Goal: Transaction & Acquisition: Download file/media

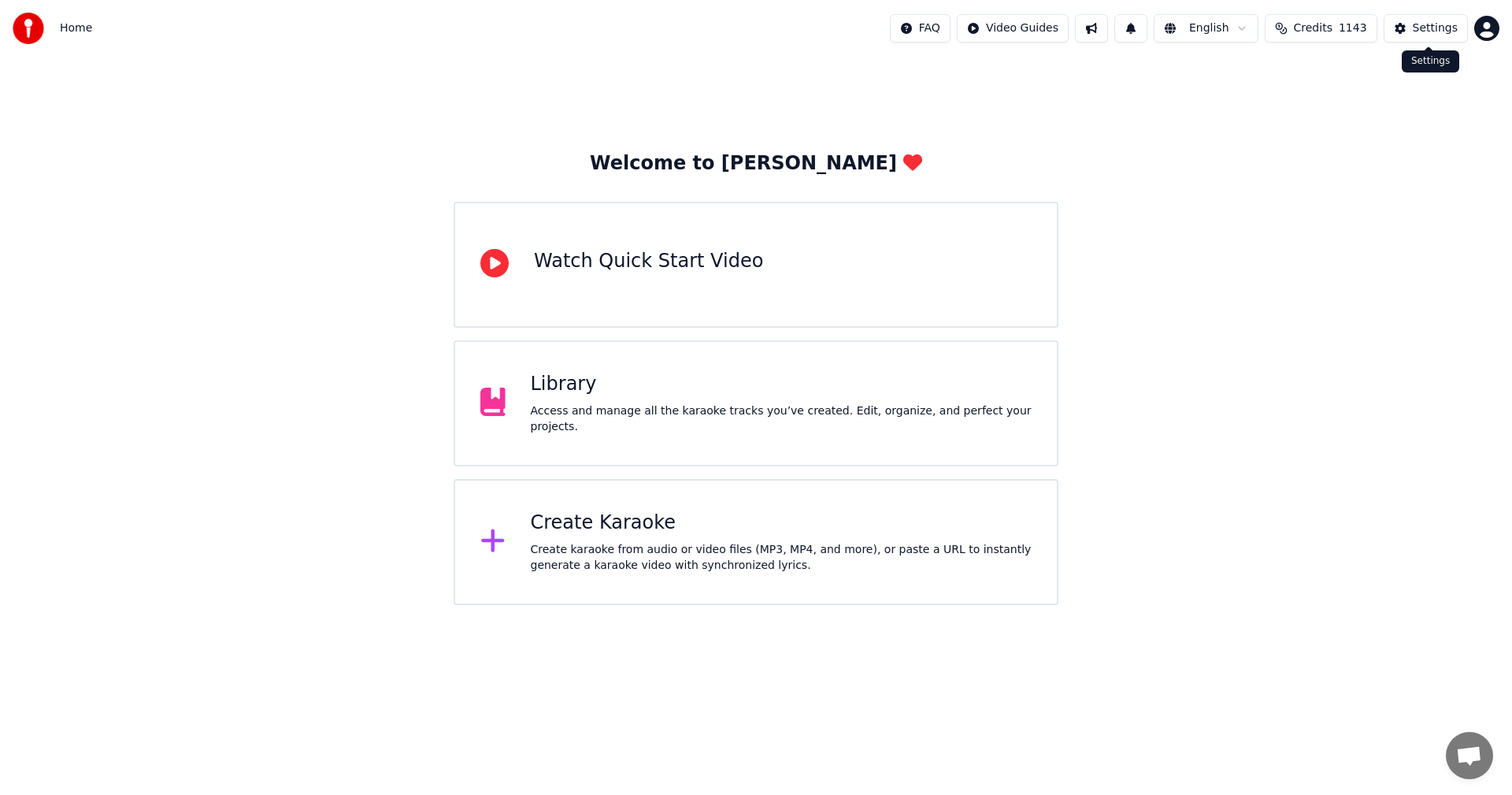
click at [1419, 34] on div "Settings" at bounding box center [1435, 28] width 45 height 16
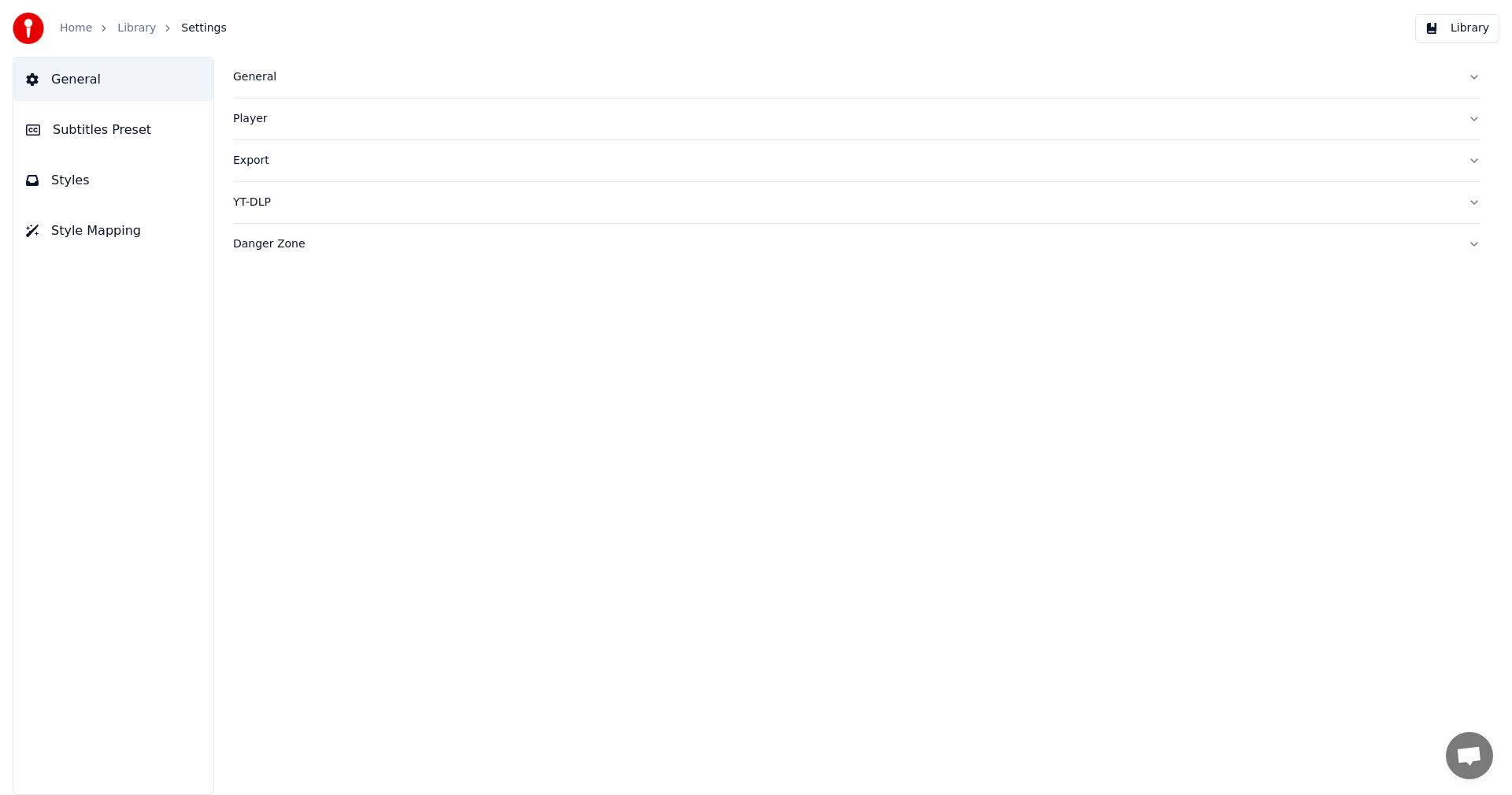
click at [257, 80] on div "General" at bounding box center [844, 77] width 1222 height 16
click at [80, 31] on link "Home" at bounding box center [75, 28] width 33 height 16
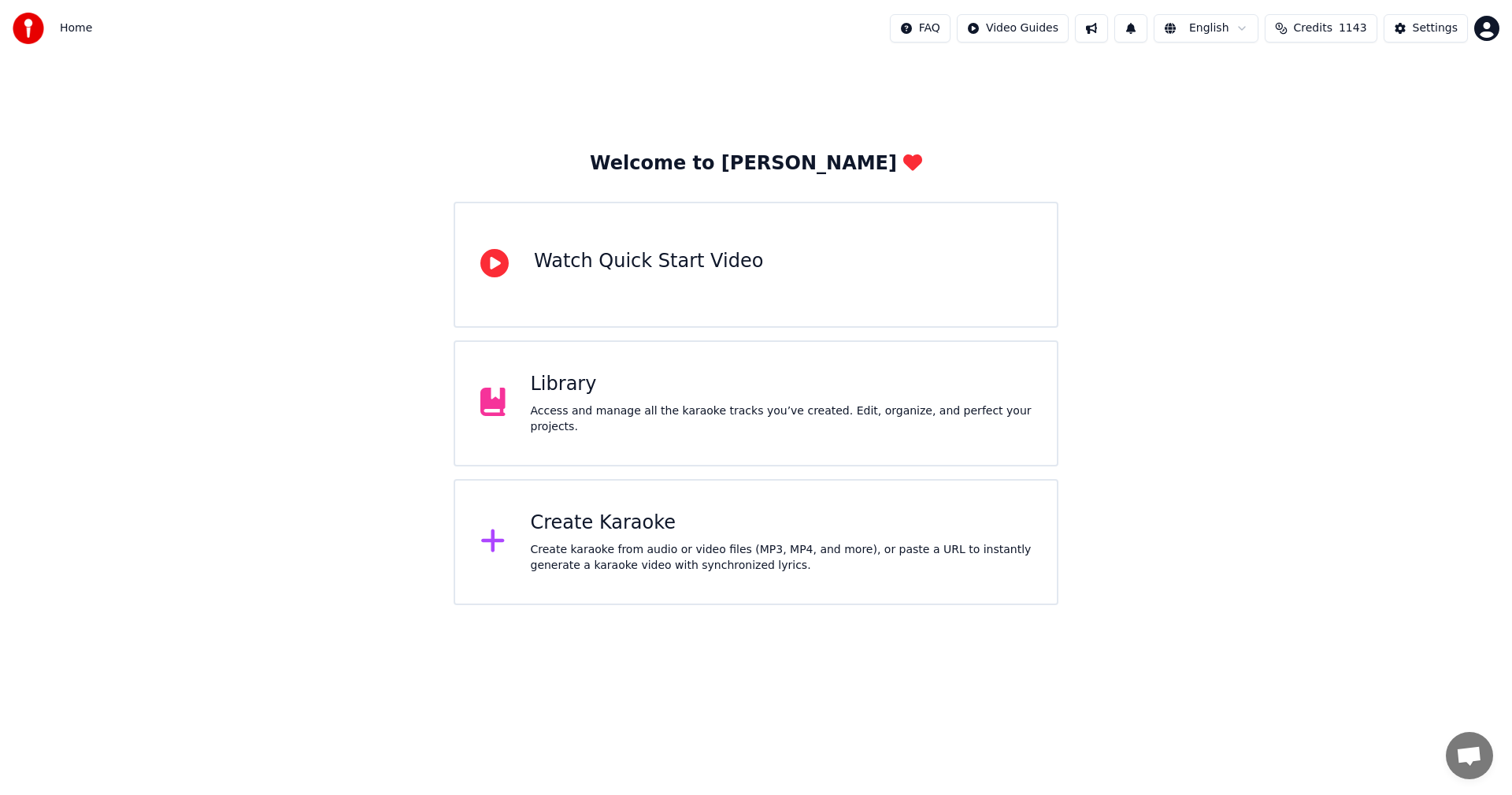
click at [596, 522] on div "Create Karaoke" at bounding box center [781, 524] width 501 height 25
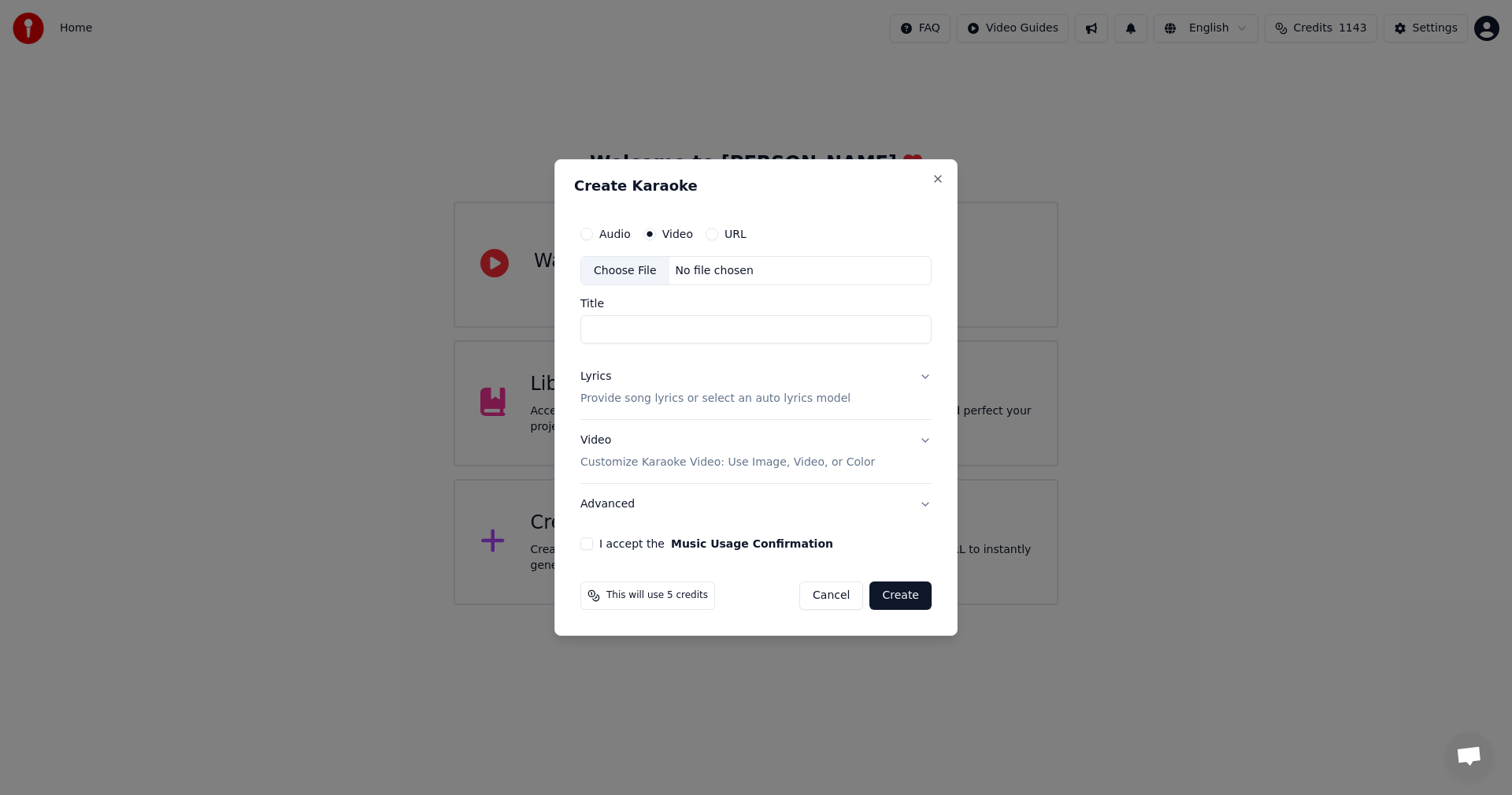
click at [589, 235] on button "Audio" at bounding box center [586, 234] width 13 height 13
click at [615, 266] on div "Choose File" at bounding box center [625, 271] width 88 height 28
type input "**********"
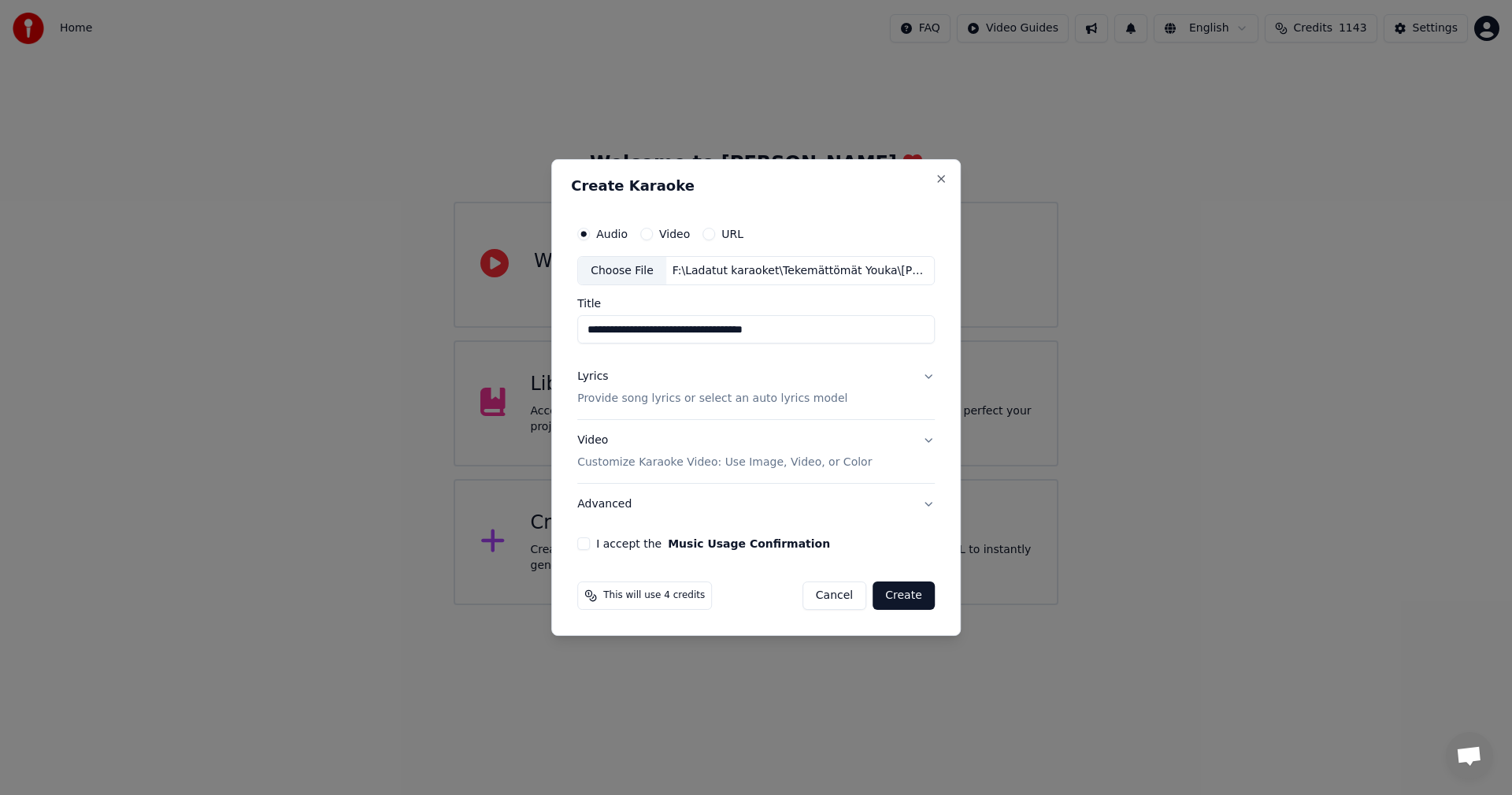
click at [927, 375] on button "Lyrics Provide song lyrics or select an auto lyrics model" at bounding box center [755, 388] width 357 height 63
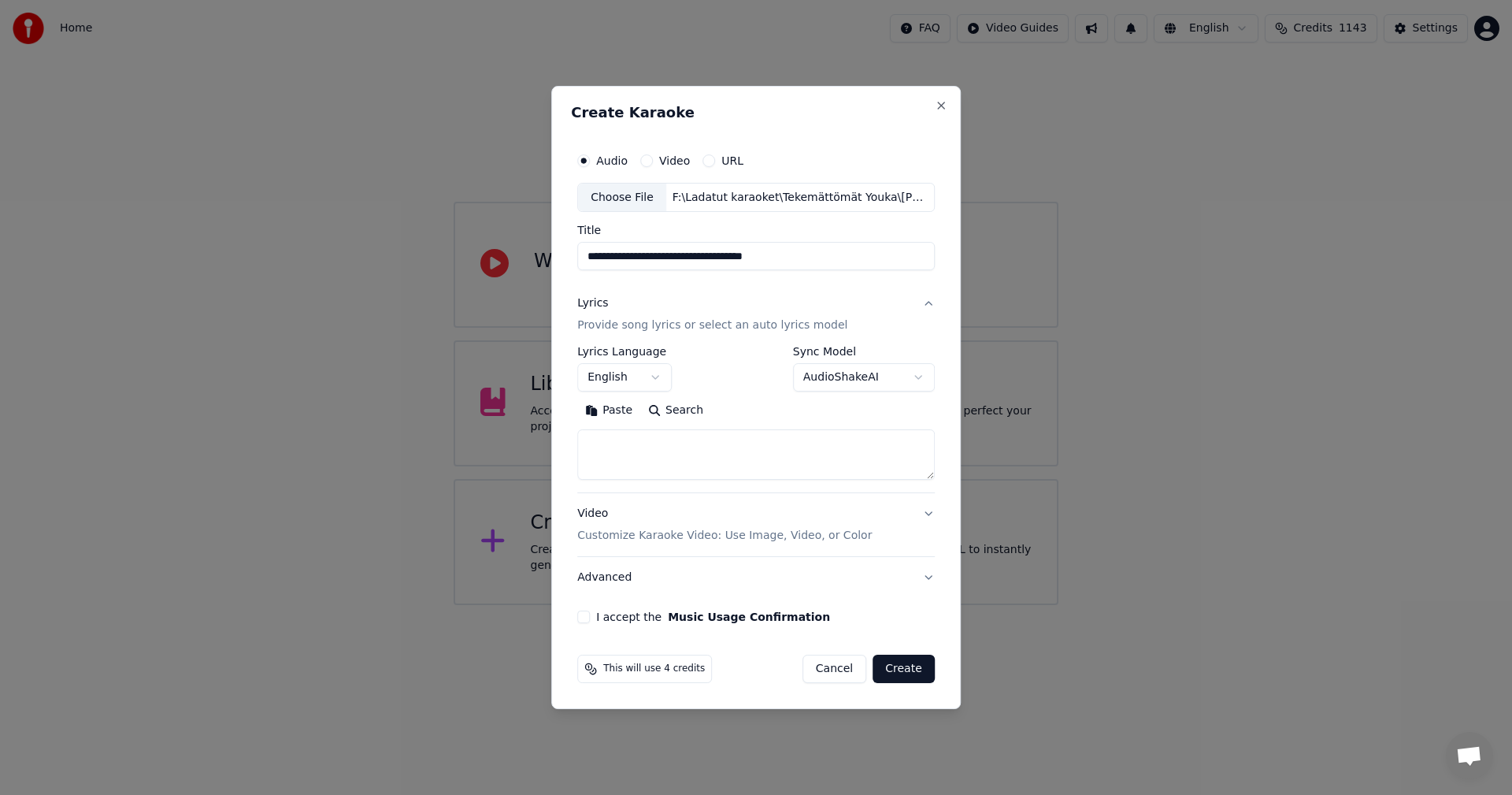
click at [619, 404] on button "Paste" at bounding box center [608, 411] width 63 height 25
click at [656, 381] on body "**********" at bounding box center [756, 302] width 1512 height 605
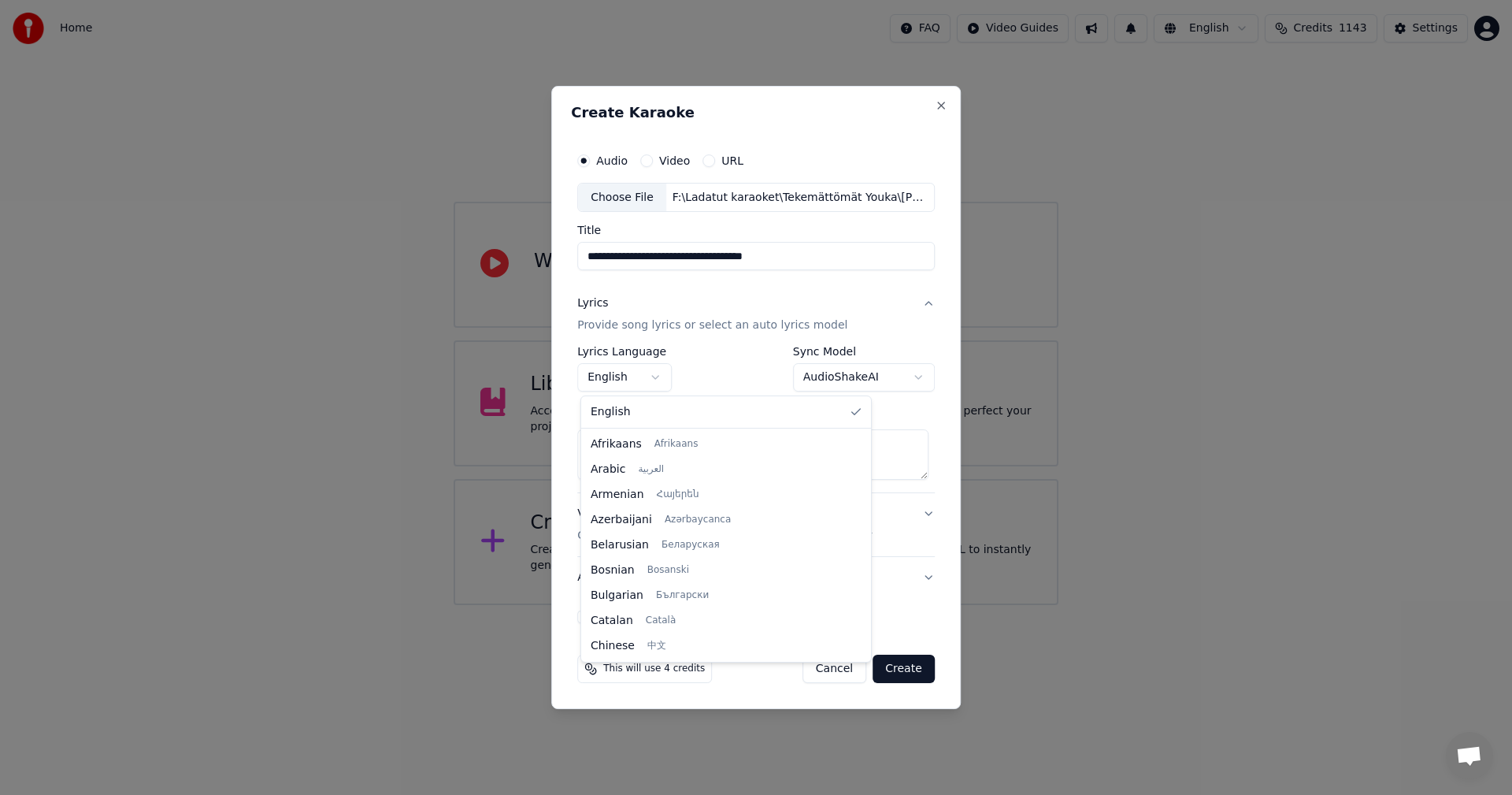
type textarea "**********"
select select "**"
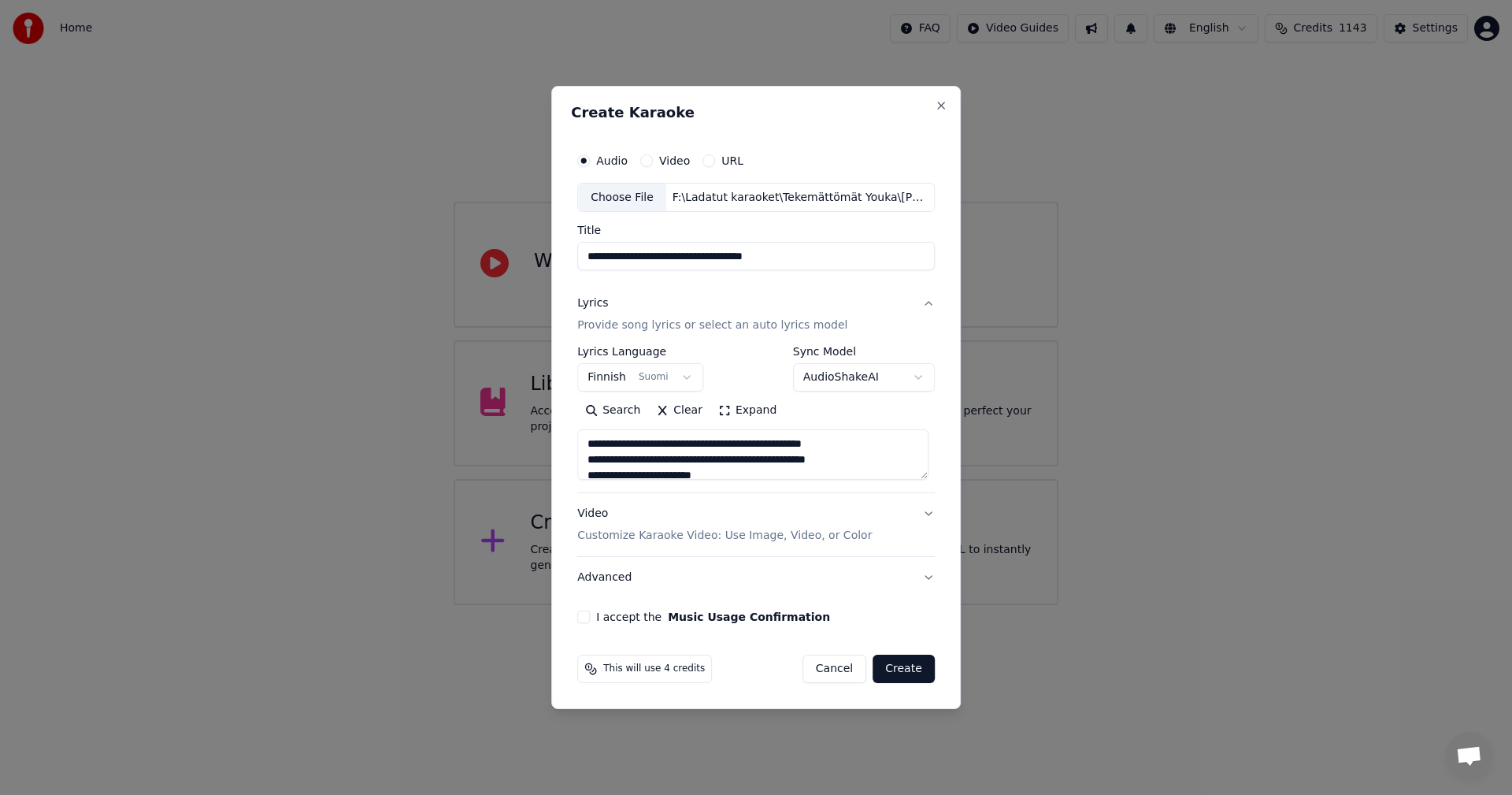
click at [587, 615] on button "I accept the Music Usage Confirmation" at bounding box center [583, 617] width 13 height 13
click at [909, 663] on button "Create" at bounding box center [903, 669] width 62 height 28
type textarea "**********"
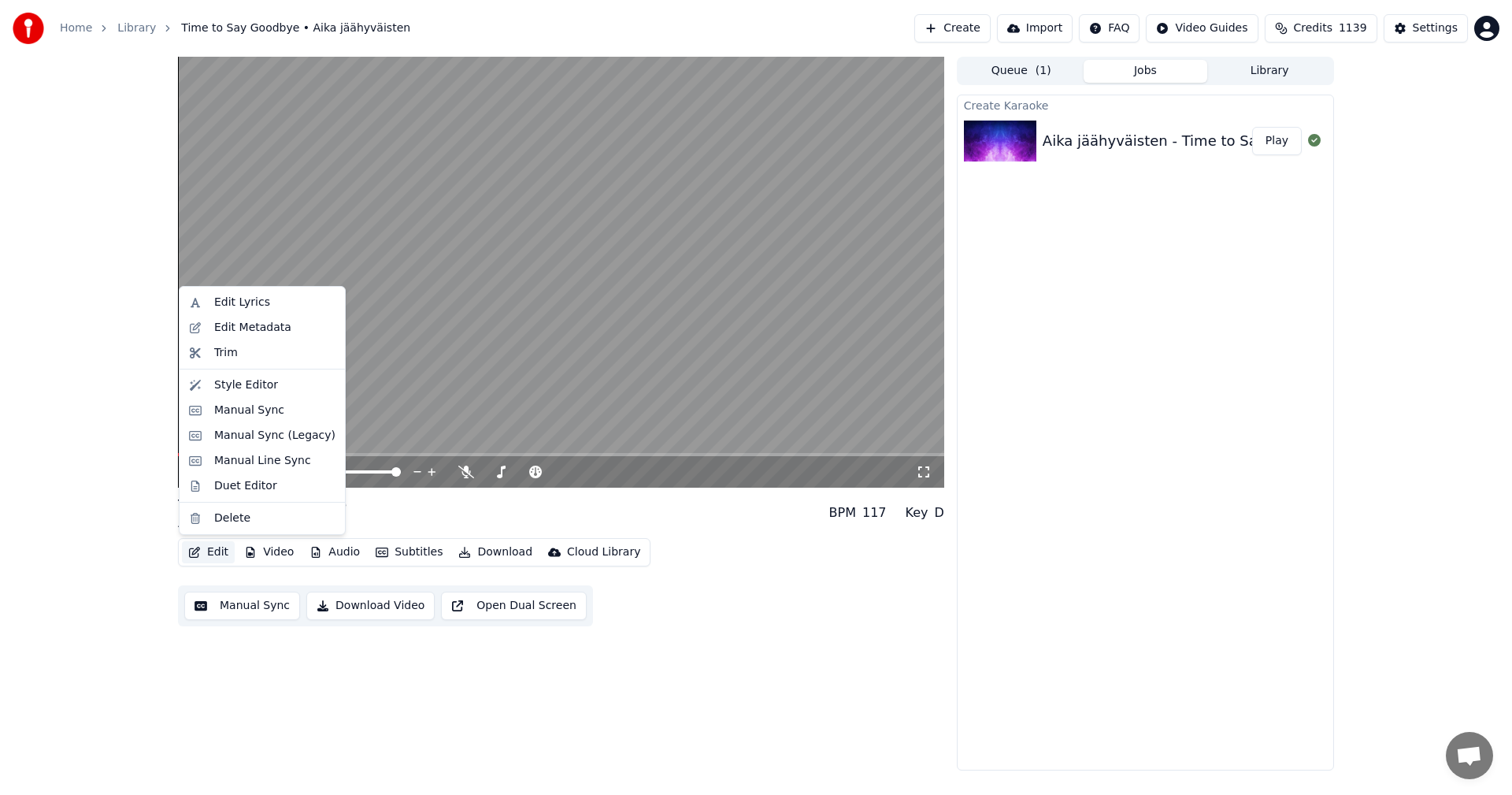
click at [224, 559] on button "Edit" at bounding box center [208, 552] width 53 height 22
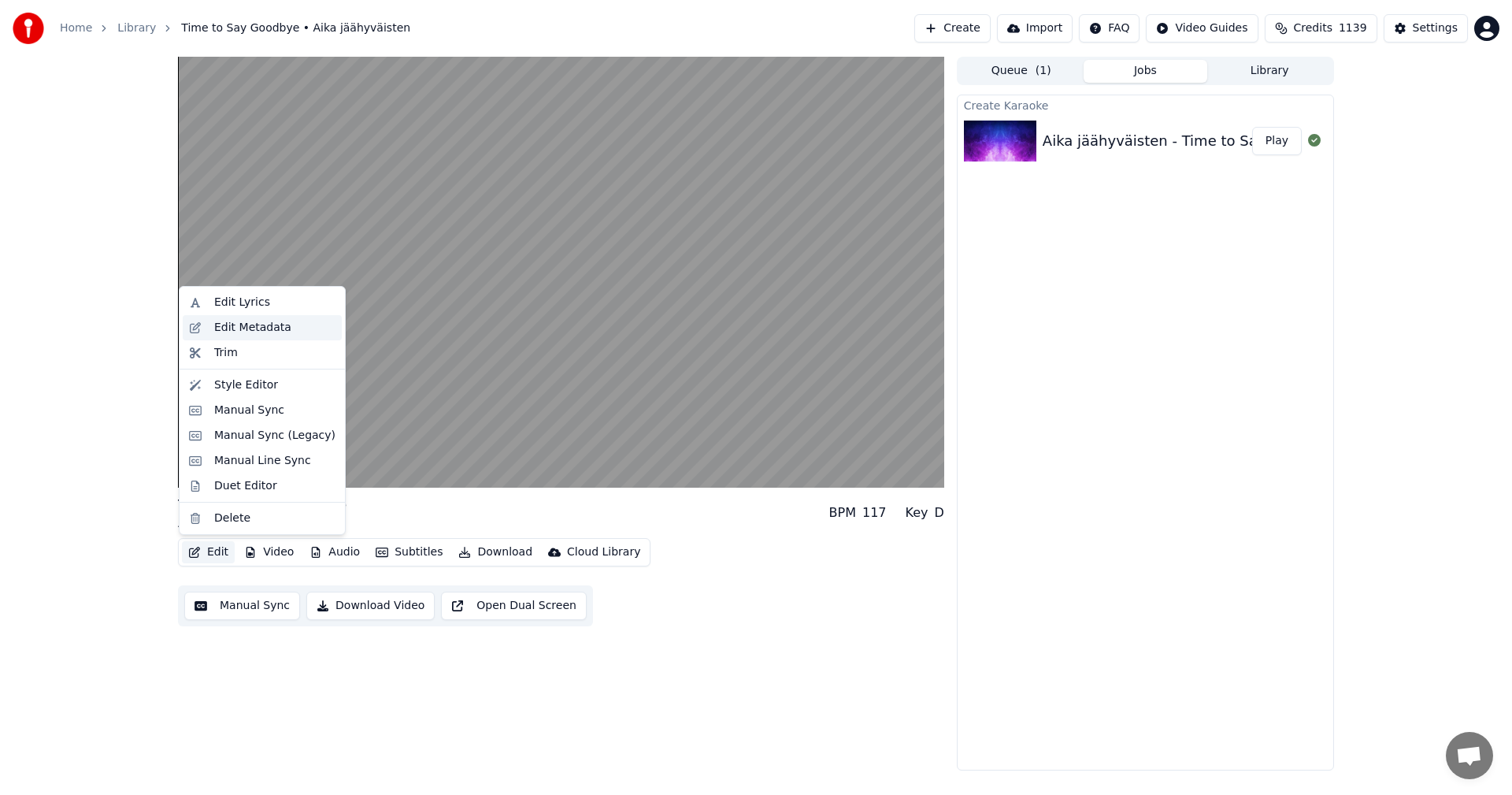
click at [224, 330] on div "Edit Metadata" at bounding box center [253, 328] width 77 height 16
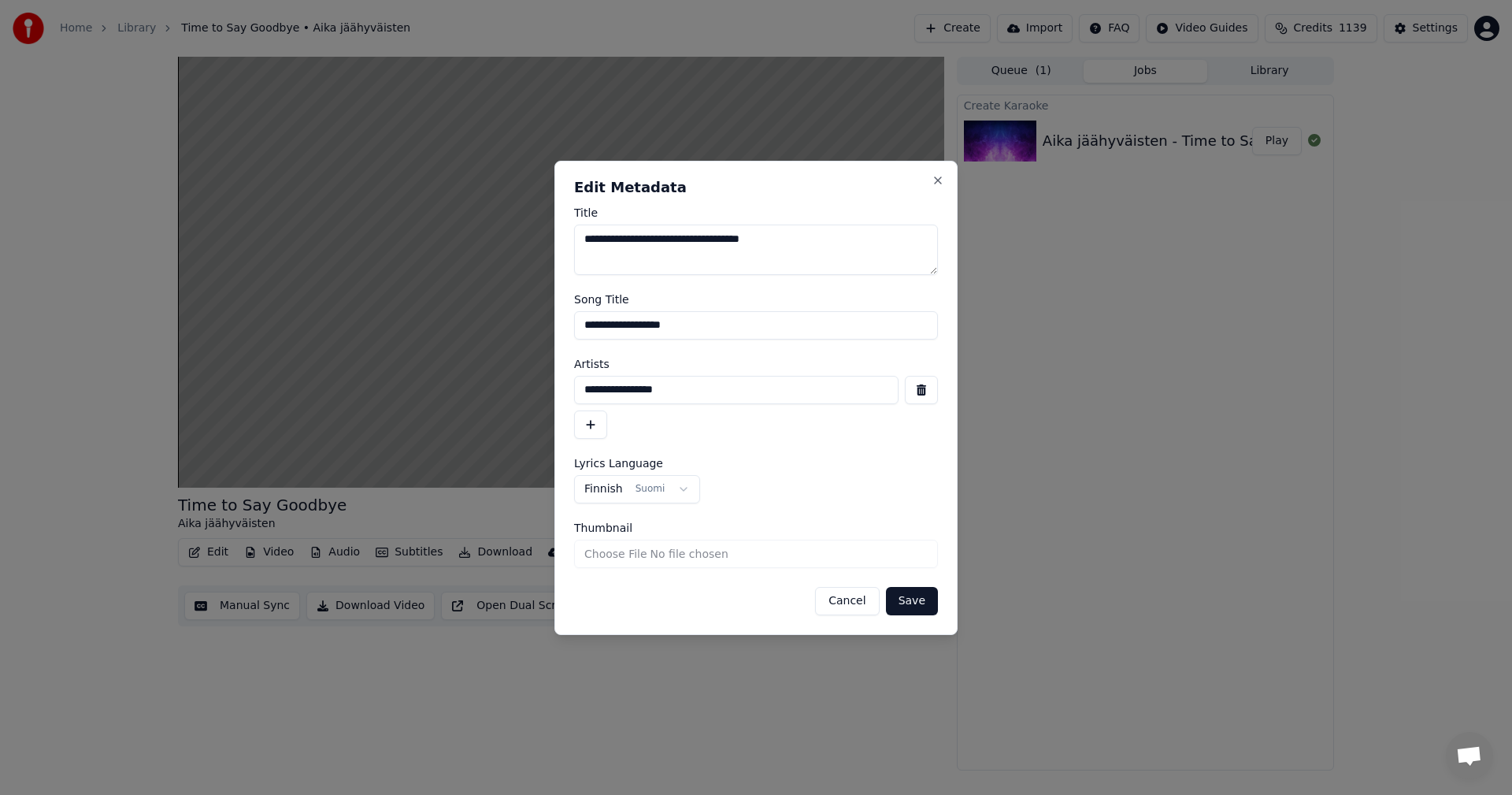
click at [676, 395] on input "**********" at bounding box center [737, 390] width 325 height 28
click at [677, 391] on input "**********" at bounding box center [737, 390] width 325 height 28
type input "**********"
click at [585, 325] on input "**********" at bounding box center [756, 326] width 364 height 28
drag, startPoint x: 781, startPoint y: 329, endPoint x: 806, endPoint y: 338, distance: 26.6
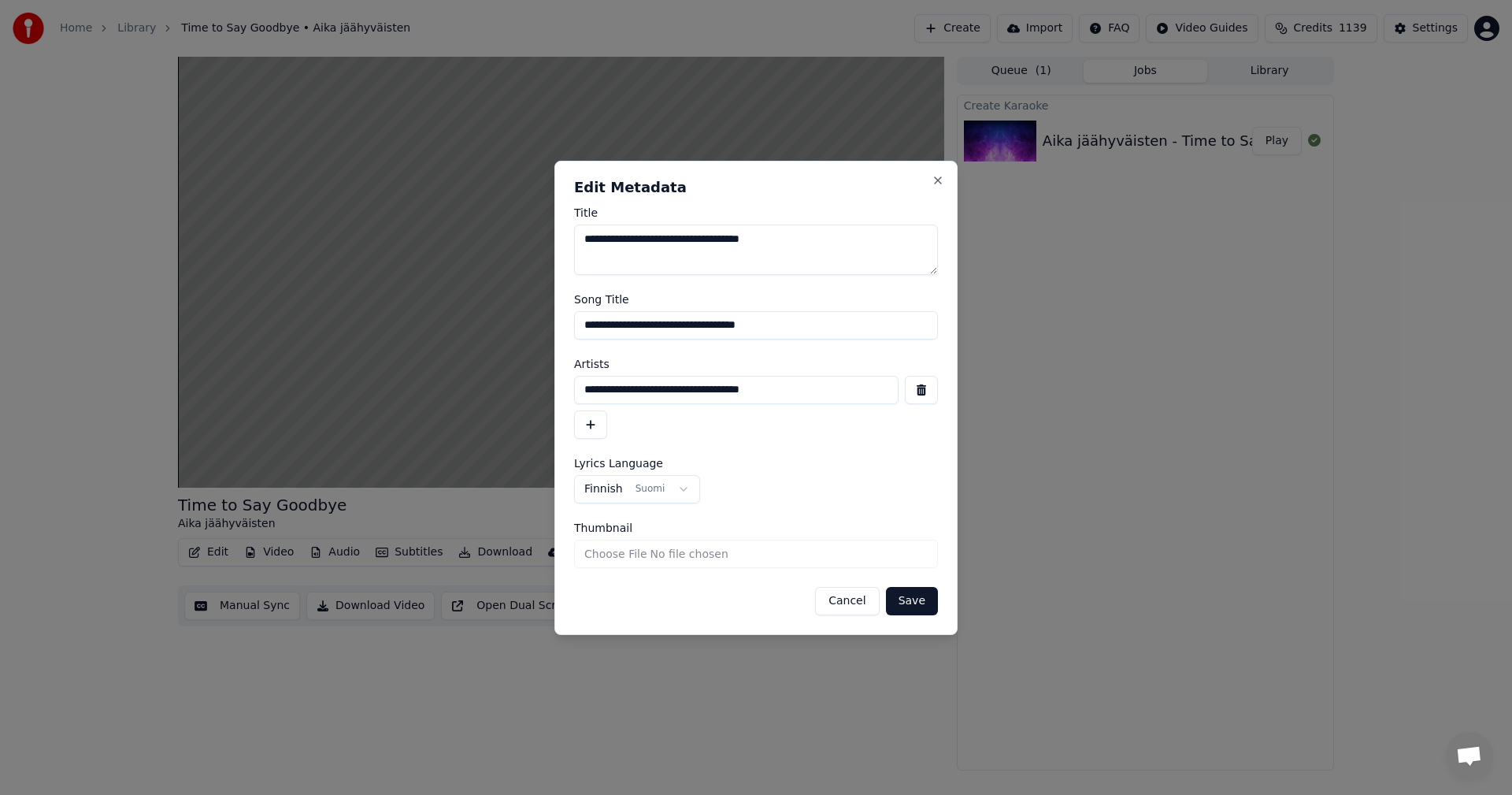
click at [781, 330] on input "**********" at bounding box center [756, 326] width 364 height 28
type input "**********"
drag, startPoint x: 794, startPoint y: 392, endPoint x: 530, endPoint y: 394, distance: 264.0
click at [530, 394] on body "**********" at bounding box center [756, 397] width 1512 height 795
type input "**********"
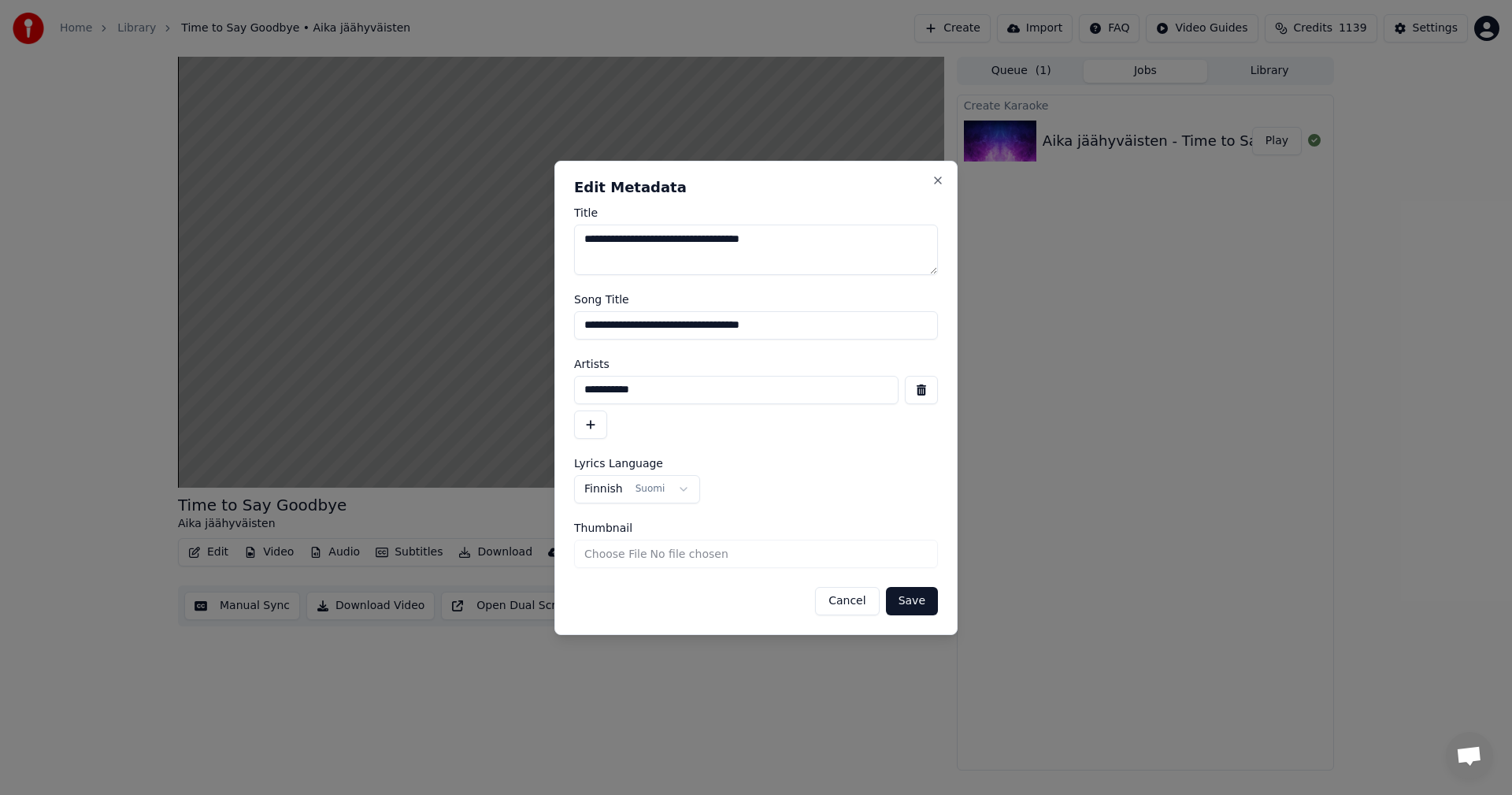
drag, startPoint x: 906, startPoint y: 604, endPoint x: 872, endPoint y: 607, distance: 34.1
click at [906, 603] on button "Save" at bounding box center [912, 601] width 52 height 28
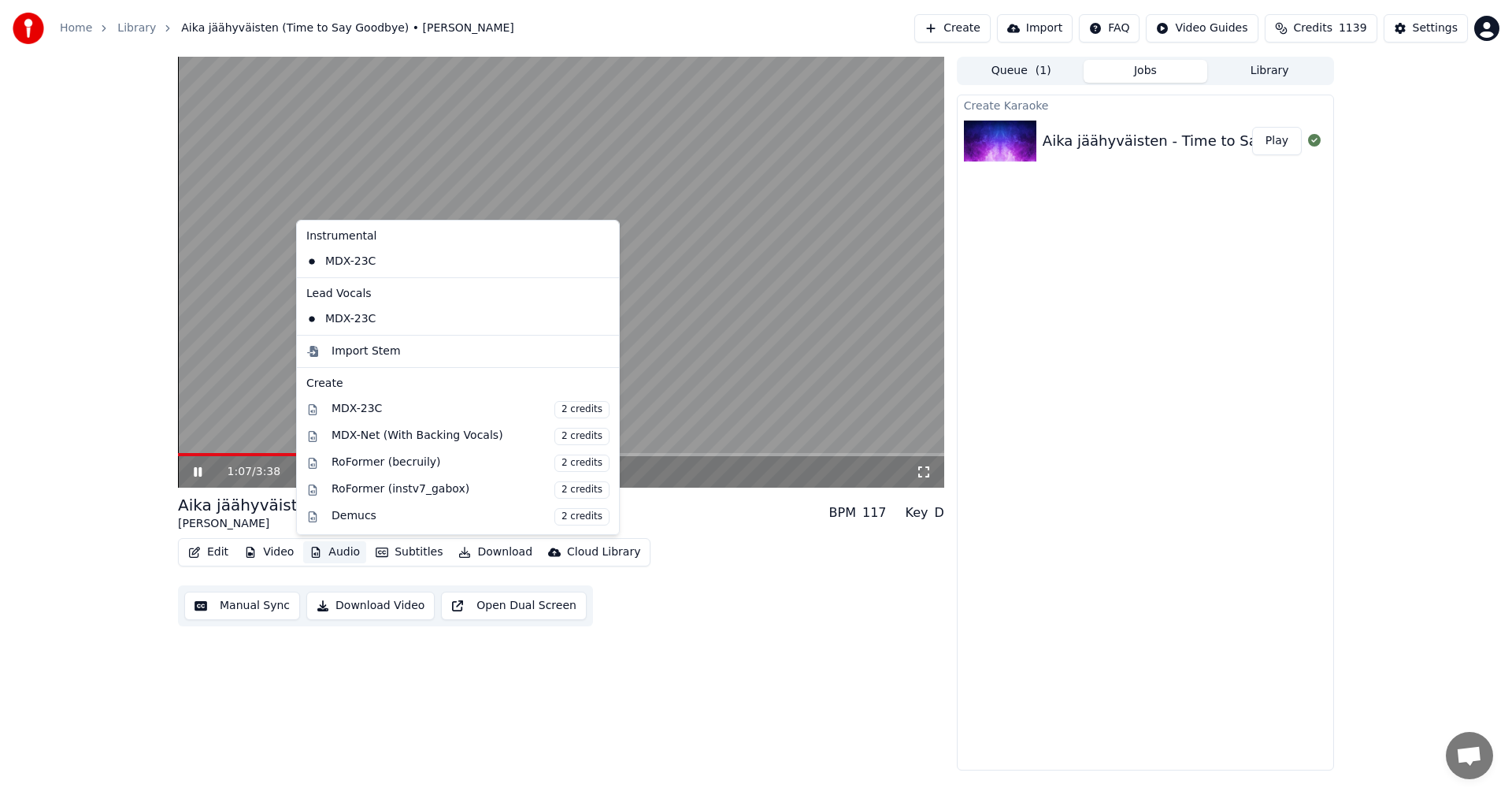
click at [353, 549] on button "Audio" at bounding box center [334, 552] width 63 height 22
click at [87, 447] on div "Aika jäähyväisten (Time to Say Goodbye) [PERSON_NAME] BPM 117 Key D Edit Video …" at bounding box center [756, 414] width 1512 height 714
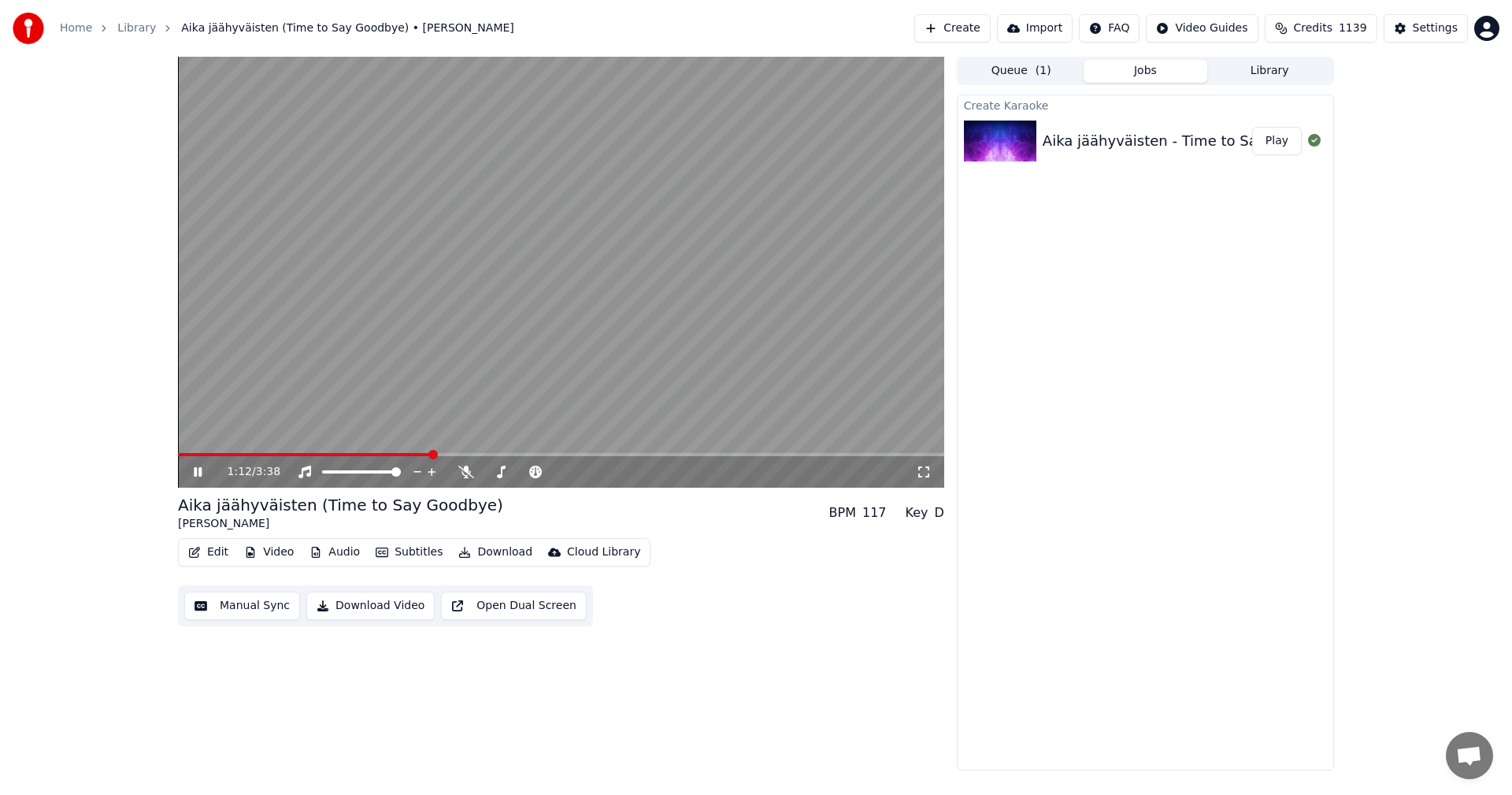
click at [200, 456] on span at bounding box center [305, 455] width 254 height 3
click at [458, 471] on icon at bounding box center [465, 472] width 16 height 13
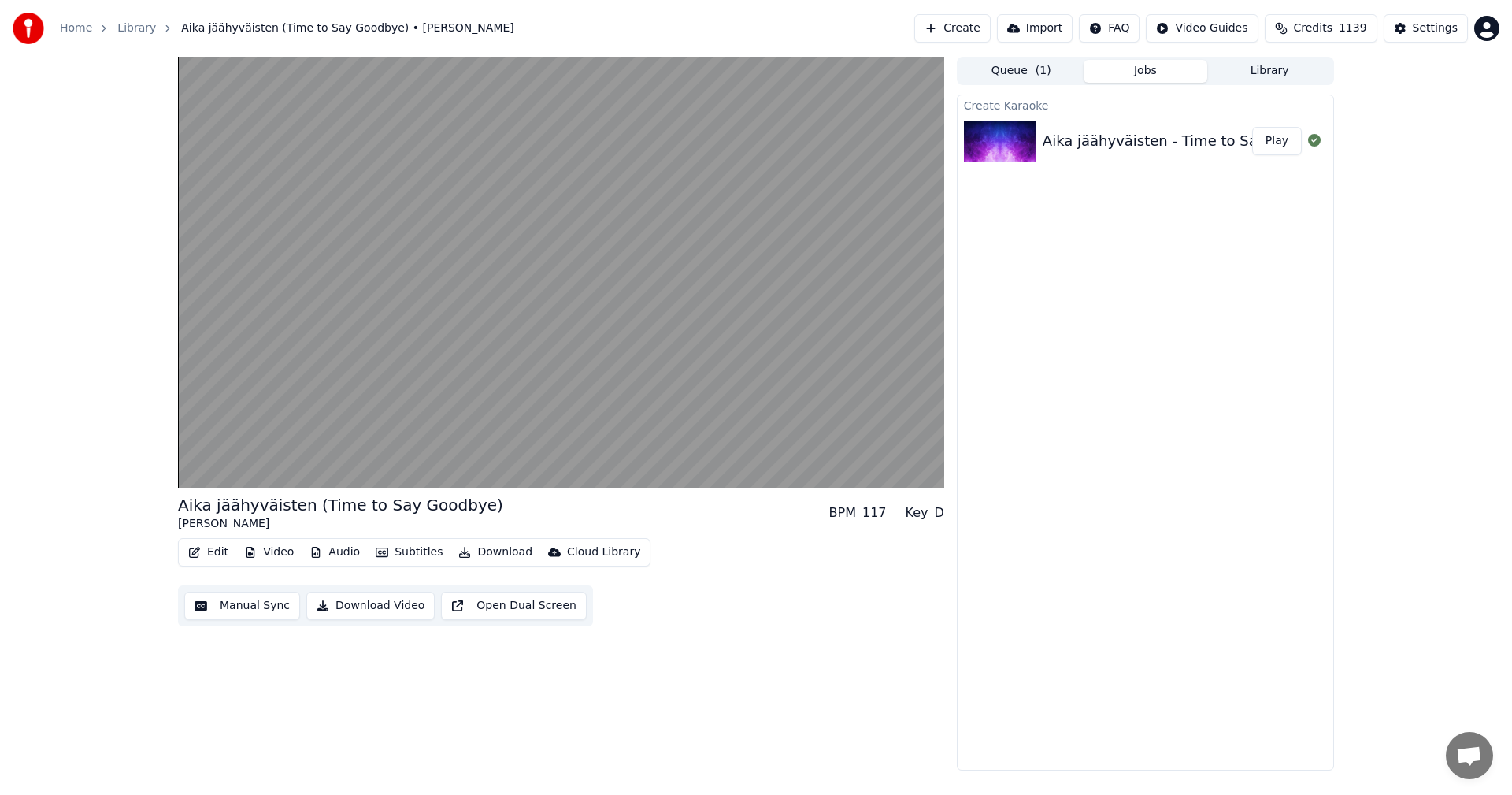
click at [285, 552] on button "Video" at bounding box center [269, 552] width 62 height 22
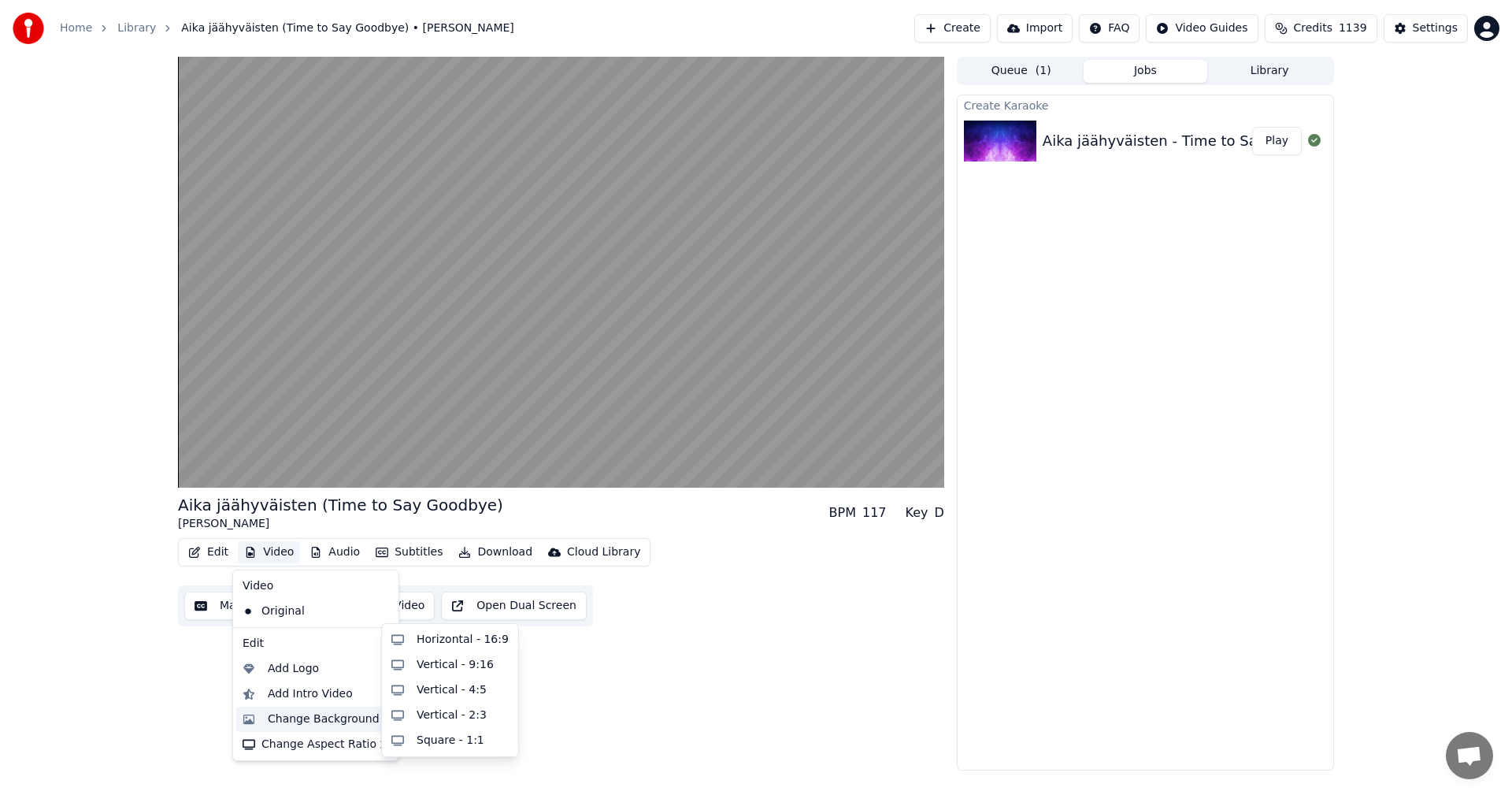
click at [319, 725] on div "Change Background" at bounding box center [324, 719] width 112 height 16
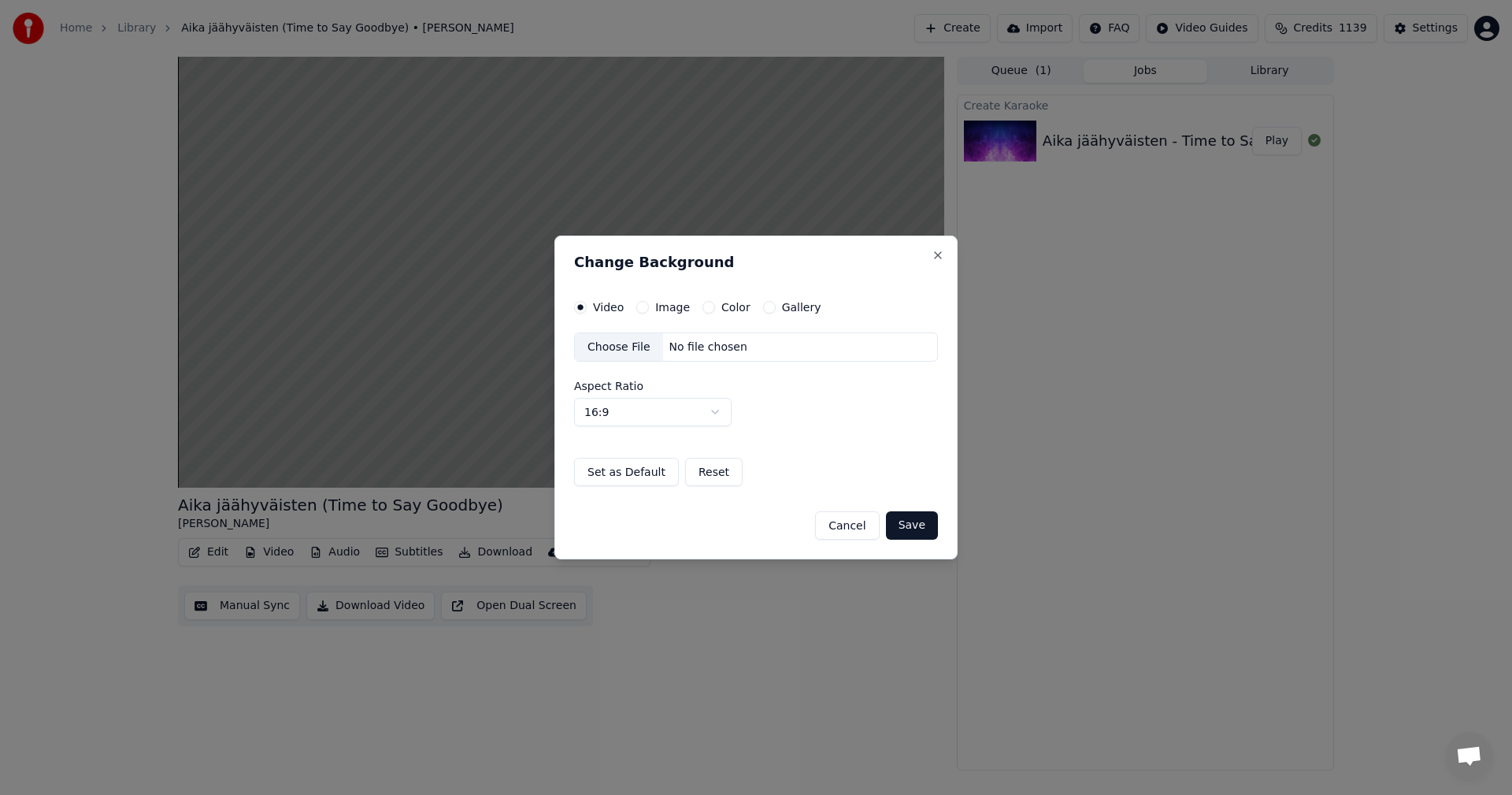
click at [645, 307] on button "Image" at bounding box center [642, 307] width 13 height 13
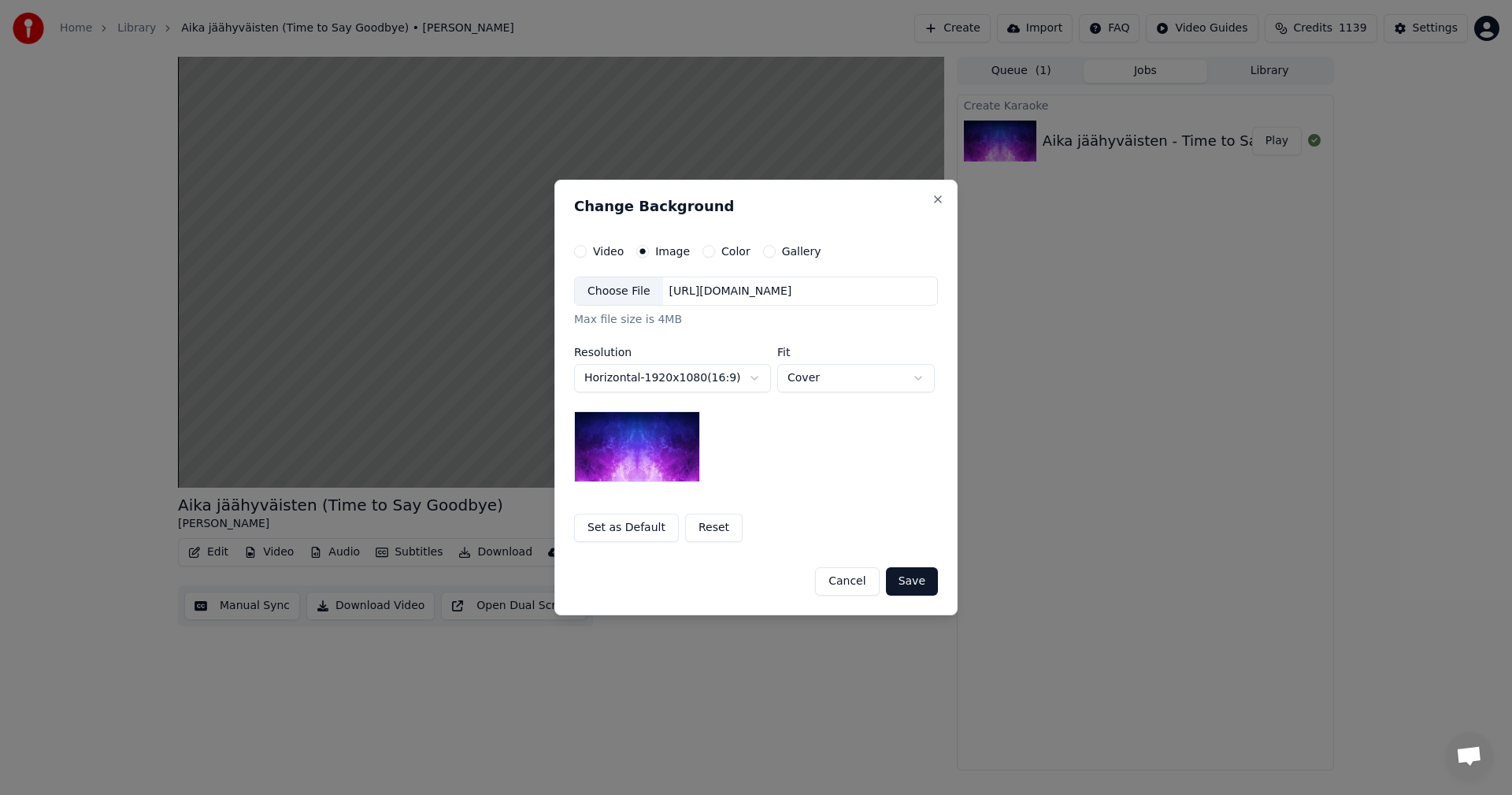
click at [635, 291] on div "Choose File" at bounding box center [619, 292] width 88 height 28
click at [904, 585] on button "Save" at bounding box center [912, 581] width 52 height 28
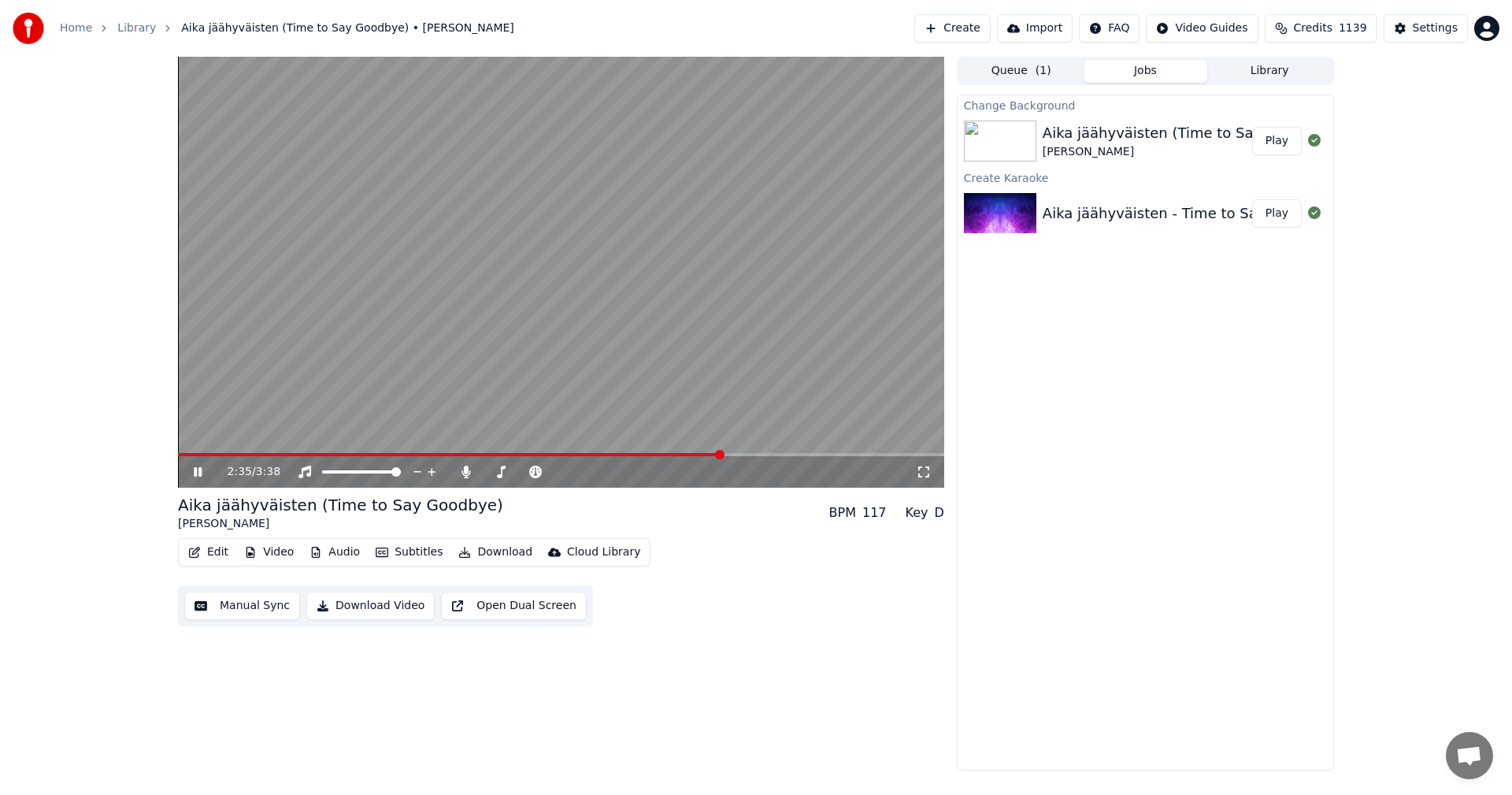
click at [191, 471] on icon at bounding box center [209, 472] width 37 height 13
click at [1269, 130] on button "Play" at bounding box center [1277, 141] width 49 height 28
click at [227, 453] on span at bounding box center [561, 455] width 766 height 3
click at [197, 476] on icon at bounding box center [197, 472] width 8 height 9
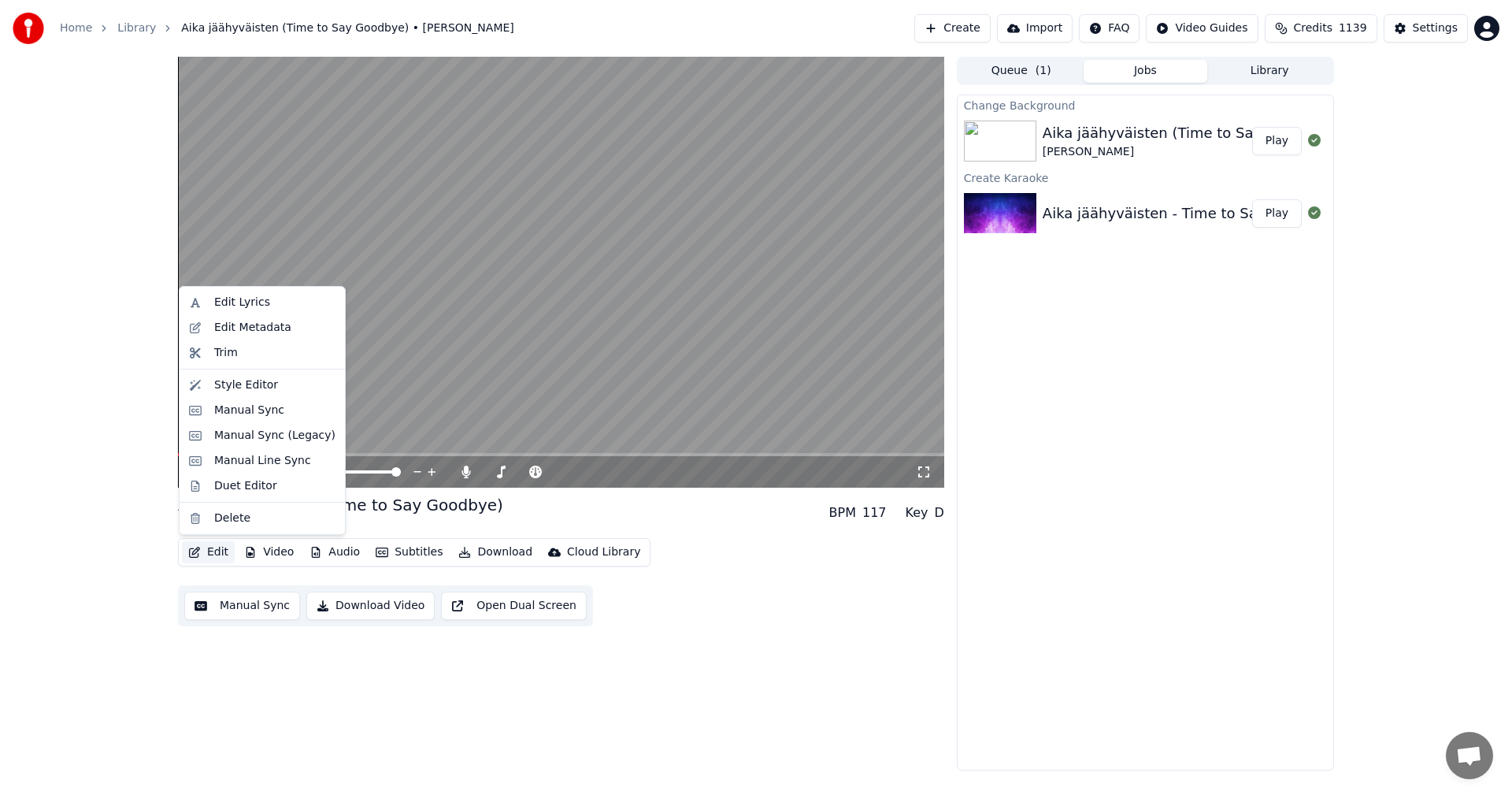
click at [214, 553] on button "Edit" at bounding box center [208, 552] width 53 height 22
click at [272, 437] on div "Manual Sync (Legacy)" at bounding box center [275, 436] width 121 height 16
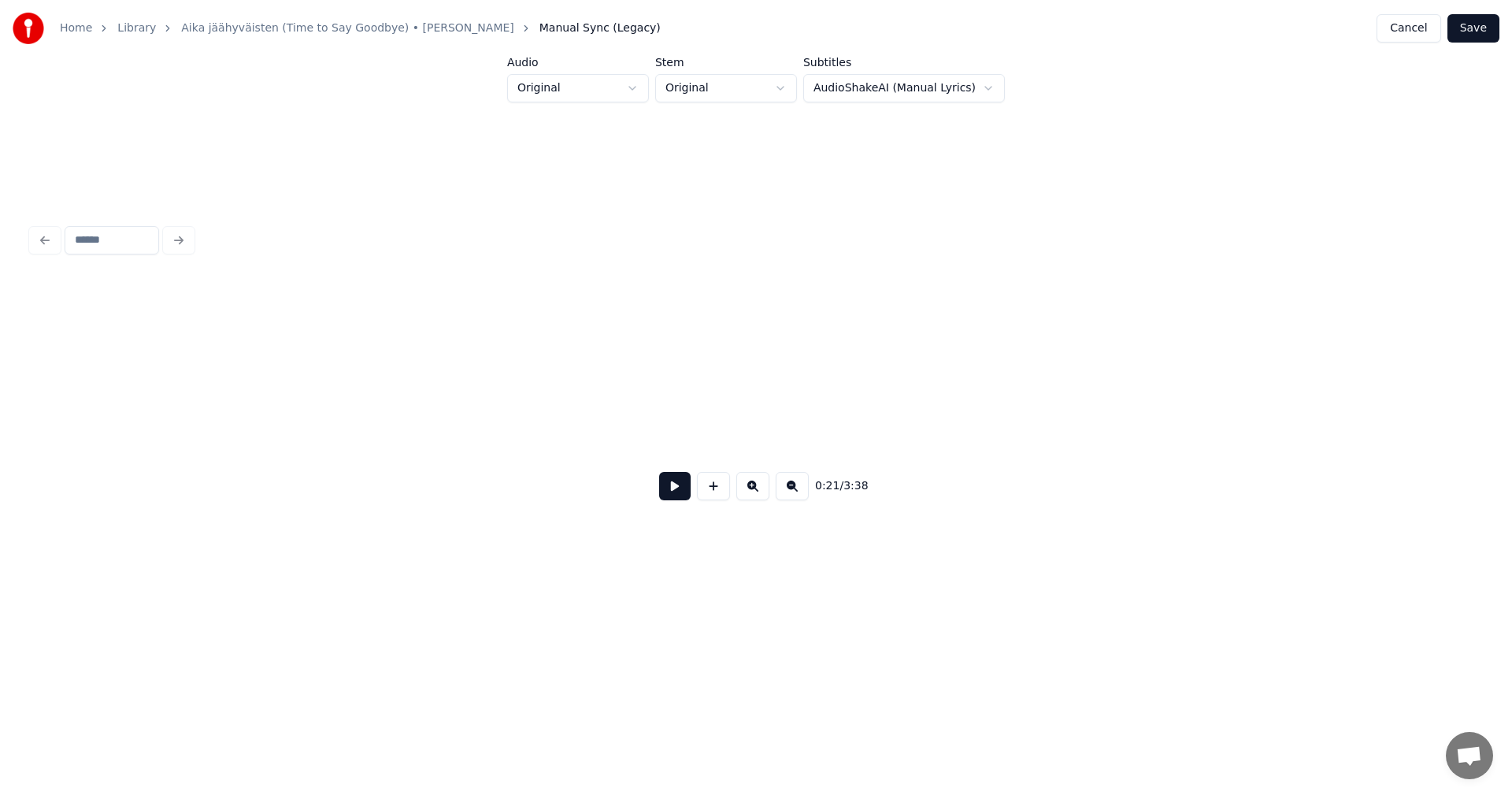
scroll to position [0, 6747]
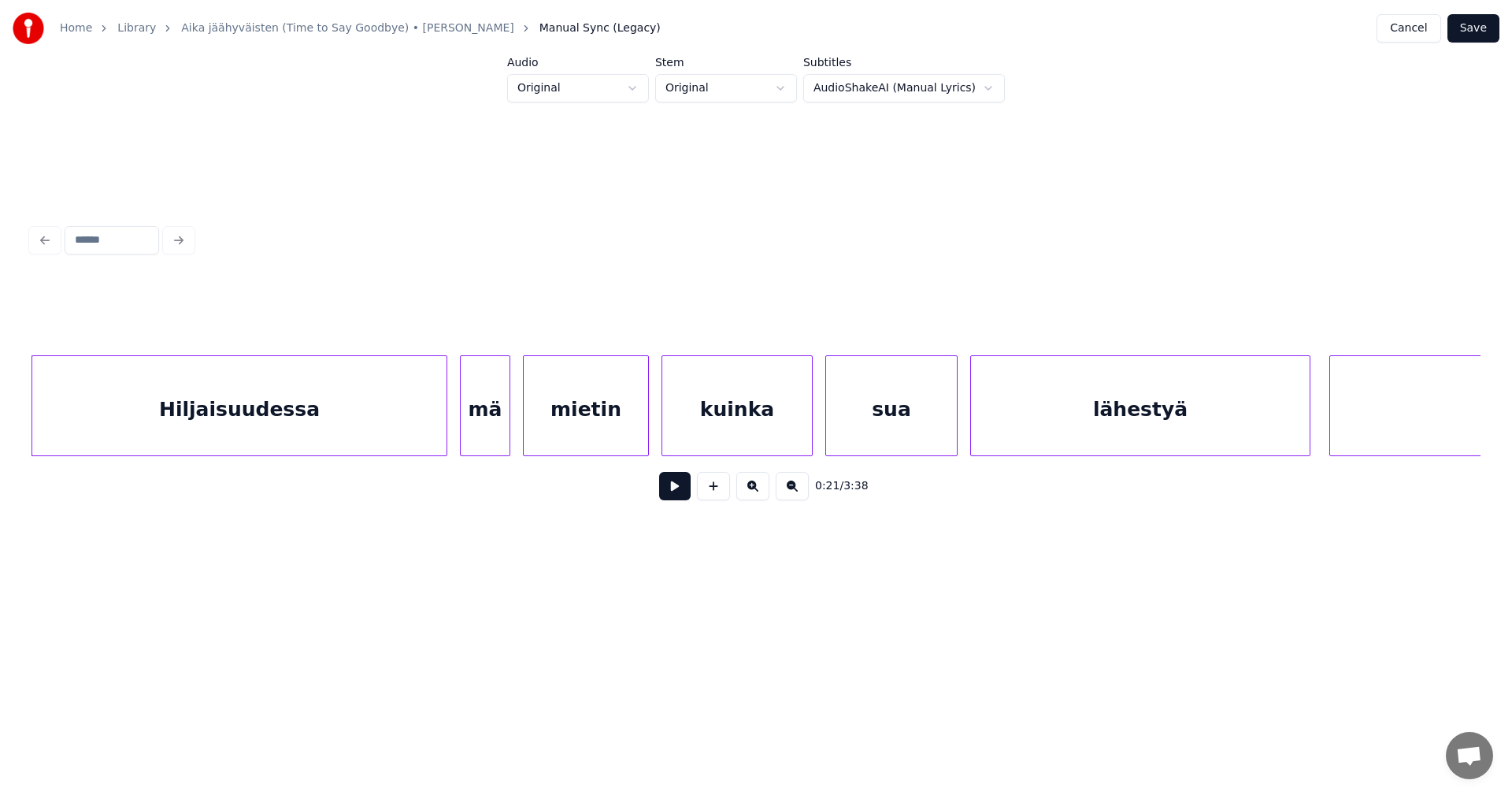
click at [671, 498] on button at bounding box center [675, 486] width 32 height 28
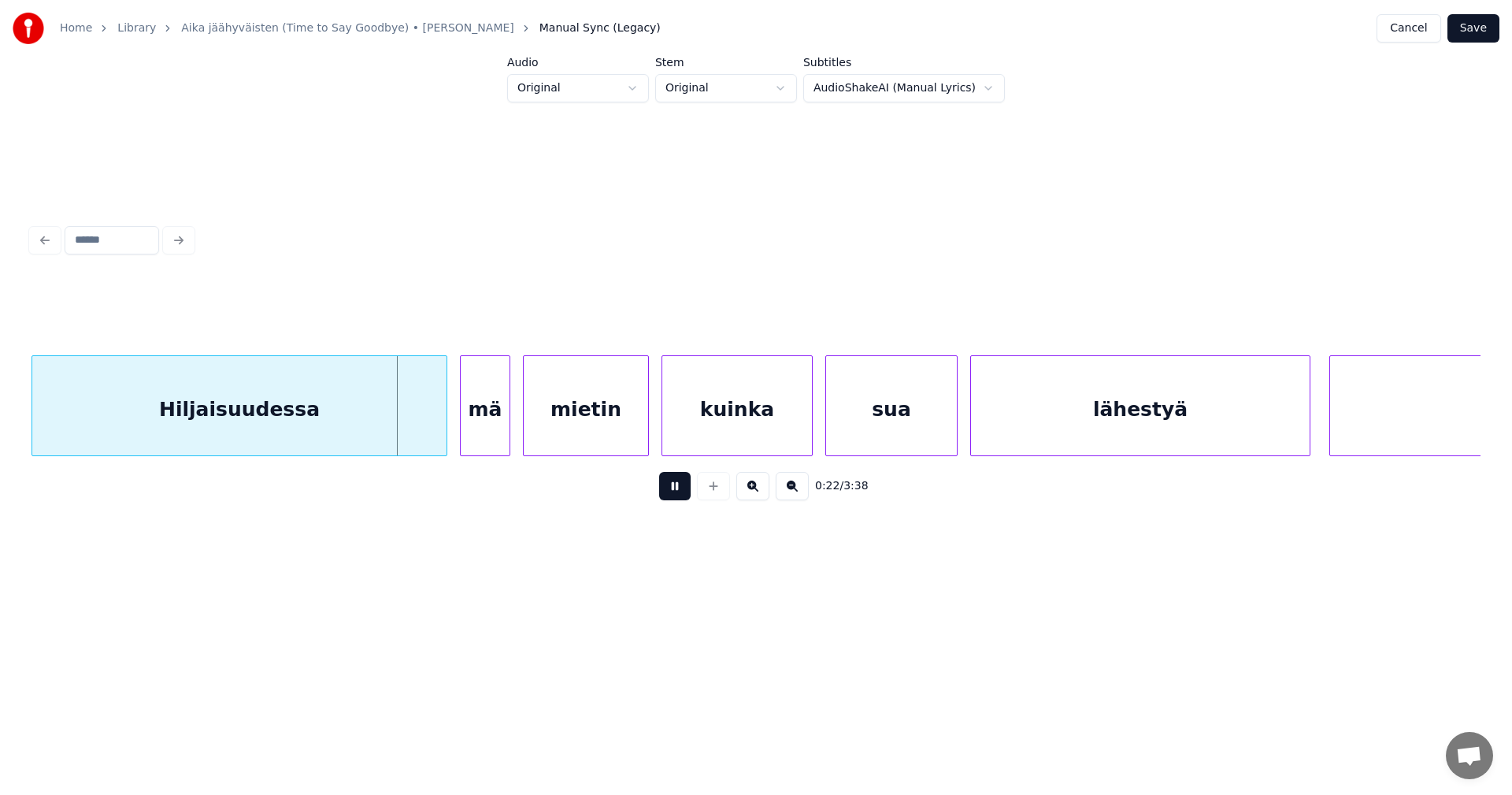
click at [670, 494] on button at bounding box center [675, 486] width 32 height 28
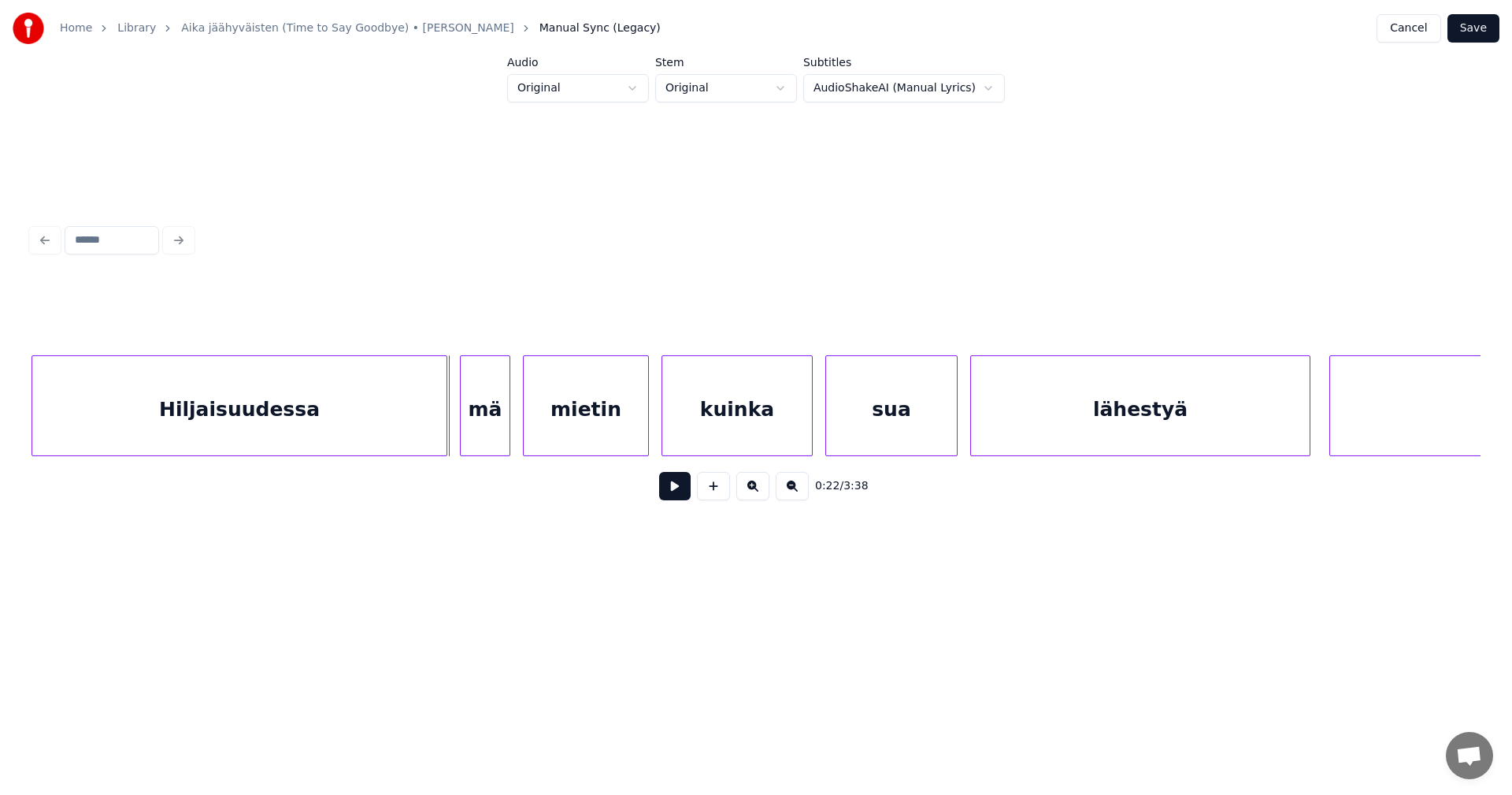
click at [417, 438] on div "Hiljaisuudessa" at bounding box center [239, 410] width 414 height 107
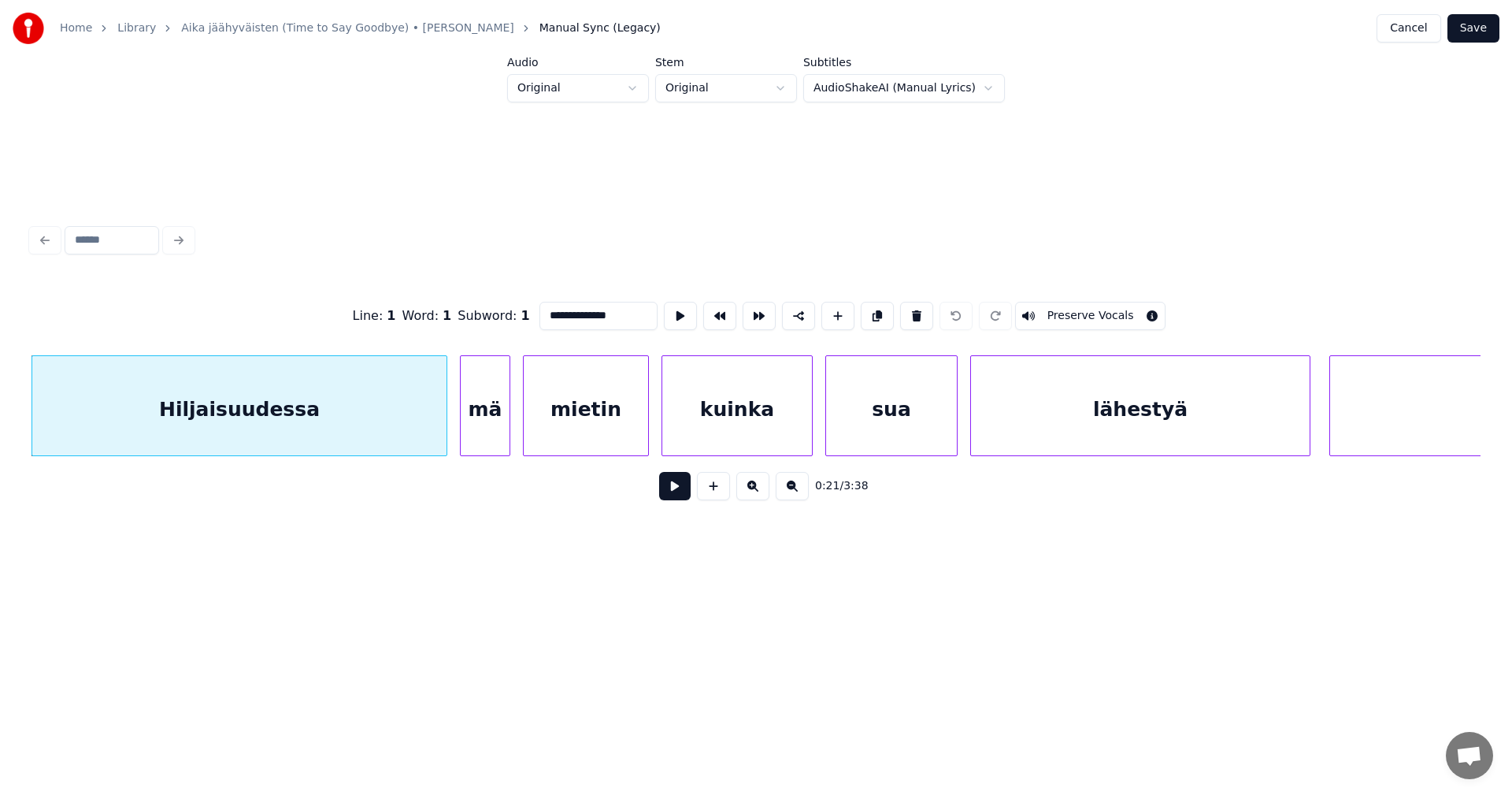
click at [683, 490] on button at bounding box center [675, 486] width 32 height 28
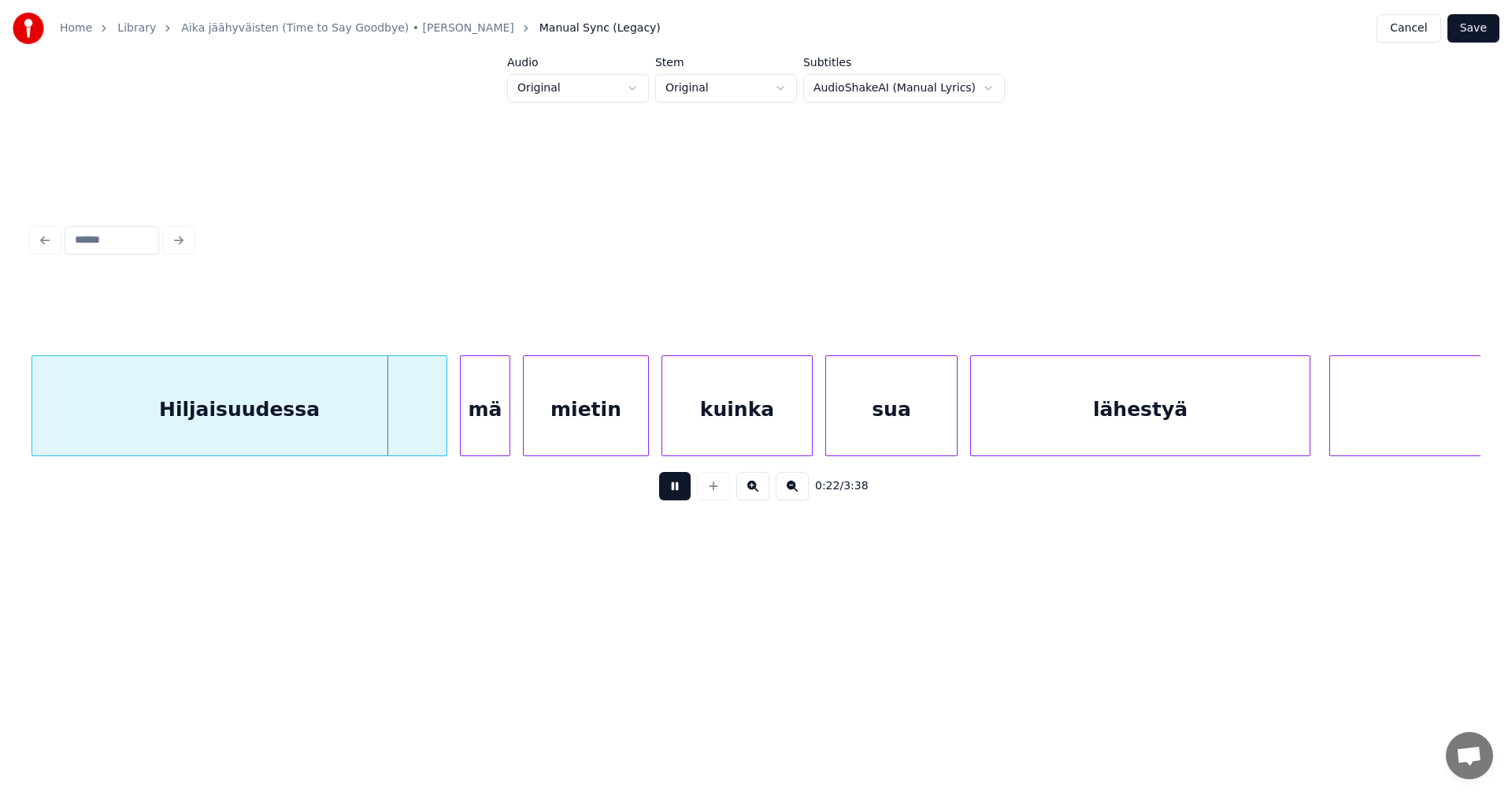
click at [671, 488] on button at bounding box center [675, 486] width 32 height 28
click at [439, 433] on div at bounding box center [440, 405] width 5 height 100
click at [469, 430] on div "mä" at bounding box center [479, 410] width 49 height 107
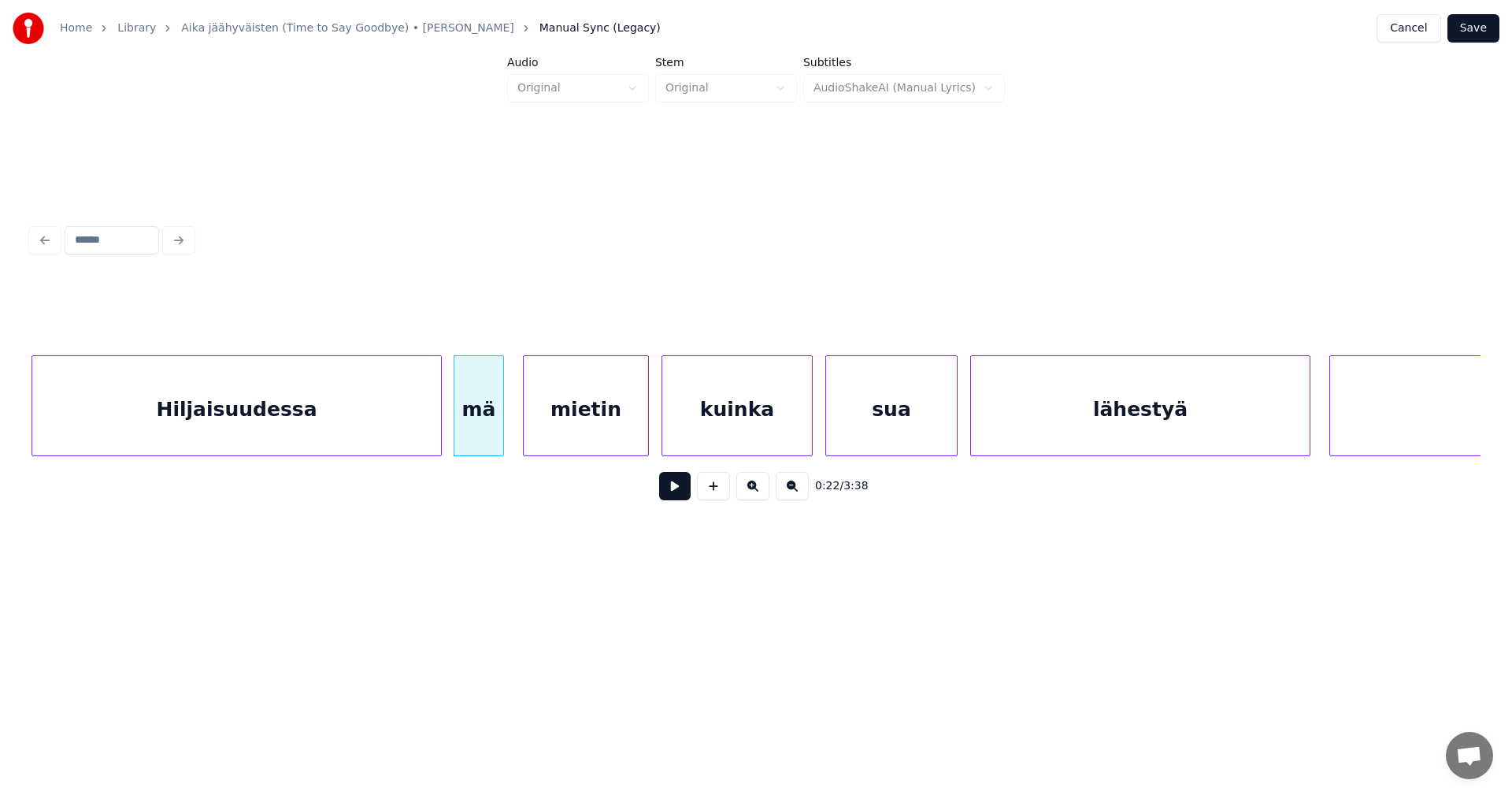
click at [683, 495] on button at bounding box center [675, 486] width 32 height 28
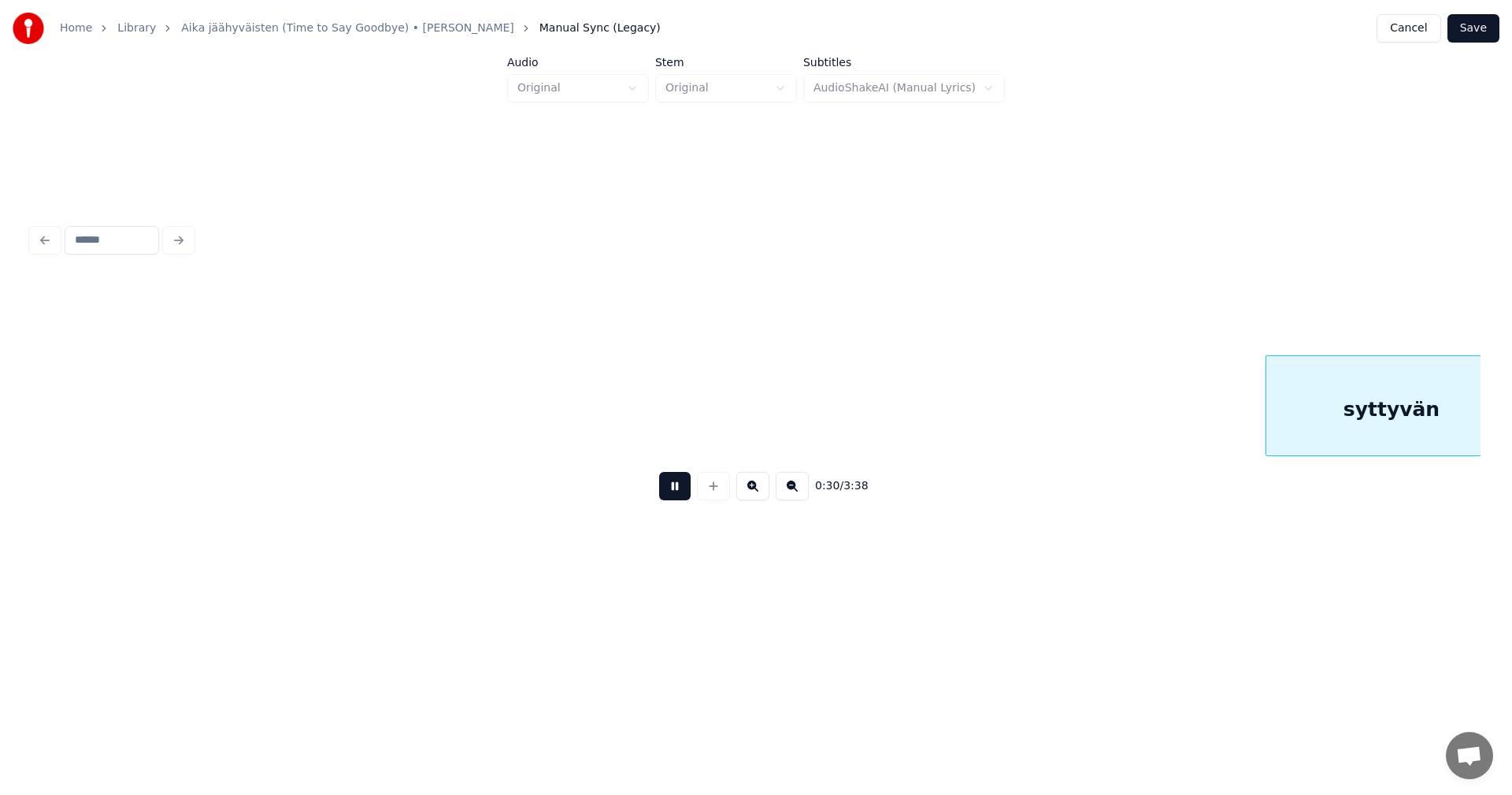
scroll to position [0, 9646]
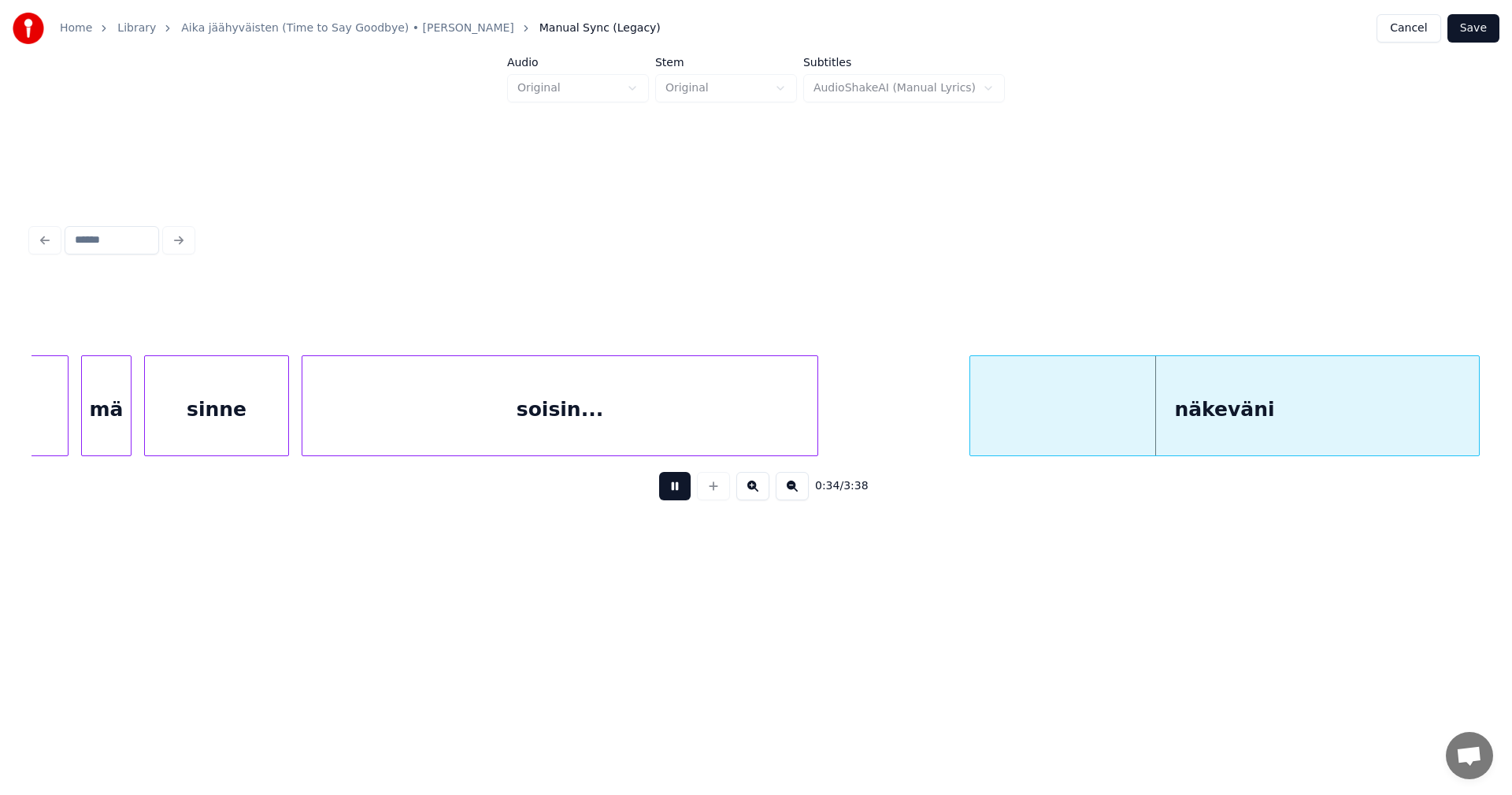
click at [682, 495] on button at bounding box center [675, 486] width 32 height 28
click at [1020, 431] on div "näkeväni" at bounding box center [1217, 410] width 509 height 107
click at [660, 494] on button at bounding box center [675, 486] width 32 height 28
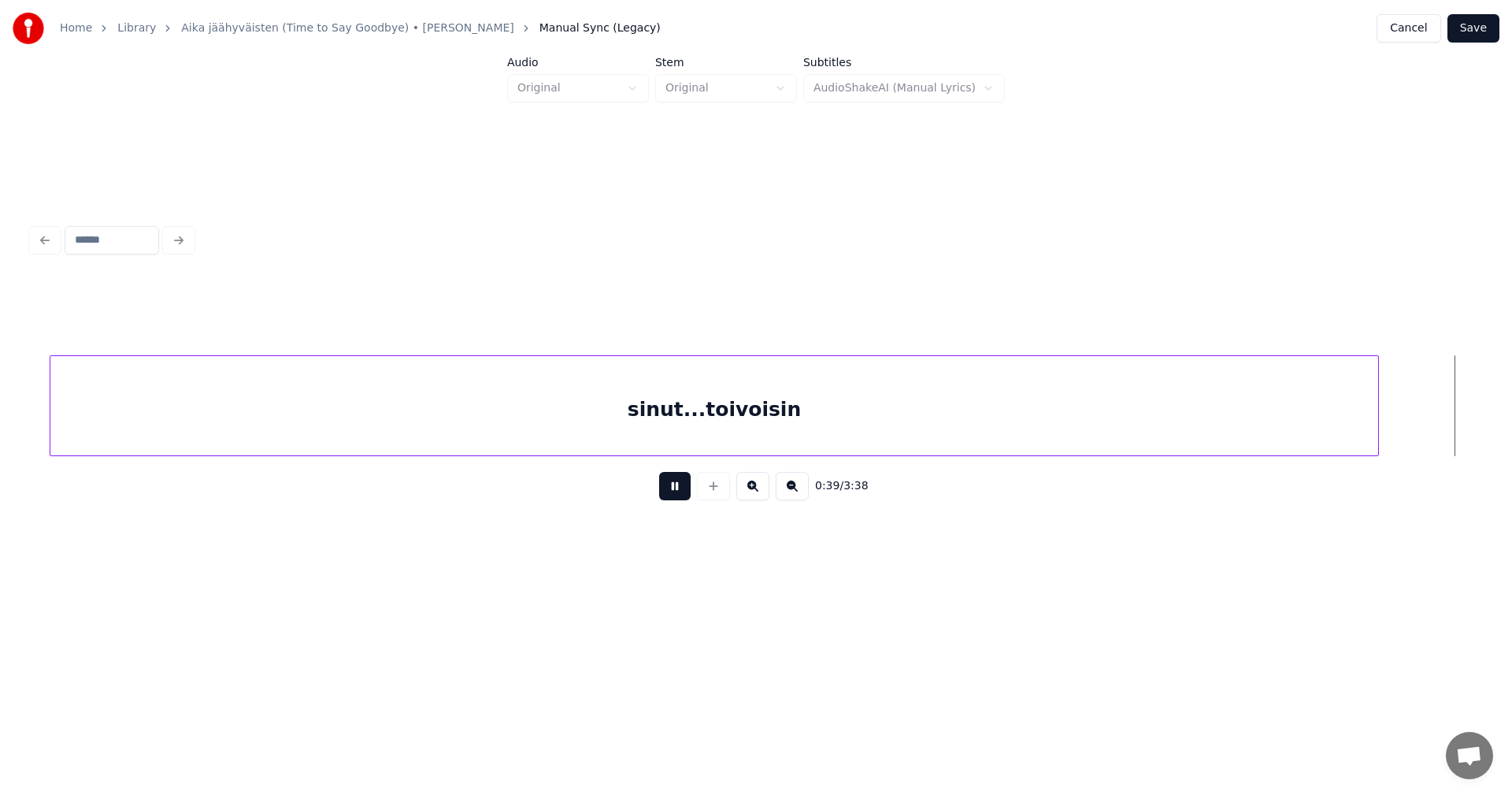
scroll to position [0, 12544]
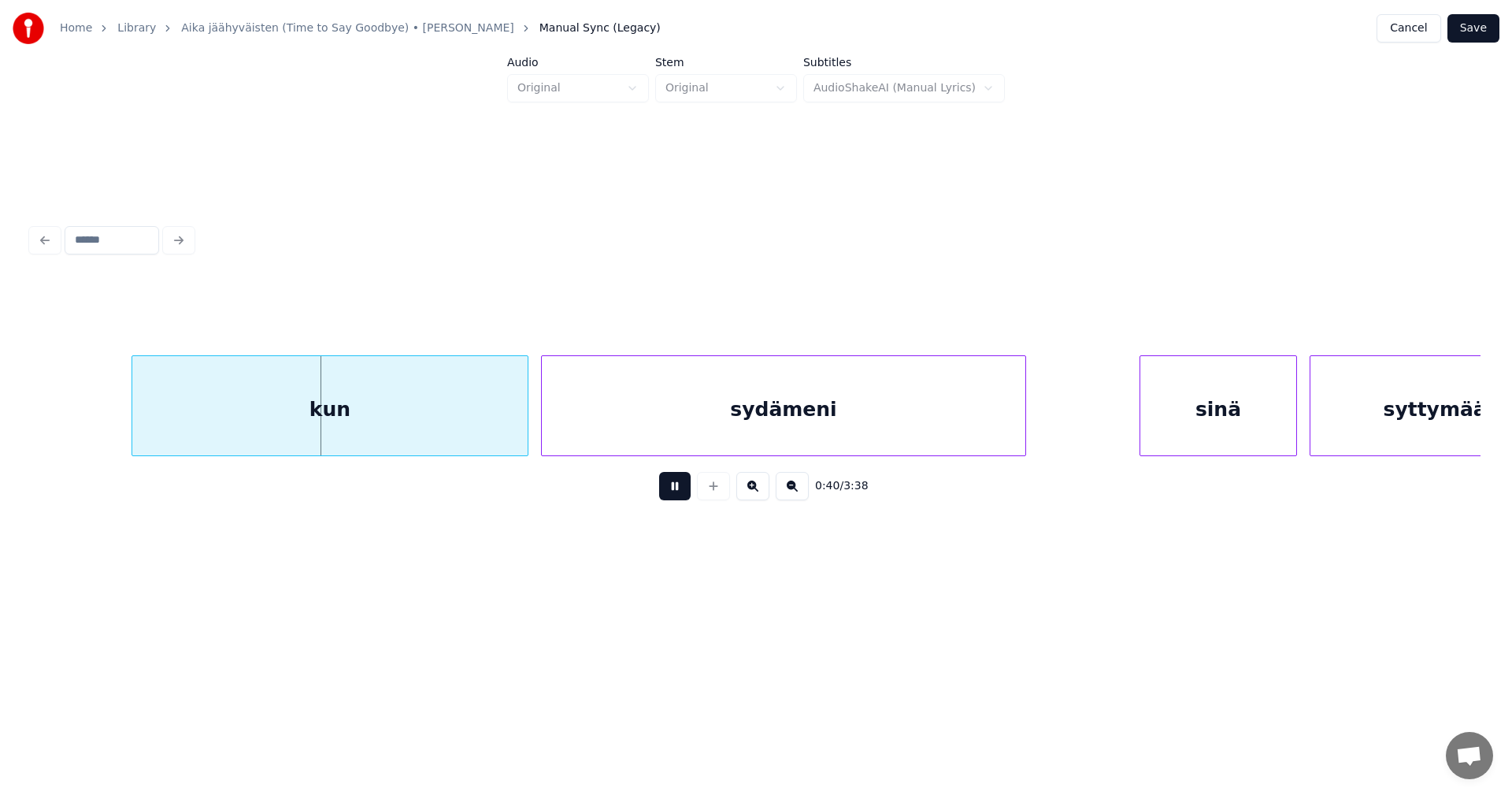
drag, startPoint x: 660, startPoint y: 494, endPoint x: 635, endPoint y: 484, distance: 26.9
click at [661, 493] on button at bounding box center [675, 486] width 32 height 28
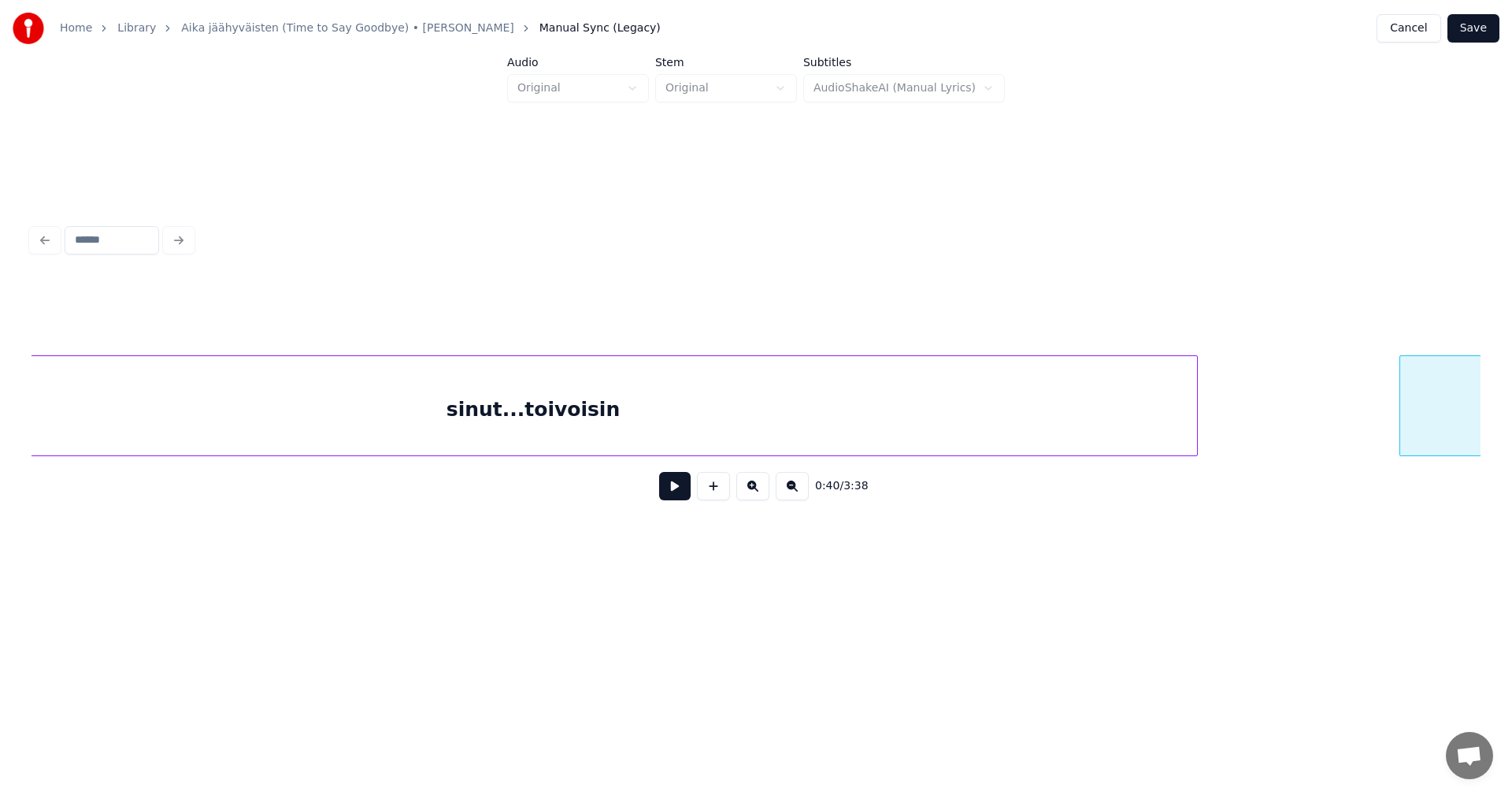
click at [408, 437] on div "sinut...toivoisin" at bounding box center [533, 410] width 1328 height 107
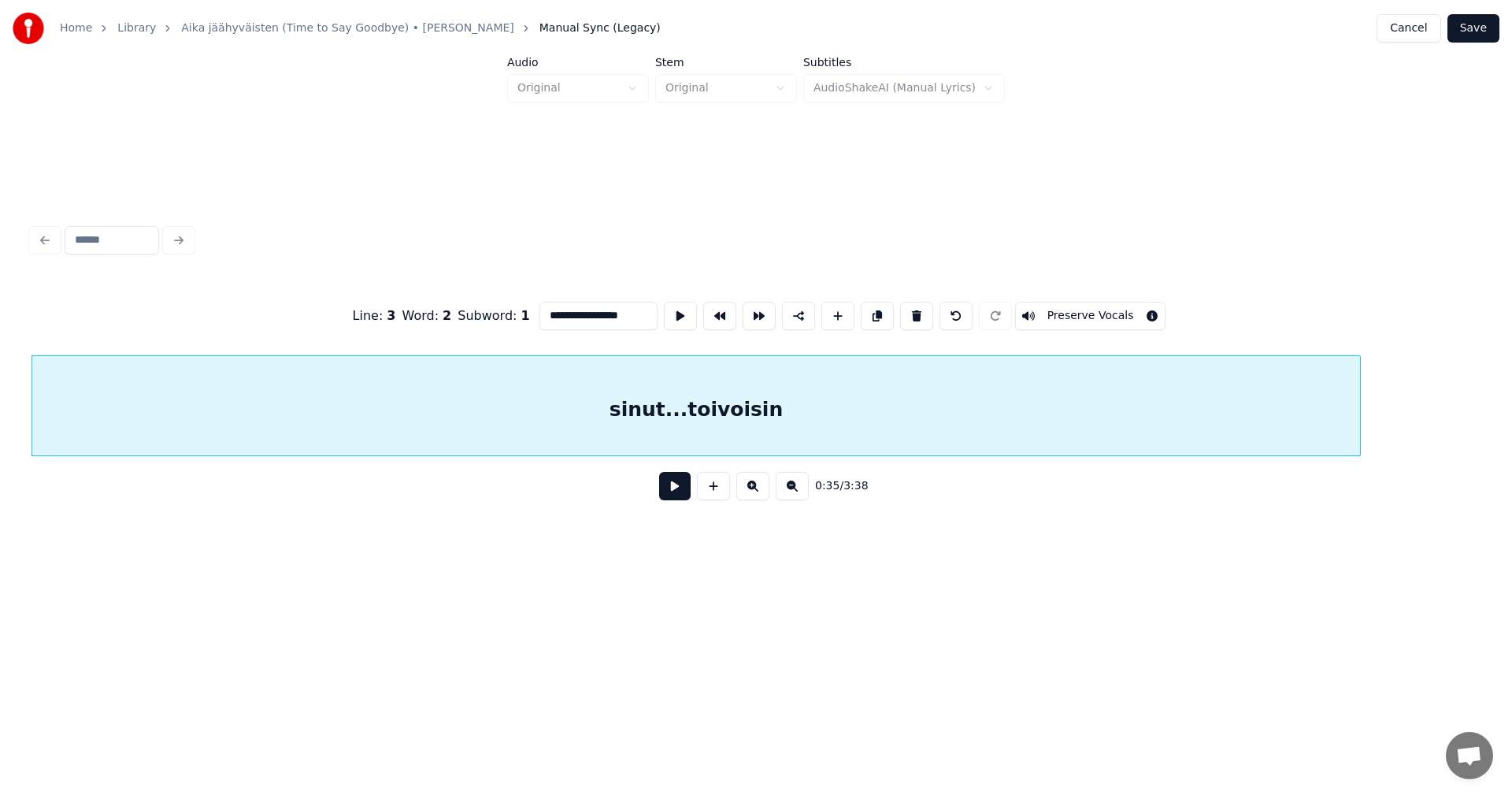
click at [673, 493] on button at bounding box center [675, 486] width 32 height 28
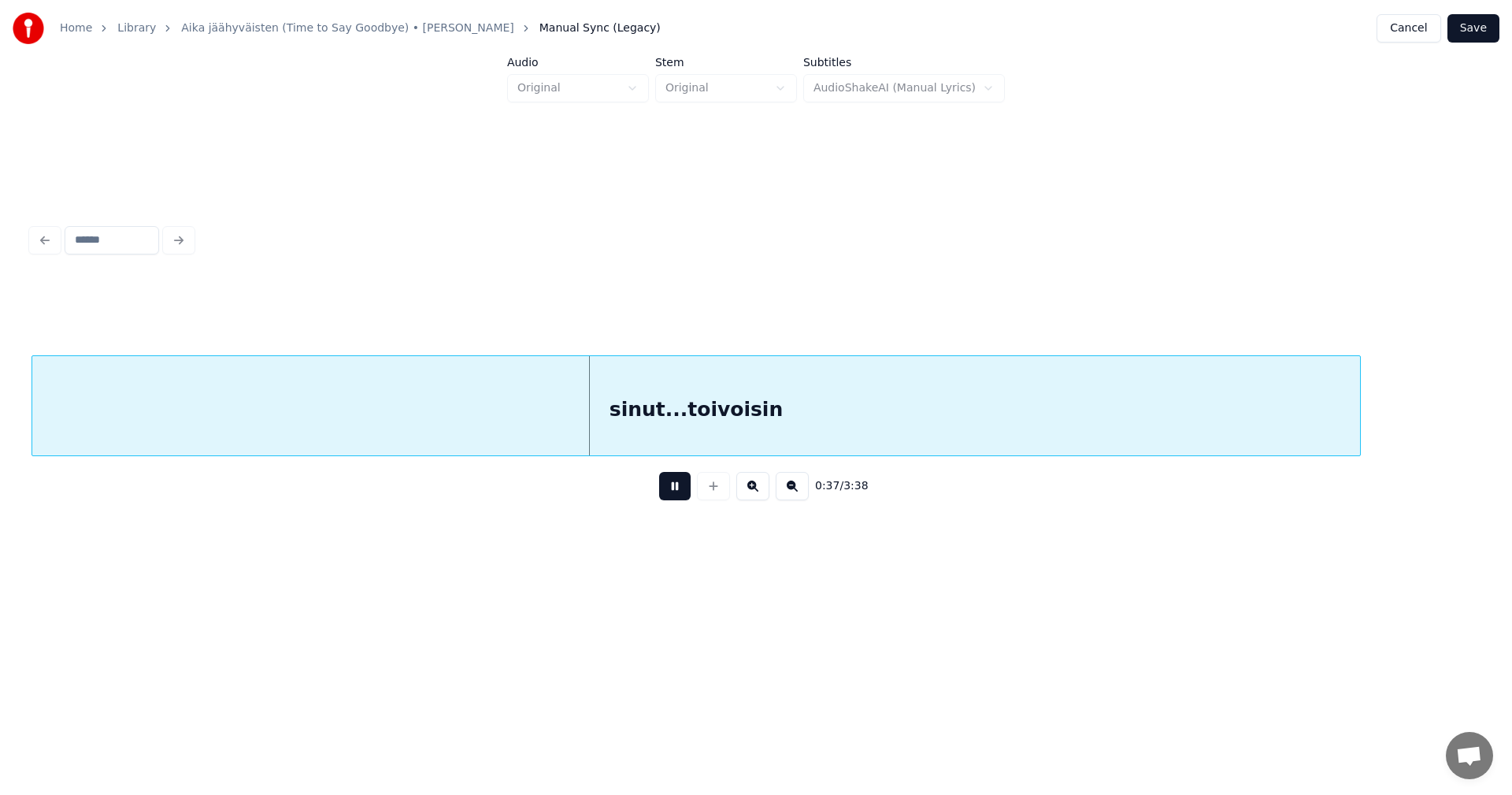
click at [676, 490] on button at bounding box center [675, 486] width 32 height 28
click at [689, 414] on div "sinut...toivoisin" at bounding box center [697, 410] width 1328 height 107
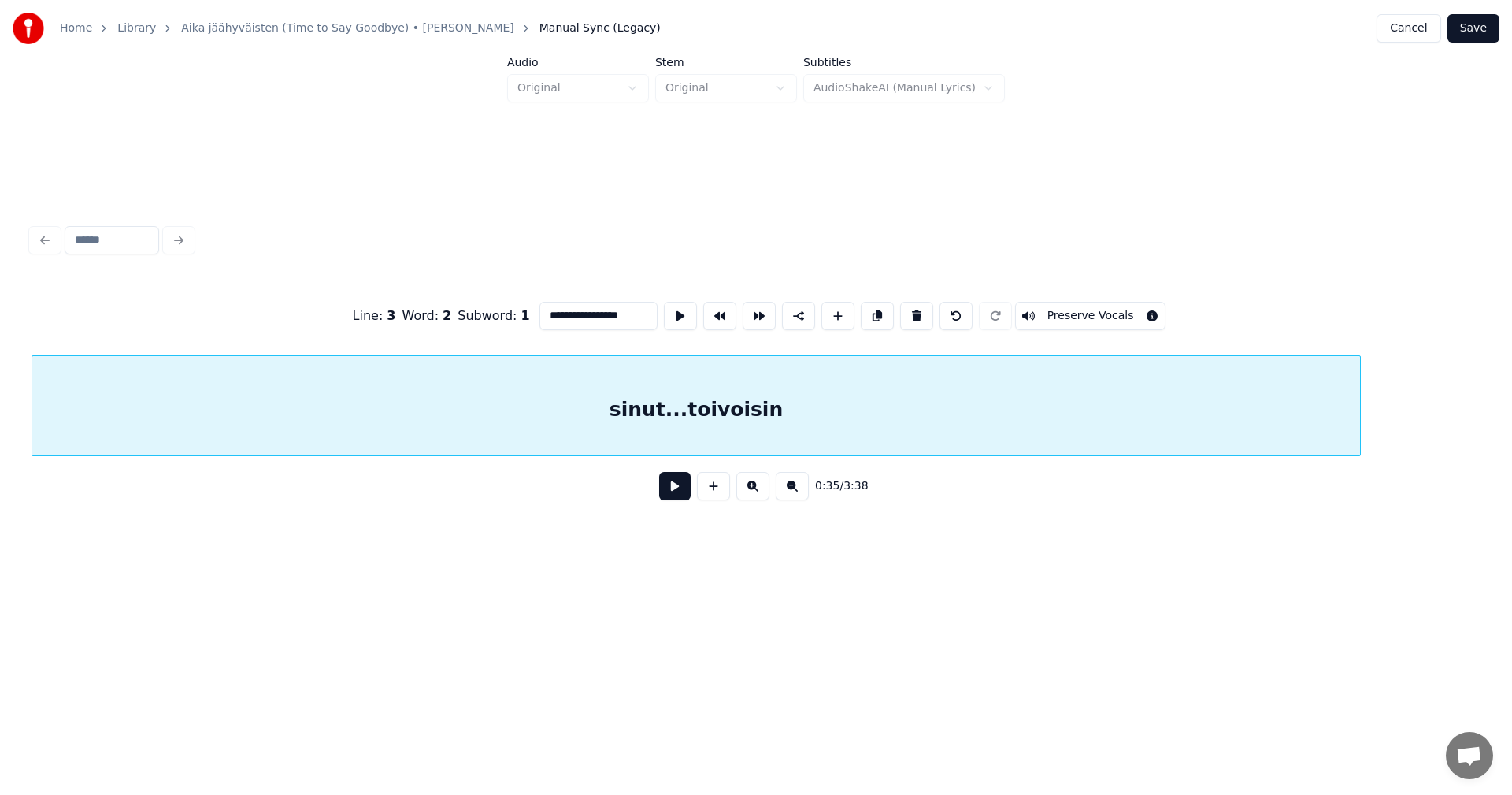
drag, startPoint x: 616, startPoint y: 313, endPoint x: 575, endPoint y: 324, distance: 42.4
click at [575, 321] on input "**********" at bounding box center [598, 316] width 118 height 28
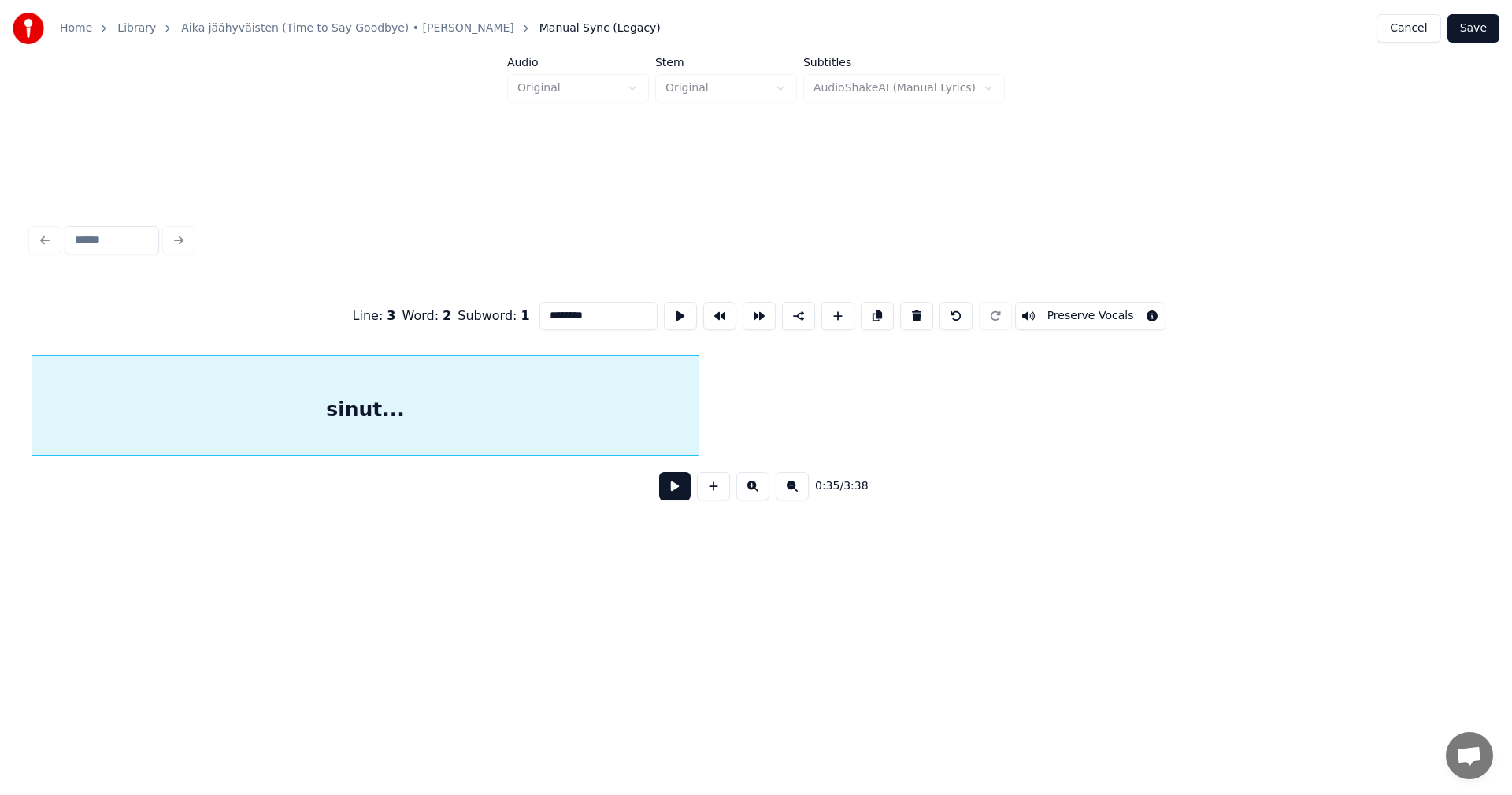
click at [697, 447] on div at bounding box center [697, 405] width 5 height 100
click at [583, 441] on div "sinut..." at bounding box center [366, 410] width 666 height 107
type input "********"
click at [666, 494] on button at bounding box center [675, 486] width 32 height 28
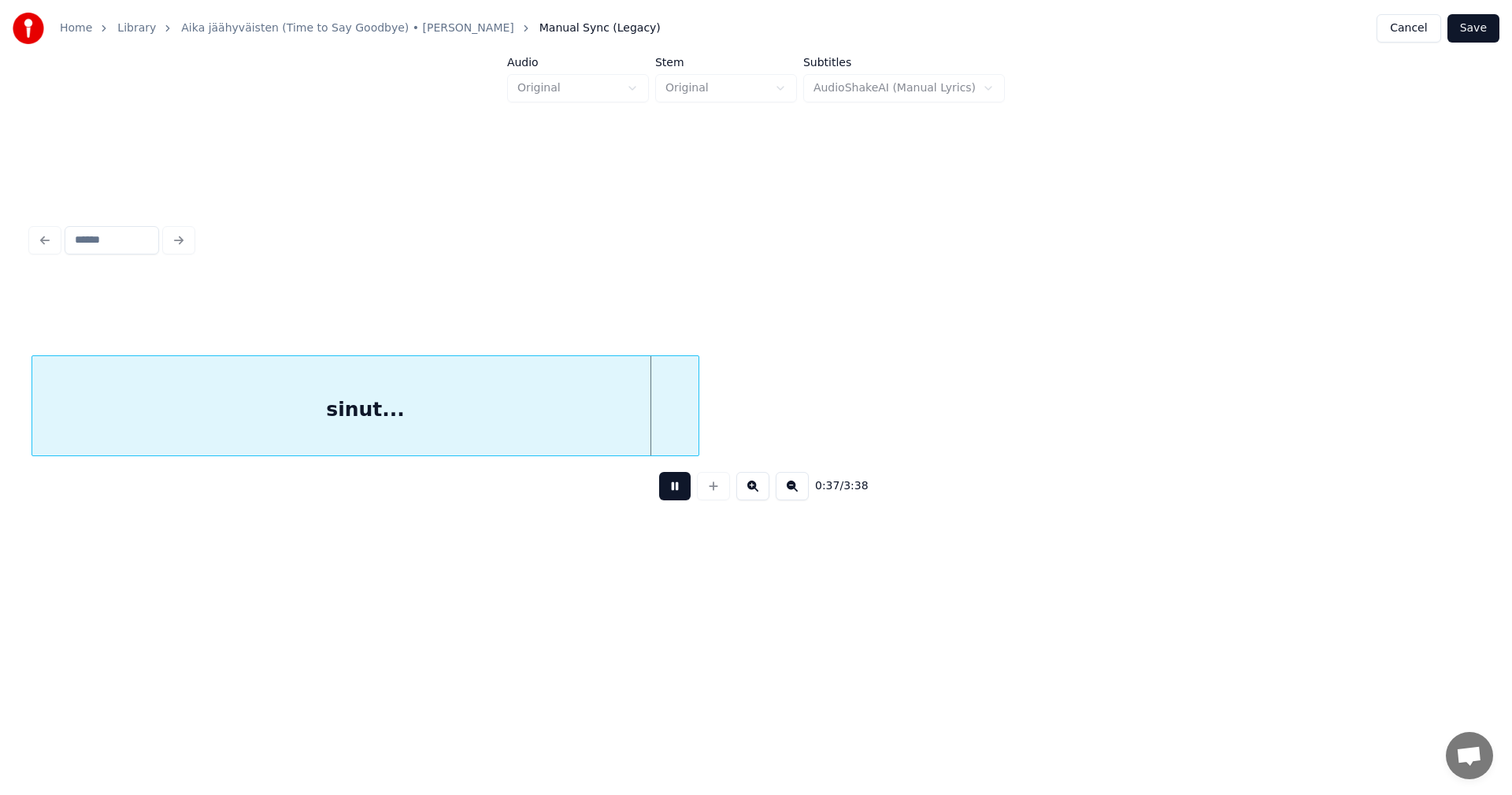
click at [672, 491] on button at bounding box center [675, 486] width 32 height 28
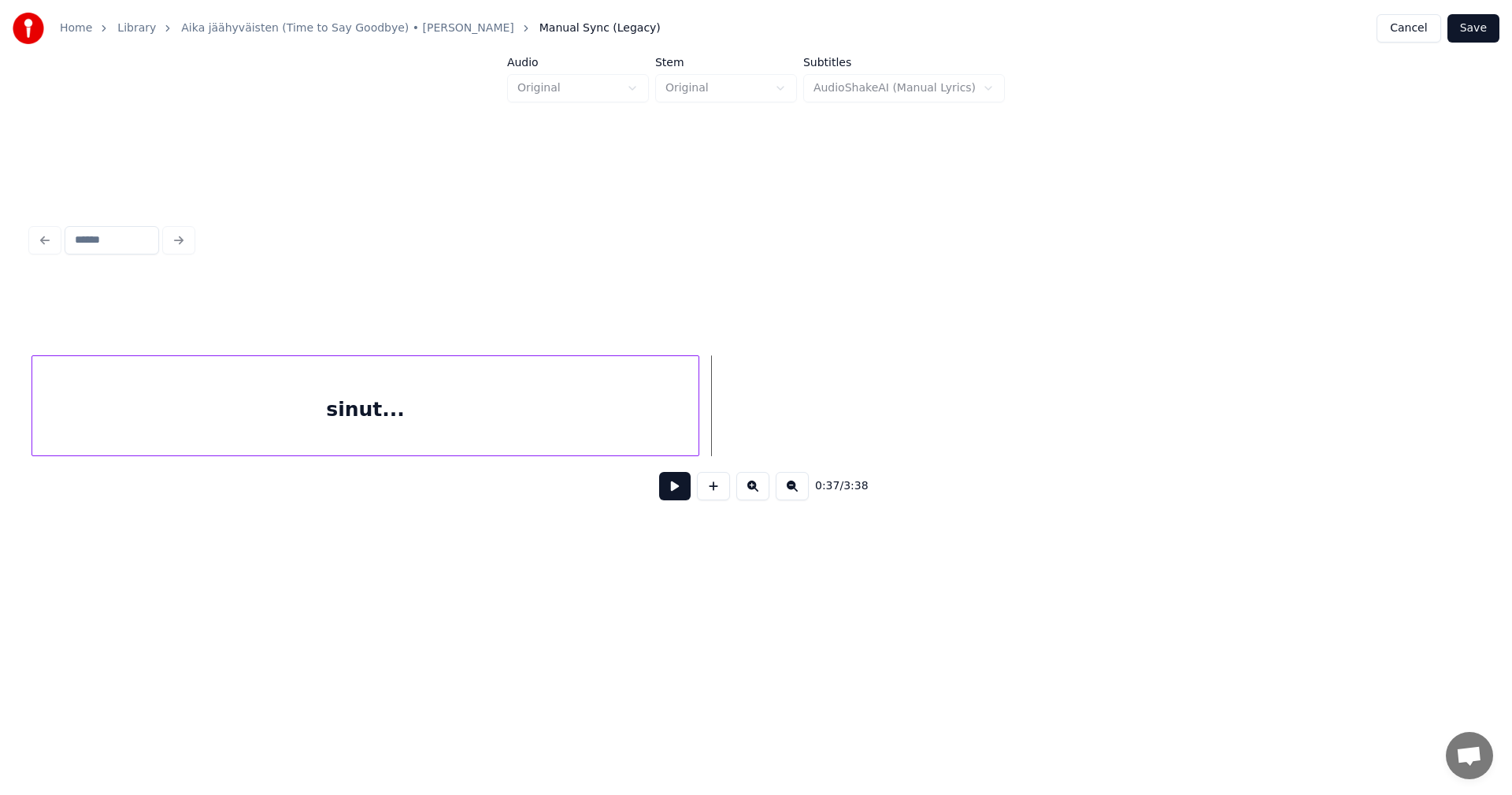
click at [674, 490] on button at bounding box center [675, 486] width 32 height 28
drag, startPoint x: 674, startPoint y: 490, endPoint x: 763, endPoint y: 441, distance: 101.6
click at [683, 483] on button at bounding box center [675, 486] width 32 height 28
drag, startPoint x: 697, startPoint y: 511, endPoint x: 724, endPoint y: 488, distance: 35.5
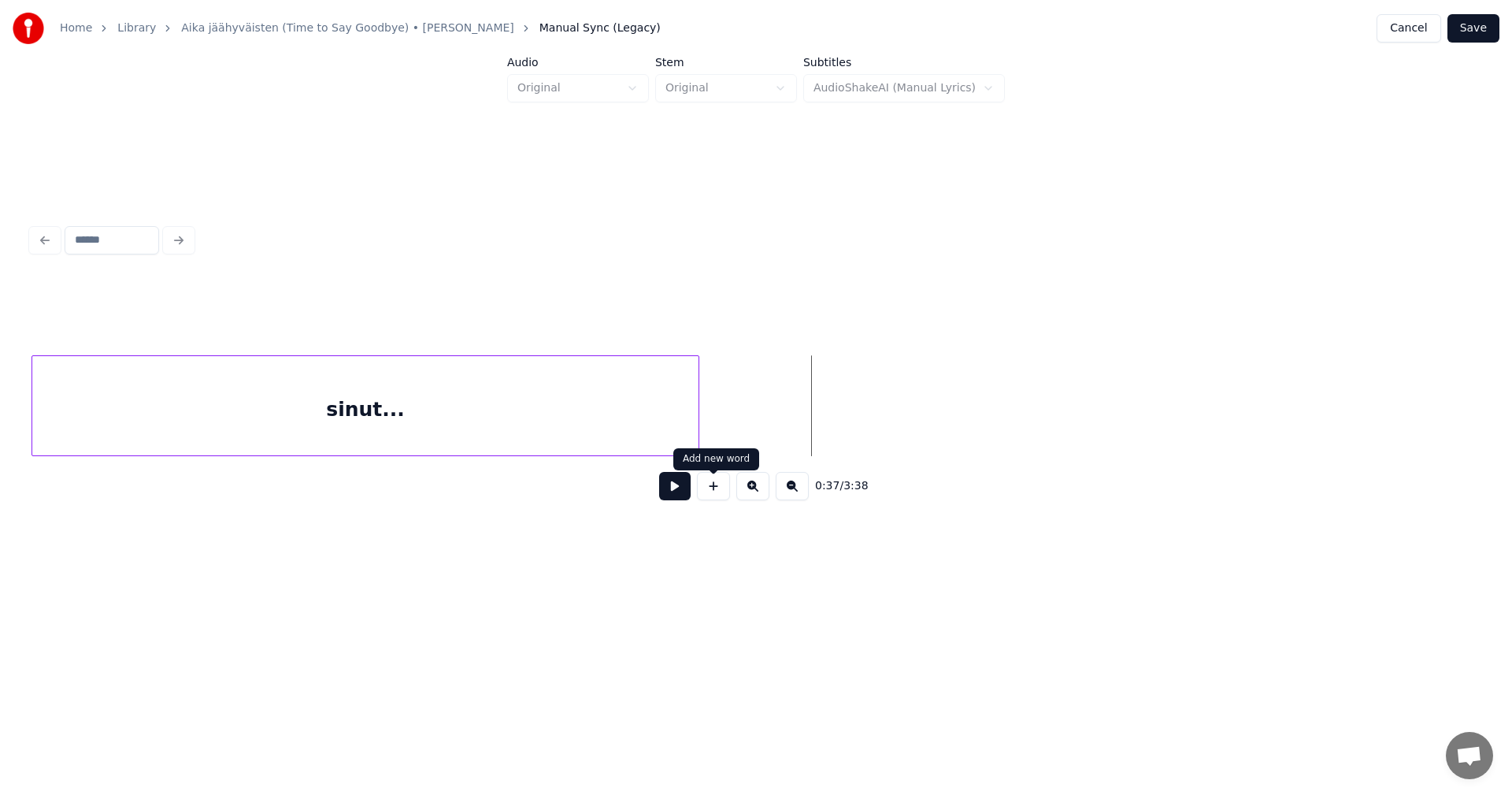
click at [700, 508] on div "0:37 / 3:38" at bounding box center [756, 486] width 1449 height 59
drag, startPoint x: 715, startPoint y: 497, endPoint x: 722, endPoint y: 488, distance: 11.4
click at [717, 496] on button at bounding box center [713, 486] width 33 height 28
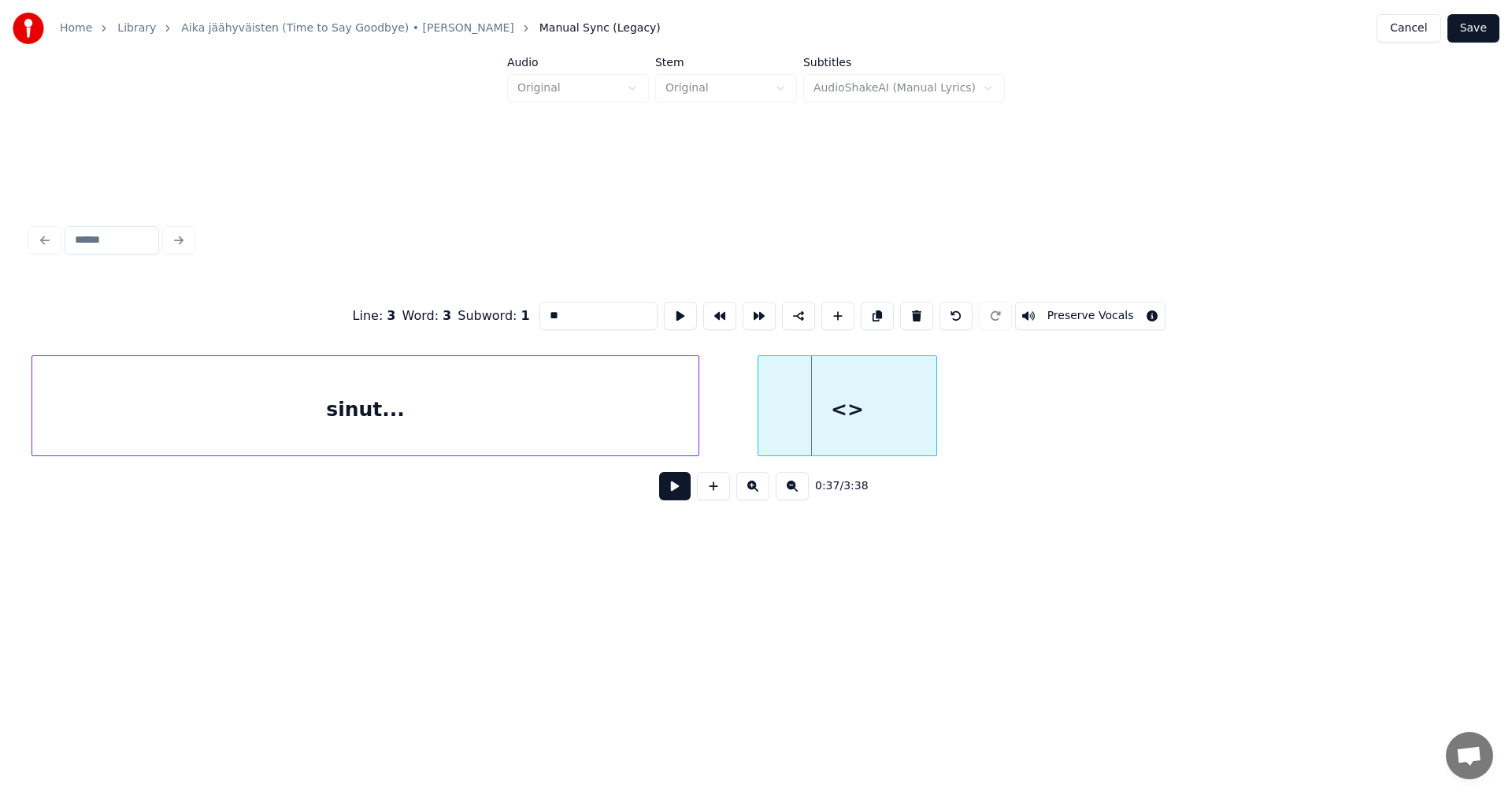
click at [763, 426] on div at bounding box center [761, 405] width 5 height 100
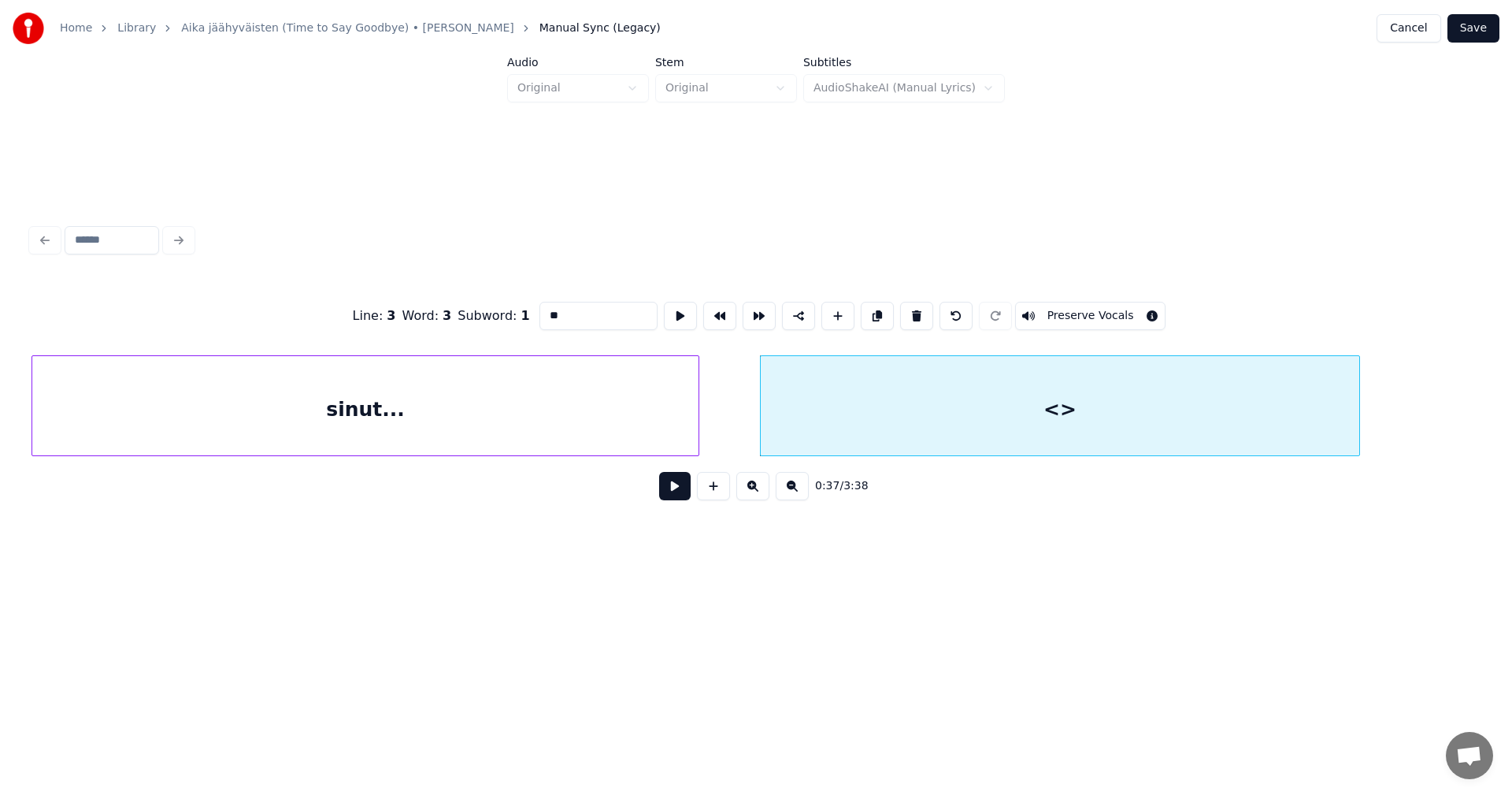
click at [1357, 402] on div at bounding box center [1357, 405] width 5 height 100
drag, startPoint x: 605, startPoint y: 310, endPoint x: 531, endPoint y: 323, distance: 75.1
click at [531, 322] on div "Line : 3 Word : 3 Subword : 1 ** Preserve Vocals" at bounding box center [756, 316] width 1449 height 79
click at [571, 401] on div "sinut..." at bounding box center [366, 410] width 666 height 107
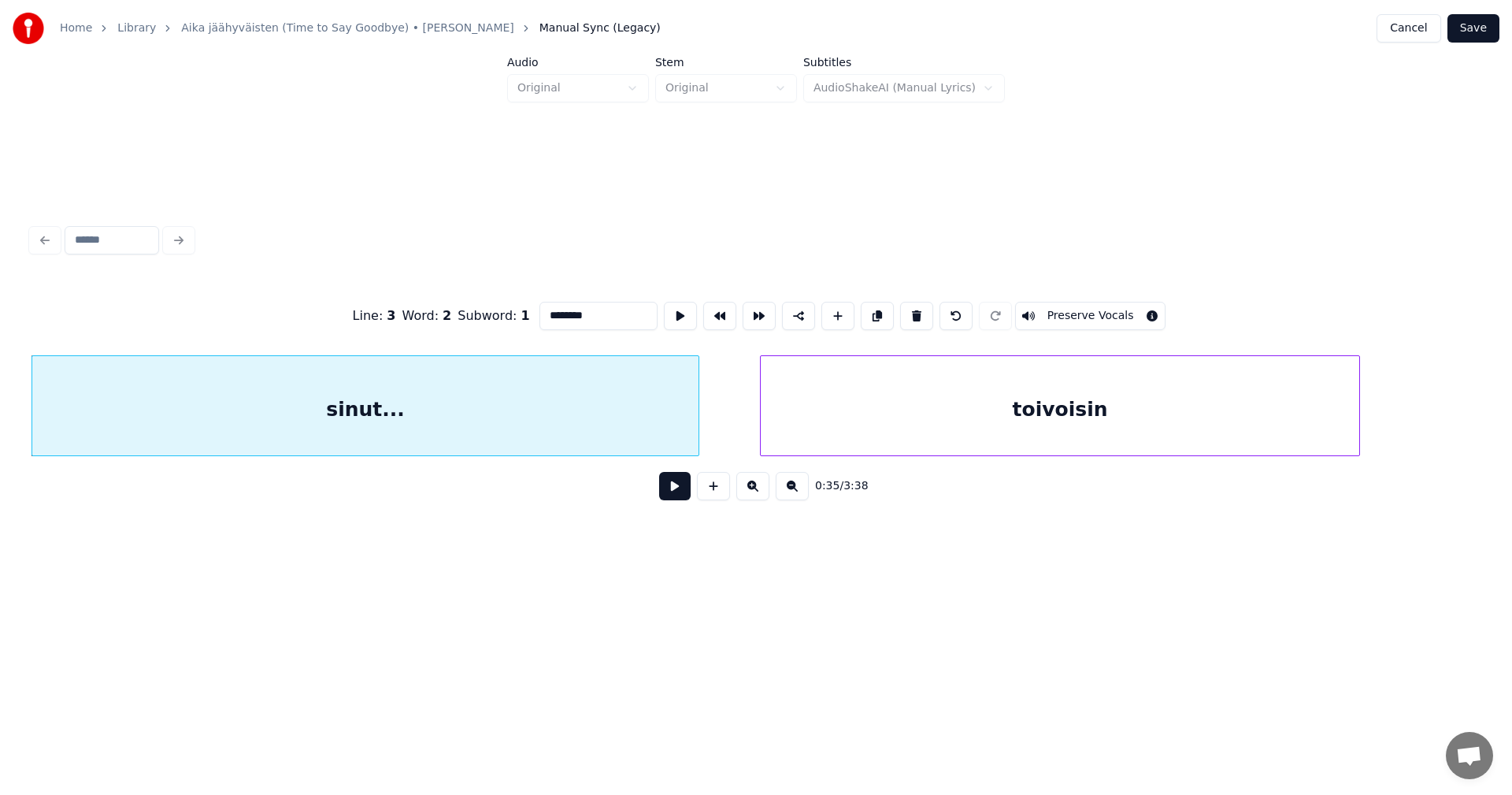
type input "********"
click at [667, 500] on button at bounding box center [675, 486] width 32 height 28
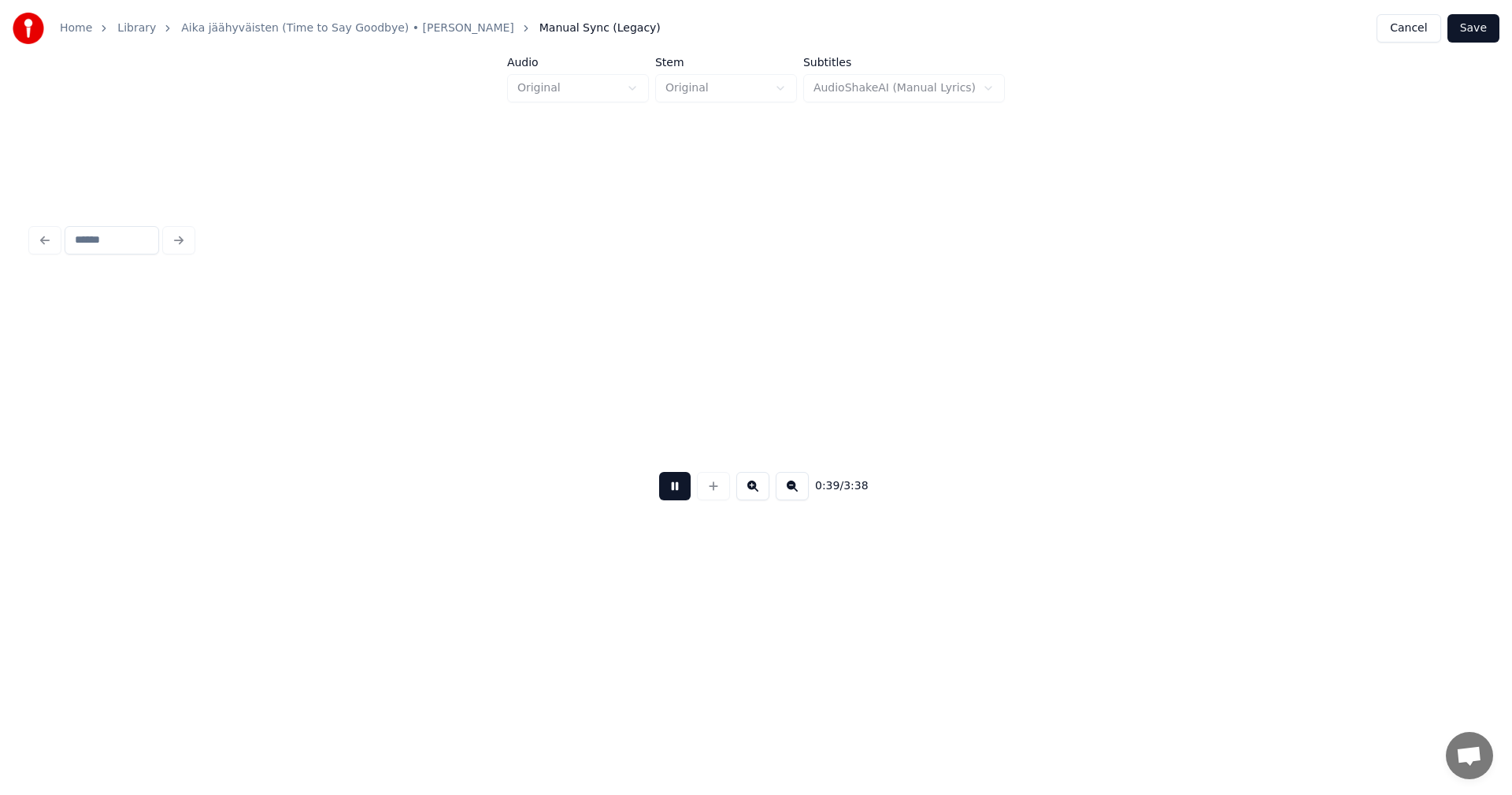
scroll to position [0, 12562]
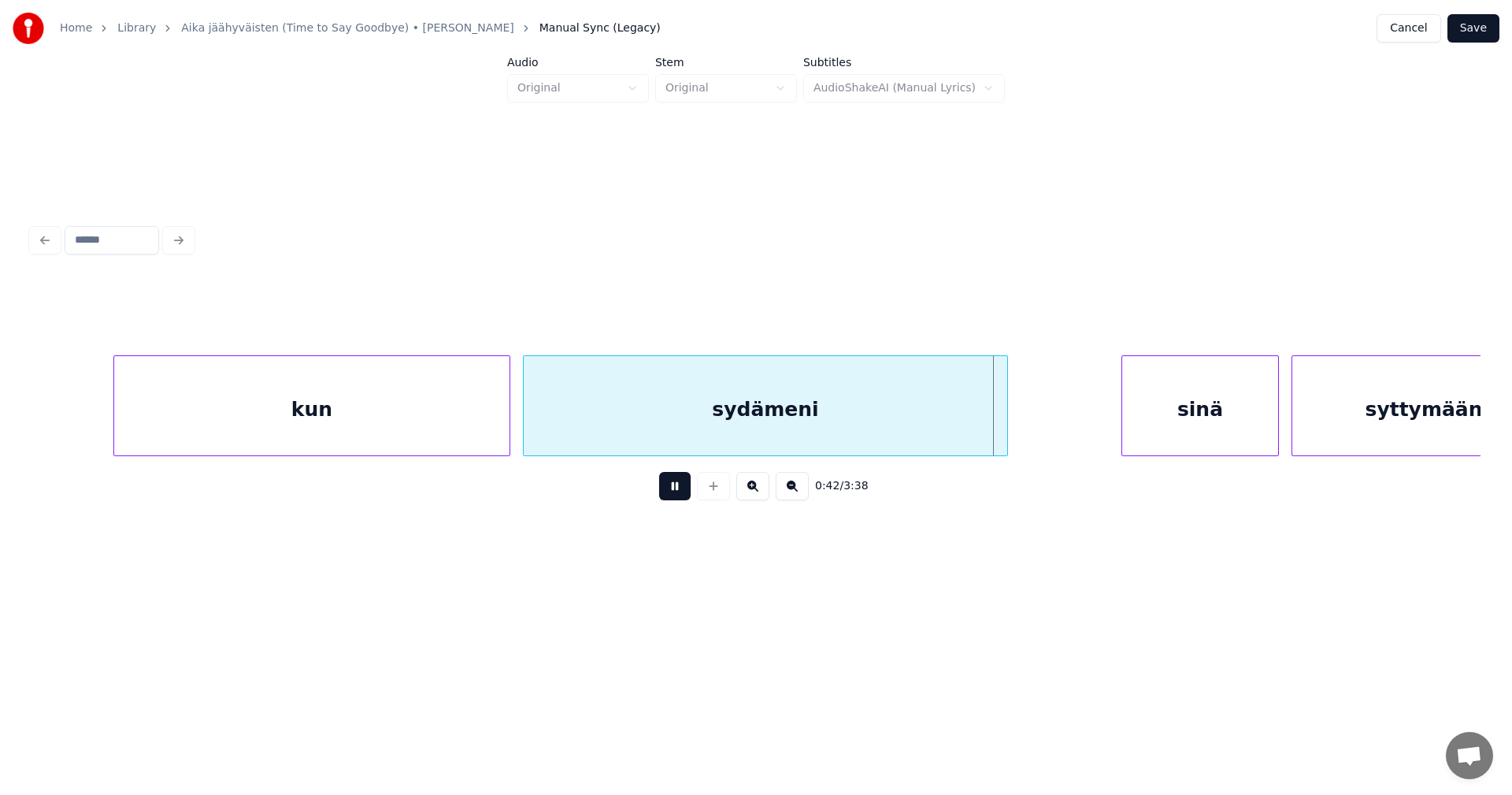
drag, startPoint x: 675, startPoint y: 499, endPoint x: 588, endPoint y: 482, distance: 88.6
click at [675, 498] on button at bounding box center [675, 486] width 32 height 28
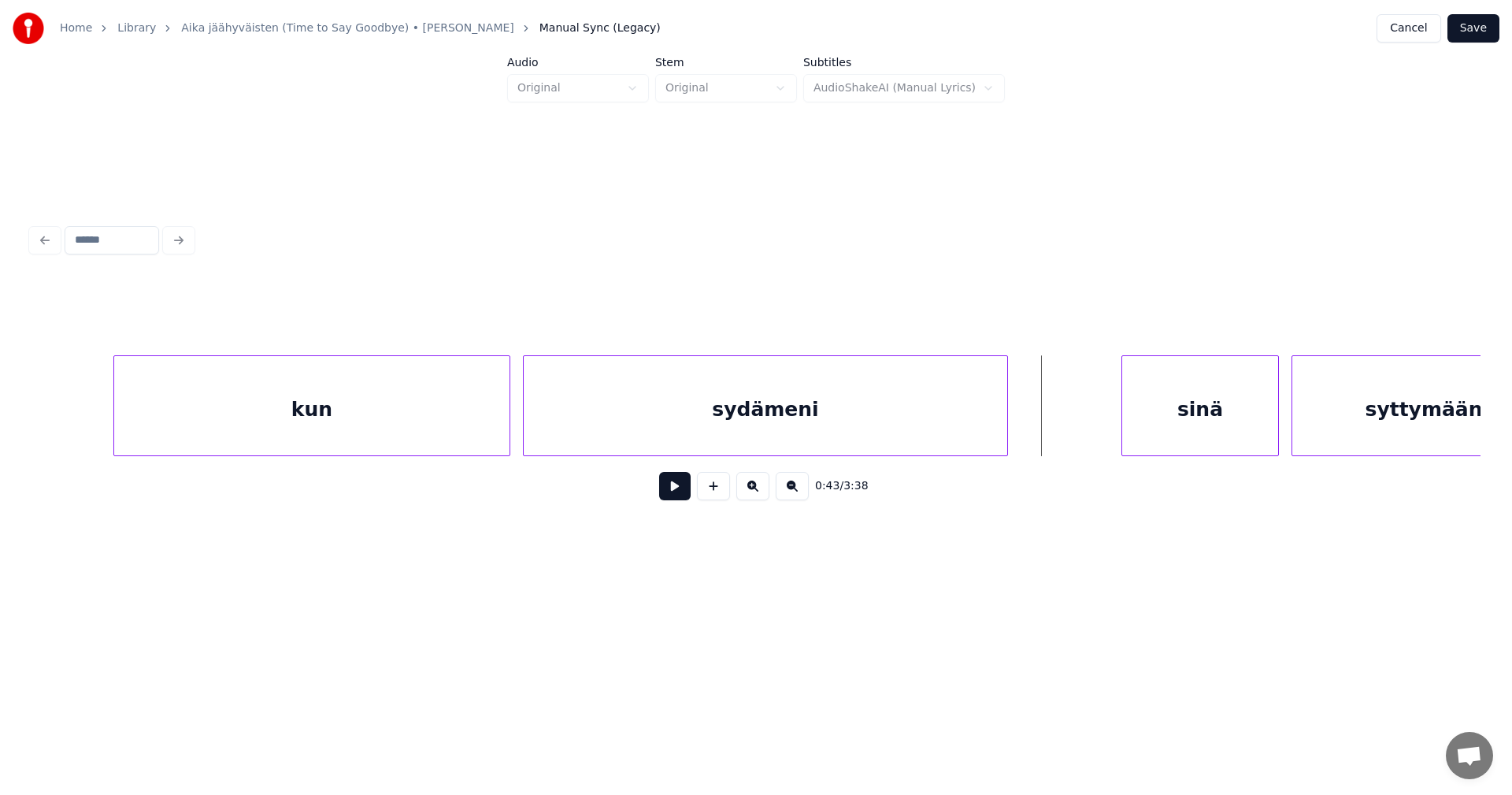
click at [378, 400] on div "kun" at bounding box center [311, 410] width 395 height 107
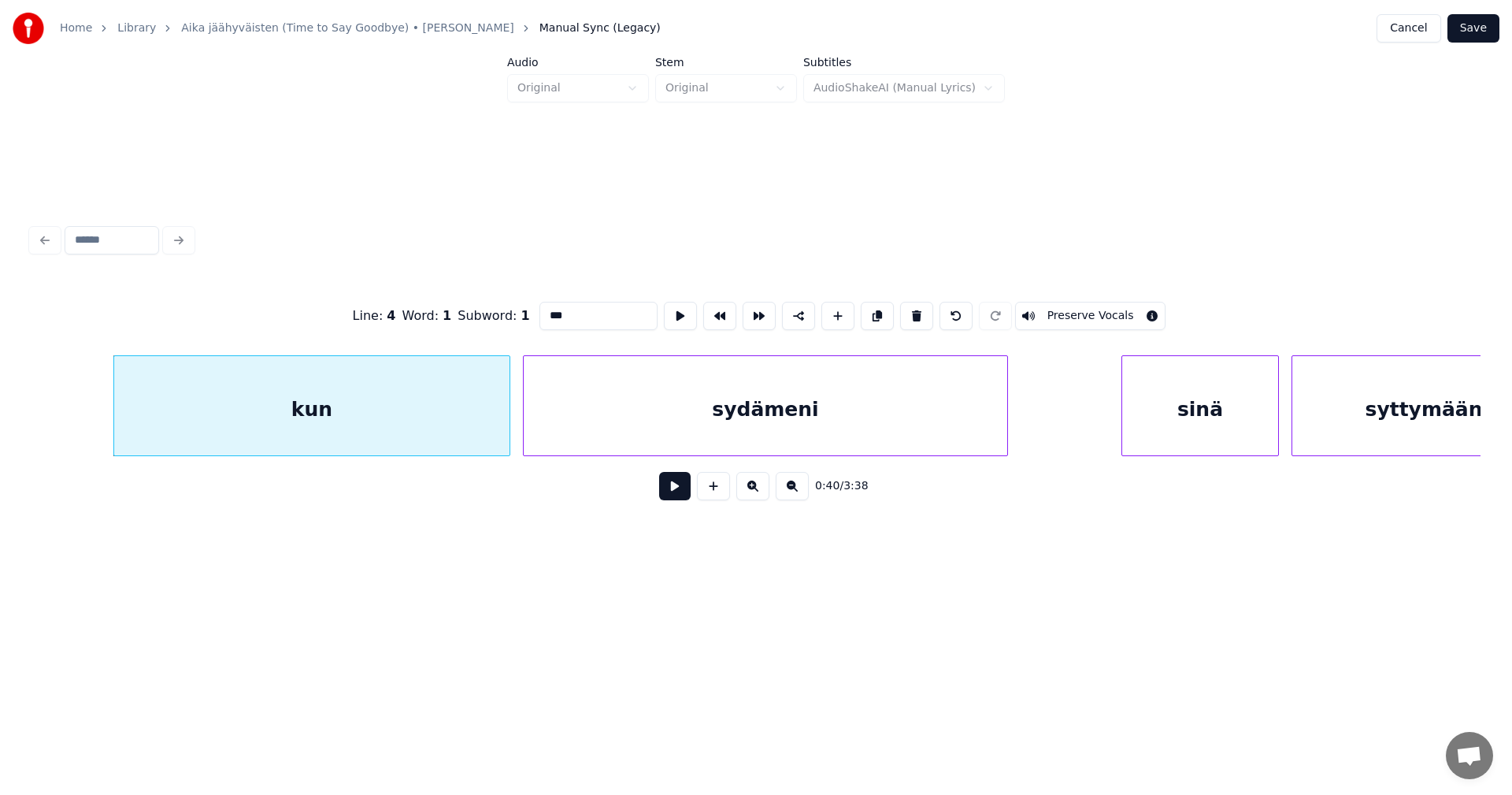
click at [573, 304] on input "***" at bounding box center [598, 316] width 118 height 28
type input "*******"
click at [678, 497] on button at bounding box center [675, 486] width 32 height 28
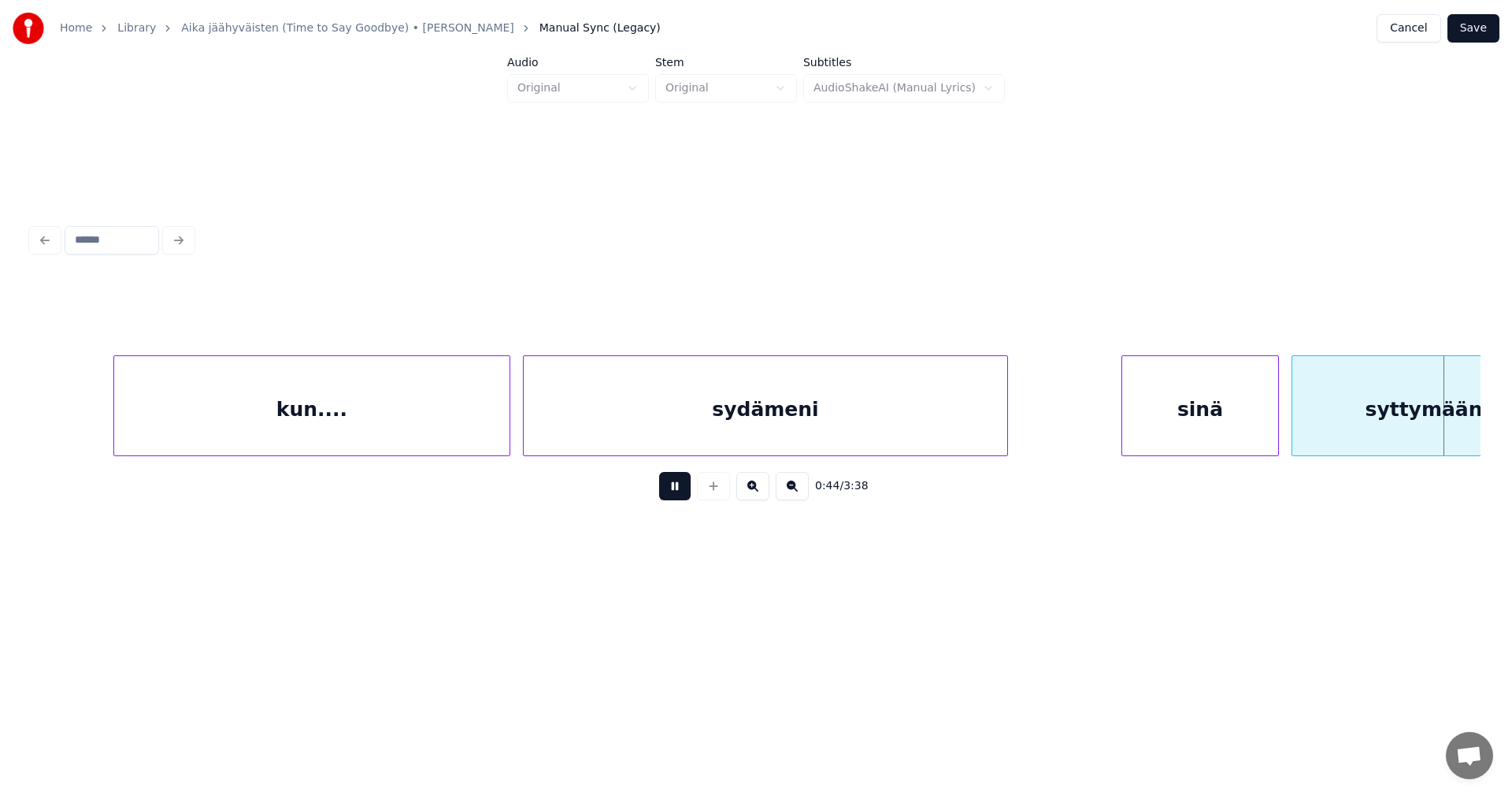
click at [678, 497] on button at bounding box center [675, 486] width 32 height 28
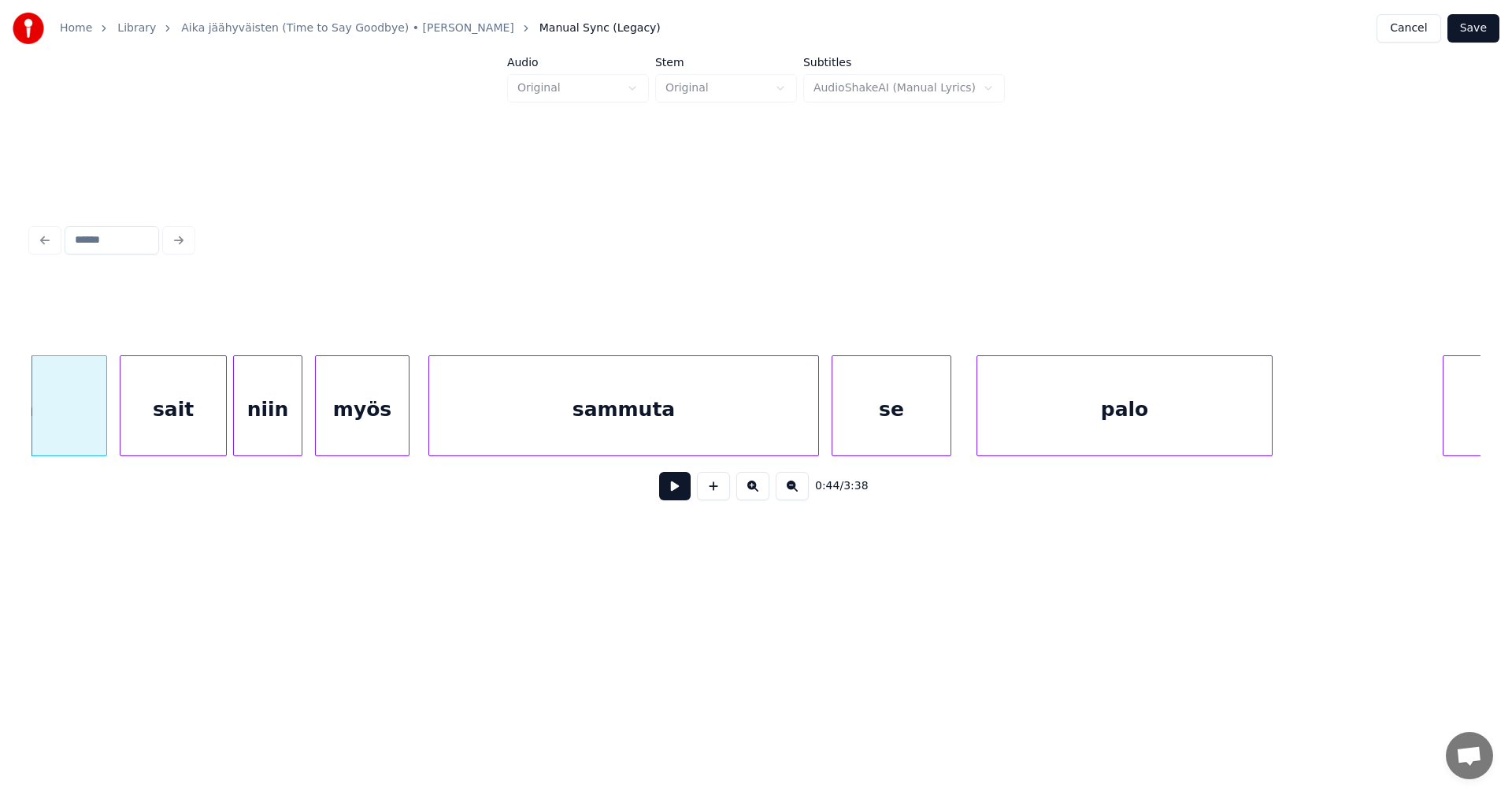
scroll to position [0, 12743]
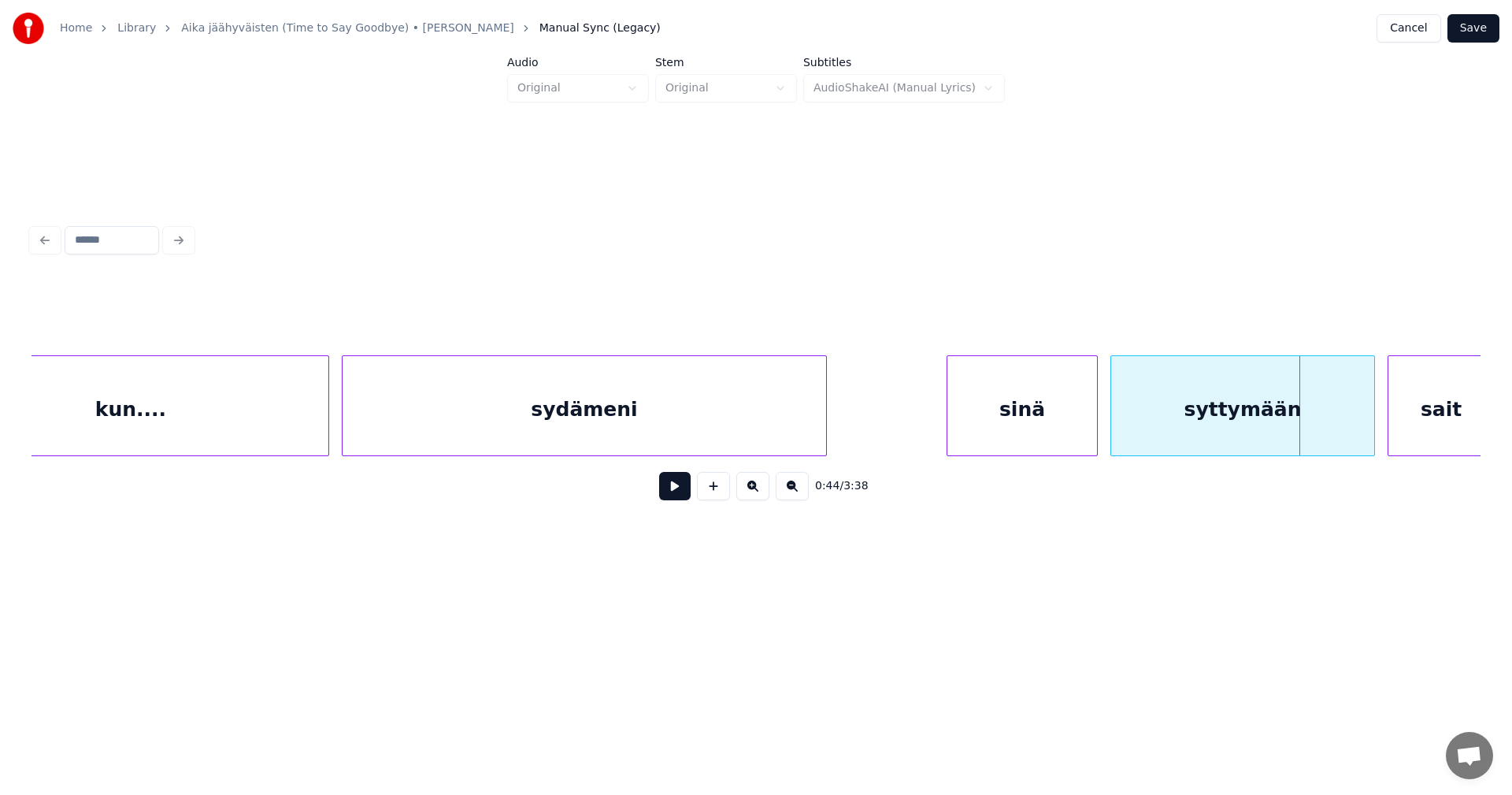
click at [948, 413] on div at bounding box center [950, 405] width 5 height 100
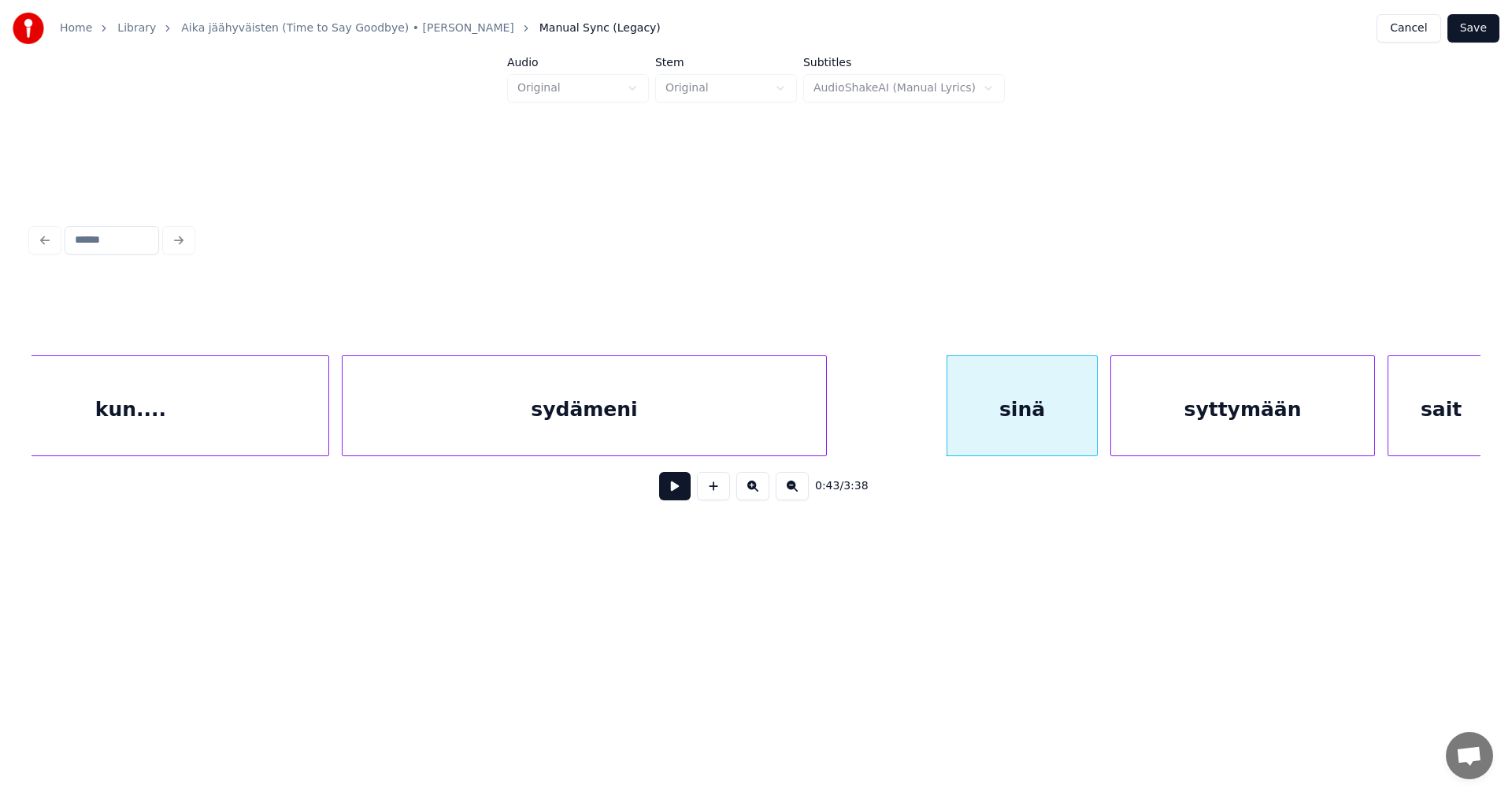
click at [676, 493] on button at bounding box center [675, 486] width 32 height 28
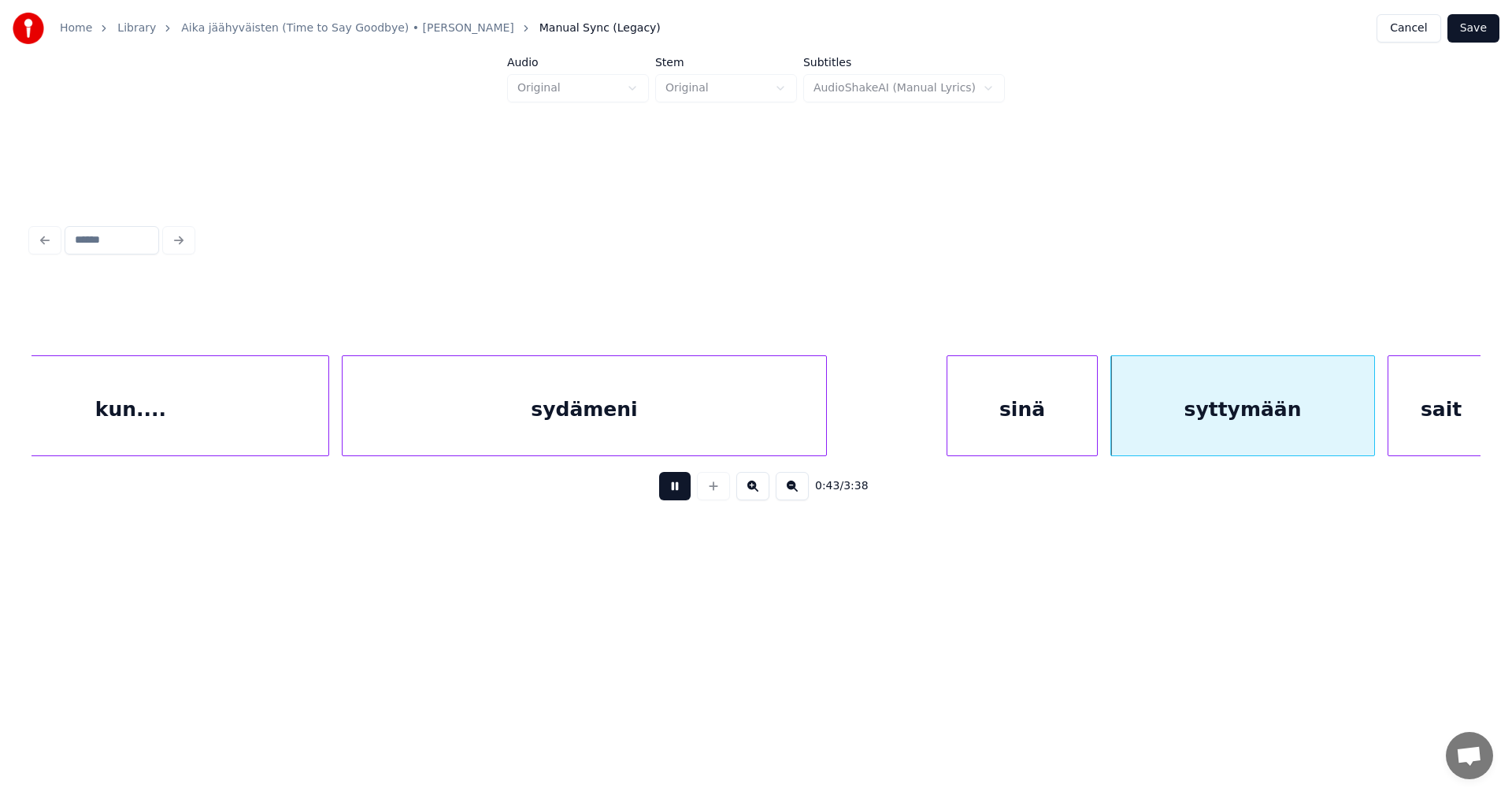
click at [677, 492] on button at bounding box center [675, 486] width 32 height 28
click at [932, 431] on div at bounding box center [934, 405] width 5 height 100
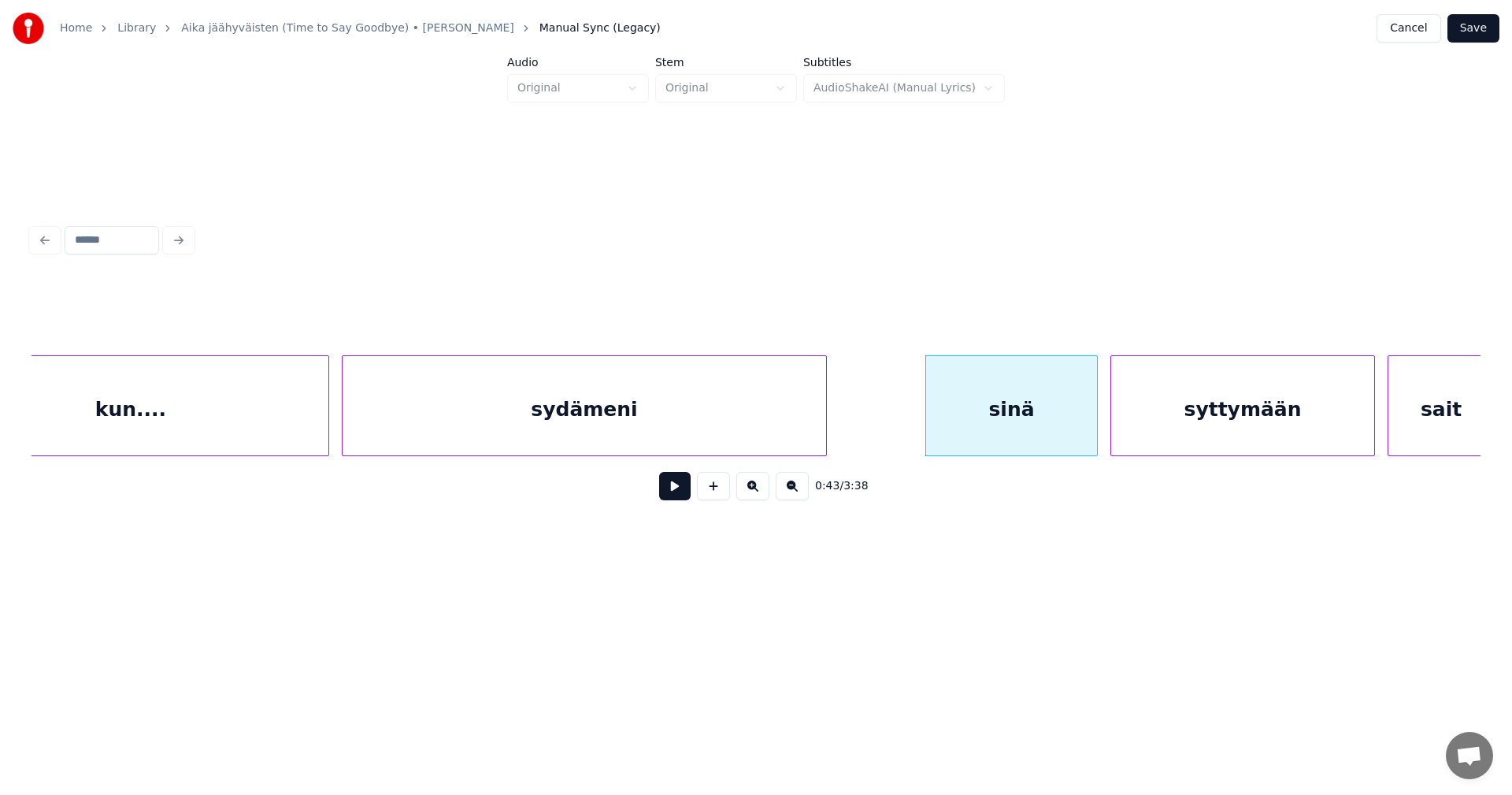
click at [667, 499] on button at bounding box center [675, 486] width 32 height 28
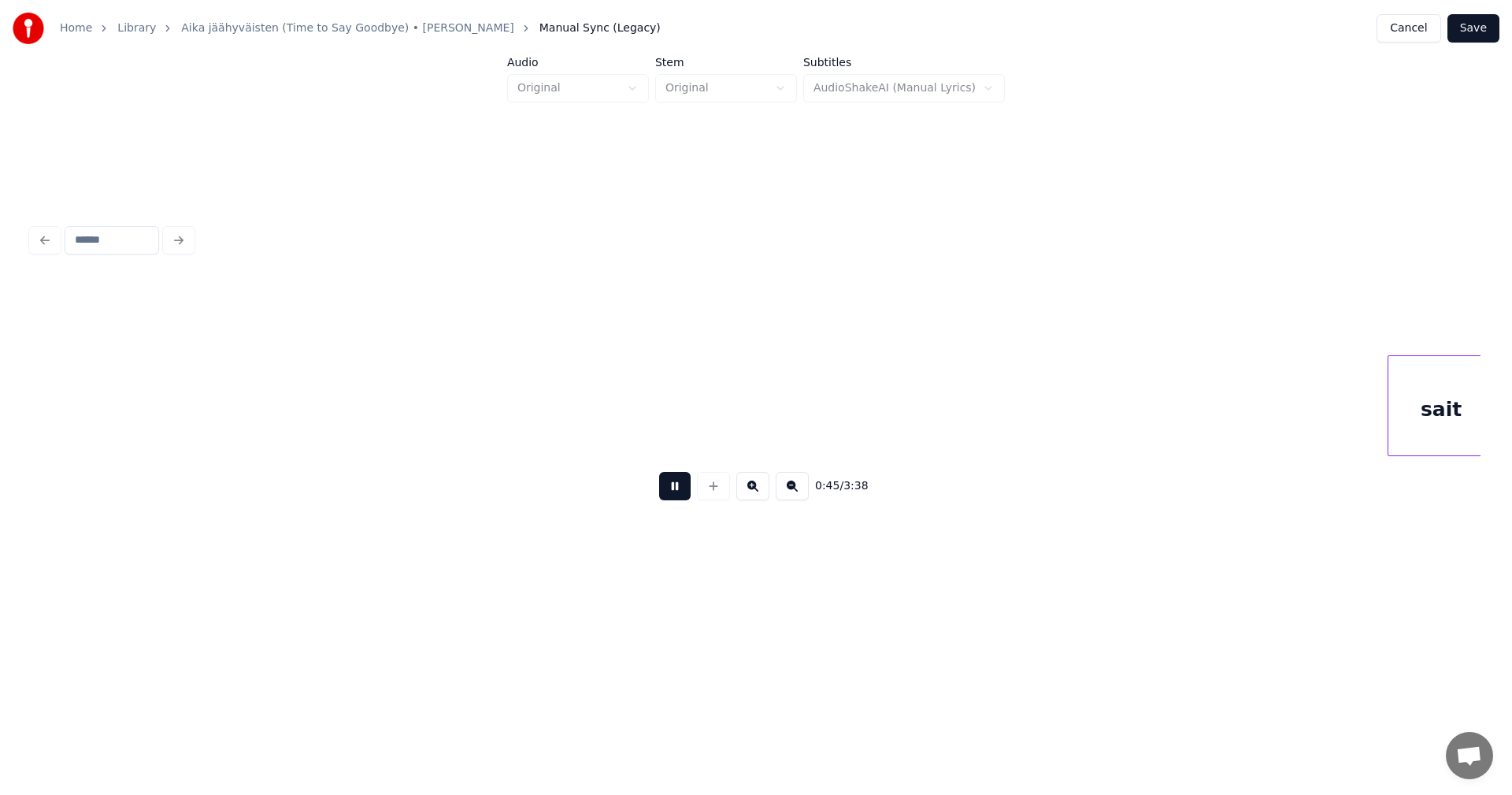
scroll to position [0, 14193]
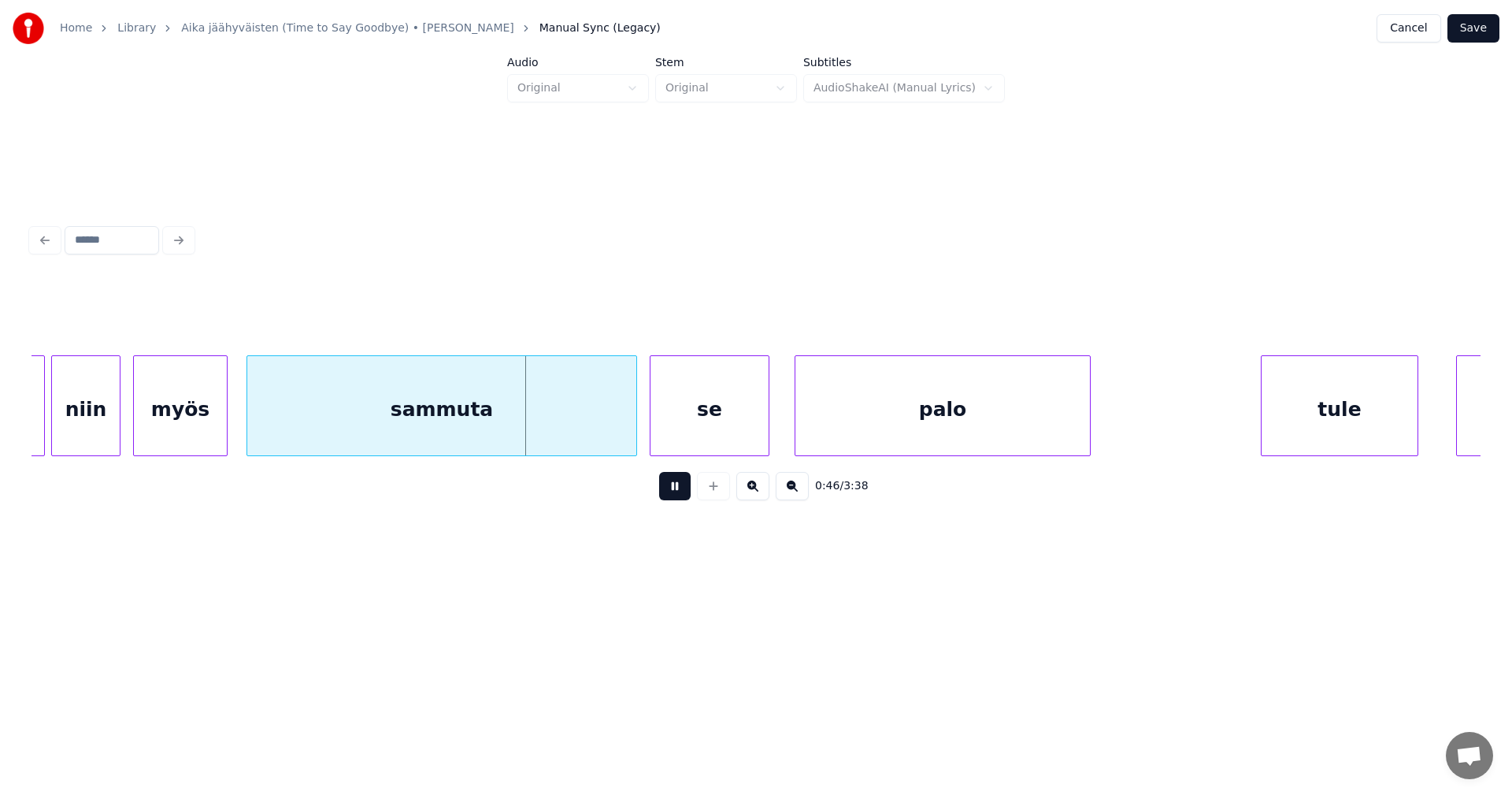
drag, startPoint x: 671, startPoint y: 496, endPoint x: 651, endPoint y: 494, distance: 20.1
click at [671, 495] on button at bounding box center [675, 486] width 32 height 28
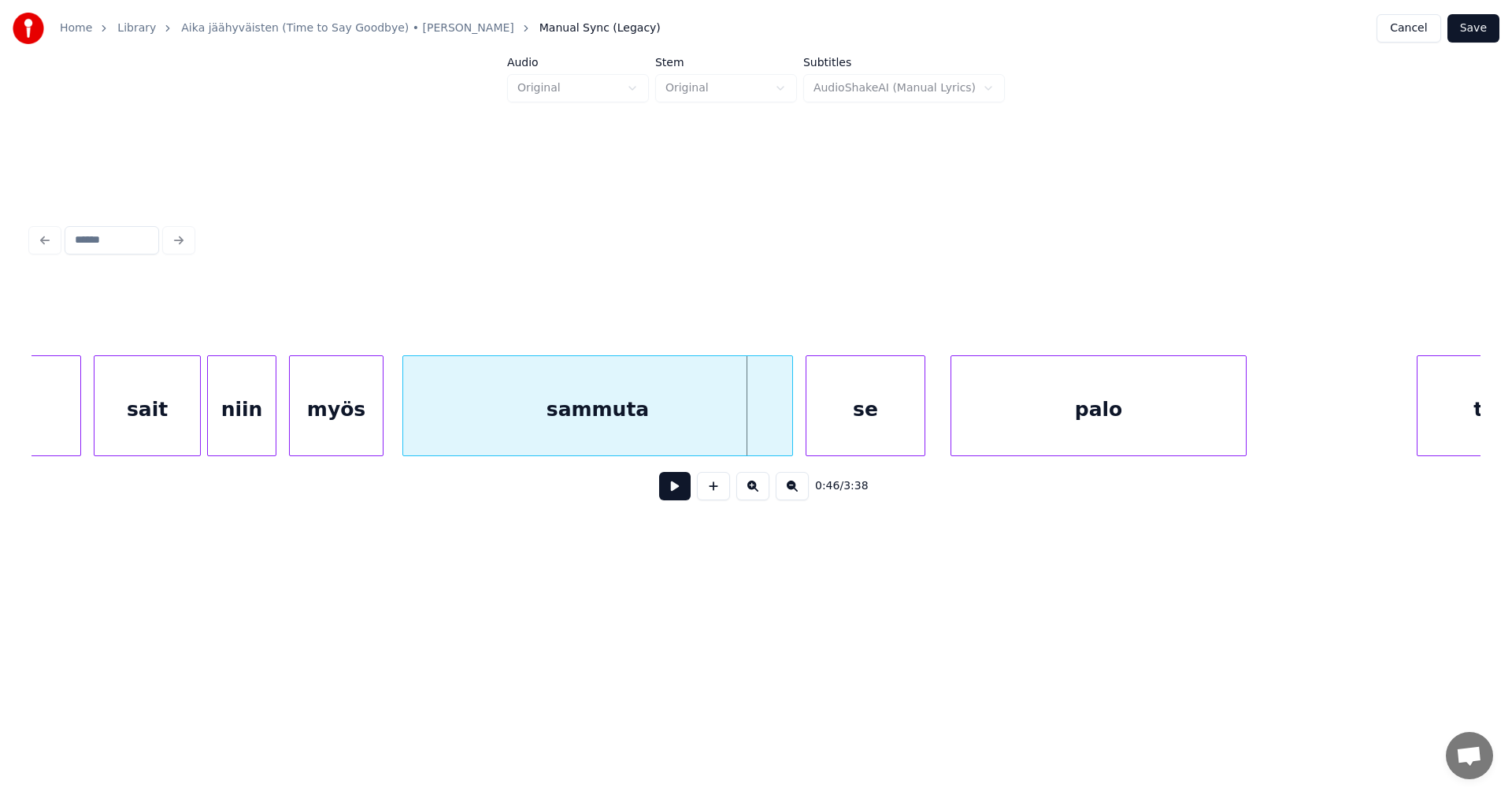
scroll to position [0, 14036]
click at [197, 425] on div at bounding box center [195, 405] width 5 height 100
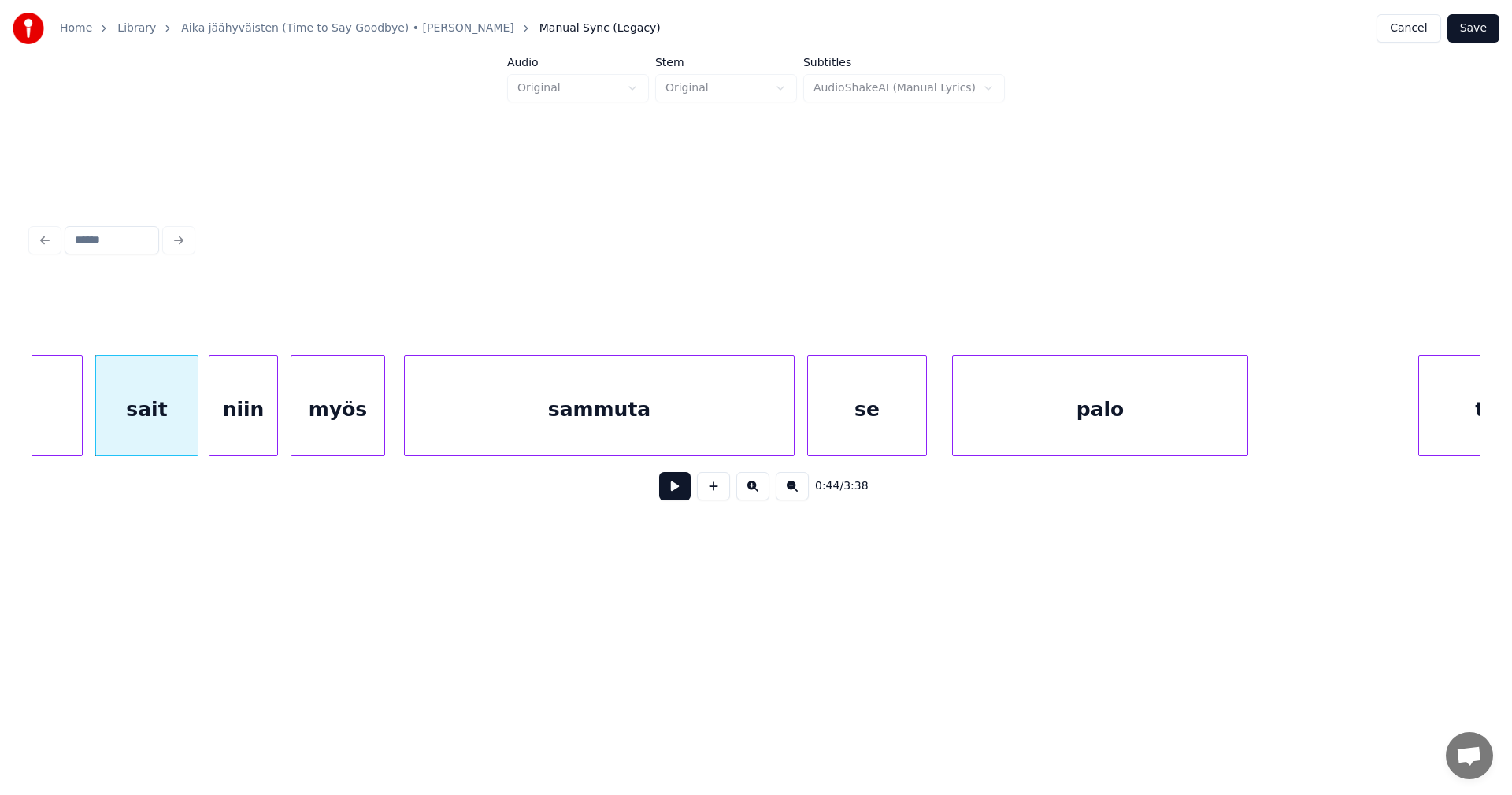
click at [689, 487] on button at bounding box center [675, 486] width 32 height 28
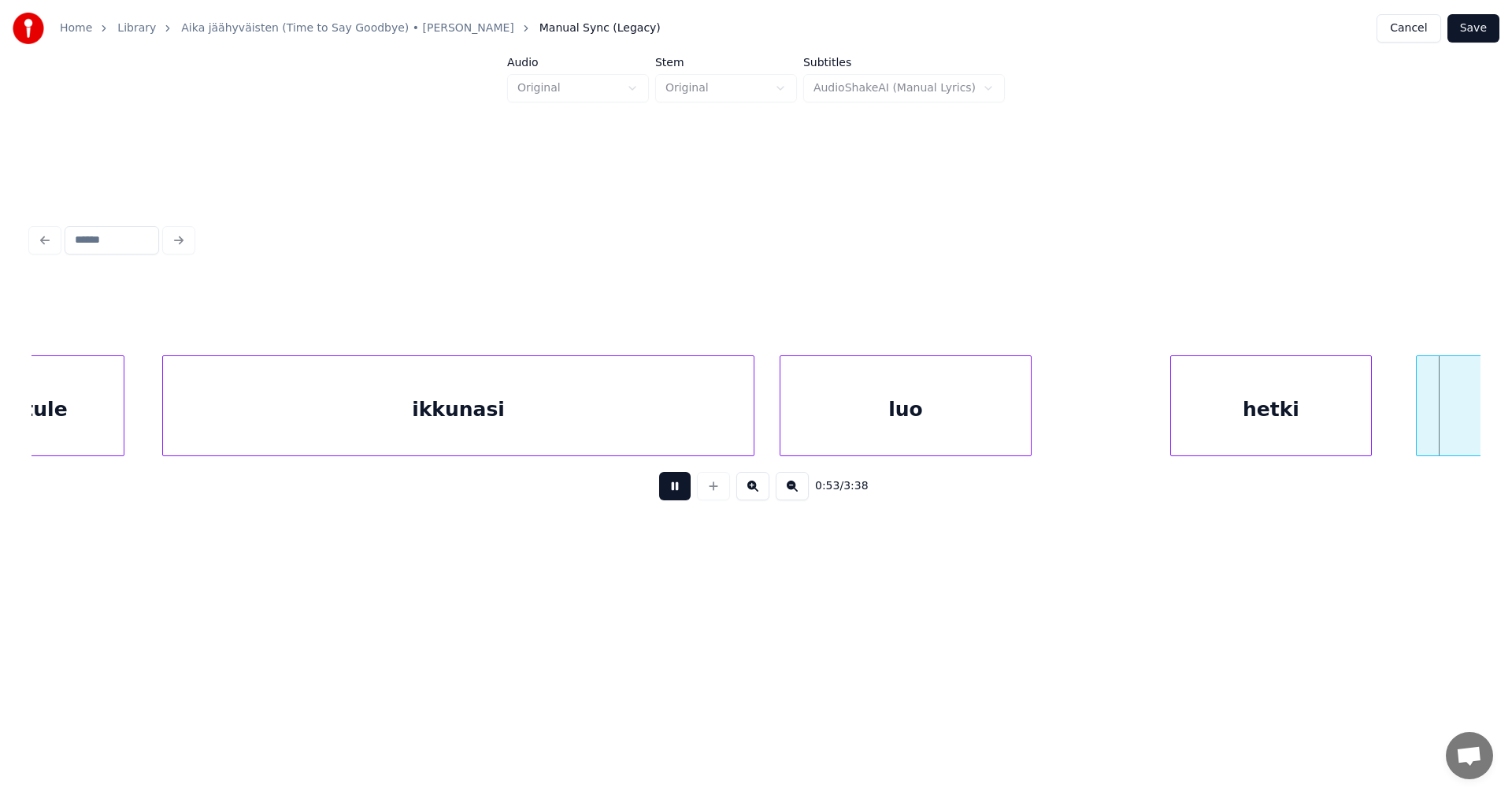
scroll to position [0, 16936]
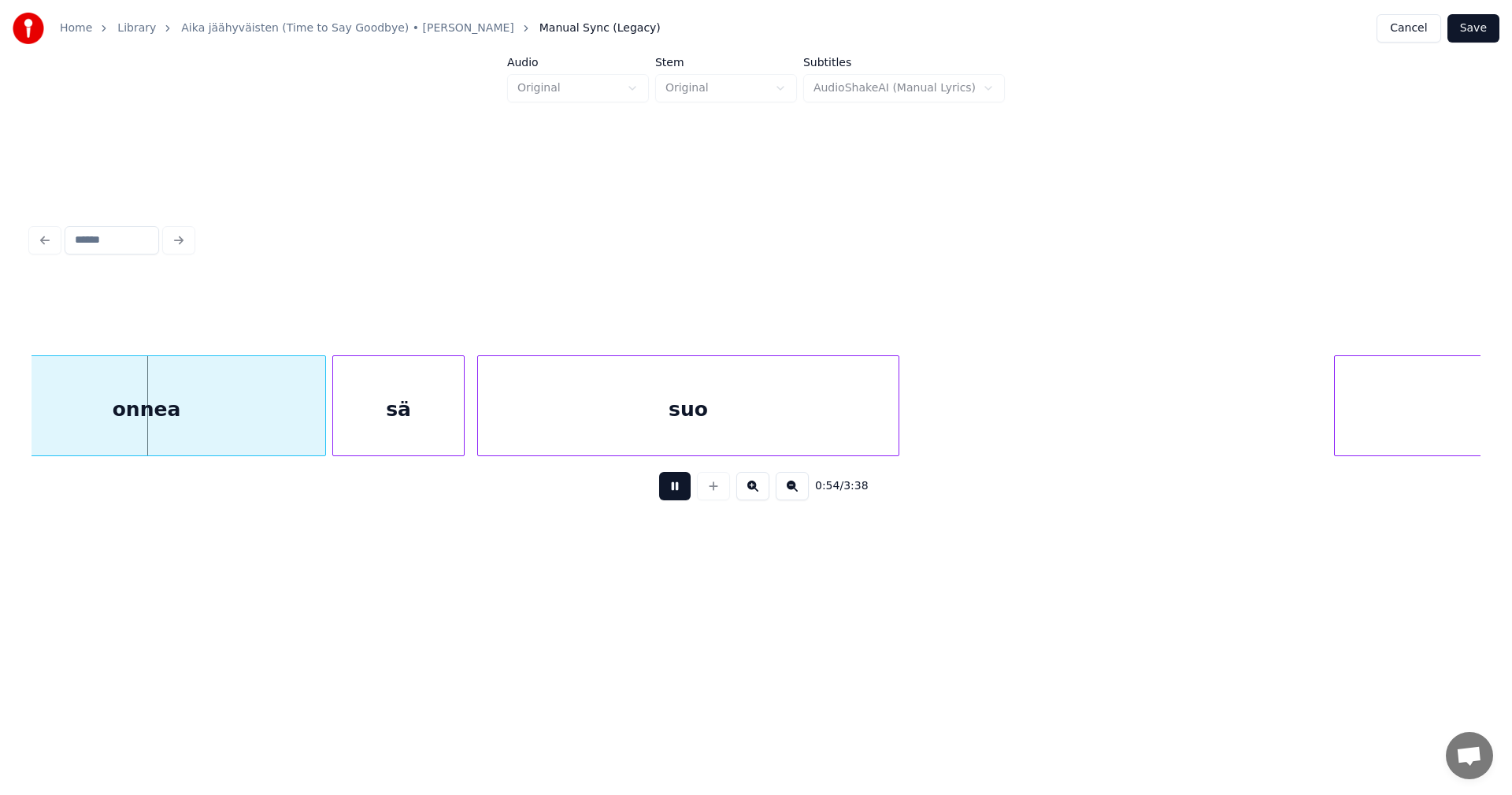
click at [687, 486] on button at bounding box center [675, 486] width 32 height 28
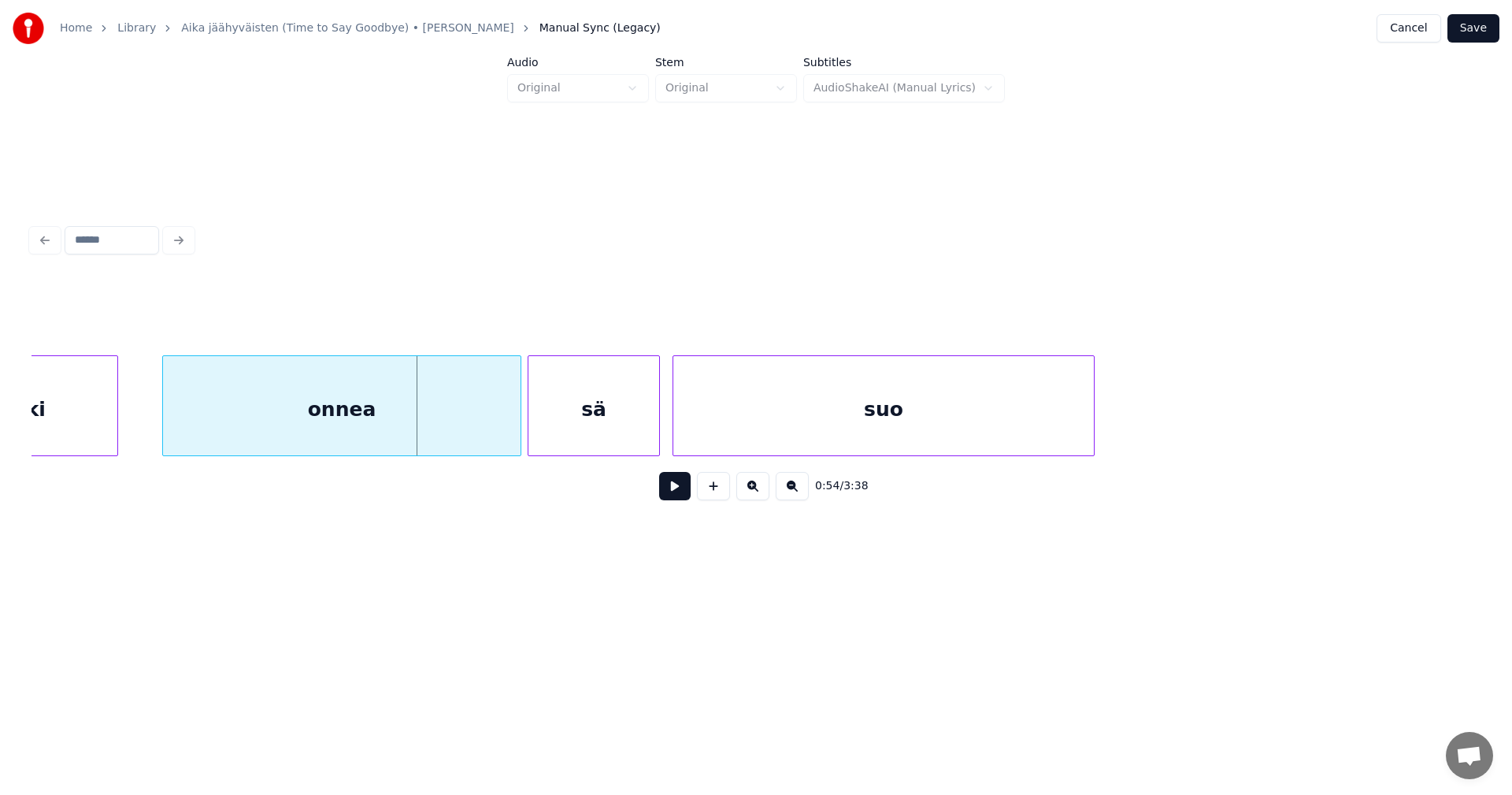
scroll to position [0, 16716]
click at [331, 421] on div "onnea" at bounding box center [360, 410] width 357 height 107
click at [676, 497] on button at bounding box center [675, 486] width 32 height 28
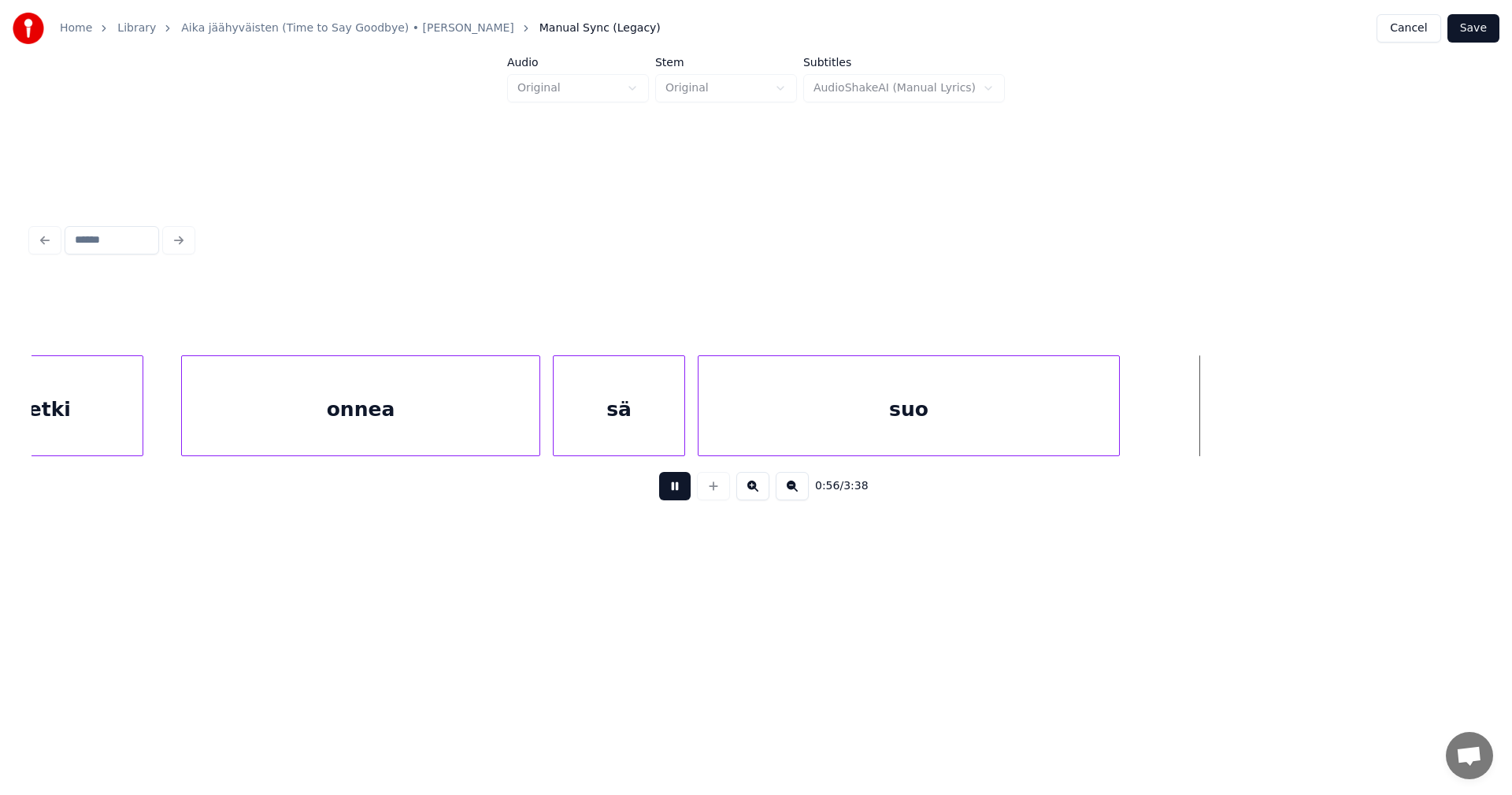
click at [678, 491] on button at bounding box center [675, 486] width 32 height 28
click at [790, 409] on div "suo" at bounding box center [908, 410] width 420 height 107
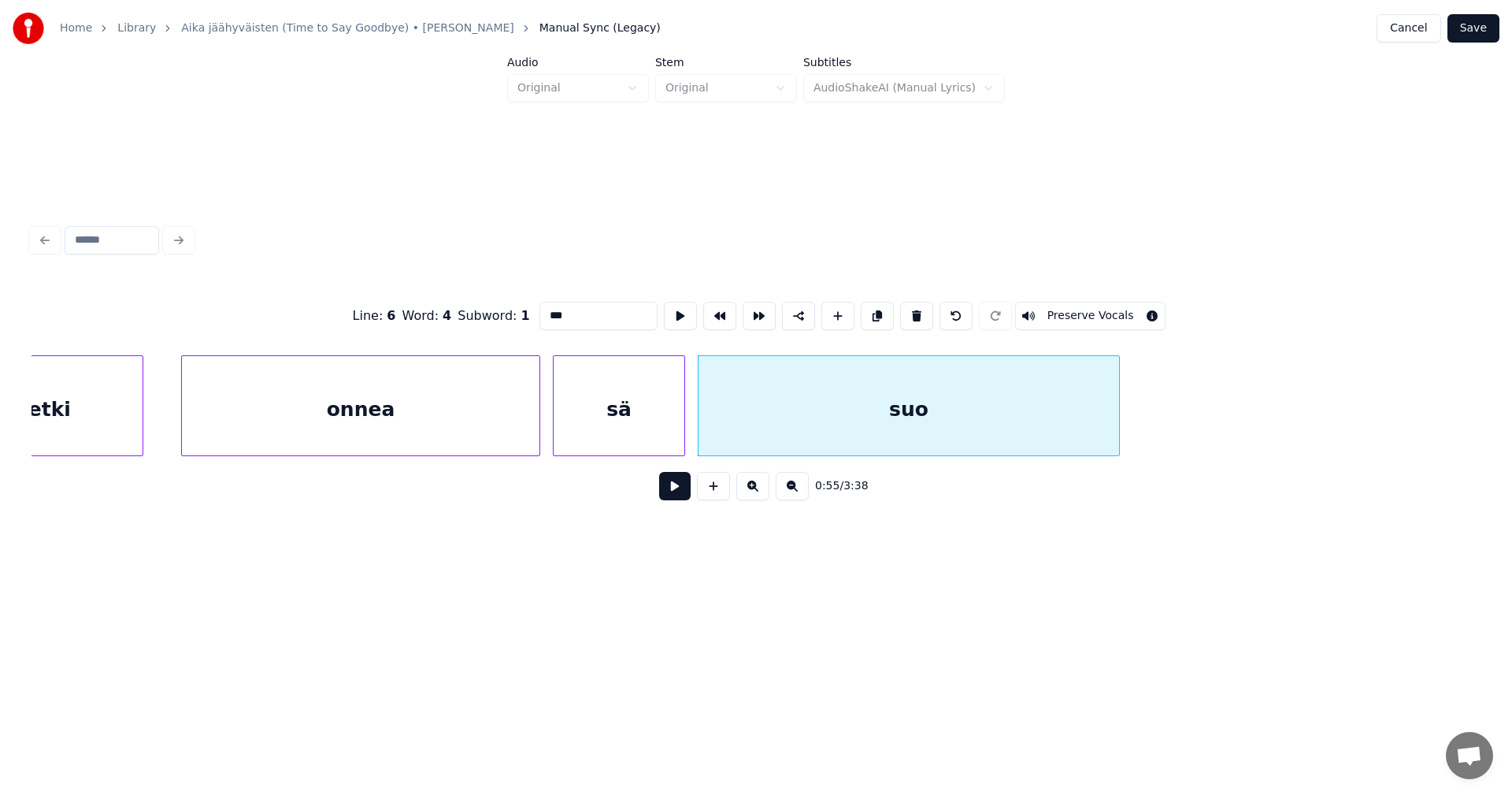
drag, startPoint x: 605, startPoint y: 308, endPoint x: 617, endPoint y: 310, distance: 12.2
click at [606, 307] on input "***" at bounding box center [598, 316] width 118 height 28
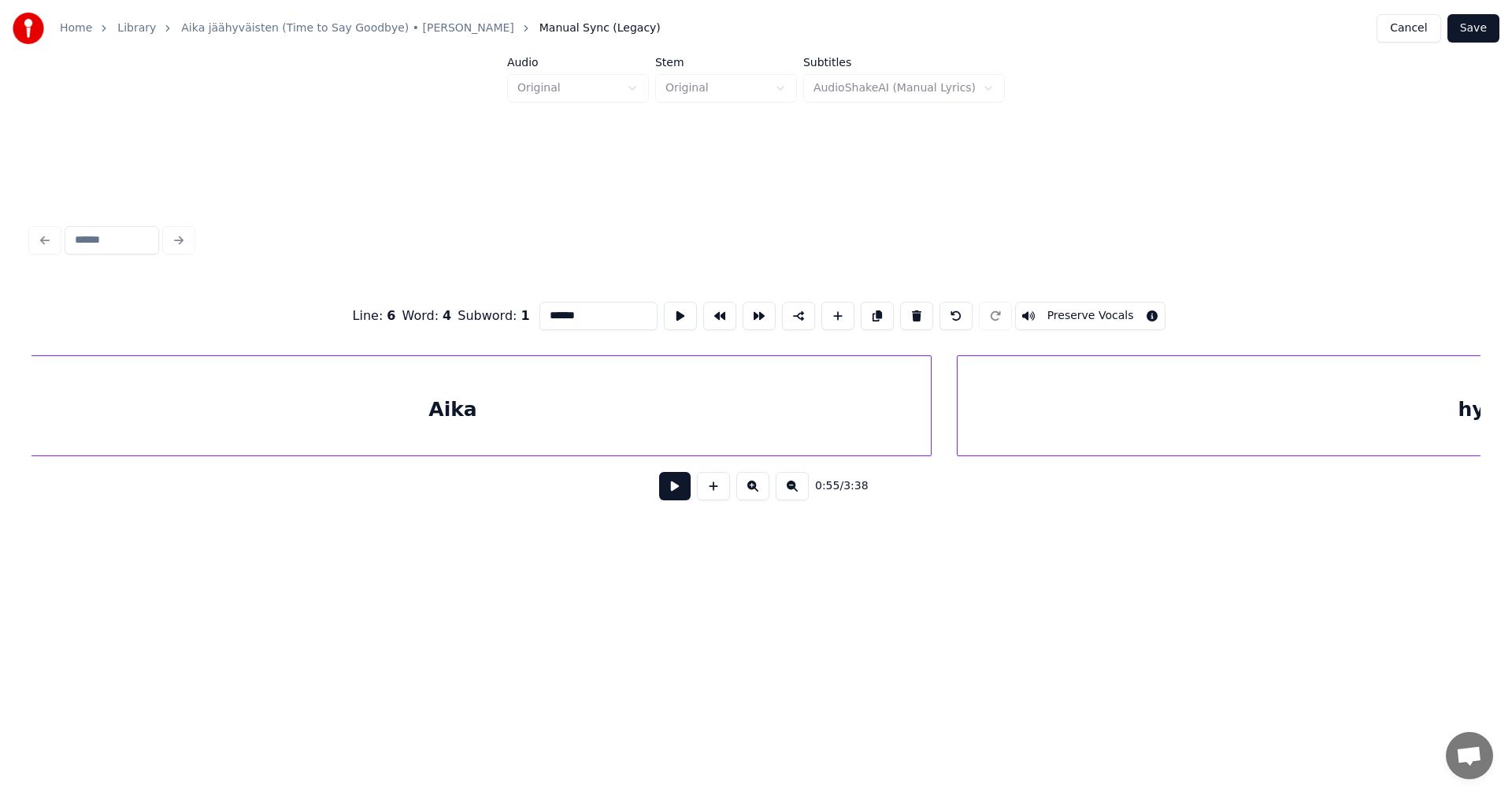
click at [464, 416] on div "Aika" at bounding box center [453, 410] width 956 height 107
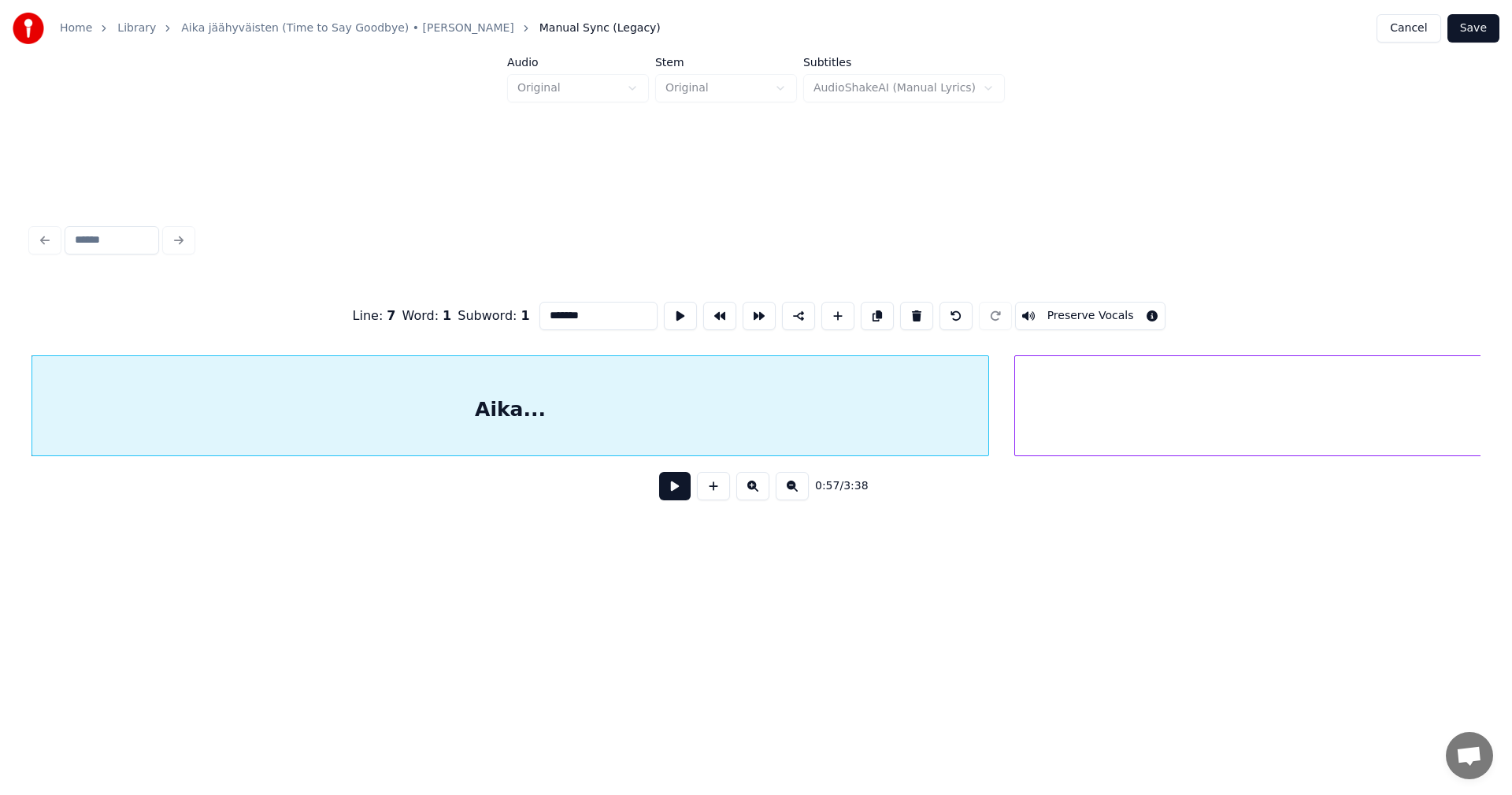
type input "*******"
click at [673, 495] on button at bounding box center [675, 486] width 32 height 28
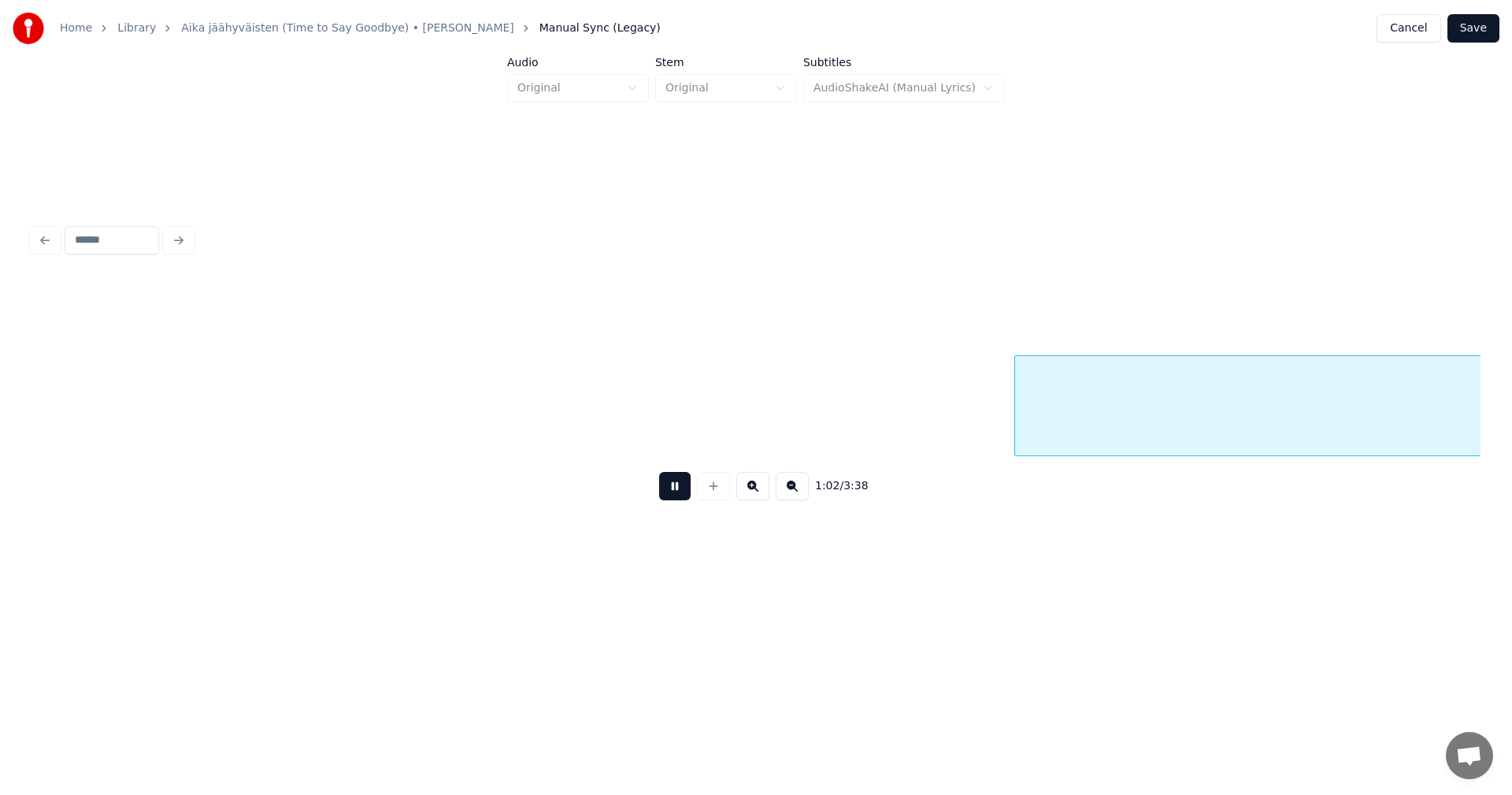
scroll to position [0, 19689]
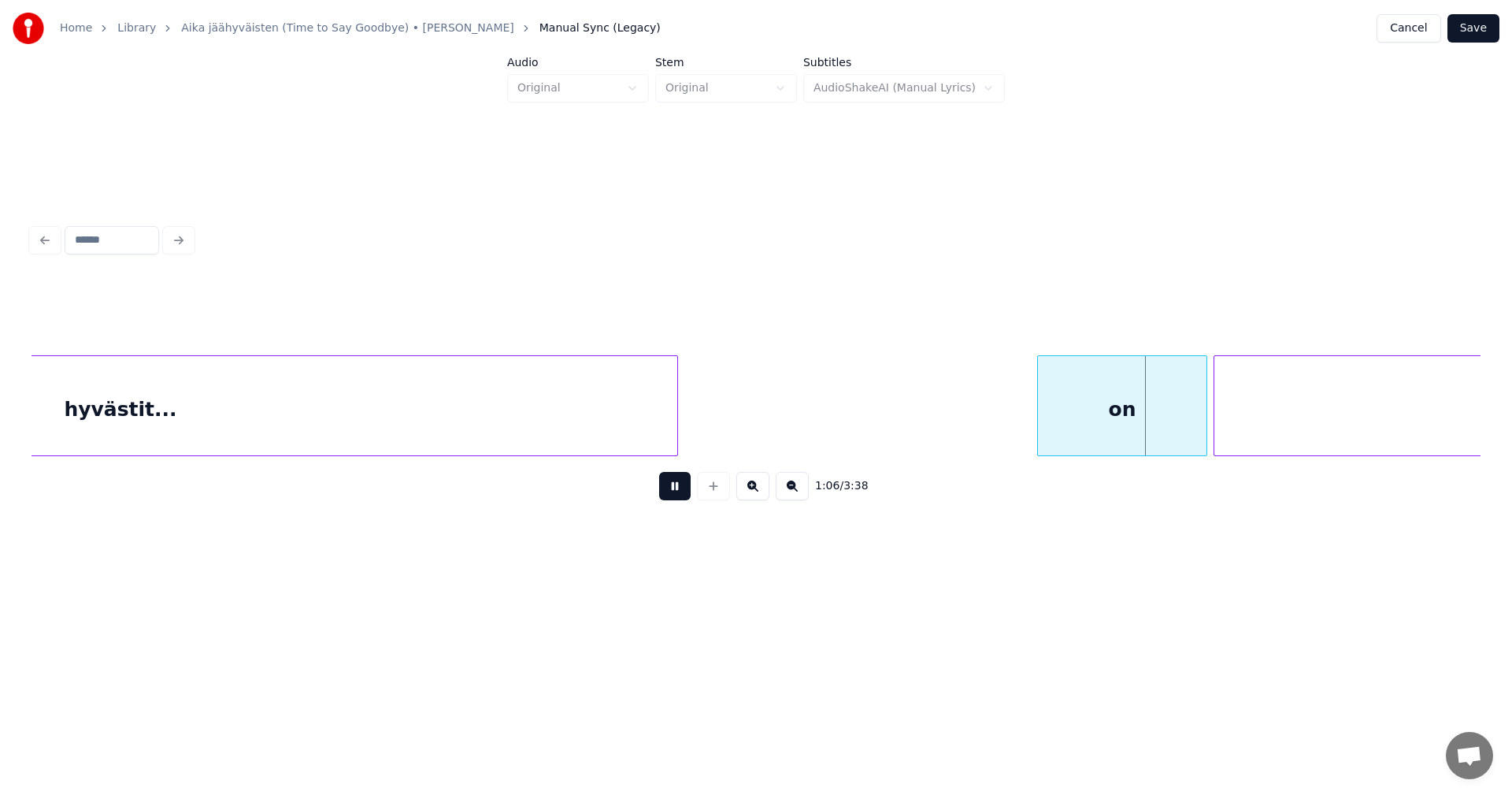
click at [673, 496] on button at bounding box center [675, 486] width 32 height 28
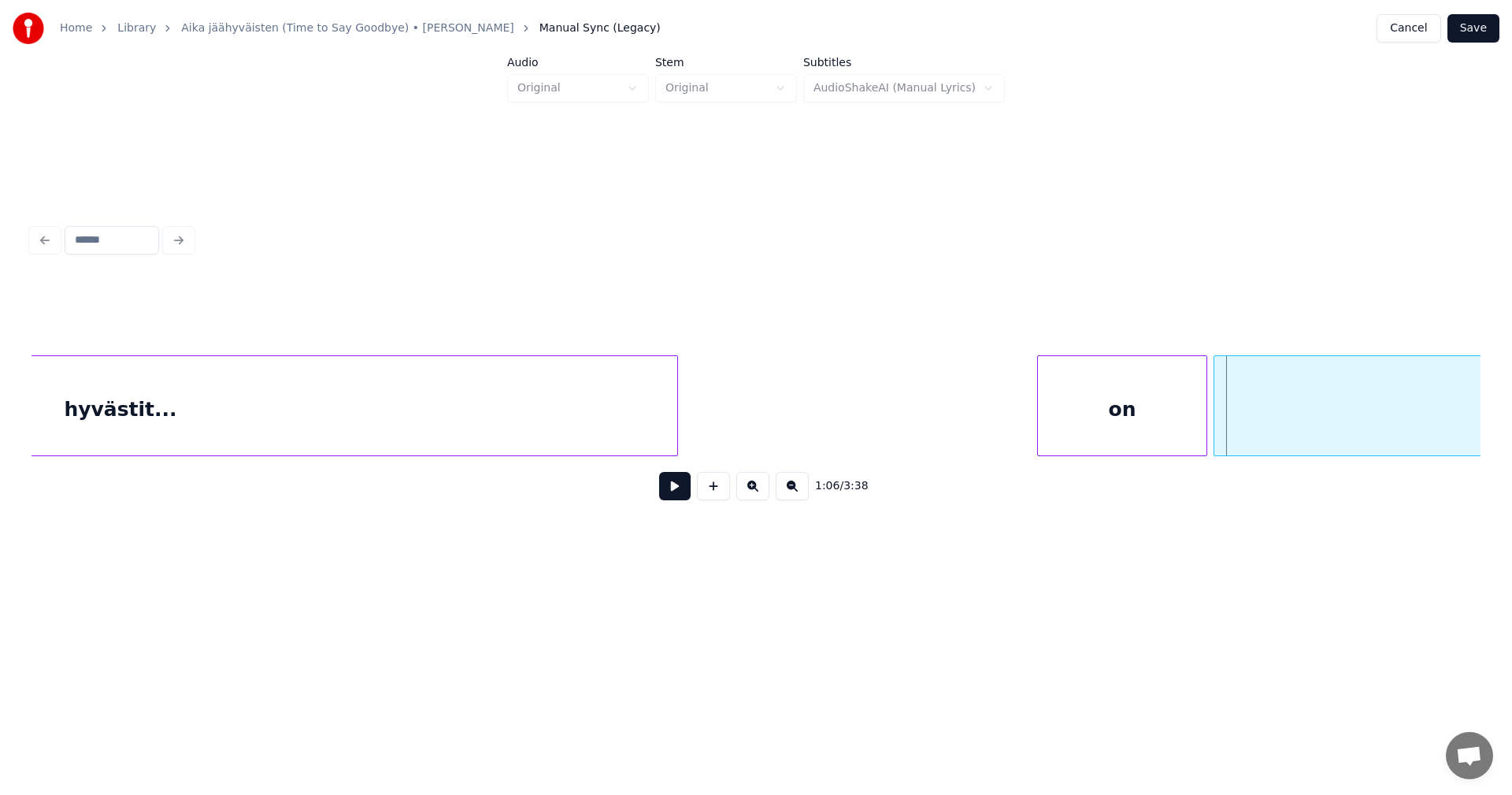
click at [676, 491] on button at bounding box center [675, 486] width 32 height 28
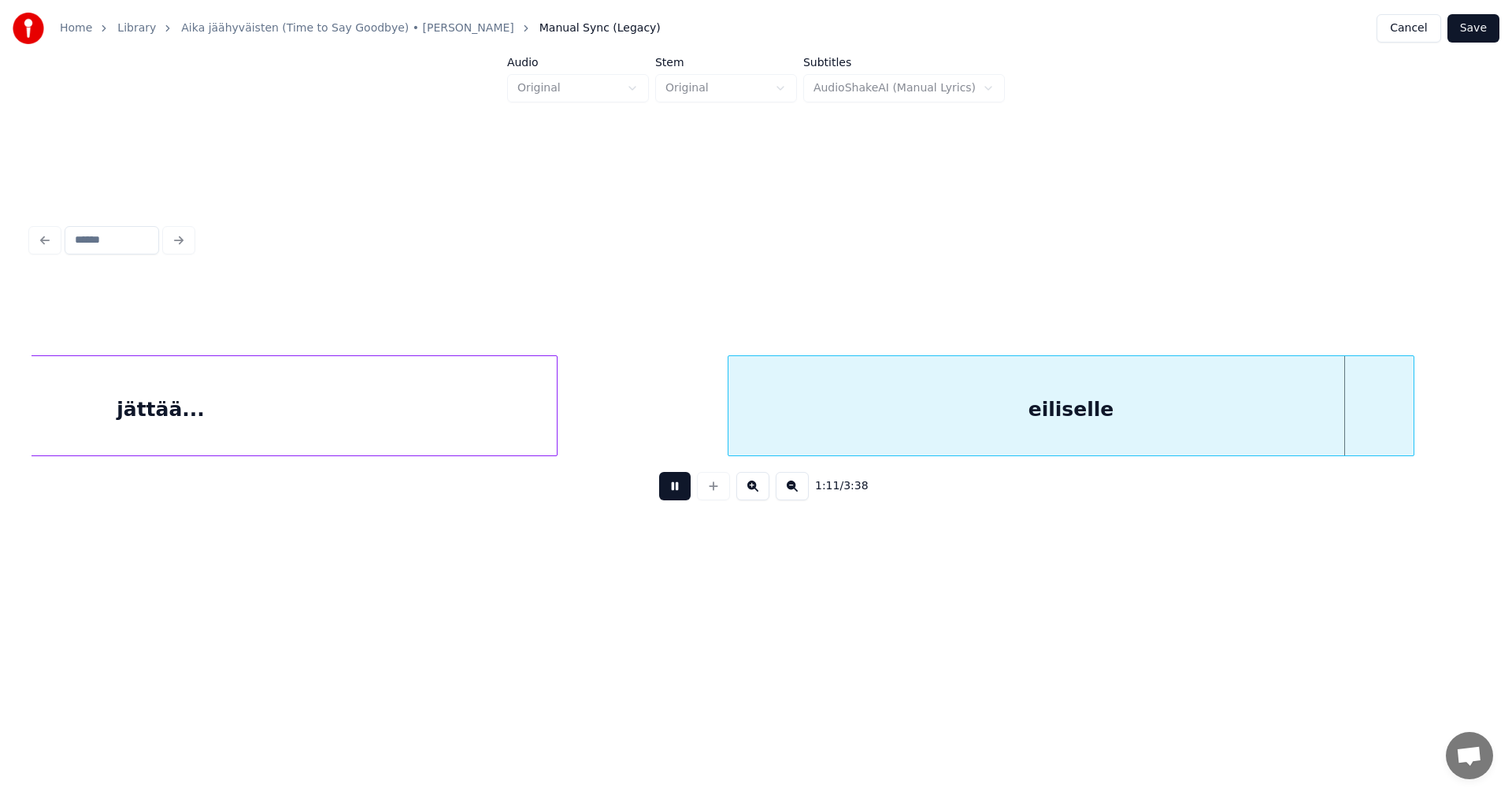
drag, startPoint x: 676, startPoint y: 491, endPoint x: 1041, endPoint y: 365, distance: 386.1
click at [684, 488] on button at bounding box center [675, 486] width 32 height 28
click at [1000, 405] on div "eiliselle" at bounding box center [1071, 410] width 685 height 107
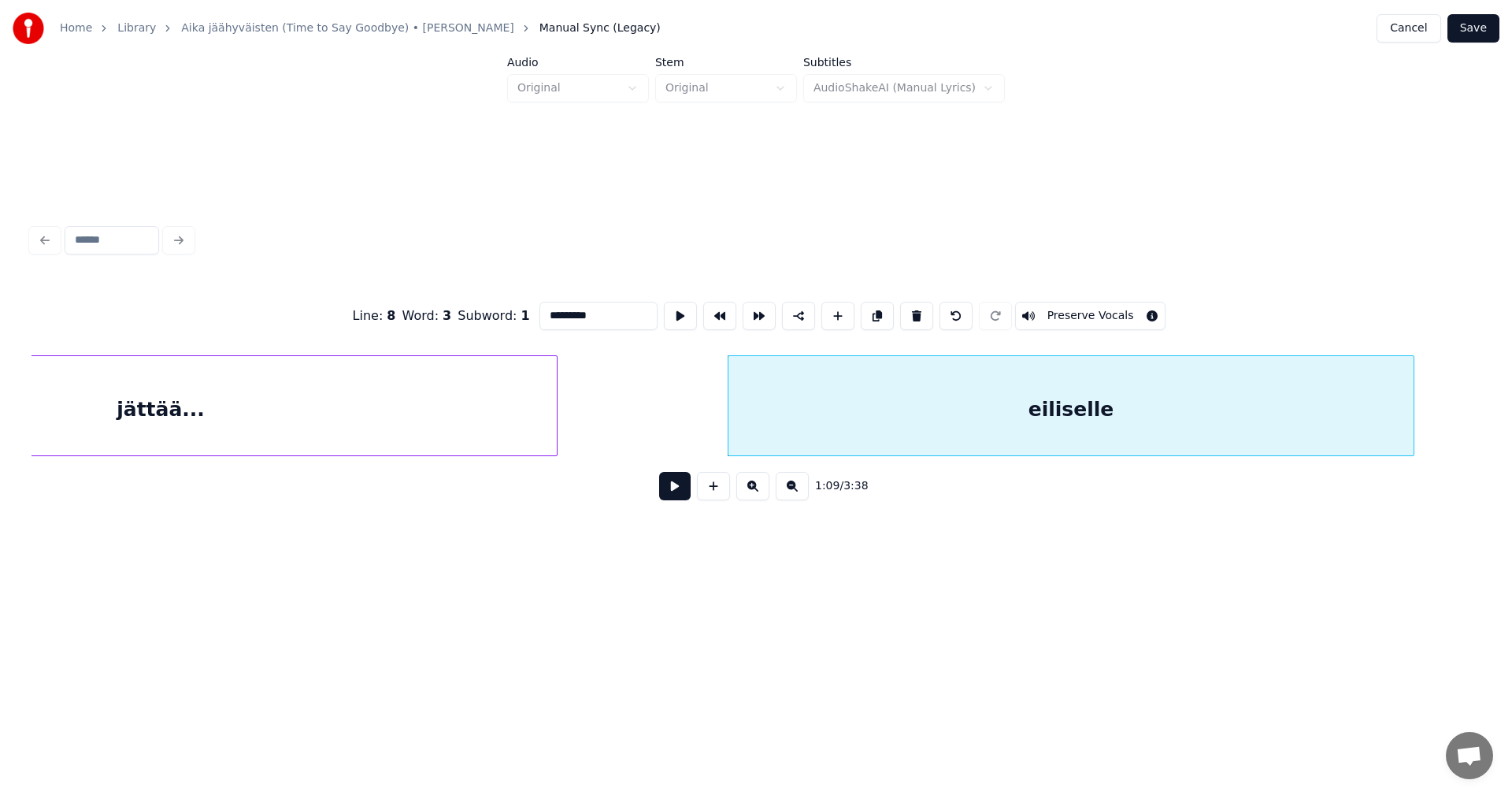
click at [625, 302] on input "*********" at bounding box center [598, 316] width 118 height 28
type input "**********"
click at [678, 489] on button at bounding box center [675, 486] width 32 height 28
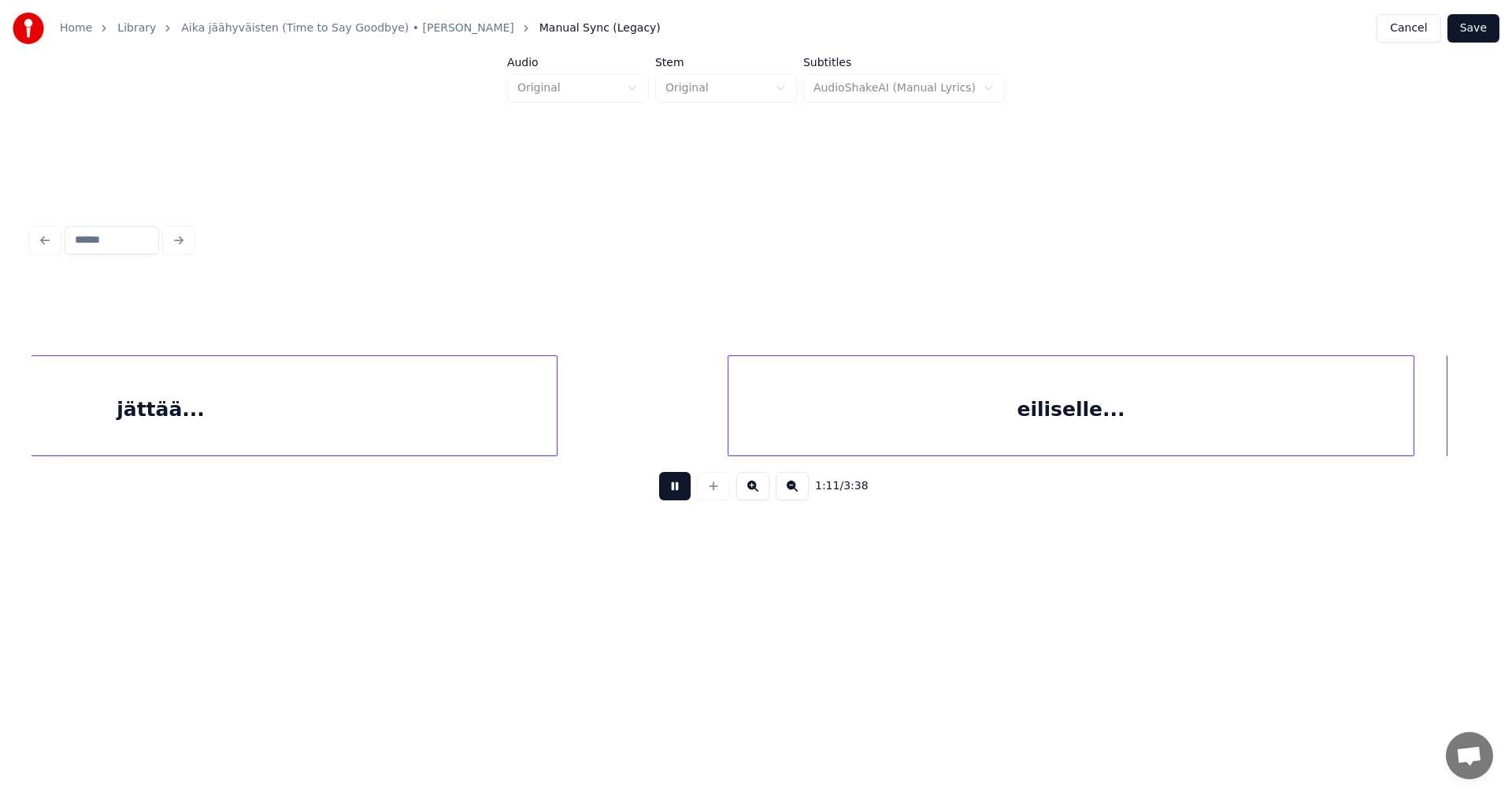
scroll to position [0, 22590]
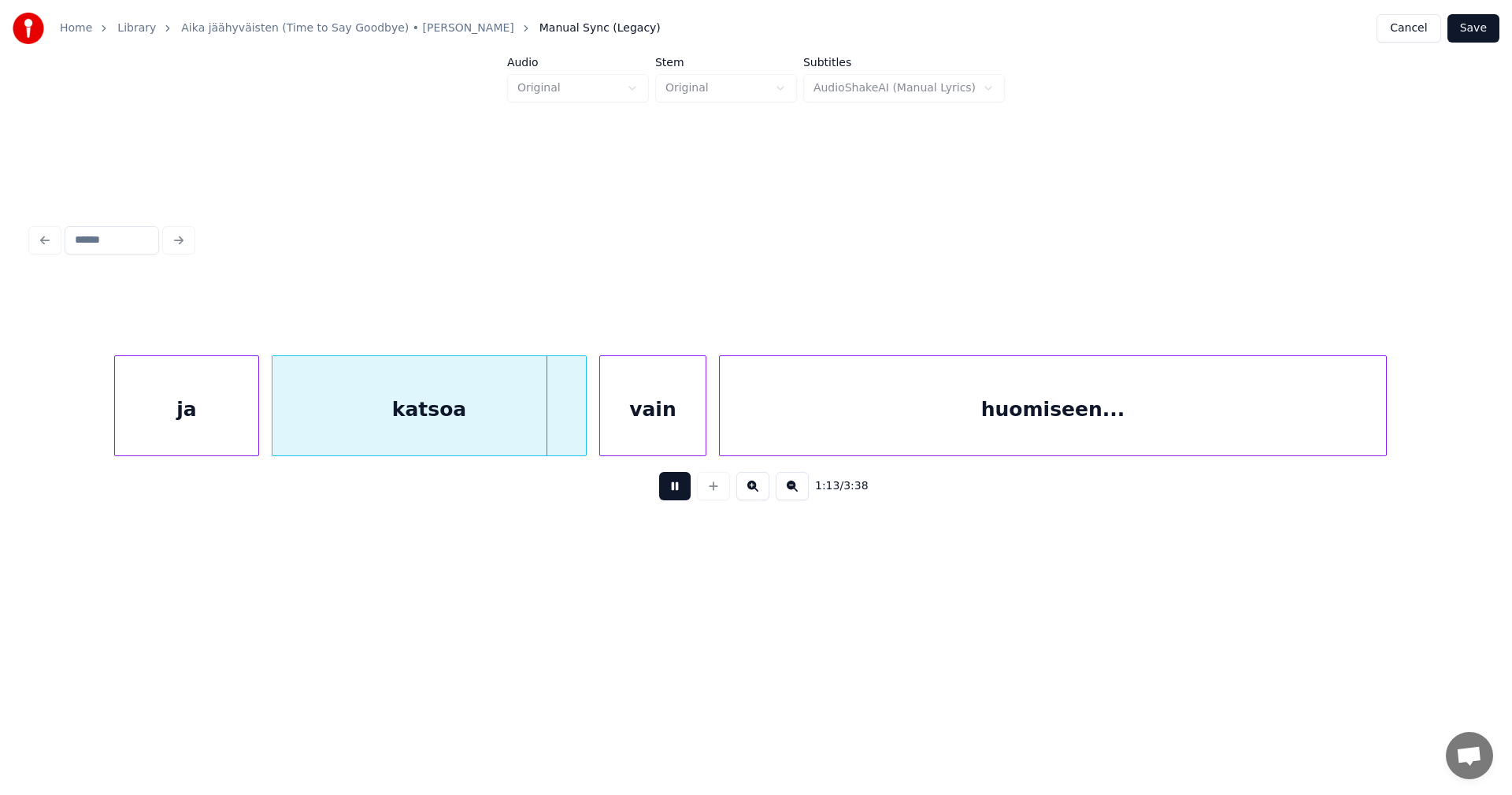
drag, startPoint x: 678, startPoint y: 486, endPoint x: 617, endPoint y: 476, distance: 61.8
click at [649, 478] on div "1:13 / 3:38" at bounding box center [756, 486] width 1424 height 34
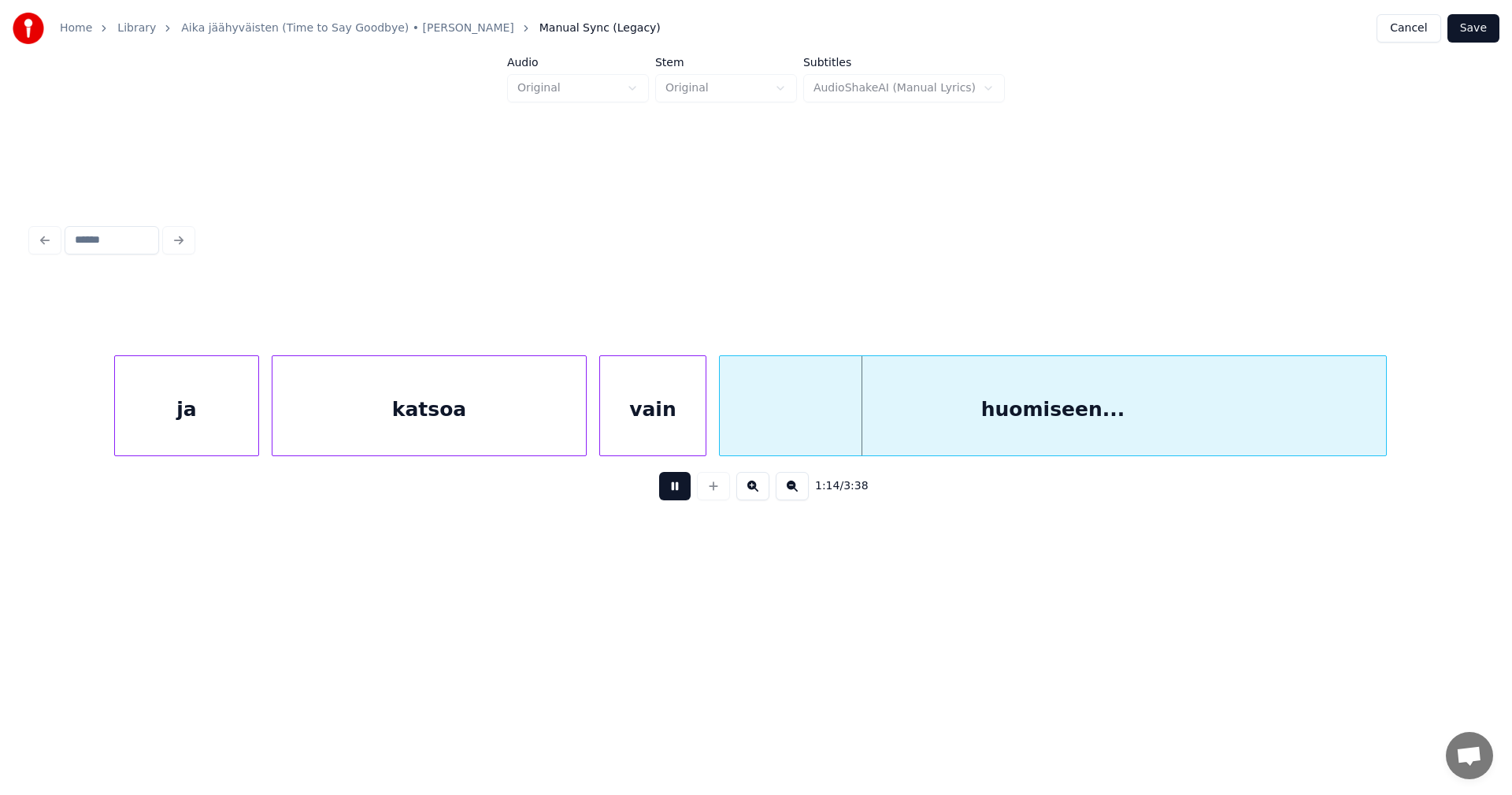
drag, startPoint x: 674, startPoint y: 488, endPoint x: 615, endPoint y: 479, distance: 59.7
click at [670, 484] on button at bounding box center [675, 486] width 32 height 28
click at [244, 418] on div at bounding box center [243, 405] width 5 height 100
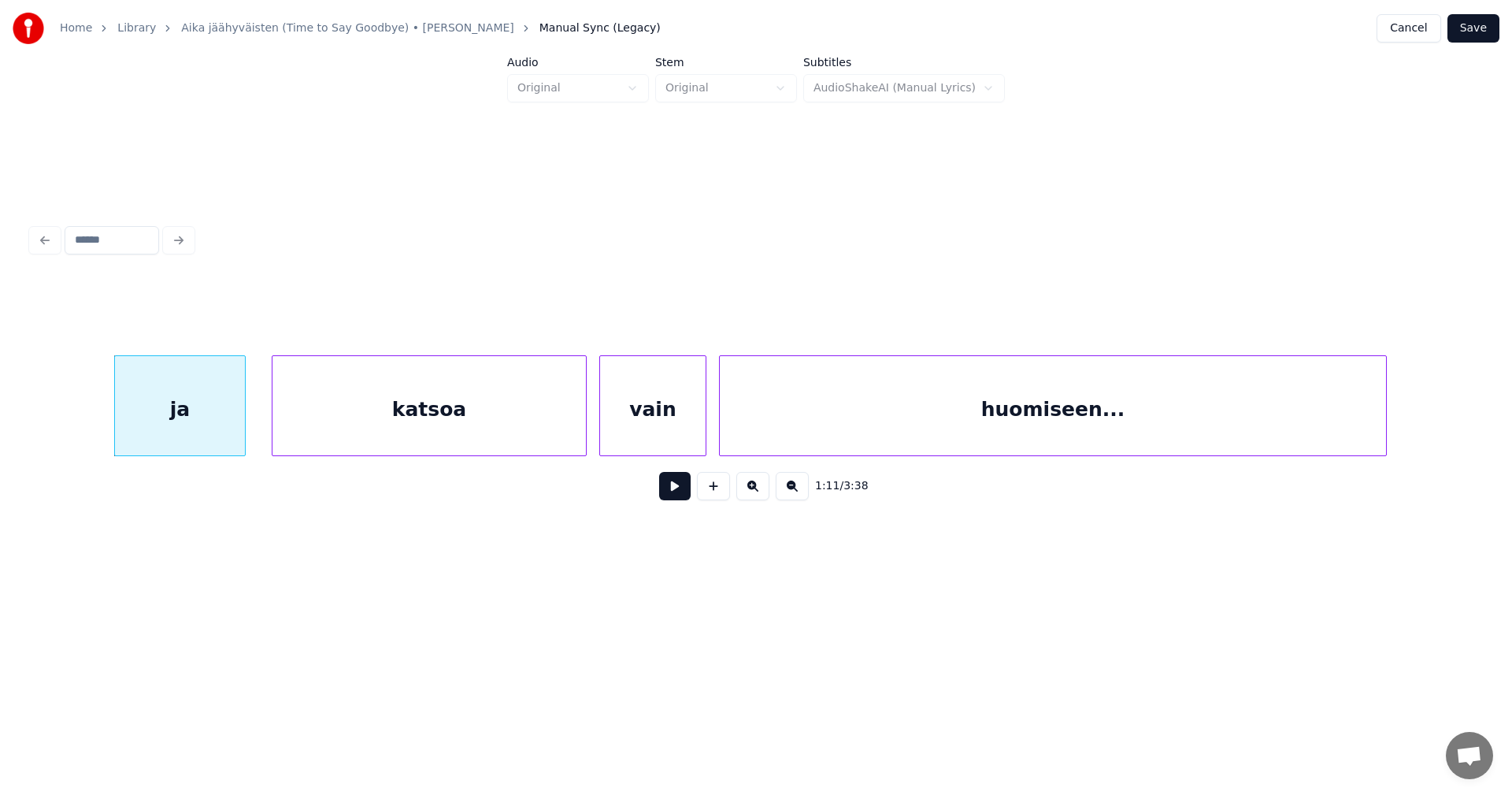
click at [361, 435] on div "katsoa" at bounding box center [429, 410] width 313 height 107
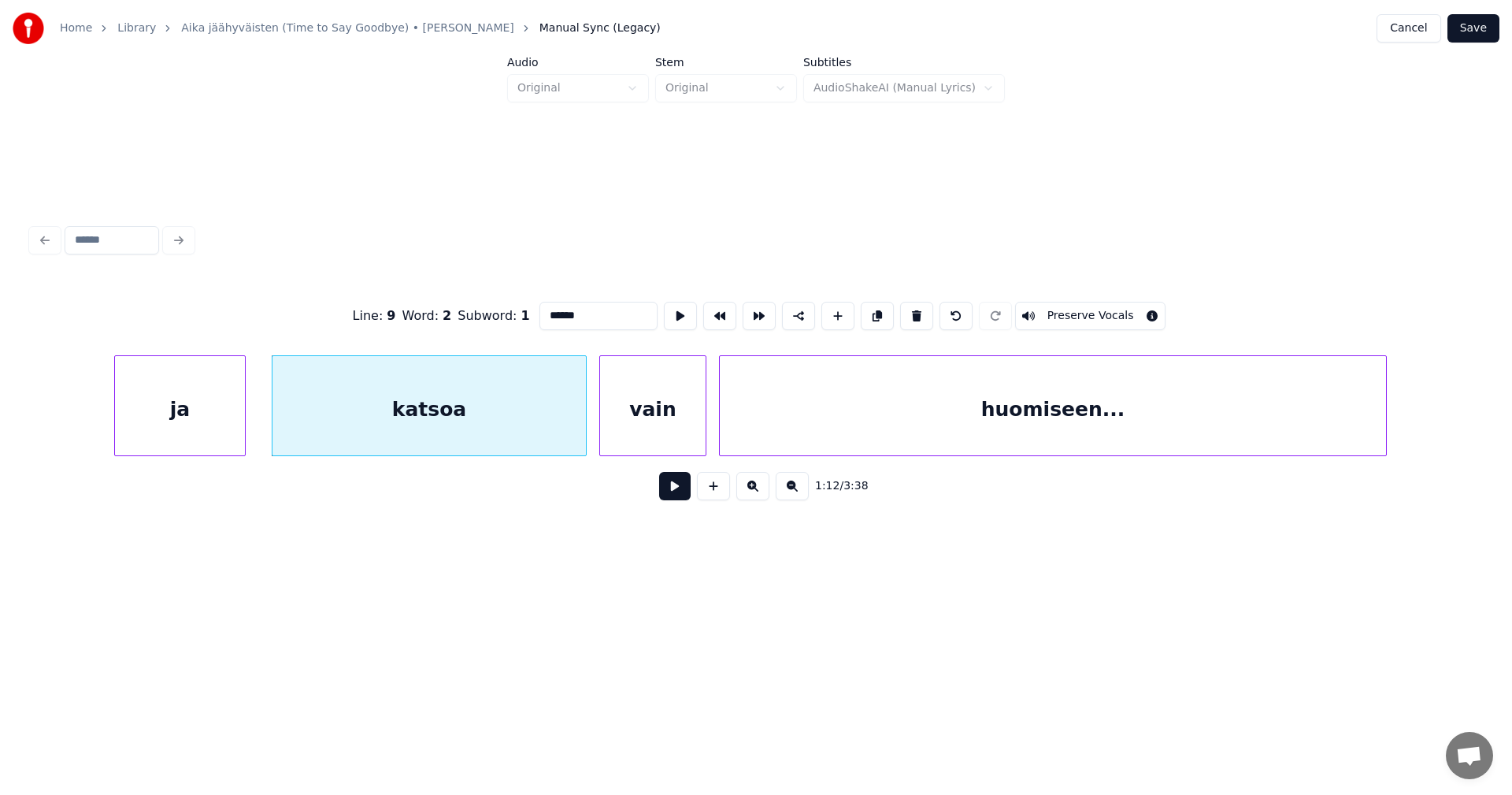
click at [681, 498] on button at bounding box center [675, 486] width 32 height 28
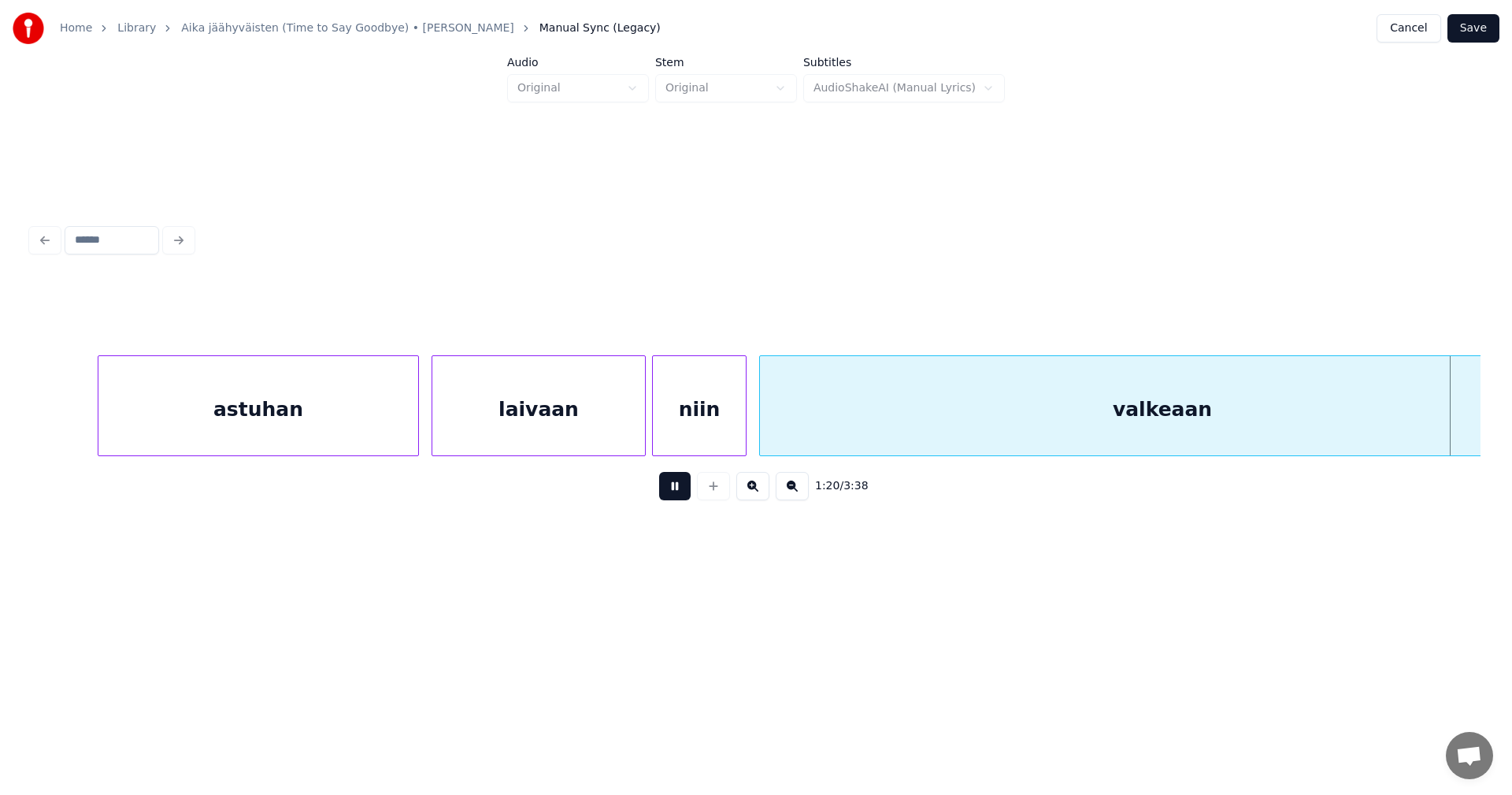
scroll to position [0, 25493]
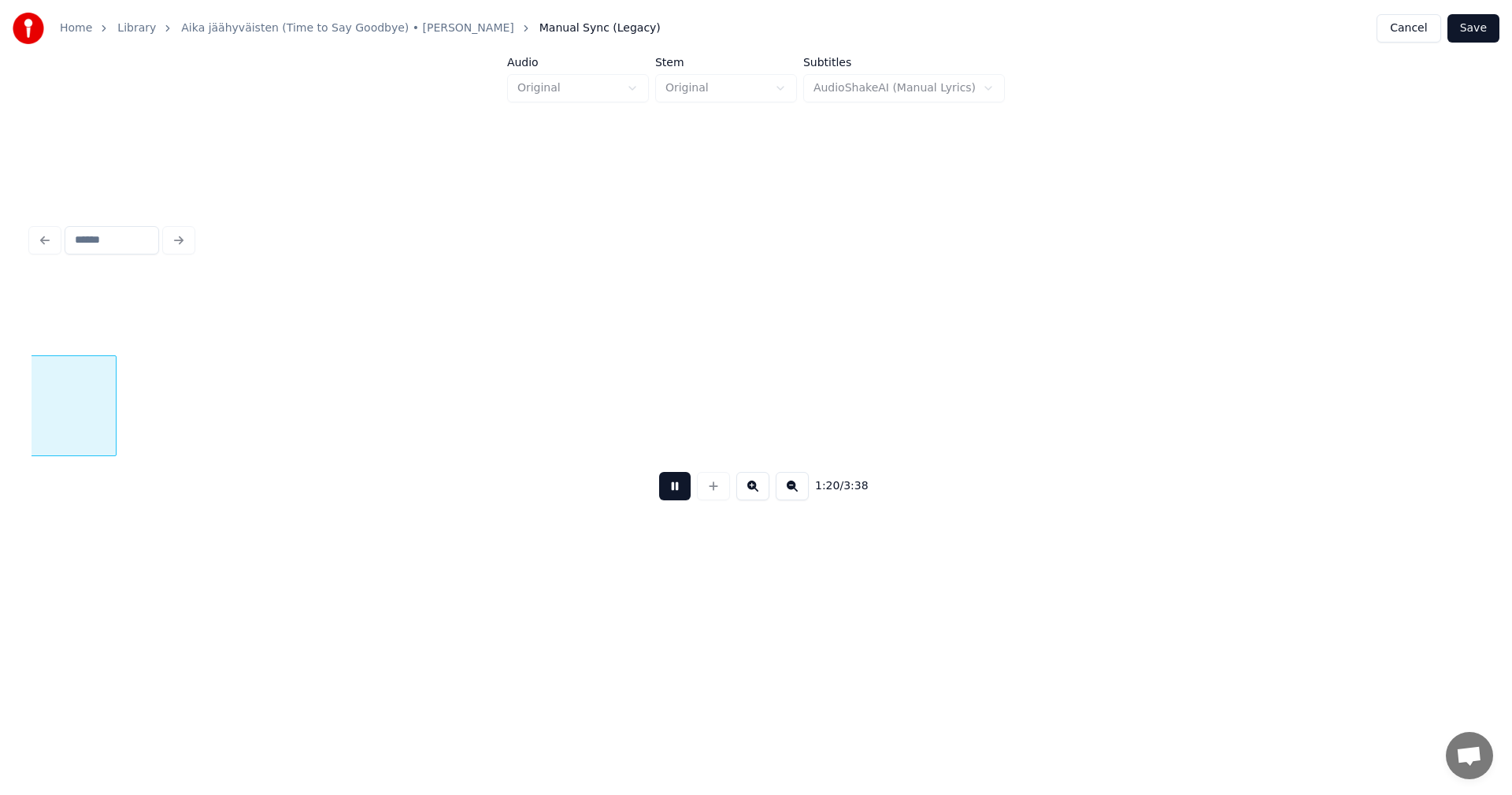
click at [681, 488] on button at bounding box center [675, 486] width 32 height 28
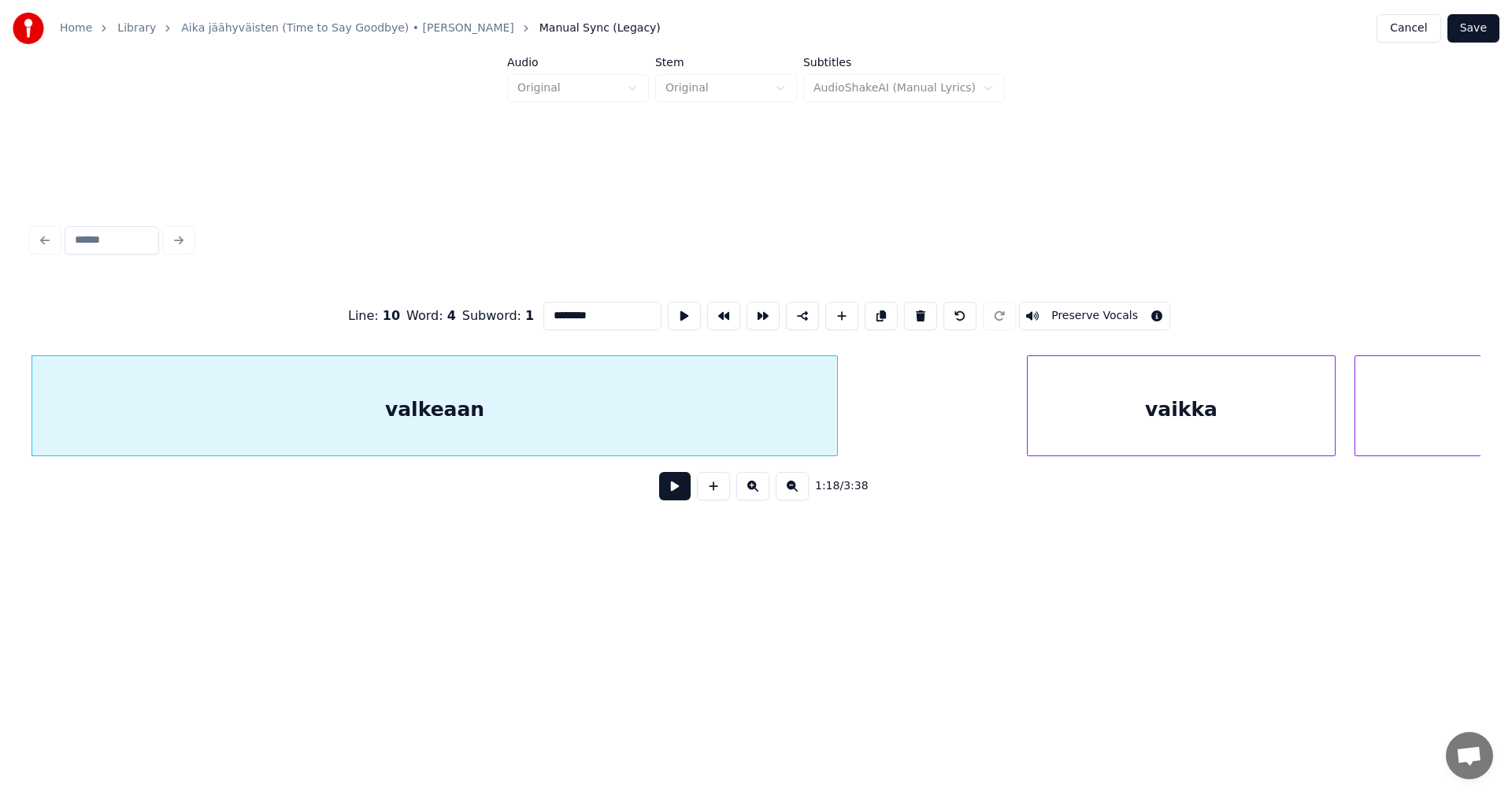
click at [632, 313] on input "********" at bounding box center [602, 316] width 118 height 28
click at [1088, 417] on div "vaikka" at bounding box center [1181, 410] width 307 height 107
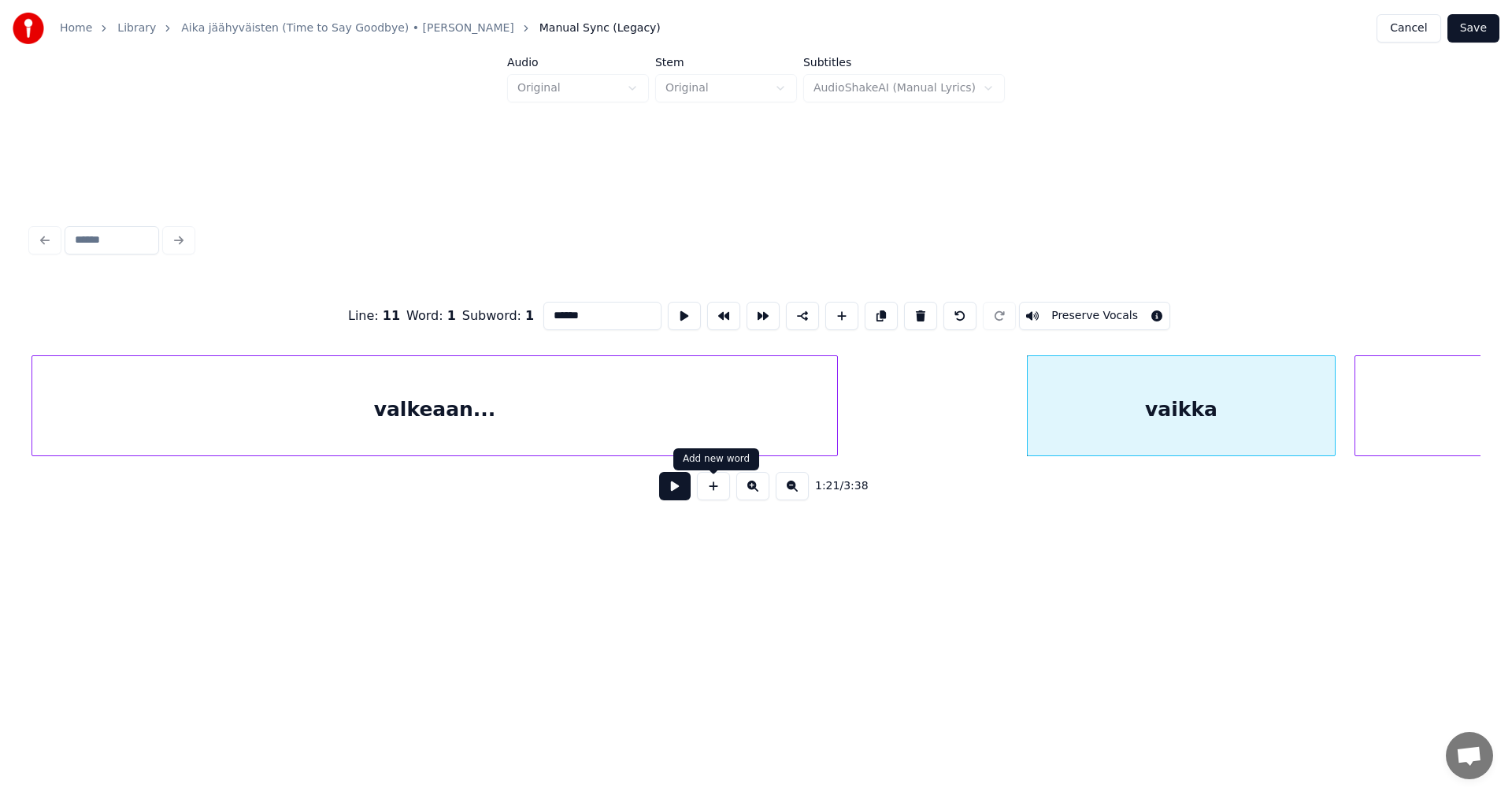
type input "******"
click at [681, 483] on button at bounding box center [675, 486] width 32 height 28
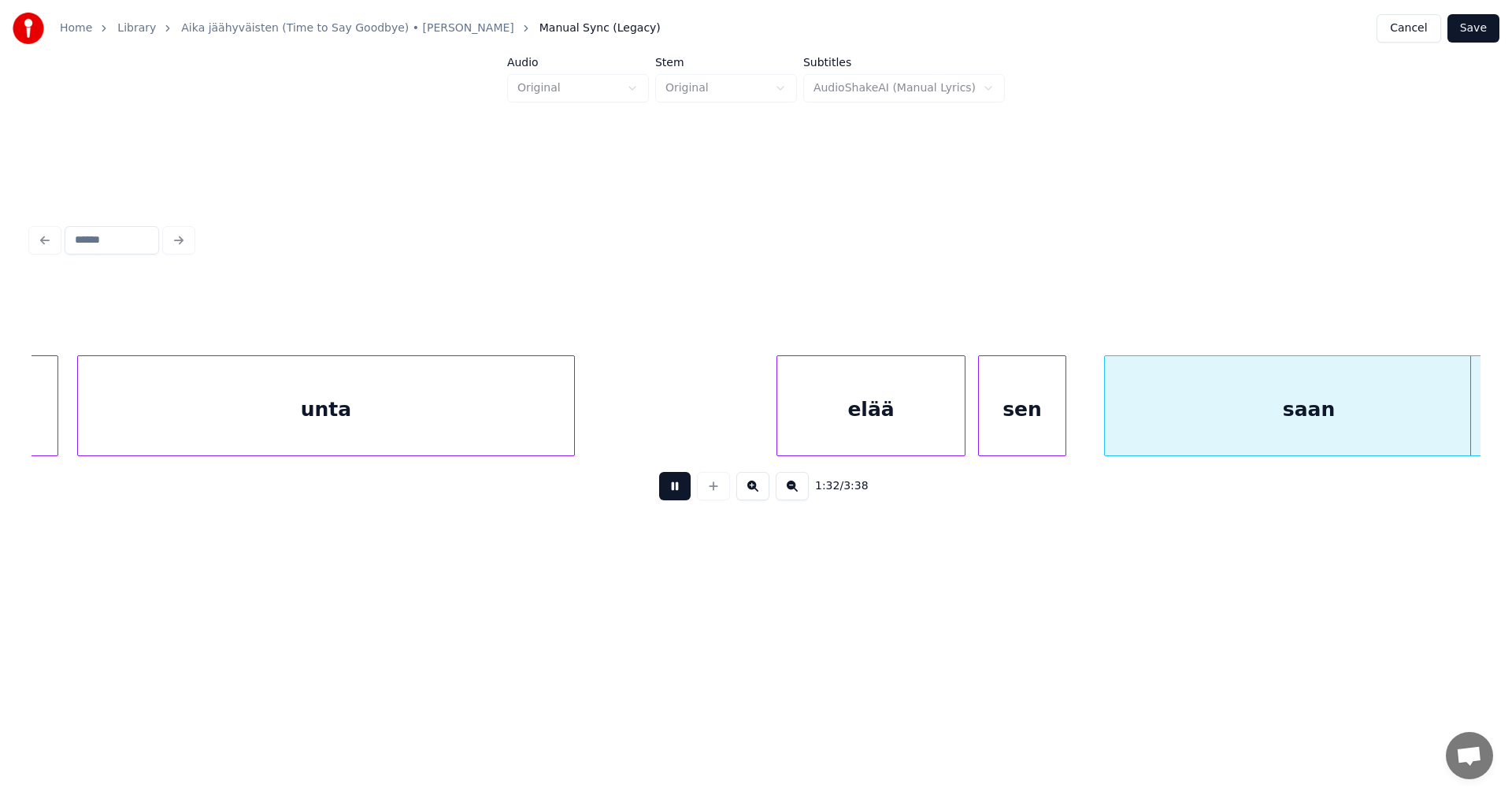
scroll to position [0, 29128]
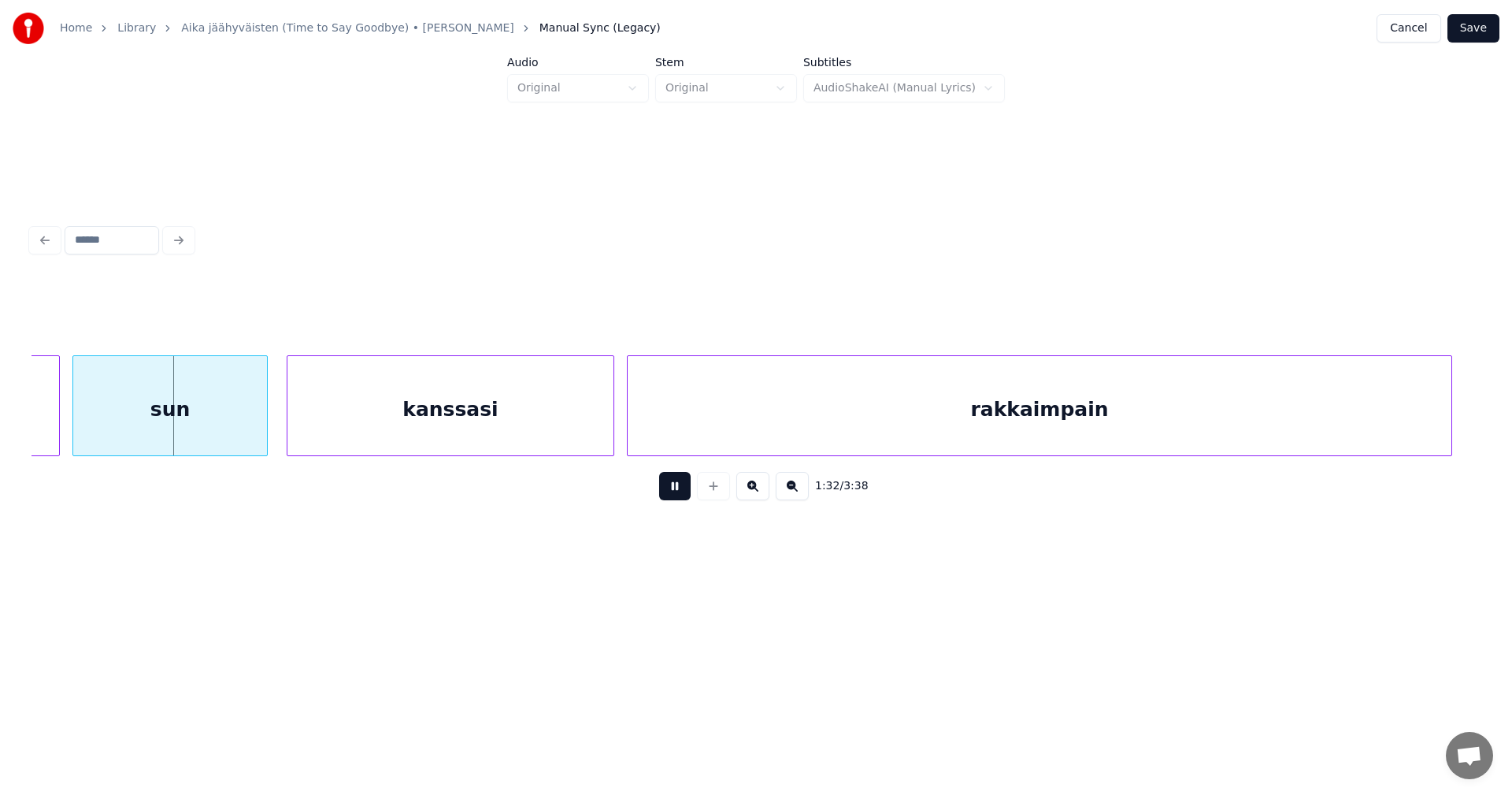
click at [681, 483] on button at bounding box center [675, 486] width 32 height 28
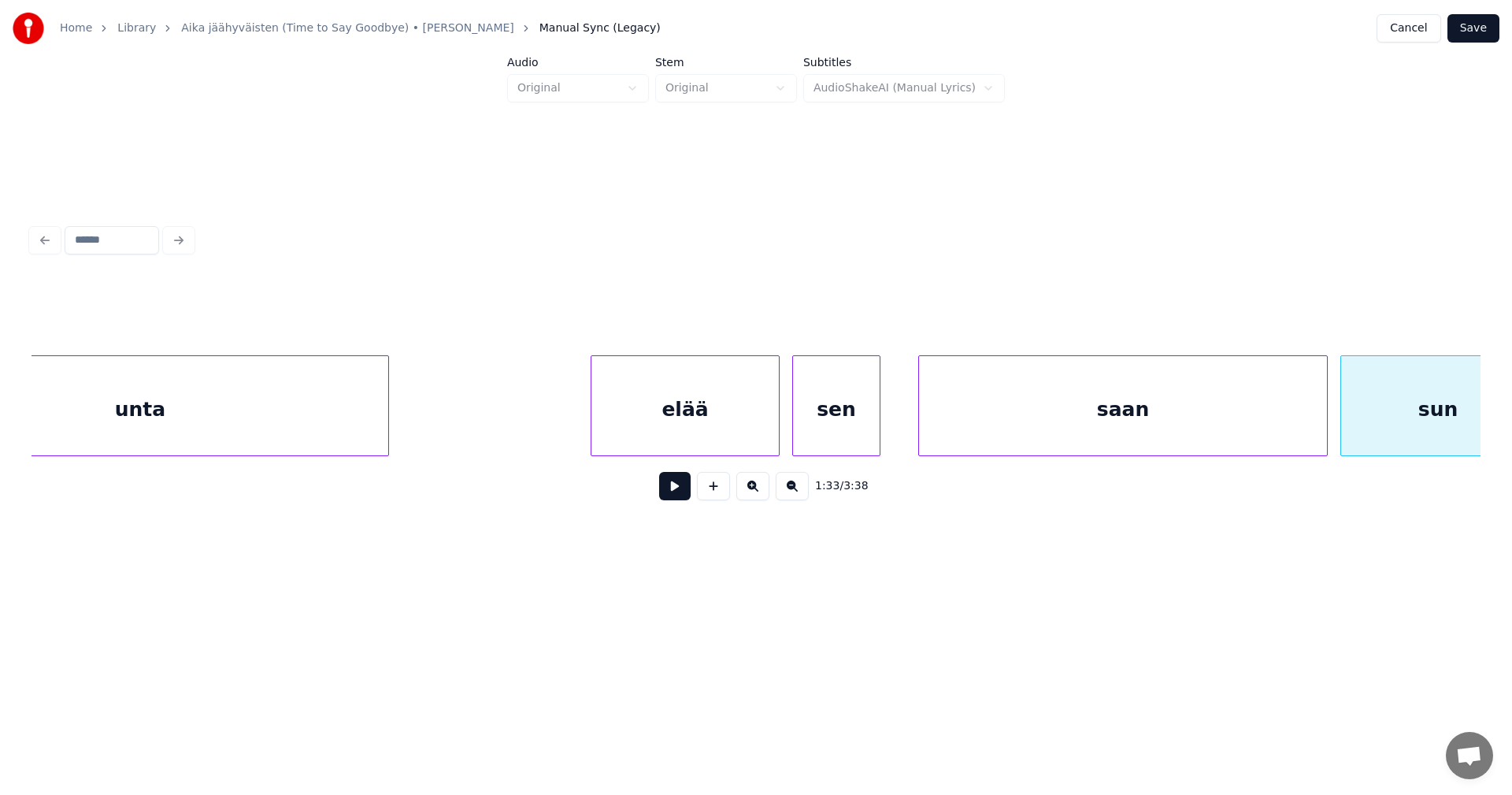
click at [989, 407] on div "saan" at bounding box center [1123, 410] width 408 height 107
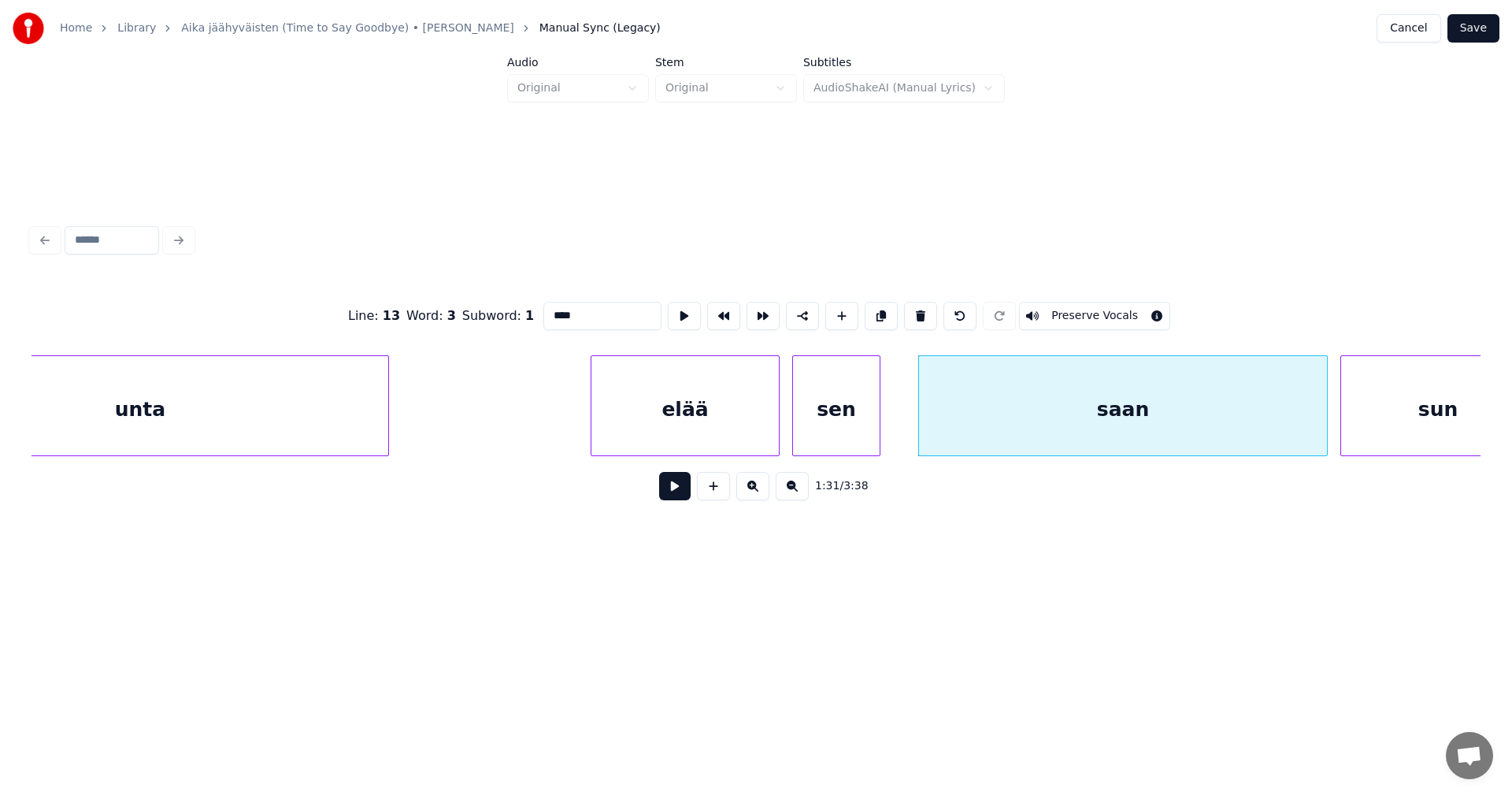
click at [596, 313] on input "****" at bounding box center [602, 316] width 118 height 28
click at [343, 410] on div "unta" at bounding box center [140, 410] width 496 height 107
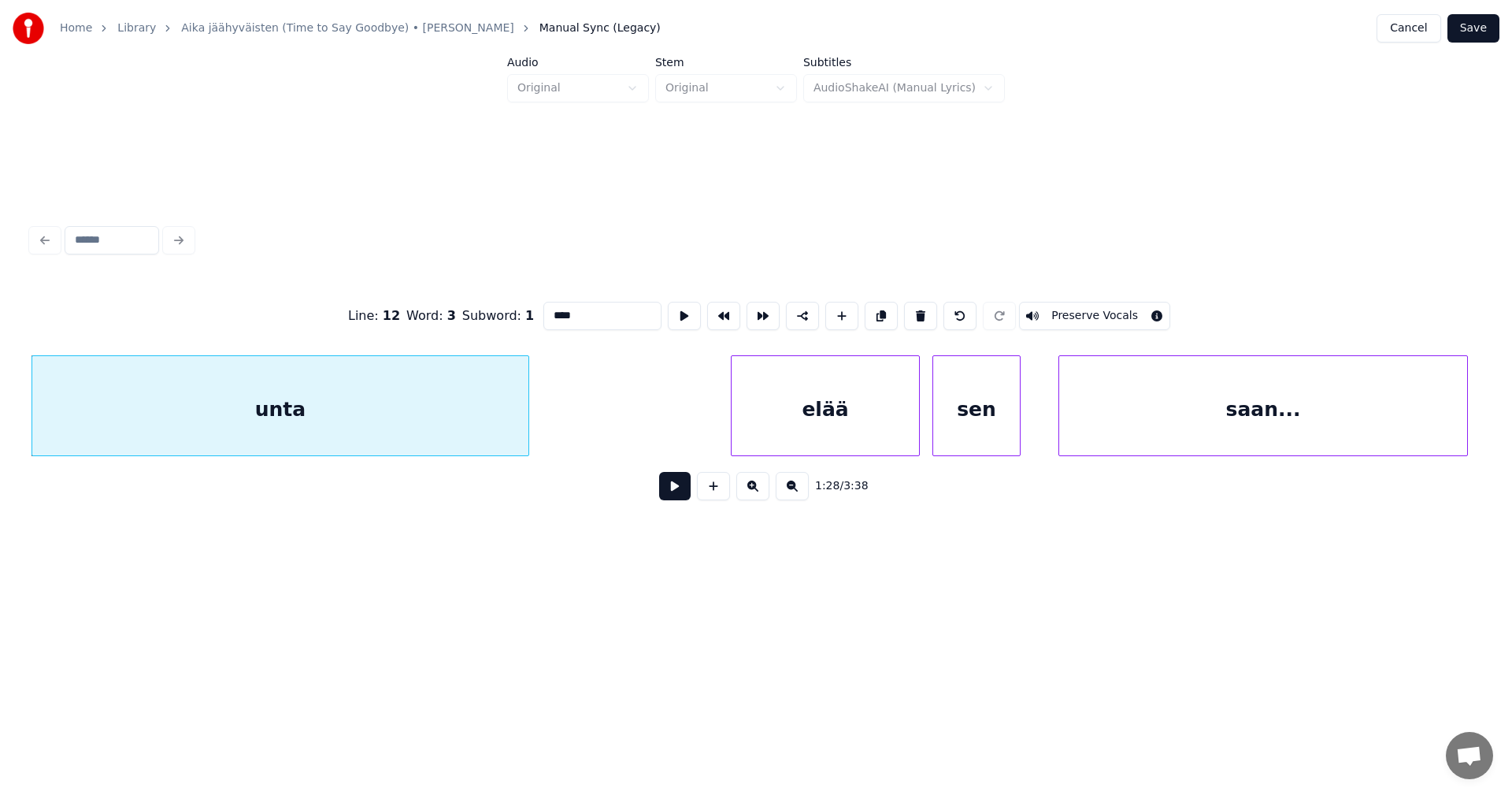
type input "****"
click at [670, 498] on button at bounding box center [675, 486] width 32 height 28
drag, startPoint x: 671, startPoint y: 498, endPoint x: 661, endPoint y: 494, distance: 10.8
click at [661, 494] on button at bounding box center [675, 486] width 32 height 28
click at [421, 408] on div "unta" at bounding box center [280, 410] width 496 height 107
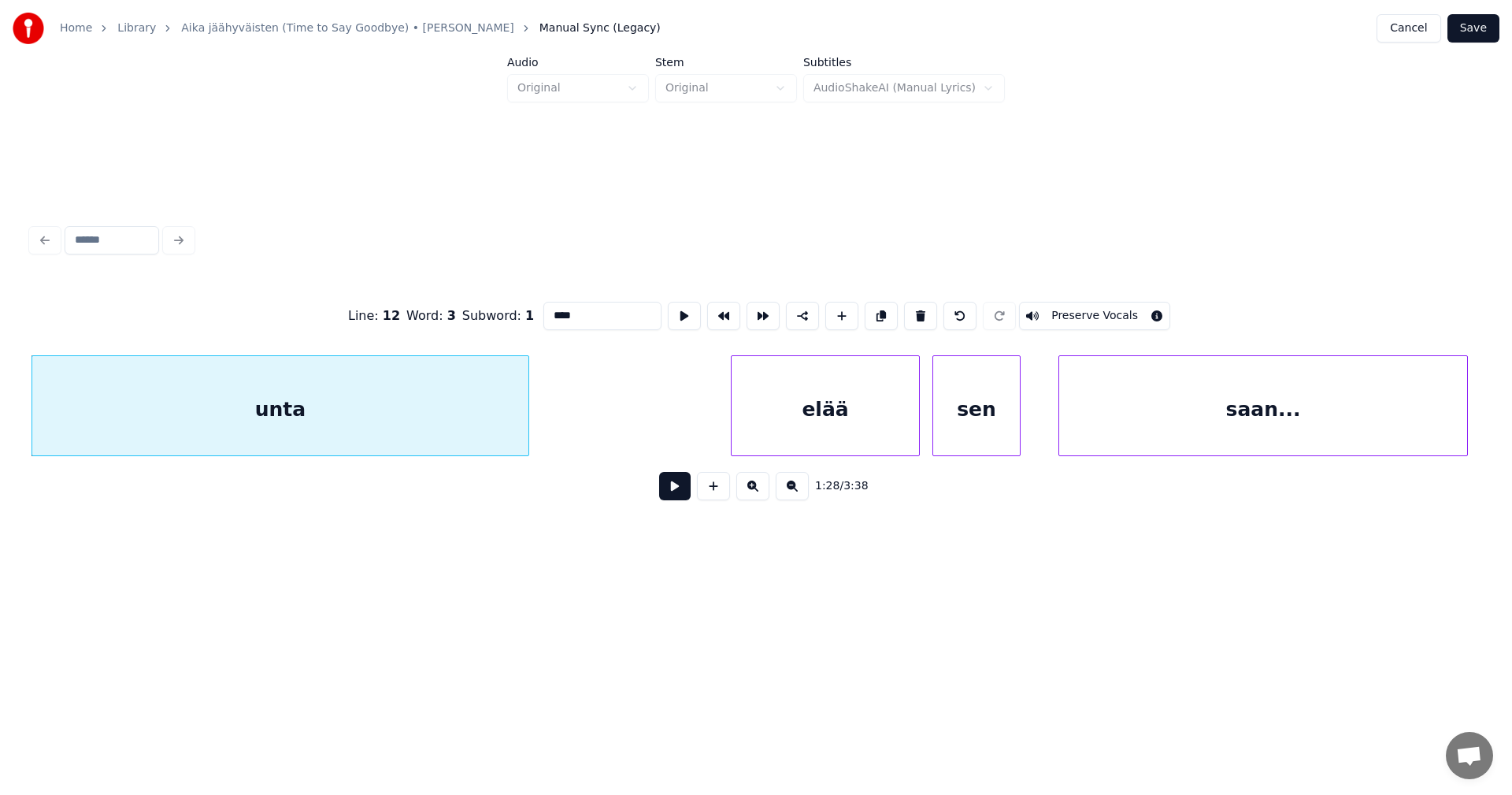
drag, startPoint x: 599, startPoint y: 304, endPoint x: 627, endPoint y: 315, distance: 30.1
click at [600, 304] on input "****" at bounding box center [602, 316] width 118 height 28
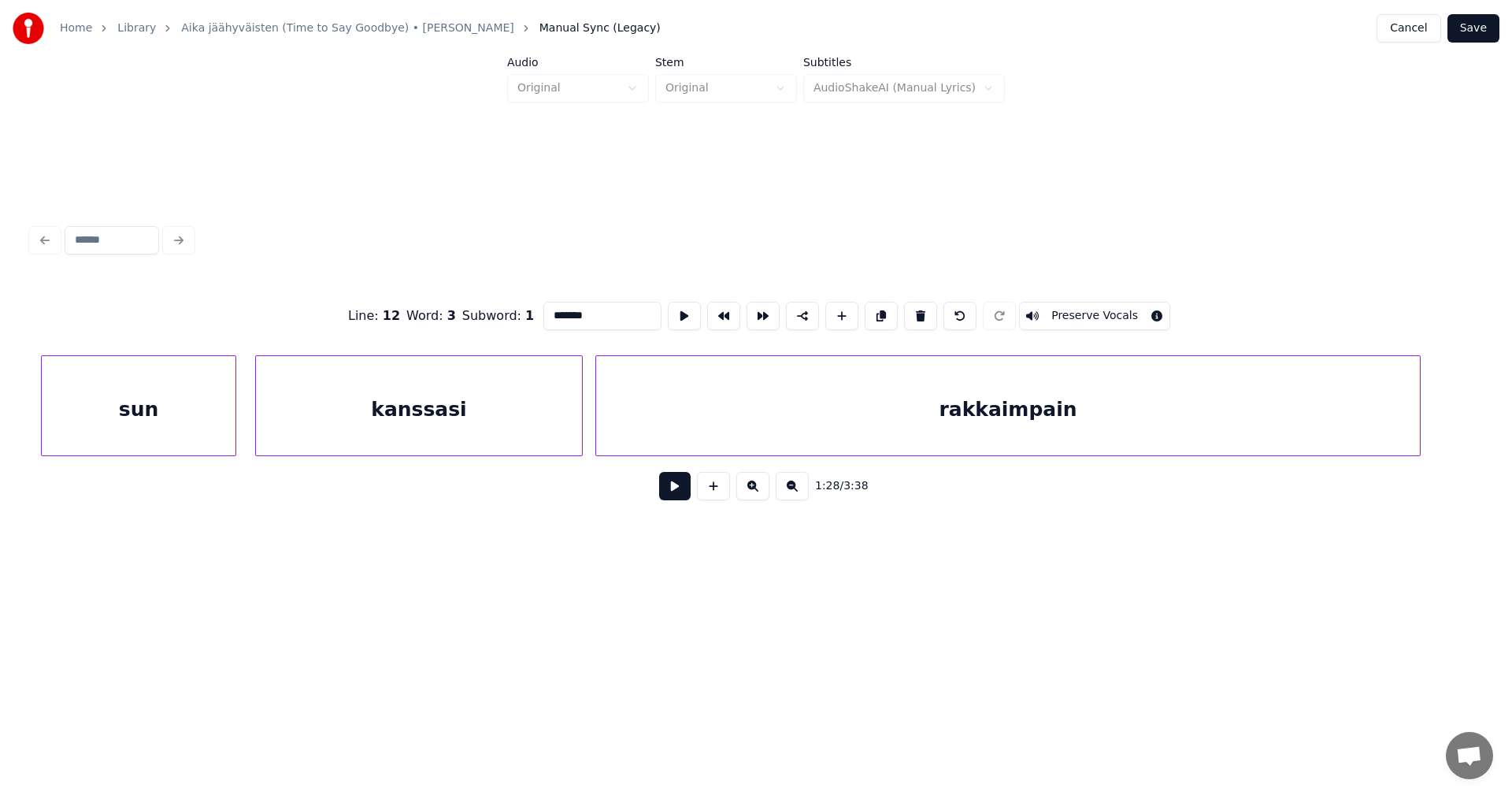
scroll to position [0, 29235]
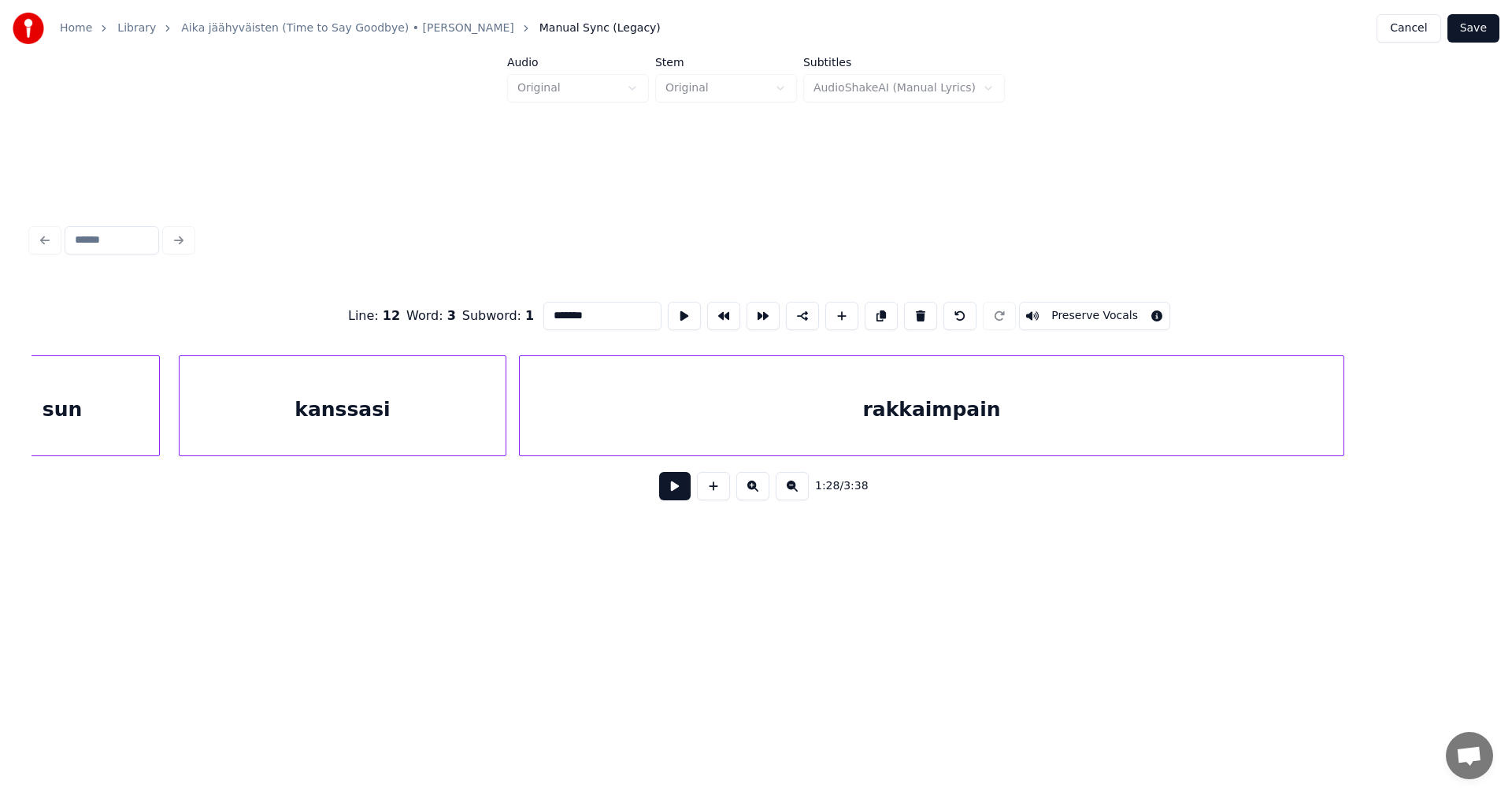
click at [481, 431] on div "kanssasi" at bounding box center [342, 410] width 326 height 107
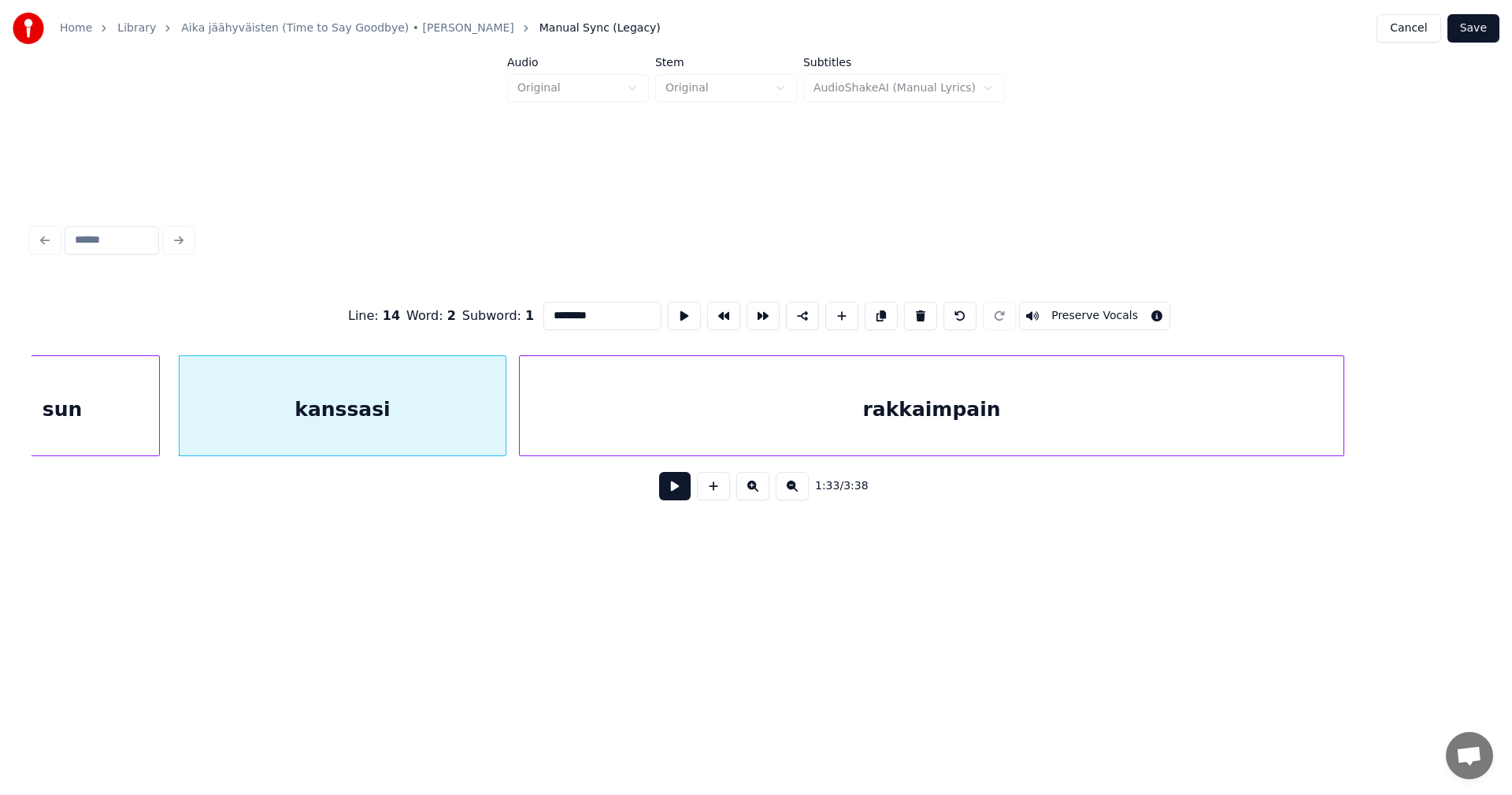
type input "********"
click at [672, 497] on button at bounding box center [675, 486] width 32 height 28
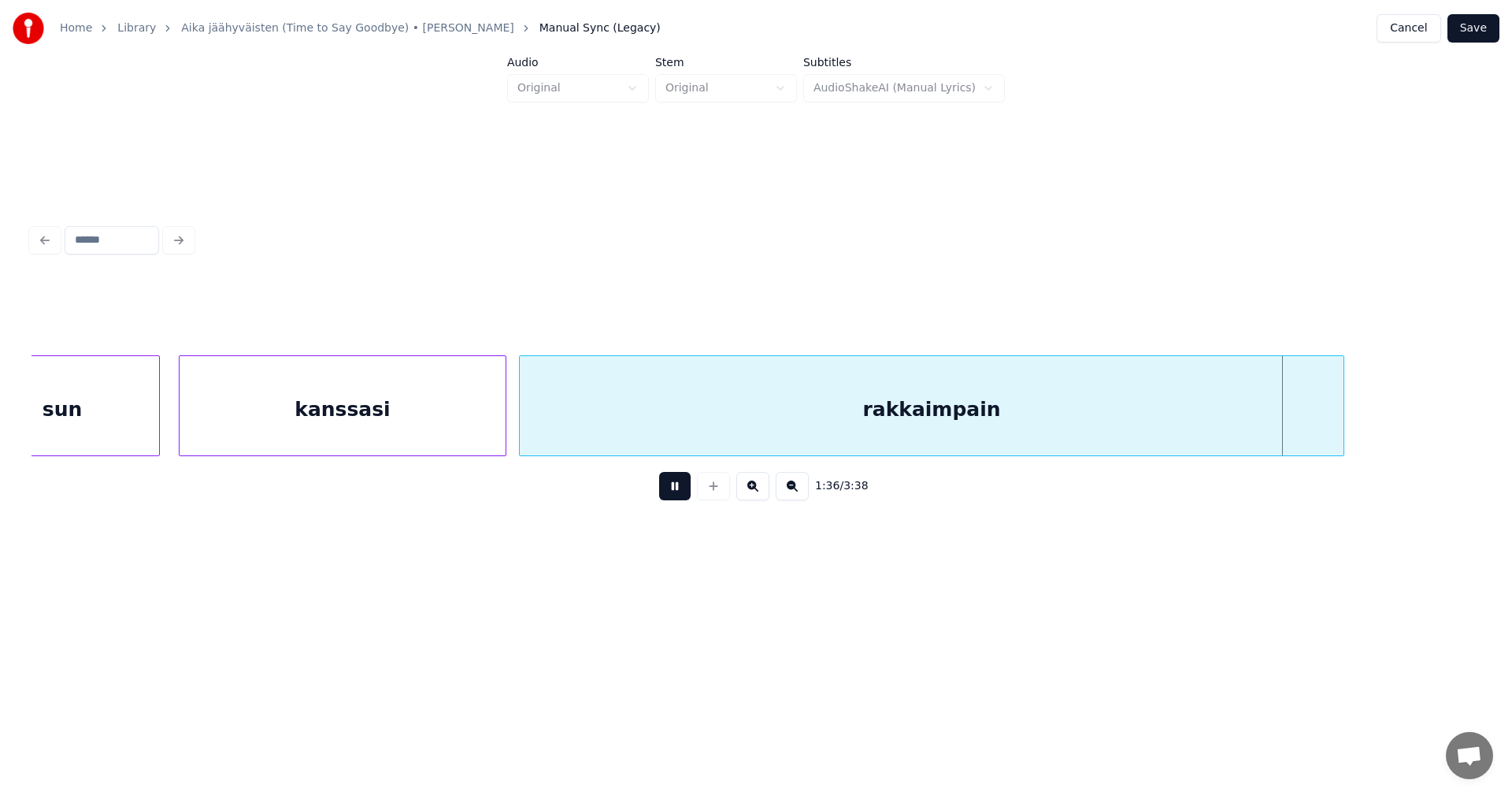
drag, startPoint x: 674, startPoint y: 492, endPoint x: 705, endPoint y: 441, distance: 59.7
click at [675, 491] on button at bounding box center [675, 486] width 32 height 28
click at [709, 428] on div "rakkaimpain" at bounding box center [932, 410] width 824 height 107
click at [642, 314] on input "**********" at bounding box center [602, 316] width 118 height 28
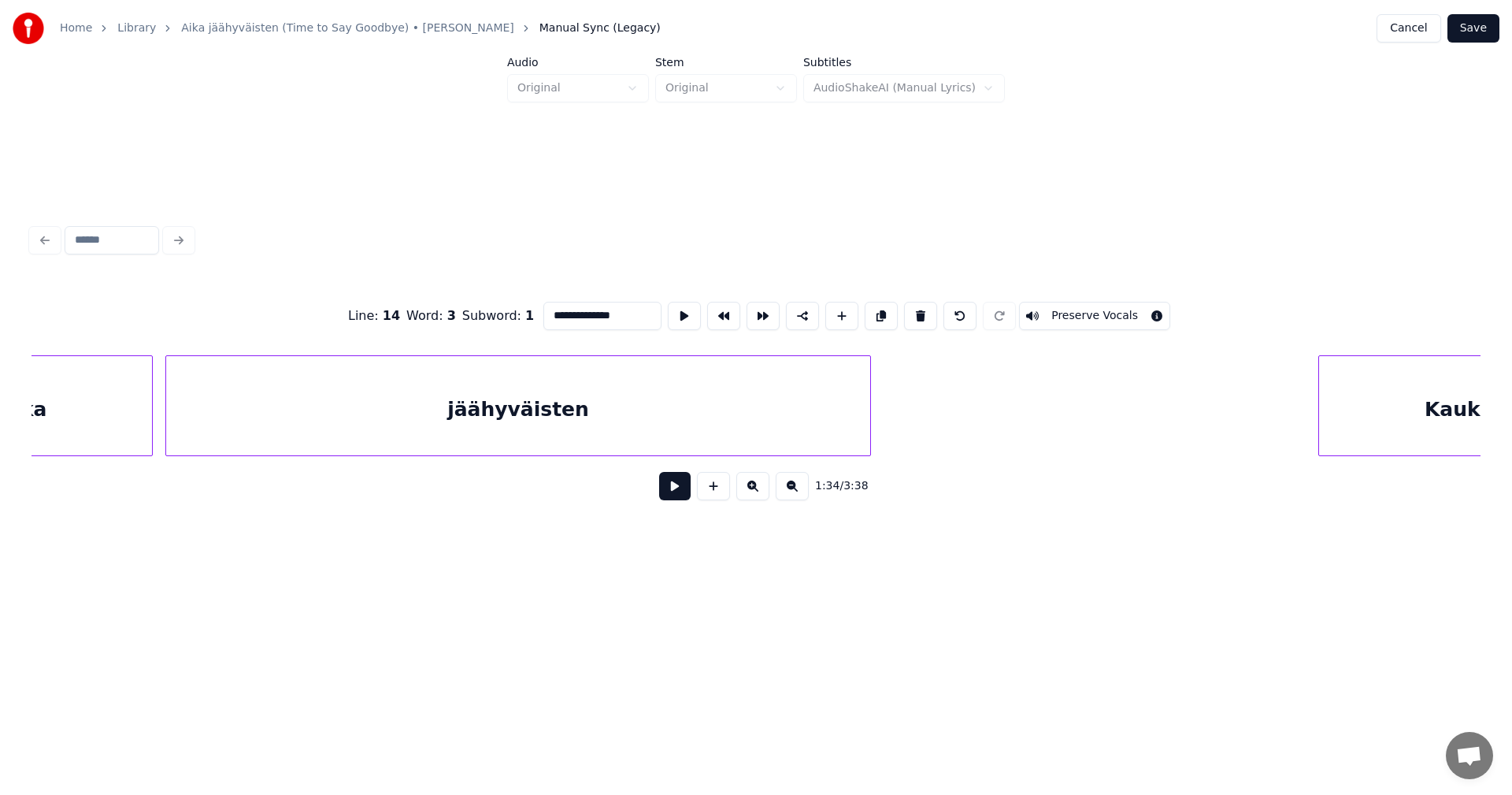
scroll to position [0, 30227]
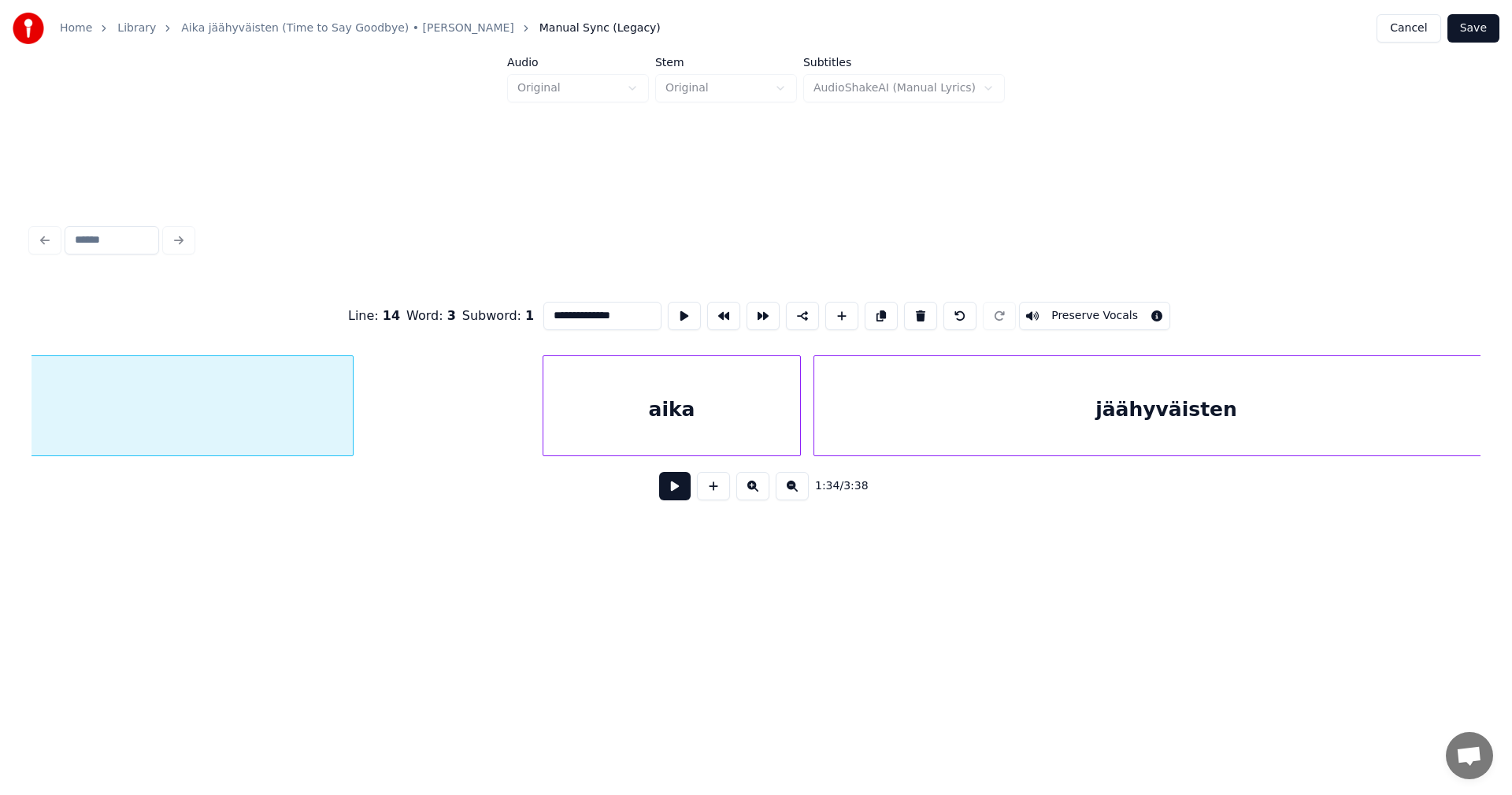
click at [699, 435] on div "aika" at bounding box center [671, 410] width 257 height 107
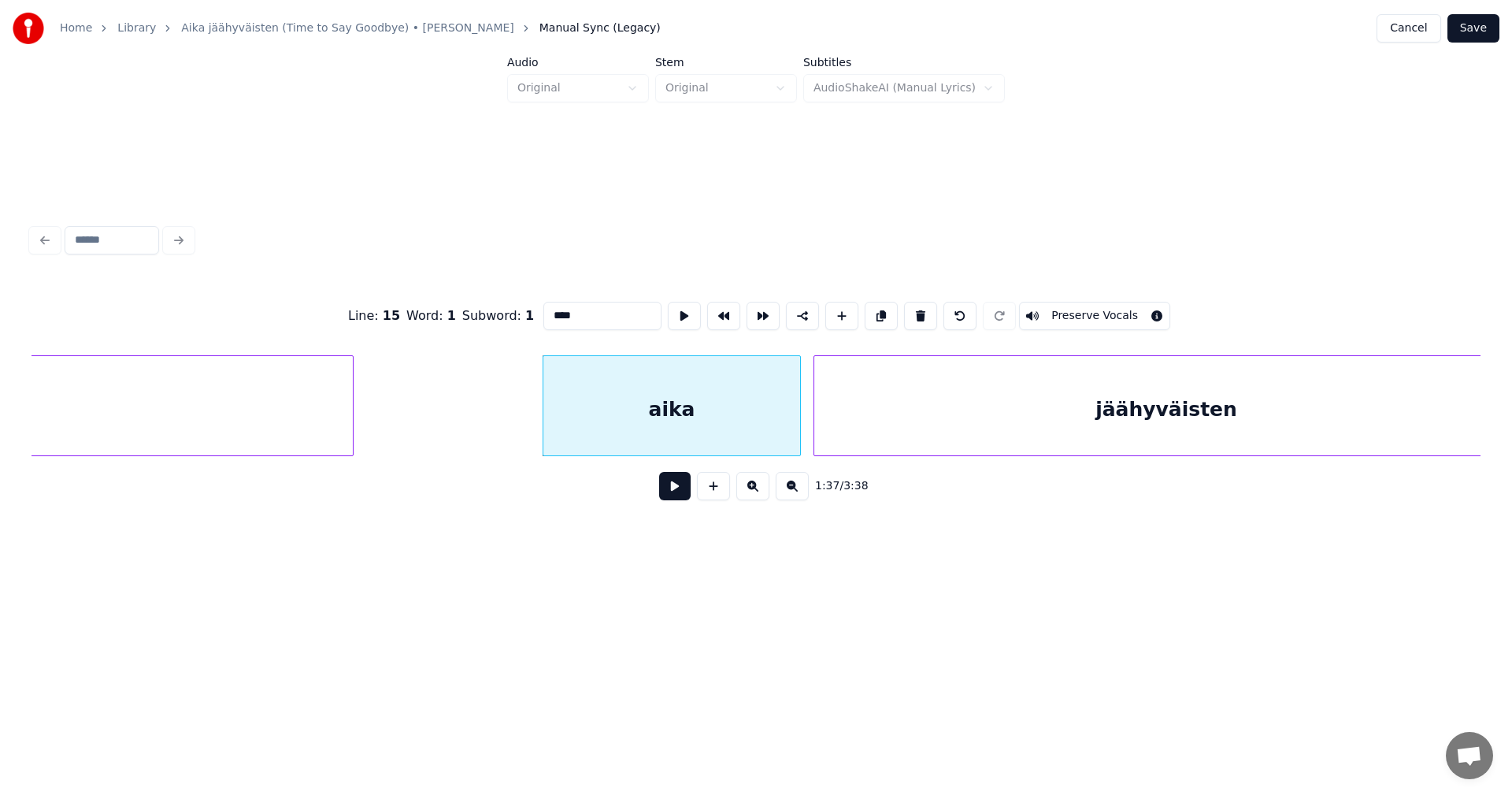
type input "****"
click at [685, 488] on button at bounding box center [675, 486] width 32 height 28
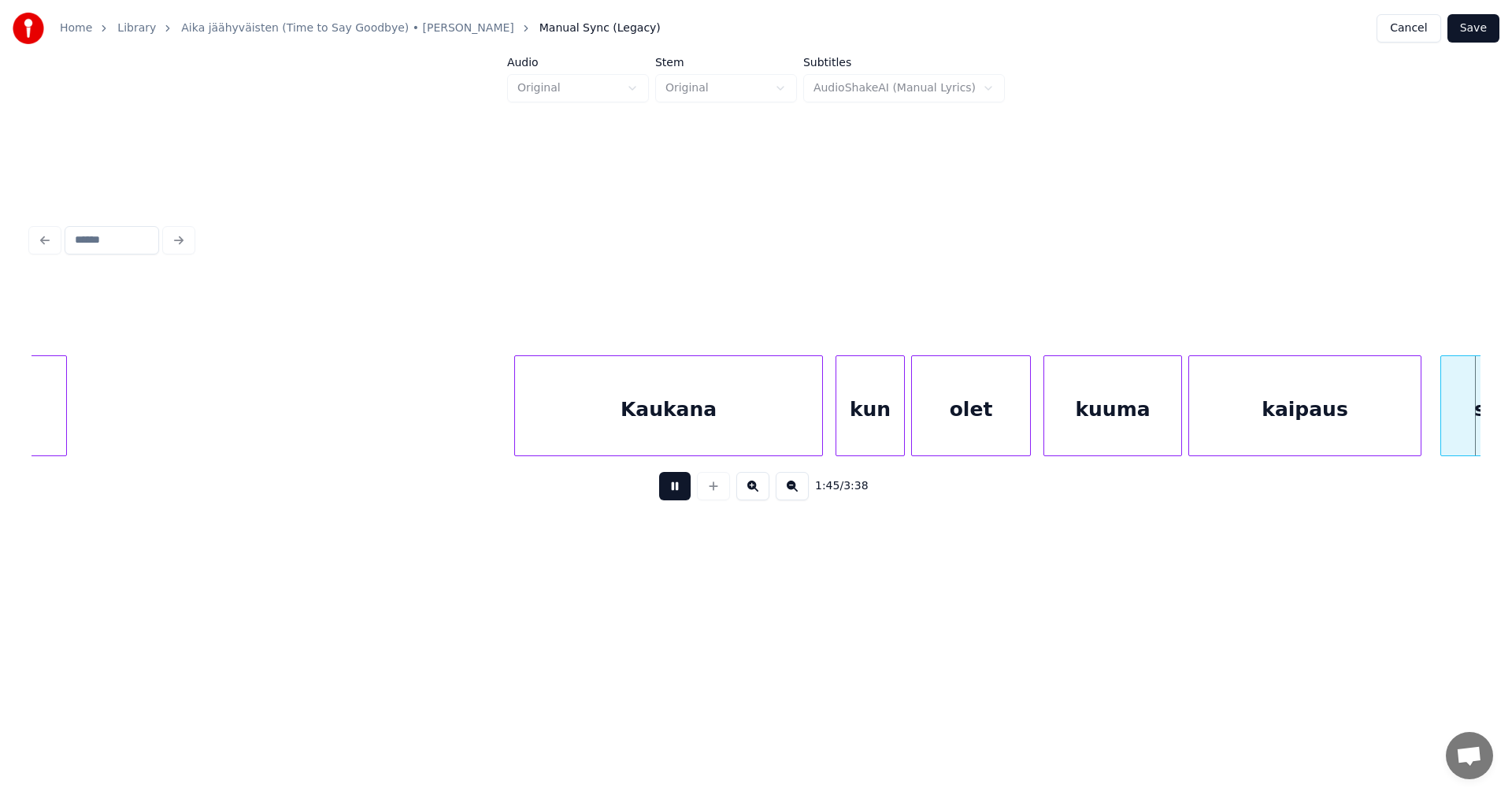
scroll to position [0, 33128]
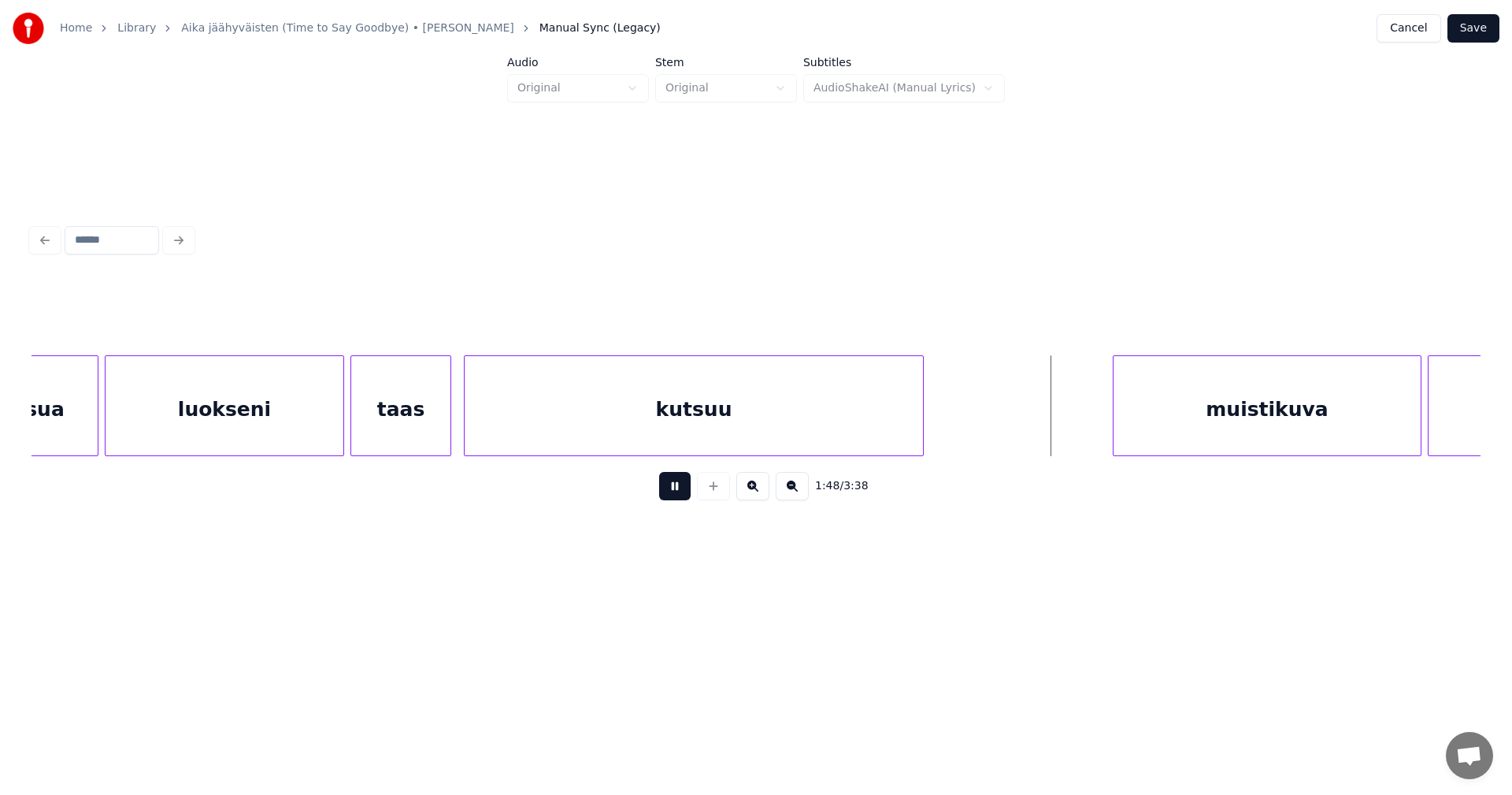
drag, startPoint x: 683, startPoint y: 485, endPoint x: 763, endPoint y: 477, distance: 80.4
click at [683, 485] on button at bounding box center [675, 486] width 32 height 28
click at [1170, 433] on div "muistikuva" at bounding box center [1243, 410] width 307 height 107
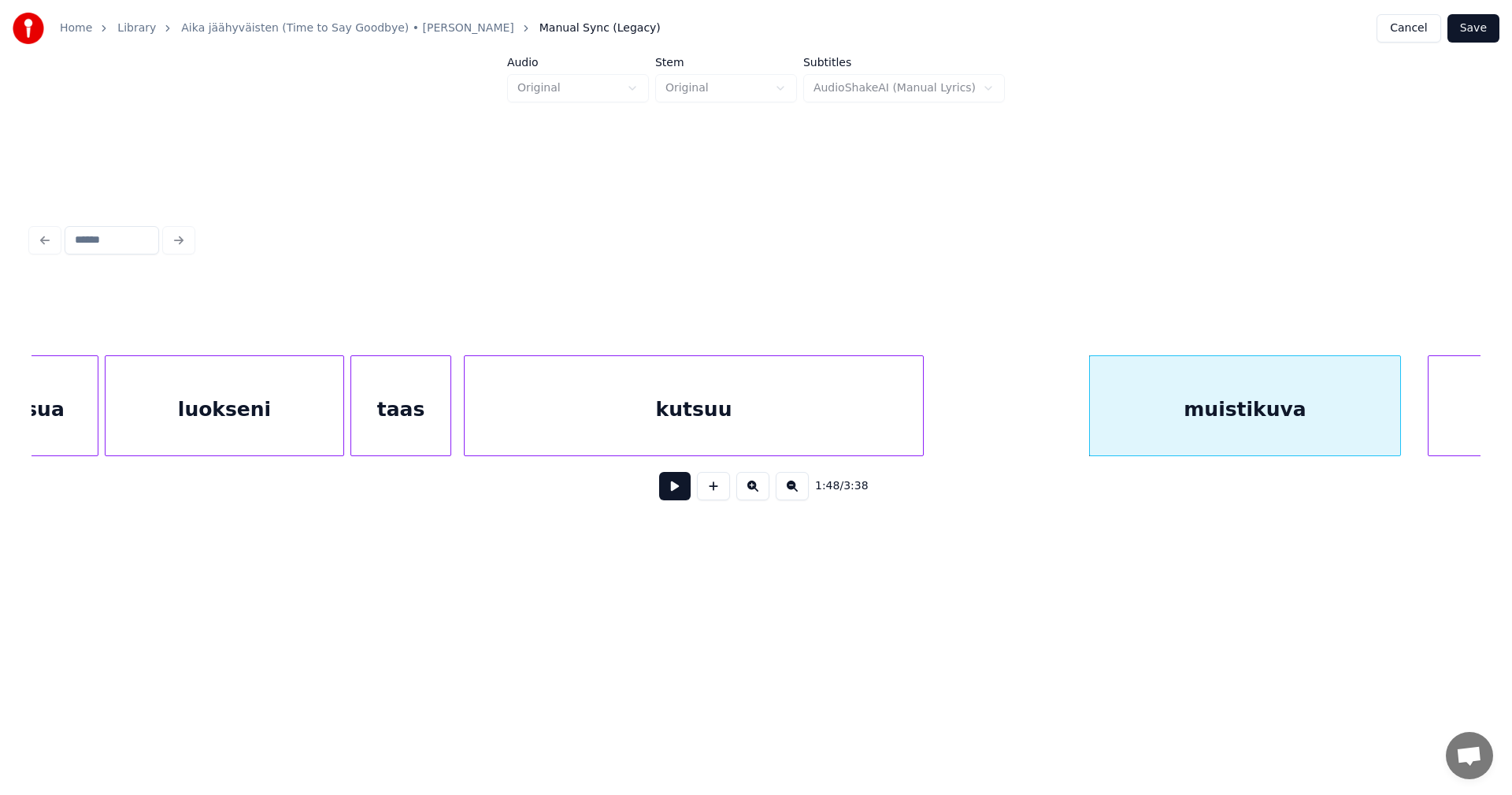
click at [1396, 405] on div at bounding box center [1398, 405] width 5 height 100
click at [670, 489] on button at bounding box center [675, 486] width 32 height 28
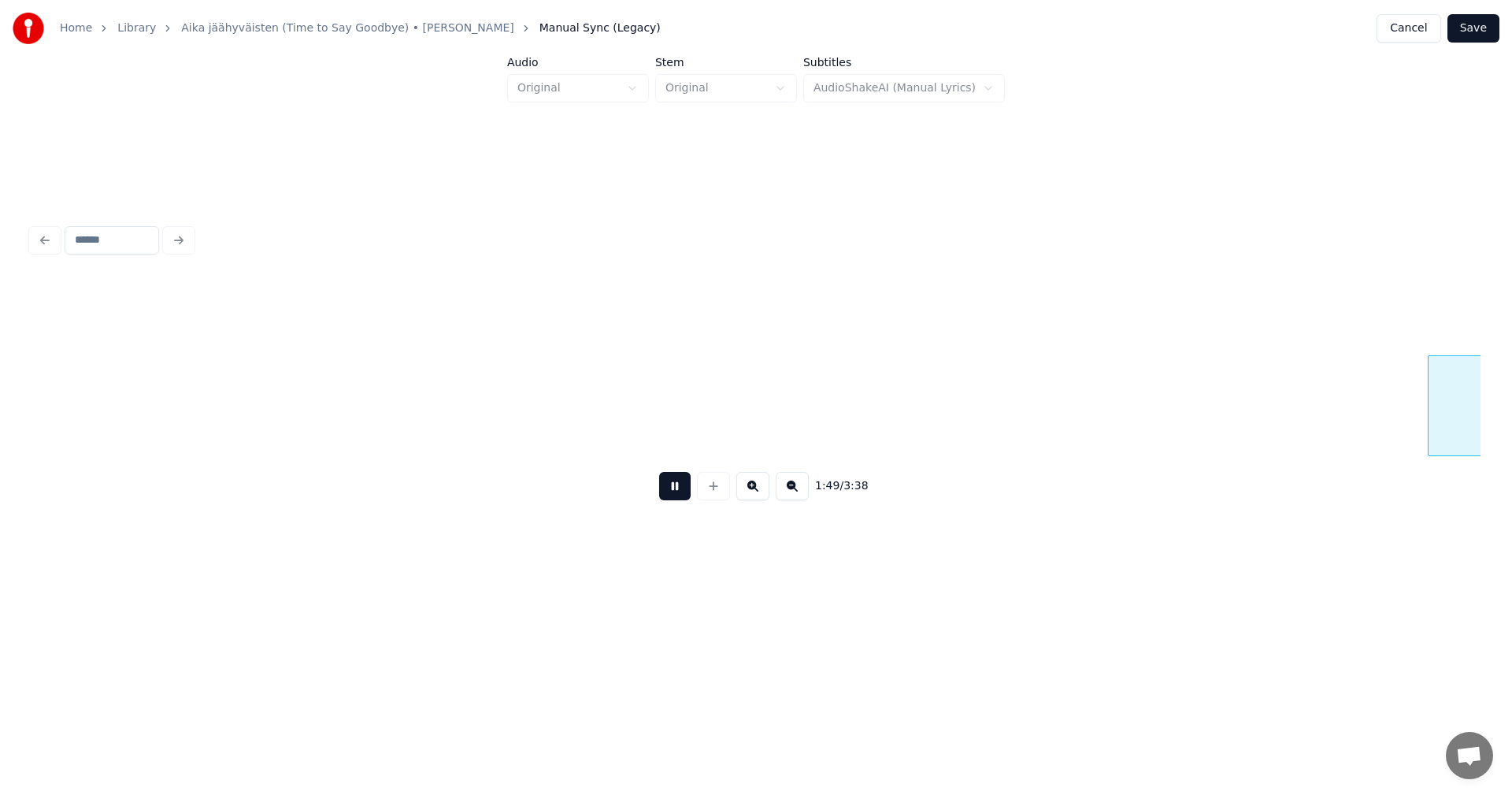
scroll to position [0, 34577]
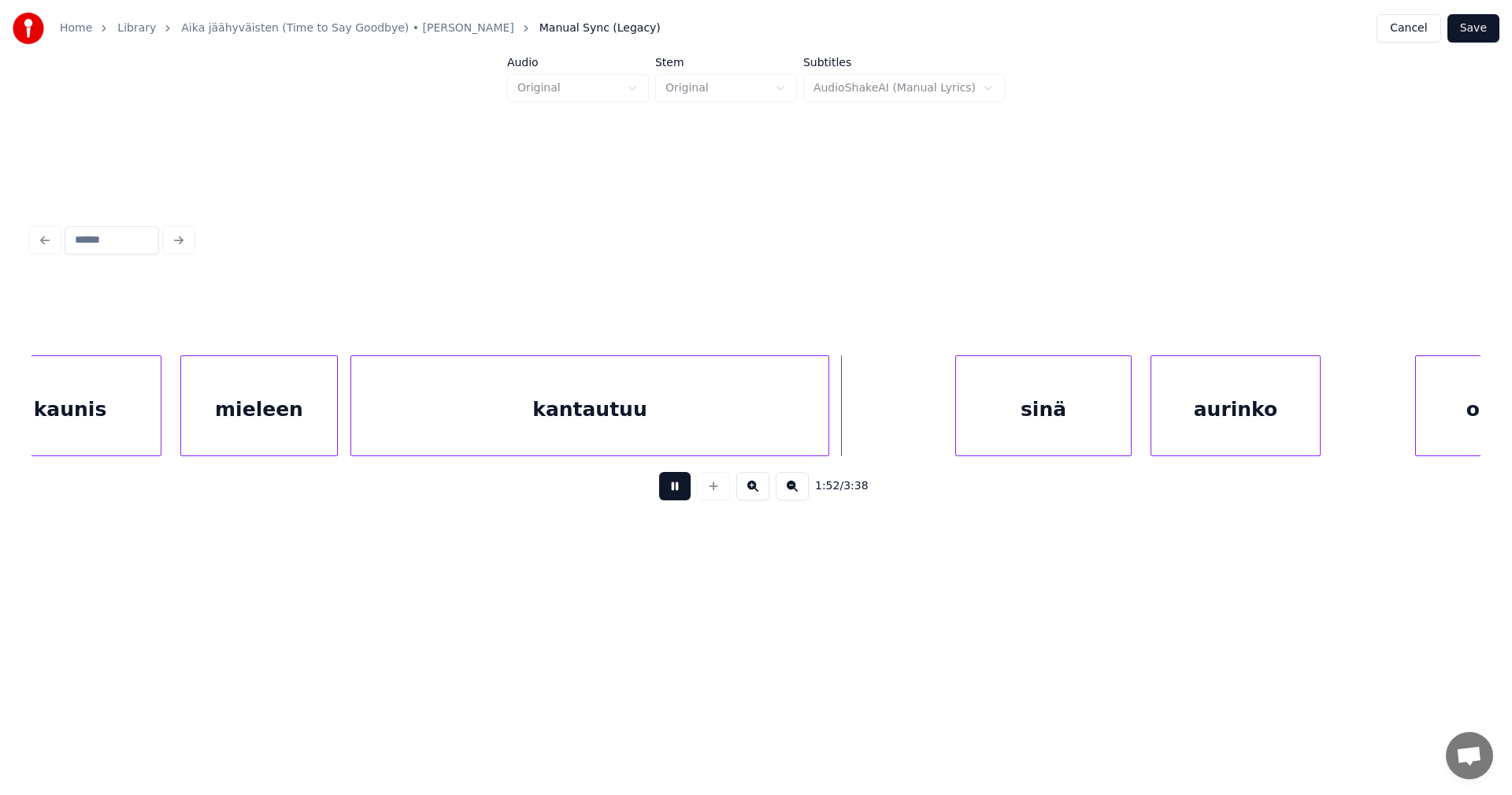
click at [670, 488] on button at bounding box center [675, 486] width 32 height 28
click at [957, 436] on div "sinä" at bounding box center [1014, 410] width 175 height 107
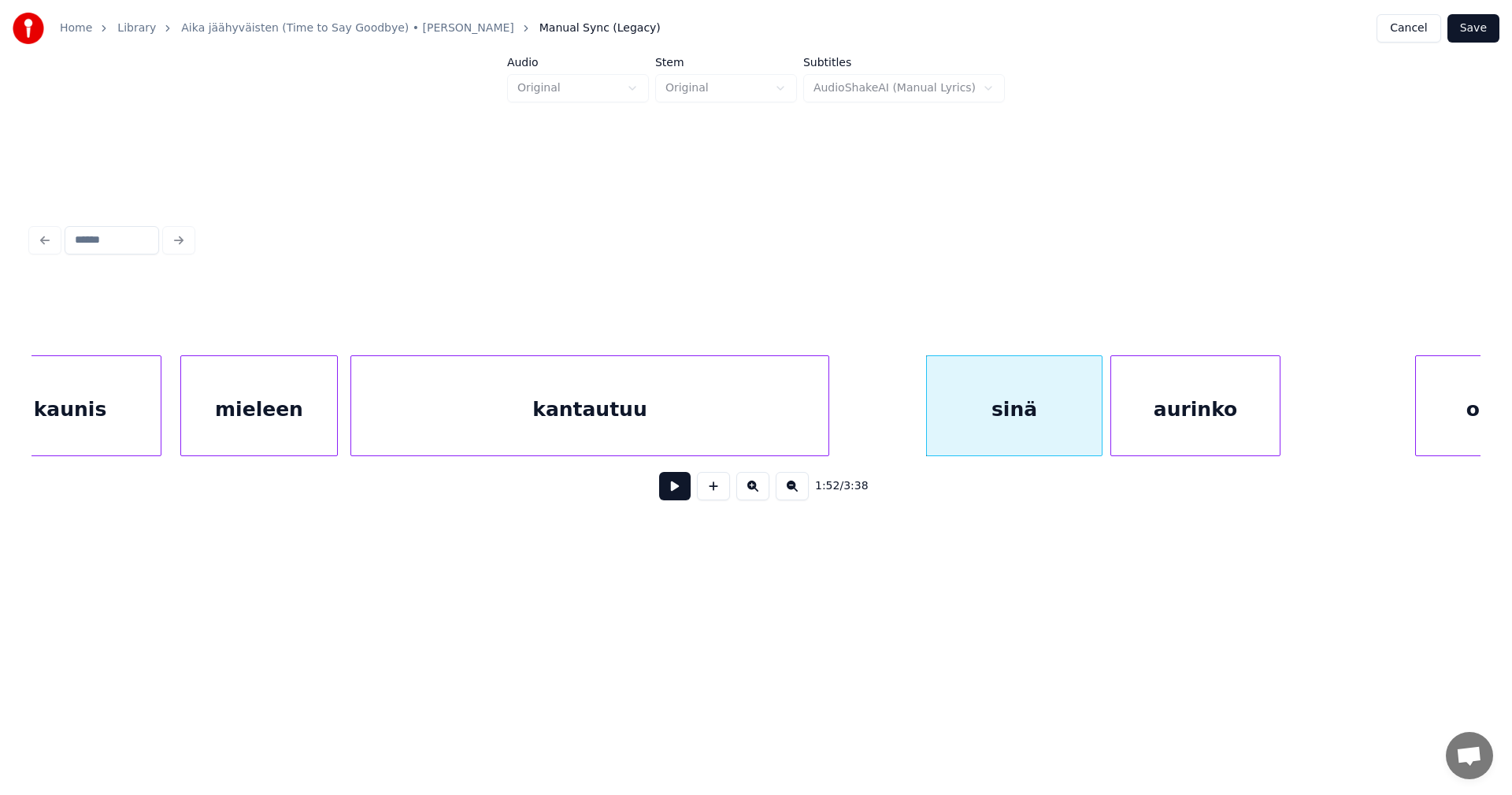
click at [1146, 424] on div "aurinko" at bounding box center [1195, 410] width 168 height 107
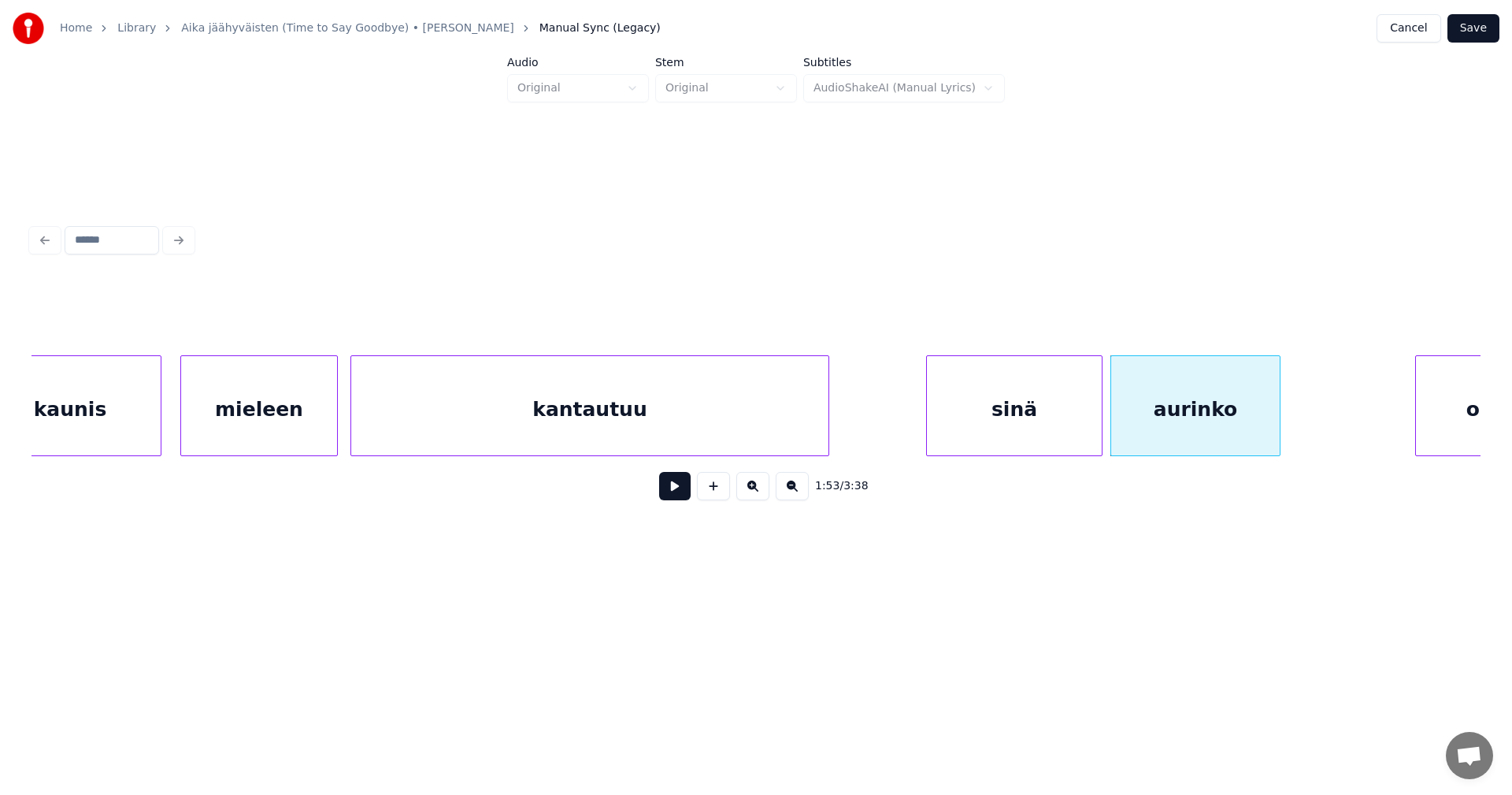
click at [995, 404] on div "sinä" at bounding box center [1014, 410] width 175 height 107
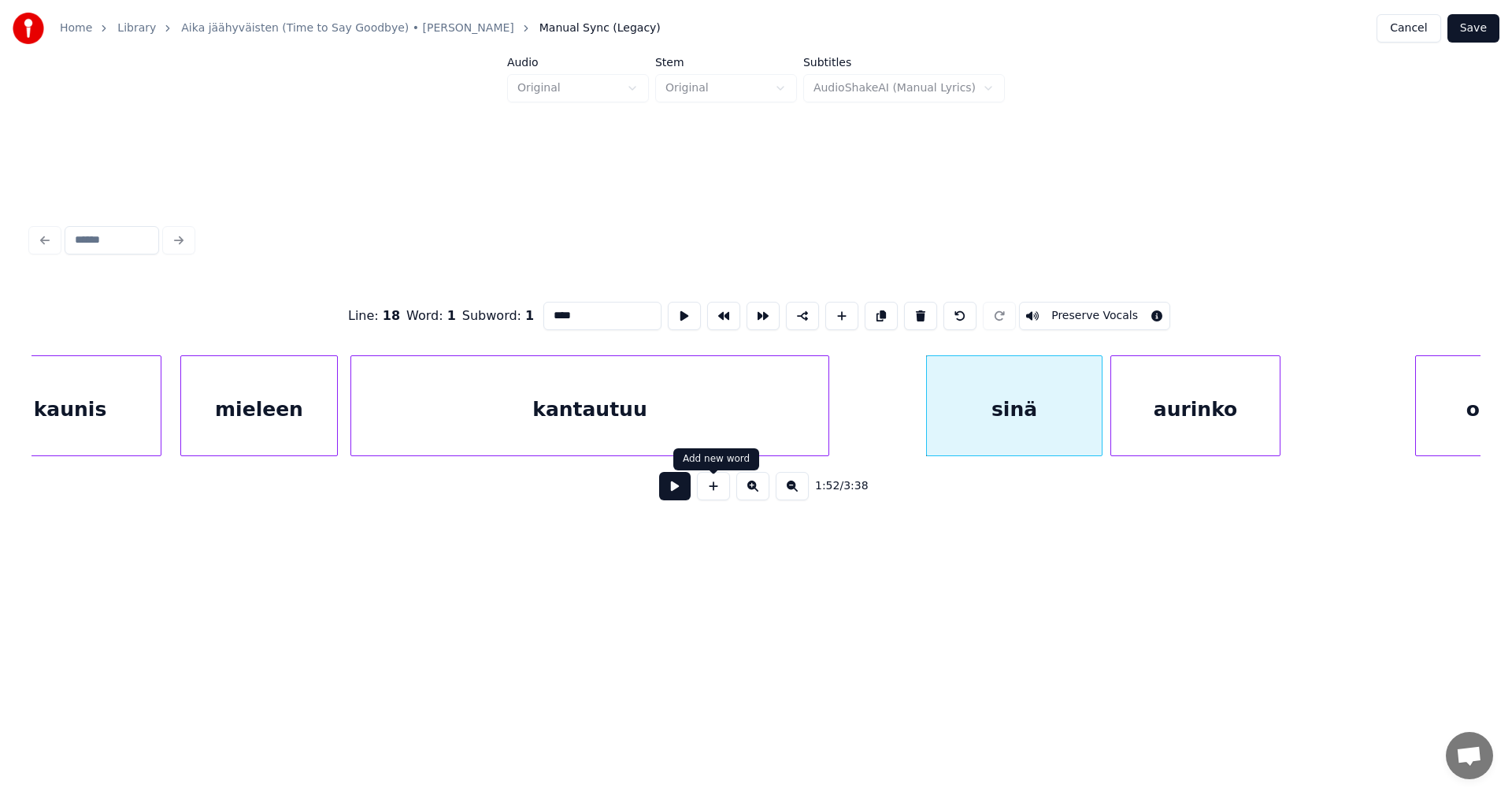
click at [686, 495] on button at bounding box center [675, 486] width 32 height 28
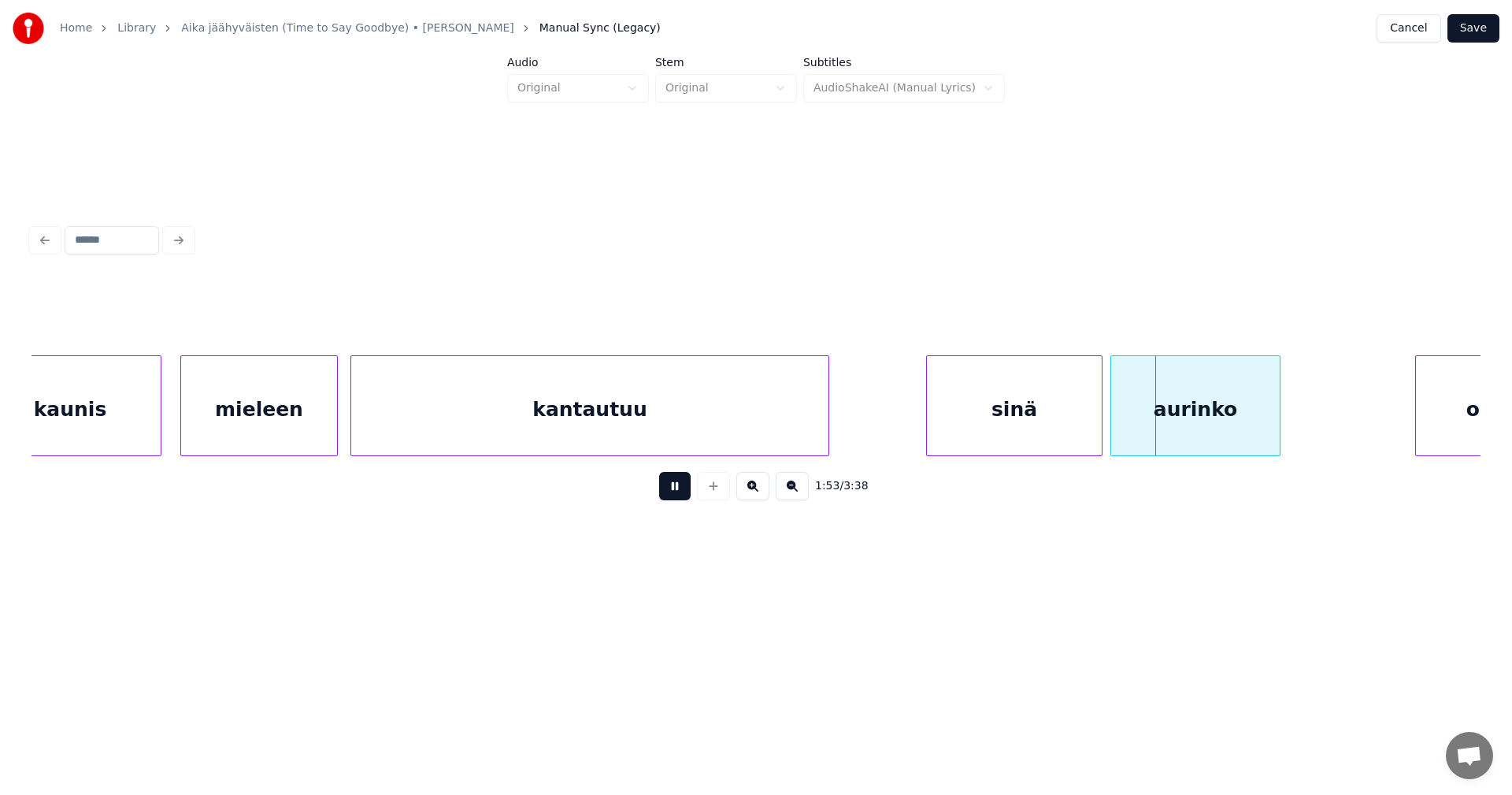
click at [686, 494] on button at bounding box center [675, 486] width 32 height 28
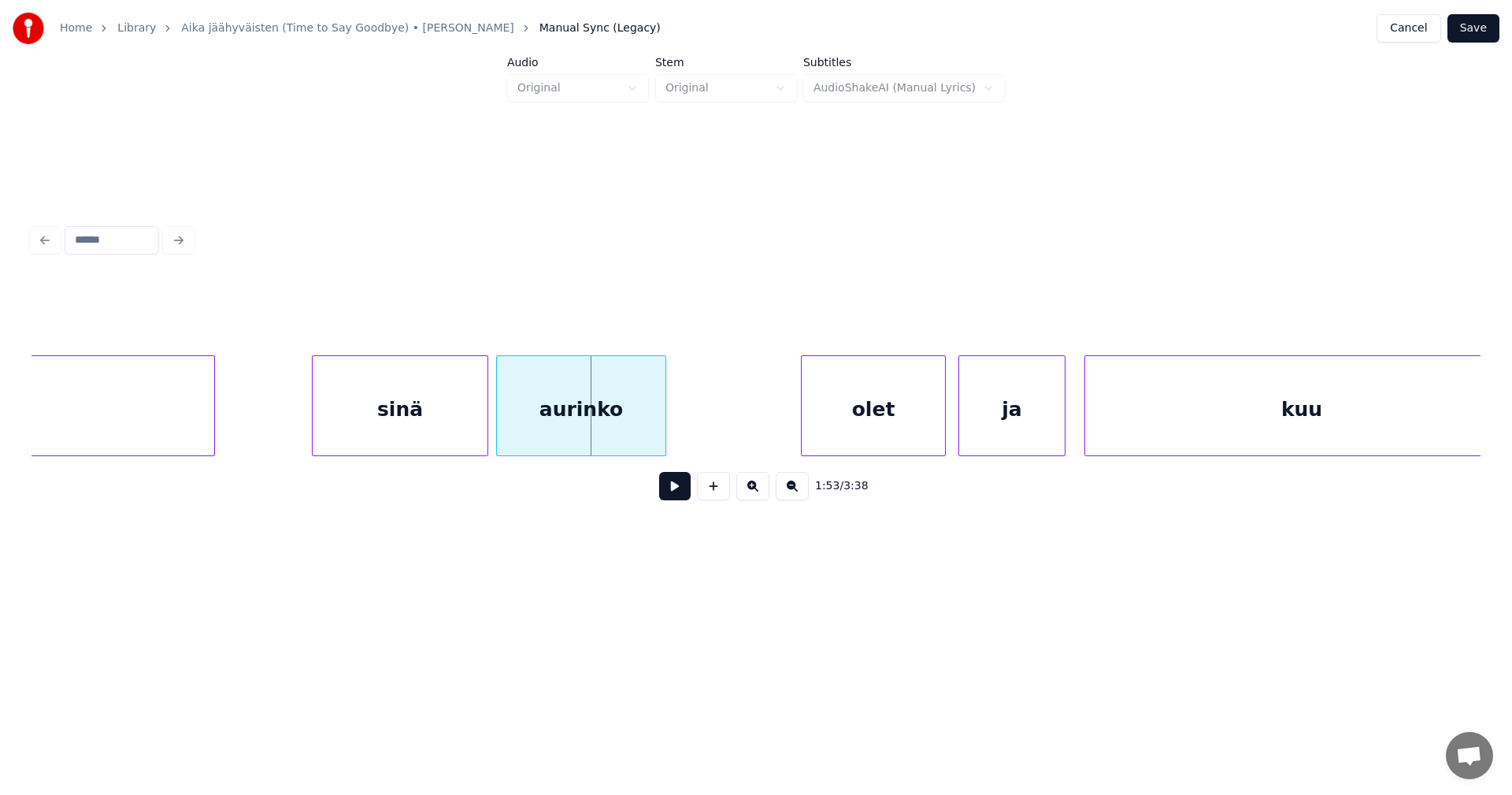
scroll to position [0, 35301]
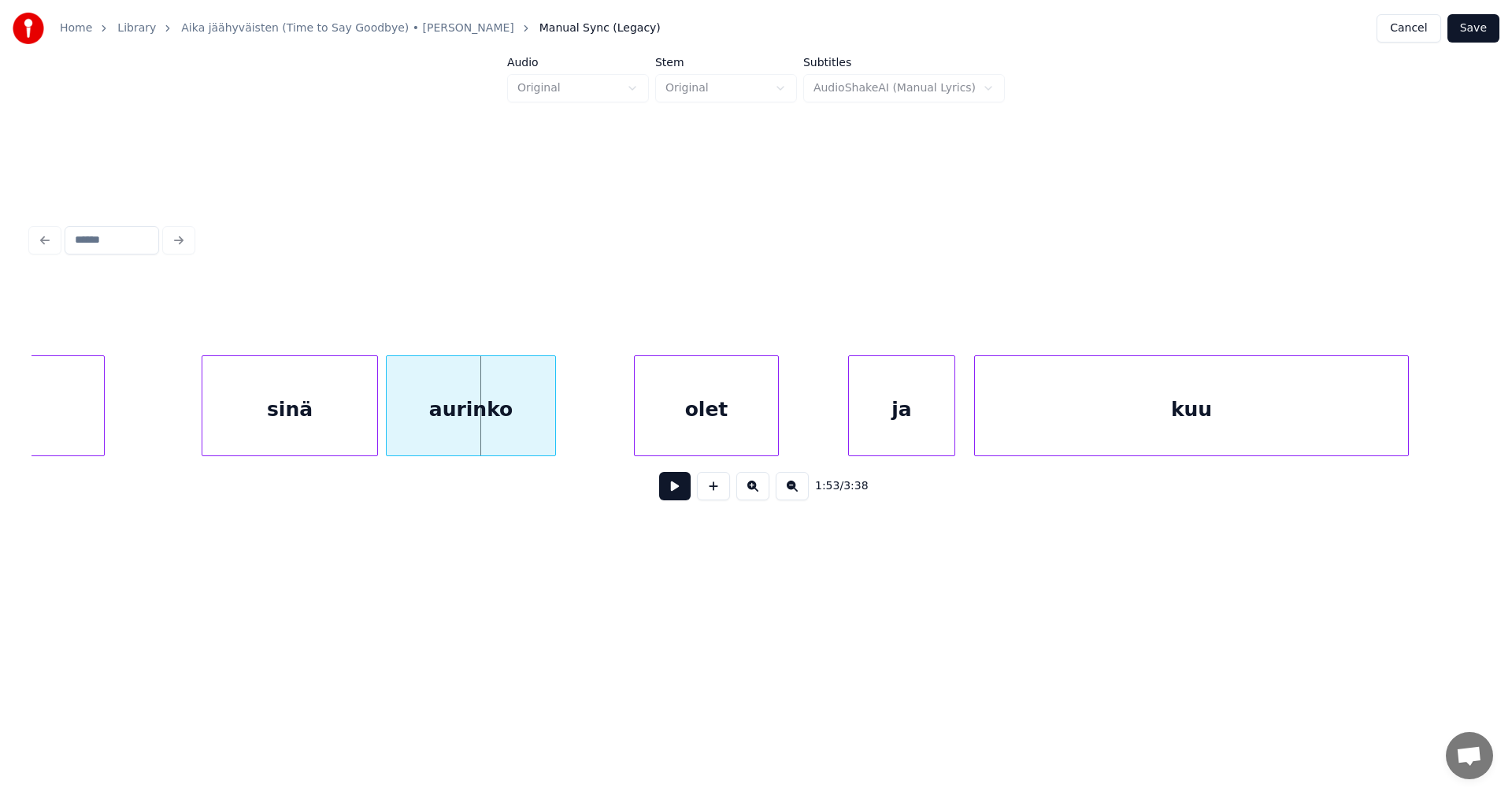
click at [736, 420] on div "olet" at bounding box center [706, 410] width 143 height 107
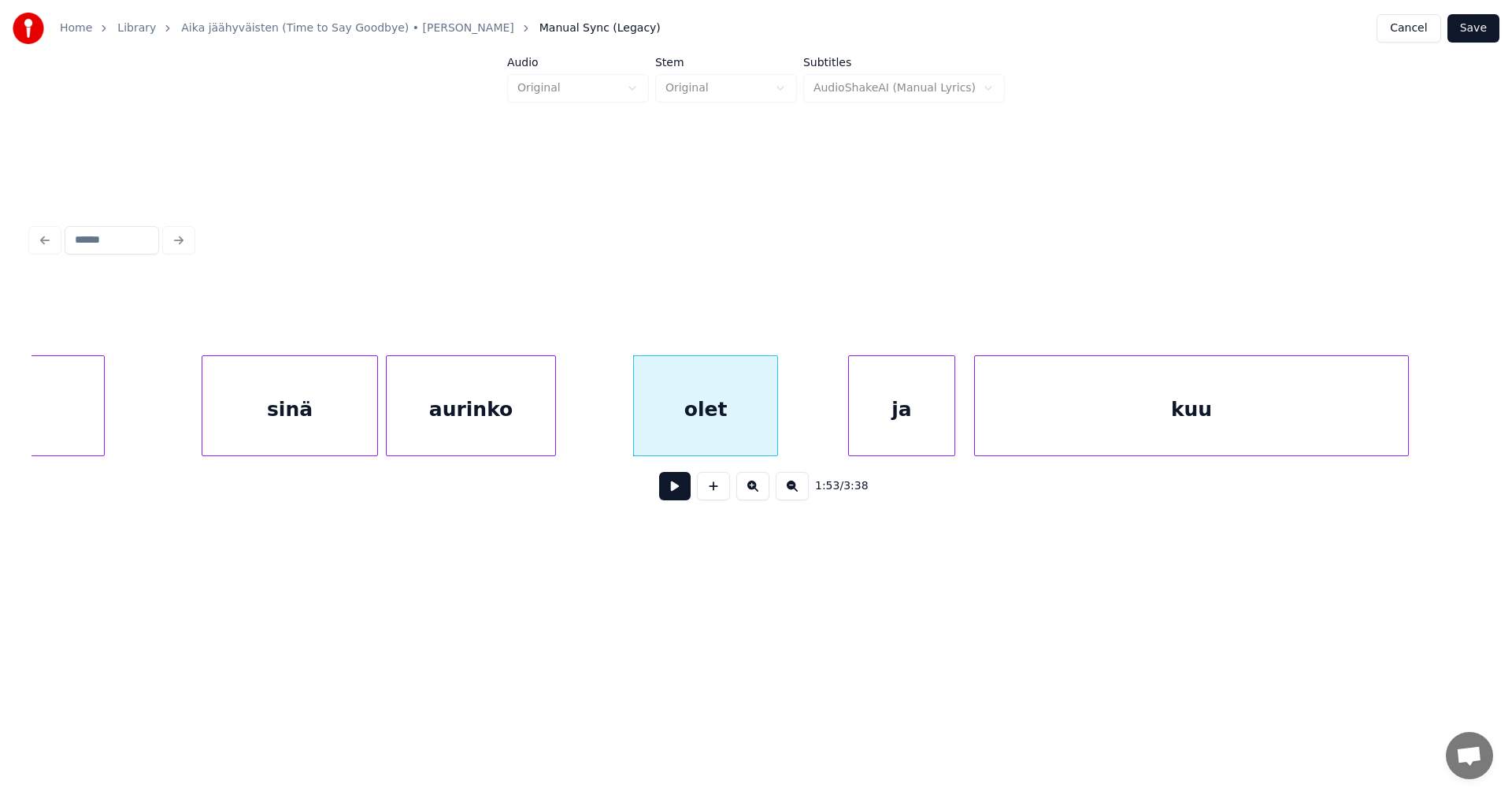
click at [485, 416] on div "aurinko" at bounding box center [471, 410] width 168 height 107
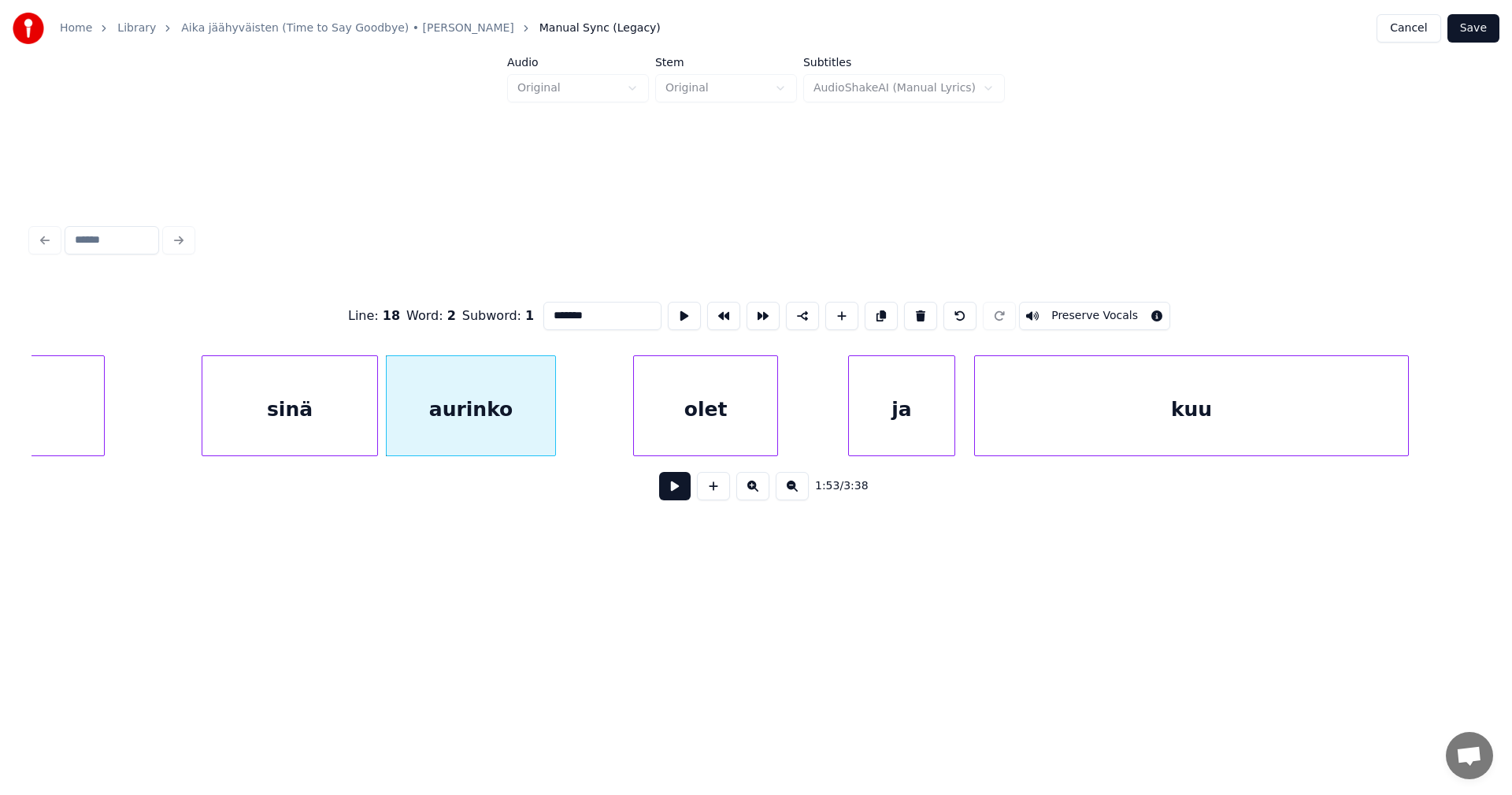
click at [670, 499] on button at bounding box center [675, 486] width 32 height 28
click at [677, 493] on button at bounding box center [675, 486] width 32 height 28
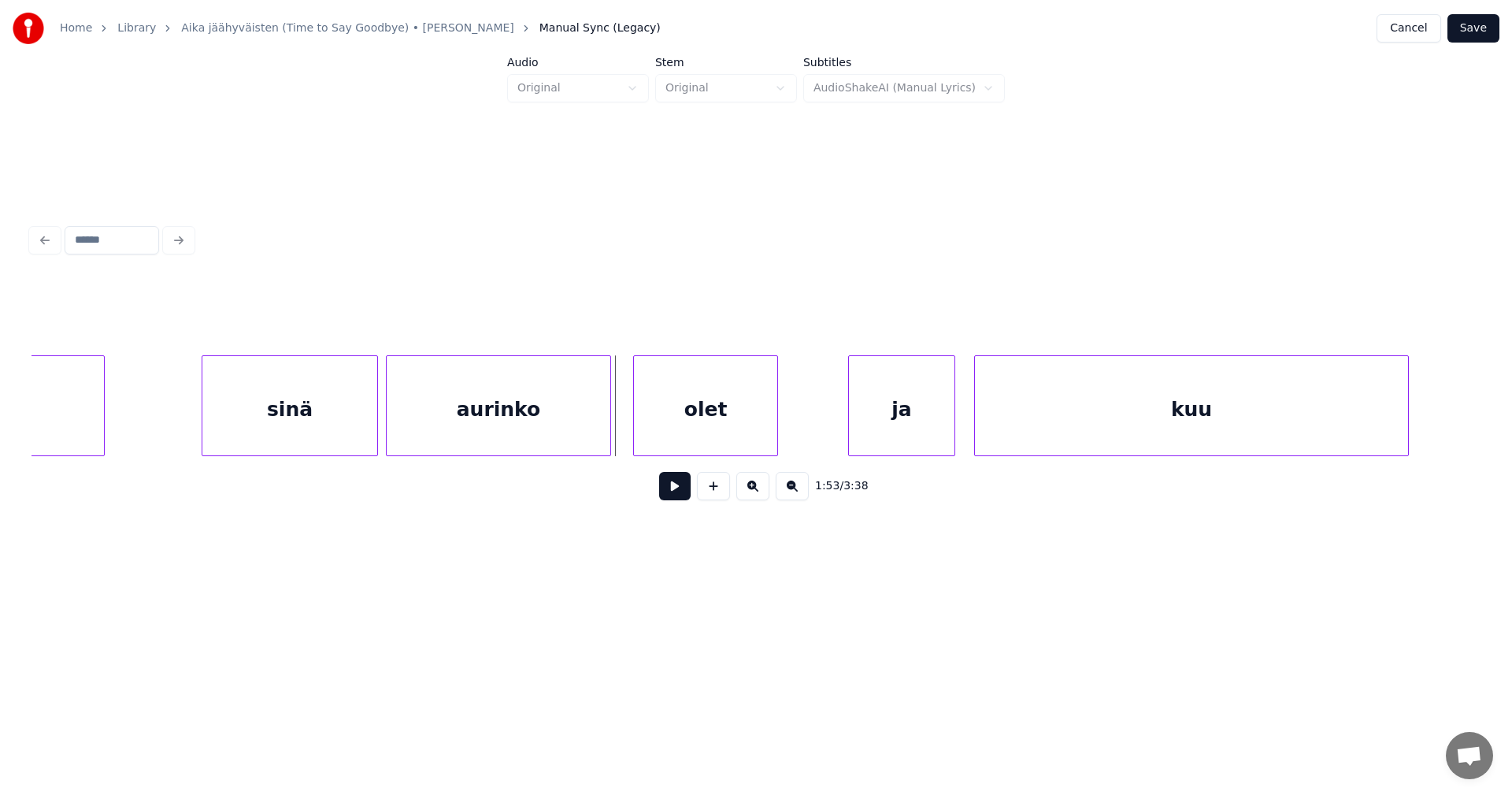
click at [606, 426] on div at bounding box center [608, 405] width 5 height 100
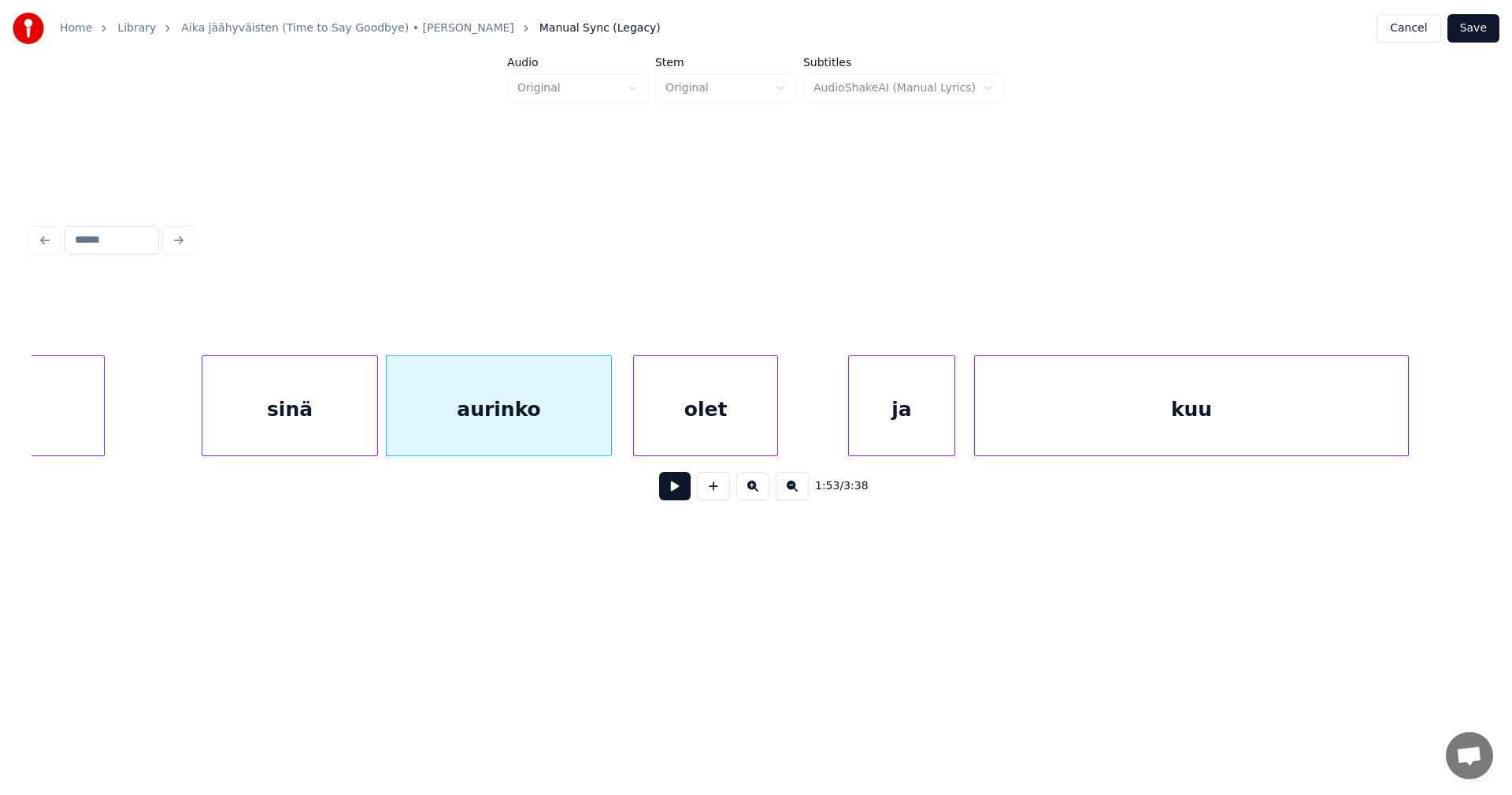
click at [679, 493] on button at bounding box center [675, 486] width 32 height 28
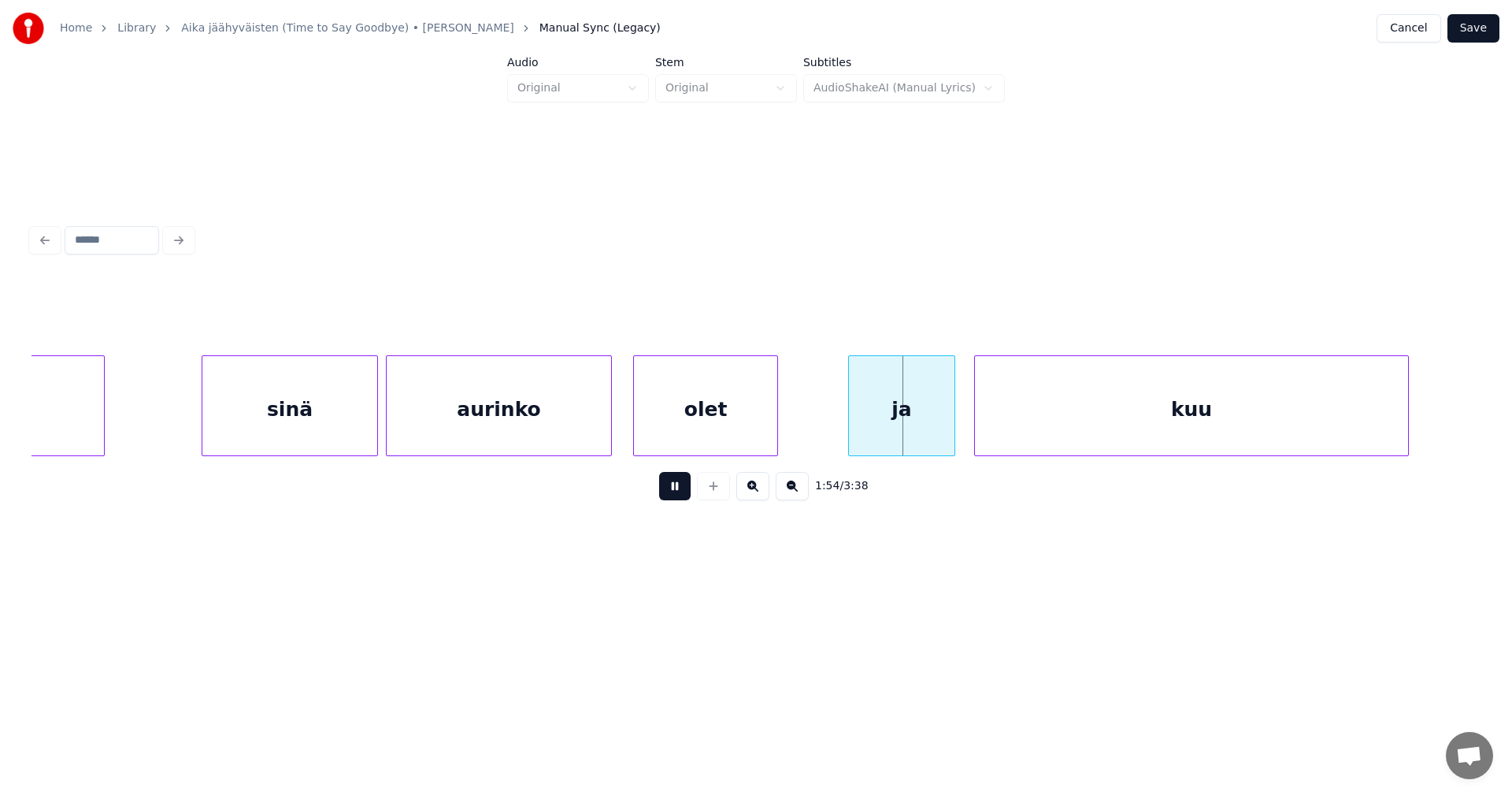
drag, startPoint x: 680, startPoint y: 493, endPoint x: 688, endPoint y: 488, distance: 9.4
click at [684, 490] on button at bounding box center [675, 486] width 32 height 28
click at [849, 432] on div "ja" at bounding box center [894, 410] width 105 height 107
click at [821, 428] on div at bounding box center [822, 405] width 5 height 100
click at [748, 431] on div "olet" at bounding box center [705, 410] width 143 height 107
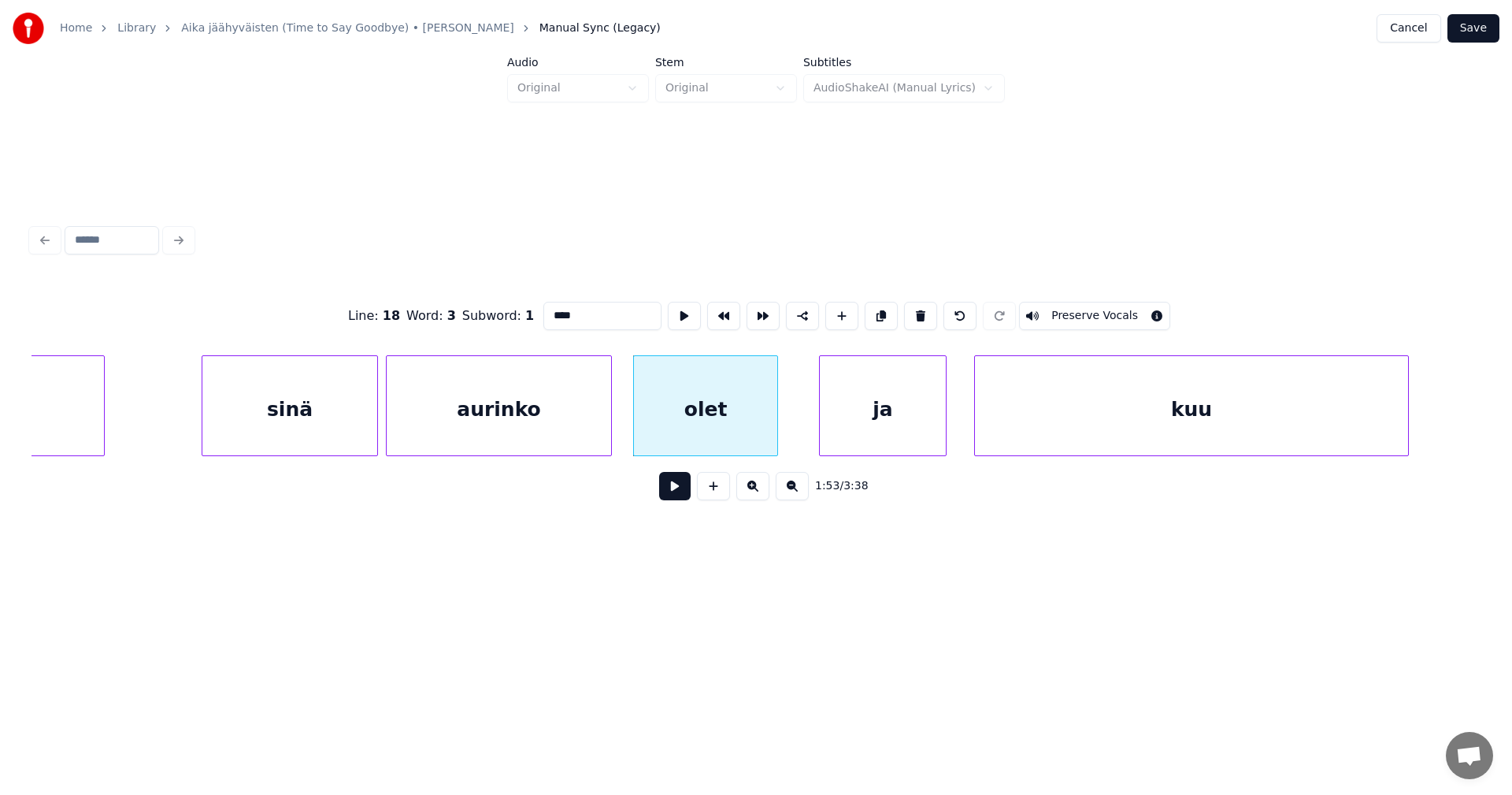
click at [681, 485] on button at bounding box center [675, 486] width 32 height 28
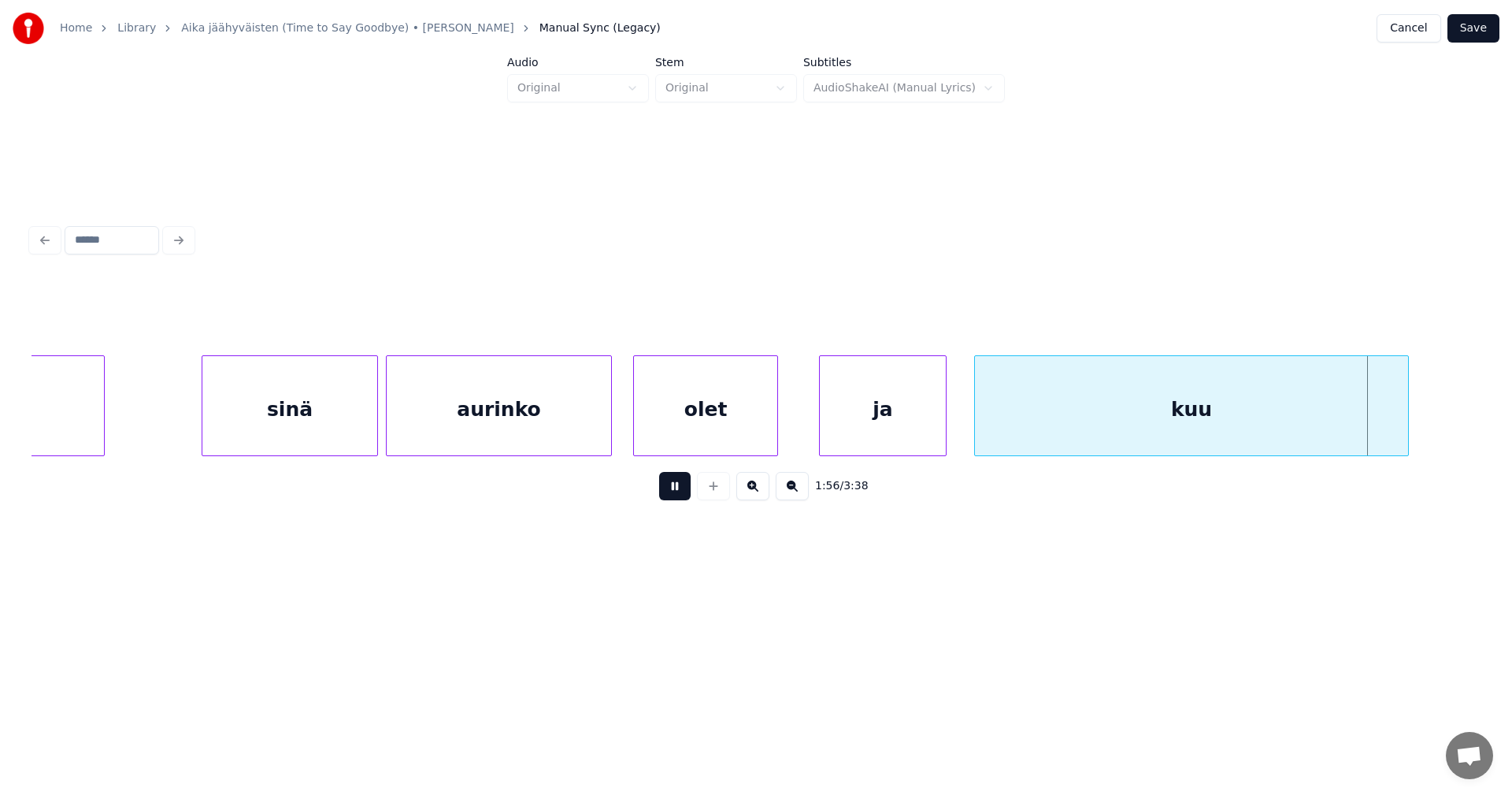
click at [683, 484] on button at bounding box center [675, 486] width 32 height 28
click at [1086, 425] on div "kuu" at bounding box center [1191, 410] width 433 height 107
click at [1088, 405] on div "kuu" at bounding box center [1191, 410] width 433 height 107
click at [579, 313] on input "***" at bounding box center [602, 316] width 118 height 28
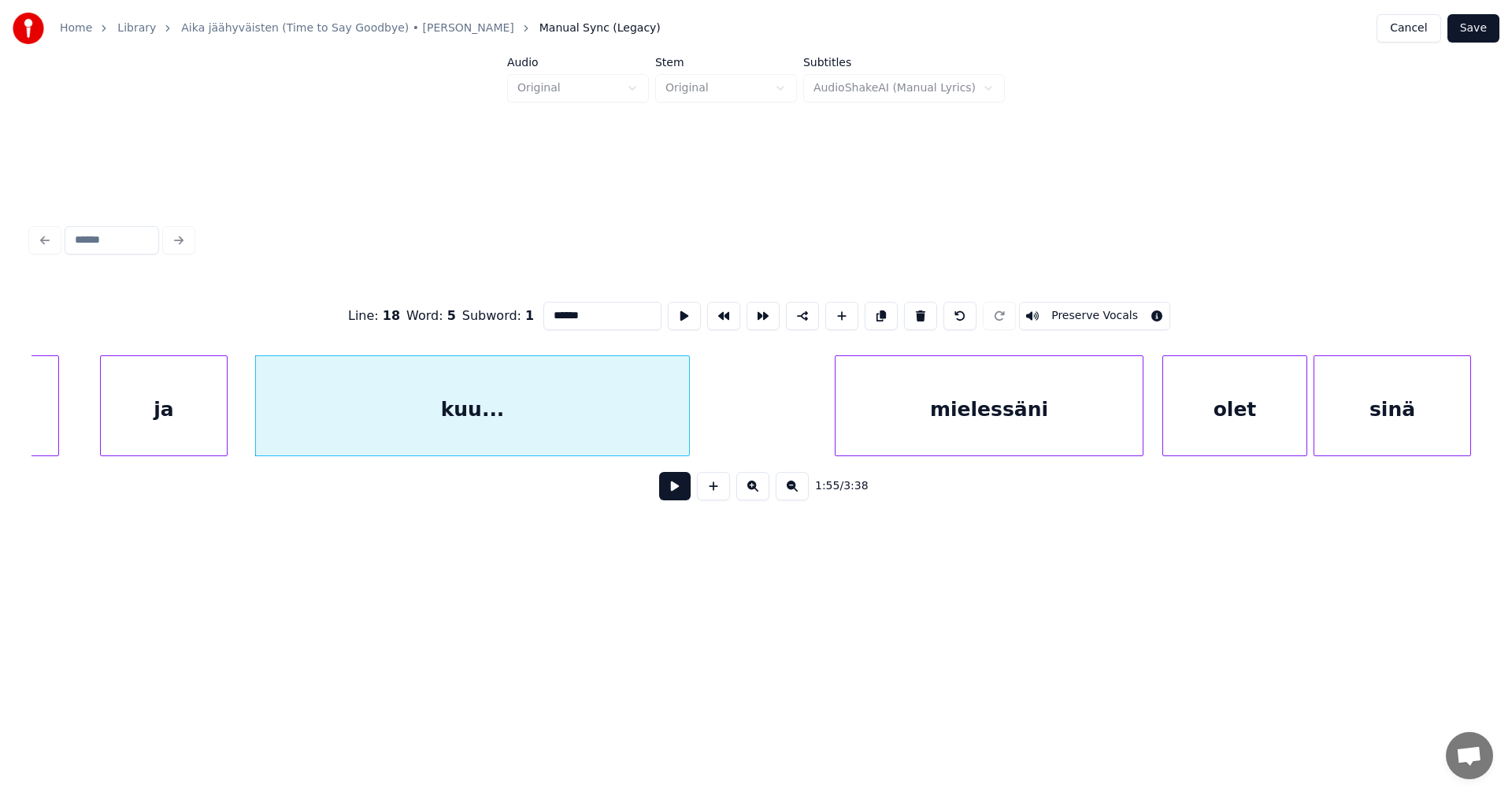
scroll to position [0, 36477]
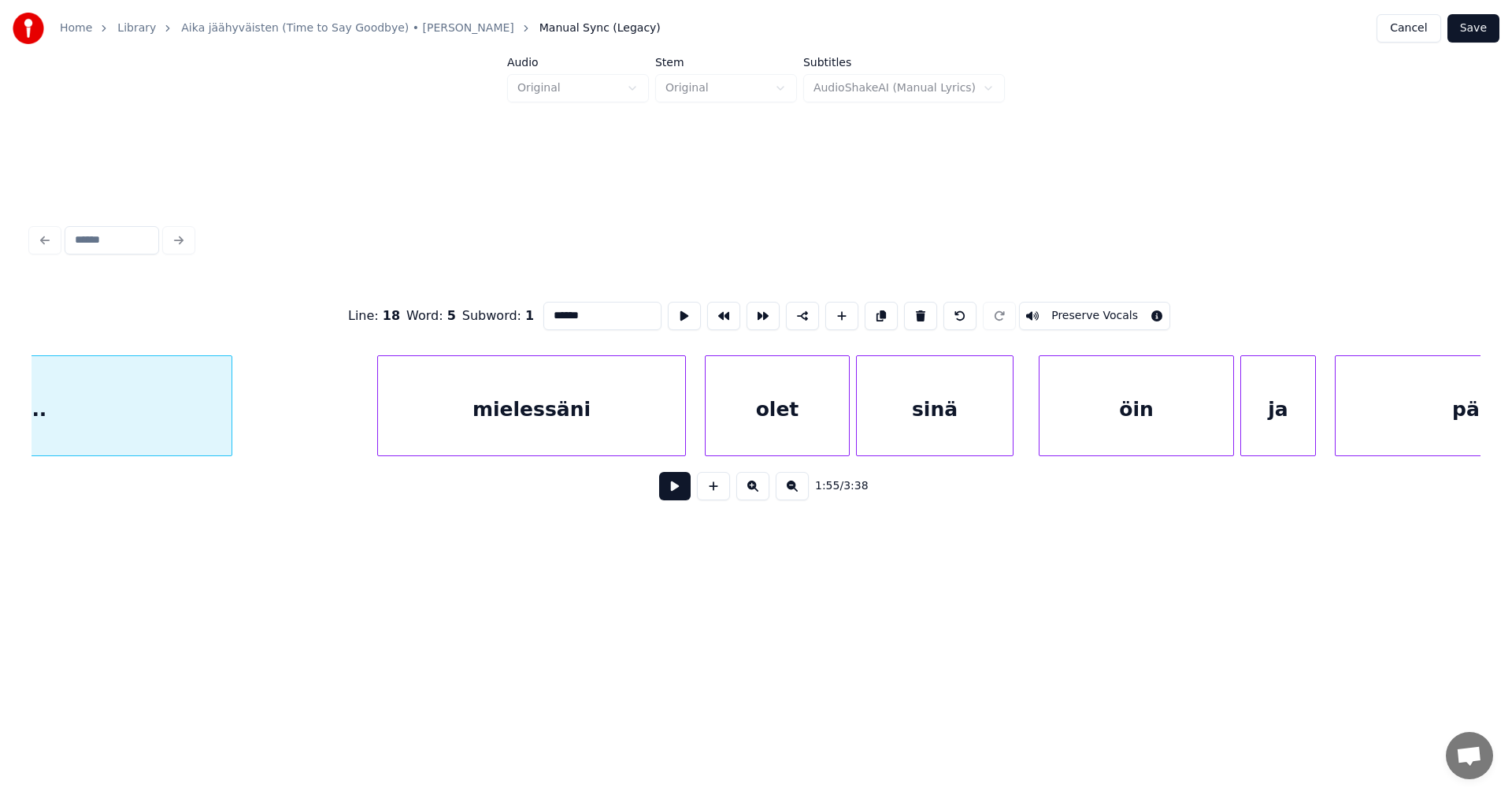
click at [659, 426] on div "mielessäni" at bounding box center [531, 410] width 307 height 107
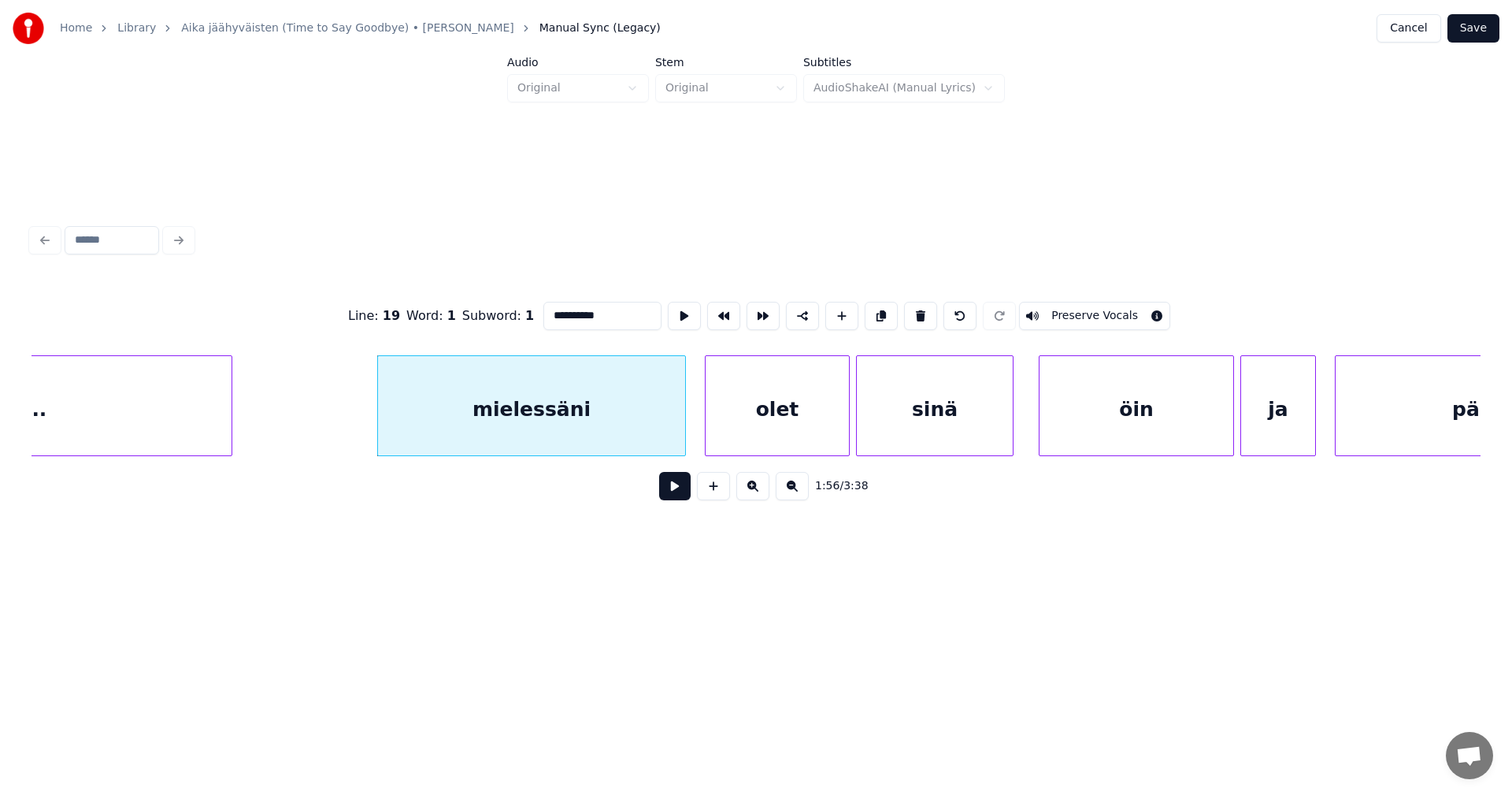
type input "**********"
click at [677, 486] on button at bounding box center [675, 486] width 32 height 28
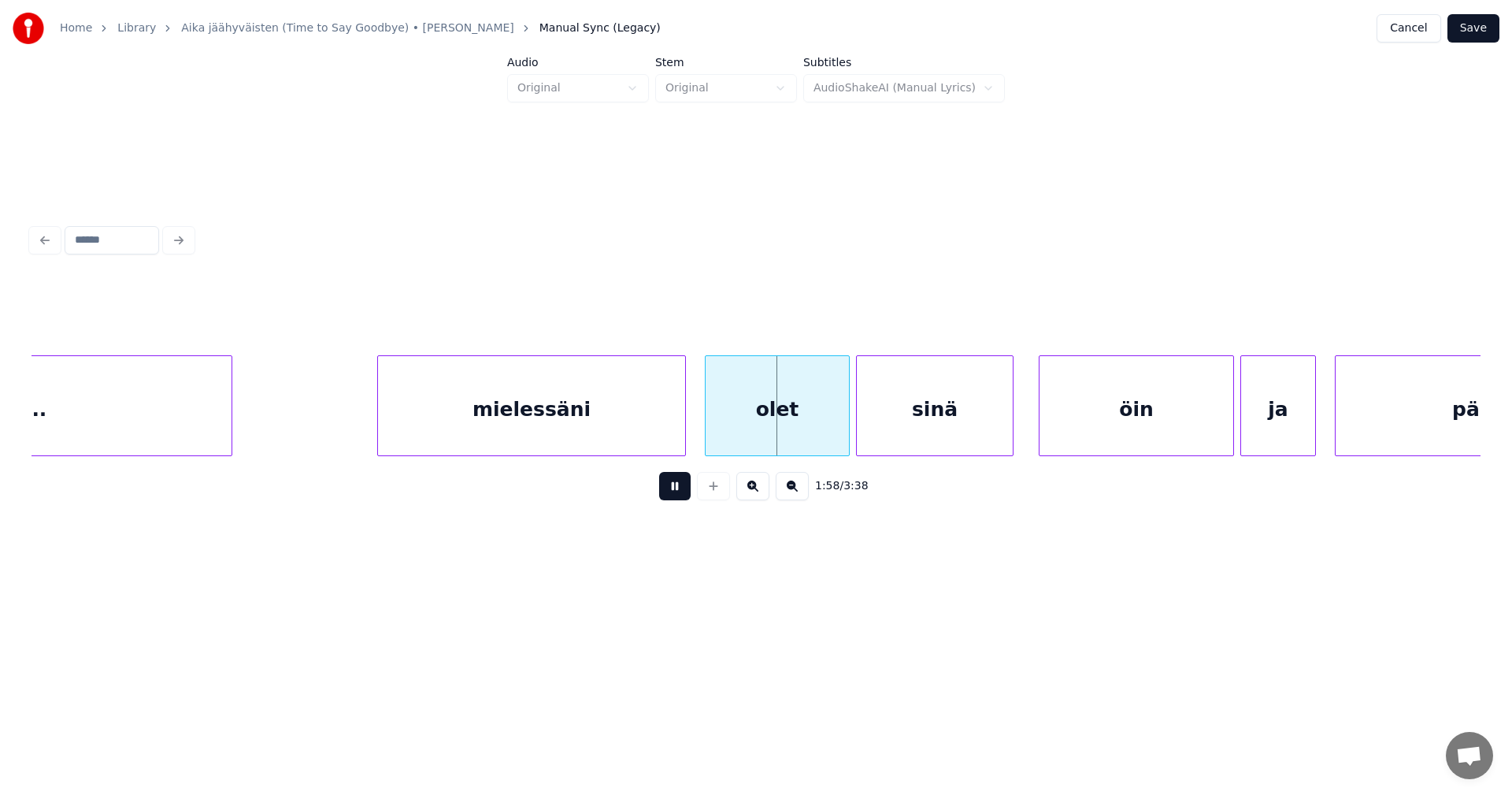
click at [675, 494] on button at bounding box center [675, 486] width 32 height 28
click at [675, 493] on button at bounding box center [675, 486] width 32 height 28
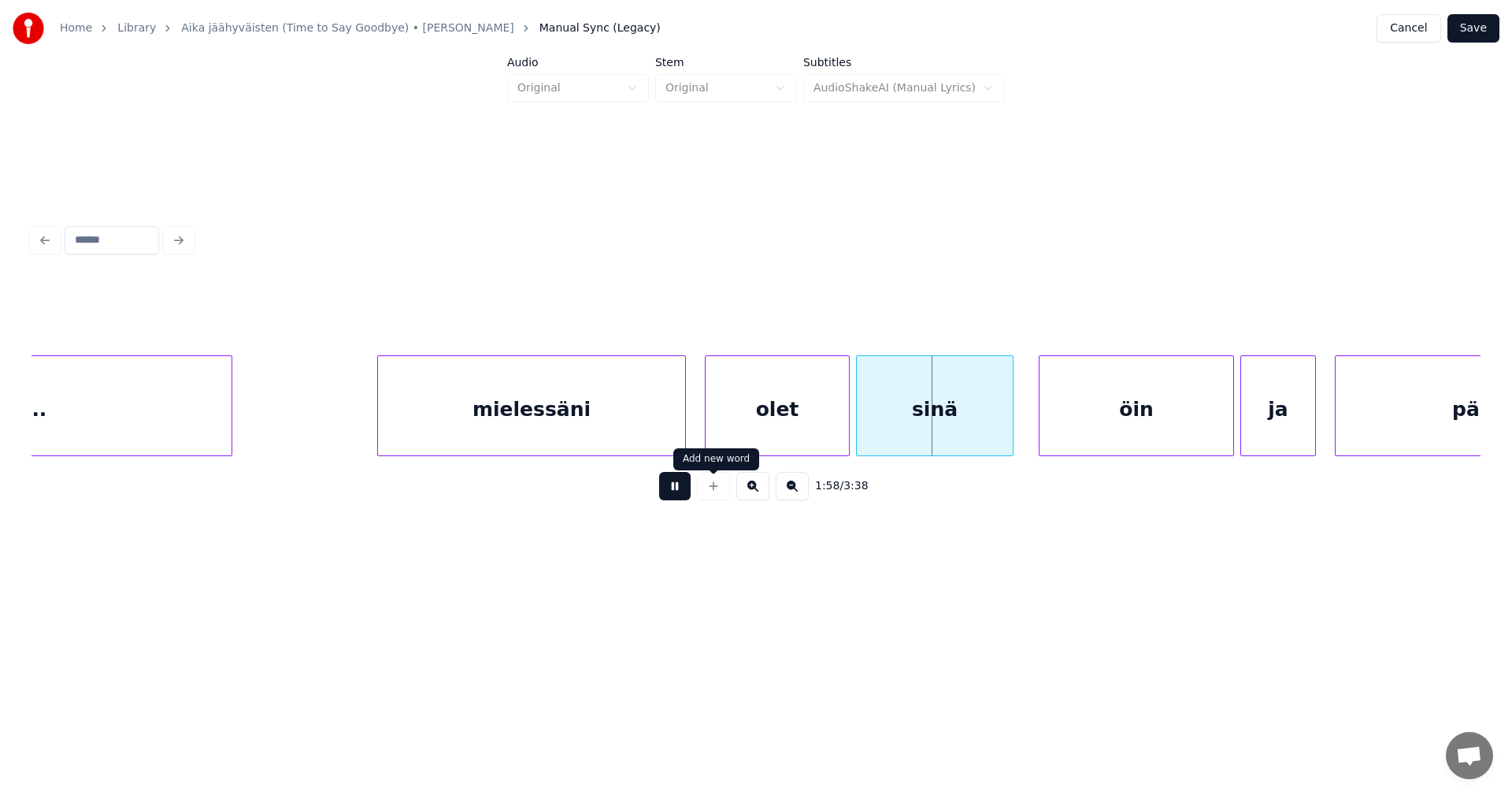
drag, startPoint x: 692, startPoint y: 496, endPoint x: 665, endPoint y: 508, distance: 29.5
click at [673, 503] on div "1:58 / 3:38" at bounding box center [756, 486] width 1424 height 34
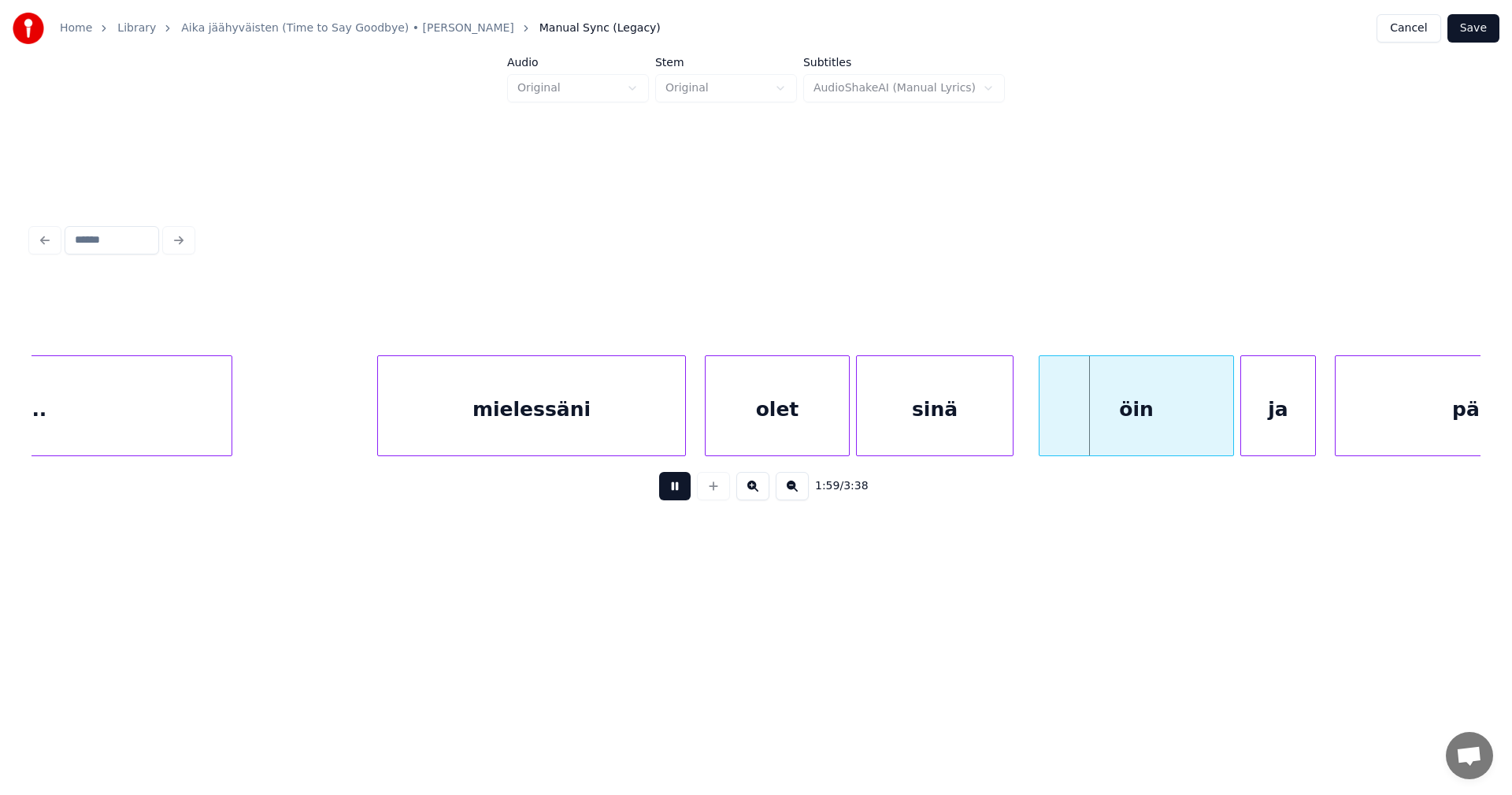
click at [688, 485] on button at bounding box center [675, 486] width 32 height 28
click at [748, 435] on div "olet" at bounding box center [777, 410] width 143 height 107
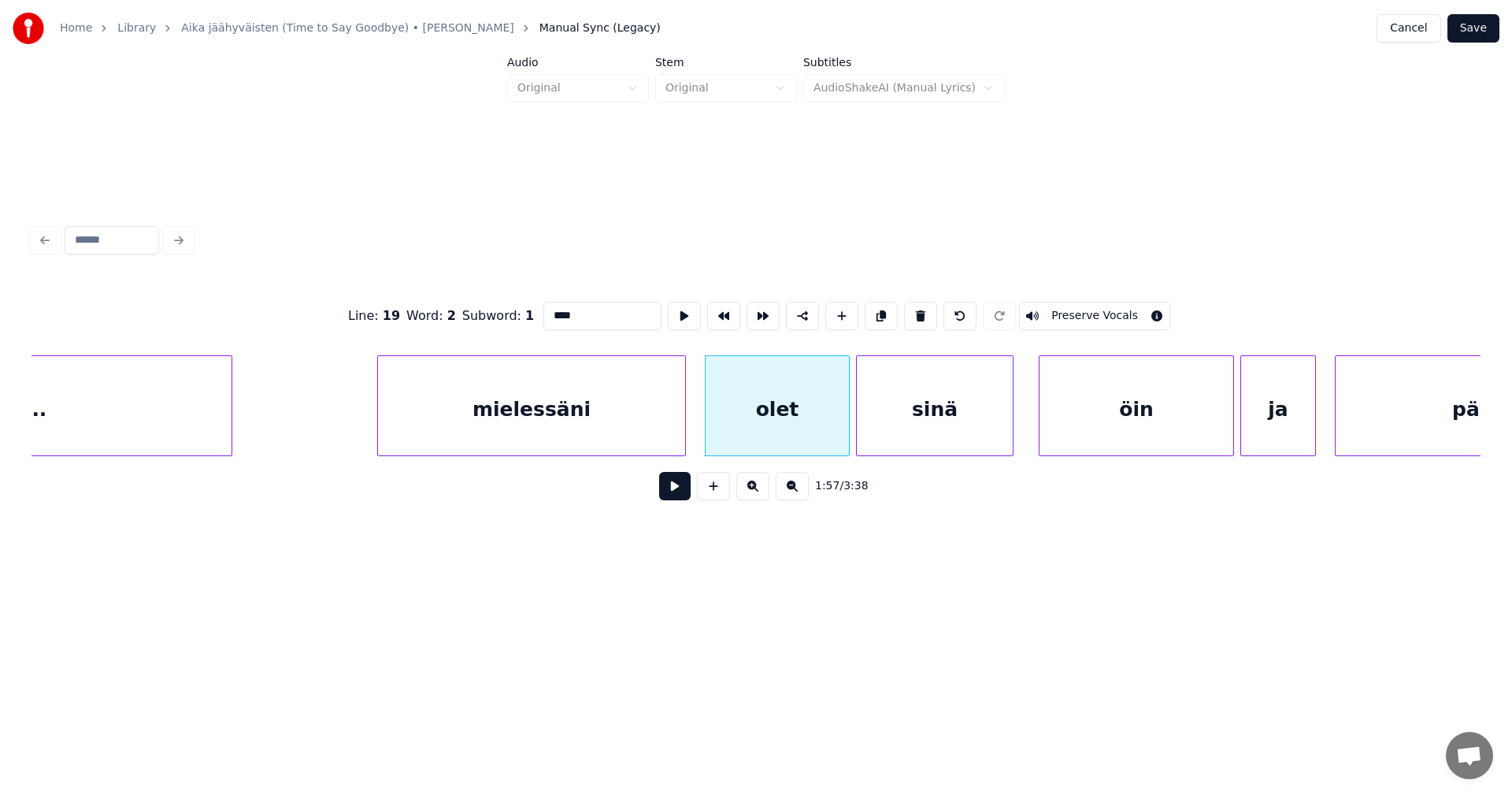
click at [671, 497] on button at bounding box center [675, 486] width 32 height 28
click at [676, 492] on button at bounding box center [675, 486] width 32 height 28
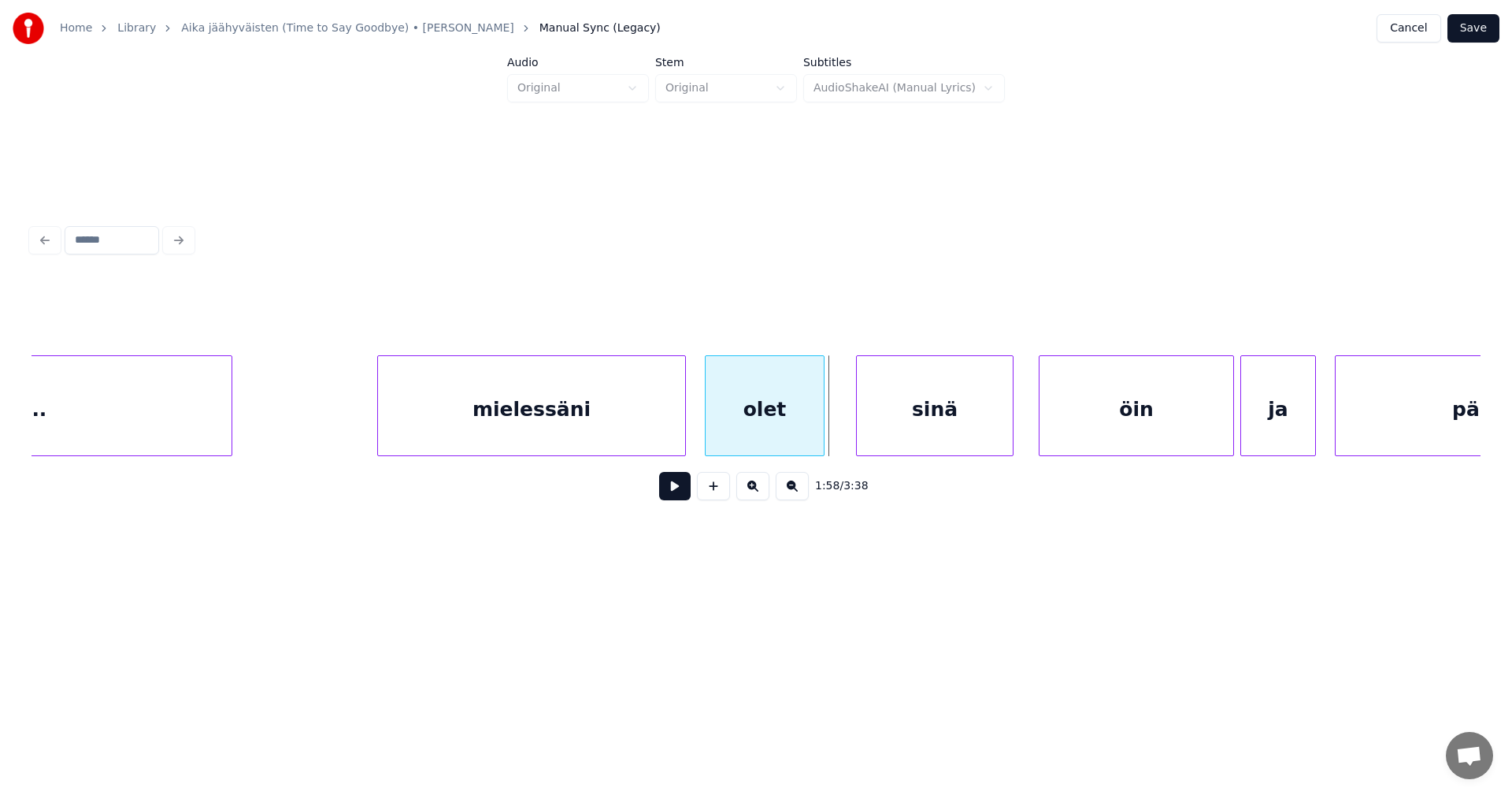
click at [822, 439] on div at bounding box center [821, 405] width 5 height 100
click at [900, 429] on div "sinä" at bounding box center [929, 410] width 156 height 107
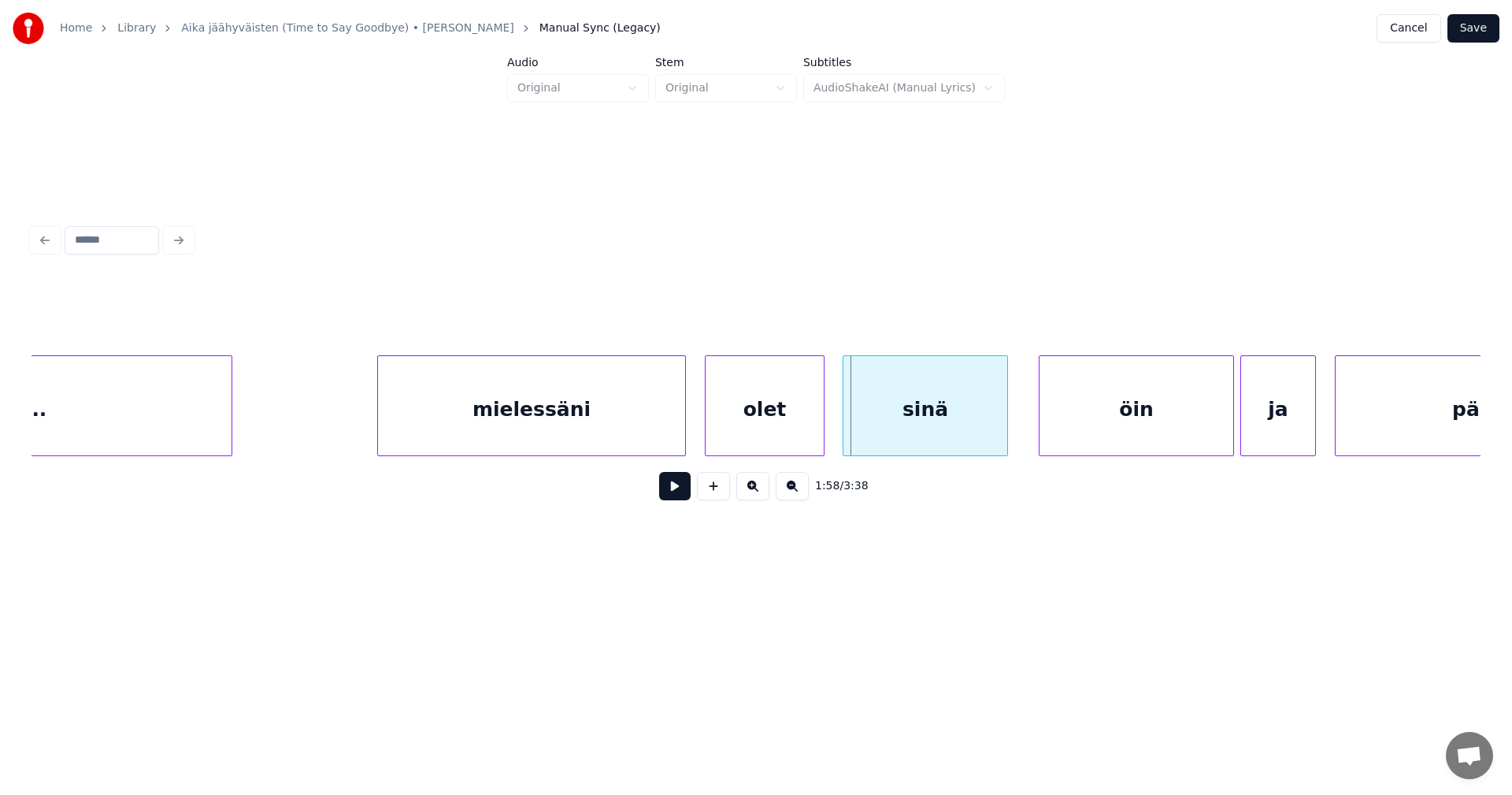
click at [843, 432] on div at bounding box center [846, 405] width 5 height 100
click at [665, 490] on button at bounding box center [675, 486] width 32 height 28
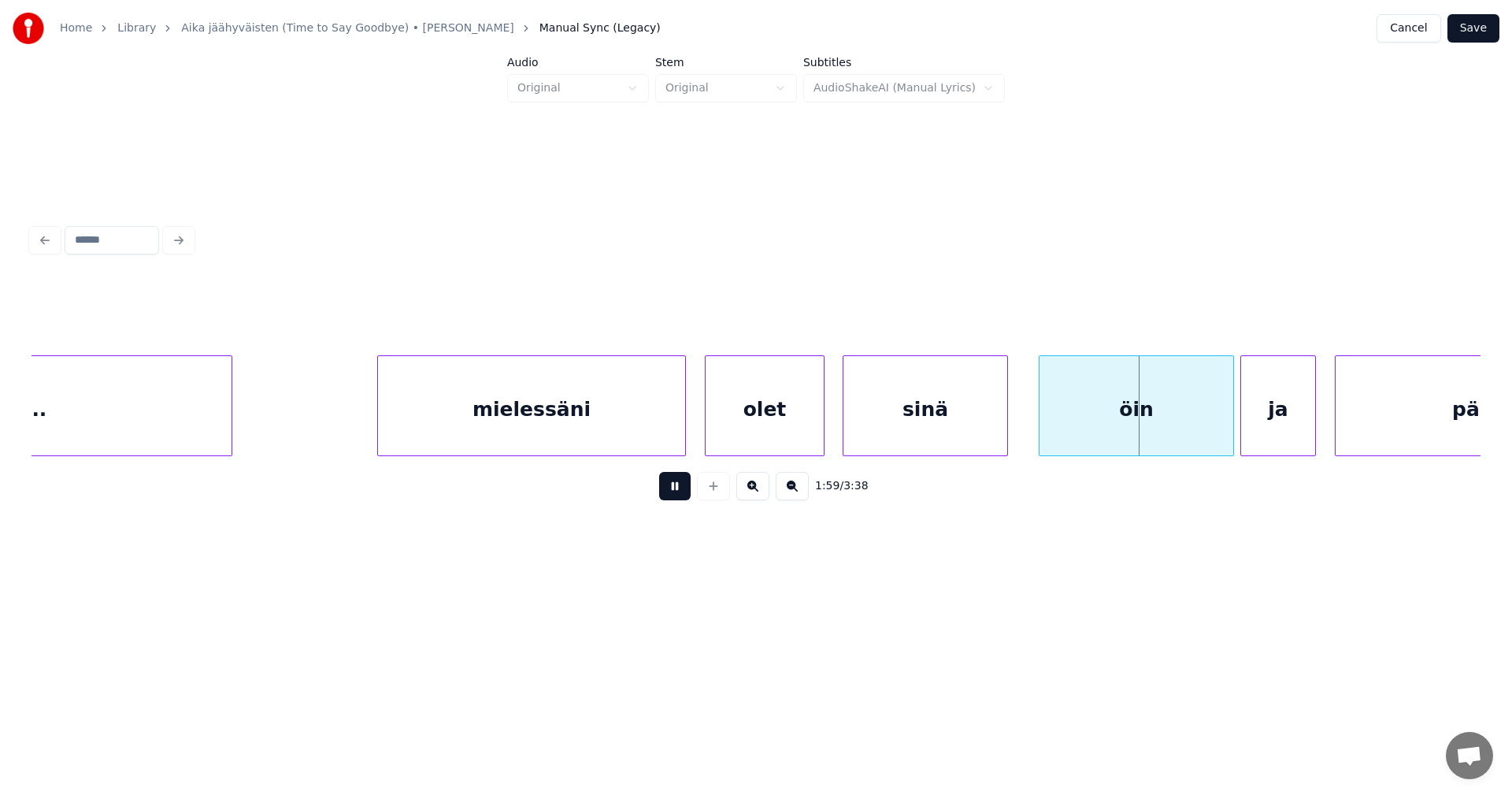
click at [670, 488] on button at bounding box center [675, 486] width 32 height 28
click at [1217, 433] on div at bounding box center [1220, 405] width 5 height 100
click at [1212, 431] on div at bounding box center [1211, 405] width 5 height 100
click at [1268, 419] on div "ja" at bounding box center [1266, 410] width 74 height 107
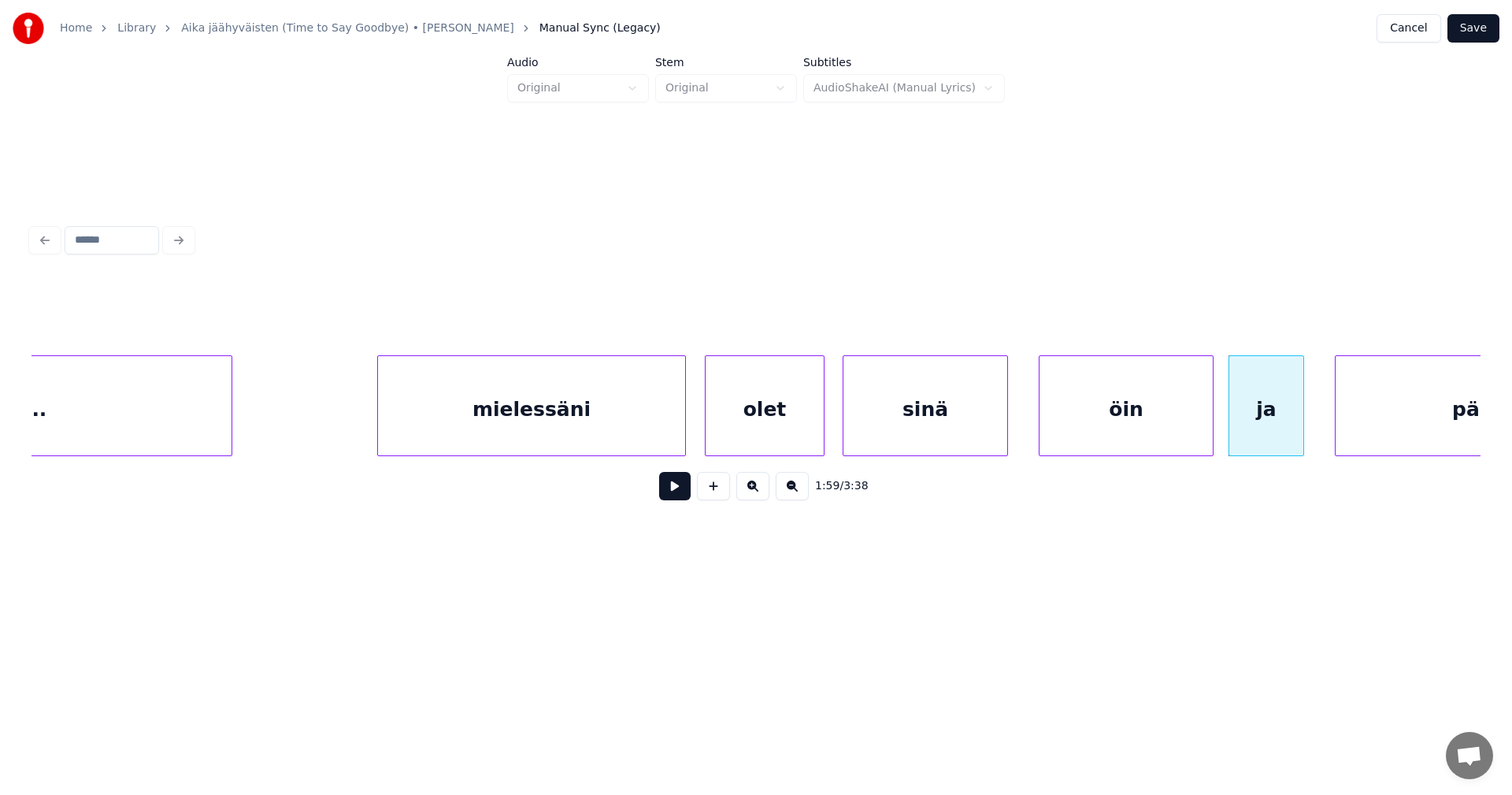
click at [1089, 419] on div "öin" at bounding box center [1126, 410] width 173 height 107
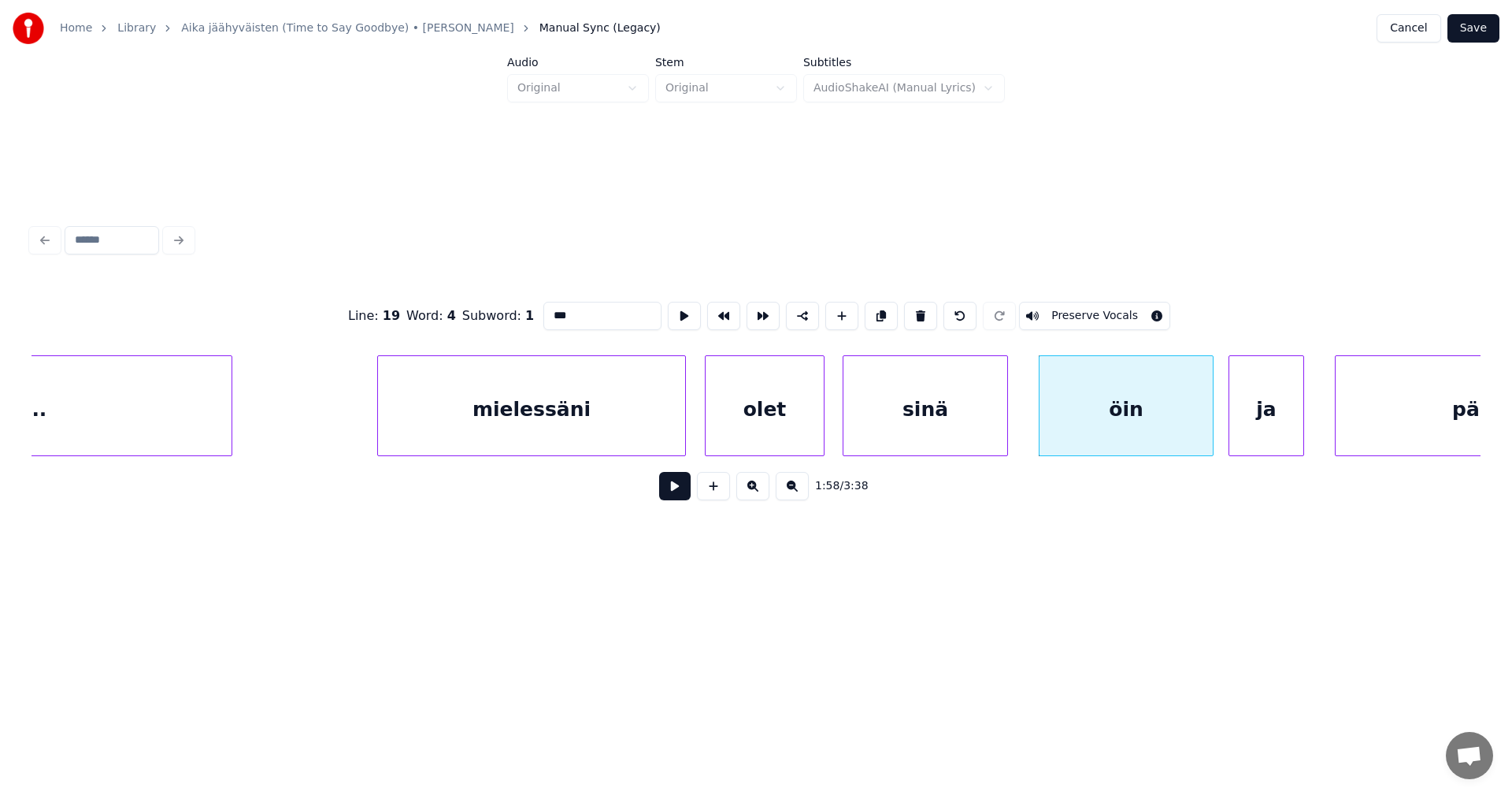
click at [677, 498] on button at bounding box center [675, 486] width 32 height 28
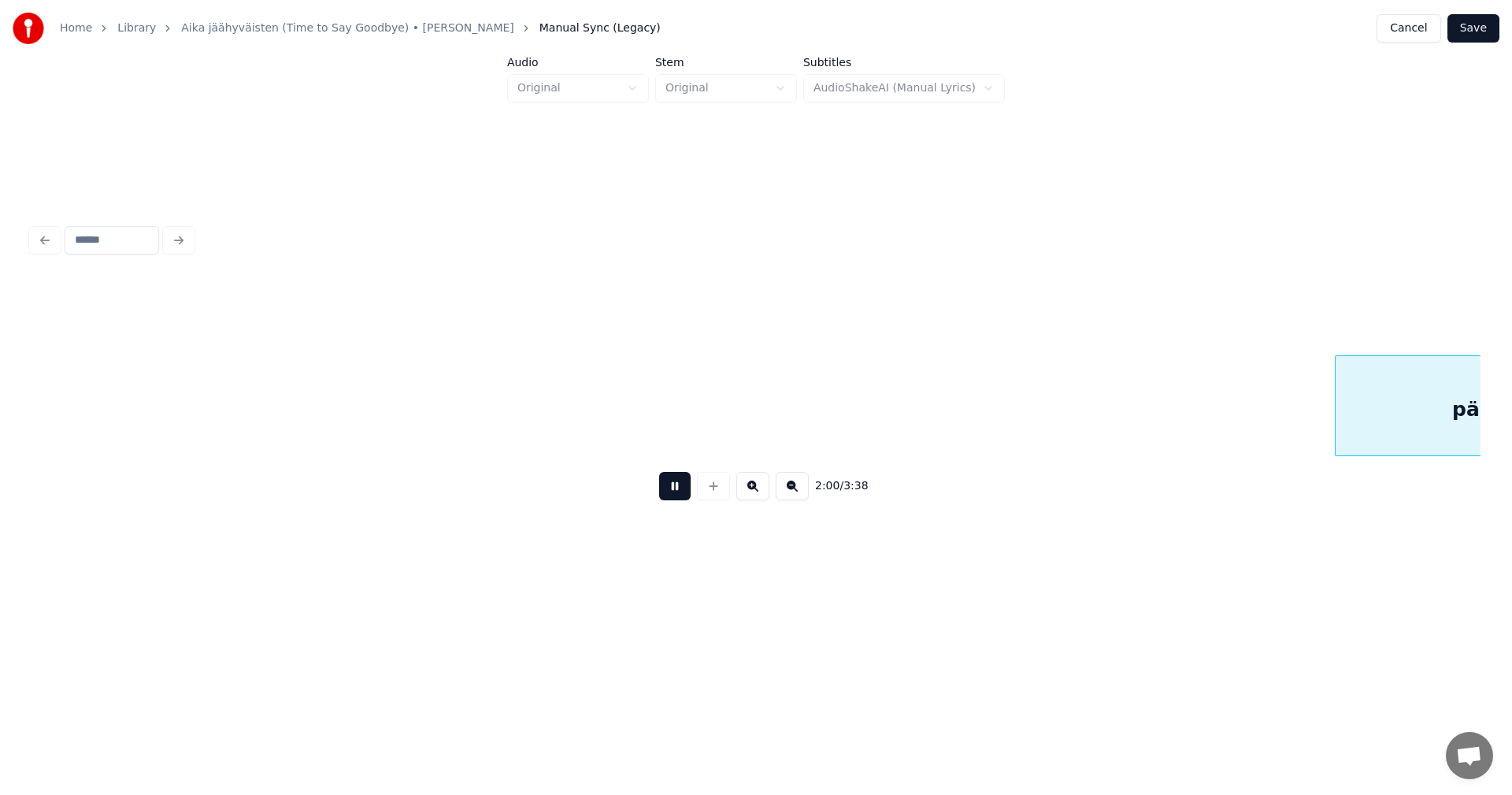
scroll to position [0, 37927]
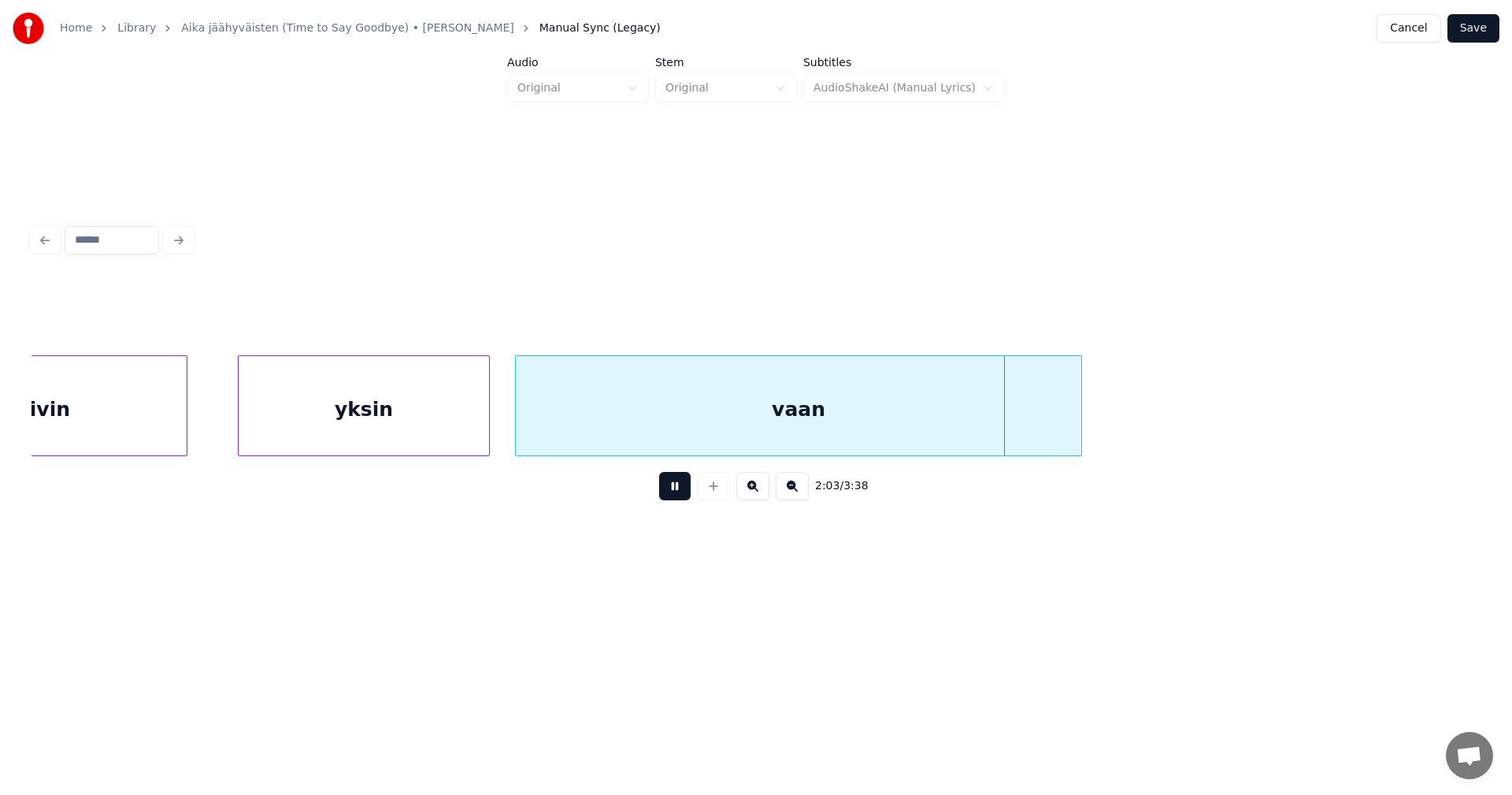
click at [677, 498] on button at bounding box center [675, 486] width 32 height 28
click at [716, 444] on div "vaan" at bounding box center [798, 410] width 565 height 107
click at [615, 317] on input "****" at bounding box center [602, 316] width 118 height 28
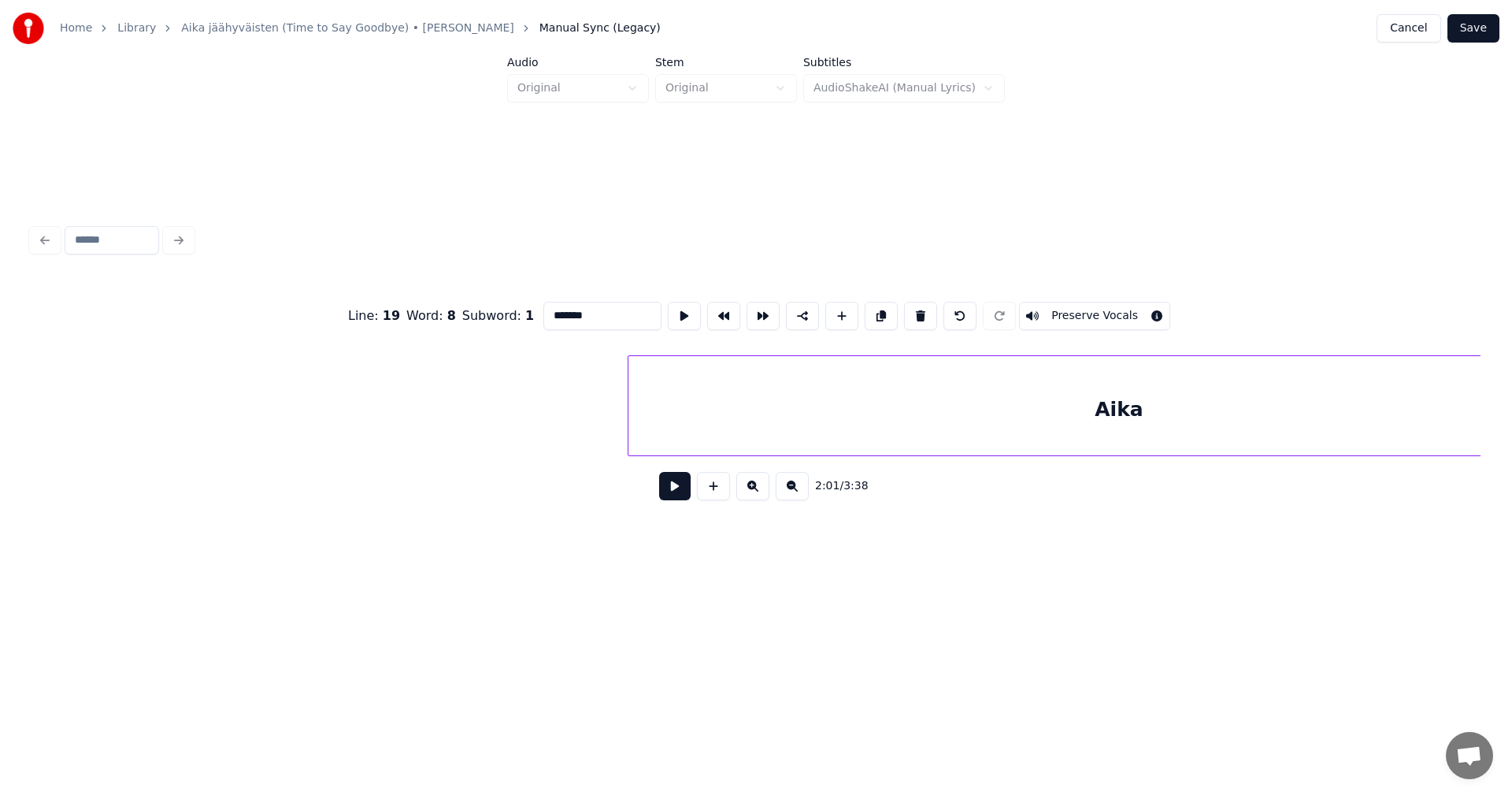
scroll to position [0, 39260]
click at [867, 431] on div "Aika" at bounding box center [738, 410] width 981 height 107
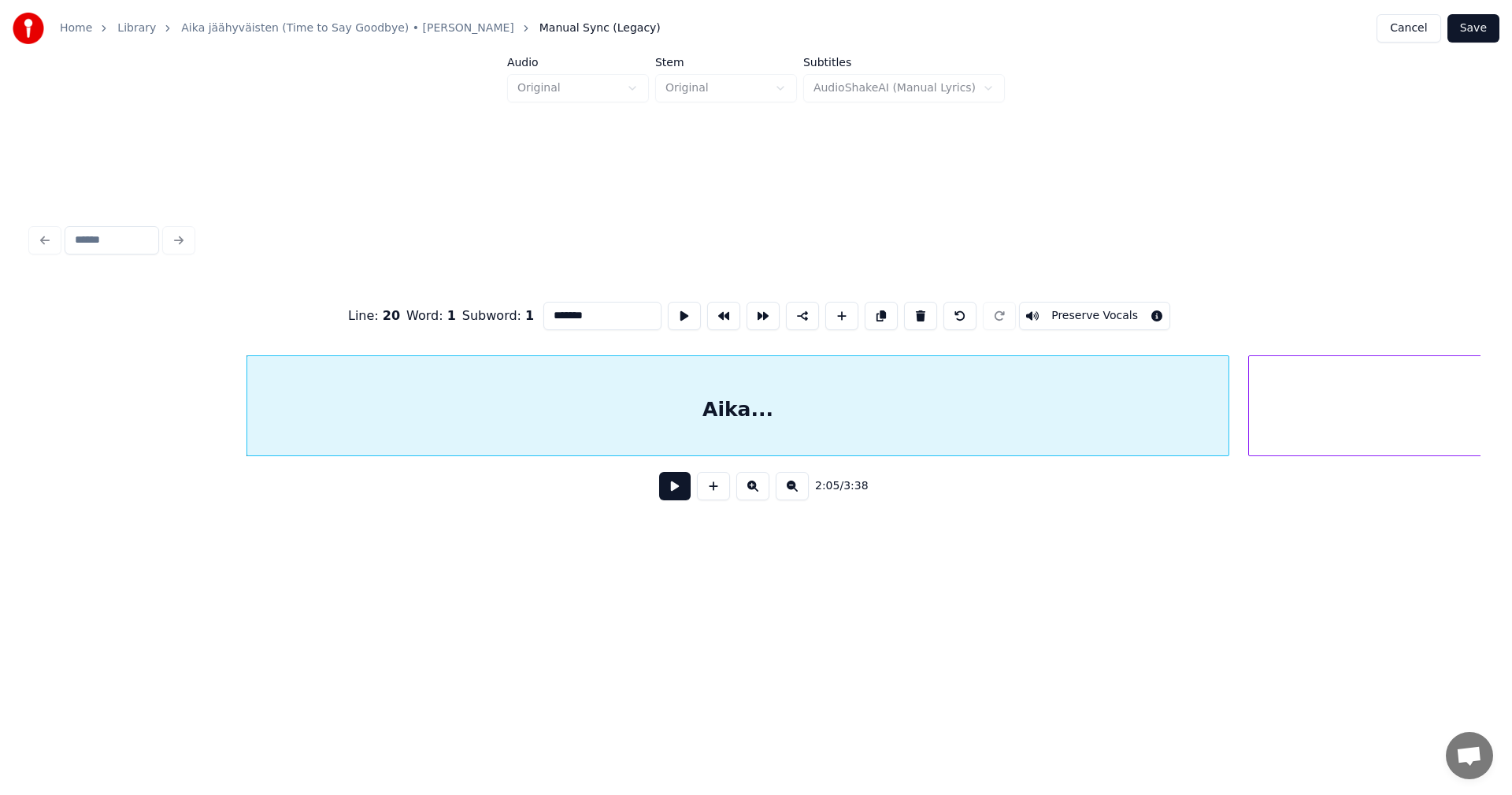
type input "*******"
click at [674, 500] on button at bounding box center [675, 486] width 32 height 28
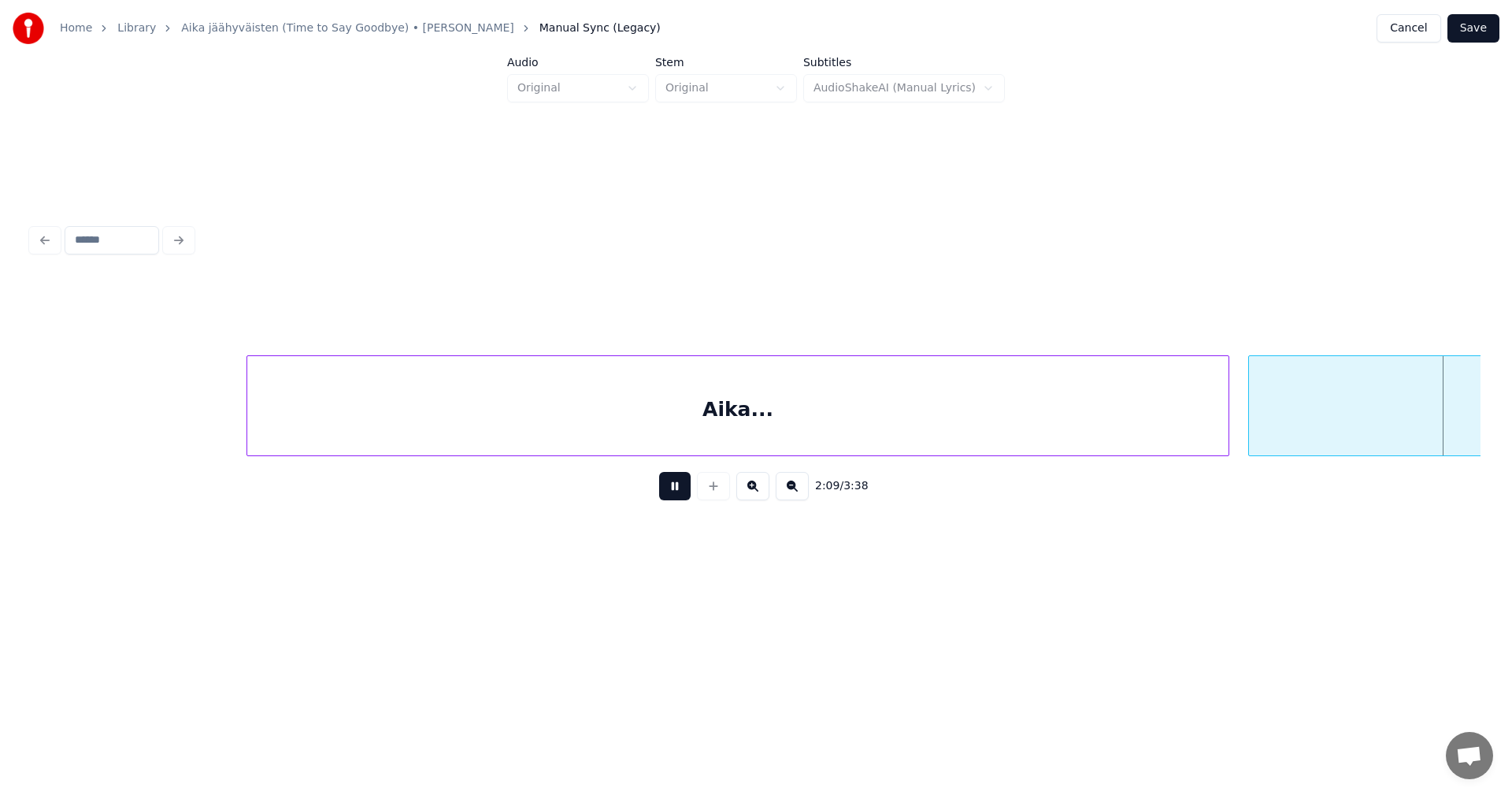
scroll to position [0, 40713]
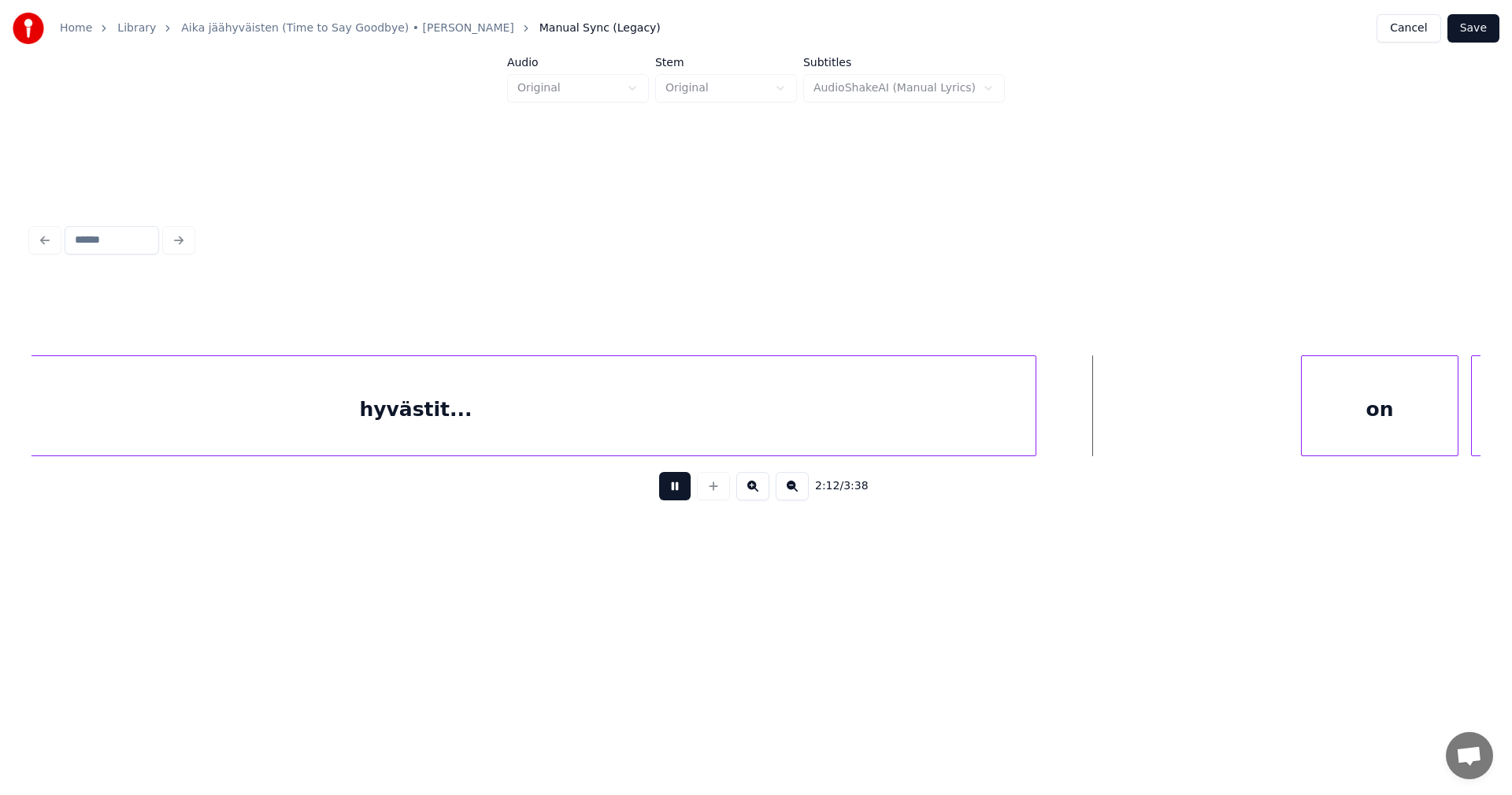
click at [680, 499] on button at bounding box center [675, 486] width 32 height 28
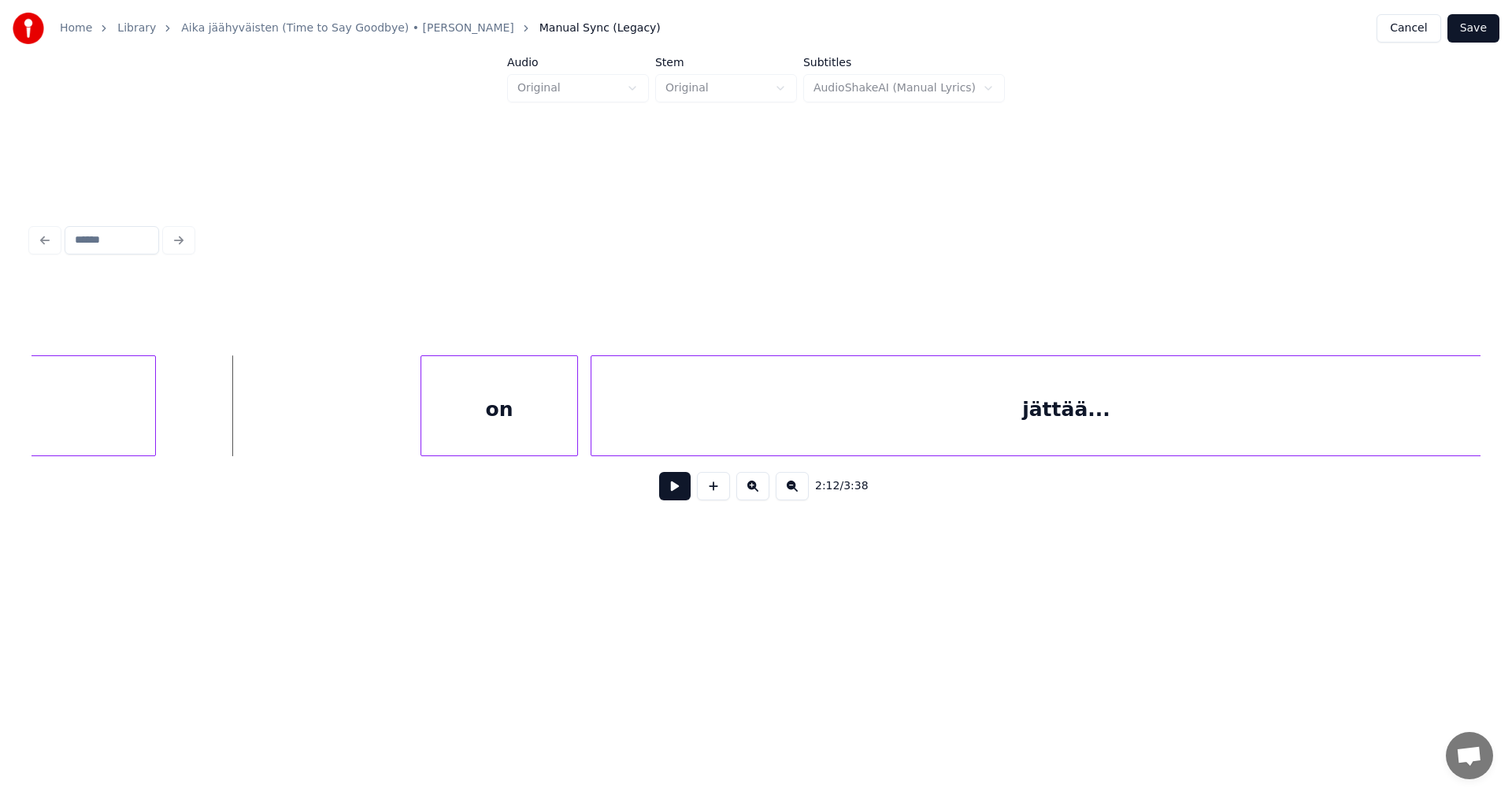
scroll to position [0, 41595]
click at [497, 431] on div "on" at bounding box center [484, 410] width 156 height 107
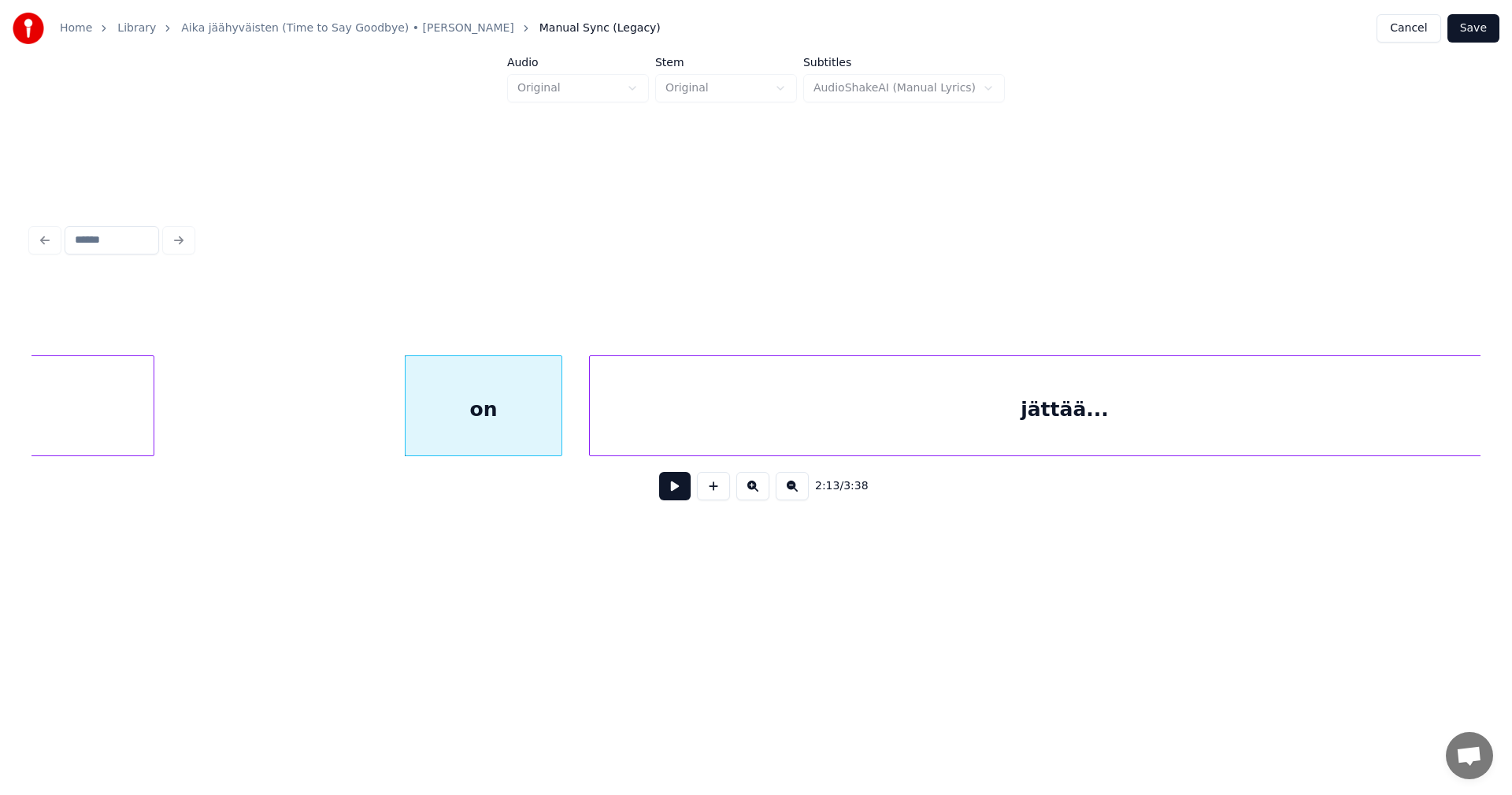
click at [667, 493] on button at bounding box center [675, 486] width 32 height 28
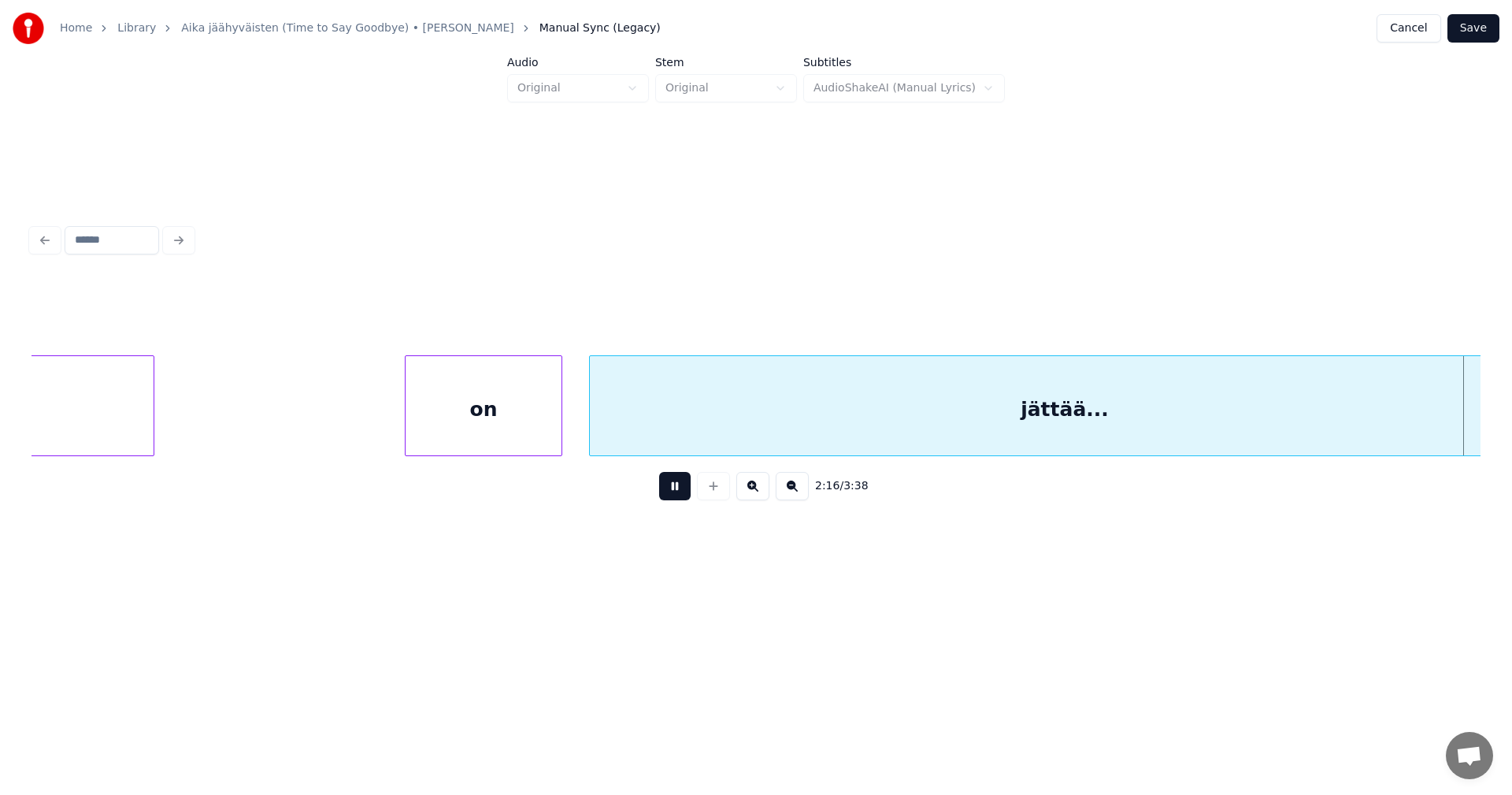
scroll to position [0, 43044]
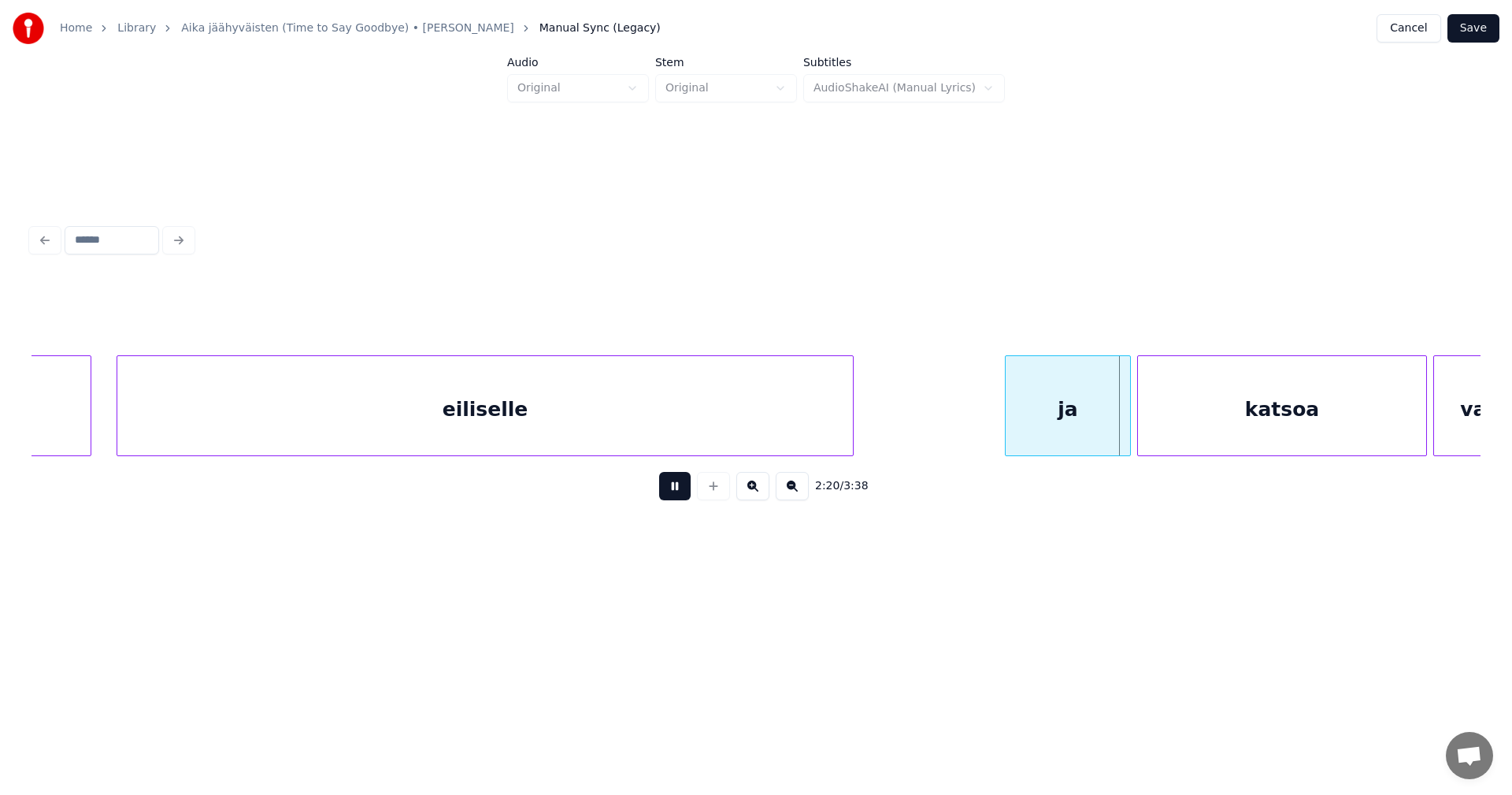
drag, startPoint x: 673, startPoint y: 491, endPoint x: 713, endPoint y: 483, distance: 40.8
click at [677, 489] on button at bounding box center [675, 486] width 32 height 28
click at [975, 420] on div "ja" at bounding box center [997, 410] width 125 height 107
click at [933, 431] on div at bounding box center [935, 405] width 5 height 100
click at [1107, 414] on div at bounding box center [1109, 405] width 5 height 100
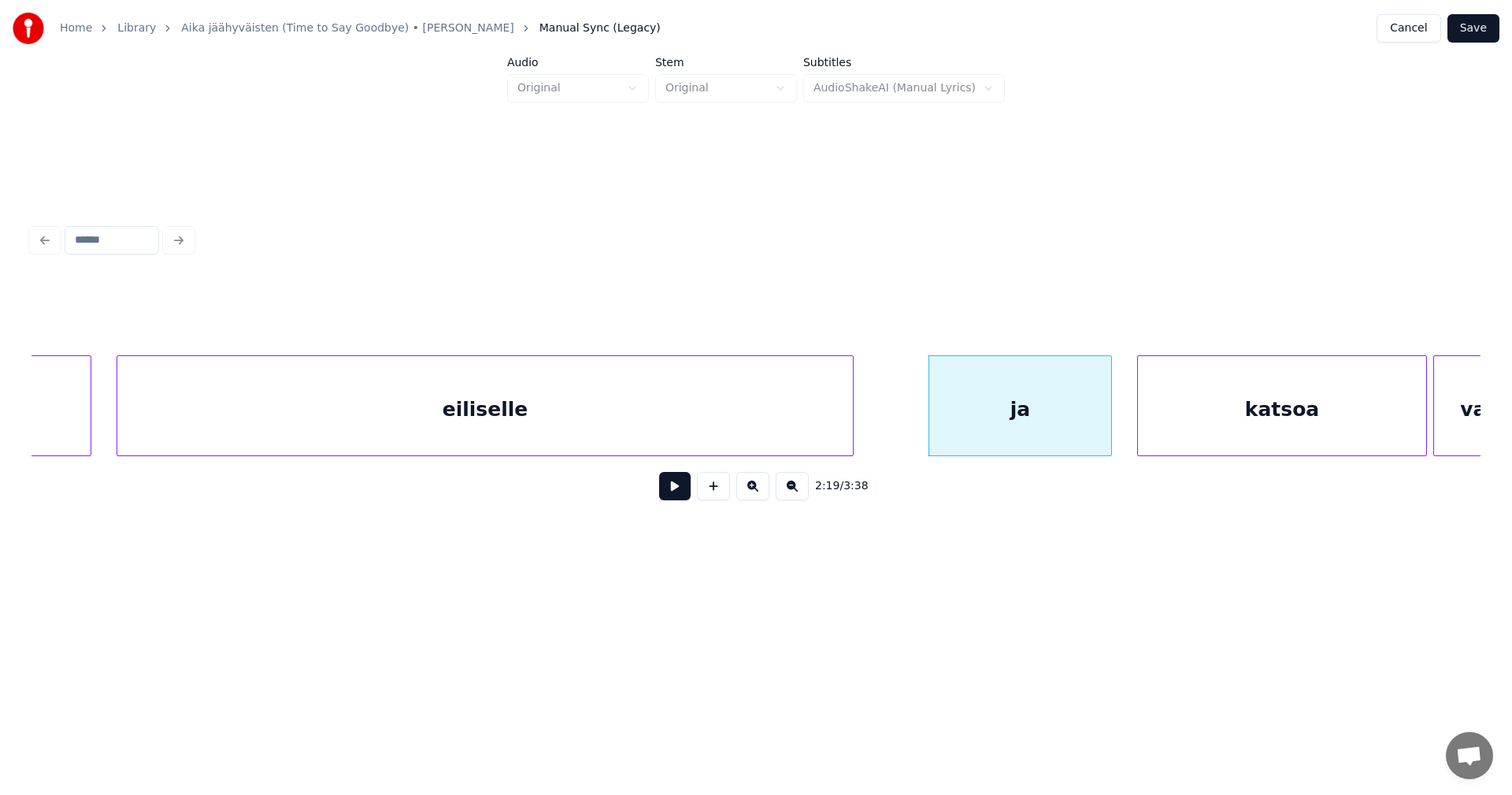
click at [683, 500] on button at bounding box center [675, 486] width 32 height 28
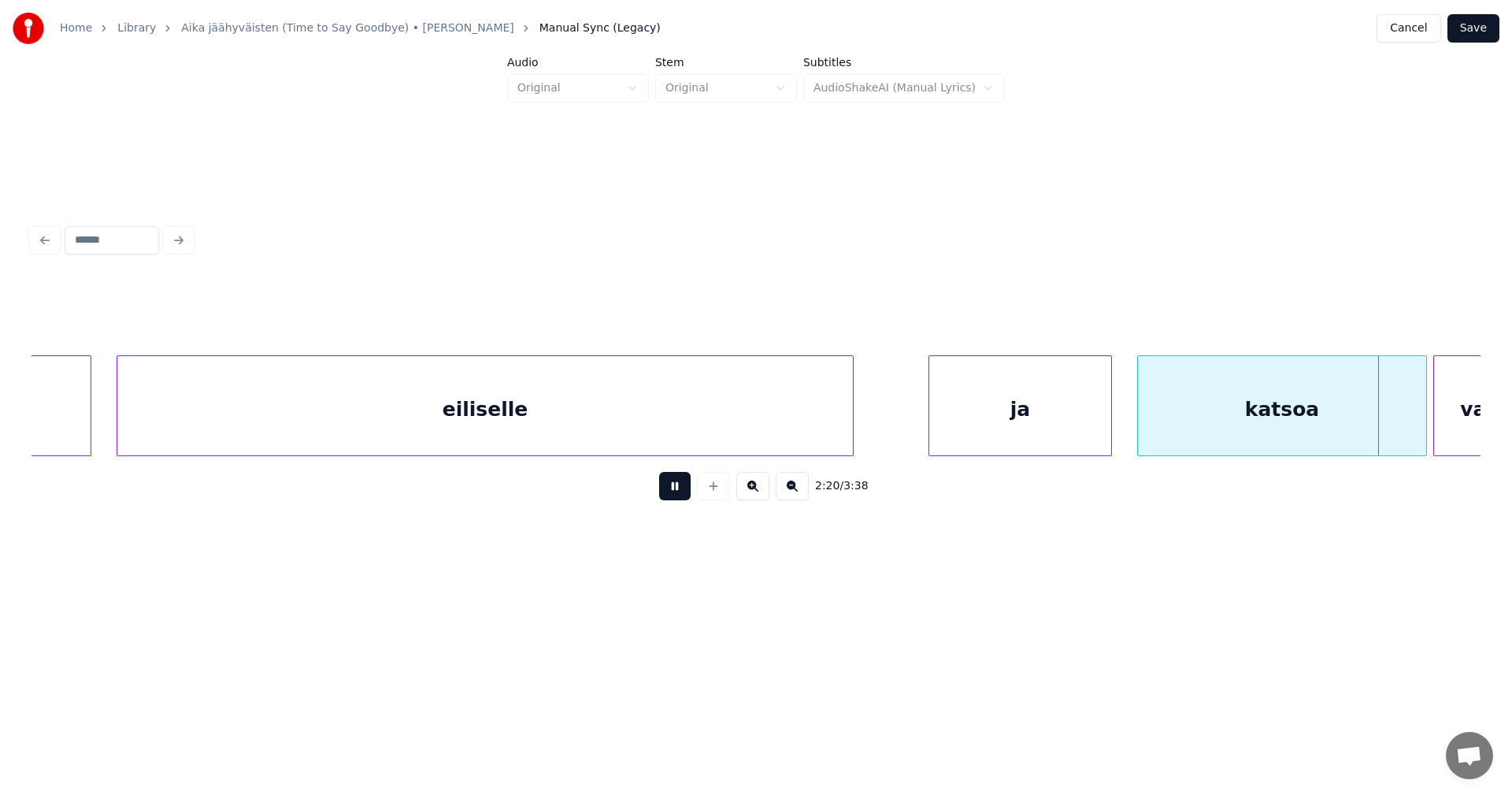
drag, startPoint x: 683, startPoint y: 499, endPoint x: 947, endPoint y: 524, distance: 265.2
click at [683, 500] on button at bounding box center [675, 486] width 32 height 28
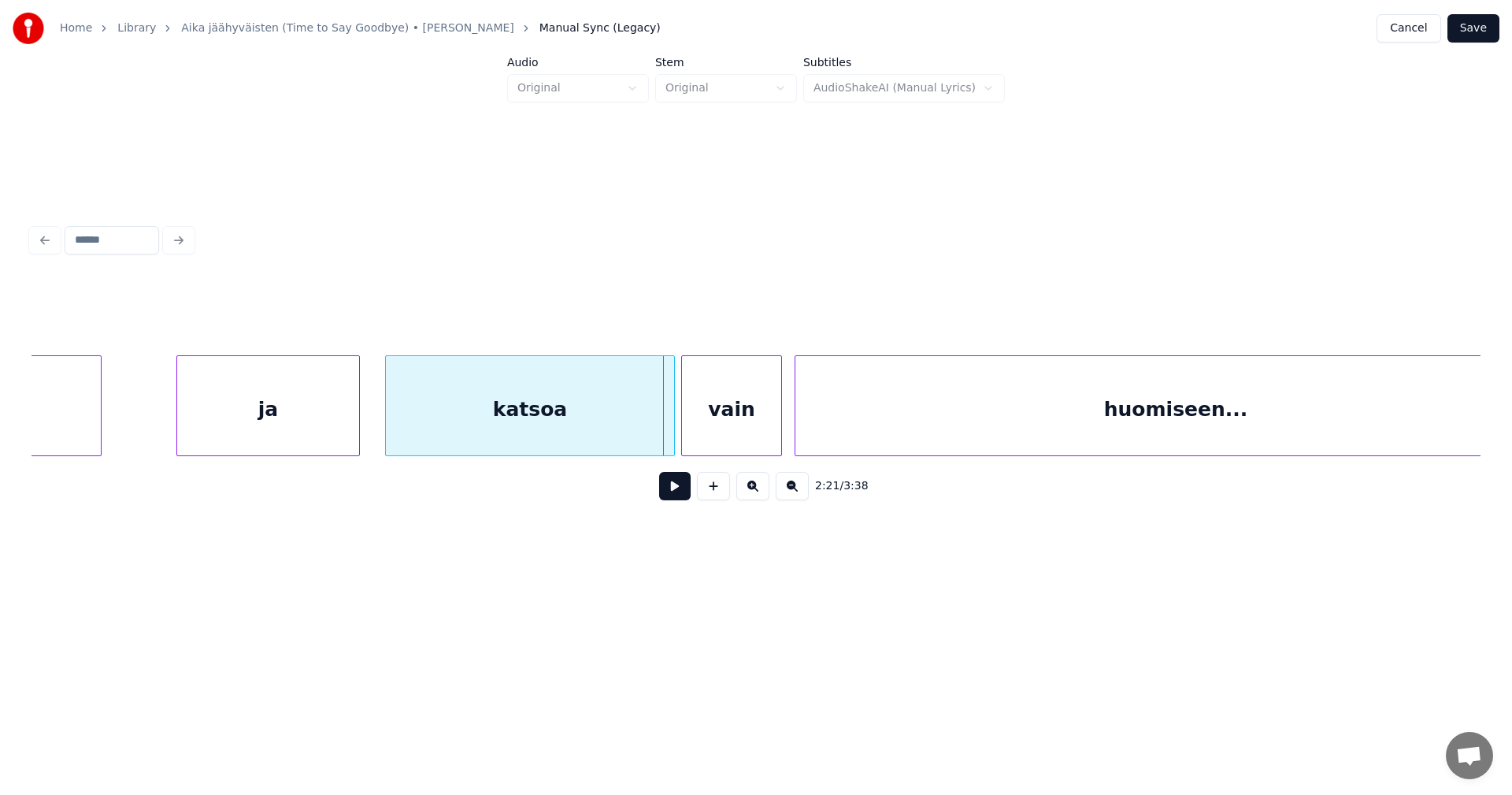
scroll to position [0, 43832]
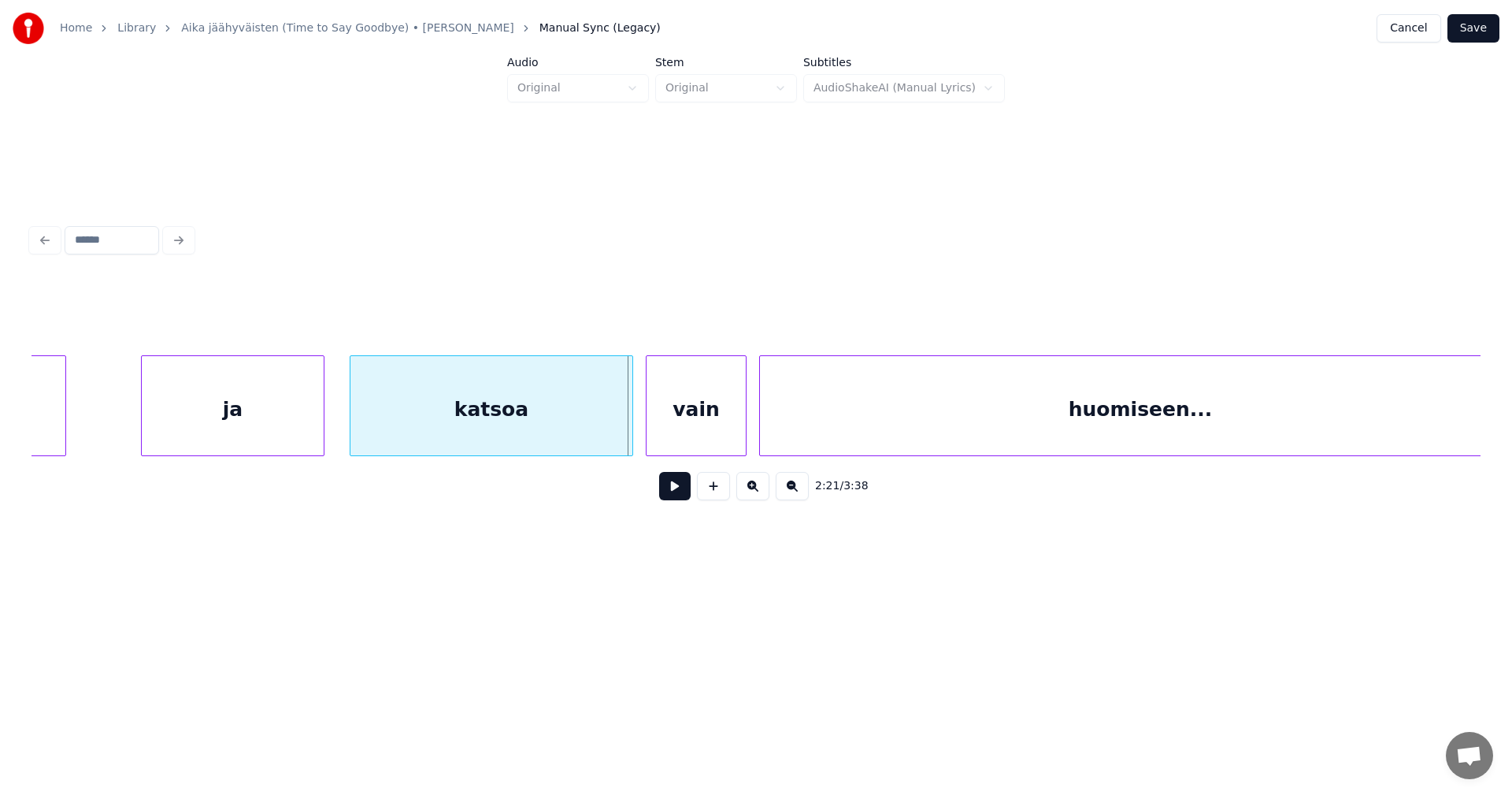
click at [630, 430] on div at bounding box center [630, 405] width 5 height 100
click at [671, 425] on div "vain" at bounding box center [691, 410] width 100 height 107
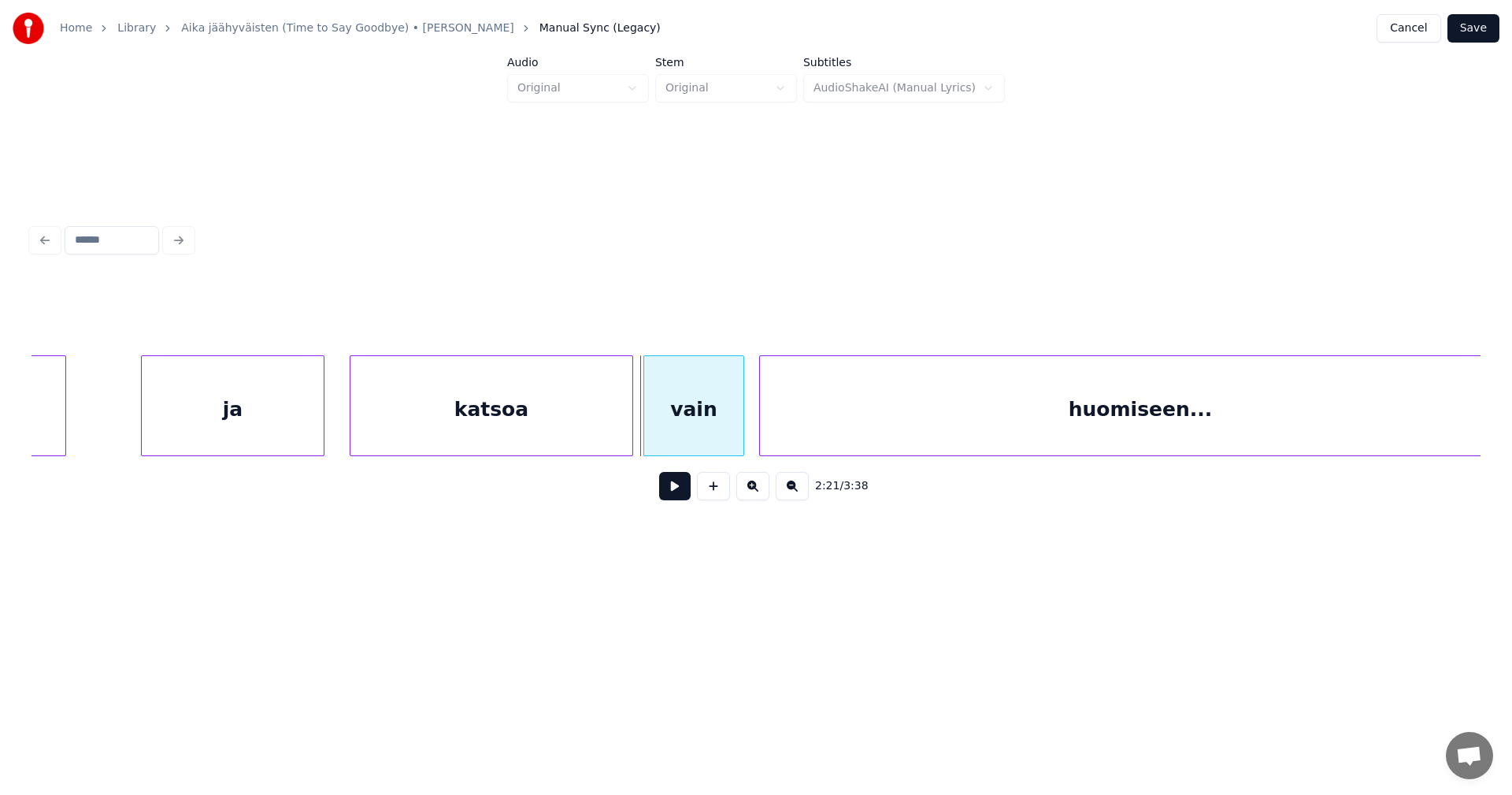
click at [683, 429] on div "vain" at bounding box center [693, 410] width 100 height 107
click at [670, 493] on button at bounding box center [675, 486] width 32 height 28
click at [670, 492] on button at bounding box center [675, 486] width 32 height 28
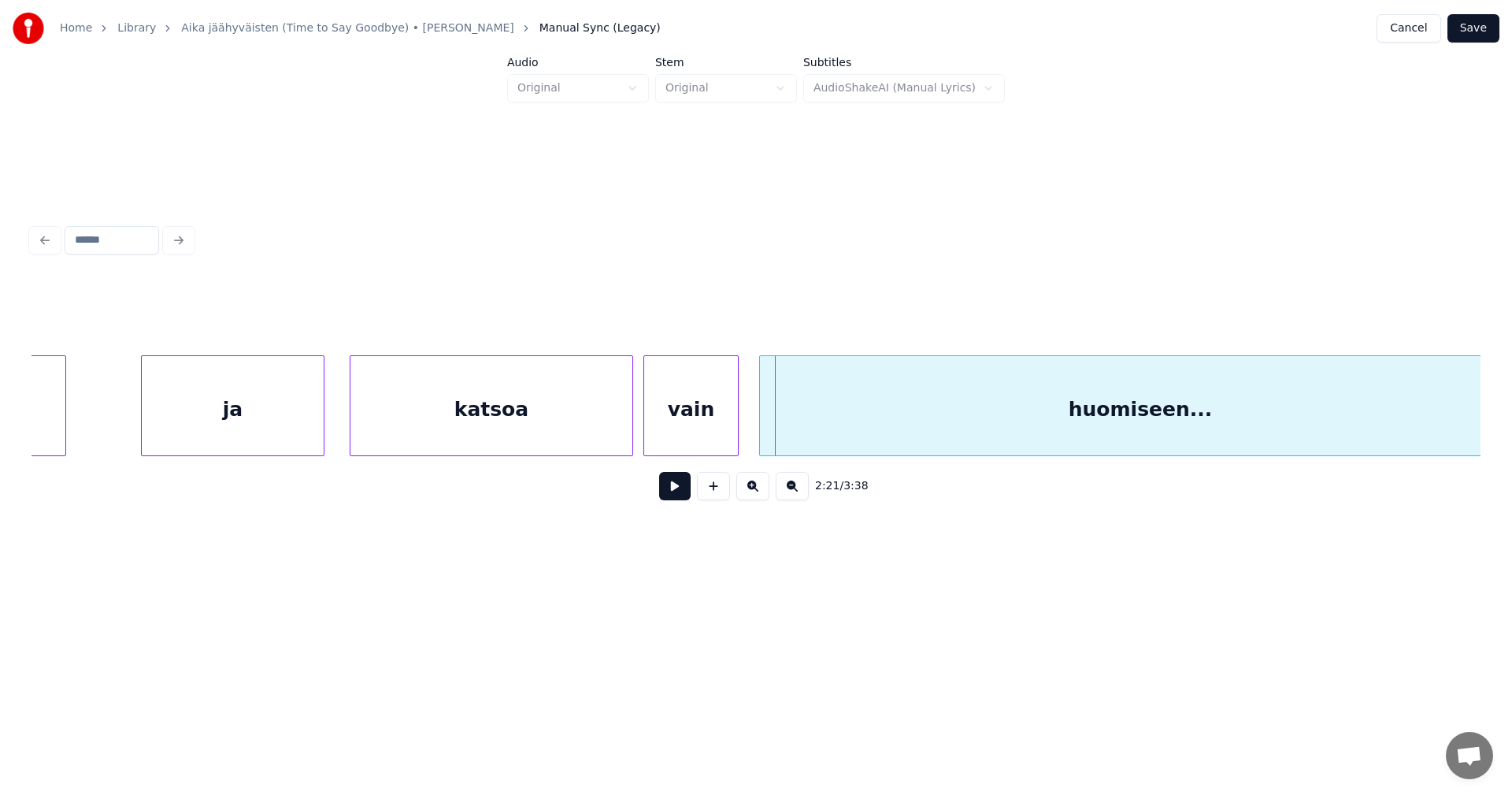
click at [736, 431] on div at bounding box center [736, 405] width 5 height 100
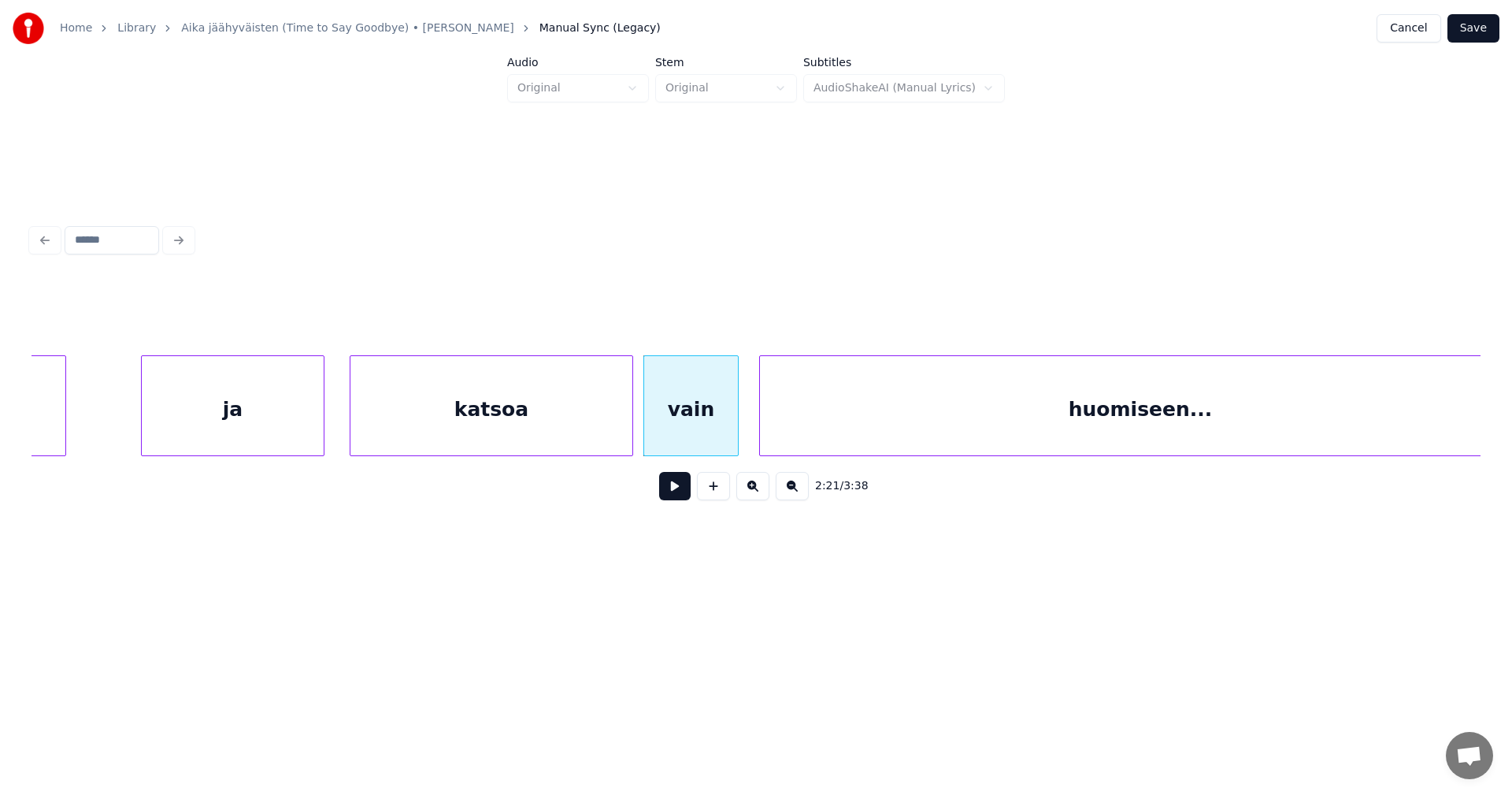
scroll to position [0, 43869]
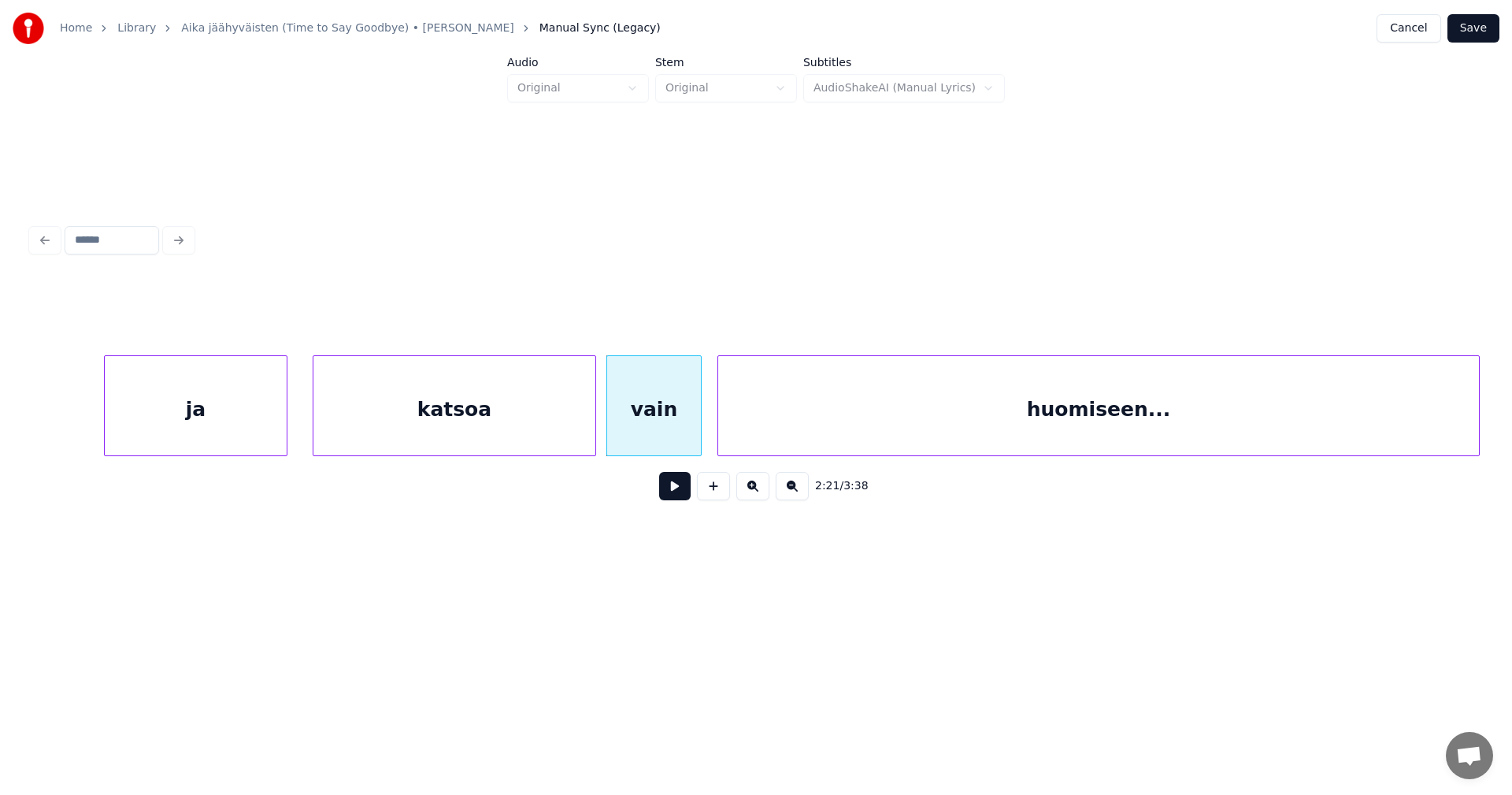
click at [782, 421] on div "huomiseen..." at bounding box center [1098, 410] width 761 height 107
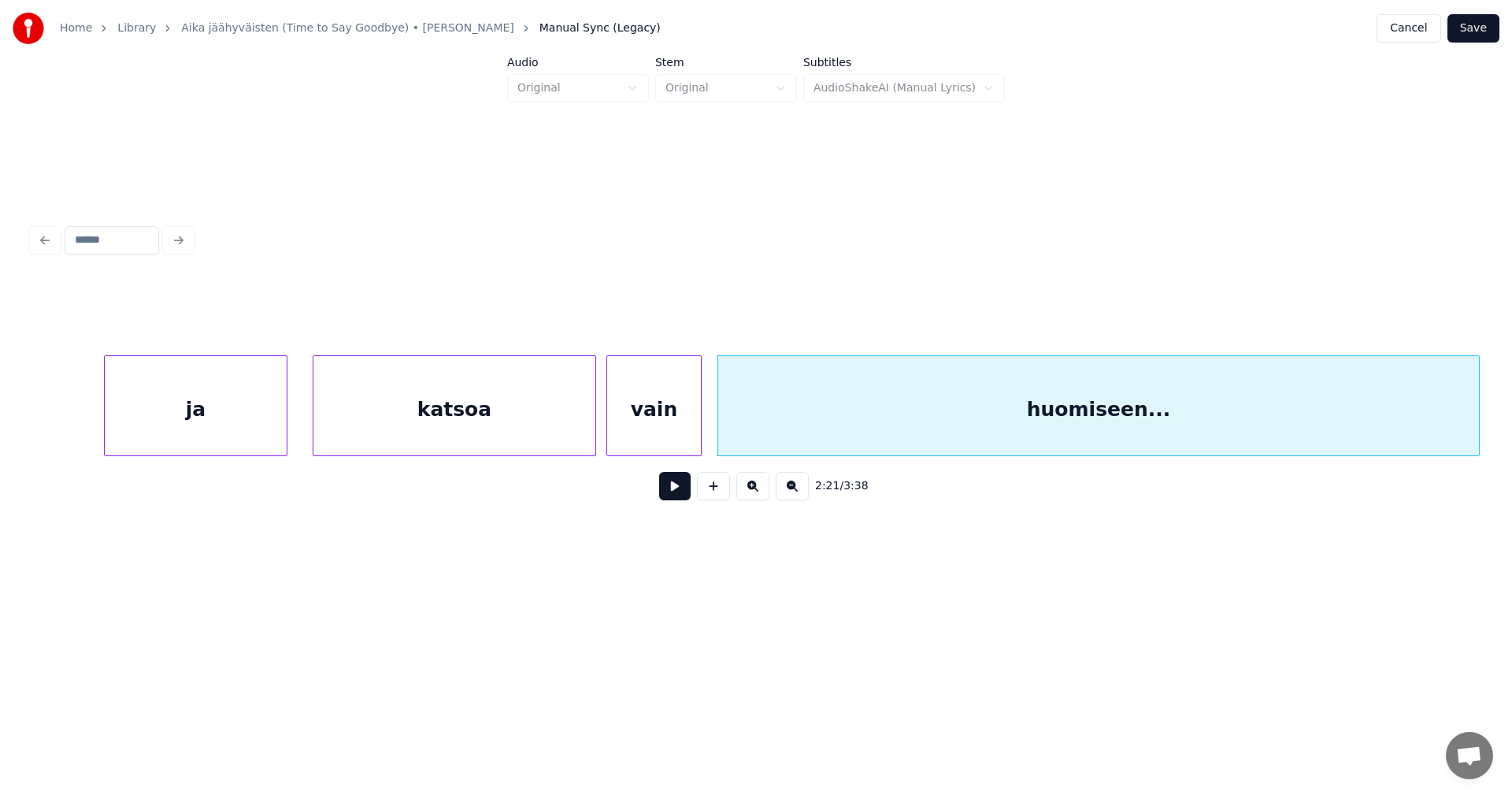
click at [682, 494] on button at bounding box center [675, 486] width 32 height 28
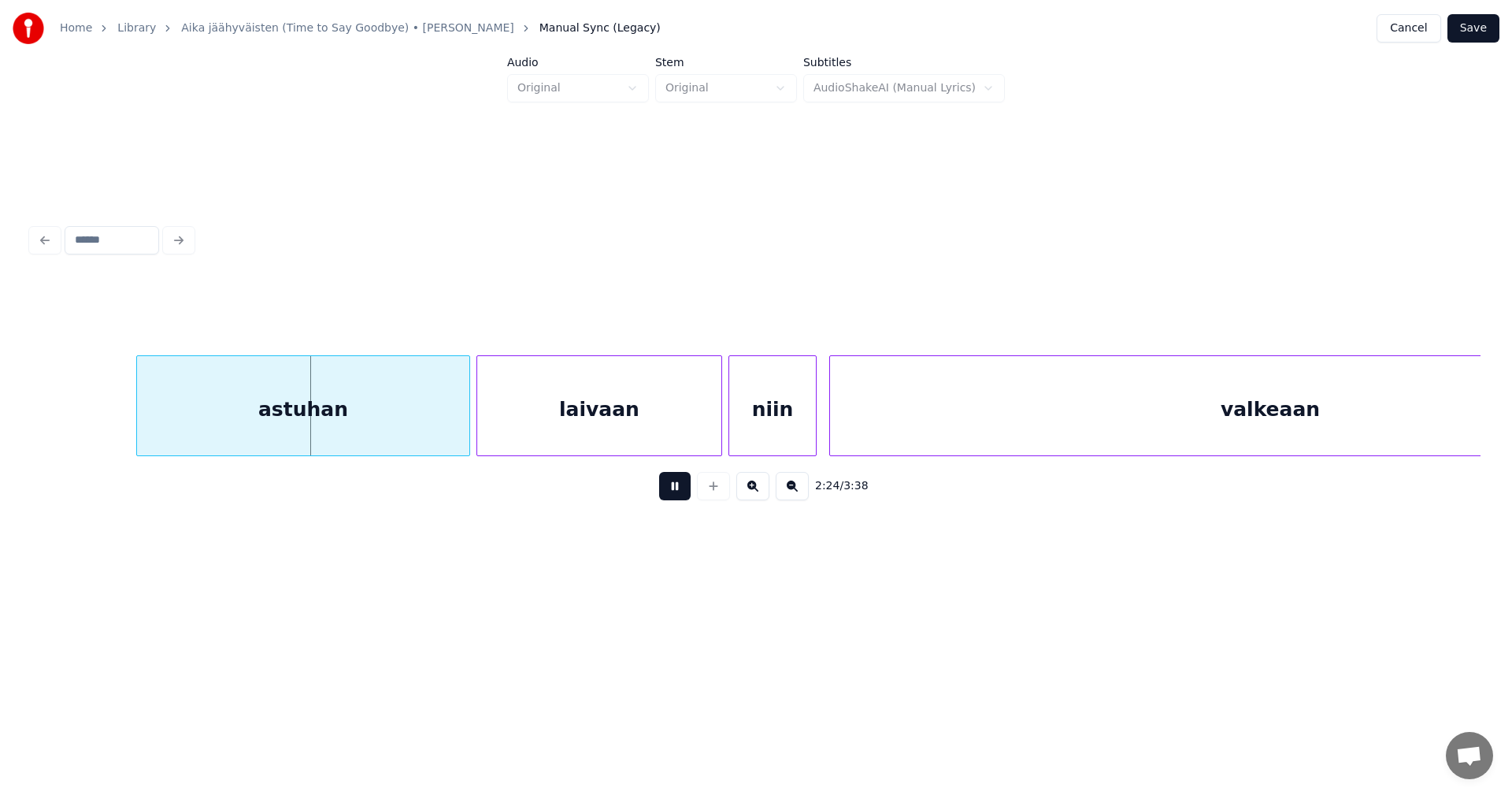
click at [683, 493] on button at bounding box center [675, 486] width 32 height 28
click at [418, 440] on div "astuhan" at bounding box center [294, 410] width 332 height 107
click at [663, 488] on button at bounding box center [675, 486] width 32 height 28
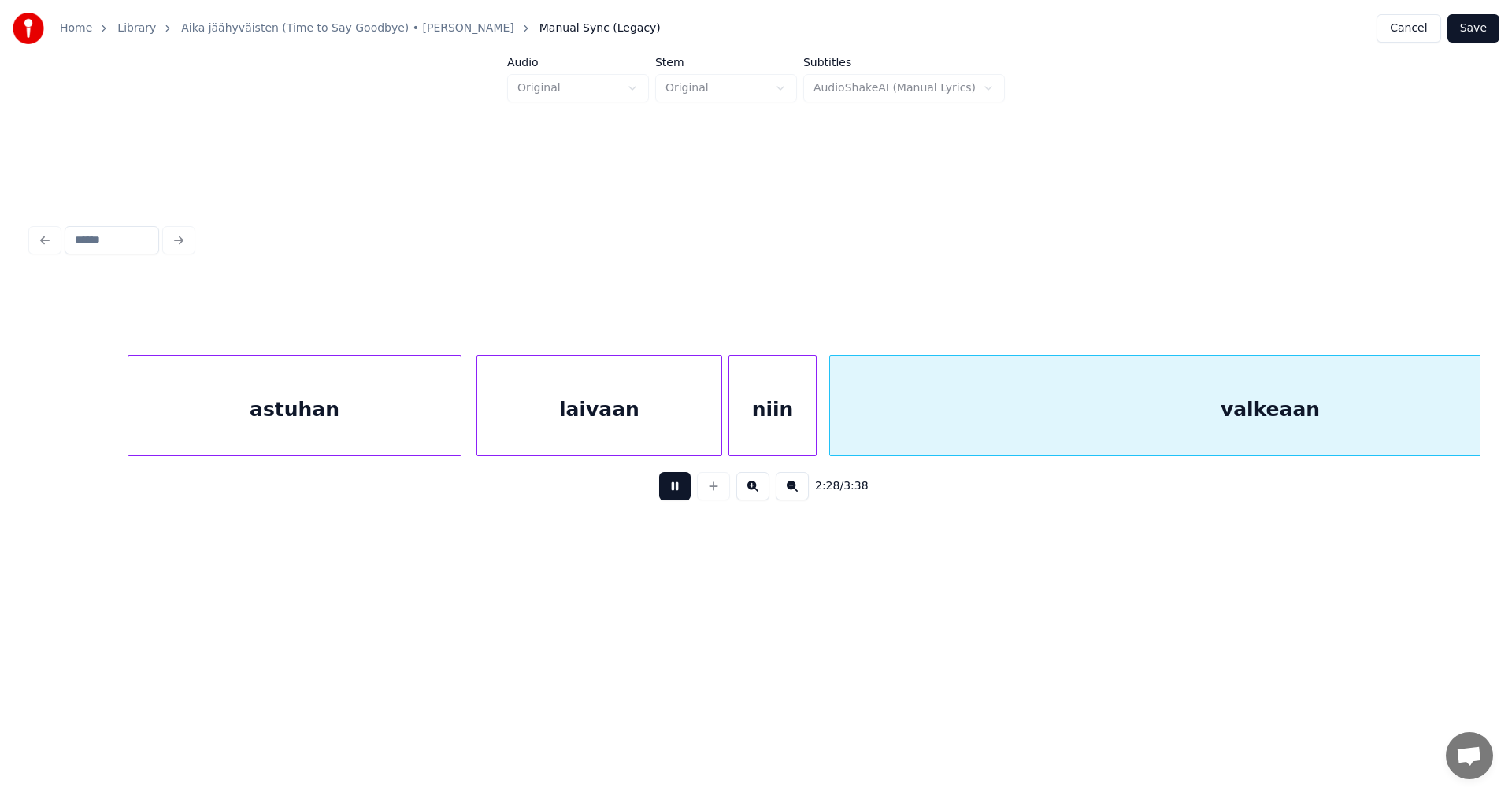
scroll to position [0, 46770]
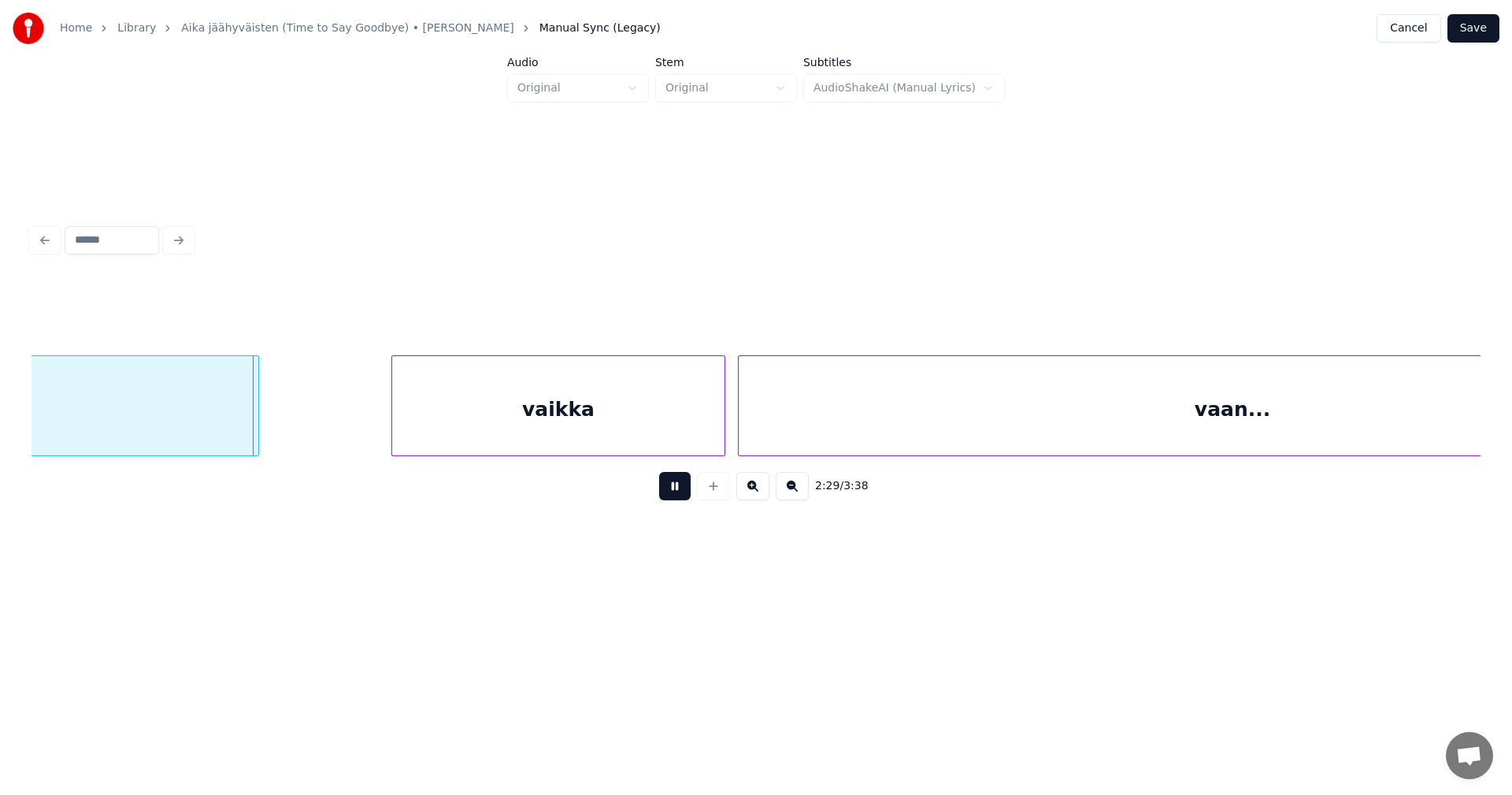
click at [668, 489] on button at bounding box center [675, 486] width 32 height 28
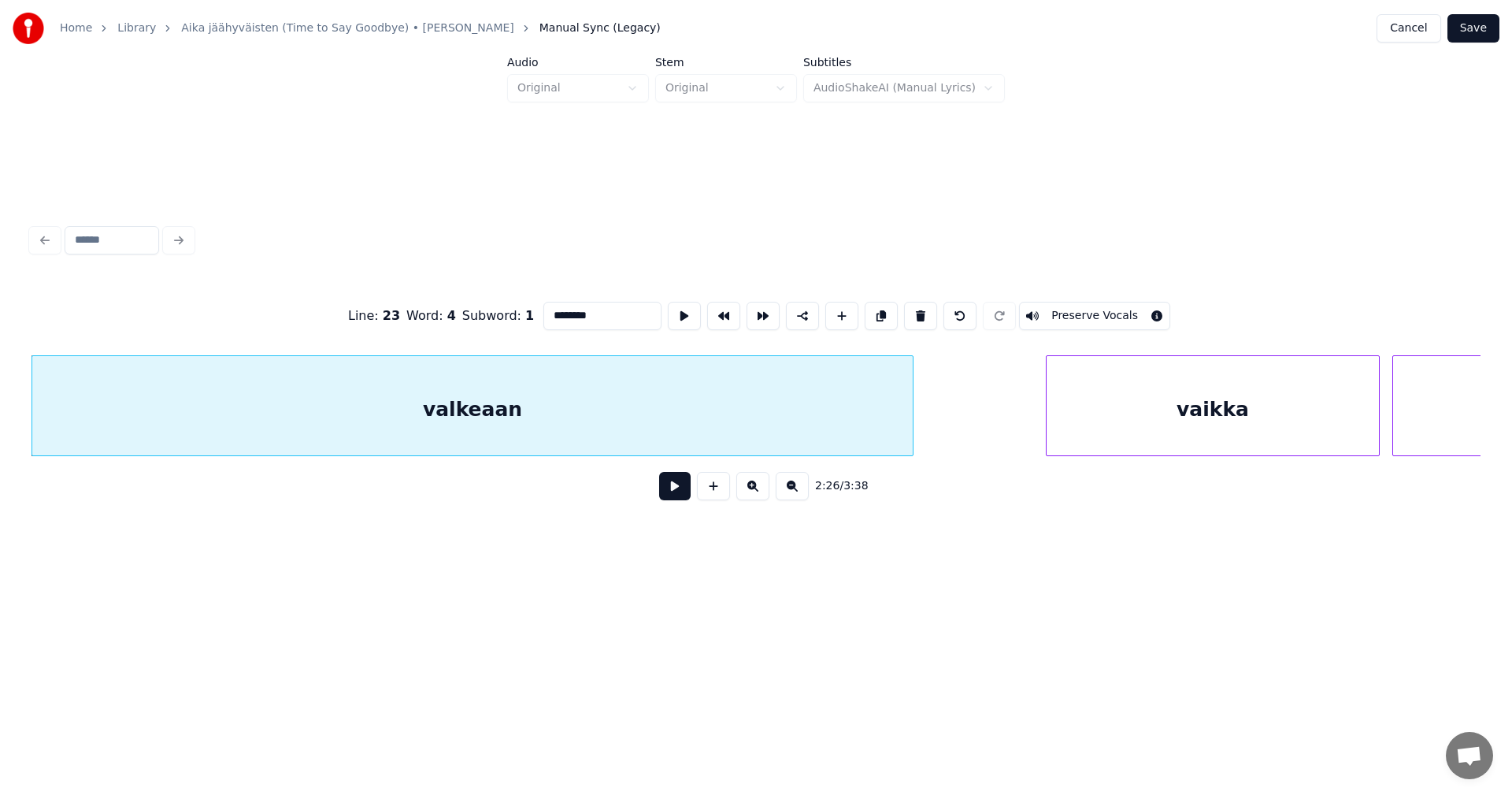
click at [614, 316] on input "********" at bounding box center [602, 316] width 118 height 28
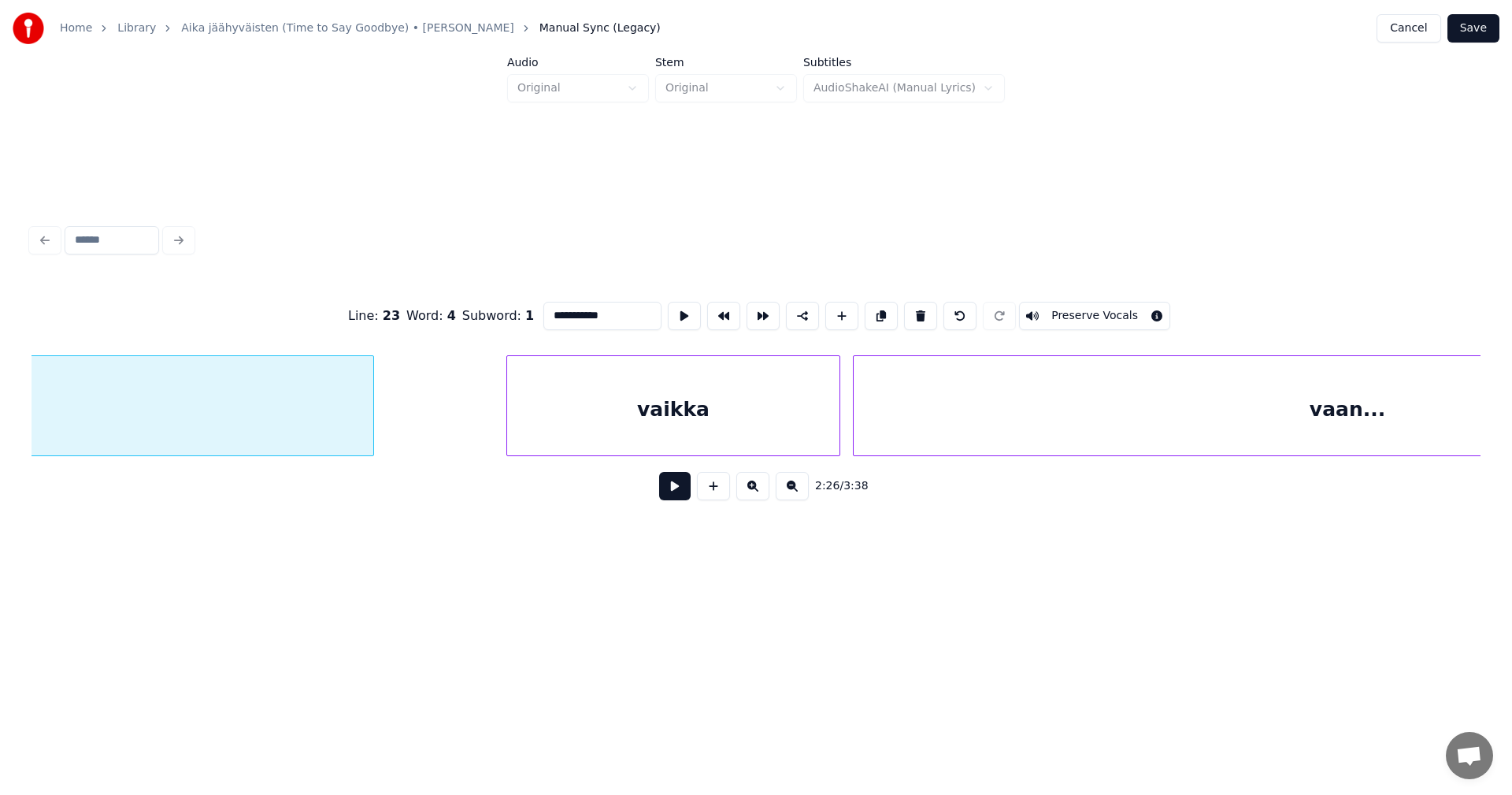
click at [764, 438] on div "vaikka" at bounding box center [673, 410] width 332 height 107
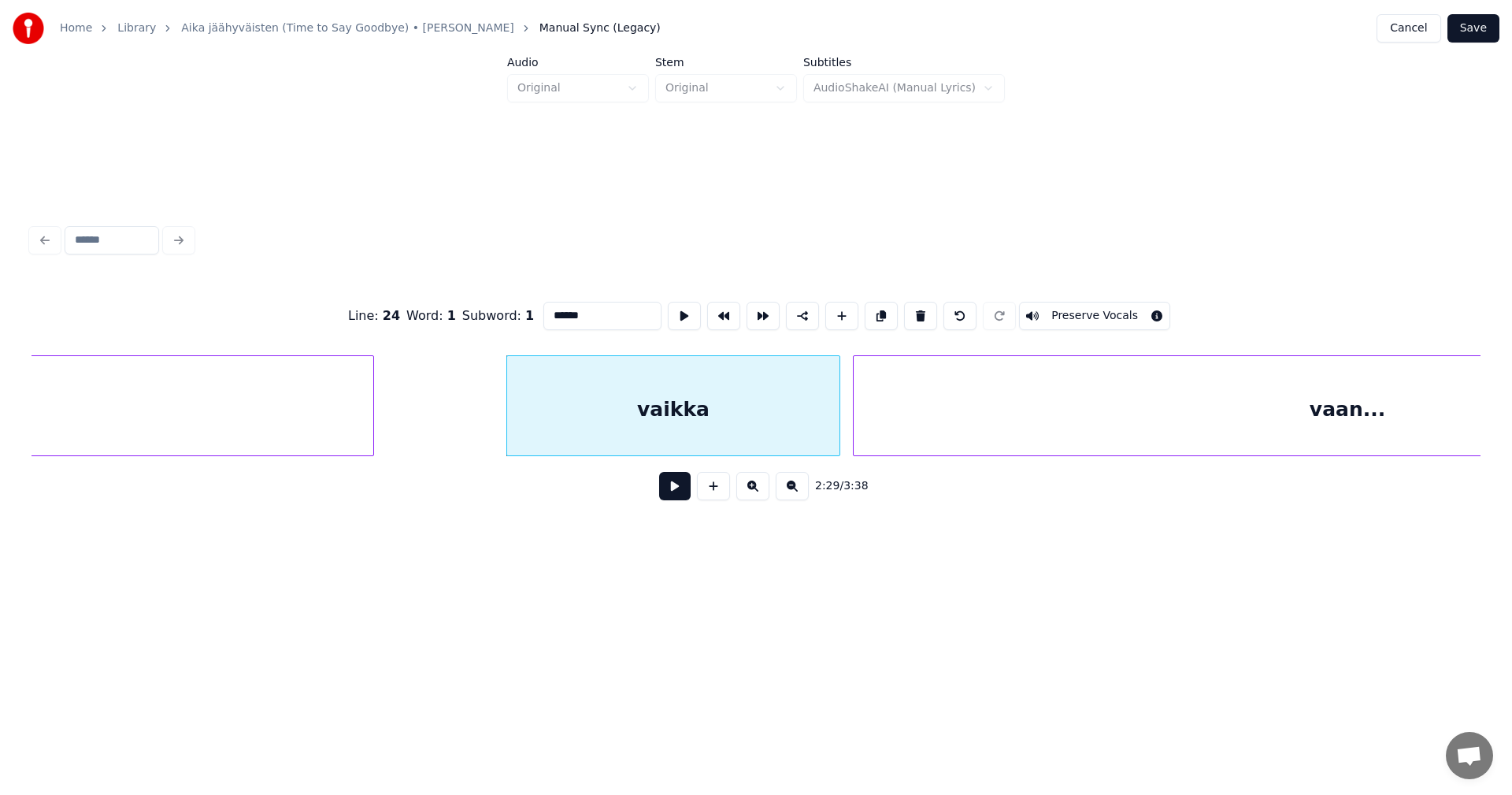
type input "******"
click at [671, 493] on button at bounding box center [675, 486] width 32 height 28
click at [677, 486] on button at bounding box center [675, 486] width 32 height 28
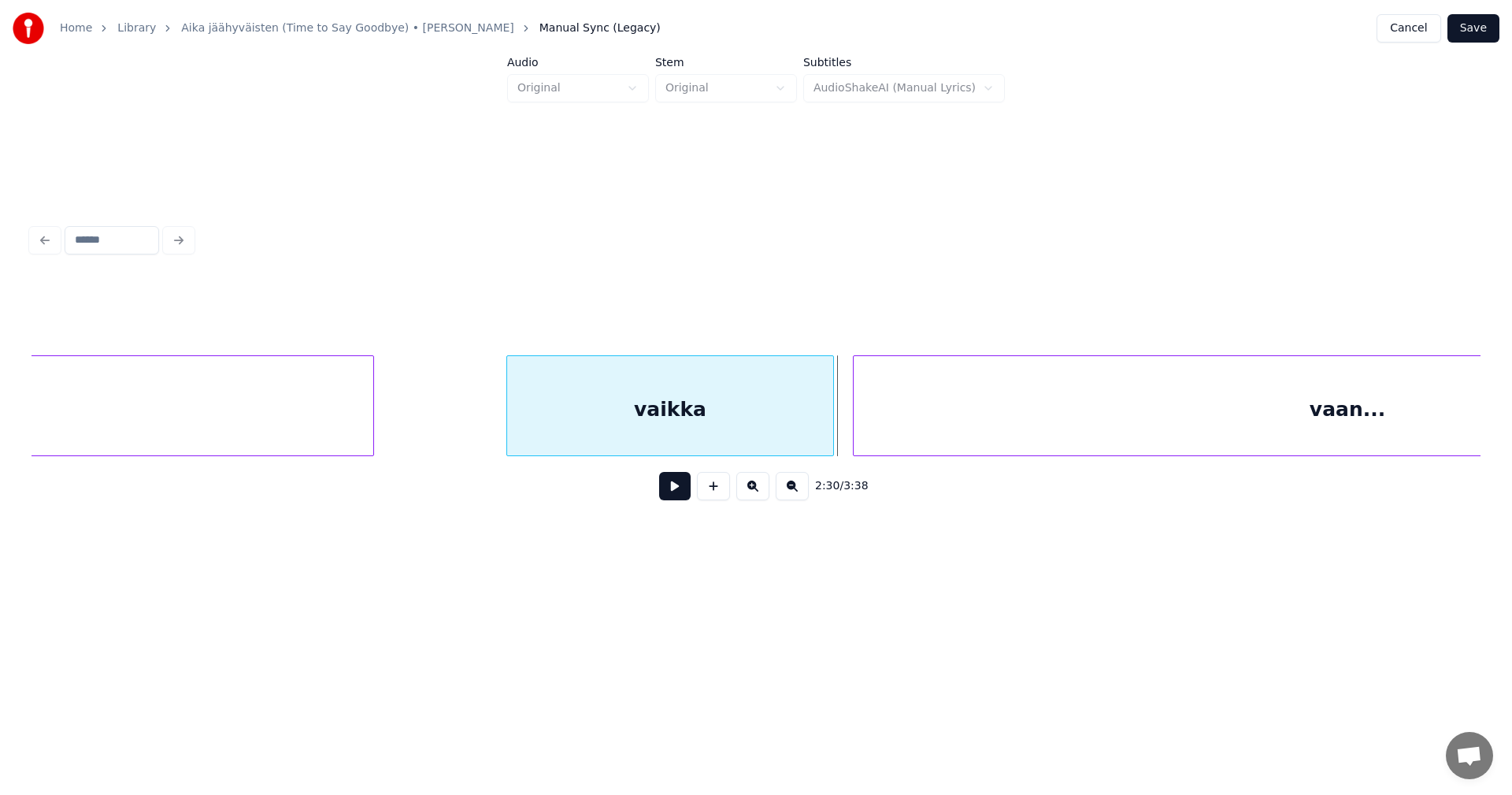
click at [831, 424] on div at bounding box center [831, 405] width 5 height 100
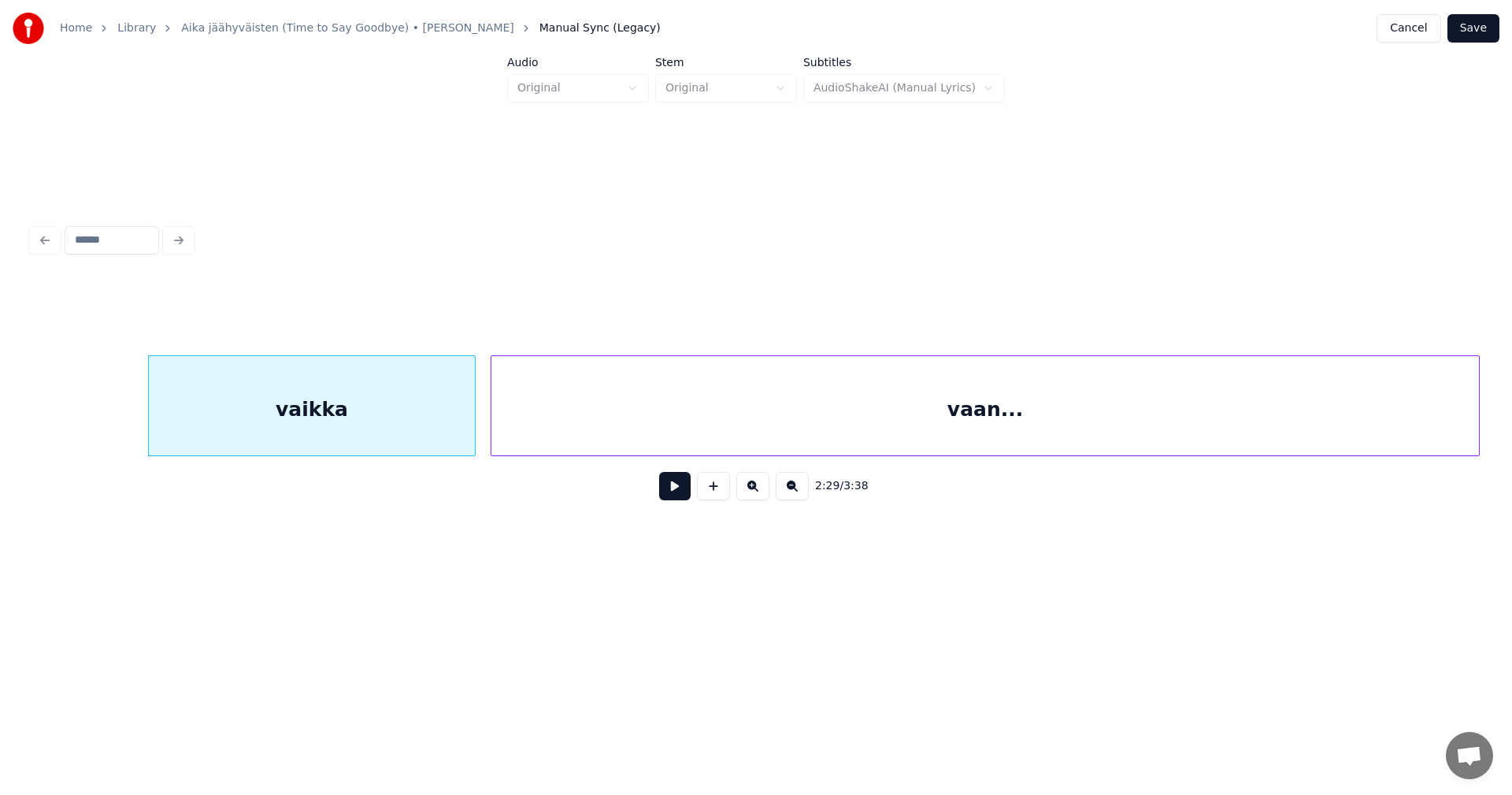
click at [869, 418] on div "vaan..." at bounding box center [985, 410] width 988 height 107
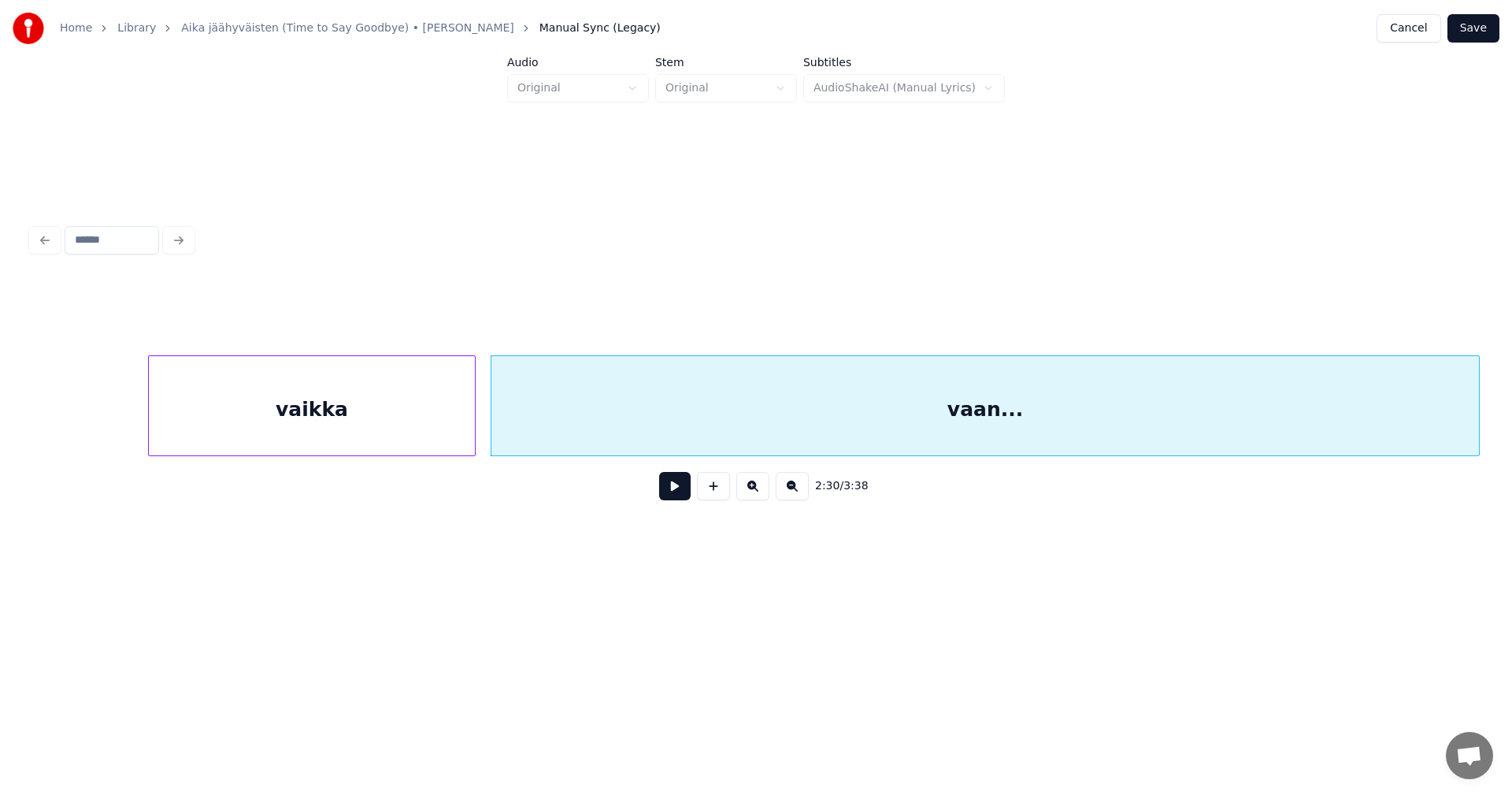
click at [671, 498] on button at bounding box center [675, 486] width 32 height 28
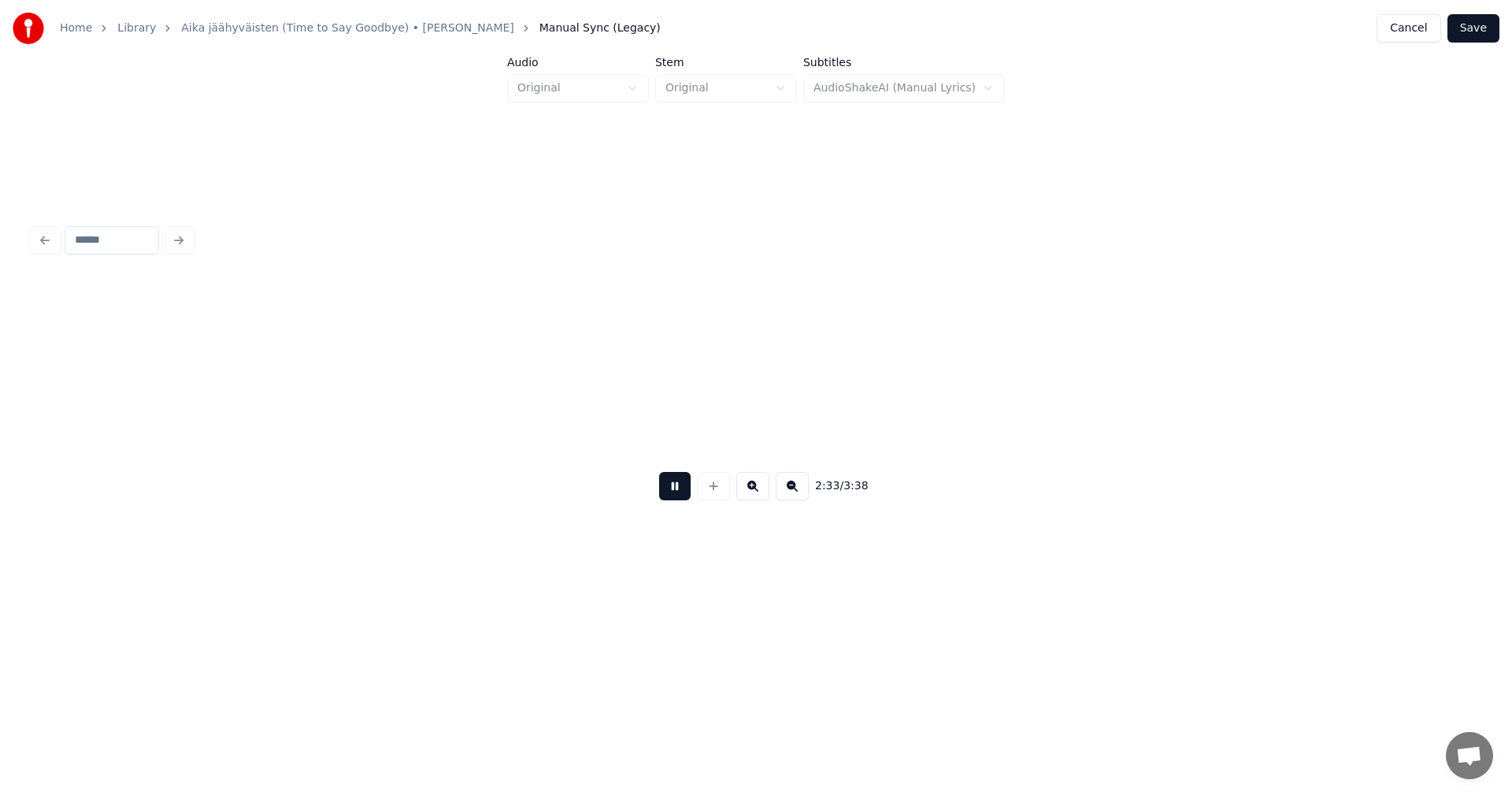
scroll to position [0, 48464]
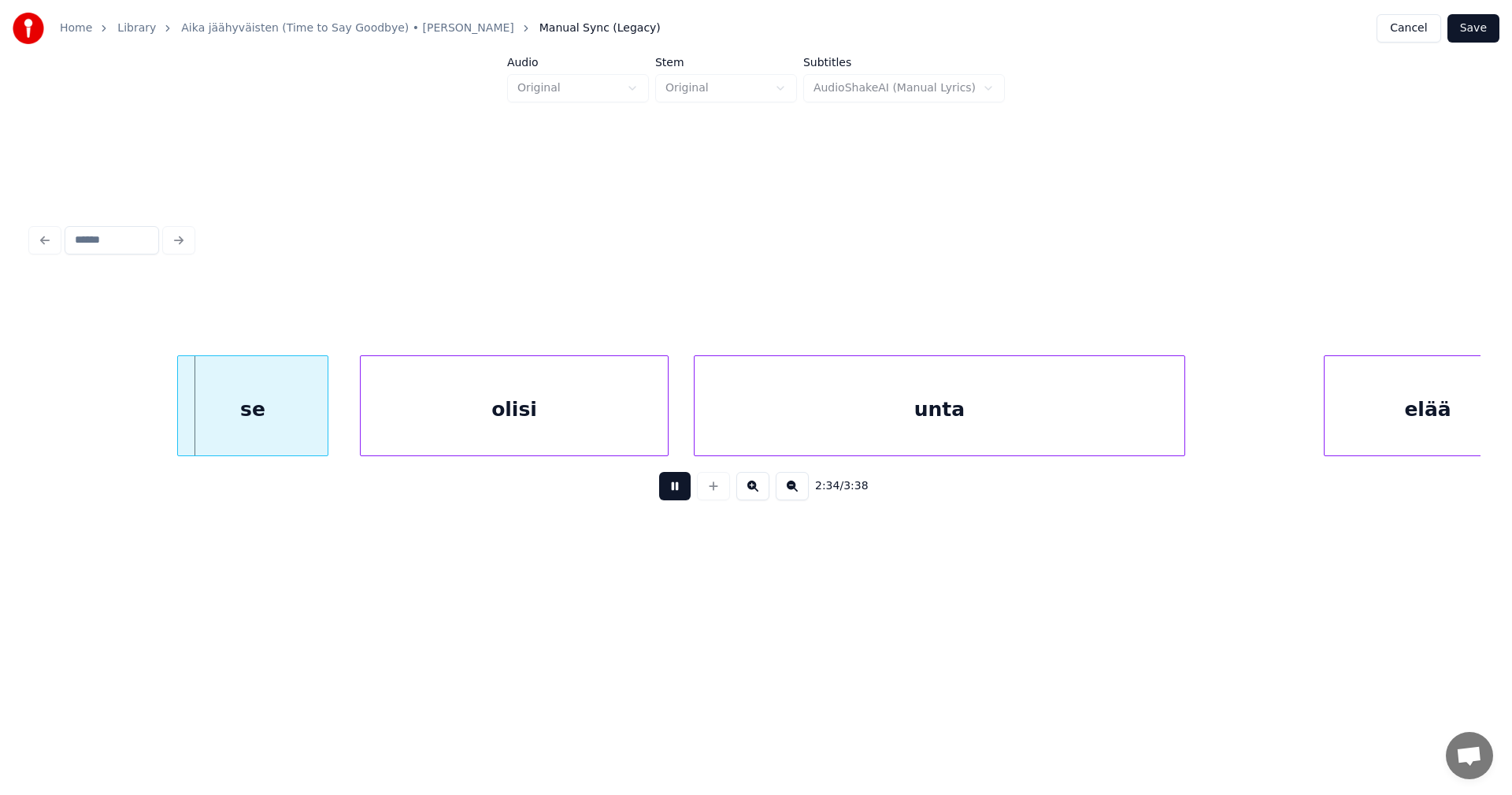
drag, startPoint x: 673, startPoint y: 496, endPoint x: 651, endPoint y: 489, distance: 23.1
click at [674, 495] on button at bounding box center [675, 486] width 32 height 28
click at [250, 429] on div "se" at bounding box center [229, 410] width 150 height 107
click at [449, 432] on div "olisi" at bounding box center [502, 410] width 307 height 107
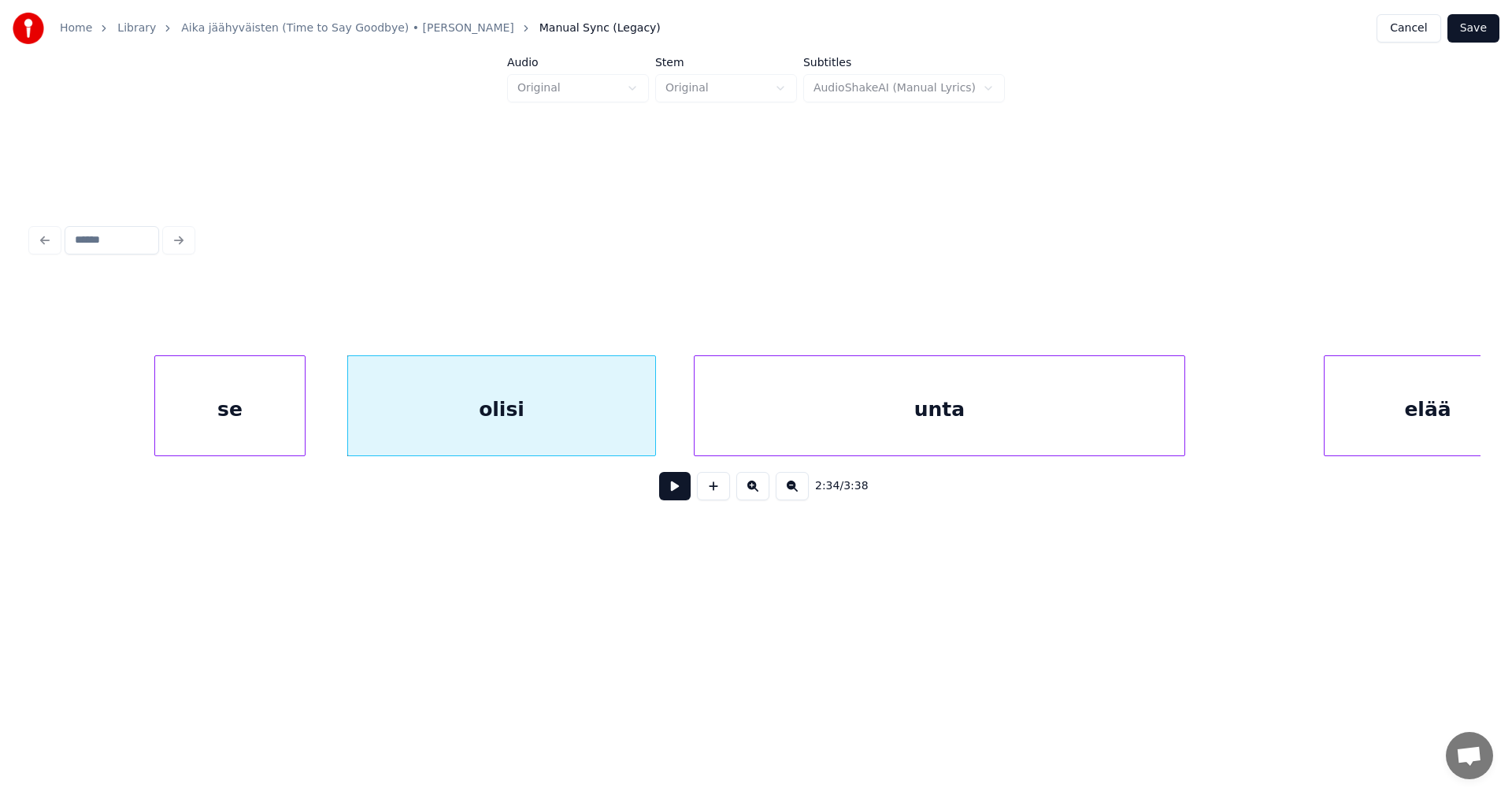
click at [675, 489] on button at bounding box center [675, 486] width 32 height 28
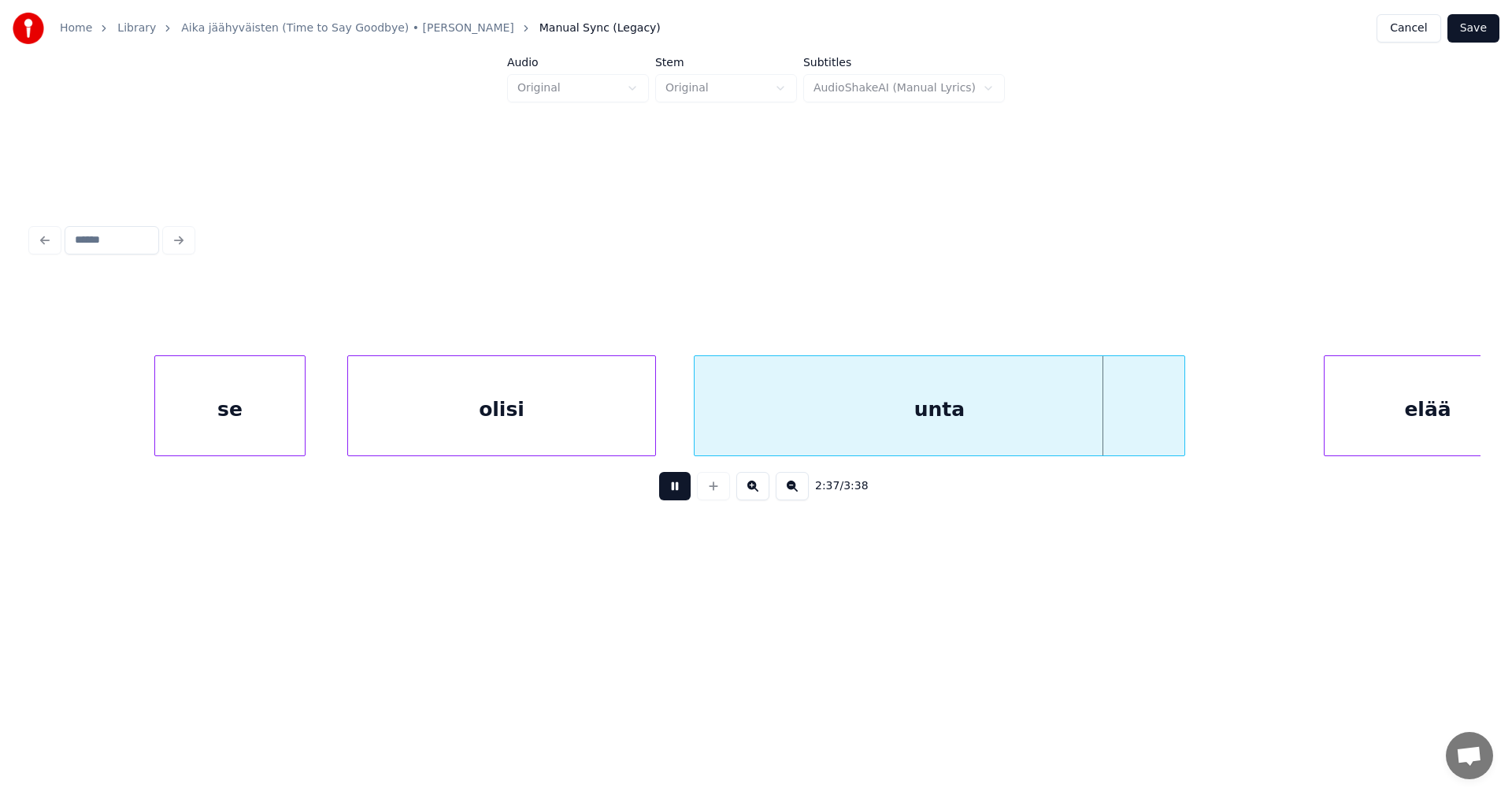
click at [676, 493] on button at bounding box center [675, 486] width 32 height 28
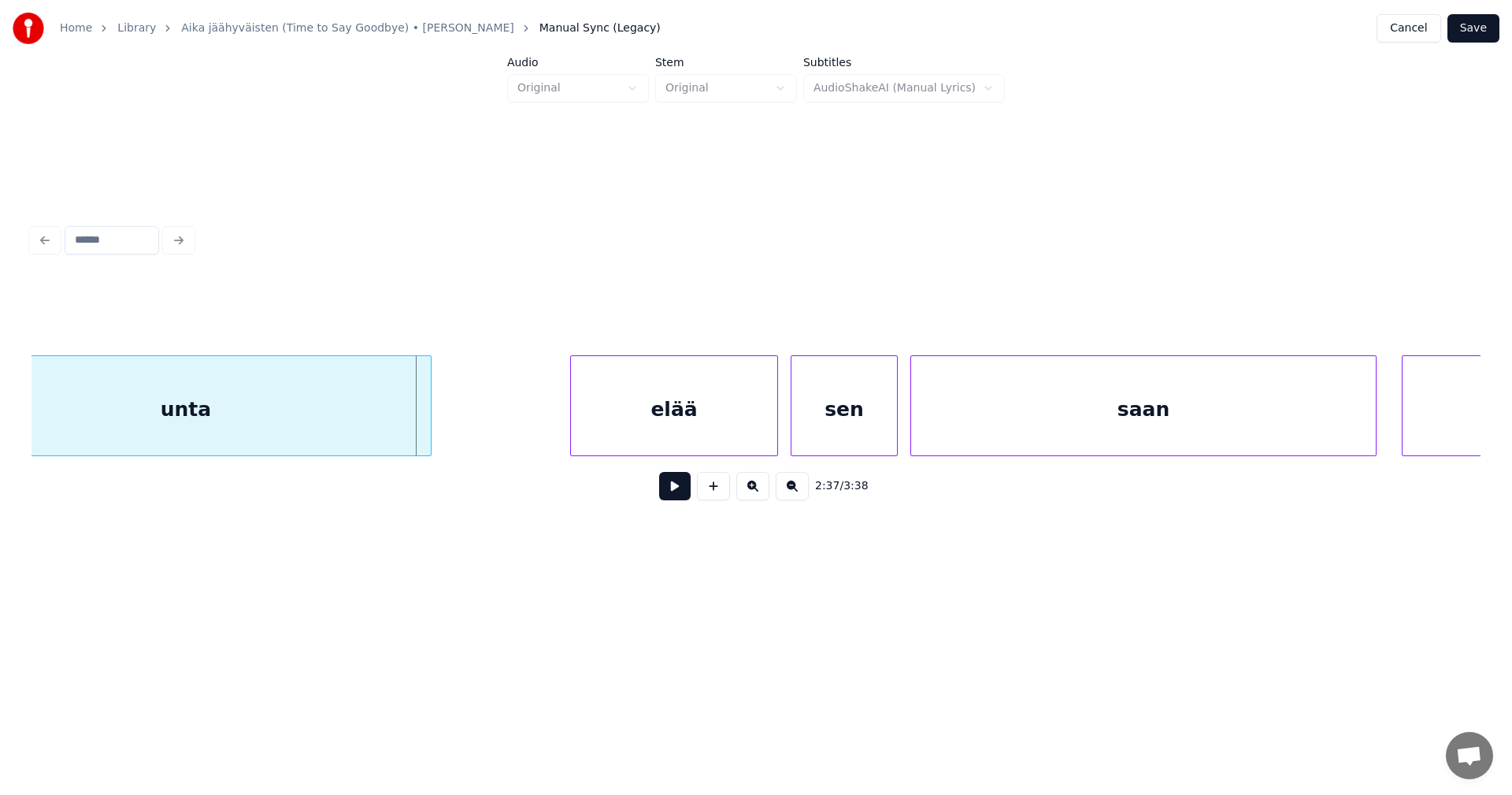
scroll to position [0, 49220]
click at [651, 432] on div "elää" at bounding box center [659, 410] width 206 height 107
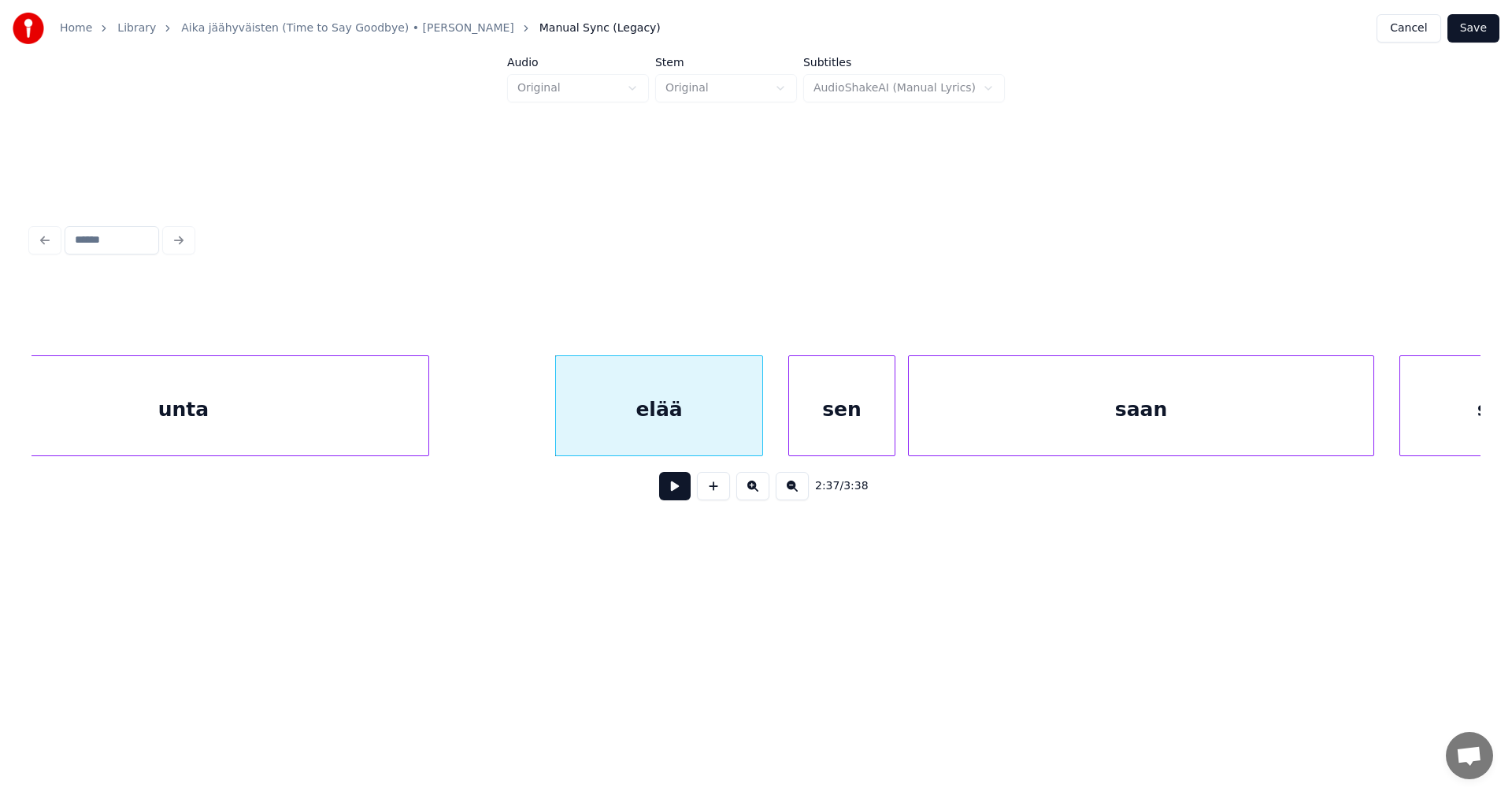
click at [670, 492] on button at bounding box center [675, 486] width 32 height 28
click at [675, 488] on button at bounding box center [675, 486] width 32 height 28
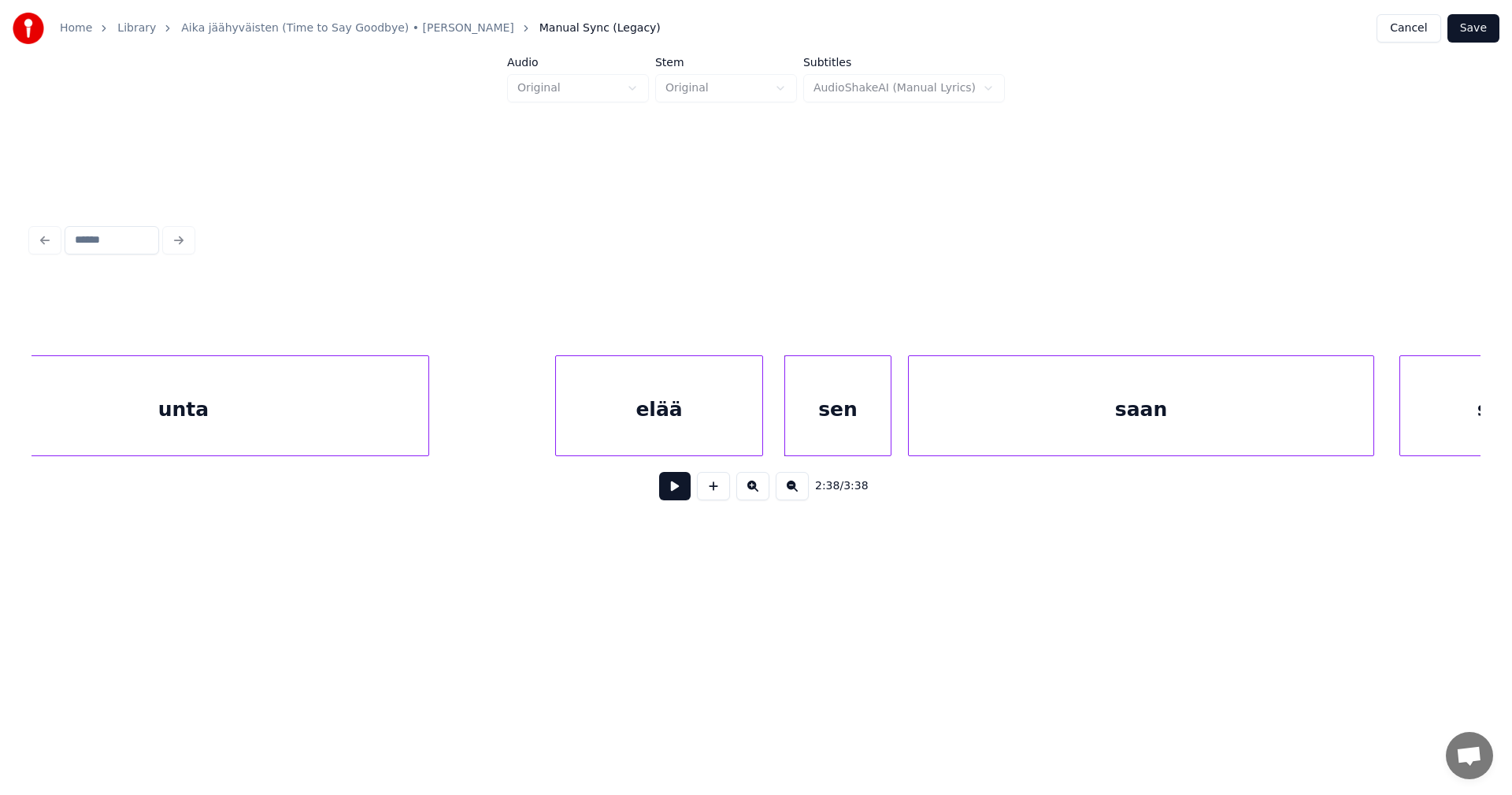
click at [838, 435] on div "sen" at bounding box center [838, 410] width 105 height 107
click at [687, 498] on button at bounding box center [675, 486] width 32 height 28
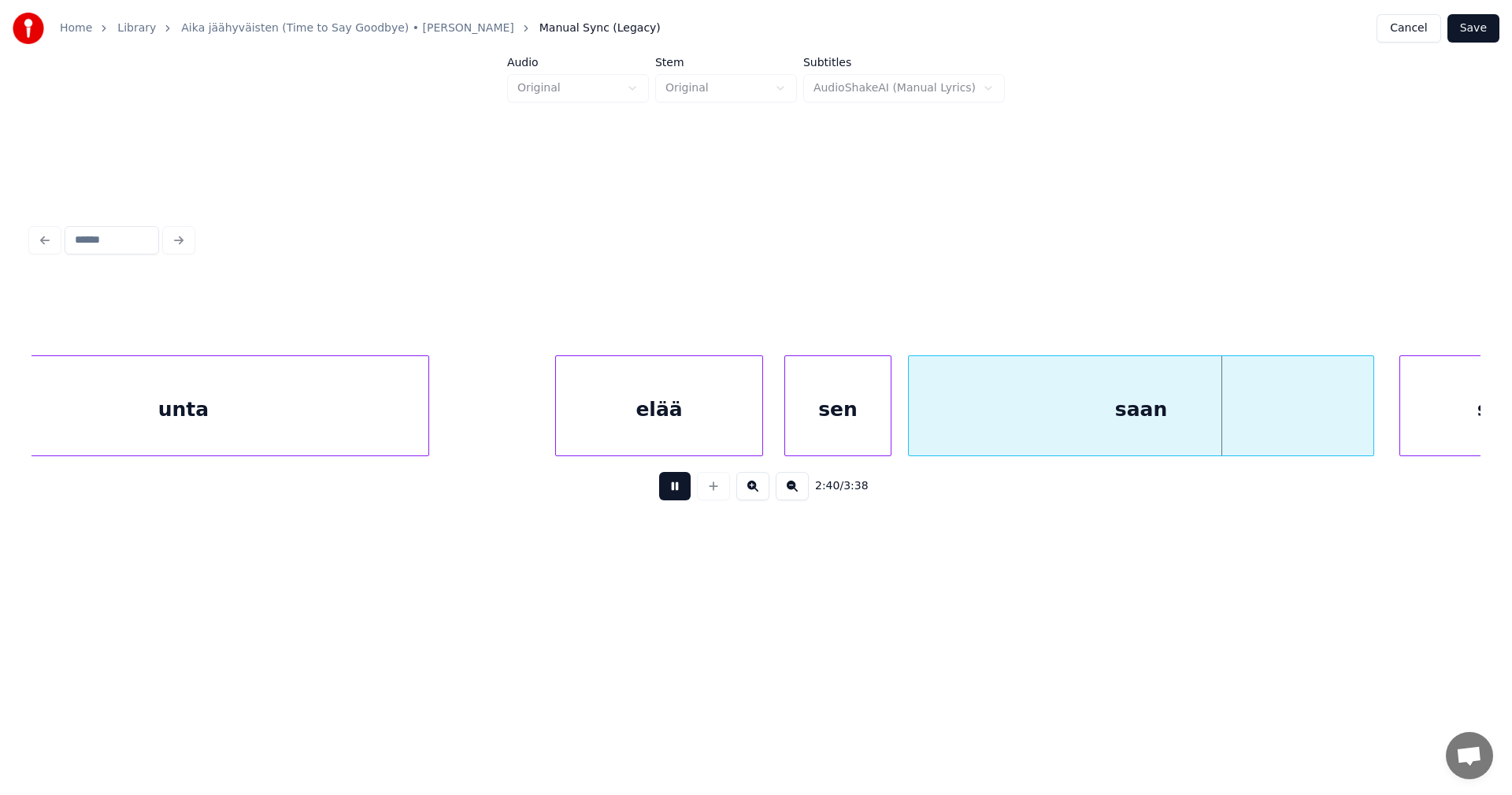
drag, startPoint x: 687, startPoint y: 496, endPoint x: 938, endPoint y: 432, distance: 259.0
click at [687, 496] on button at bounding box center [675, 486] width 32 height 28
click at [992, 412] on div "saan" at bounding box center [1140, 410] width 465 height 107
click at [985, 391] on div "saan" at bounding box center [1144, 410] width 465 height 107
click at [1001, 391] on div "saan" at bounding box center [1144, 410] width 465 height 107
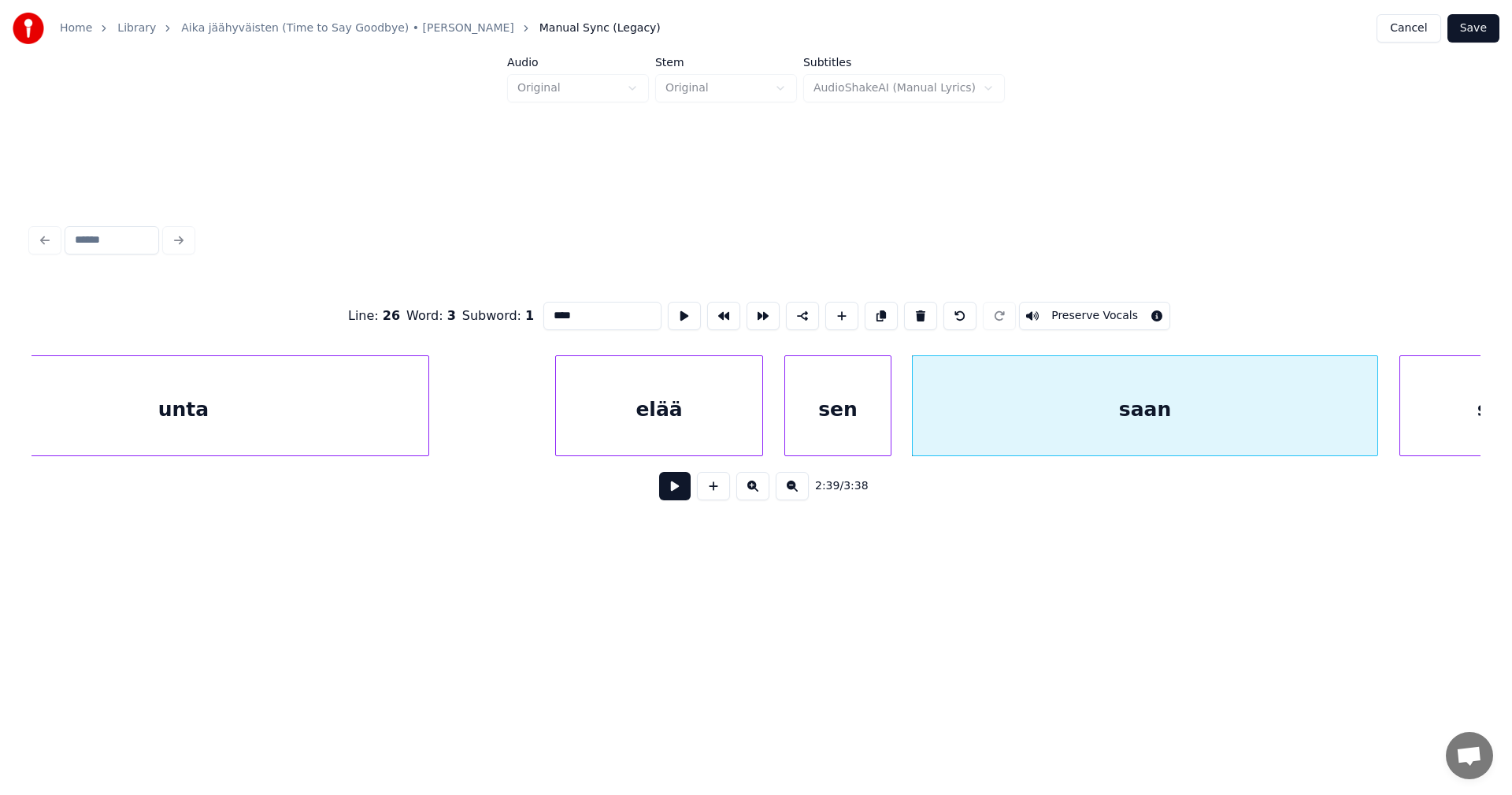
click at [590, 314] on input "****" at bounding box center [602, 316] width 118 height 28
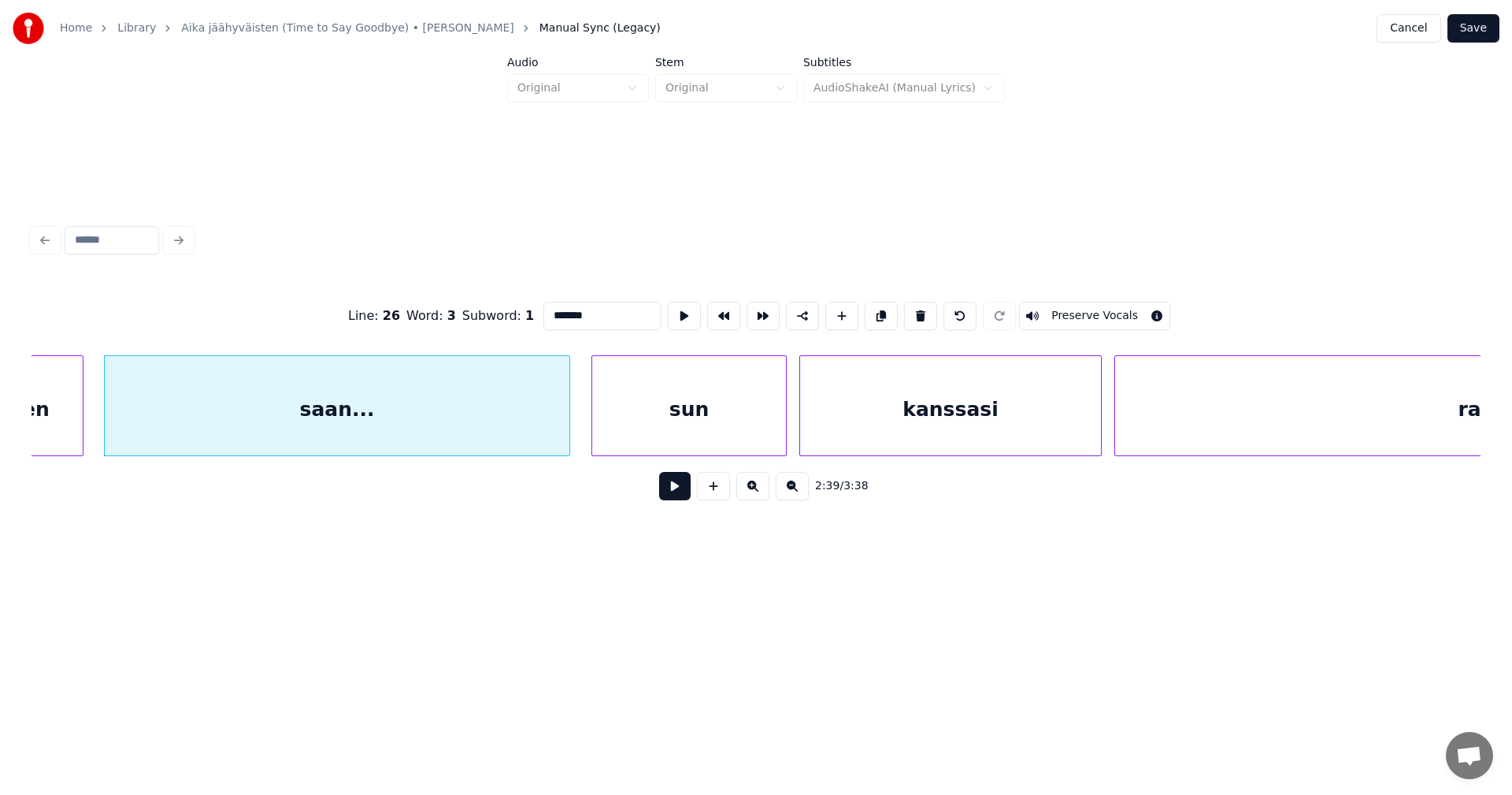
scroll to position [0, 50040]
click at [491, 430] on div "saan..." at bounding box center [326, 410] width 465 height 107
type input "*******"
click at [686, 498] on button at bounding box center [675, 486] width 32 height 28
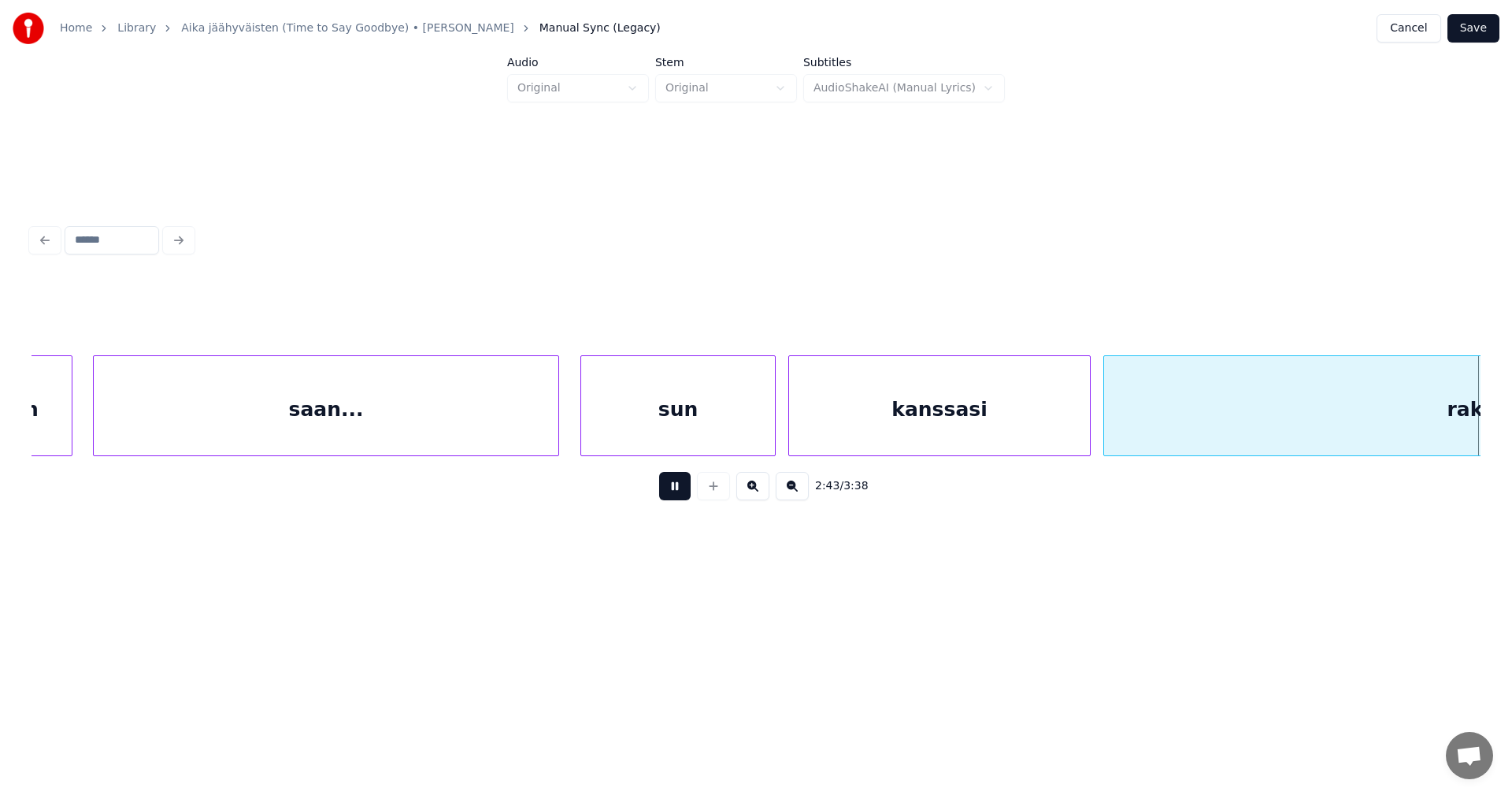
scroll to position [0, 51491]
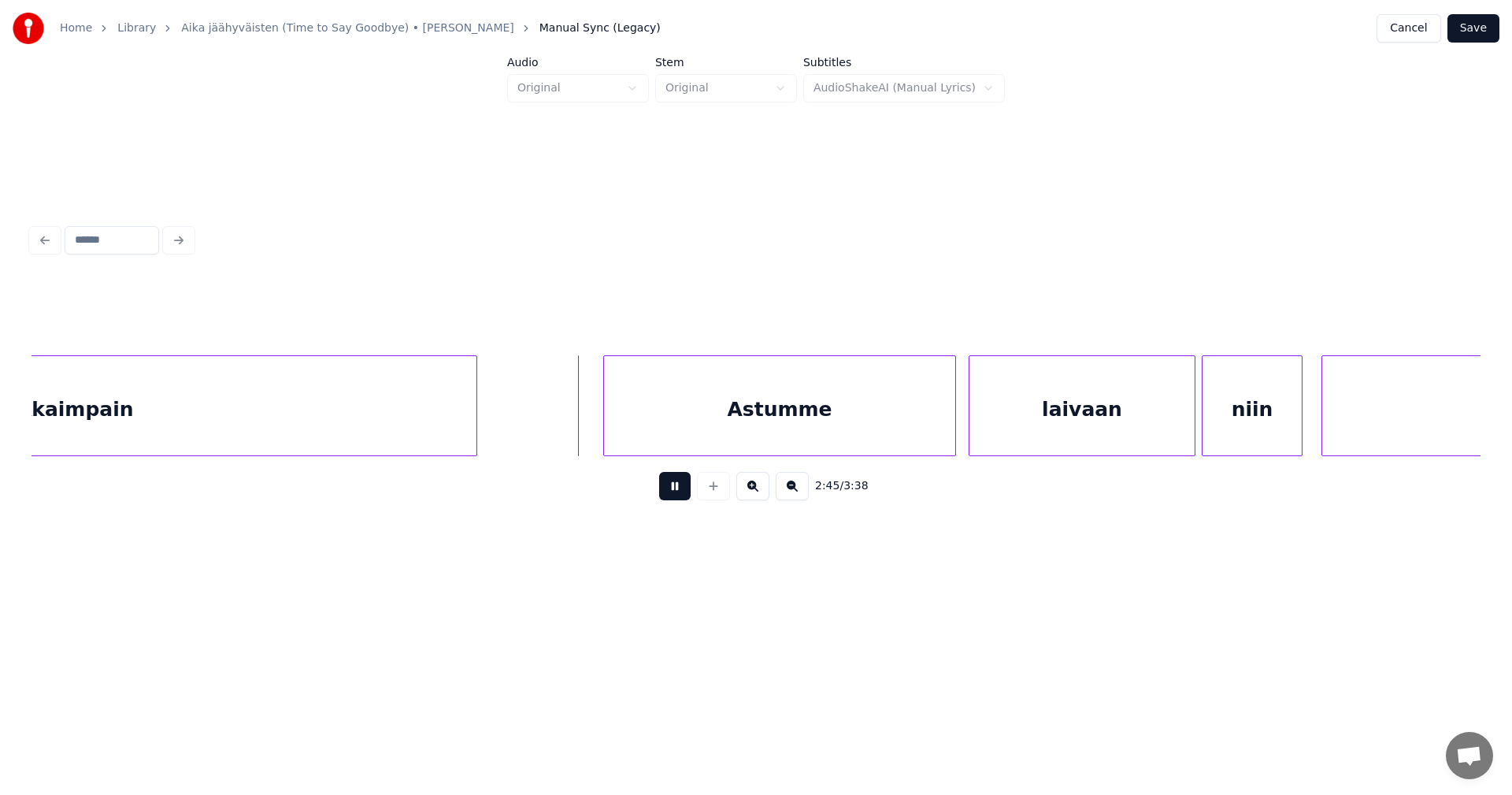
drag, startPoint x: 680, startPoint y: 493, endPoint x: 718, endPoint y: 429, distance: 74.4
click at [681, 492] on button at bounding box center [675, 486] width 32 height 28
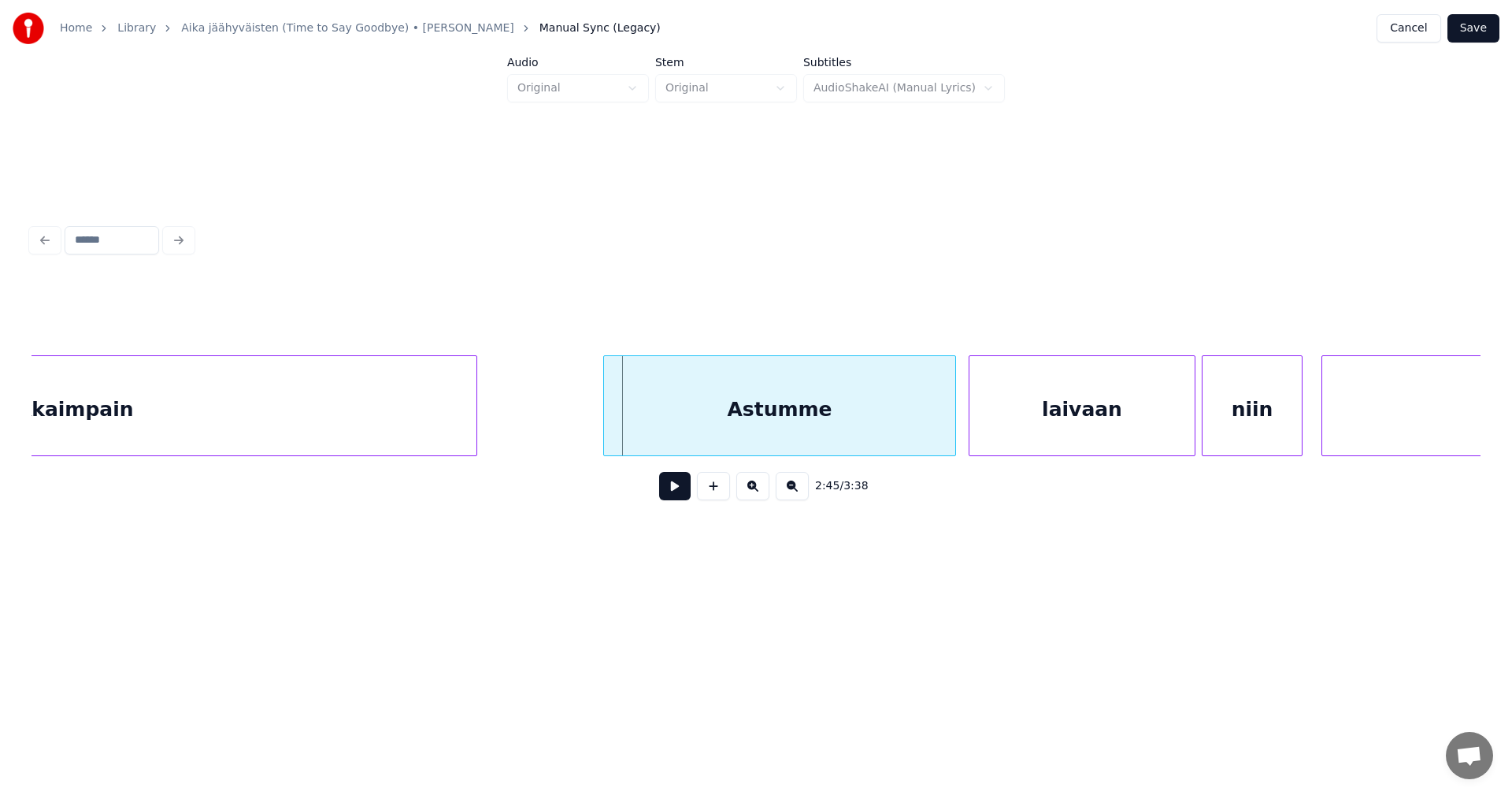
click at [718, 426] on div "Astumme" at bounding box center [779, 410] width 352 height 107
click at [717, 426] on div "Astumme" at bounding box center [779, 410] width 352 height 107
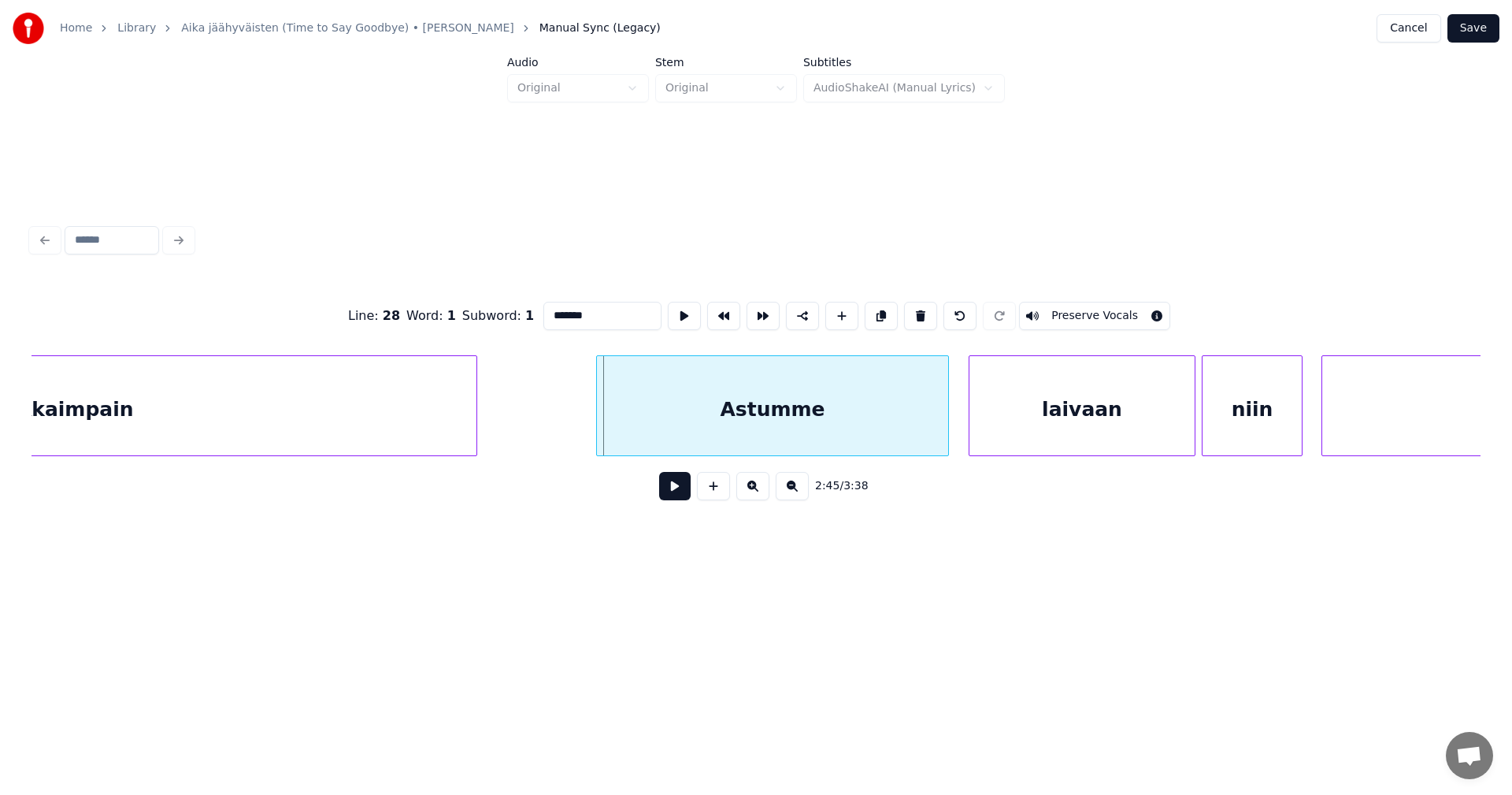
click at [703, 423] on div "Astumme" at bounding box center [773, 410] width 352 height 107
click at [550, 311] on input "*******" at bounding box center [602, 316] width 118 height 28
click at [553, 316] on input "*******" at bounding box center [602, 316] width 118 height 28
click at [333, 414] on div "rakkaimpain" at bounding box center [64, 410] width 824 height 107
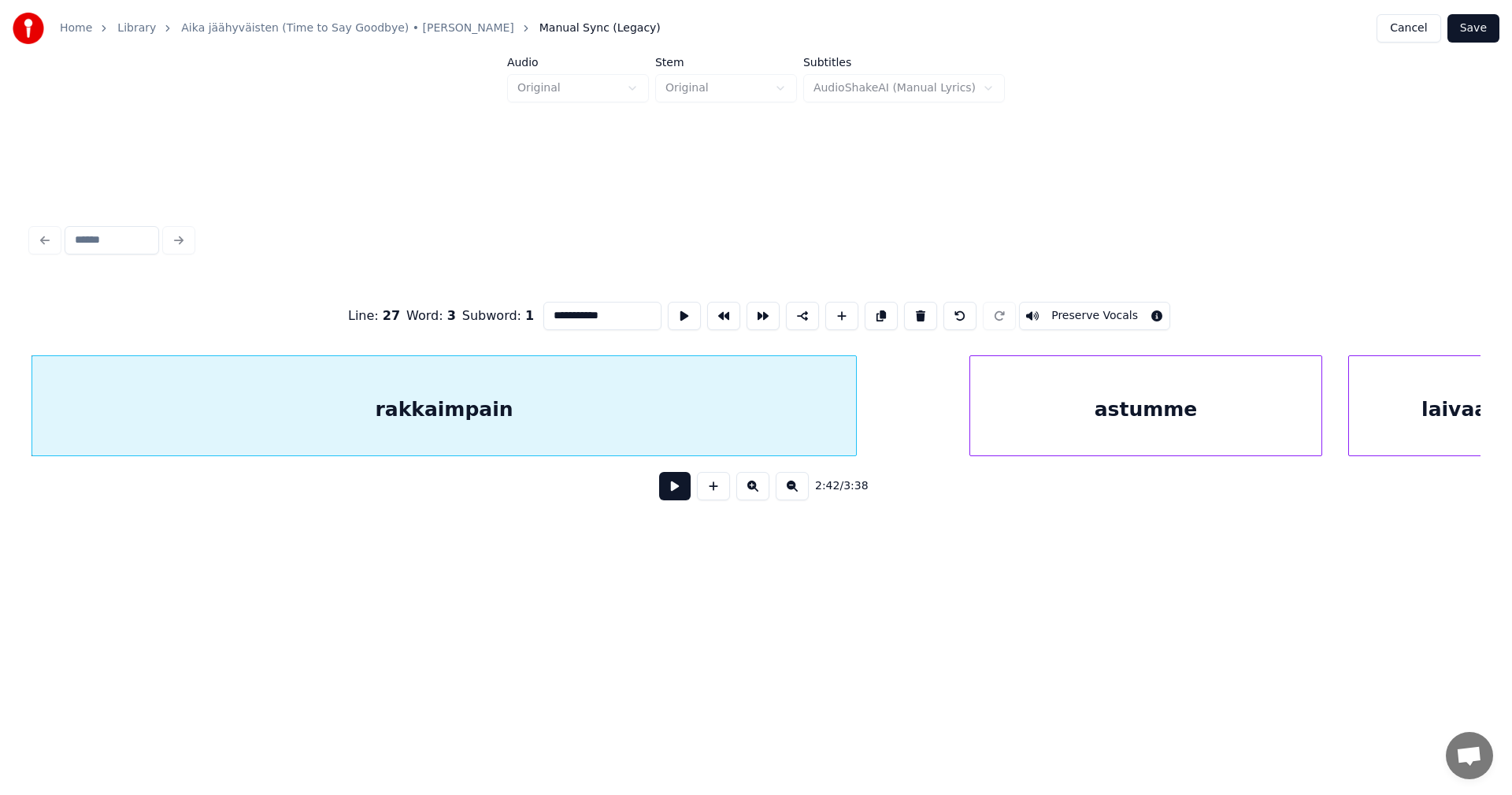
click at [1030, 413] on div "astumme" at bounding box center [1146, 410] width 352 height 107
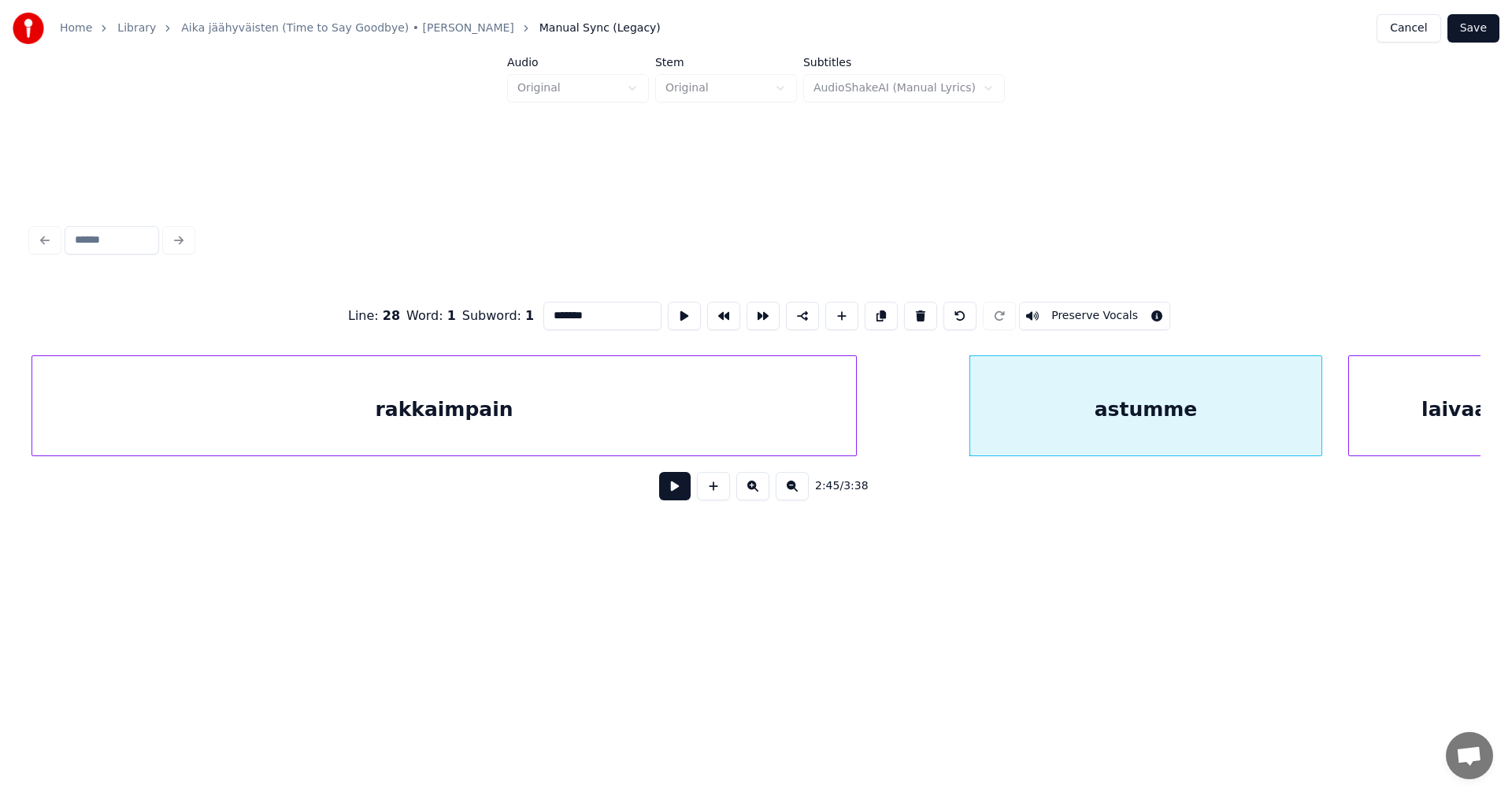
click at [690, 439] on div "rakkaimpain" at bounding box center [445, 410] width 824 height 107
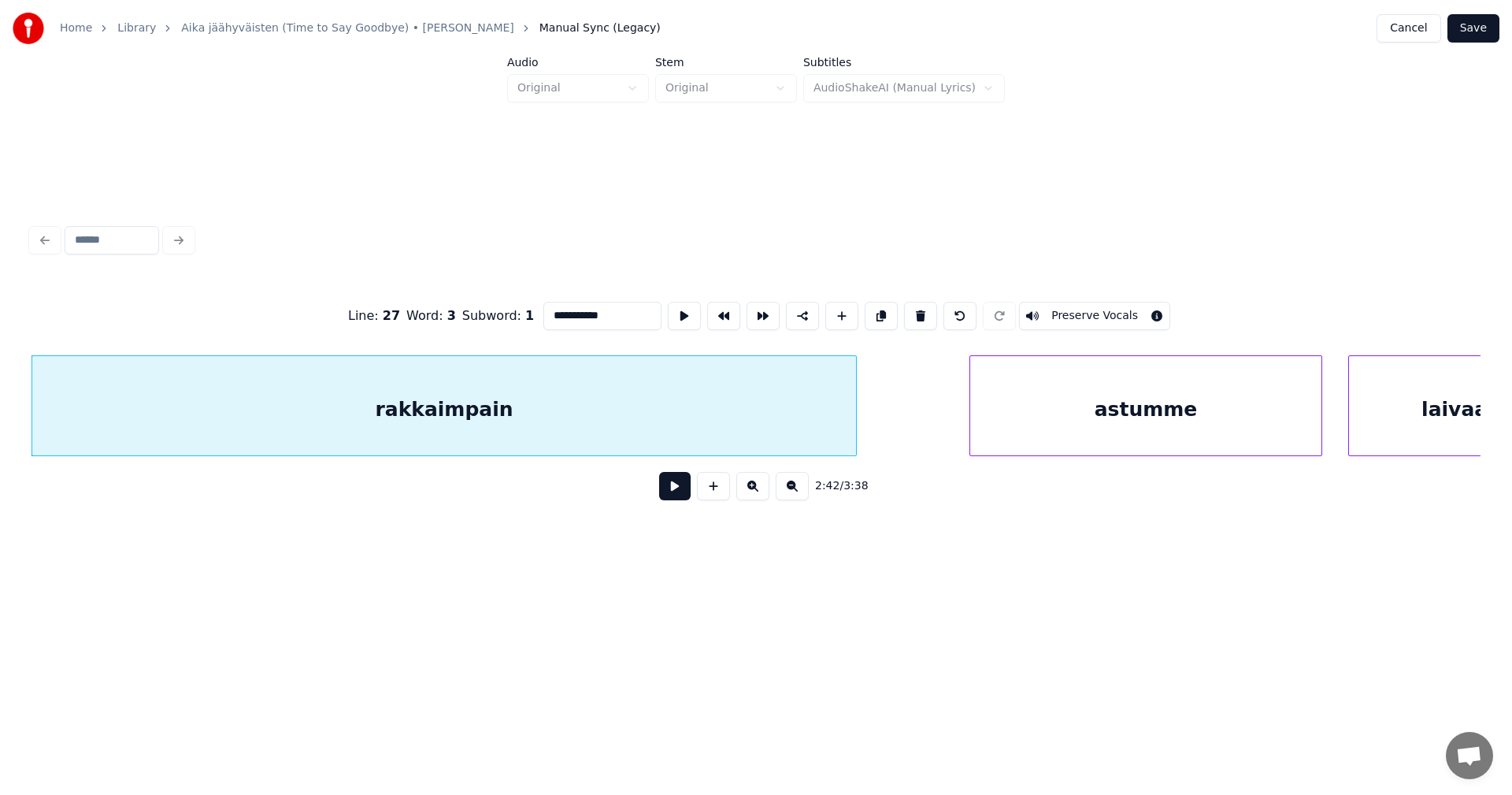
type input "**********"
click at [676, 486] on button at bounding box center [675, 486] width 32 height 28
click at [676, 492] on button at bounding box center [675, 486] width 32 height 28
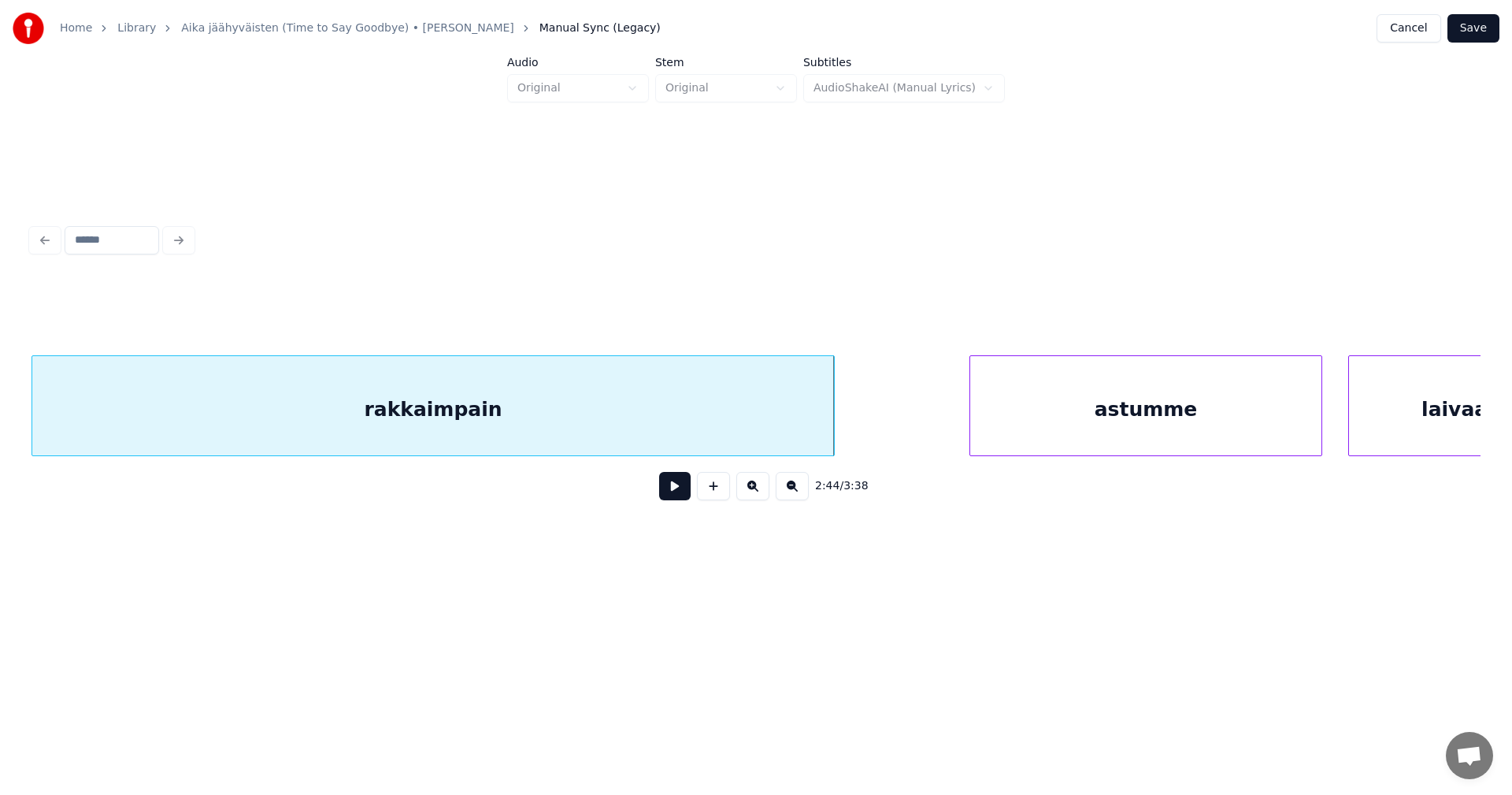
click at [831, 433] on div at bounding box center [831, 405] width 5 height 100
click at [1108, 378] on div "astumme" at bounding box center [1146, 410] width 352 height 107
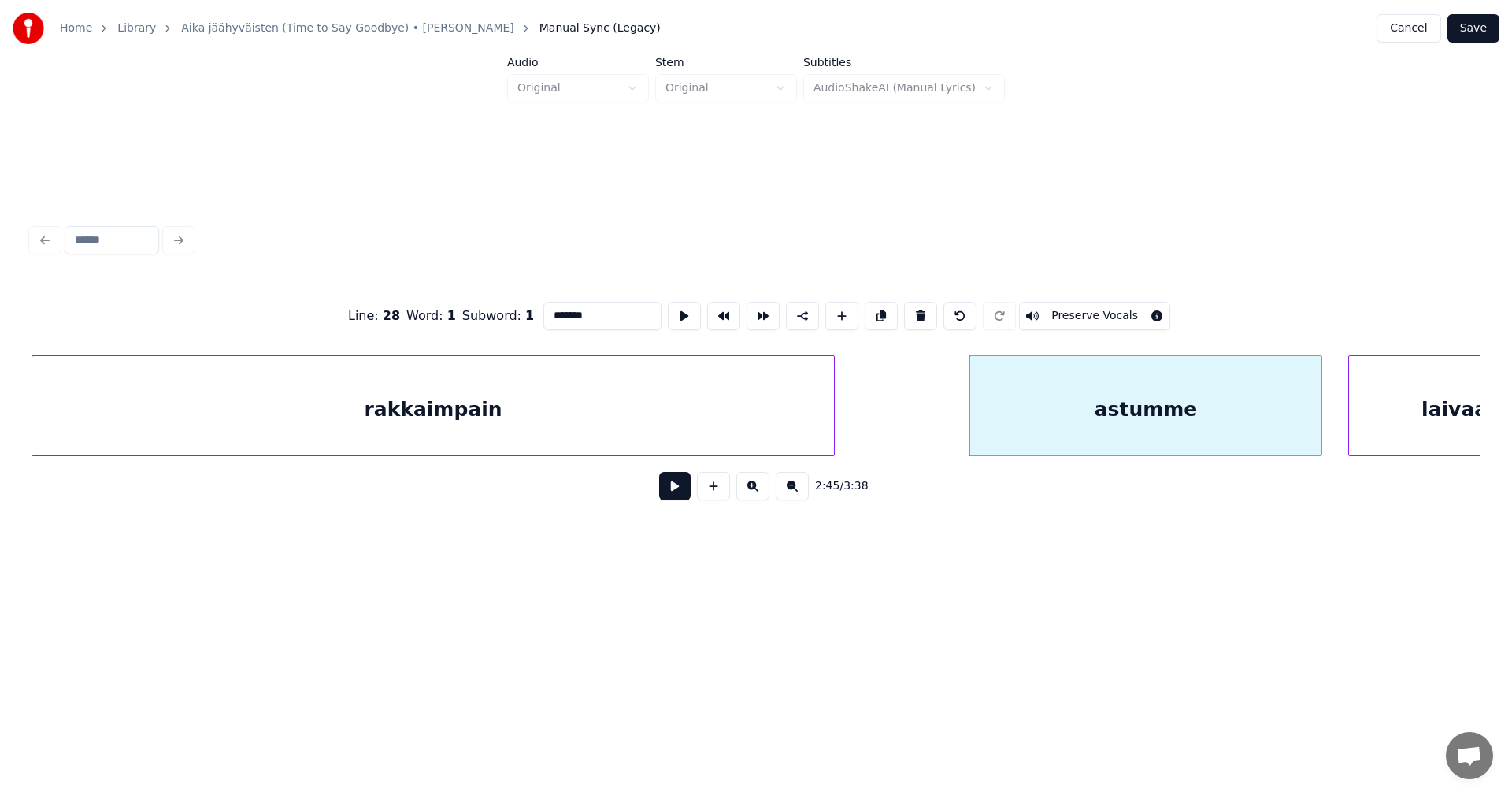
click at [678, 498] on button at bounding box center [675, 486] width 32 height 28
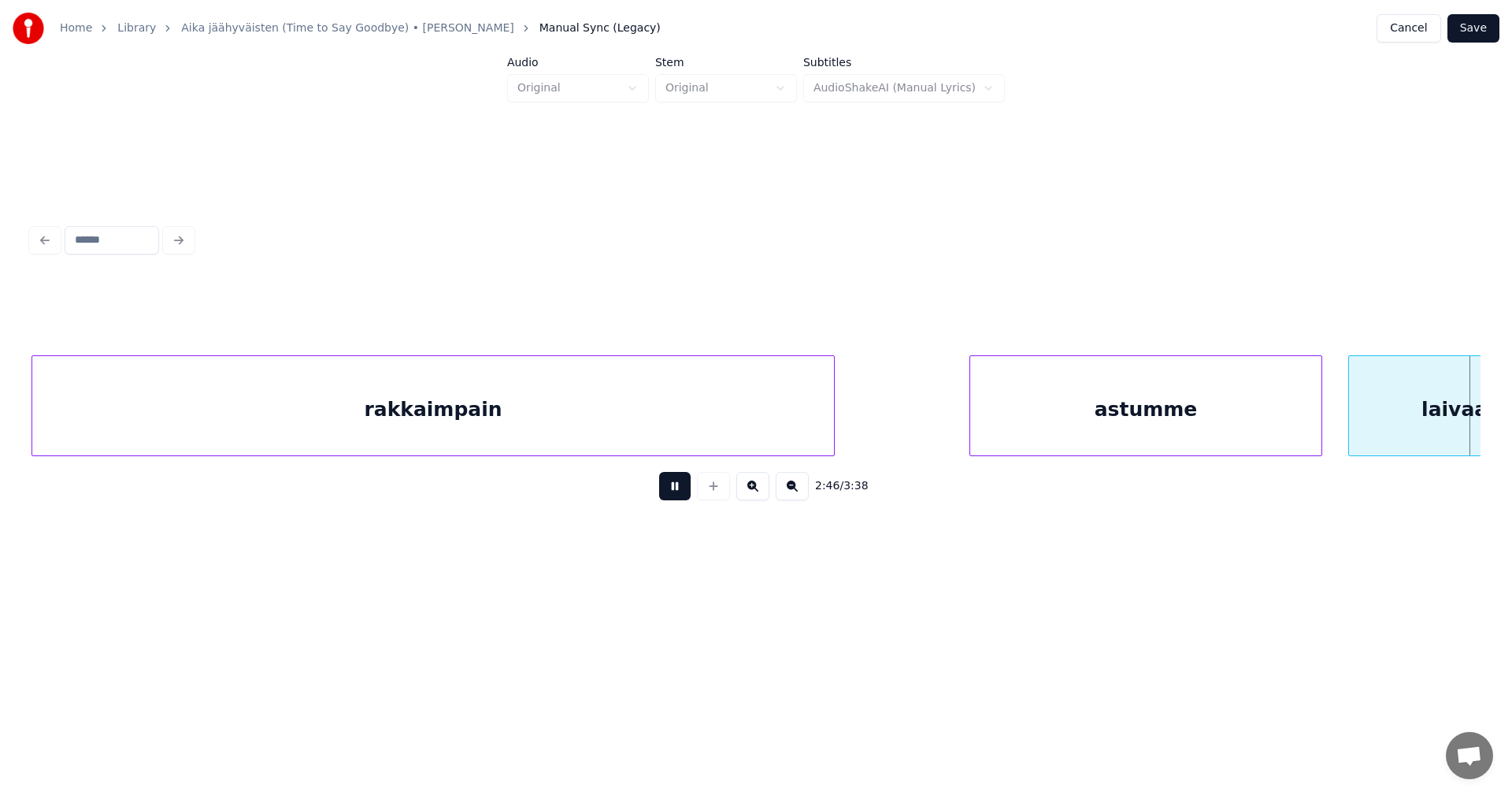
scroll to position [0, 52564]
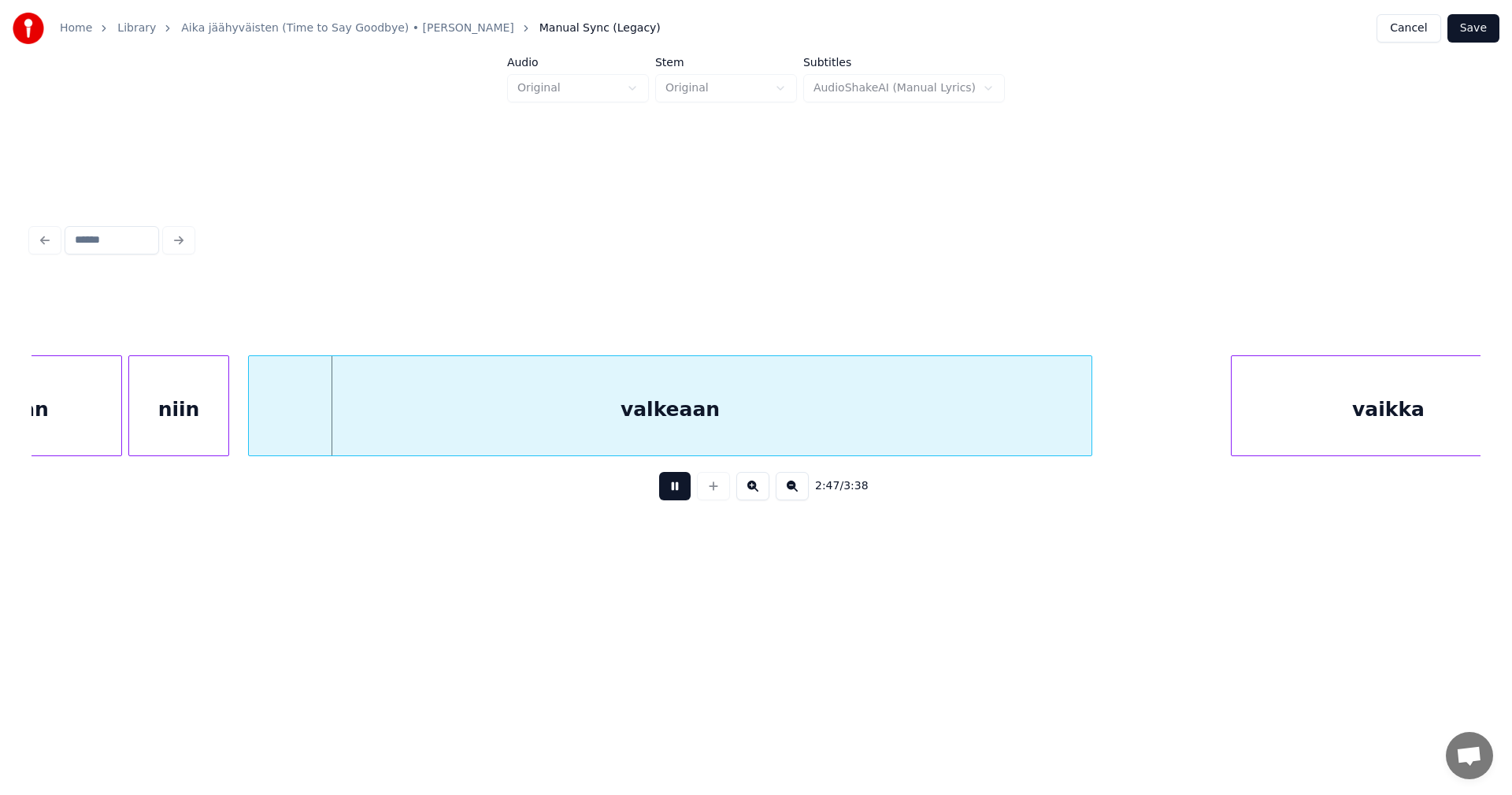
click at [679, 498] on button at bounding box center [675, 486] width 32 height 28
click at [90, 425] on div "laivaan" at bounding box center [8, 410] width 225 height 107
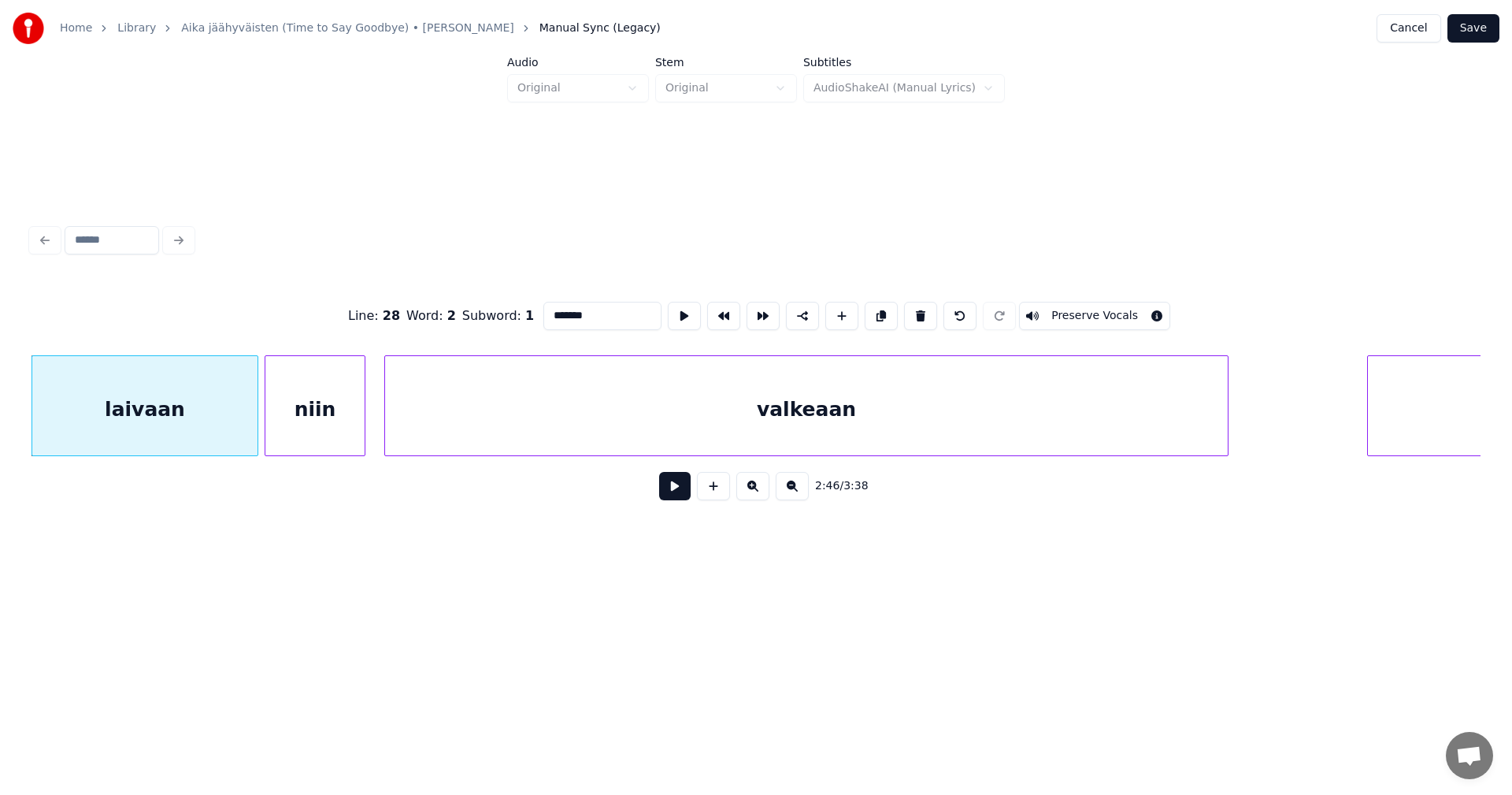
click at [663, 490] on button at bounding box center [675, 486] width 32 height 28
click at [666, 490] on button at bounding box center [675, 486] width 32 height 28
click at [250, 439] on div at bounding box center [250, 405] width 5 height 100
click at [714, 417] on div "valkeaan" at bounding box center [806, 410] width 842 height 107
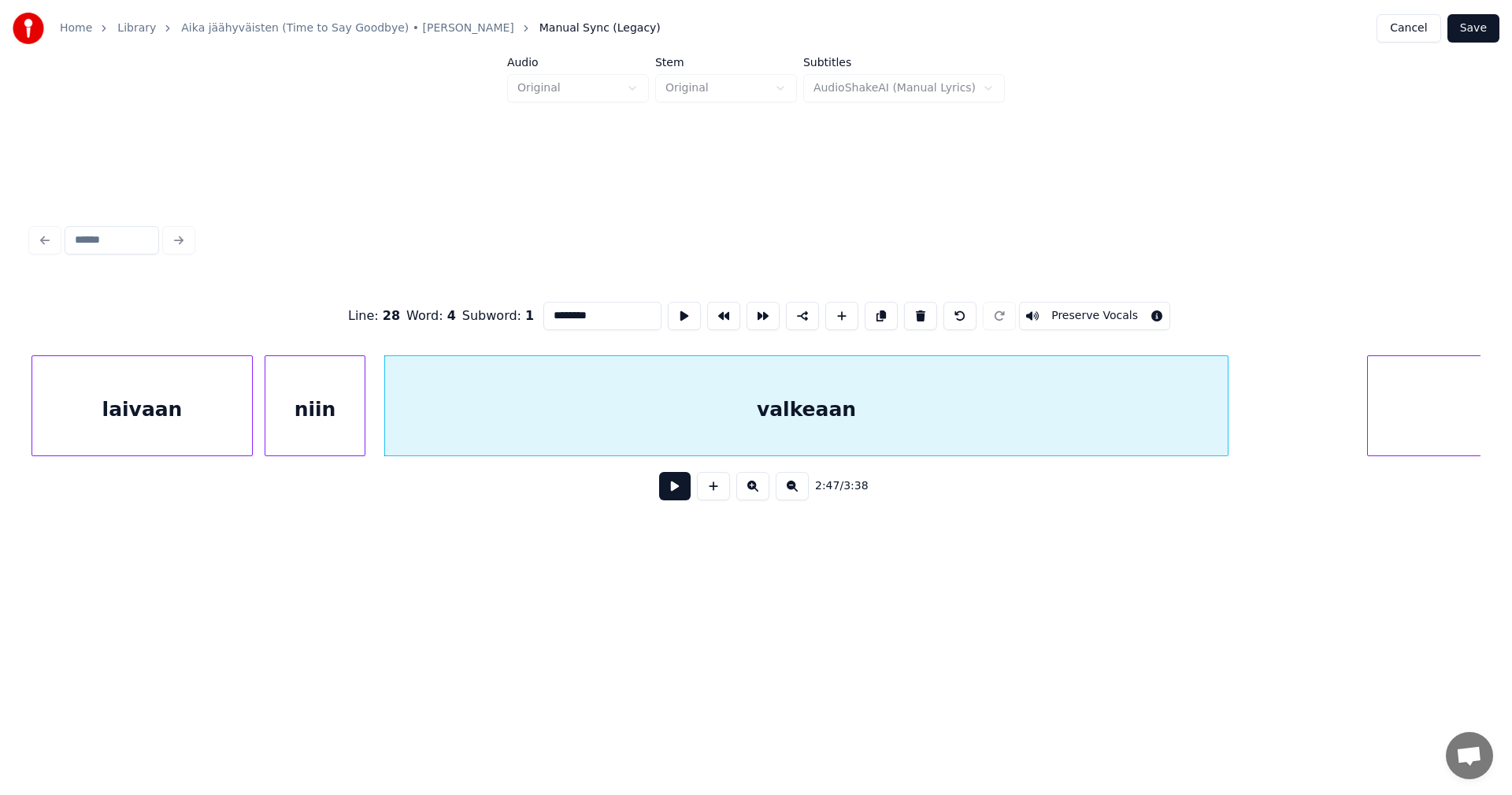
click at [604, 310] on input "********" at bounding box center [602, 316] width 118 height 28
type input "**********"
click at [676, 498] on button at bounding box center [675, 486] width 32 height 28
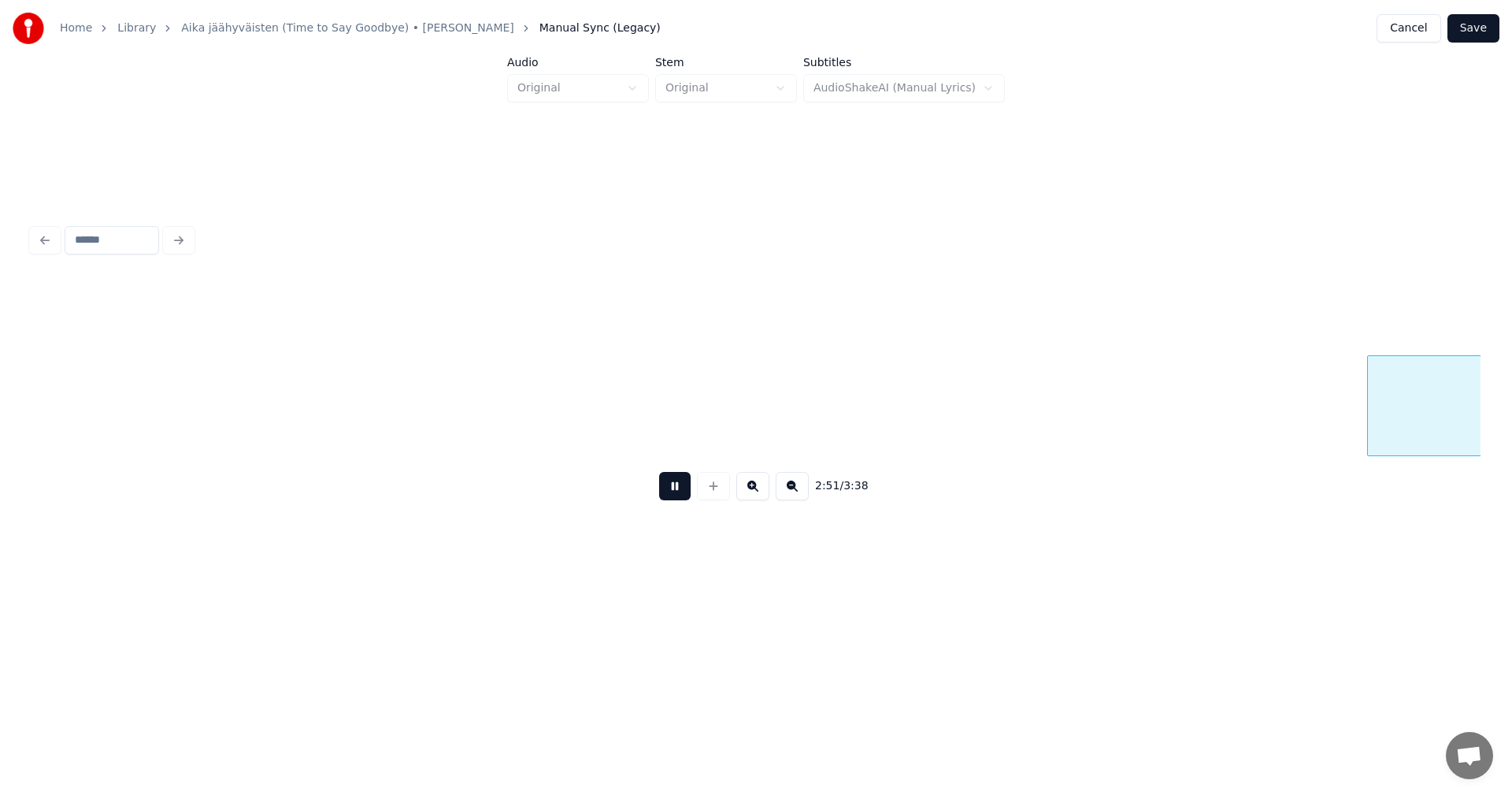
scroll to position [0, 53879]
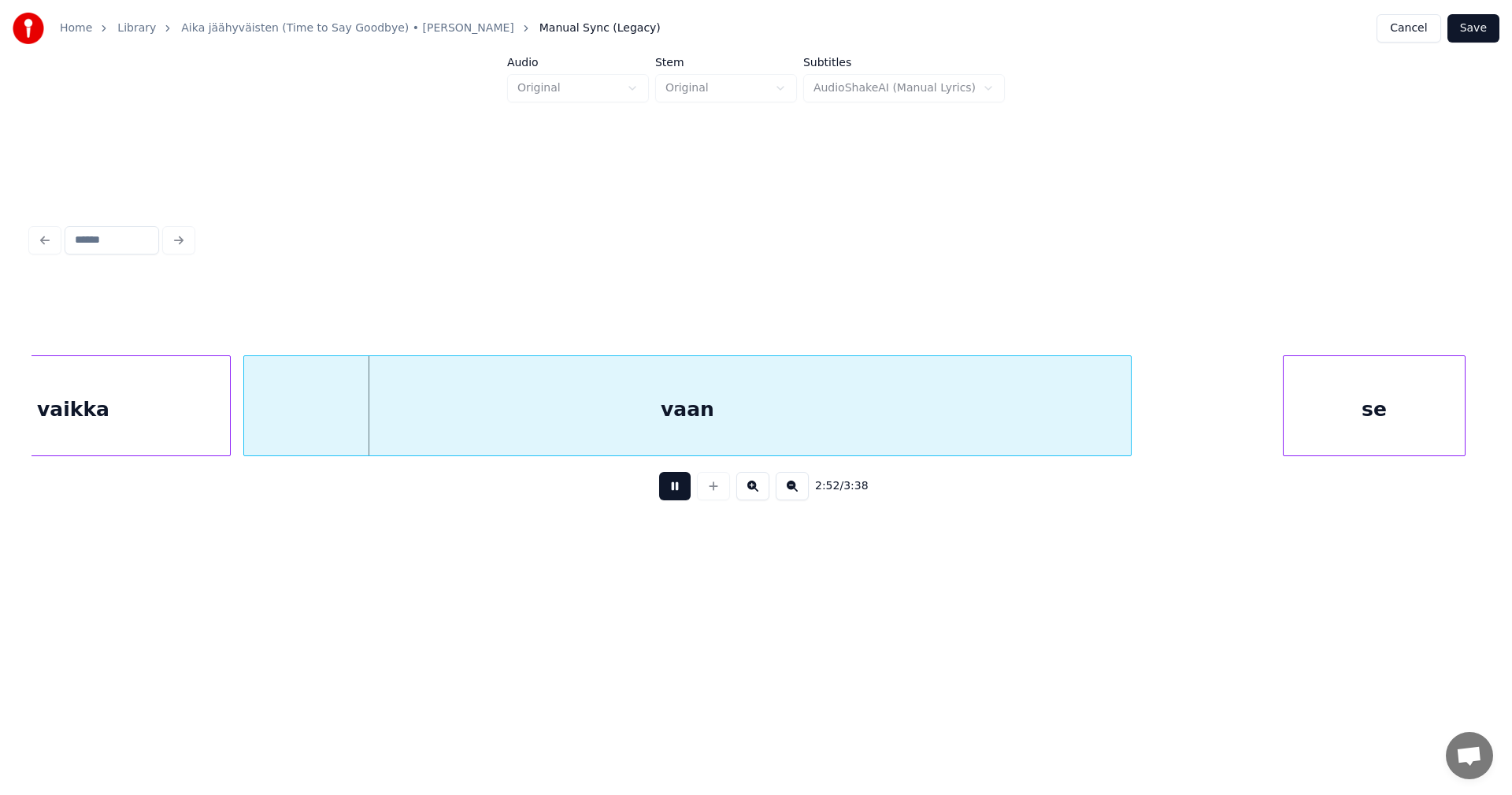
drag, startPoint x: 681, startPoint y: 496, endPoint x: 685, endPoint y: 488, distance: 8.9
click at [683, 493] on button at bounding box center [675, 486] width 32 height 28
drag, startPoint x: 794, startPoint y: 339, endPoint x: 782, endPoint y: 392, distance: 54.3
click at [794, 340] on div at bounding box center [756, 316] width 1449 height 79
click at [777, 393] on div "vaan" at bounding box center [687, 410] width 887 height 107
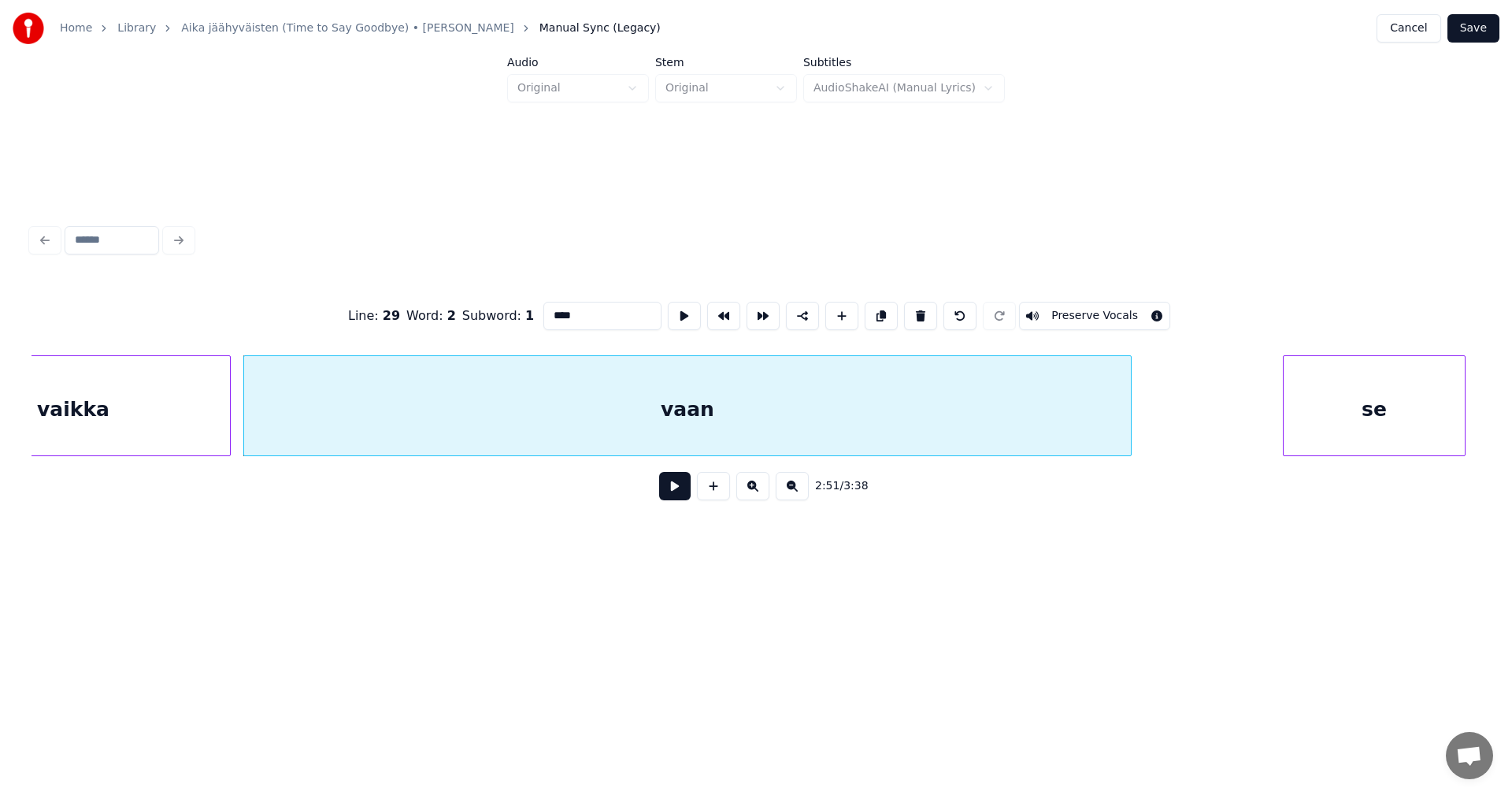
click at [584, 327] on div "Line : 29 Word : 2 Subword : 1 **** Preserve Vocals" at bounding box center [756, 316] width 1449 height 79
click at [588, 317] on input "****" at bounding box center [602, 316] width 118 height 28
type input "*******"
click at [686, 490] on button at bounding box center [675, 486] width 32 height 28
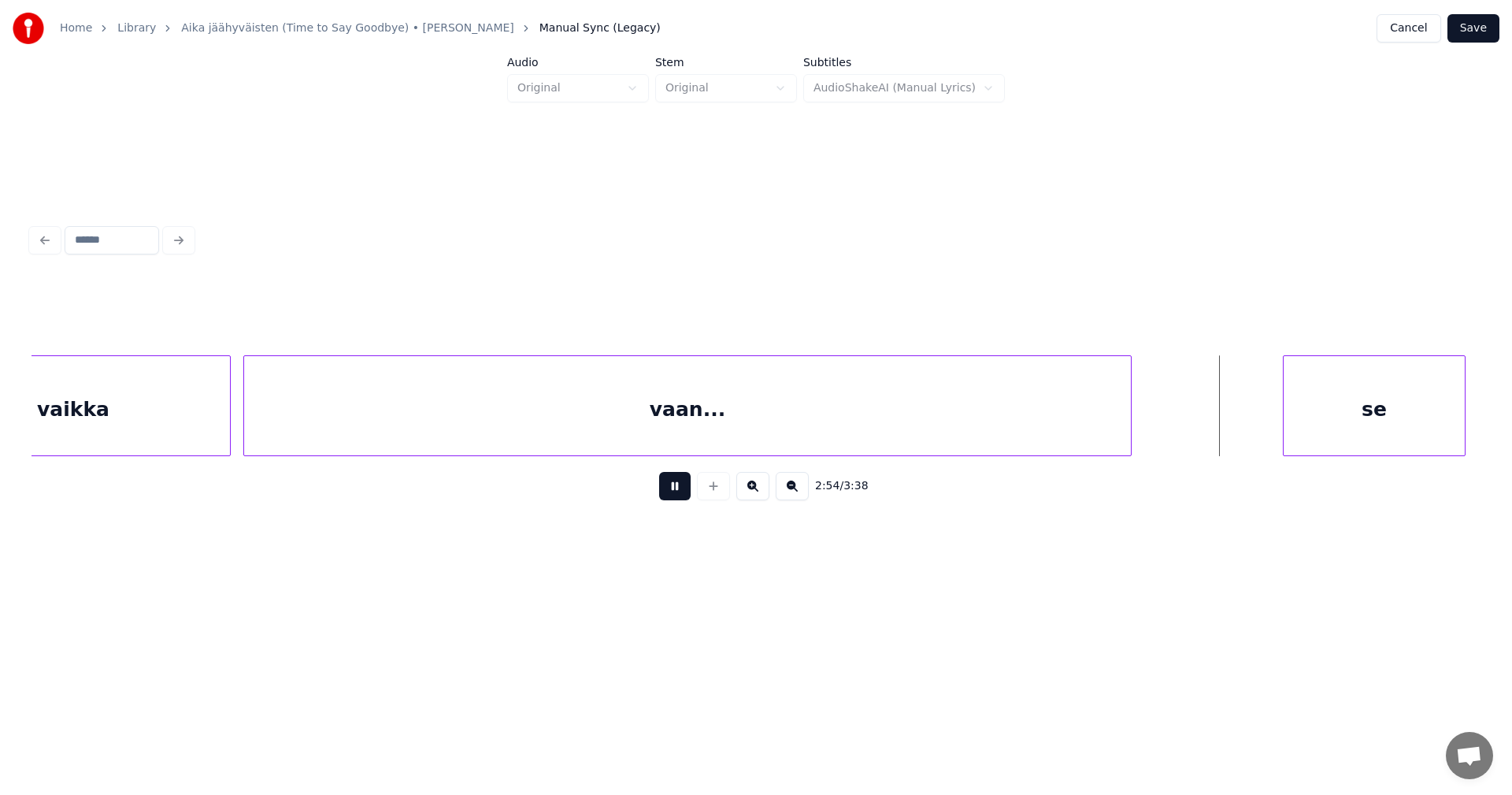
click at [681, 498] on button at bounding box center [675, 486] width 32 height 28
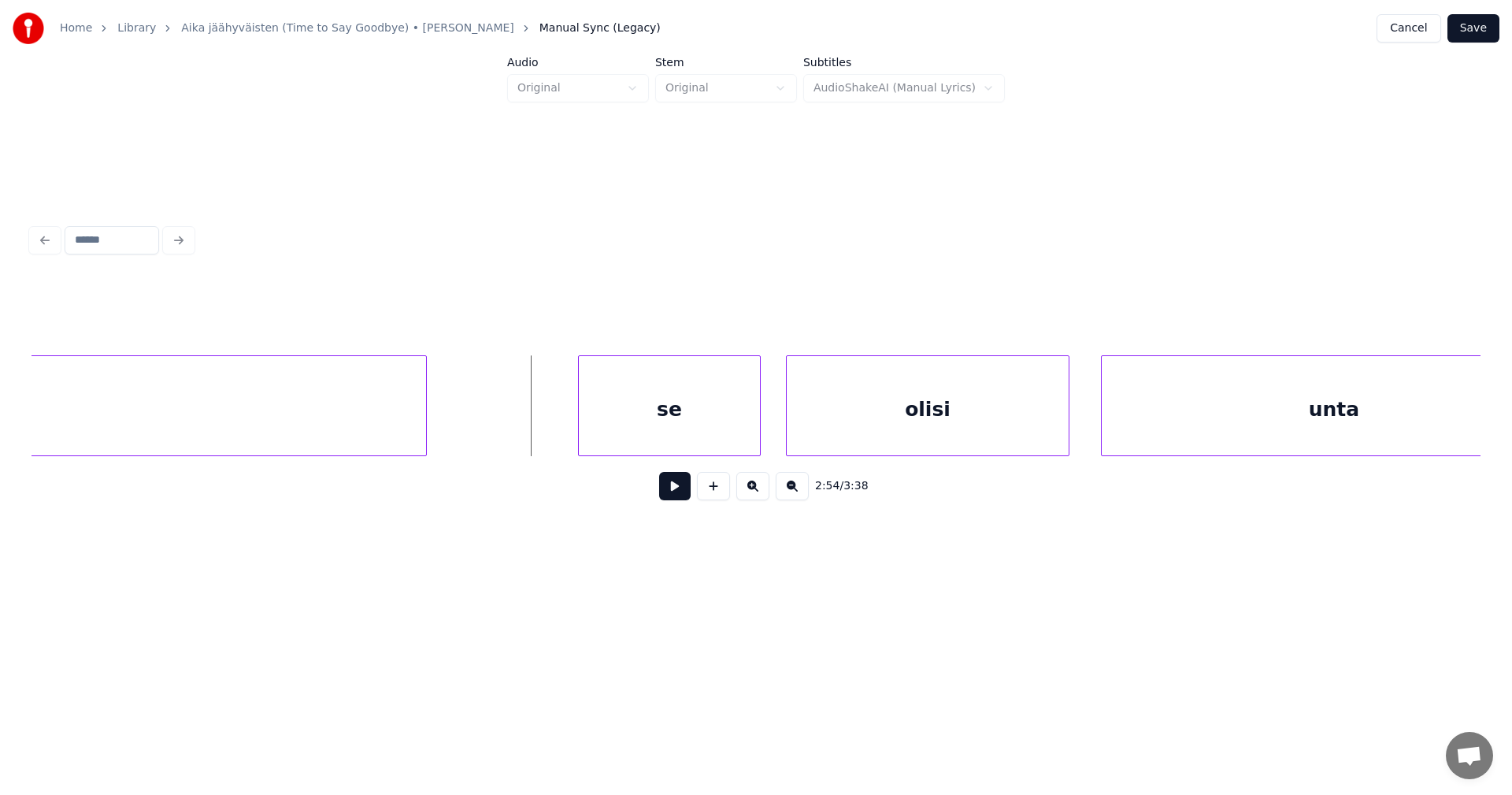
scroll to position [0, 54667]
click at [577, 429] on div "se" at bounding box center [562, 410] width 181 height 107
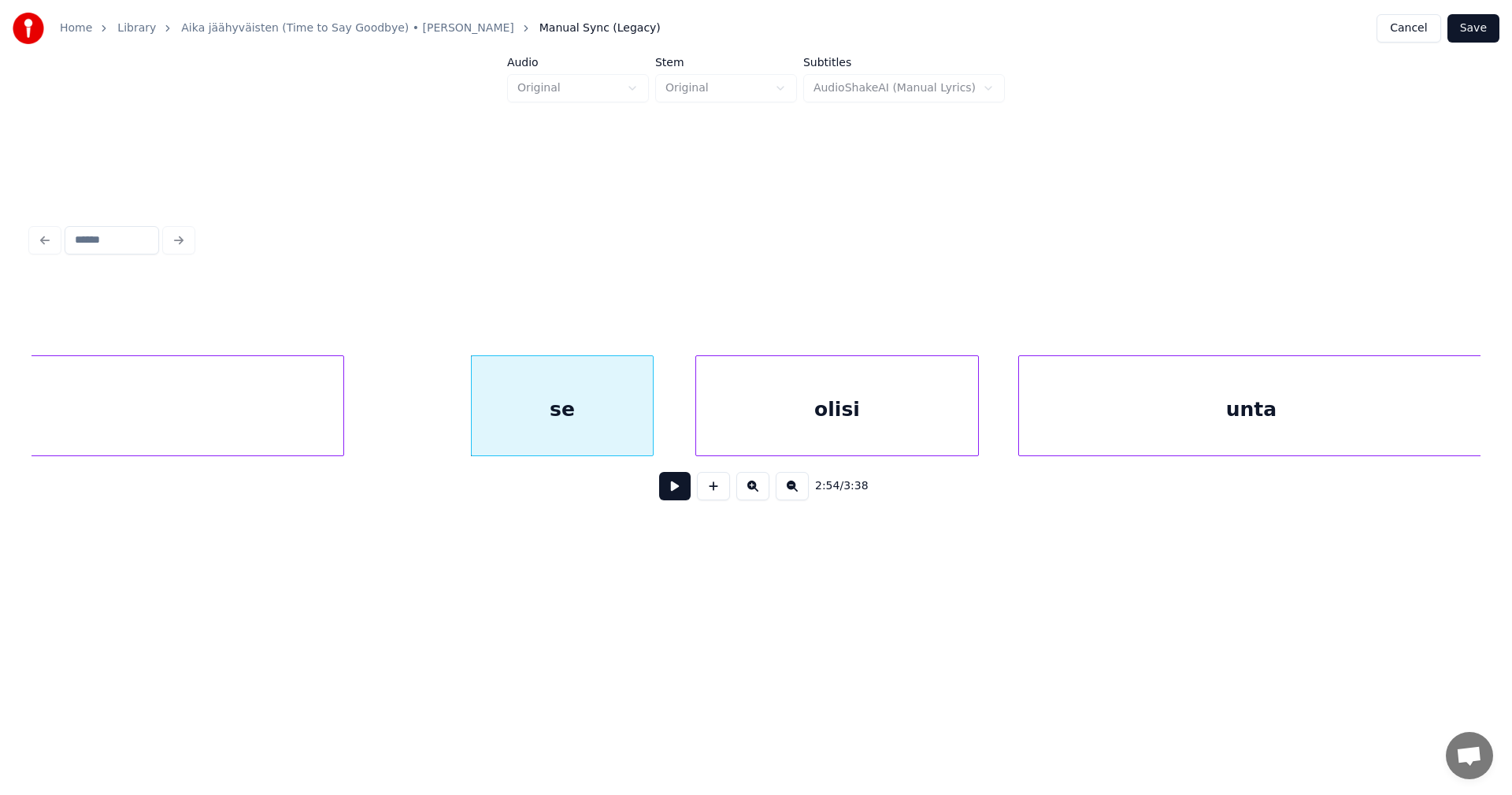
click at [739, 411] on div "olisi" at bounding box center [837, 410] width 282 height 107
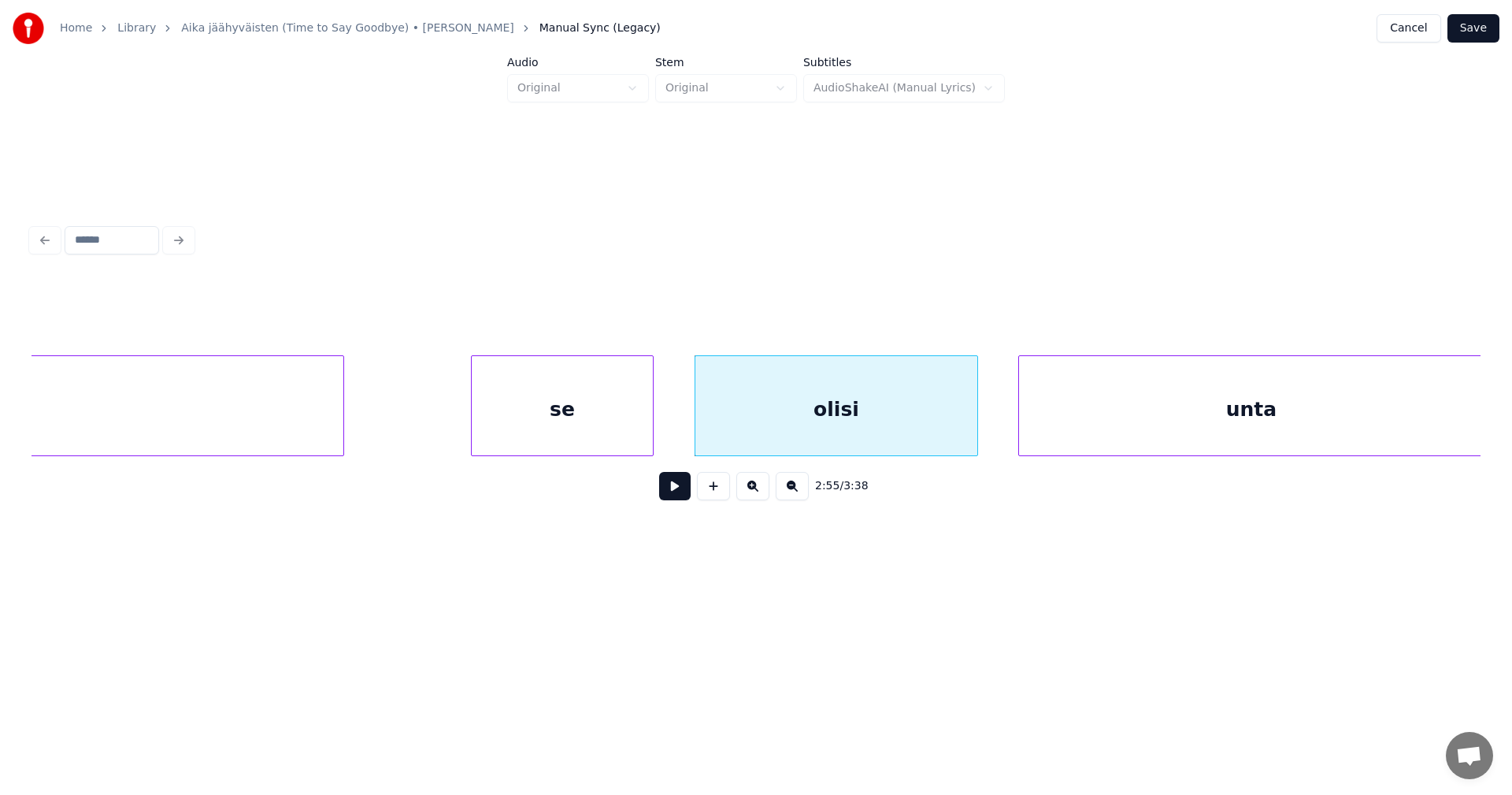
click at [620, 426] on div "se" at bounding box center [562, 410] width 181 height 107
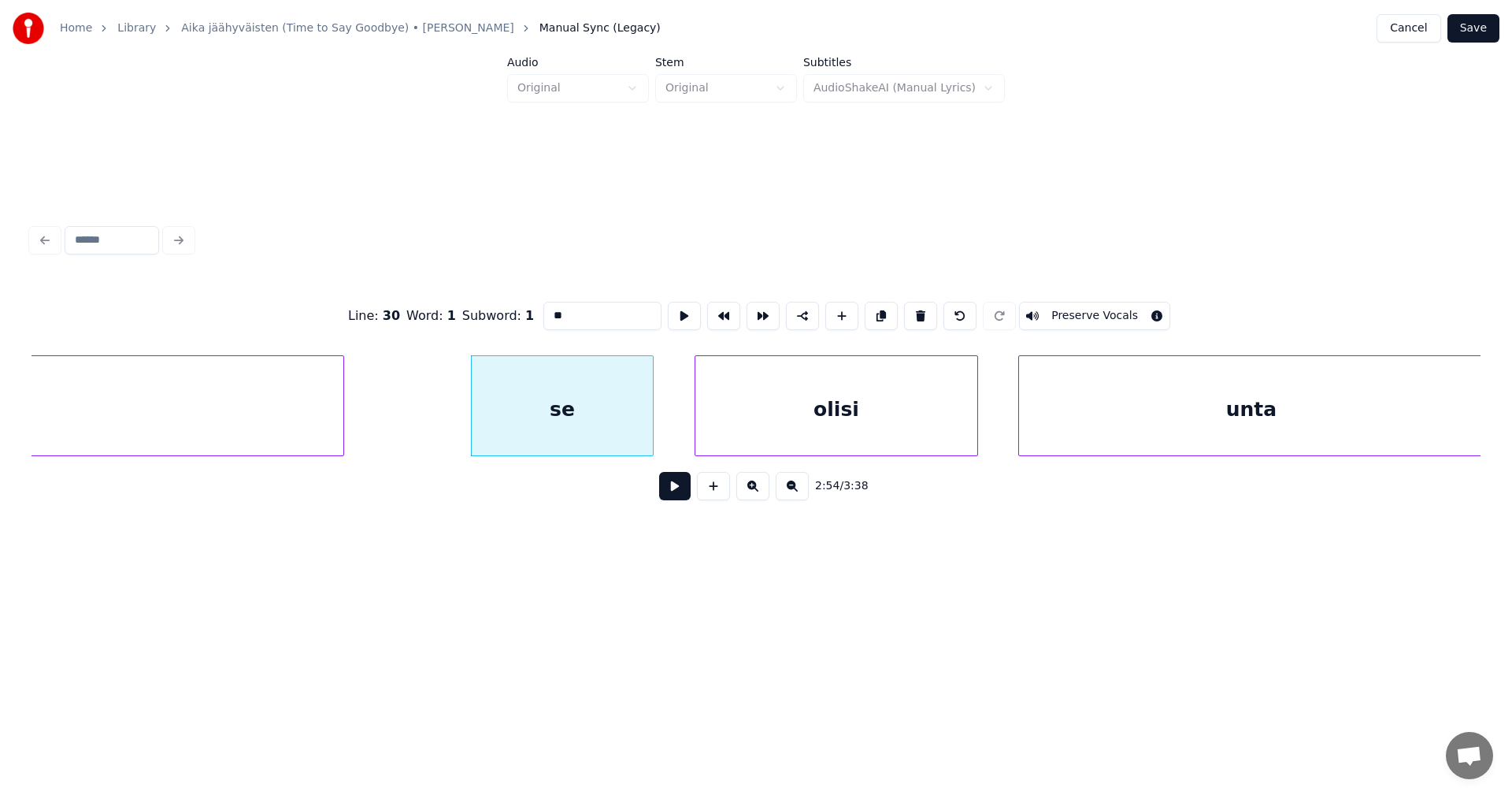
click at [674, 484] on button at bounding box center [675, 486] width 32 height 28
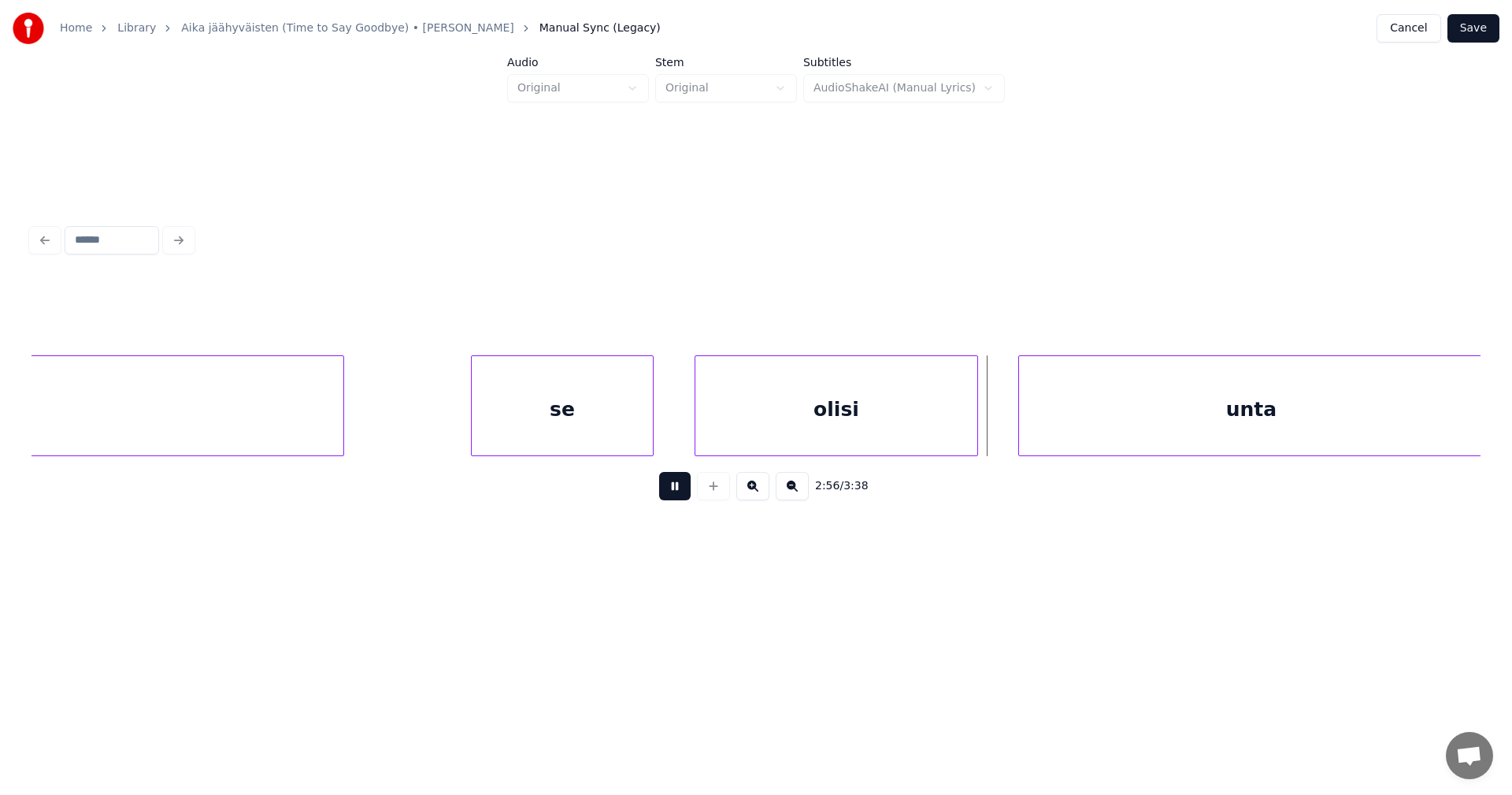
click at [675, 484] on button at bounding box center [675, 486] width 32 height 28
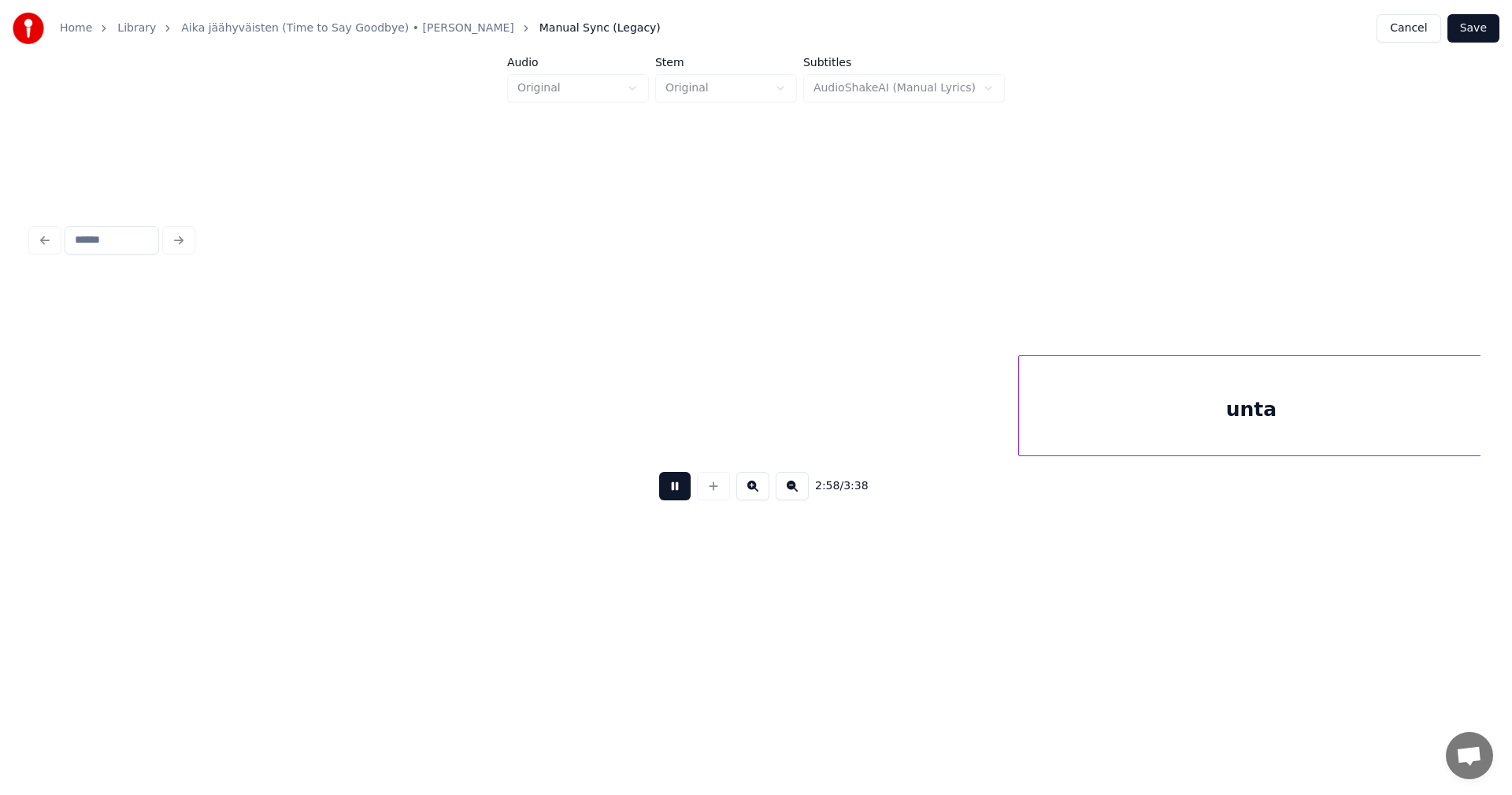
scroll to position [0, 56119]
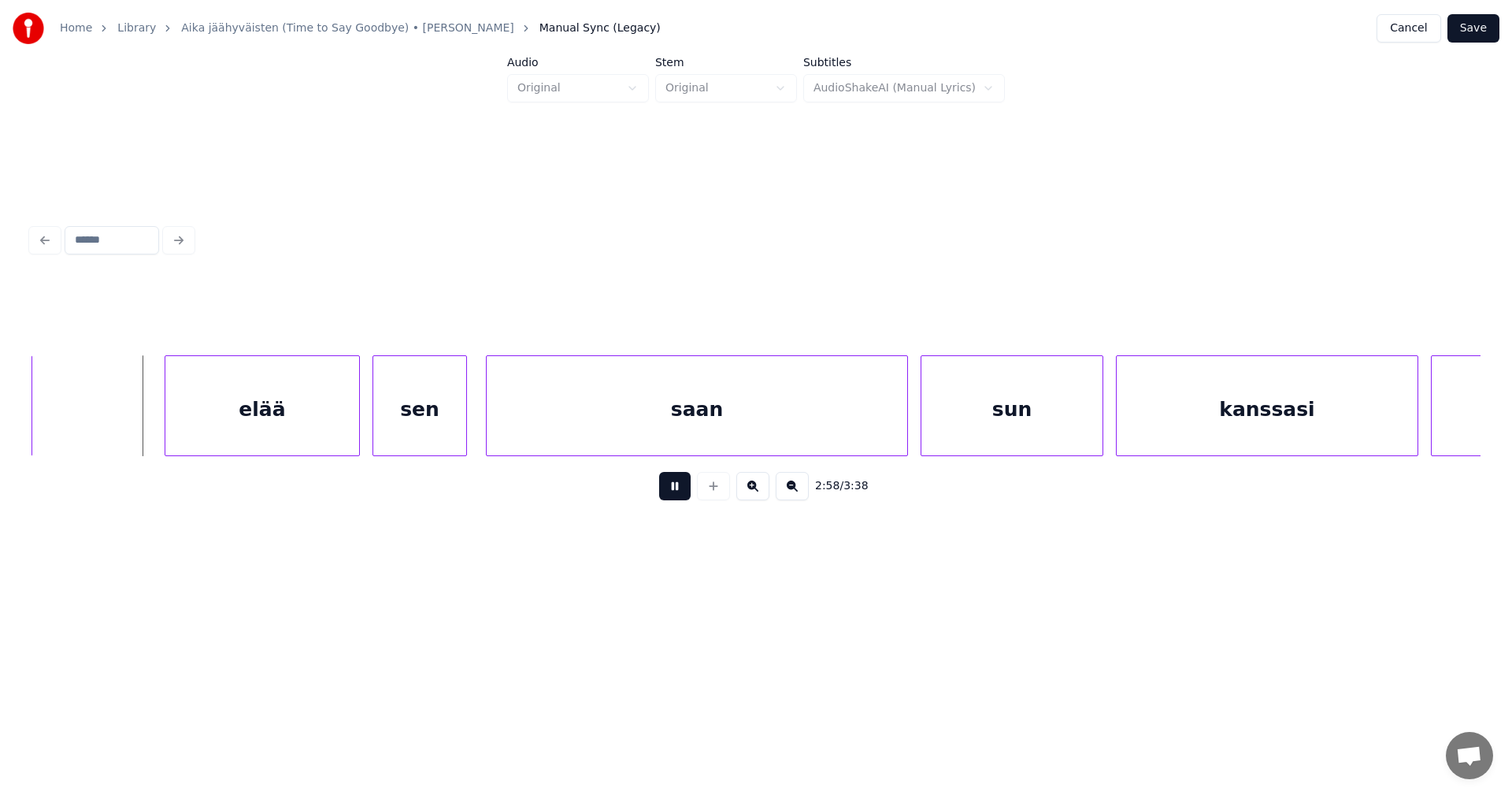
click at [675, 484] on button at bounding box center [675, 486] width 32 height 28
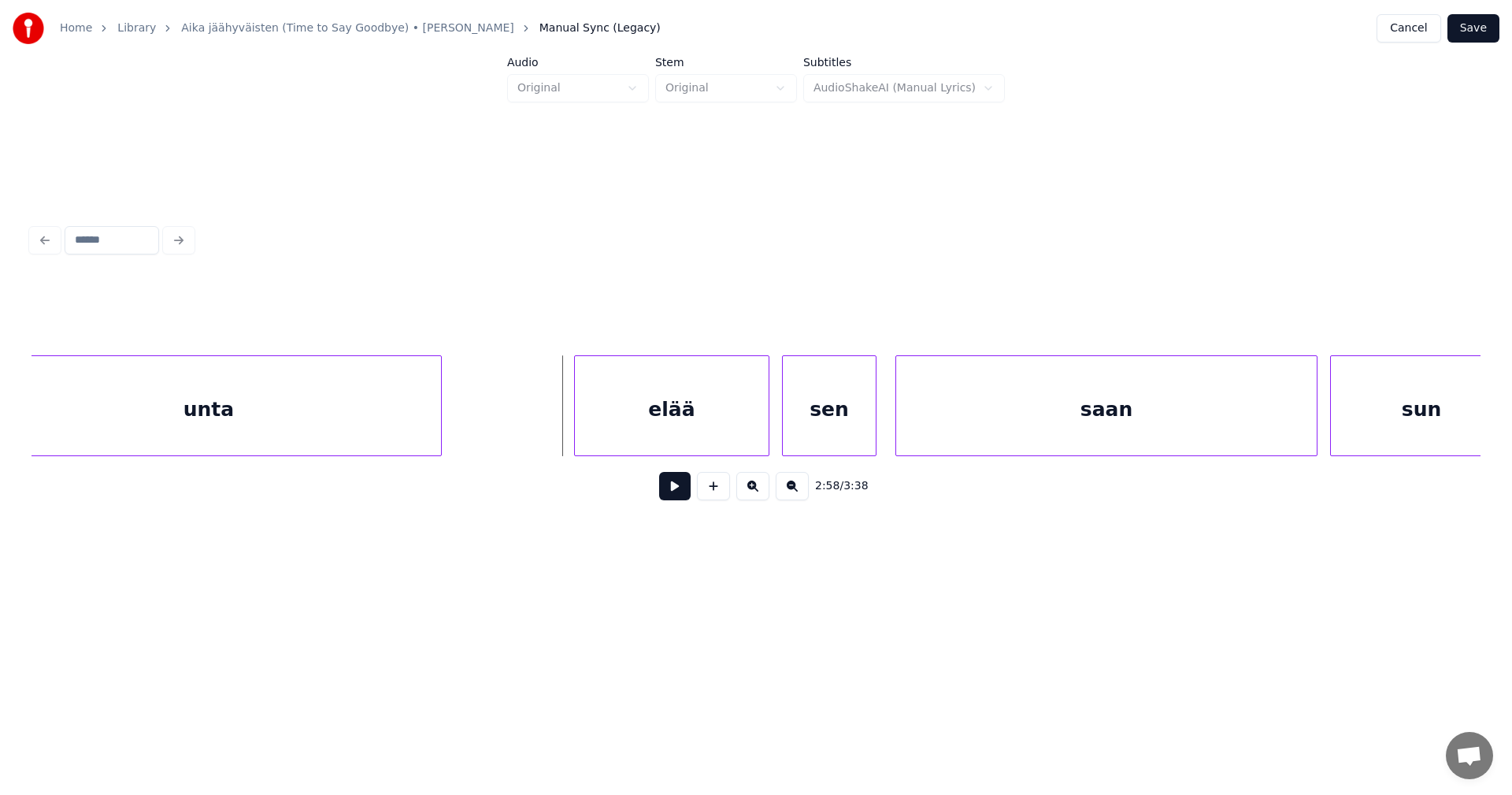
click at [220, 405] on div "unta" at bounding box center [208, 410] width 465 height 107
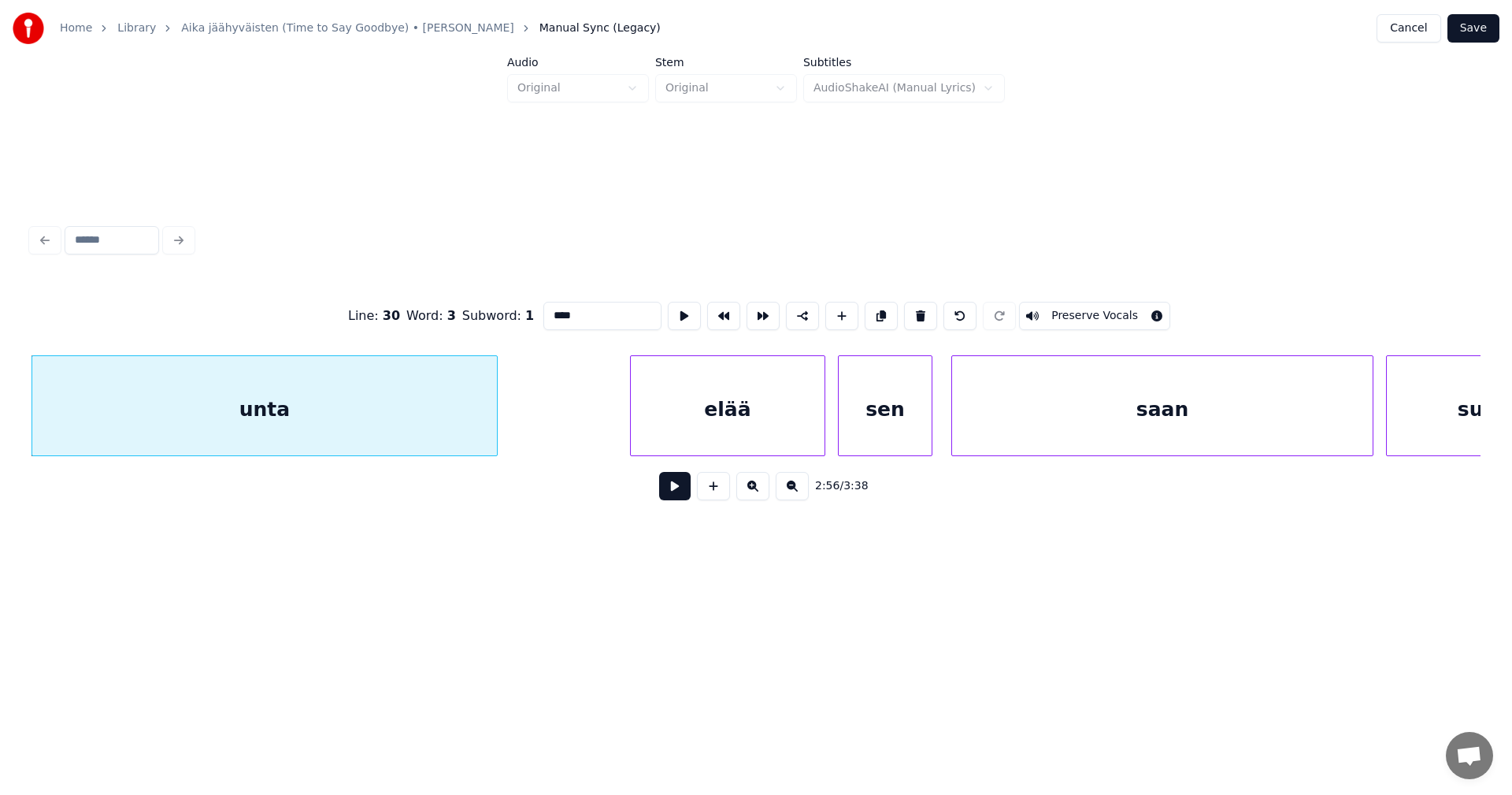
click at [352, 445] on div "unta" at bounding box center [265, 410] width 465 height 107
click at [671, 493] on button at bounding box center [675, 486] width 32 height 28
drag, startPoint x: 671, startPoint y: 493, endPoint x: 645, endPoint y: 488, distance: 26.5
click at [660, 488] on button at bounding box center [675, 486] width 32 height 28
click at [441, 437] on div "unta" at bounding box center [265, 410] width 465 height 107
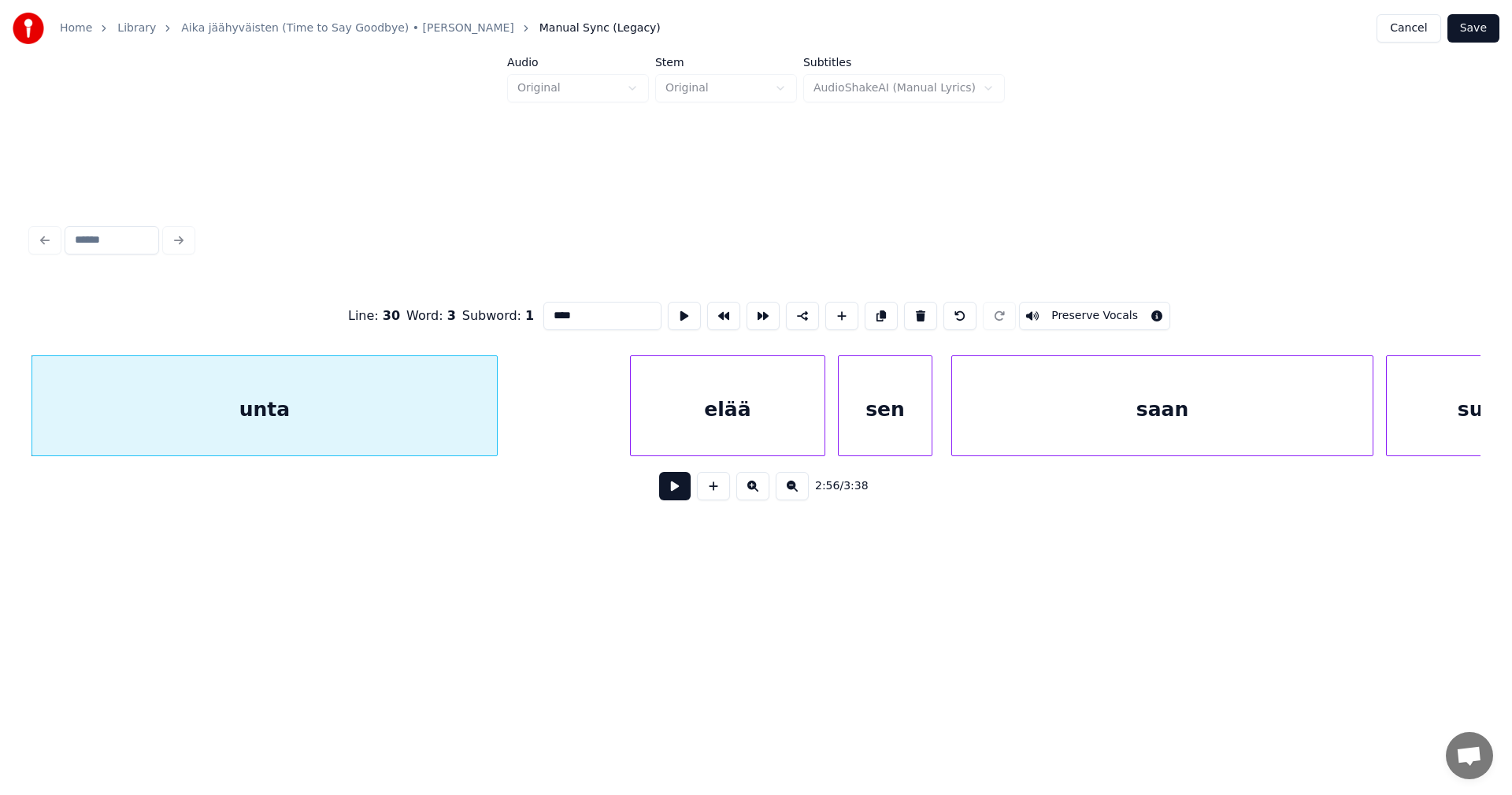
click at [604, 303] on input "****" at bounding box center [602, 316] width 118 height 28
click at [695, 419] on div "elää" at bounding box center [720, 410] width 193 height 107
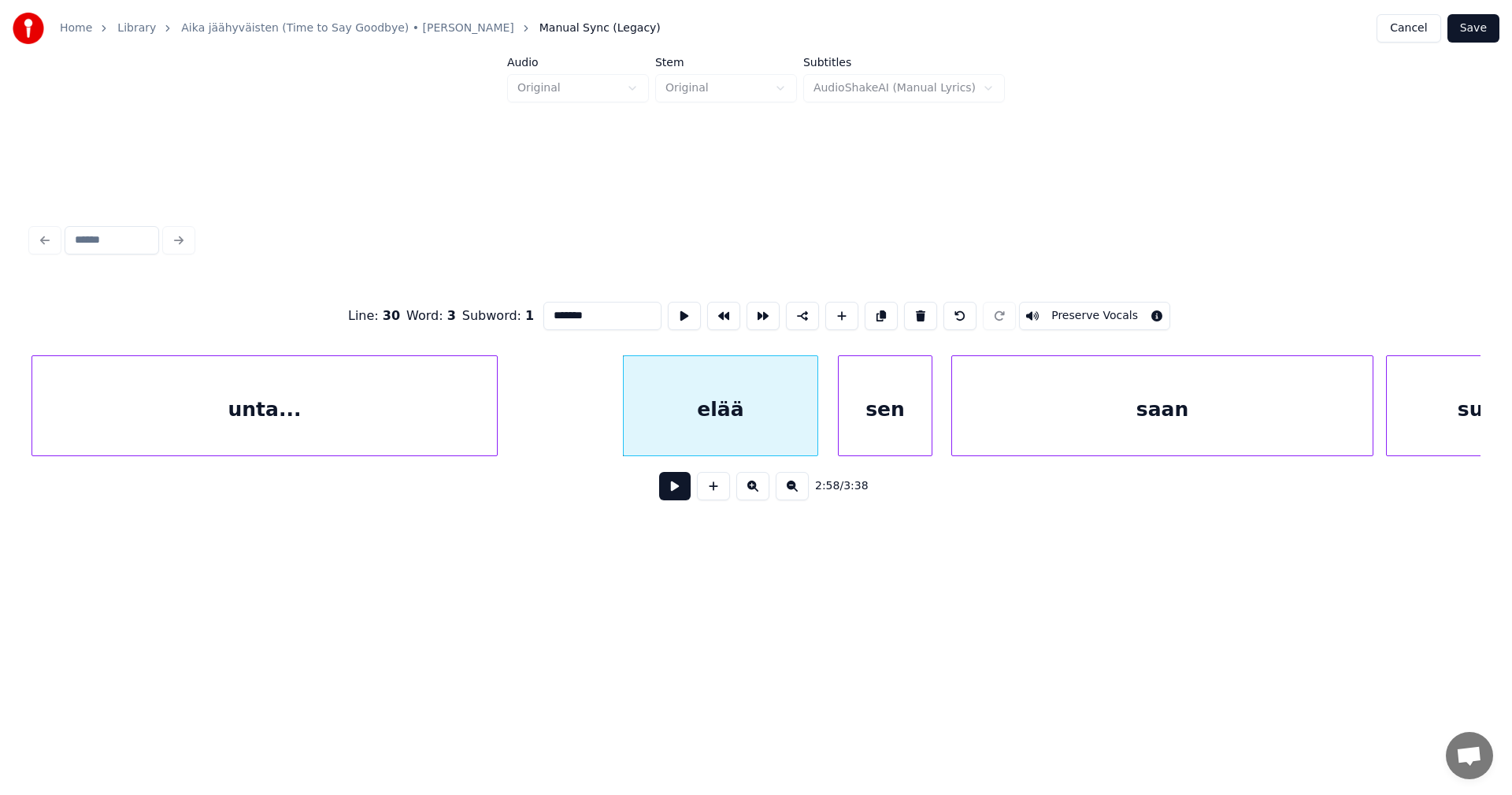
type input "*******"
click at [674, 488] on button at bounding box center [675, 486] width 32 height 28
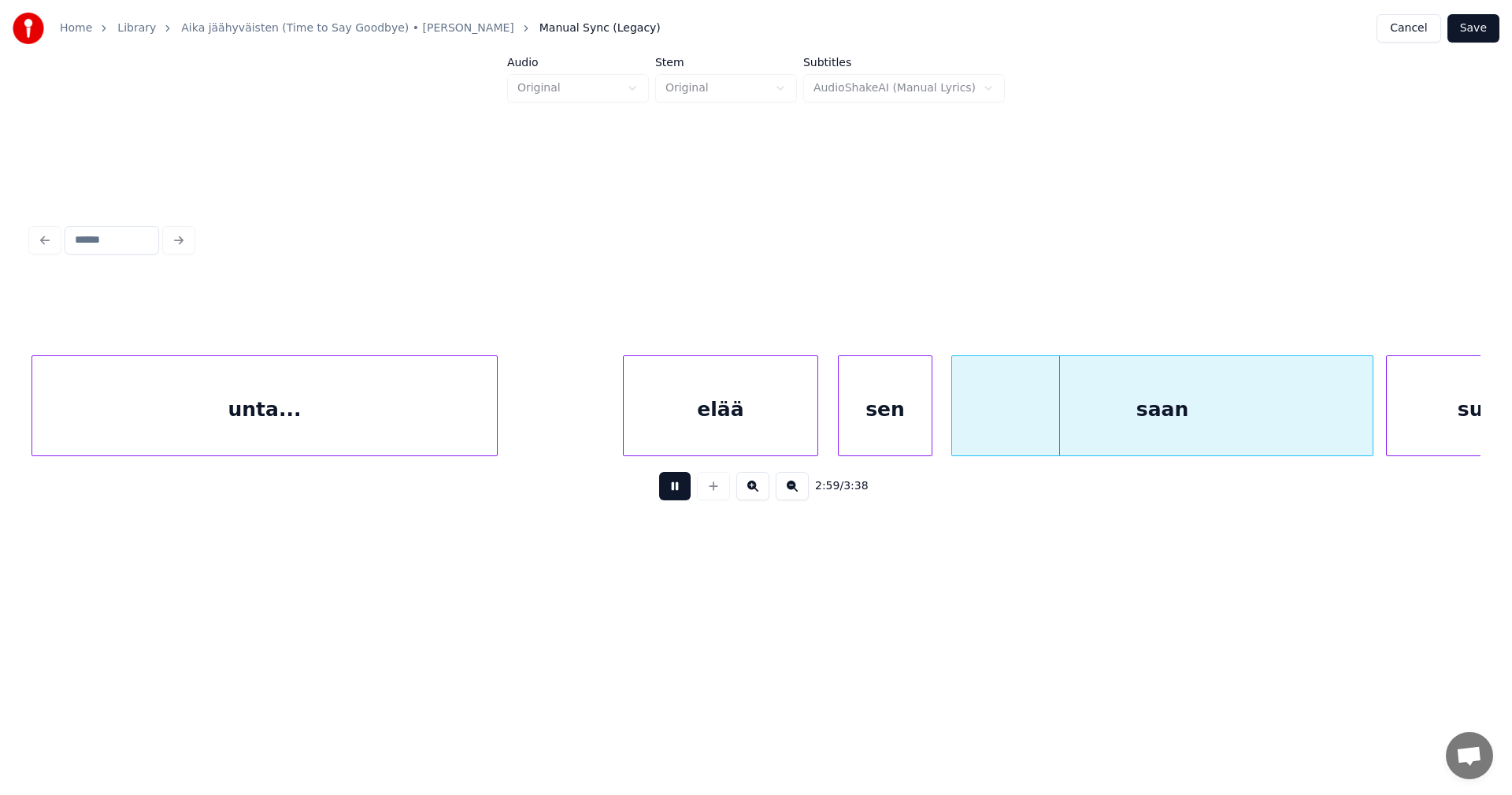
drag, startPoint x: 674, startPoint y: 488, endPoint x: 829, endPoint y: 446, distance: 160.6
click at [674, 488] on button at bounding box center [675, 486] width 32 height 28
click at [1006, 391] on div "saan" at bounding box center [1162, 410] width 420 height 107
click at [1021, 372] on div "saan" at bounding box center [1165, 410] width 420 height 107
click at [611, 302] on input "****" at bounding box center [602, 316] width 118 height 28
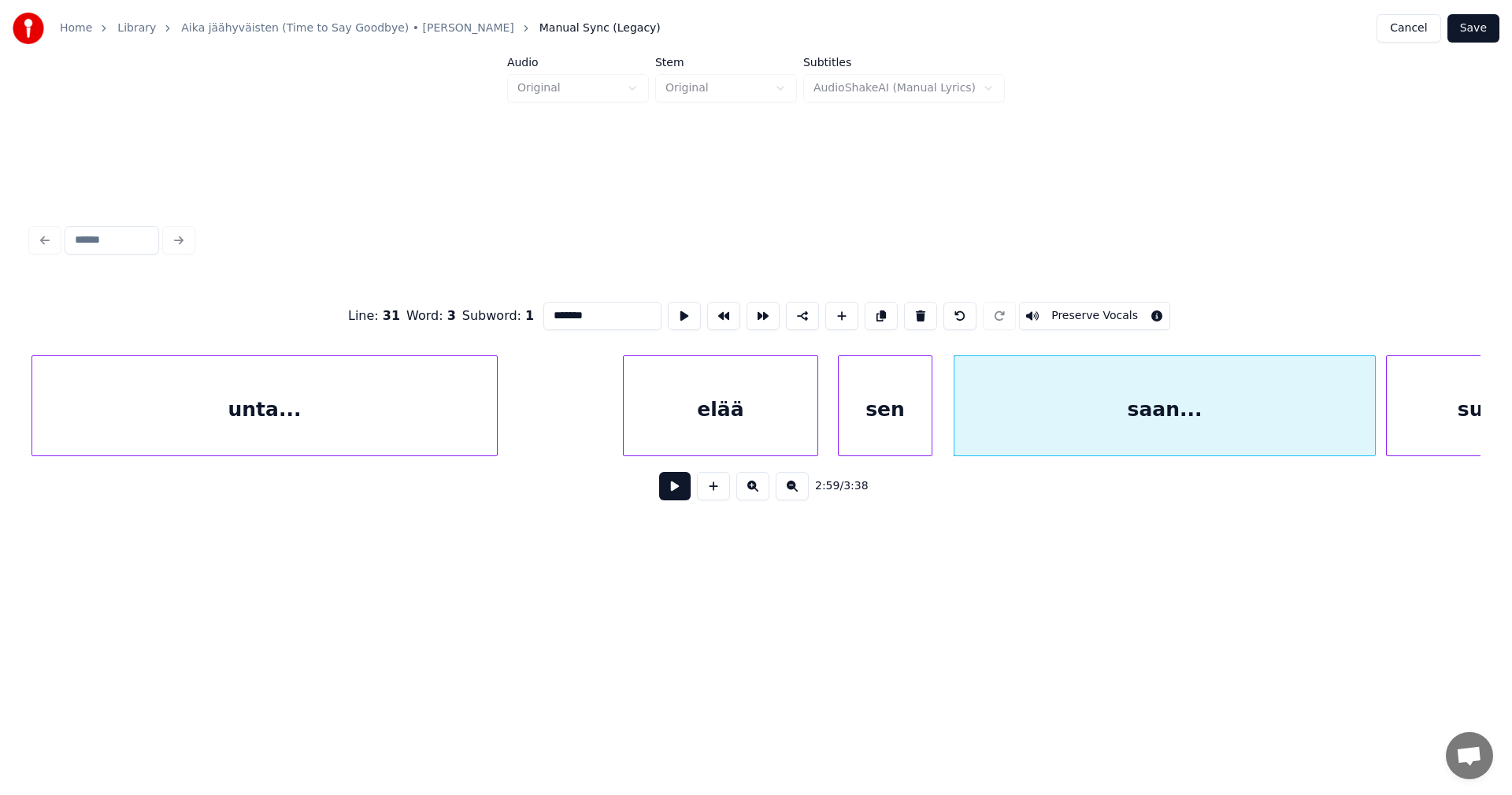
type input "*******"
click at [682, 488] on button at bounding box center [675, 486] width 32 height 28
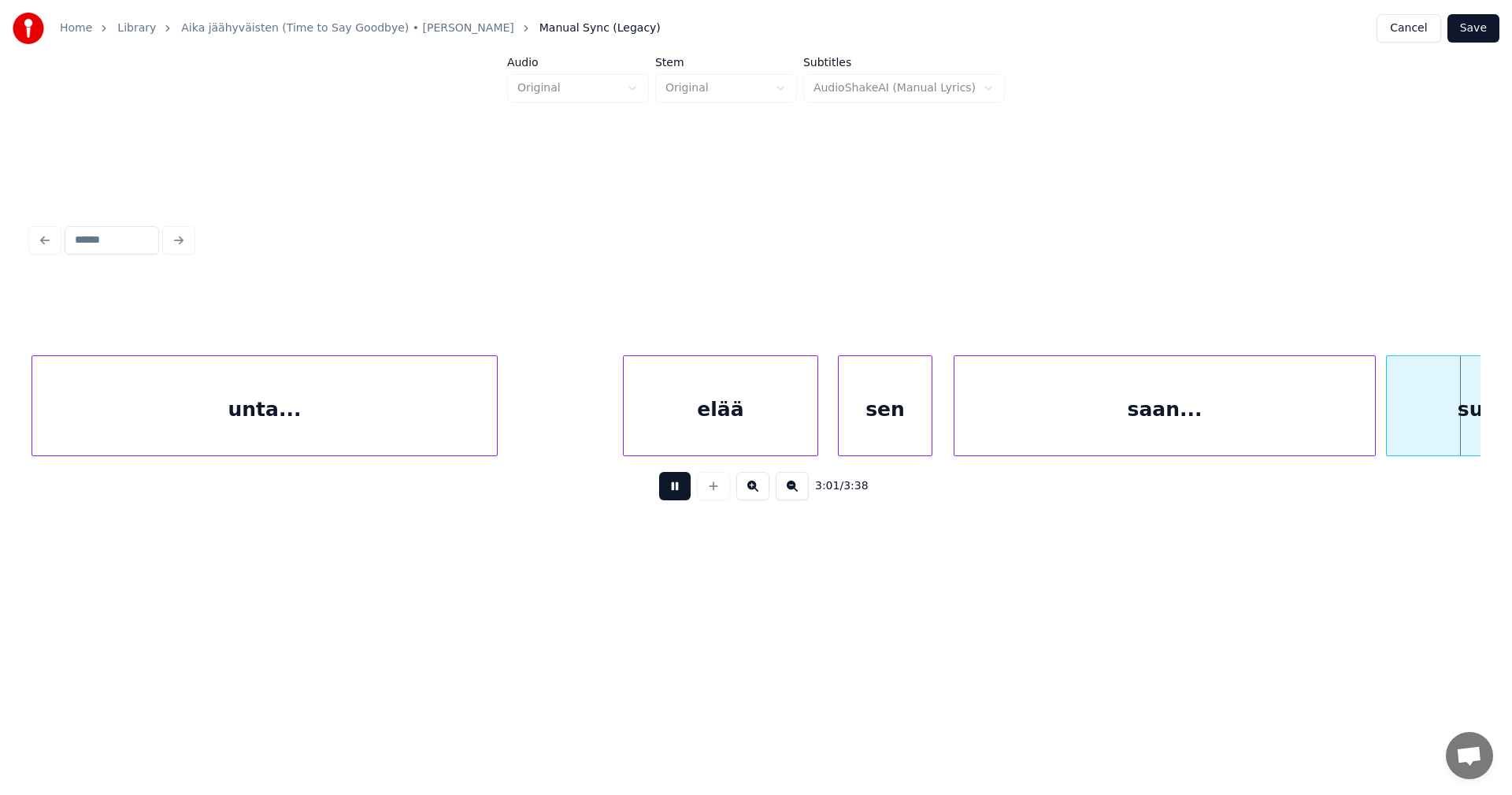
scroll to position [0, 57103]
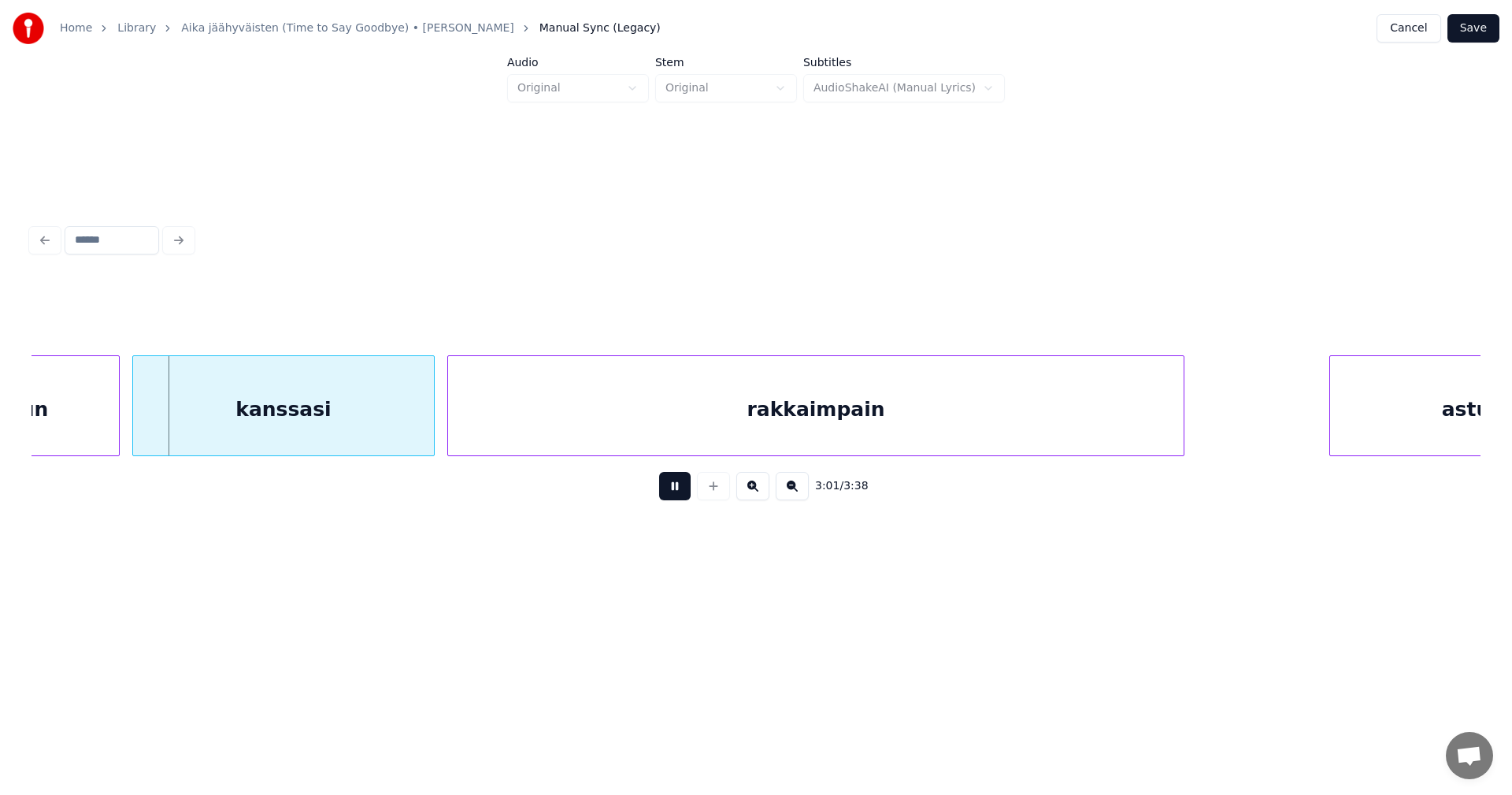
click at [676, 491] on button at bounding box center [675, 486] width 32 height 28
click at [33, 452] on div "3:01 / 3:38" at bounding box center [756, 366] width 1462 height 312
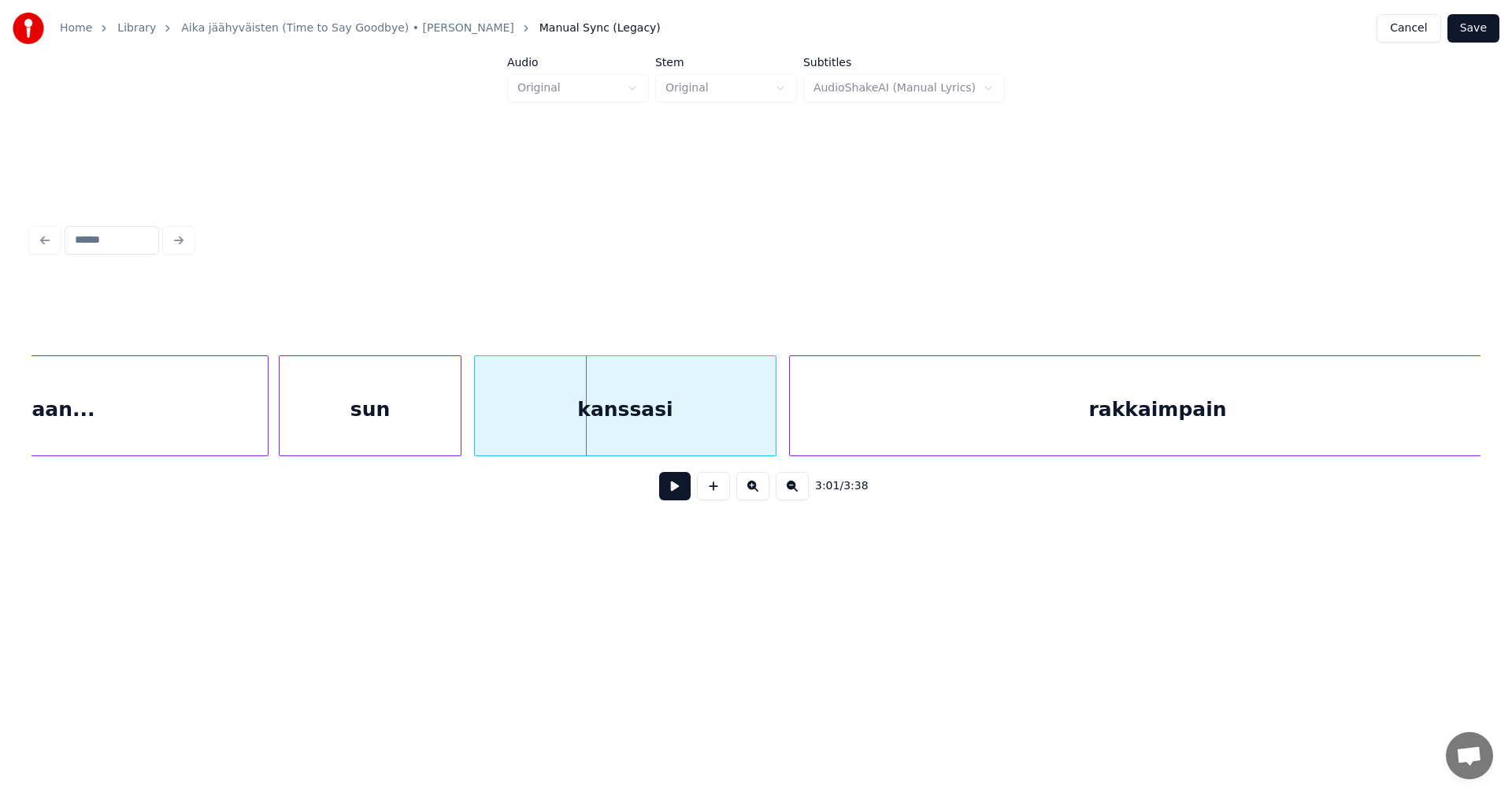
scroll to position [0, 56724]
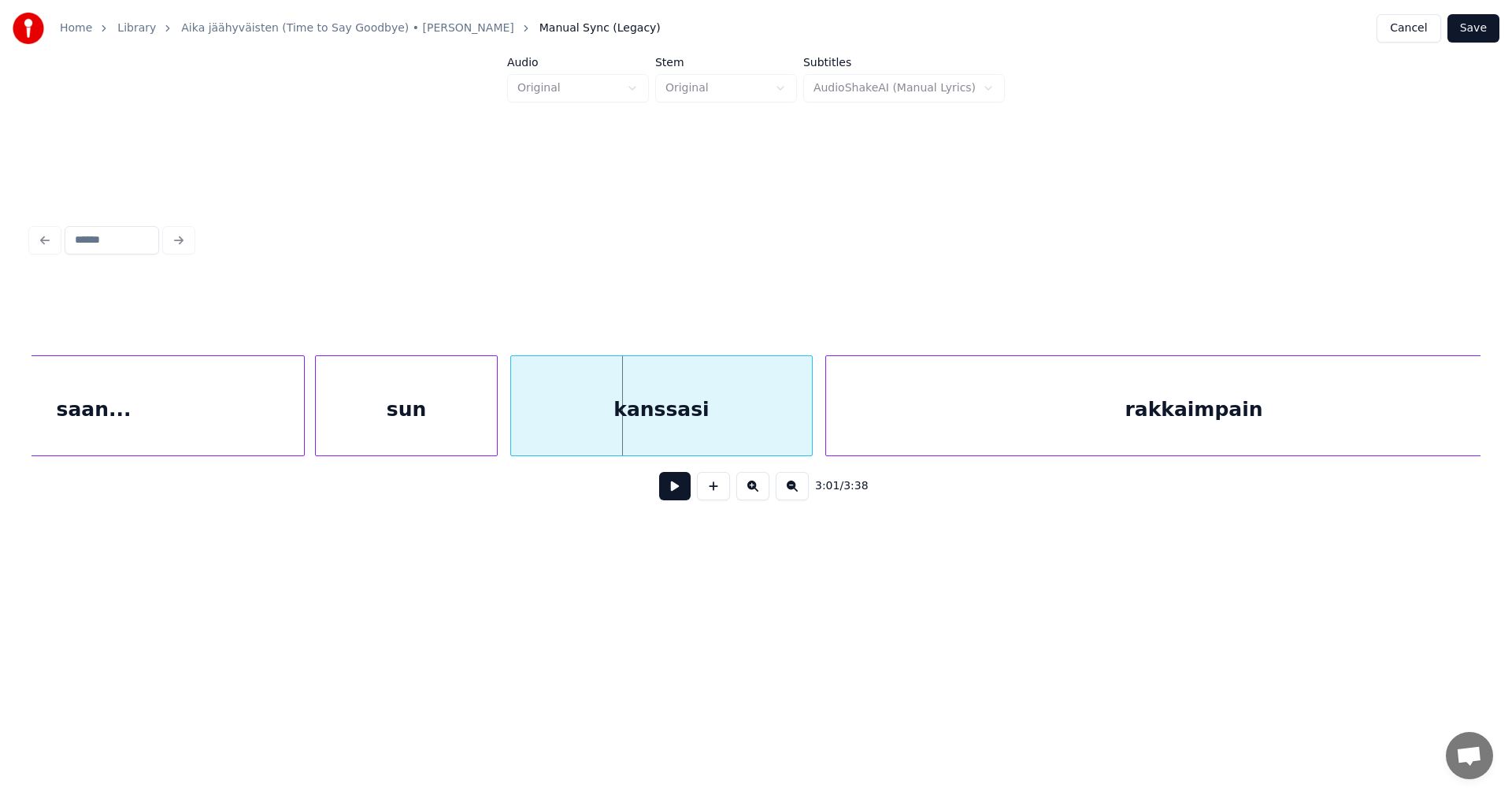
click at [275, 413] on div "saan..." at bounding box center [94, 410] width 420 height 107
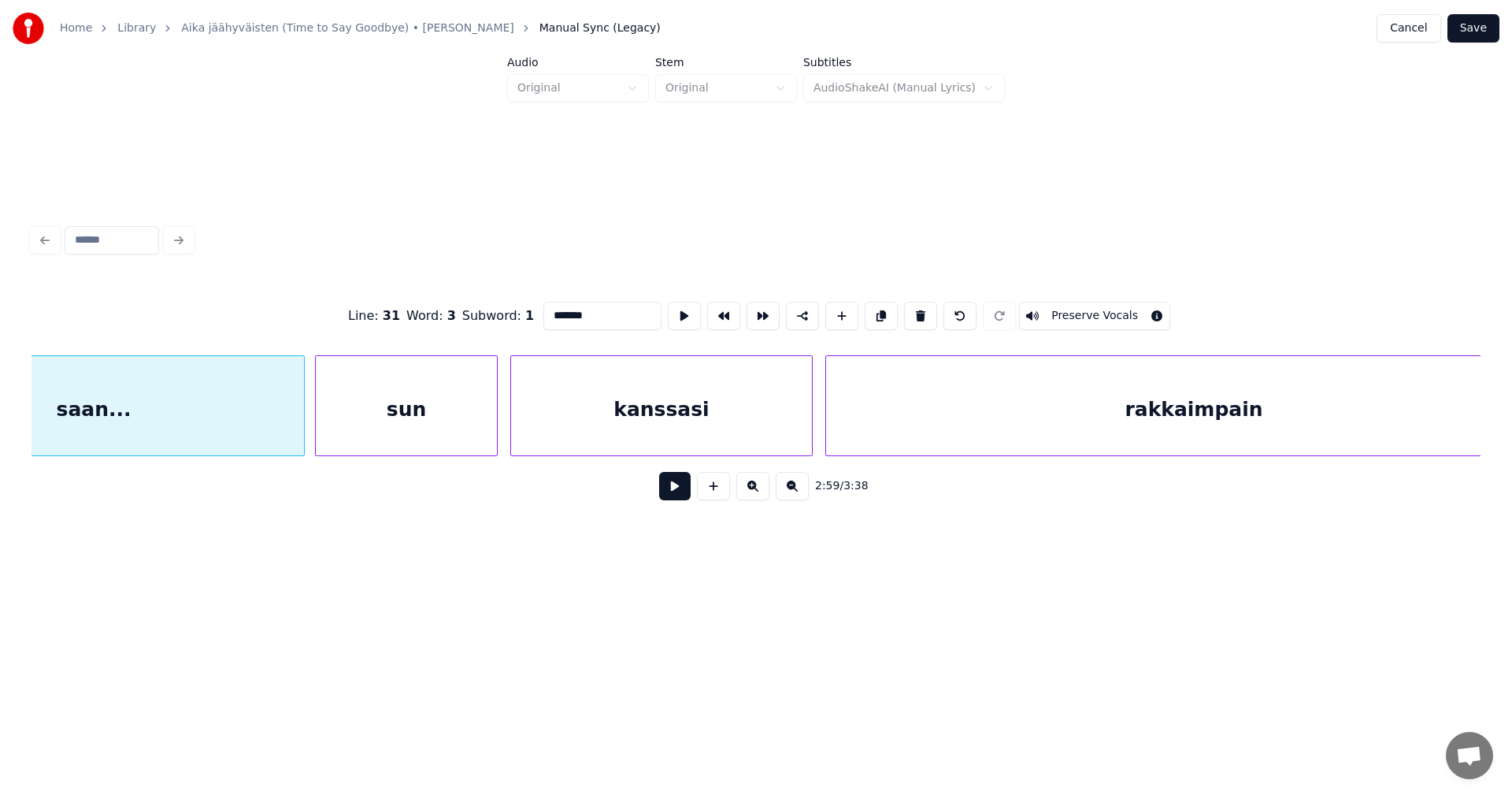
scroll to position [0, 56576]
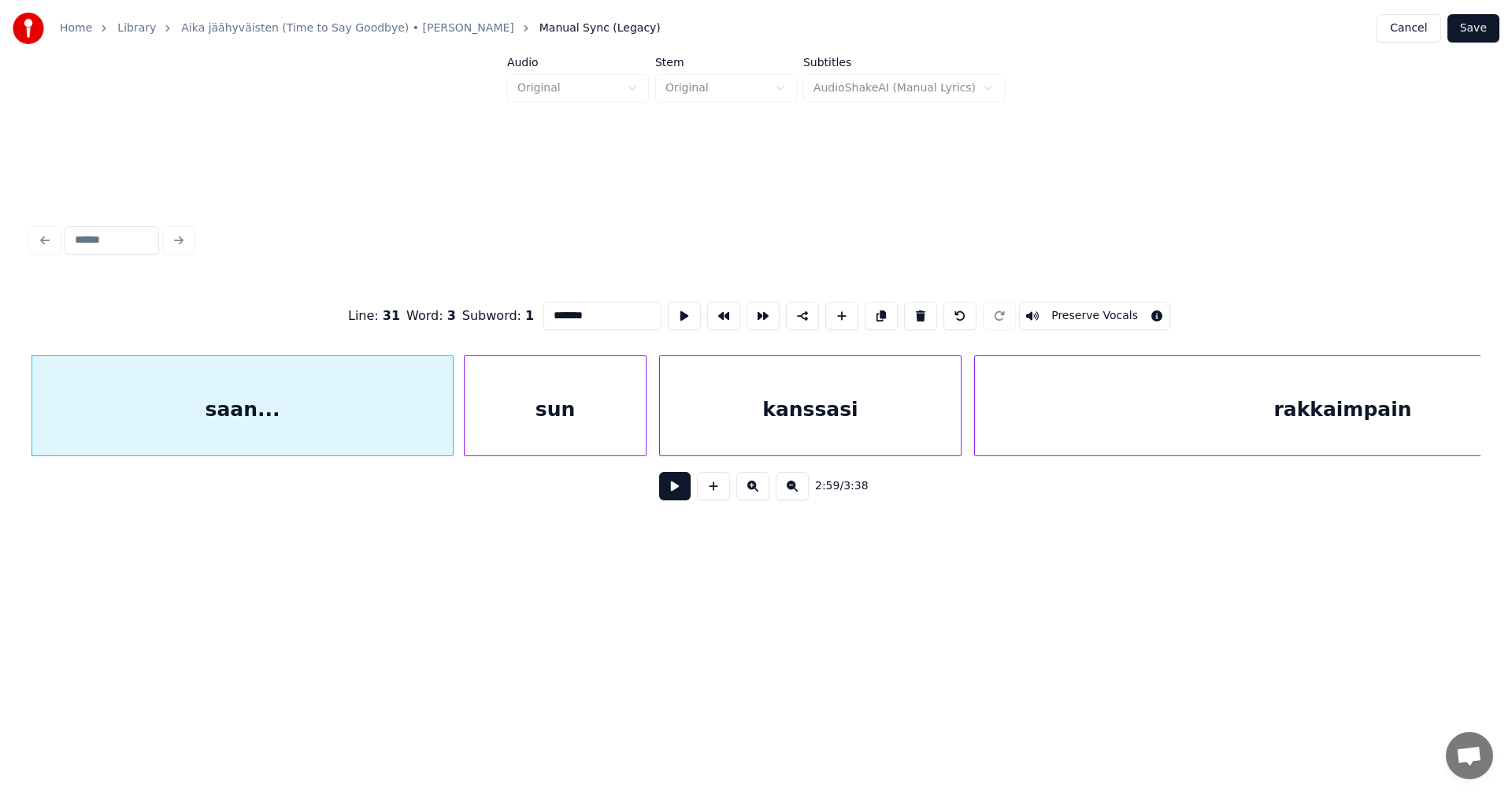
click at [681, 491] on button at bounding box center [675, 486] width 32 height 28
click at [676, 490] on button at bounding box center [675, 486] width 32 height 28
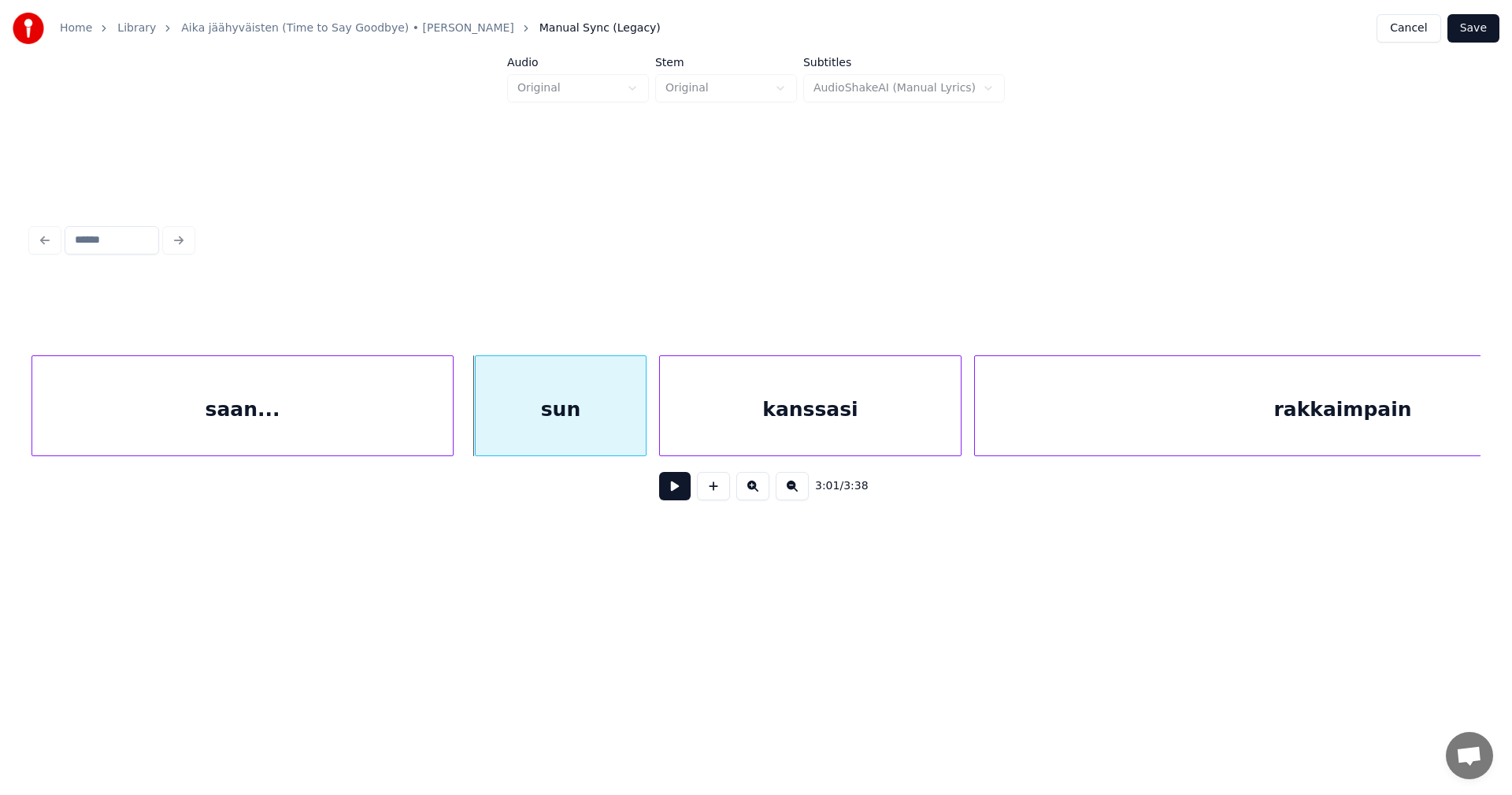
click at [477, 426] on div at bounding box center [478, 405] width 5 height 100
click at [681, 490] on button at bounding box center [675, 486] width 32 height 28
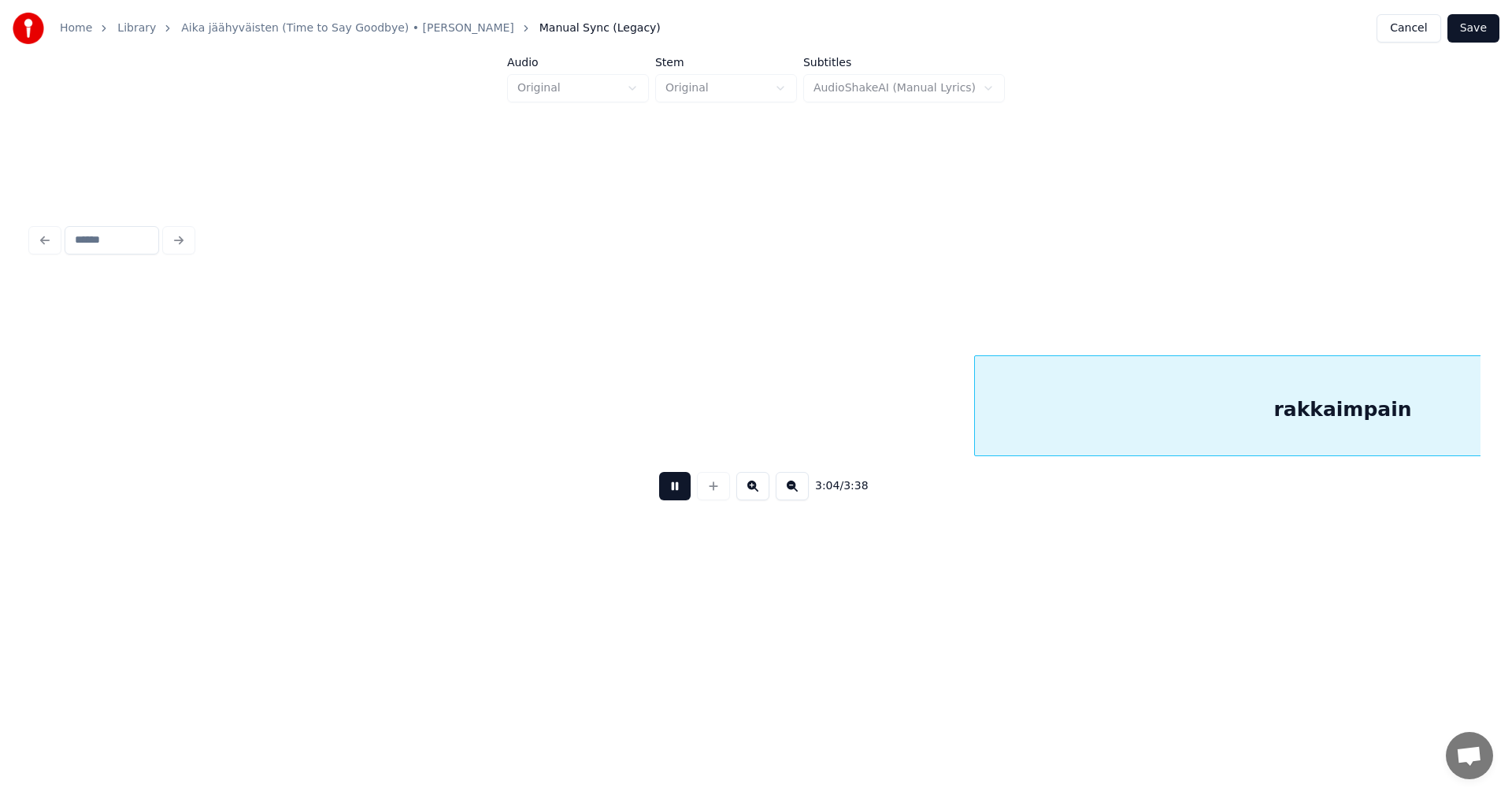
scroll to position [0, 58025]
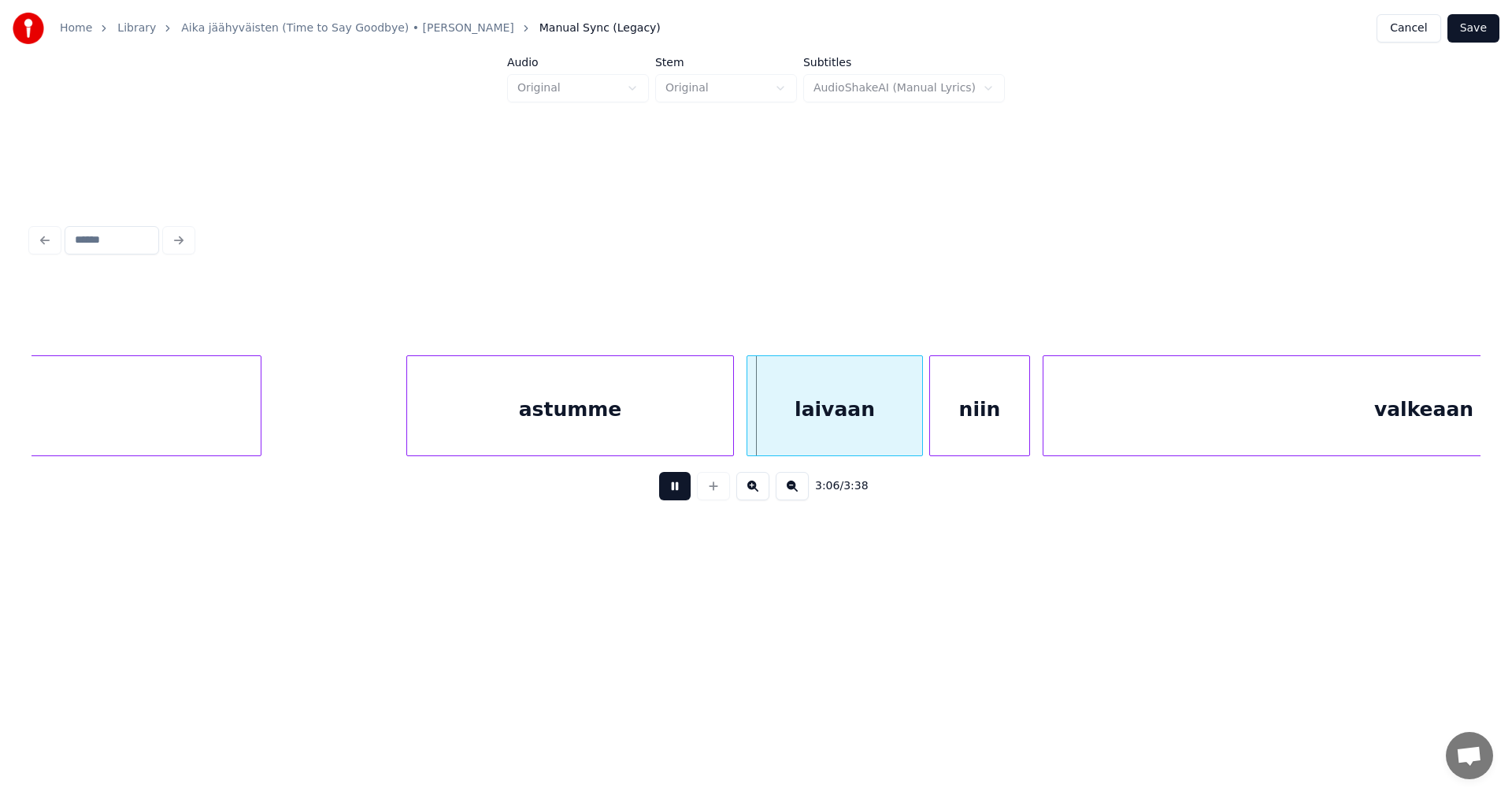
click at [681, 489] on button at bounding box center [675, 486] width 32 height 28
click at [680, 496] on button at bounding box center [675, 486] width 32 height 28
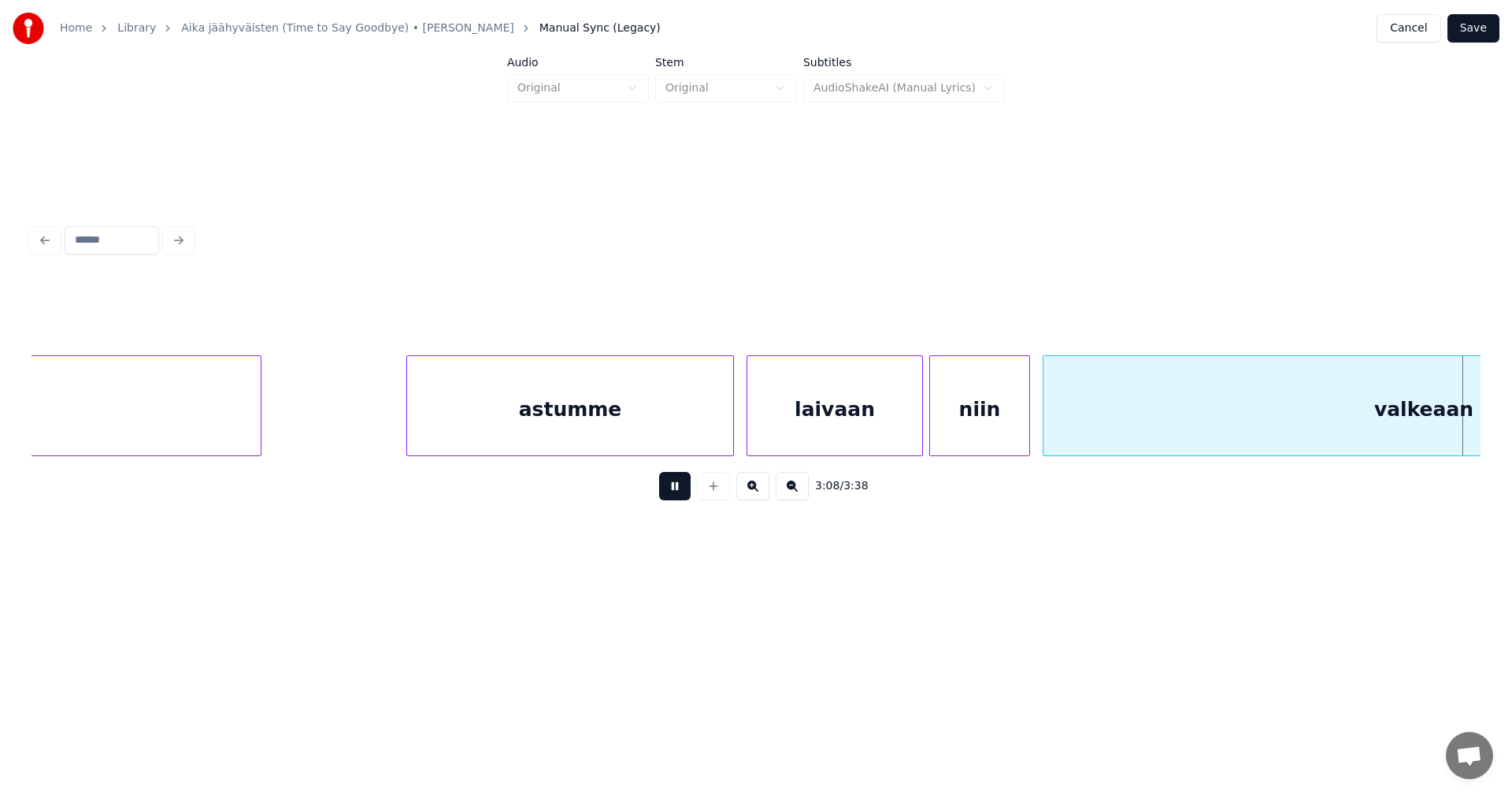
scroll to position [0, 59477]
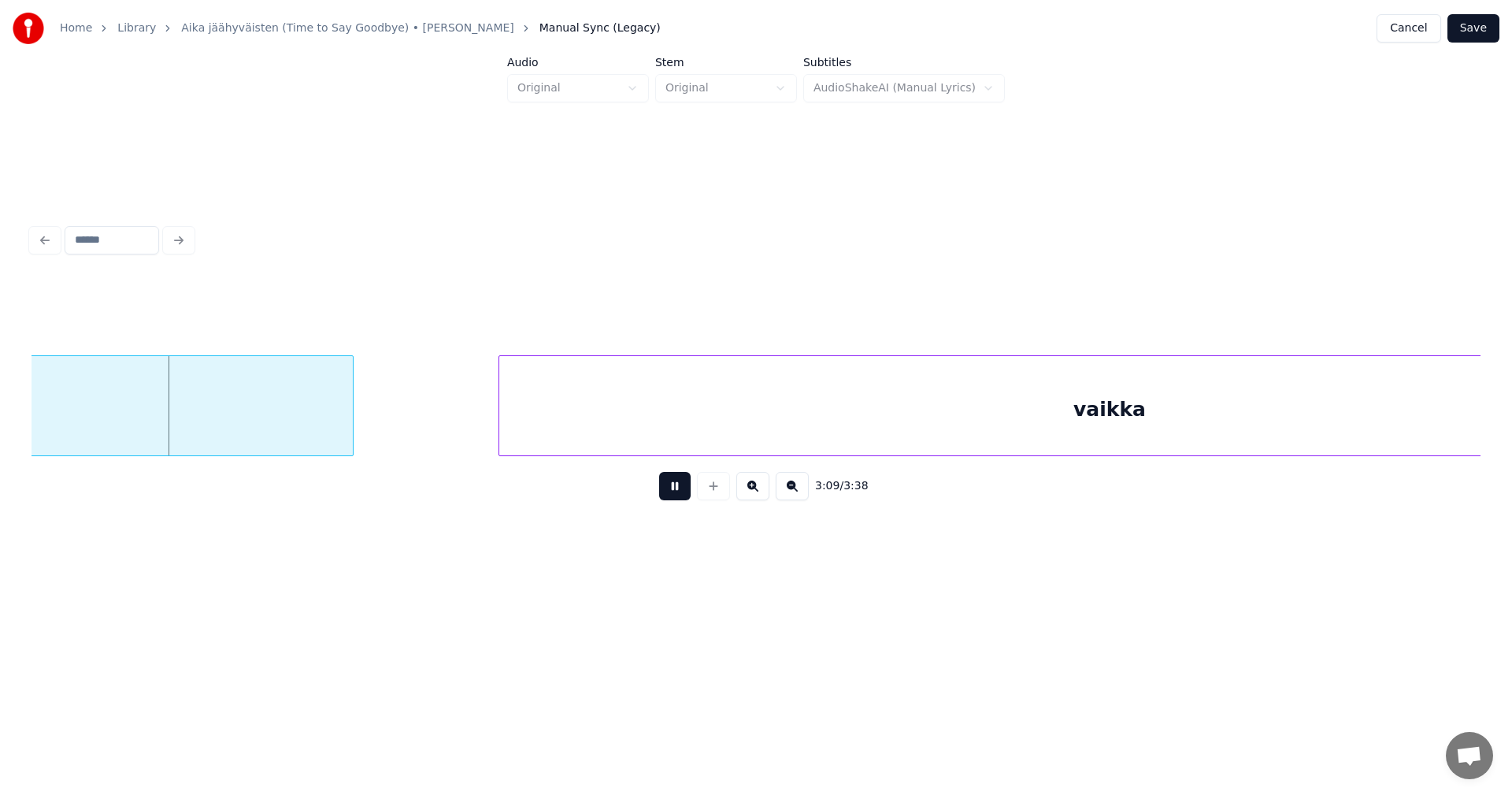
click at [680, 492] on button at bounding box center [675, 486] width 32 height 28
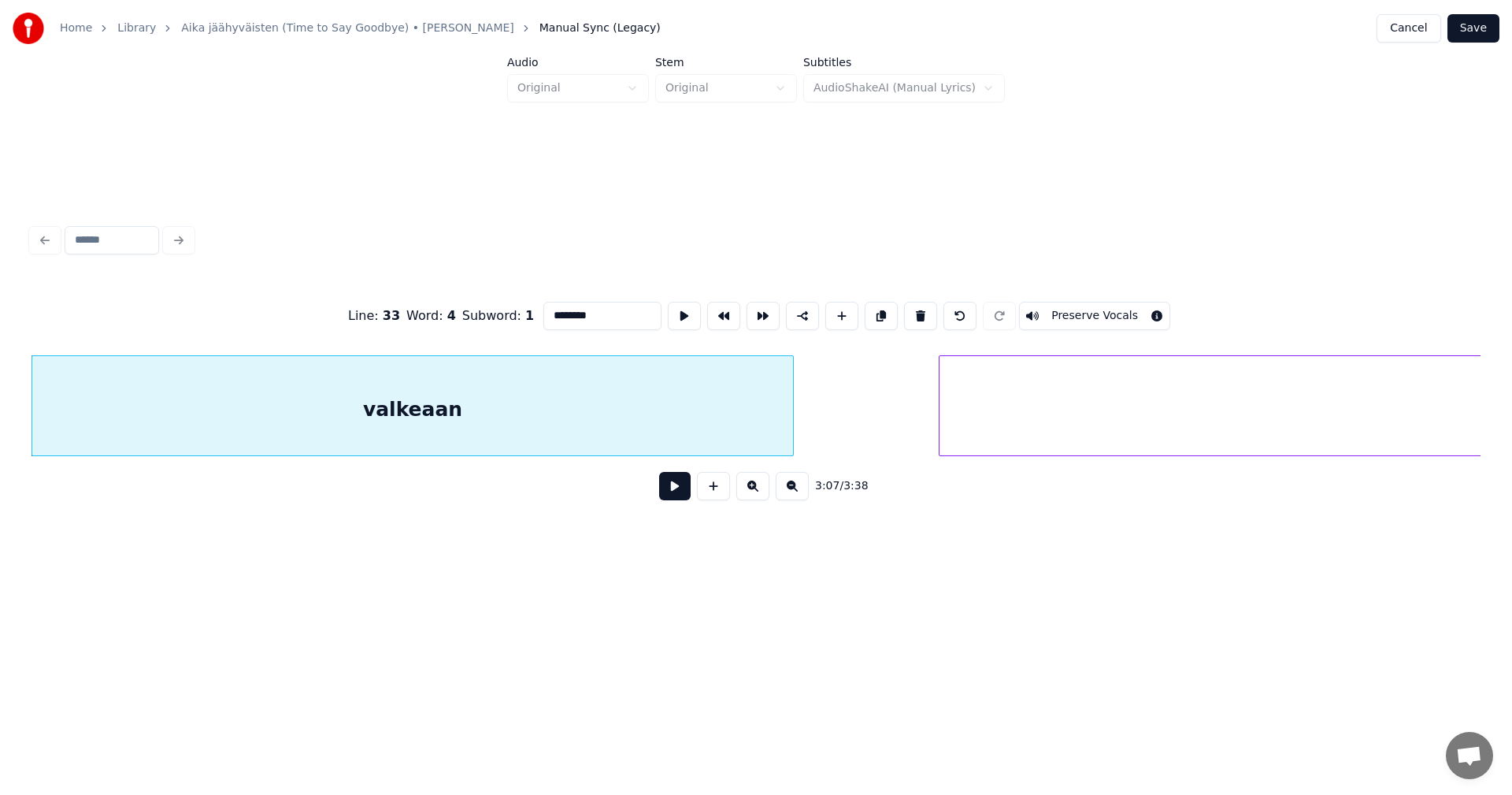
click at [622, 307] on input "********" at bounding box center [602, 316] width 118 height 28
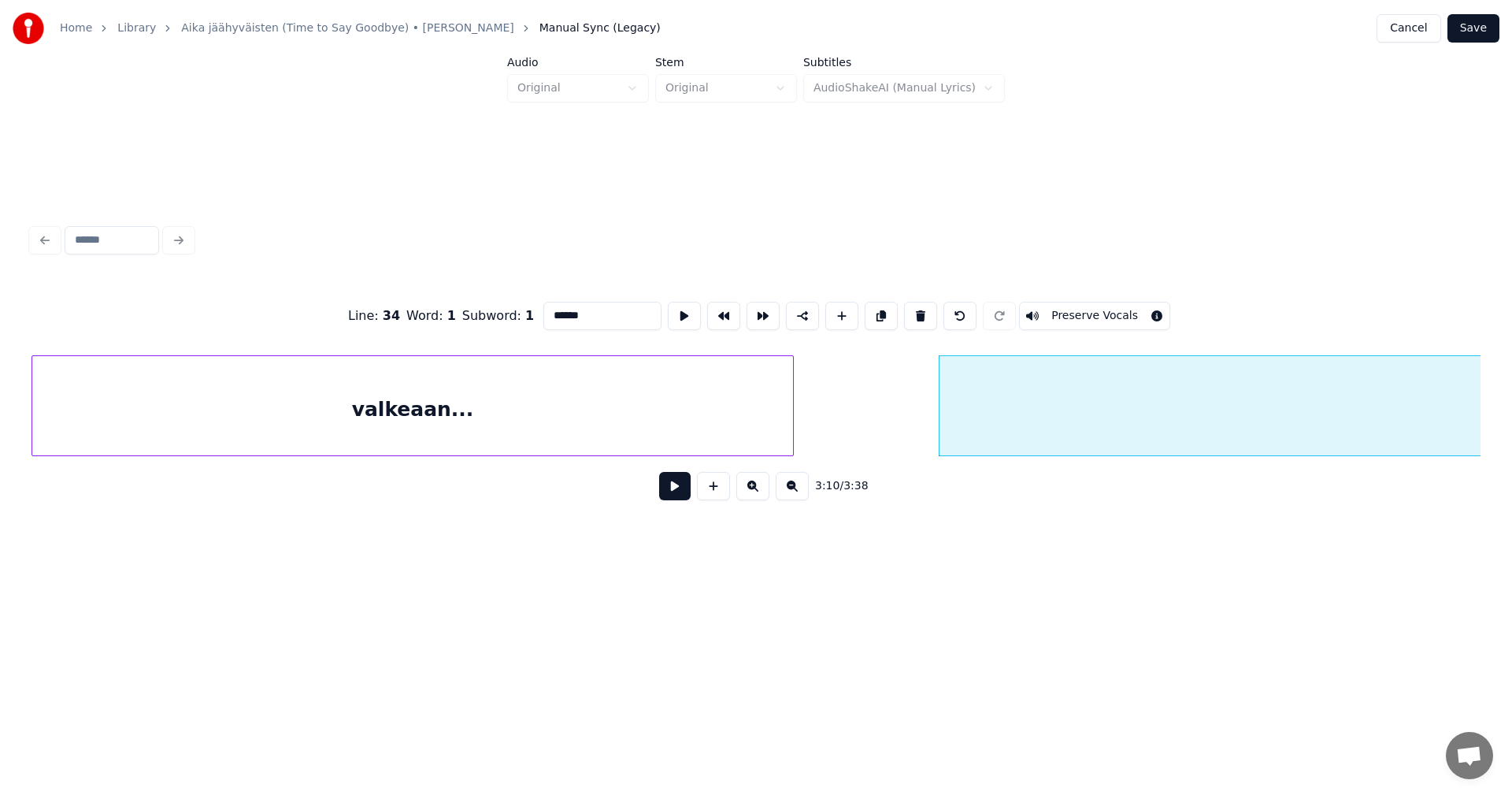
type input "******"
click at [678, 491] on button at bounding box center [675, 486] width 32 height 28
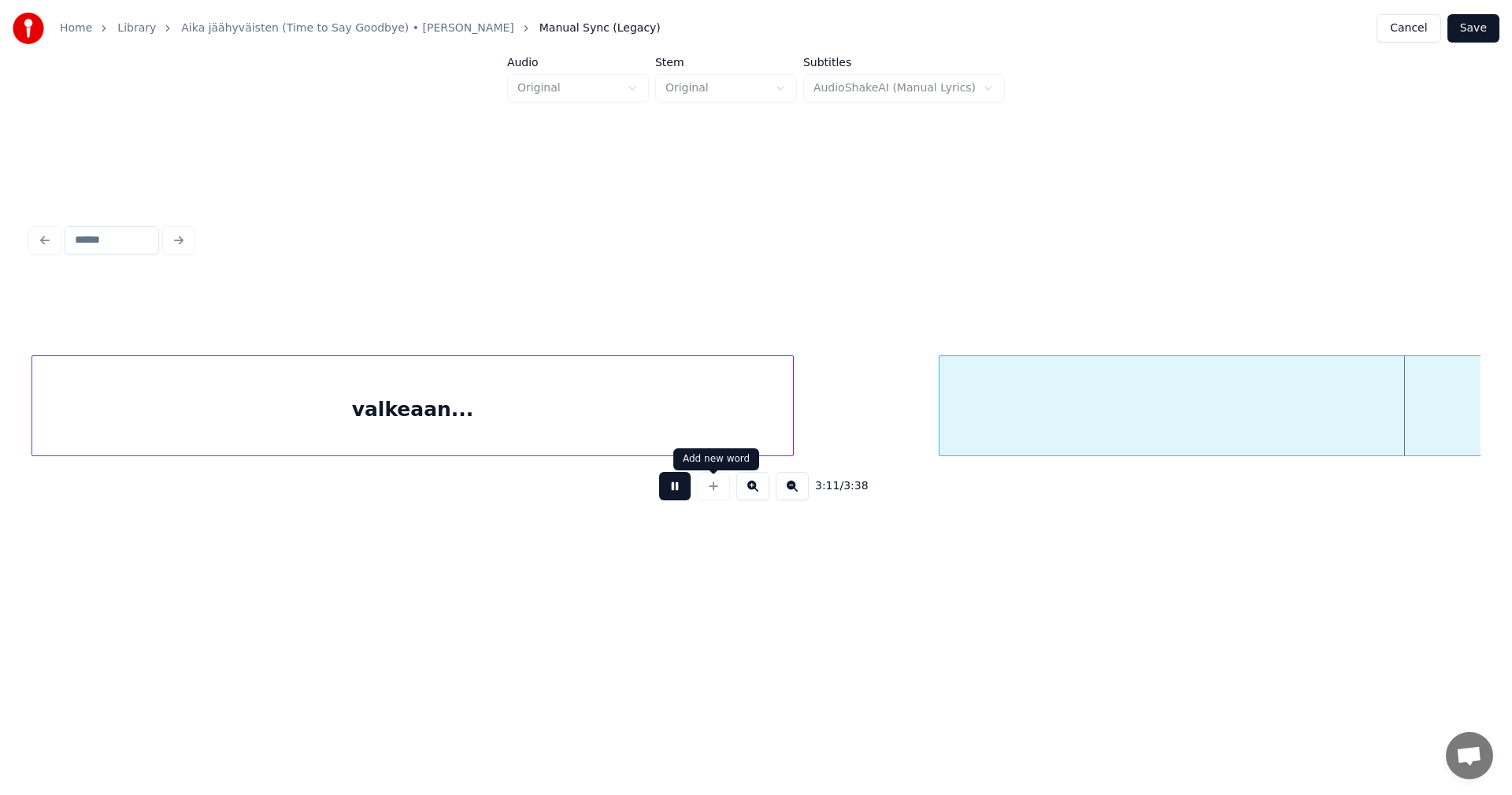
drag, startPoint x: 678, startPoint y: 491, endPoint x: 760, endPoint y: 472, distance: 84.2
click at [760, 472] on div "3:11 / 3:38" at bounding box center [756, 486] width 1449 height 59
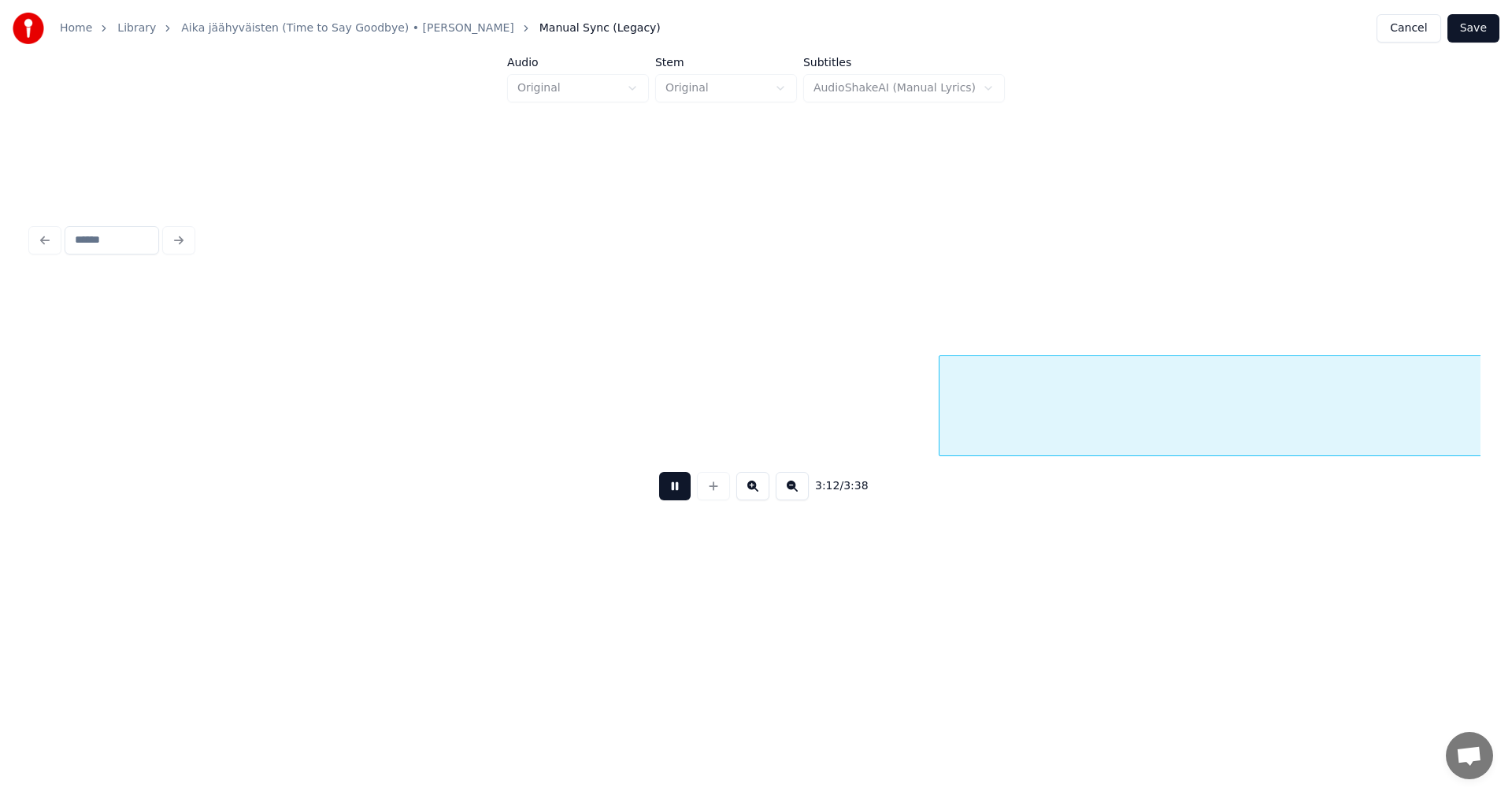
scroll to position [0, 60488]
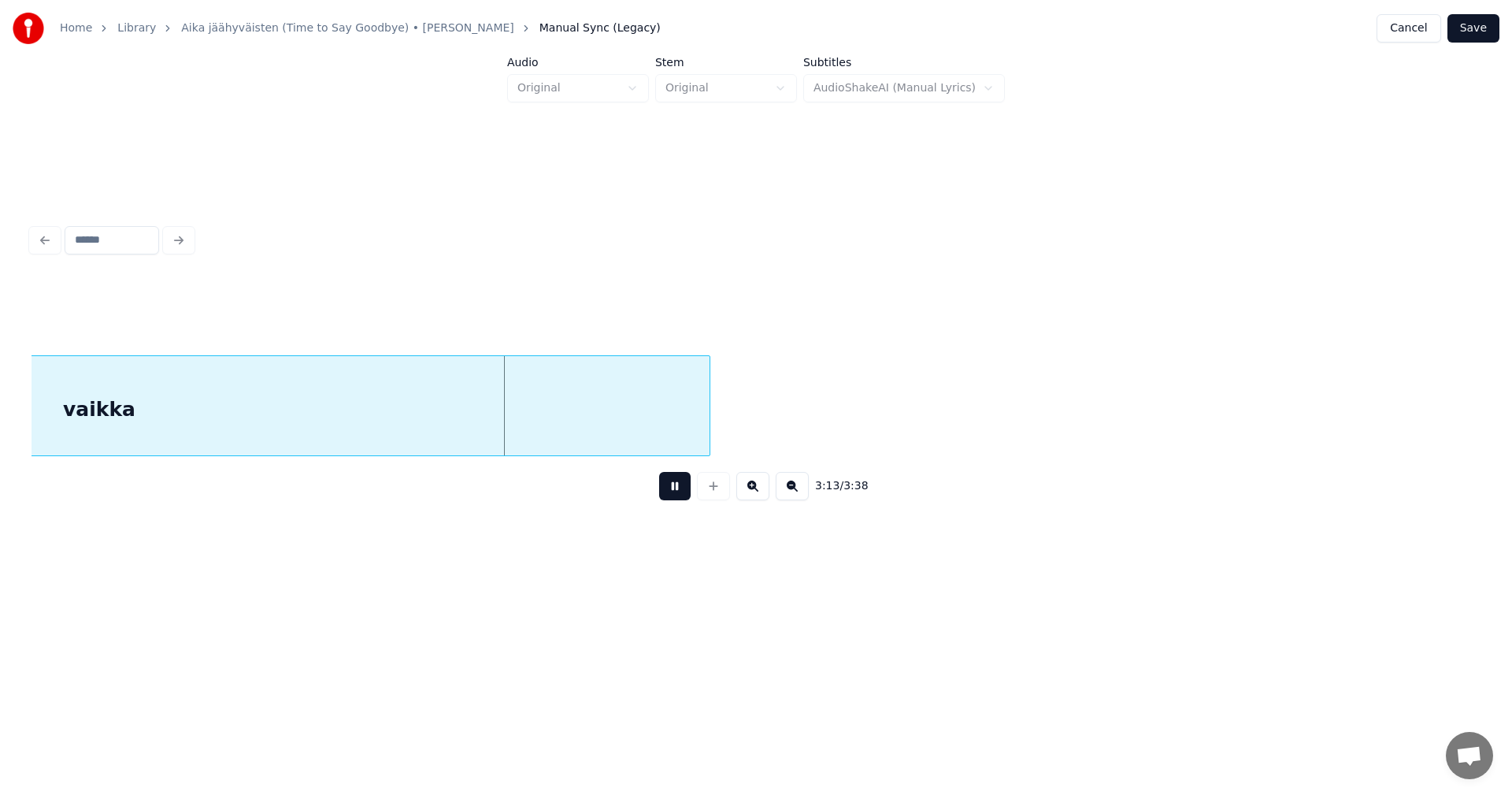
click at [686, 493] on button at bounding box center [675, 486] width 32 height 28
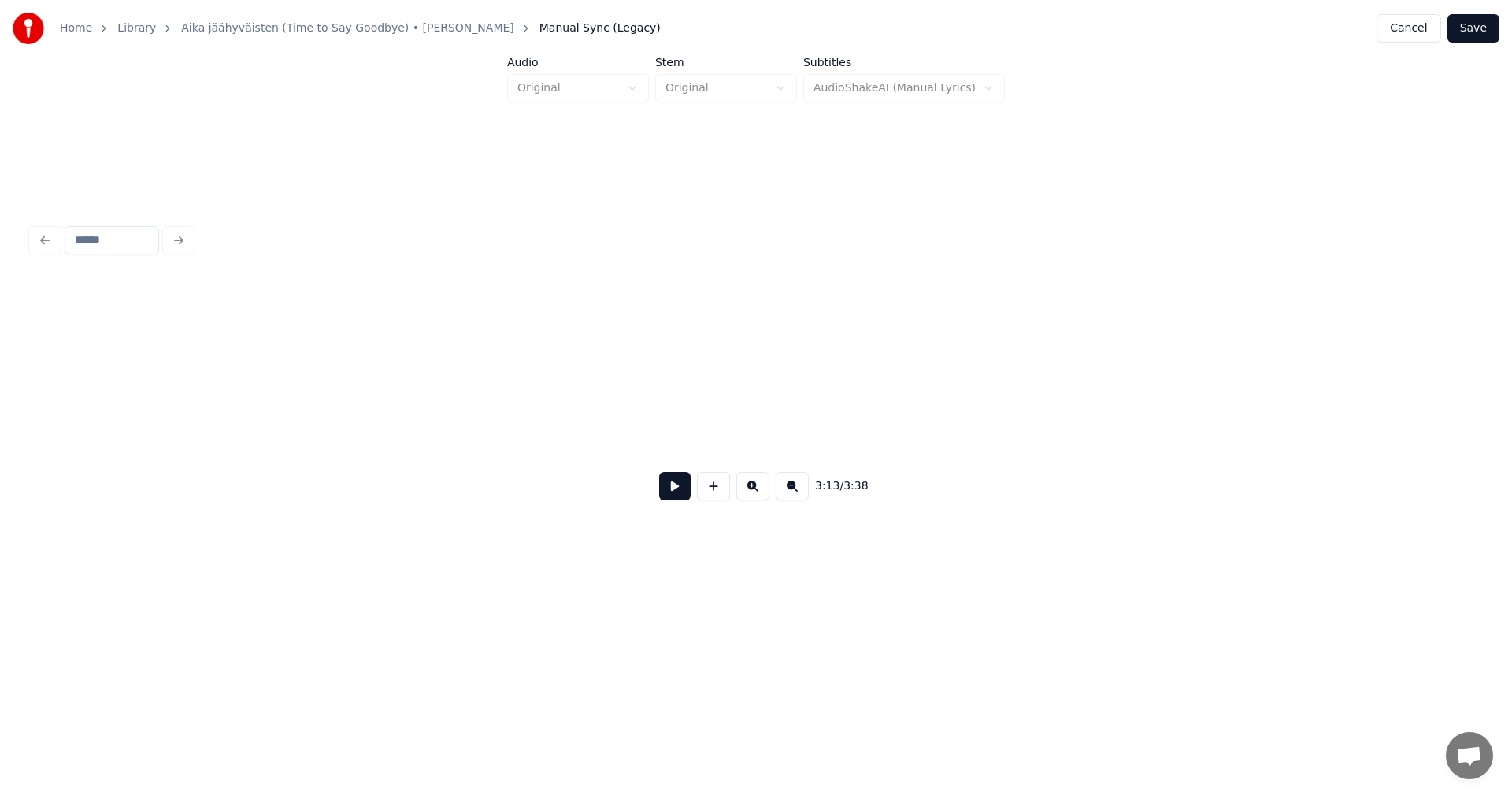
scroll to position [0, 64291]
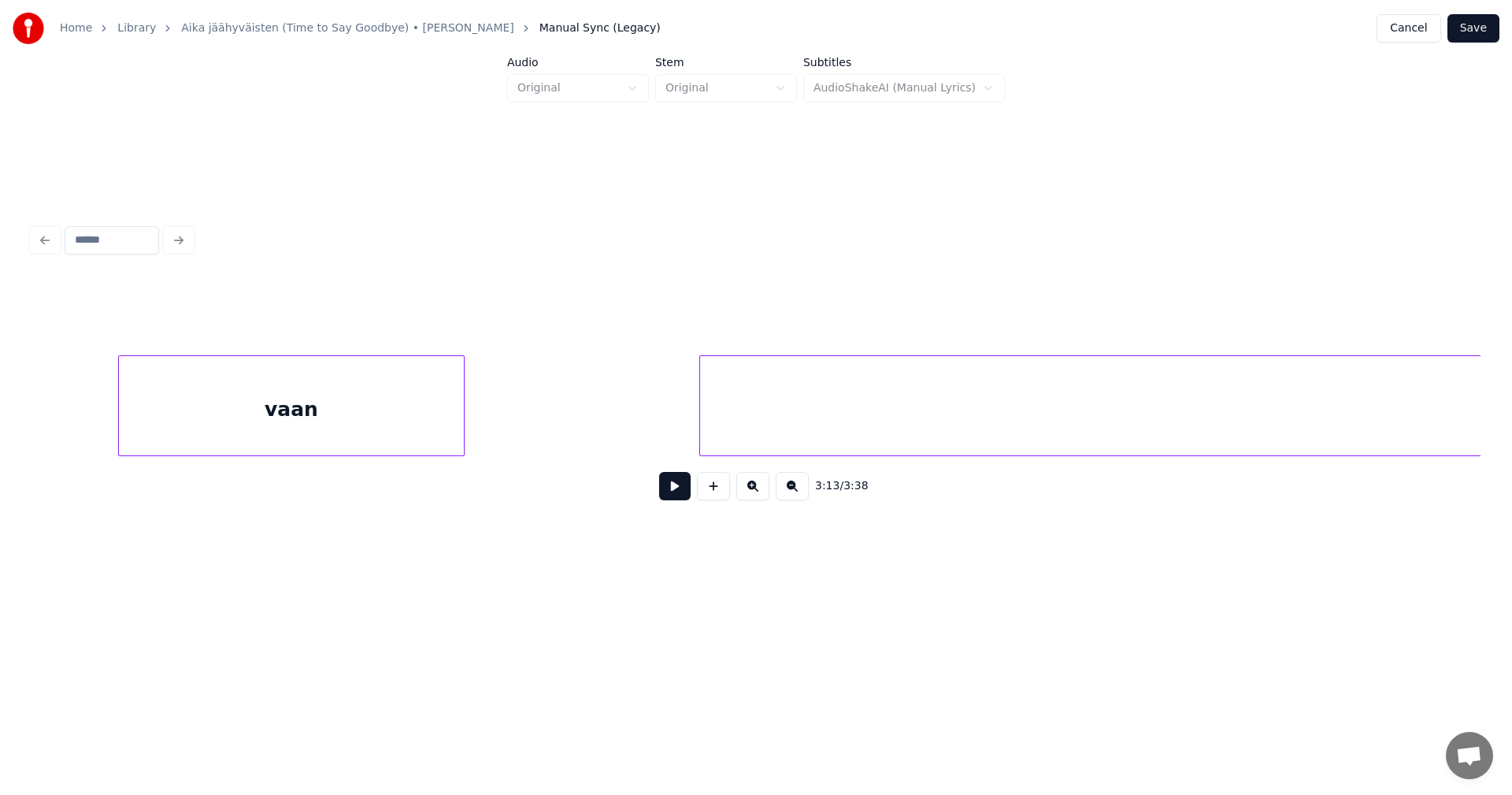
click at [399, 447] on div "vaan" at bounding box center [291, 410] width 345 height 107
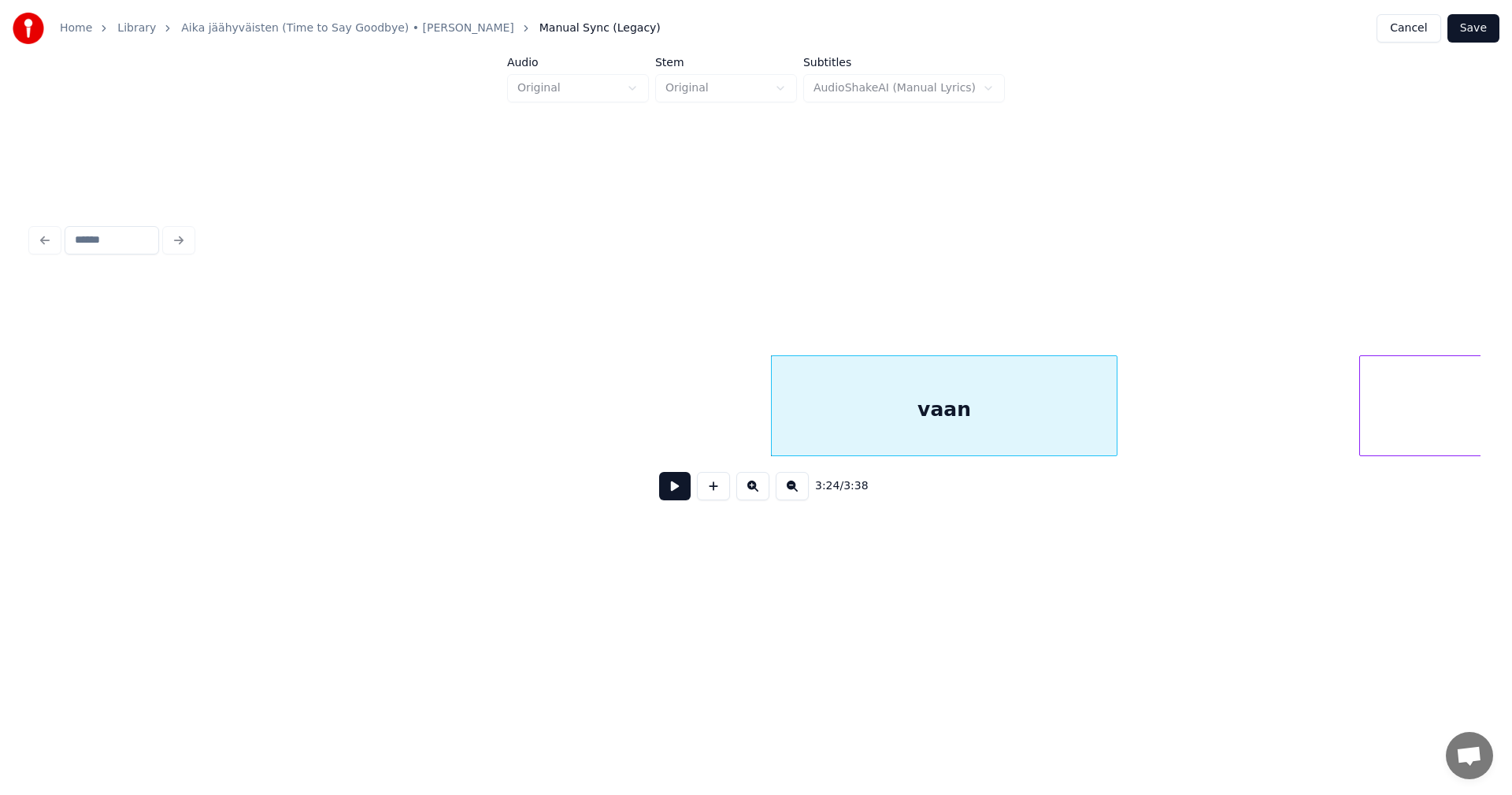
scroll to position [0, 63630]
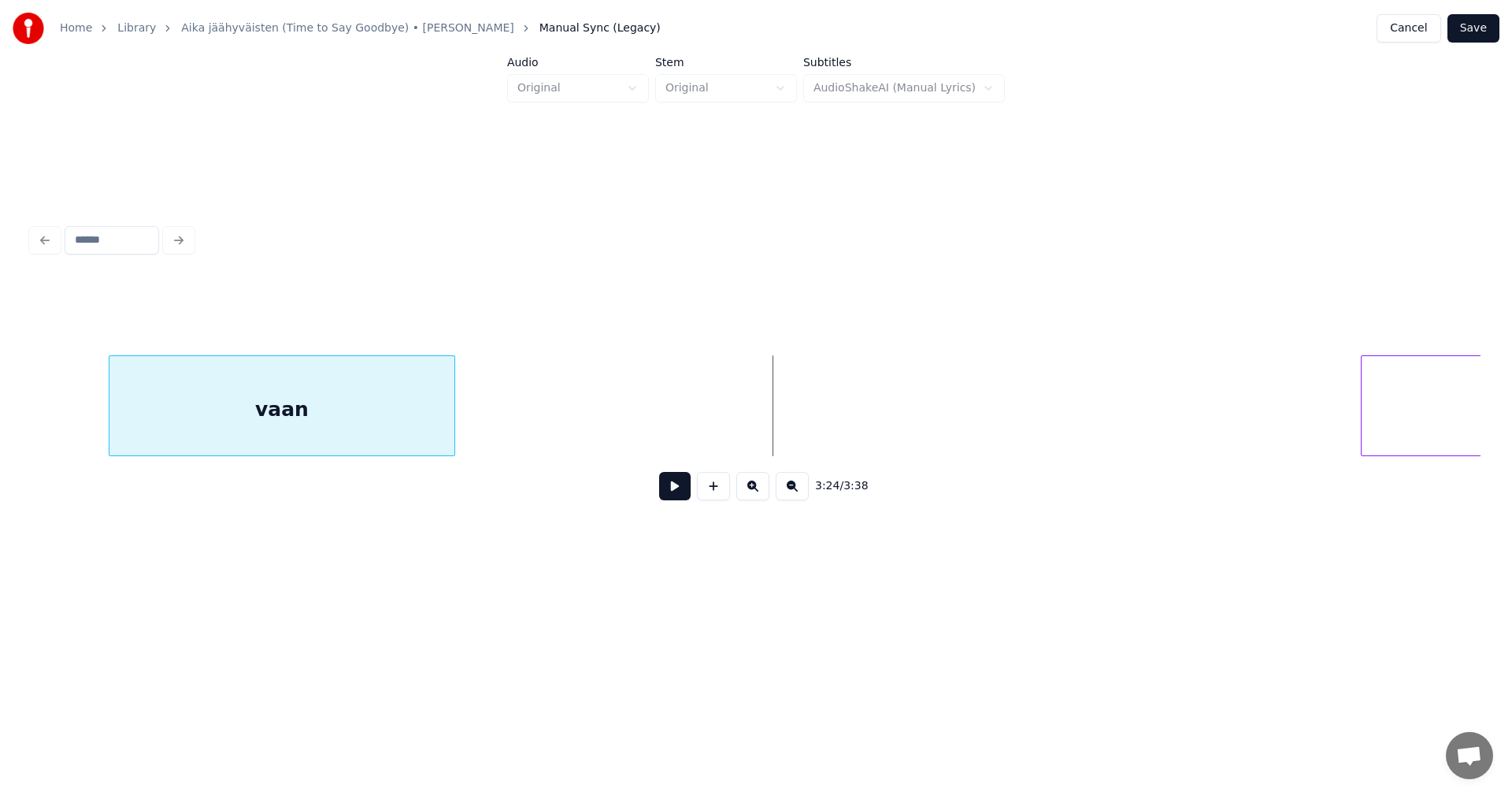
click at [255, 466] on div "3:24 / 3:38" at bounding box center [756, 396] width 1449 height 240
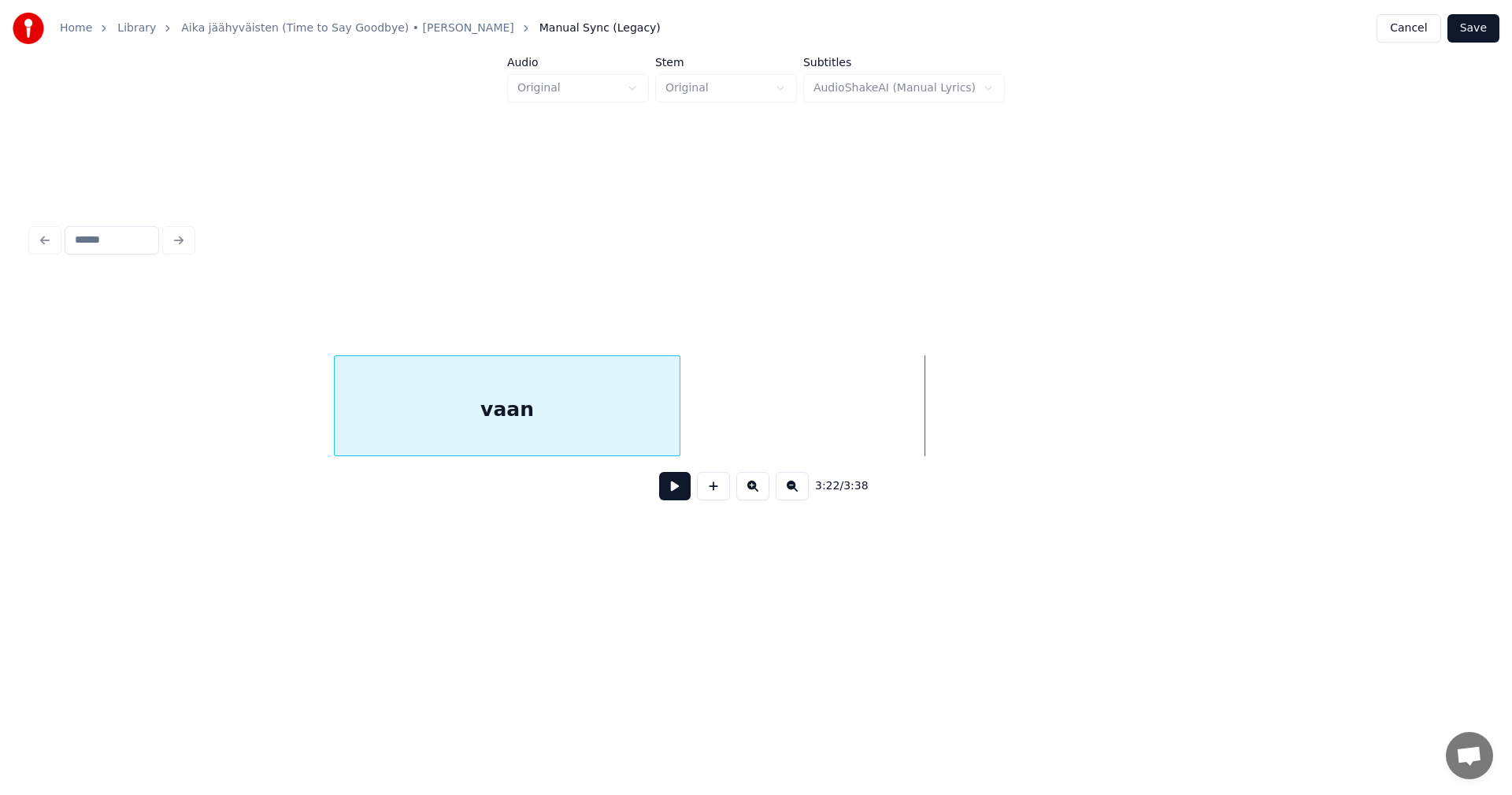
scroll to position [0, 62781]
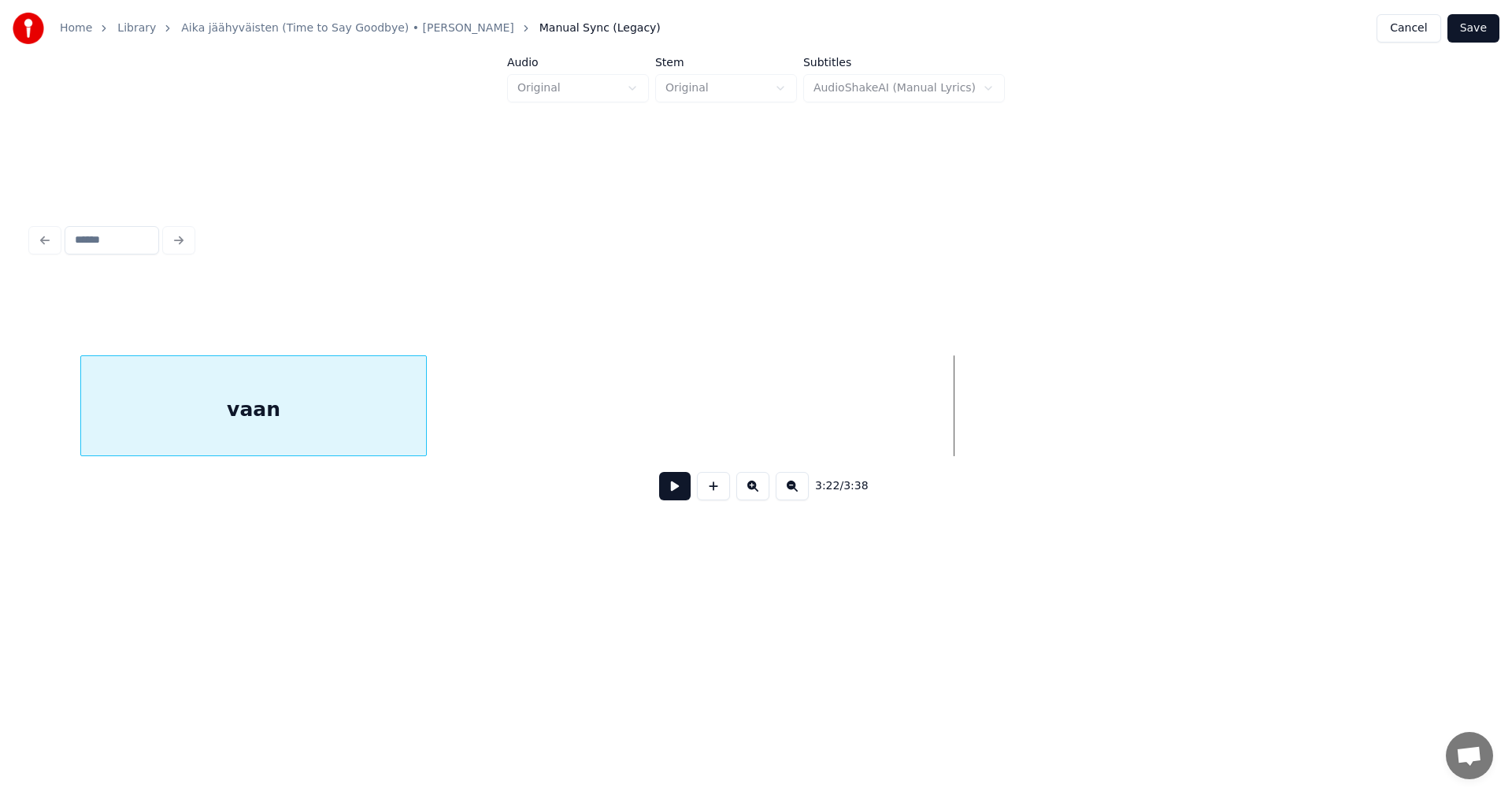
click at [188, 479] on div "3:22 / 3:38" at bounding box center [756, 396] width 1449 height 240
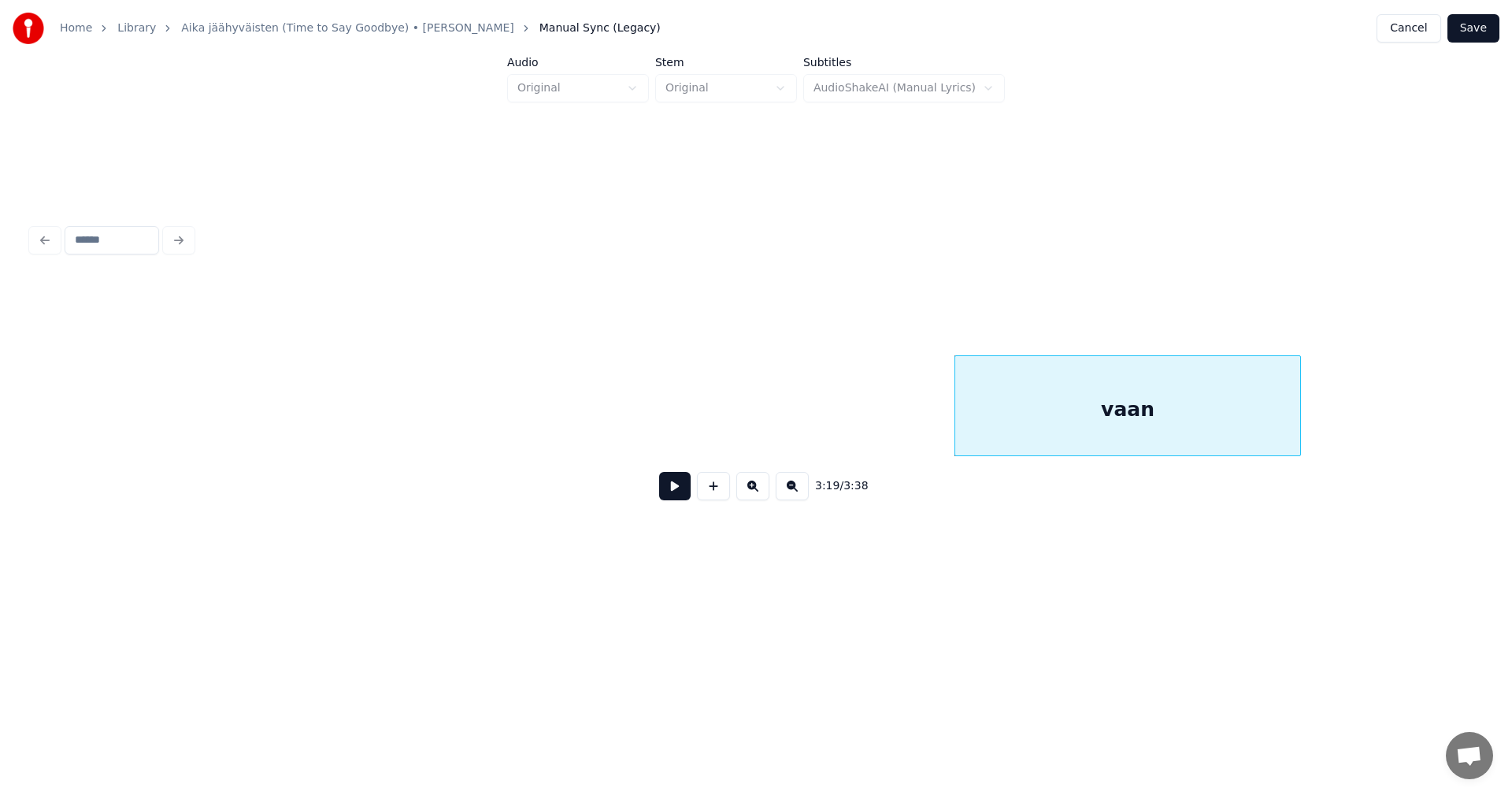
scroll to position [0, 61899]
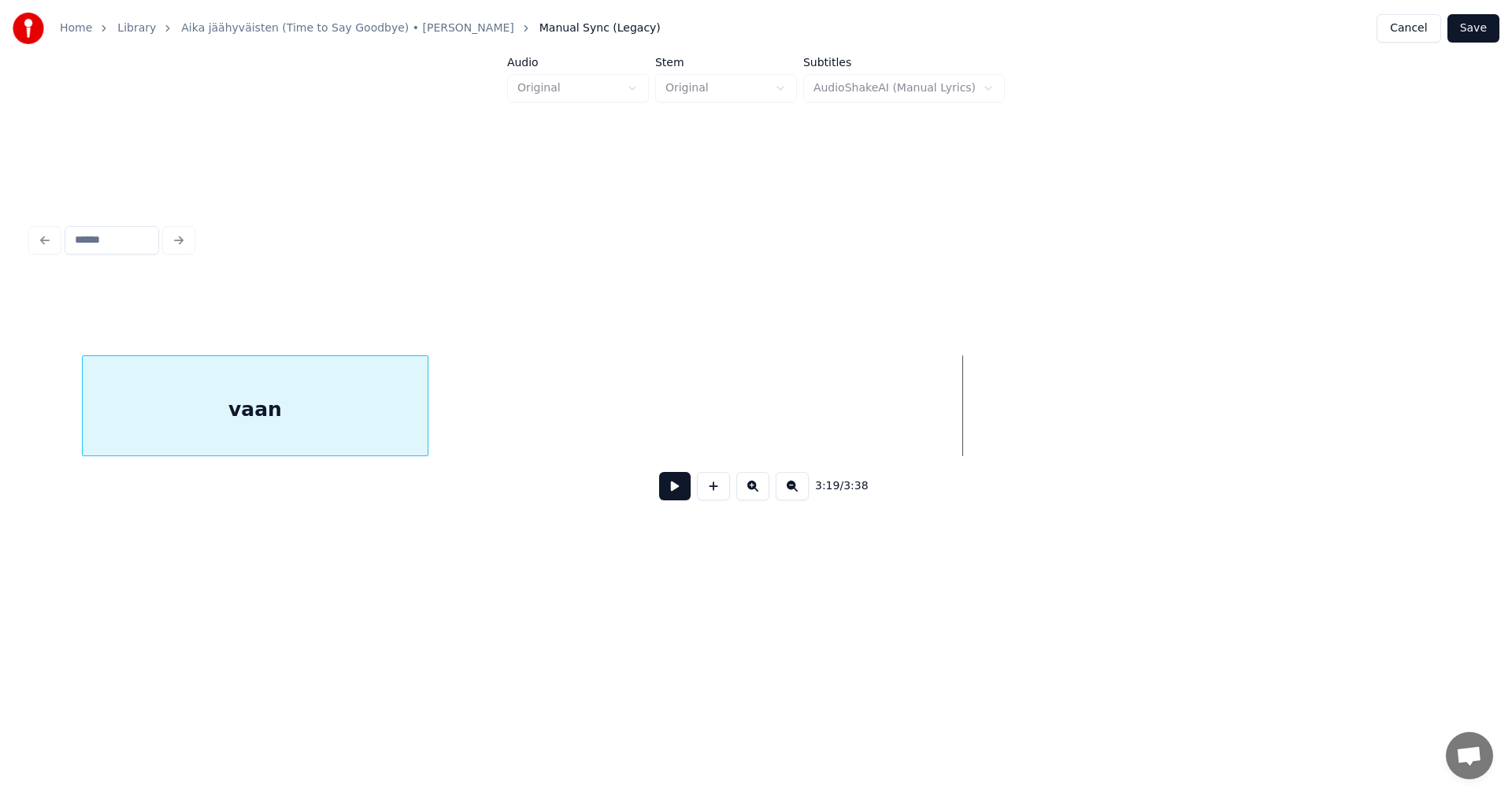
click at [159, 498] on div "3:19 / 3:38" at bounding box center [756, 396] width 1449 height 240
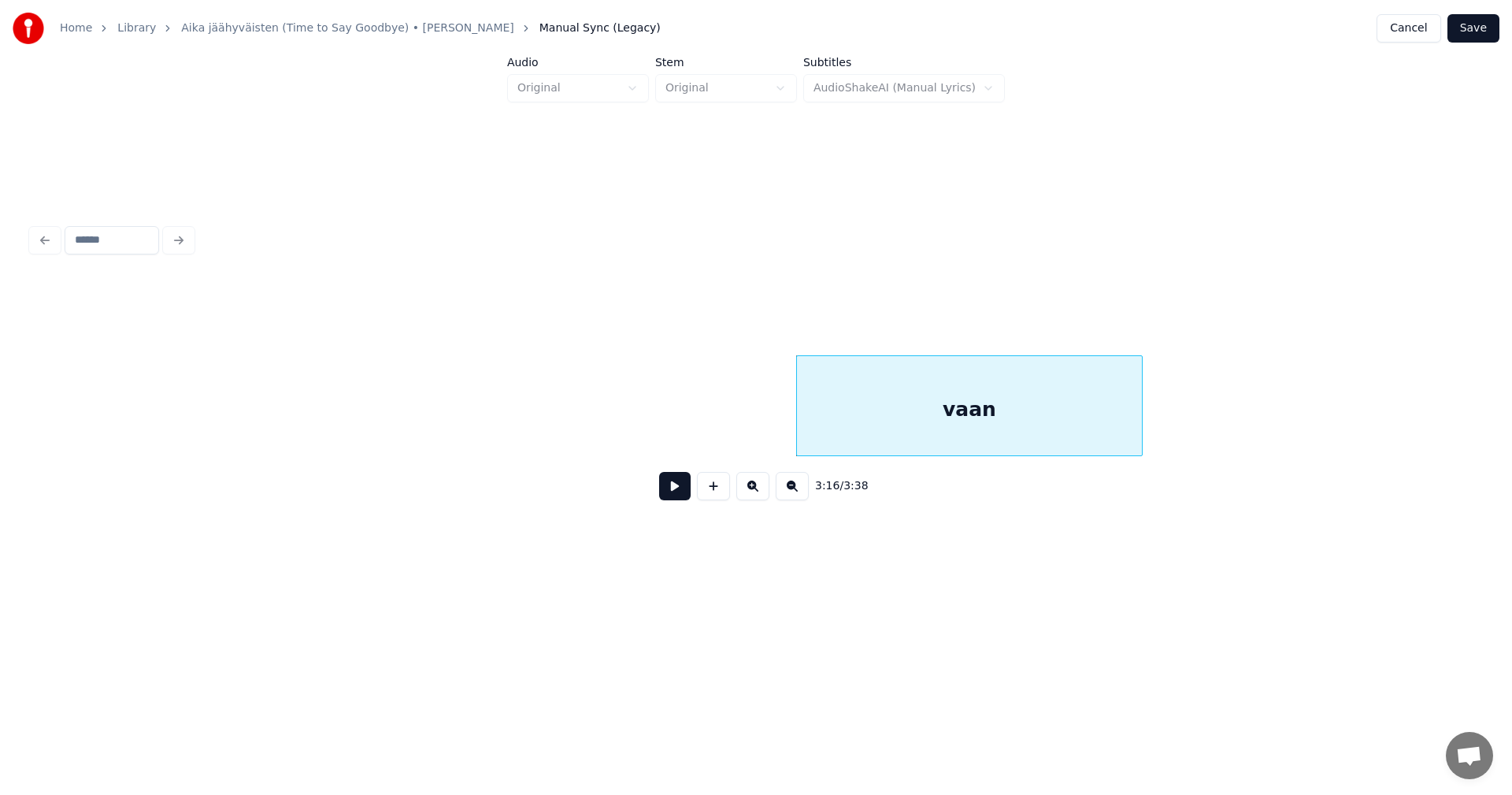
scroll to position [0, 61175]
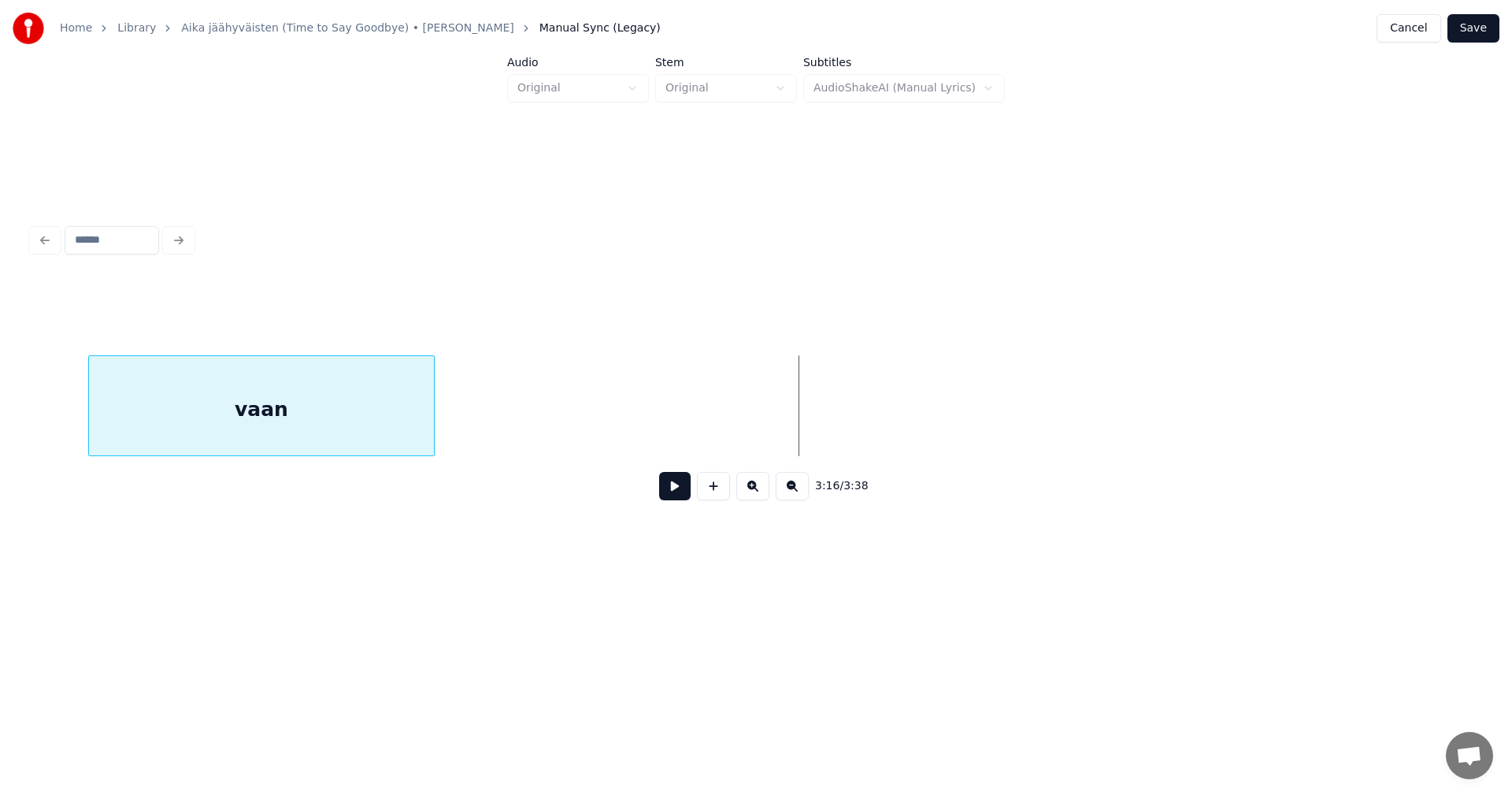
click at [162, 457] on div "vaan" at bounding box center [756, 405] width 1449 height 101
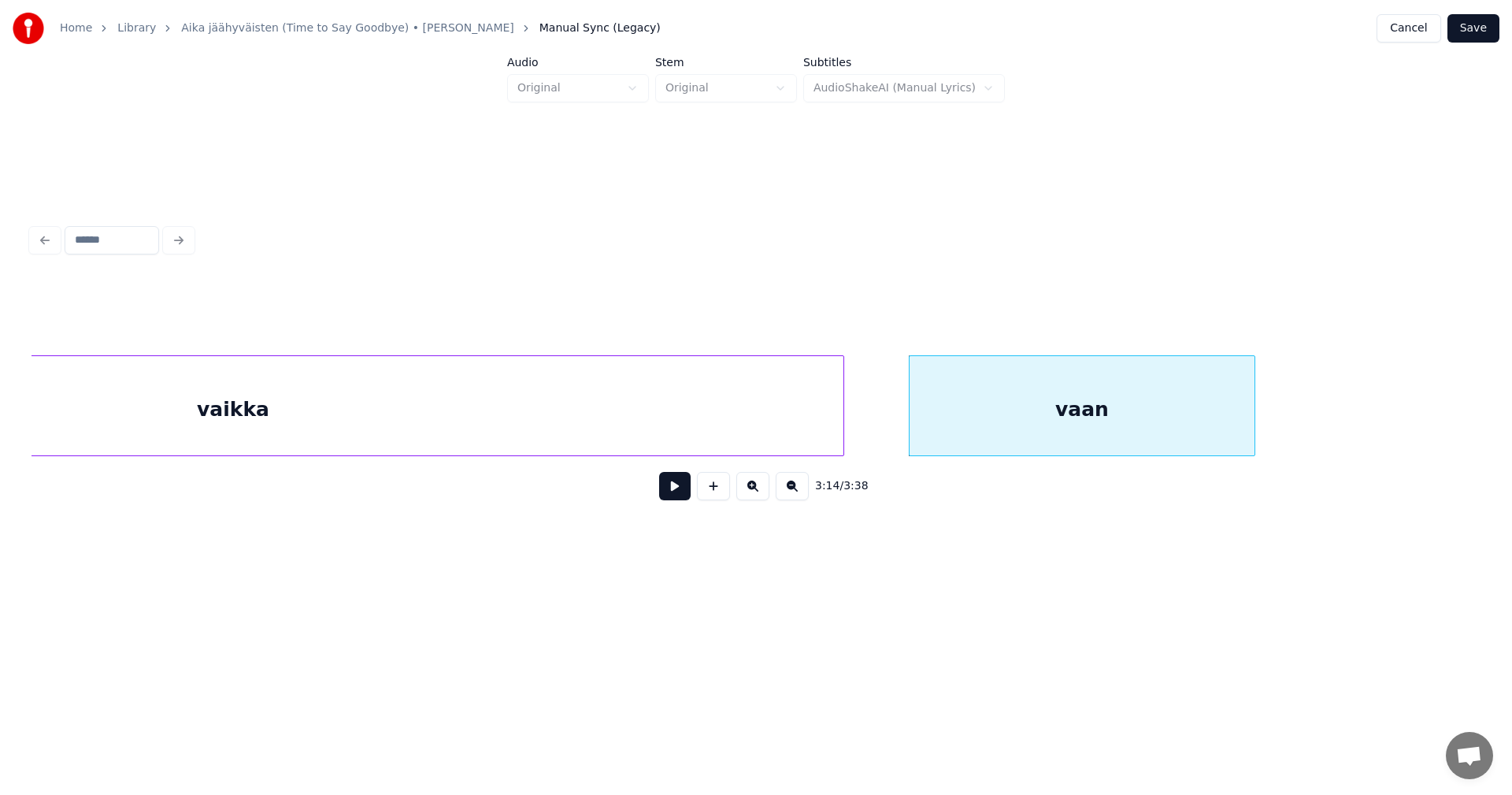
scroll to position [0, 60324]
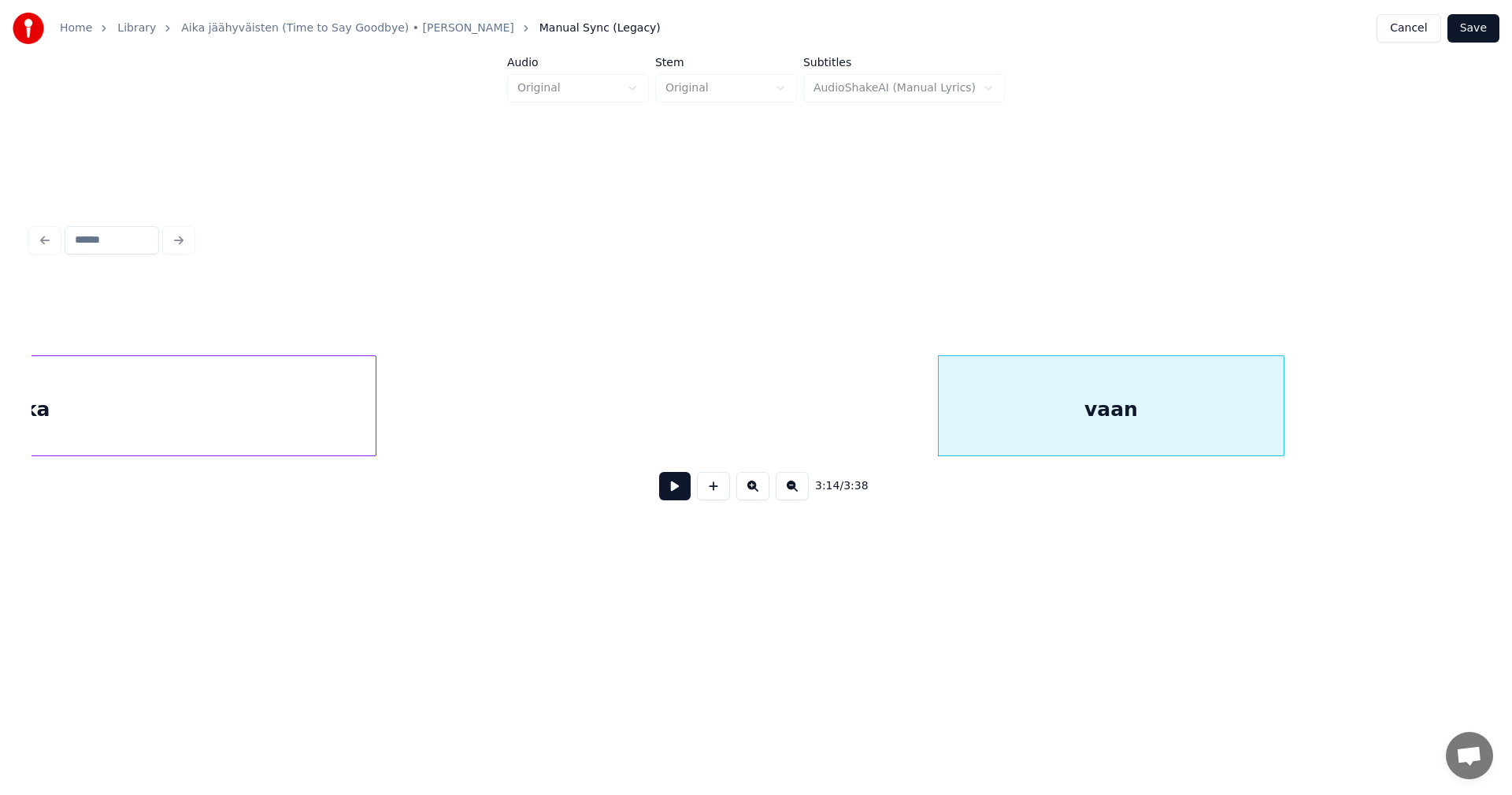
click at [375, 386] on div at bounding box center [373, 405] width 5 height 100
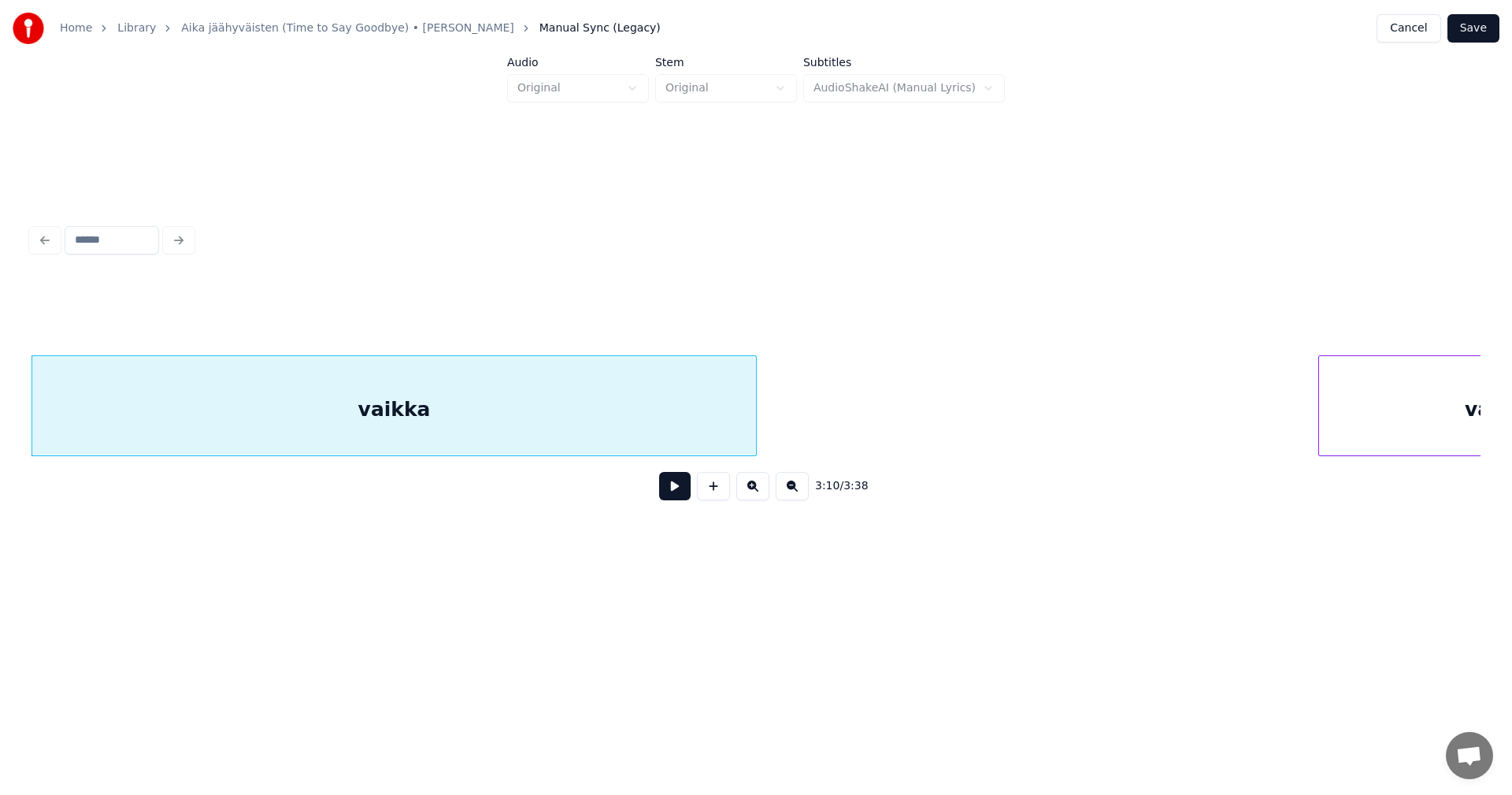
scroll to position [0, 60125]
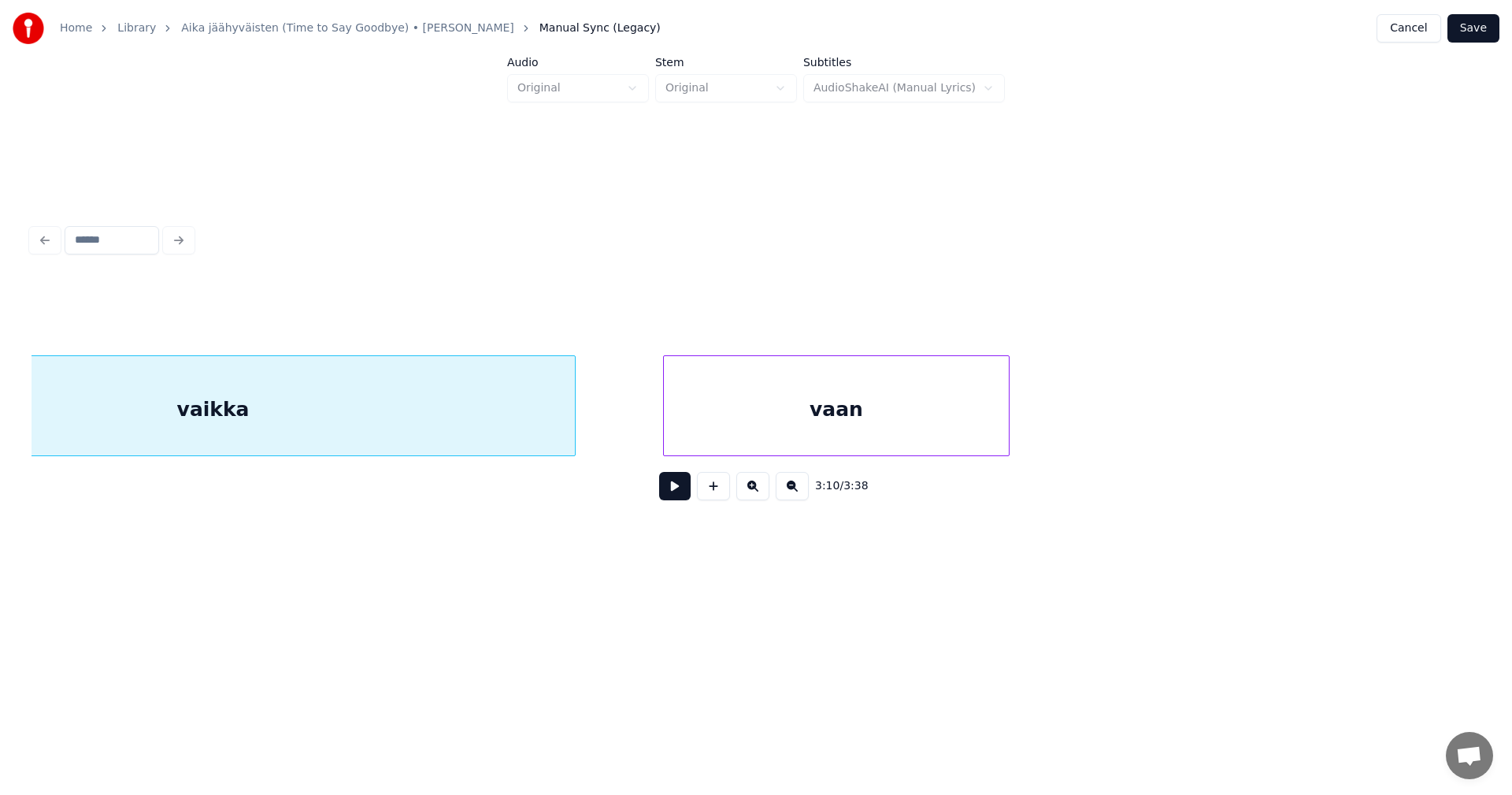
click at [941, 436] on div "vaan" at bounding box center [836, 410] width 345 height 107
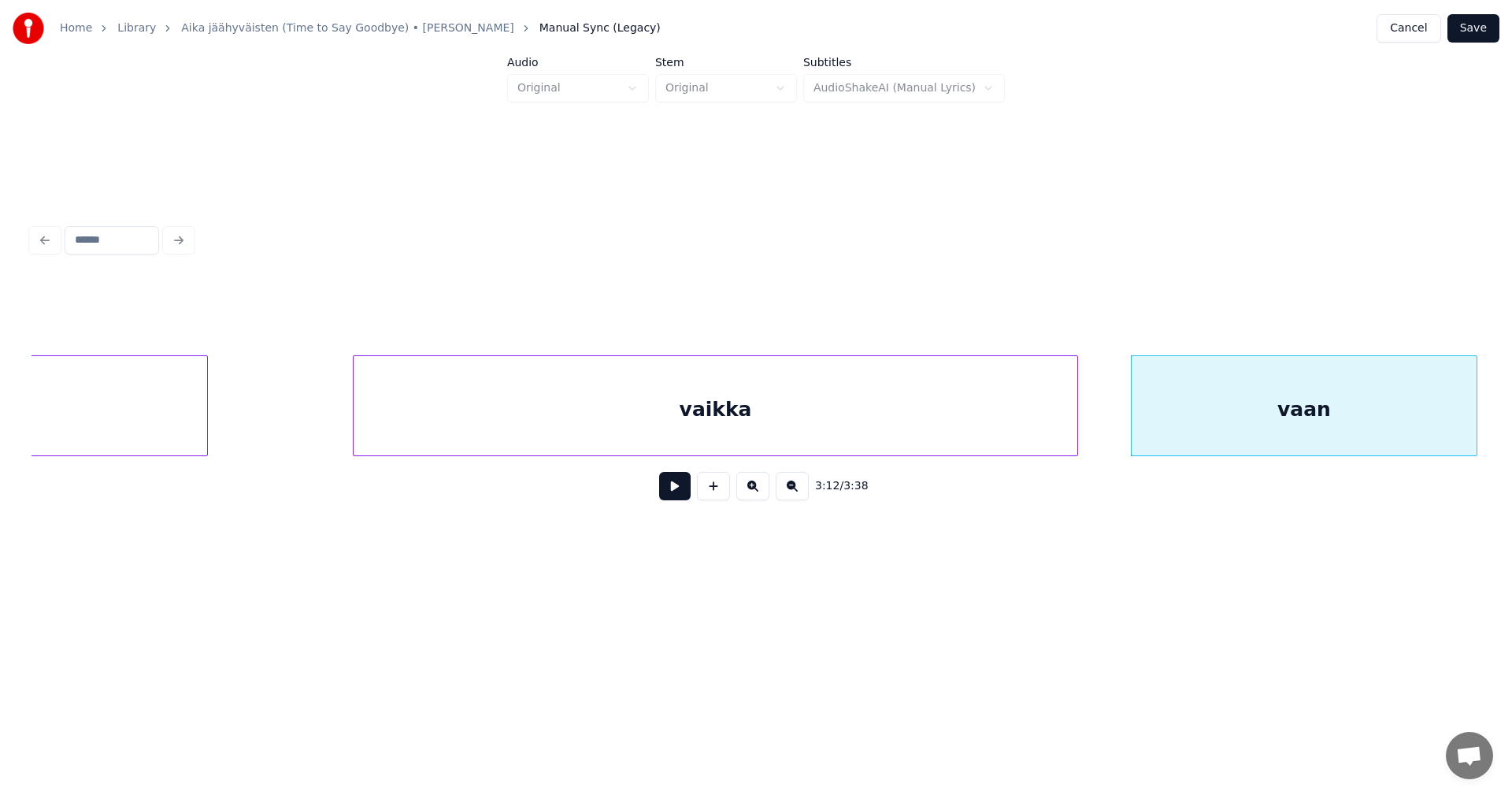
scroll to position [0, 59621]
click at [516, 441] on div "vaikka" at bounding box center [717, 410] width 723 height 107
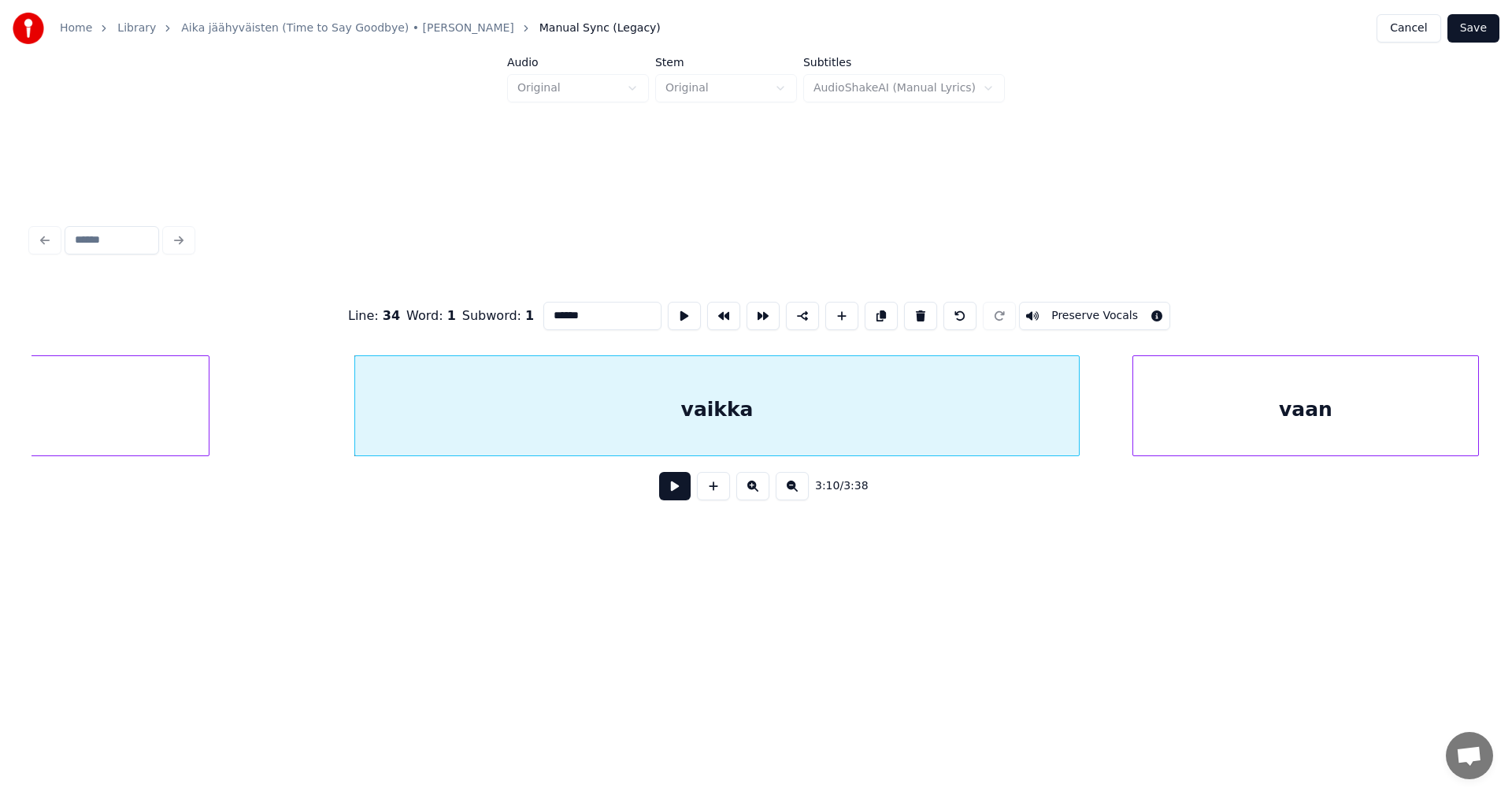
click at [673, 493] on button at bounding box center [675, 486] width 32 height 28
click at [677, 492] on button at bounding box center [675, 486] width 32 height 28
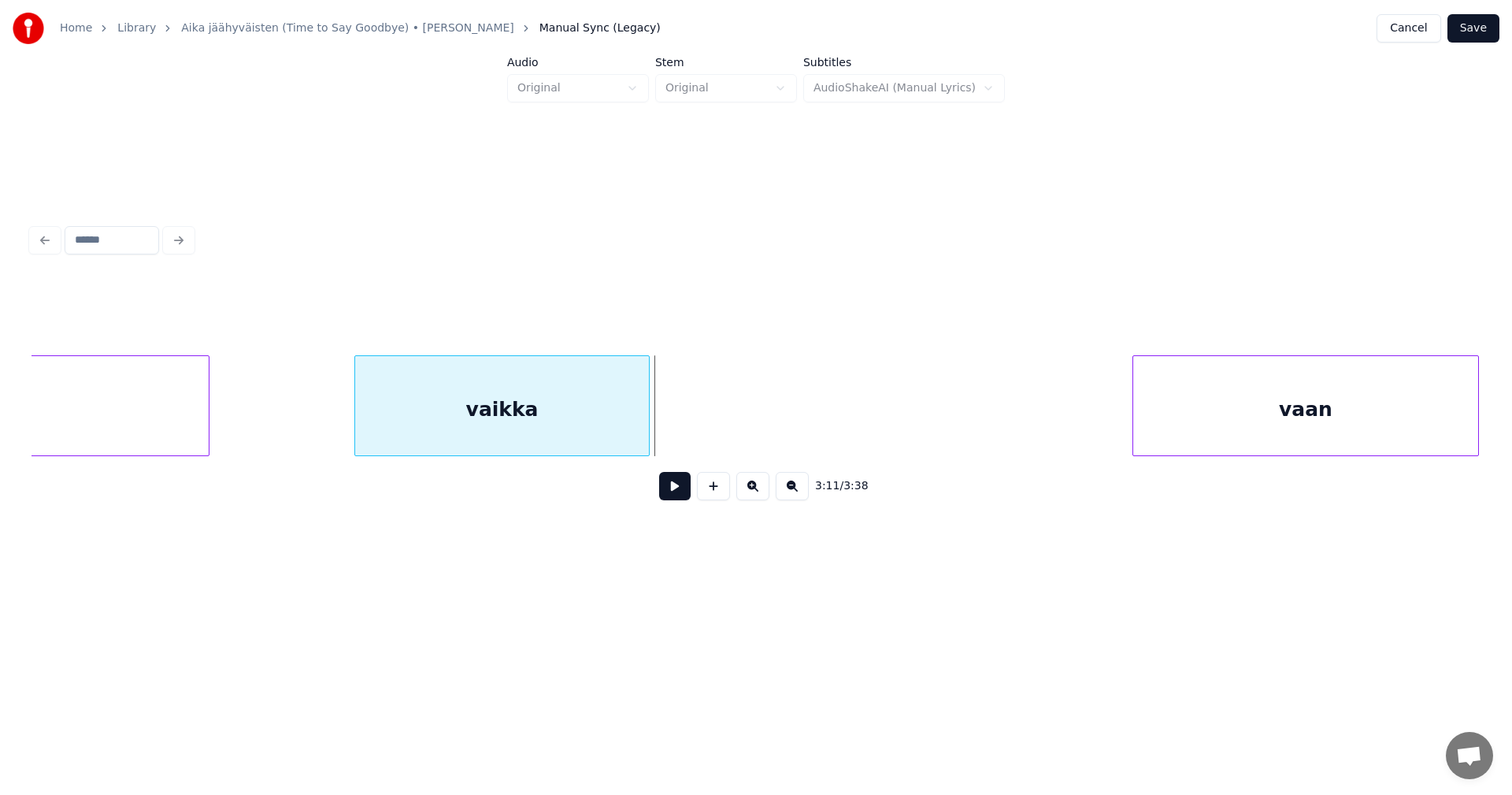
click at [647, 436] on div at bounding box center [646, 405] width 5 height 100
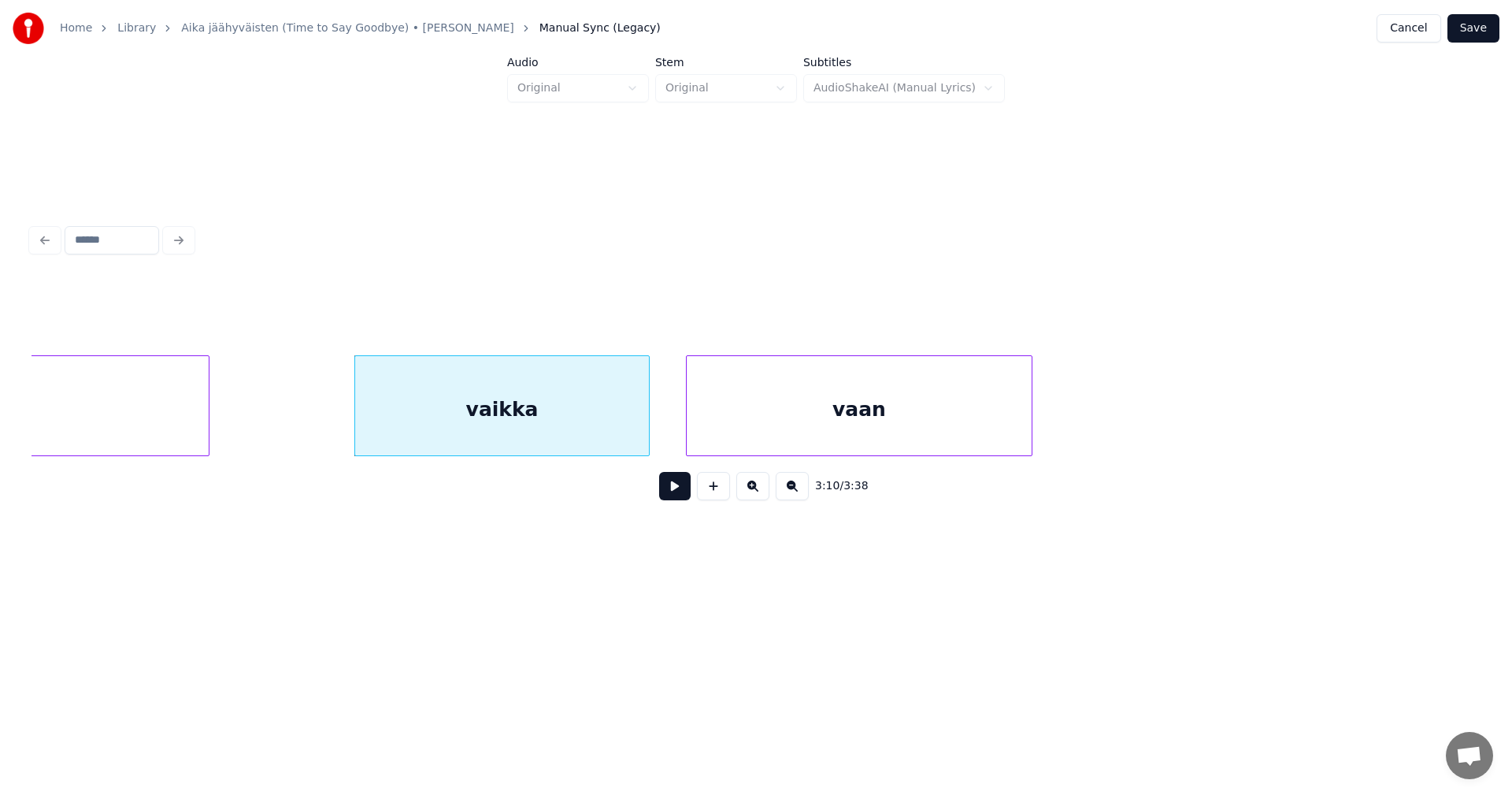
click at [851, 457] on div "vaan vaikka valkeaan..." at bounding box center [756, 405] width 1449 height 101
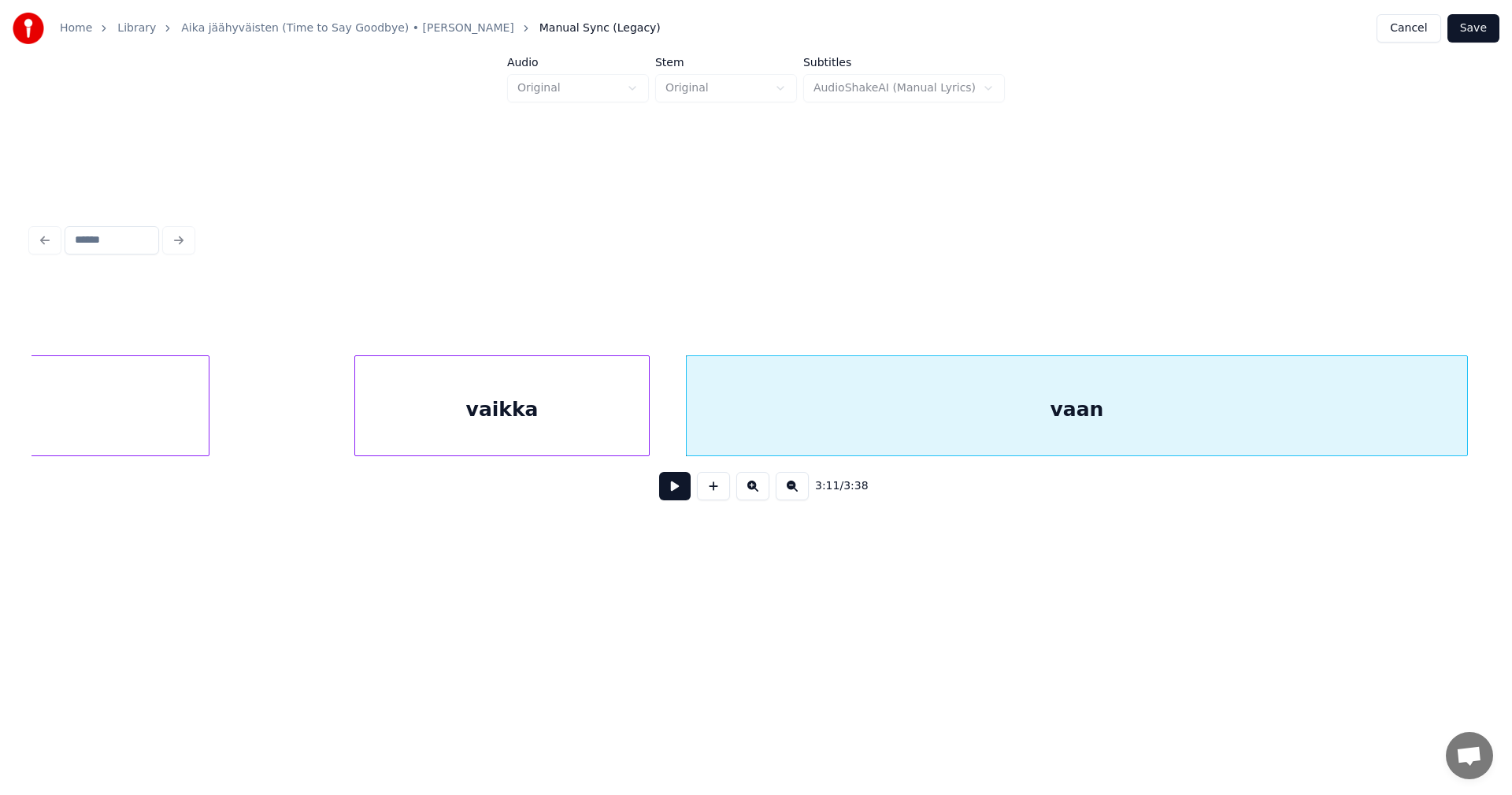
click at [1467, 386] on div at bounding box center [1465, 405] width 5 height 100
click at [1180, 416] on div "vaan" at bounding box center [1079, 410] width 786 height 107
click at [822, 395] on div "vaan" at bounding box center [1080, 410] width 786 height 107
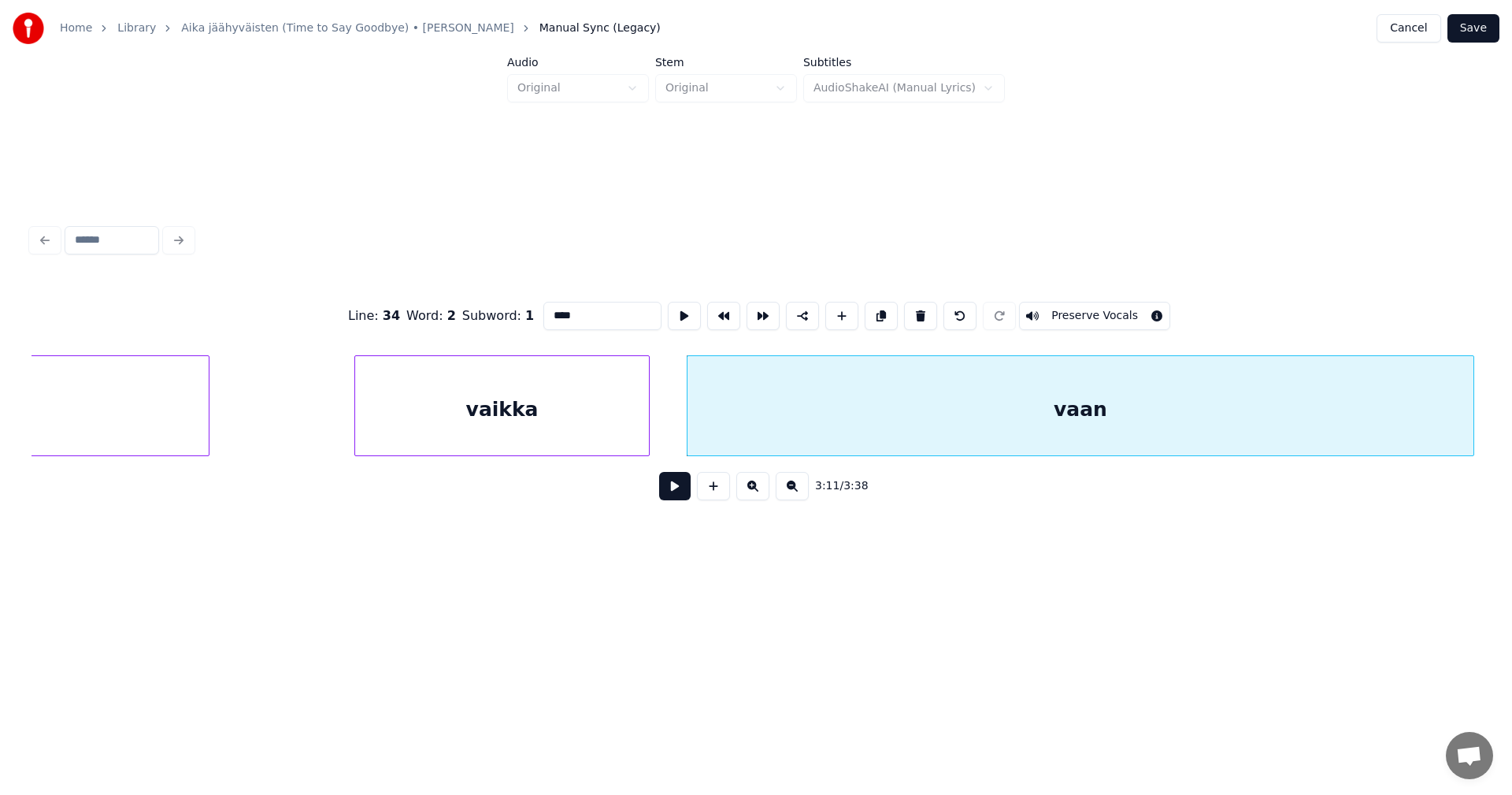
click at [594, 312] on input "****" at bounding box center [602, 316] width 118 height 28
click at [609, 415] on div "vaikka" at bounding box center [501, 410] width 294 height 107
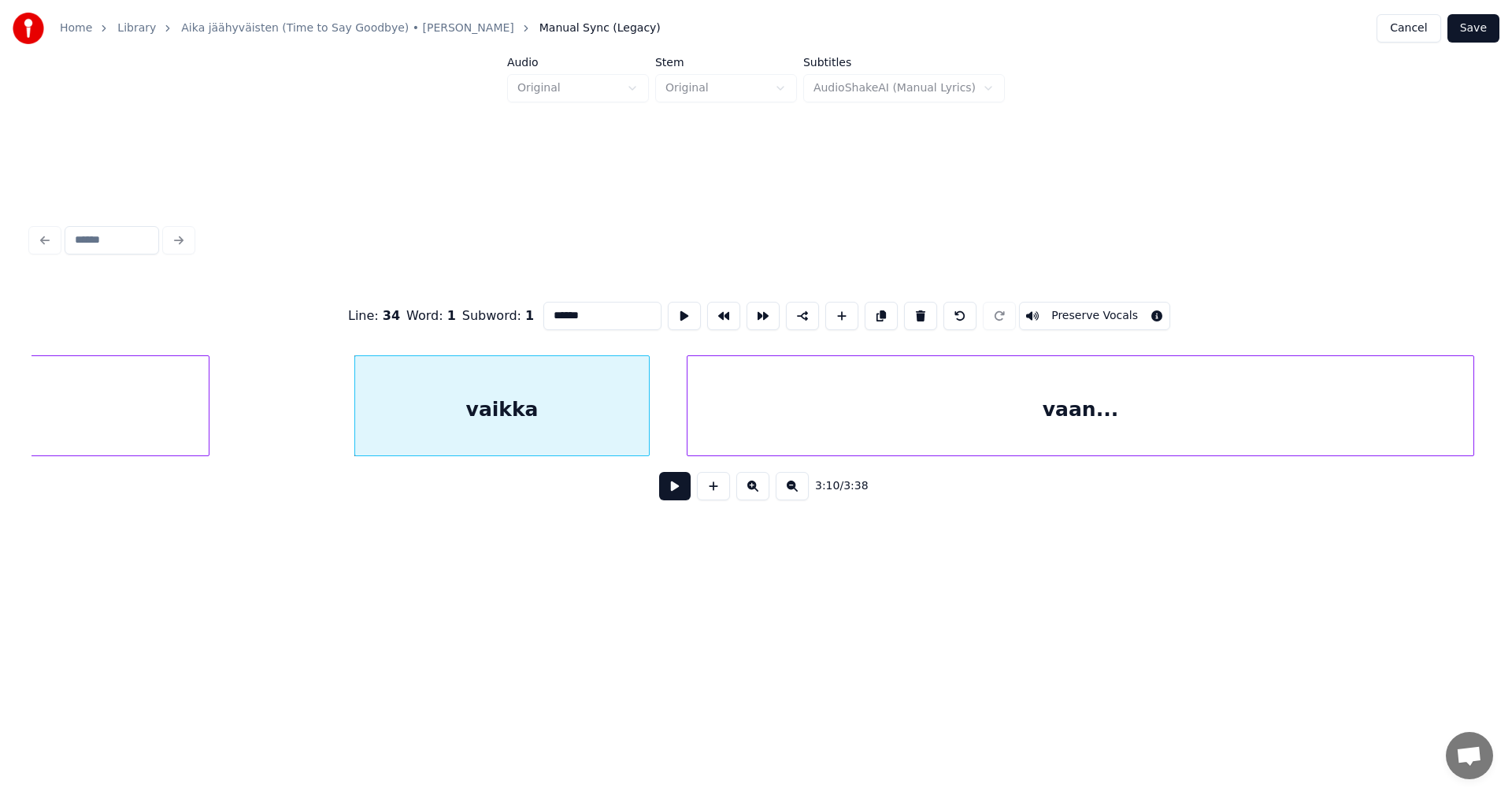
type input "******"
click at [673, 494] on button at bounding box center [675, 486] width 32 height 28
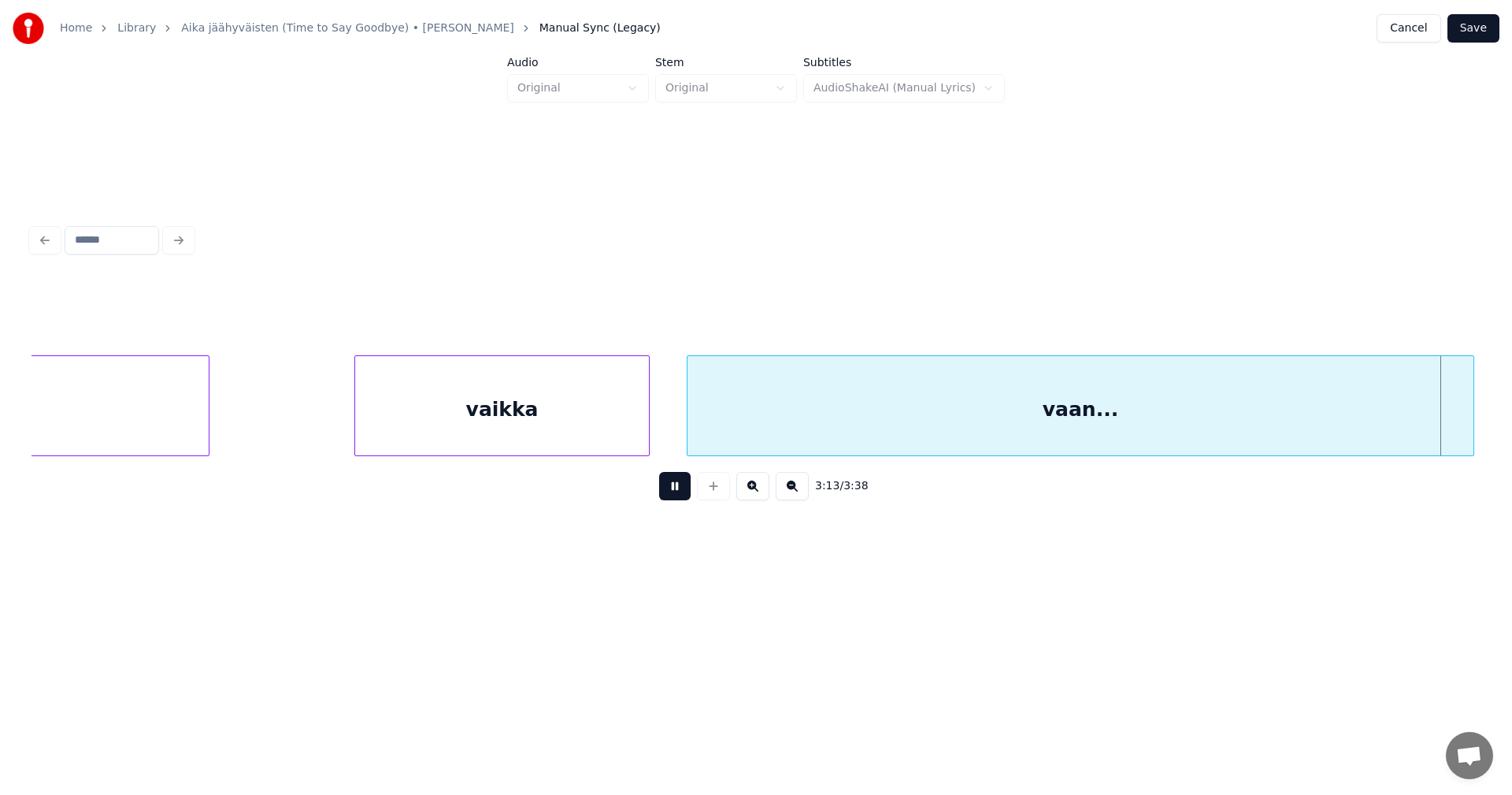
scroll to position [0, 61071]
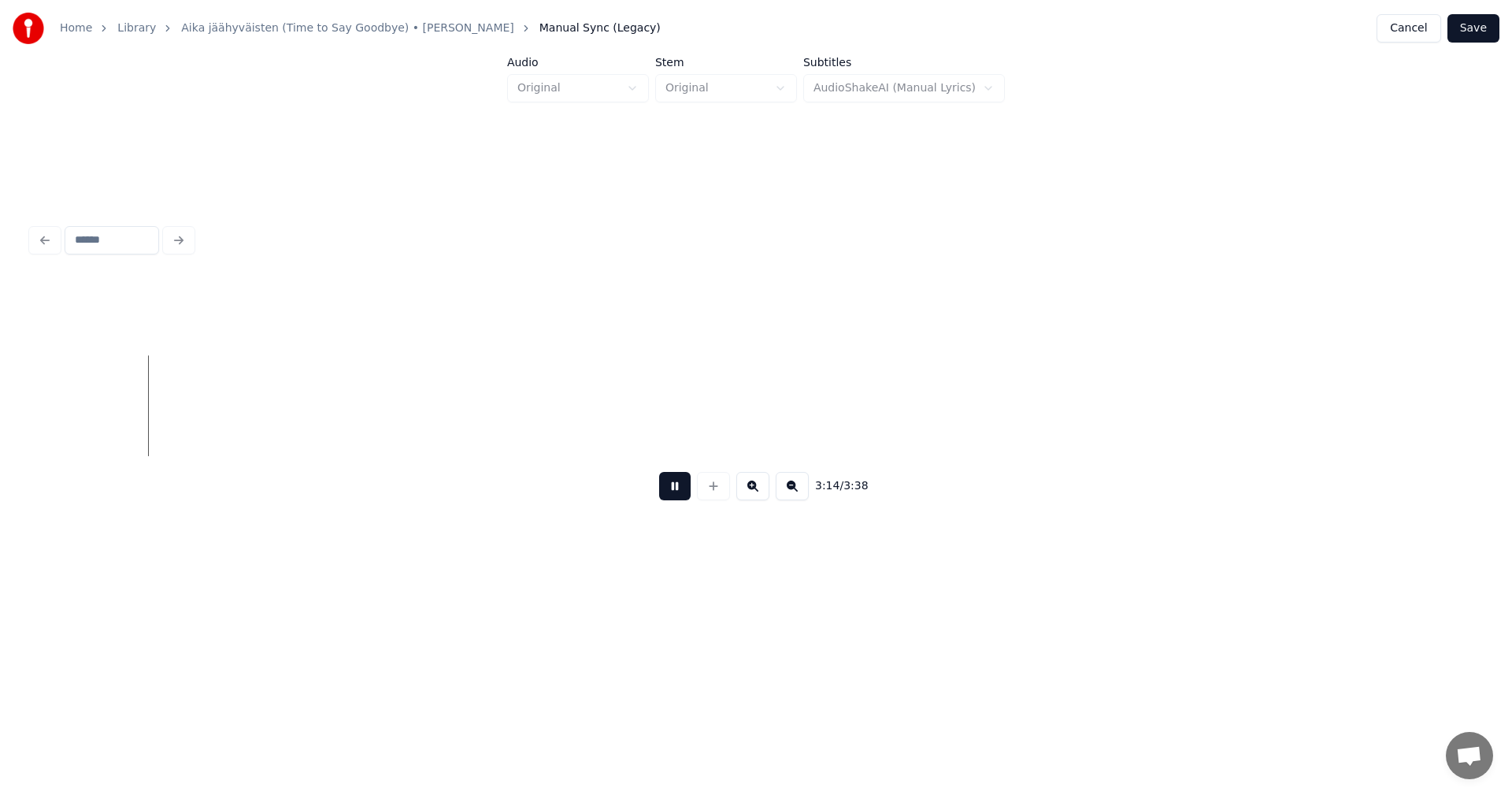
drag, startPoint x: 673, startPoint y: 494, endPoint x: 334, endPoint y: 495, distance: 339.0
click at [673, 493] on button at bounding box center [675, 486] width 32 height 28
click at [334, 426] on div at bounding box center [332, 405] width 5 height 100
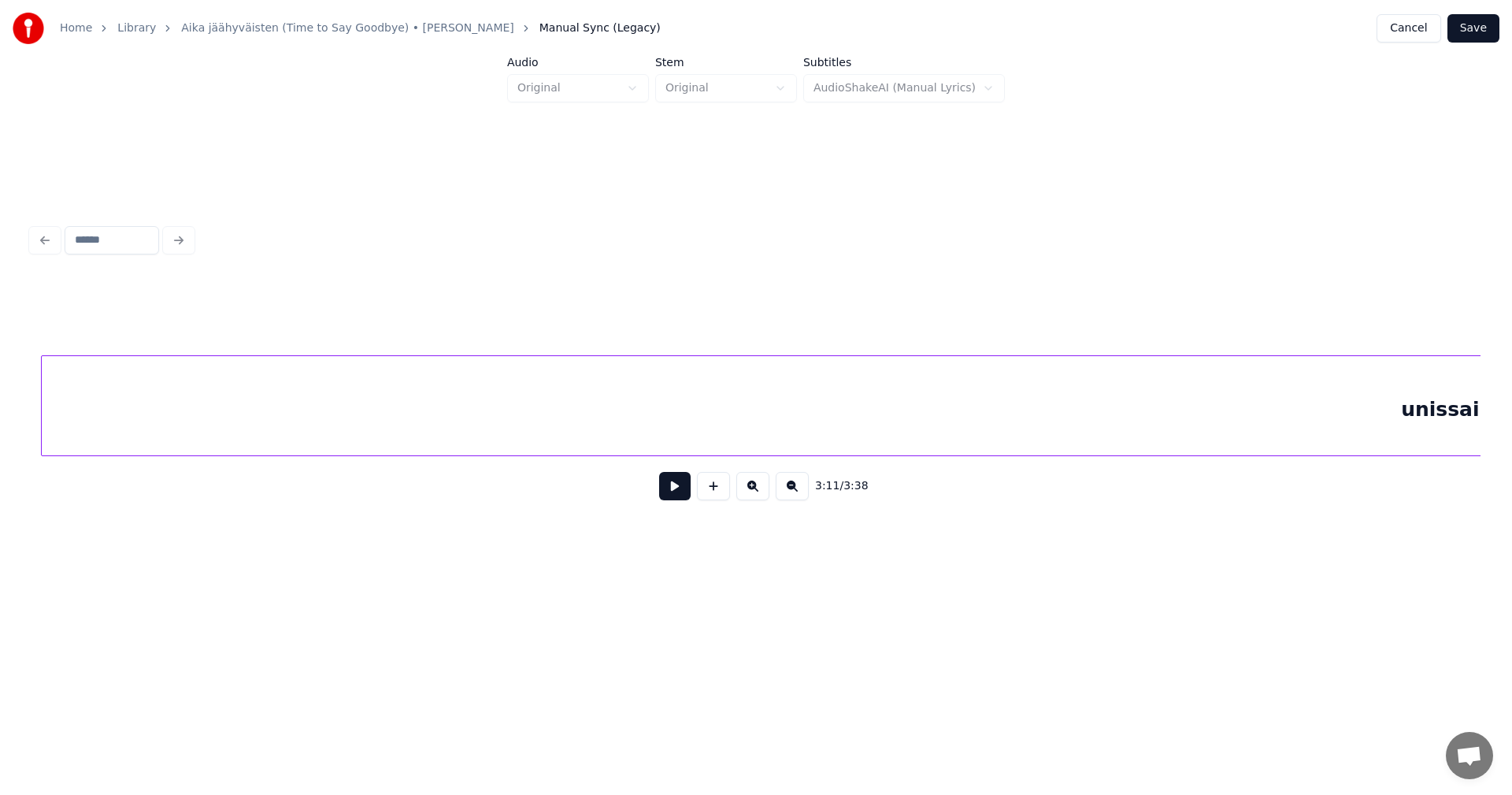
scroll to position [0, 64747]
click at [766, 427] on div "unissain..." at bounding box center [1449, 410] width 2833 height 107
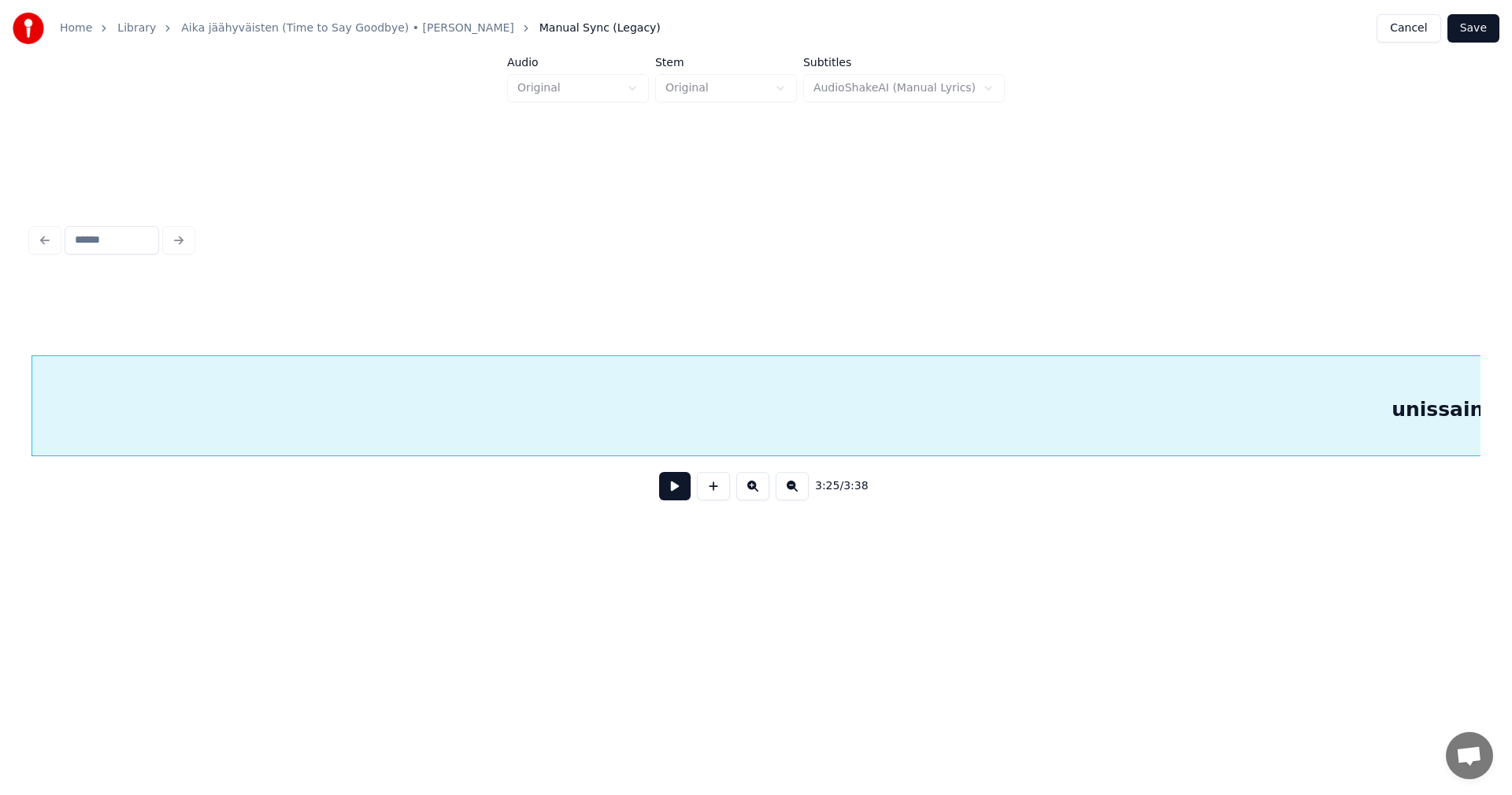
scroll to position [0, 63480]
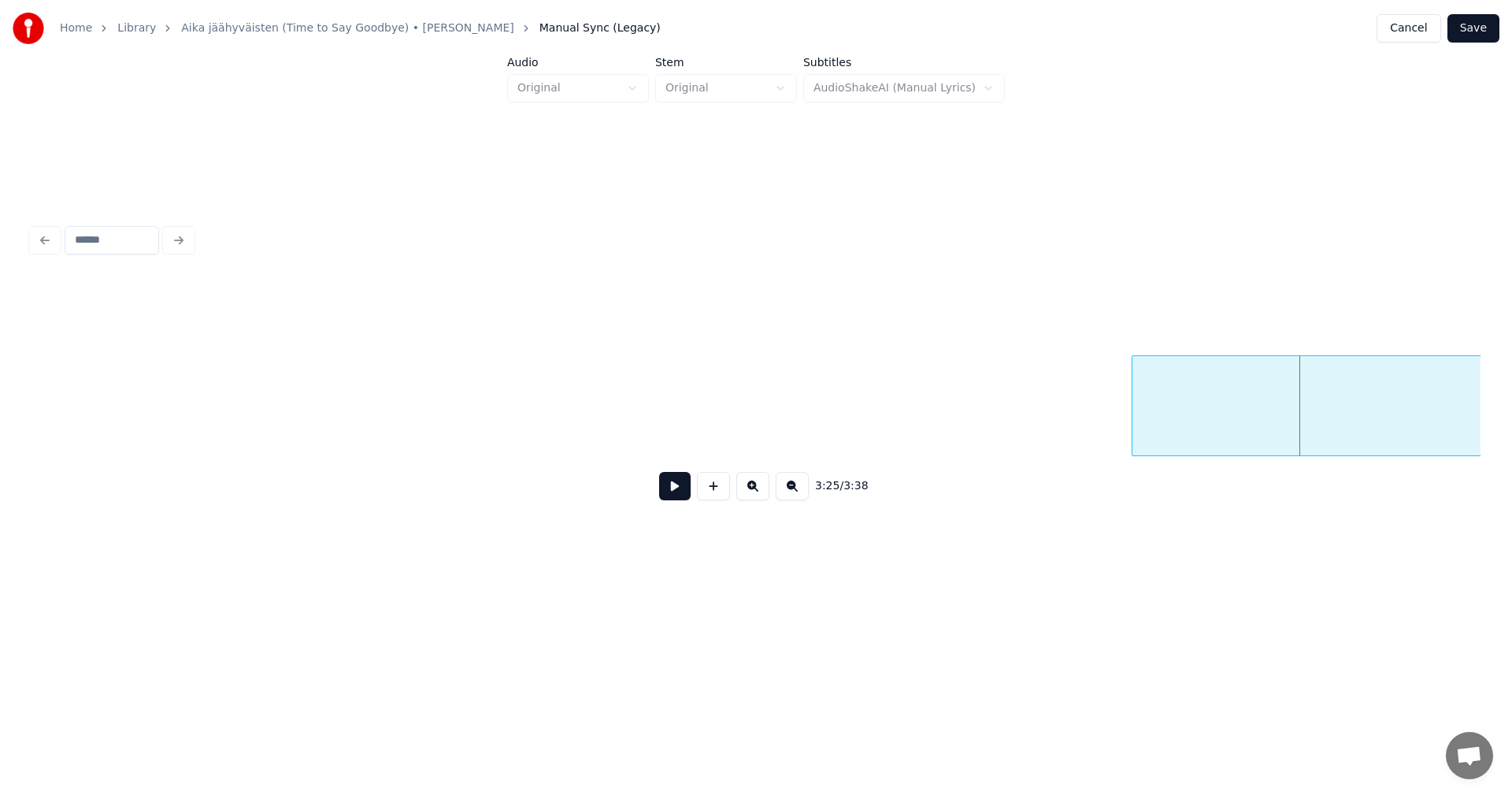
click at [1135, 444] on div at bounding box center [1135, 405] width 5 height 100
click at [671, 496] on button at bounding box center [675, 486] width 32 height 28
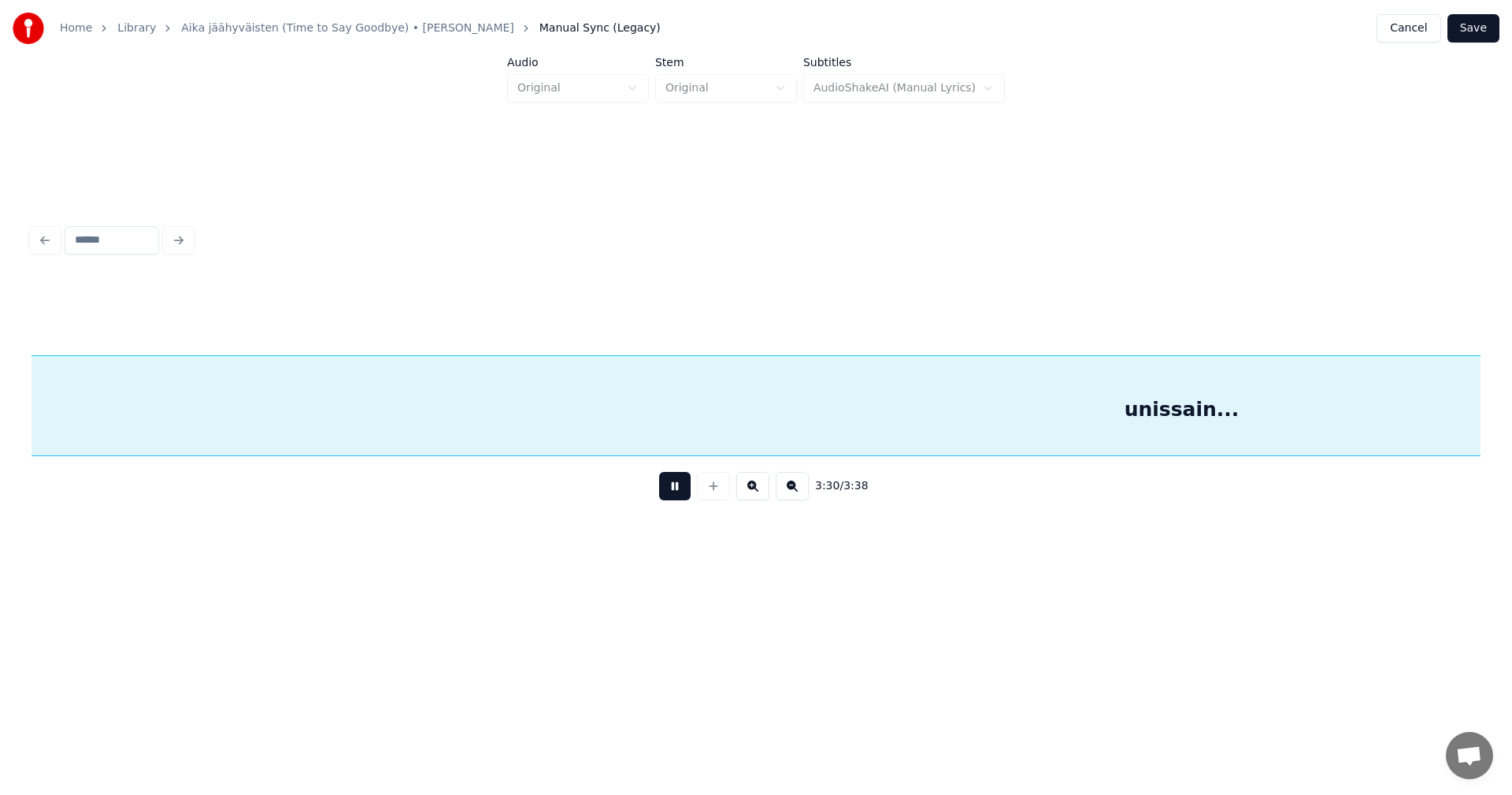
scroll to position [0, 66385]
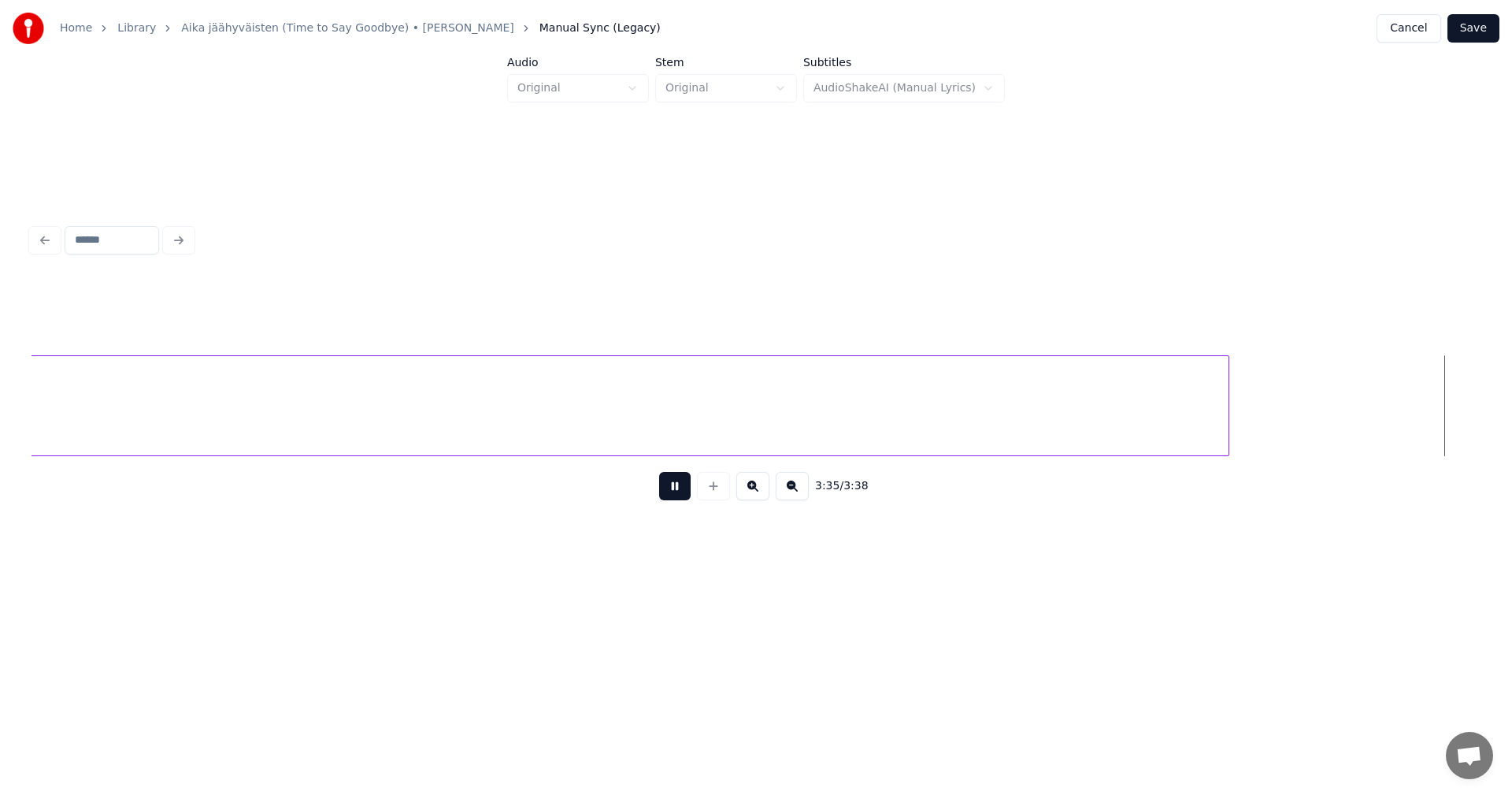
click at [670, 495] on button at bounding box center [675, 486] width 32 height 28
click at [1464, 415] on div at bounding box center [1467, 405] width 5 height 100
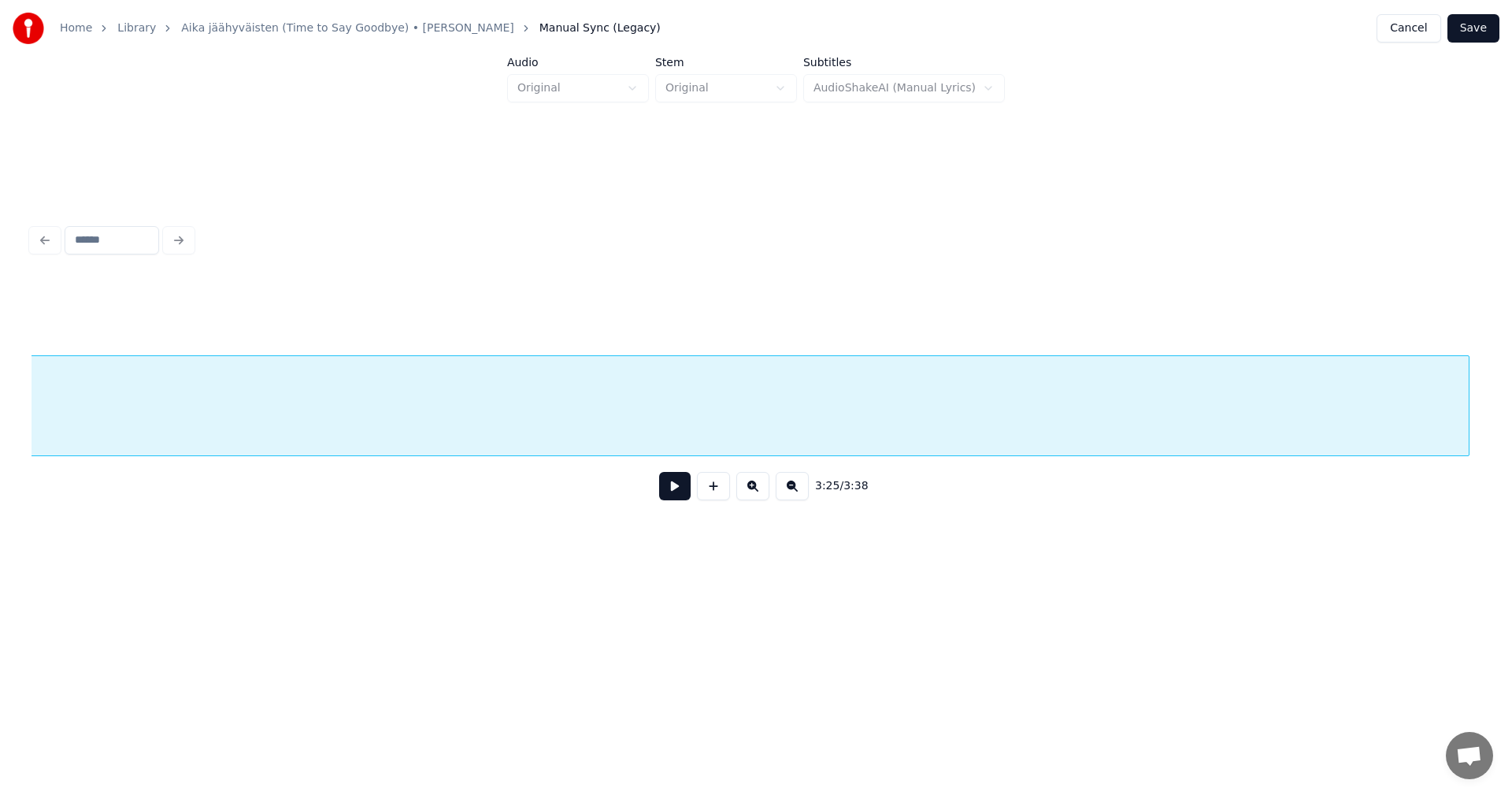
scroll to position [0, 64580]
click at [1476, 26] on button "Save" at bounding box center [1473, 28] width 52 height 28
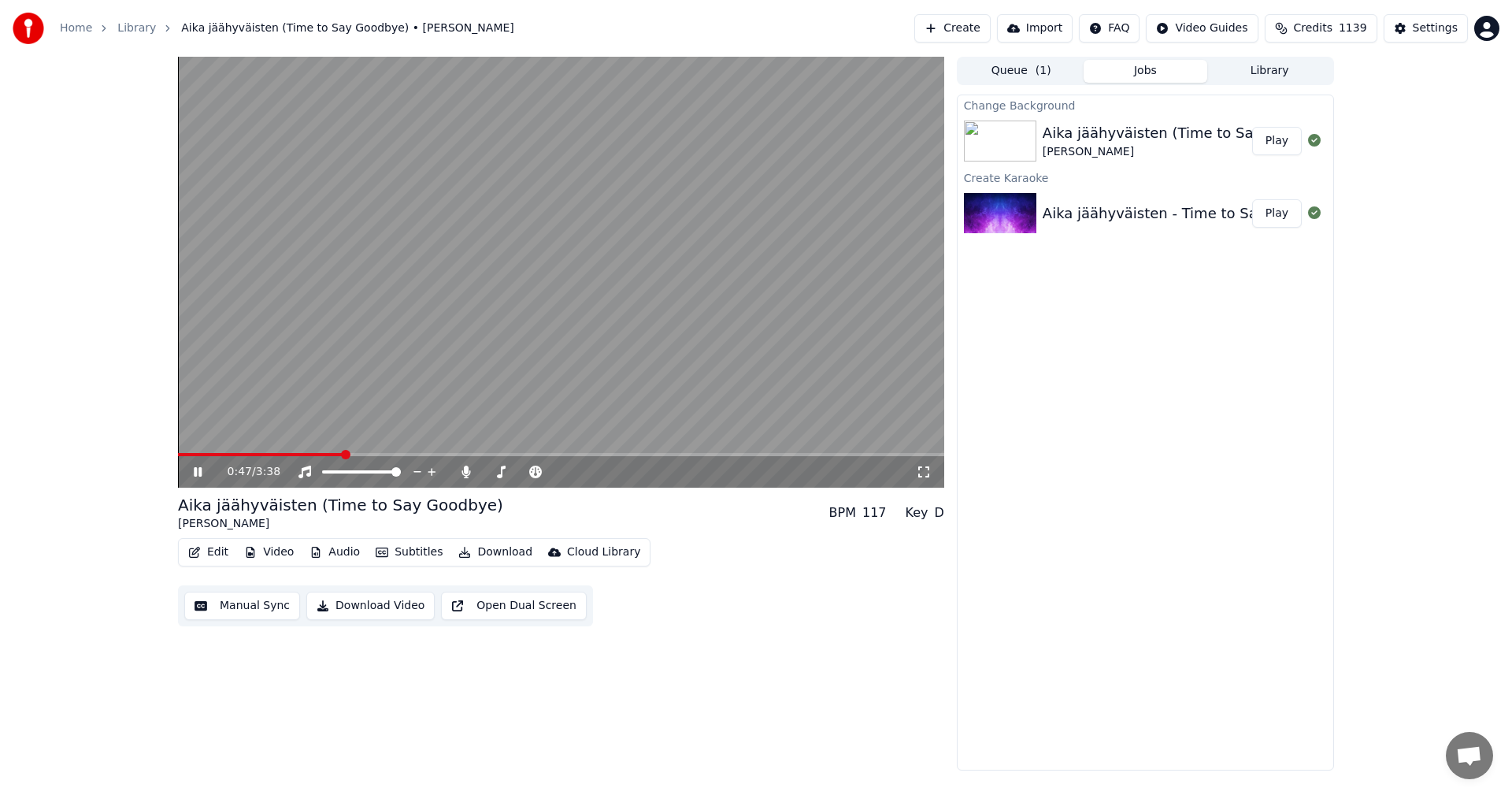
drag, startPoint x: 205, startPoint y: 471, endPoint x: 195, endPoint y: 505, distance: 35.4
click at [204, 472] on icon at bounding box center [209, 472] width 37 height 13
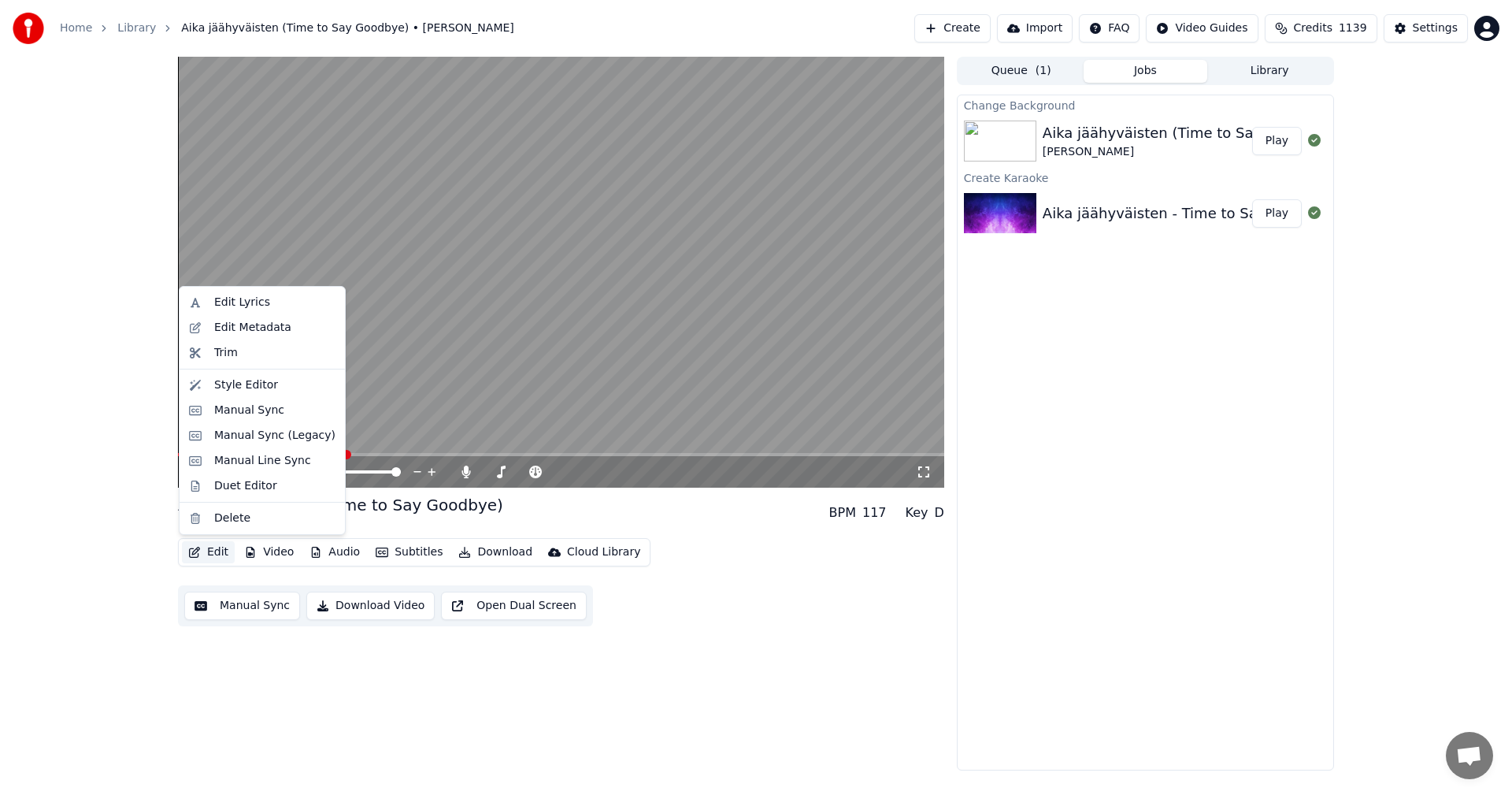
click at [198, 546] on button "Edit" at bounding box center [208, 552] width 53 height 22
click at [271, 444] on div "Manual Sync (Legacy)" at bounding box center [262, 436] width 159 height 25
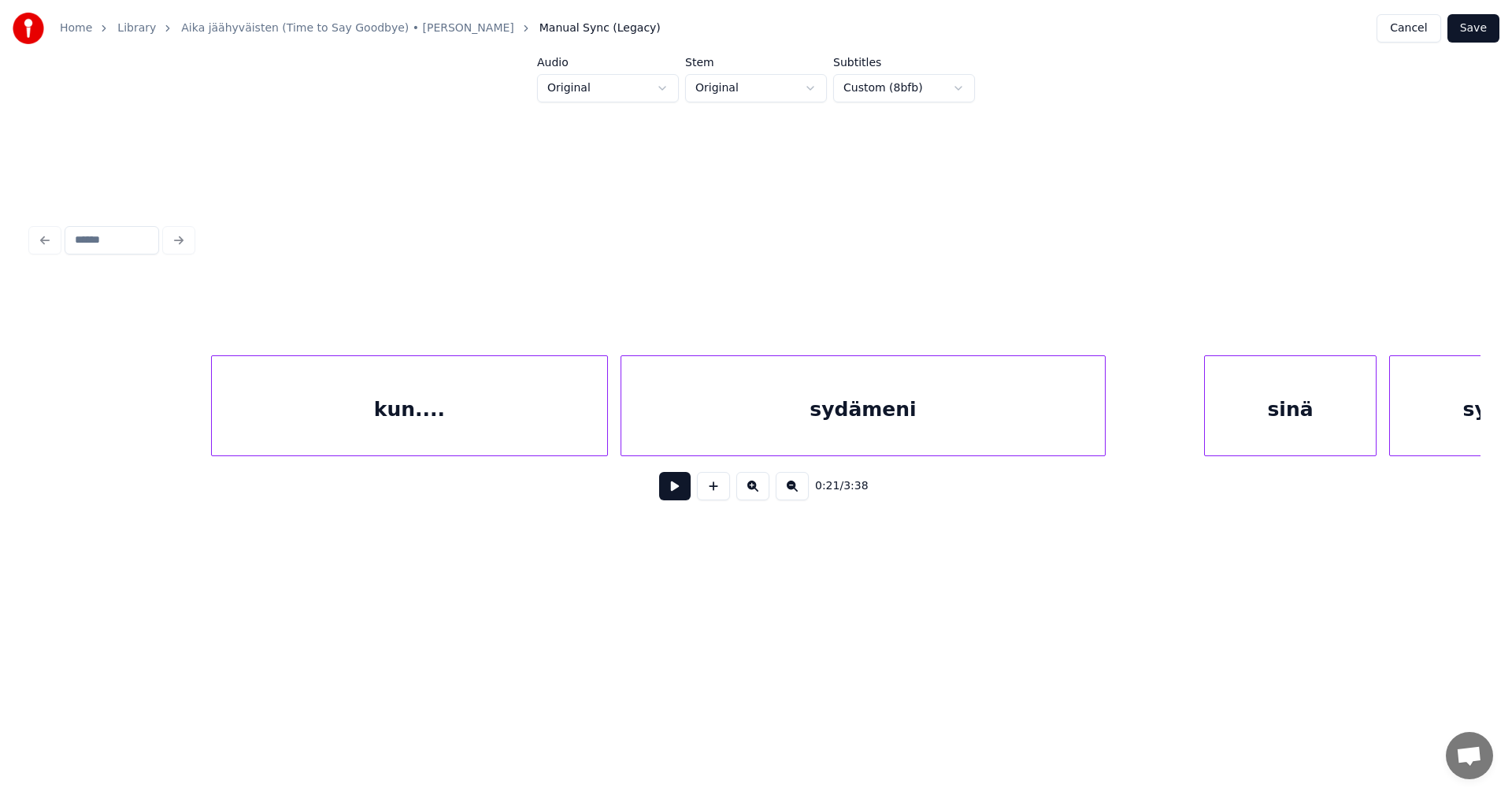
scroll to position [0, 12808]
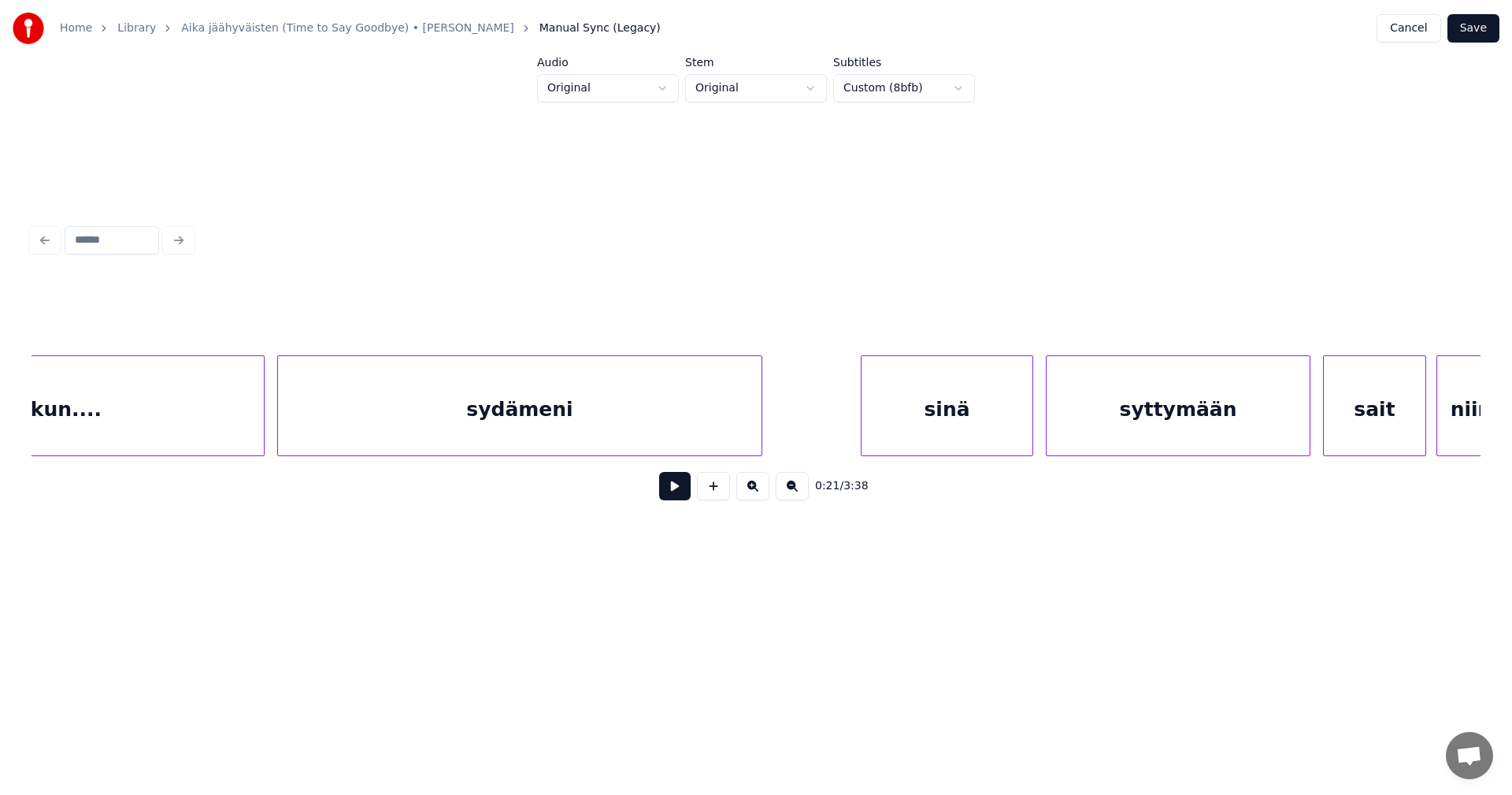
click at [485, 416] on div "sydämeni" at bounding box center [520, 410] width 484 height 107
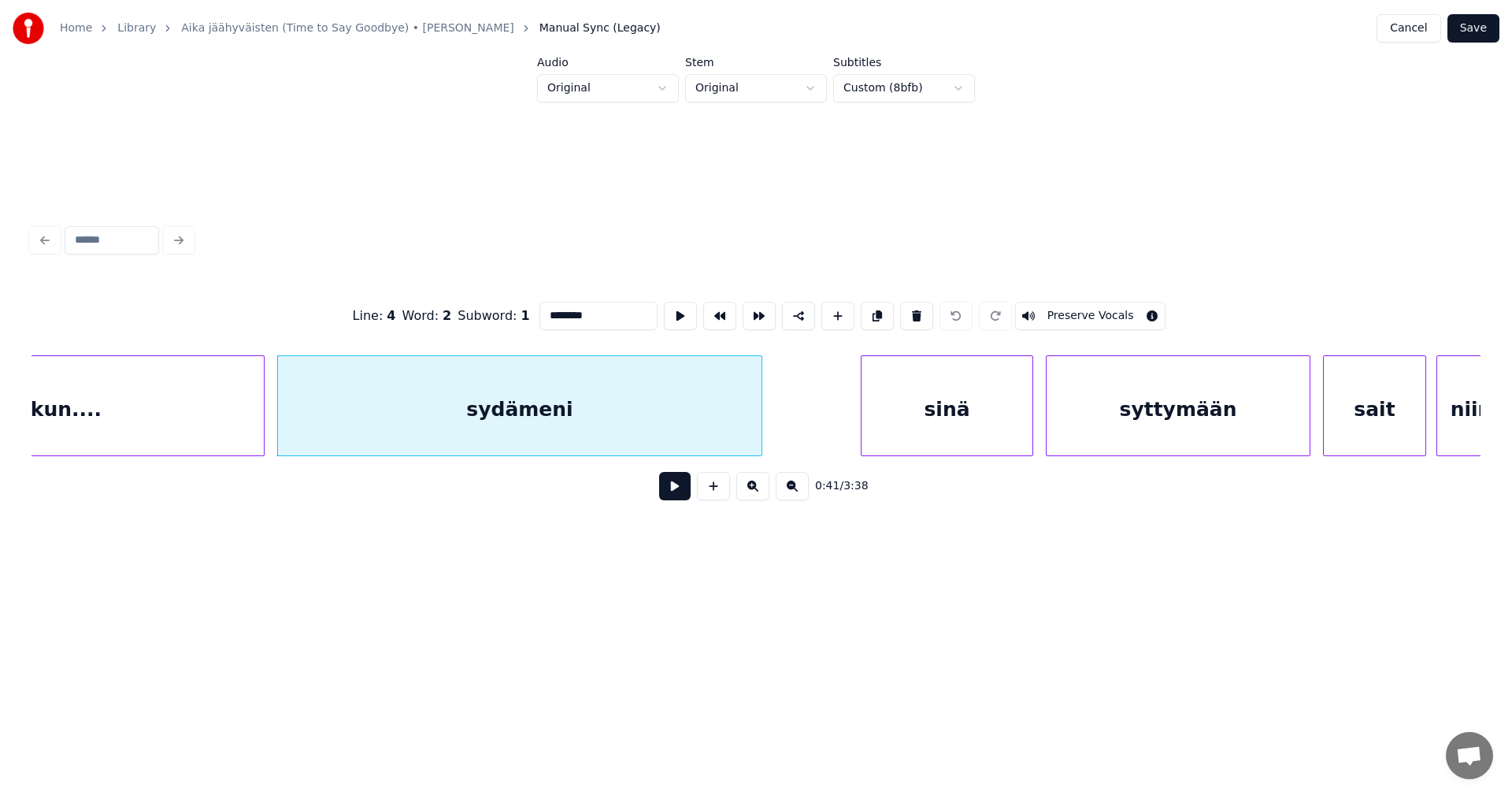
click at [599, 308] on input "********" at bounding box center [598, 316] width 118 height 28
type input "*********"
click at [1482, 28] on button "Save" at bounding box center [1473, 28] width 52 height 28
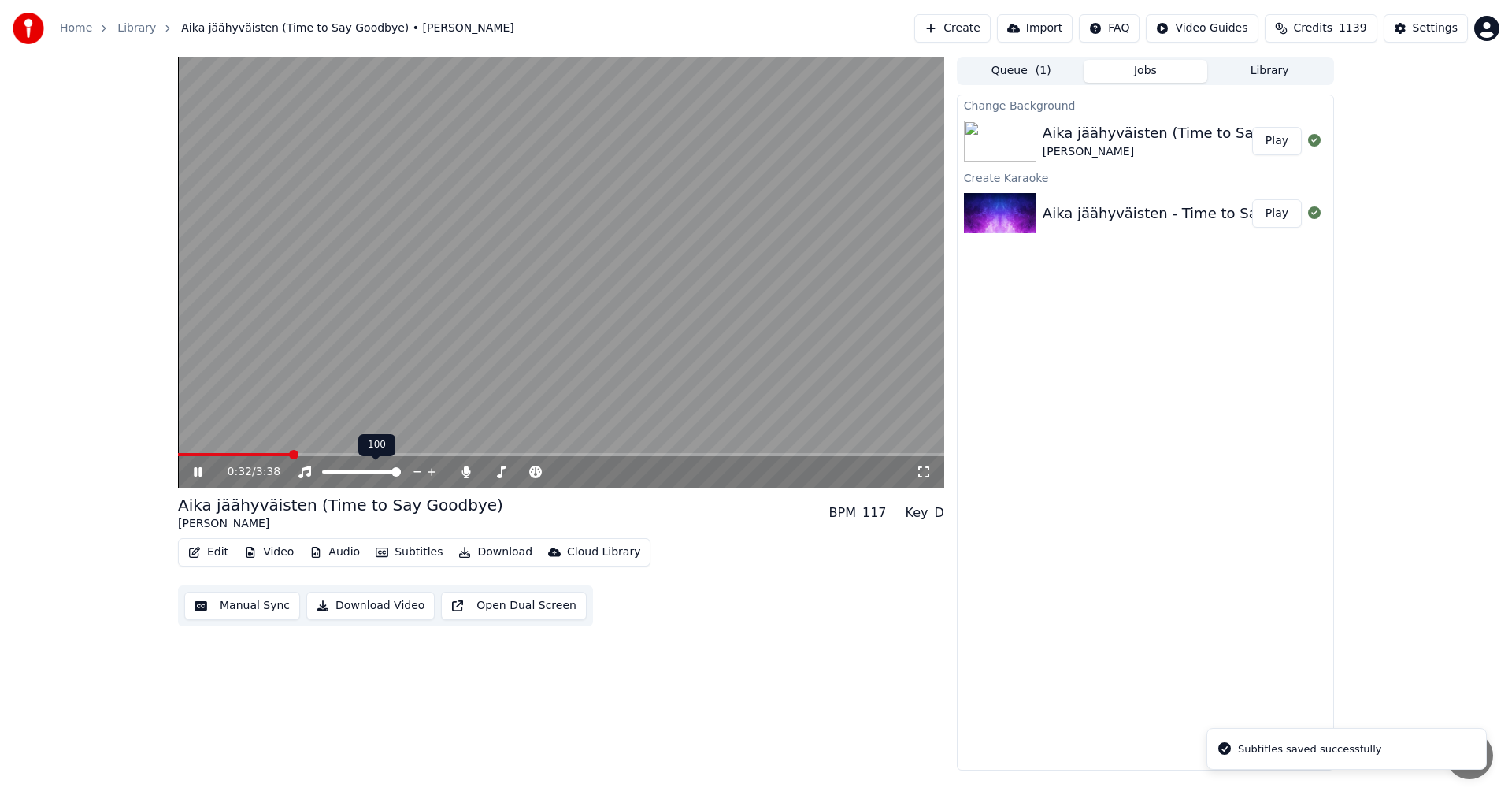
click at [291, 454] on span at bounding box center [561, 455] width 766 height 3
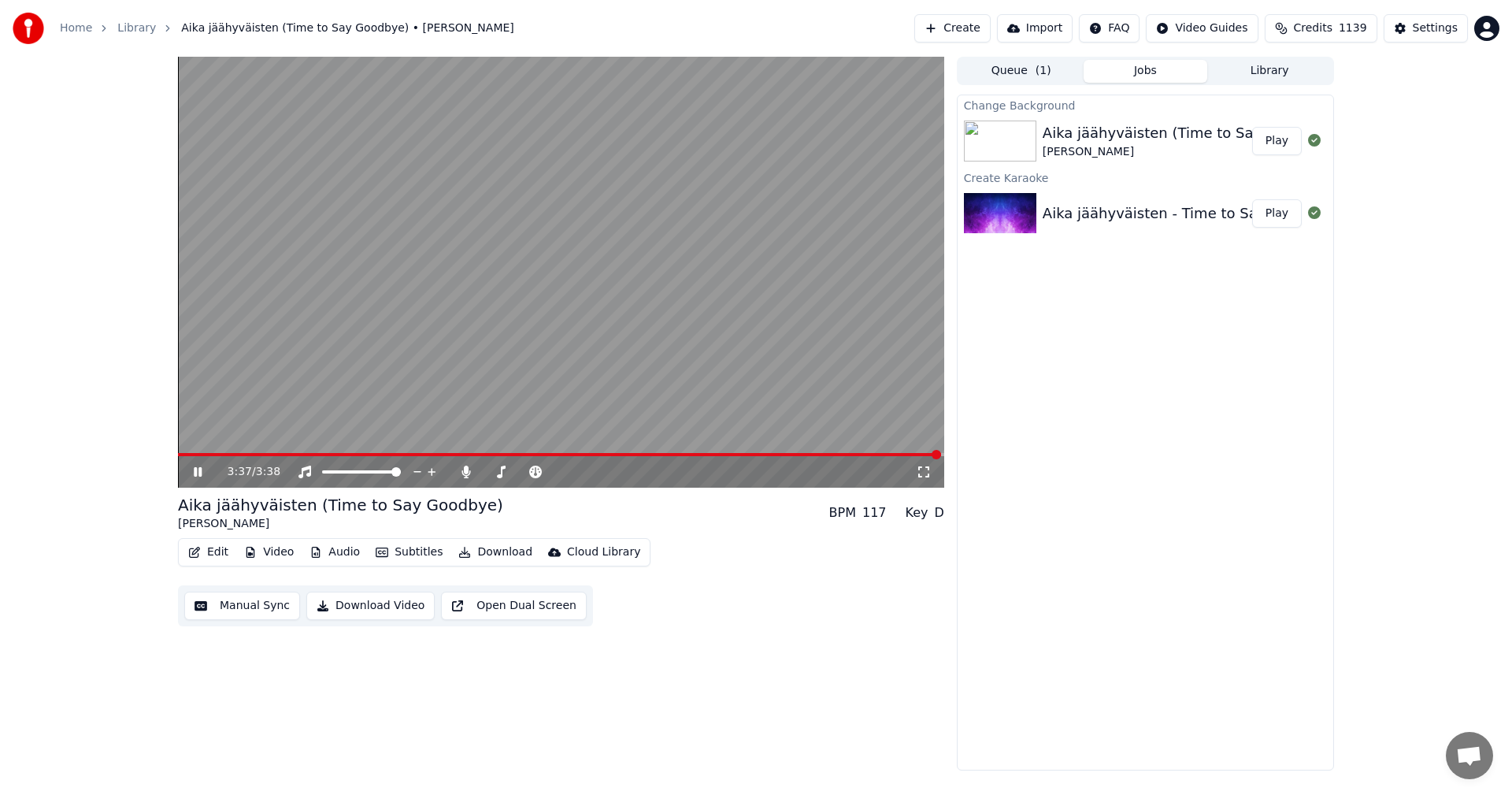
click at [189, 469] on div "3:37 / 3:38" at bounding box center [561, 472] width 753 height 16
click at [465, 468] on icon at bounding box center [465, 472] width 8 height 13
click at [557, 455] on span at bounding box center [368, 455] width 378 height 3
click at [204, 472] on icon at bounding box center [209, 472] width 37 height 13
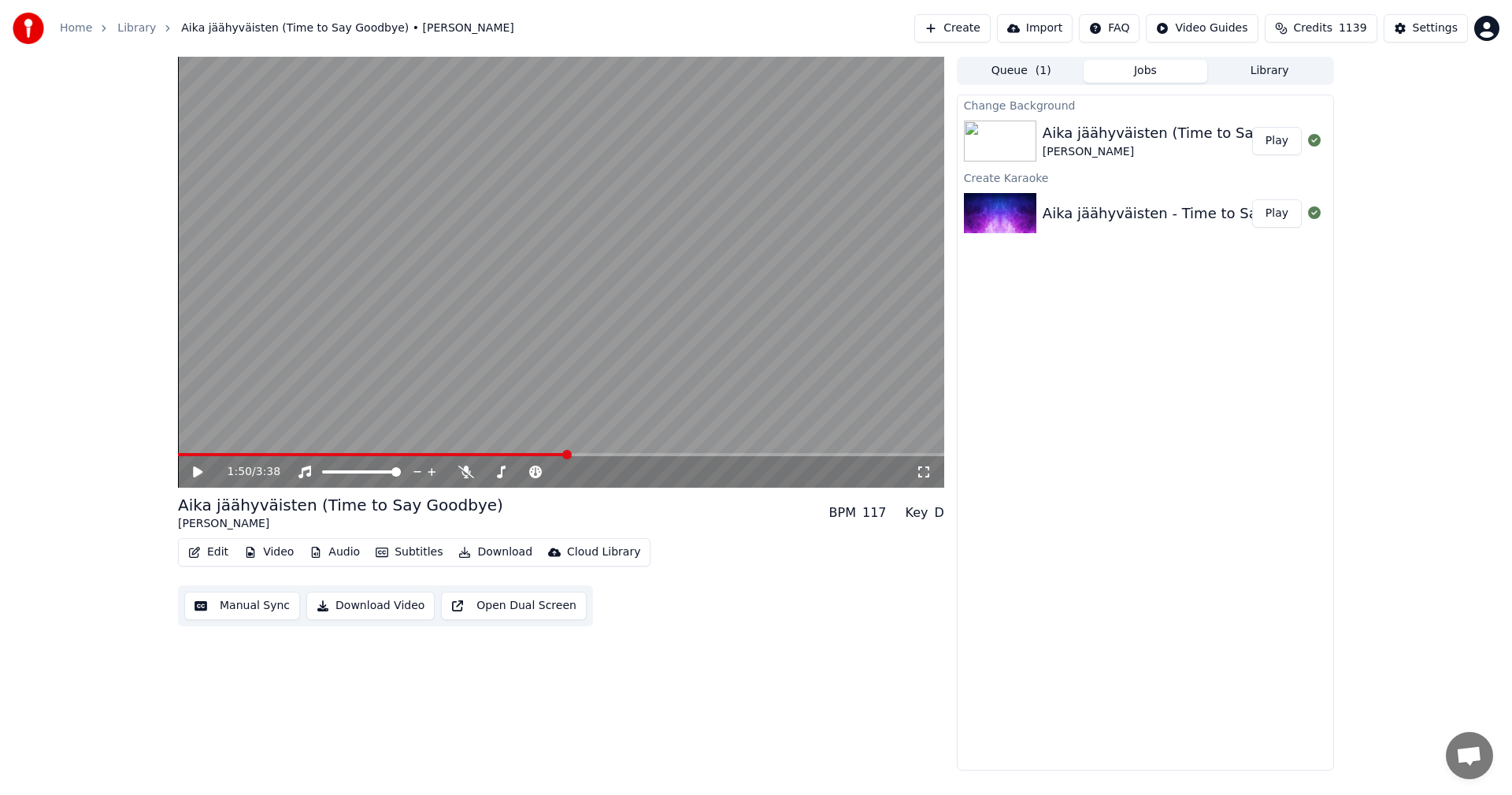
click at [500, 550] on button "Download" at bounding box center [495, 552] width 86 height 22
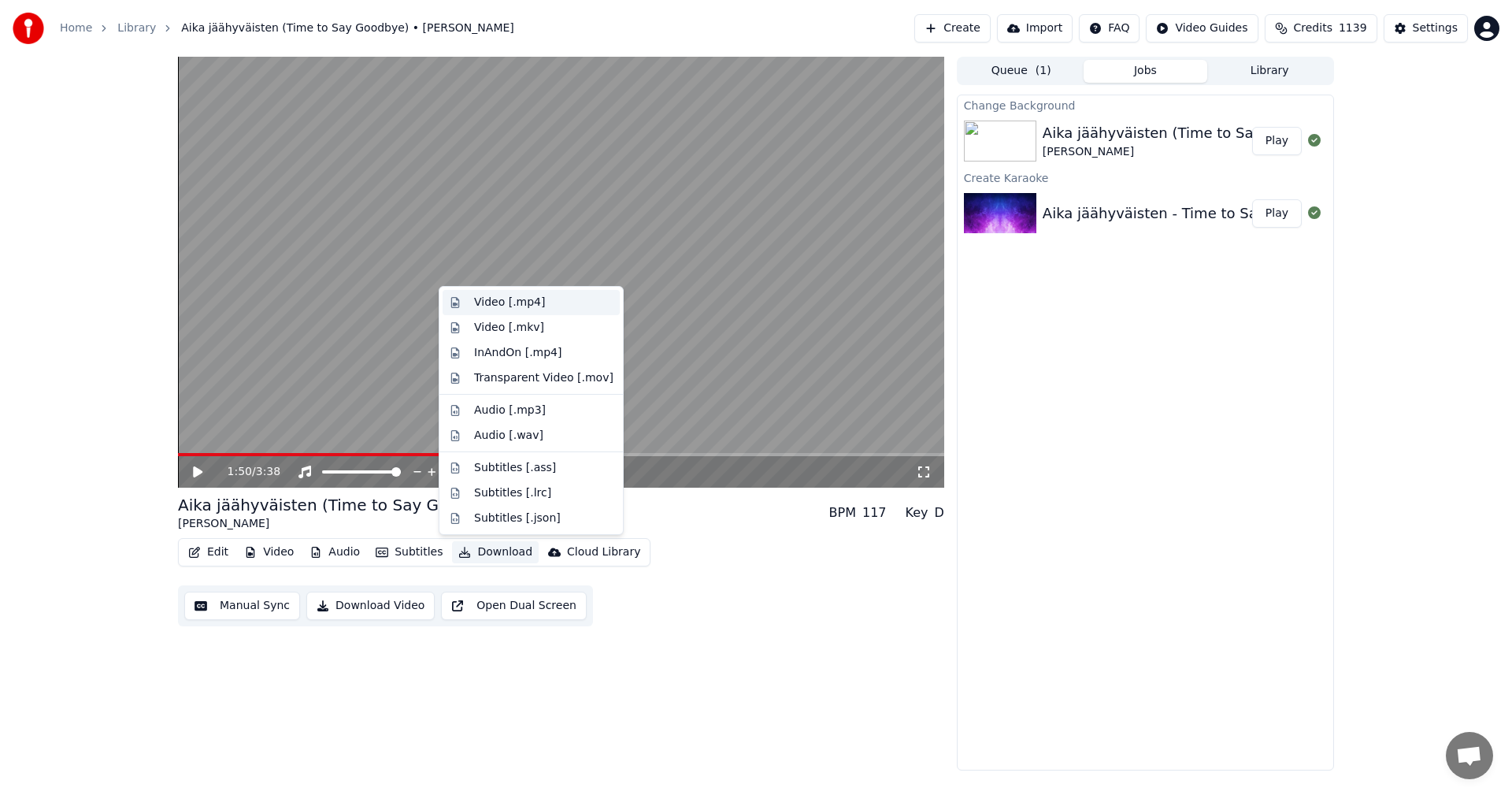
click at [542, 308] on div "Video [.mp4]" at bounding box center [543, 302] width 139 height 16
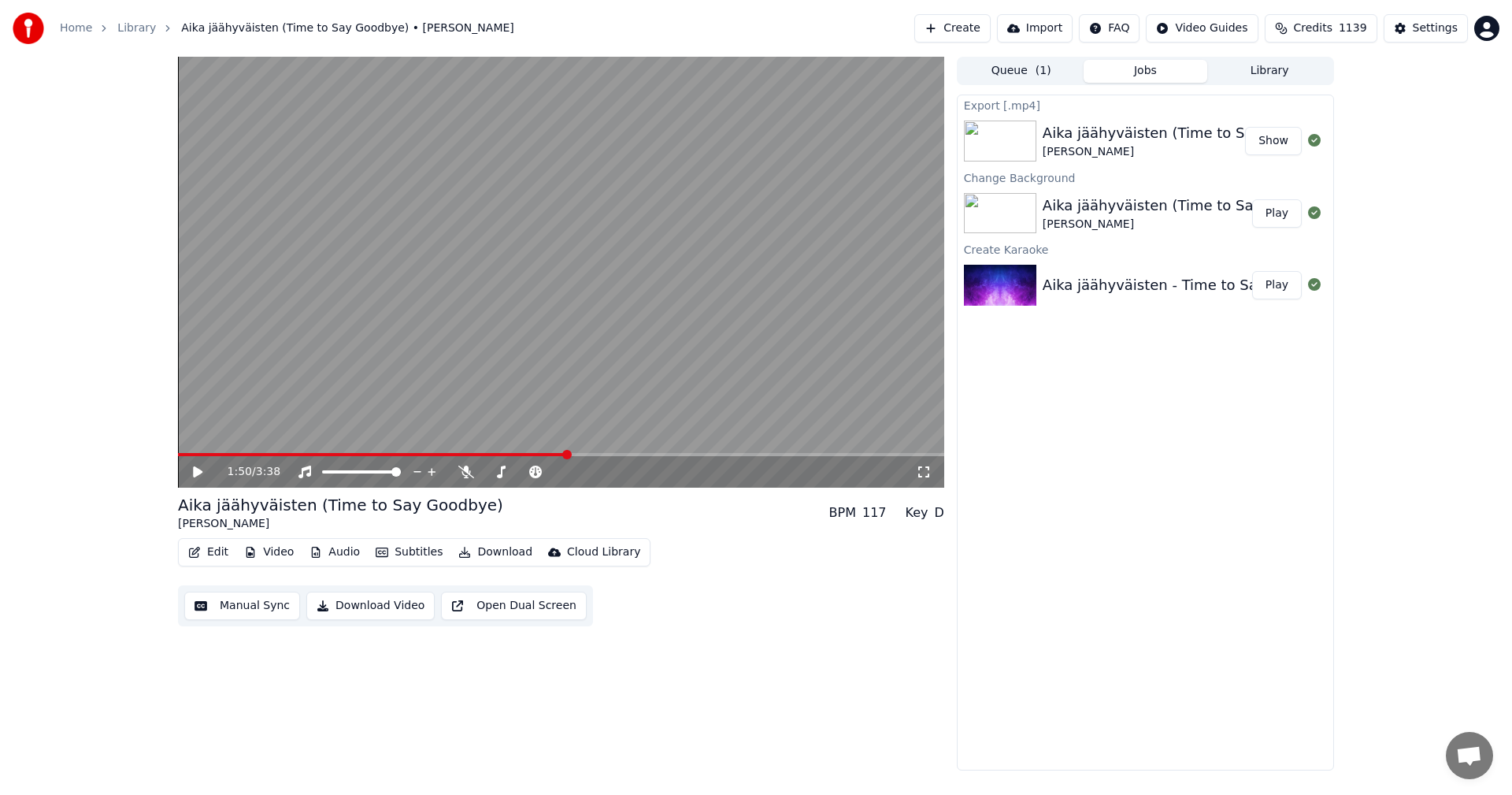
click at [31, 486] on div "1:50 / 3:38 Aika jäähyväisten (Time to Say Goodbye) [PERSON_NAME] BPM 117 Key D…" at bounding box center [756, 414] width 1512 height 714
click at [88, 24] on link "Home" at bounding box center [75, 28] width 33 height 16
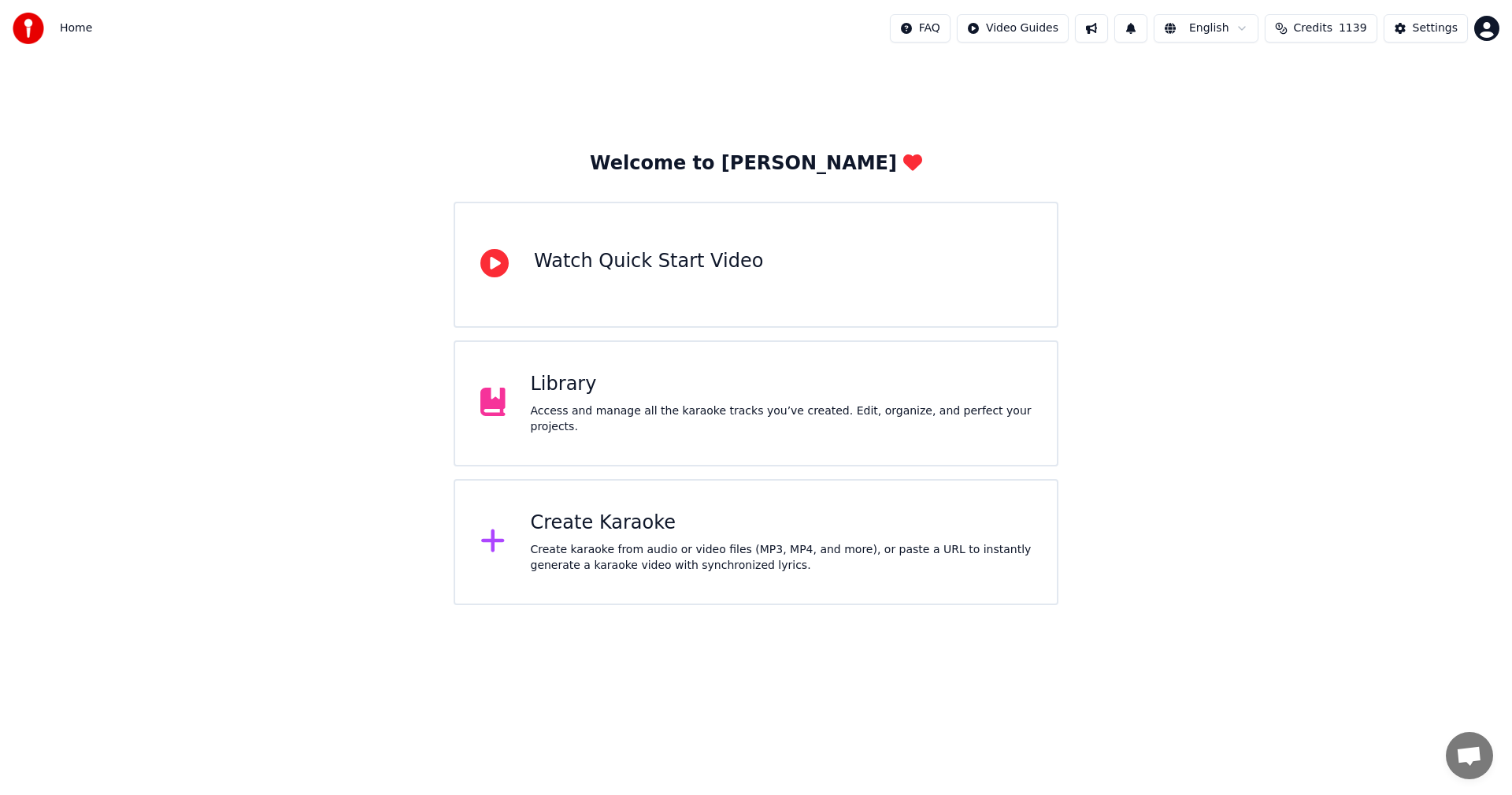
click at [590, 529] on div "Create Karaoke" at bounding box center [781, 524] width 501 height 25
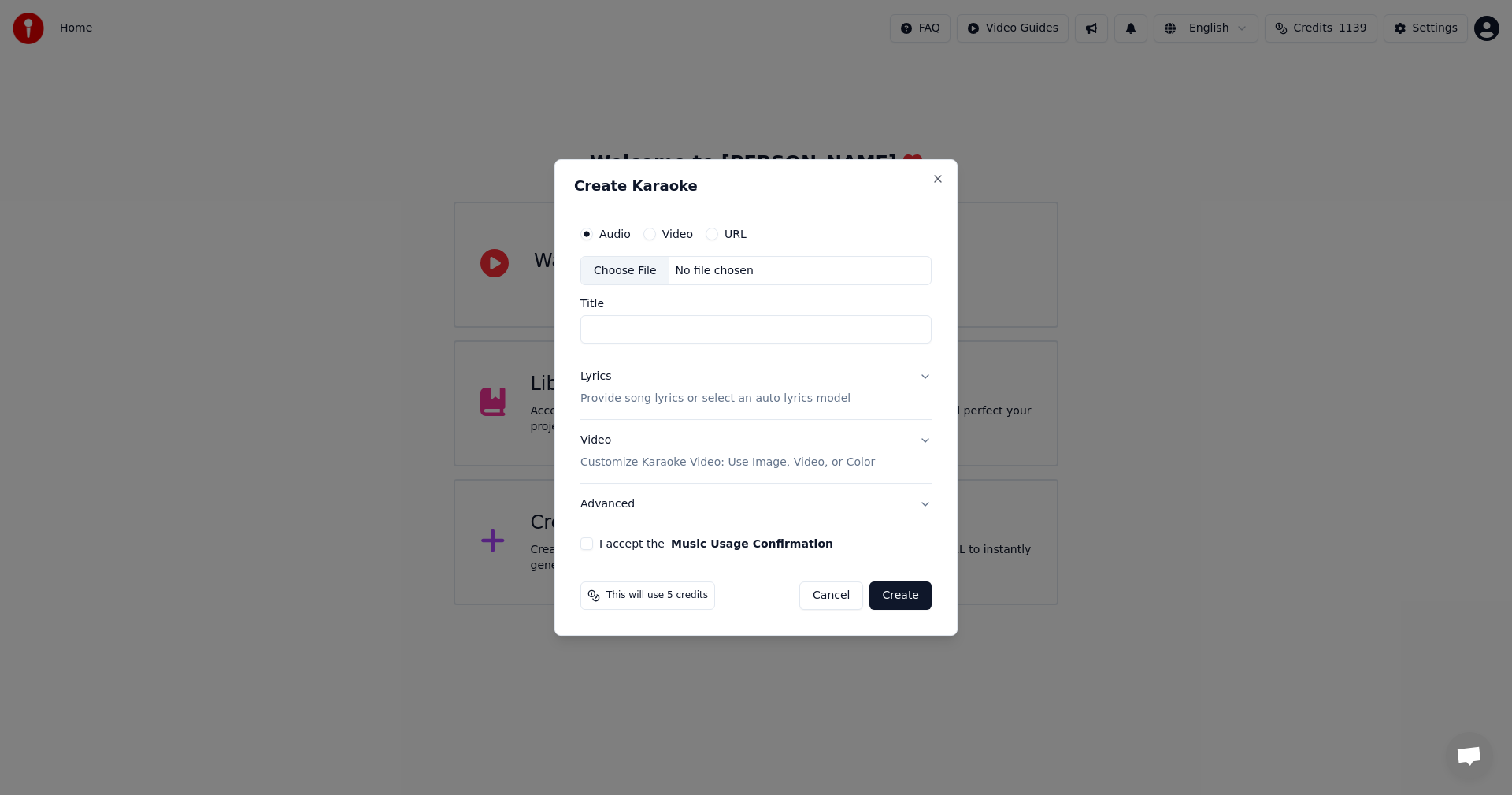
click at [636, 271] on div "Choose File" at bounding box center [625, 271] width 88 height 28
type input "********"
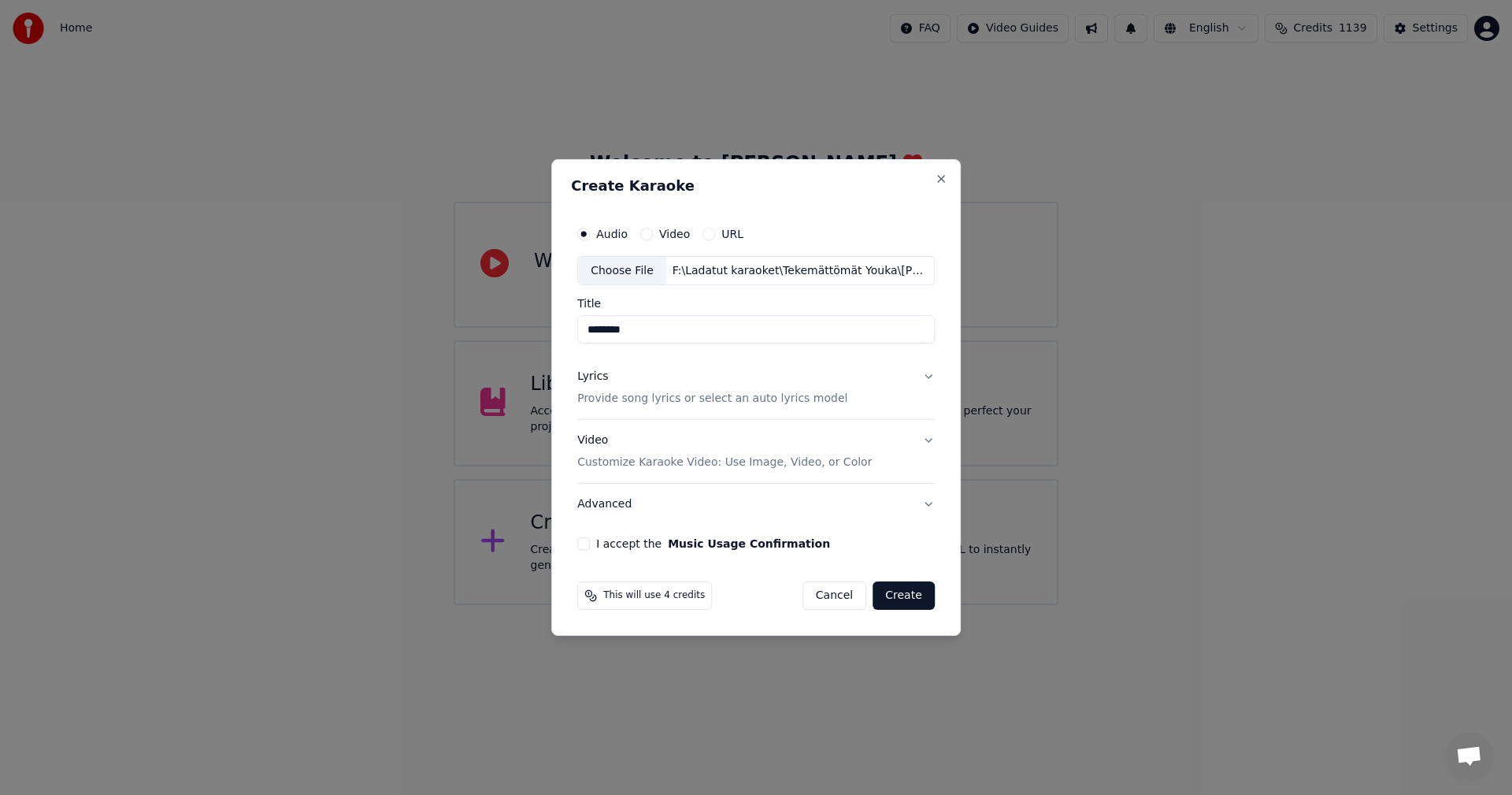
click at [584, 539] on button "I accept the Music Usage Confirmation" at bounding box center [583, 544] width 13 height 13
click at [928, 374] on button "Lyrics Provide song lyrics or select an auto lyrics model" at bounding box center [755, 388] width 357 height 63
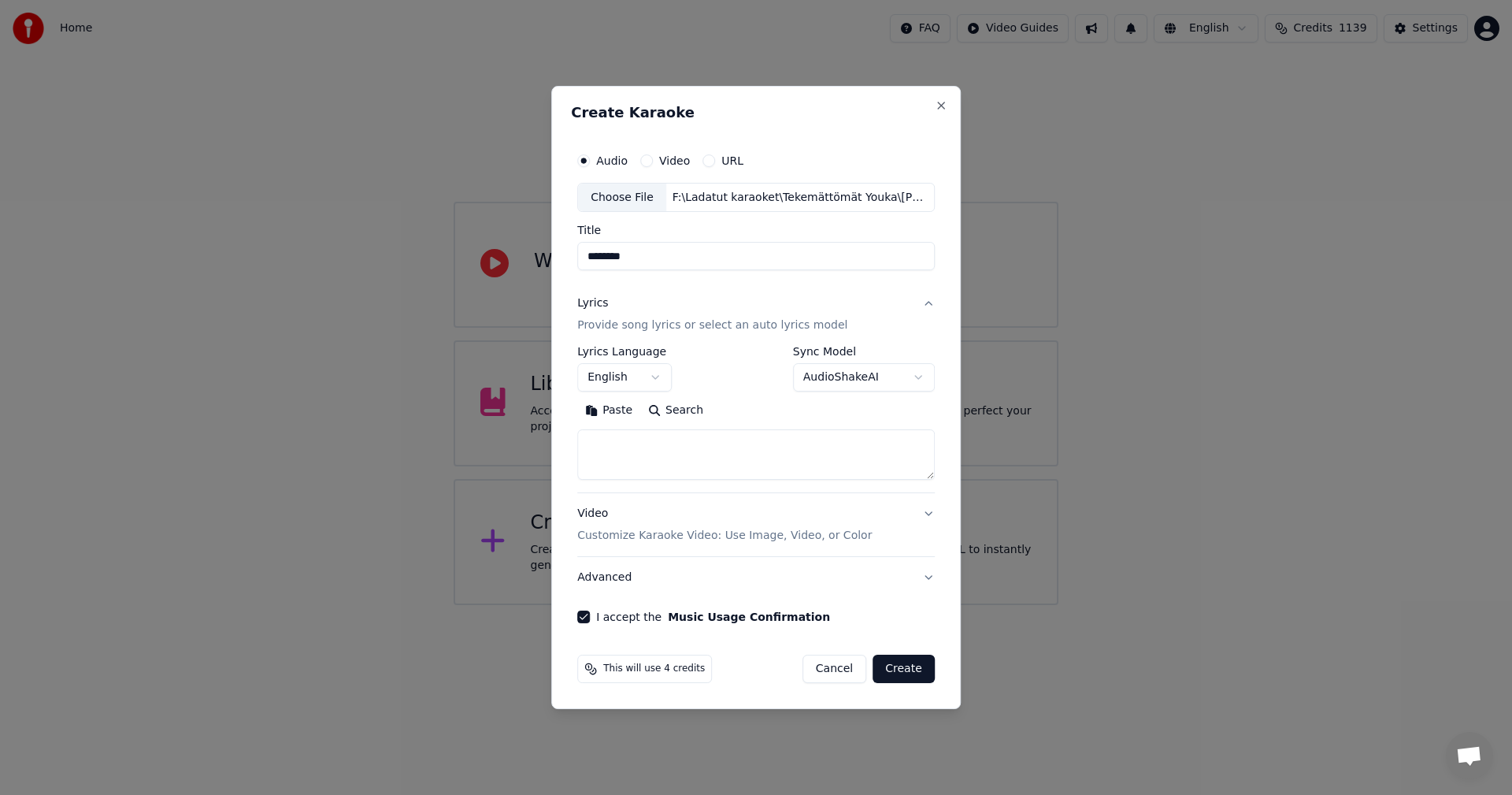
click at [622, 409] on button "Paste" at bounding box center [608, 411] width 63 height 25
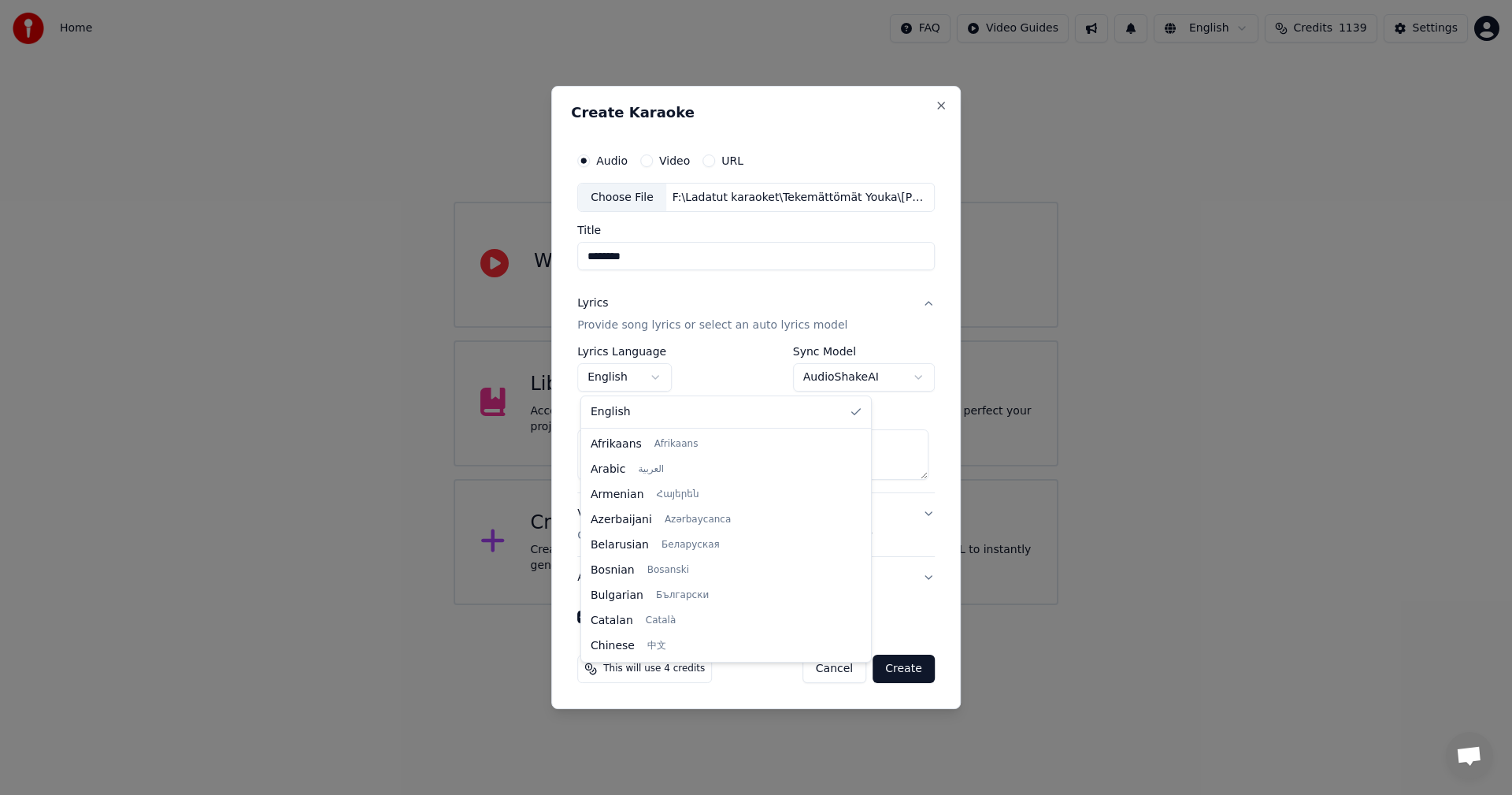
click at [644, 375] on body "**********" at bounding box center [756, 302] width 1512 height 605
type textarea "**********"
select select "**"
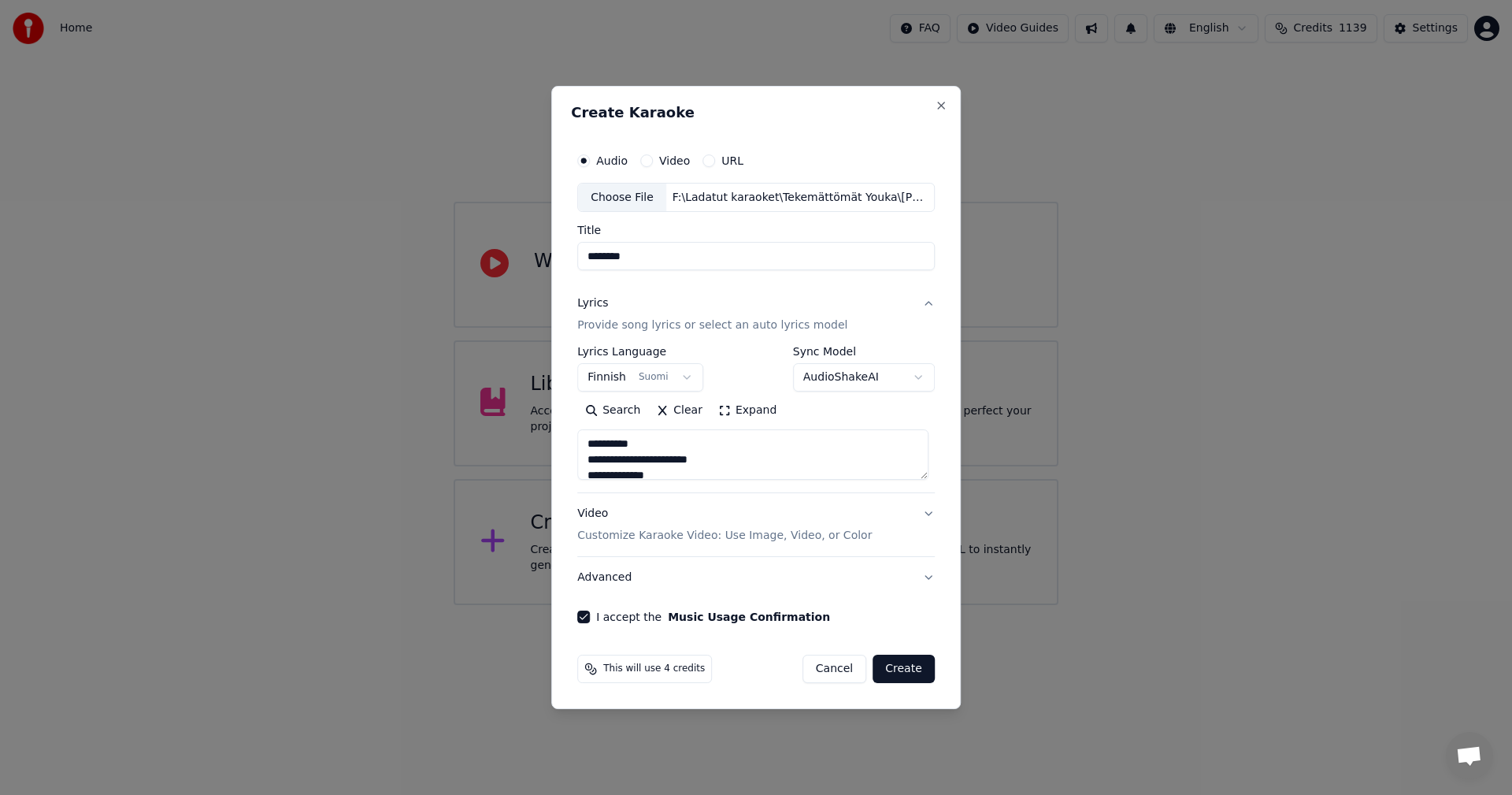
click at [899, 667] on button "Create" at bounding box center [903, 669] width 62 height 28
type textarea "**********"
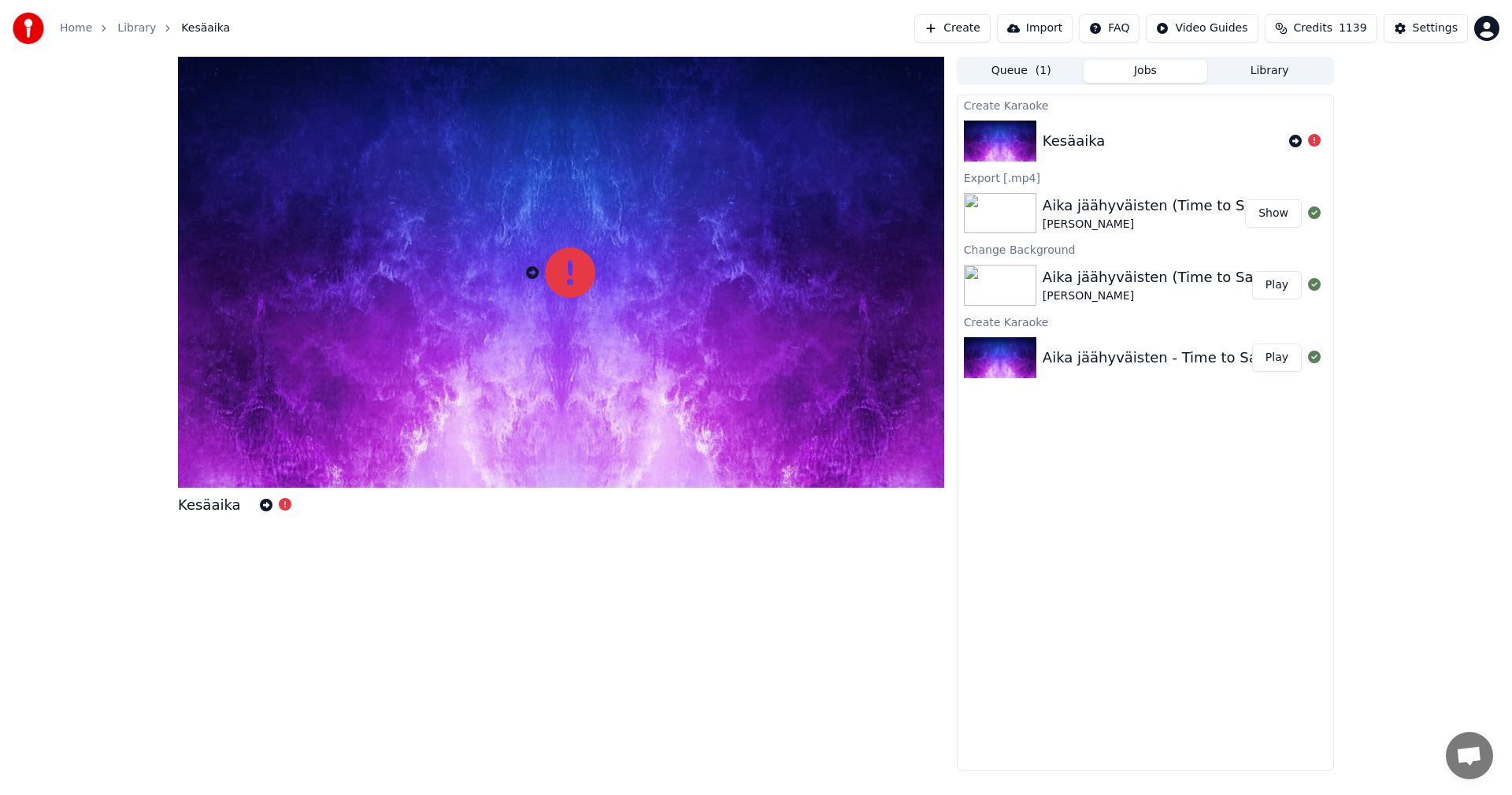
click at [1020, 140] on img at bounding box center [1000, 141] width 73 height 41
click at [1020, 142] on img at bounding box center [1000, 141] width 73 height 41
click at [587, 277] on icon at bounding box center [570, 272] width 50 height 50
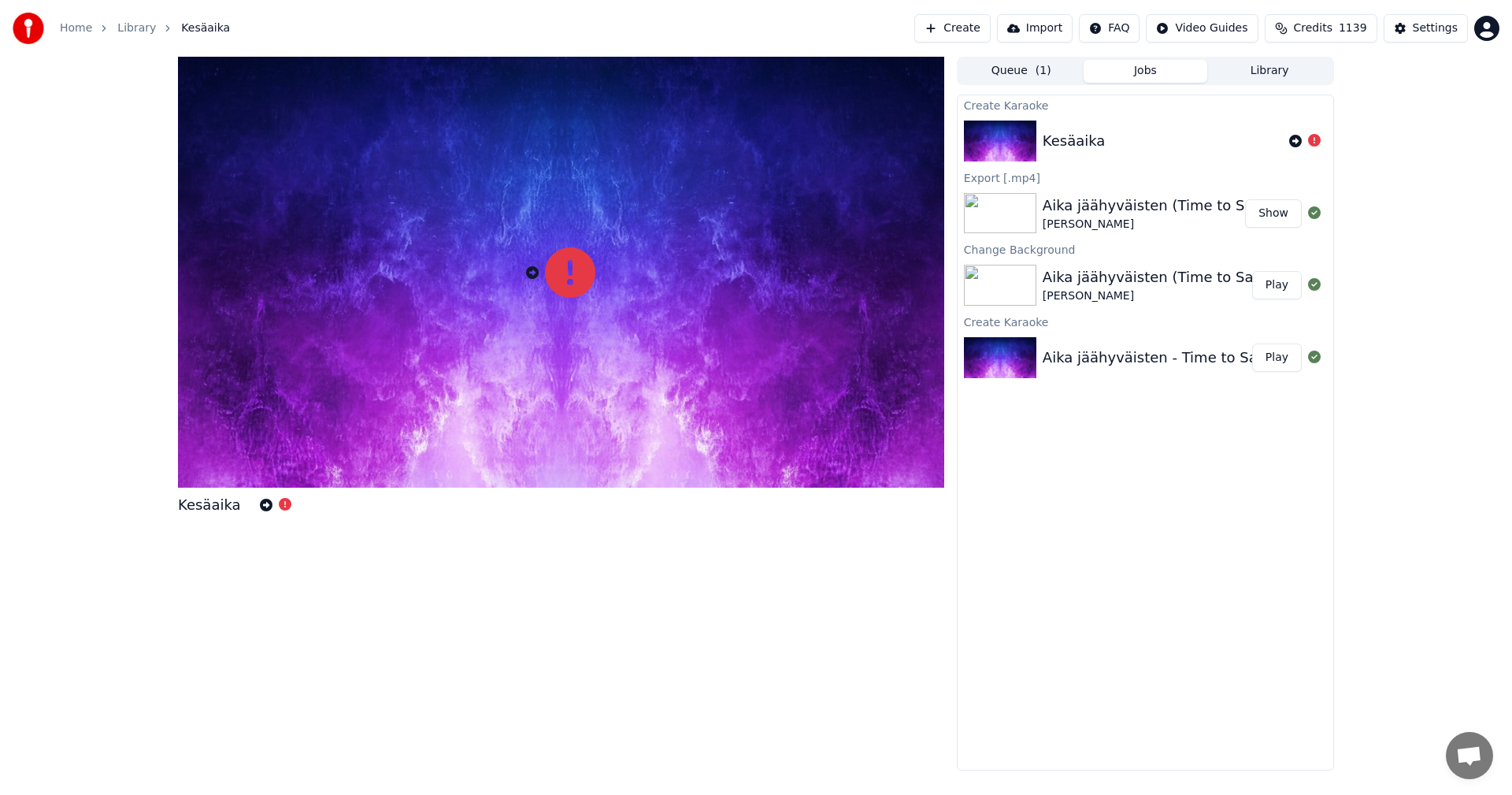
click at [587, 278] on icon at bounding box center [570, 272] width 50 height 50
click at [1316, 137] on icon at bounding box center [1314, 140] width 13 height 13
click at [1314, 140] on icon at bounding box center [1314, 140] width 13 height 13
click at [1293, 140] on icon at bounding box center [1295, 141] width 13 height 13
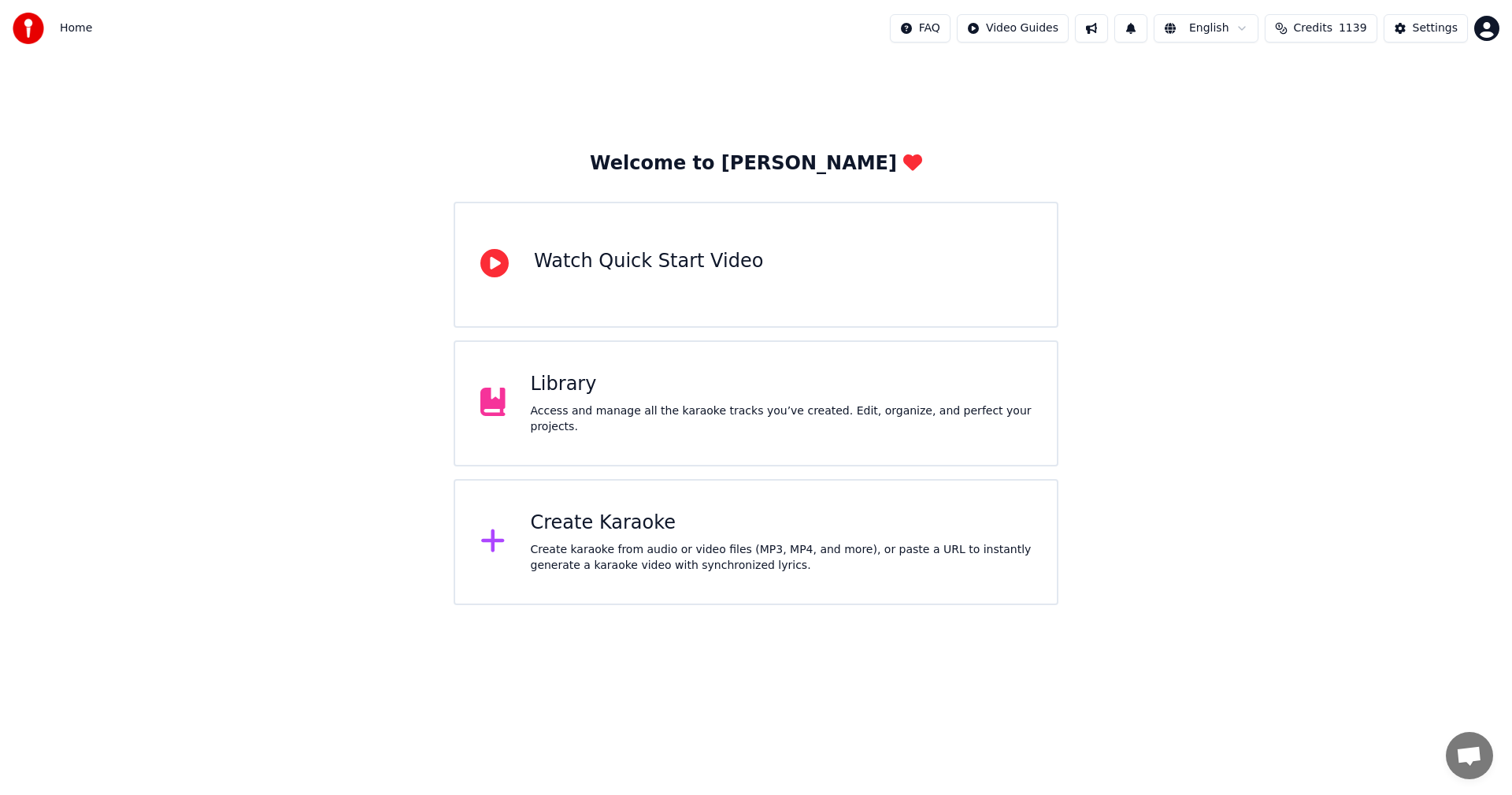
click at [570, 397] on div "Library" at bounding box center [781, 385] width 501 height 25
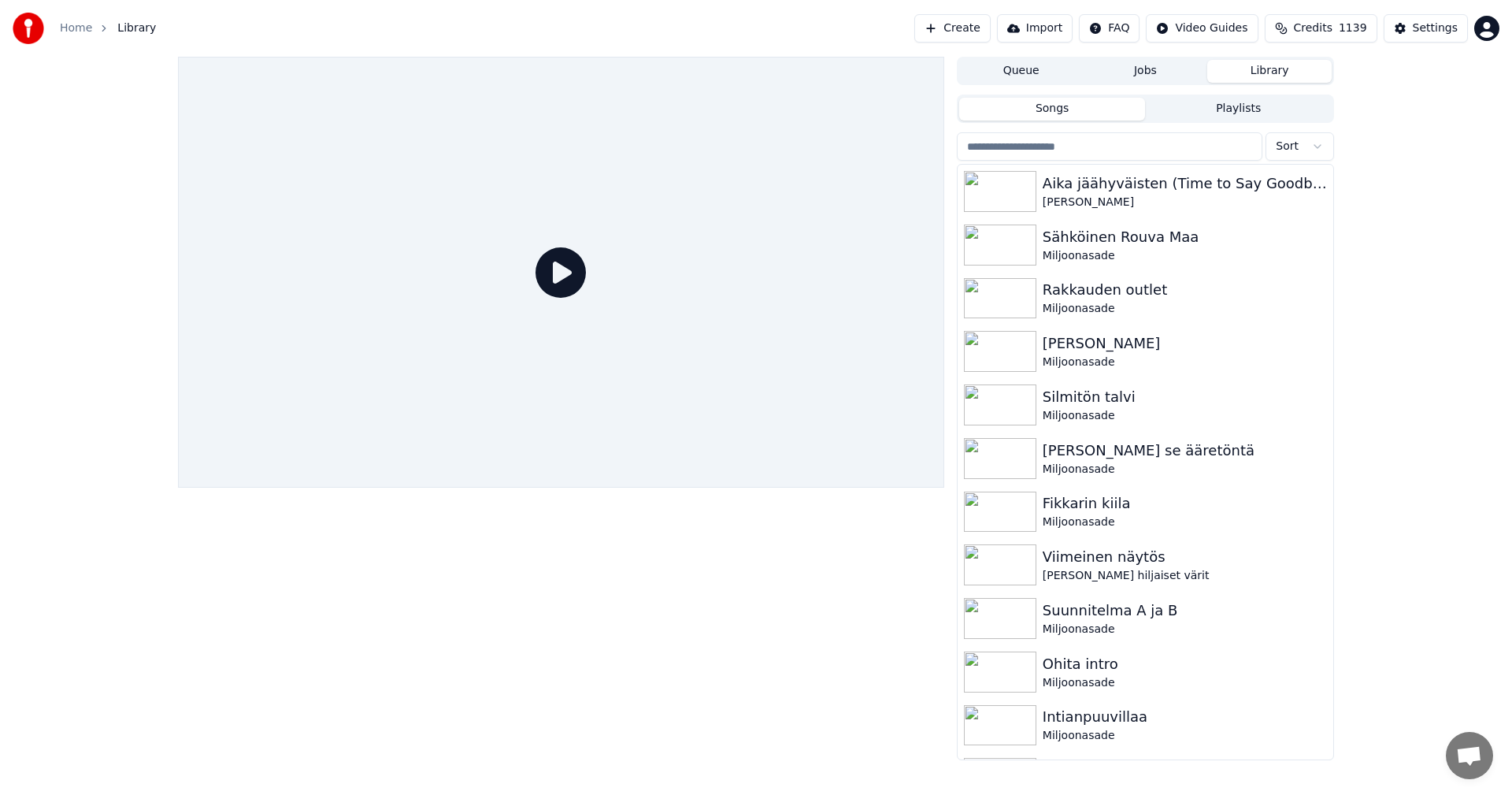
click at [85, 28] on link "Home" at bounding box center [75, 28] width 33 height 16
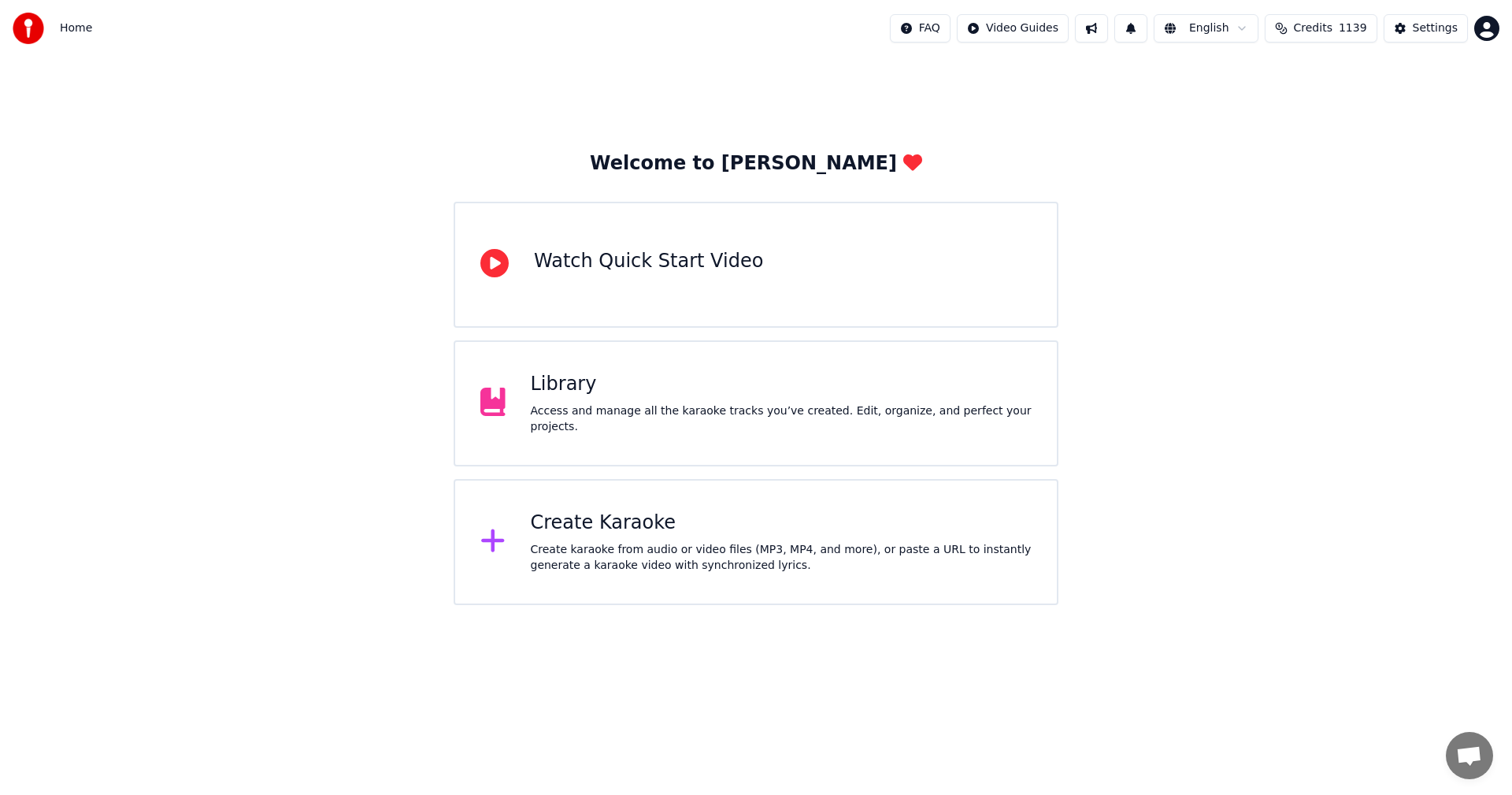
click at [596, 525] on div "Create Karaoke" at bounding box center [781, 524] width 501 height 25
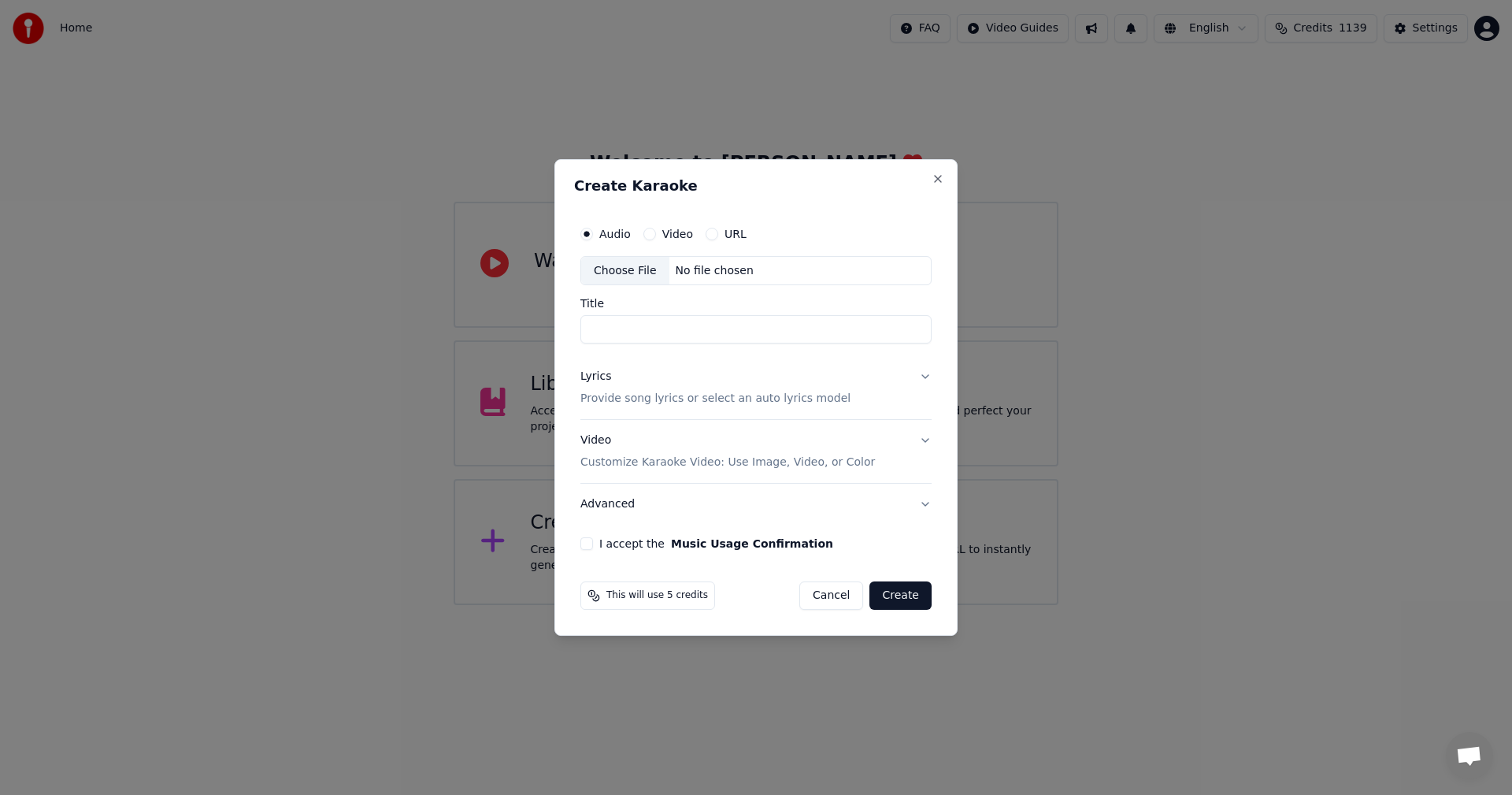
click at [633, 261] on div "Choose File" at bounding box center [625, 271] width 88 height 28
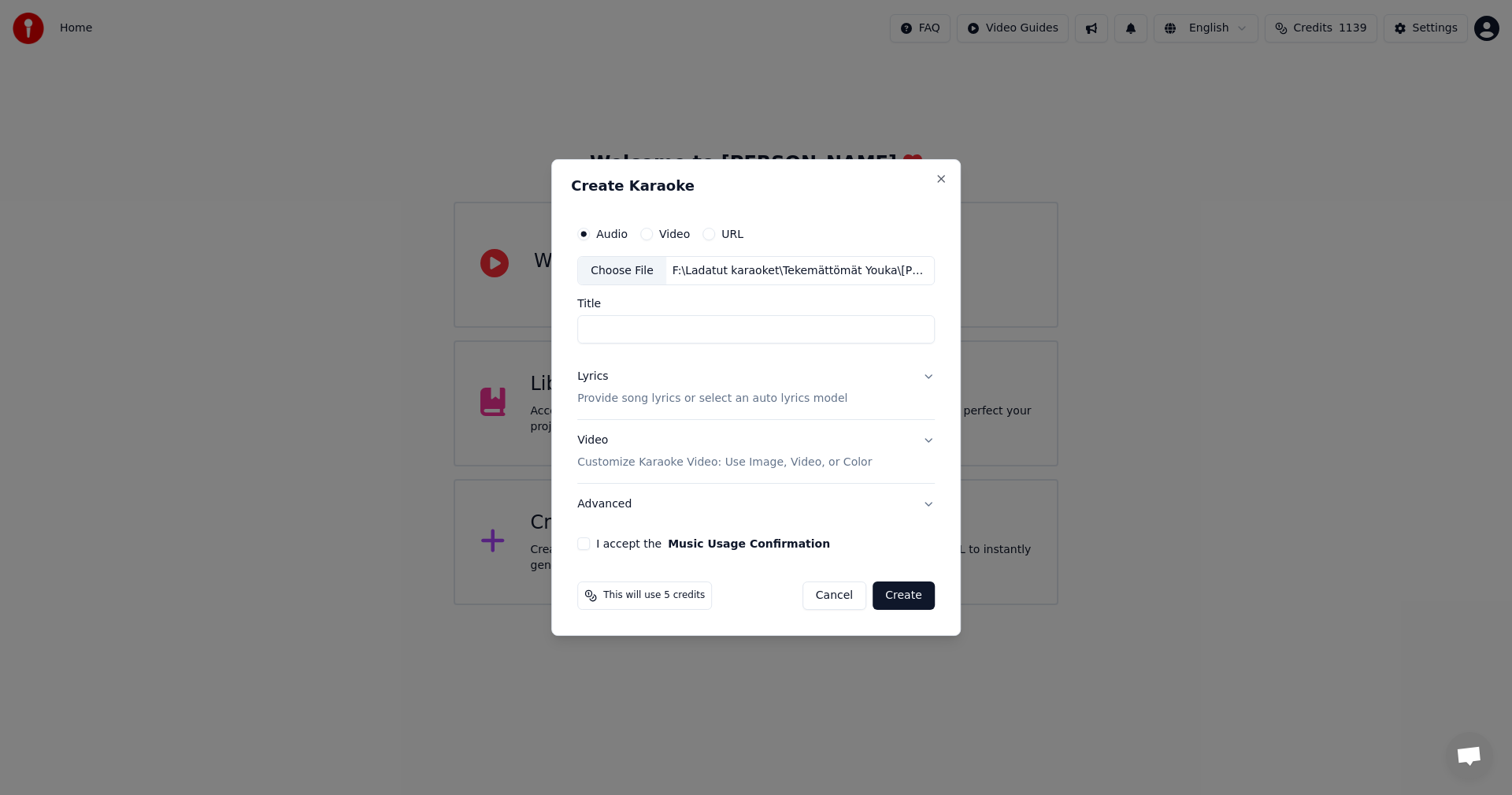
type input "********"
click at [926, 437] on button "Video Customize Karaoke Video: Use Image, Video, or Color" at bounding box center [755, 452] width 357 height 63
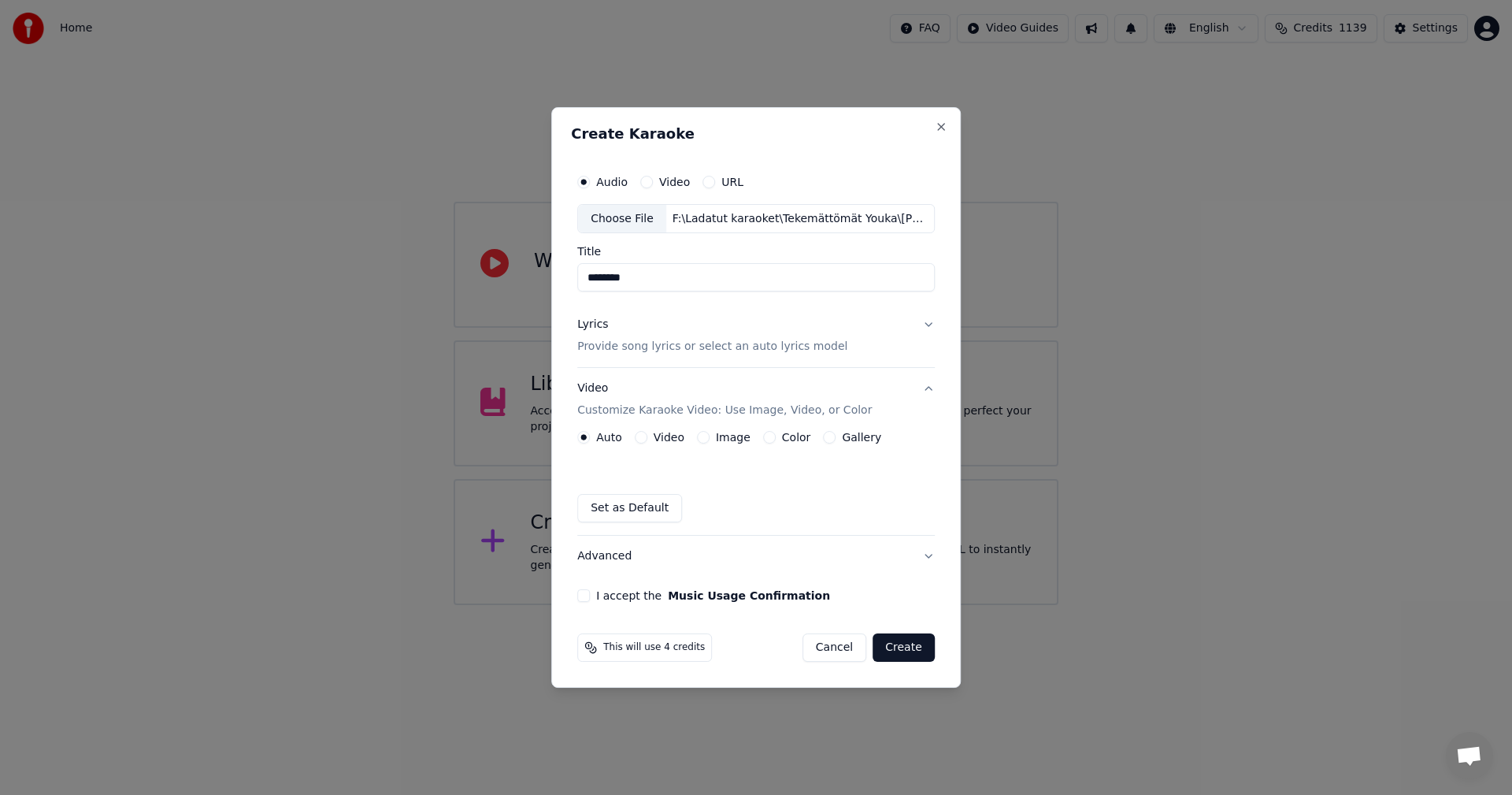
click at [924, 387] on button "Video Customize Karaoke Video: Use Image, Video, or Color" at bounding box center [755, 400] width 357 height 63
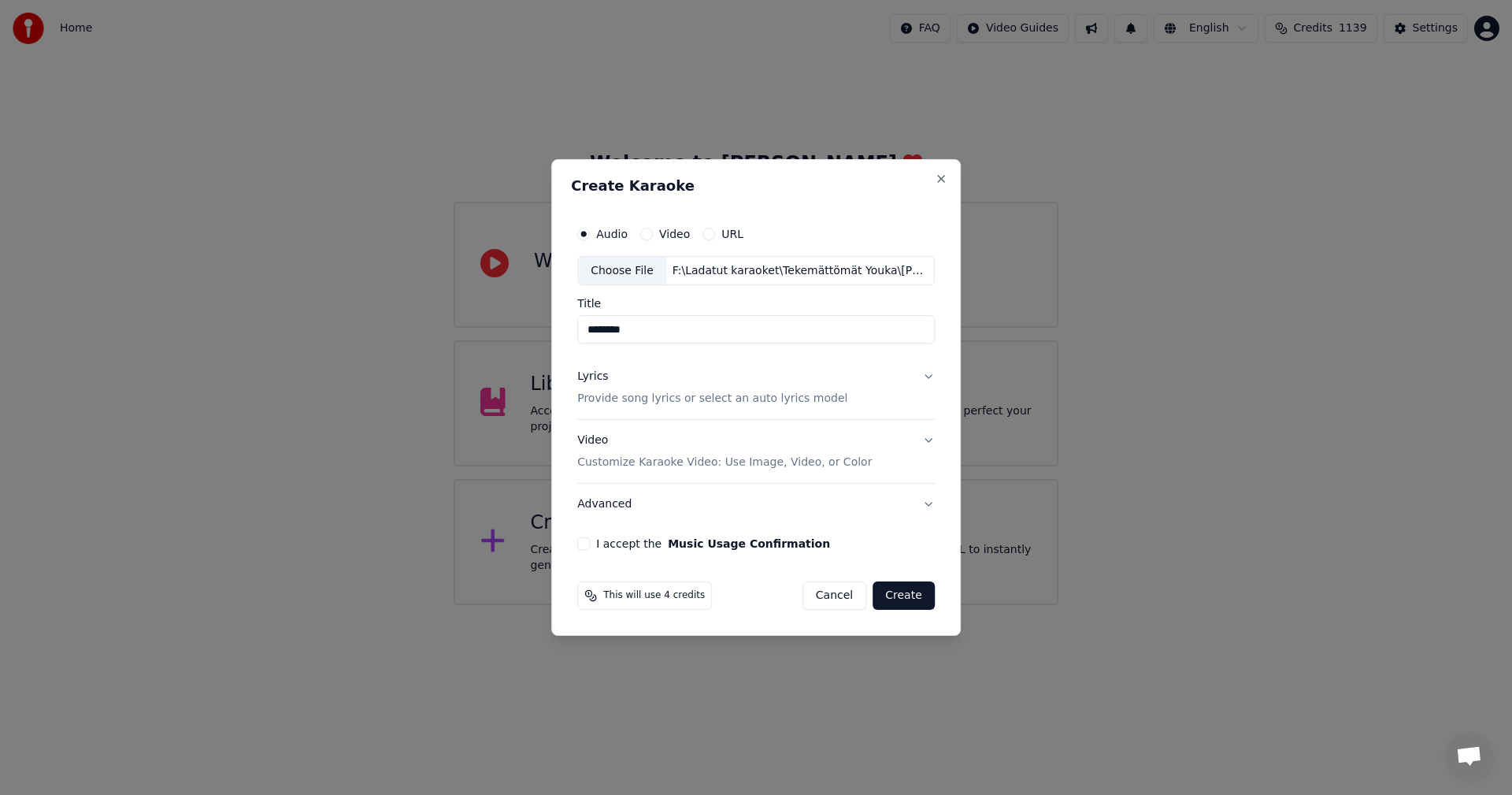
click at [928, 374] on button "Lyrics Provide song lyrics or select an auto lyrics model" at bounding box center [755, 388] width 357 height 63
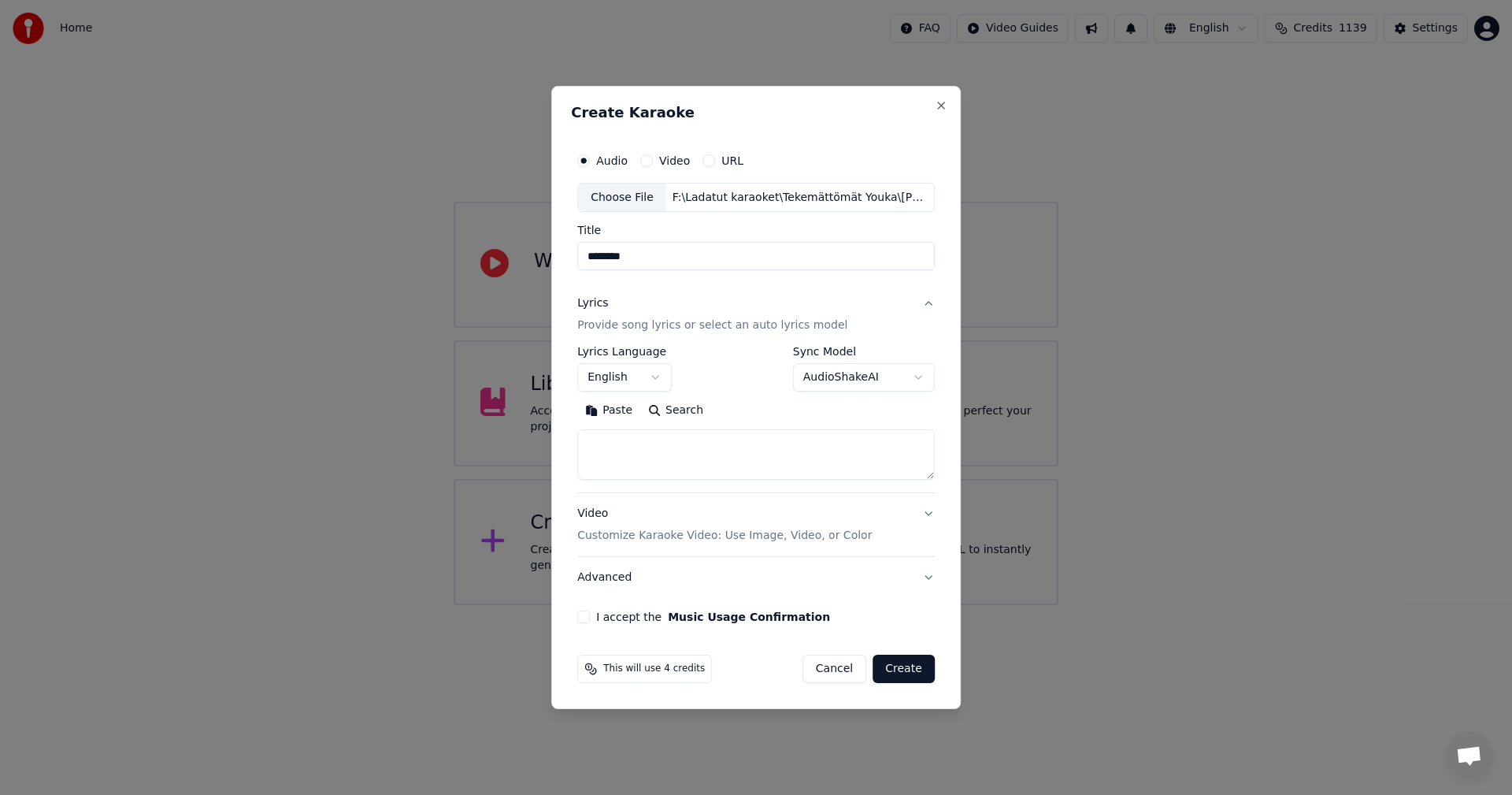
click at [626, 408] on button "Paste" at bounding box center [608, 411] width 63 height 25
type textarea "**********"
click at [661, 376] on body "**********" at bounding box center [756, 302] width 1512 height 605
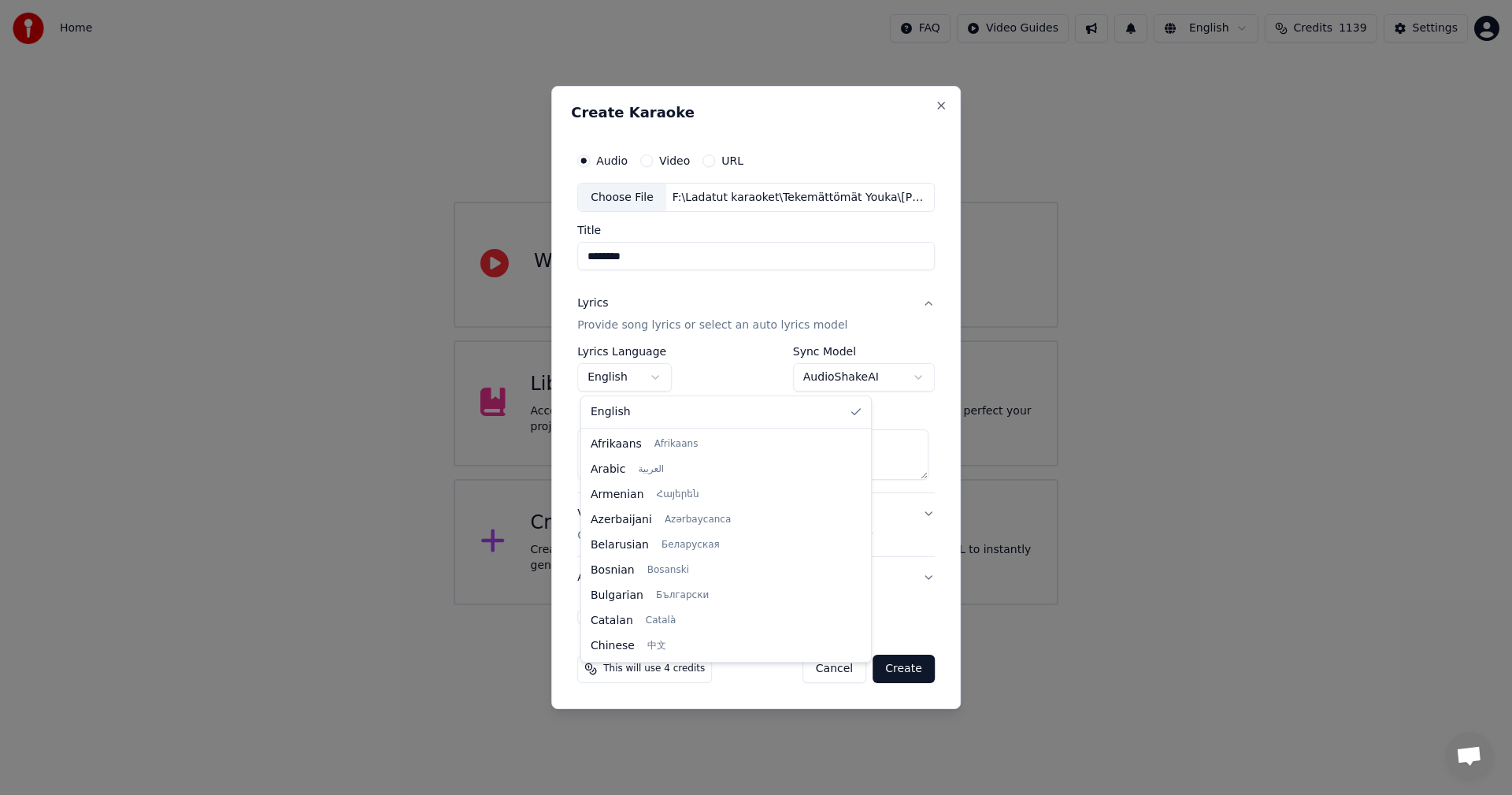
scroll to position [252, 0]
select select "**"
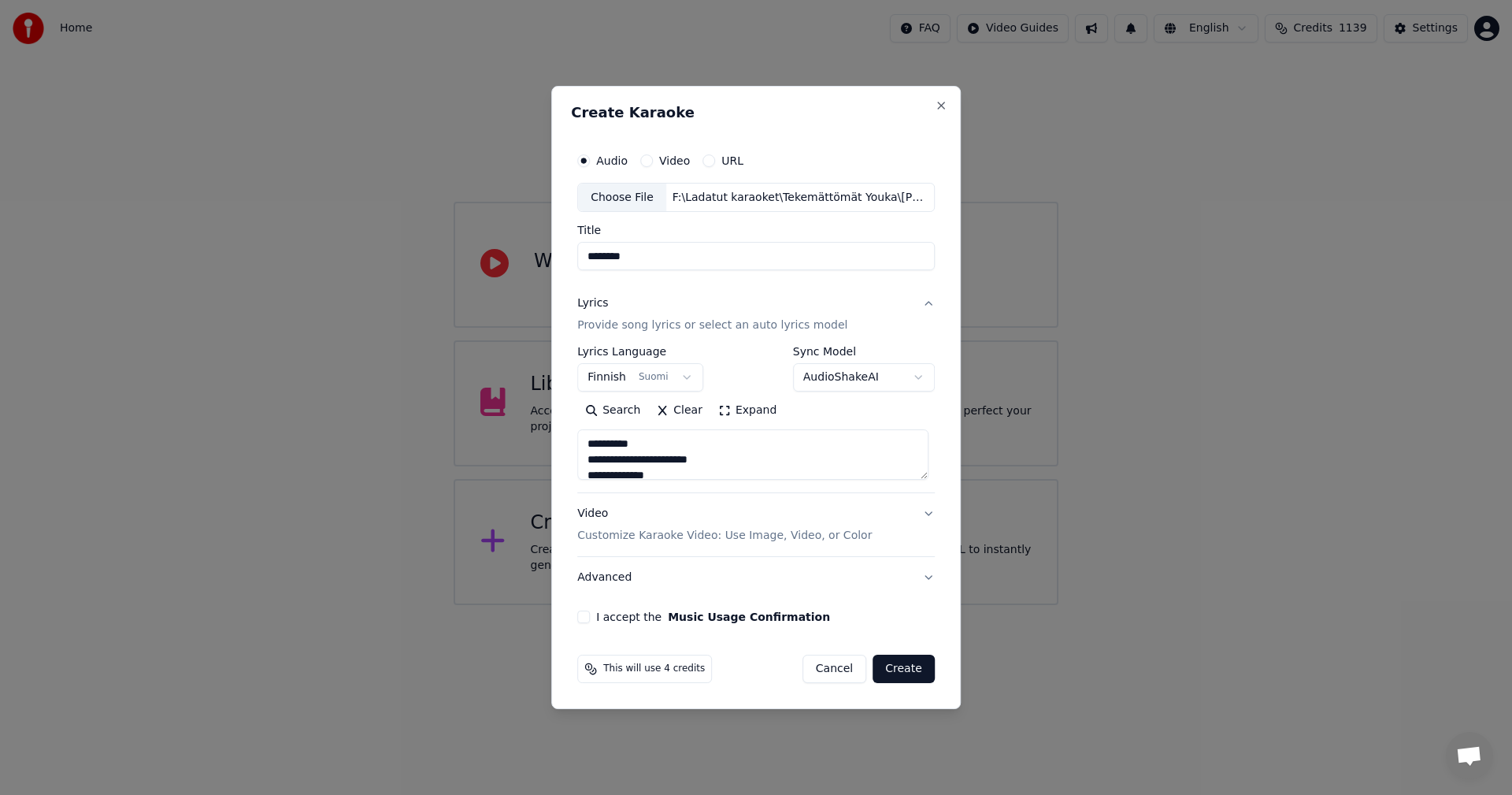
drag, startPoint x: 590, startPoint y: 617, endPoint x: 604, endPoint y: 622, distance: 14.9
click at [590, 617] on button "I accept the Music Usage Confirmation" at bounding box center [583, 617] width 13 height 13
click at [908, 664] on button "Create" at bounding box center [903, 669] width 62 height 28
type textarea "**********"
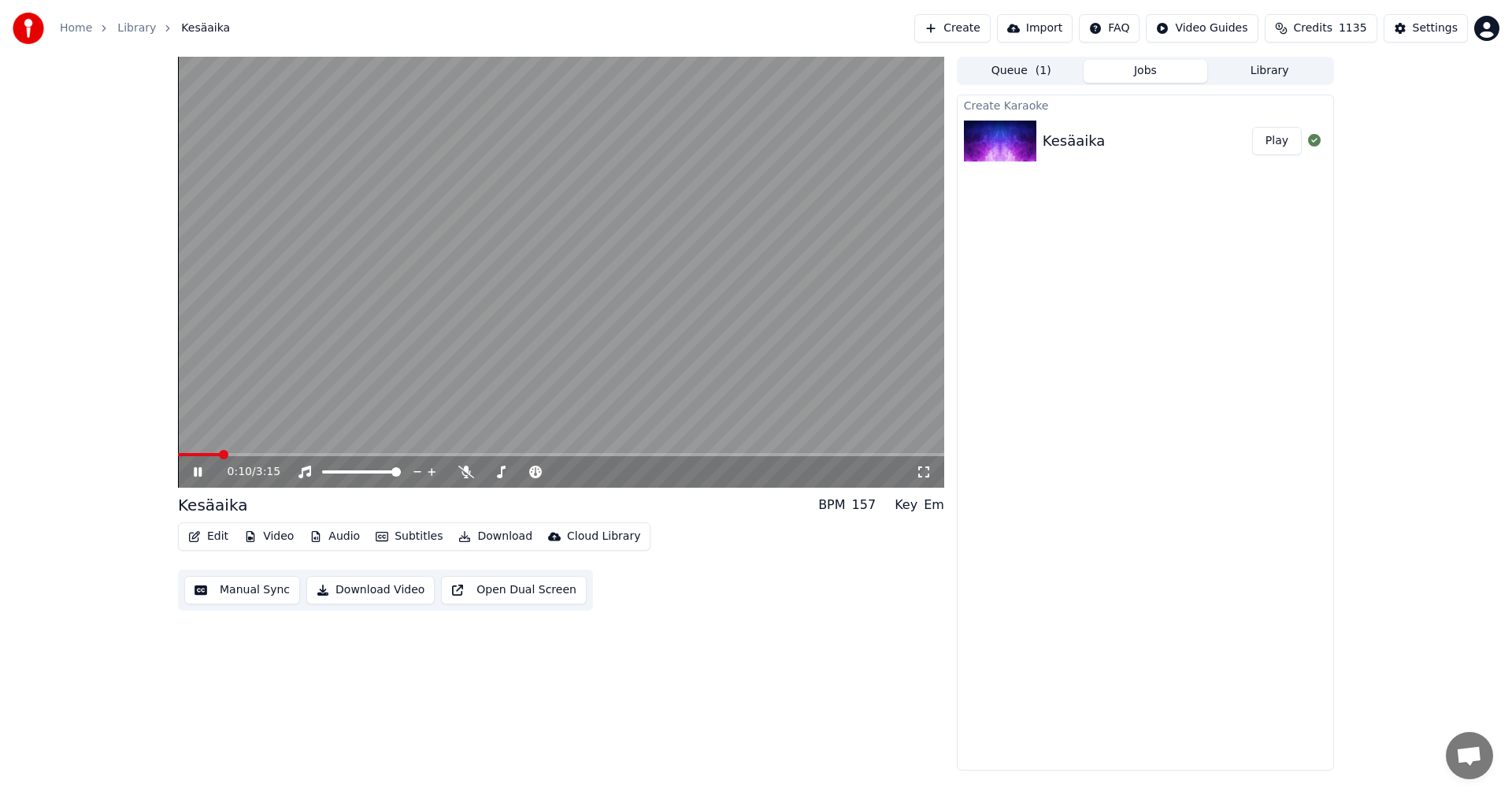
click at [198, 472] on icon at bounding box center [209, 472] width 37 height 13
click at [205, 527] on button "Edit" at bounding box center [208, 536] width 53 height 22
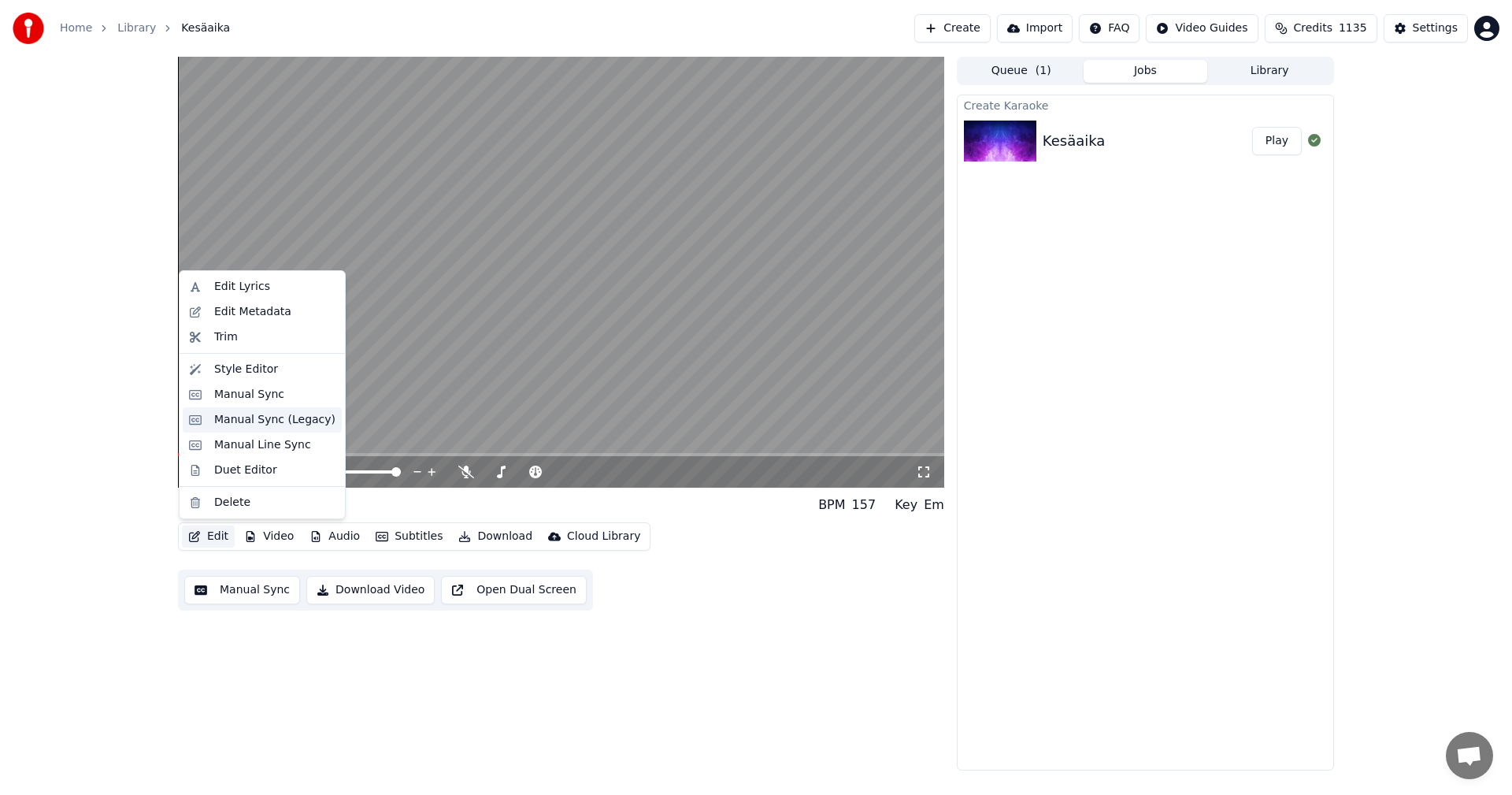
click at [260, 418] on div "Manual Sync (Legacy)" at bounding box center [275, 420] width 121 height 16
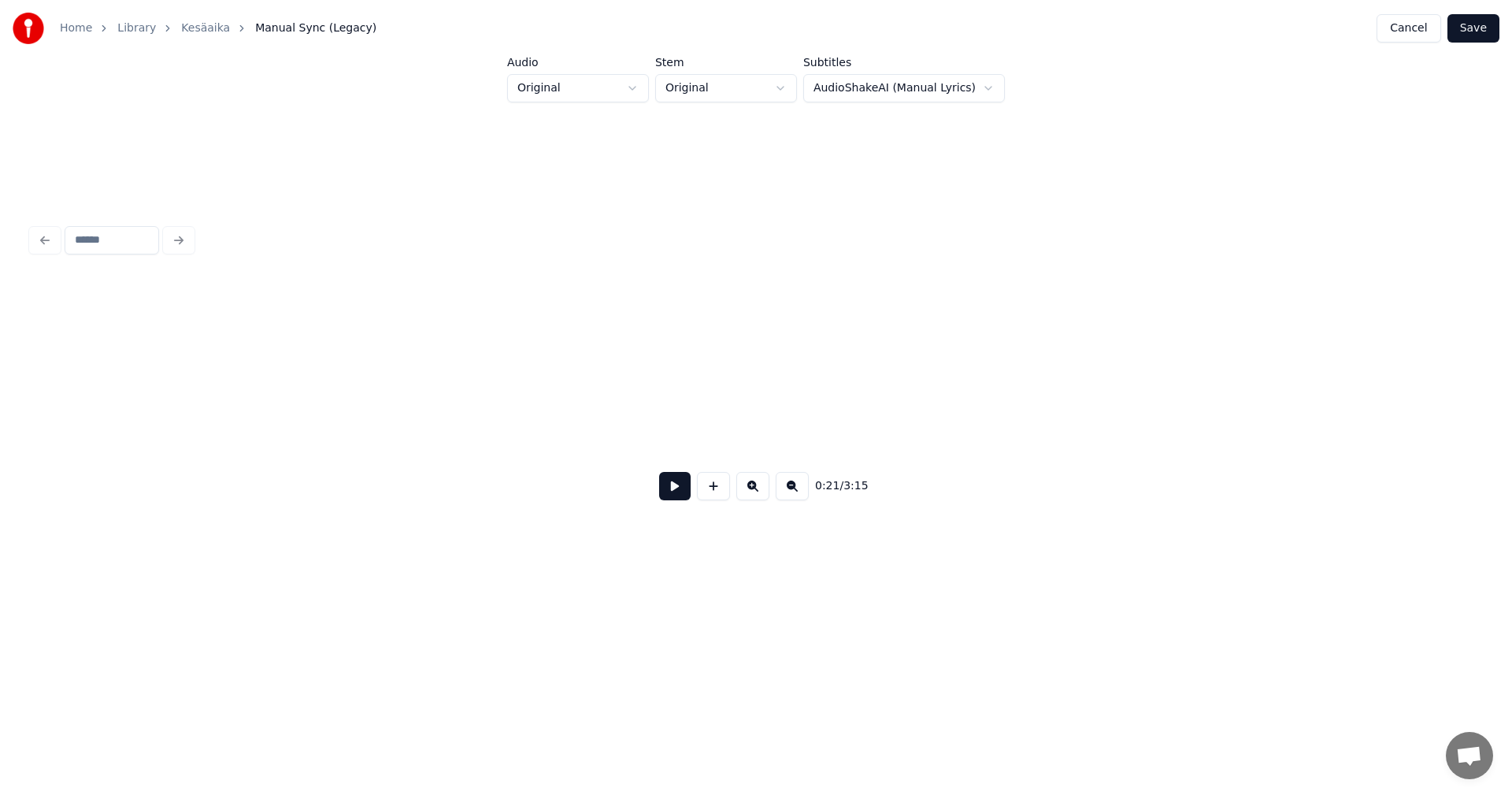
scroll to position [0, 6791]
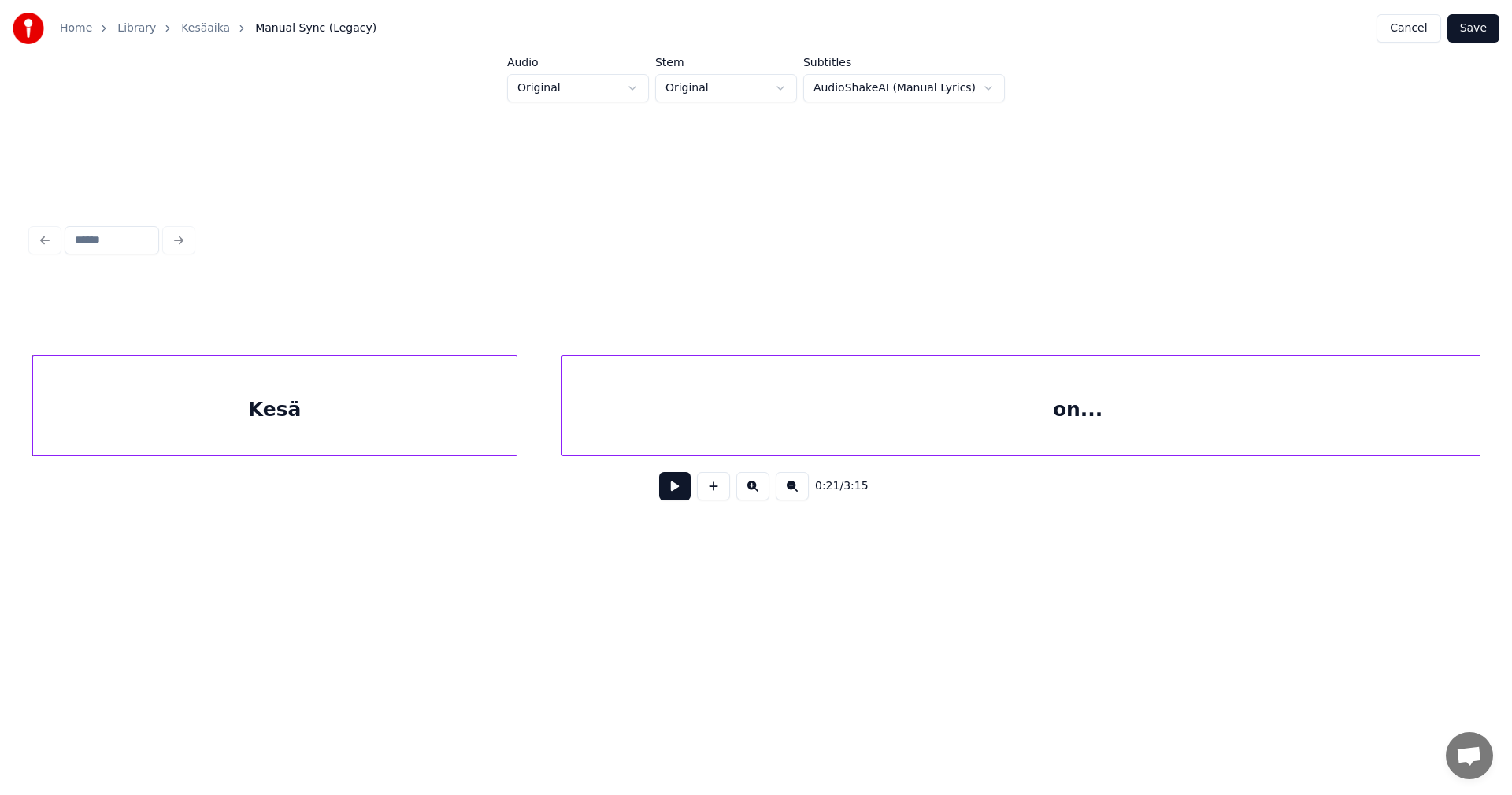
click at [678, 490] on button at bounding box center [675, 486] width 32 height 28
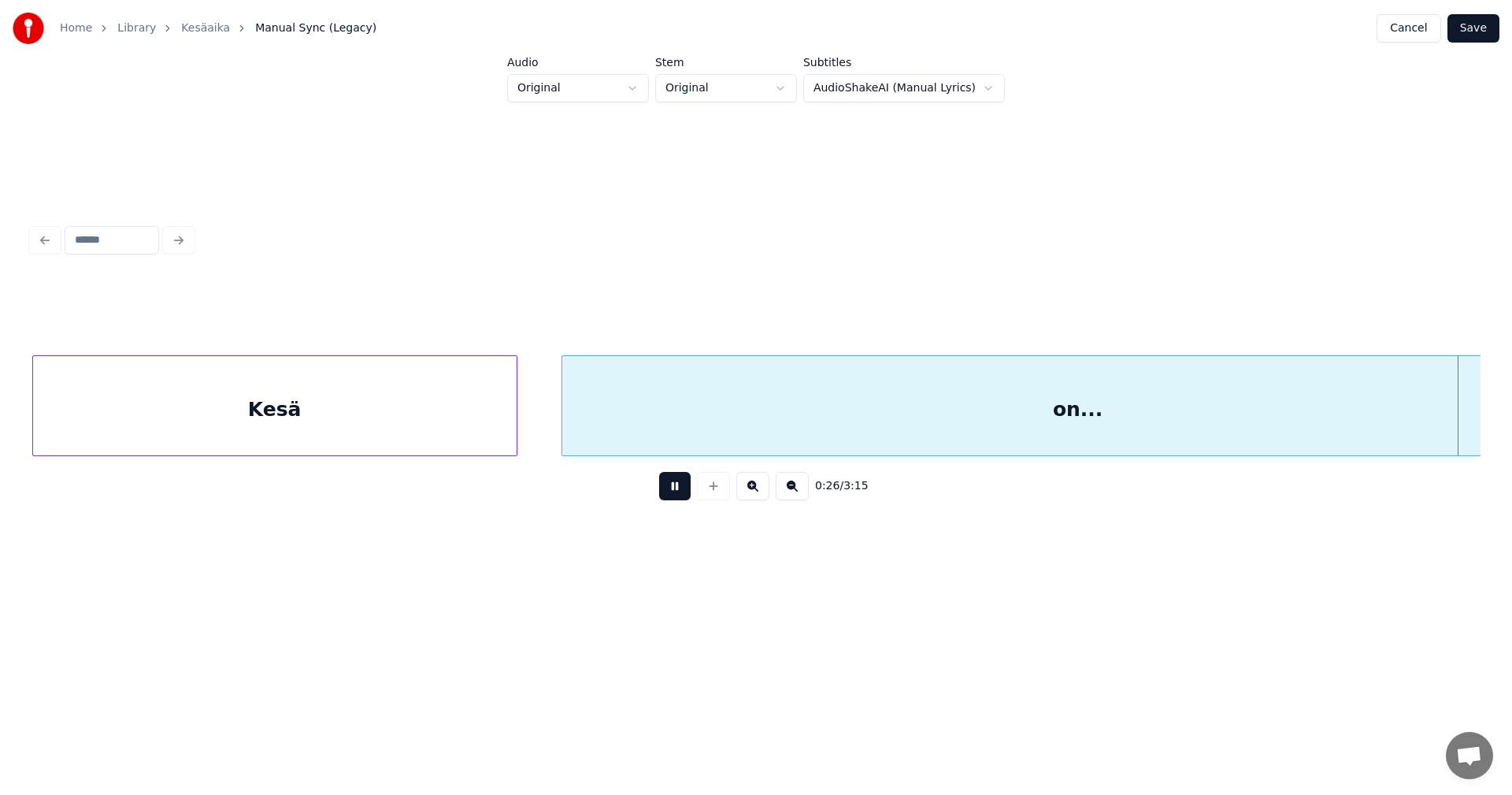
scroll to position [0, 8241]
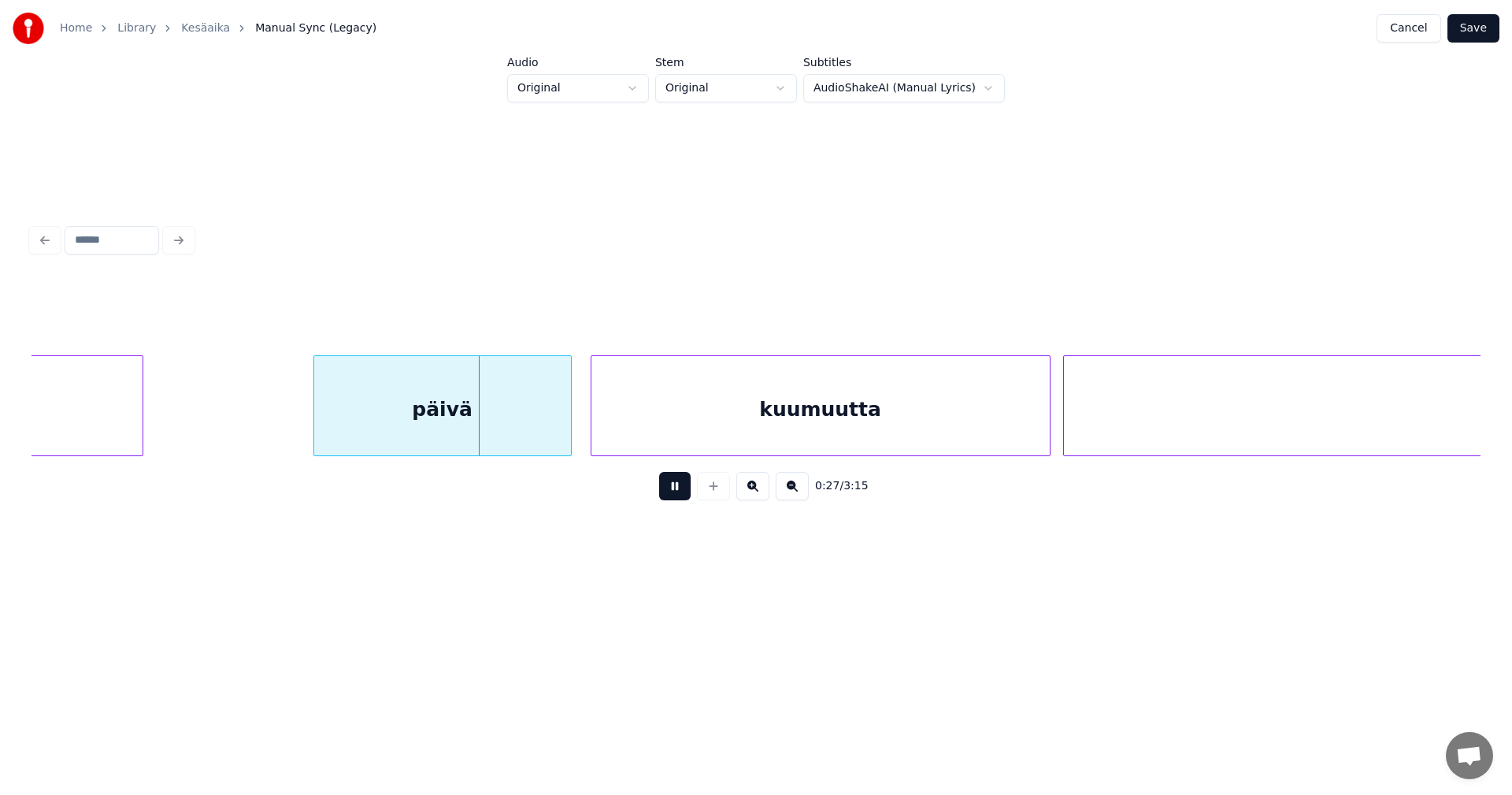
click at [1117, 630] on html "Home Library Kesäaika Manual Sync (Legacy) Cancel Save Audio Original Stem Orig…" at bounding box center [756, 315] width 1512 height 630
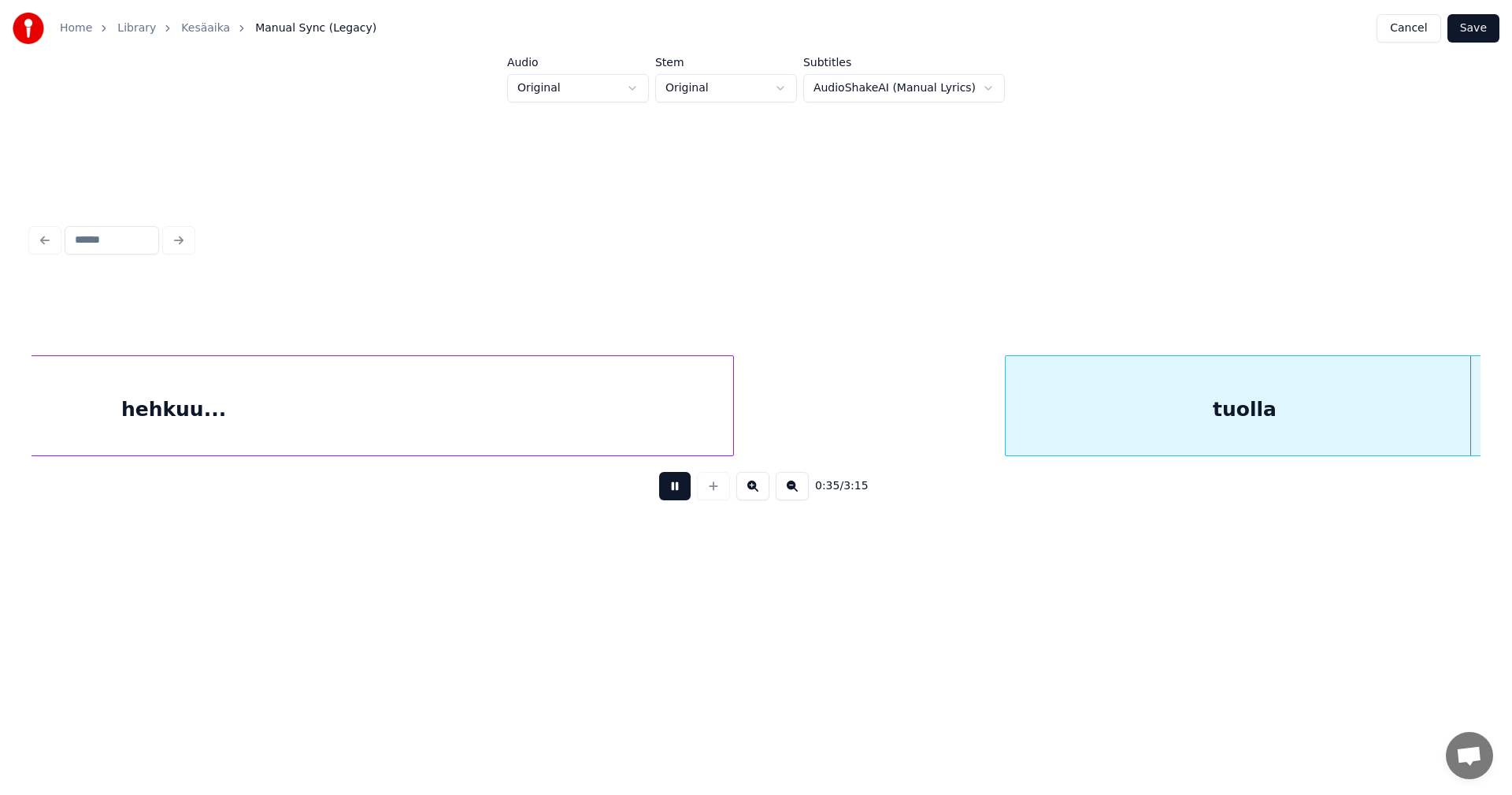
scroll to position [0, 11146]
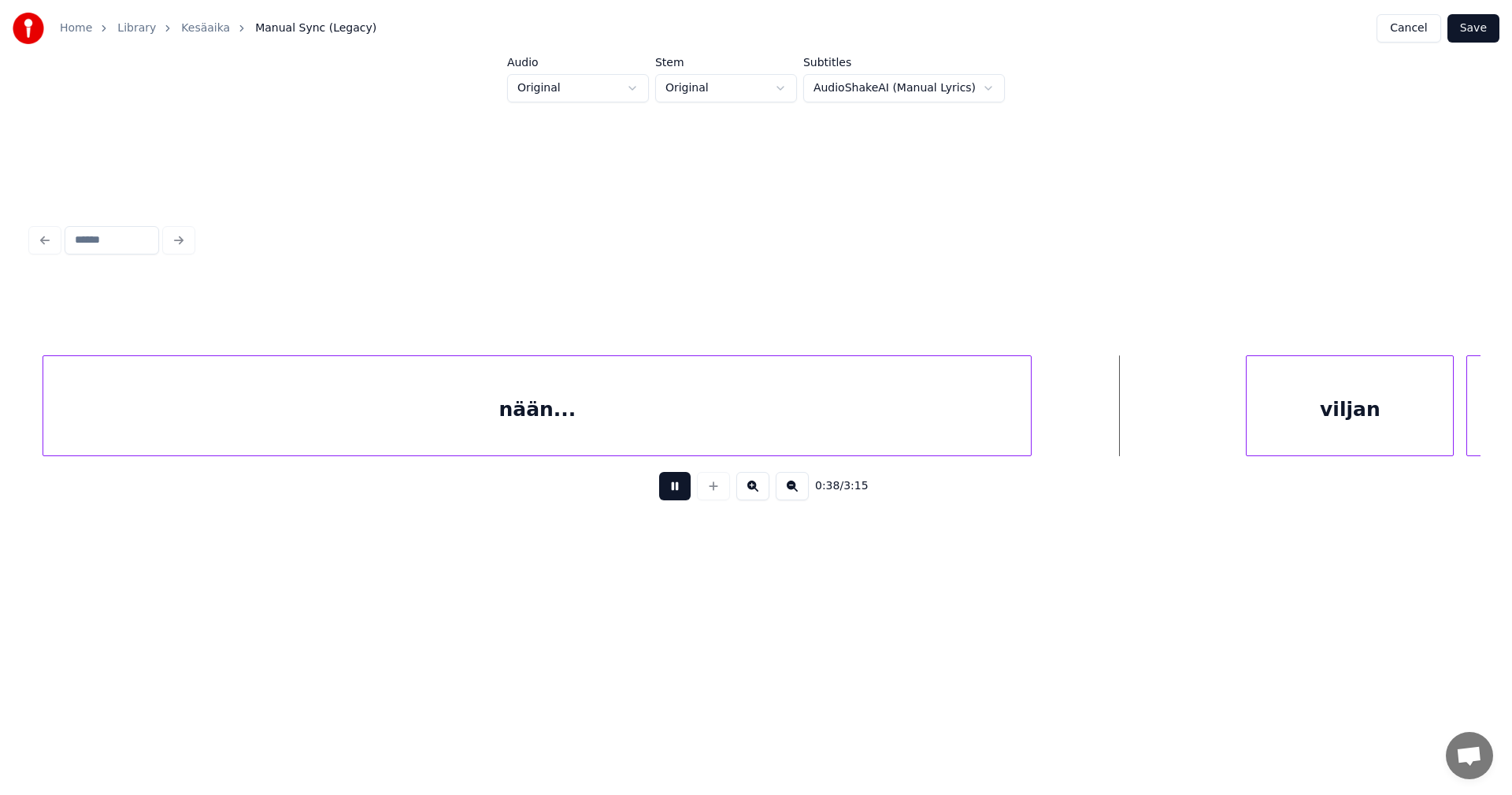
click at [1108, 630] on html "Home Library Kesäaika Manual Sync (Legacy) Cancel Save Audio Original Stem Orig…" at bounding box center [756, 315] width 1512 height 630
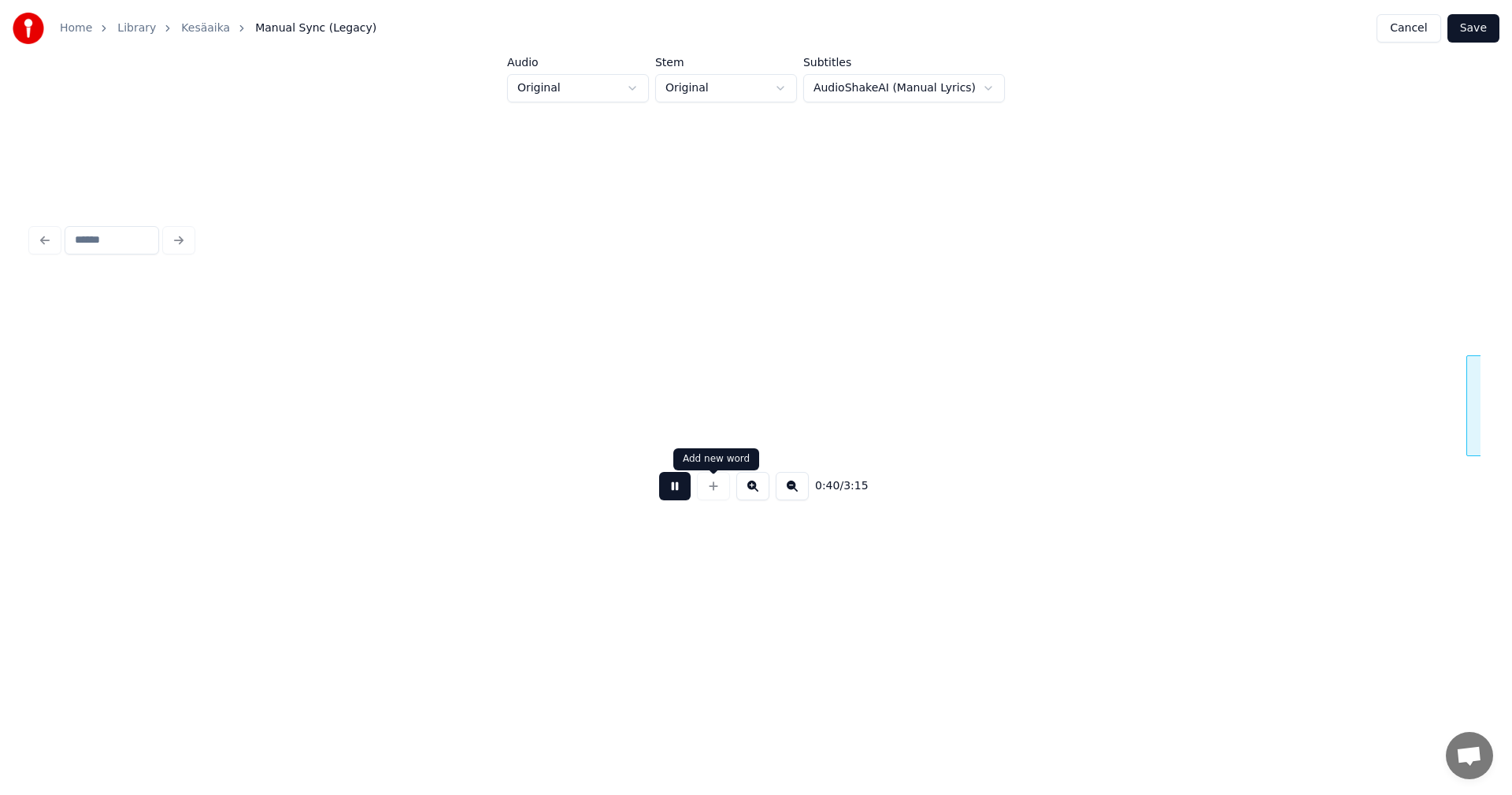
scroll to position [0, 12594]
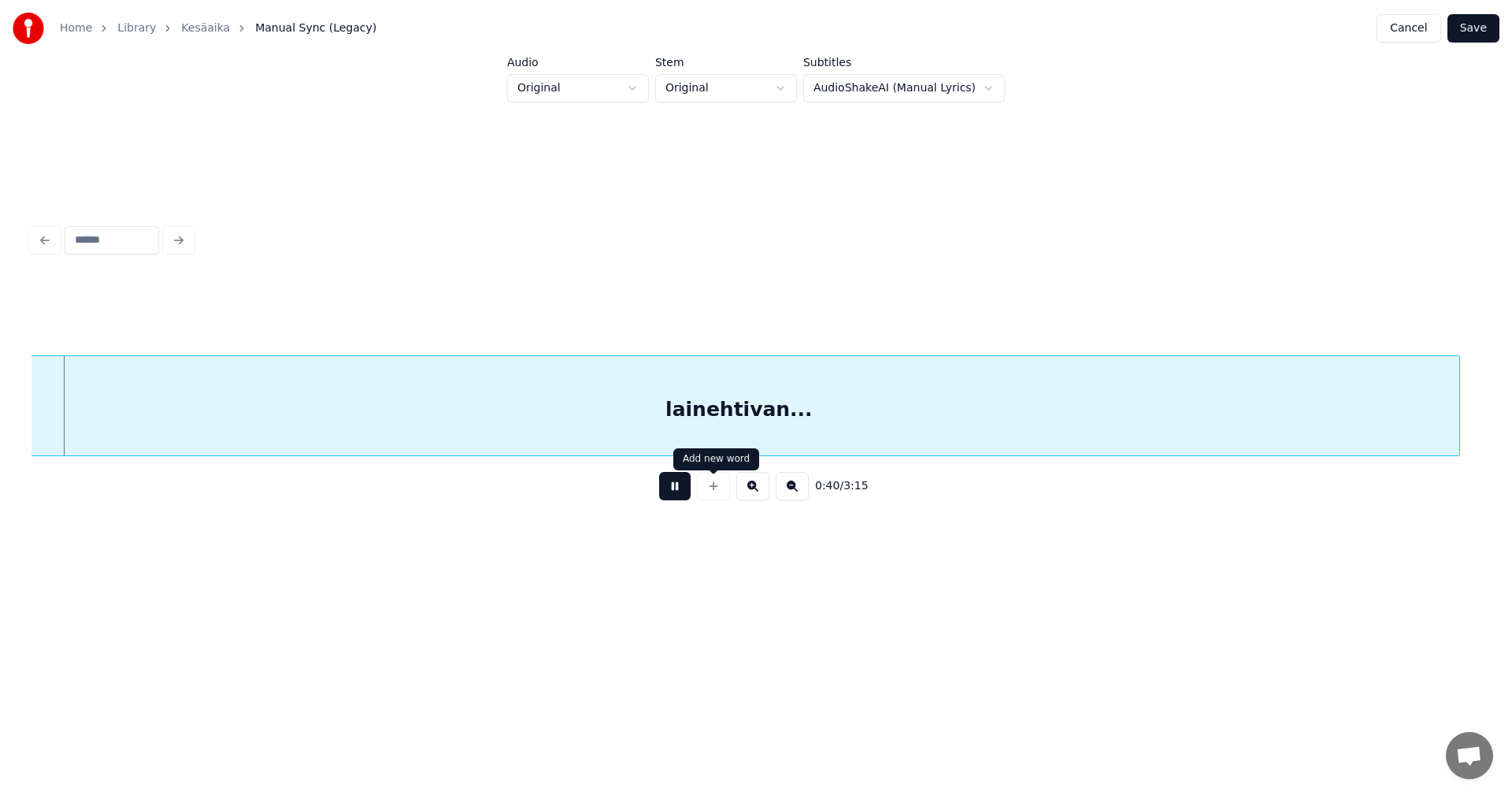
click at [672, 495] on button at bounding box center [675, 486] width 32 height 28
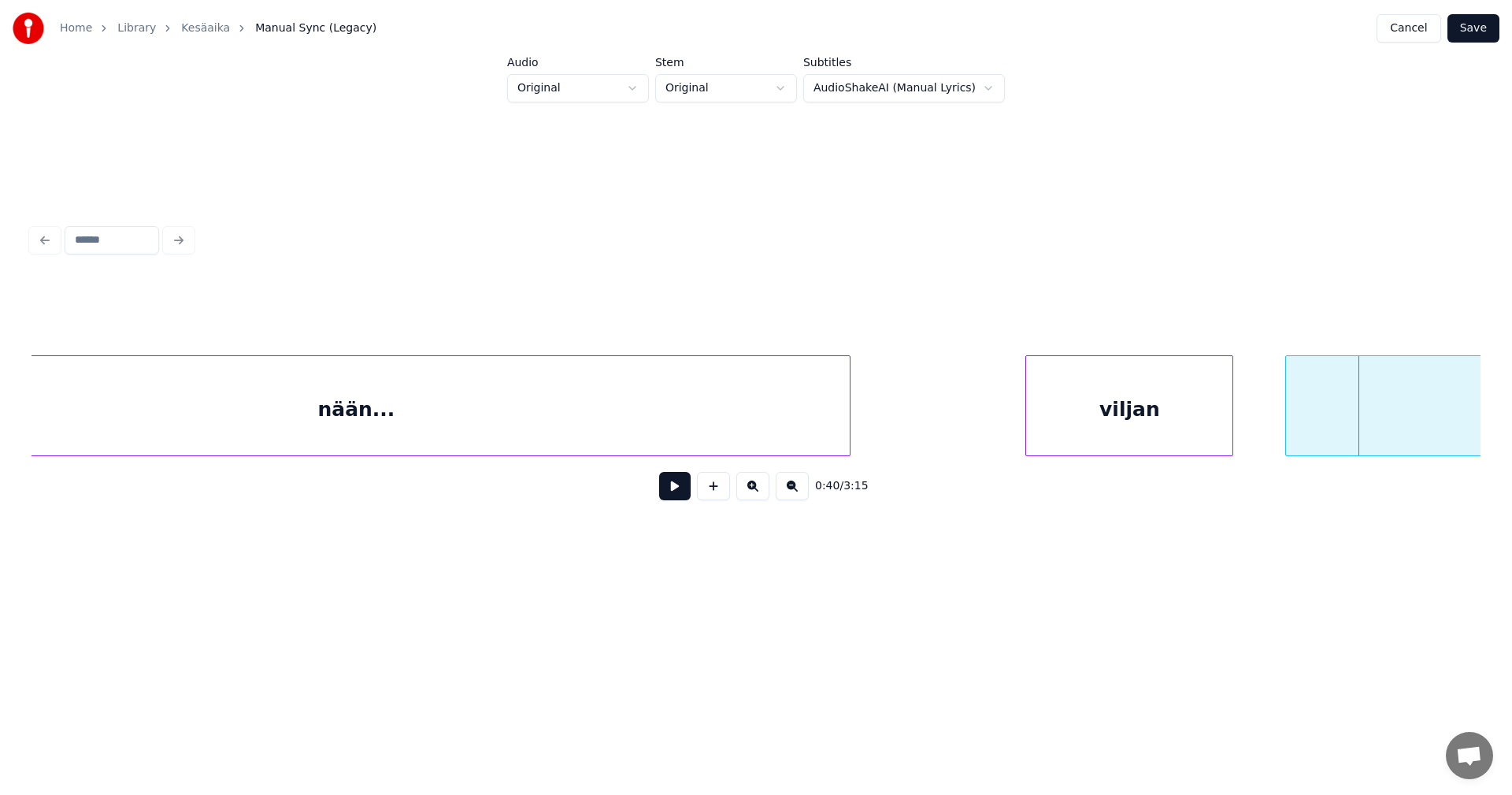
click at [1112, 435] on div "viljan" at bounding box center [1129, 410] width 206 height 107
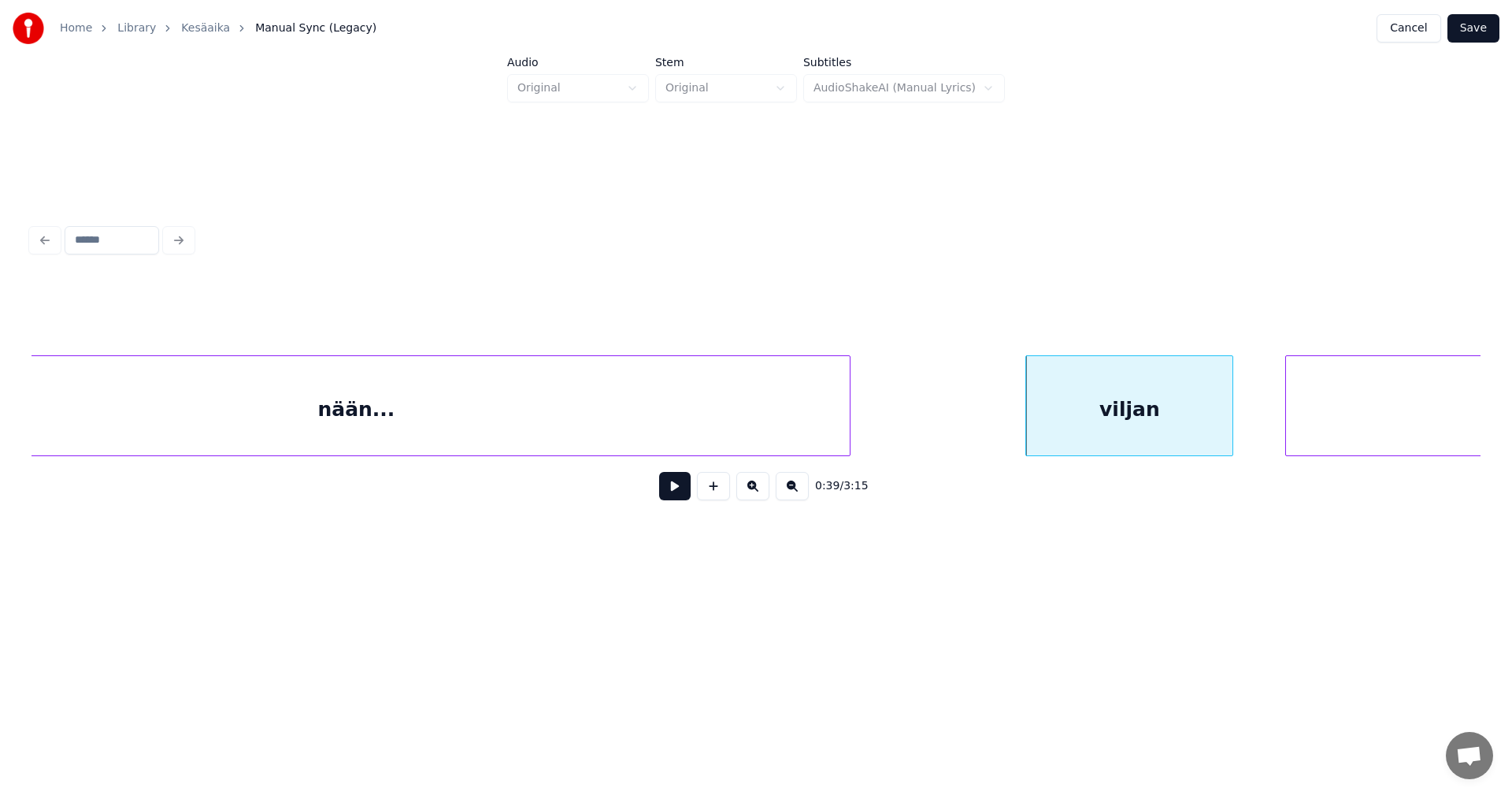
click at [673, 496] on button at bounding box center [675, 486] width 32 height 28
click at [1019, 427] on div at bounding box center [1019, 405] width 5 height 100
click at [1253, 420] on div at bounding box center [1251, 405] width 5 height 100
click at [665, 492] on button at bounding box center [675, 486] width 32 height 28
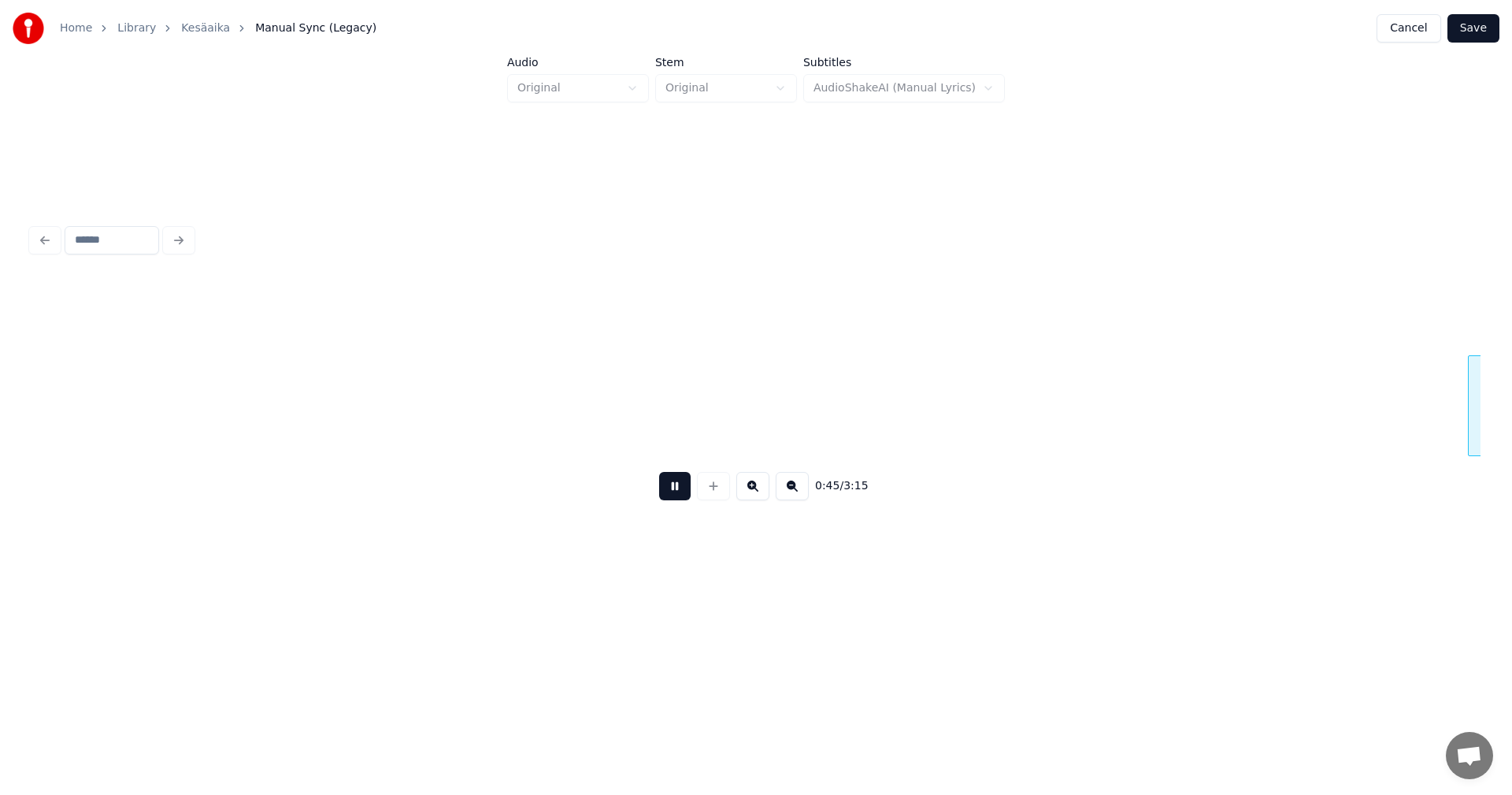
scroll to position [0, 14224]
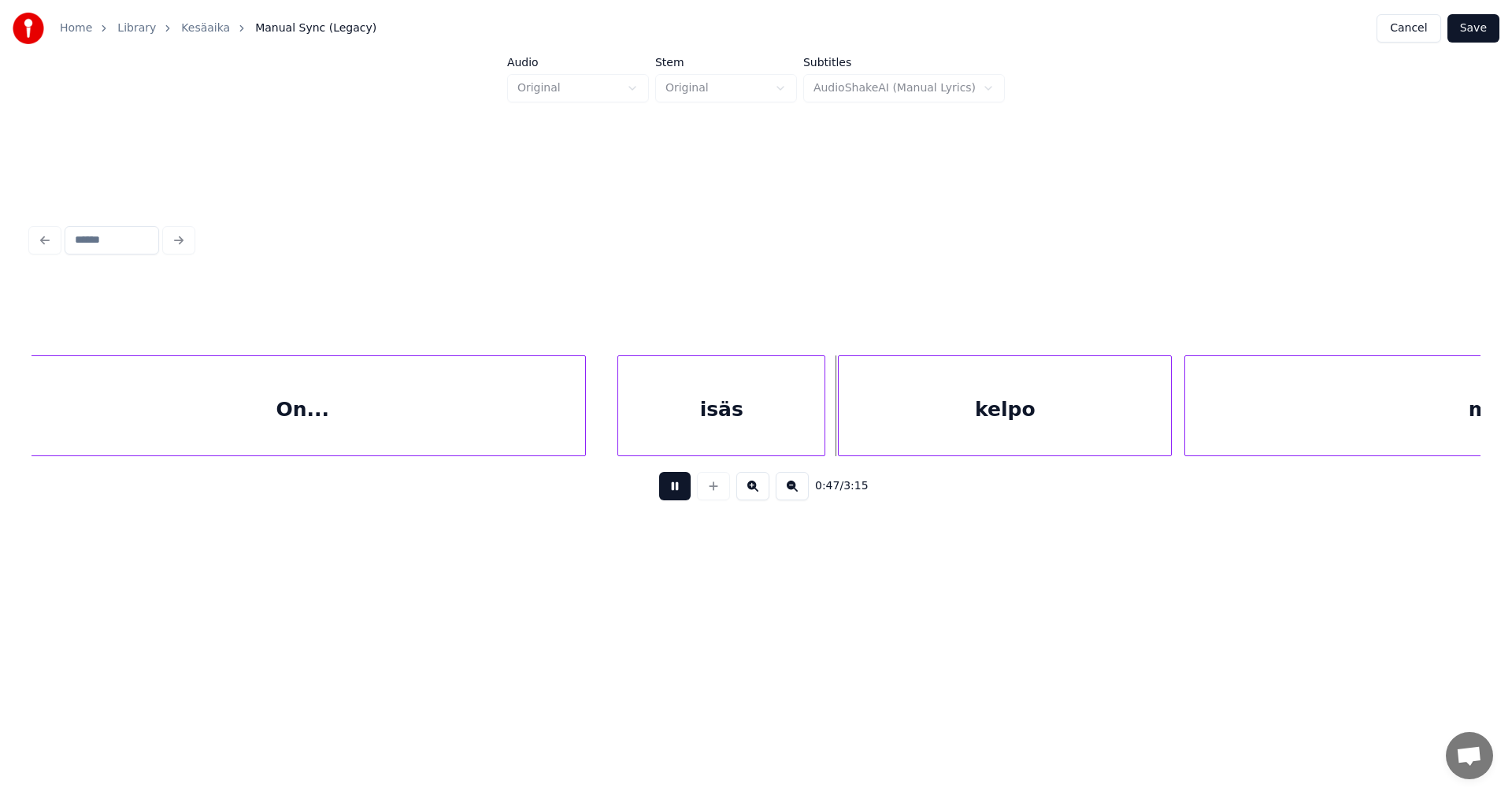
drag, startPoint x: 690, startPoint y: 487, endPoint x: 708, endPoint y: 478, distance: 20.1
click at [691, 486] on div "0:47 / 3:15" at bounding box center [756, 486] width 1424 height 34
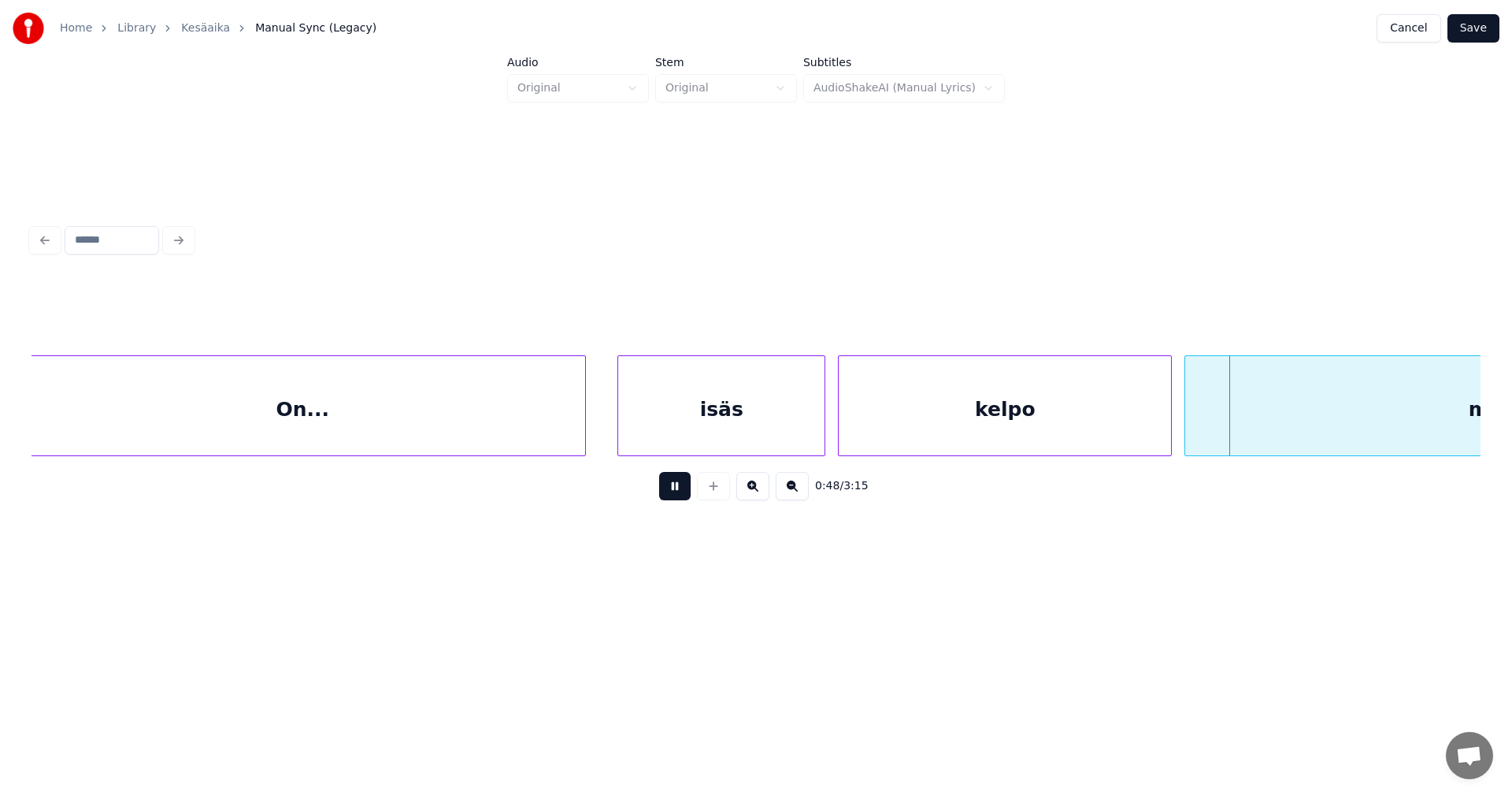
drag, startPoint x: 683, startPoint y: 490, endPoint x: 696, endPoint y: 479, distance: 17.0
click at [683, 488] on button at bounding box center [675, 486] width 32 height 28
click at [718, 447] on div "isäs" at bounding box center [712, 410] width 206 height 107
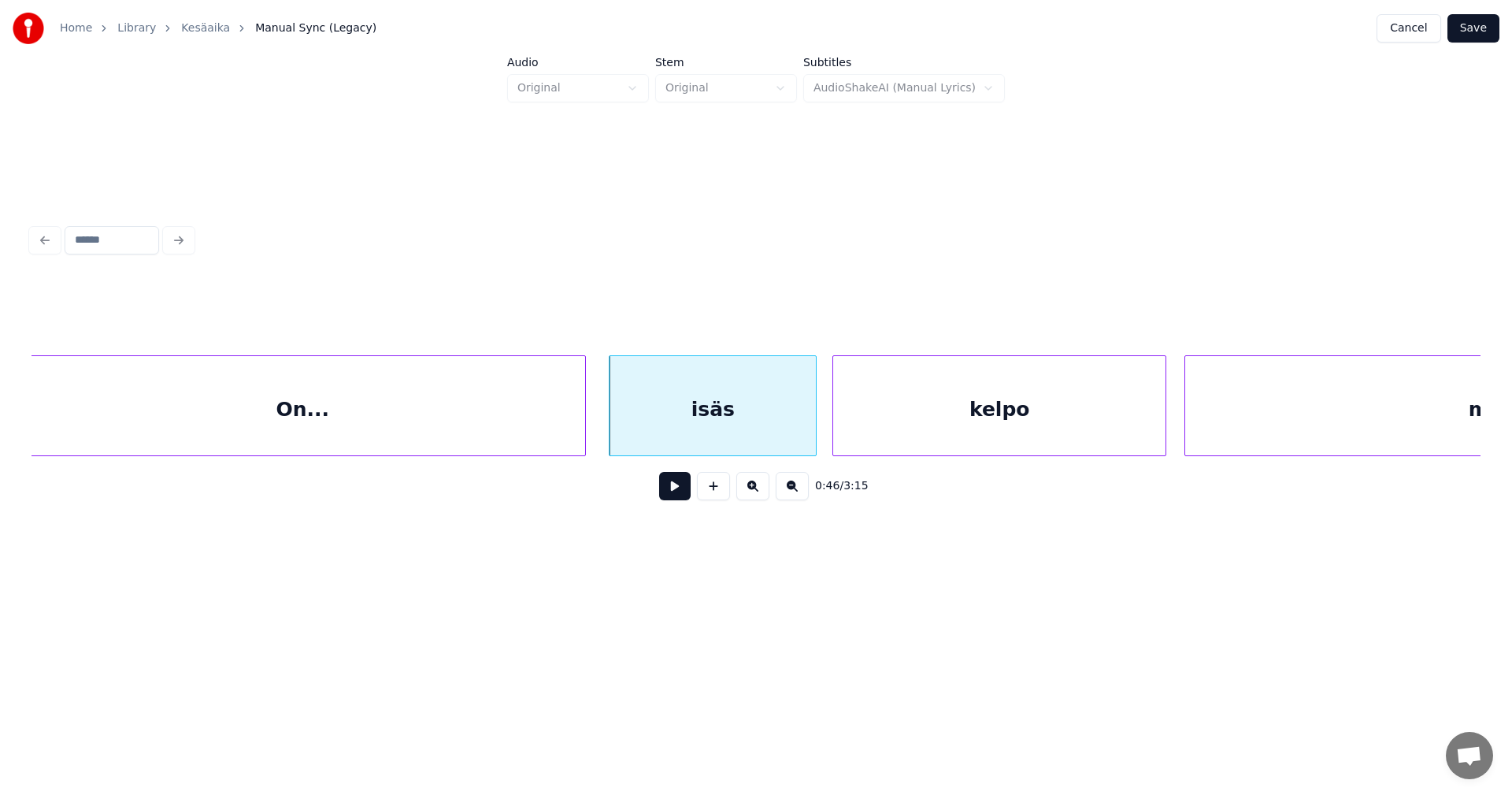
click at [919, 437] on div "kelpo" at bounding box center [999, 410] width 332 height 107
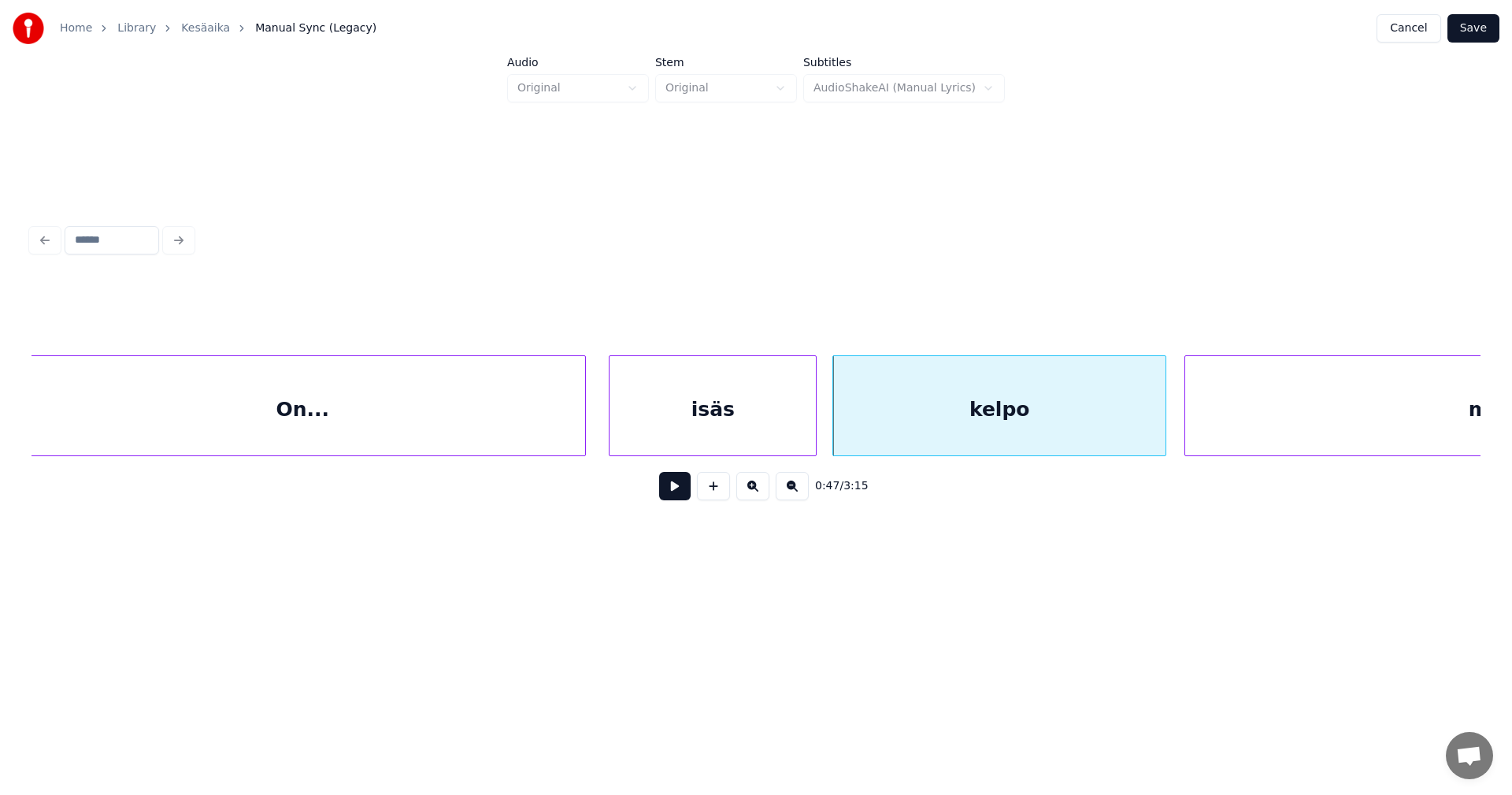
click at [684, 487] on button at bounding box center [675, 486] width 32 height 28
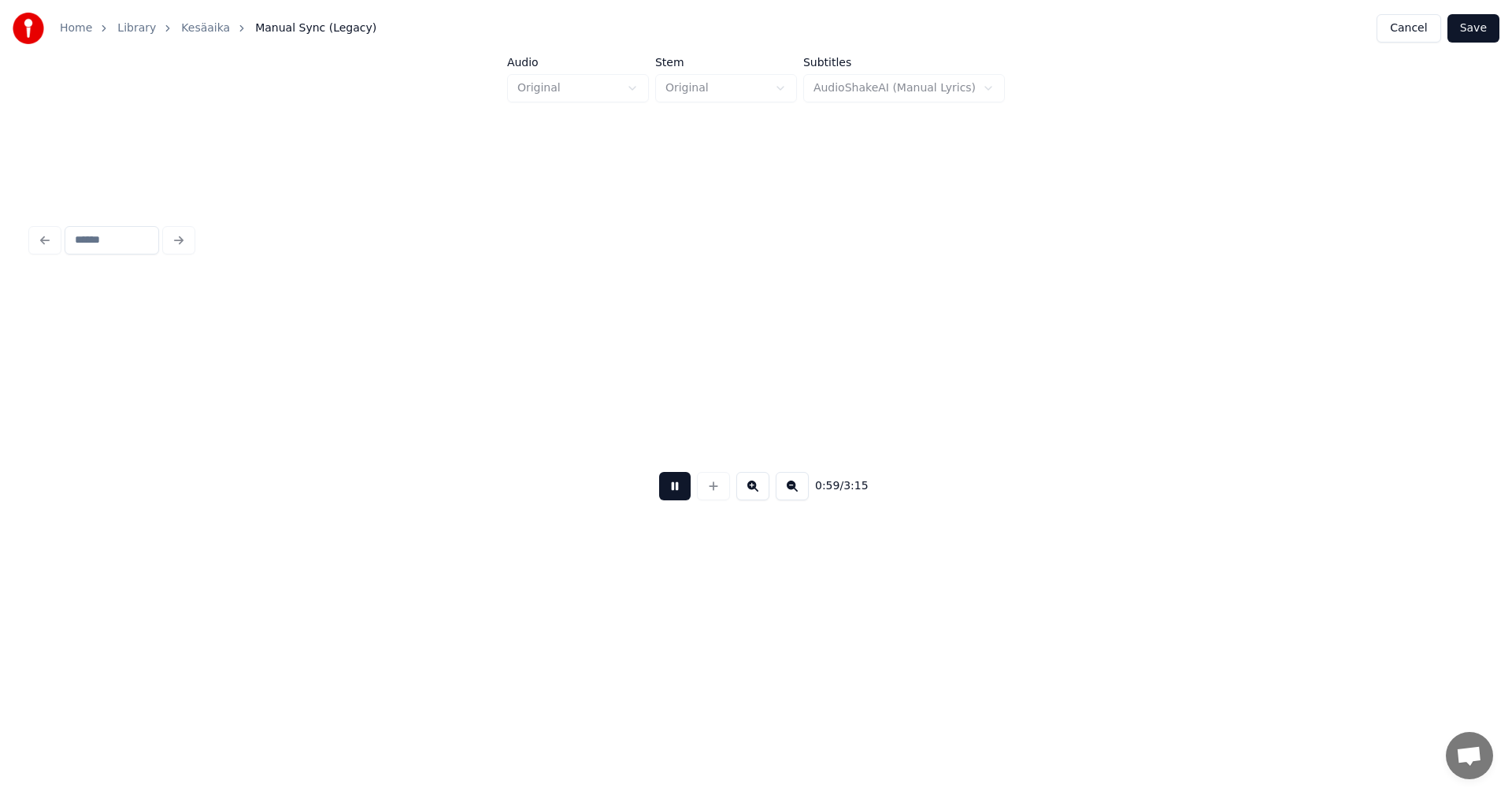
scroll to position [0, 18578]
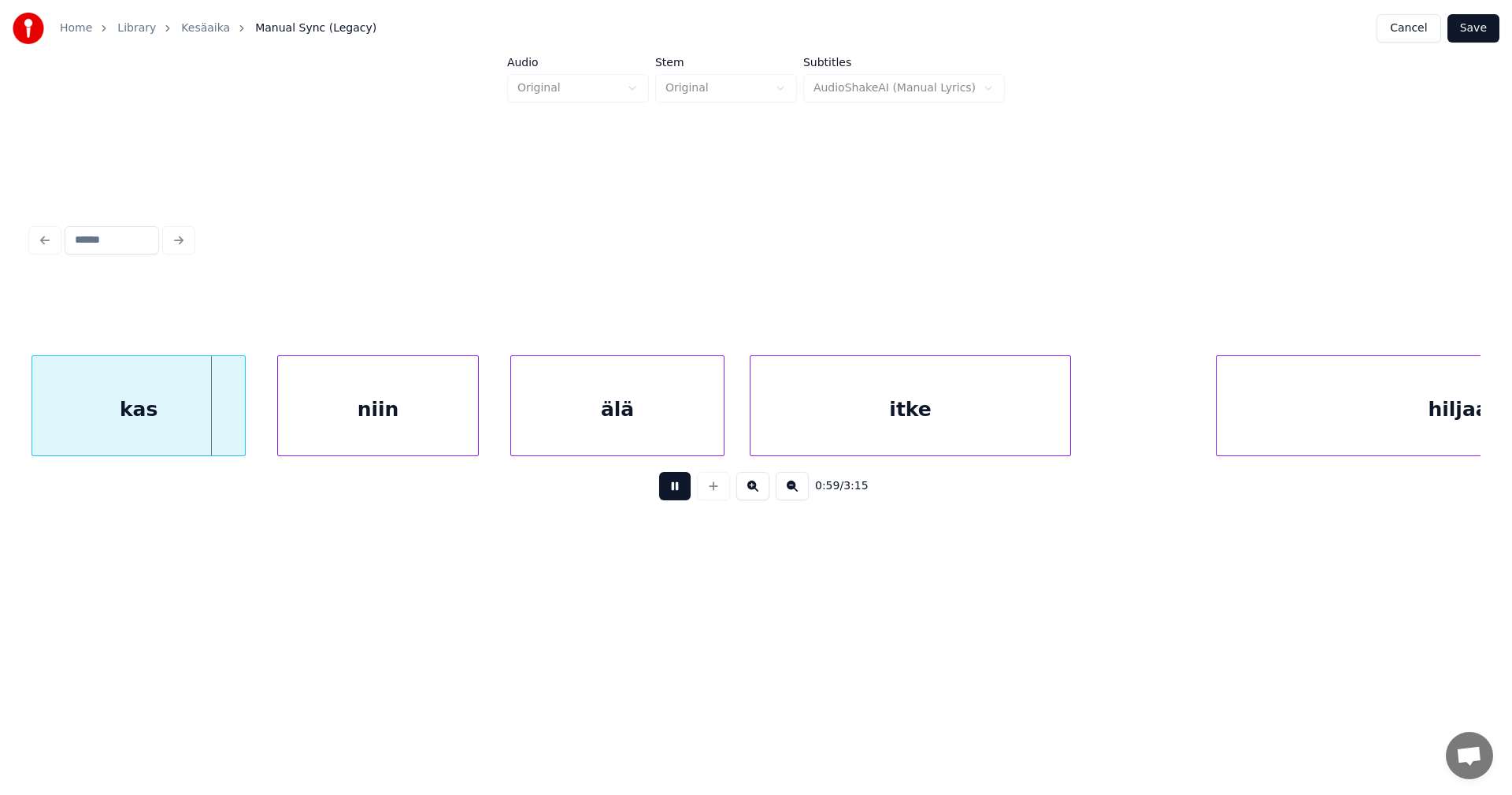
click at [681, 490] on button at bounding box center [675, 486] width 32 height 28
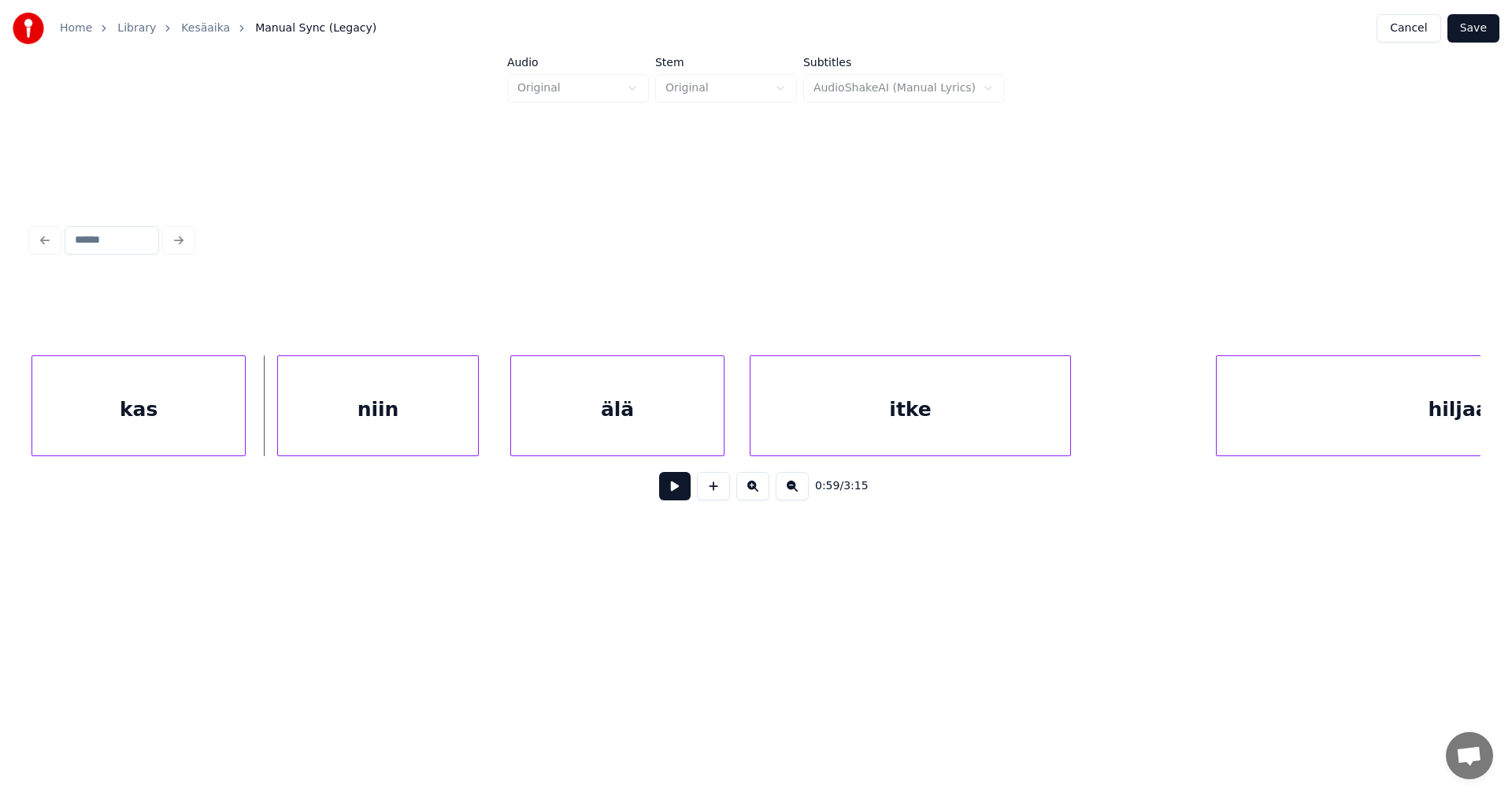
click at [463, 421] on div "niin" at bounding box center [378, 410] width 200 height 107
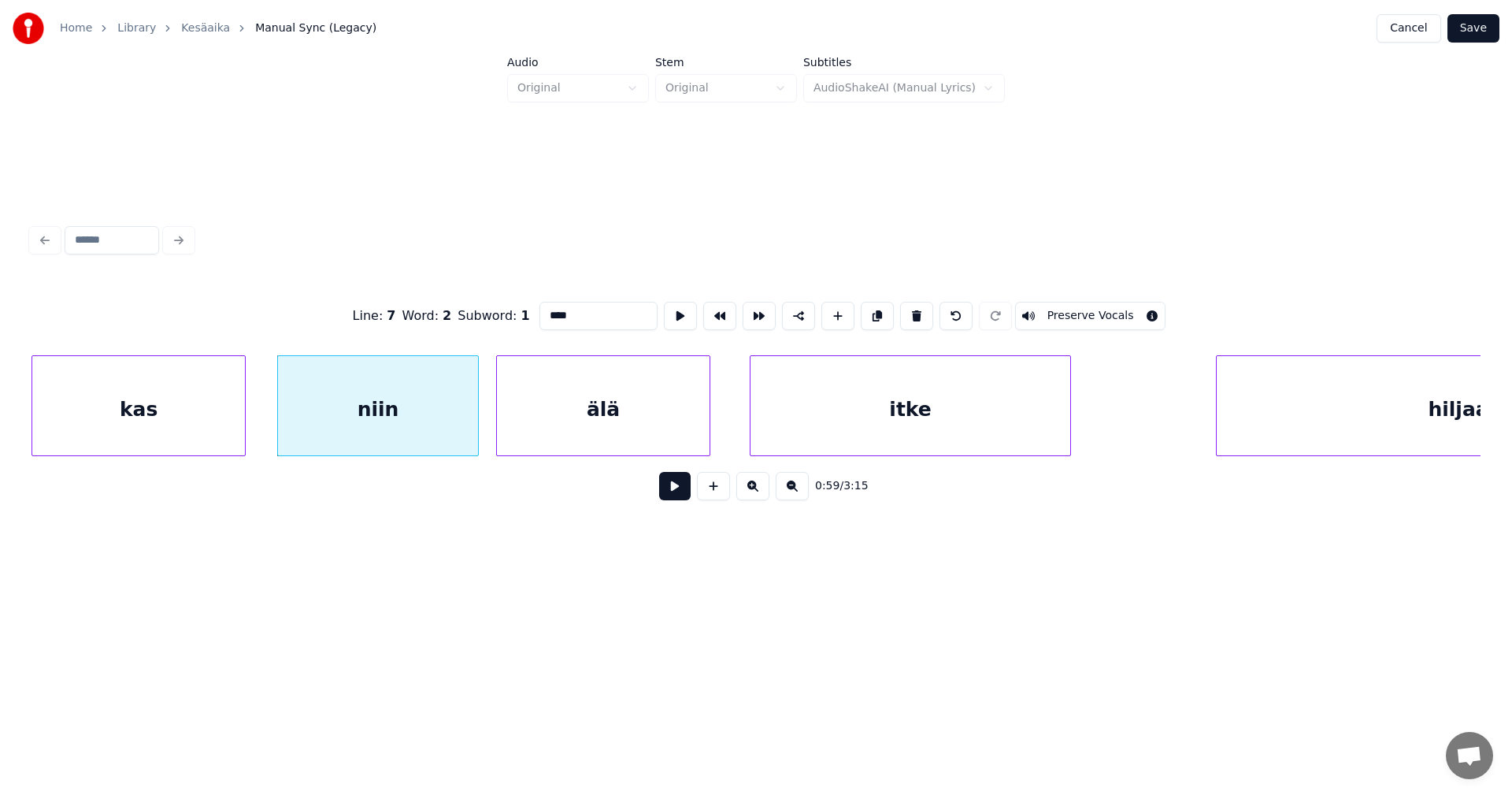
click at [598, 445] on div "älä" at bounding box center [604, 410] width 213 height 107
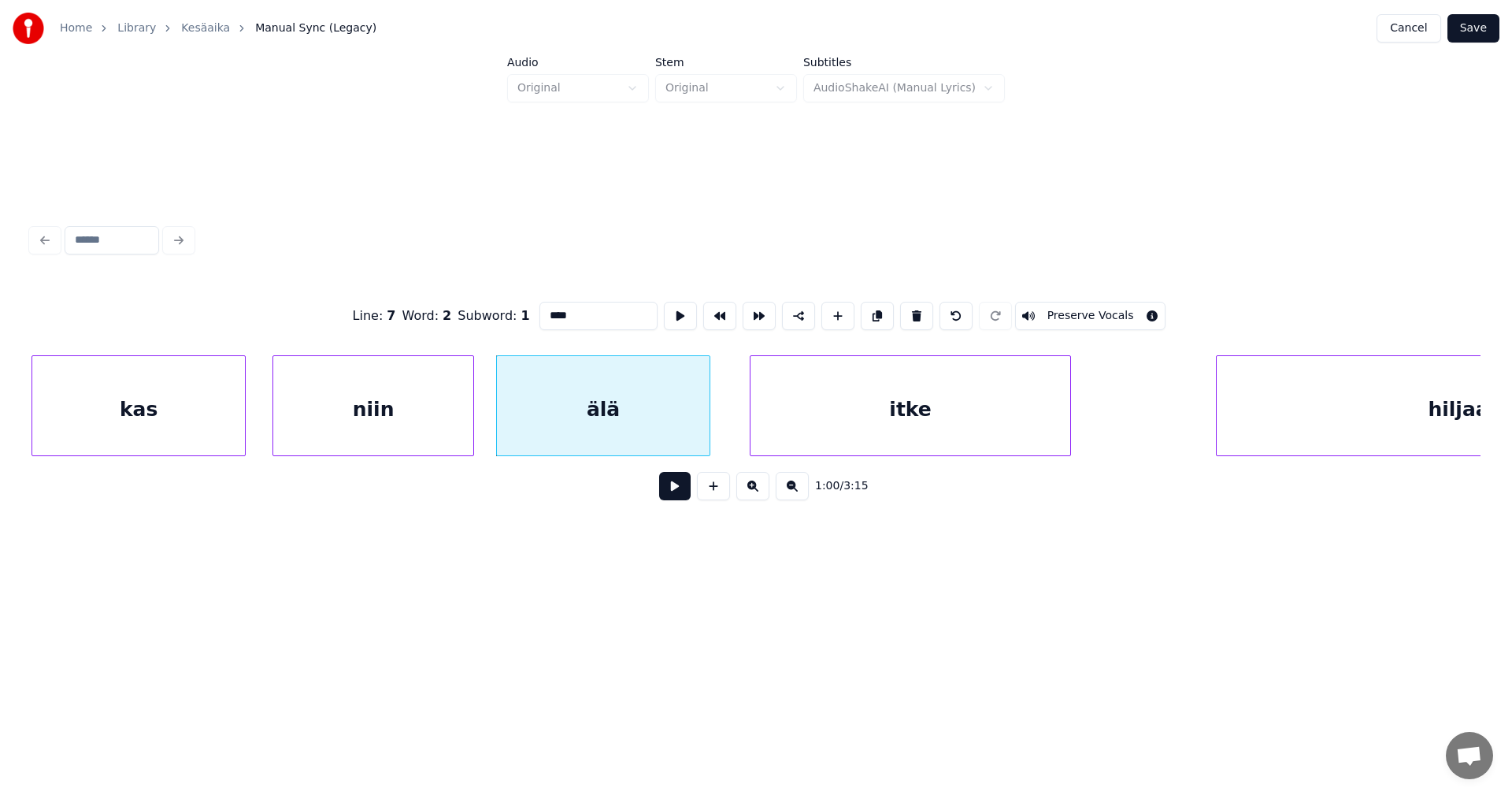
click at [460, 436] on div "niin" at bounding box center [373, 410] width 200 height 107
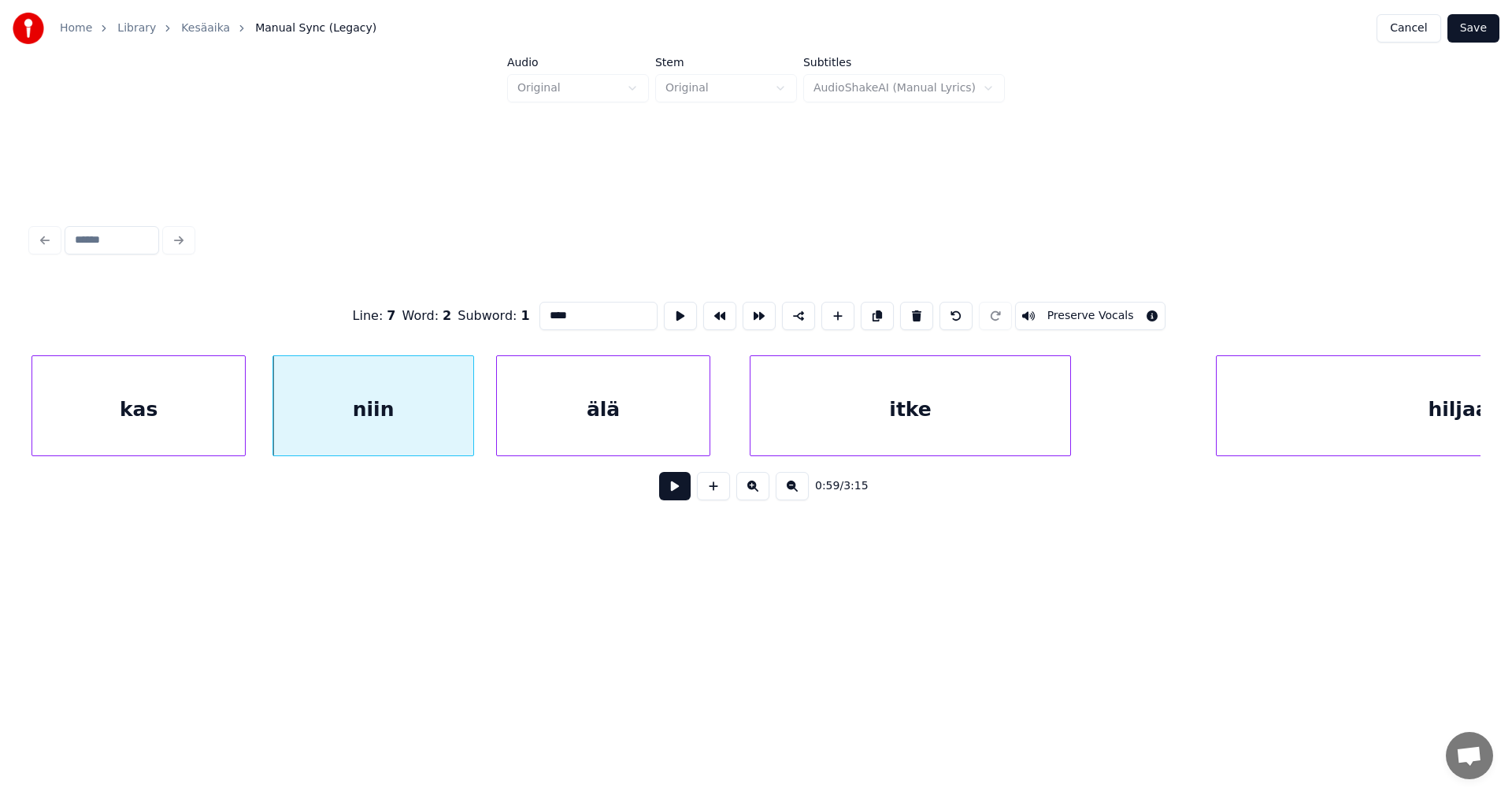
click at [672, 496] on button at bounding box center [675, 486] width 32 height 28
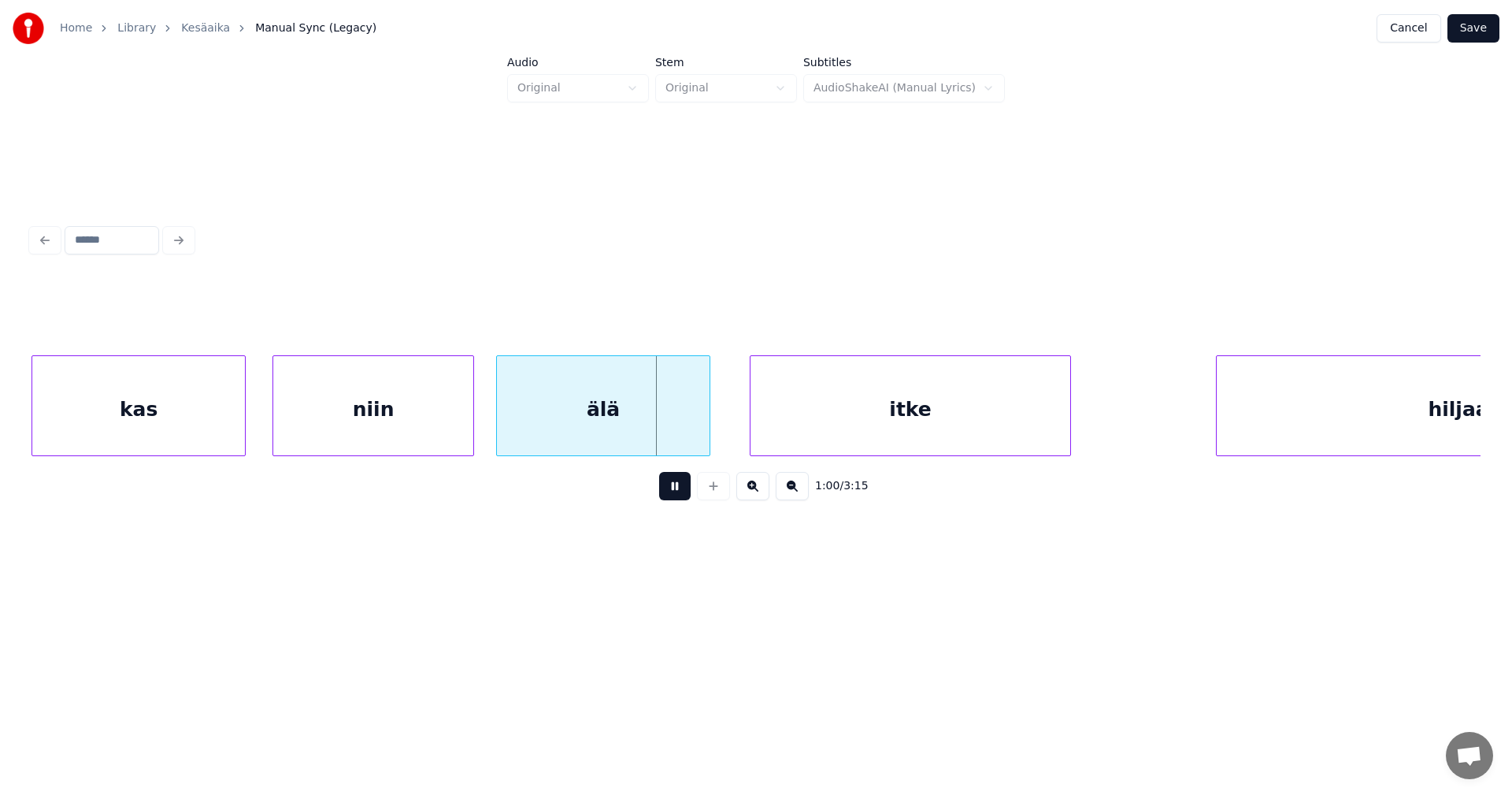
click at [672, 496] on button at bounding box center [675, 486] width 32 height 28
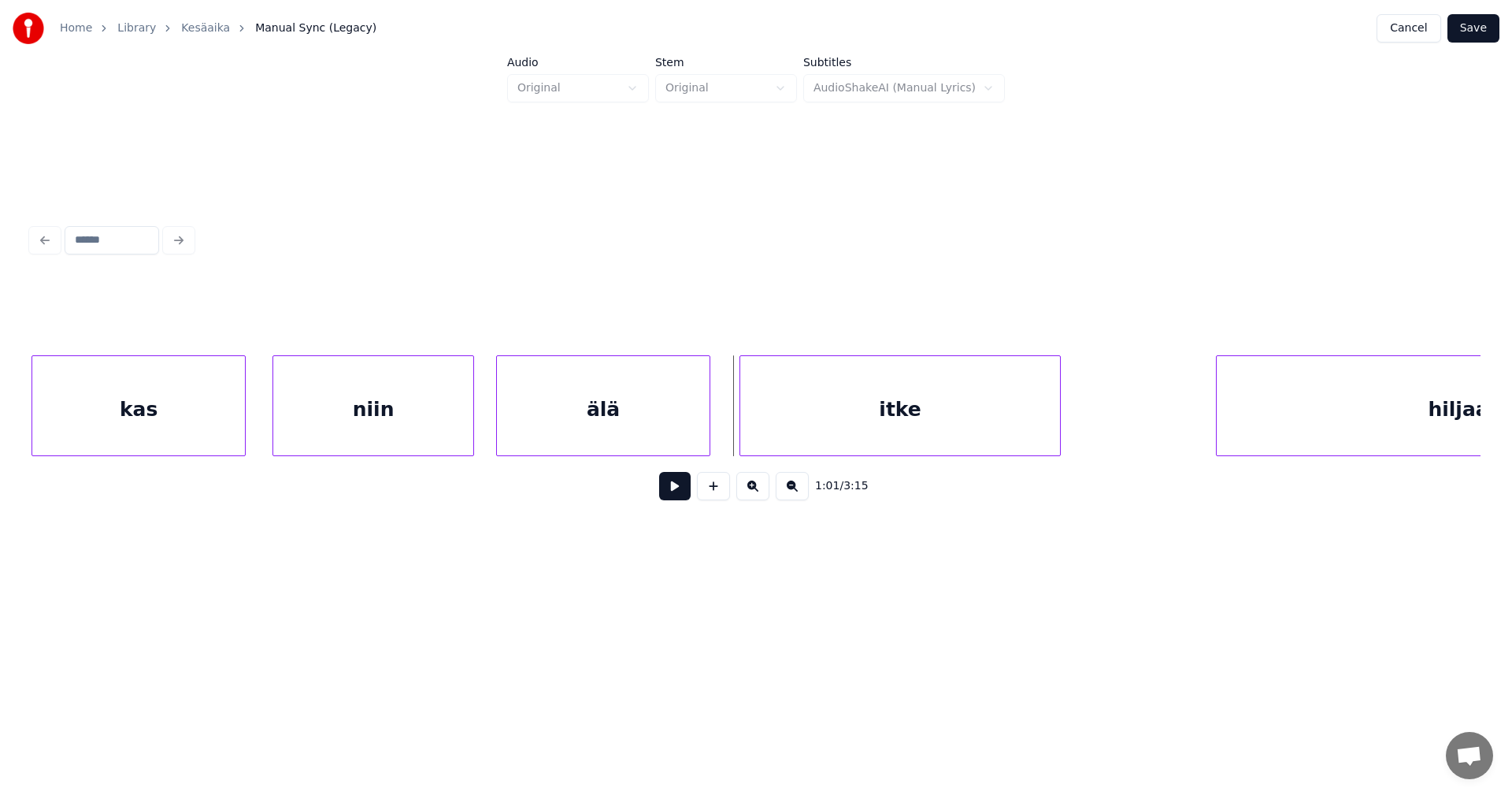
click at [799, 428] on div "itke" at bounding box center [900, 410] width 320 height 107
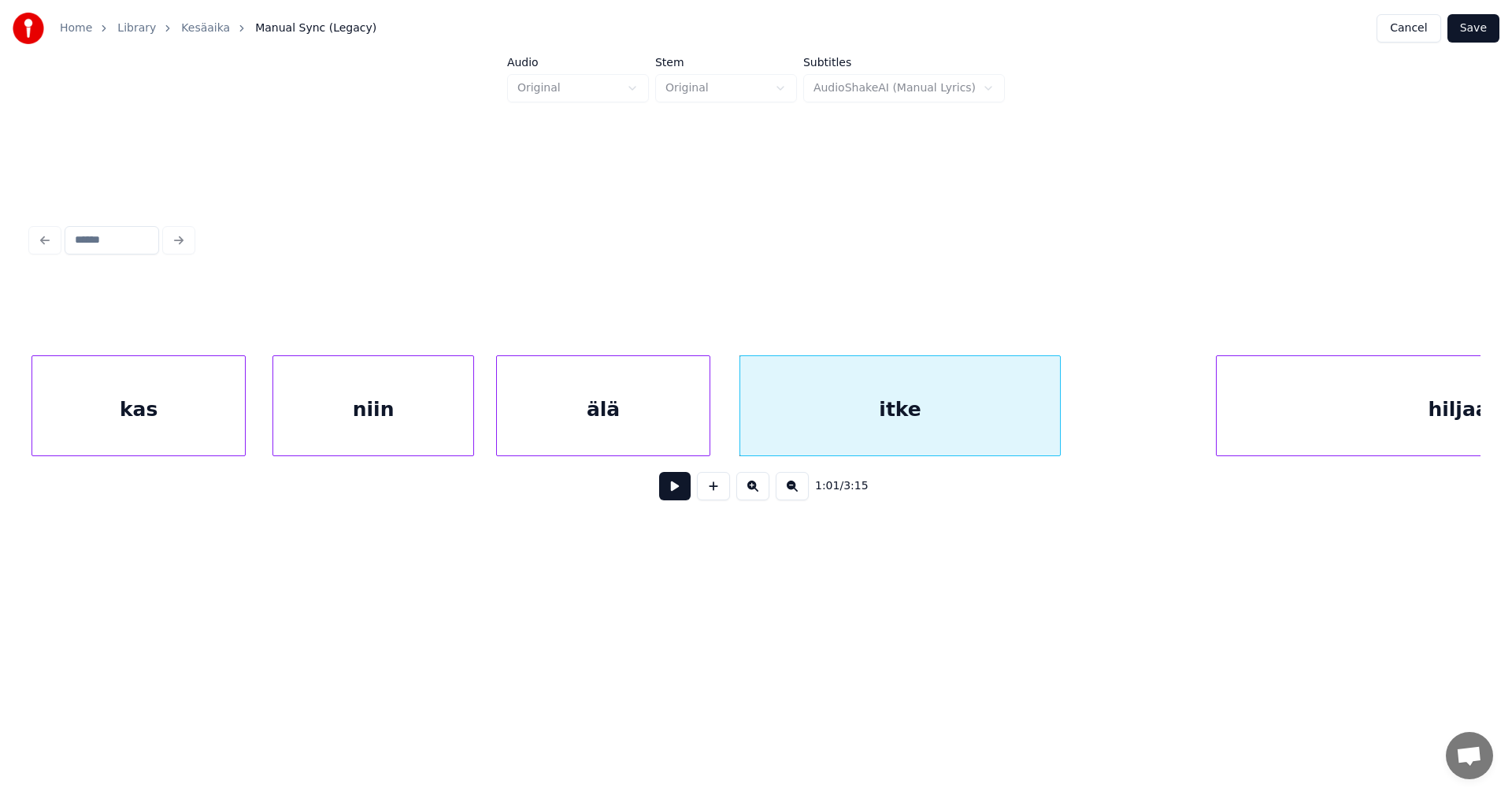
click at [673, 496] on button at bounding box center [675, 486] width 32 height 28
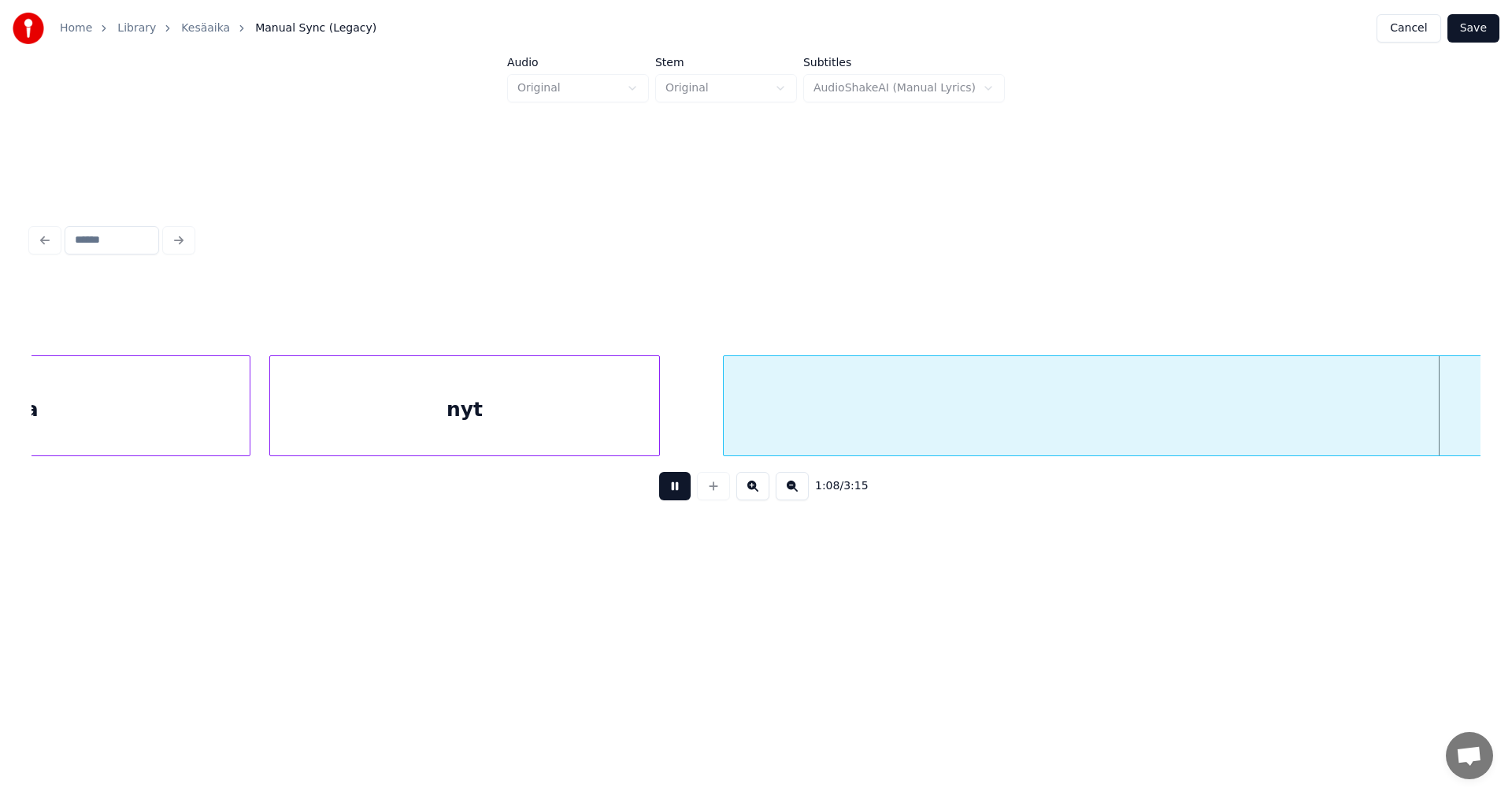
scroll to position [0, 21477]
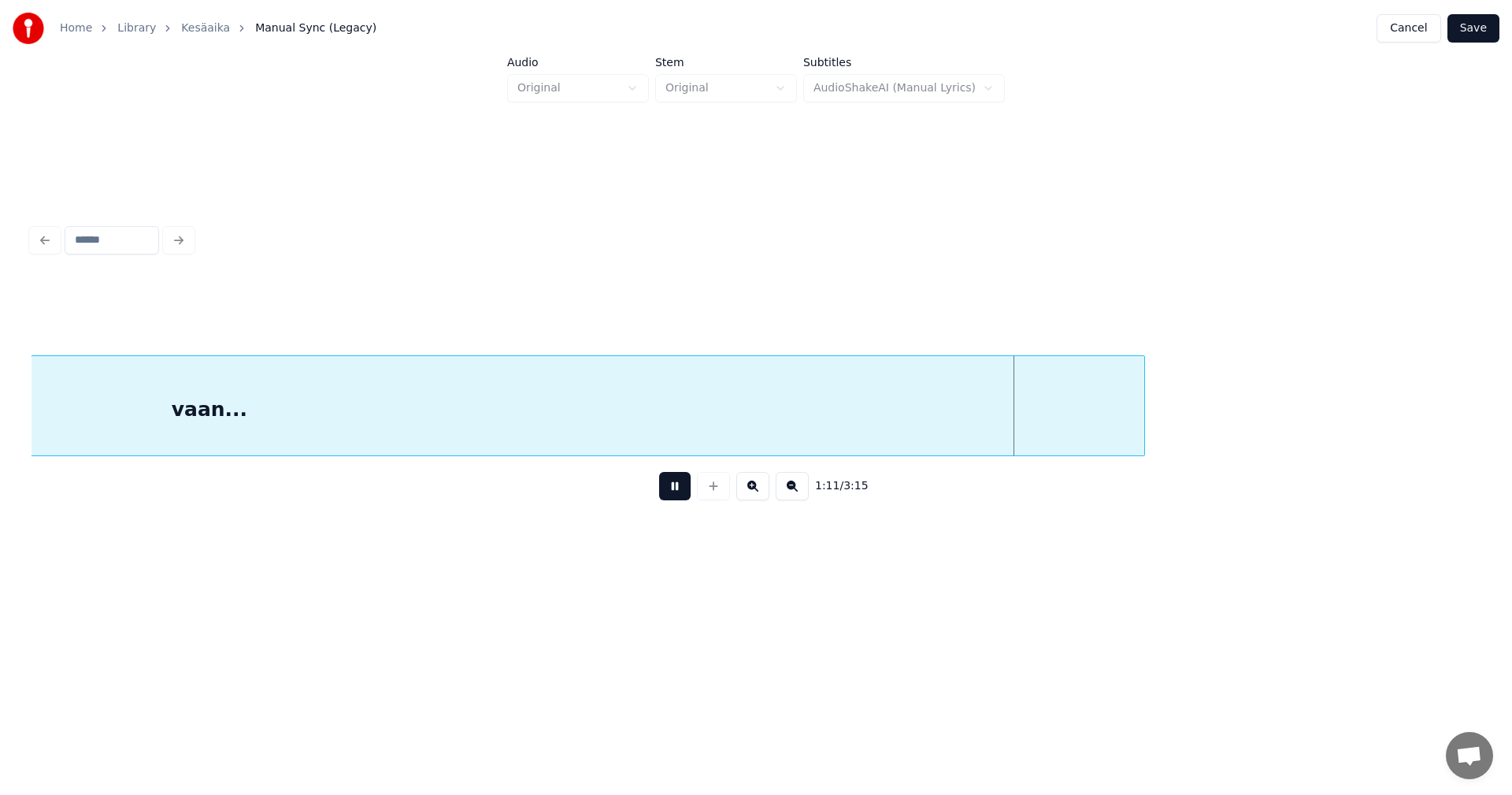
click at [677, 488] on button at bounding box center [675, 486] width 32 height 28
click at [1075, 438] on div at bounding box center [1077, 405] width 5 height 100
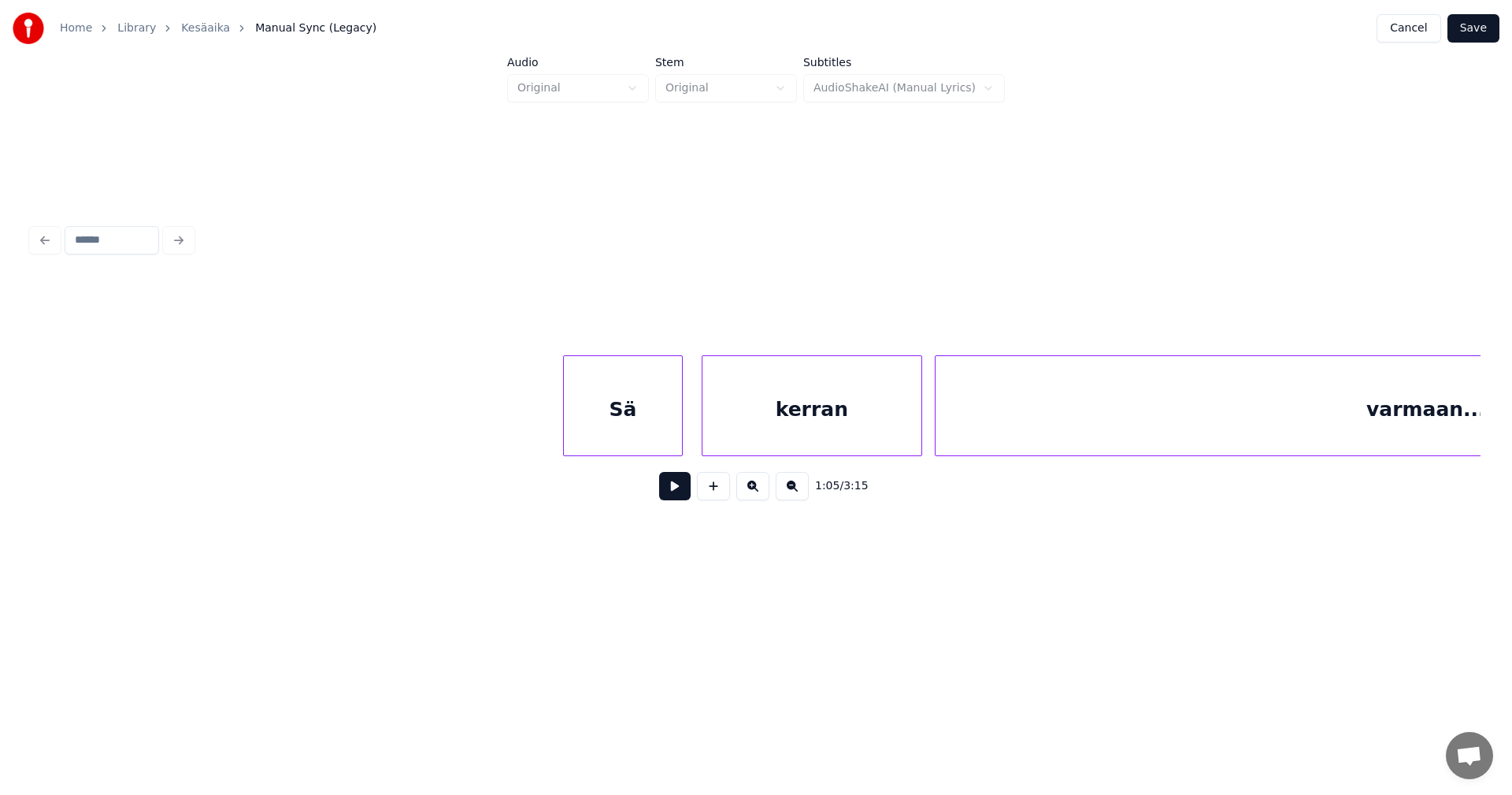
scroll to position [0, 23717]
click at [557, 441] on div "Sä" at bounding box center [568, 410] width 118 height 107
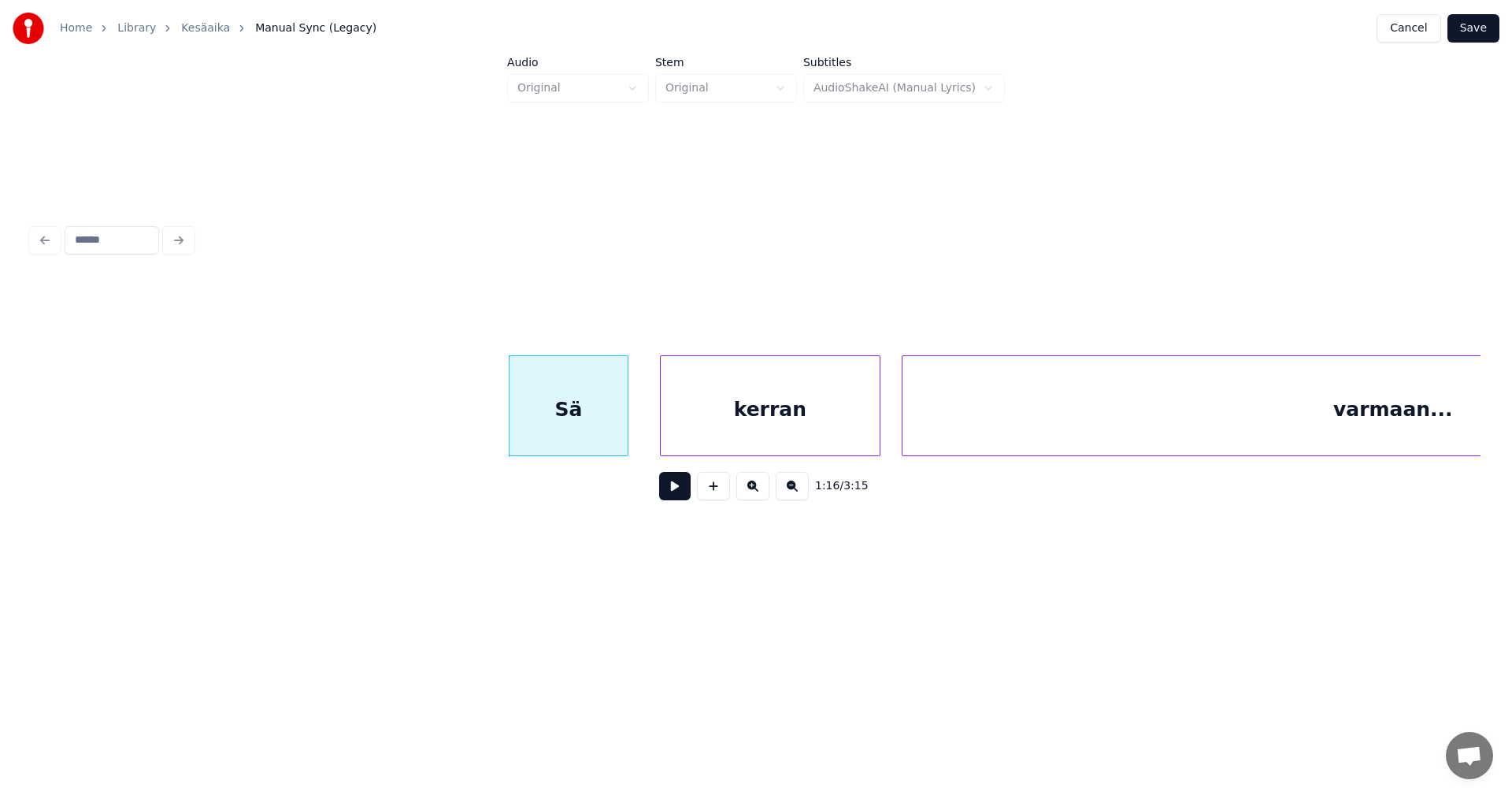
click at [751, 435] on div "kerran" at bounding box center [769, 410] width 219 height 107
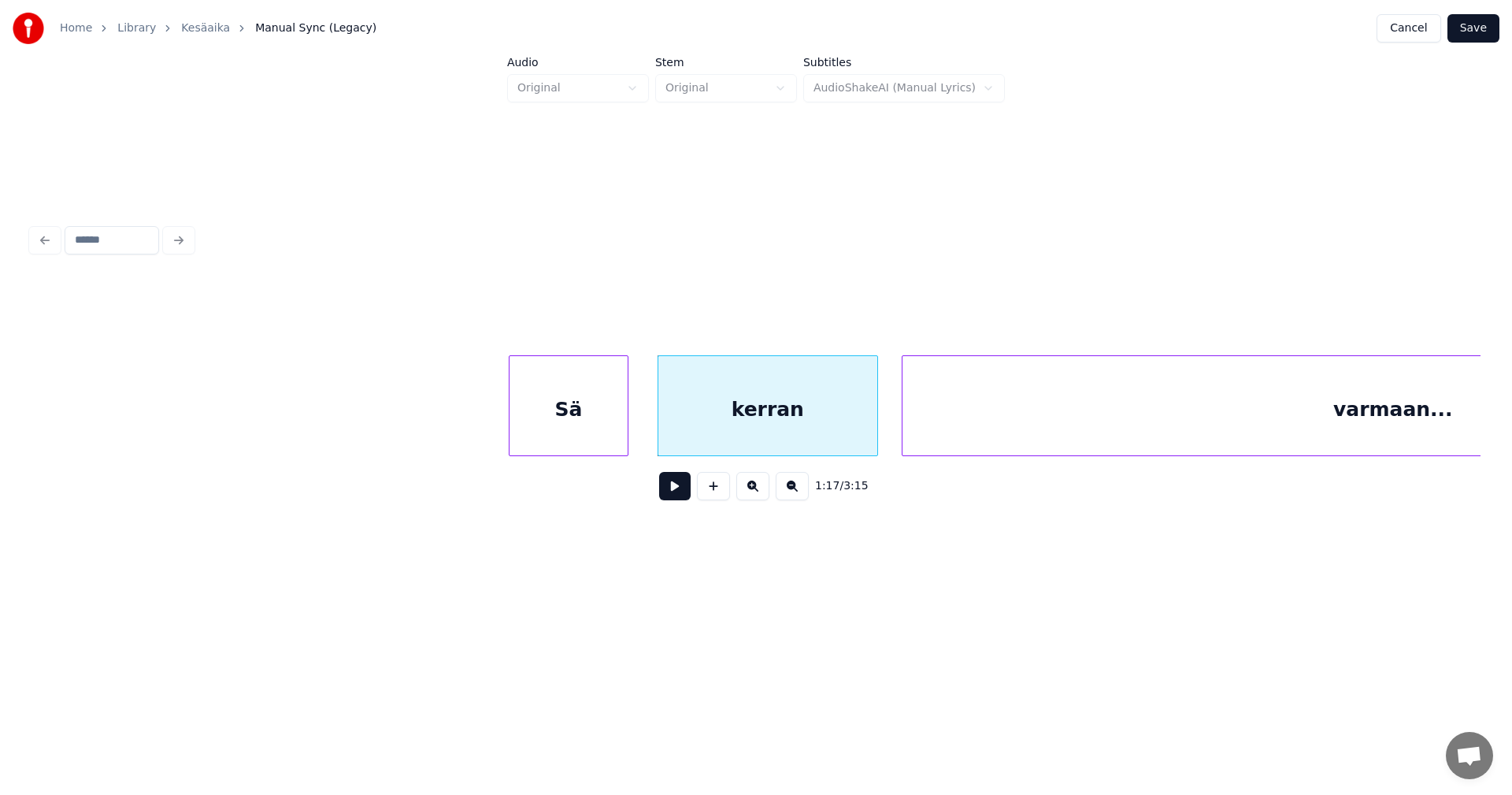
click at [681, 493] on button at bounding box center [675, 486] width 32 height 28
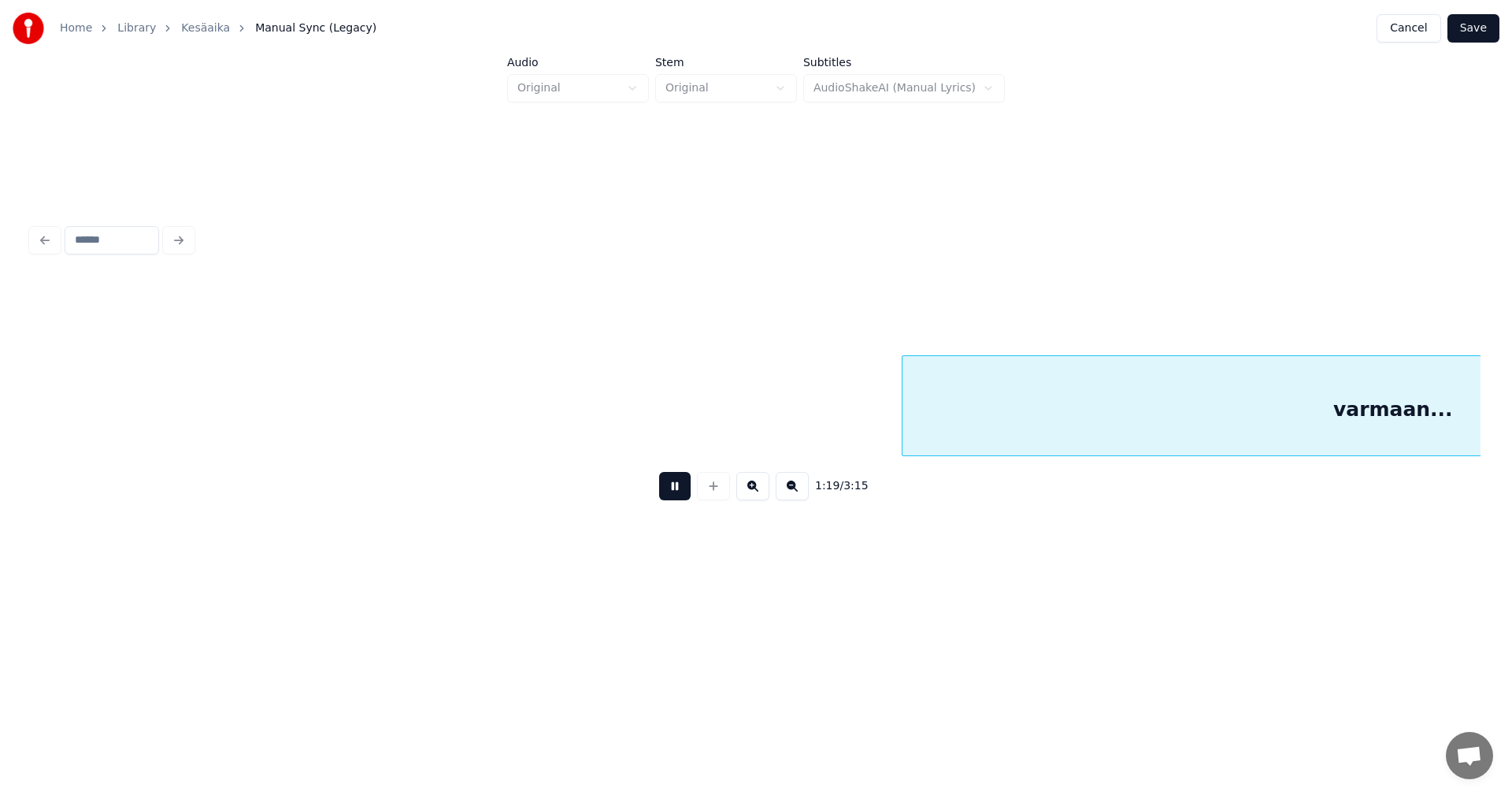
scroll to position [0, 25169]
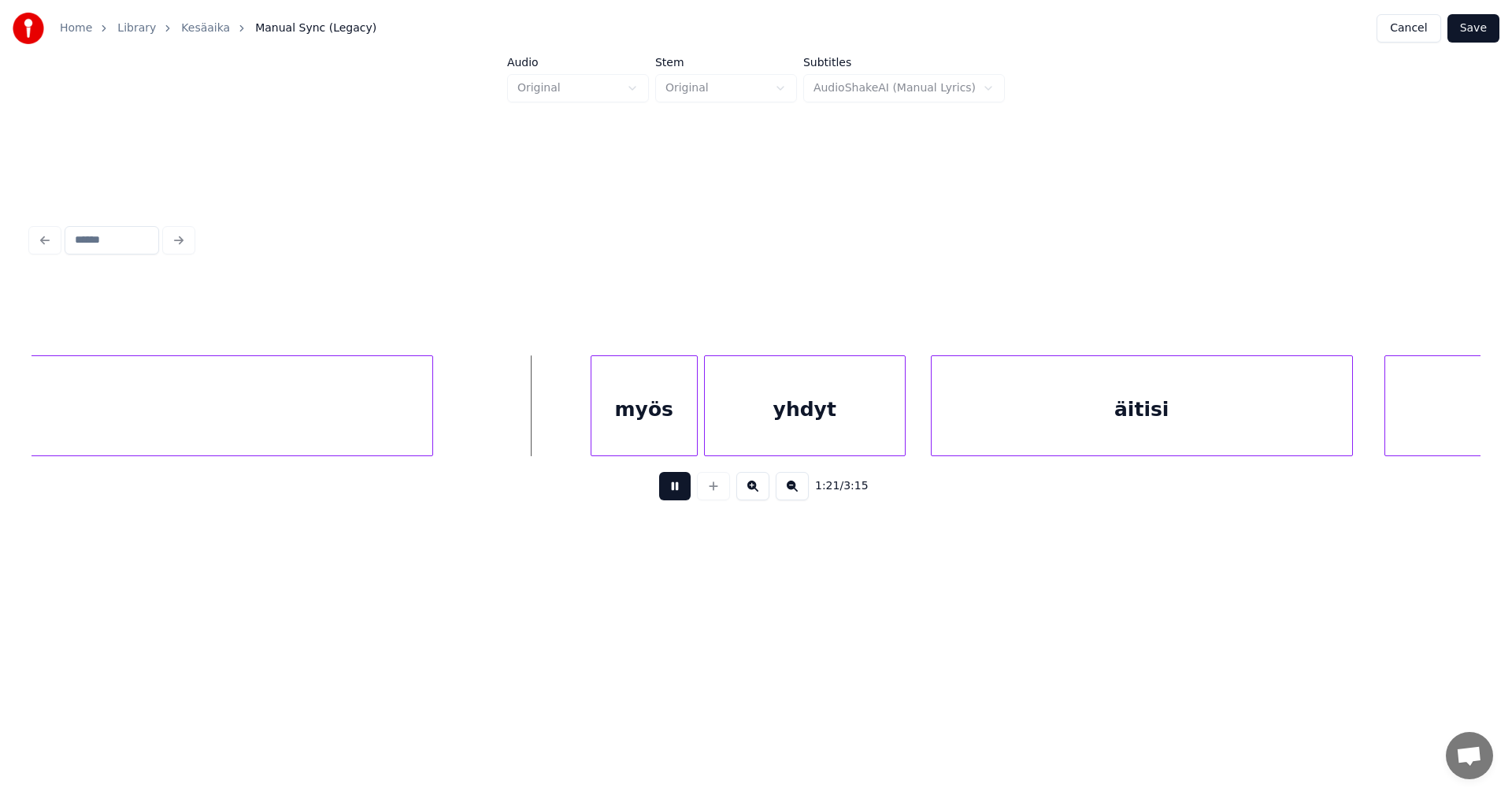
drag, startPoint x: 678, startPoint y: 493, endPoint x: 670, endPoint y: 480, distance: 15.3
click at [676, 488] on button at bounding box center [675, 486] width 32 height 28
click at [636, 445] on div "myös" at bounding box center [633, 410] width 105 height 107
click at [543, 438] on div at bounding box center [543, 405] width 5 height 100
click at [548, 438] on div "myös" at bounding box center [613, 410] width 146 height 107
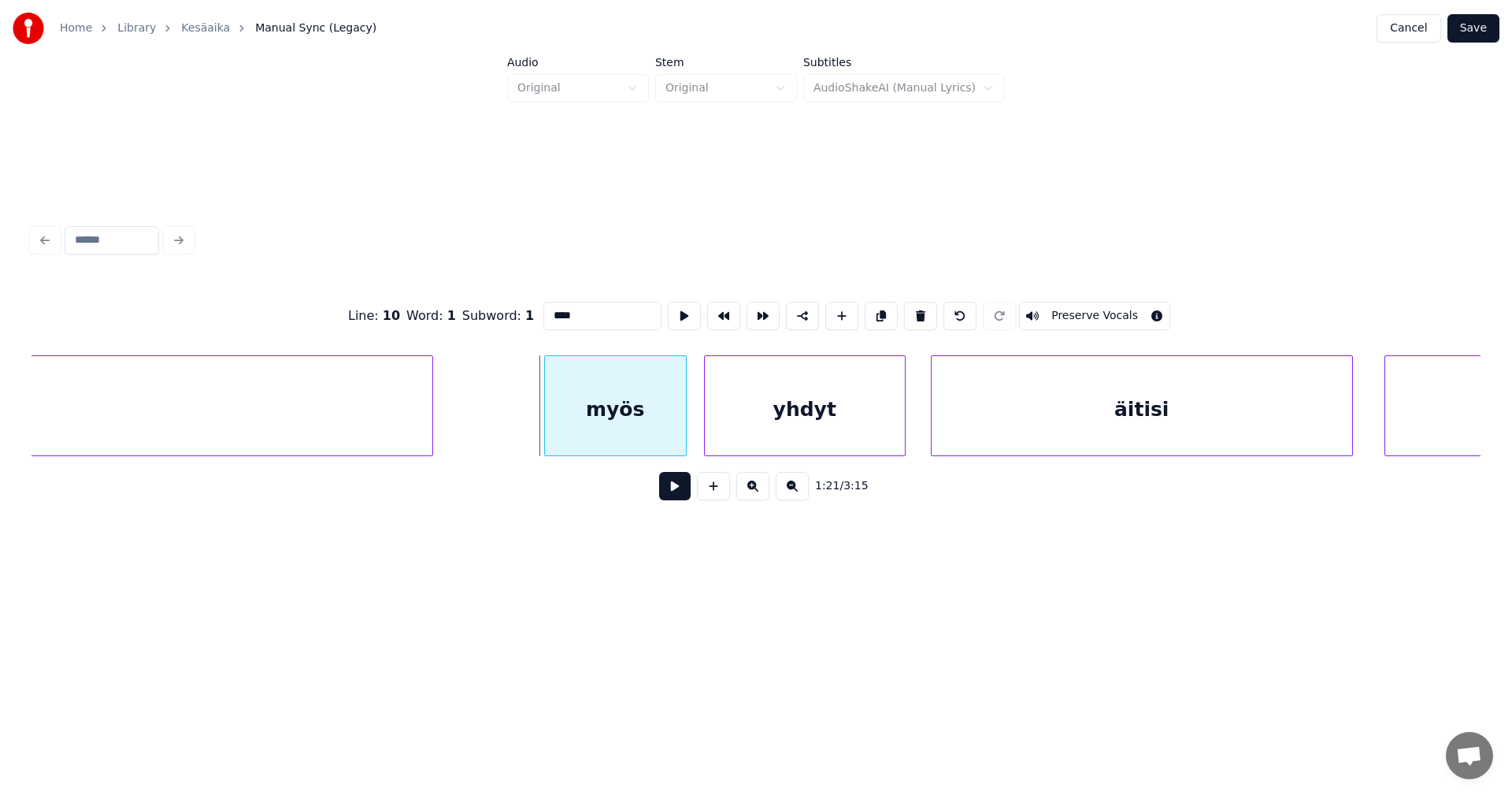
click at [550, 441] on div at bounding box center [548, 405] width 5 height 100
click at [676, 495] on button at bounding box center [675, 486] width 32 height 28
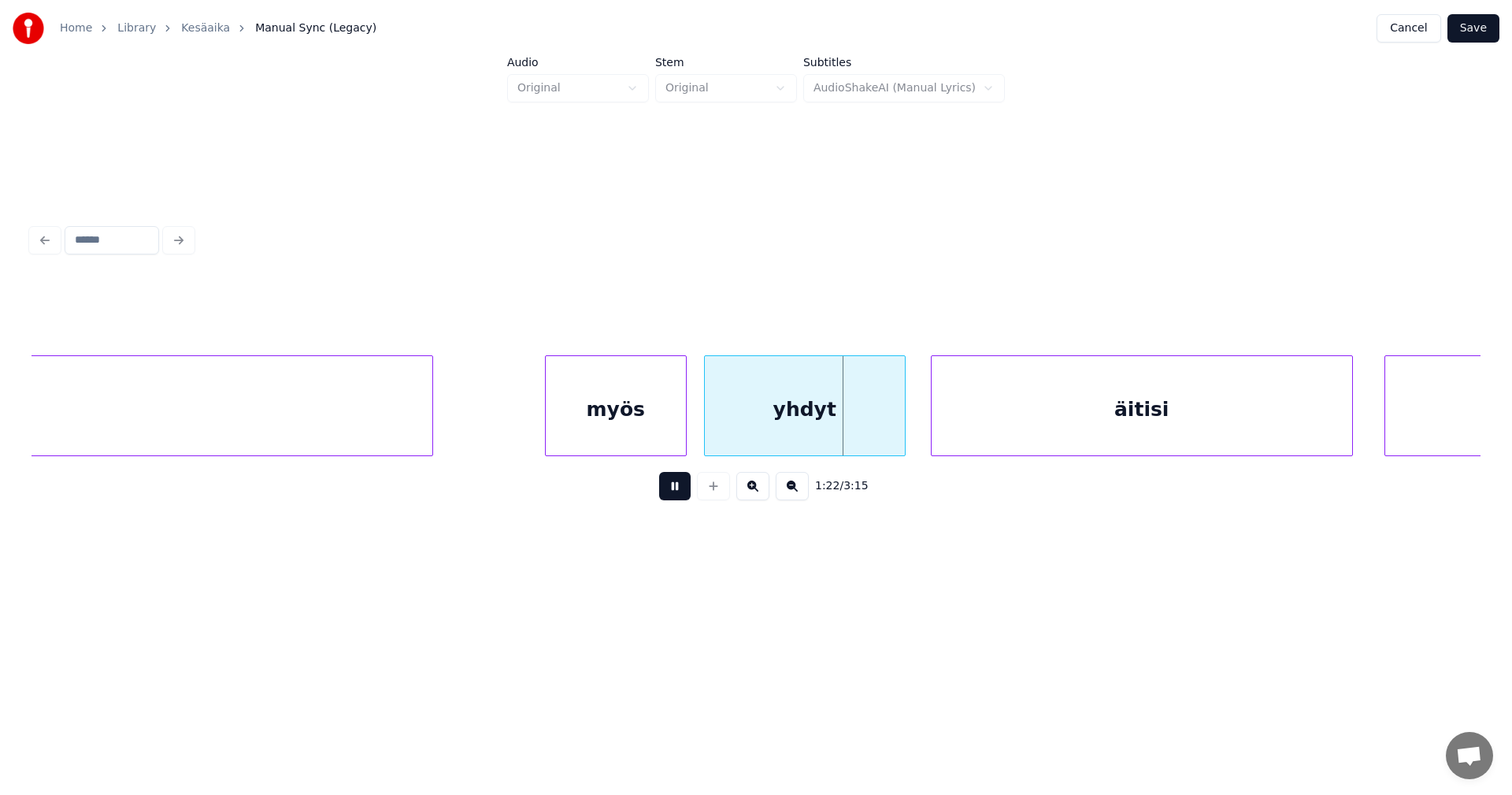
click at [681, 492] on button at bounding box center [675, 486] width 32 height 28
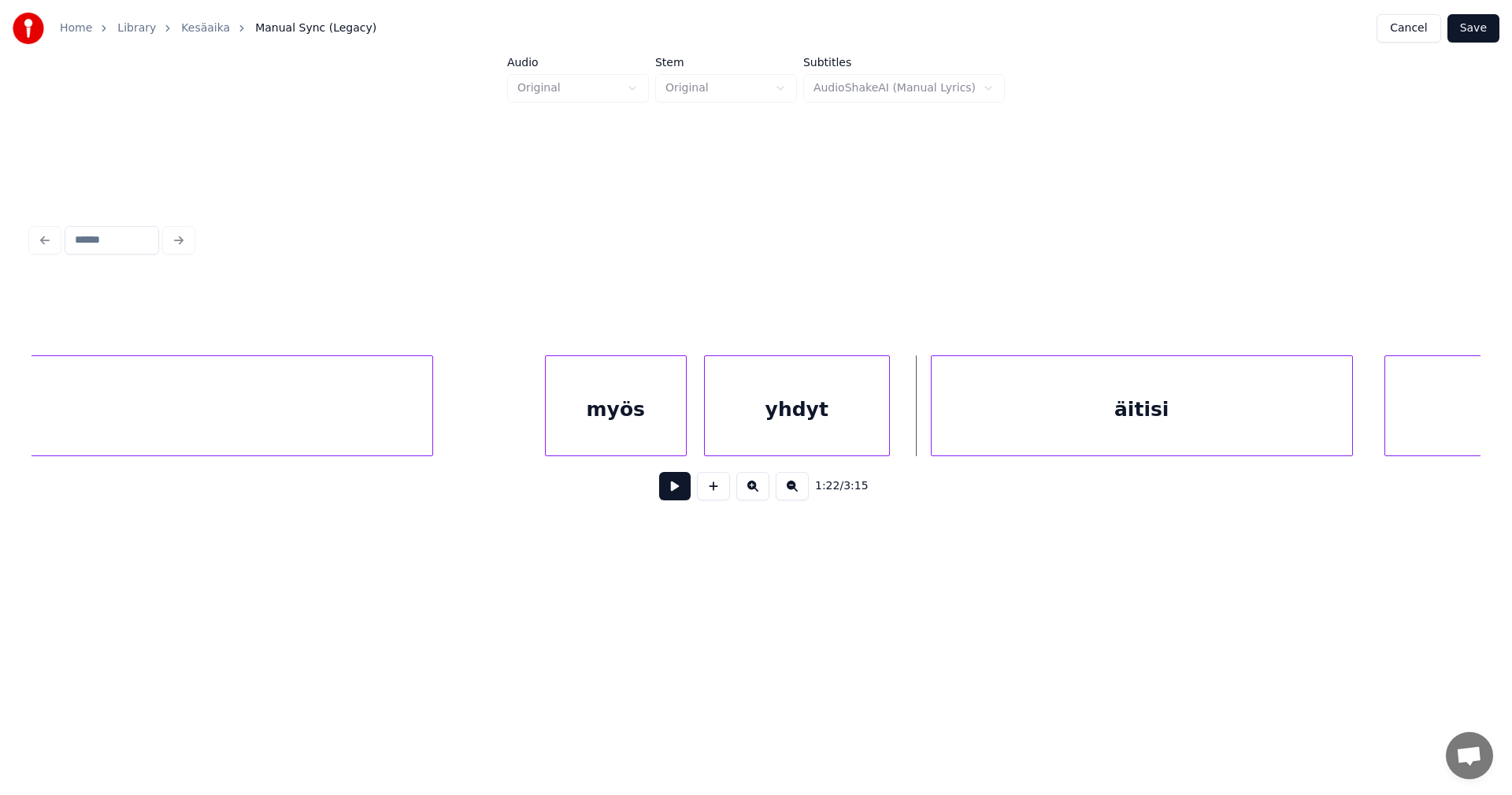
click at [885, 440] on div at bounding box center [887, 405] width 5 height 100
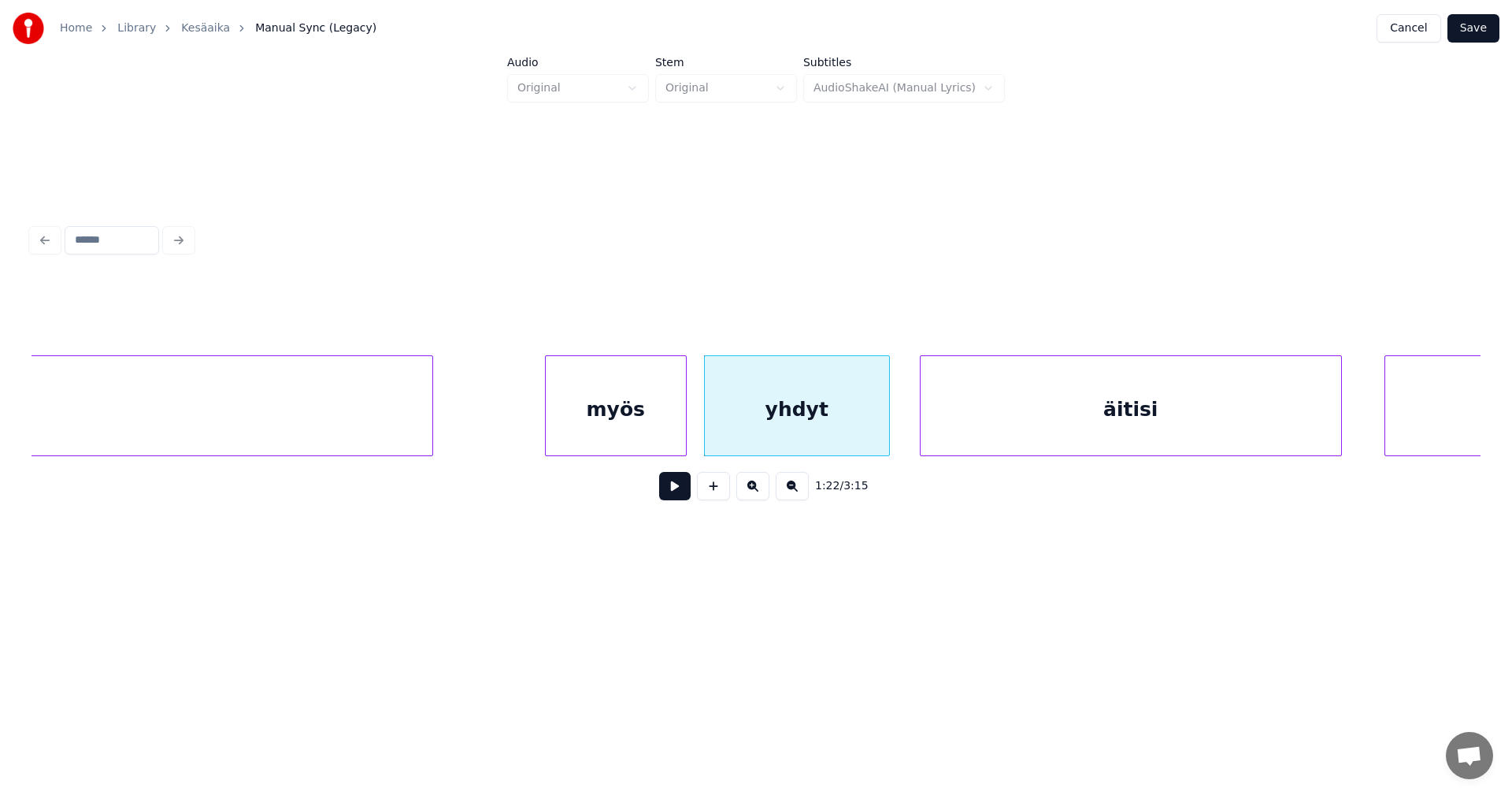
click at [948, 436] on div "äitisi" at bounding box center [1131, 410] width 420 height 107
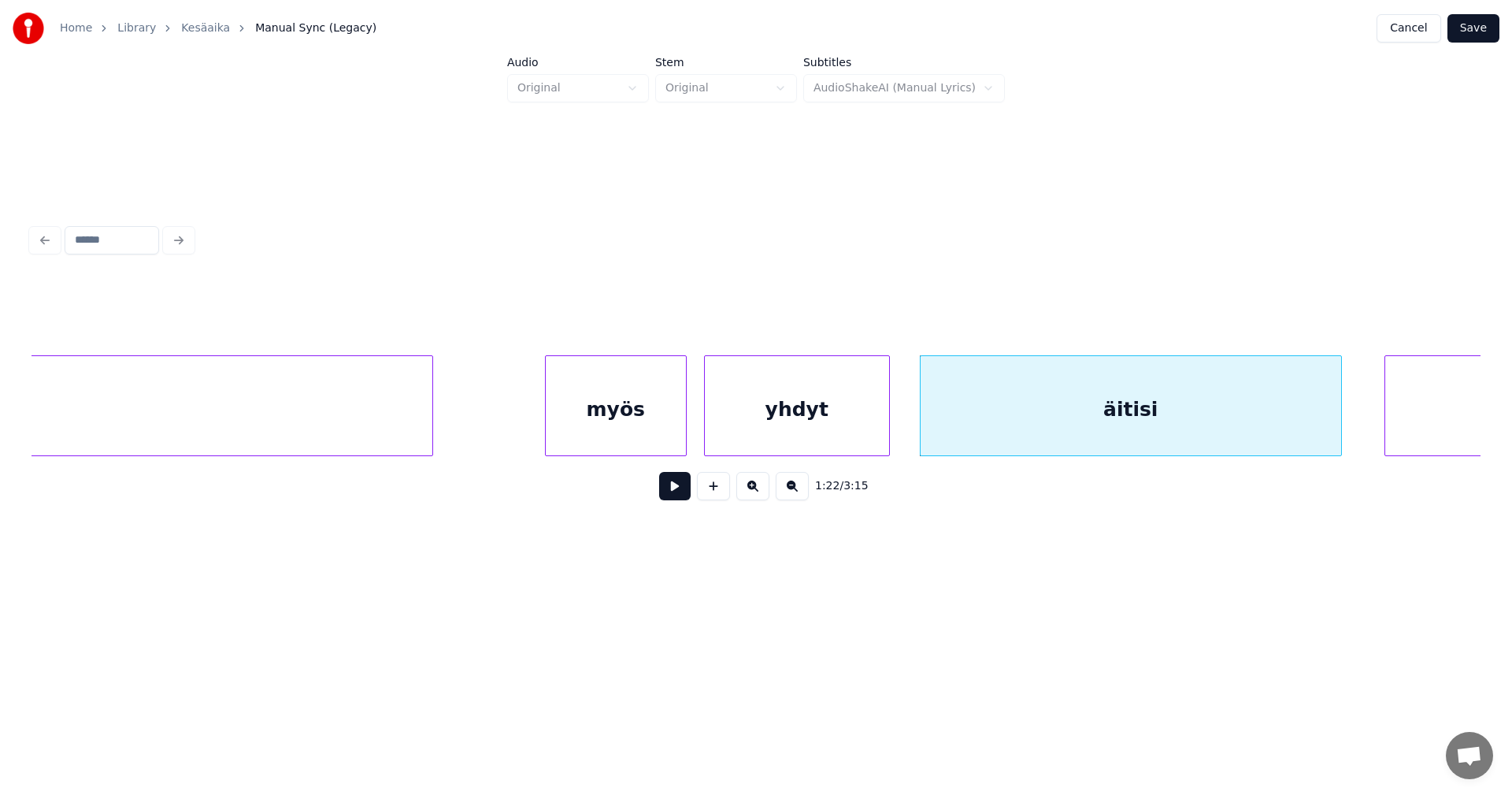
click at [676, 484] on button at bounding box center [675, 486] width 32 height 28
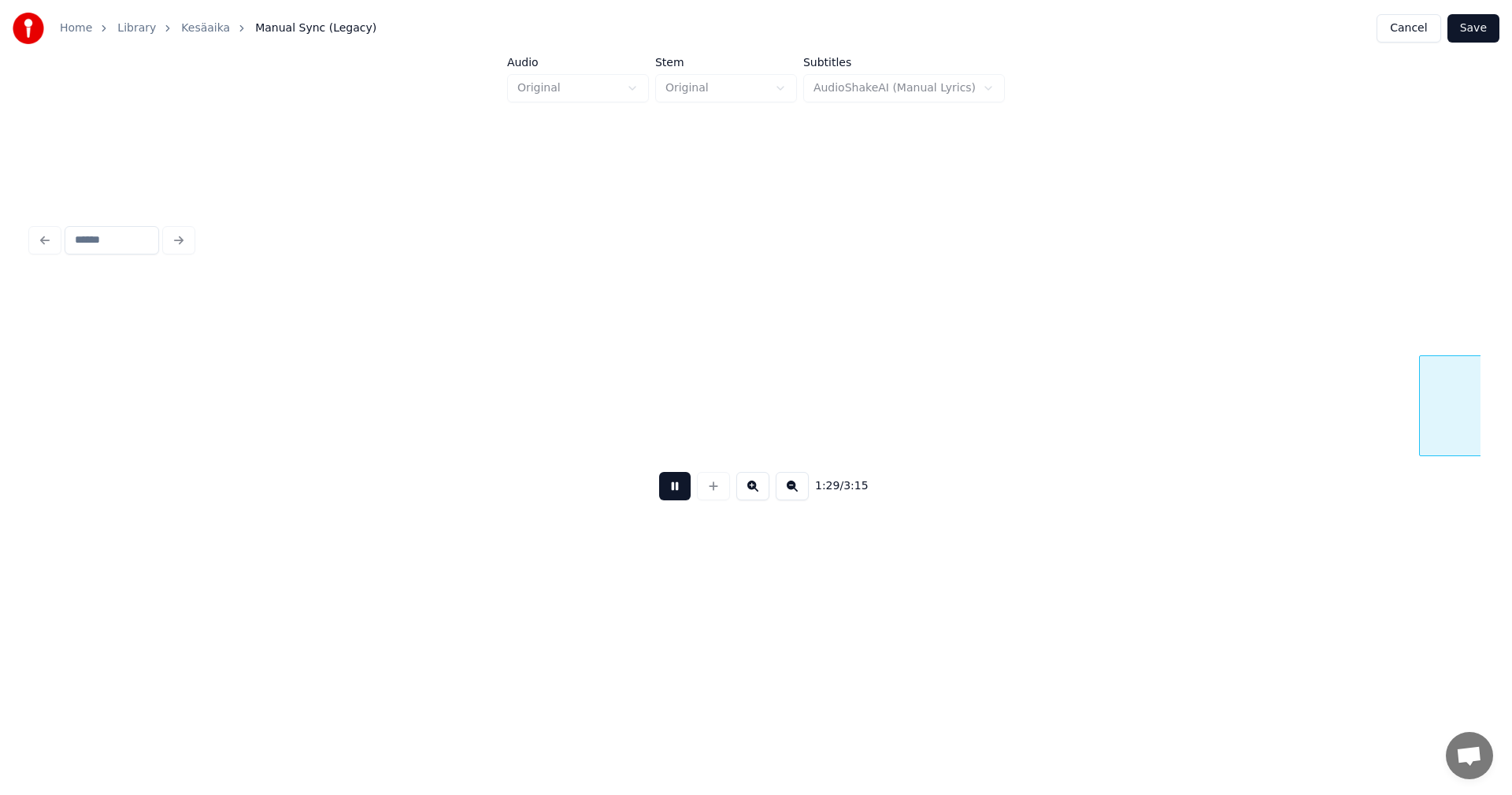
scroll to position [0, 28070]
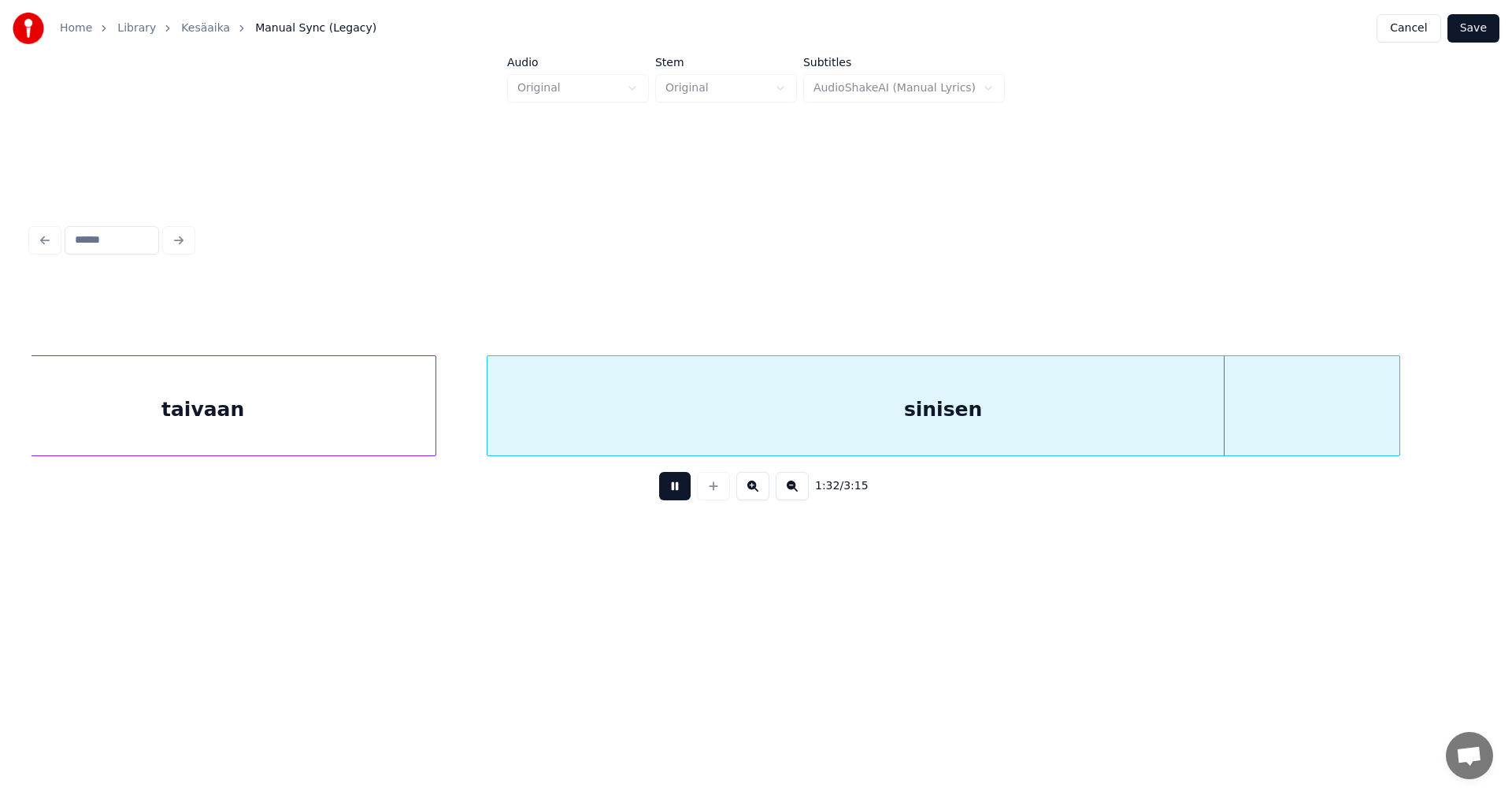
click at [681, 486] on button at bounding box center [675, 486] width 32 height 28
click at [801, 410] on div "sinisen" at bounding box center [943, 410] width 912 height 107
click at [606, 316] on input "*******" at bounding box center [602, 316] width 118 height 28
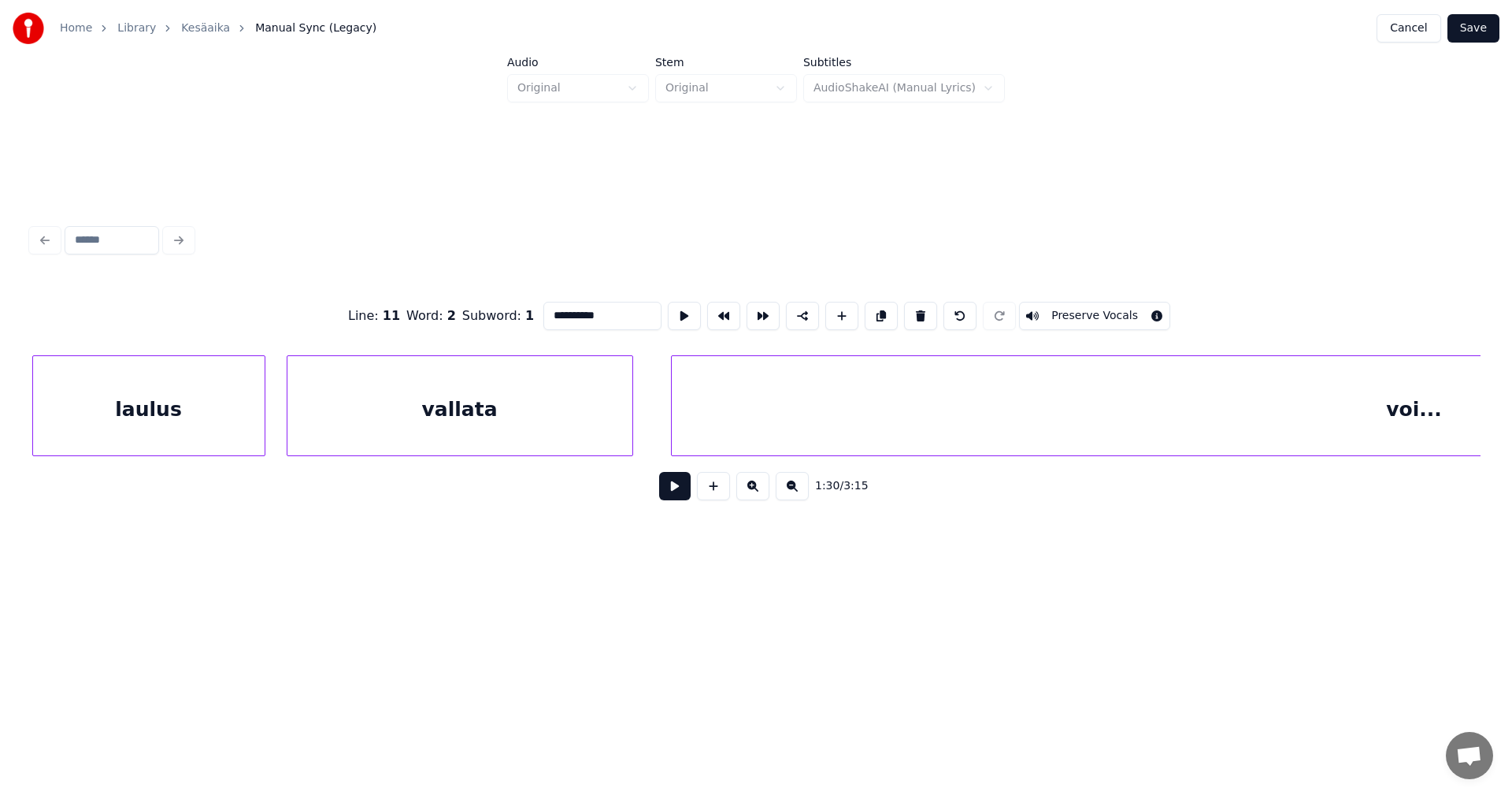
scroll to position [0, 29656]
click at [168, 426] on div "laulus" at bounding box center [149, 410] width 232 height 107
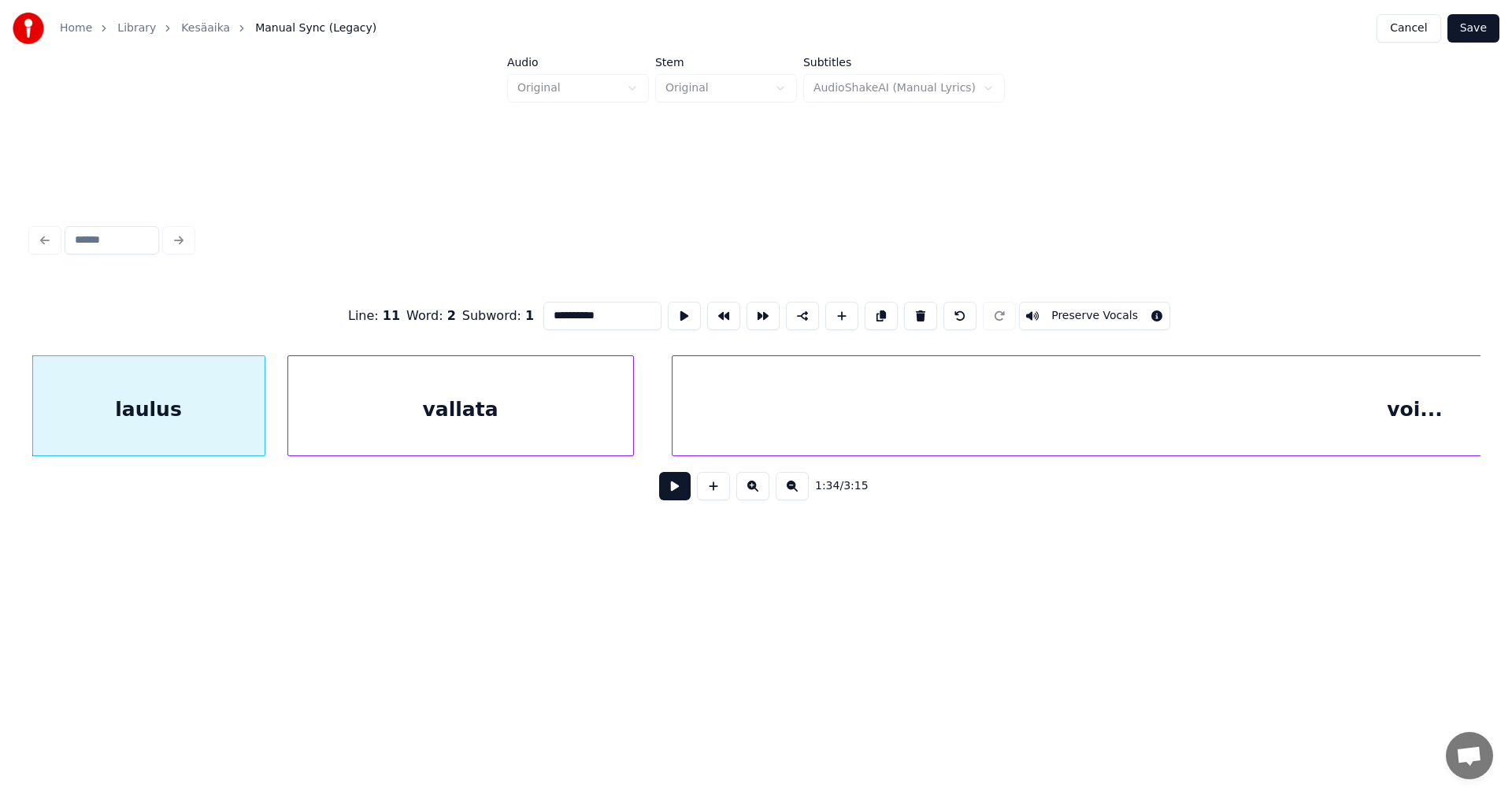
type input "**********"
click at [680, 496] on button at bounding box center [675, 486] width 32 height 28
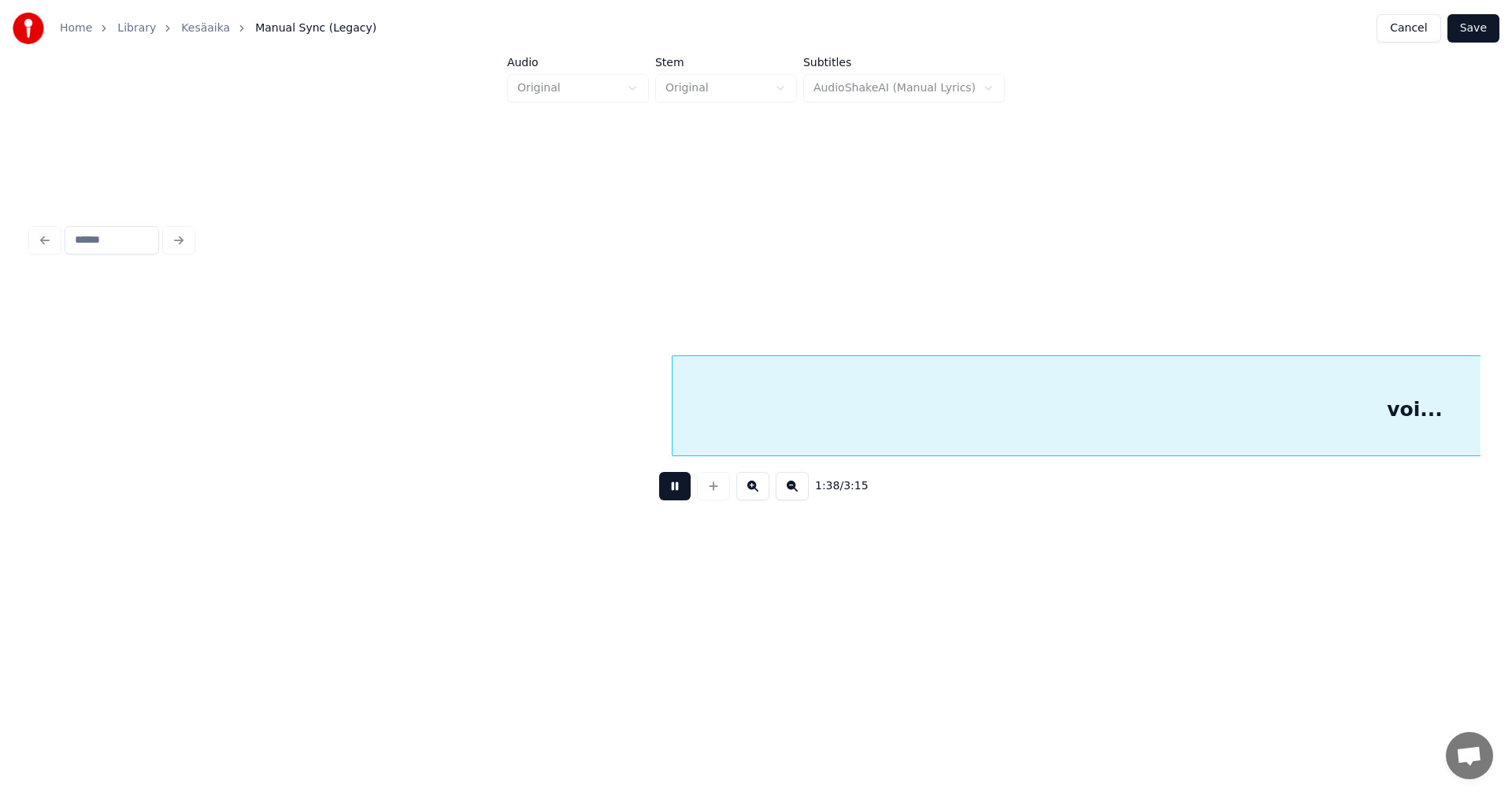
scroll to position [0, 31108]
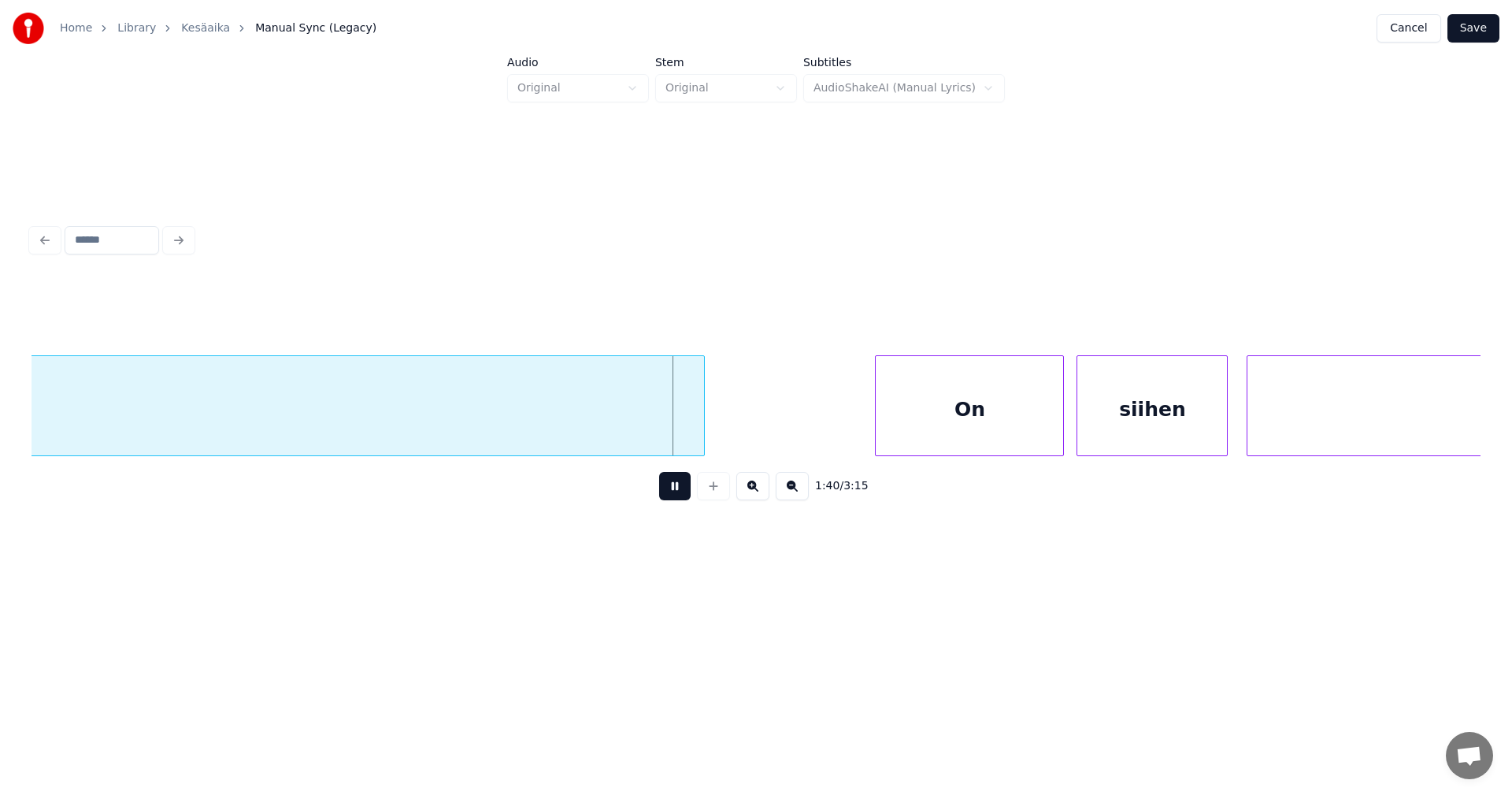
click at [680, 493] on button at bounding box center [675, 486] width 32 height 28
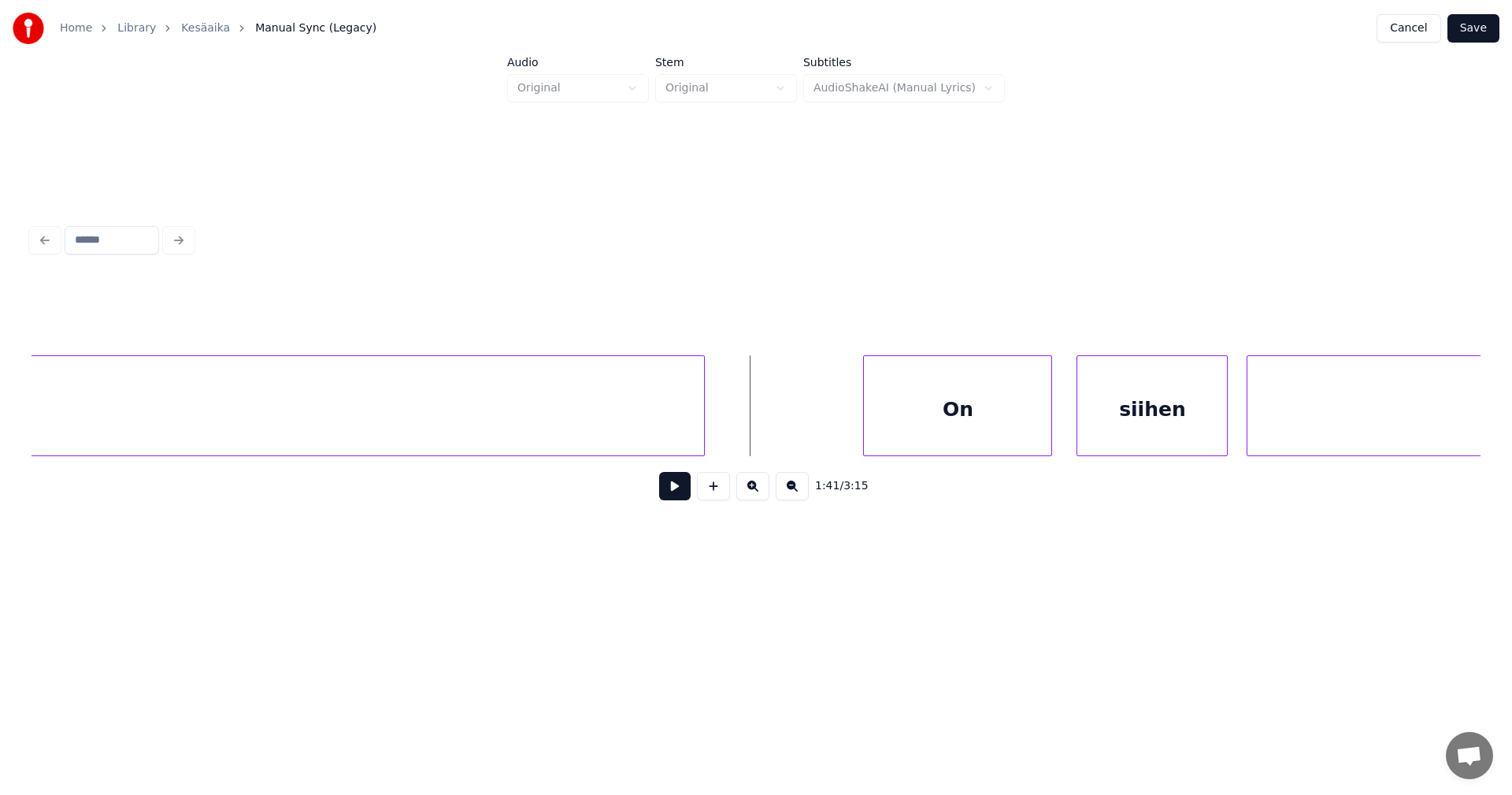
click at [921, 431] on div "On" at bounding box center [958, 410] width 188 height 107
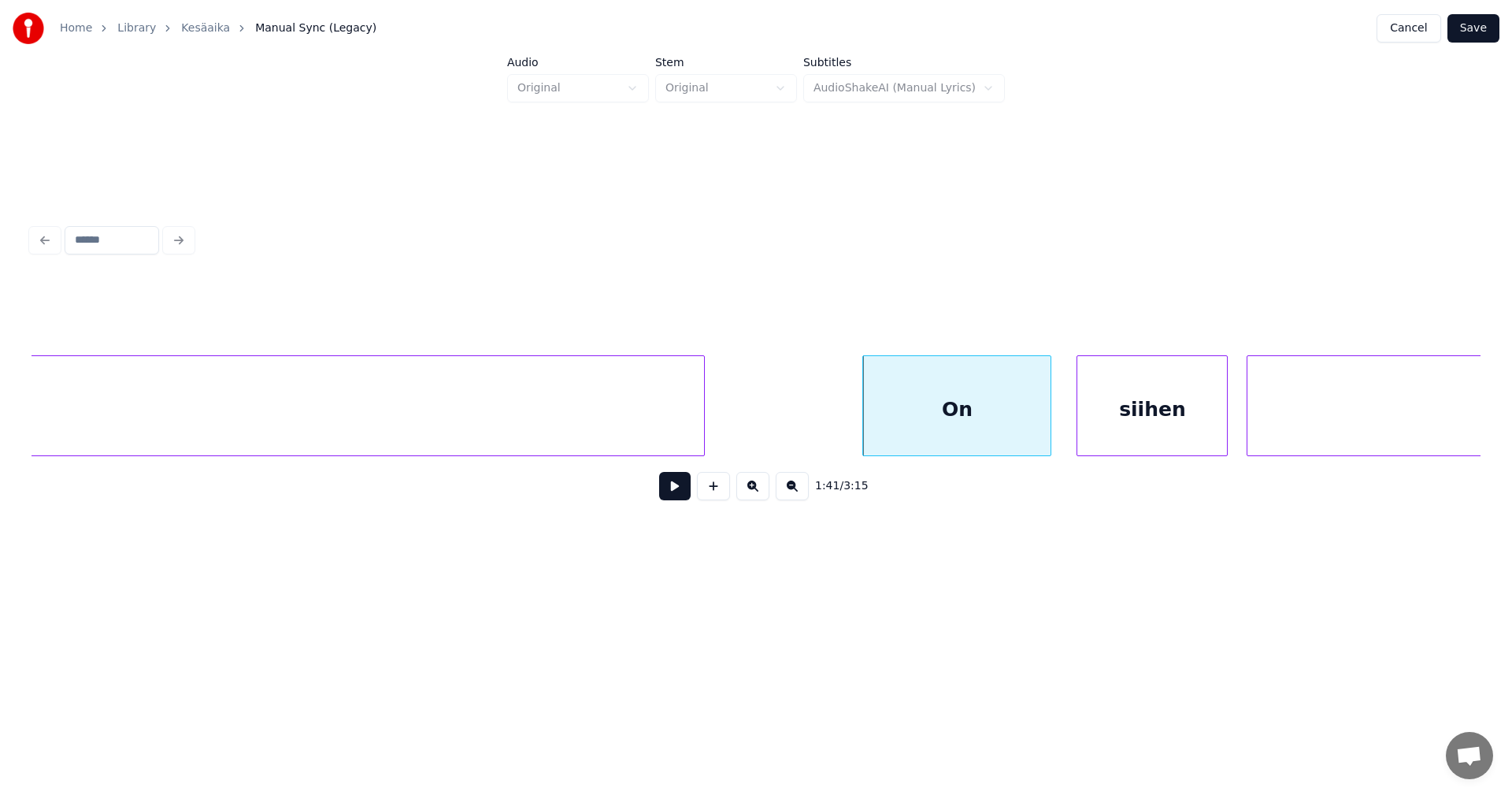
click at [686, 497] on button at bounding box center [675, 486] width 32 height 28
click at [689, 493] on button at bounding box center [675, 486] width 32 height 28
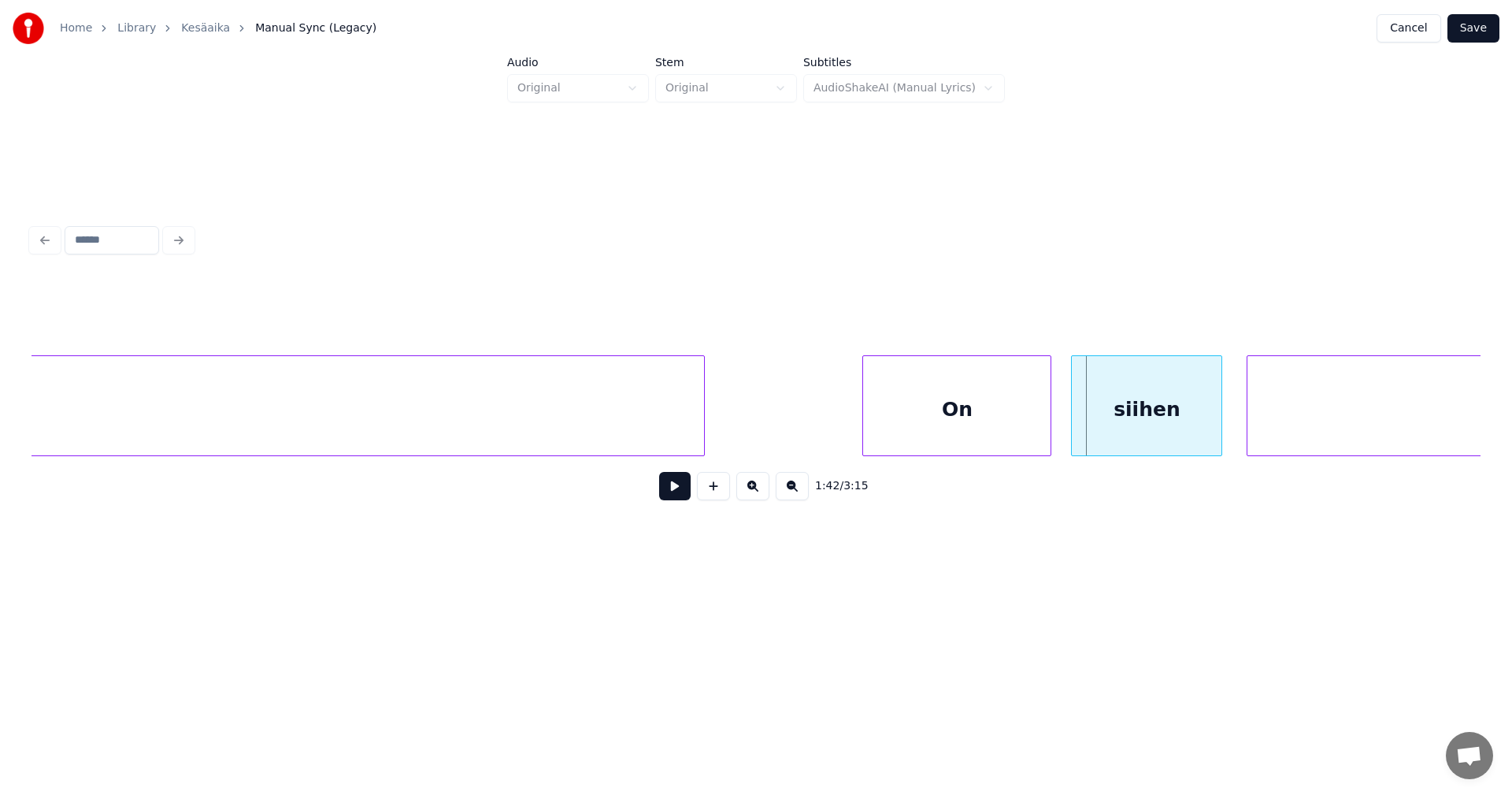
click at [1124, 435] on div "siihen" at bounding box center [1146, 410] width 150 height 107
click at [679, 486] on button at bounding box center [675, 486] width 32 height 28
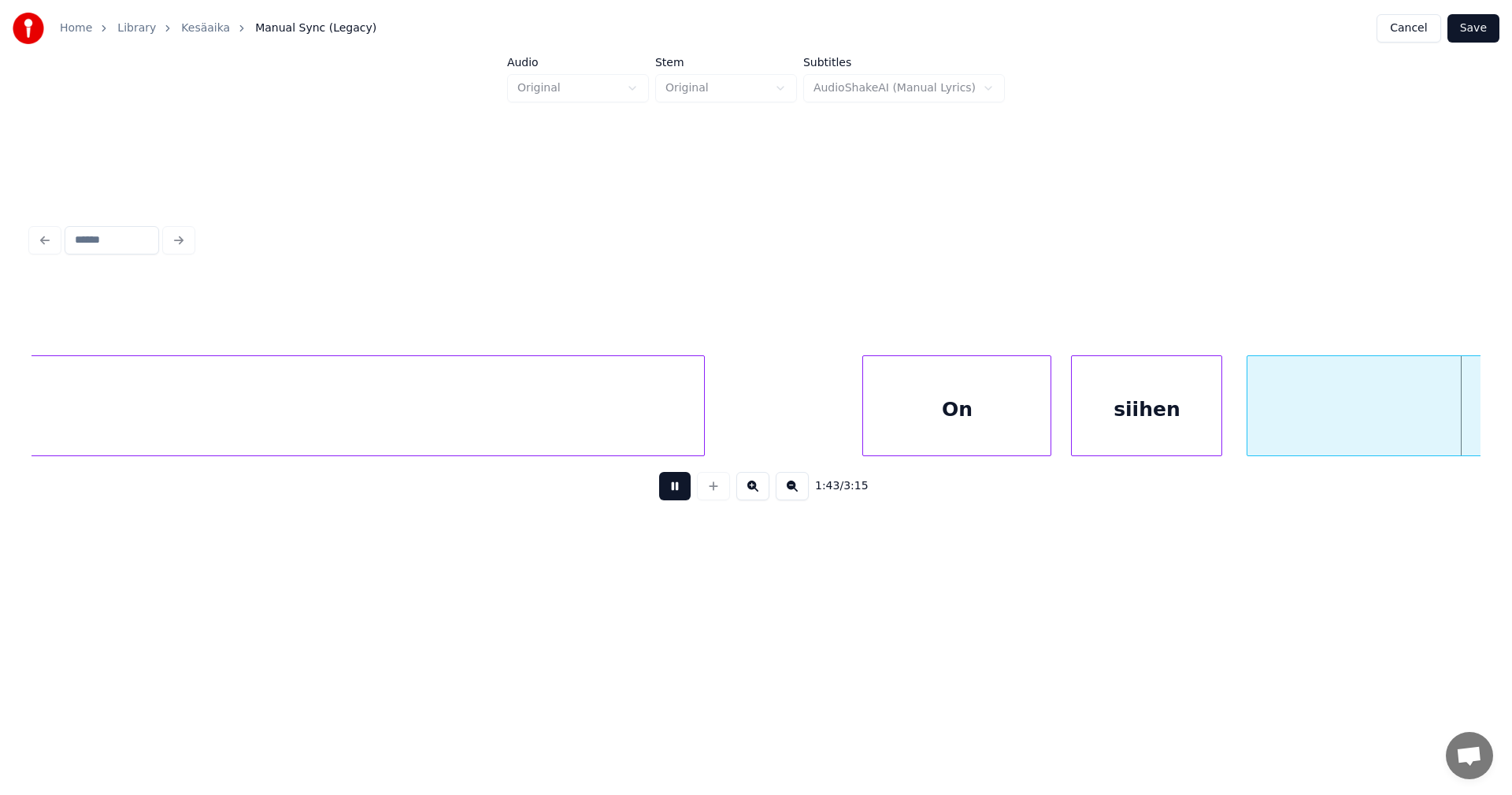
scroll to position [0, 32558]
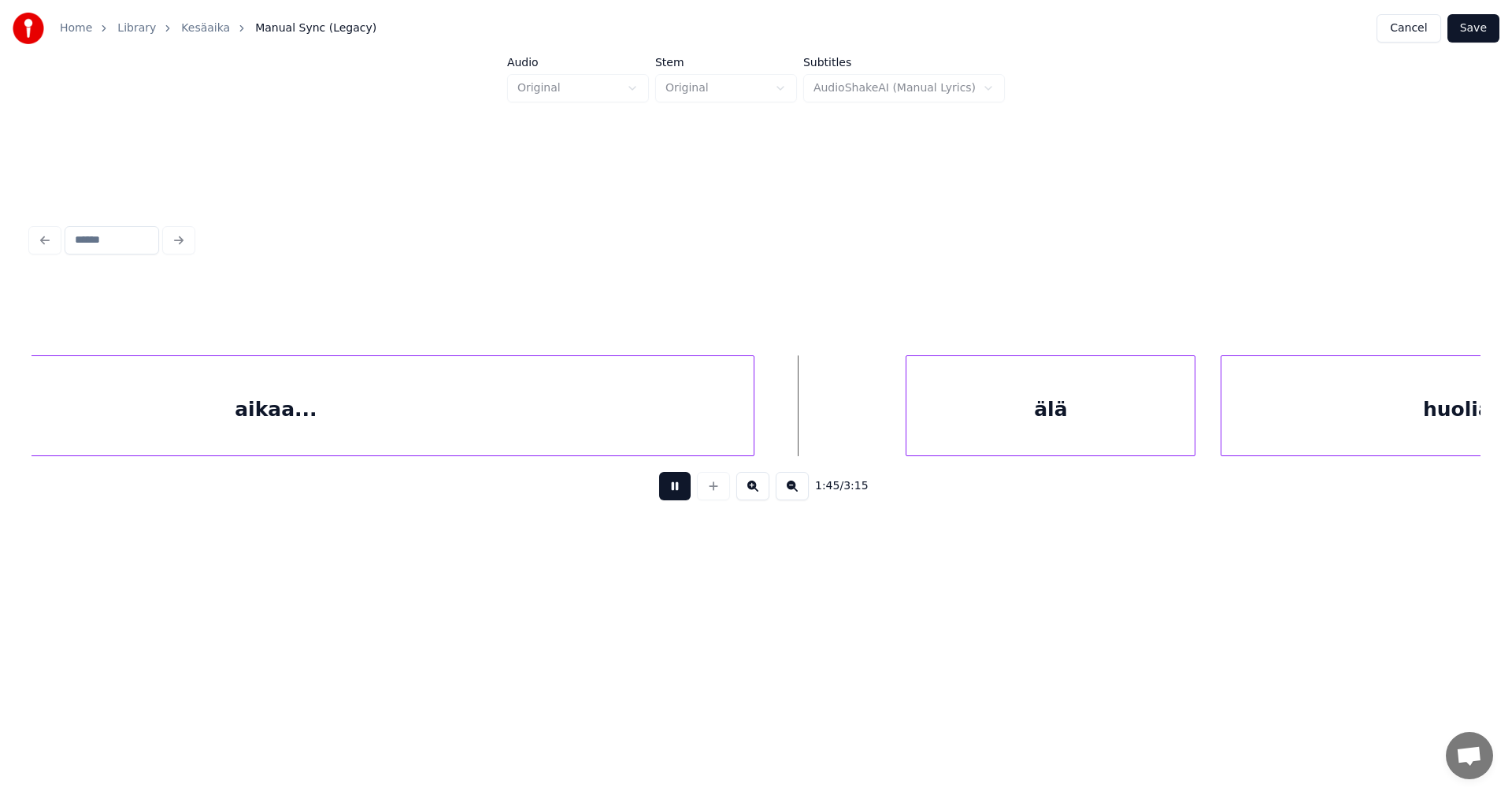
click at [676, 493] on button at bounding box center [675, 486] width 32 height 28
click at [964, 436] on div "älä" at bounding box center [1044, 410] width 288 height 107
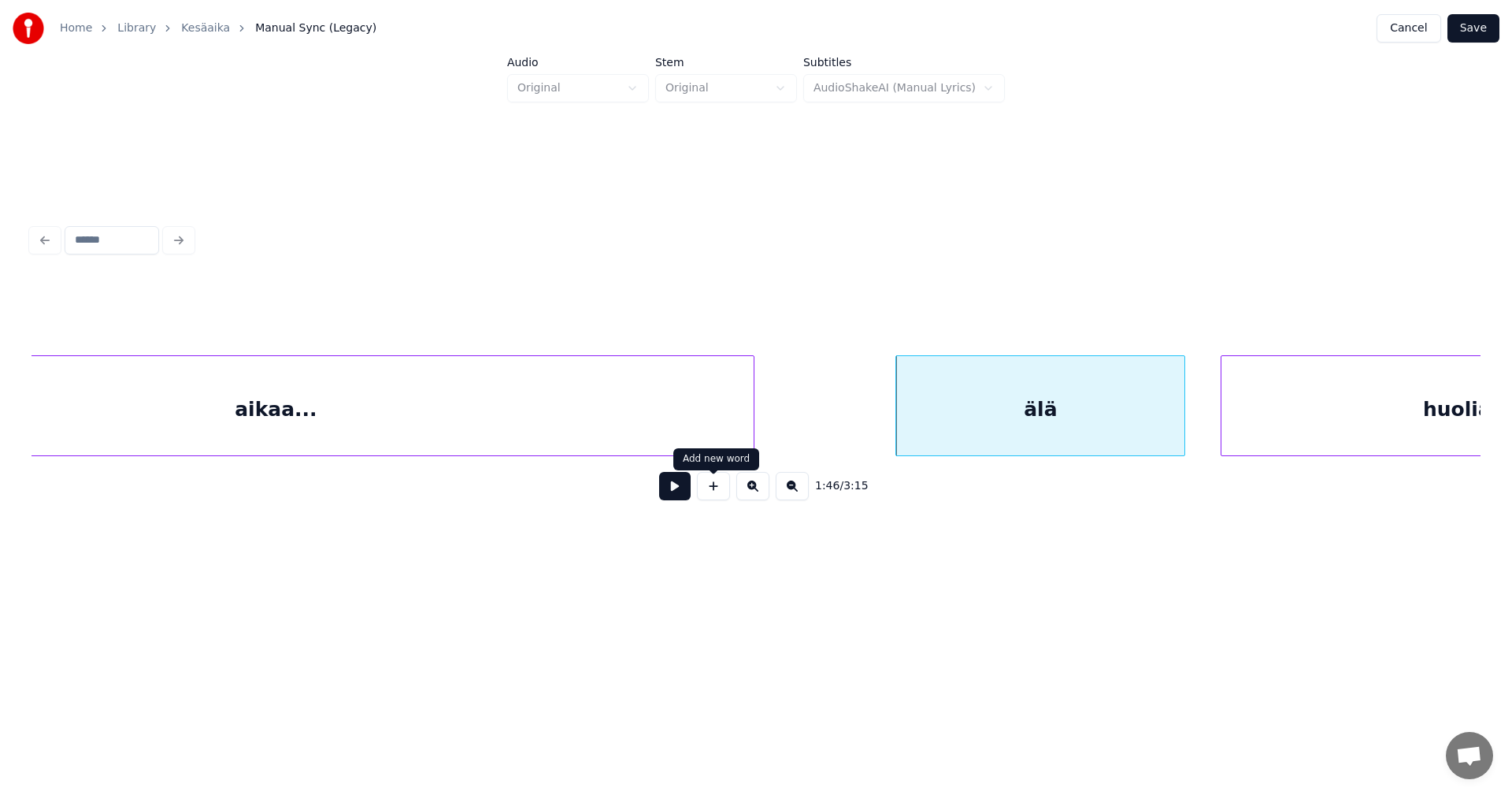
click at [674, 497] on button at bounding box center [675, 486] width 32 height 28
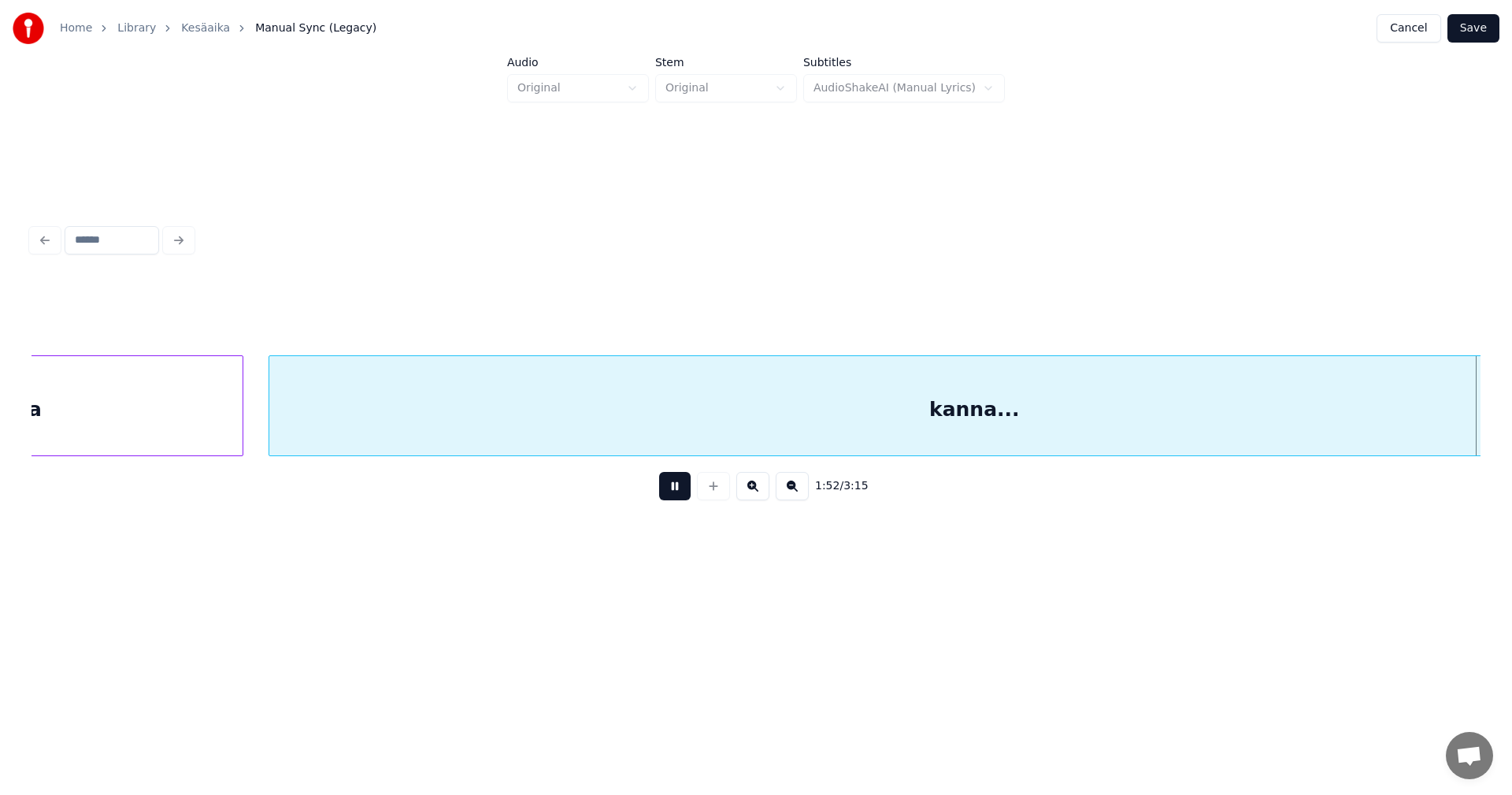
scroll to position [0, 35457]
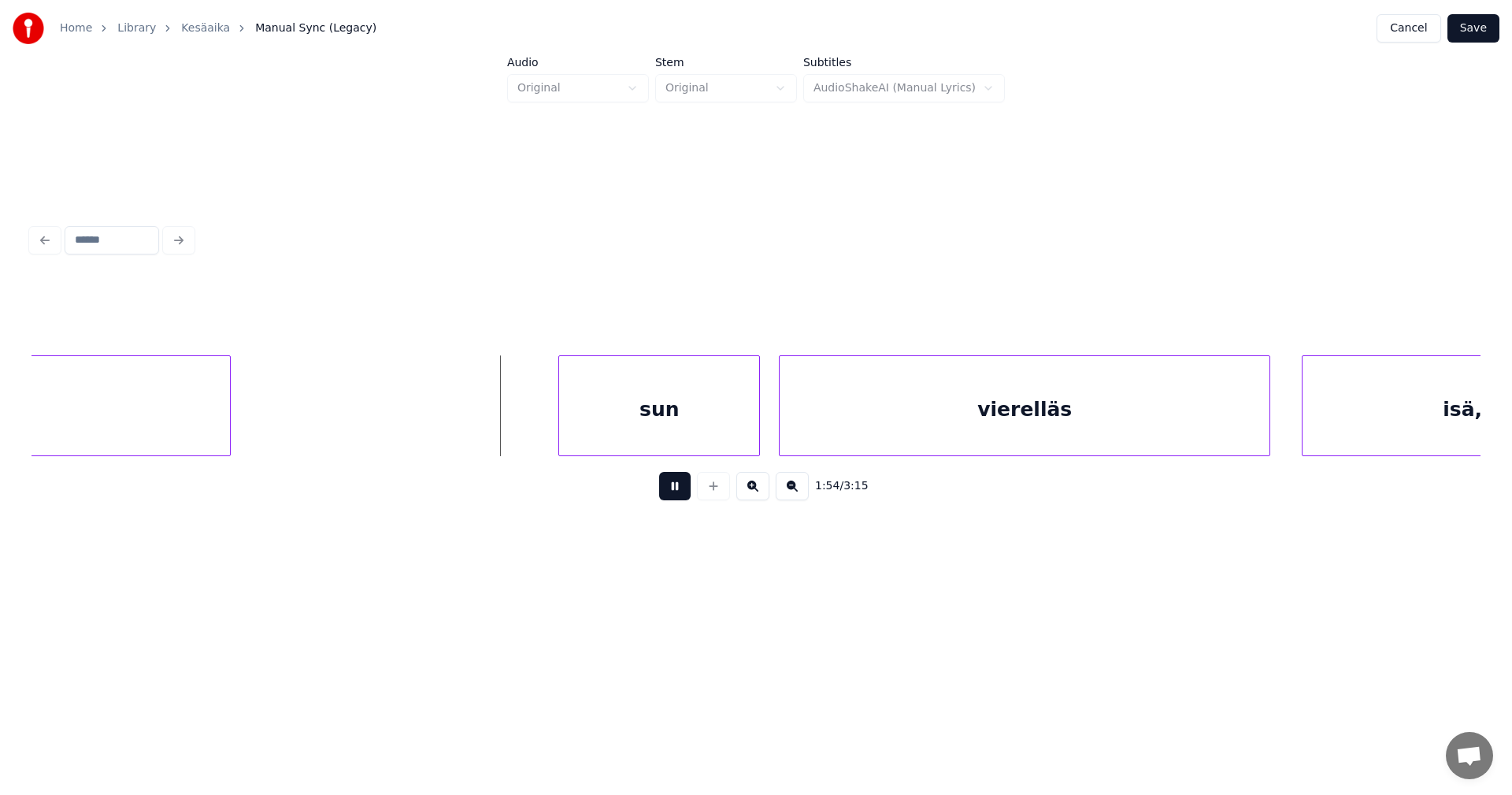
click at [681, 493] on button at bounding box center [675, 486] width 32 height 28
click at [659, 448] on div "sun" at bounding box center [617, 410] width 200 height 107
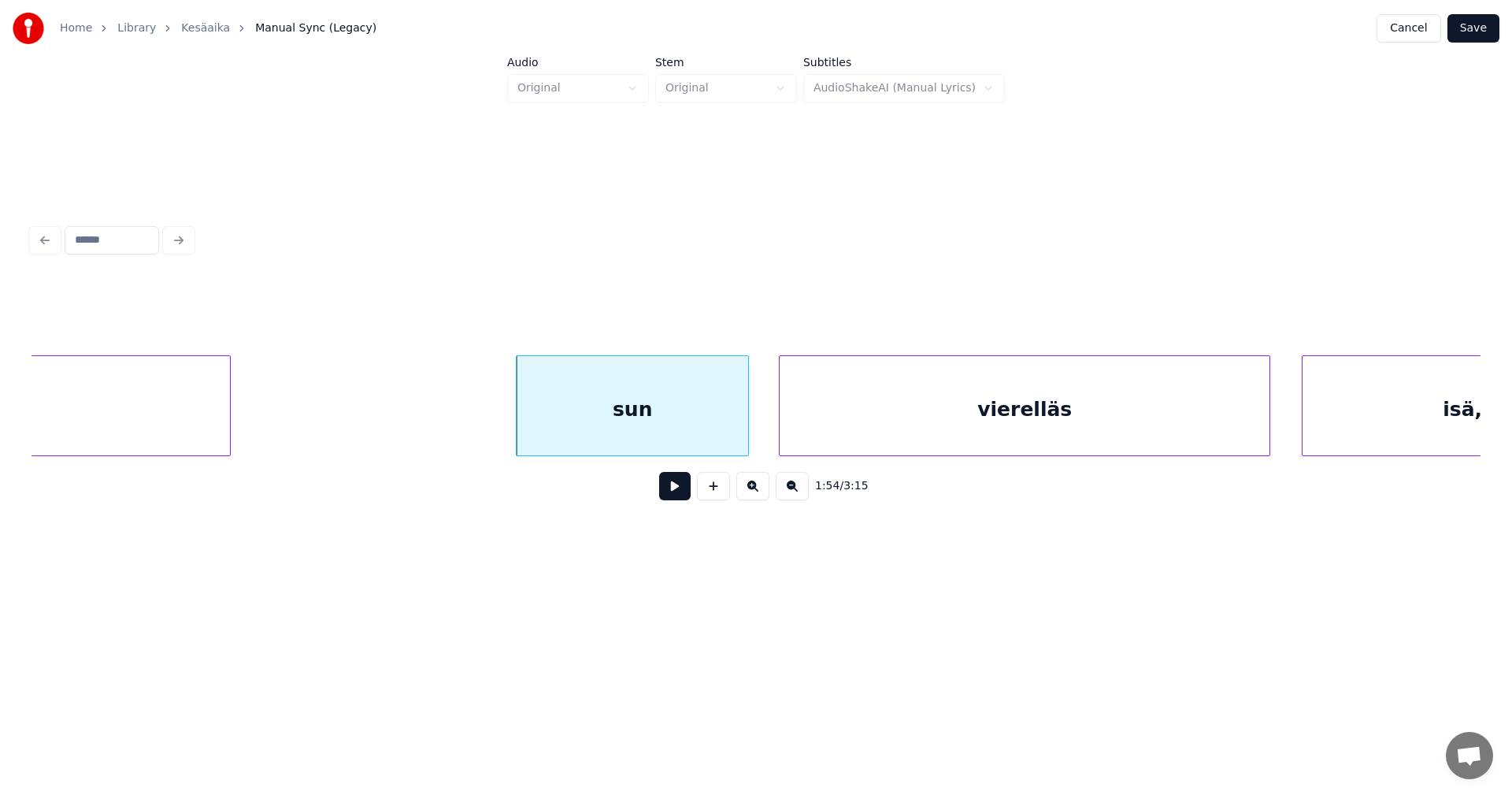
click at [744, 431] on div at bounding box center [746, 405] width 5 height 100
click at [672, 498] on button at bounding box center [675, 486] width 32 height 28
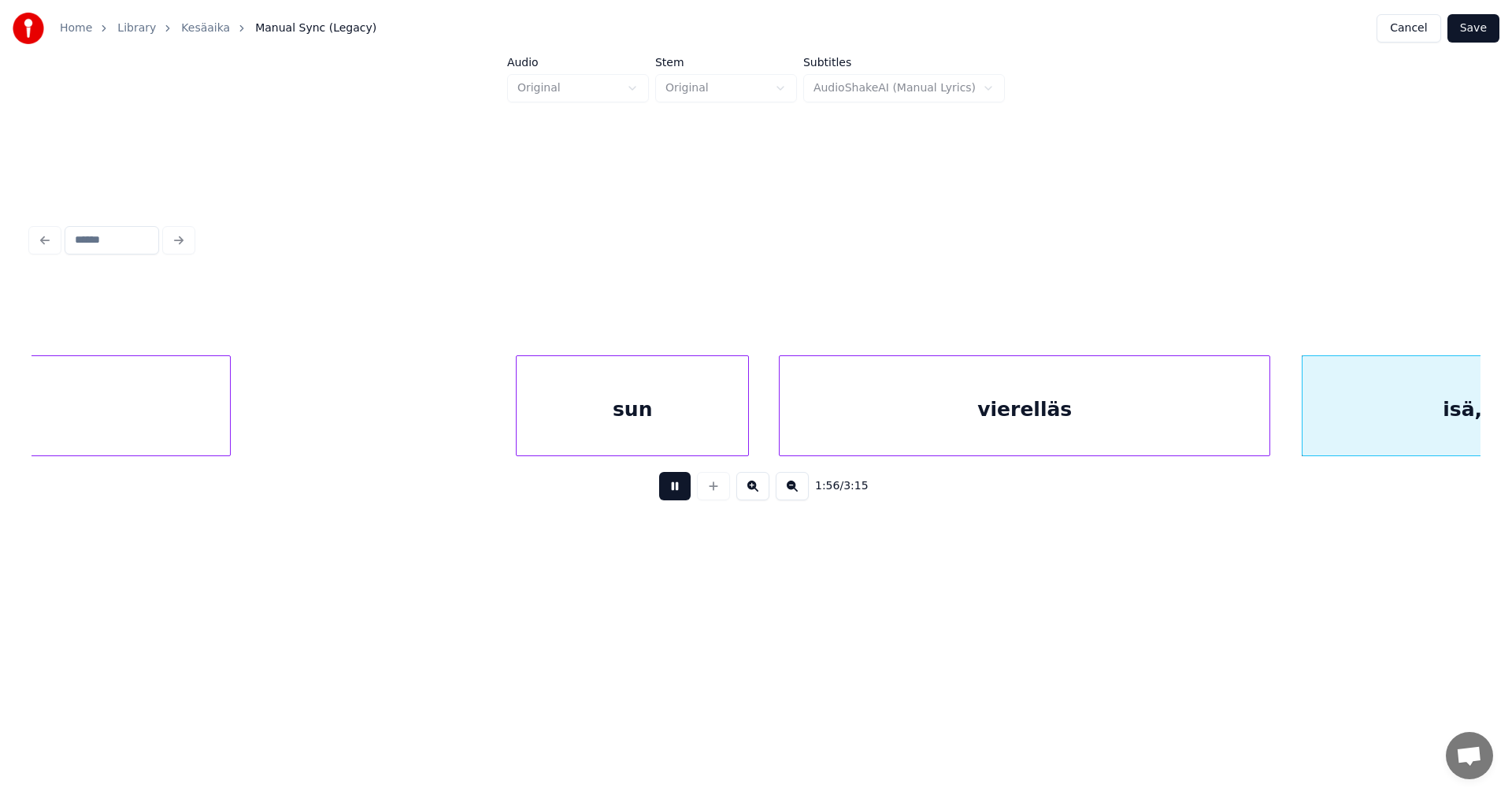
drag, startPoint x: 680, startPoint y: 489, endPoint x: 807, endPoint y: 498, distance: 127.3
click at [681, 489] on button at bounding box center [675, 486] width 32 height 28
click at [1262, 437] on div at bounding box center [1261, 405] width 5 height 100
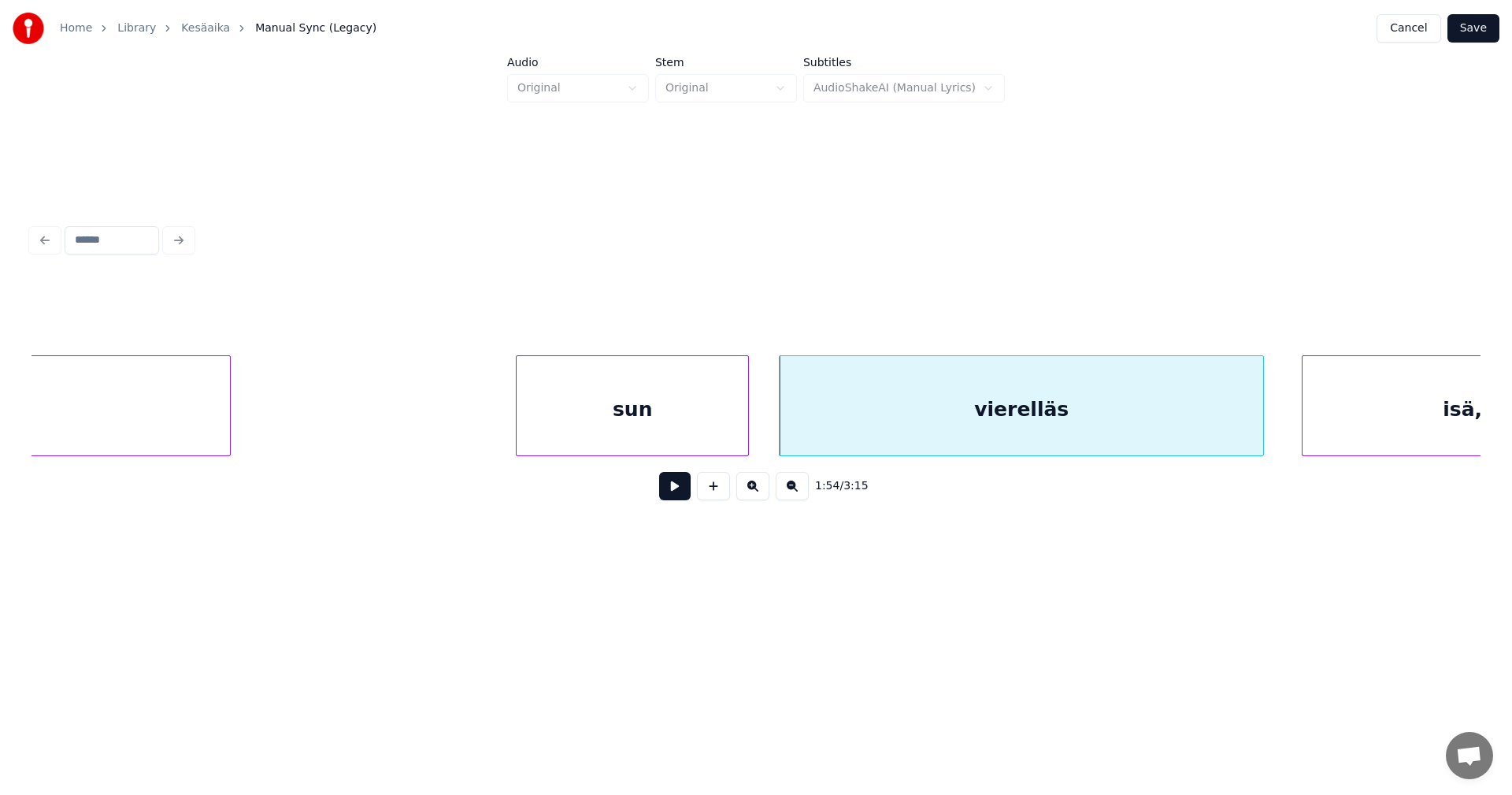
scroll to position [0, 35596]
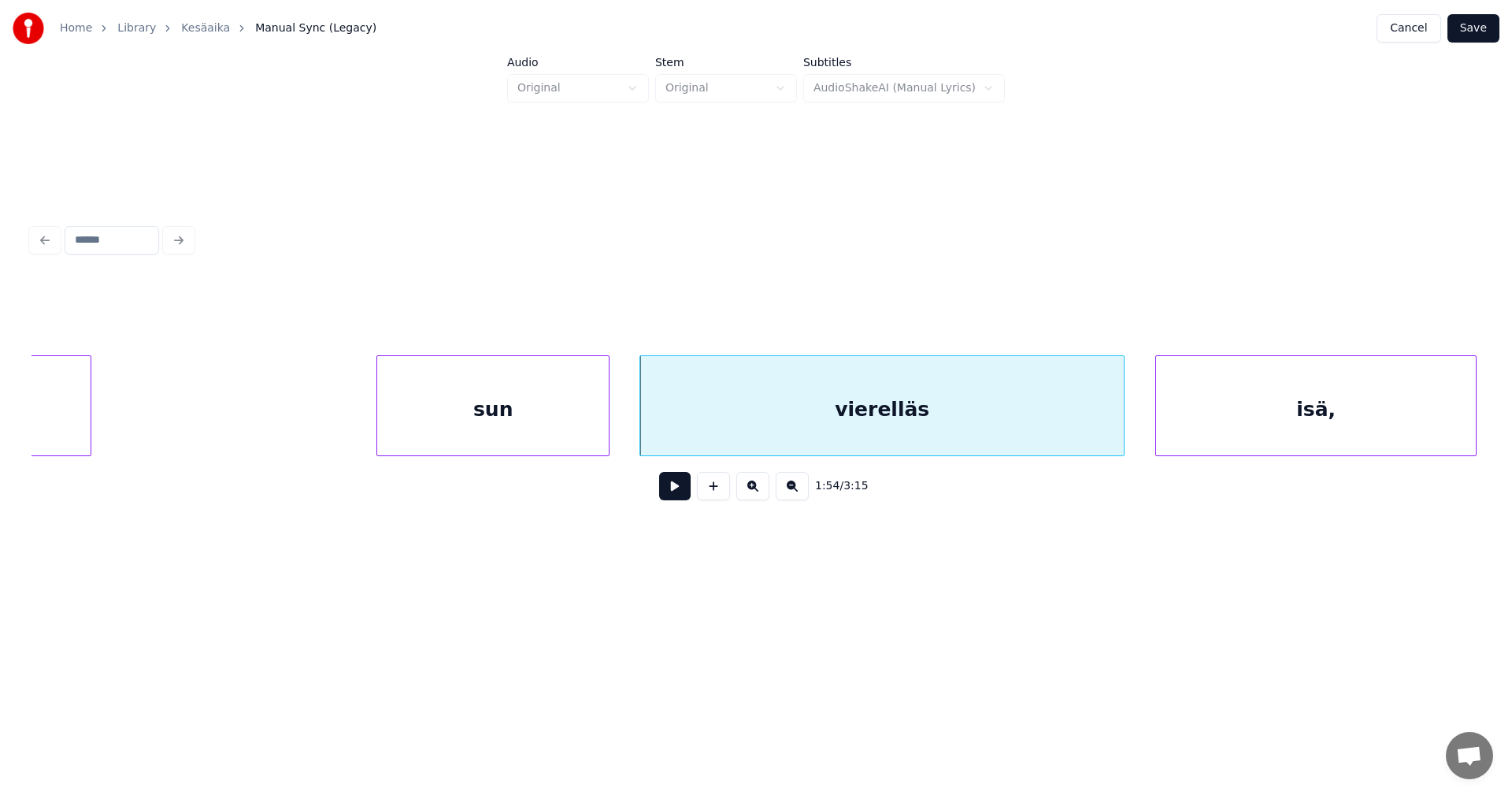
click at [1309, 425] on div "isä," at bounding box center [1316, 410] width 320 height 107
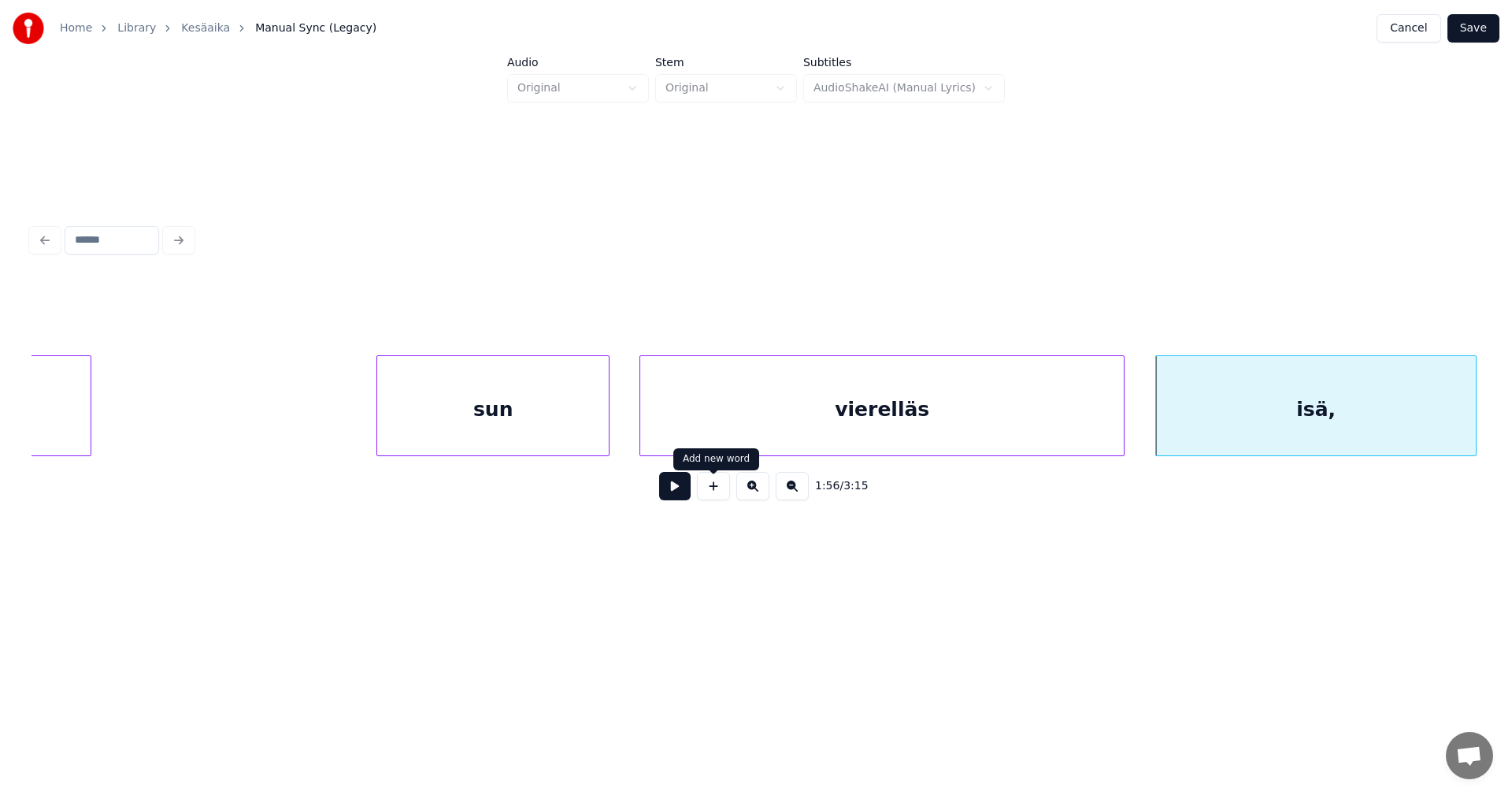
click at [685, 495] on button at bounding box center [675, 486] width 32 height 28
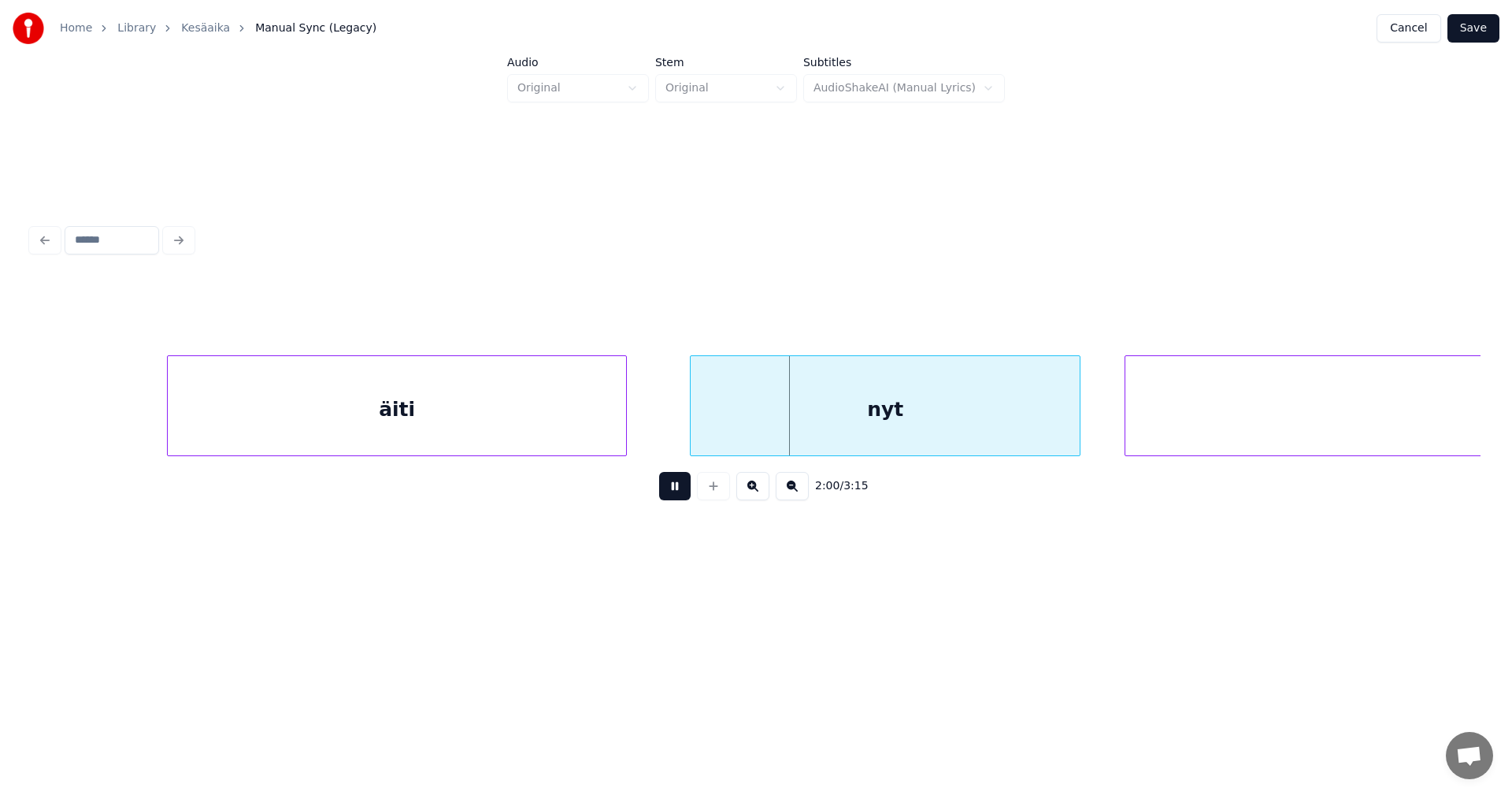
click at [685, 496] on button at bounding box center [675, 486] width 32 height 28
click at [764, 426] on div "nyt" at bounding box center [867, 410] width 389 height 107
click at [573, 426] on div "äiti" at bounding box center [396, 410] width 458 height 107
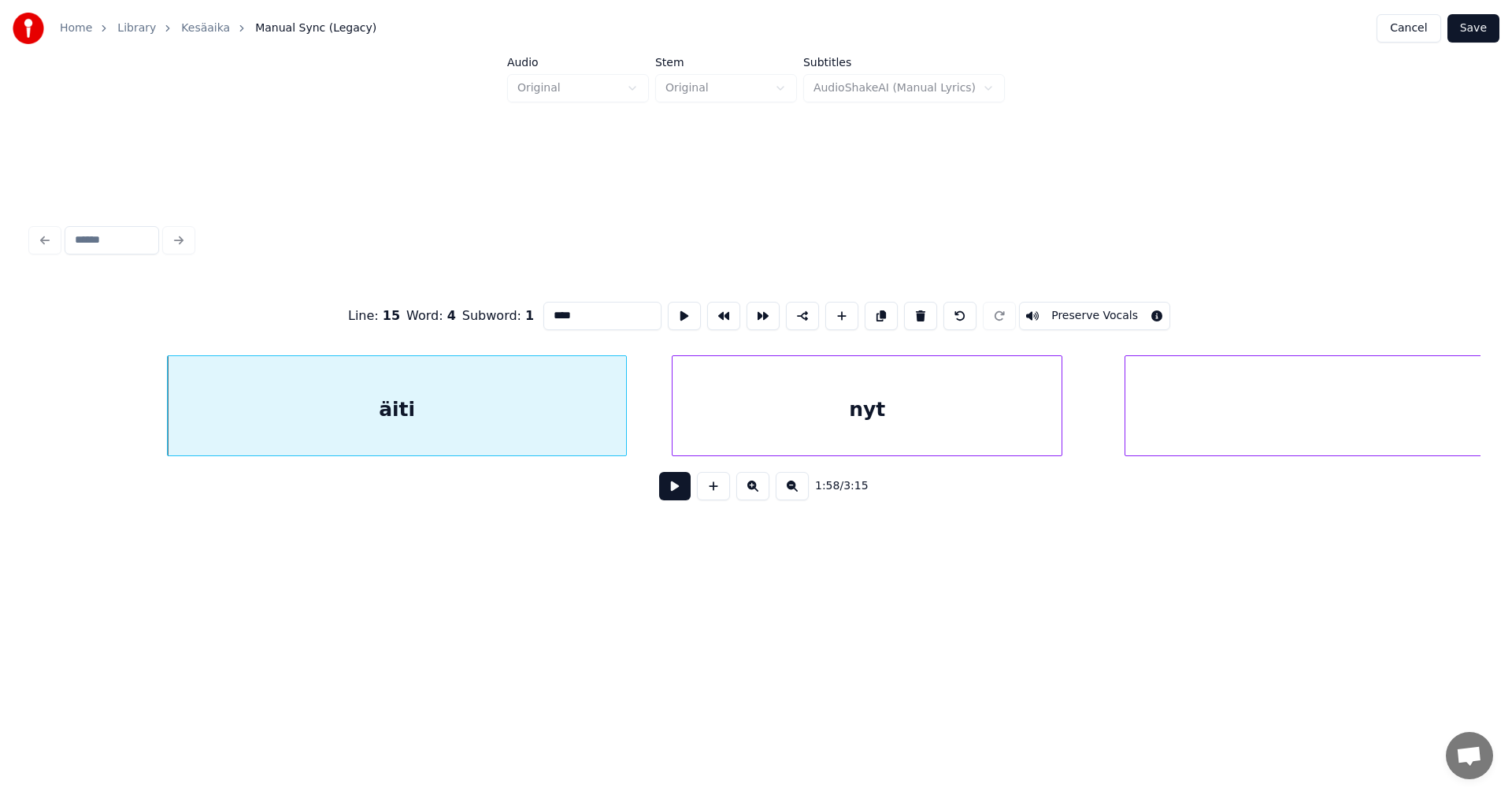
click at [669, 493] on button at bounding box center [675, 486] width 32 height 28
click at [670, 489] on button at bounding box center [675, 486] width 32 height 28
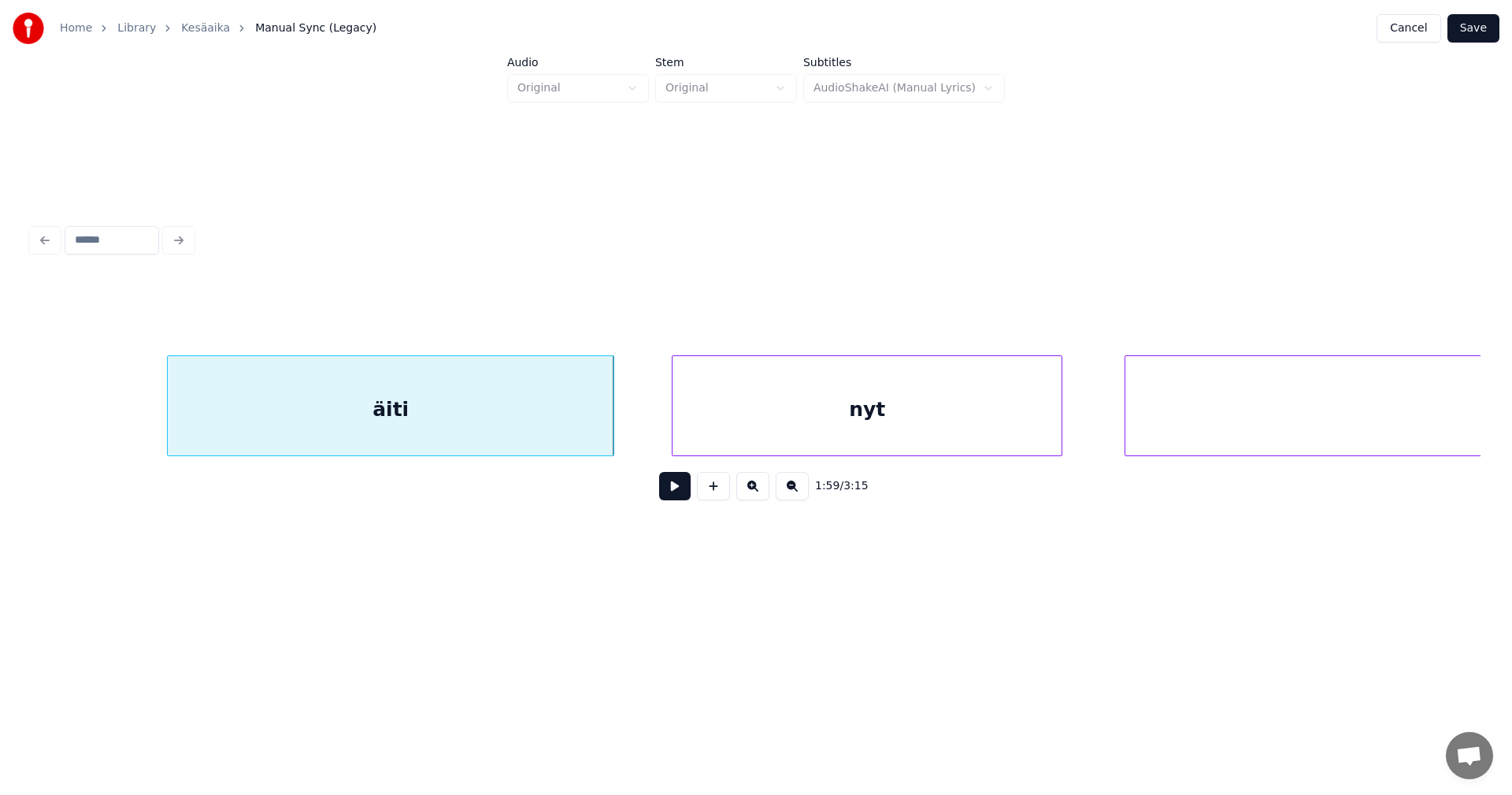
click at [609, 436] on div at bounding box center [611, 405] width 5 height 100
click at [697, 431] on div "nyt" at bounding box center [843, 410] width 389 height 107
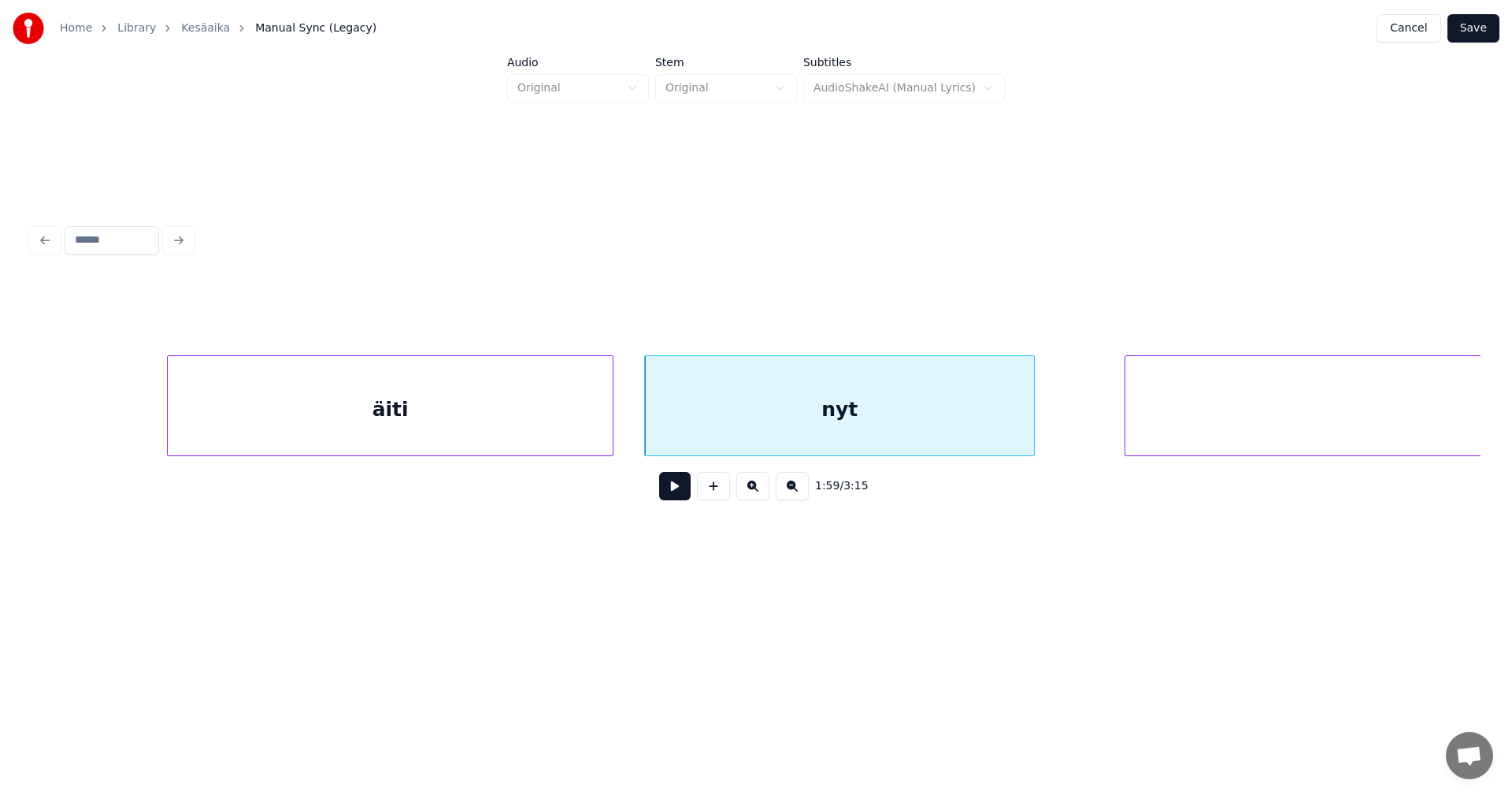
click at [683, 490] on button at bounding box center [675, 486] width 32 height 28
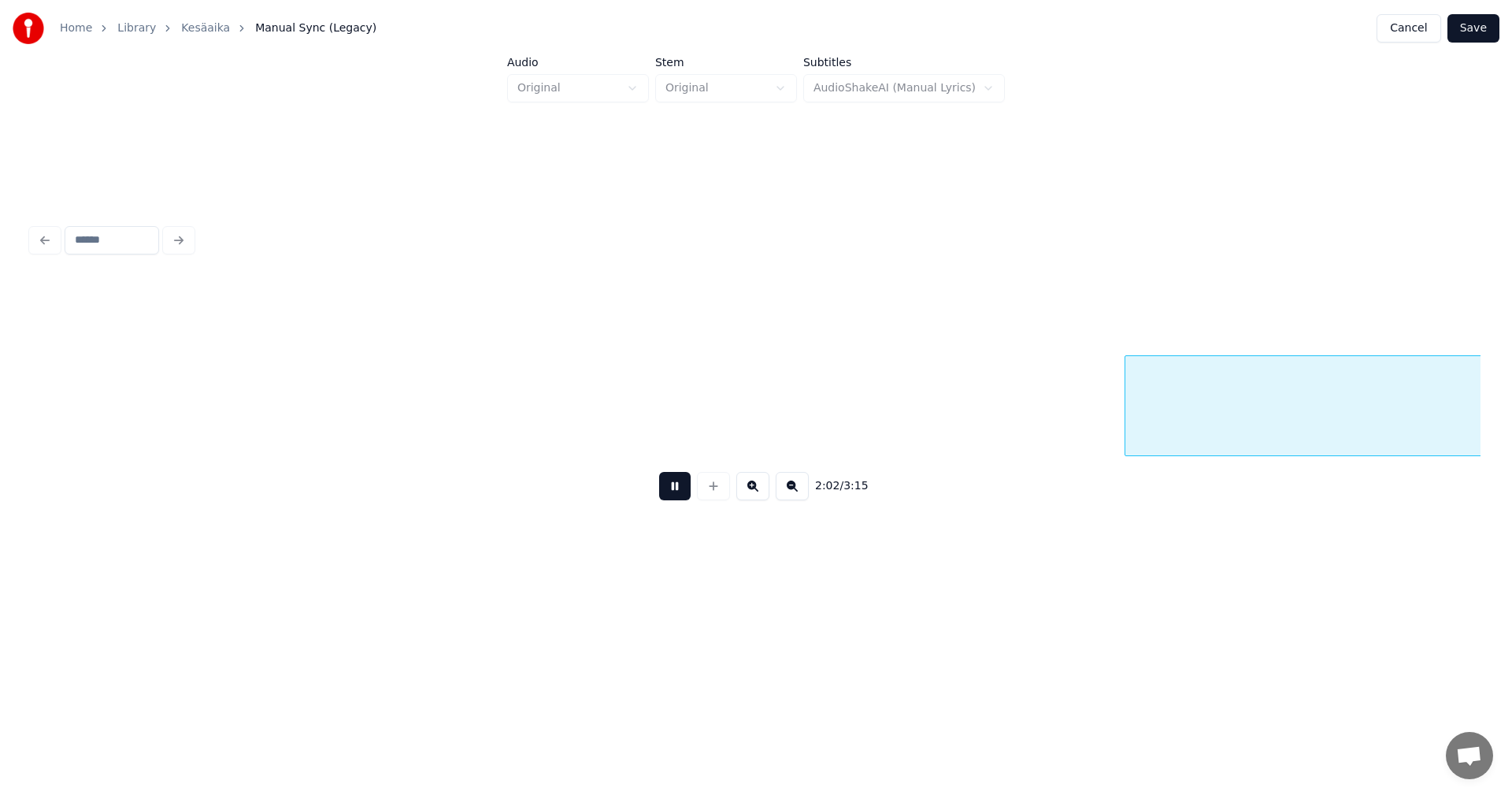
scroll to position [0, 38497]
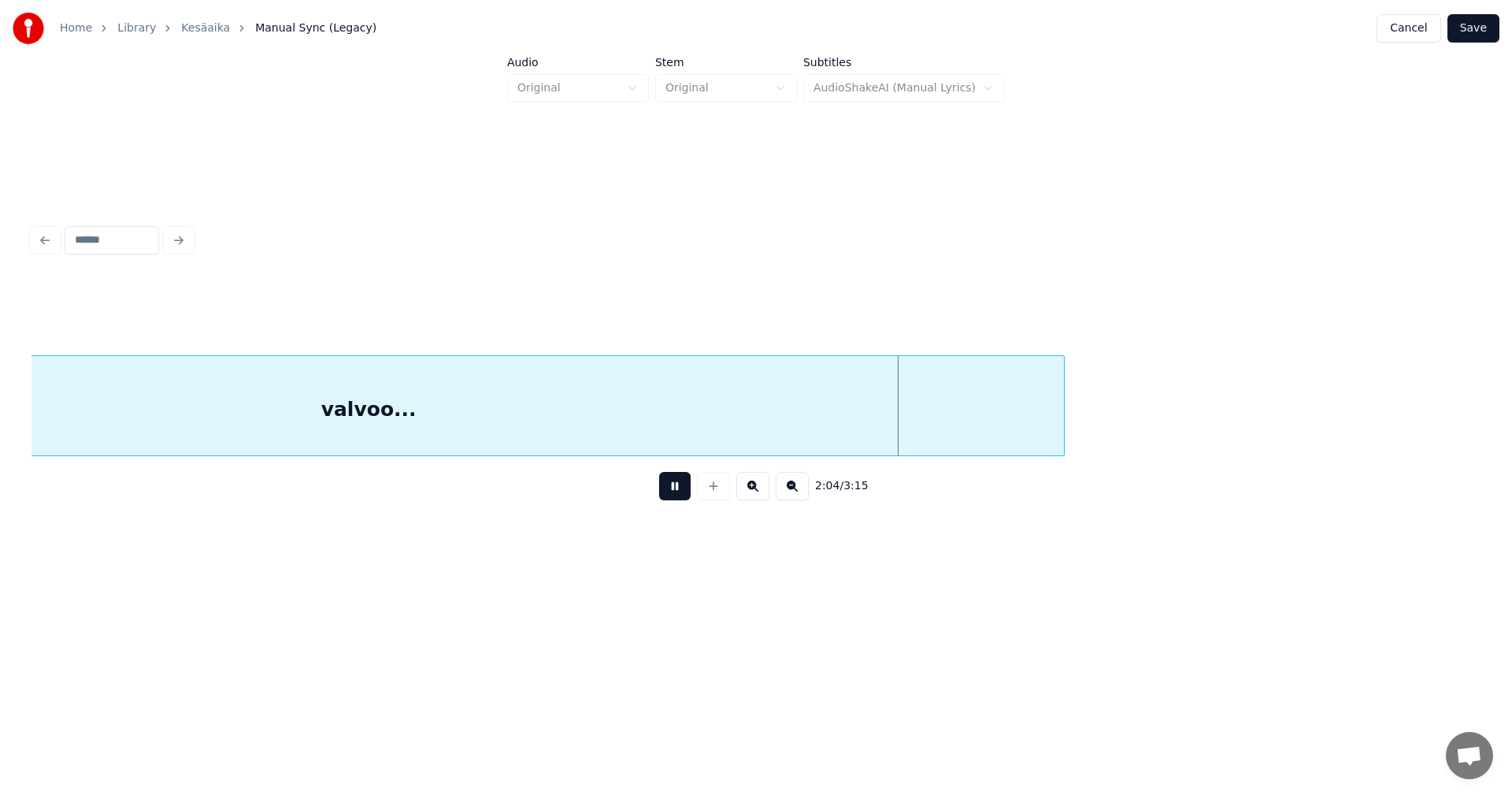
click at [681, 491] on button at bounding box center [675, 486] width 32 height 28
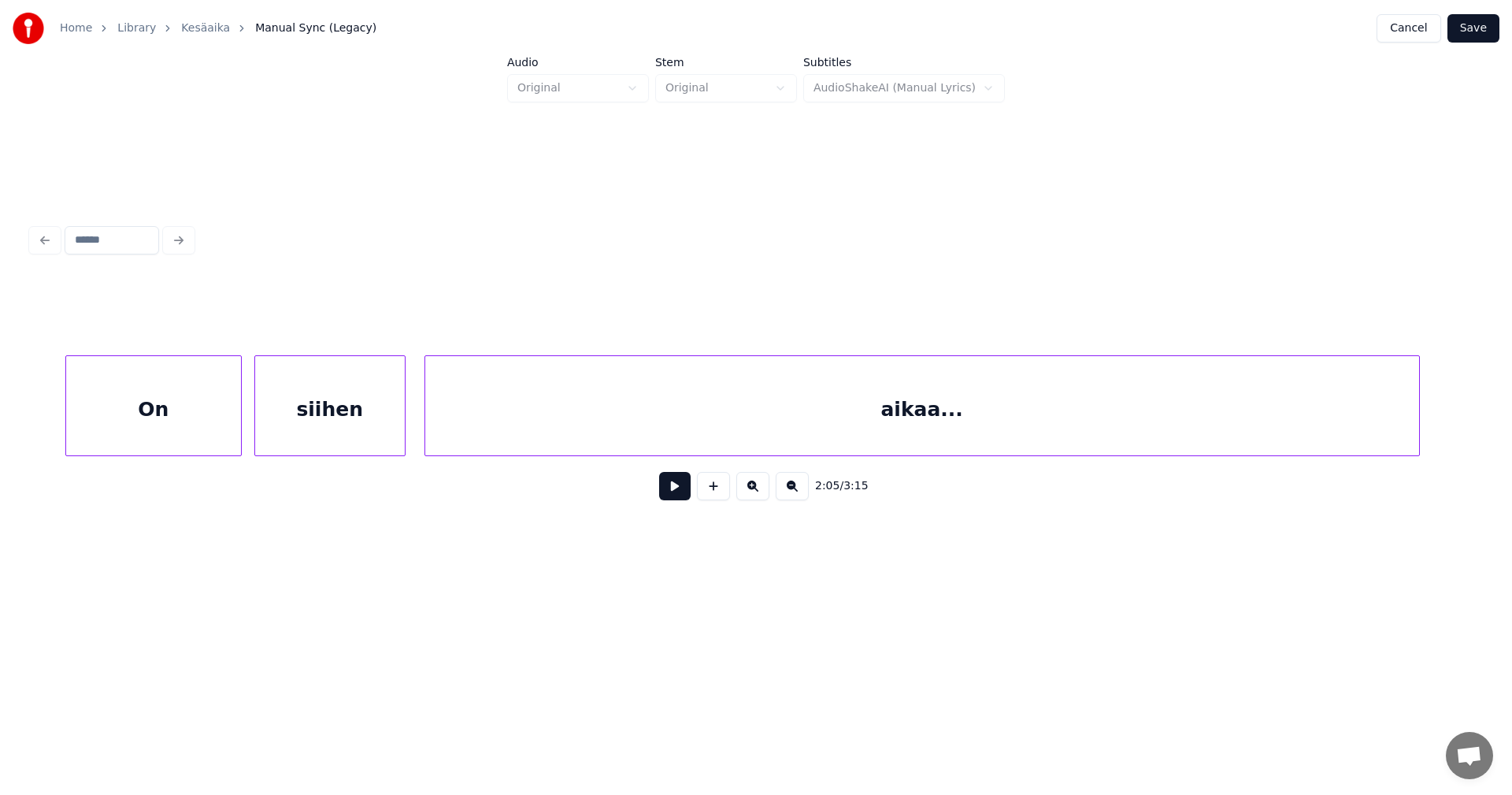
scroll to position [0, 47266]
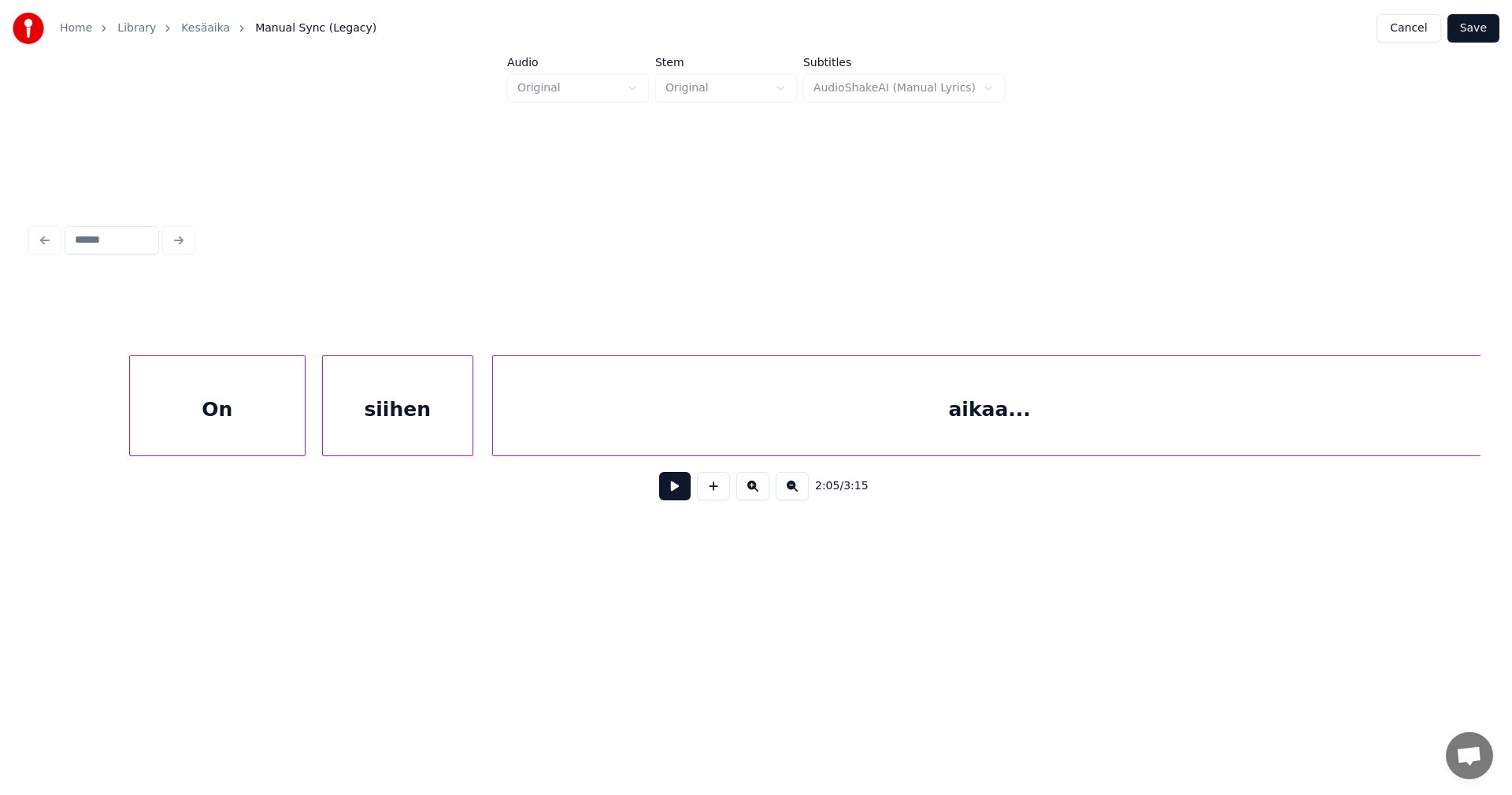
click at [239, 421] on div "On" at bounding box center [217, 410] width 175 height 107
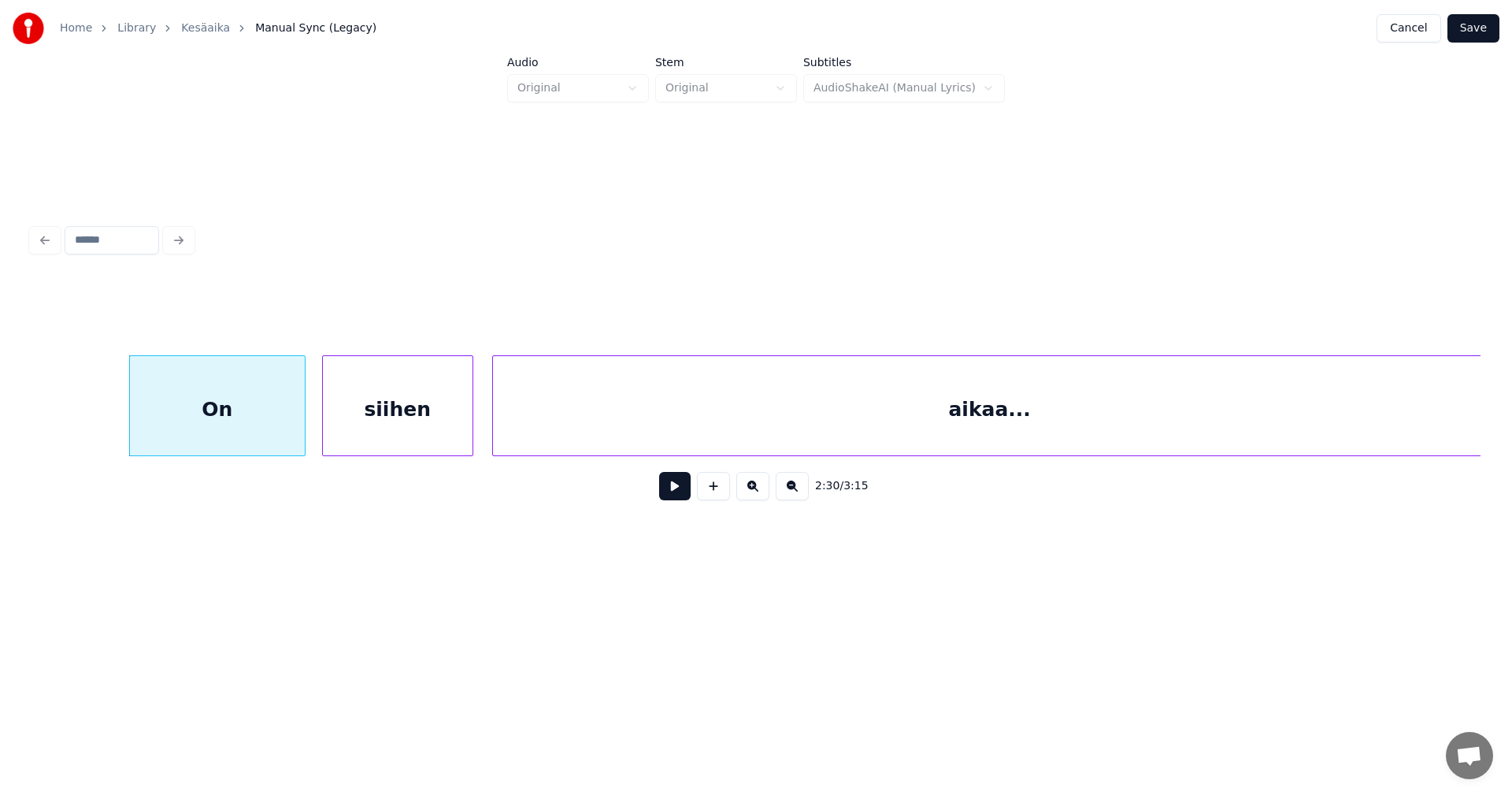
click at [681, 494] on button at bounding box center [675, 486] width 32 height 28
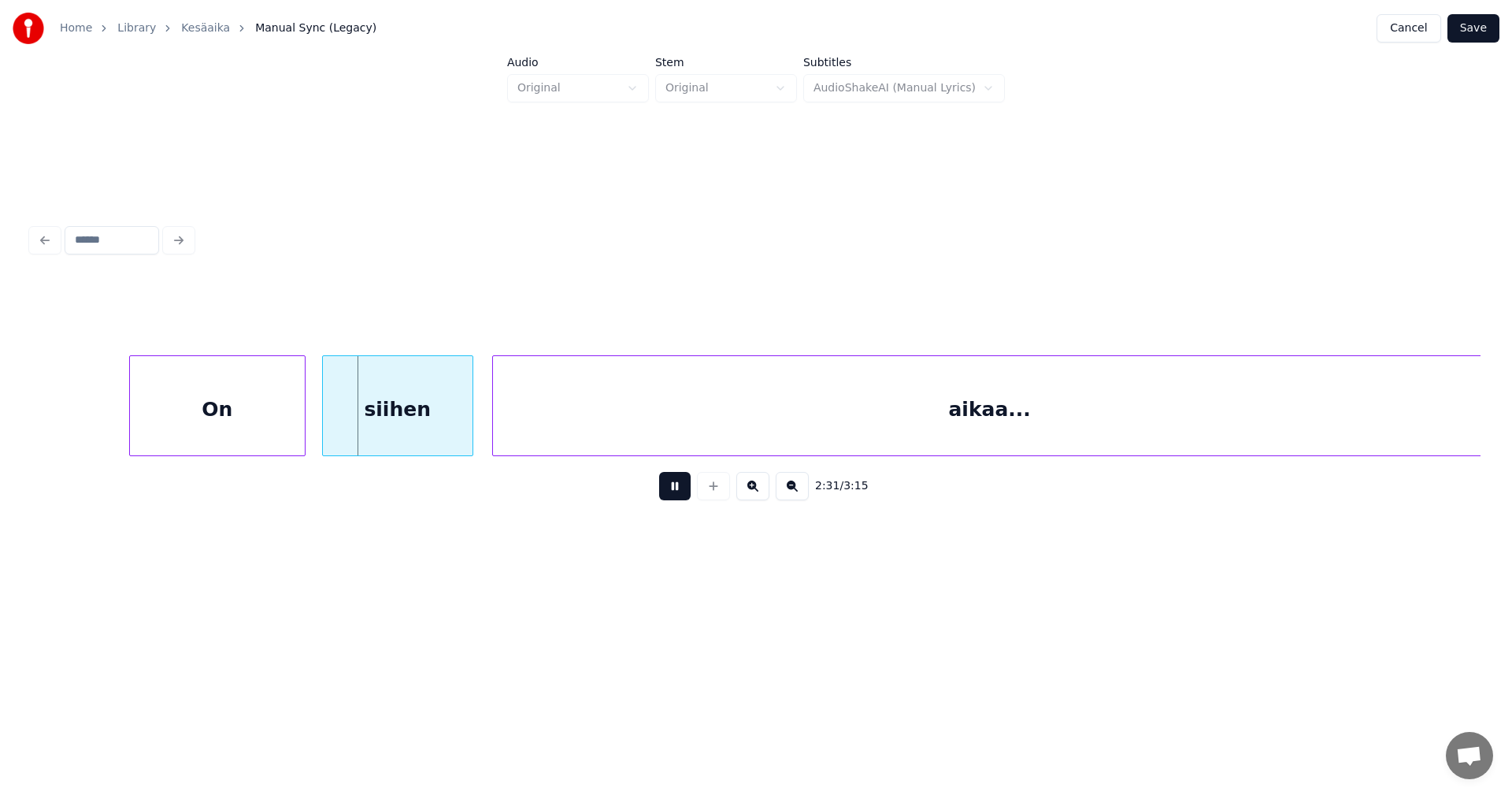
drag, startPoint x: 681, startPoint y: 494, endPoint x: 660, endPoint y: 491, distance: 21.2
click at [671, 492] on button at bounding box center [675, 486] width 32 height 28
click at [402, 414] on div "siihen" at bounding box center [398, 410] width 150 height 107
click at [671, 494] on button at bounding box center [675, 486] width 32 height 28
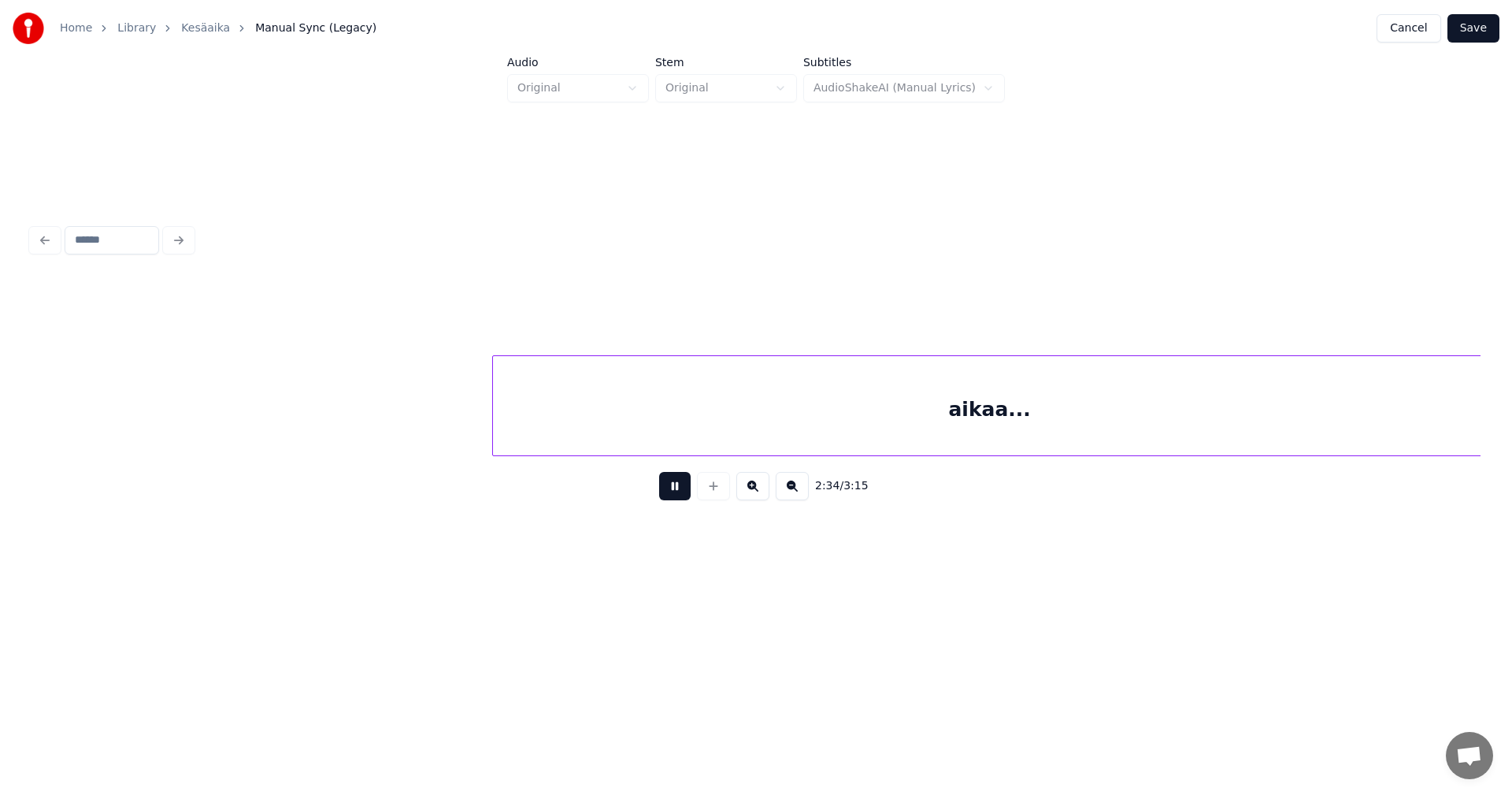
scroll to position [0, 48716]
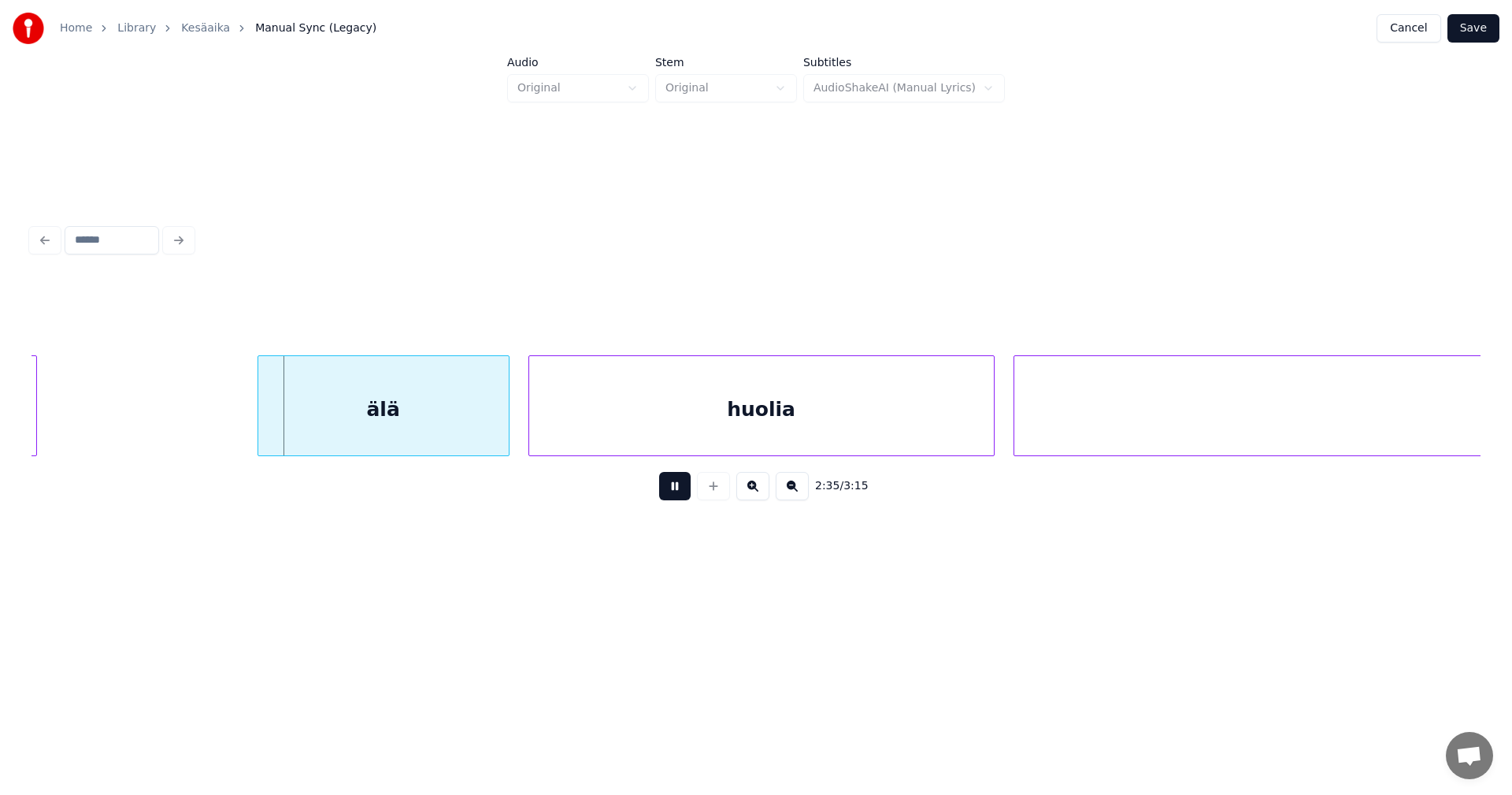
click at [671, 493] on button at bounding box center [675, 486] width 32 height 28
click at [413, 417] on div "älä" at bounding box center [373, 410] width 250 height 107
click at [658, 493] on div "2:35 / 3:15" at bounding box center [756, 486] width 1424 height 34
click at [666, 495] on button at bounding box center [675, 486] width 32 height 28
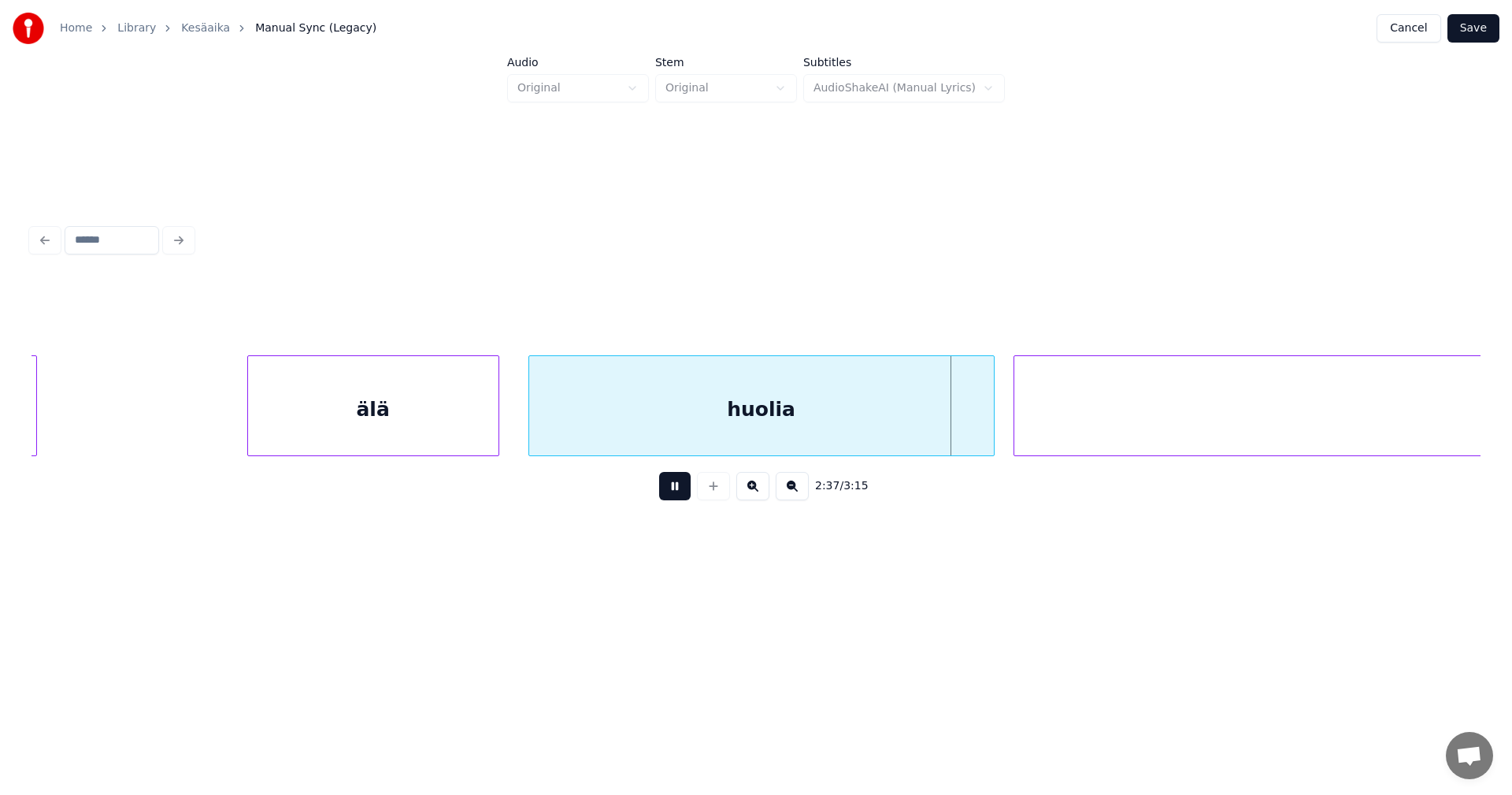
click at [665, 496] on button at bounding box center [675, 486] width 32 height 28
click at [964, 431] on div at bounding box center [966, 405] width 5 height 100
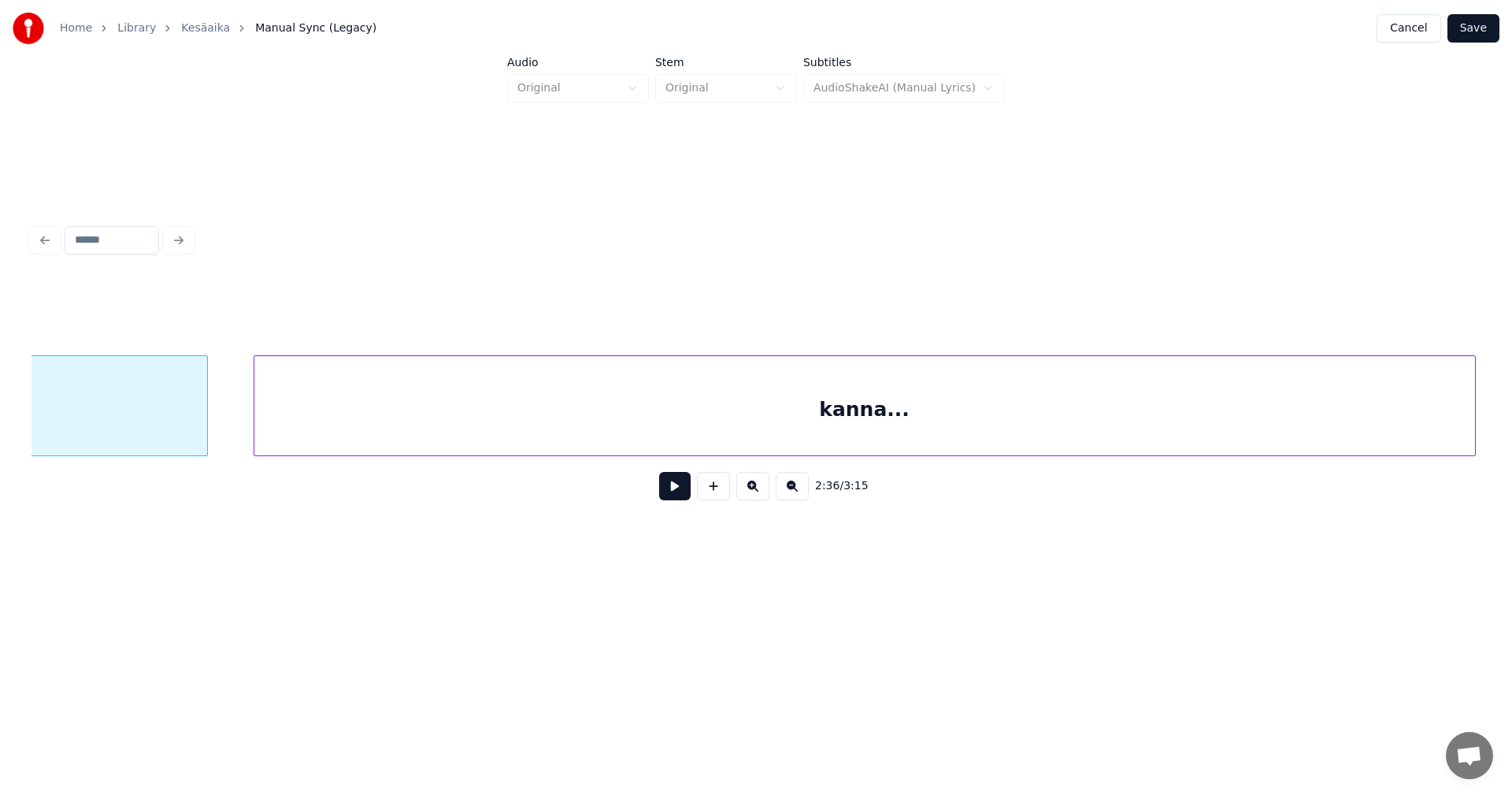
click at [1045, 421] on div "kanna..." at bounding box center [865, 410] width 1221 height 107
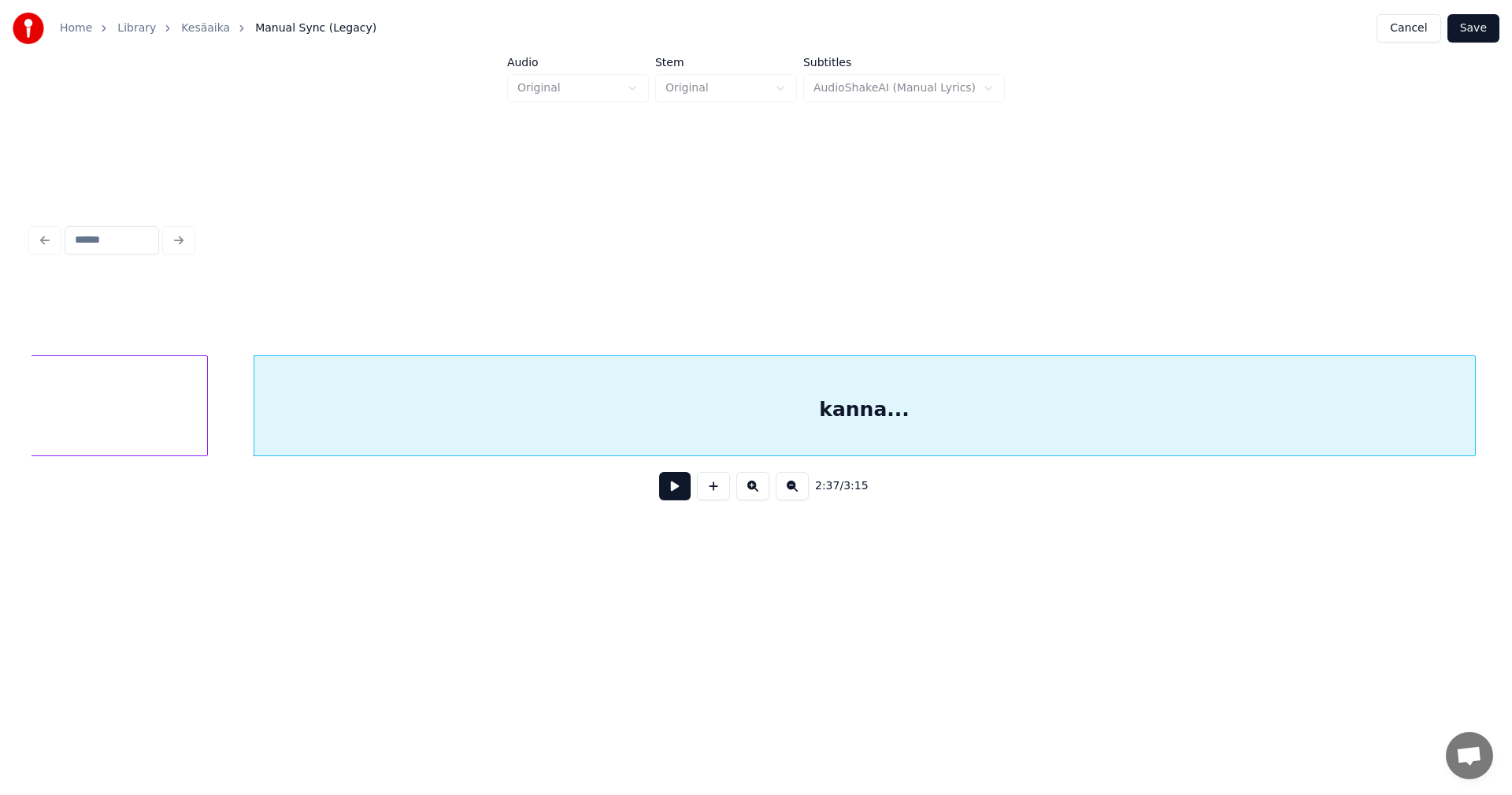
click at [680, 491] on button at bounding box center [675, 486] width 32 height 28
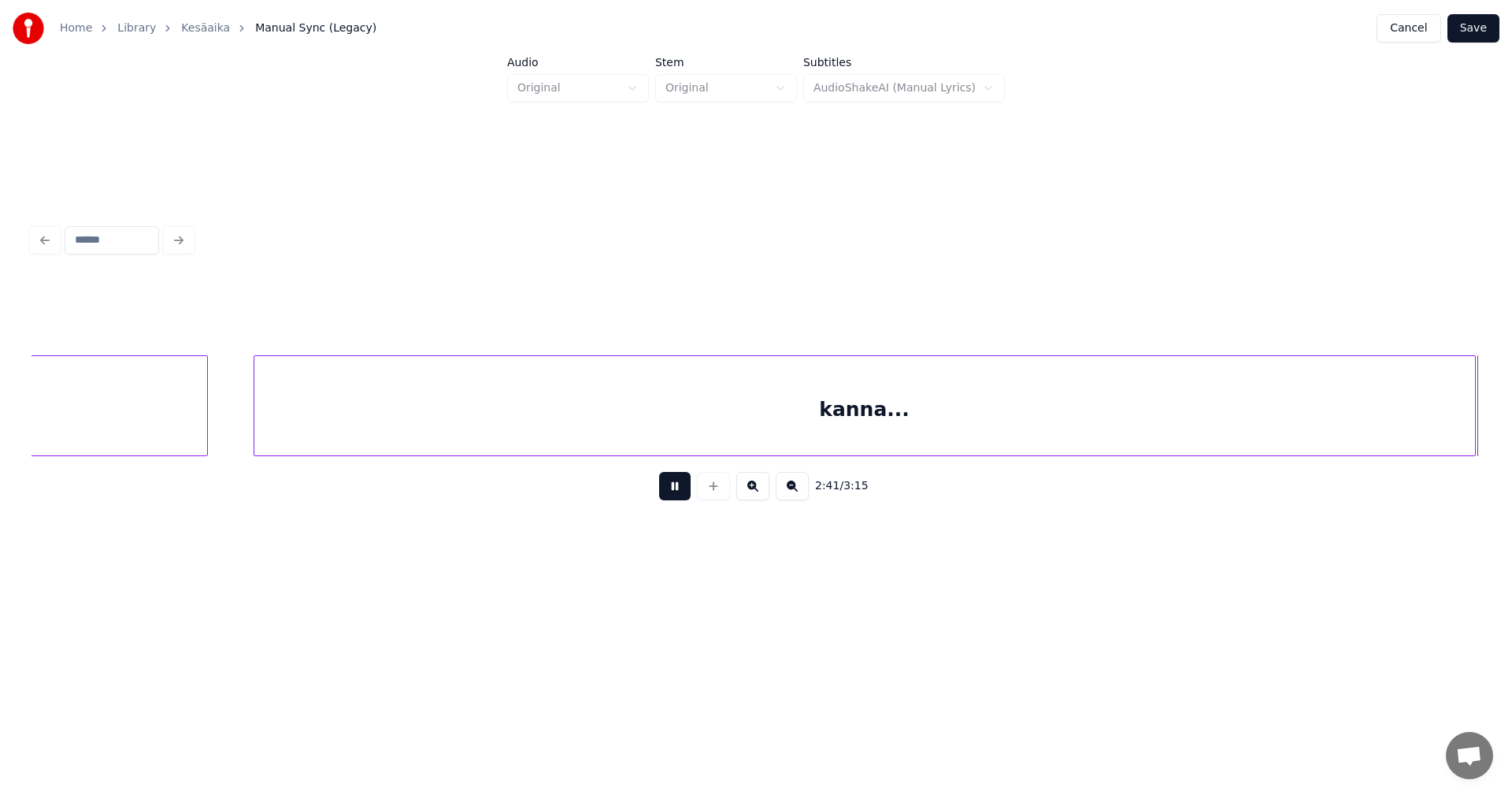
scroll to position [0, 50918]
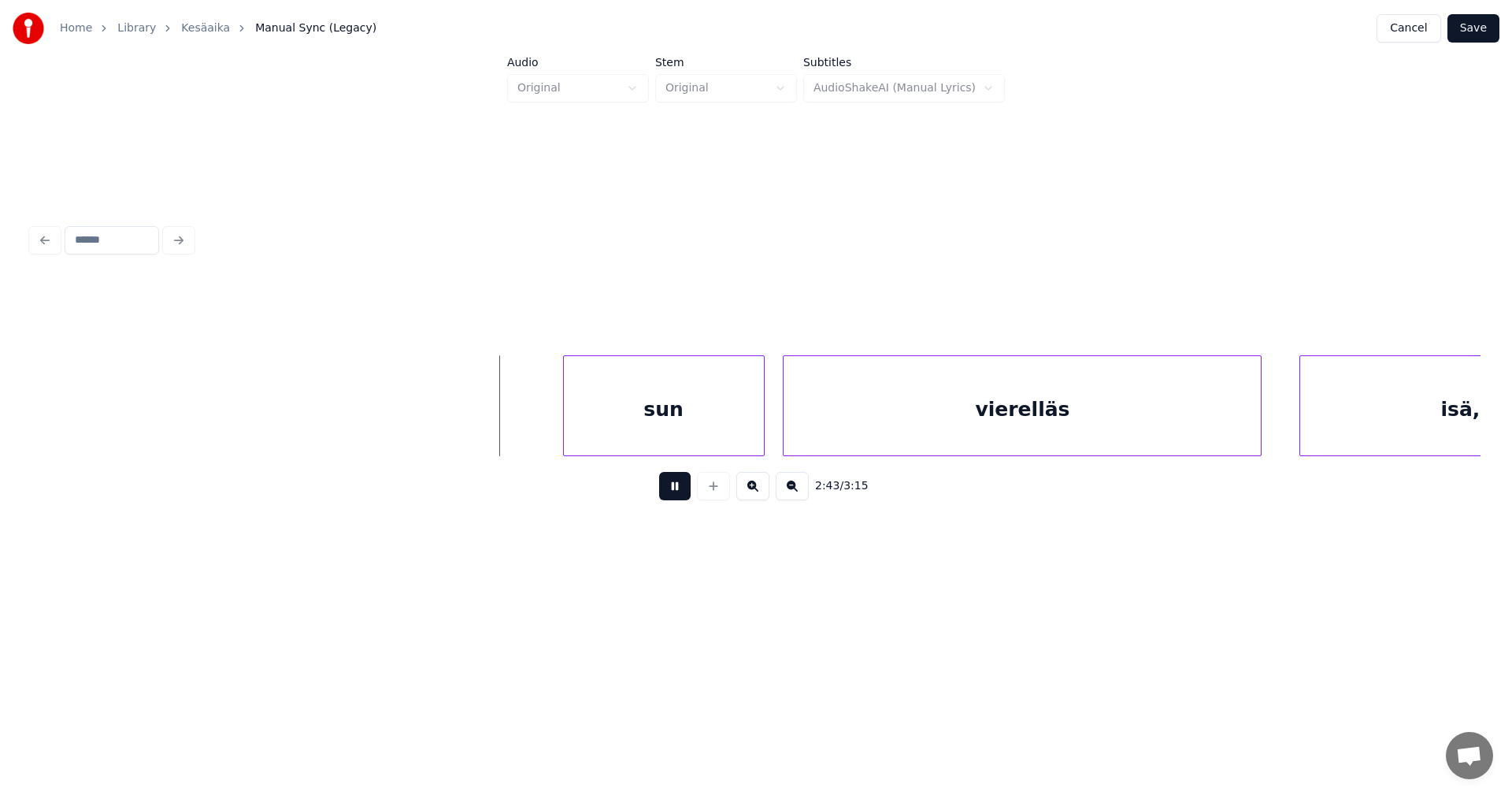
click at [676, 492] on button at bounding box center [675, 486] width 32 height 28
click at [673, 436] on div "sun" at bounding box center [654, 410] width 200 height 107
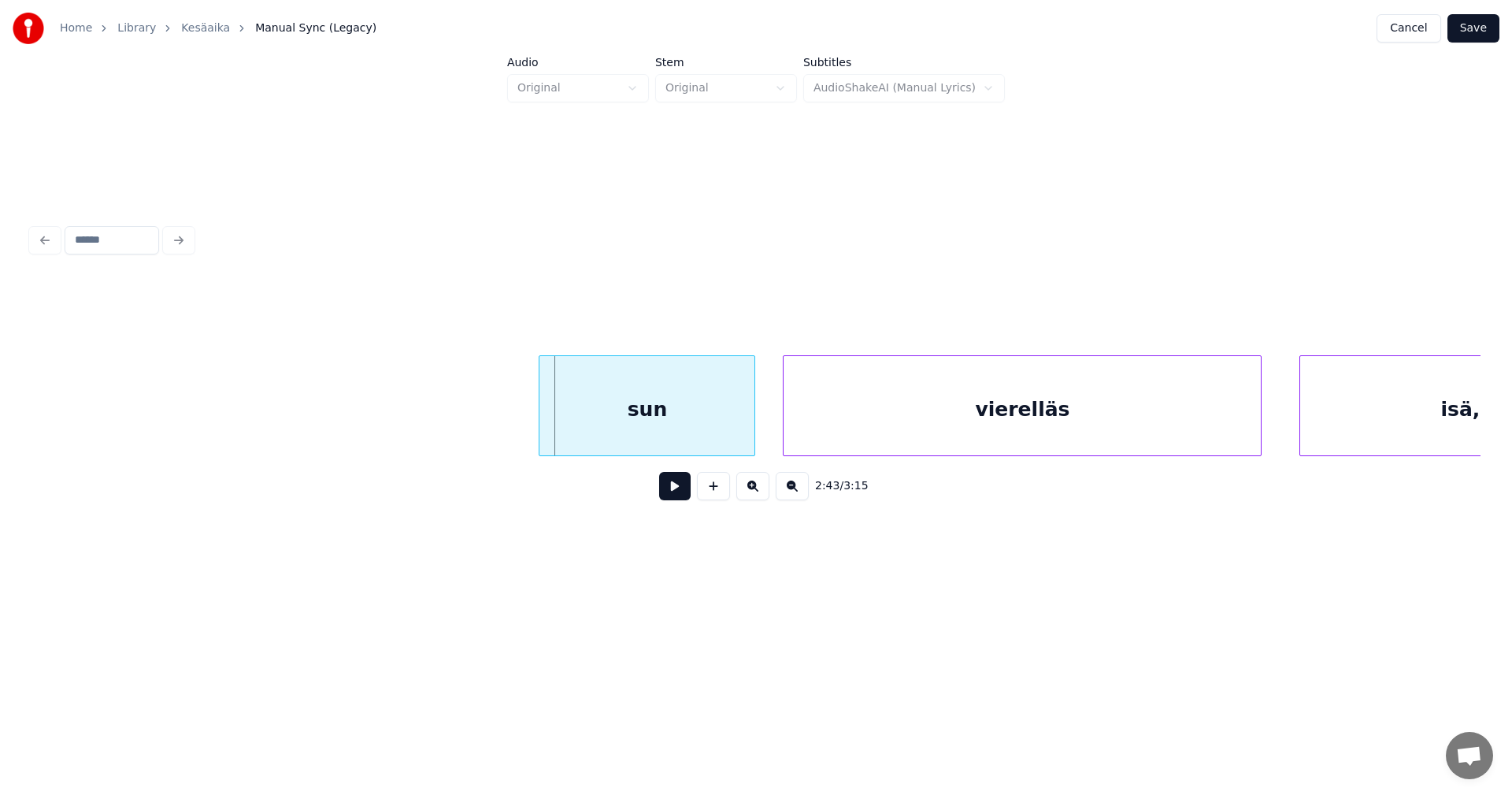
click at [539, 433] on div at bounding box center [542, 405] width 5 height 100
click at [673, 489] on button at bounding box center [675, 486] width 32 height 28
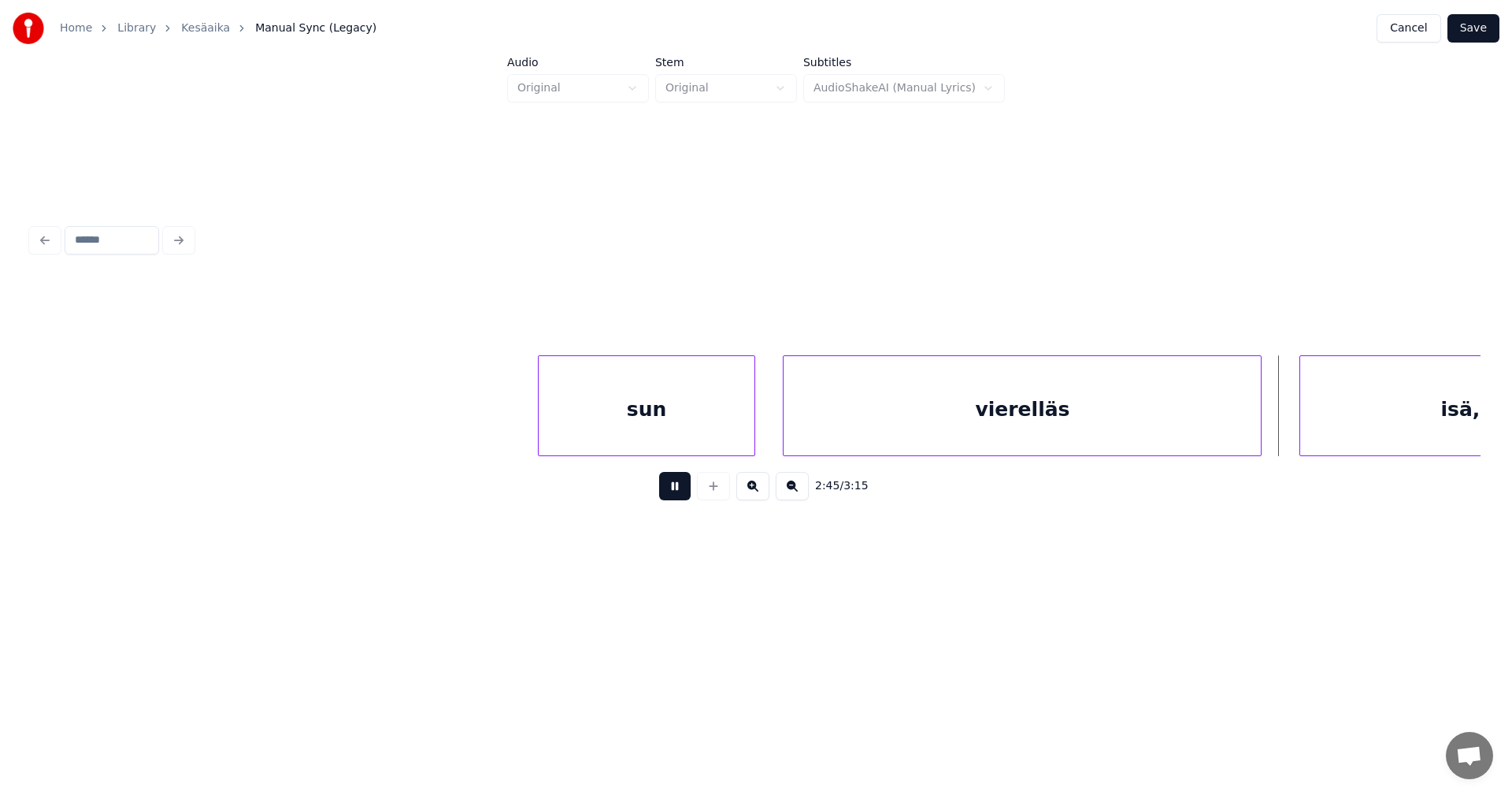
click at [676, 493] on button at bounding box center [675, 486] width 32 height 28
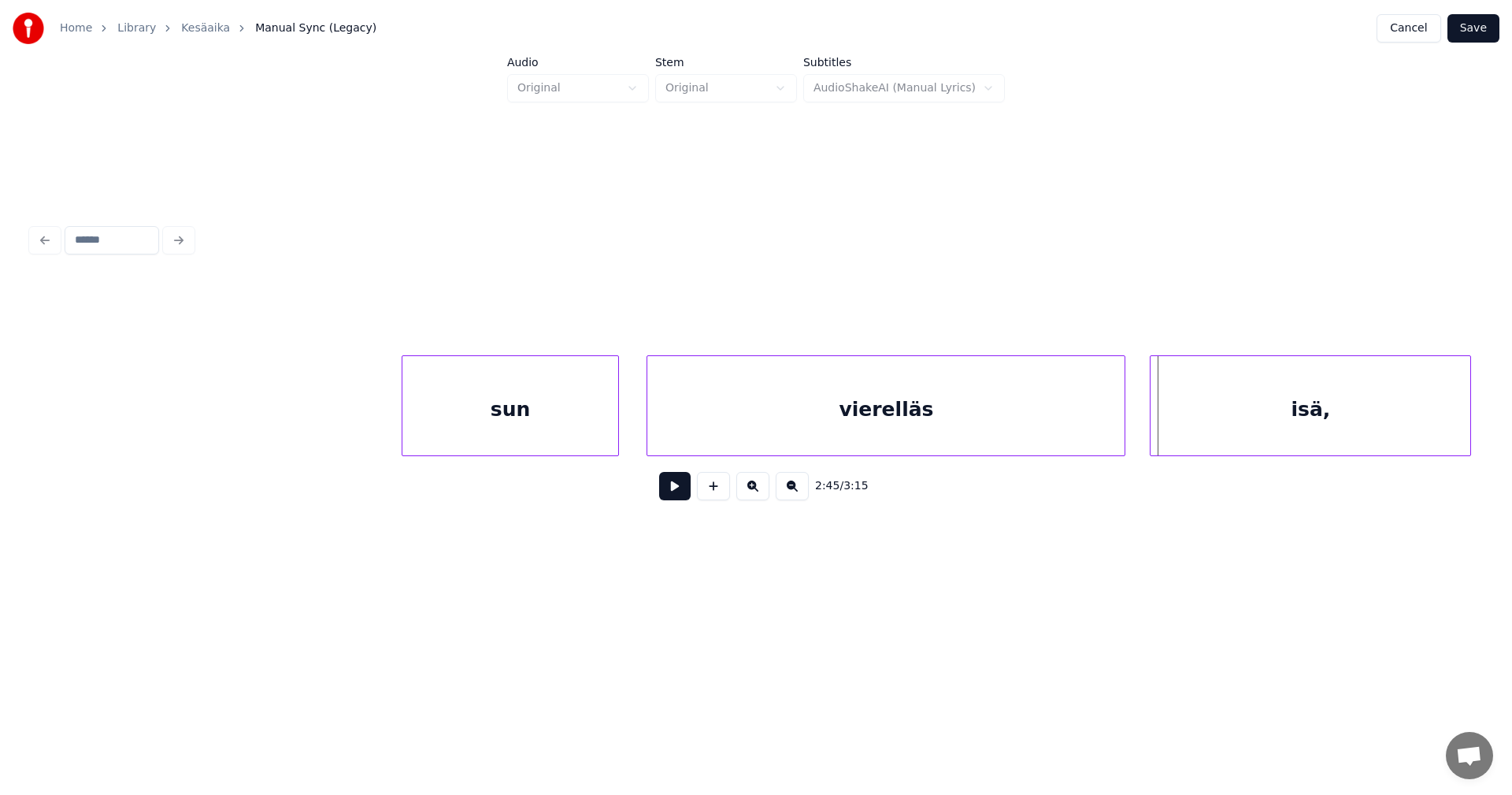
click at [1386, 419] on div "isä," at bounding box center [1310, 410] width 320 height 107
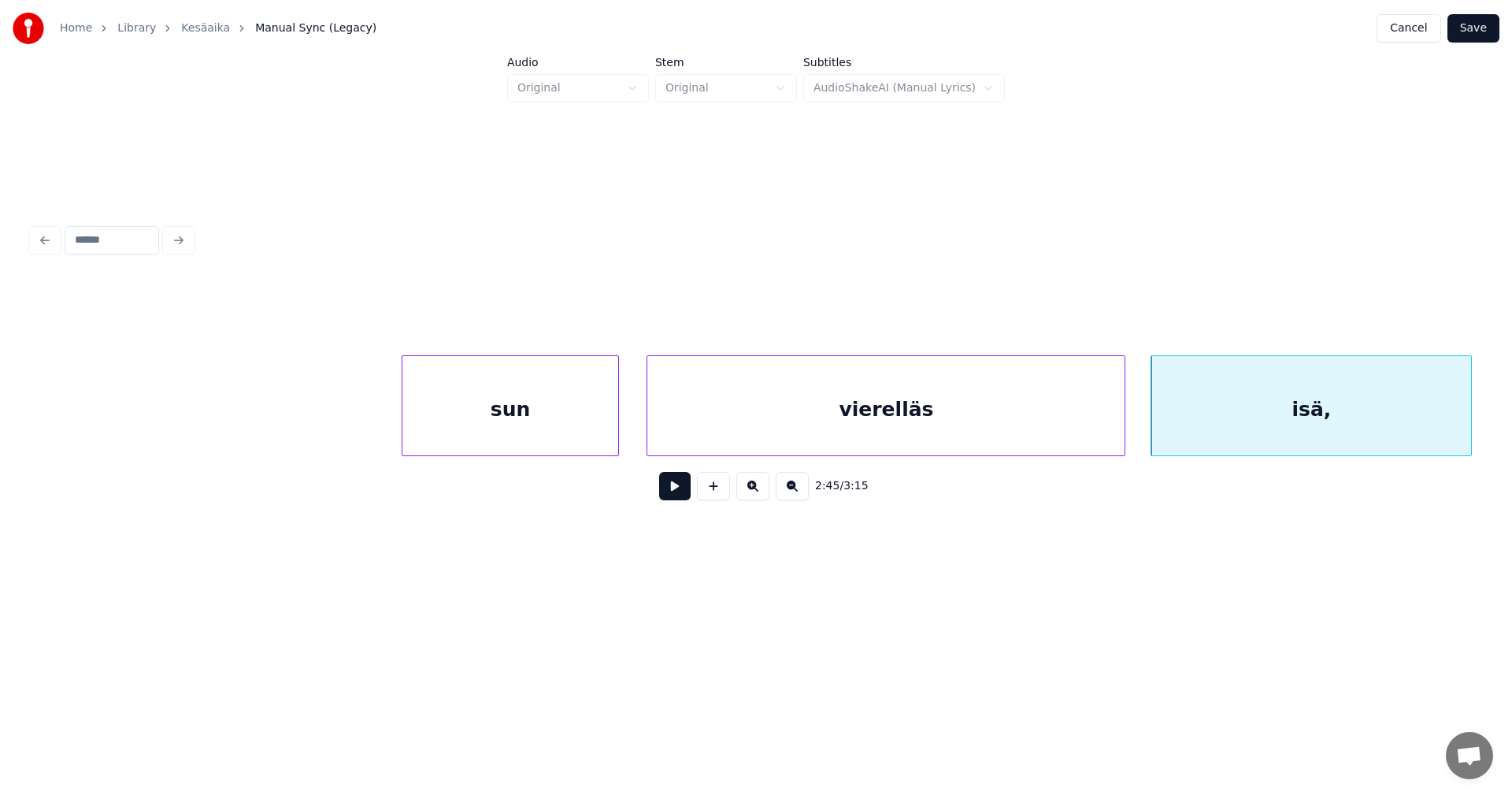
click at [678, 498] on button at bounding box center [675, 486] width 32 height 28
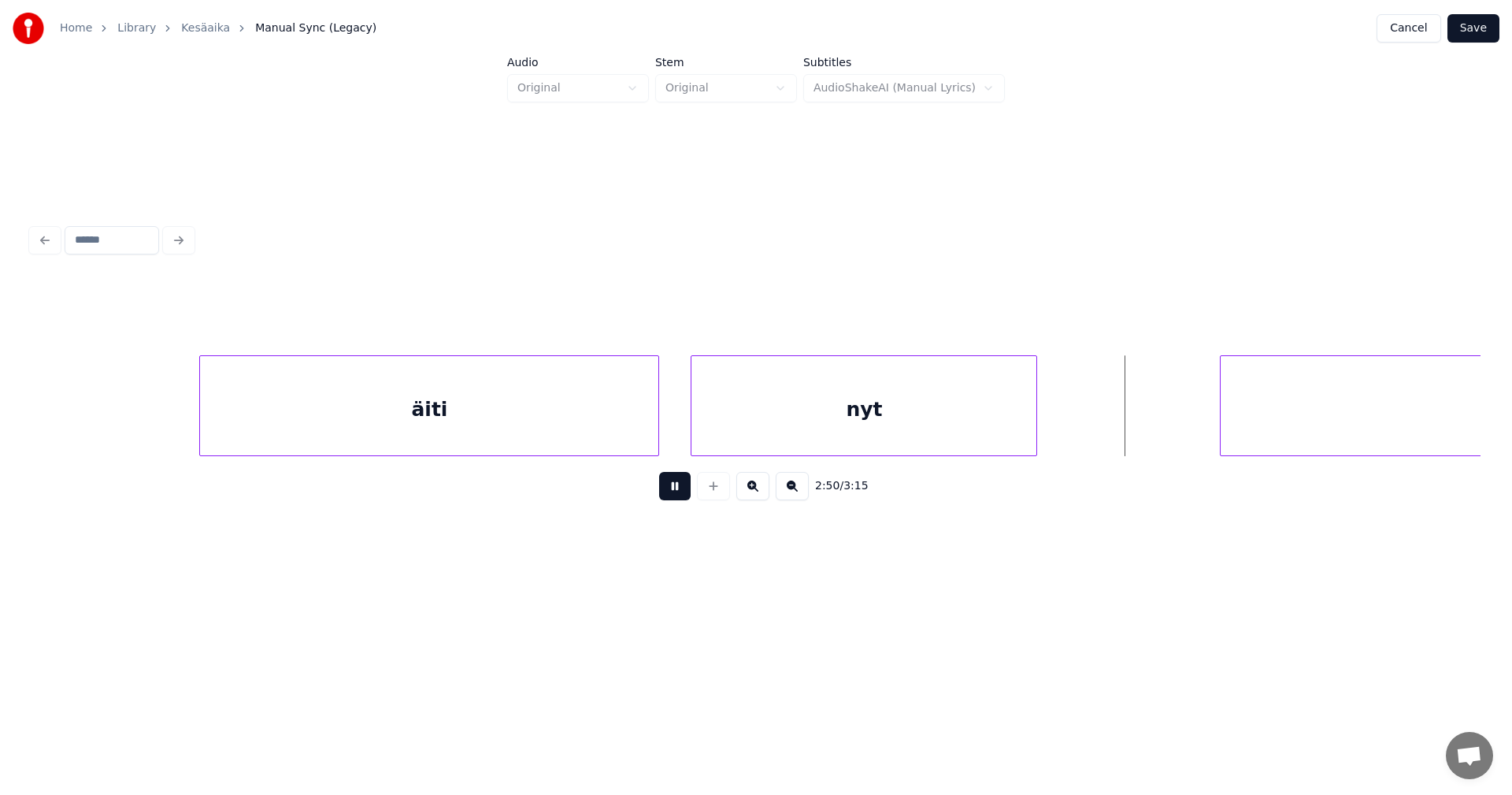
click at [682, 495] on button at bounding box center [675, 486] width 32 height 28
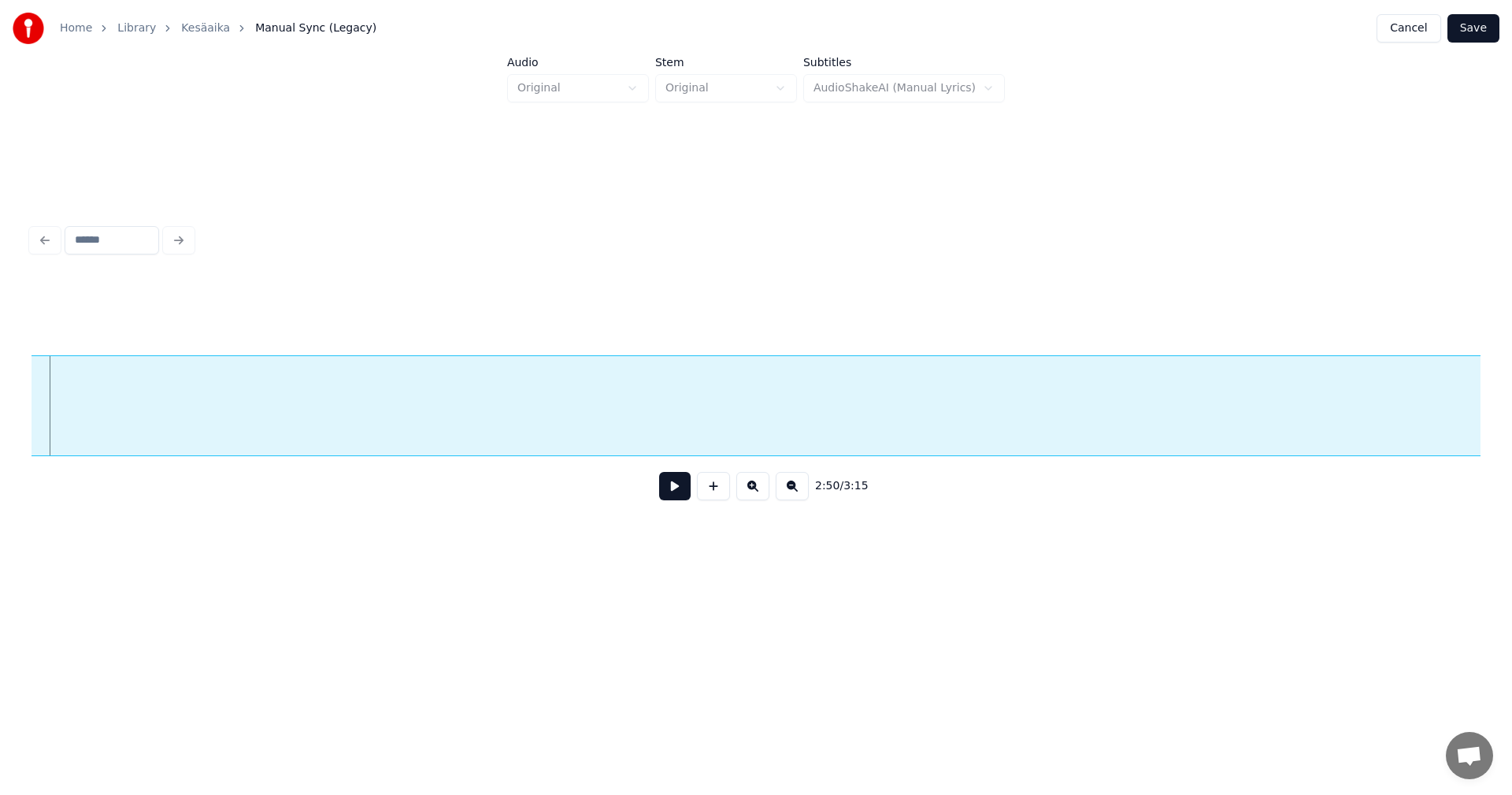
scroll to position [0, 53641]
click at [675, 457] on div "valvoo..." at bounding box center [756, 405] width 1449 height 101
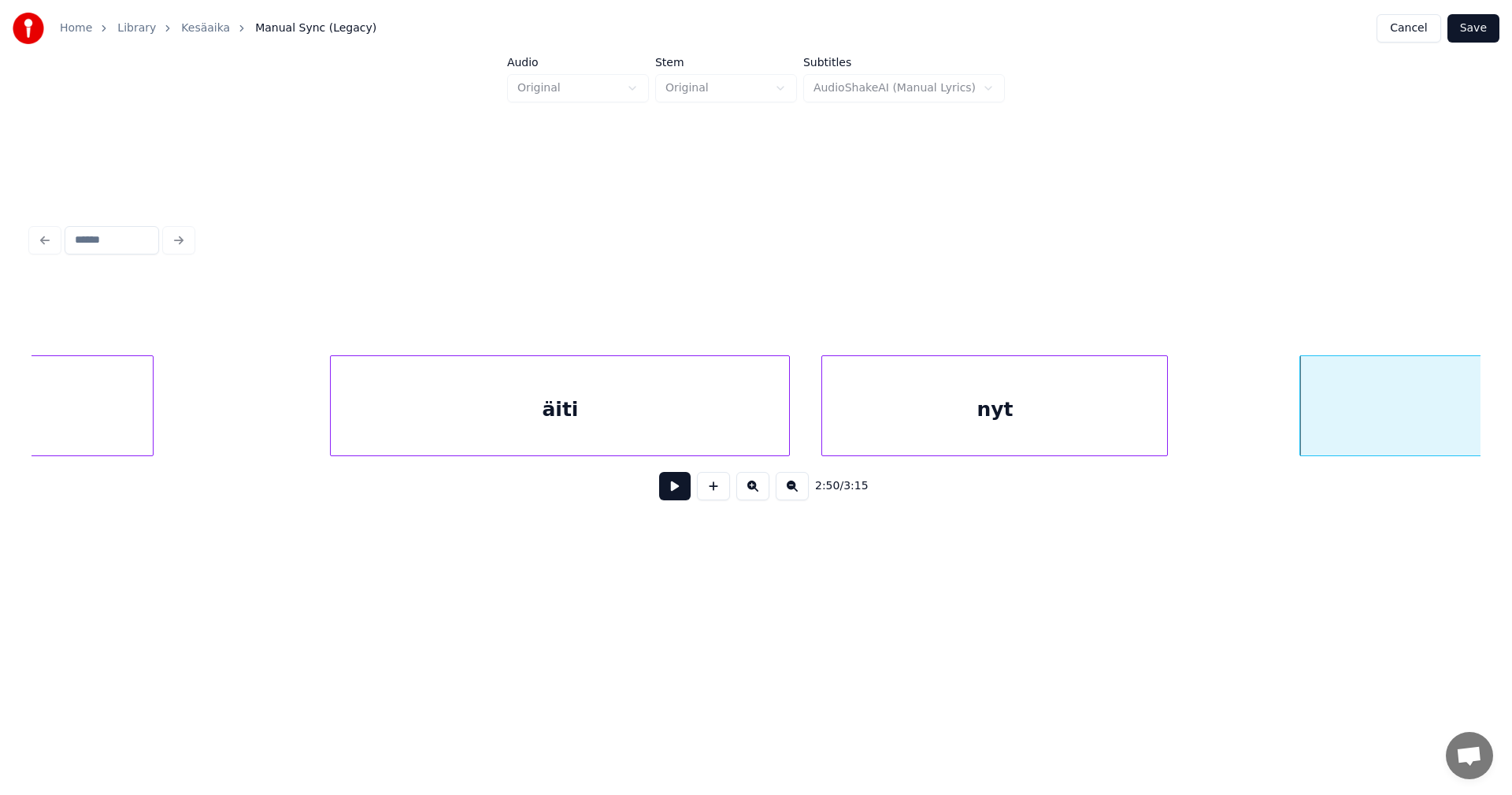
click at [674, 498] on button at bounding box center [675, 486] width 32 height 28
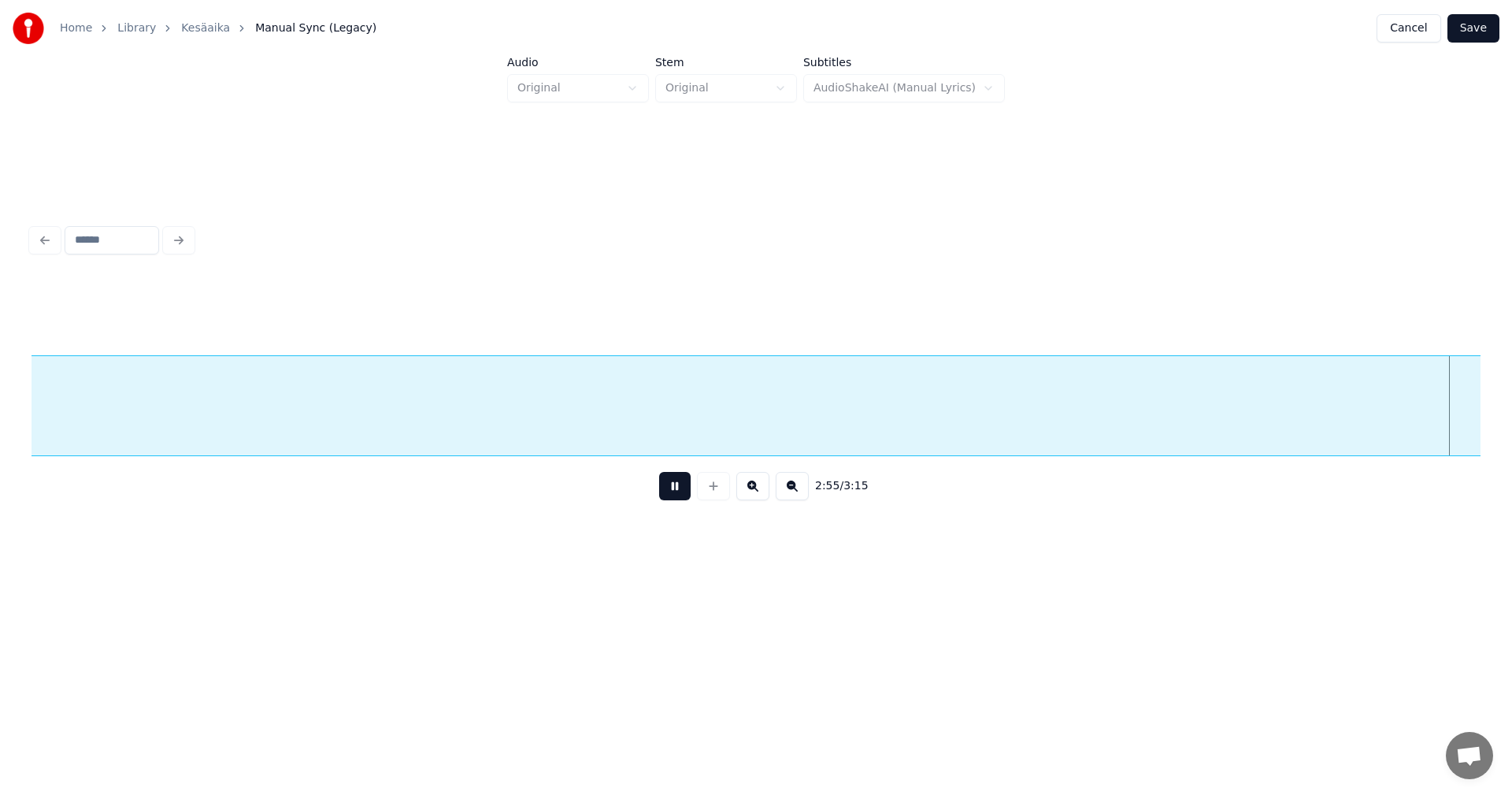
scroll to position [0, 55271]
click at [679, 498] on button at bounding box center [675, 486] width 32 height 28
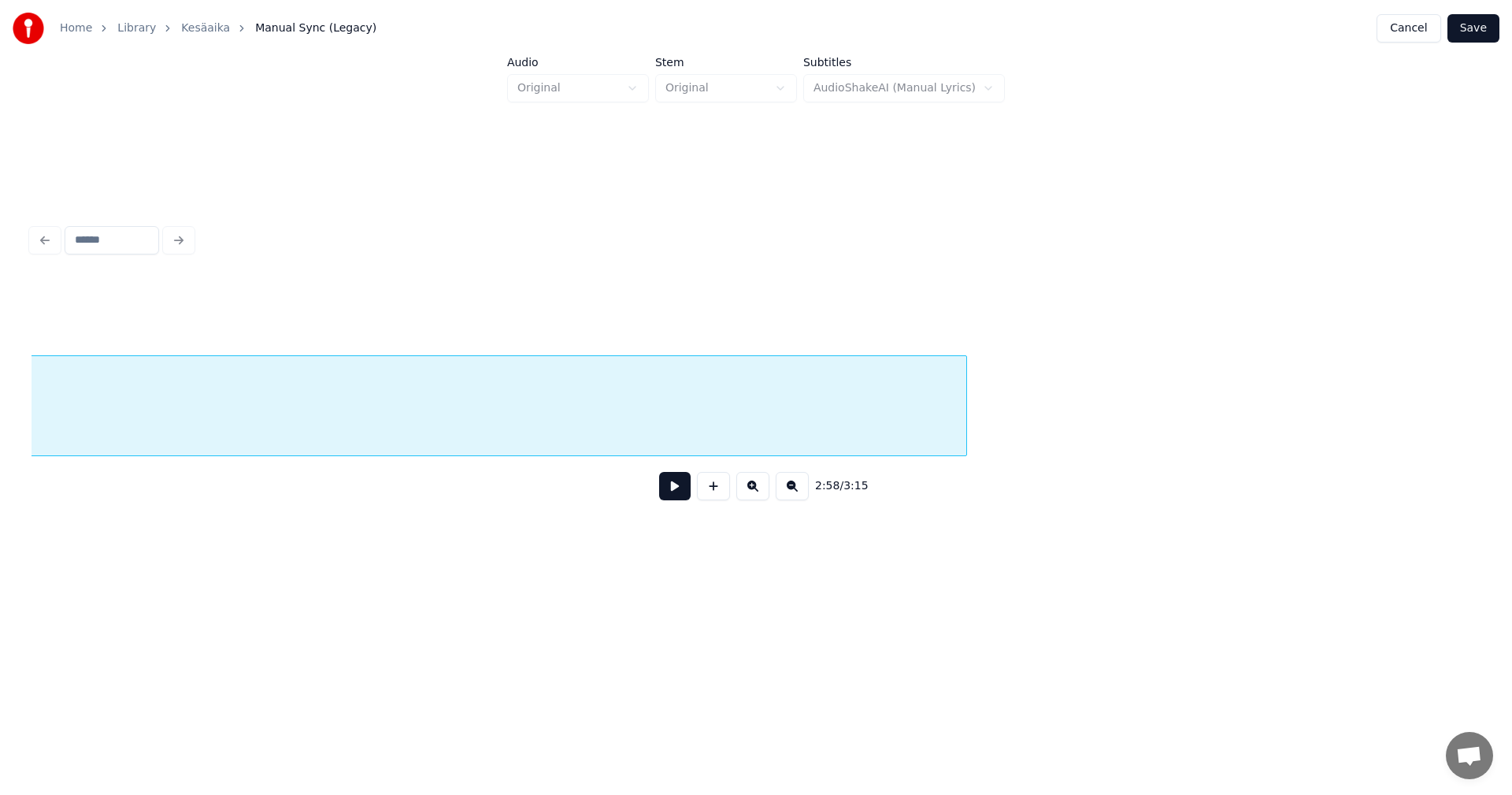
scroll to position [0, 58732]
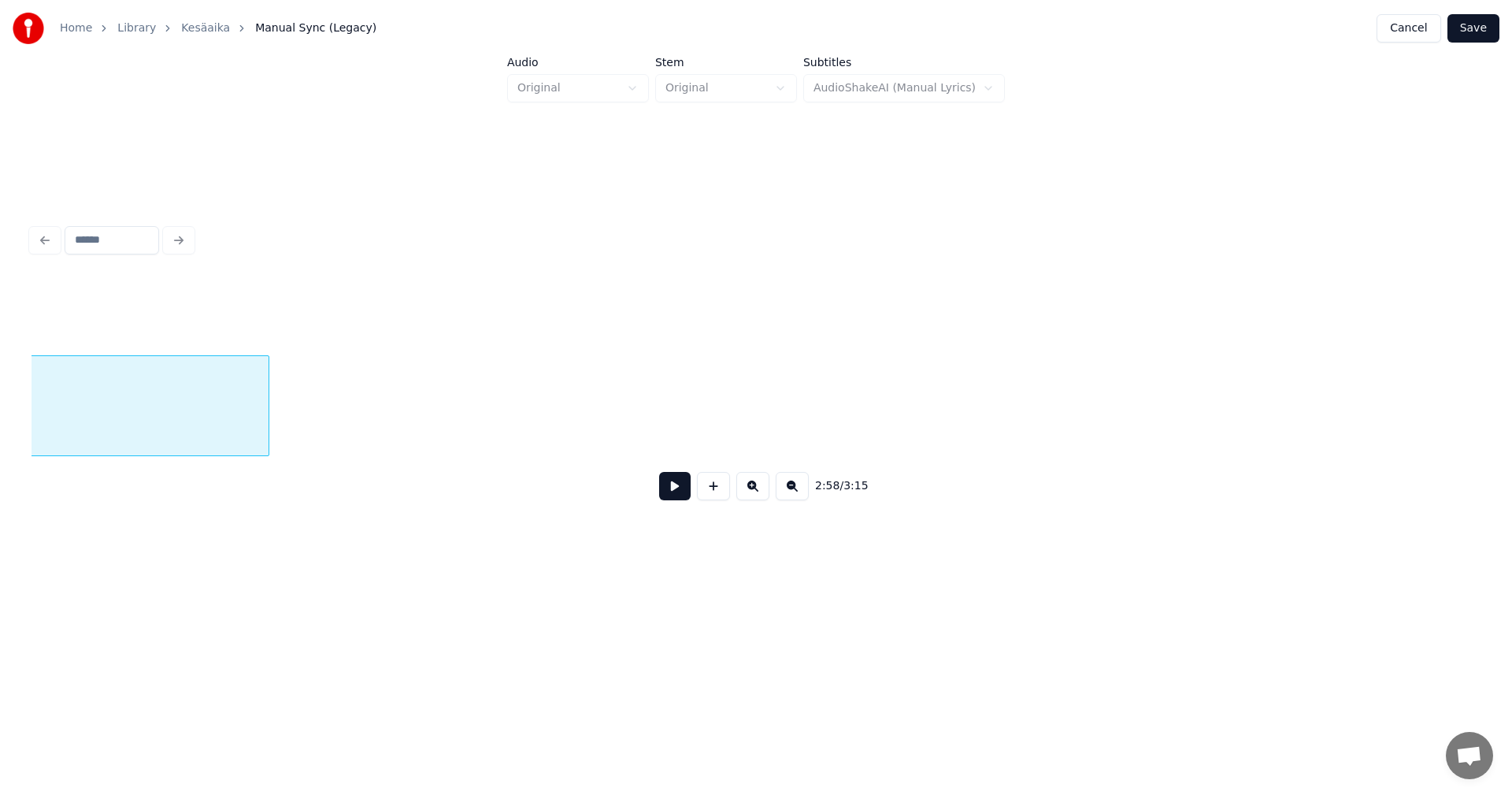
click at [244, 478] on div "2:58 / 3:15" at bounding box center [756, 396] width 1449 height 240
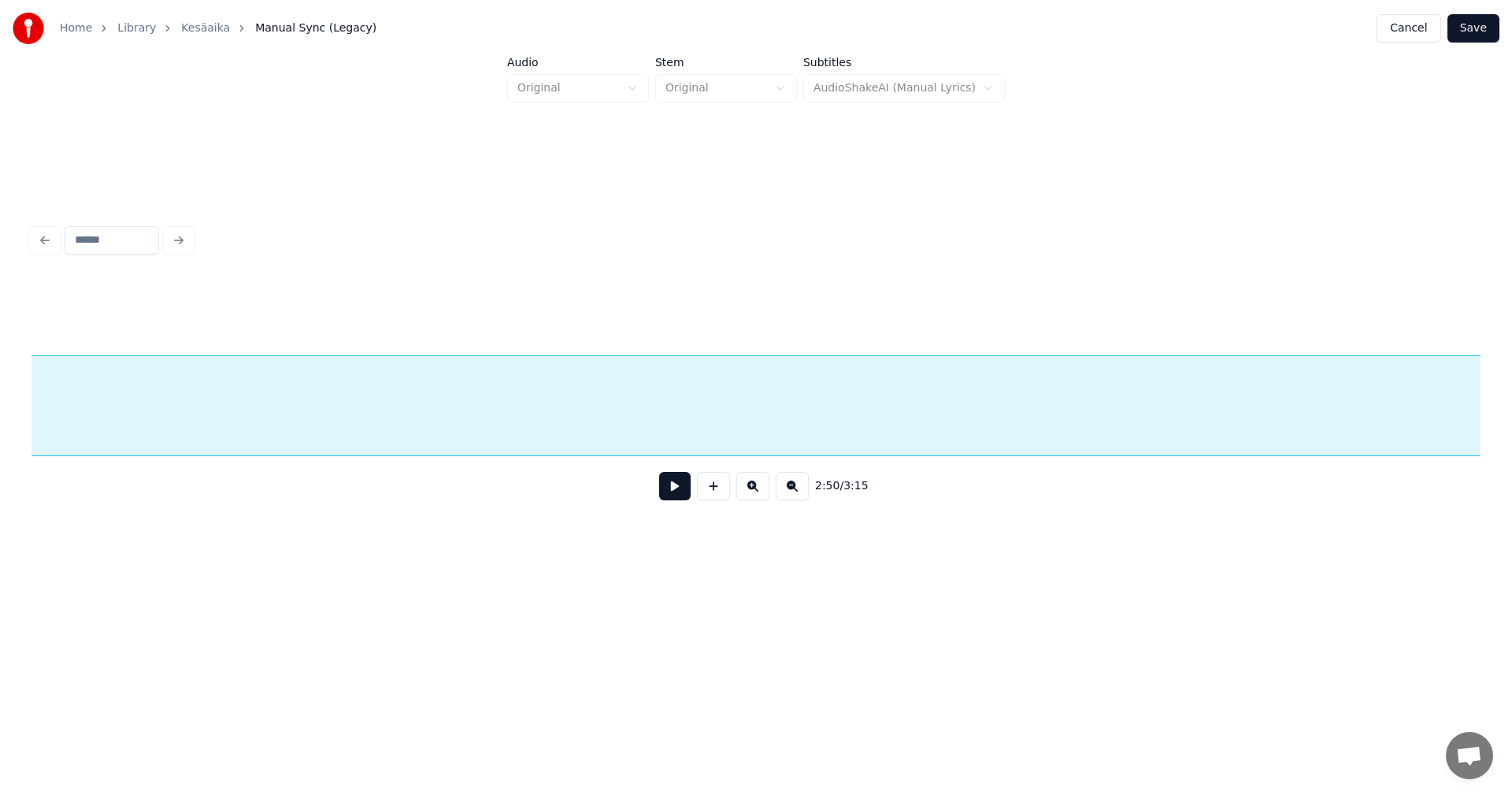
scroll to position [0, 57854]
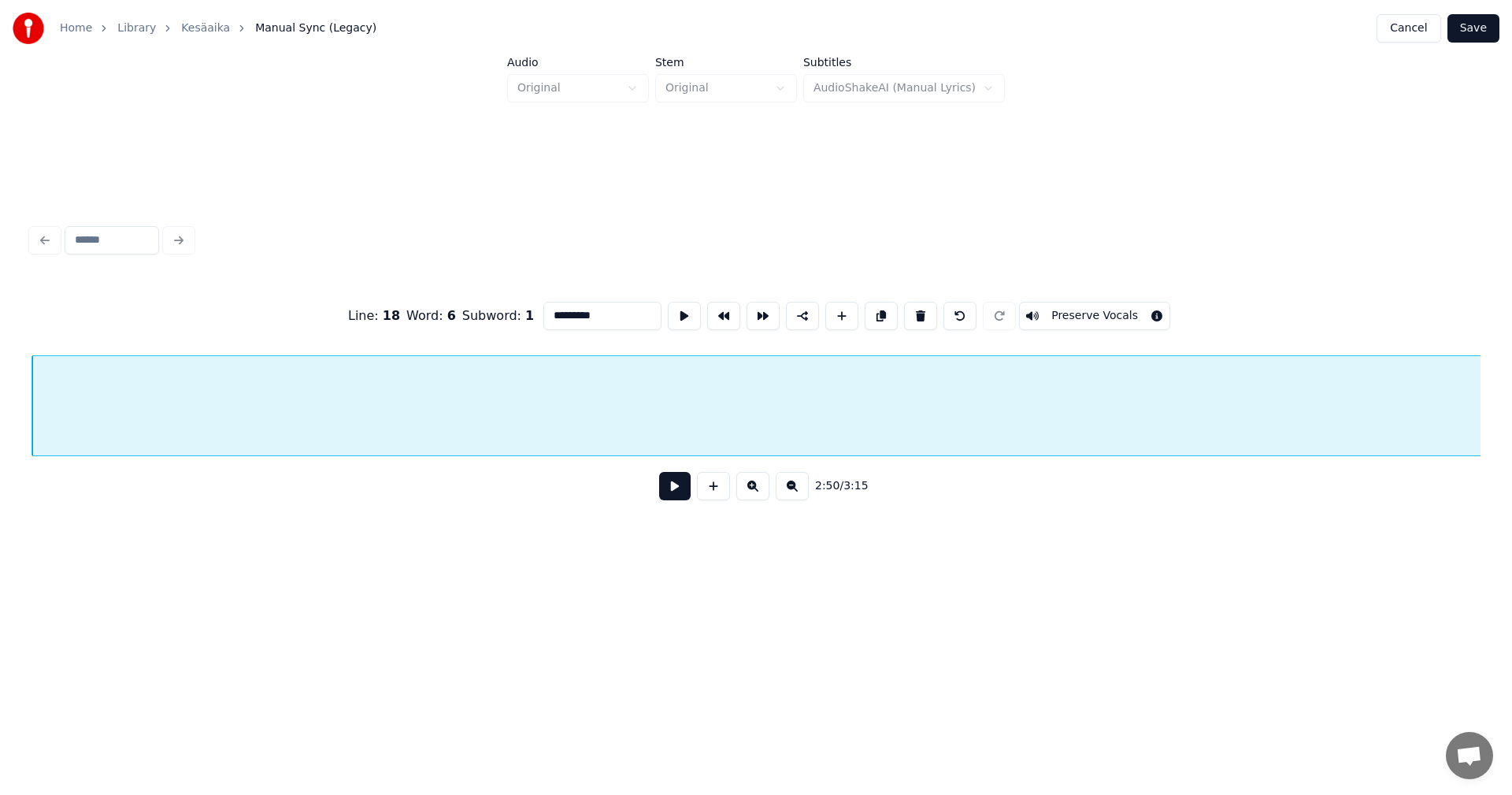
click at [689, 494] on button at bounding box center [675, 486] width 32 height 28
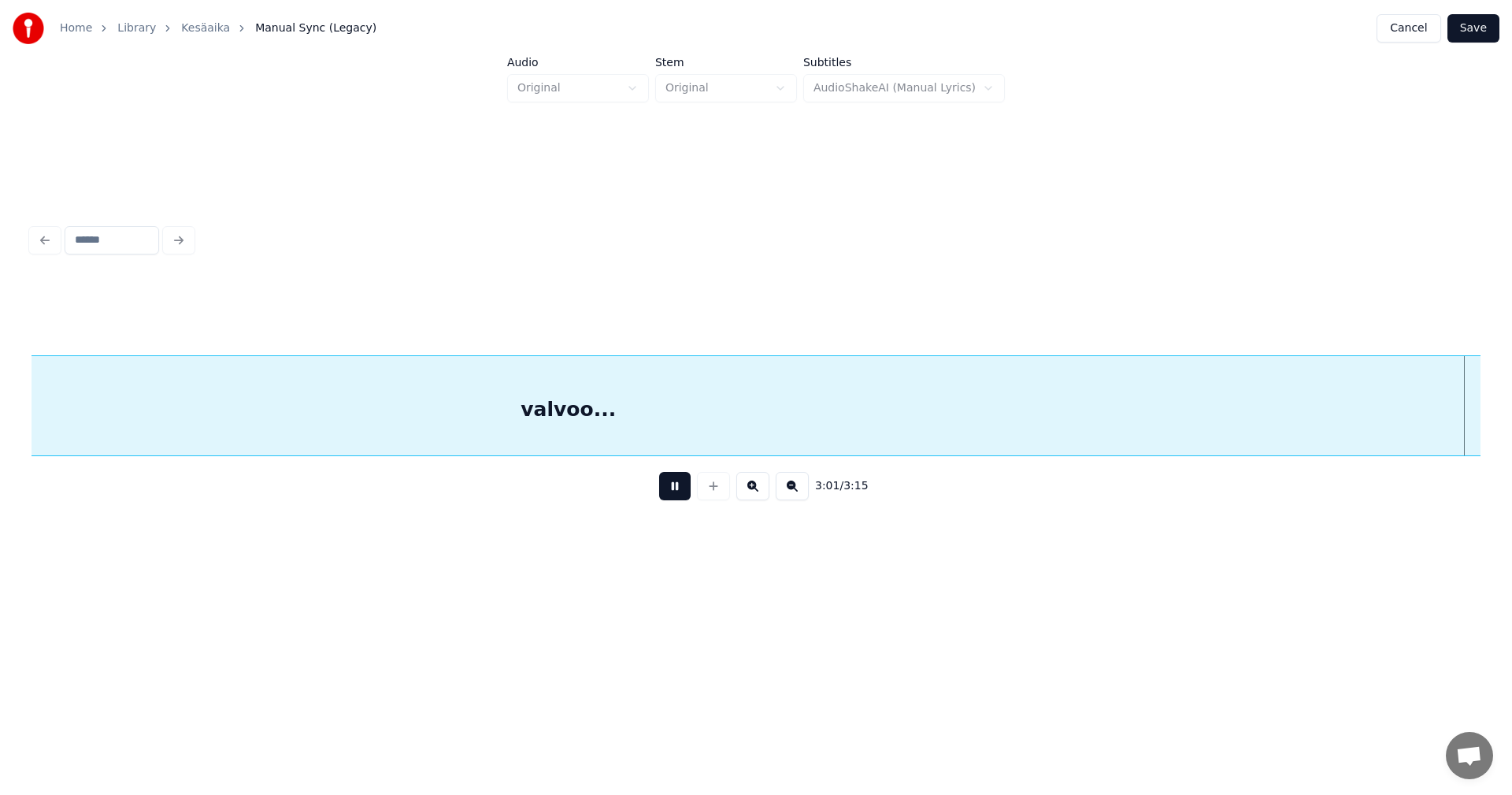
scroll to position [0, 57212]
click at [683, 490] on button at bounding box center [675, 486] width 32 height 28
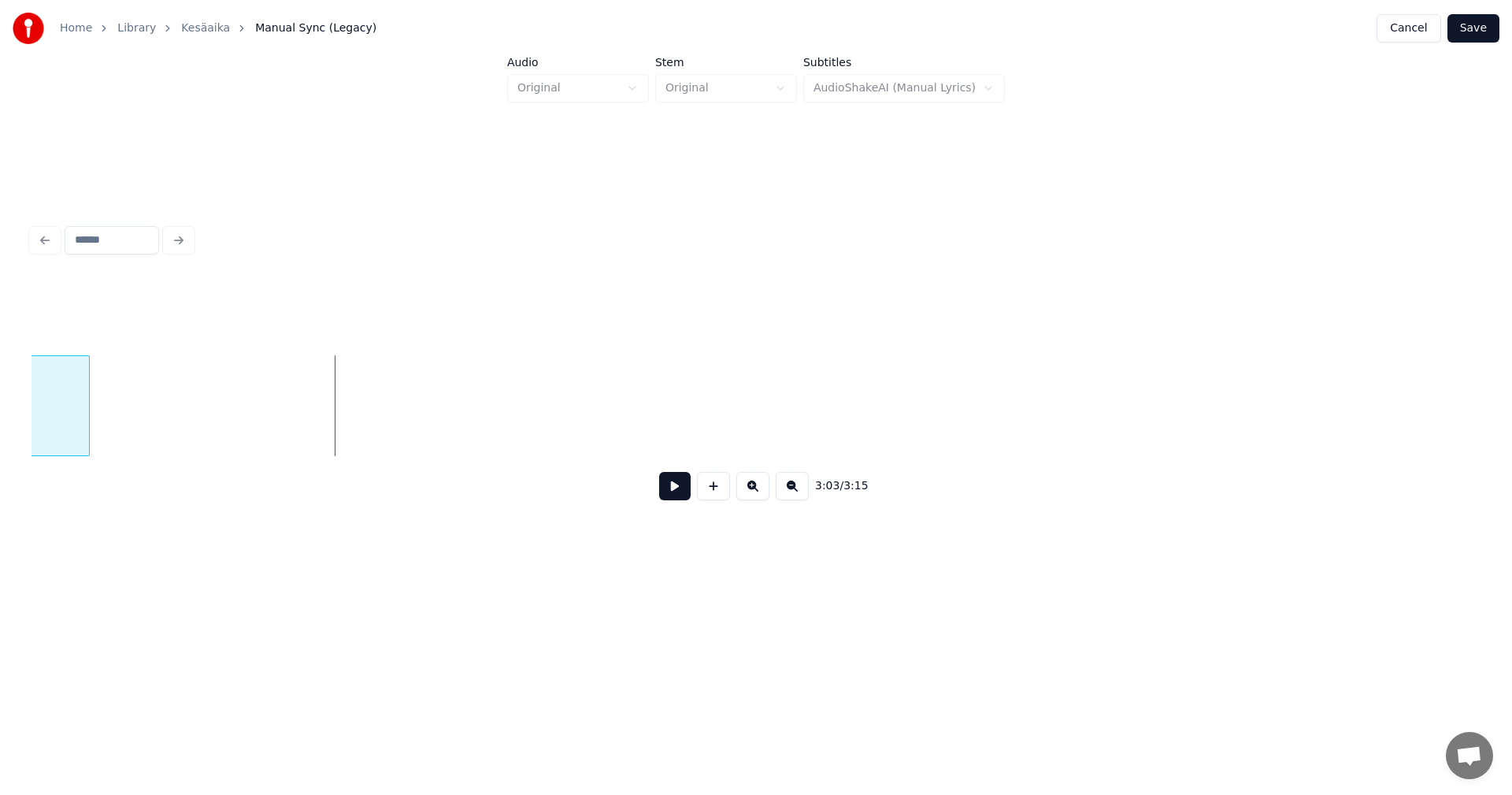
click at [86, 439] on div at bounding box center [87, 405] width 5 height 100
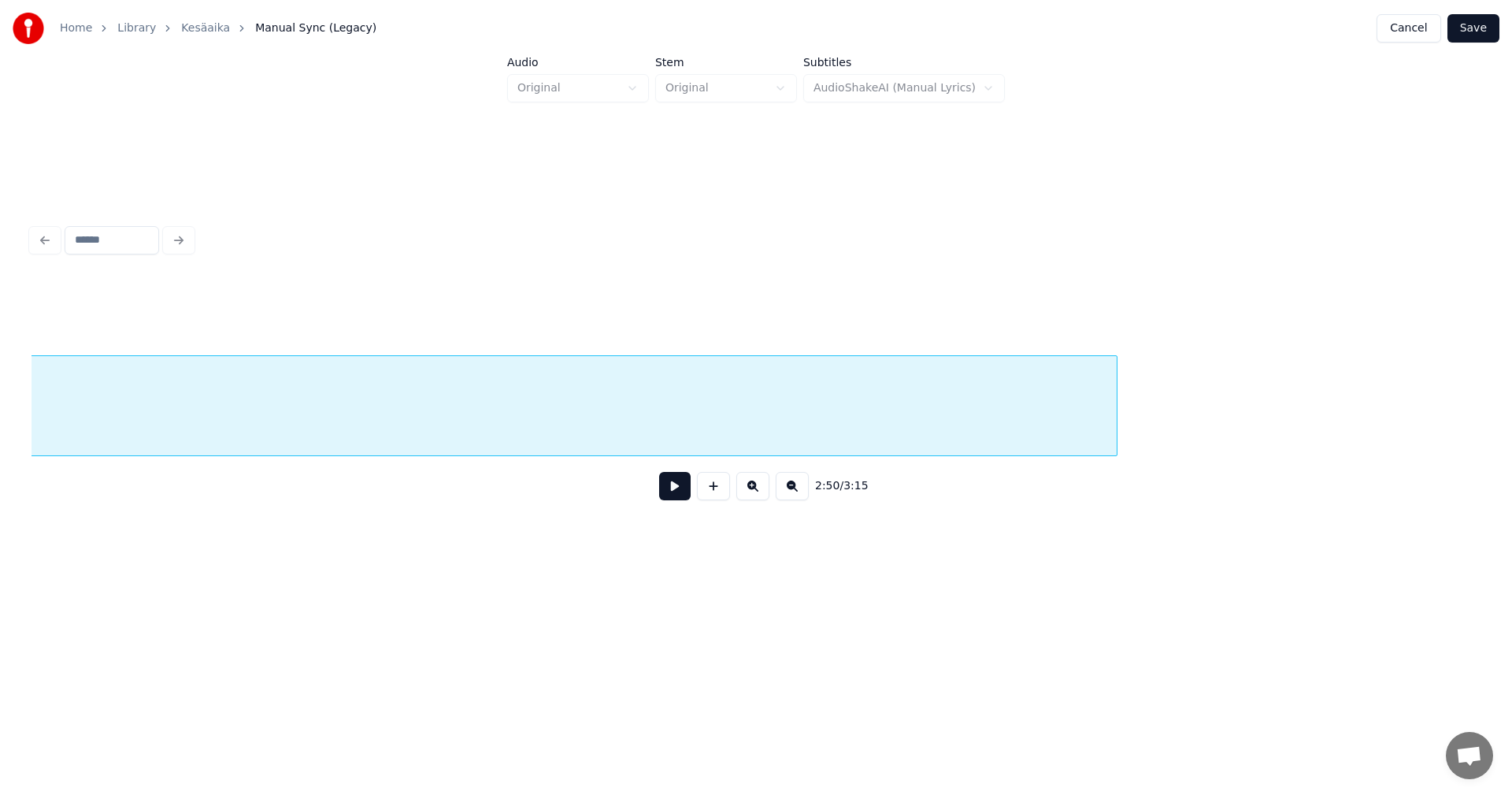
scroll to position [0, 56531]
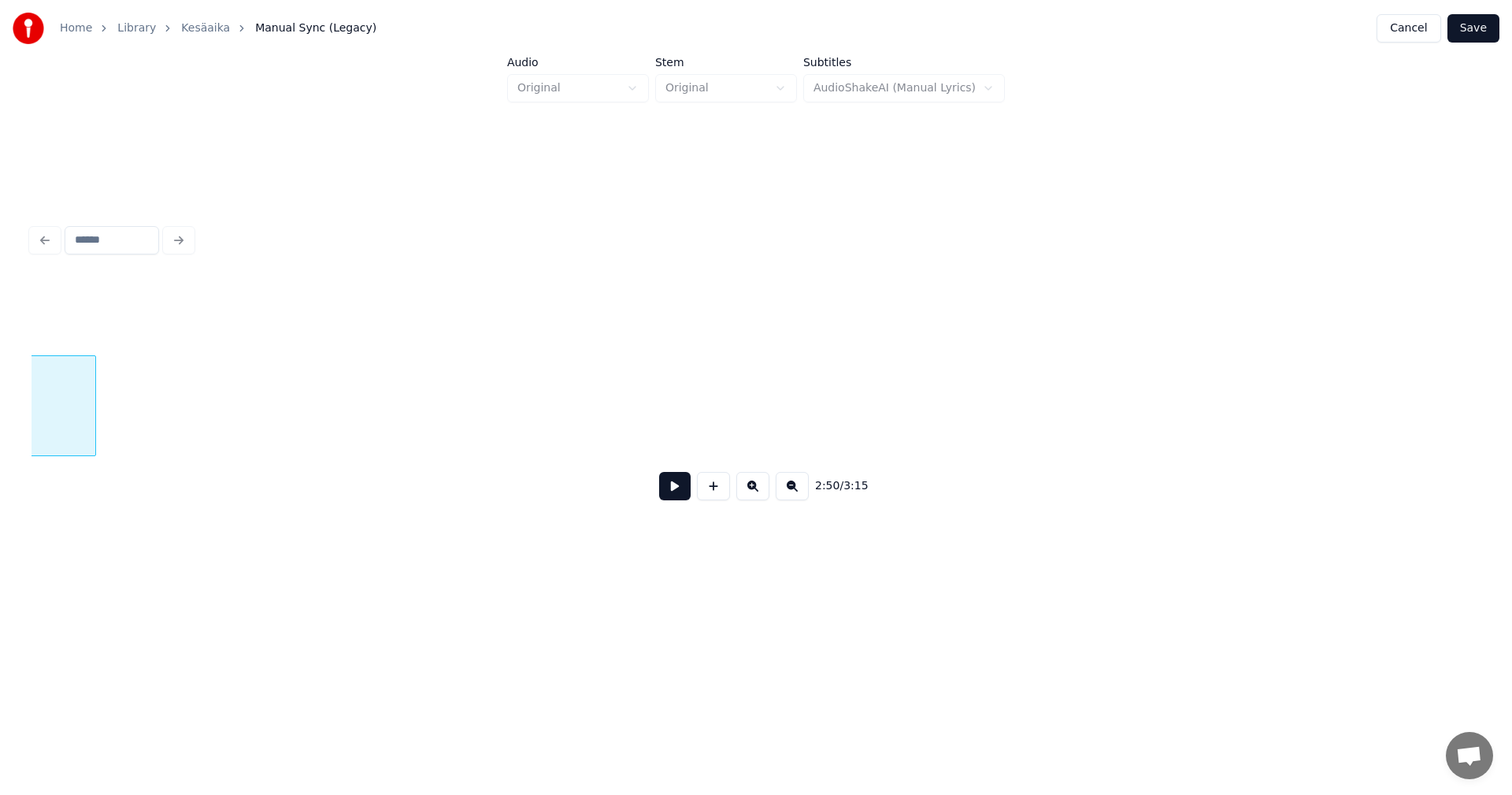
click at [91, 427] on div at bounding box center [93, 405] width 5 height 100
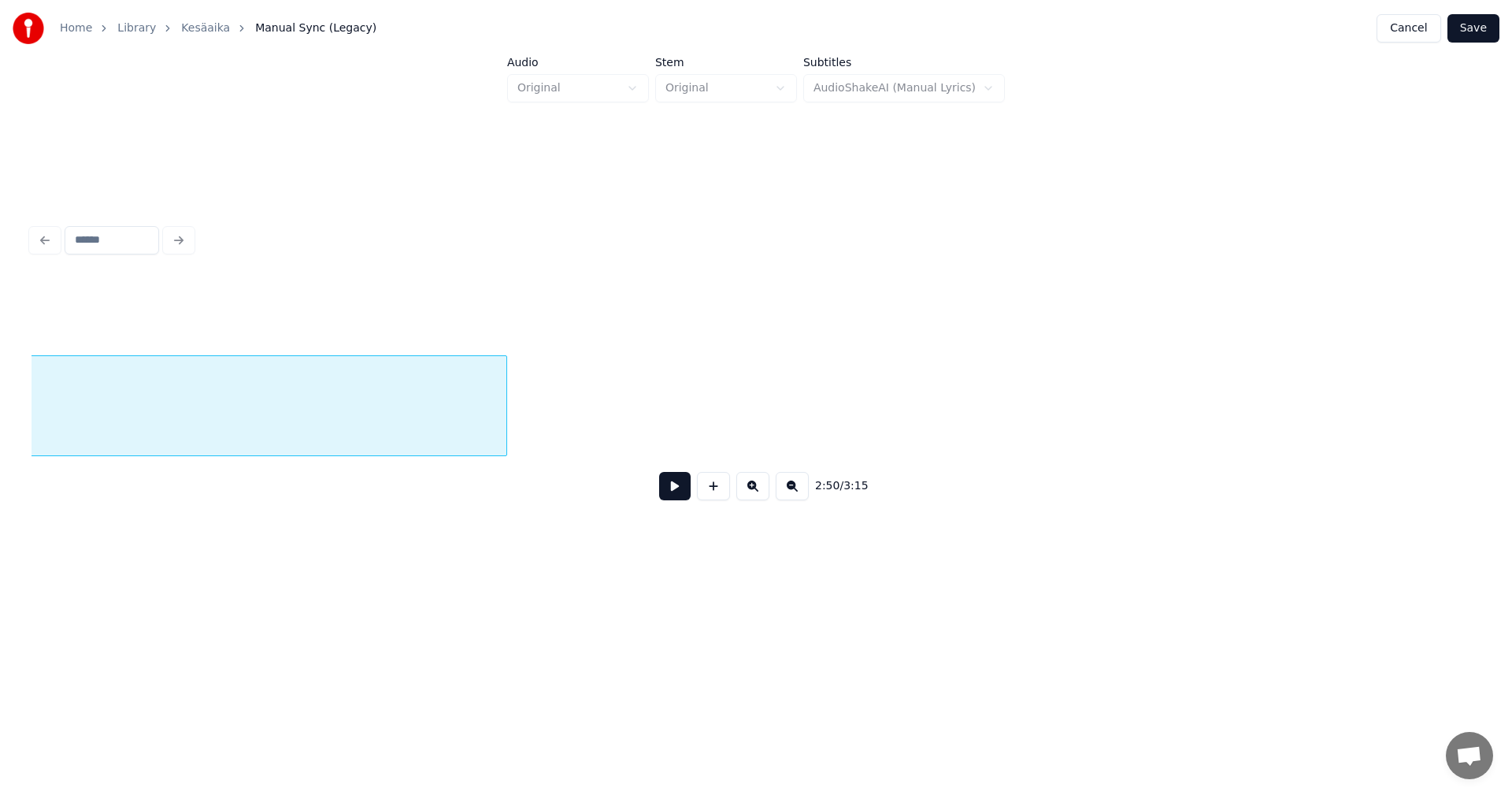
scroll to position [0, 56114]
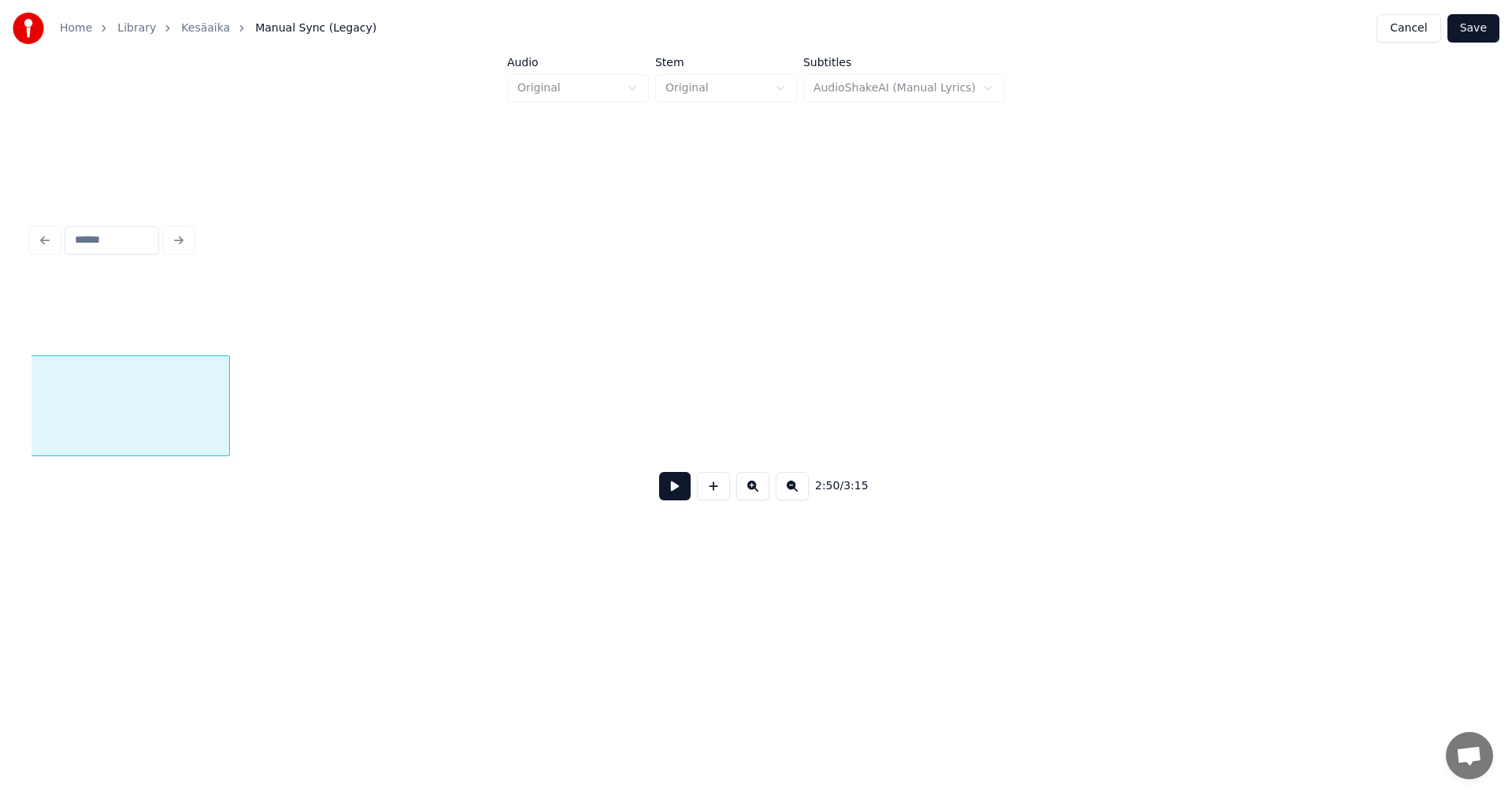
click at [224, 418] on div at bounding box center [227, 405] width 5 height 100
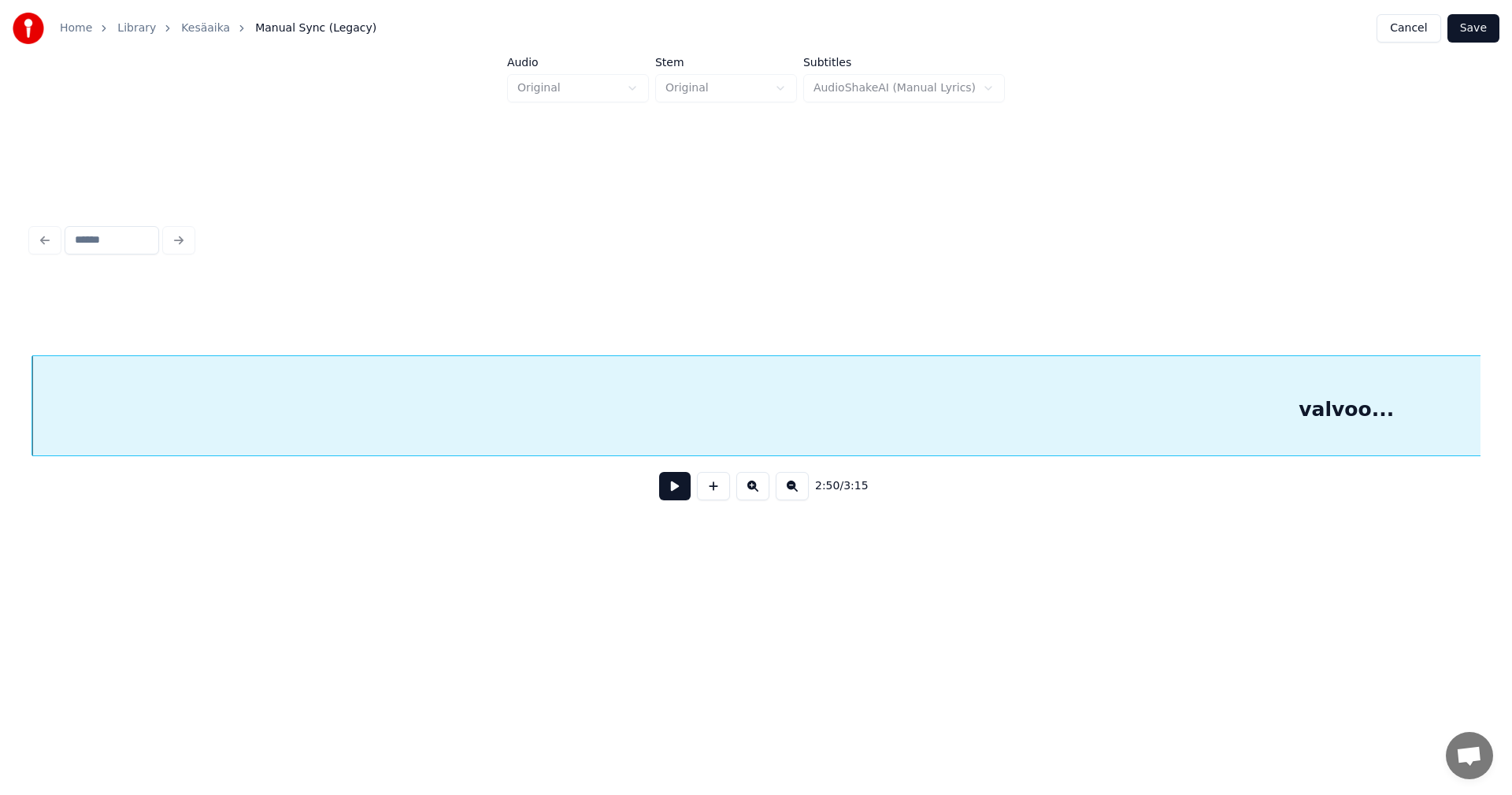
scroll to position [0, 54908]
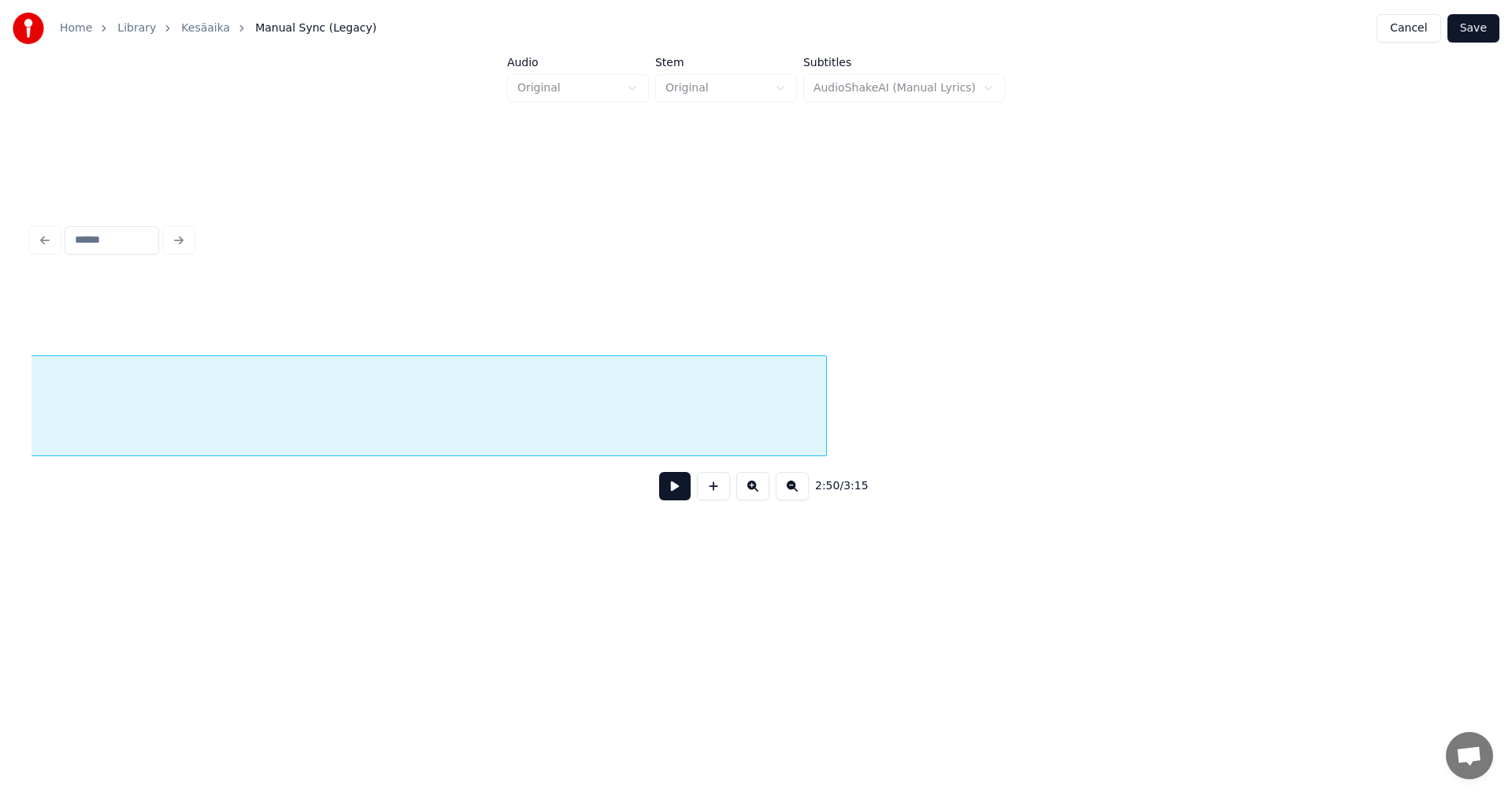
click at [825, 457] on div "valvoo..." at bounding box center [756, 405] width 1449 height 101
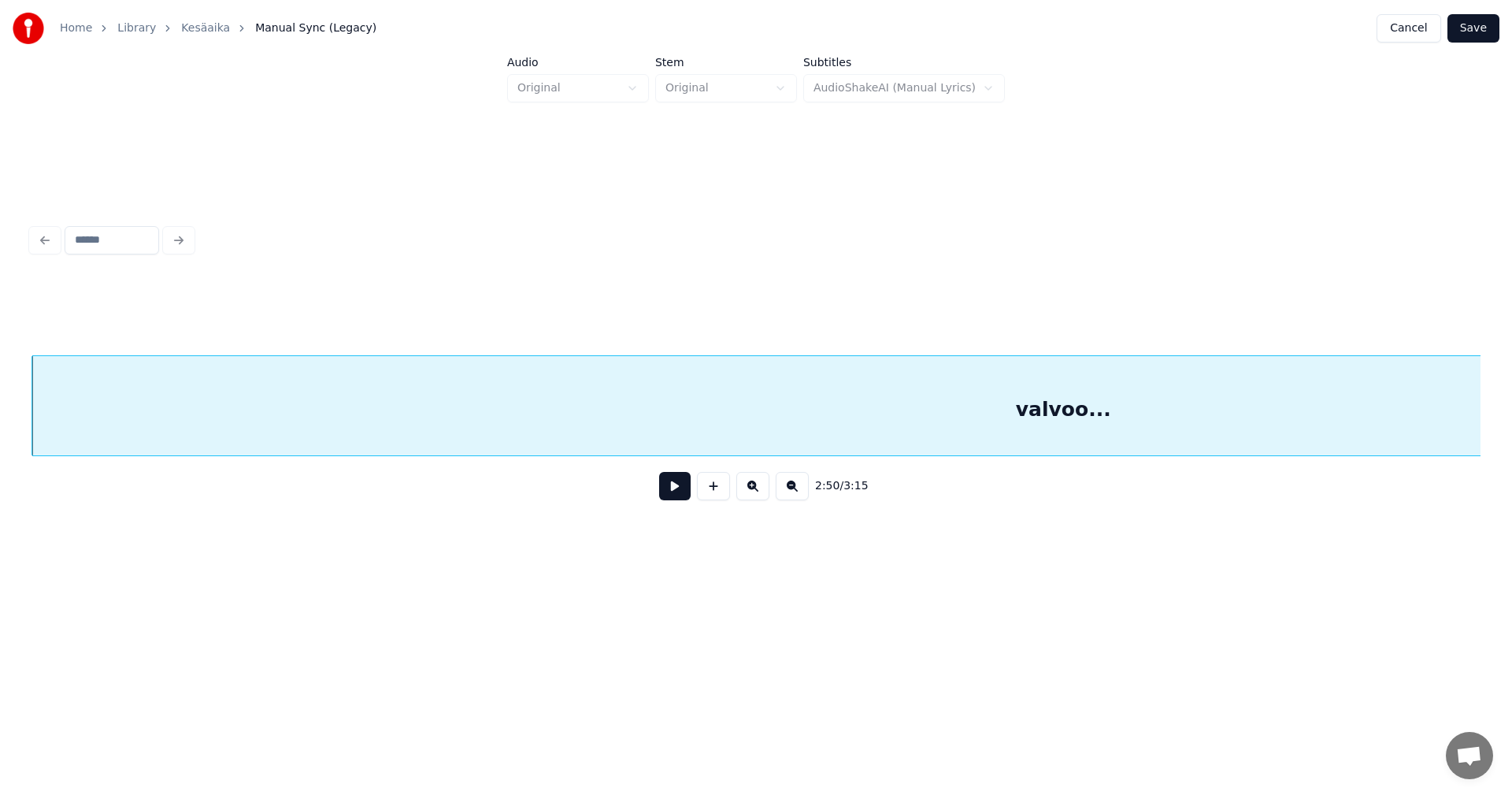
click at [513, 427] on div "valvoo..." at bounding box center [1063, 410] width 2062 height 107
click at [670, 496] on button at bounding box center [675, 486] width 32 height 28
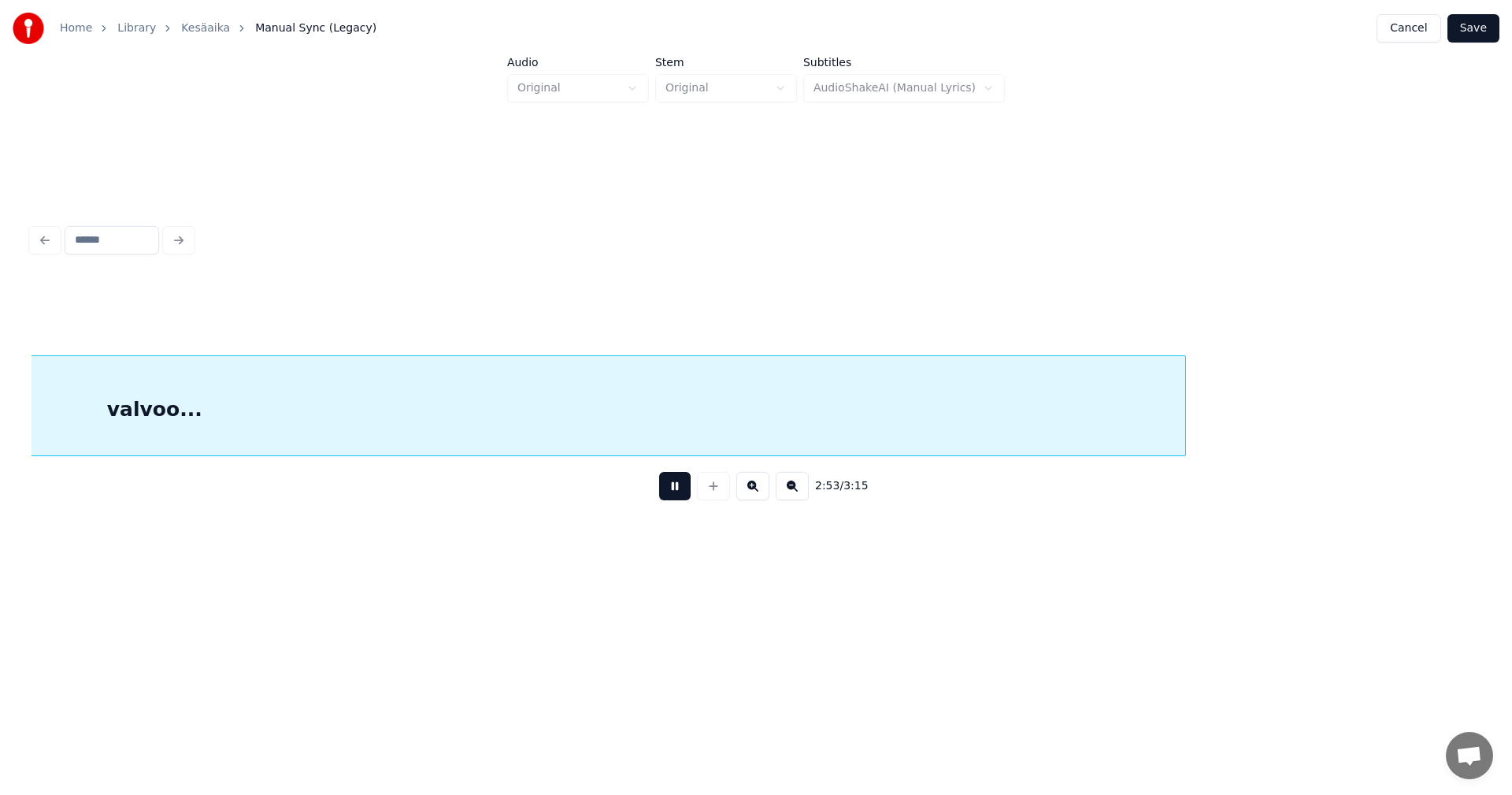
scroll to position [0, 54555]
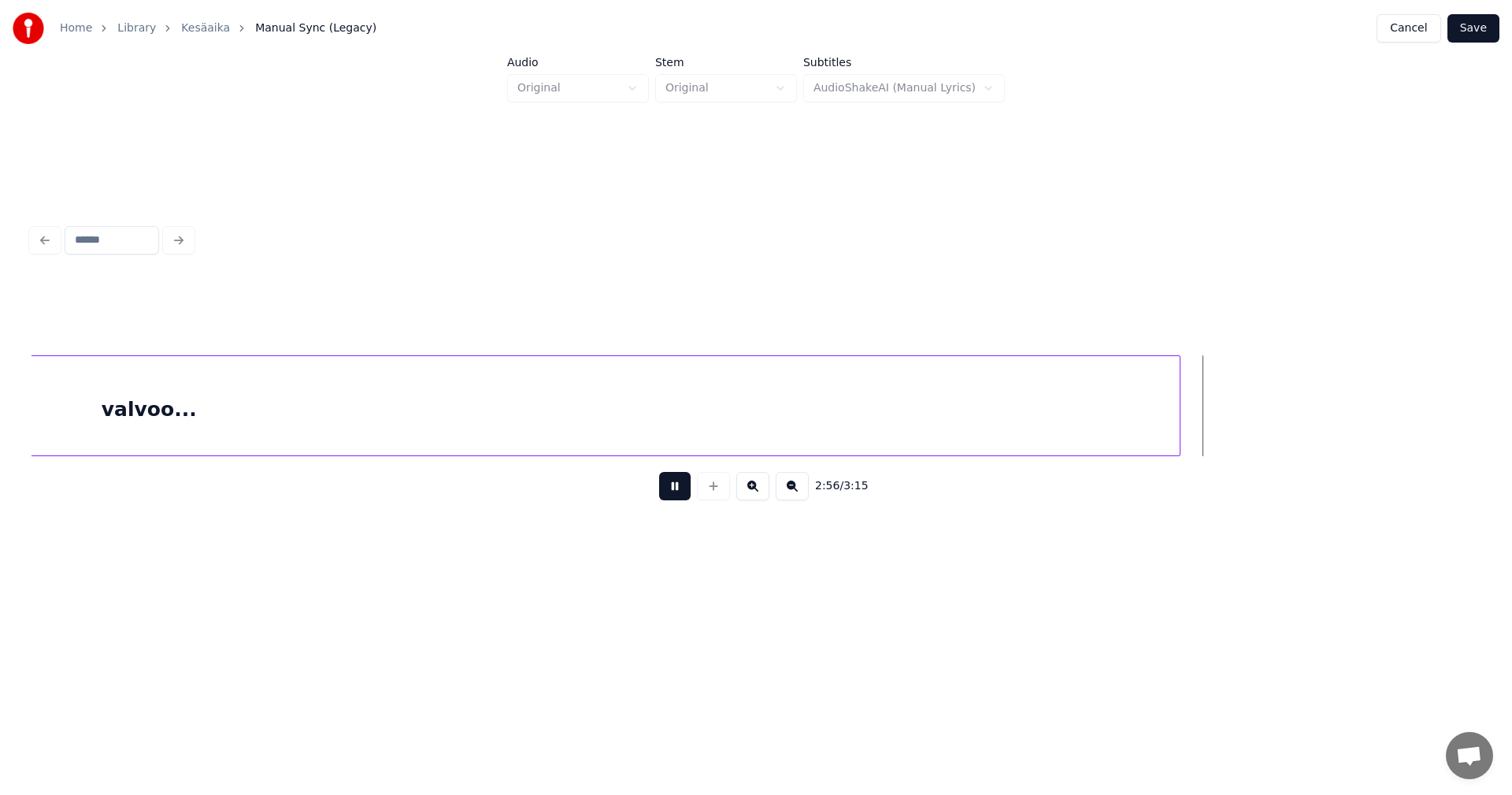
click at [683, 493] on button at bounding box center [675, 486] width 32 height 28
click at [1238, 427] on div at bounding box center [1238, 405] width 5 height 100
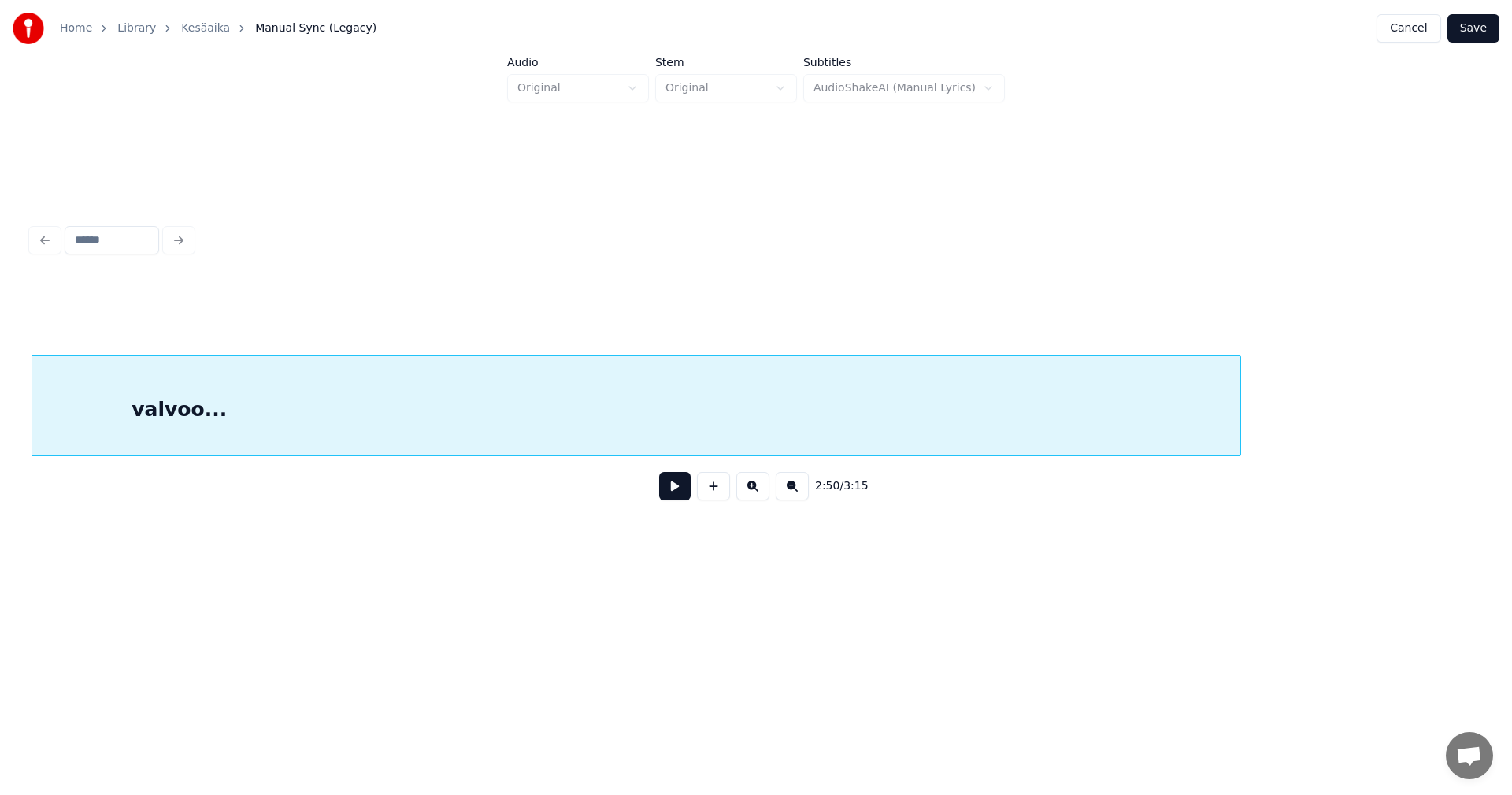
scroll to position [0, 53641]
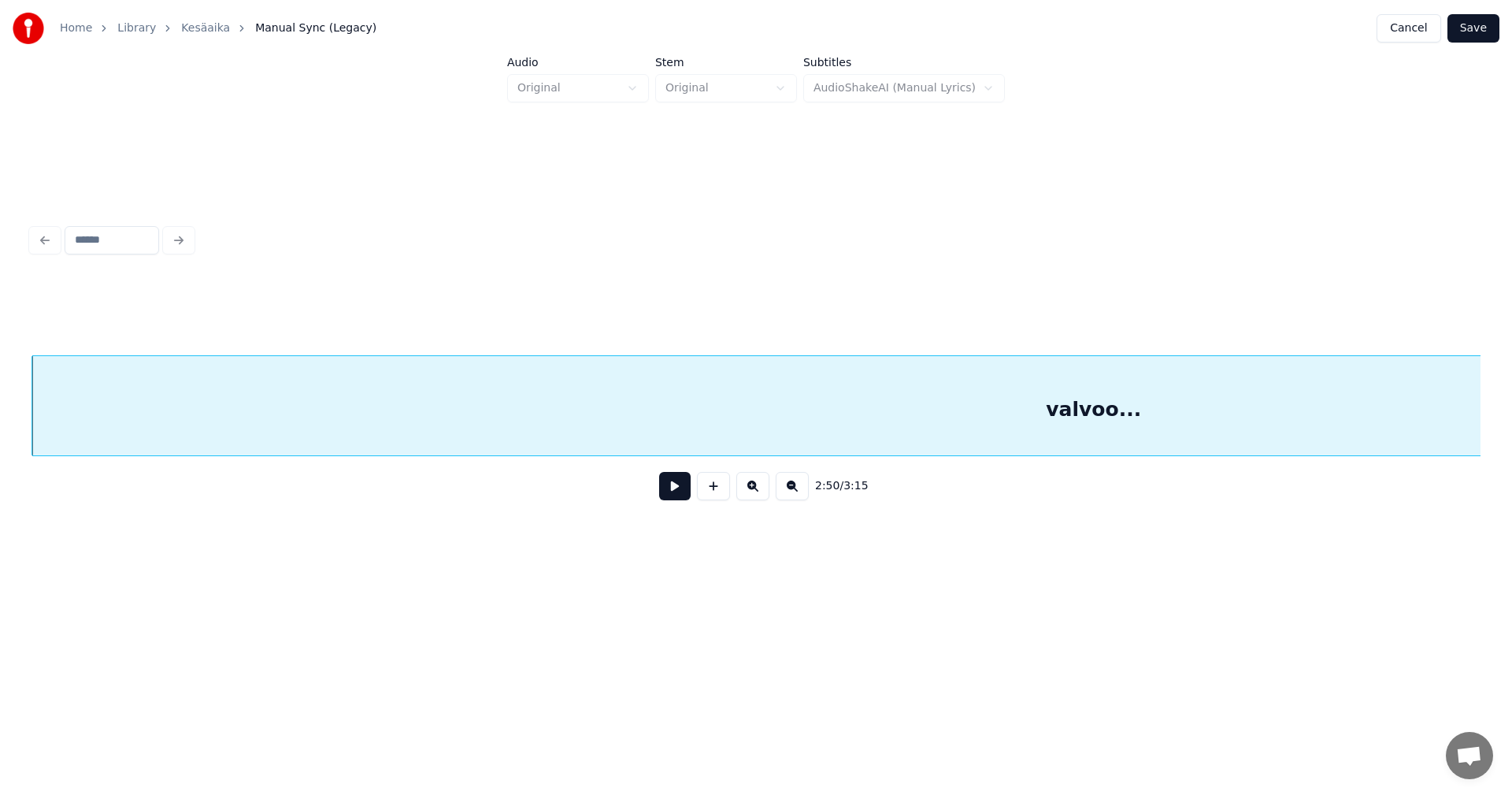
click at [1479, 36] on button "Save" at bounding box center [1473, 28] width 52 height 28
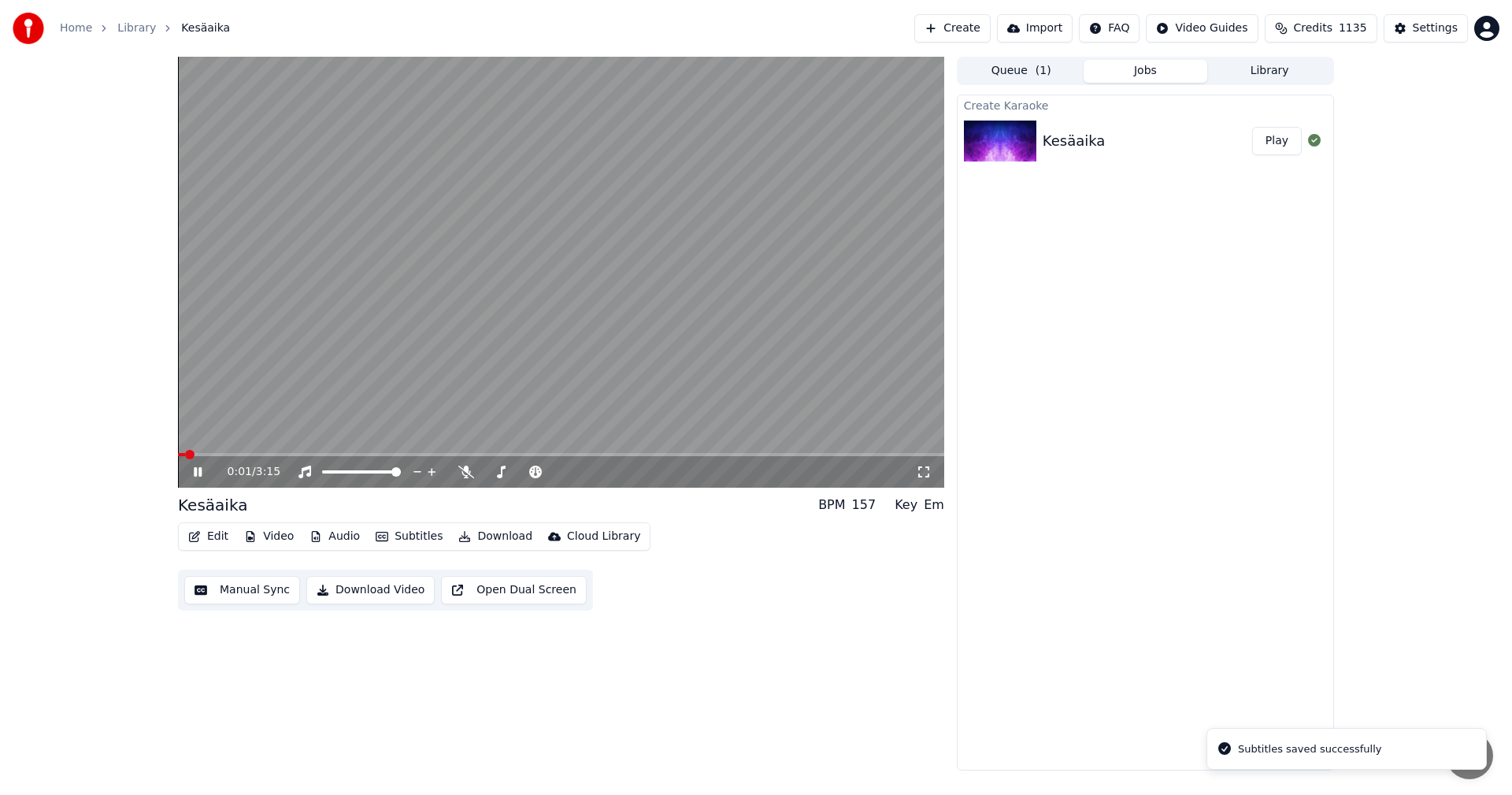
click at [270, 530] on button "Video" at bounding box center [269, 536] width 62 height 22
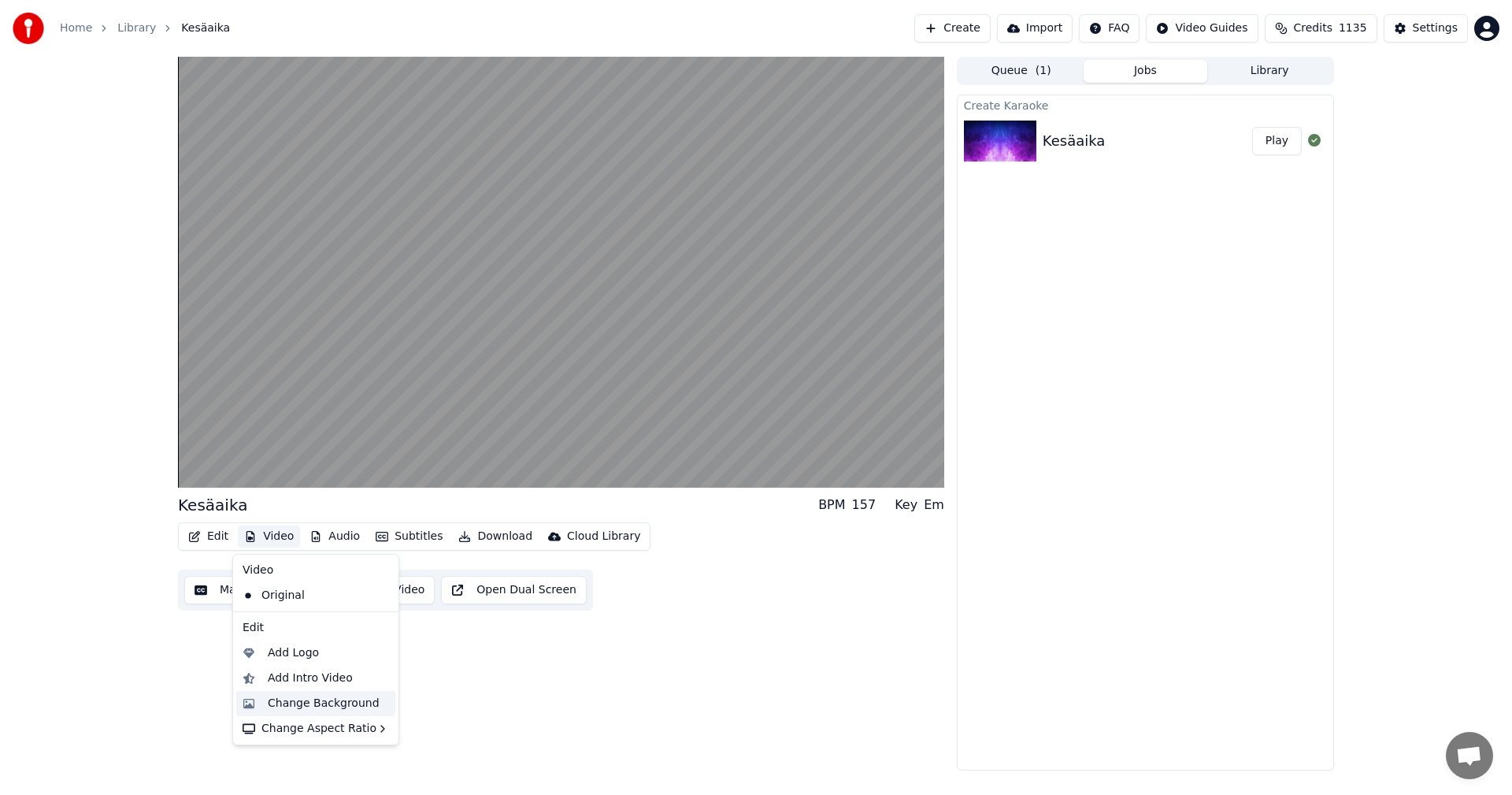
click at [335, 698] on div "Change Background" at bounding box center [324, 704] width 112 height 16
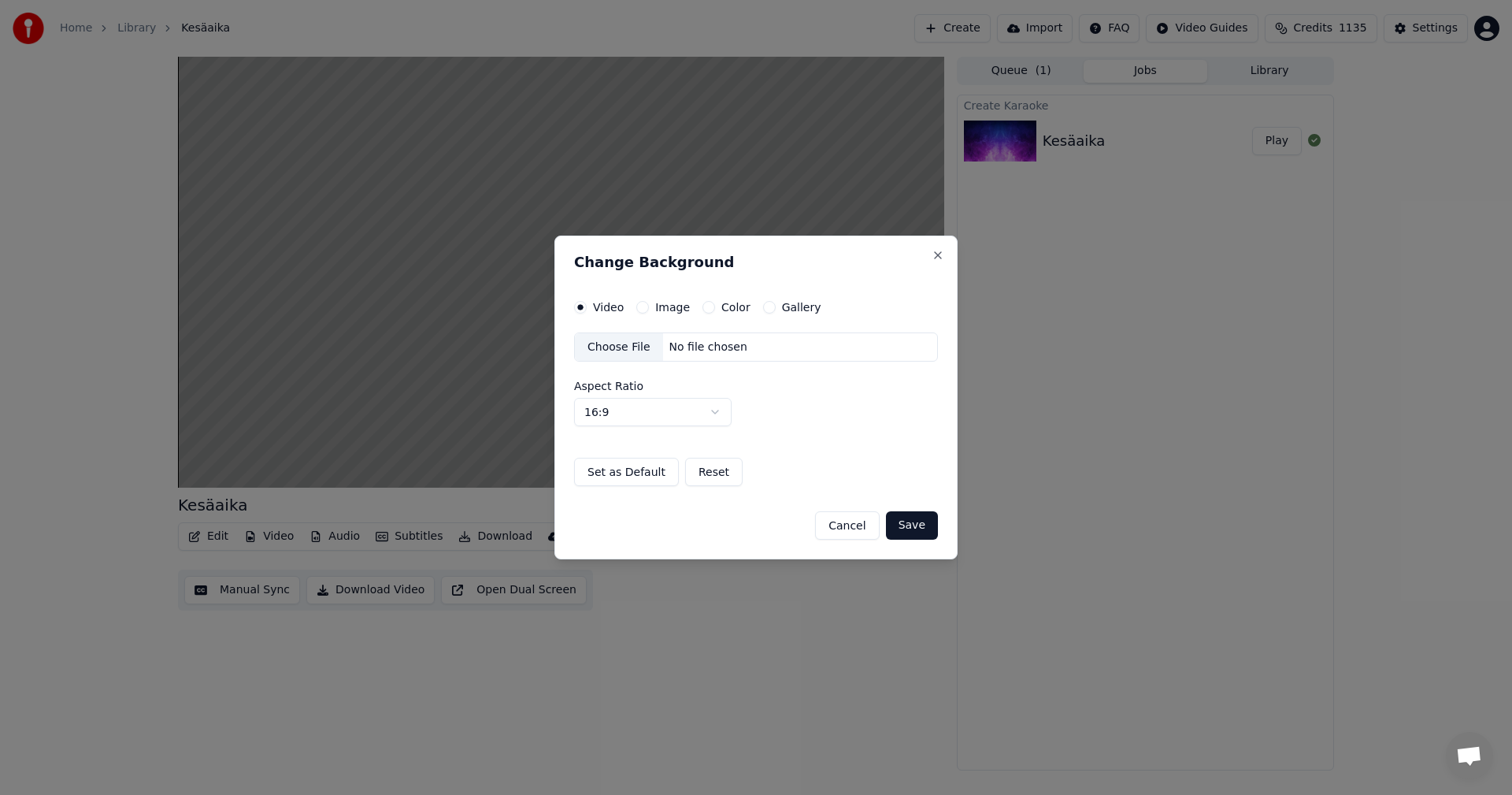
click at [640, 307] on button "Image" at bounding box center [642, 307] width 13 height 13
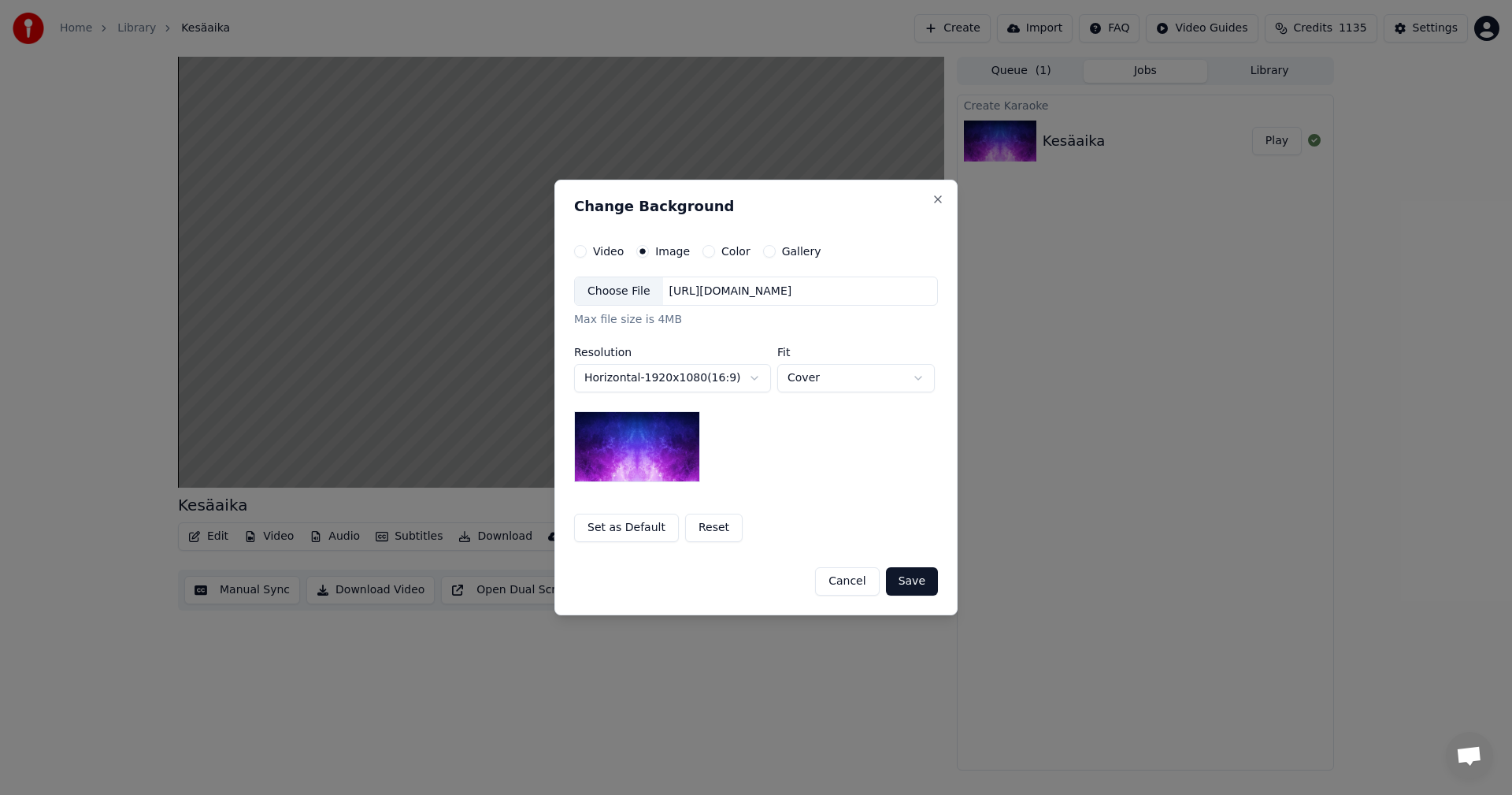
click at [630, 293] on div "Choose File" at bounding box center [619, 292] width 88 height 28
click at [910, 584] on button "Save" at bounding box center [912, 581] width 52 height 28
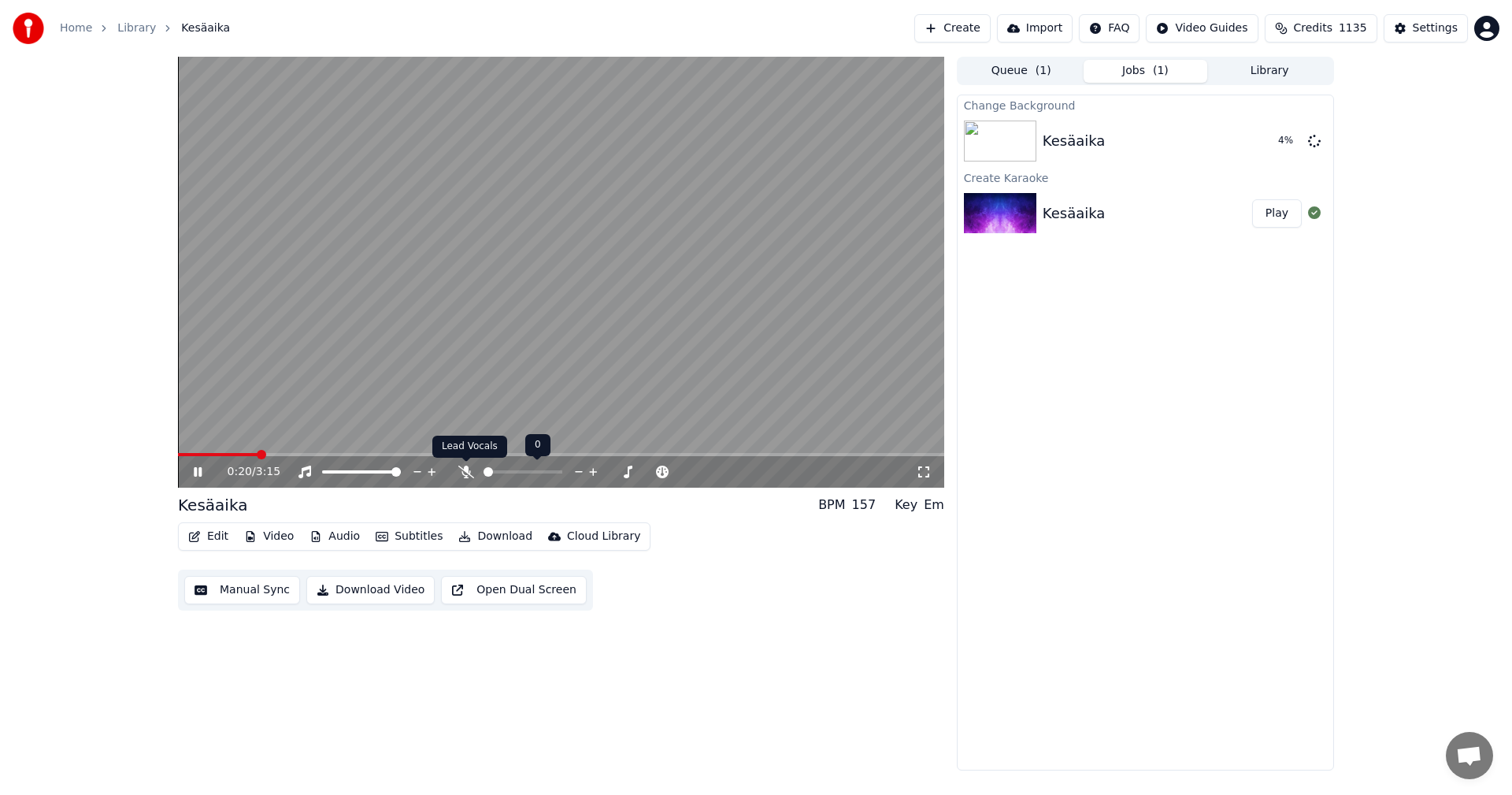
click at [467, 473] on icon at bounding box center [465, 472] width 16 height 13
click at [204, 470] on icon at bounding box center [209, 472] width 37 height 13
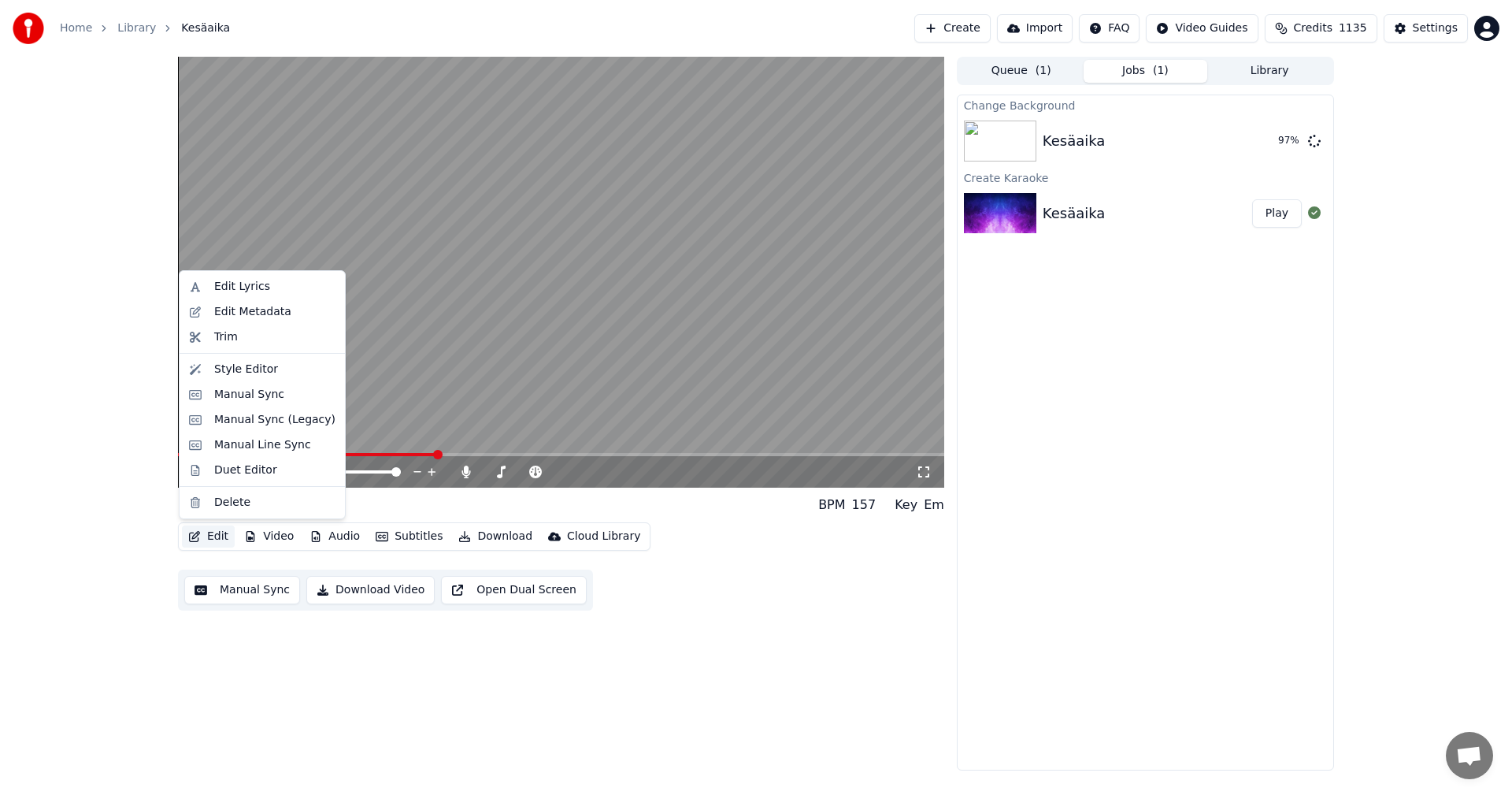
click at [213, 530] on button "Edit" at bounding box center [208, 536] width 53 height 22
click at [268, 419] on div "Manual Sync (Legacy)" at bounding box center [275, 420] width 121 height 16
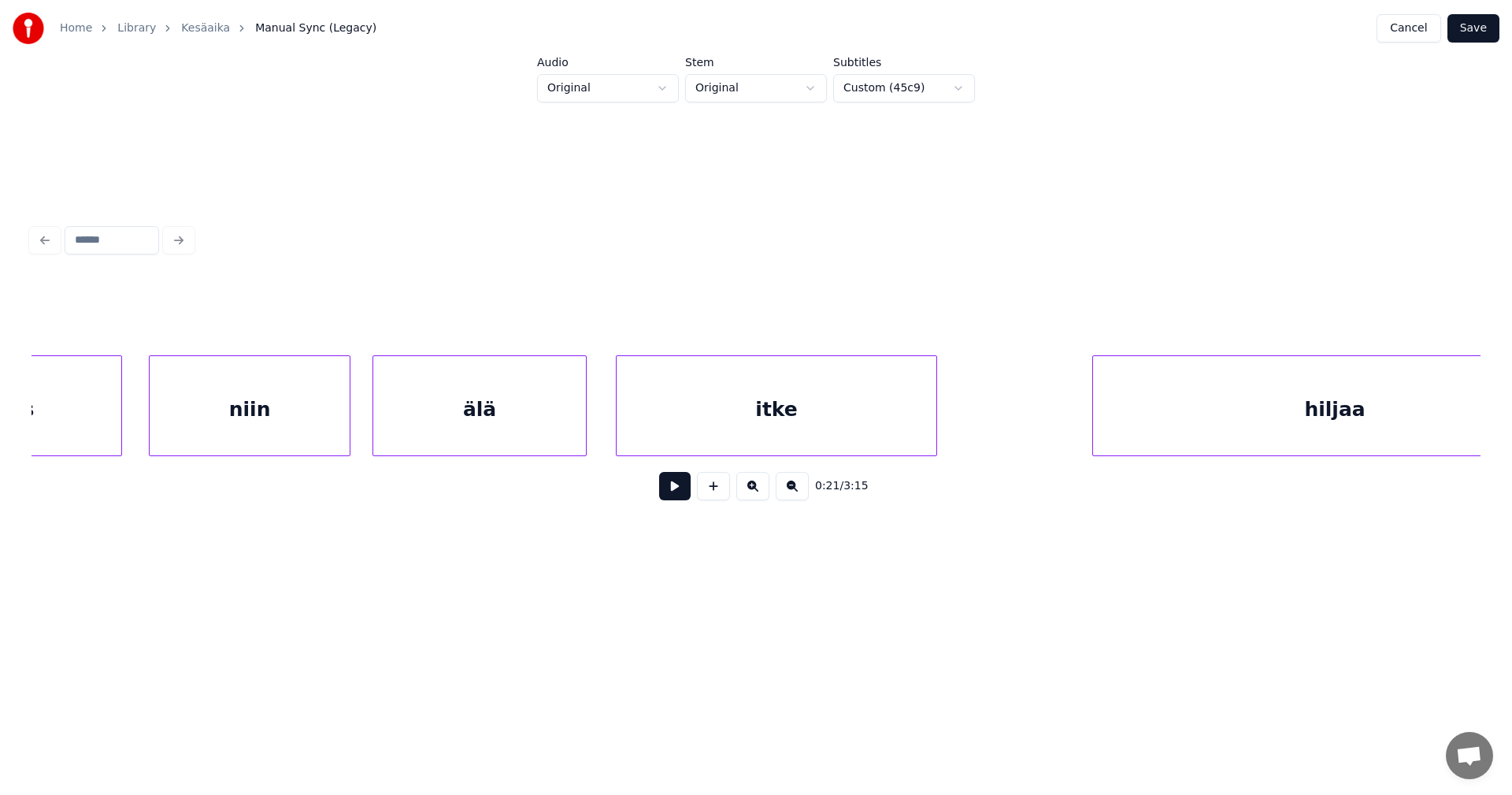
scroll to position [0, 18599]
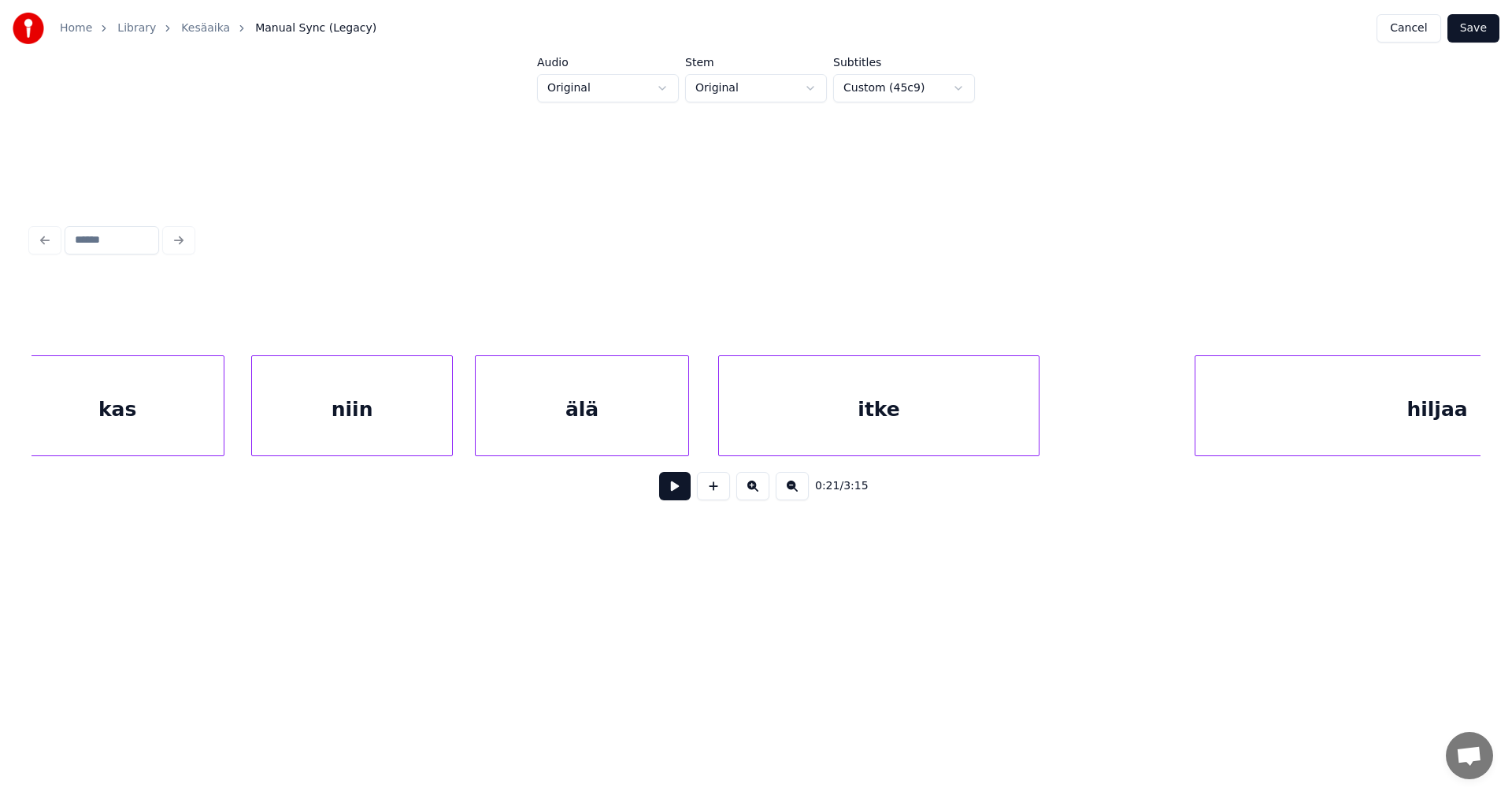
click at [327, 428] on div "niin" at bounding box center [352, 410] width 200 height 107
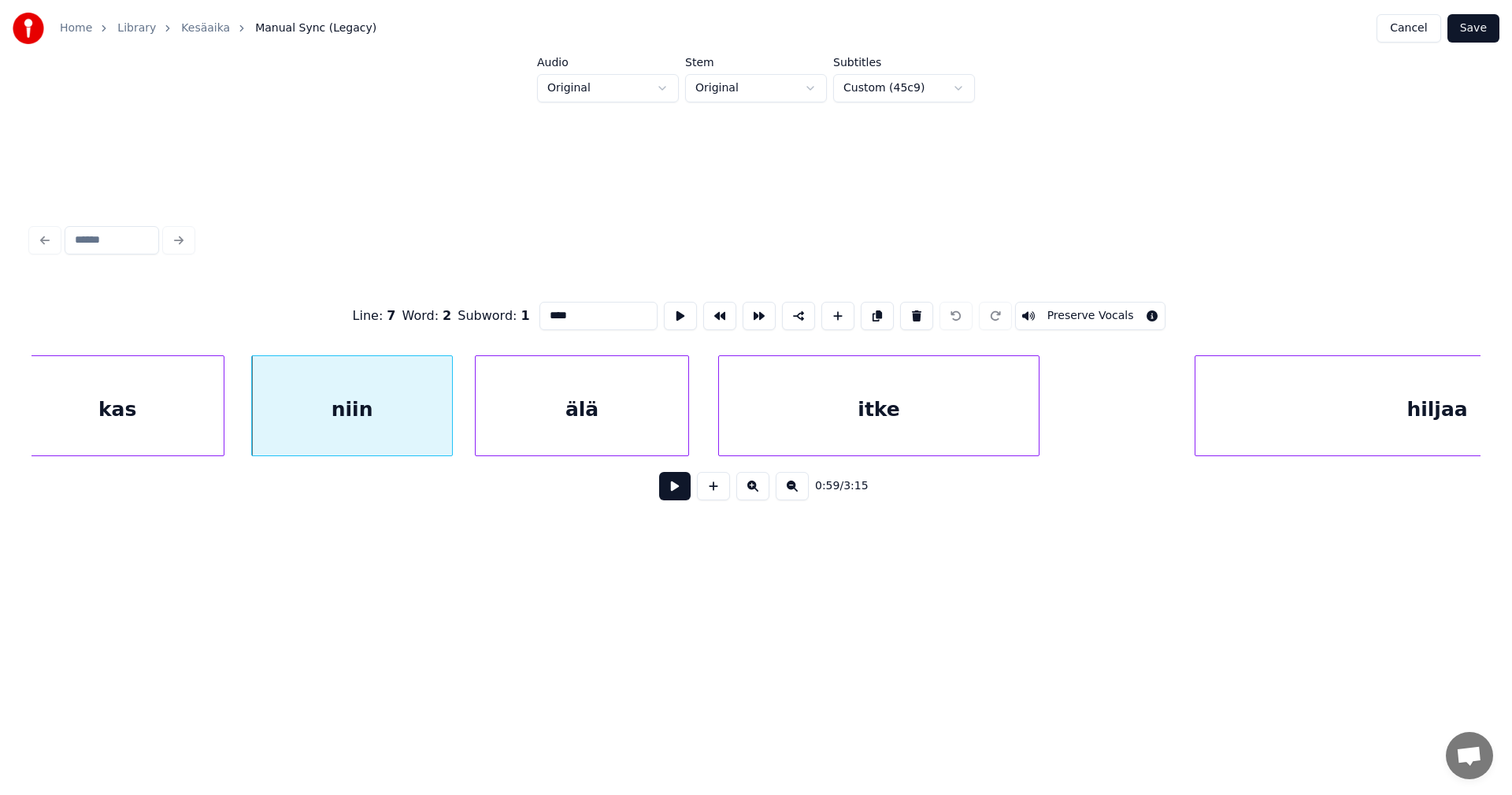
click at [676, 486] on button at bounding box center [675, 486] width 32 height 28
click at [680, 487] on button at bounding box center [675, 486] width 32 height 28
click at [681, 488] on button at bounding box center [675, 486] width 32 height 28
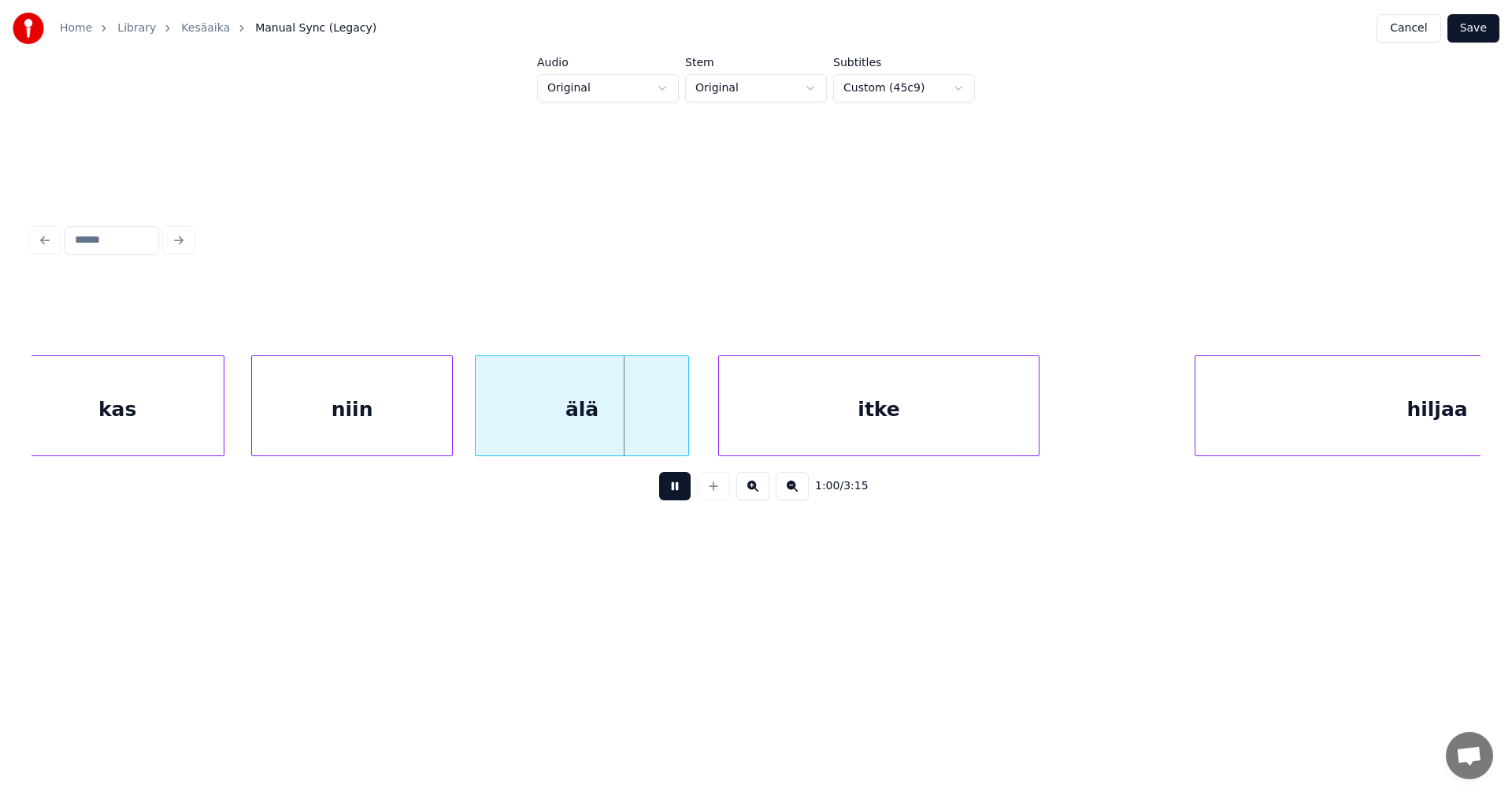
click at [681, 486] on button at bounding box center [675, 486] width 32 height 28
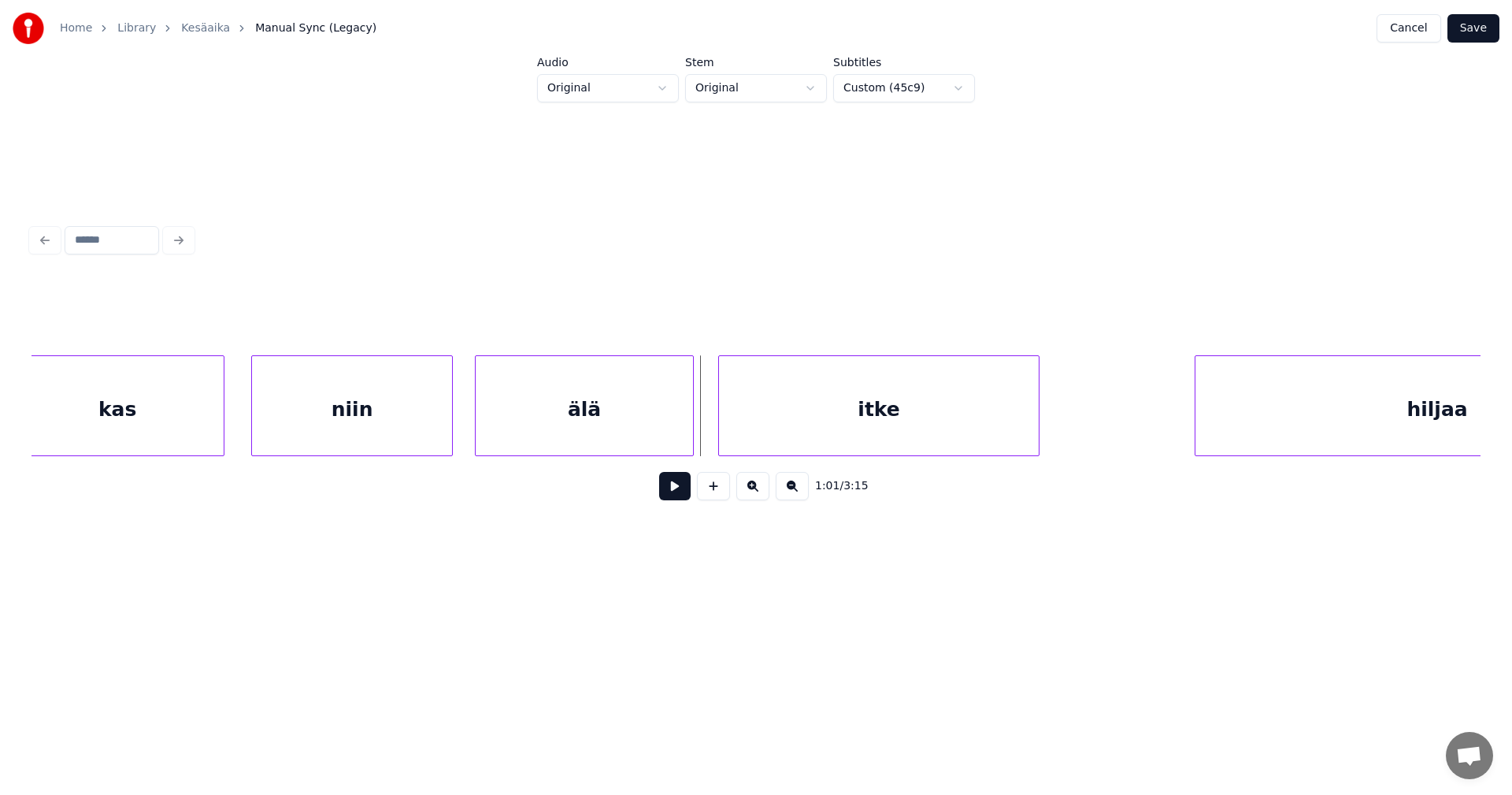
click at [688, 438] on div at bounding box center [691, 405] width 5 height 100
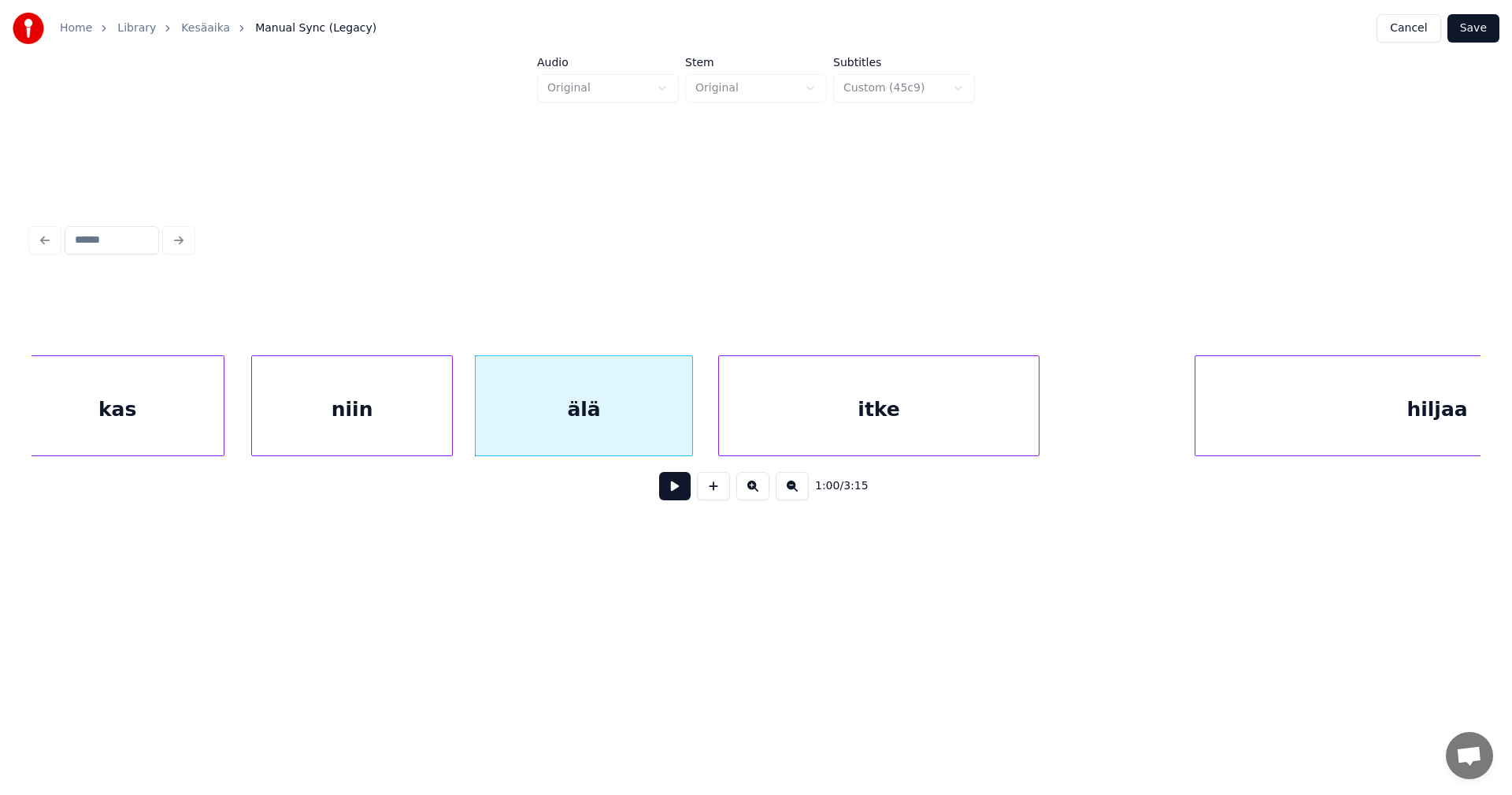
click at [666, 490] on button at bounding box center [675, 486] width 32 height 28
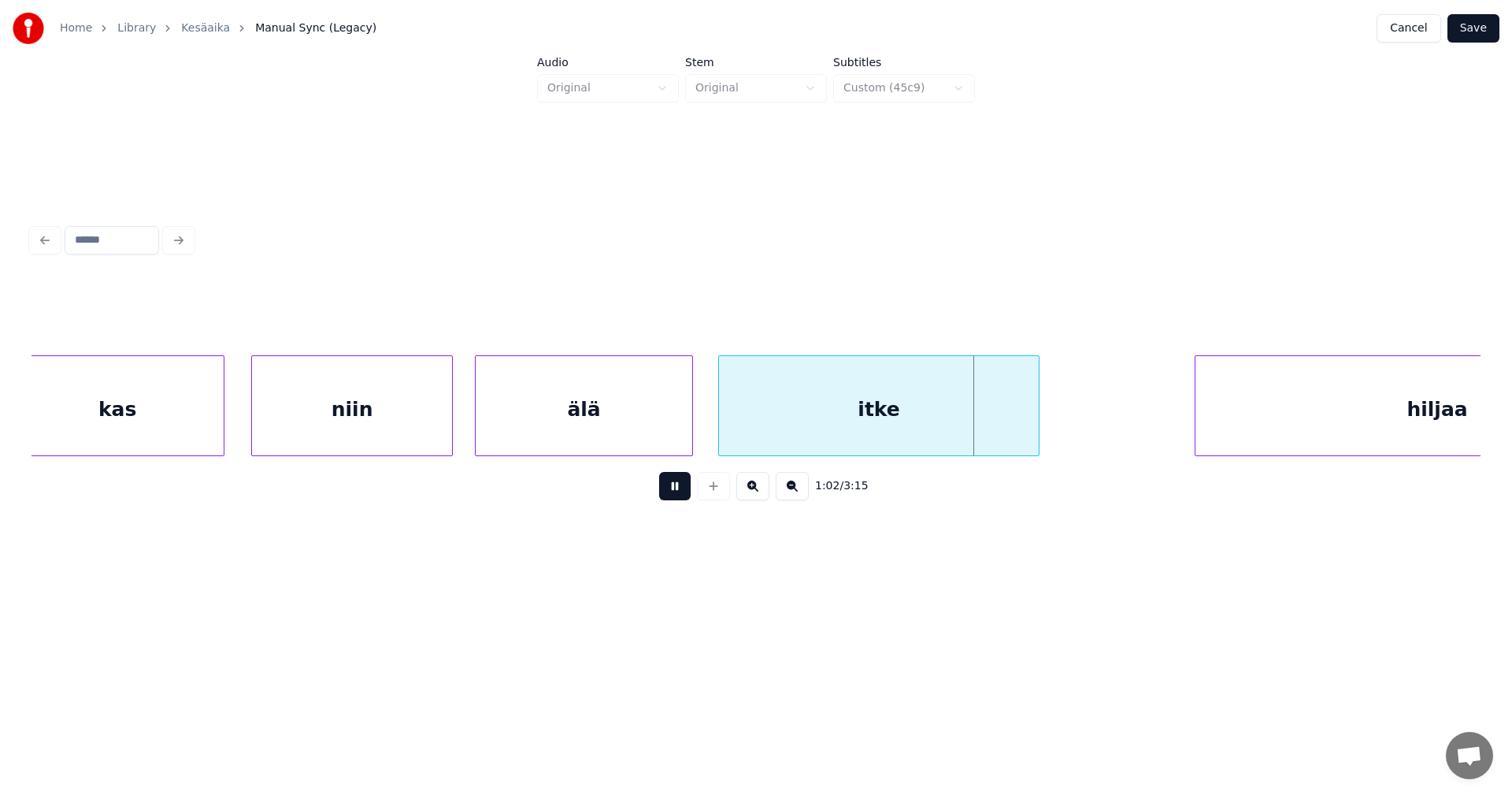
click at [671, 490] on button at bounding box center [675, 486] width 32 height 28
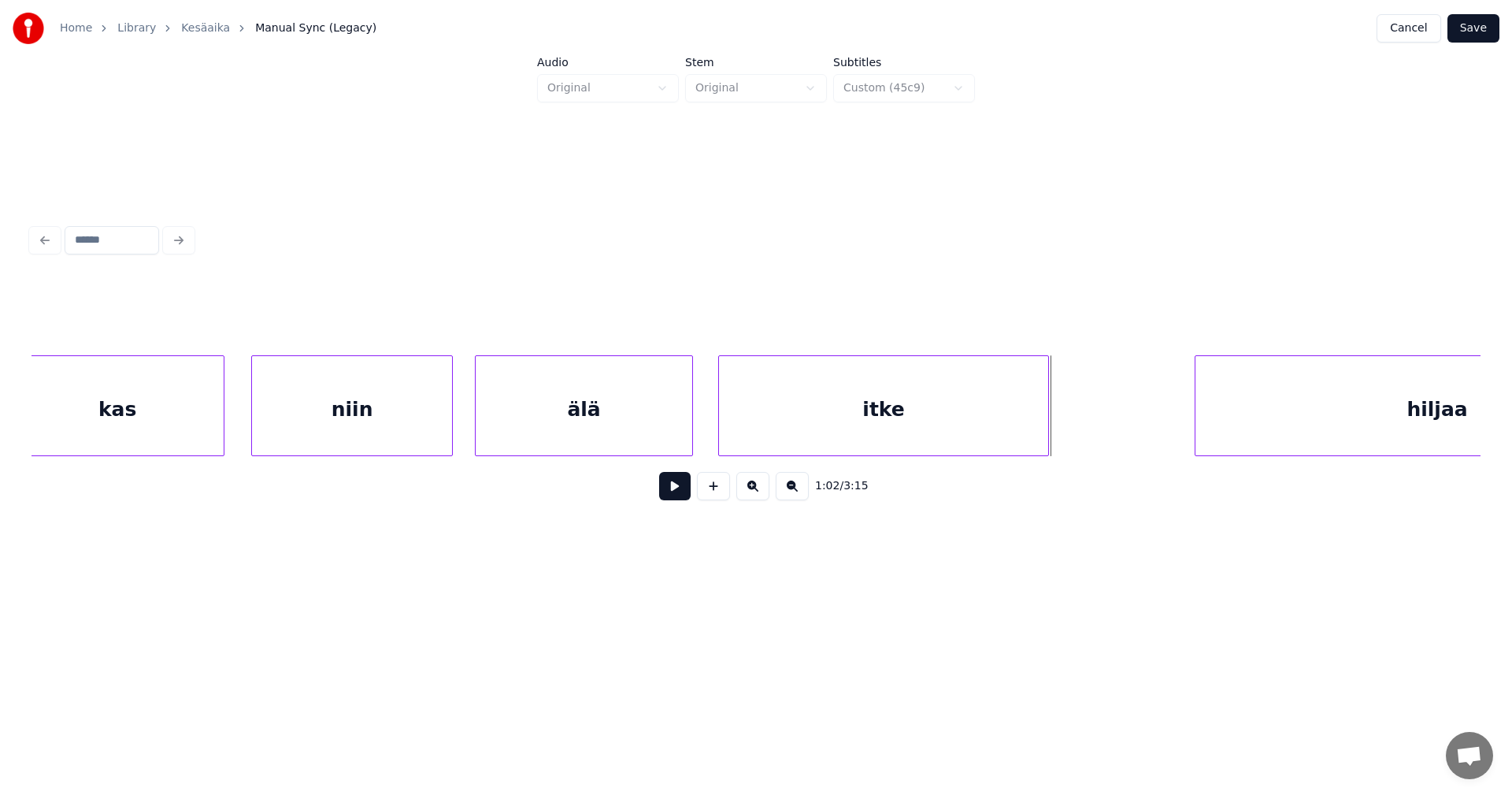
click at [1047, 423] on div at bounding box center [1046, 405] width 5 height 100
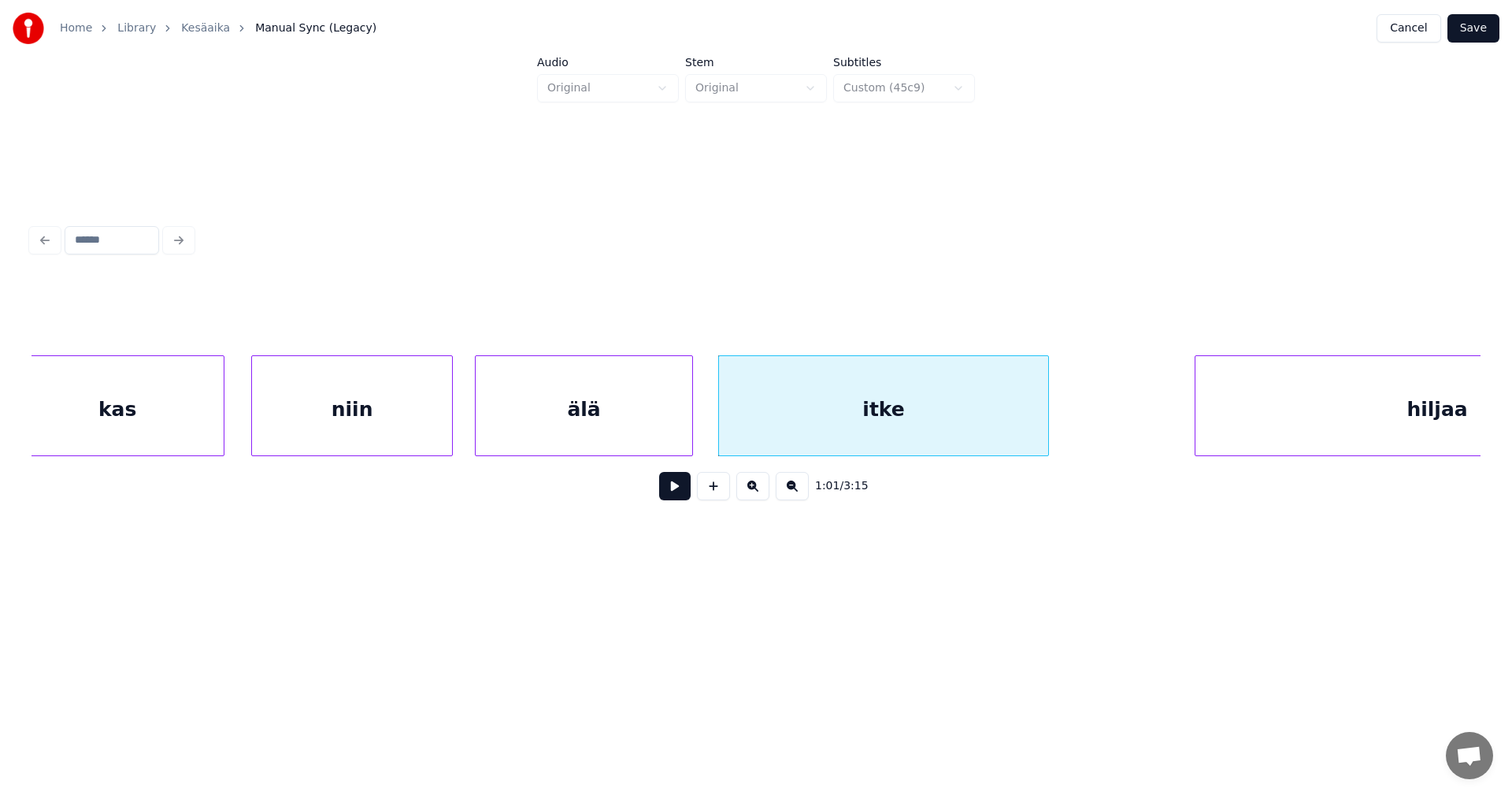
click at [1474, 27] on button "Save" at bounding box center [1473, 28] width 52 height 28
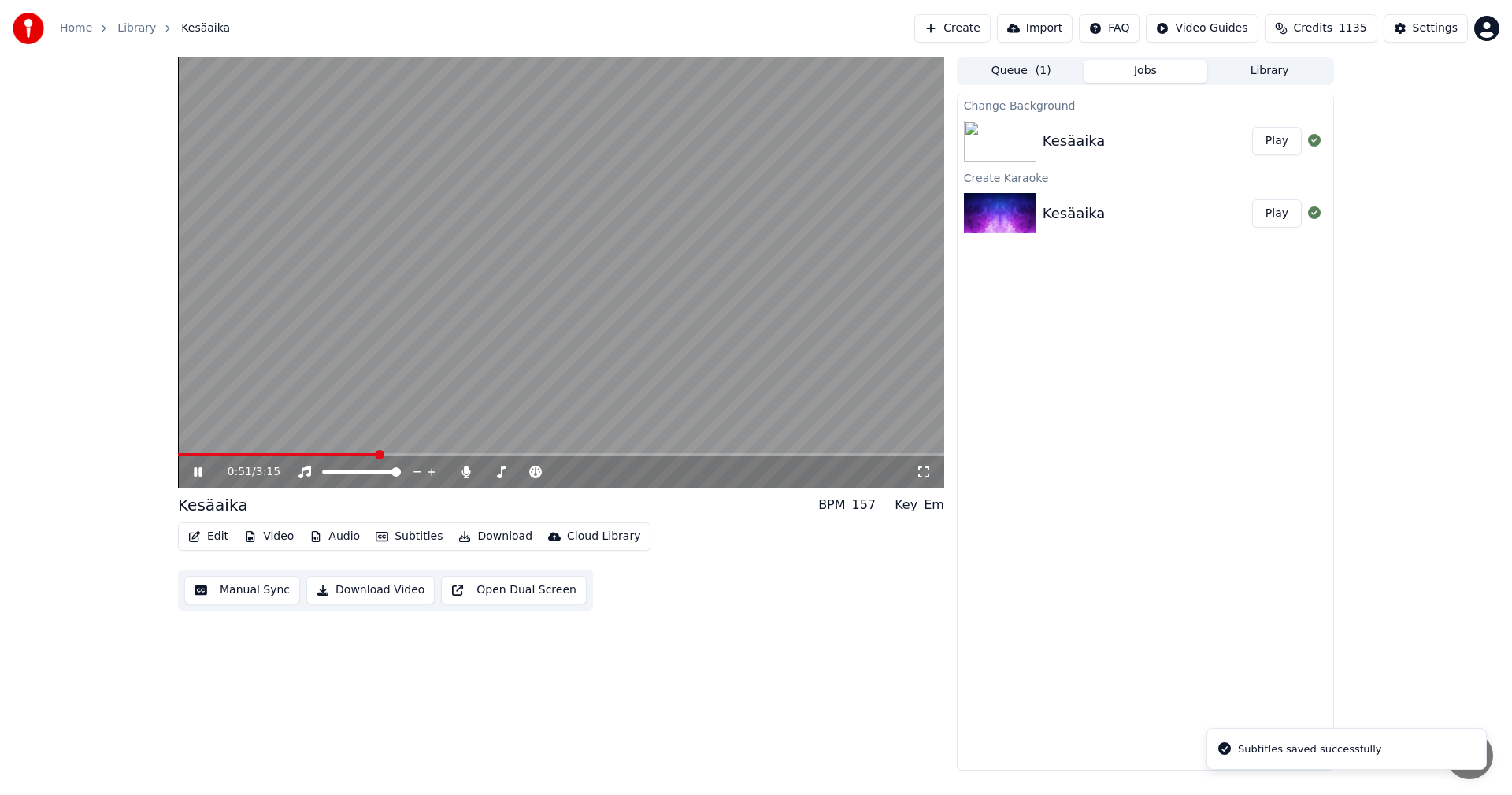
click at [378, 453] on span at bounding box center [561, 455] width 766 height 3
click at [728, 456] on span at bounding box center [561, 455] width 766 height 3
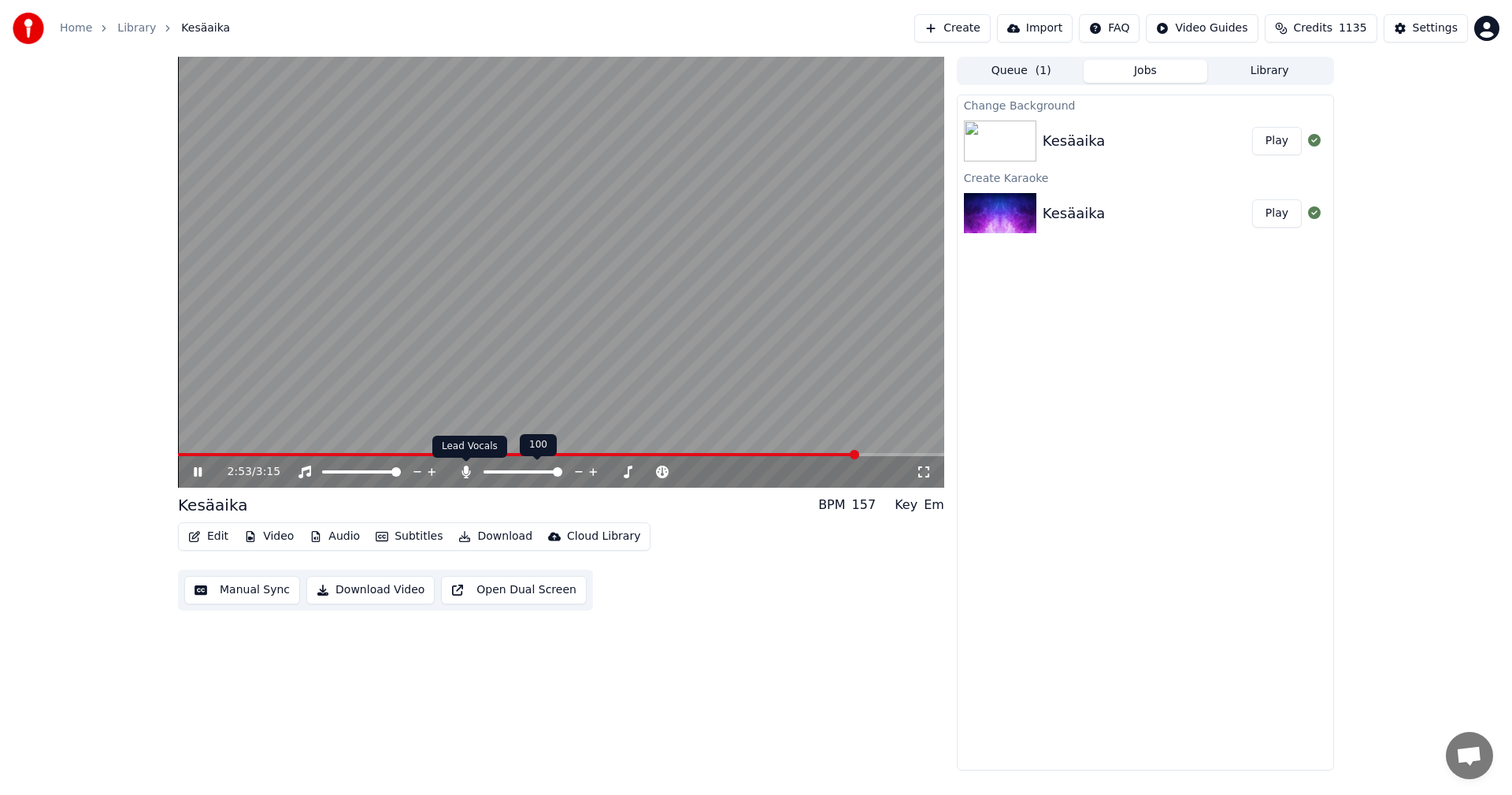
click at [464, 471] on icon at bounding box center [465, 472] width 8 height 13
click at [198, 473] on icon at bounding box center [209, 472] width 37 height 13
click at [219, 542] on button "Edit" at bounding box center [208, 536] width 53 height 22
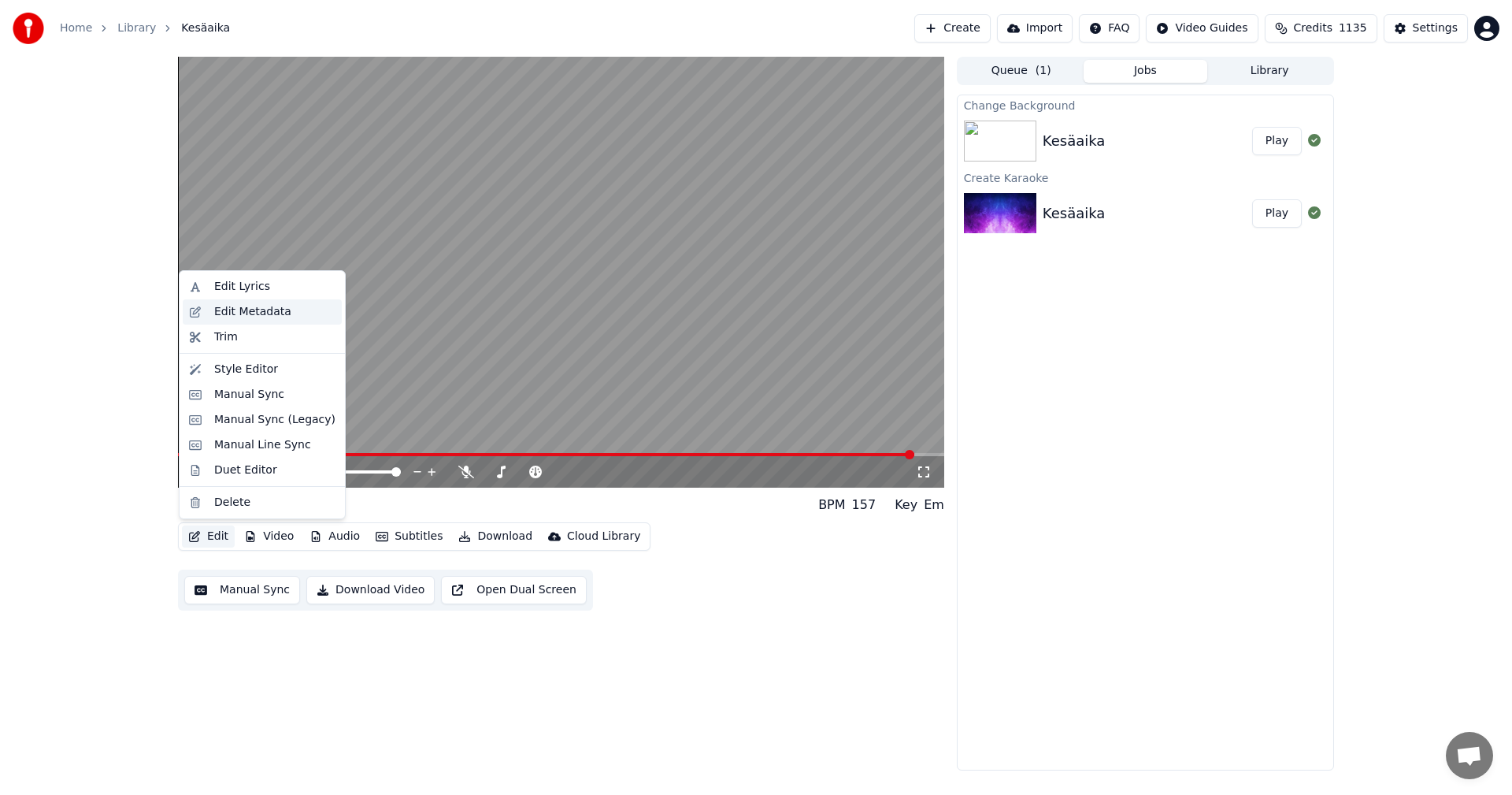
click at [255, 304] on div "Edit Metadata" at bounding box center [253, 312] width 77 height 16
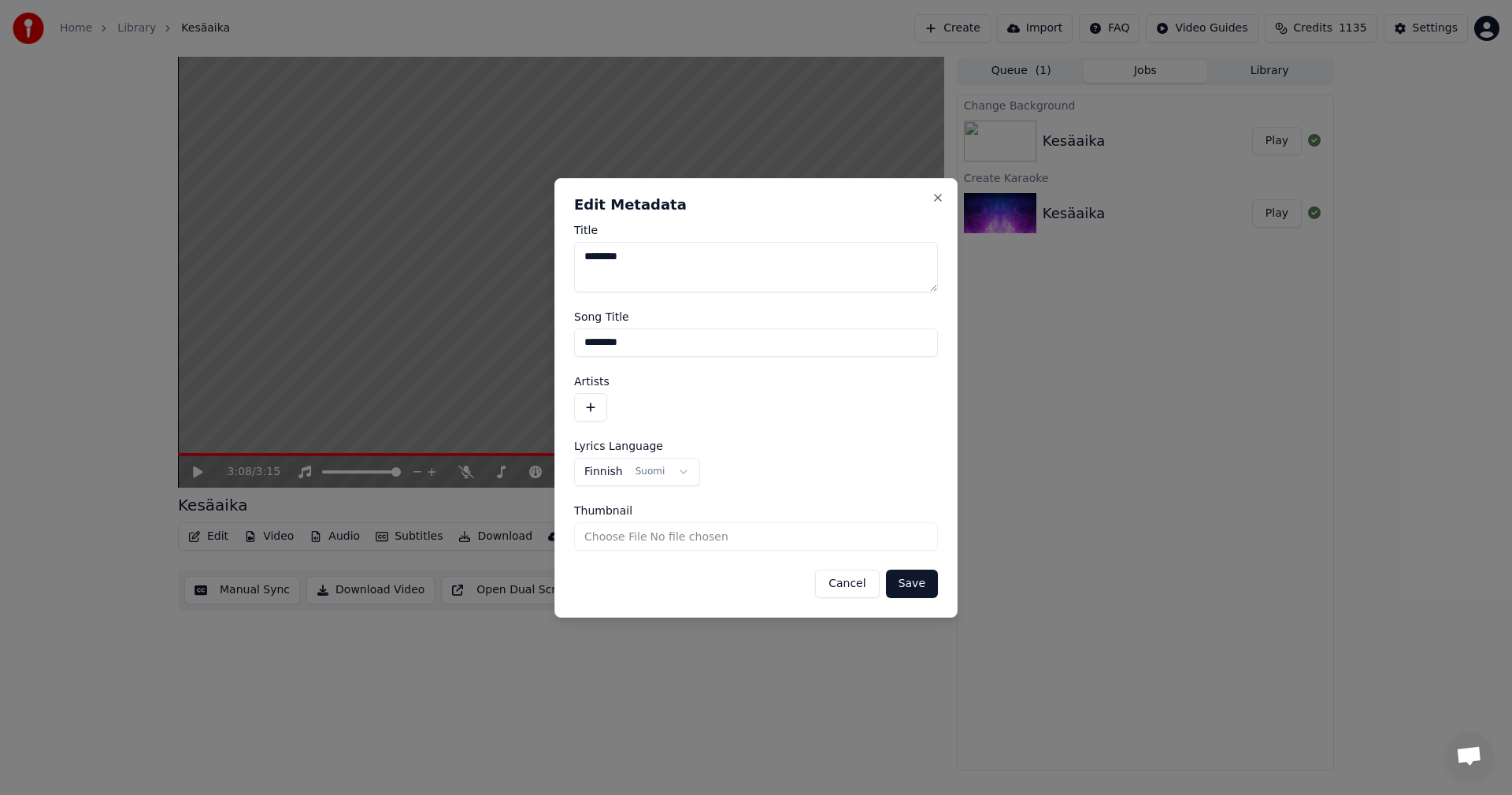
click at [594, 406] on button "button" at bounding box center [591, 407] width 33 height 28
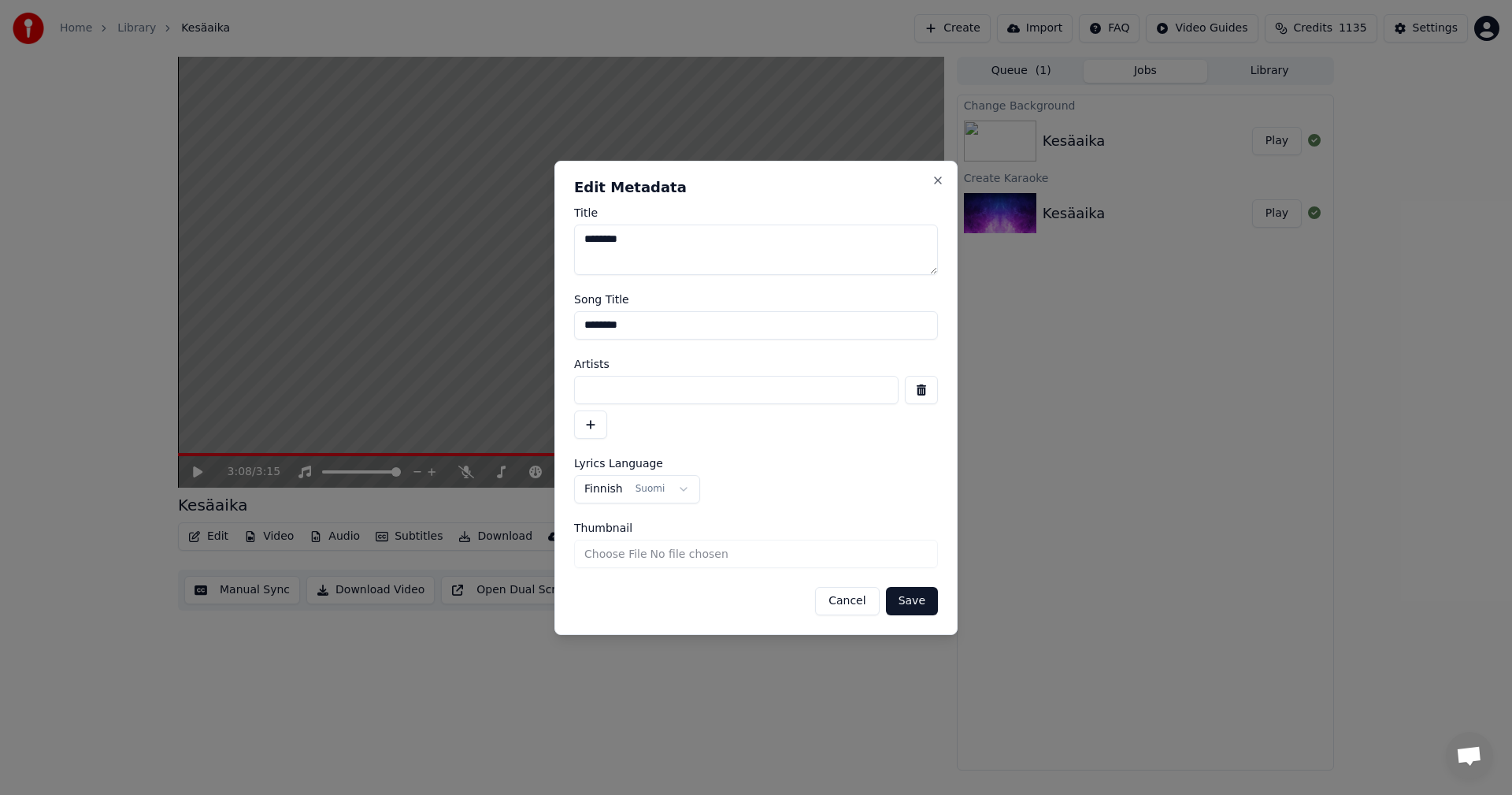
drag, startPoint x: 610, startPoint y: 396, endPoint x: 653, endPoint y: 405, distance: 43.9
click at [611, 396] on input at bounding box center [737, 390] width 325 height 28
type input "**********"
click at [908, 607] on button "Save" at bounding box center [912, 601] width 52 height 28
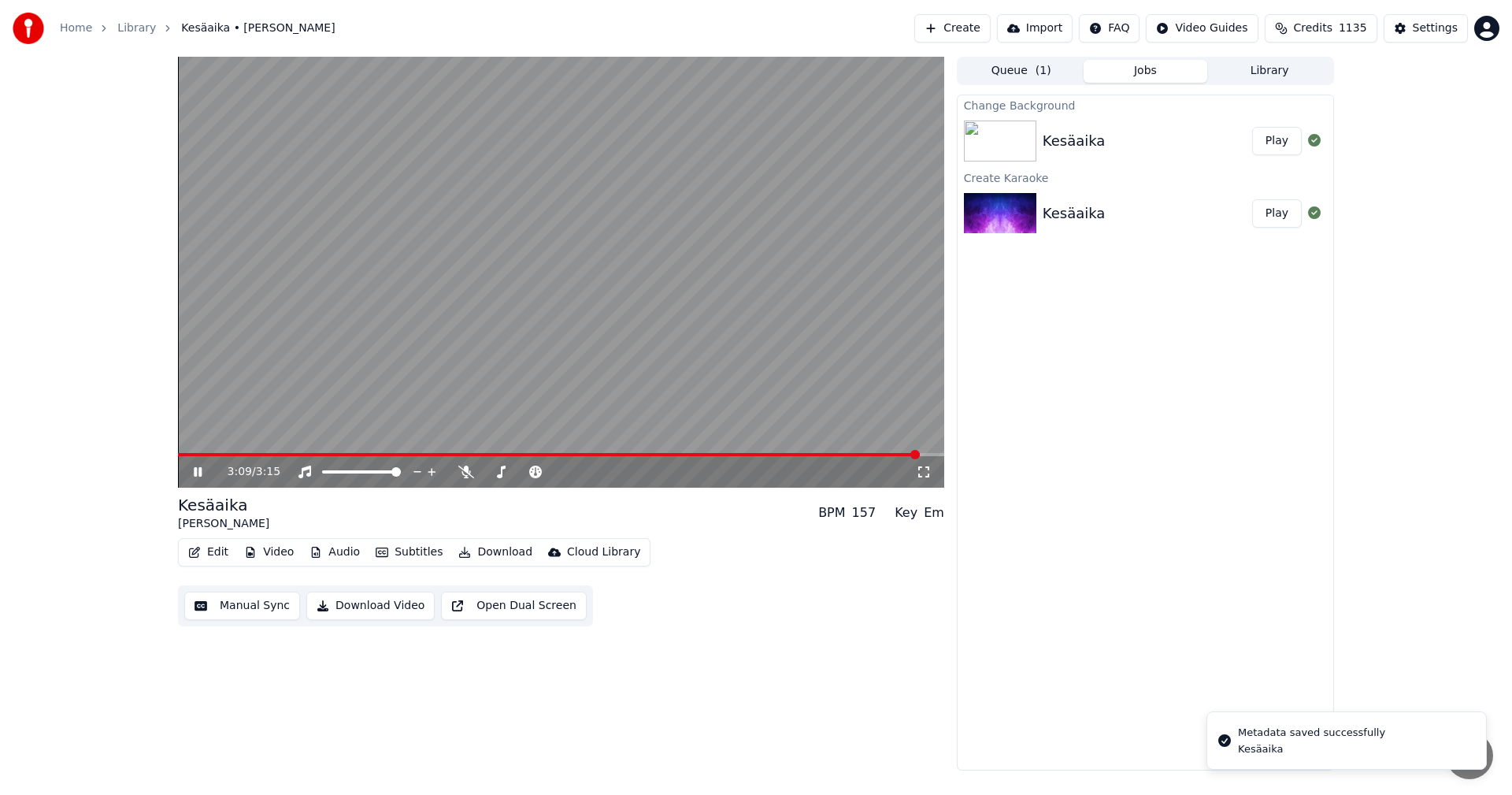
click at [182, 452] on video at bounding box center [561, 272] width 766 height 431
click at [182, 454] on span at bounding box center [180, 455] width 4 height 3
click at [198, 473] on icon at bounding box center [197, 472] width 9 height 11
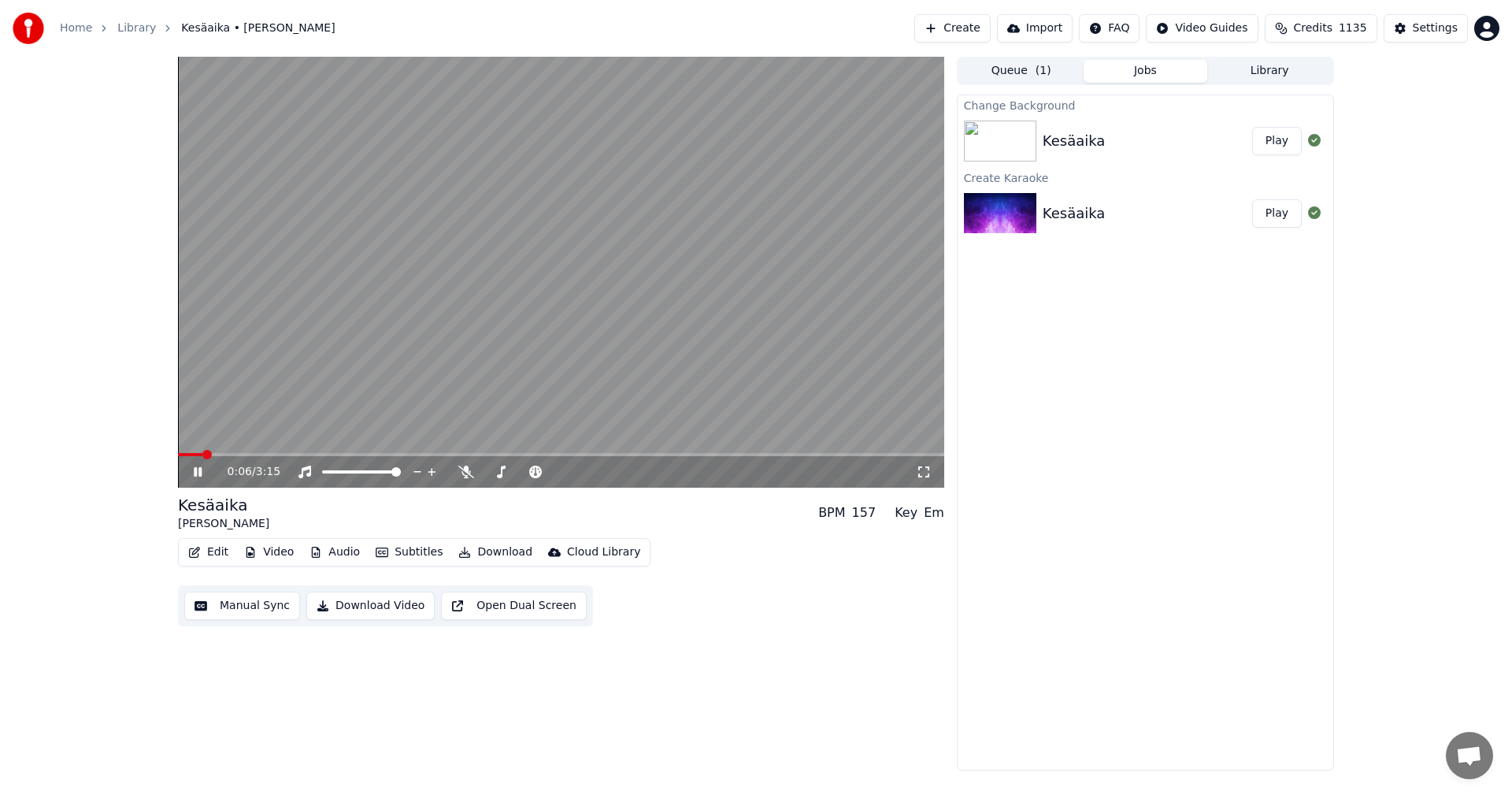
click at [198, 475] on icon at bounding box center [209, 472] width 37 height 13
click at [213, 553] on button "Edit" at bounding box center [208, 552] width 53 height 22
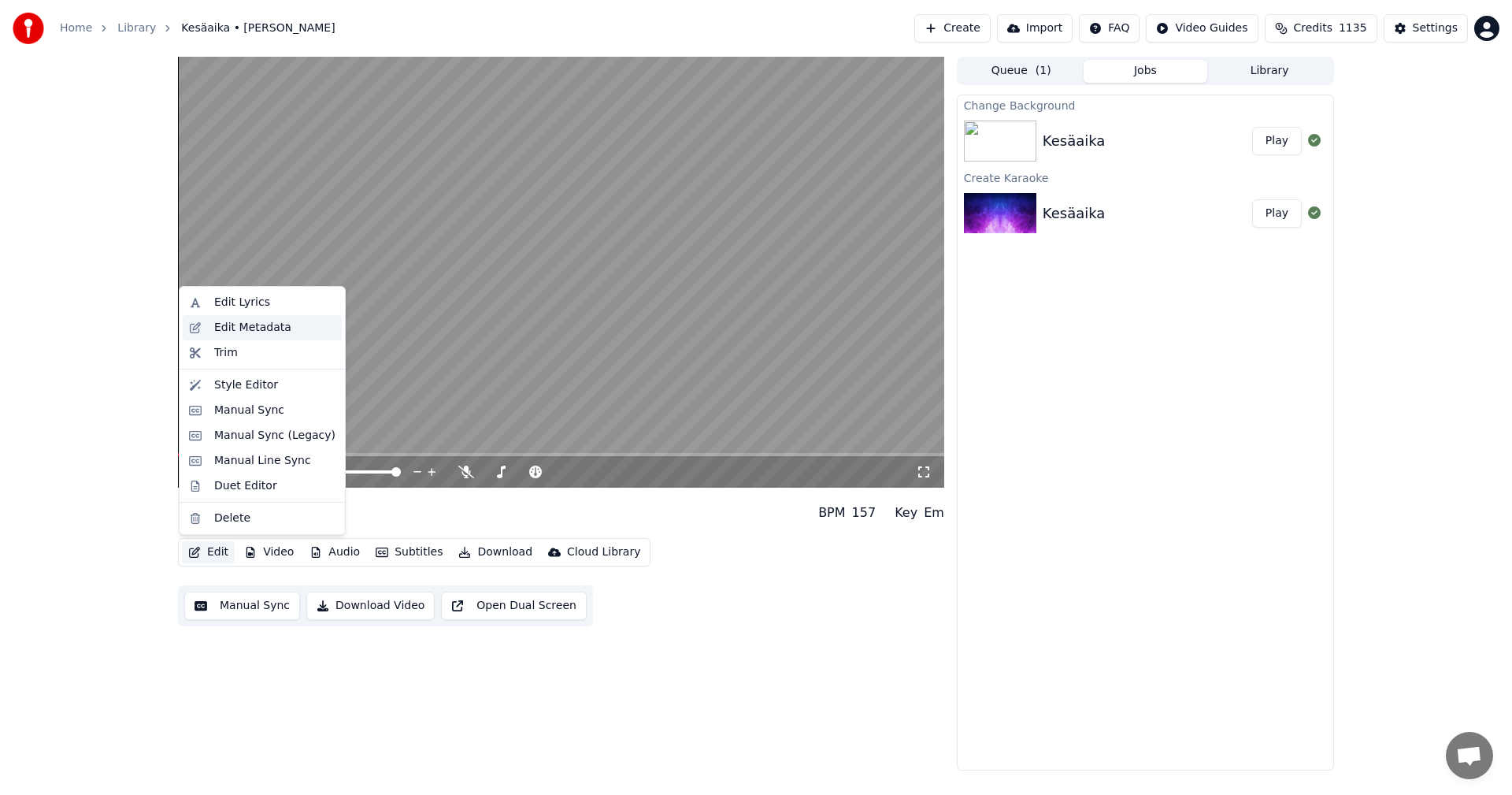
click at [252, 328] on div "Edit Metadata" at bounding box center [253, 328] width 77 height 16
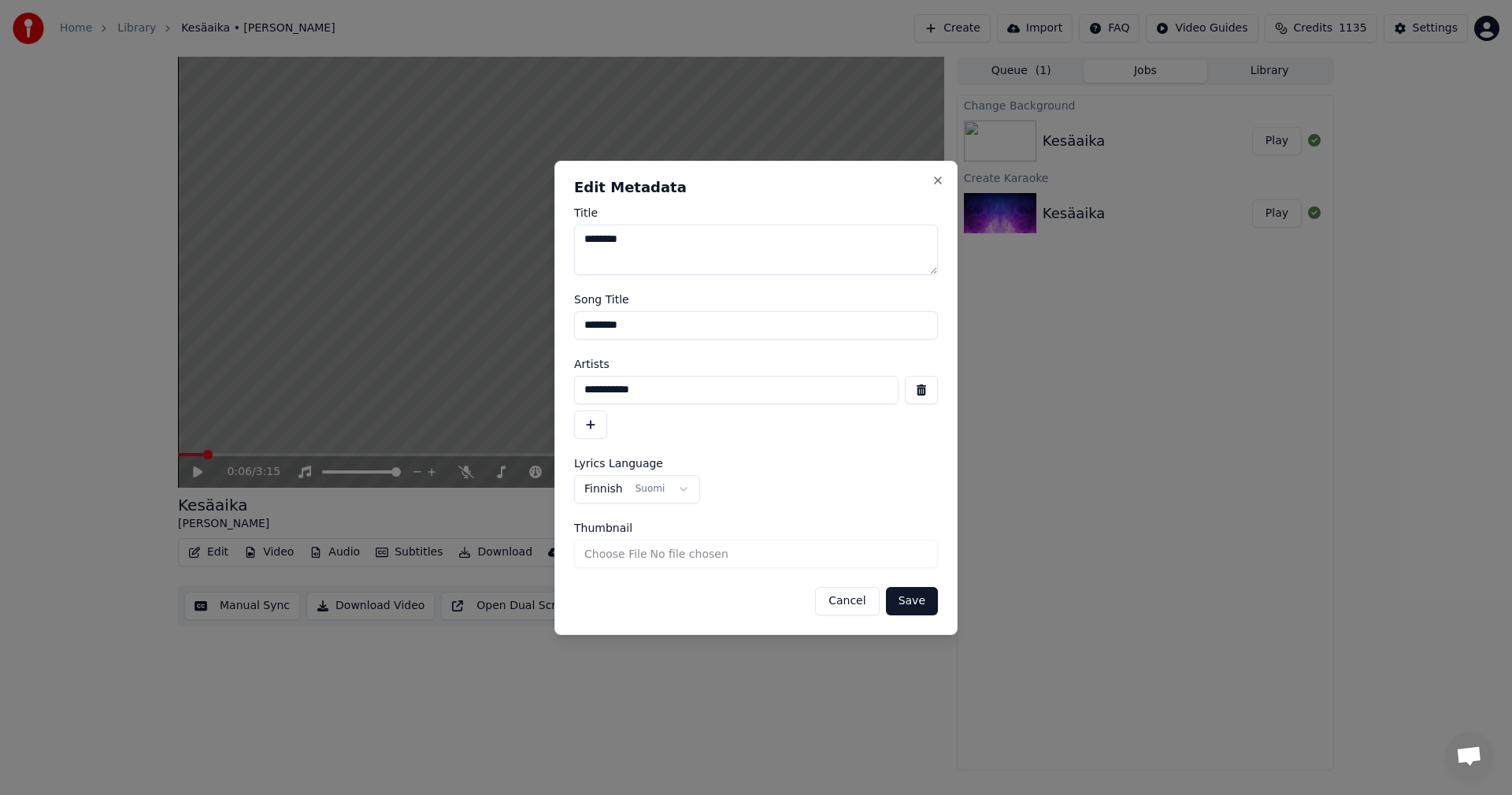
click at [647, 239] on textarea "********" at bounding box center [756, 250] width 364 height 50
type textarea "**********"
click at [923, 602] on button "Save" at bounding box center [912, 601] width 52 height 28
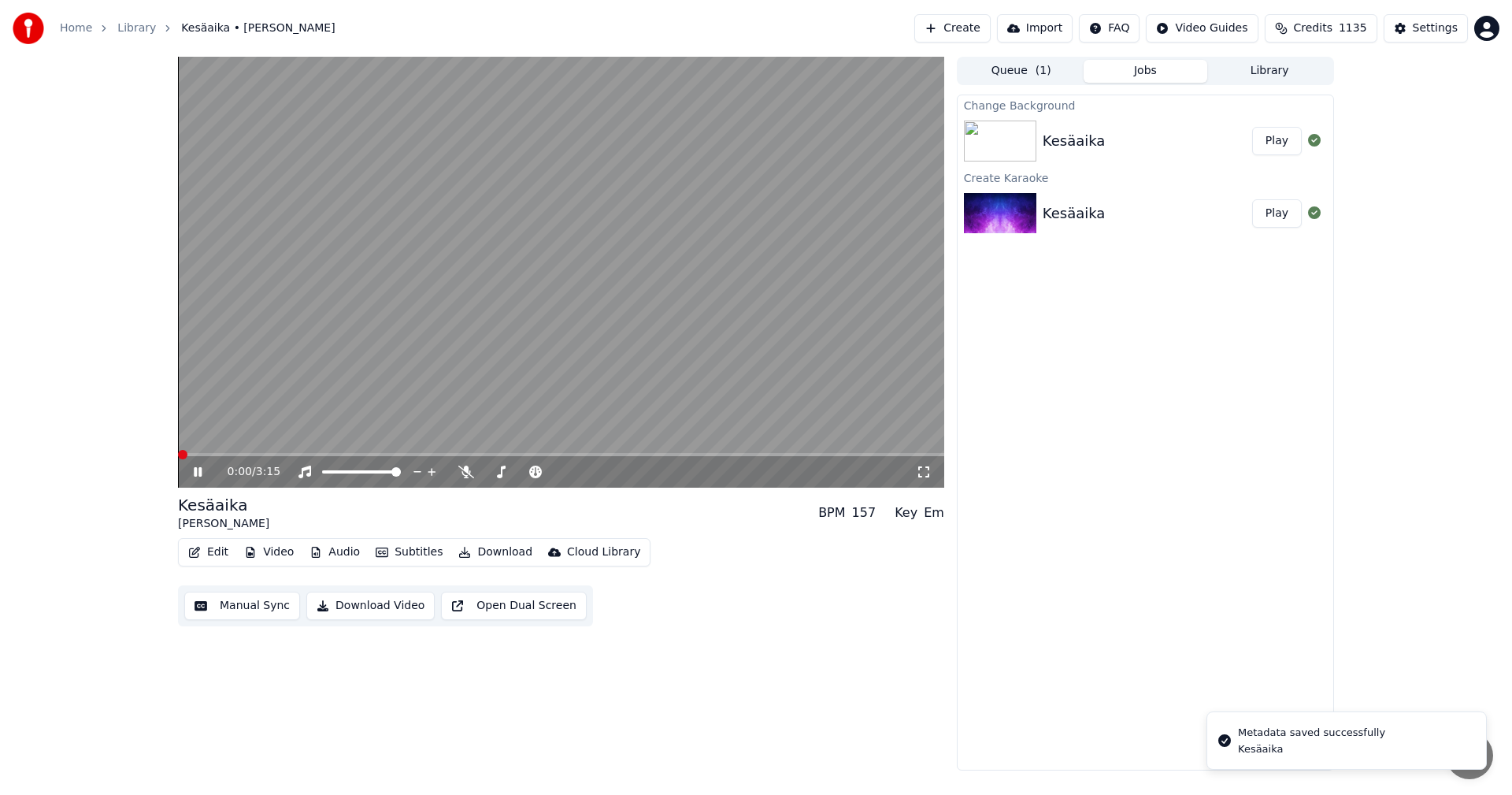
click at [178, 453] on span at bounding box center [183, 454] width 9 height 9
click at [178, 457] on span at bounding box center [178, 455] width 0 height 3
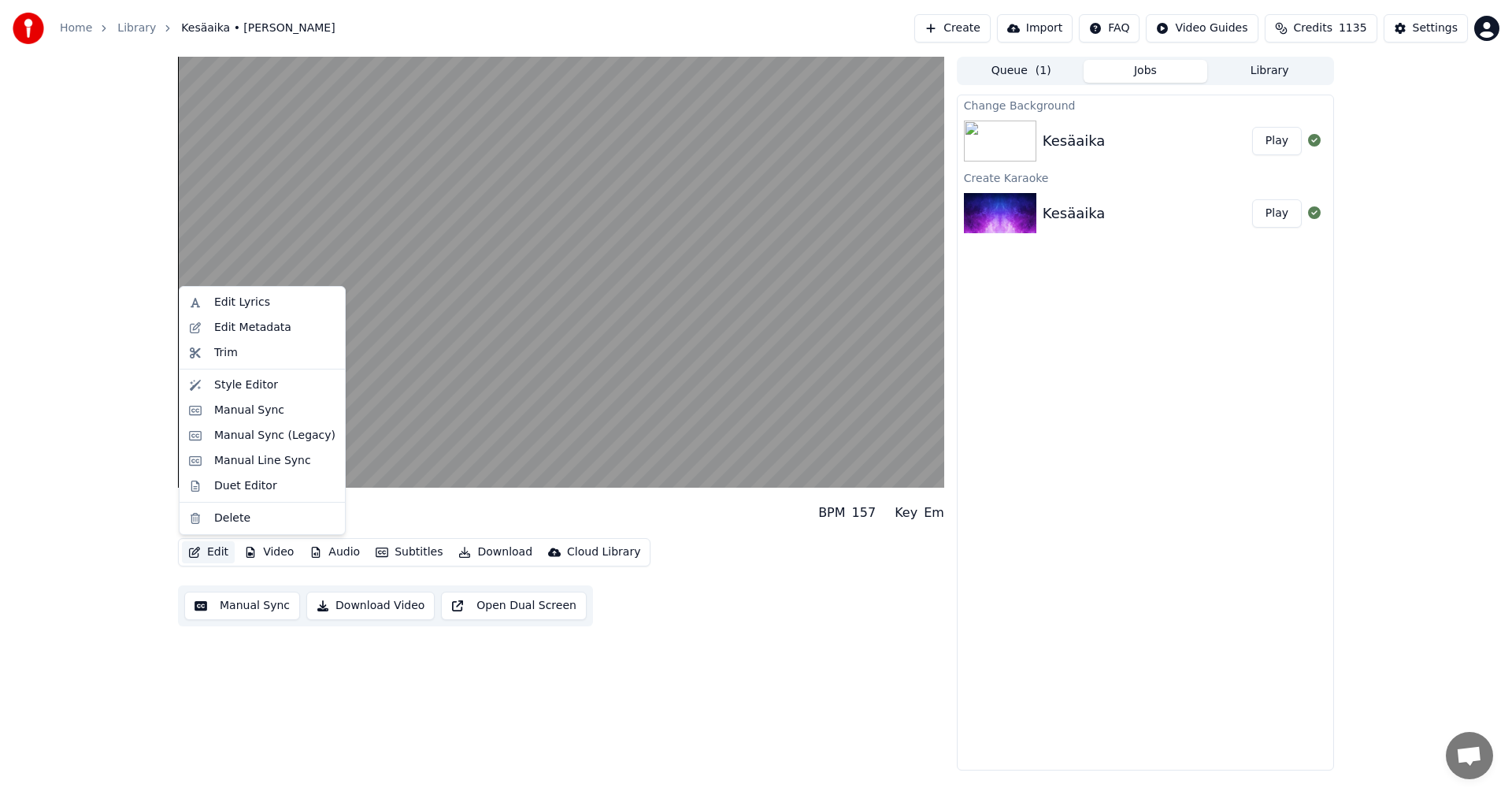
click at [212, 553] on button "Edit" at bounding box center [208, 552] width 53 height 22
click at [253, 328] on div "Edit Metadata" at bounding box center [253, 328] width 77 height 16
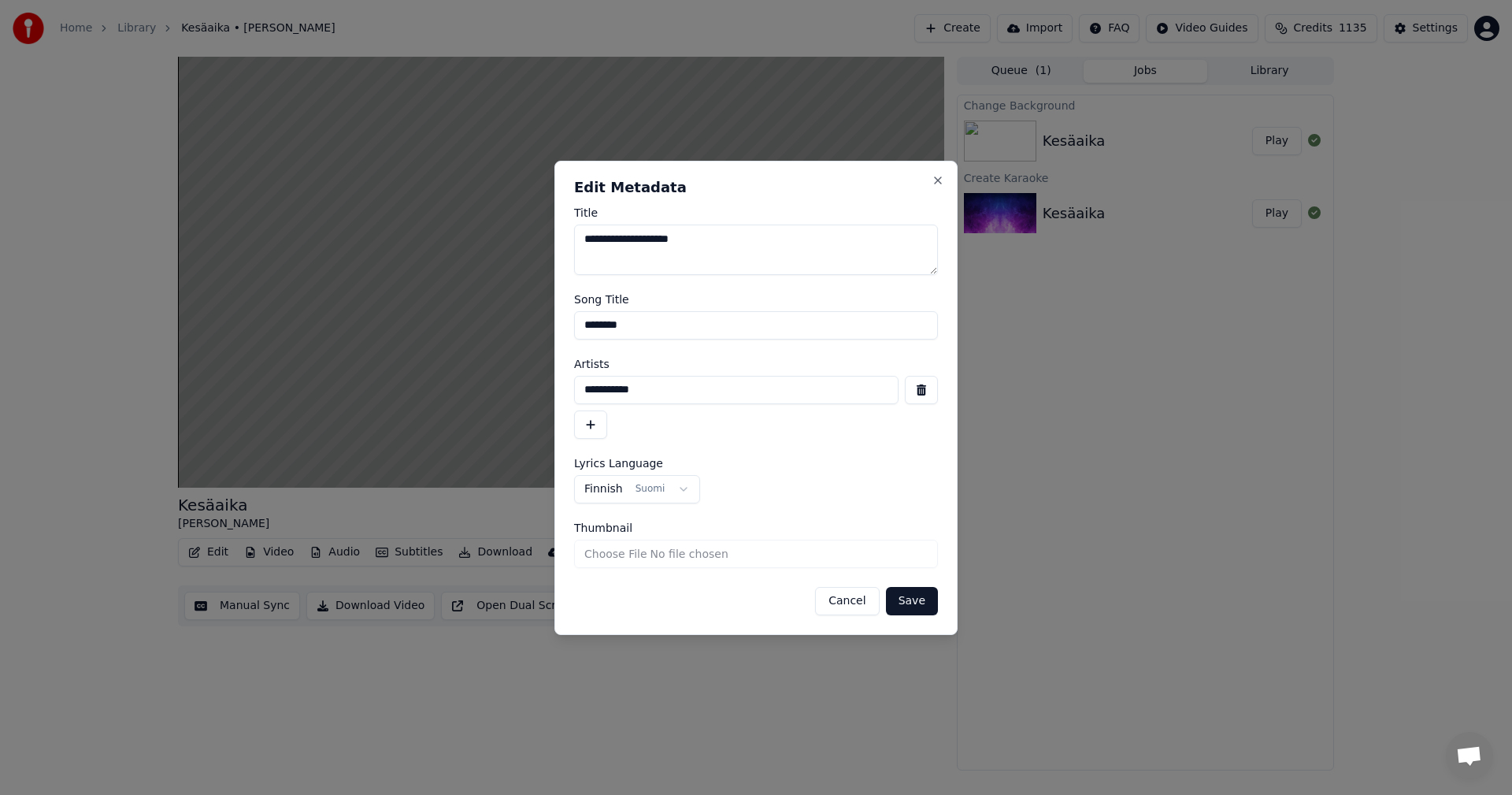
click at [642, 323] on input "********" at bounding box center [756, 326] width 364 height 28
type input "**********"
click at [911, 604] on button "Save" at bounding box center [912, 601] width 52 height 28
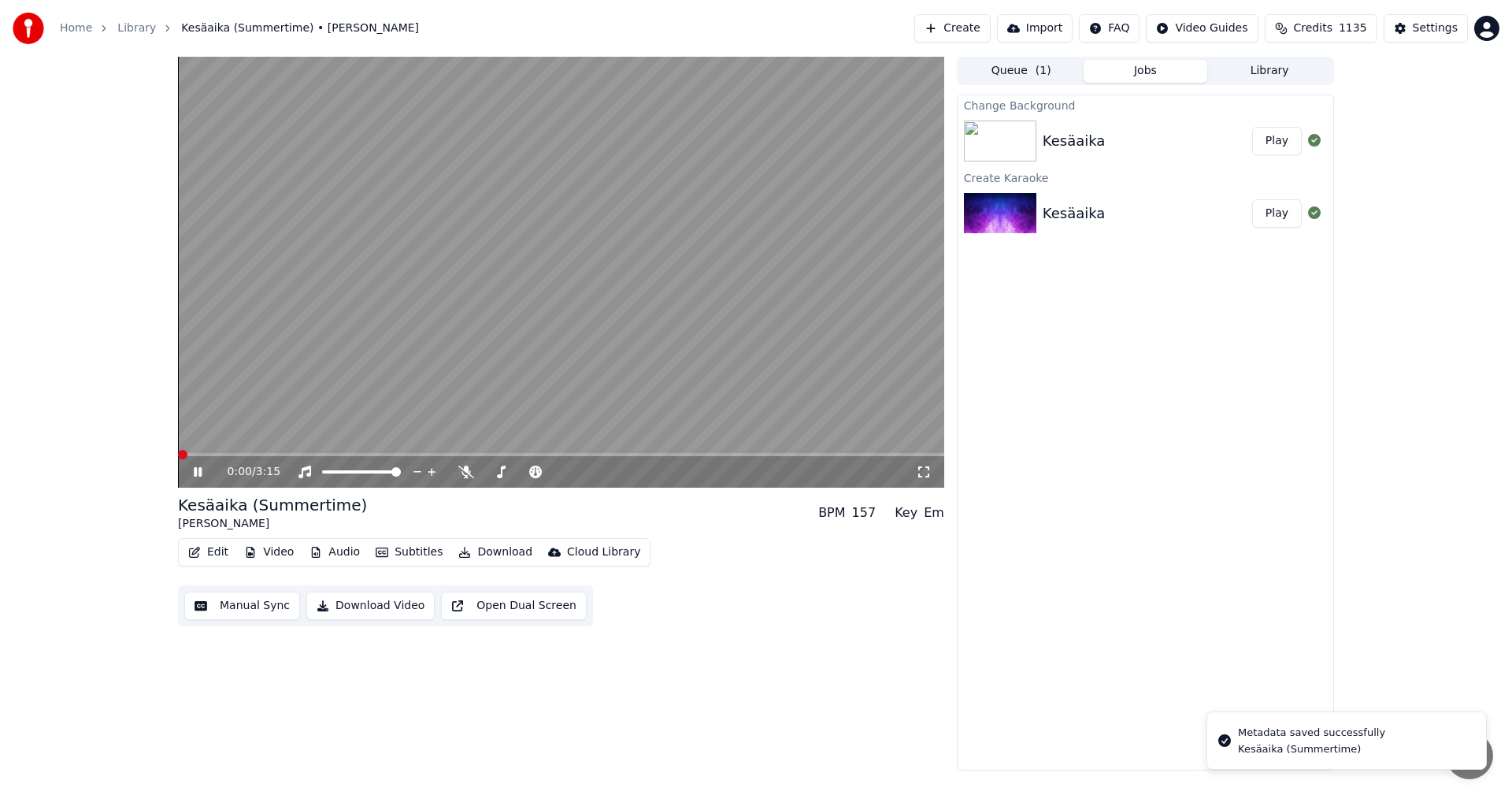
click at [178, 455] on span at bounding box center [183, 454] width 9 height 9
click at [198, 471] on icon at bounding box center [209, 472] width 37 height 13
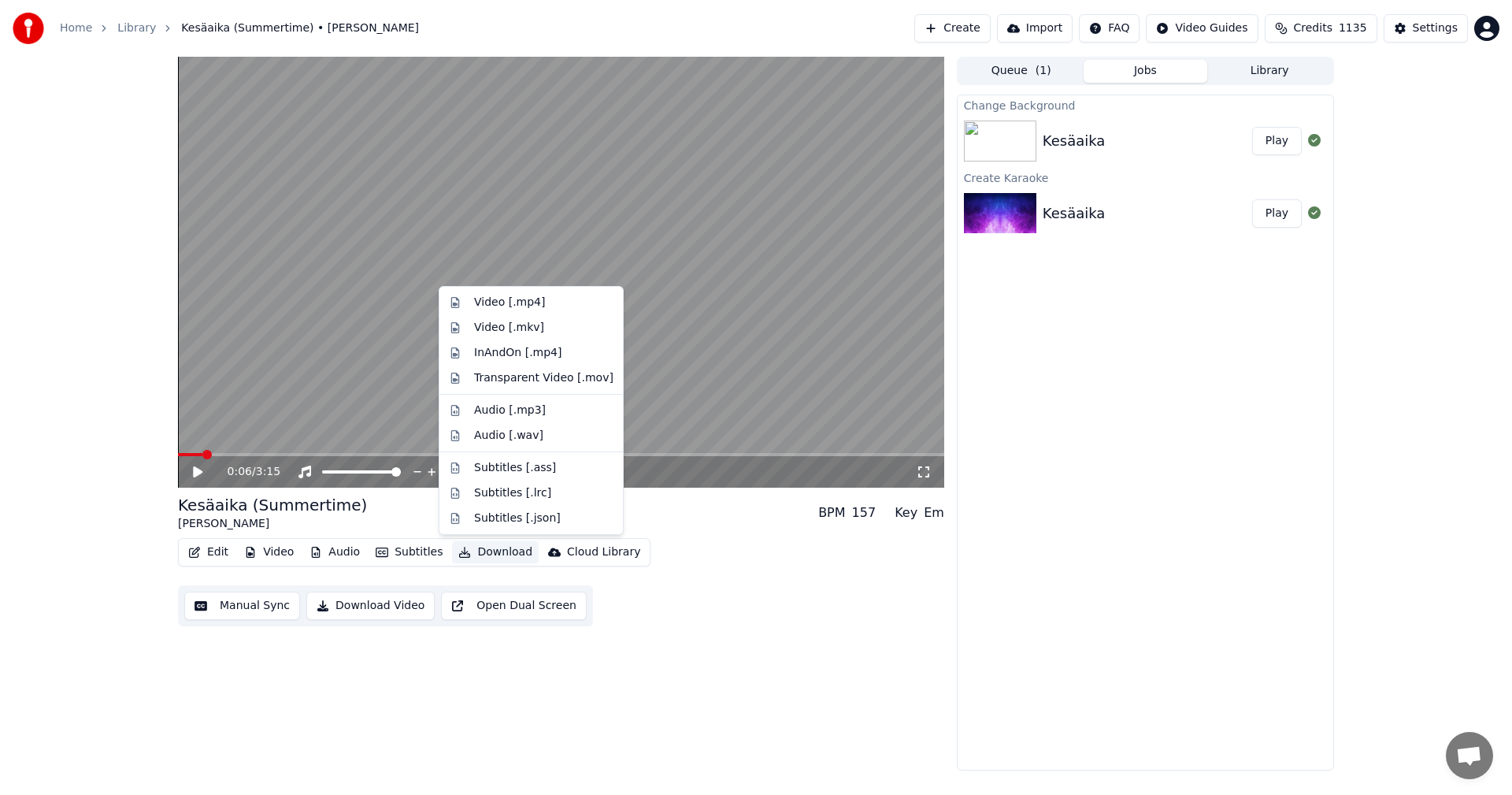
click at [491, 550] on button "Download" at bounding box center [495, 552] width 86 height 22
click at [521, 306] on div "Video [.mp4]" at bounding box center [509, 302] width 71 height 16
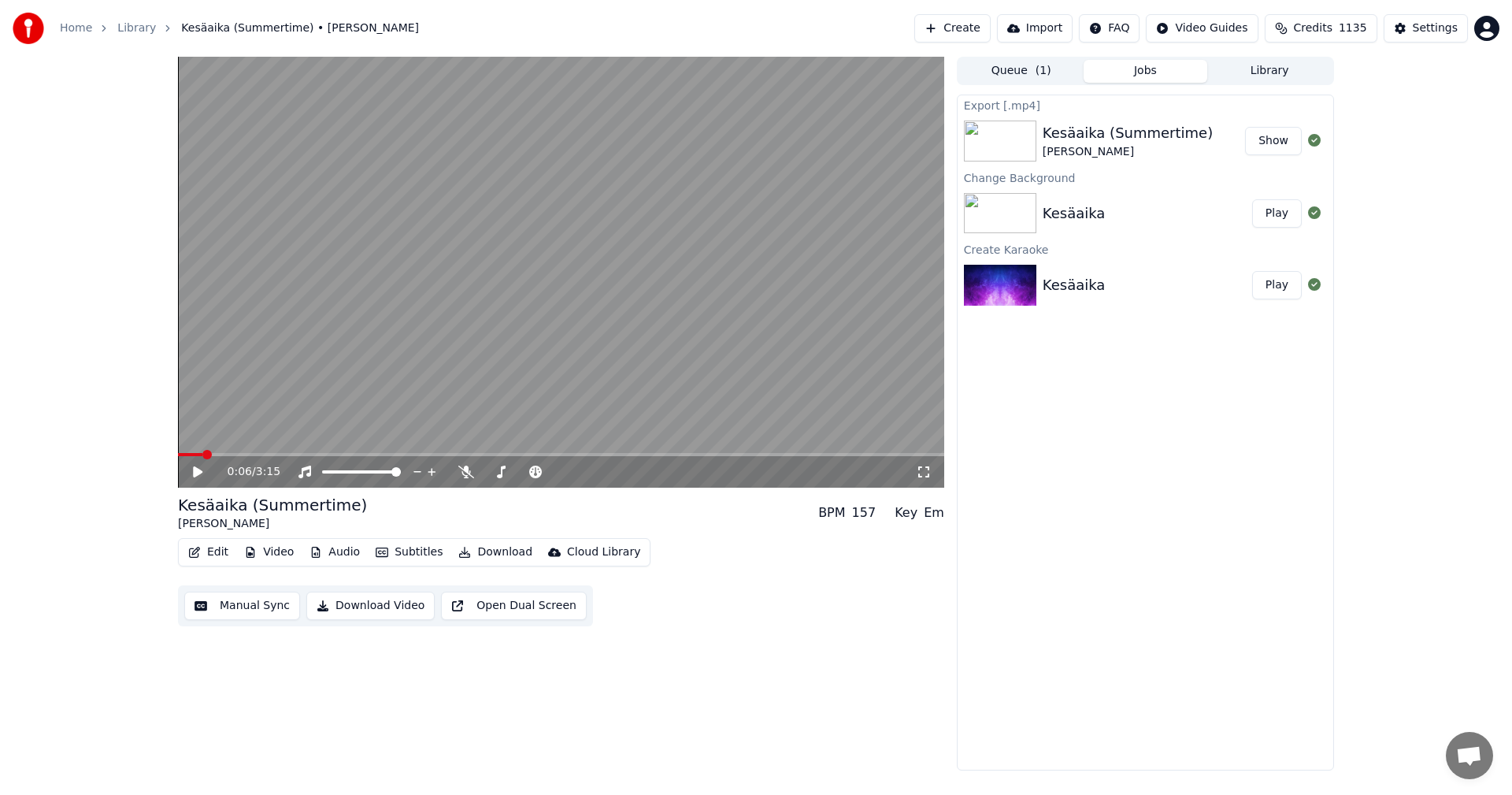
click at [71, 32] on link "Home" at bounding box center [75, 28] width 33 height 16
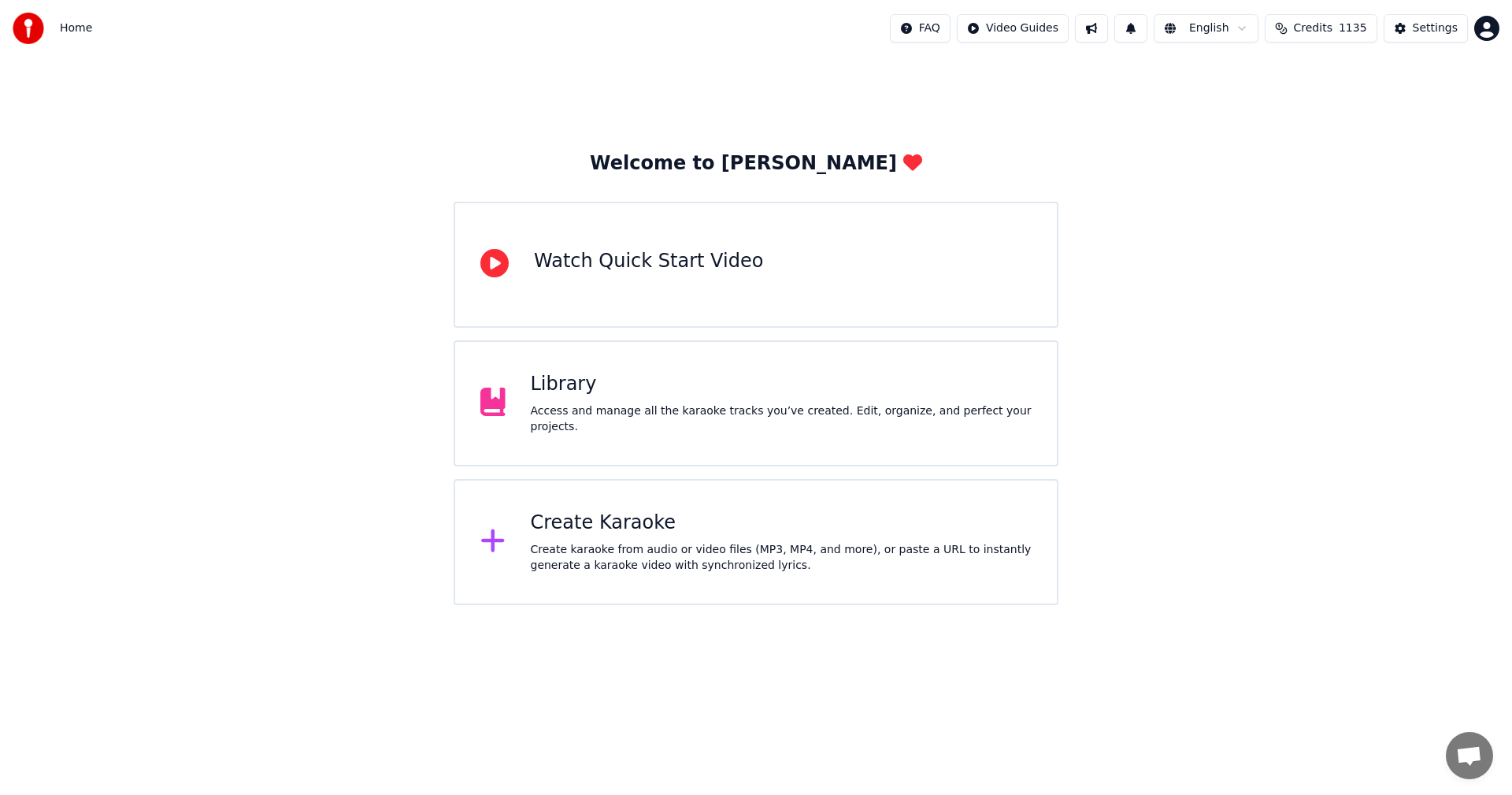
click at [589, 522] on div "Create Karaoke" at bounding box center [781, 524] width 501 height 25
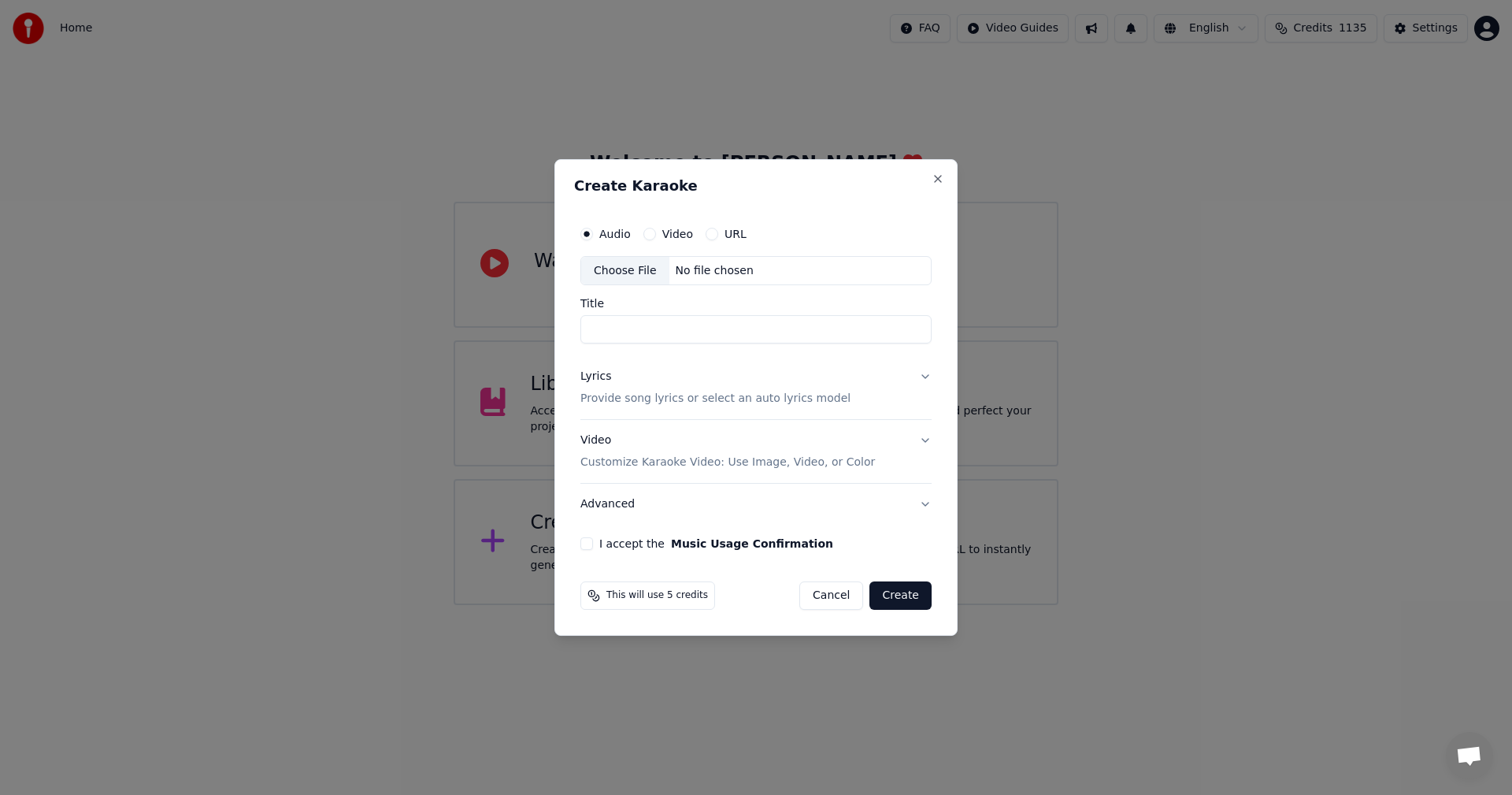
click at [634, 266] on div "Choose File" at bounding box center [625, 271] width 88 height 28
type input "**********"
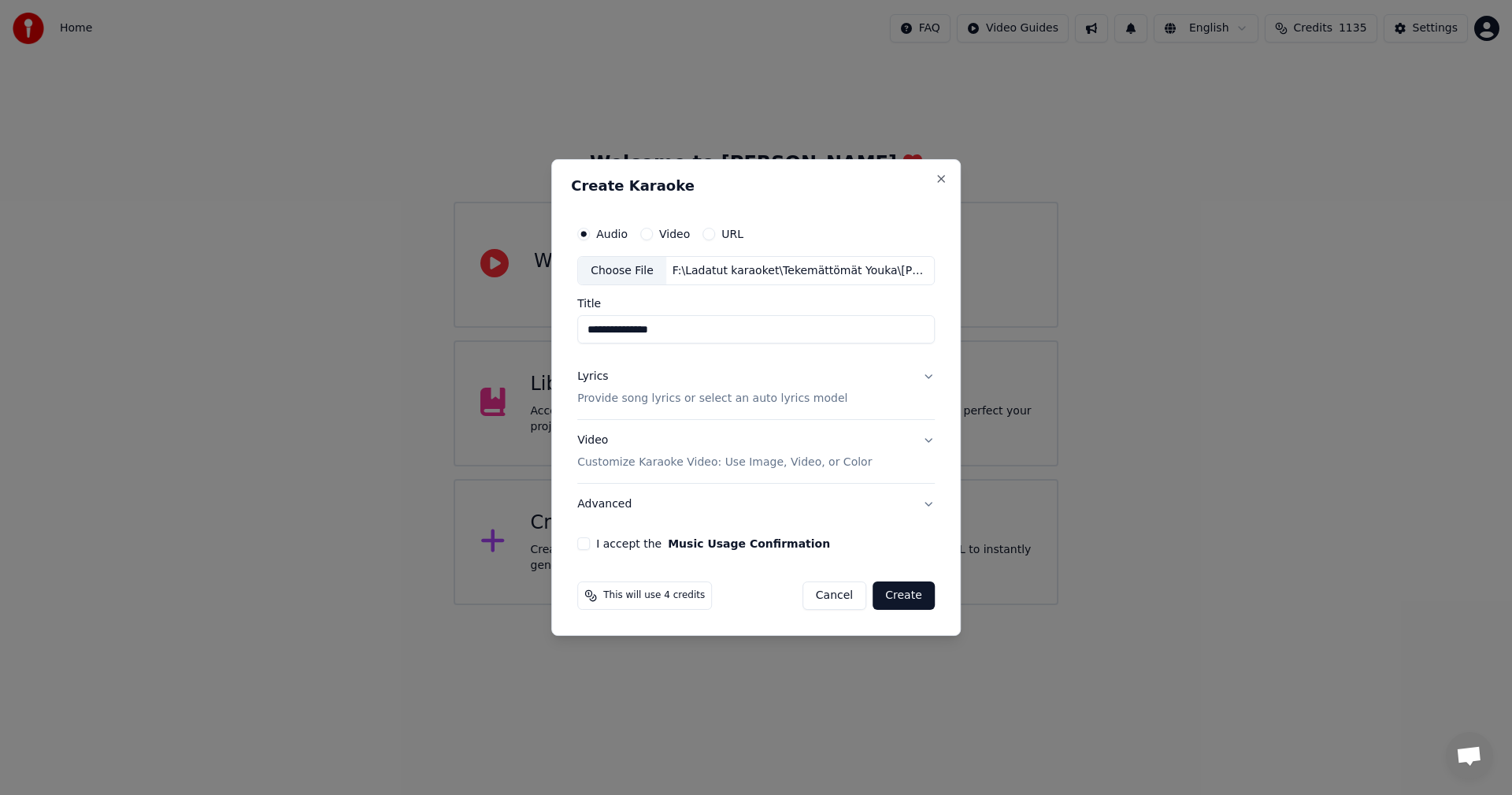
click at [928, 374] on button "Lyrics Provide song lyrics or select an auto lyrics model" at bounding box center [755, 388] width 357 height 63
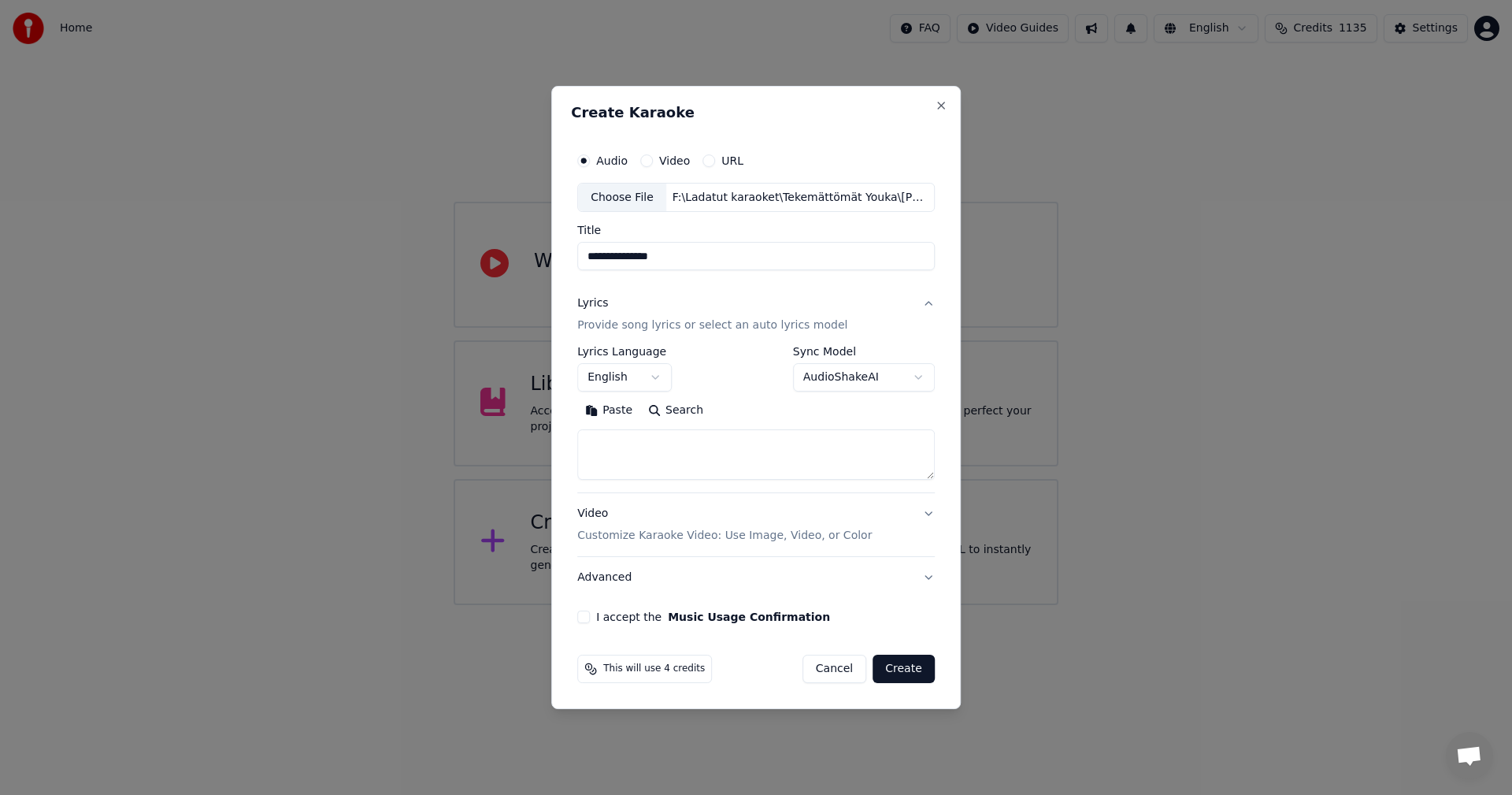
click at [625, 409] on button "Paste" at bounding box center [608, 411] width 63 height 25
type textarea "**********"
click at [660, 374] on body "**********" at bounding box center [756, 302] width 1512 height 605
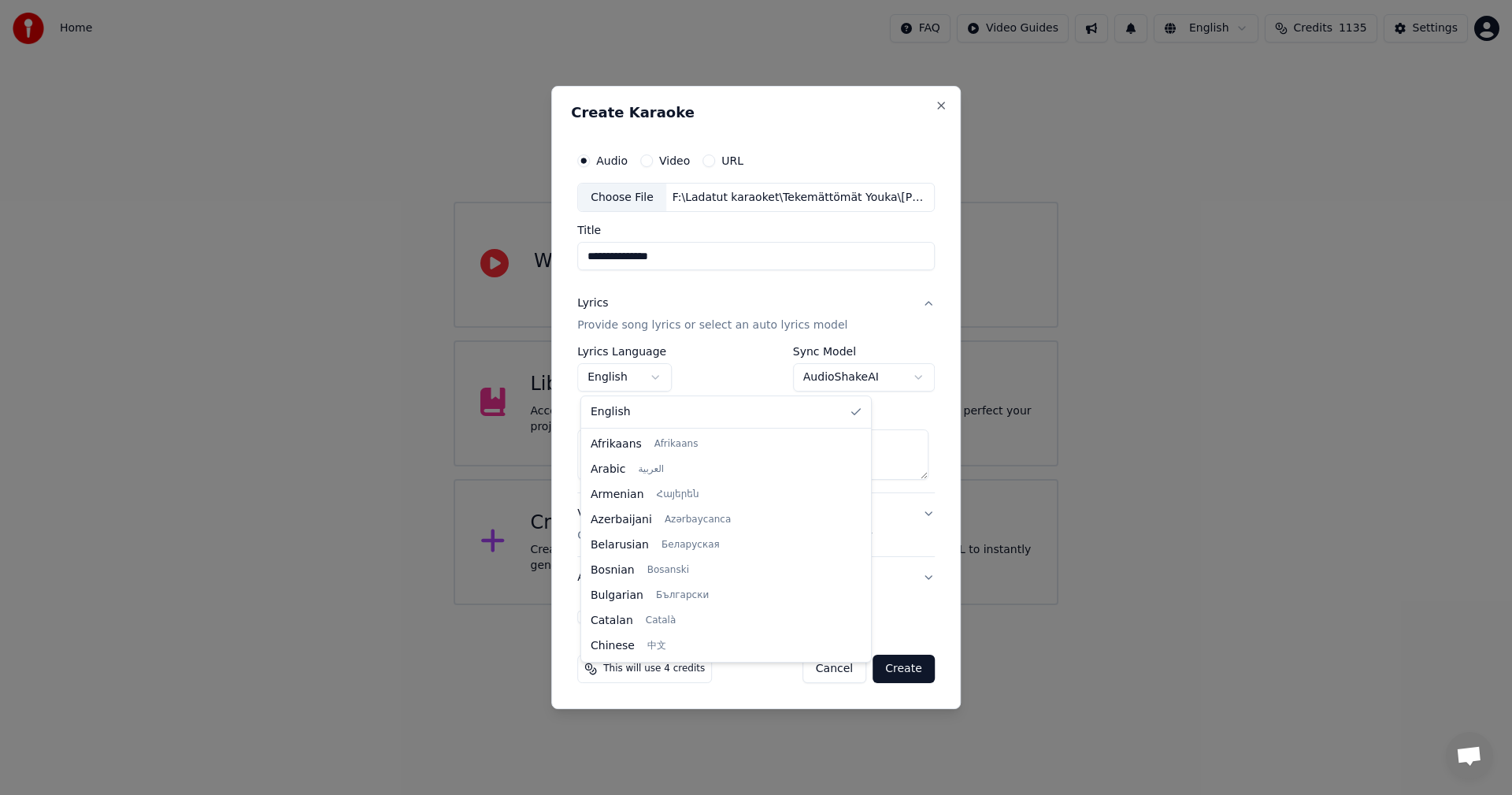
scroll to position [252, 0]
select select "**"
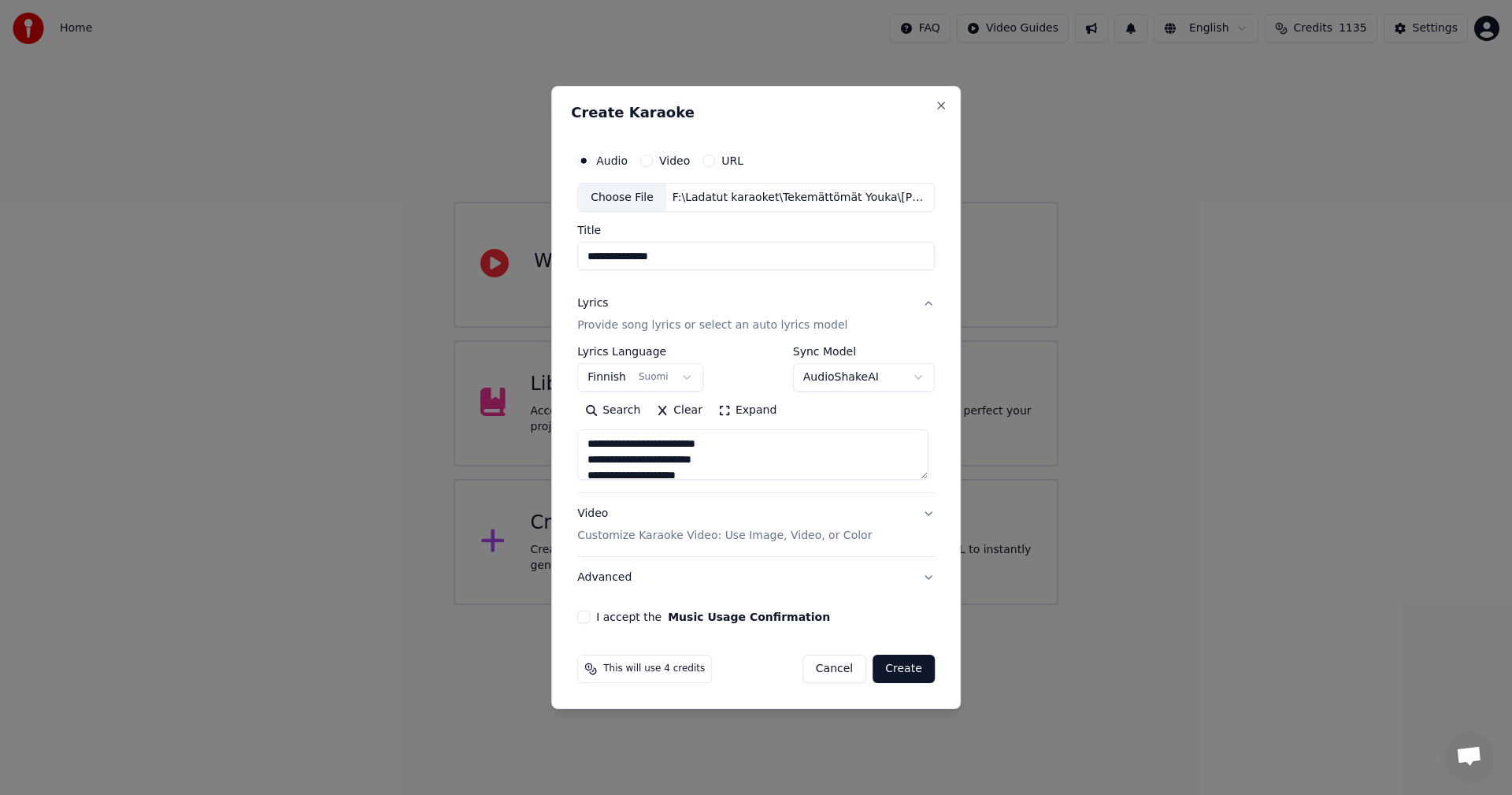
click at [585, 617] on button "I accept the Music Usage Confirmation" at bounding box center [583, 617] width 13 height 13
click at [903, 666] on button "Create" at bounding box center [903, 669] width 62 height 28
type textarea "**********"
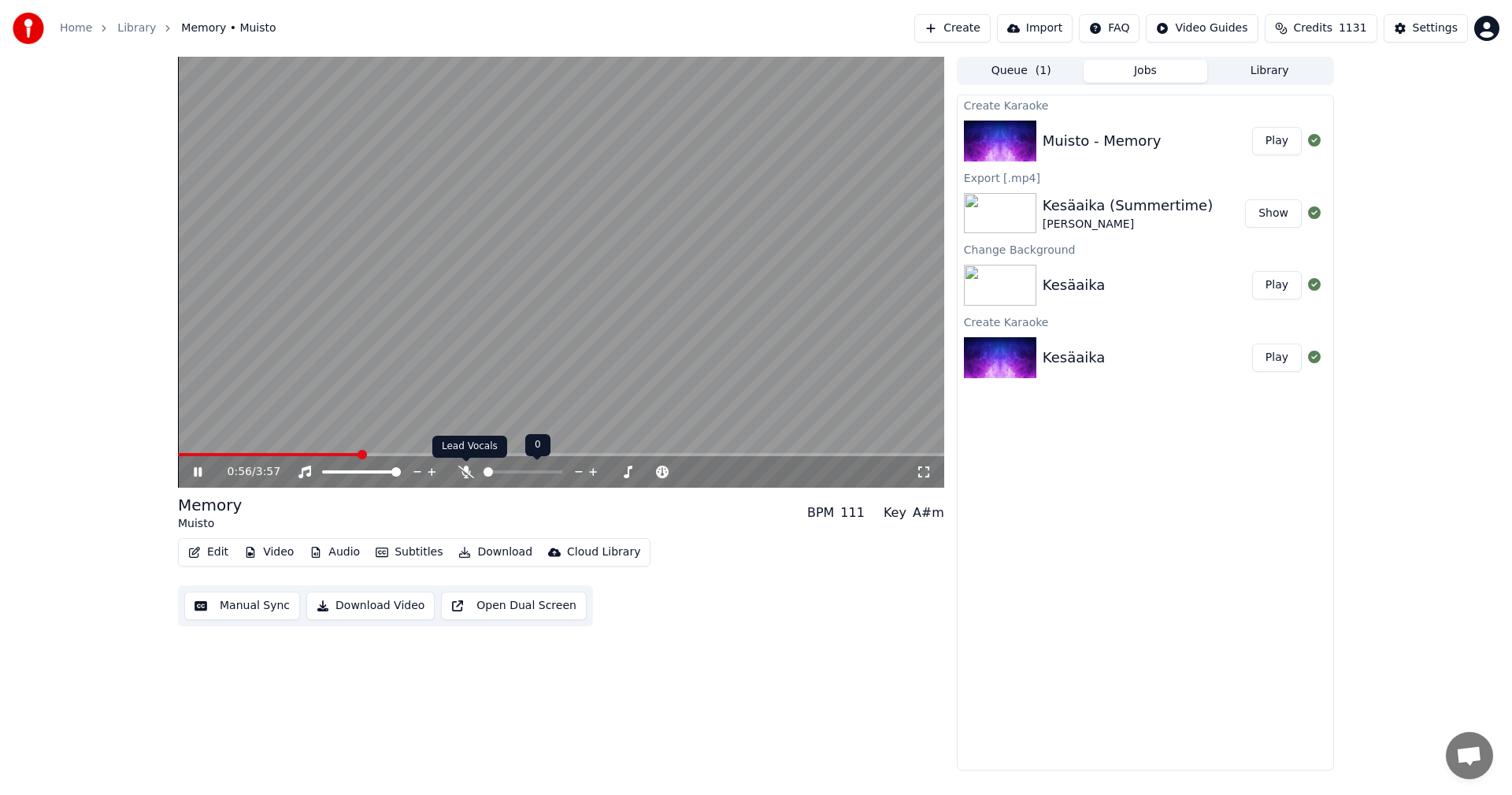
click at [476, 469] on div at bounding box center [537, 472] width 126 height 16
click at [467, 472] on icon at bounding box center [465, 472] width 16 height 13
click at [467, 472] on icon at bounding box center [465, 472] width 8 height 13
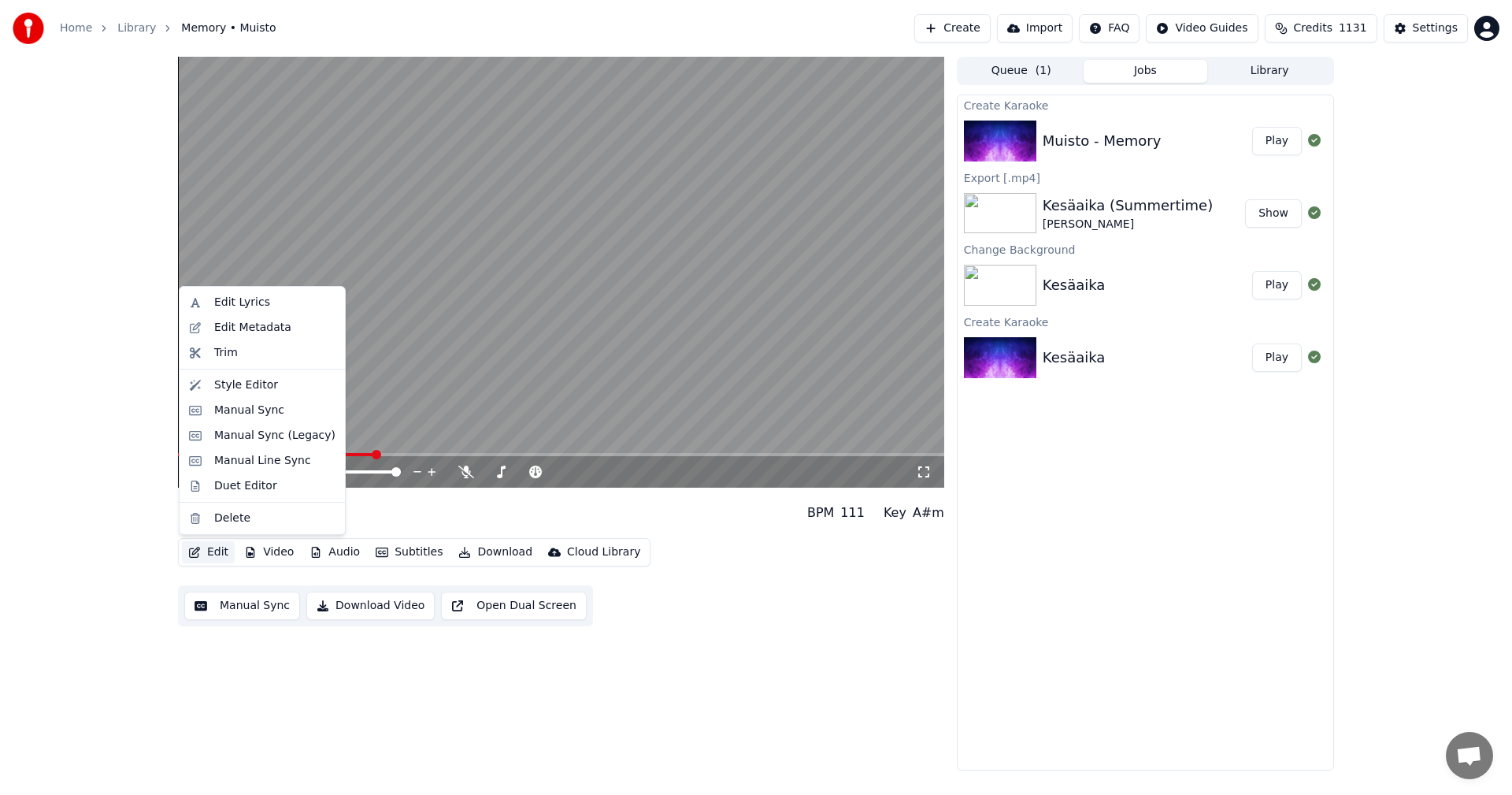
click at [214, 547] on button "Edit" at bounding box center [208, 552] width 53 height 22
click at [285, 436] on div "Manual Sync (Legacy)" at bounding box center [275, 436] width 121 height 16
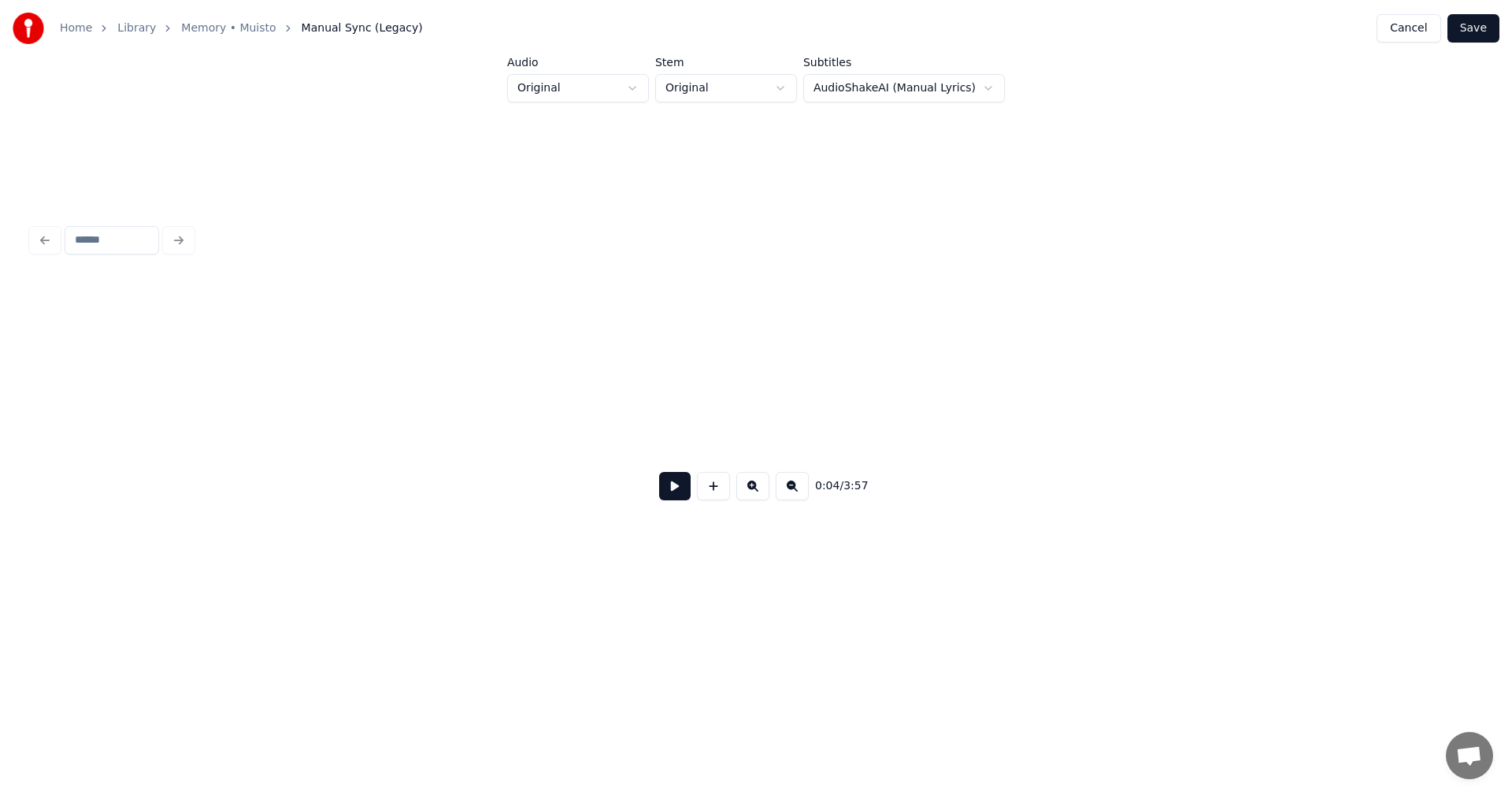
scroll to position [0, 1455]
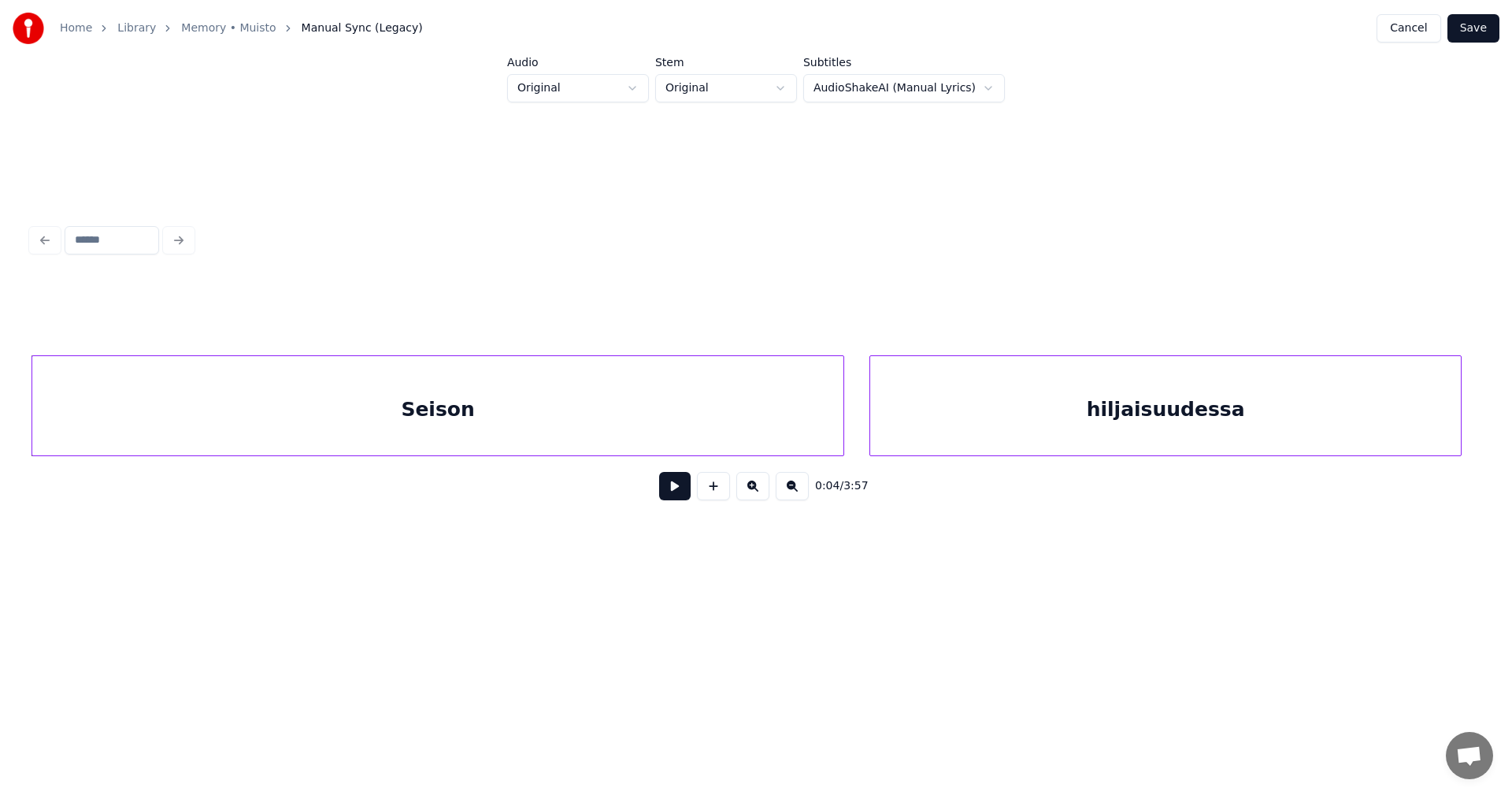
click at [671, 496] on button at bounding box center [675, 486] width 32 height 28
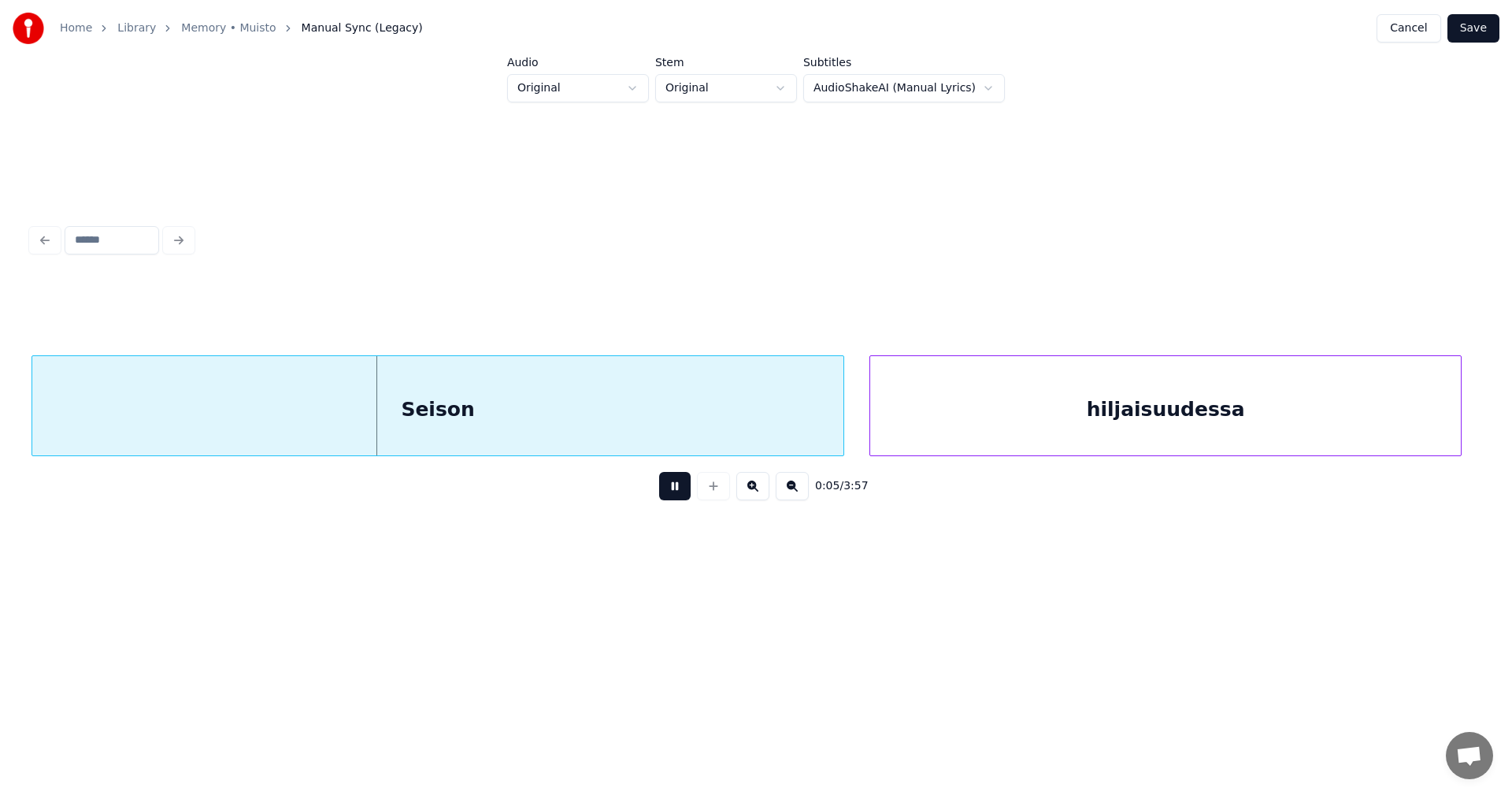
drag, startPoint x: 671, startPoint y: 496, endPoint x: 280, endPoint y: 574, distance: 398.7
click at [666, 496] on button at bounding box center [675, 486] width 32 height 28
click at [69, 416] on div at bounding box center [71, 405] width 5 height 100
click at [832, 428] on div at bounding box center [835, 405] width 5 height 100
click at [683, 495] on button at bounding box center [675, 486] width 32 height 28
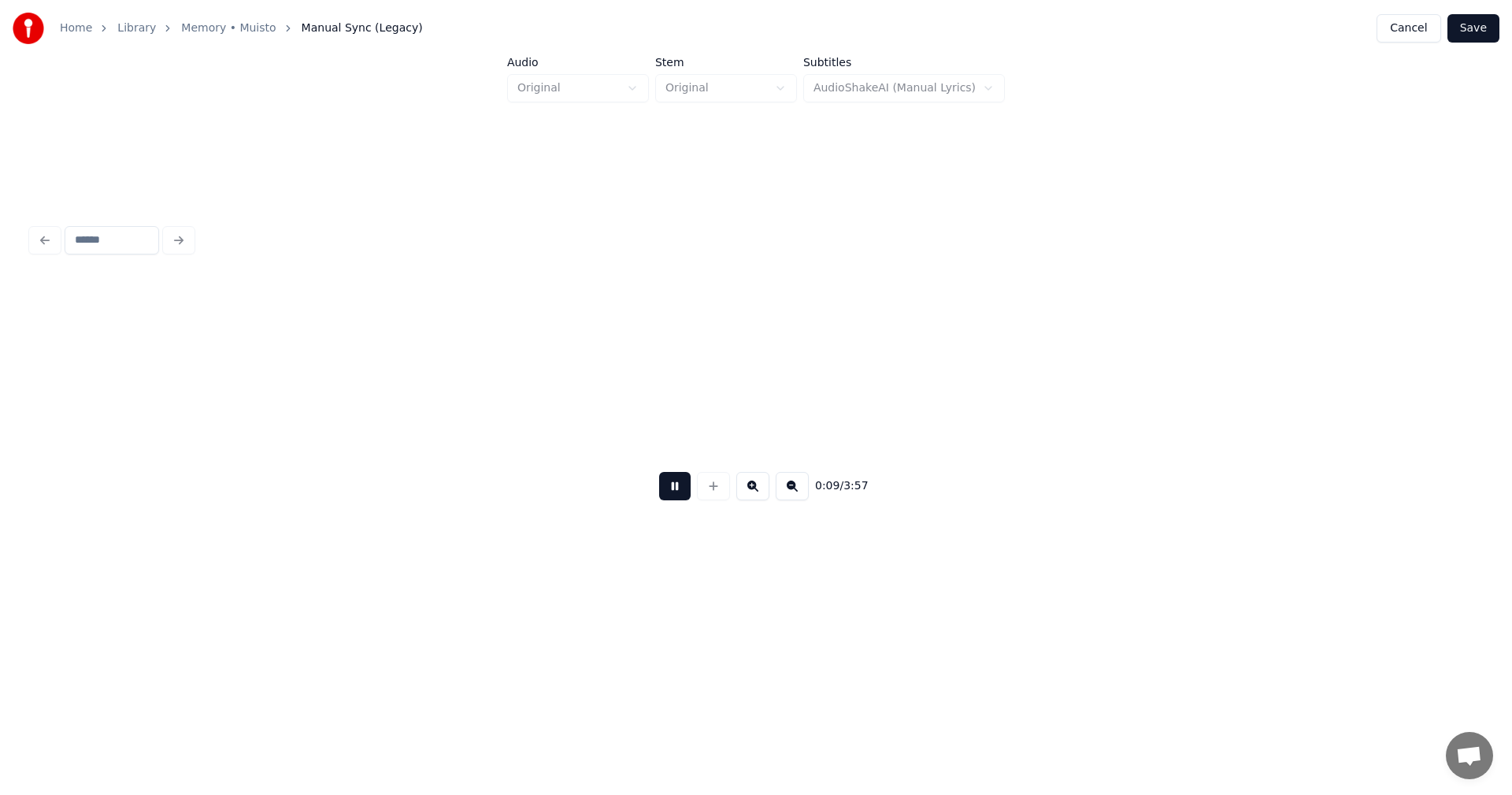
scroll to position [0, 2904]
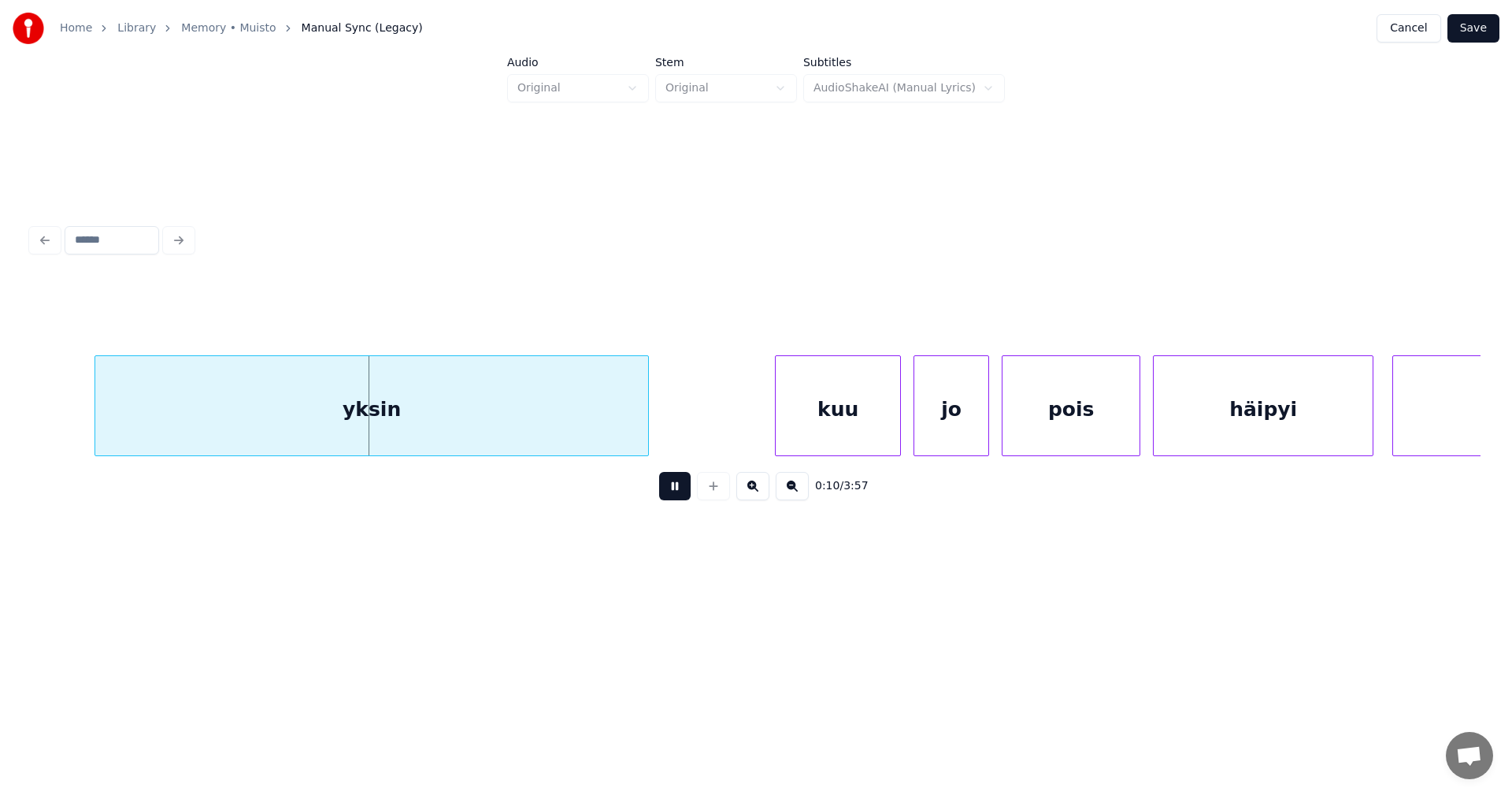
drag, startPoint x: 683, startPoint y: 493, endPoint x: 563, endPoint y: 527, distance: 124.7
click at [681, 489] on button at bounding box center [675, 486] width 32 height 28
click at [362, 426] on div "yksin" at bounding box center [372, 410] width 553 height 107
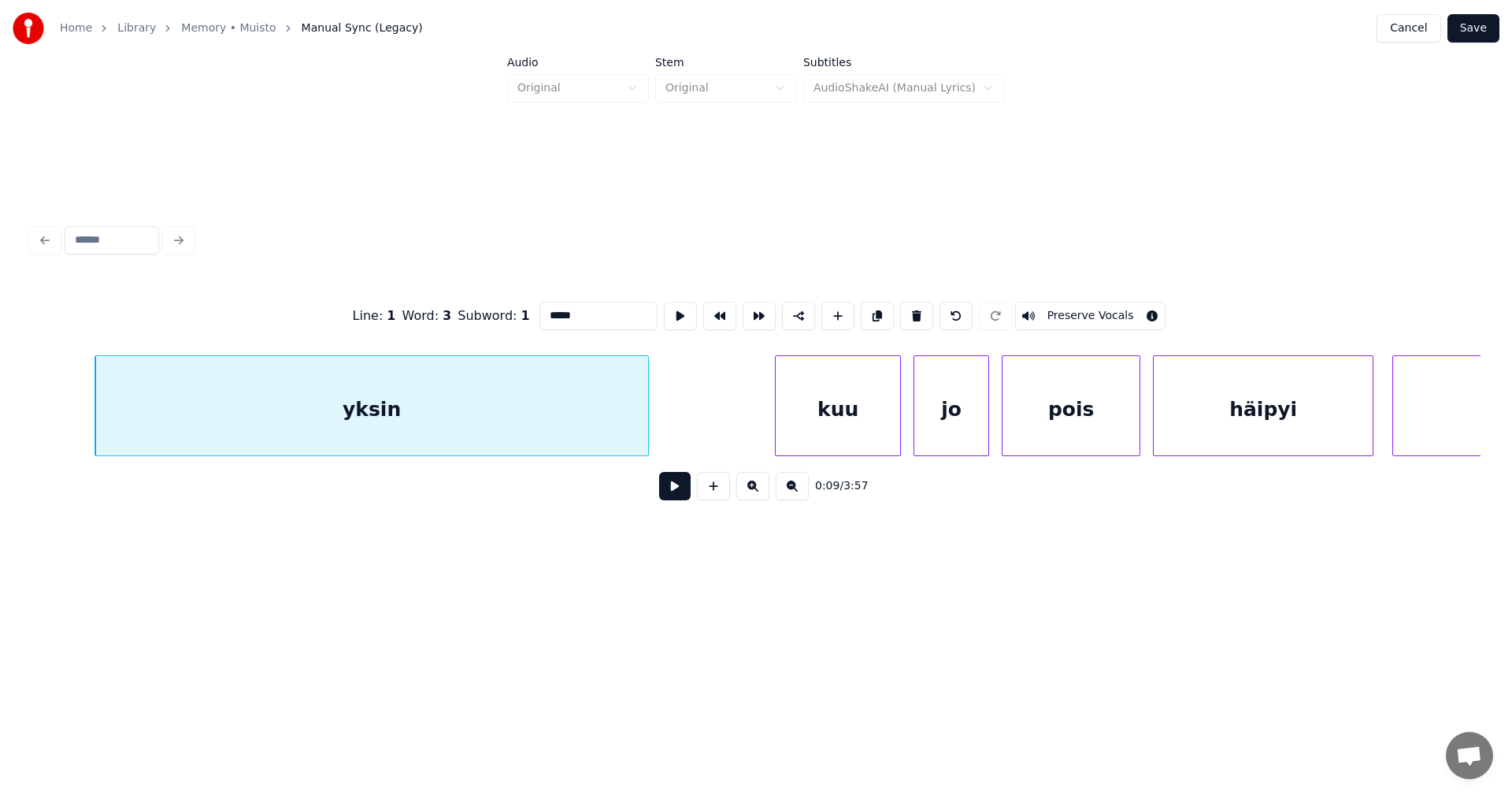
click at [673, 478] on button at bounding box center [675, 486] width 32 height 28
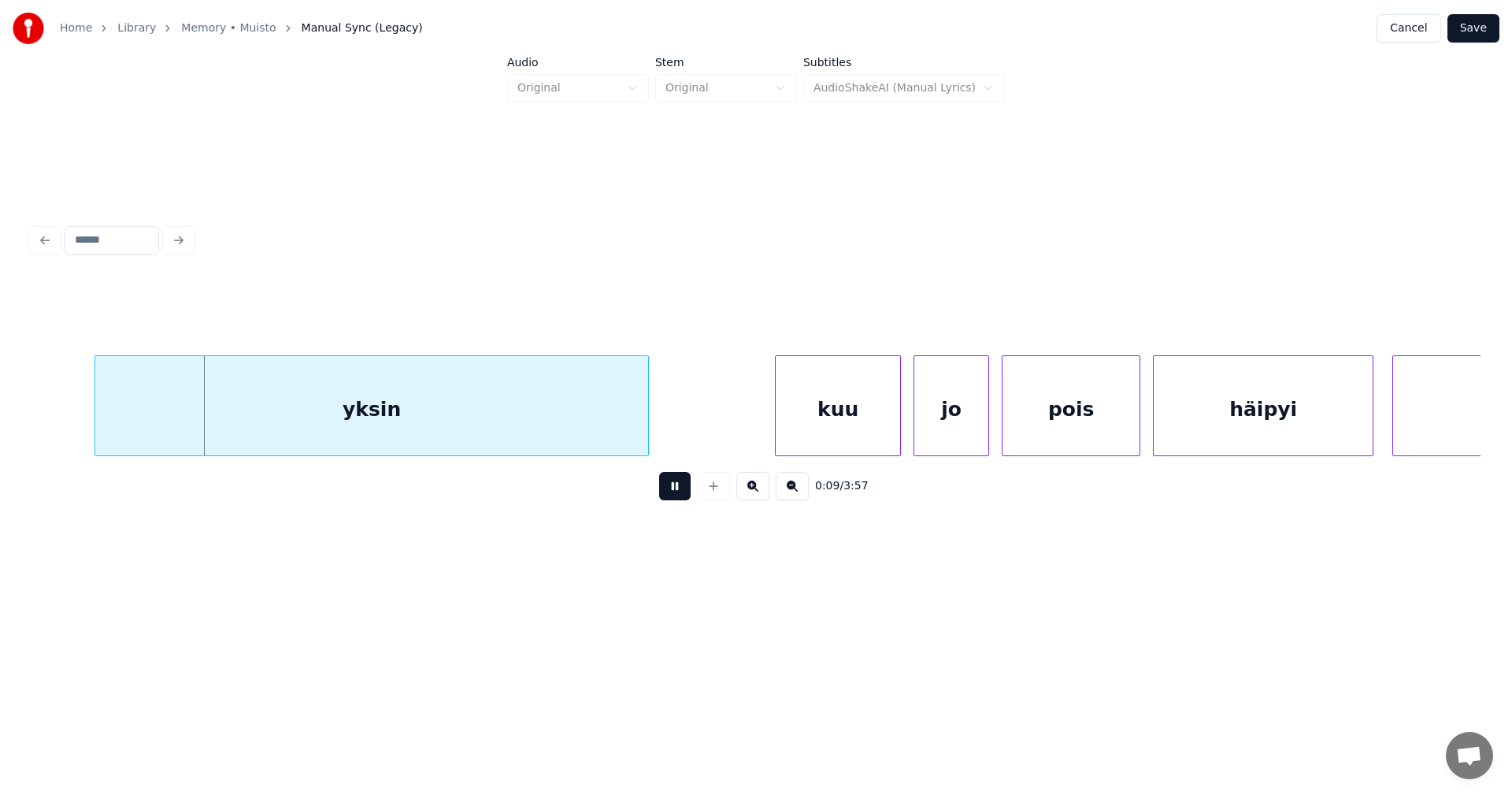
drag, startPoint x: 681, startPoint y: 484, endPoint x: 545, endPoint y: 504, distance: 137.5
click at [671, 481] on button at bounding box center [675, 486] width 32 height 28
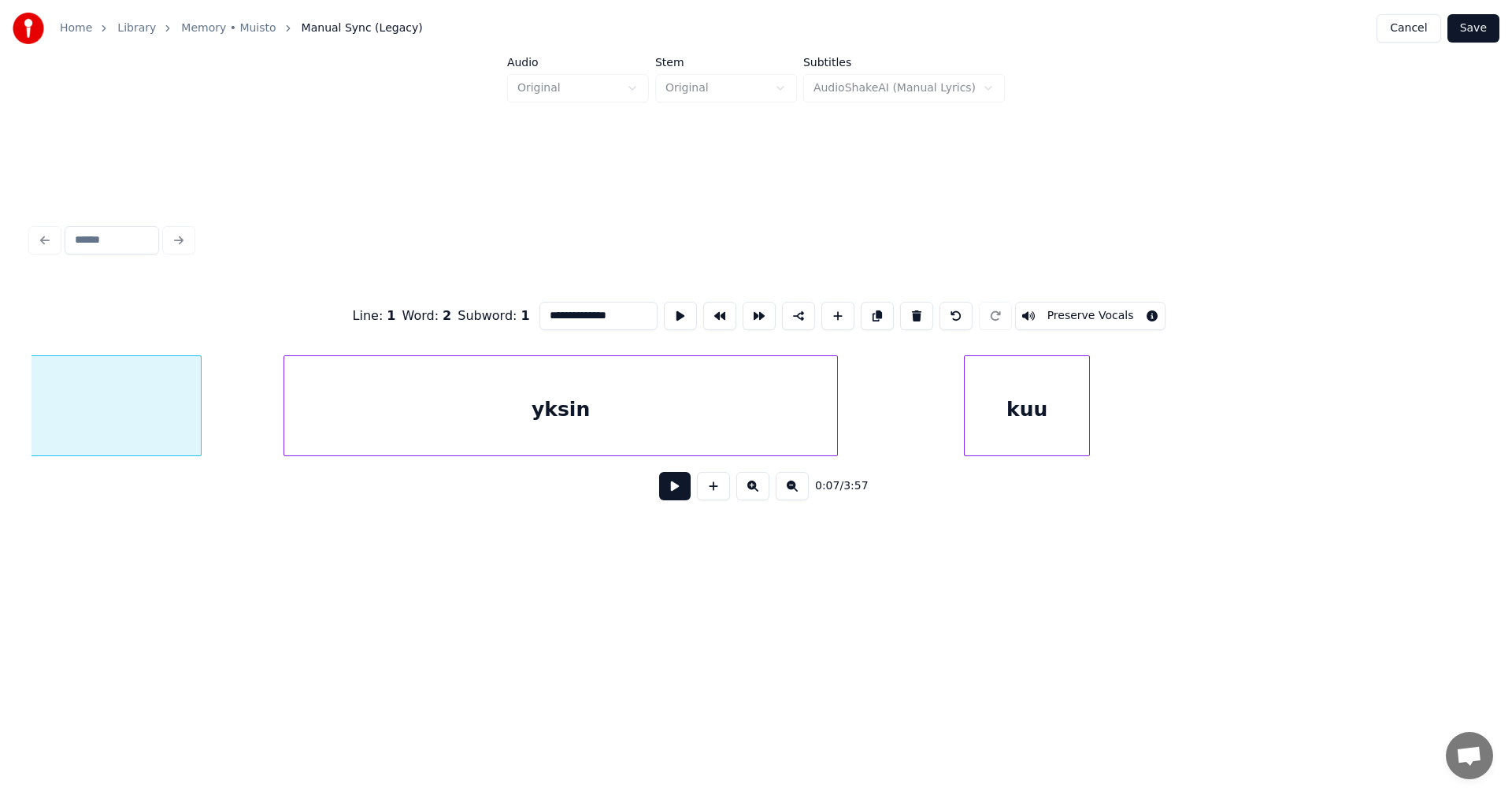
scroll to position [0, 2293]
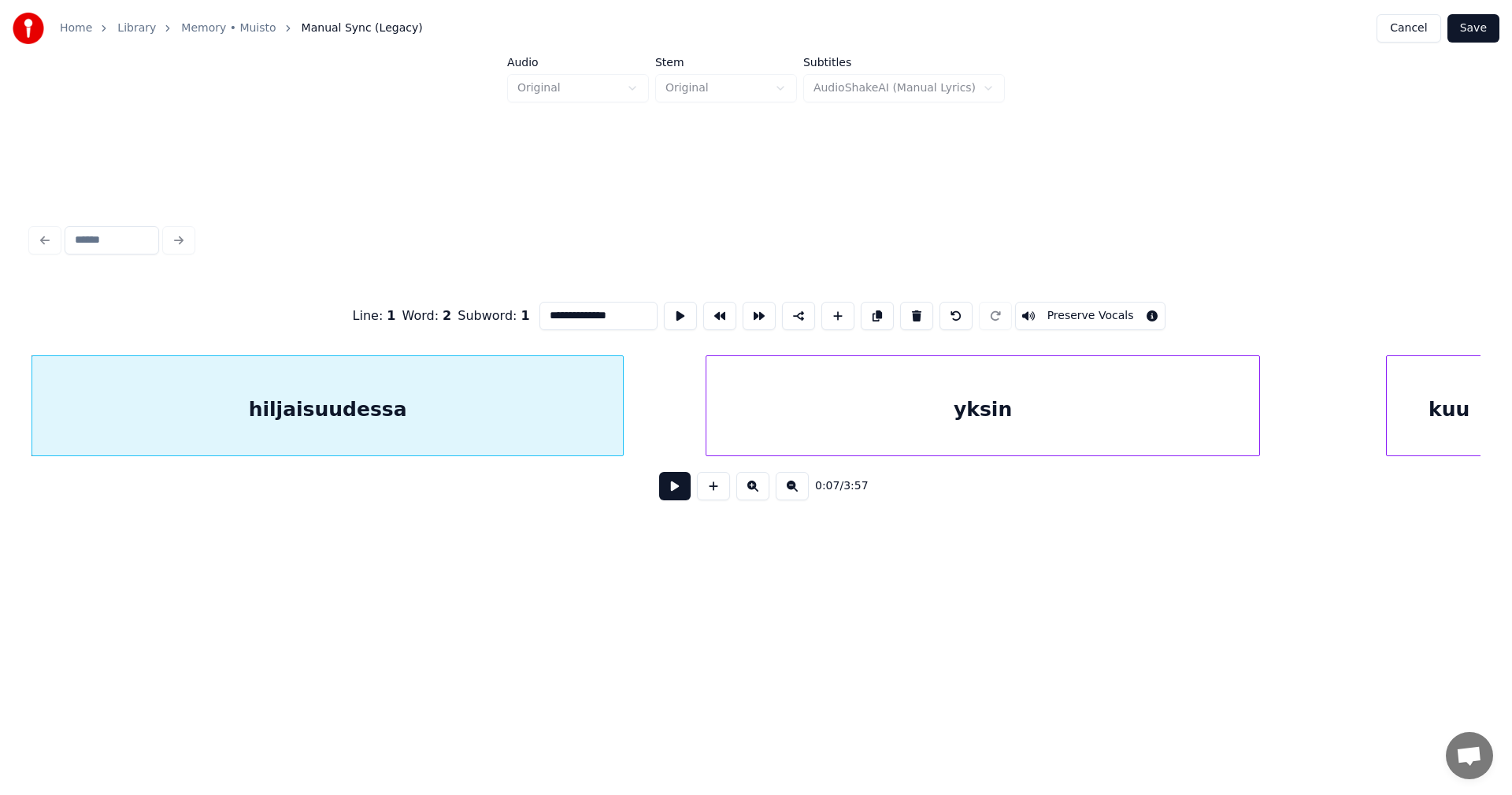
click at [676, 490] on button at bounding box center [675, 486] width 32 height 28
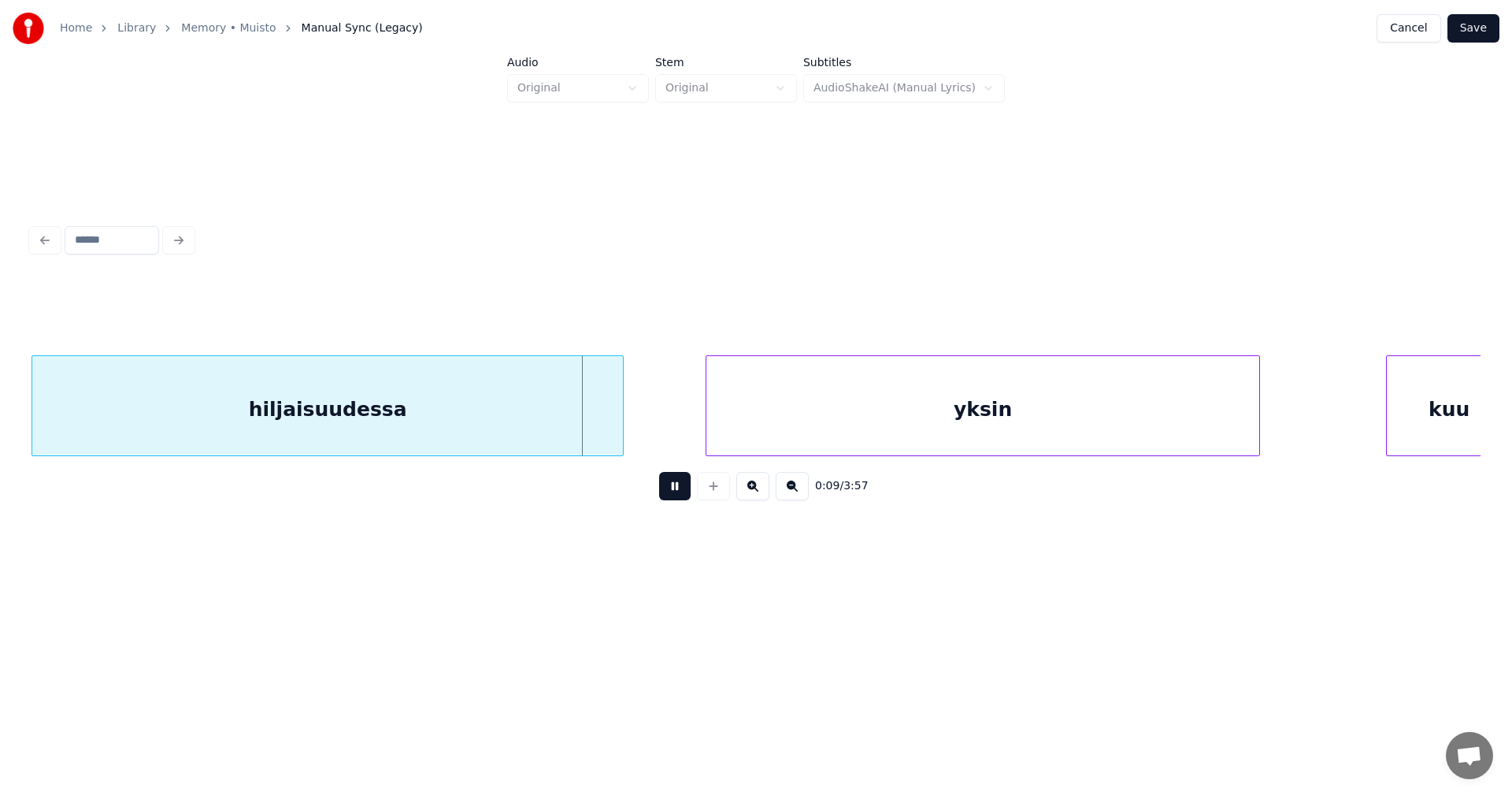
click at [681, 494] on button at bounding box center [675, 486] width 32 height 28
click at [630, 432] on div at bounding box center [629, 405] width 5 height 100
click at [667, 494] on button at bounding box center [675, 486] width 32 height 28
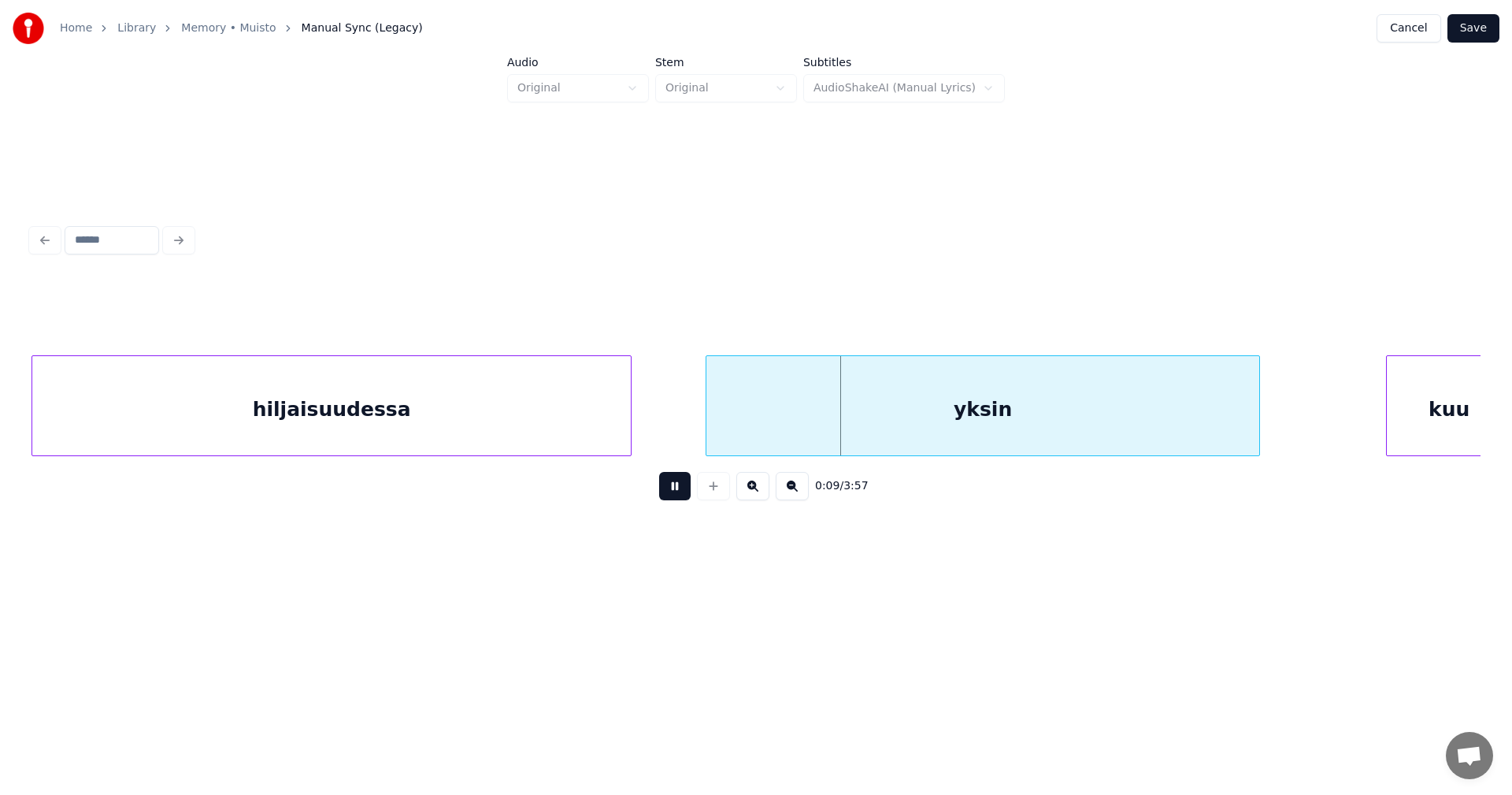
drag, startPoint x: 675, startPoint y: 491, endPoint x: 692, endPoint y: 463, distance: 32.8
click at [680, 482] on button at bounding box center [675, 486] width 32 height 28
click at [779, 384] on div "yksin" at bounding box center [983, 410] width 553 height 107
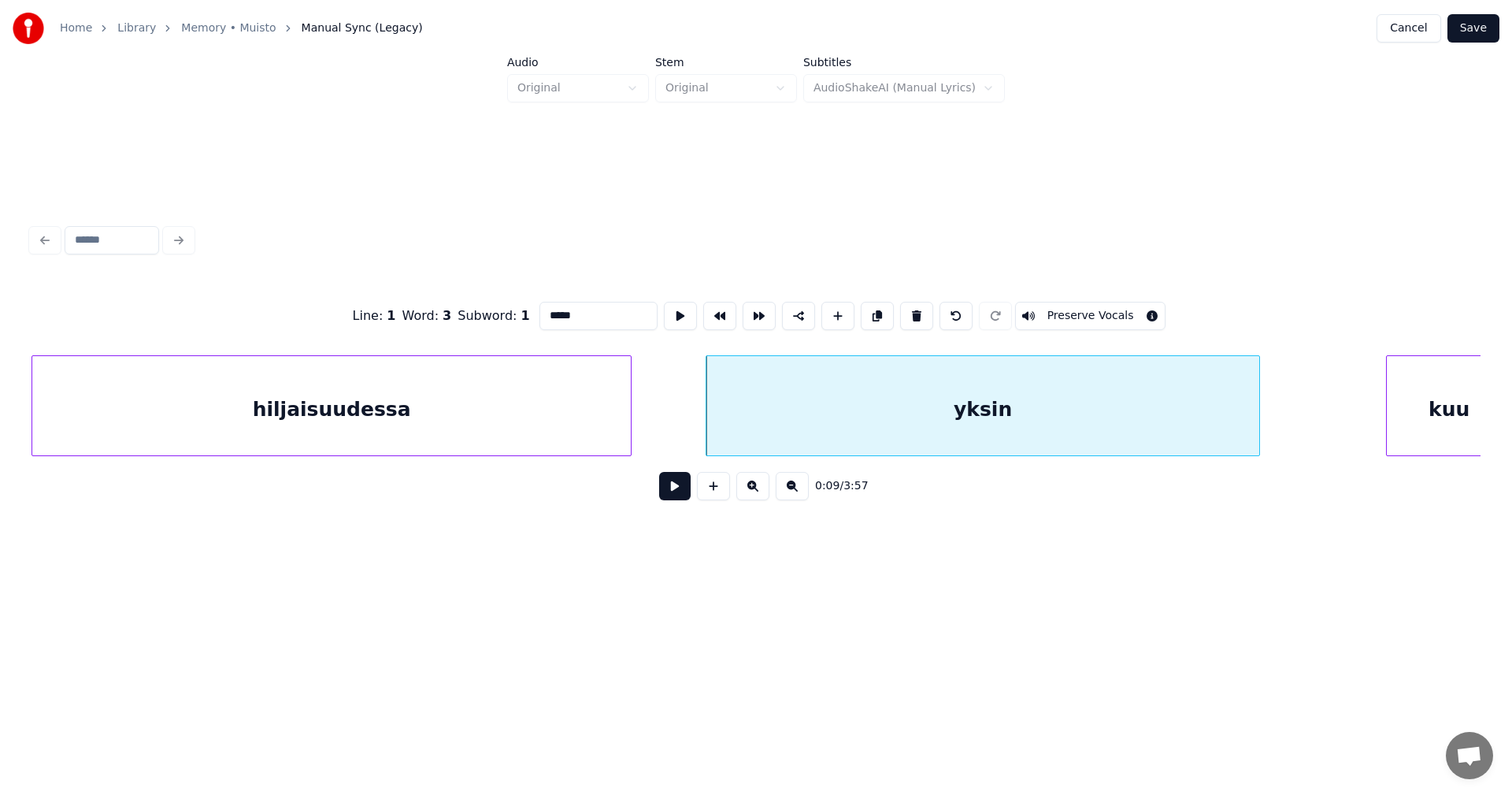
click at [681, 498] on button at bounding box center [675, 486] width 32 height 28
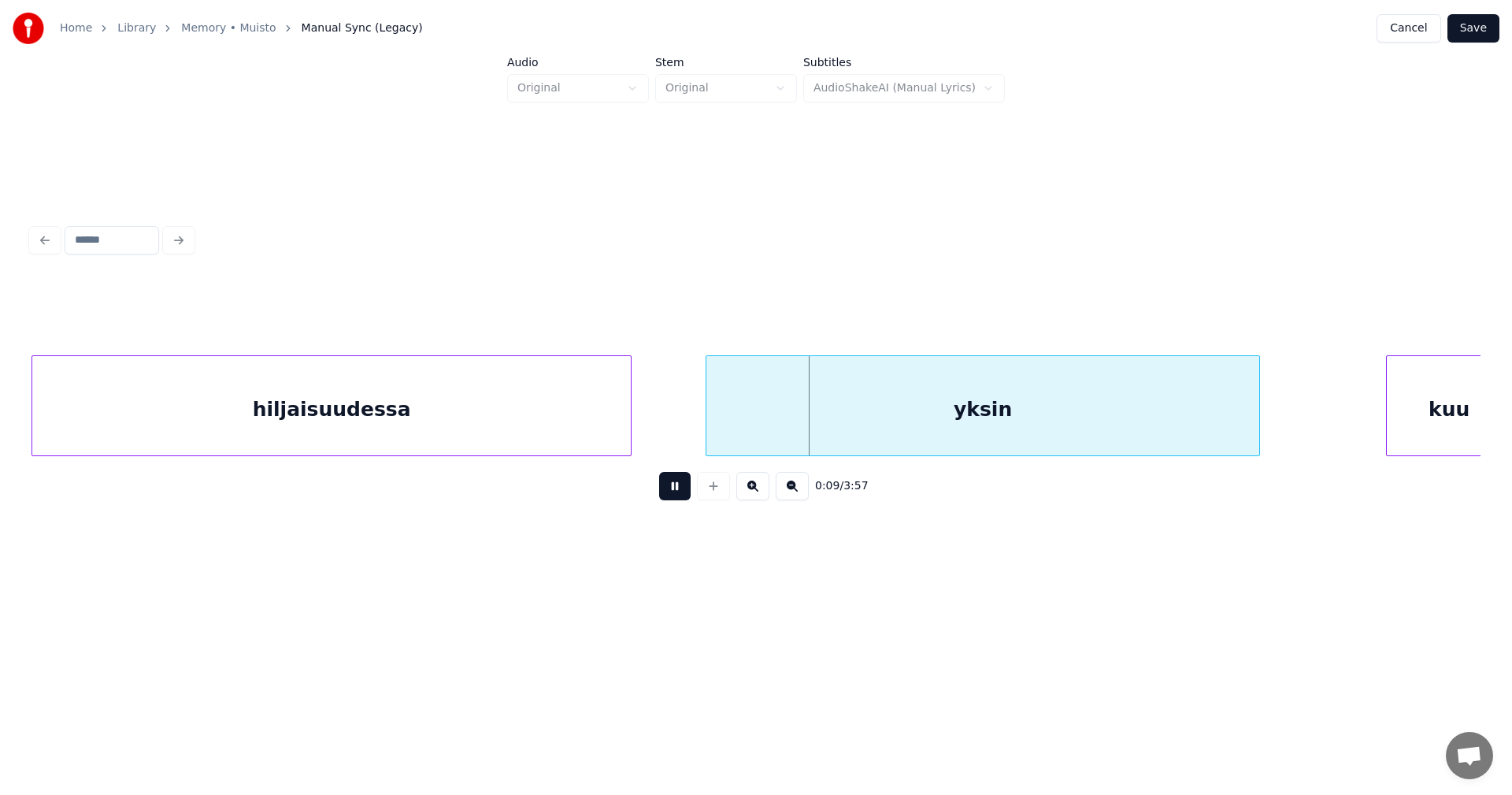
click at [683, 493] on button at bounding box center [675, 486] width 32 height 28
click at [354, 386] on div "hiljaisuudessa" at bounding box center [332, 410] width 599 height 107
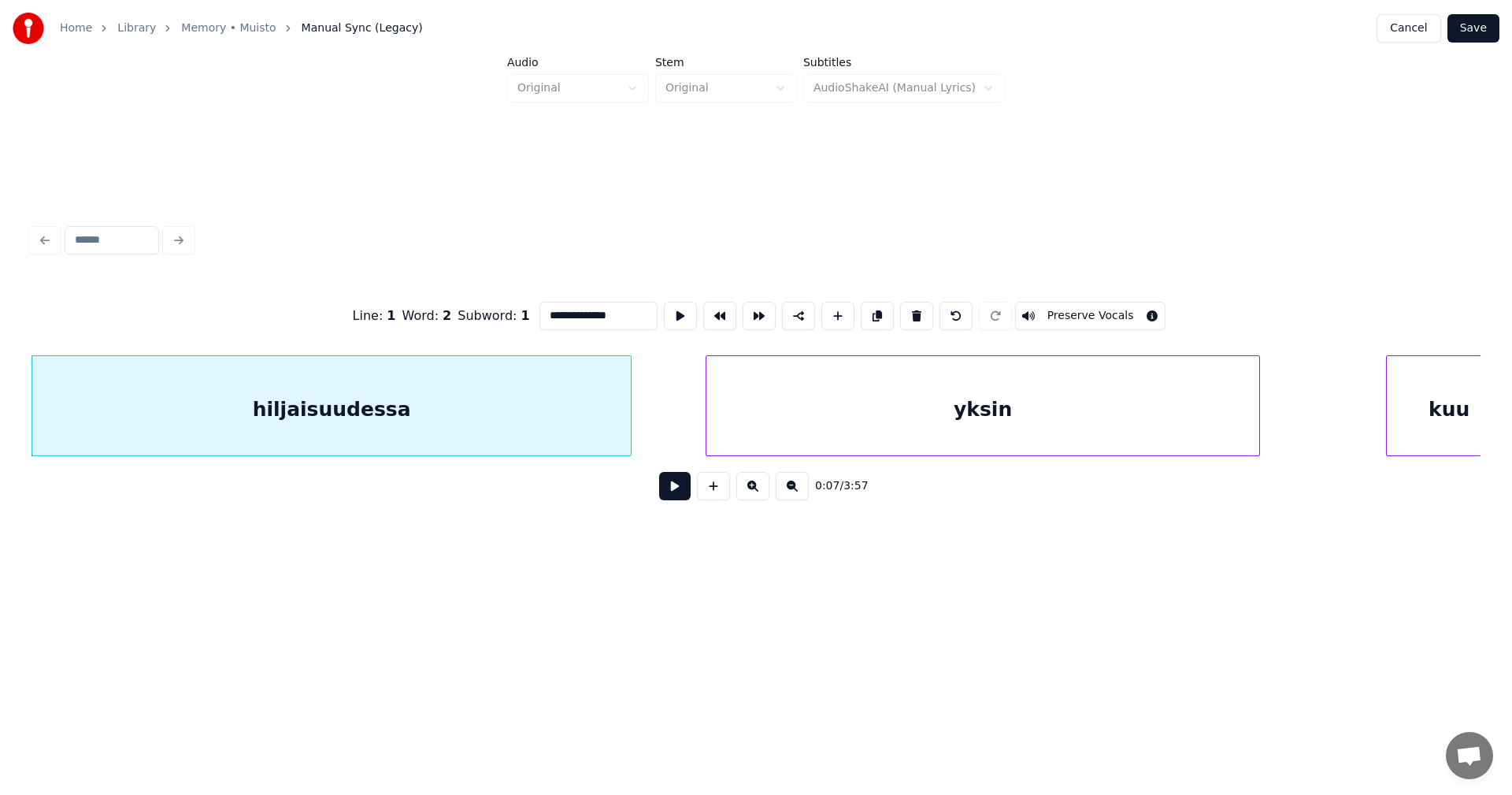
click at [675, 489] on button at bounding box center [675, 486] width 32 height 28
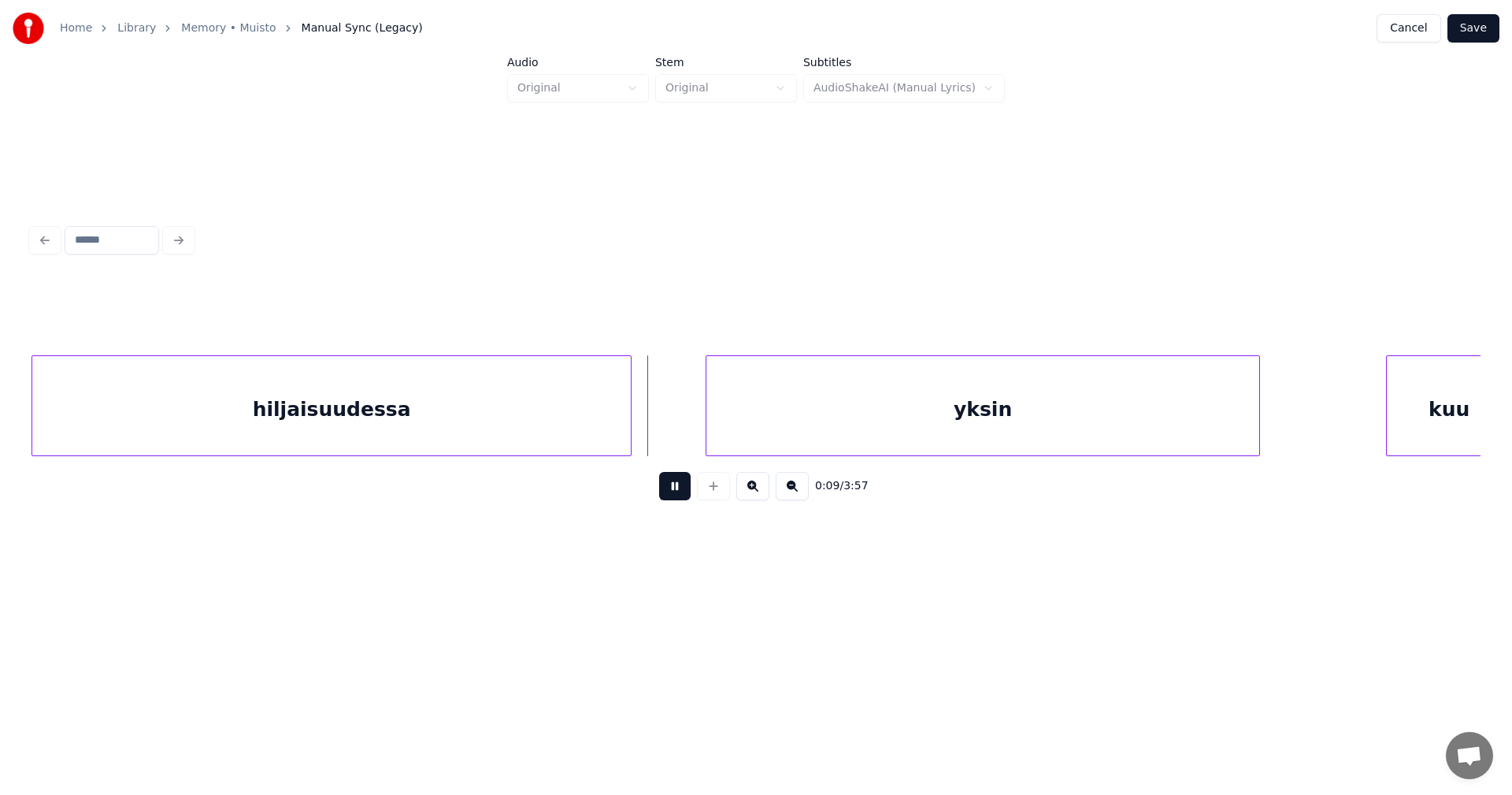
click at [675, 487] on button at bounding box center [675, 486] width 32 height 28
click at [673, 436] on div at bounding box center [676, 405] width 5 height 100
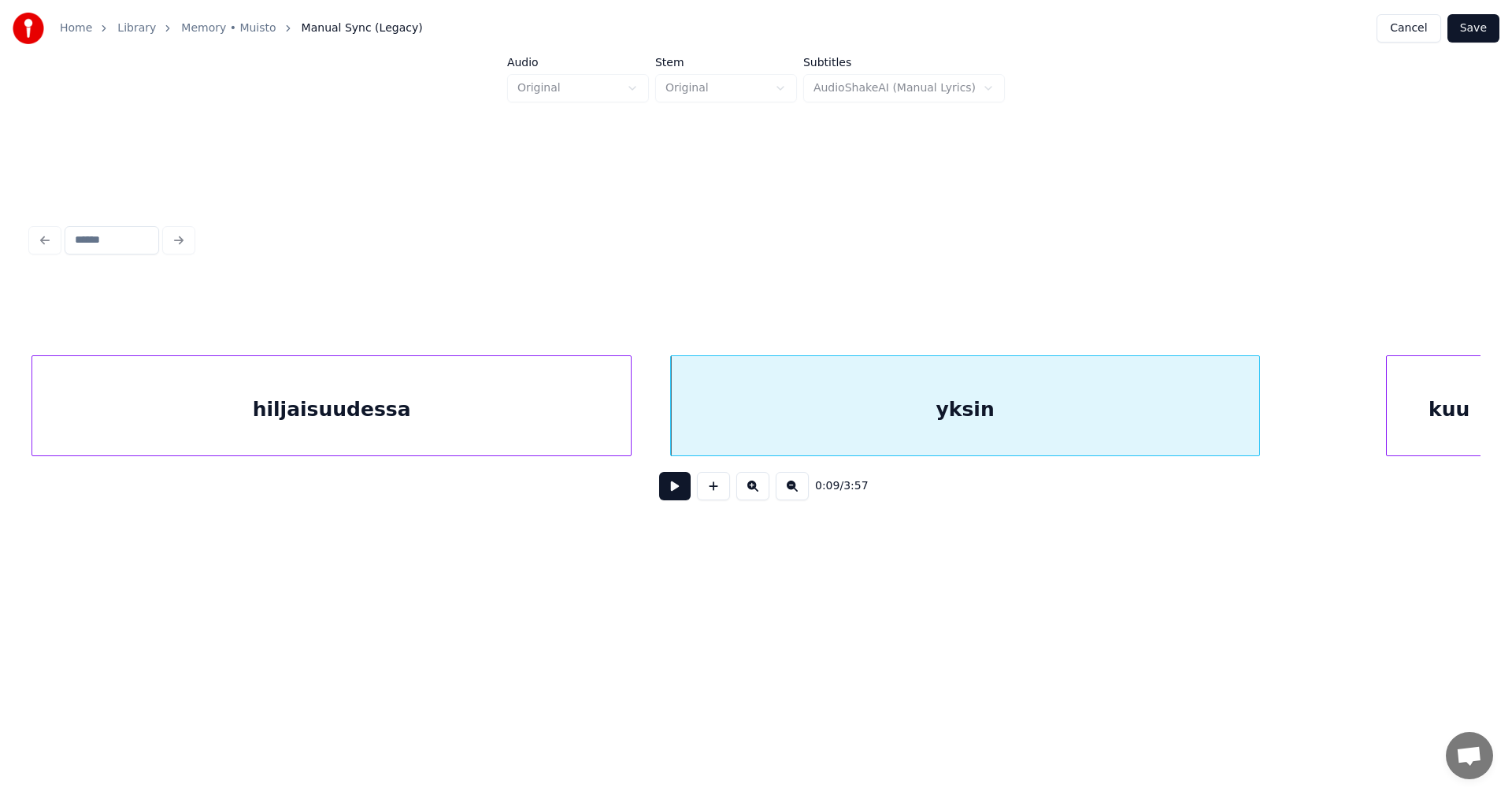
click at [676, 492] on button at bounding box center [675, 486] width 32 height 28
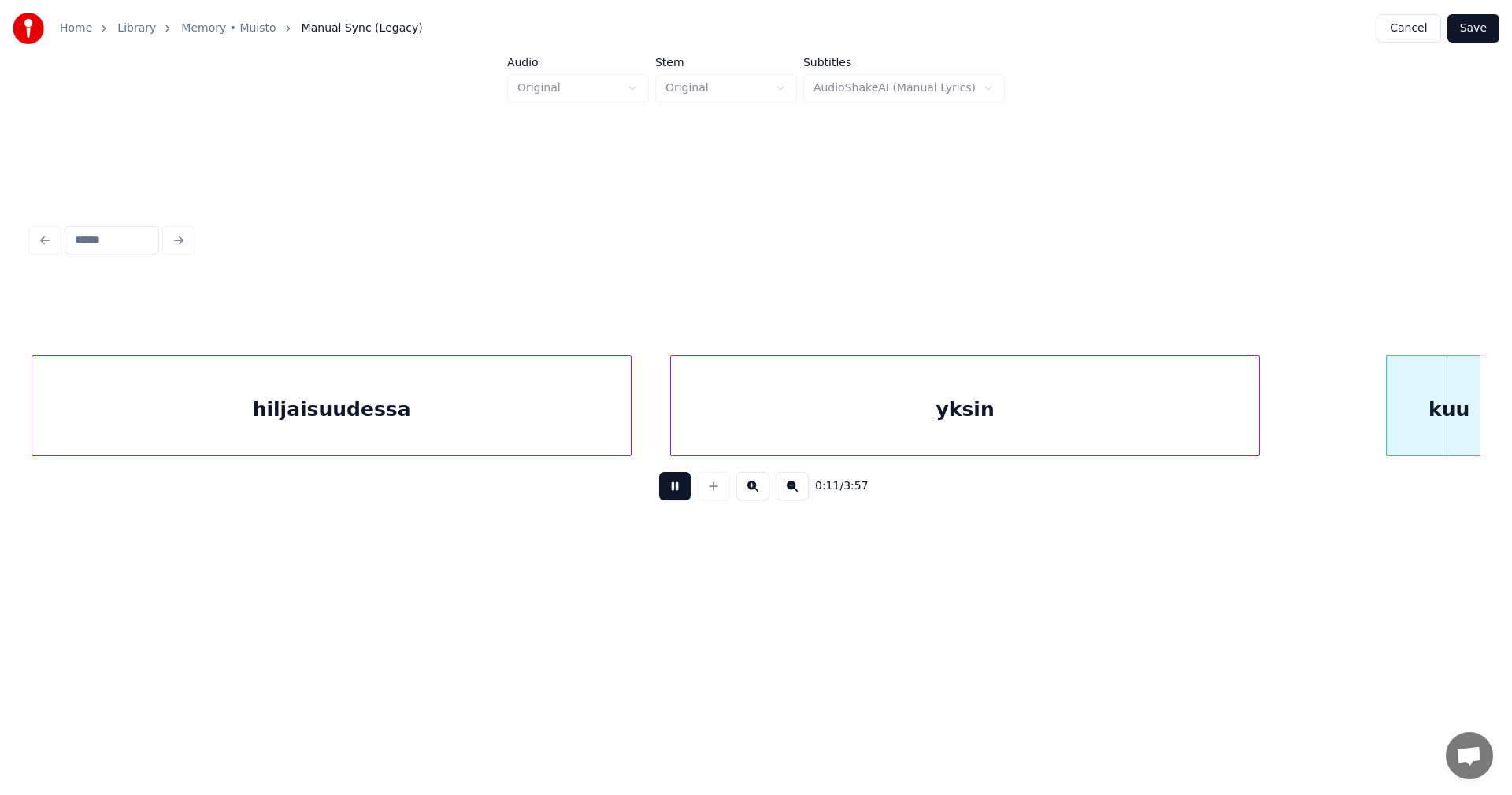
scroll to position [0, 3746]
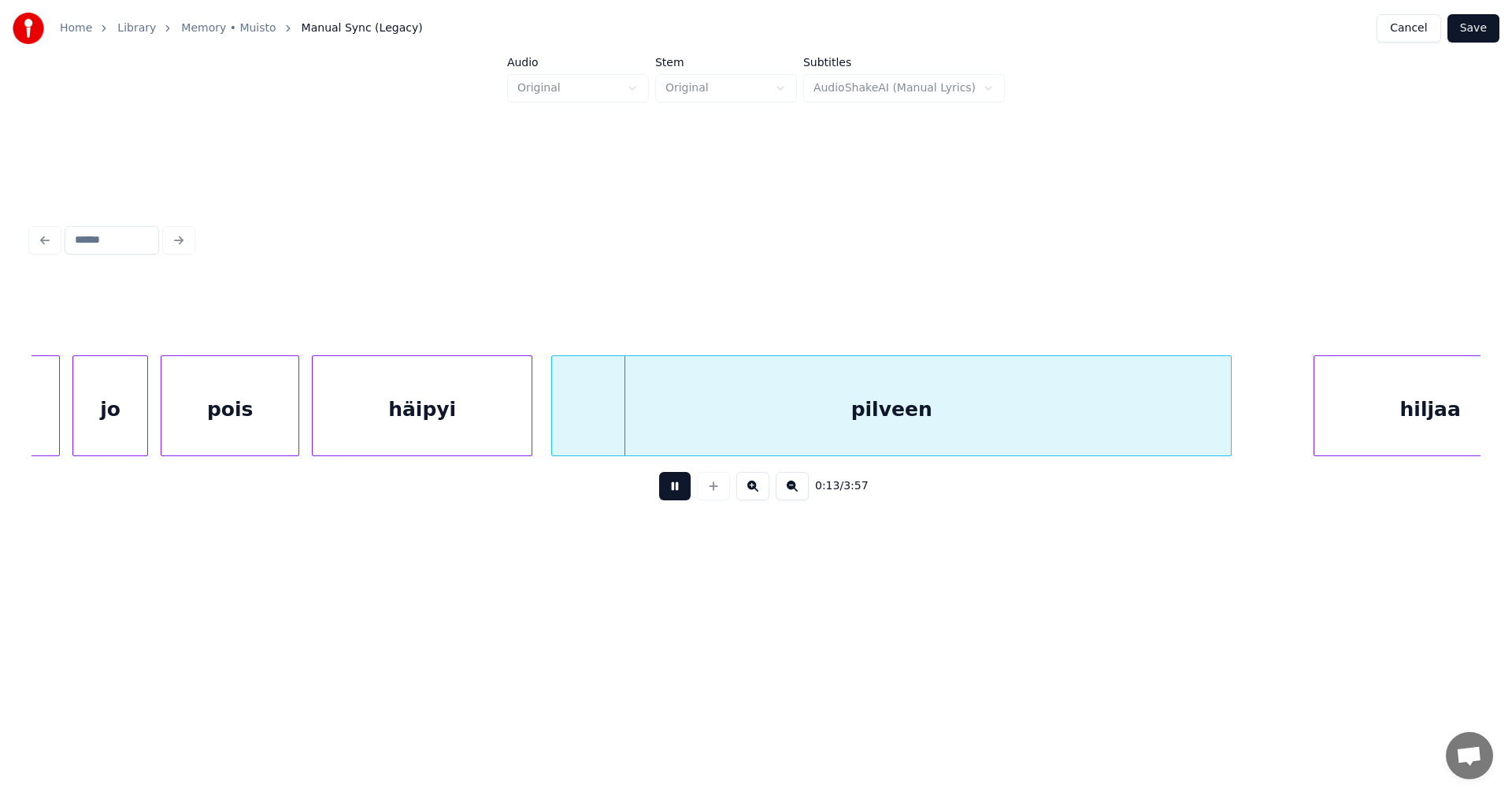
click at [681, 488] on button at bounding box center [675, 486] width 32 height 28
click at [681, 486] on button at bounding box center [675, 486] width 32 height 28
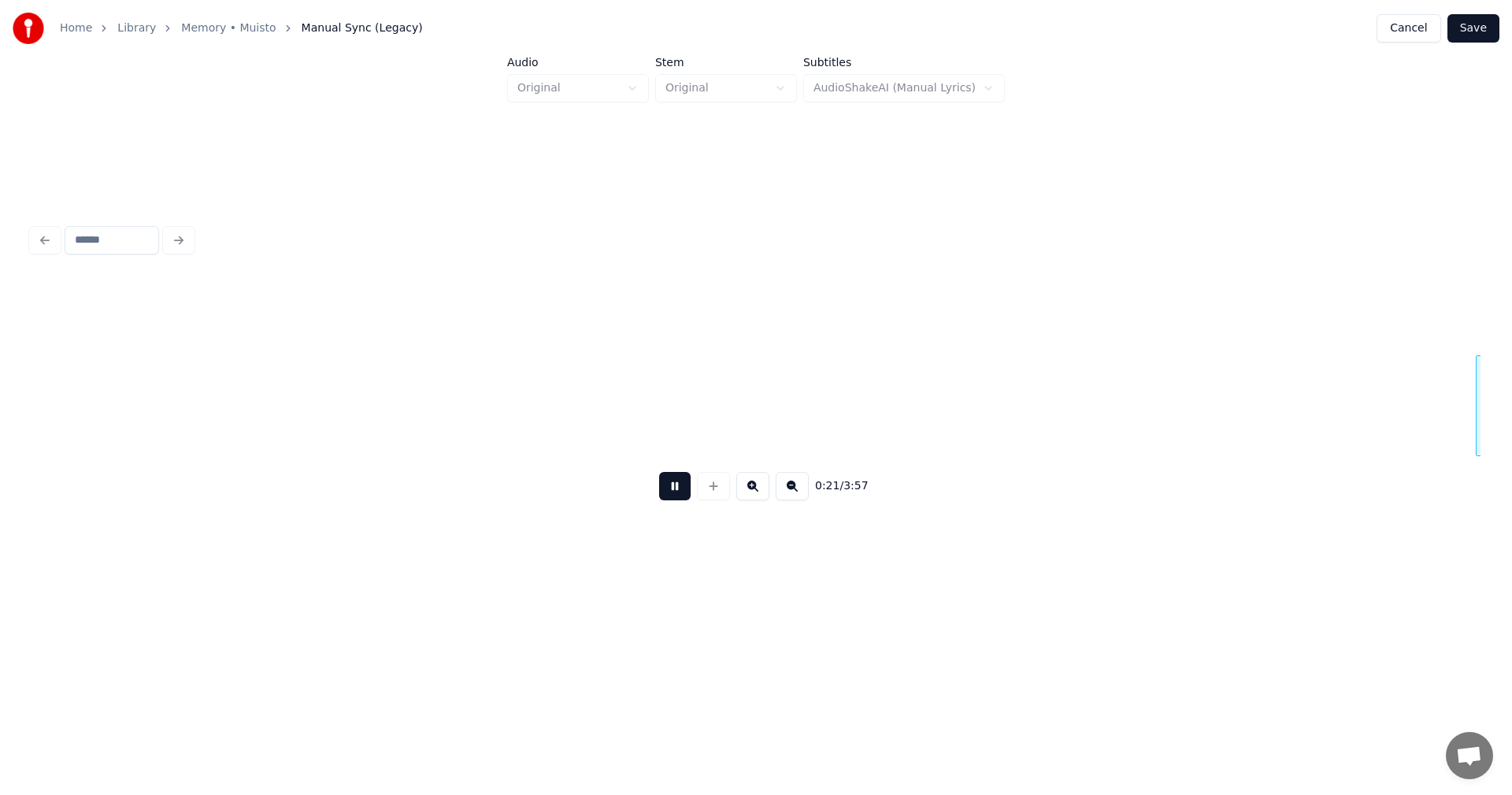
scroll to position [0, 6645]
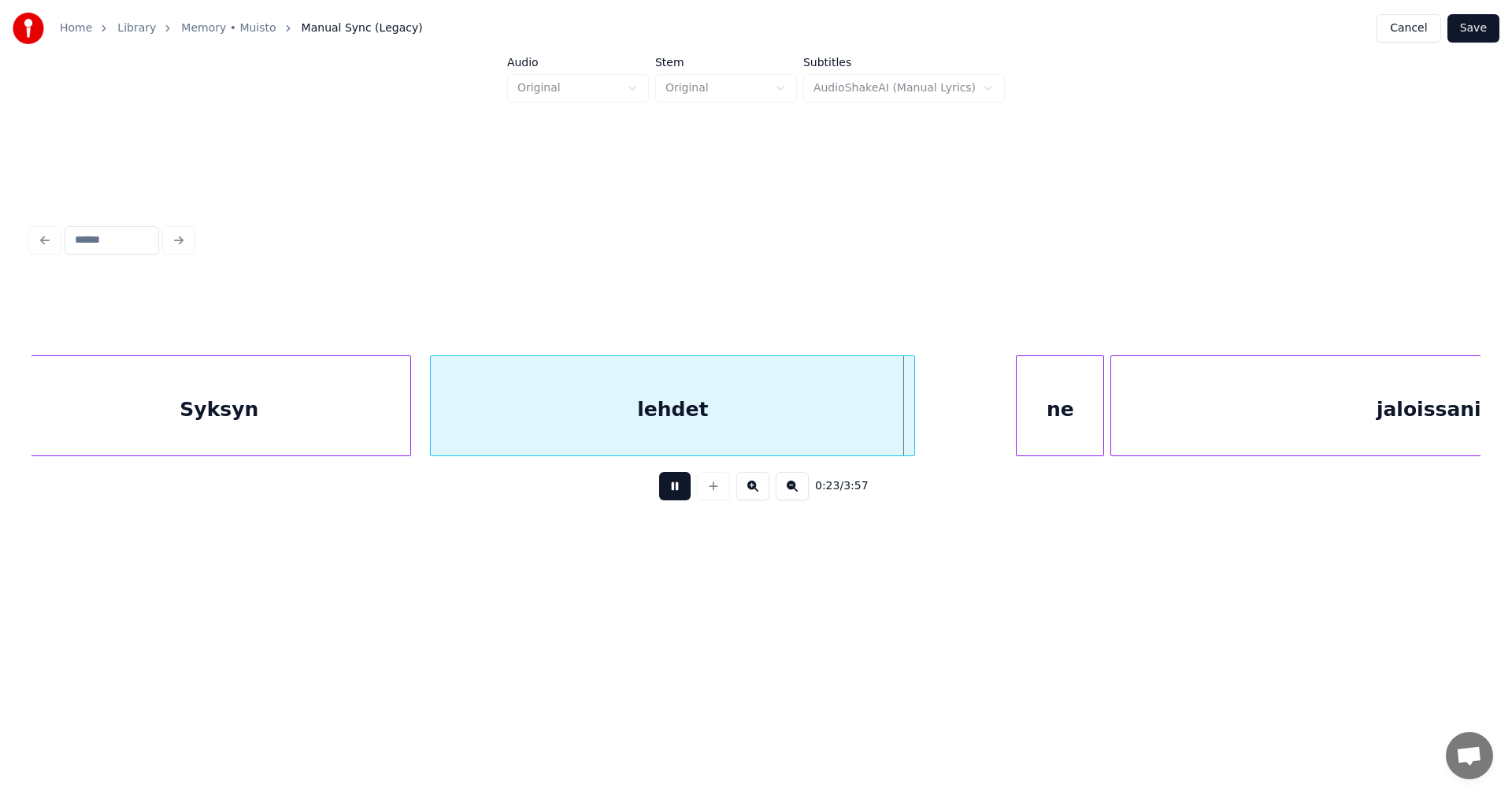
click at [682, 485] on button at bounding box center [675, 486] width 32 height 28
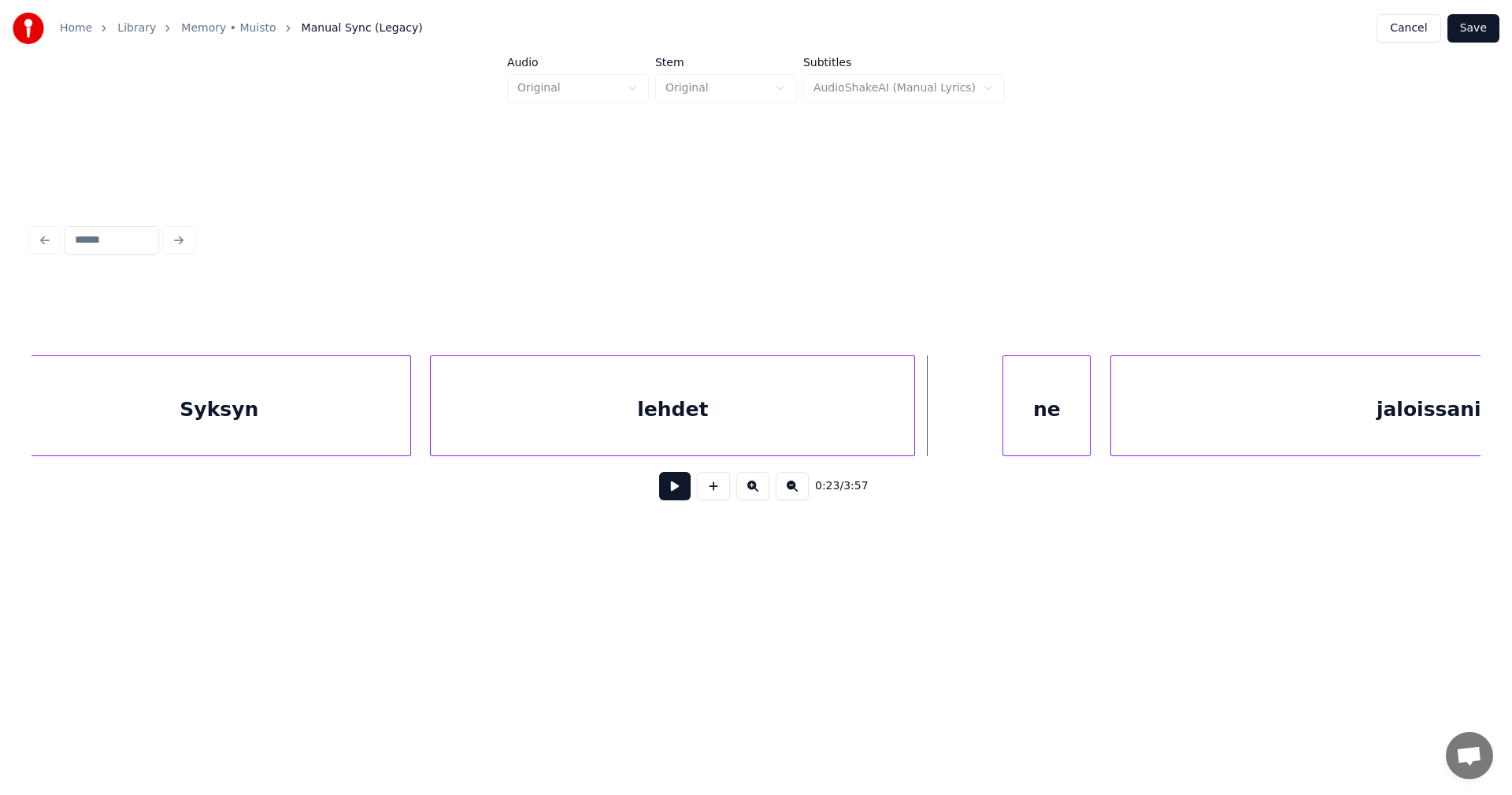
click at [1041, 414] on div "ne" at bounding box center [1046, 410] width 86 height 107
click at [680, 500] on button at bounding box center [675, 486] width 32 height 28
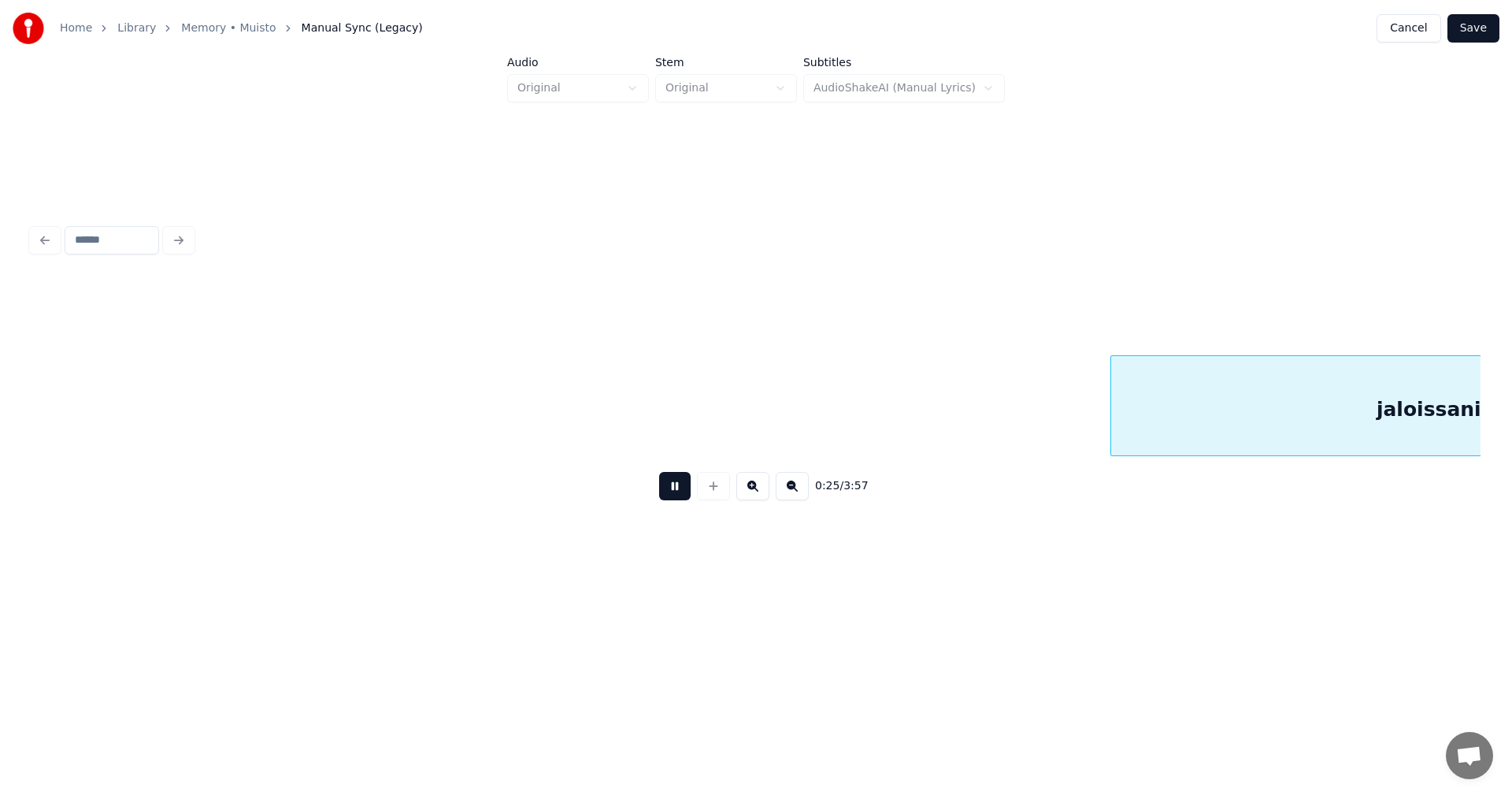
scroll to position [0, 8095]
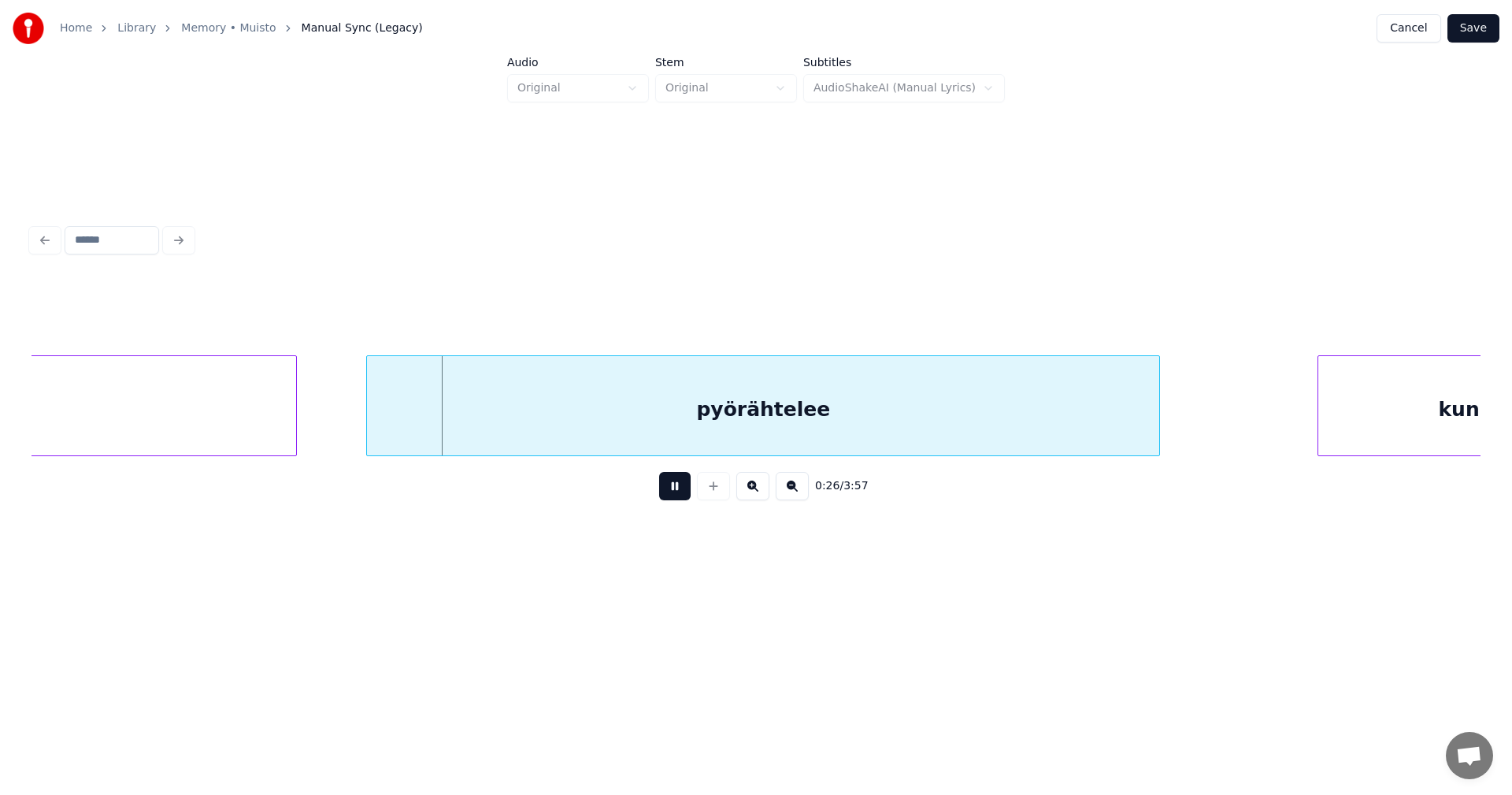
drag, startPoint x: 681, startPoint y: 500, endPoint x: 617, endPoint y: 486, distance: 65.5
click at [672, 498] on button at bounding box center [675, 486] width 32 height 28
click at [607, 445] on div "pyörähtelee" at bounding box center [763, 410] width 792 height 107
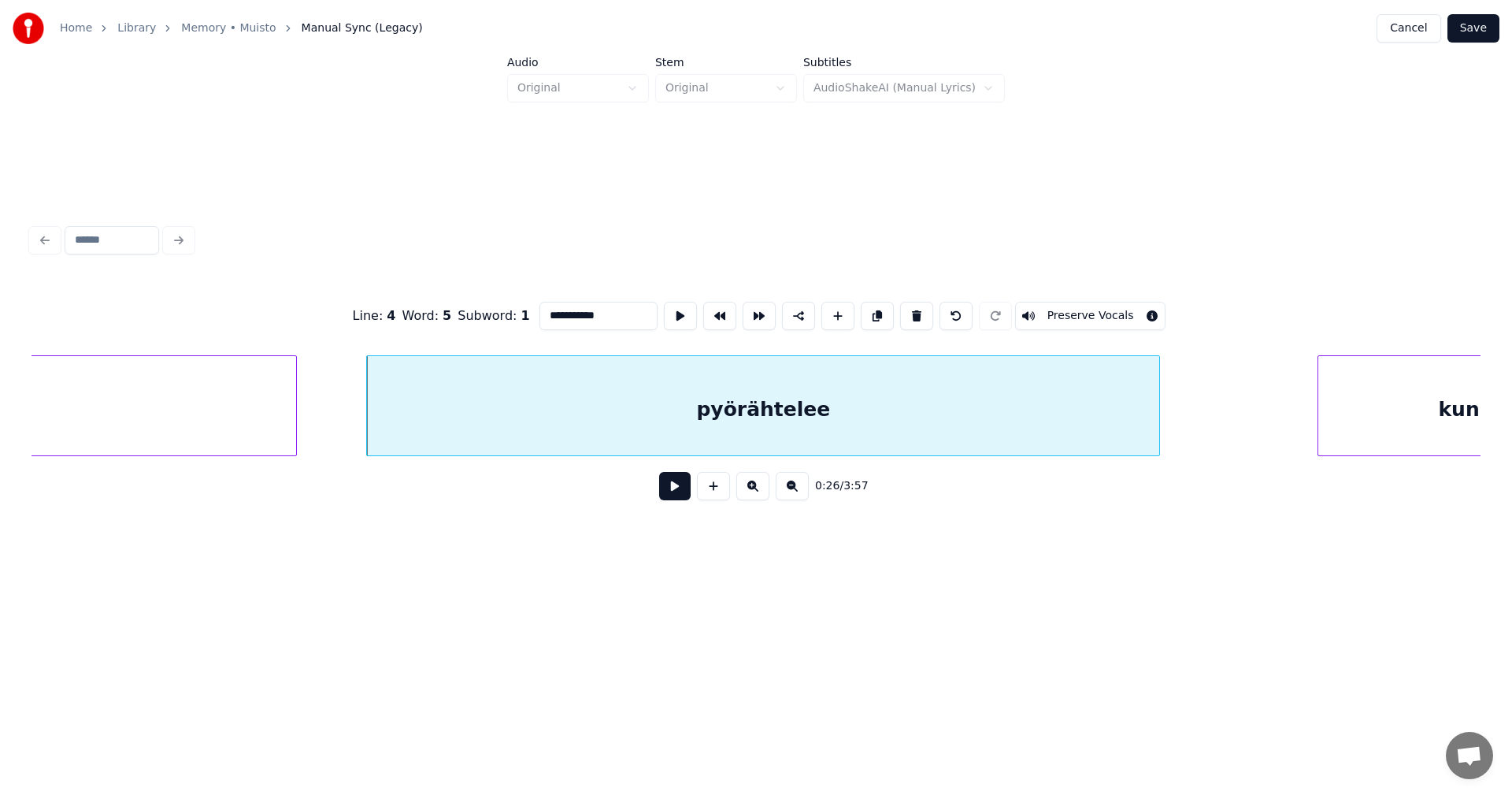
click at [678, 485] on button at bounding box center [675, 486] width 32 height 28
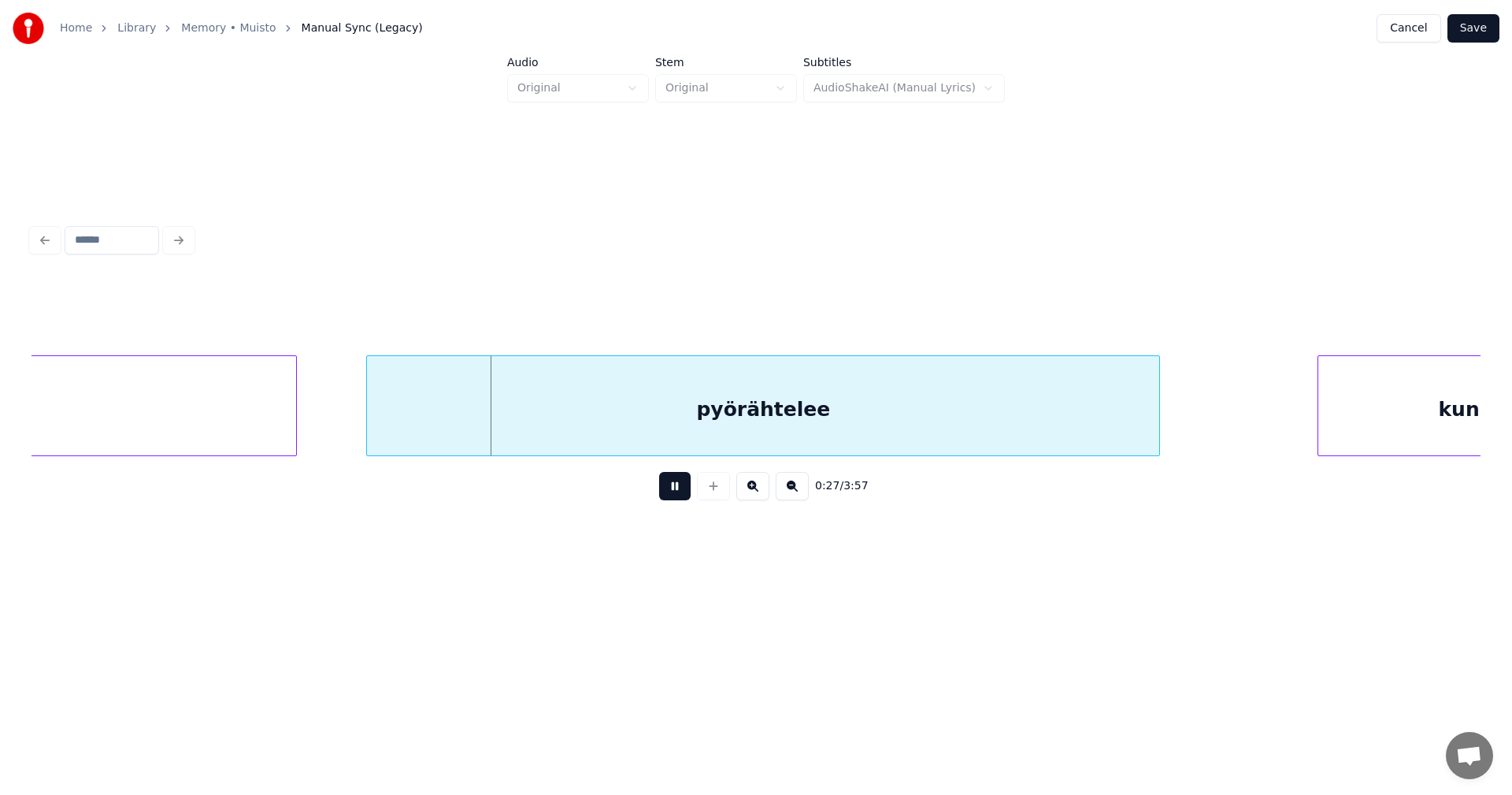
drag, startPoint x: 681, startPoint y: 493, endPoint x: 478, endPoint y: 507, distance: 203.5
click at [675, 487] on button at bounding box center [675, 486] width 32 height 28
click at [353, 432] on div "pyörähtelee" at bounding box center [750, 405] width 794 height 101
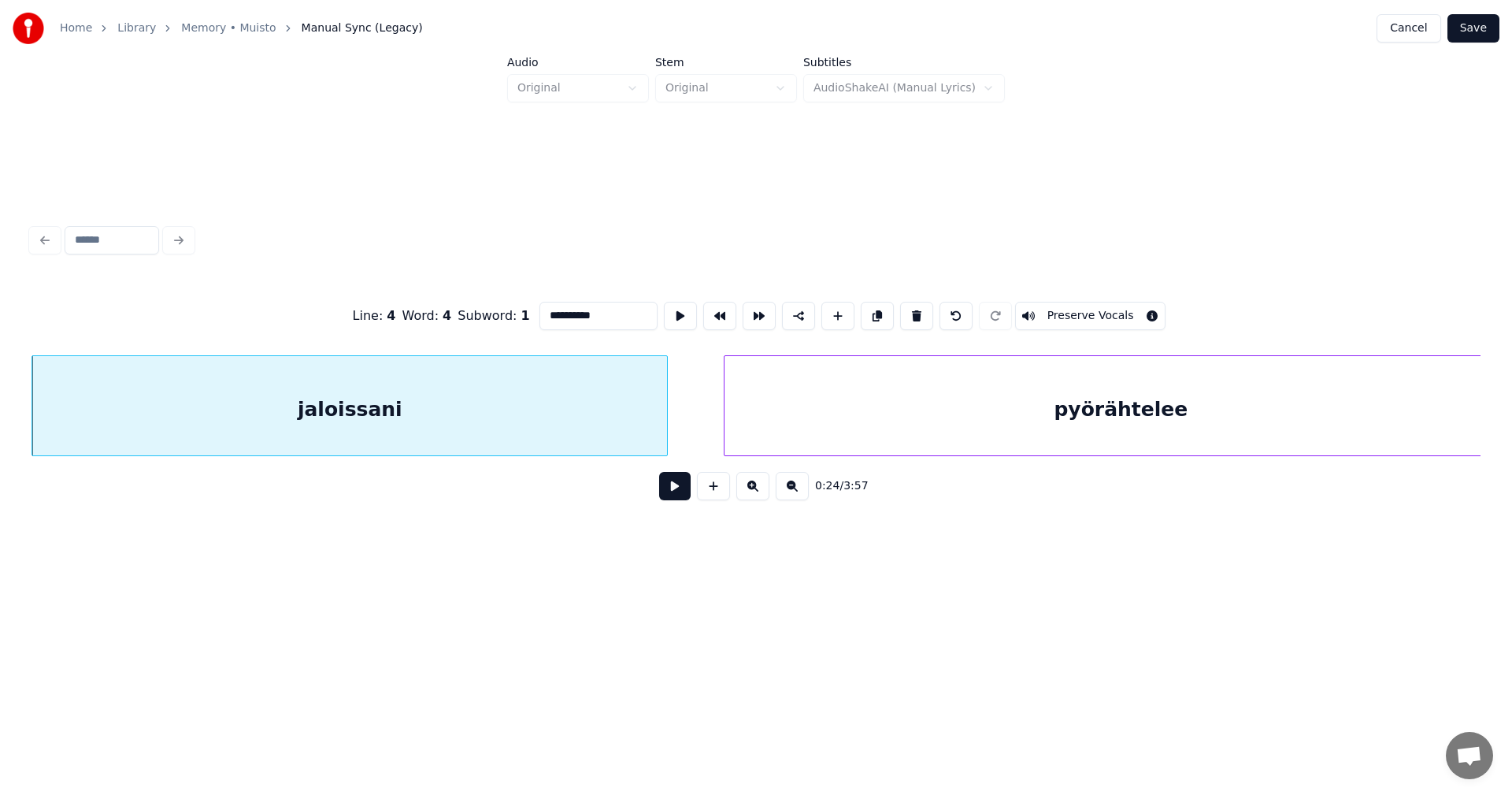
click at [670, 493] on button at bounding box center [675, 486] width 32 height 28
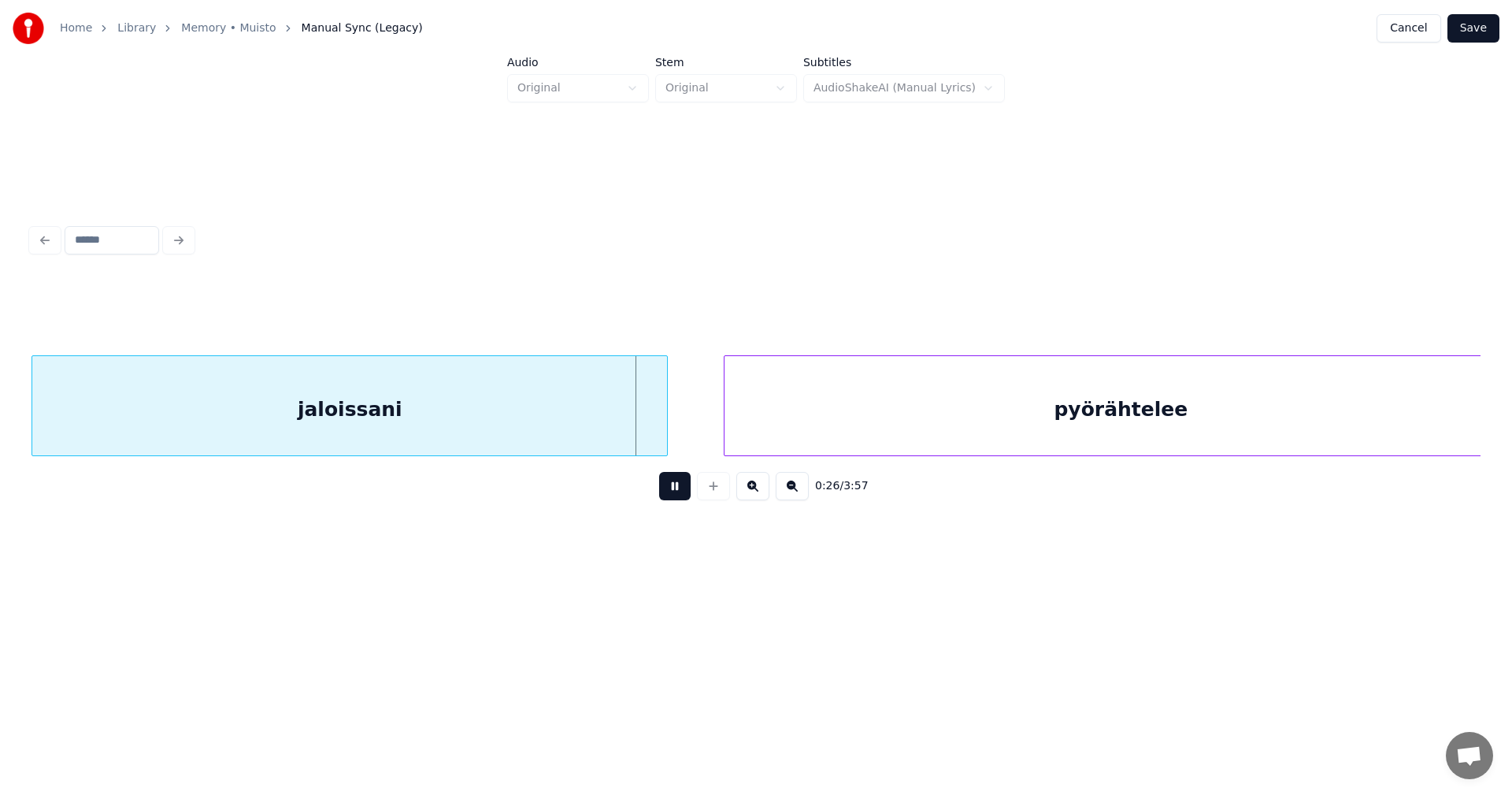
click at [677, 489] on button at bounding box center [675, 486] width 32 height 28
click at [656, 417] on div at bounding box center [656, 405] width 5 height 100
click at [753, 405] on div "pyörähtelee" at bounding box center [1077, 410] width 792 height 107
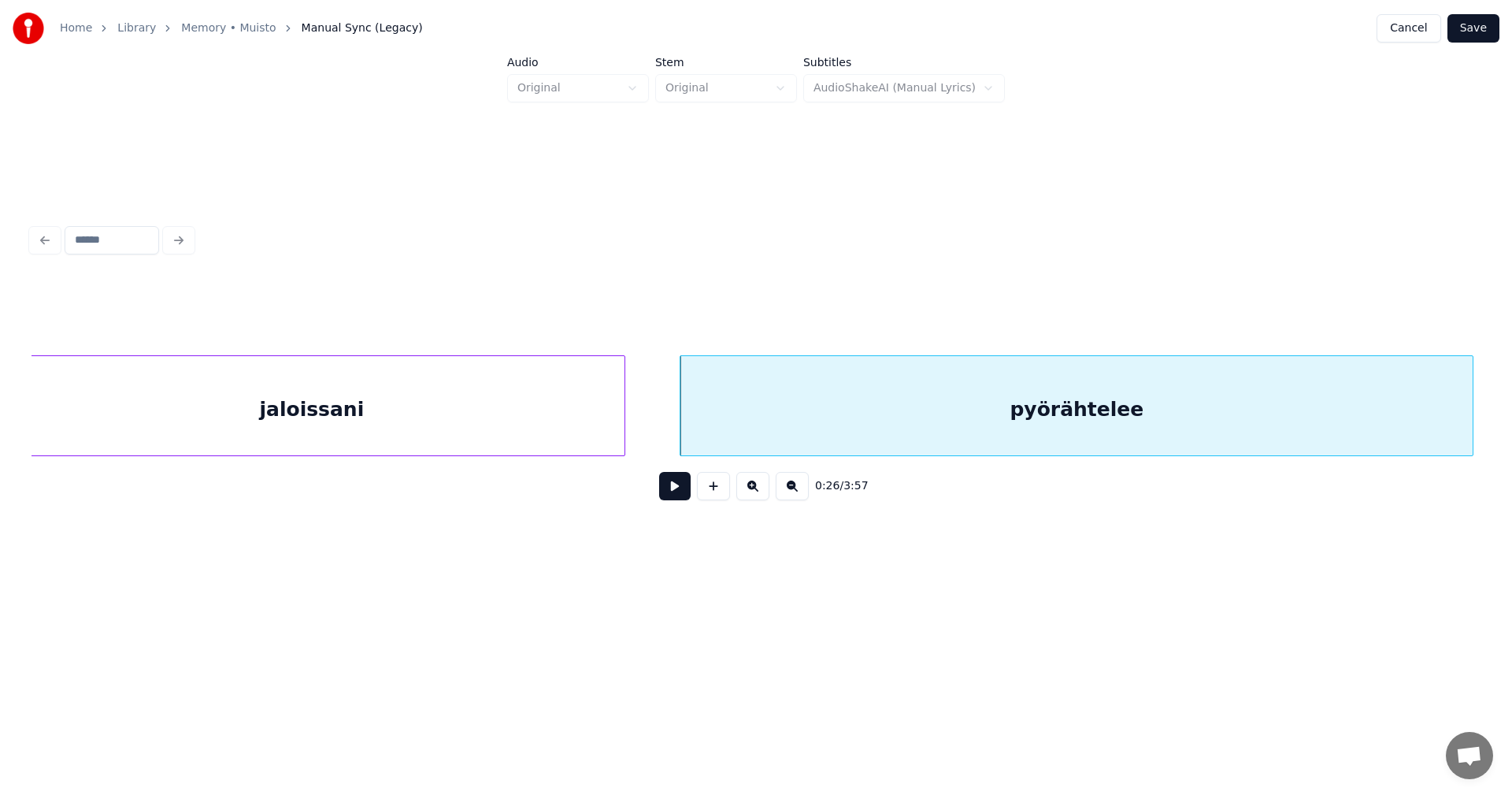
click at [680, 493] on button at bounding box center [675, 486] width 32 height 28
click at [681, 488] on button at bounding box center [675, 486] width 32 height 28
click at [735, 416] on div "pyörähtelee" at bounding box center [1066, 410] width 792 height 107
click at [681, 490] on button at bounding box center [675, 486] width 32 height 28
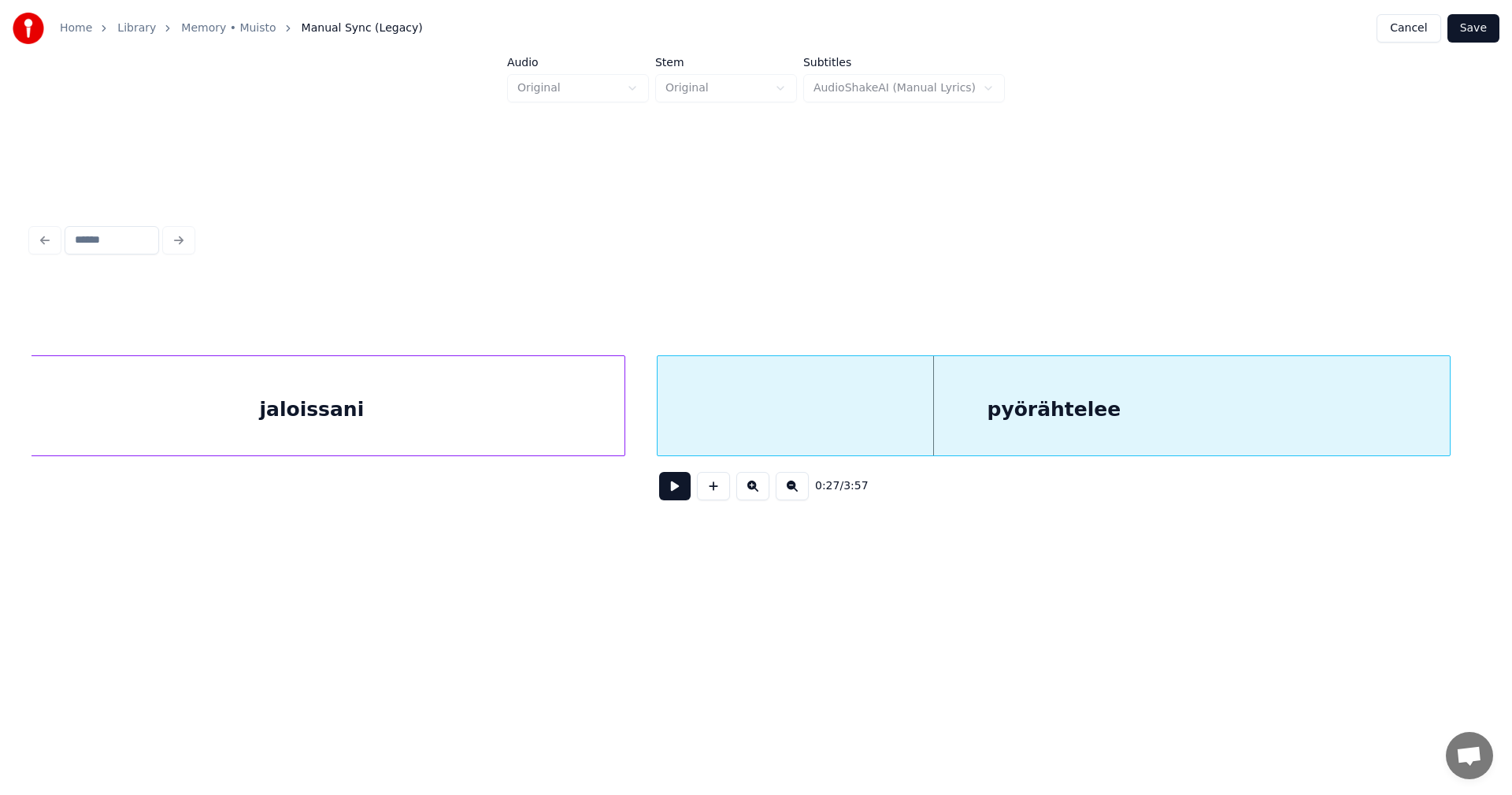
click at [708, 418] on div "pyörähtelee" at bounding box center [1053, 410] width 792 height 107
click at [590, 440] on div at bounding box center [593, 405] width 5 height 100
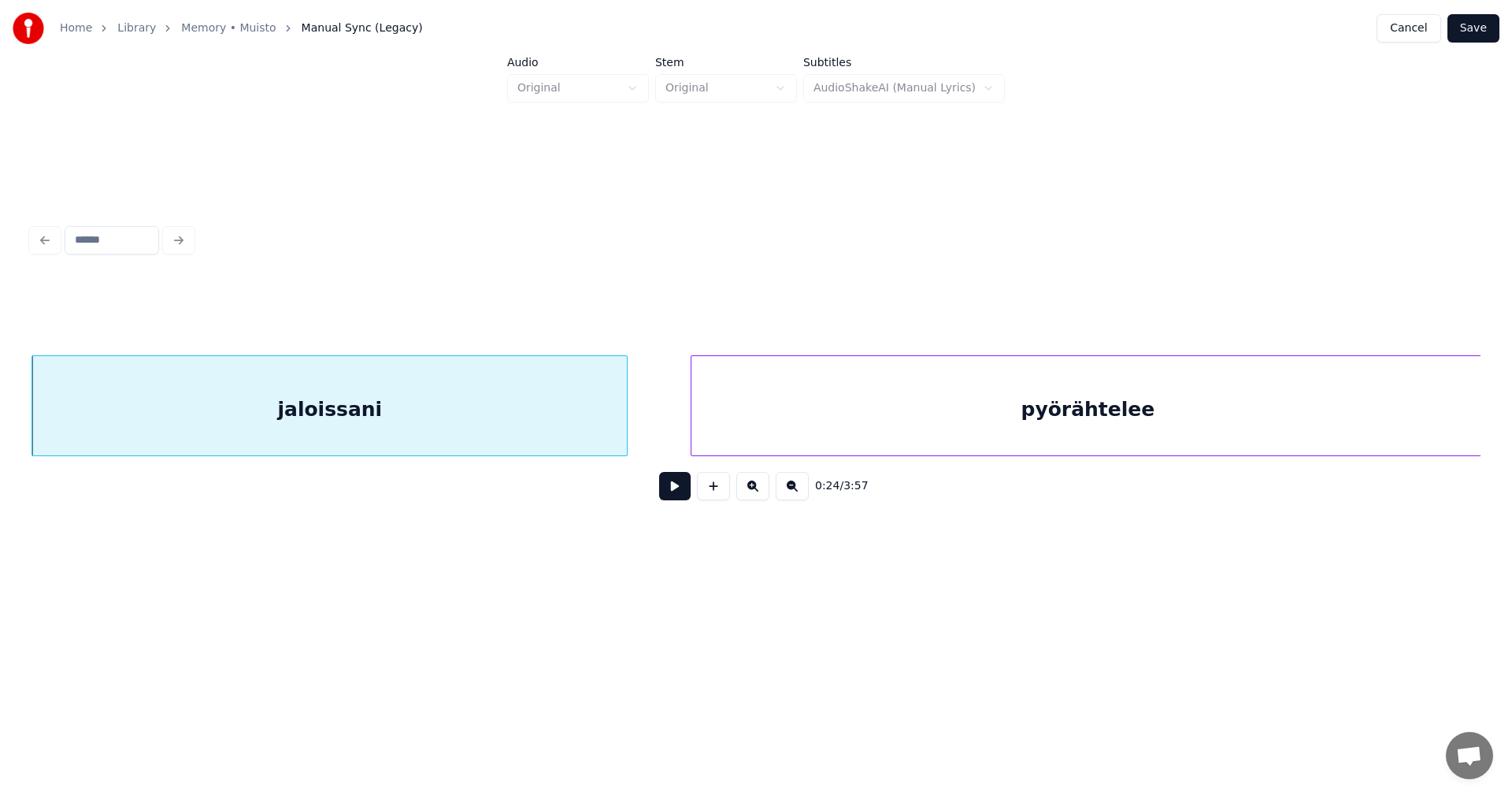
scroll to position [0, 7725]
click at [727, 418] on div "pyörähtelee" at bounding box center [1066, 410] width 792 height 107
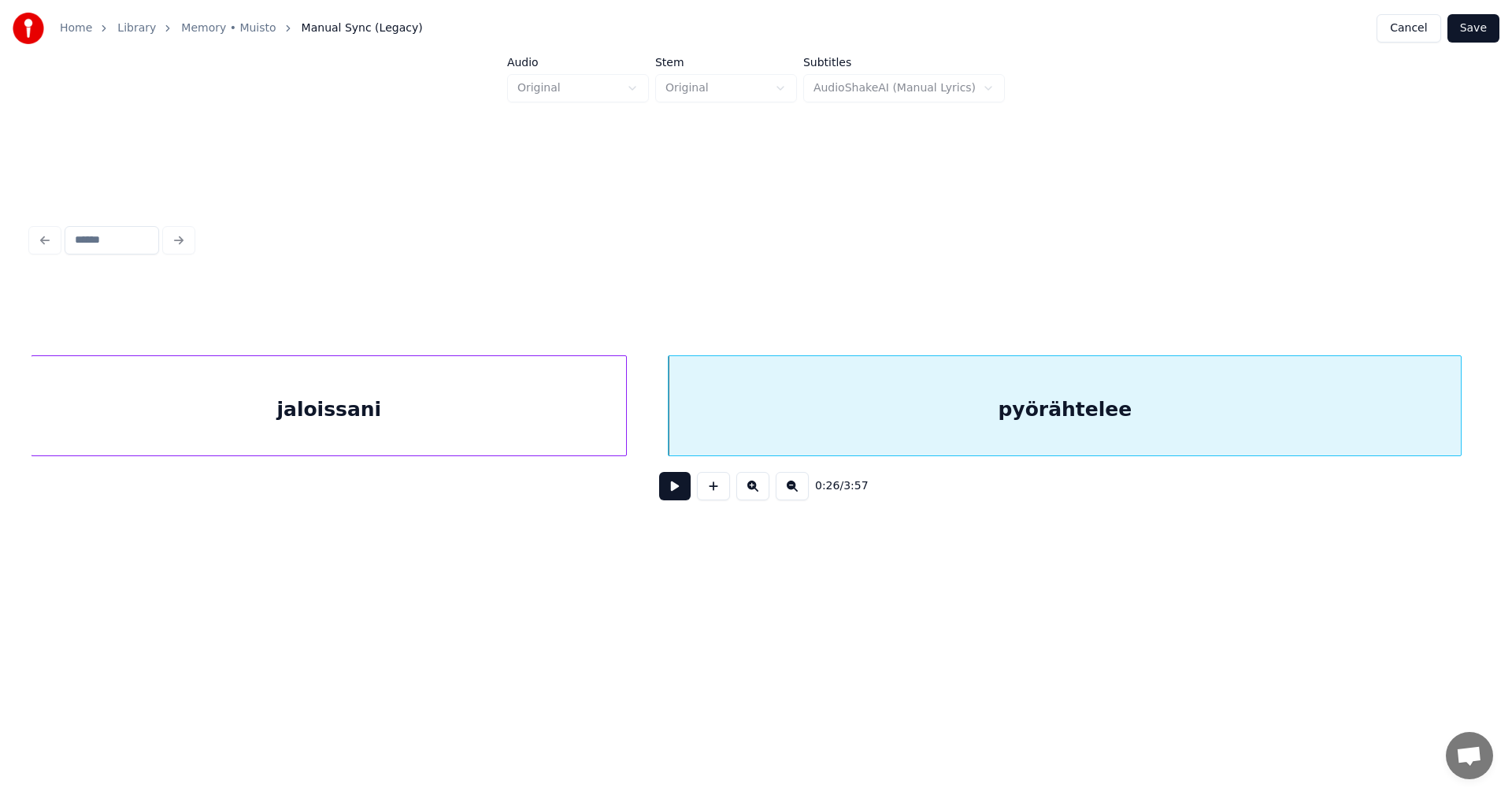
click at [674, 493] on button at bounding box center [675, 486] width 32 height 28
click at [675, 493] on button at bounding box center [675, 486] width 32 height 28
click at [564, 433] on div "jaloissani" at bounding box center [329, 410] width 594 height 107
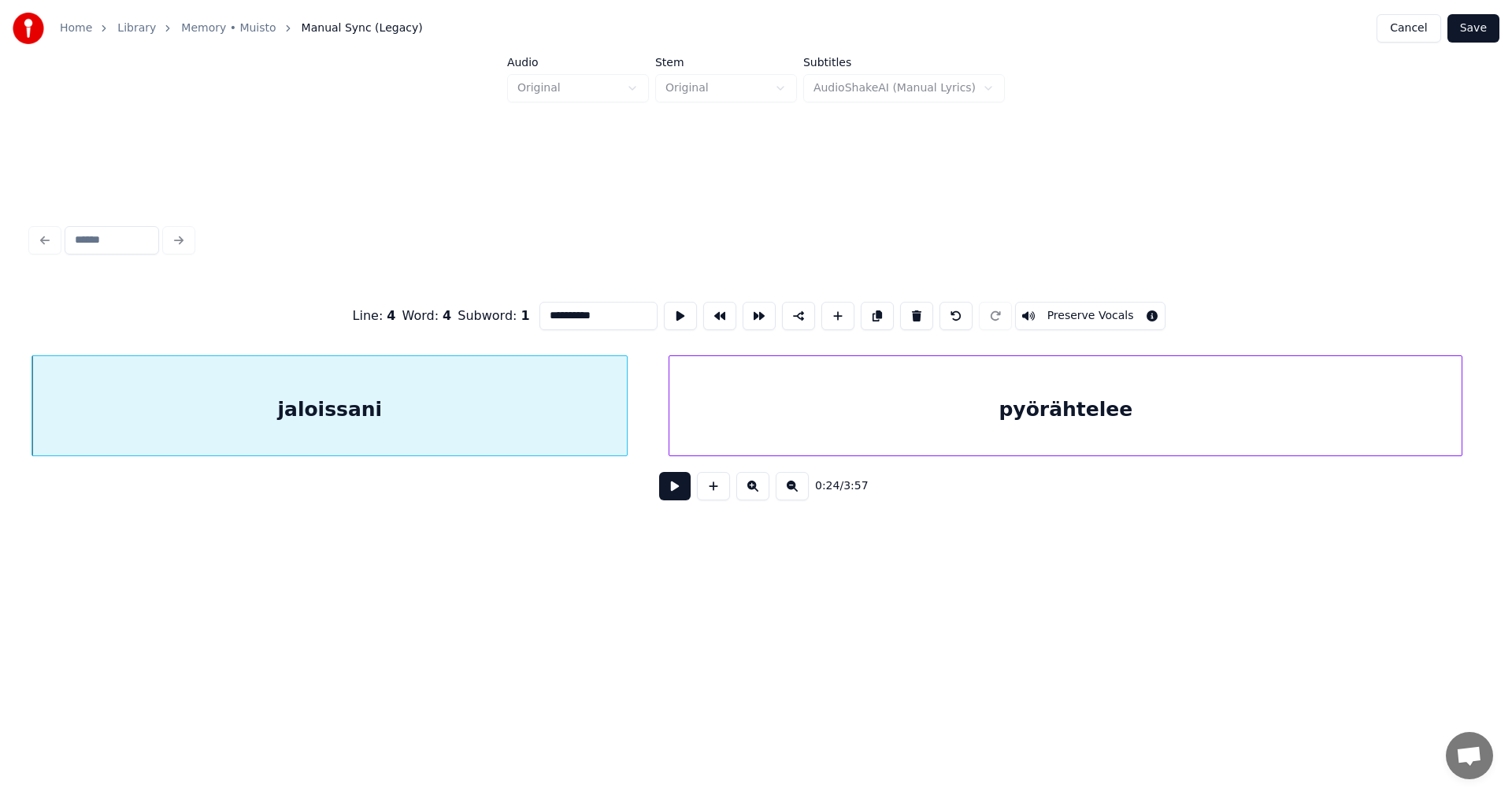
click at [673, 489] on button at bounding box center [675, 486] width 32 height 28
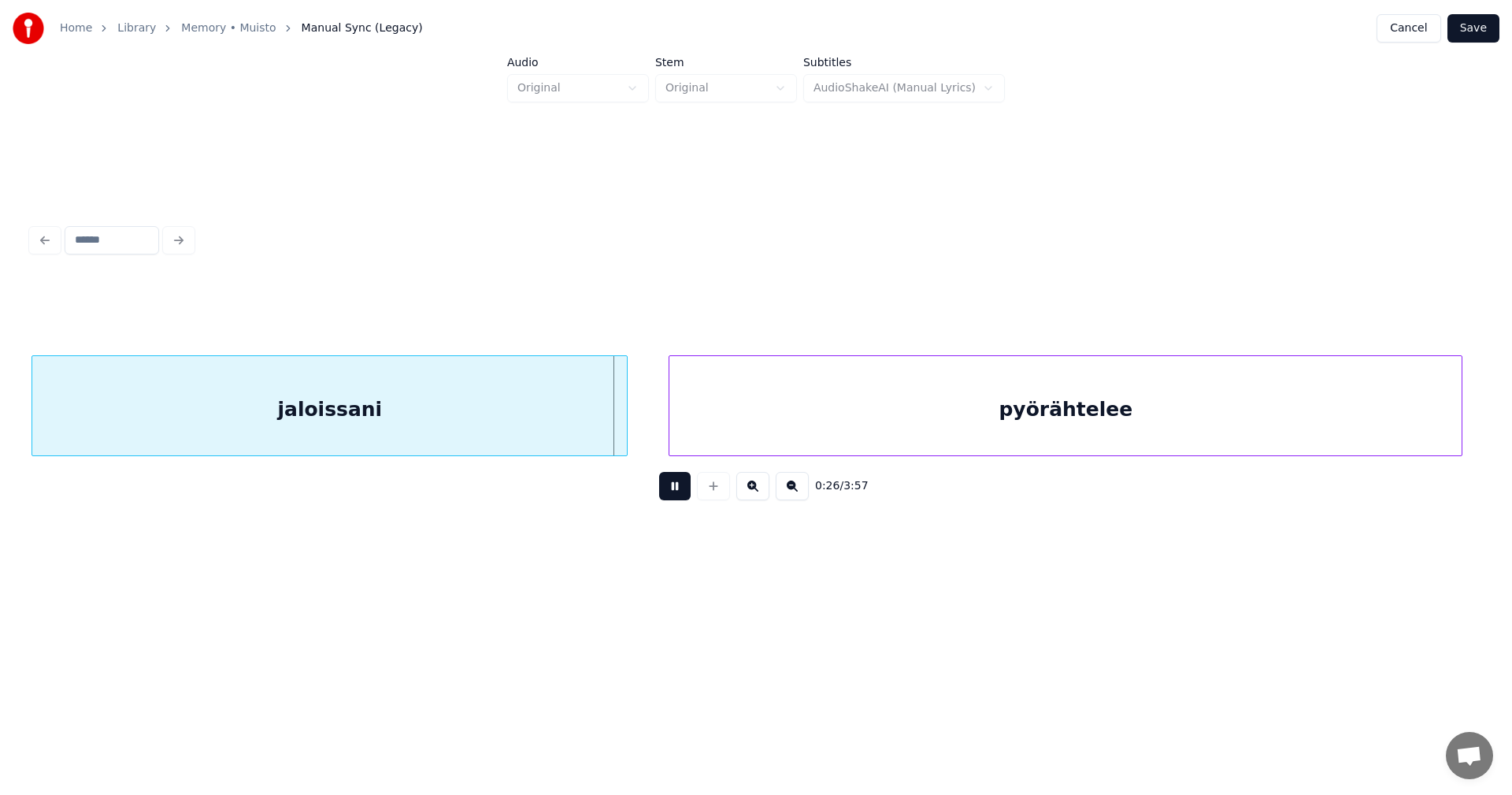
click at [667, 490] on button at bounding box center [675, 486] width 32 height 28
click at [667, 491] on button at bounding box center [675, 486] width 32 height 28
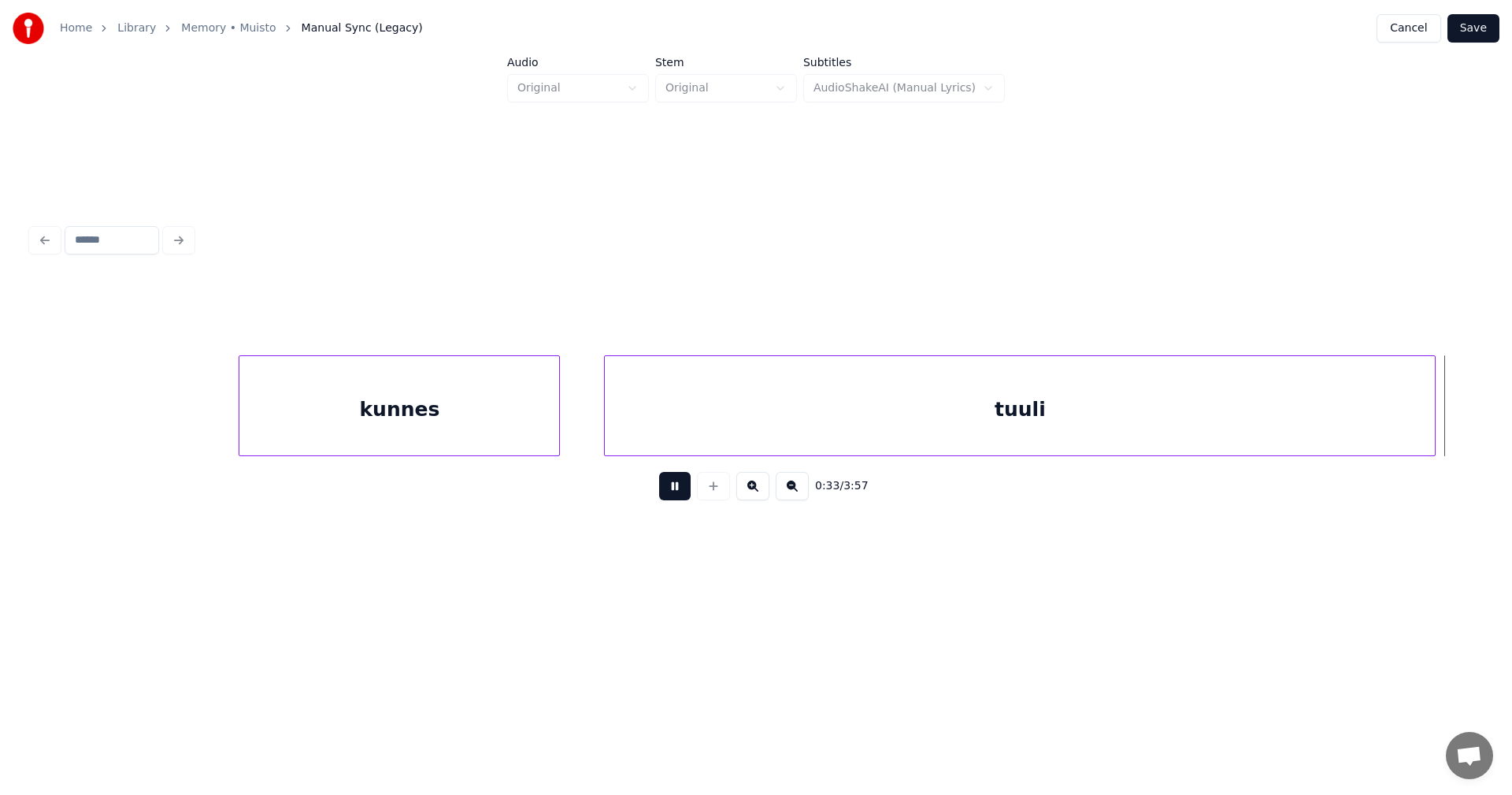
scroll to position [0, 10623]
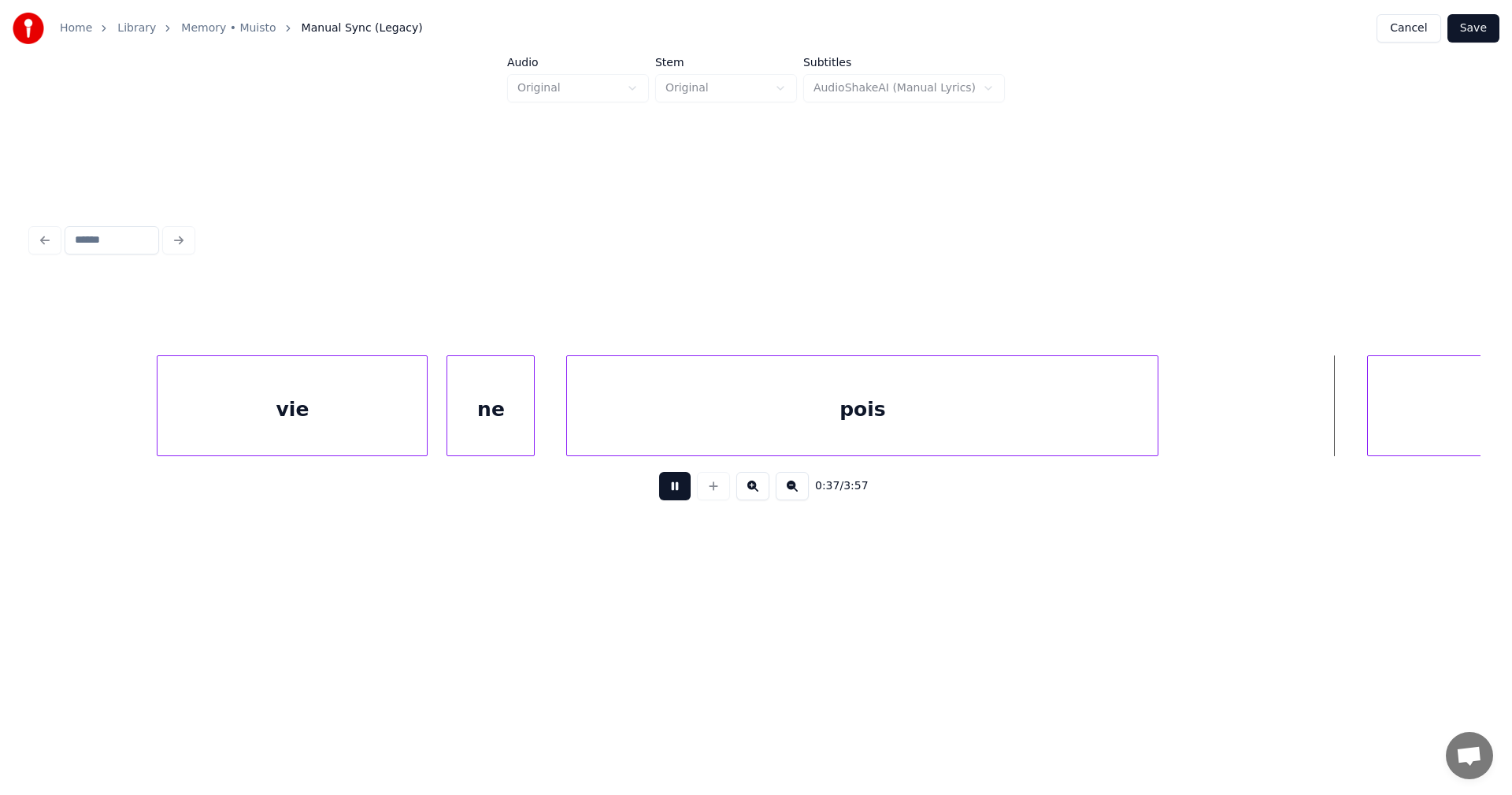
click at [667, 488] on button at bounding box center [675, 486] width 32 height 28
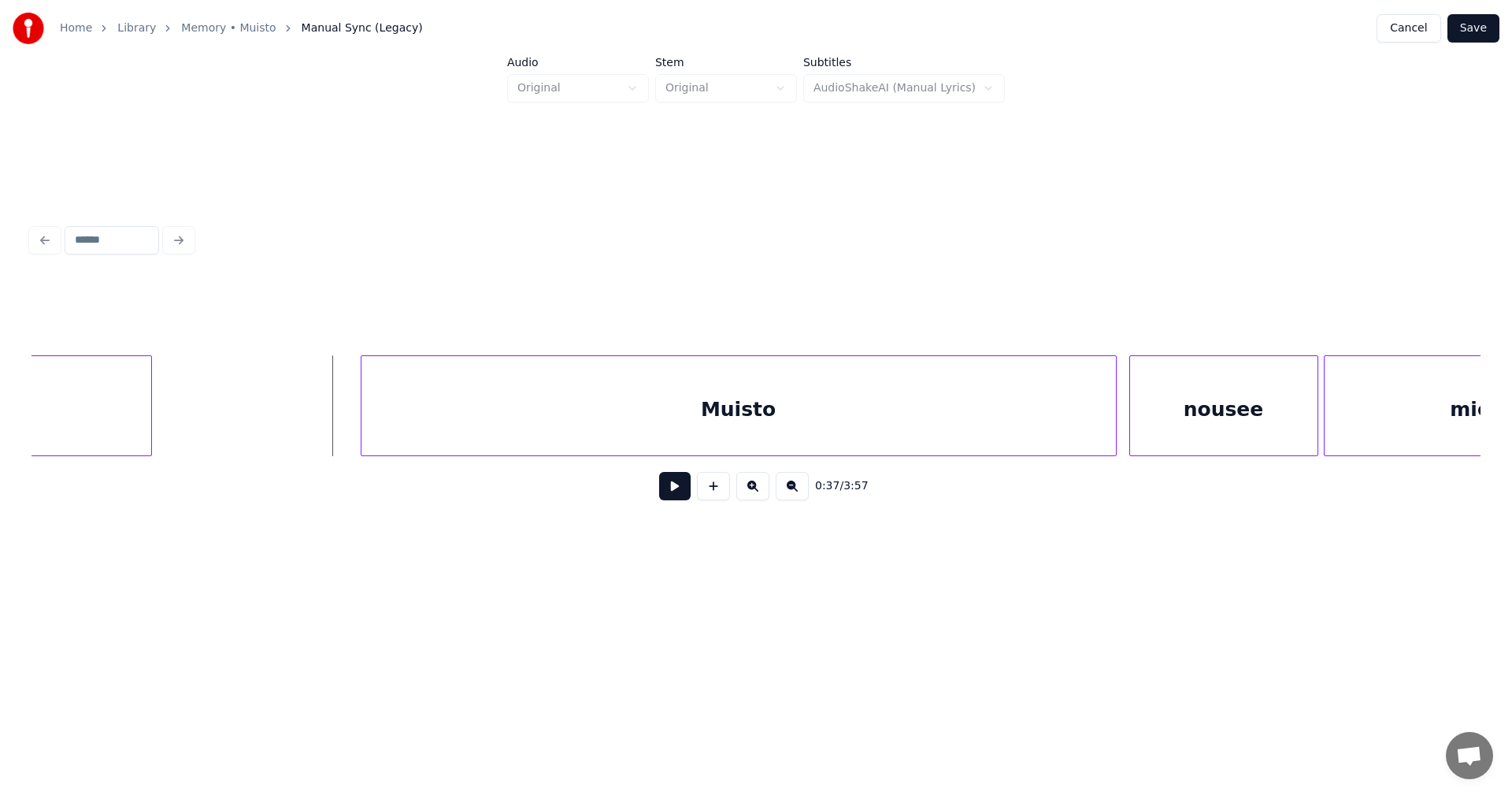
scroll to position [0, 11631]
click at [974, 434] on div "Muisto" at bounding box center [702, 410] width 754 height 107
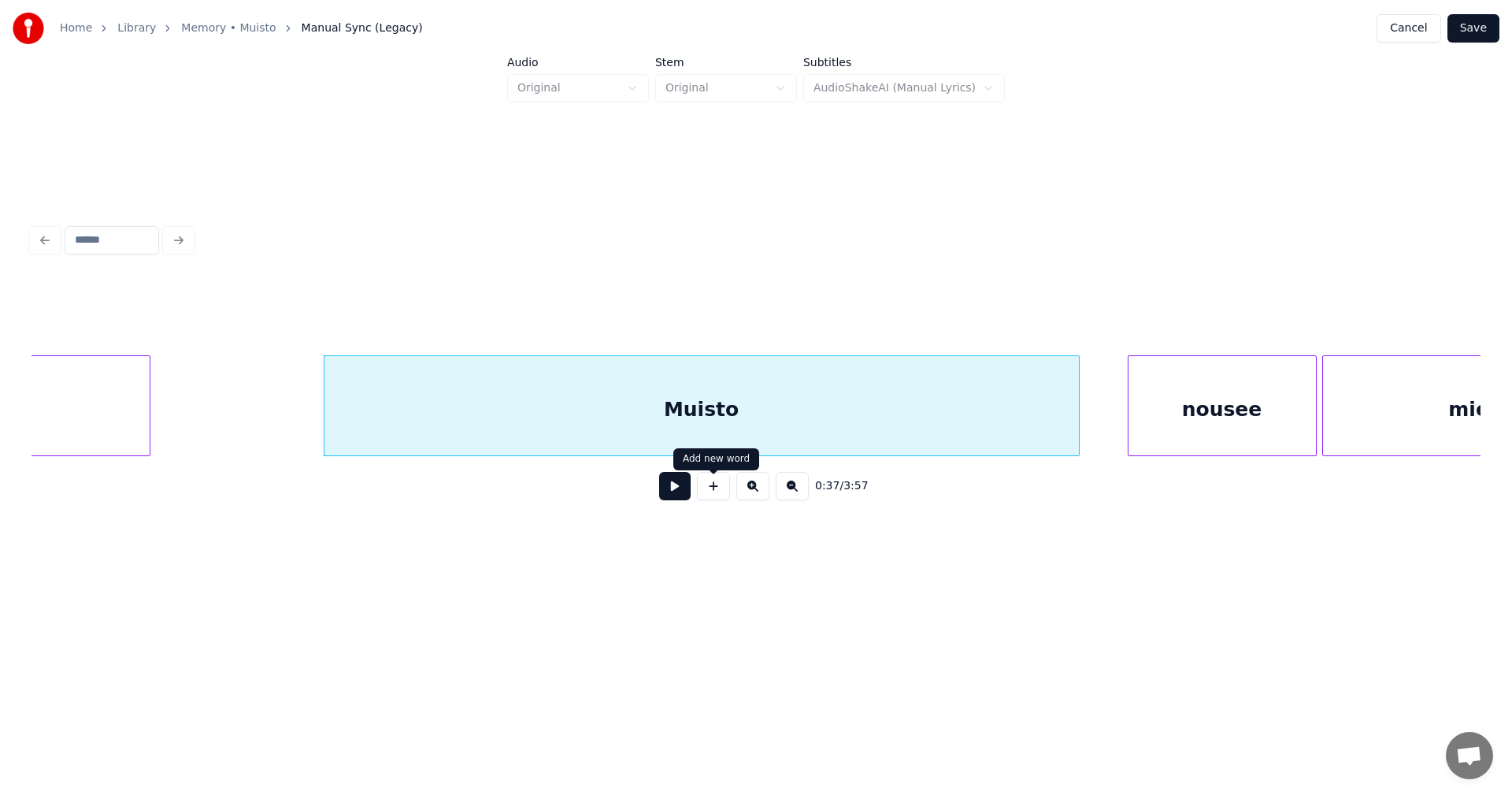
click at [681, 496] on button at bounding box center [675, 486] width 32 height 28
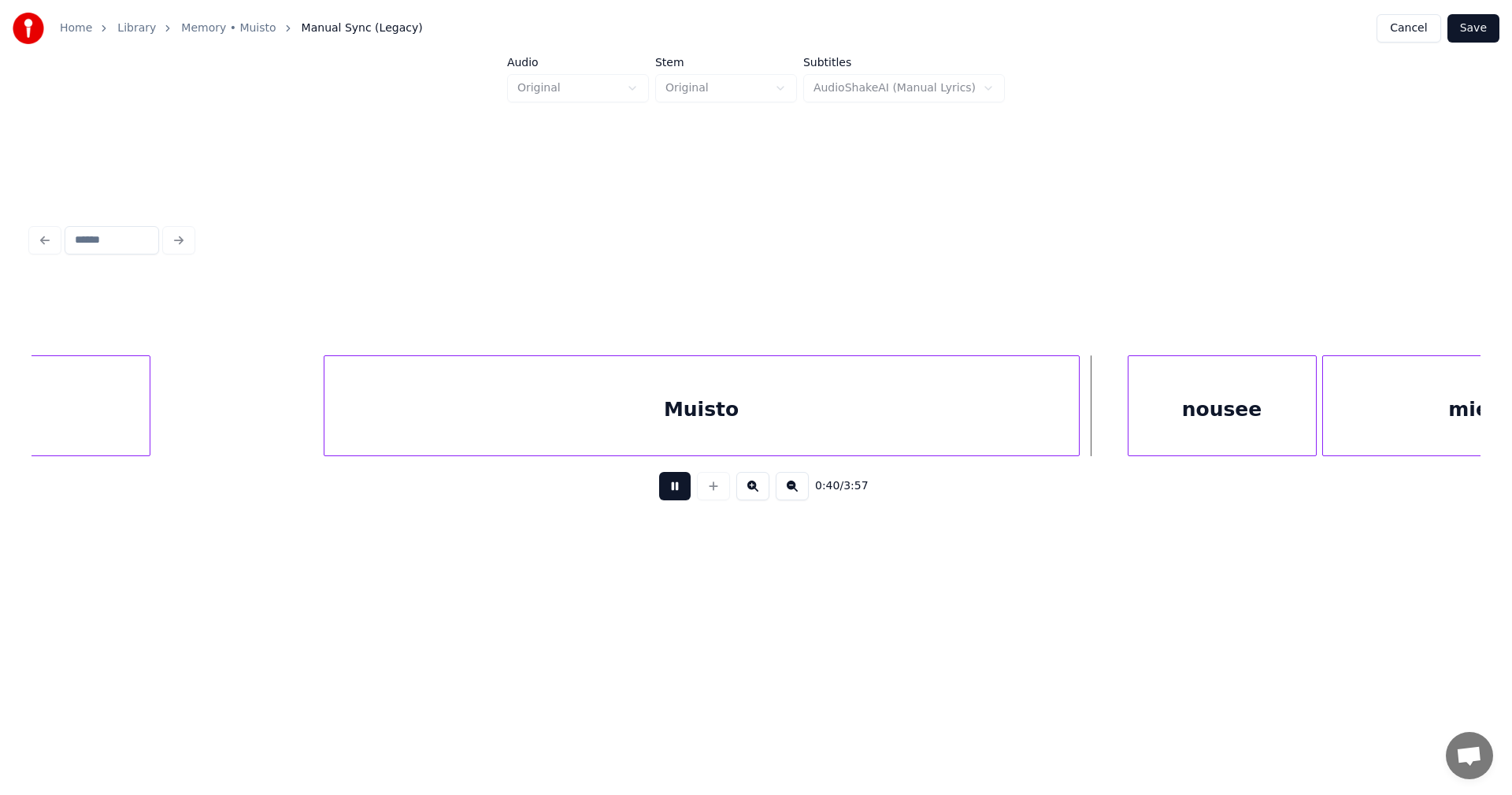
click at [681, 496] on button at bounding box center [675, 486] width 32 height 28
click at [1221, 413] on div "nousee" at bounding box center [1214, 410] width 188 height 107
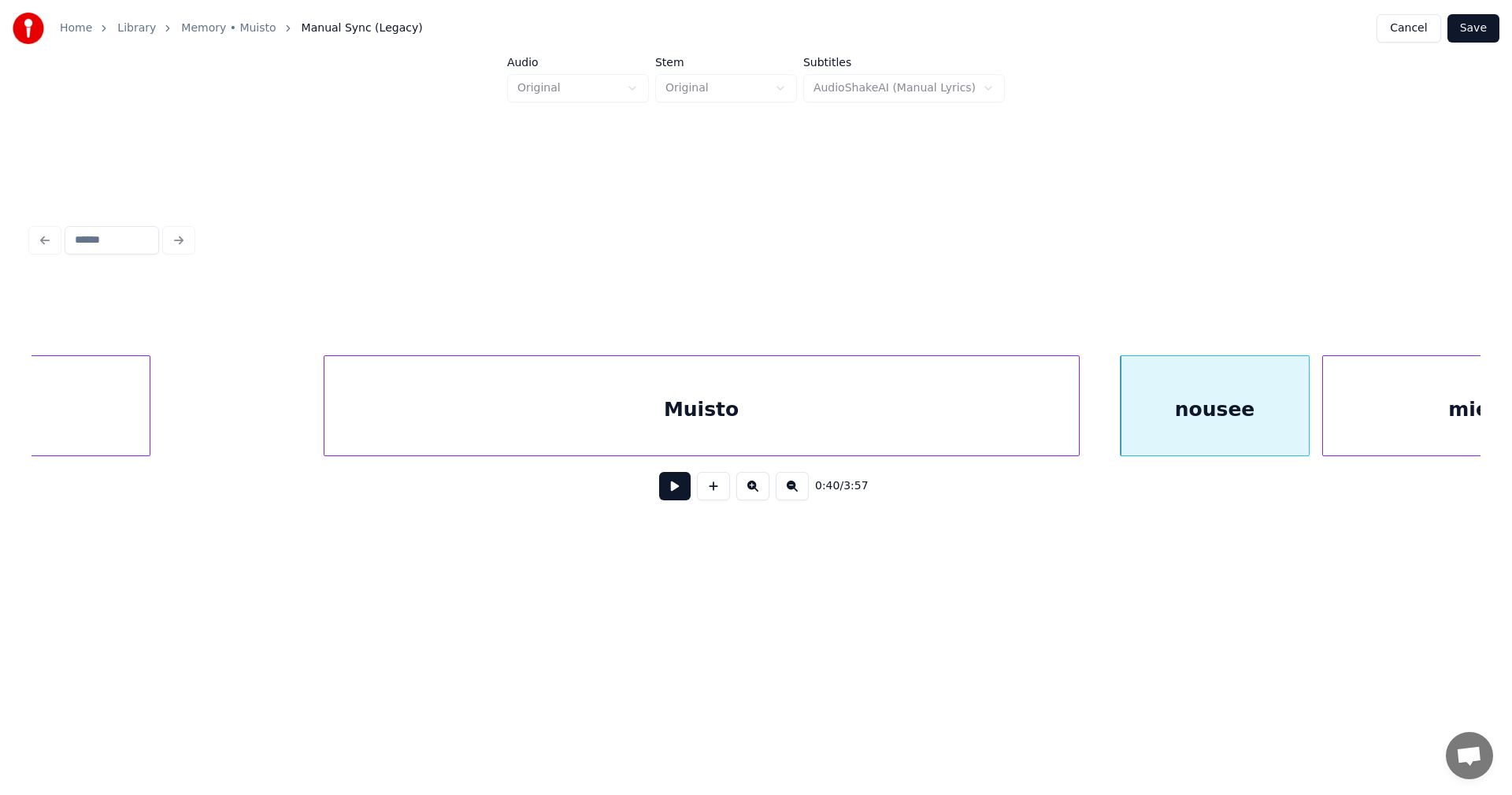
click at [683, 498] on button at bounding box center [675, 486] width 32 height 28
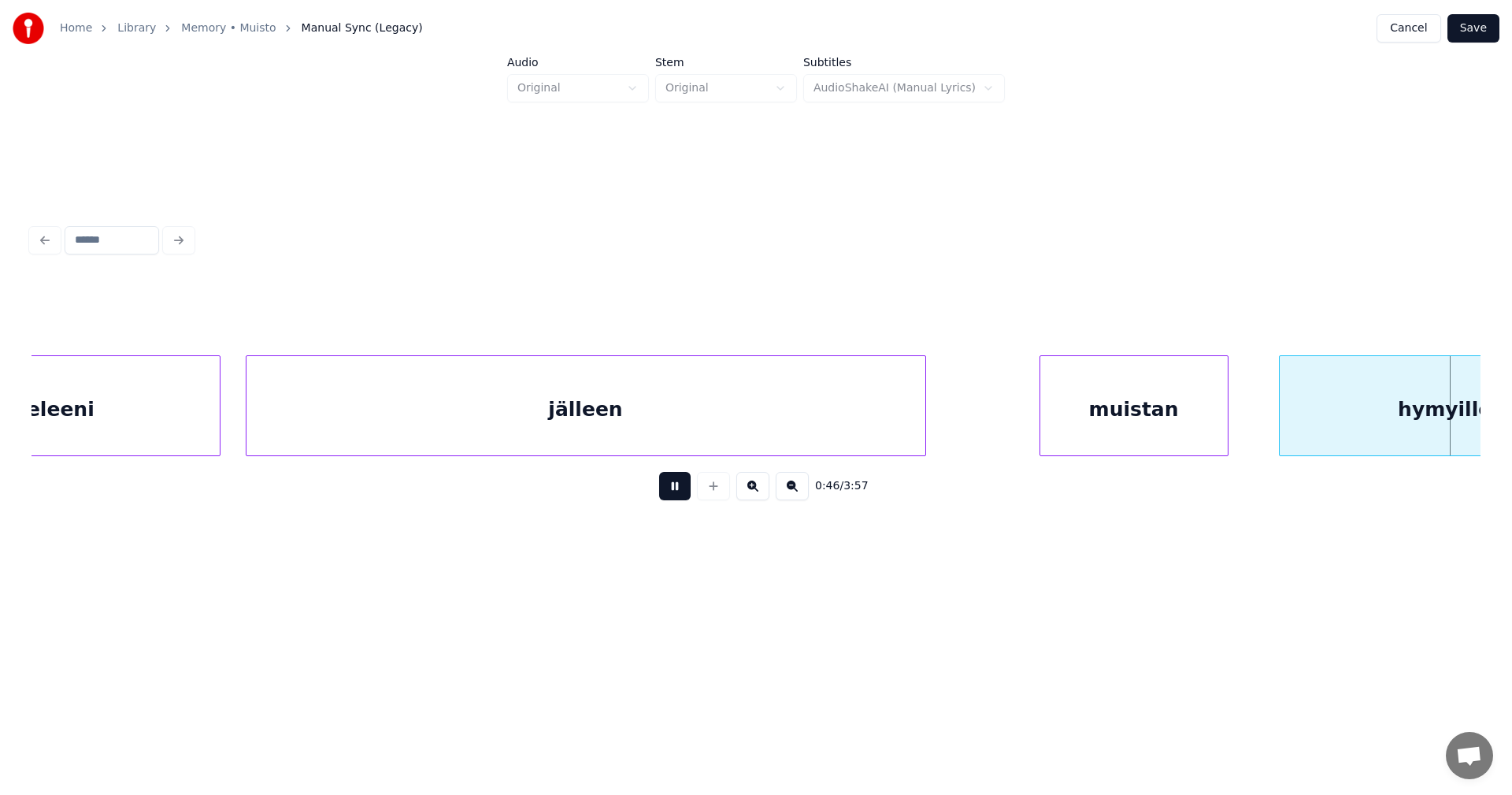
scroll to position [0, 14528]
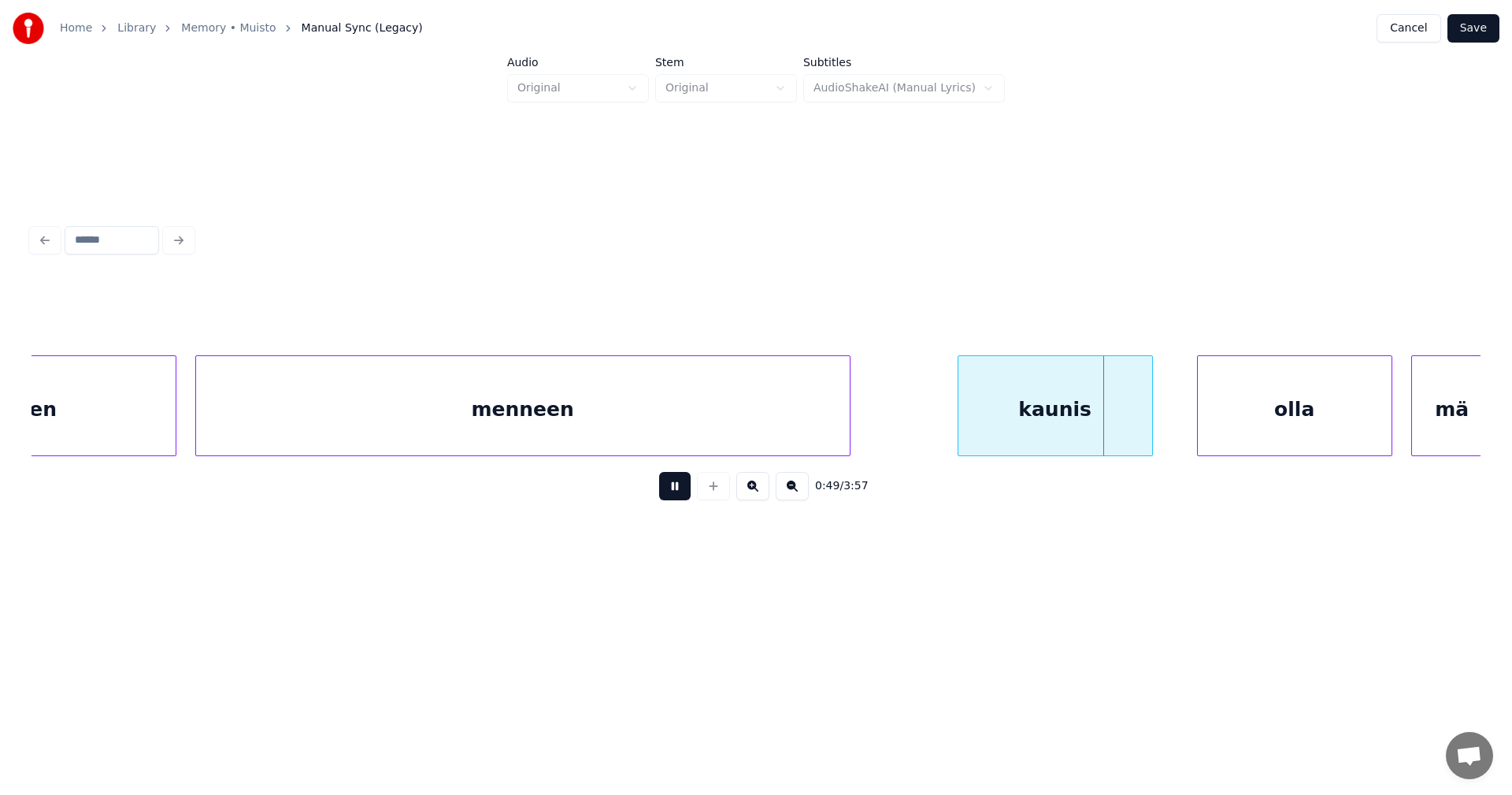
drag, startPoint x: 680, startPoint y: 491, endPoint x: 919, endPoint y: 445, distance: 243.4
click at [681, 492] on button at bounding box center [675, 486] width 32 height 28
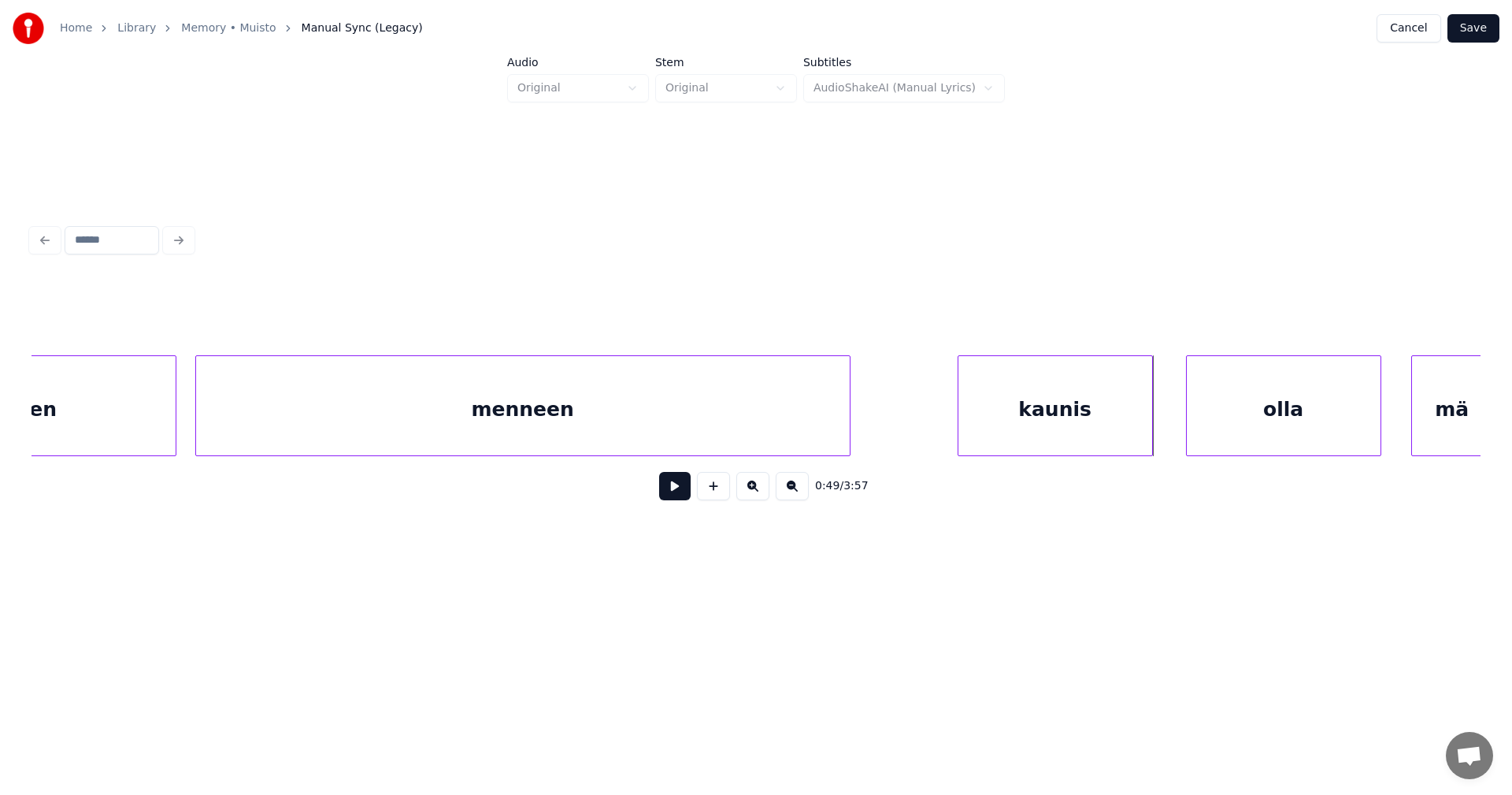
click at [1276, 418] on div "olla" at bounding box center [1283, 410] width 193 height 107
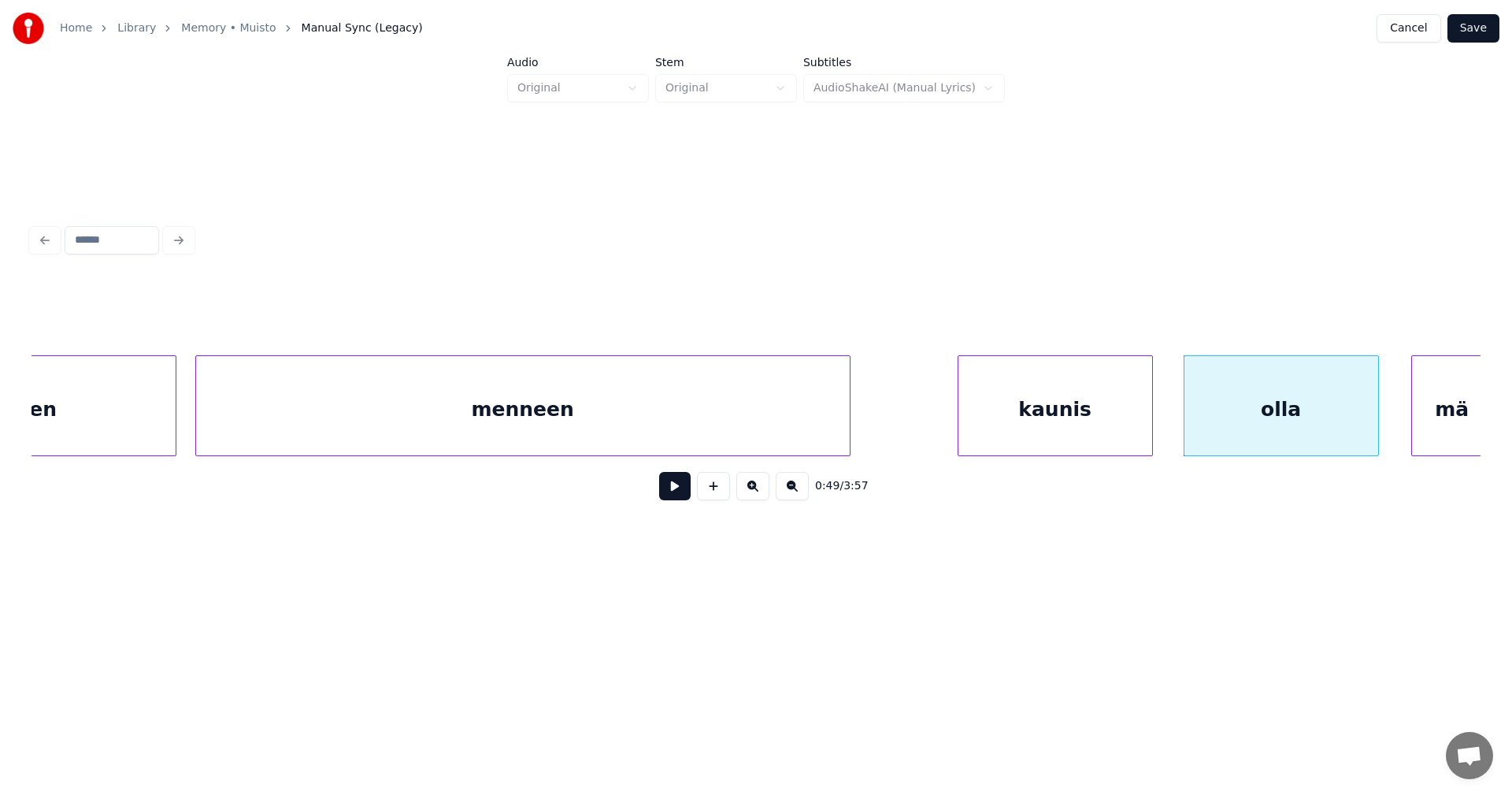
click at [683, 493] on button at bounding box center [675, 486] width 32 height 28
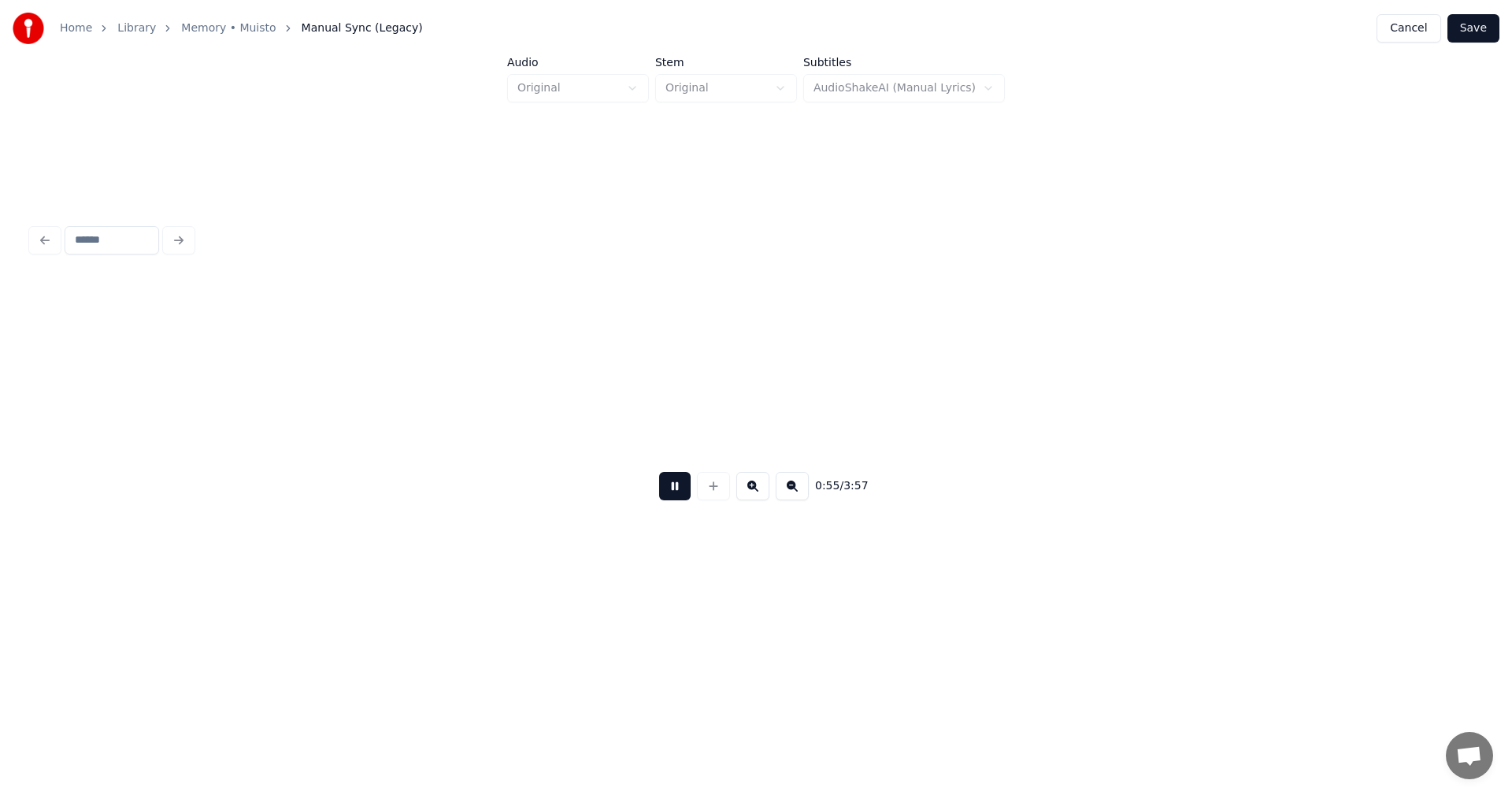
scroll to position [0, 17430]
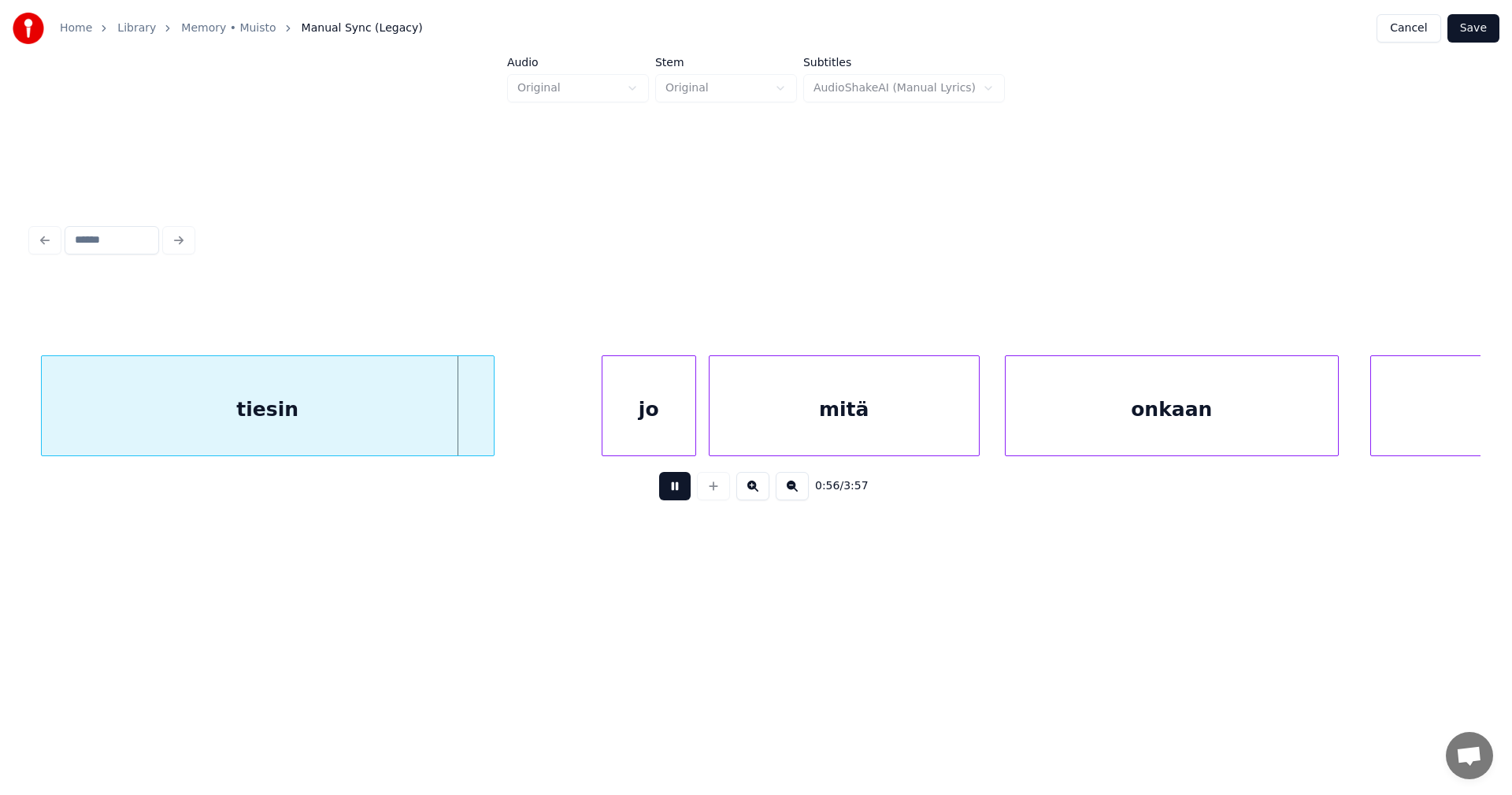
click at [683, 494] on button at bounding box center [675, 486] width 32 height 28
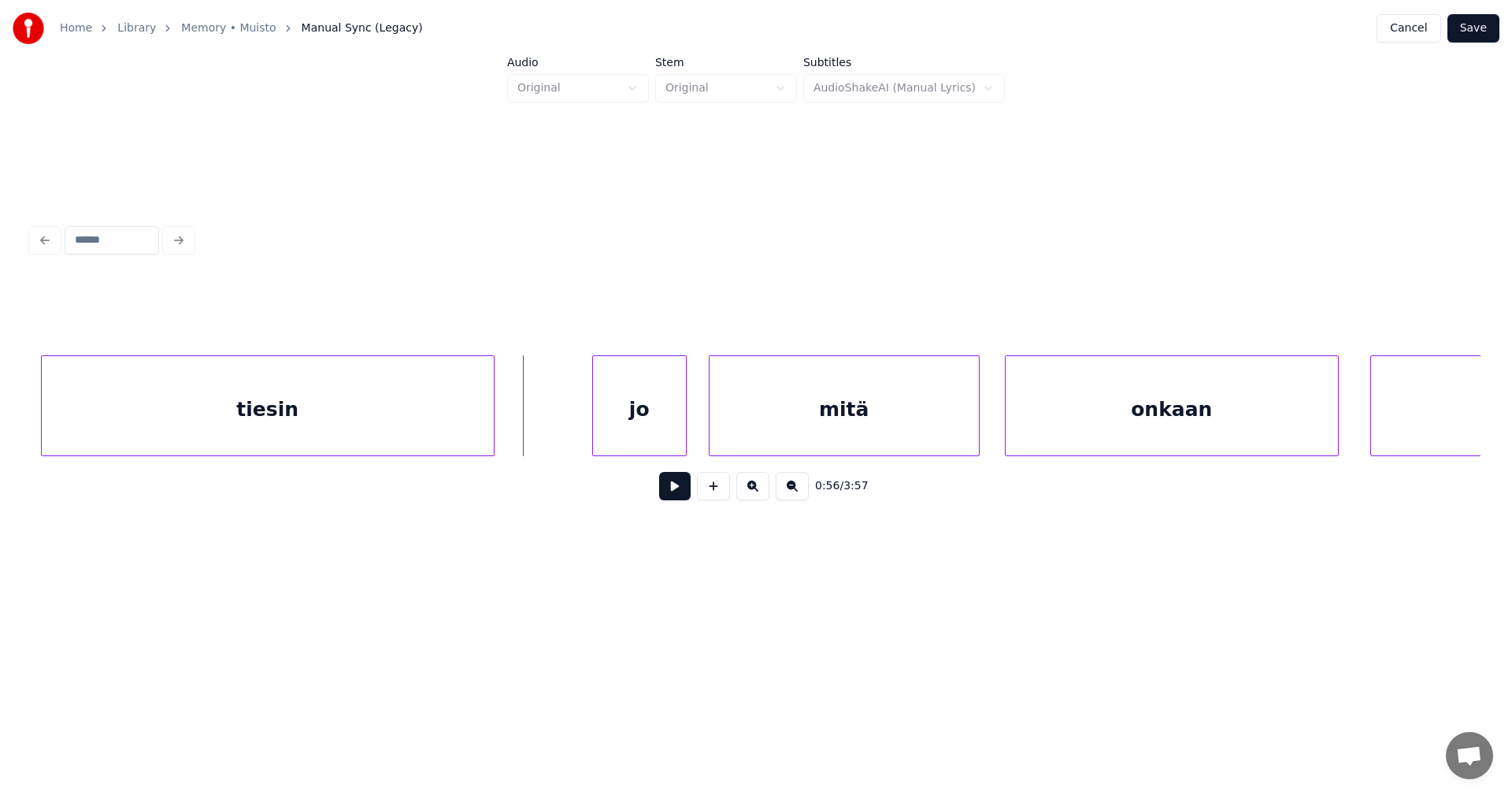
click at [652, 421] on div "jo" at bounding box center [639, 410] width 93 height 107
click at [676, 494] on button at bounding box center [675, 486] width 32 height 28
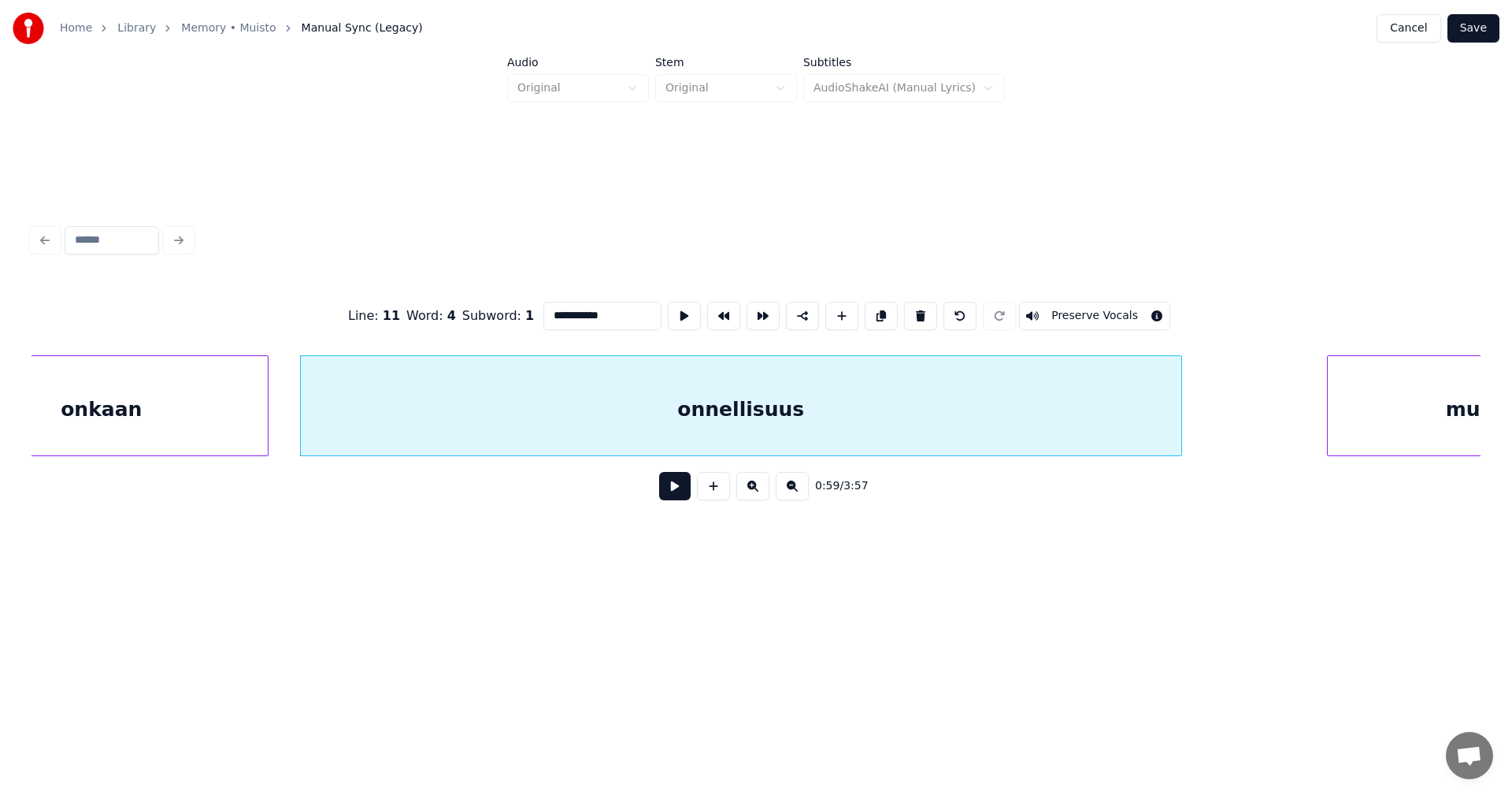
scroll to position [0, 18501]
click at [867, 431] on div "onnellisuus" at bounding box center [735, 410] width 881 height 107
click at [681, 495] on button at bounding box center [675, 486] width 32 height 28
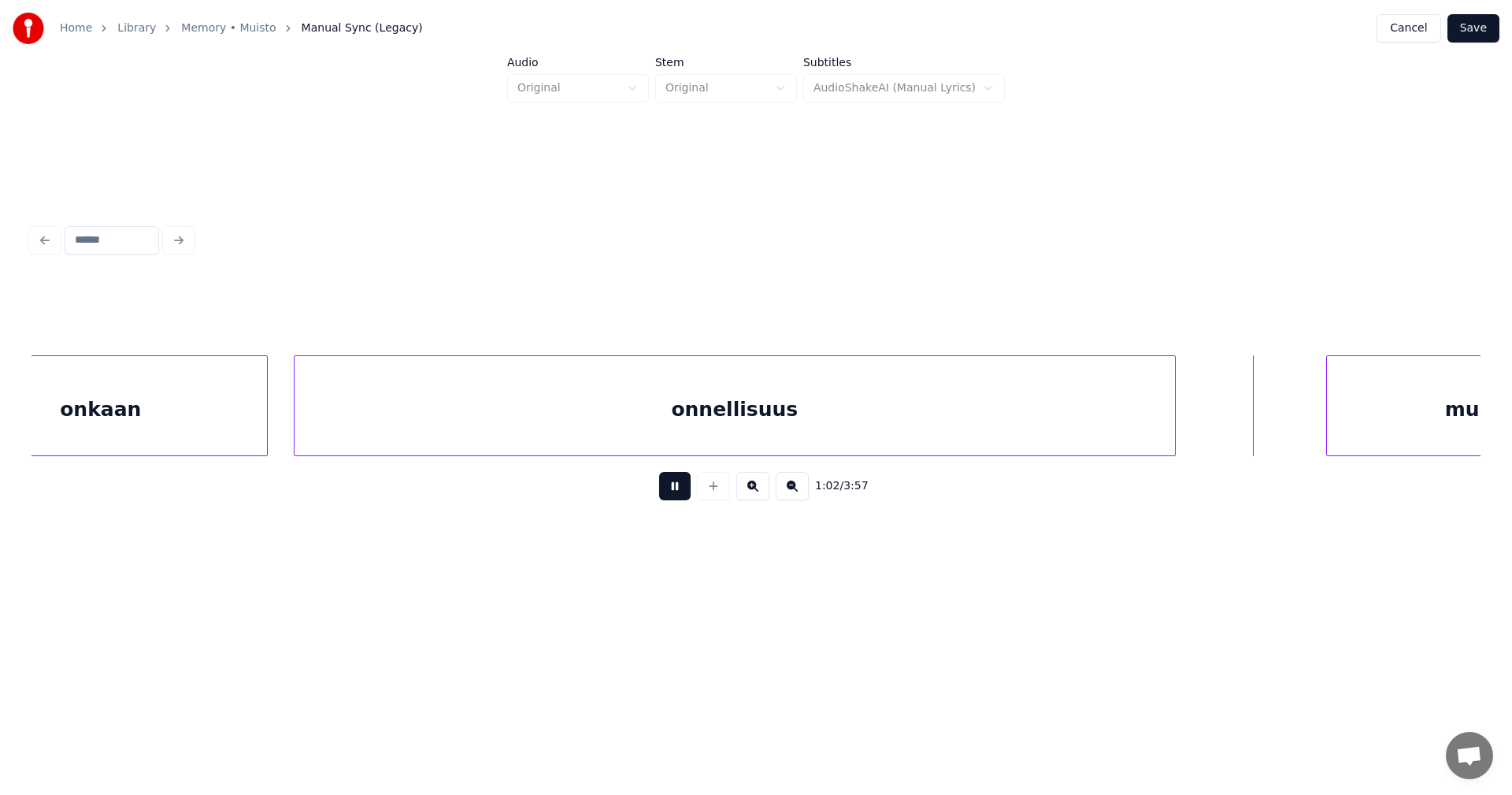
drag, startPoint x: 681, startPoint y: 495, endPoint x: 708, endPoint y: 499, distance: 27.3
click at [681, 496] on button at bounding box center [675, 486] width 32 height 28
click at [1479, 456] on div "1:02 / 3:57" at bounding box center [756, 366] width 1462 height 312
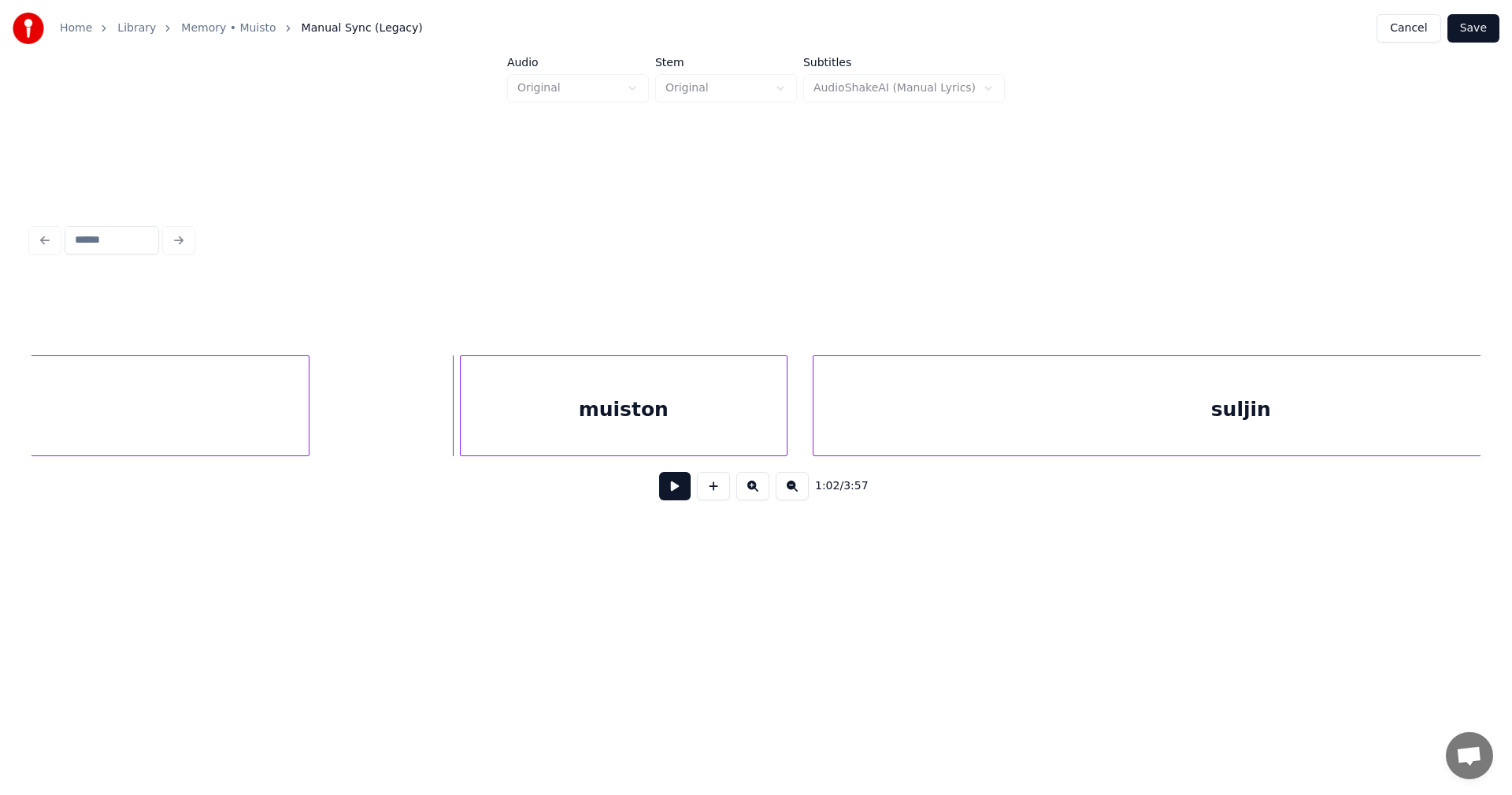
scroll to position [0, 19382]
click at [644, 422] on div "muiston" at bounding box center [591, 410] width 326 height 107
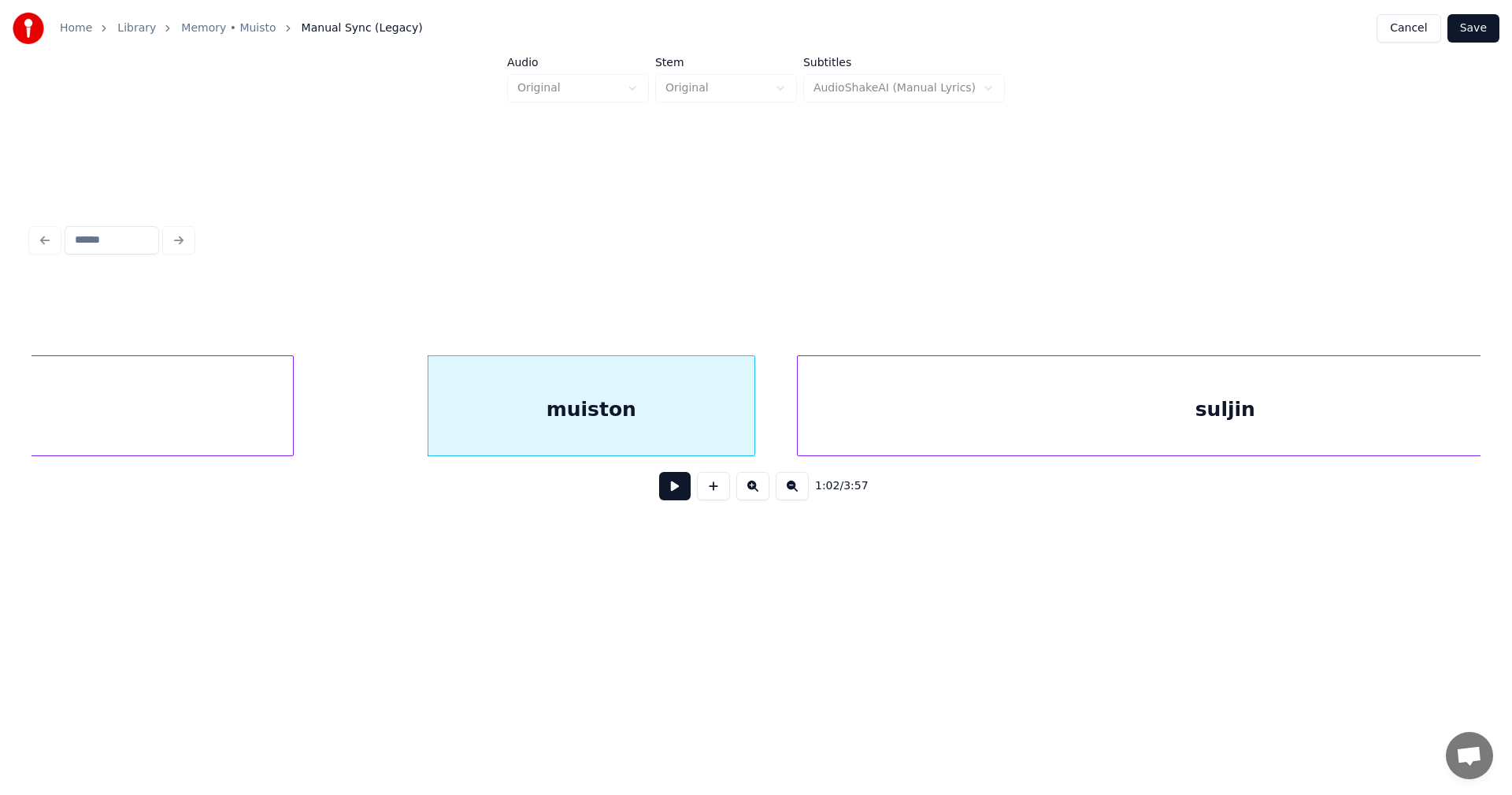
click at [669, 493] on button at bounding box center [675, 486] width 32 height 28
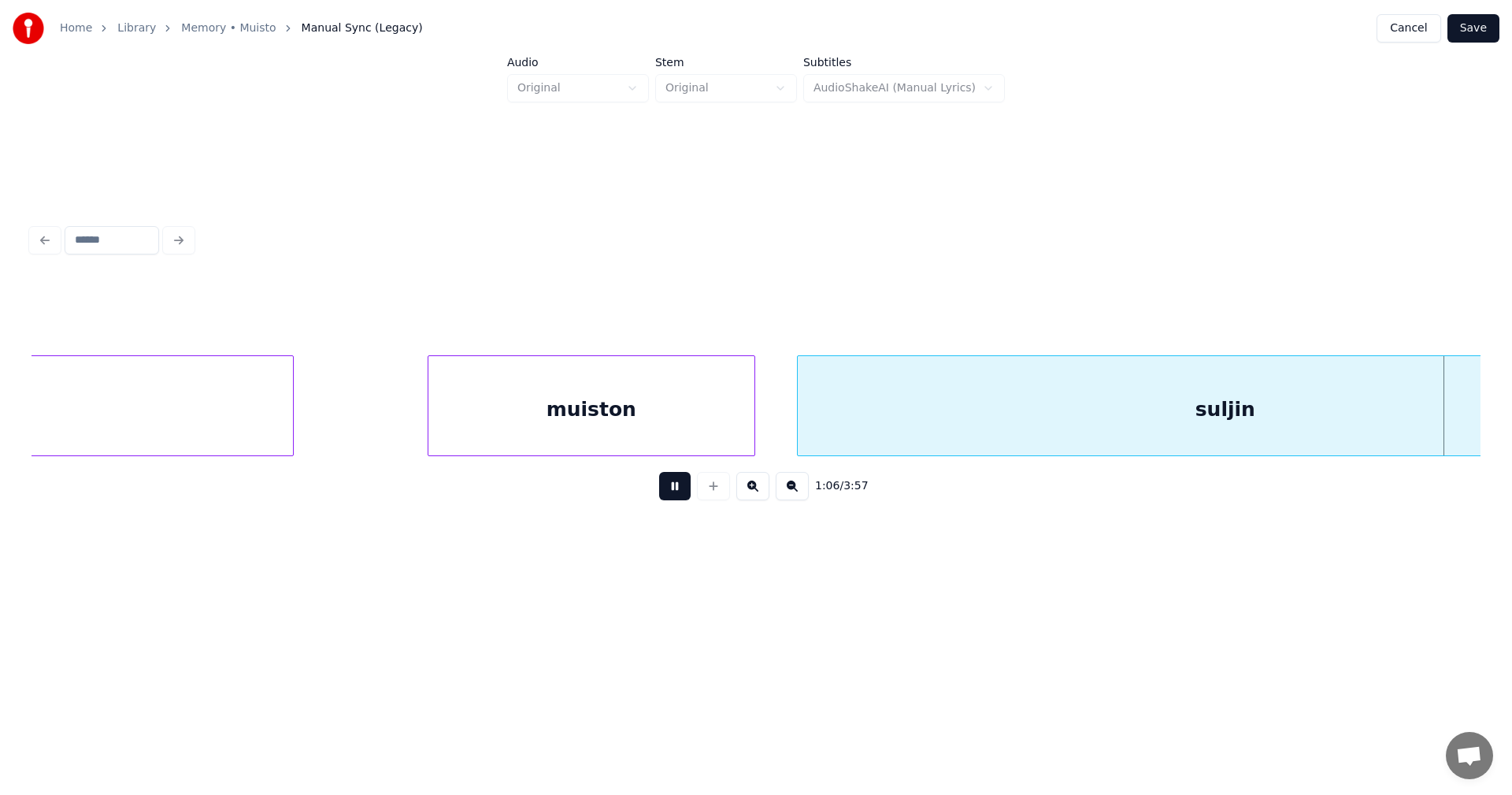
scroll to position [0, 20836]
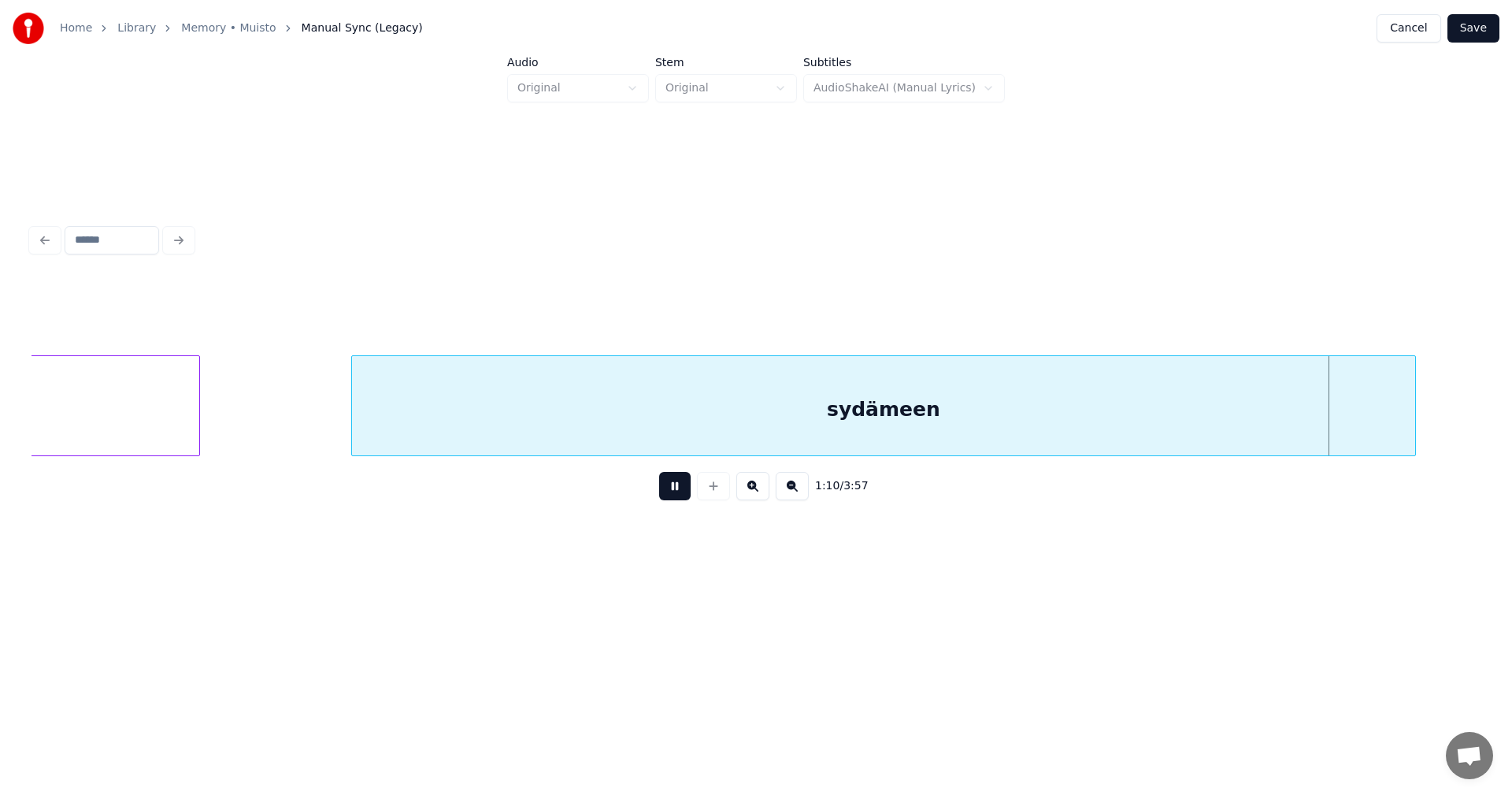
drag, startPoint x: 669, startPoint y: 492, endPoint x: 690, endPoint y: 450, distance: 47.0
click at [669, 490] on button at bounding box center [675, 486] width 32 height 28
click at [722, 398] on div "sydämeen" at bounding box center [883, 410] width 1063 height 107
click at [617, 317] on input "********" at bounding box center [602, 316] width 118 height 28
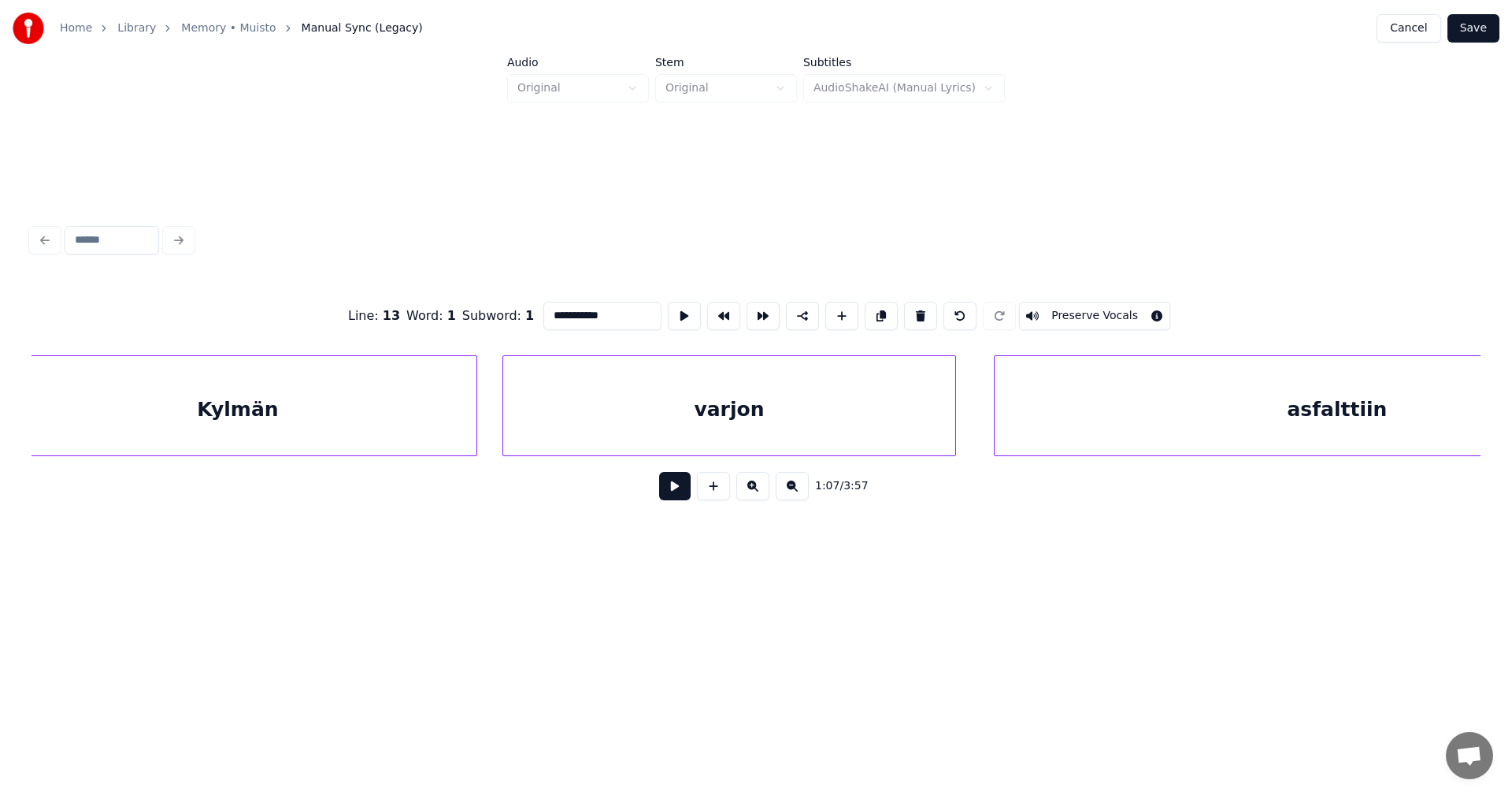
click at [471, 433] on div "Kylmän" at bounding box center [238, 410] width 477 height 107
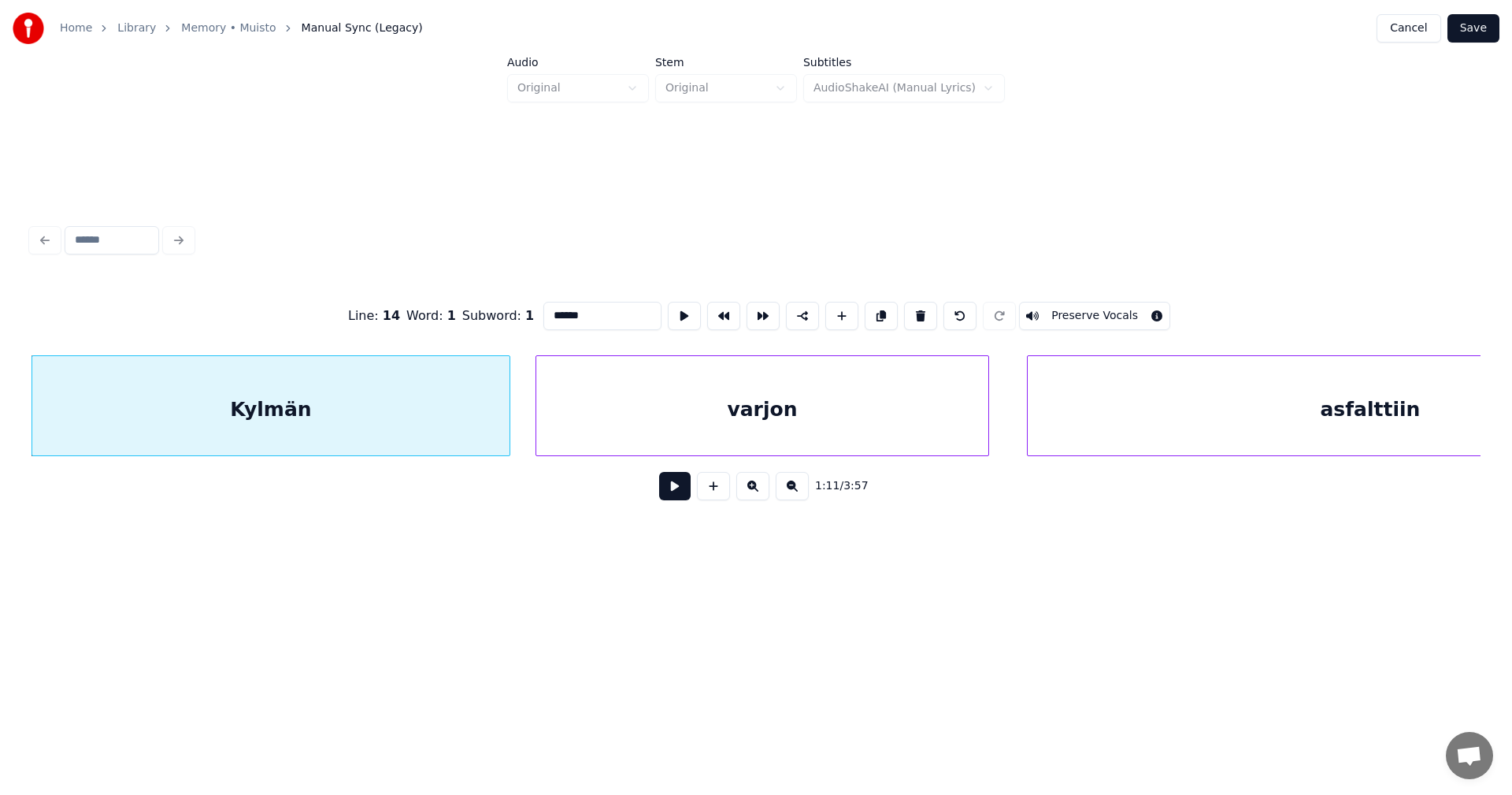
type input "******"
click at [666, 494] on button at bounding box center [675, 486] width 32 height 28
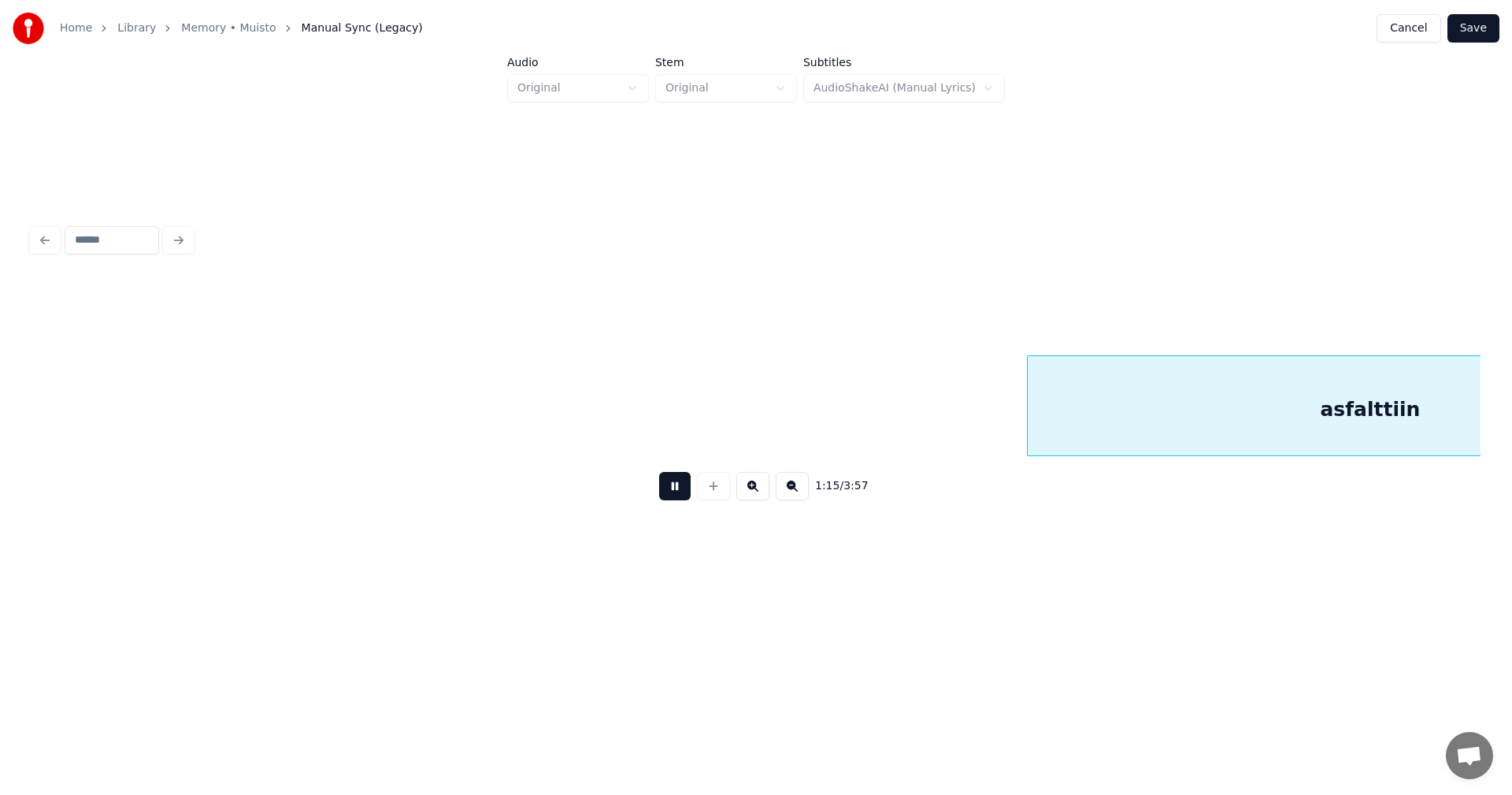
scroll to position [0, 23824]
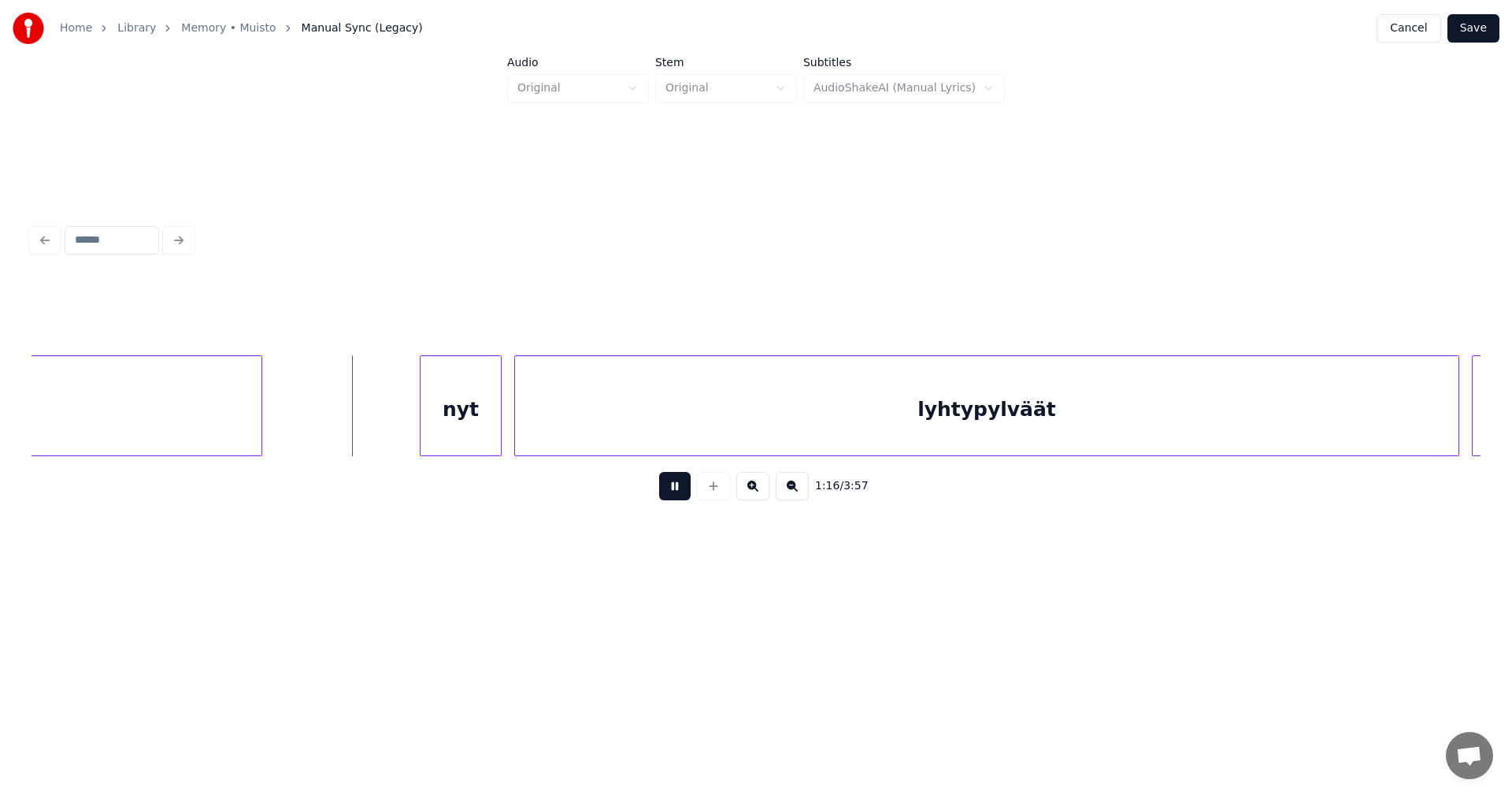
click at [674, 492] on button at bounding box center [675, 486] width 32 height 28
click at [477, 434] on div "nyt" at bounding box center [452, 410] width 80 height 107
click at [675, 488] on button at bounding box center [675, 486] width 32 height 28
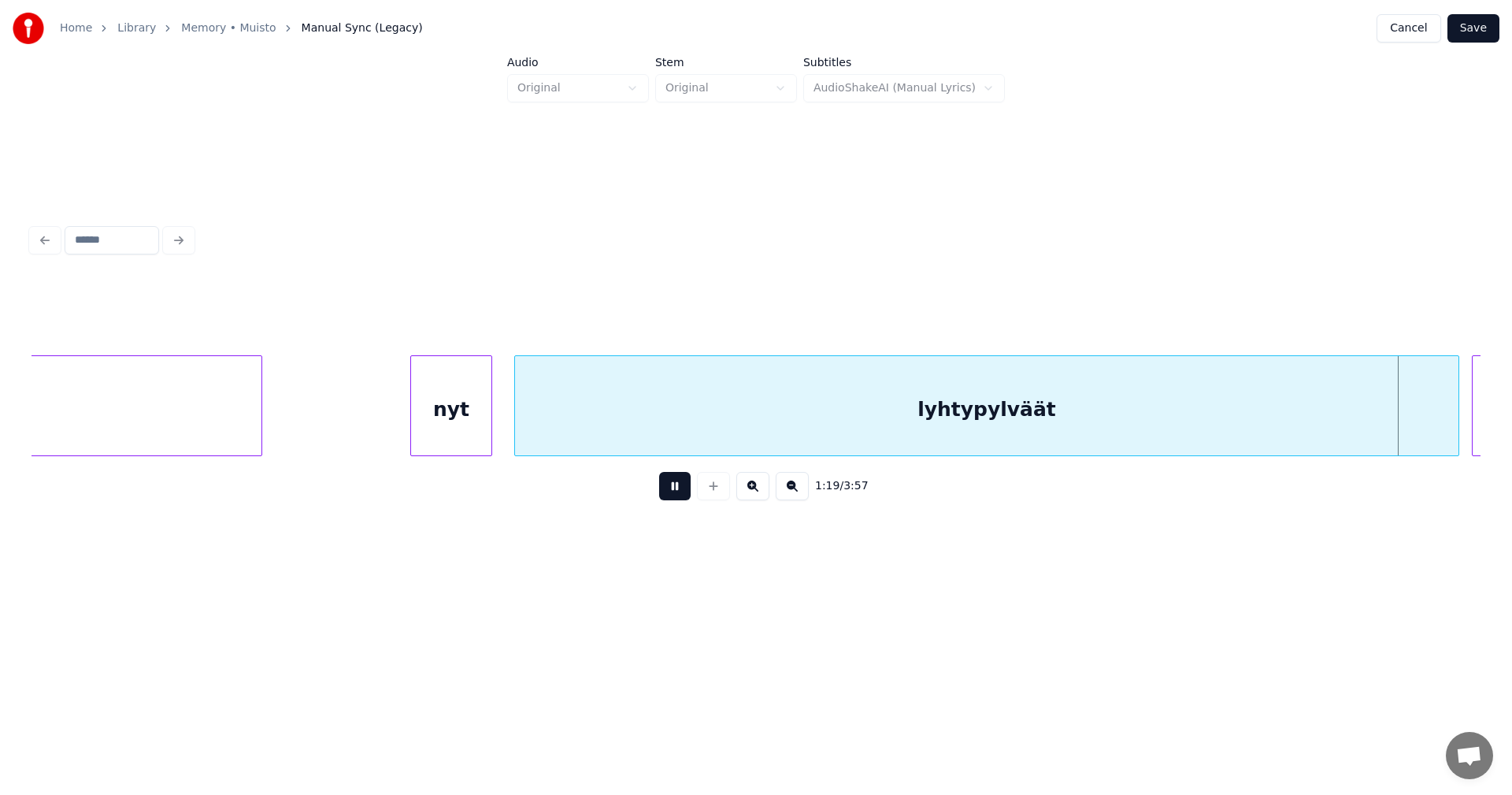
click at [676, 489] on button at bounding box center [675, 486] width 32 height 28
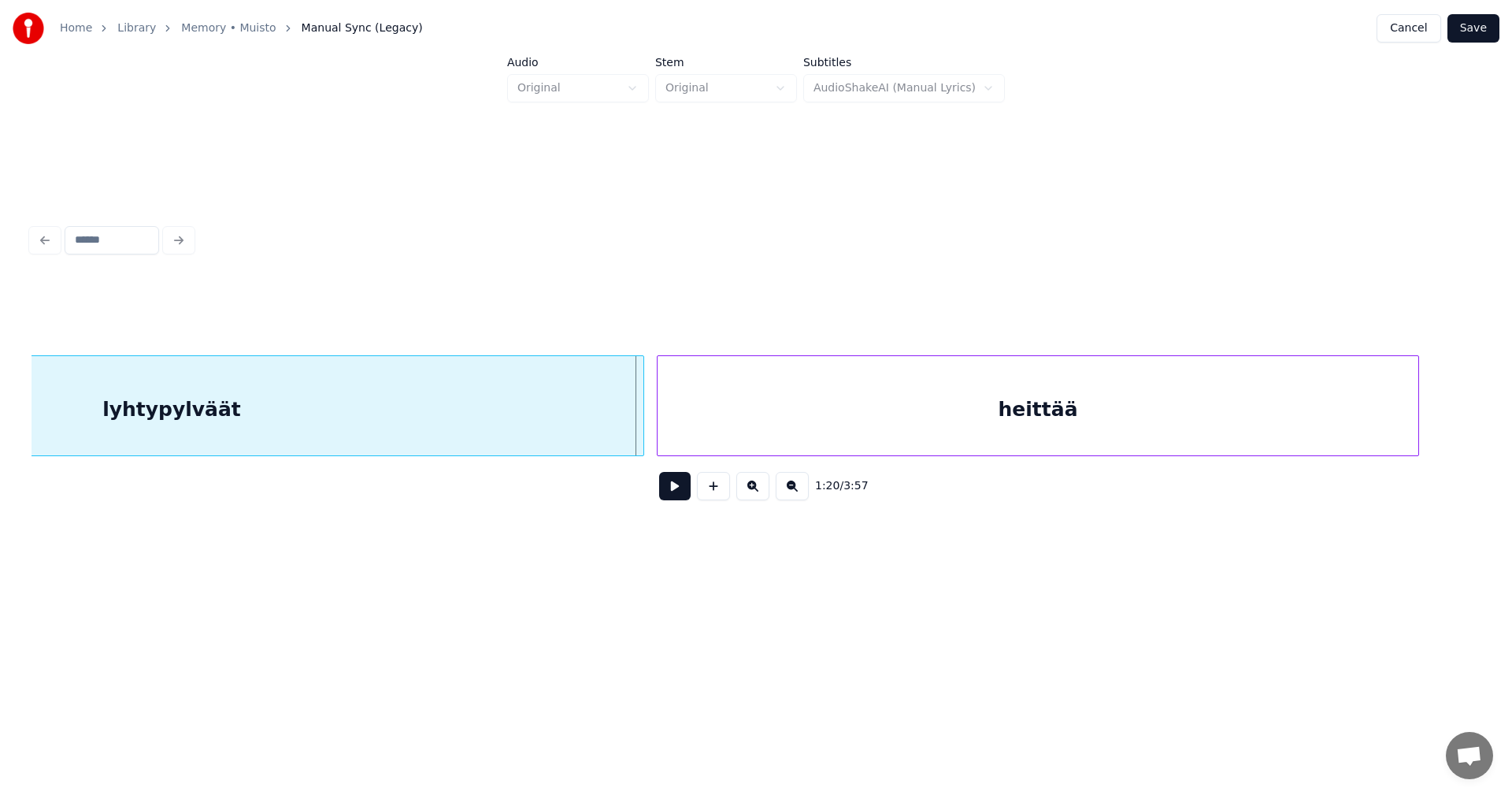
scroll to position [0, 24642]
click at [626, 421] on div at bounding box center [626, 405] width 5 height 100
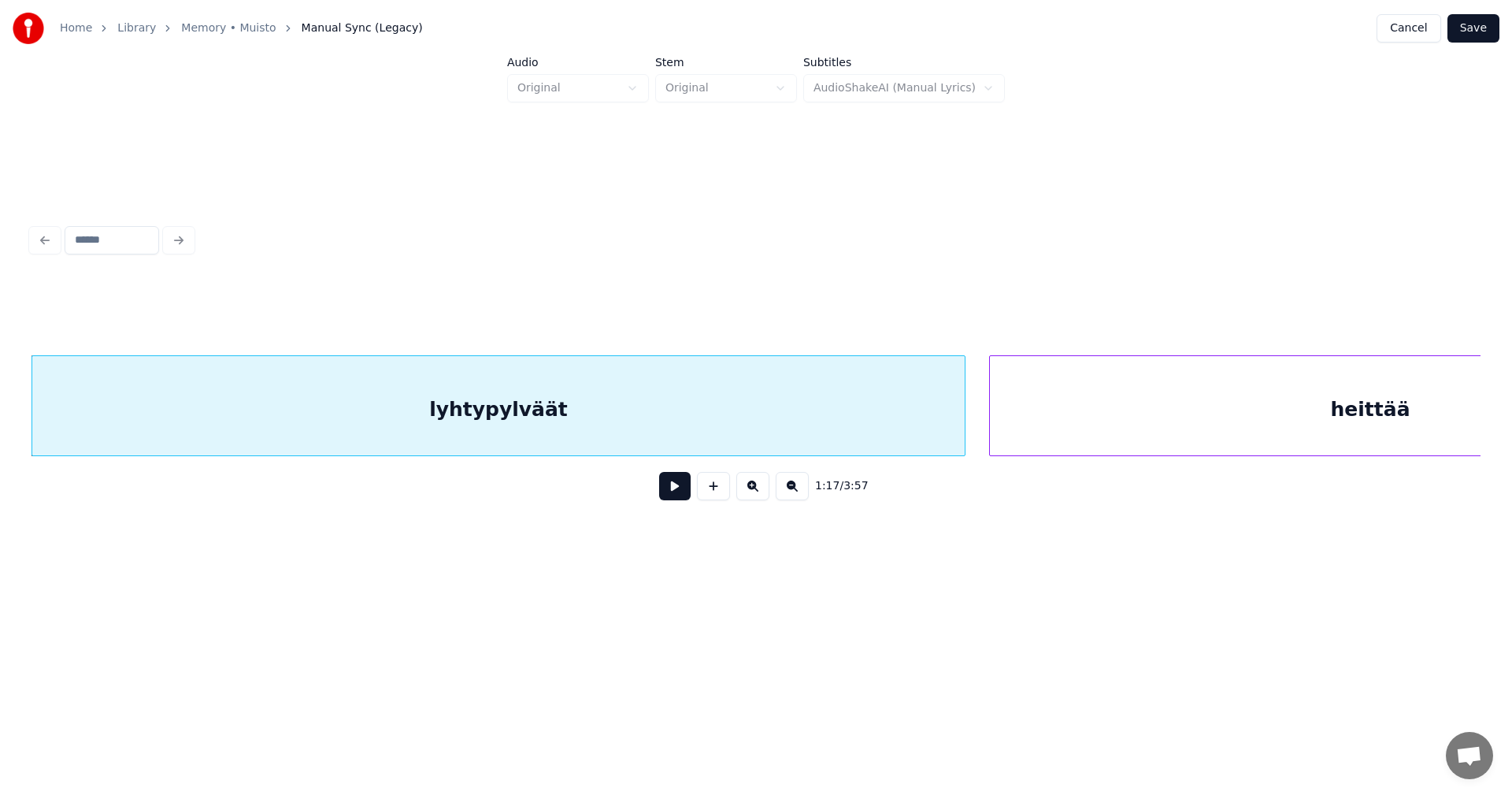
click at [1092, 379] on div "heittää" at bounding box center [1370, 410] width 761 height 107
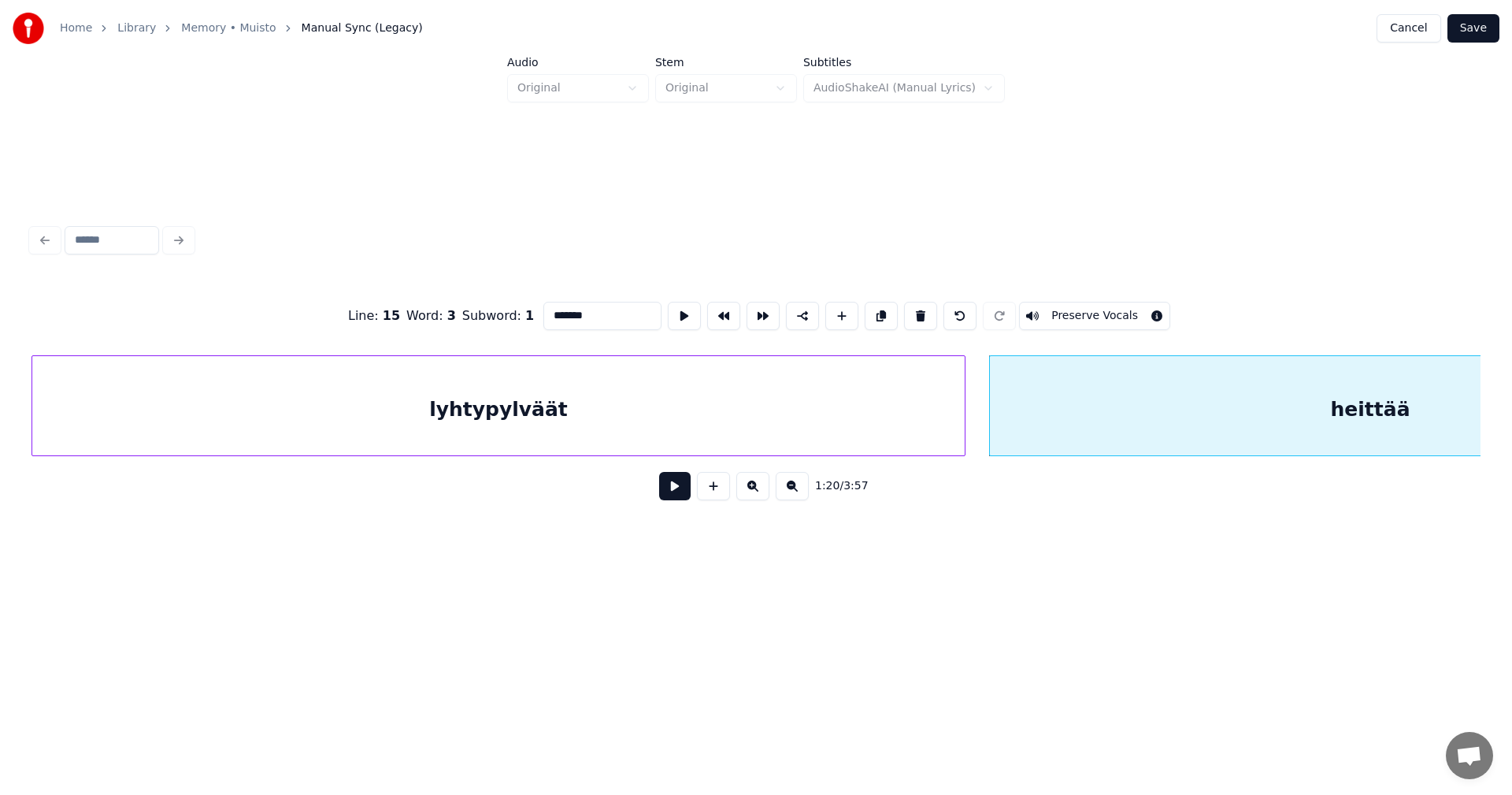
click at [674, 488] on button at bounding box center [675, 486] width 32 height 28
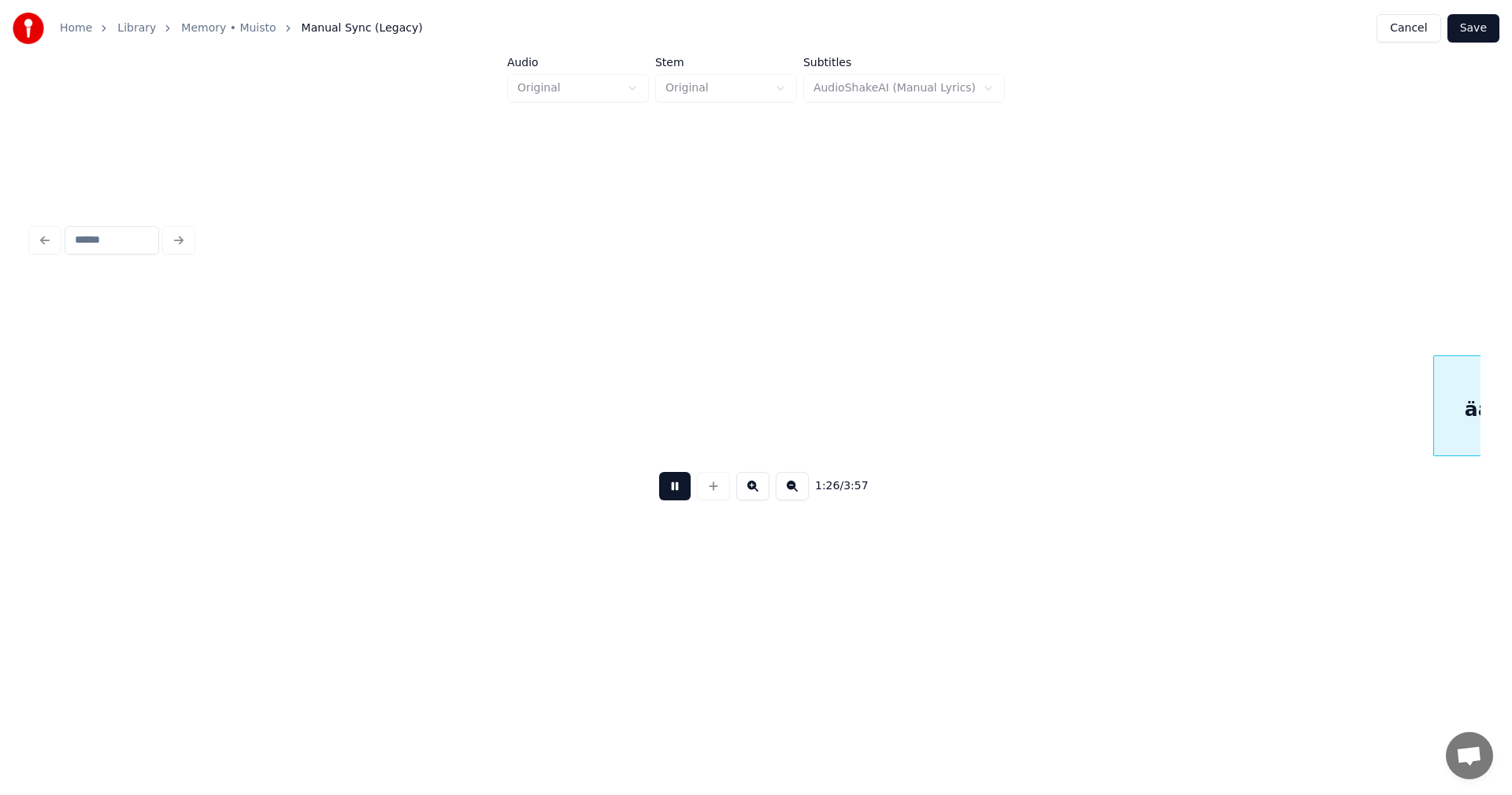
scroll to position [0, 27207]
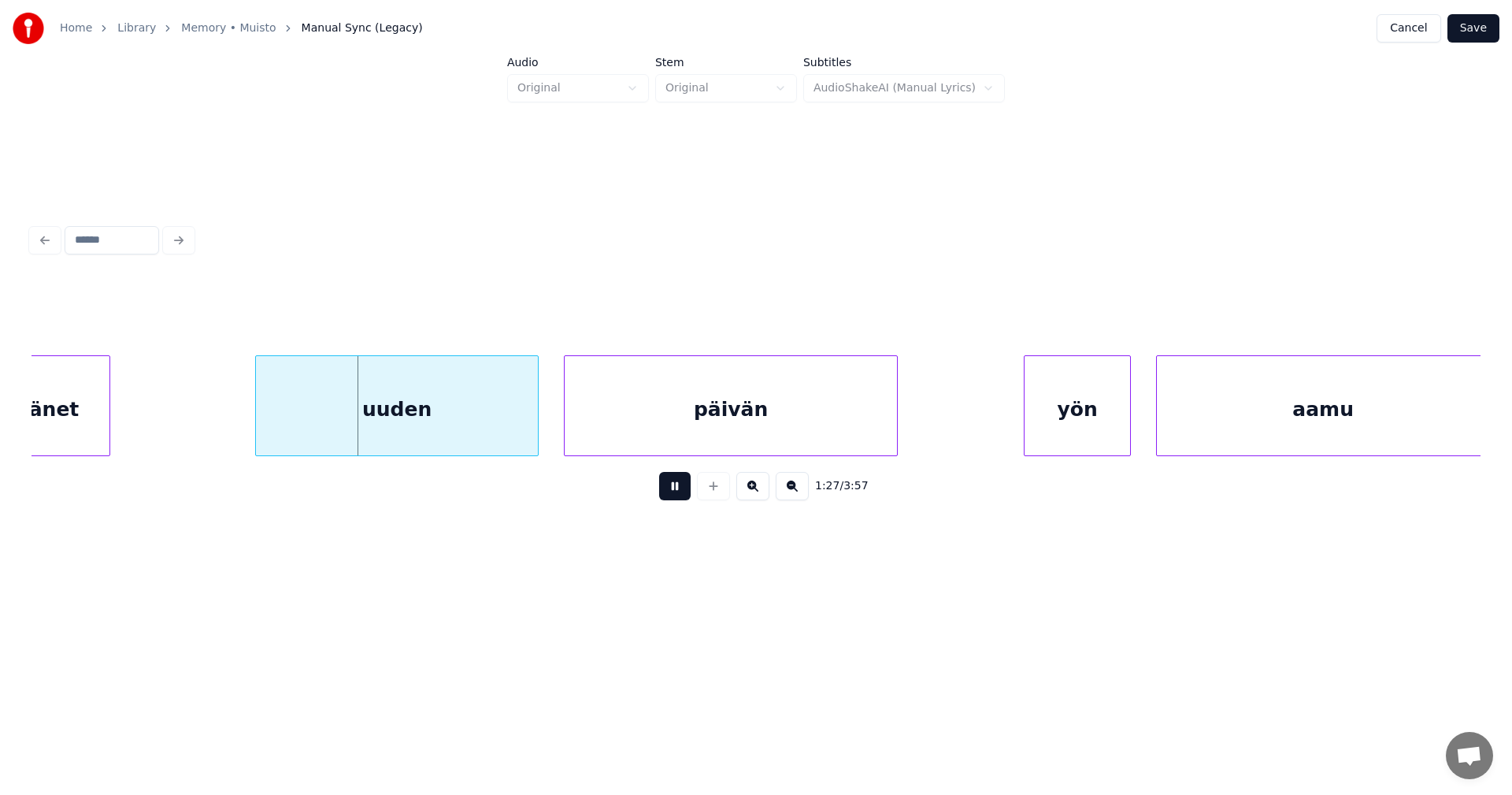
click at [676, 488] on button at bounding box center [675, 486] width 32 height 28
click at [79, 432] on div "äänet" at bounding box center [47, 410] width 125 height 107
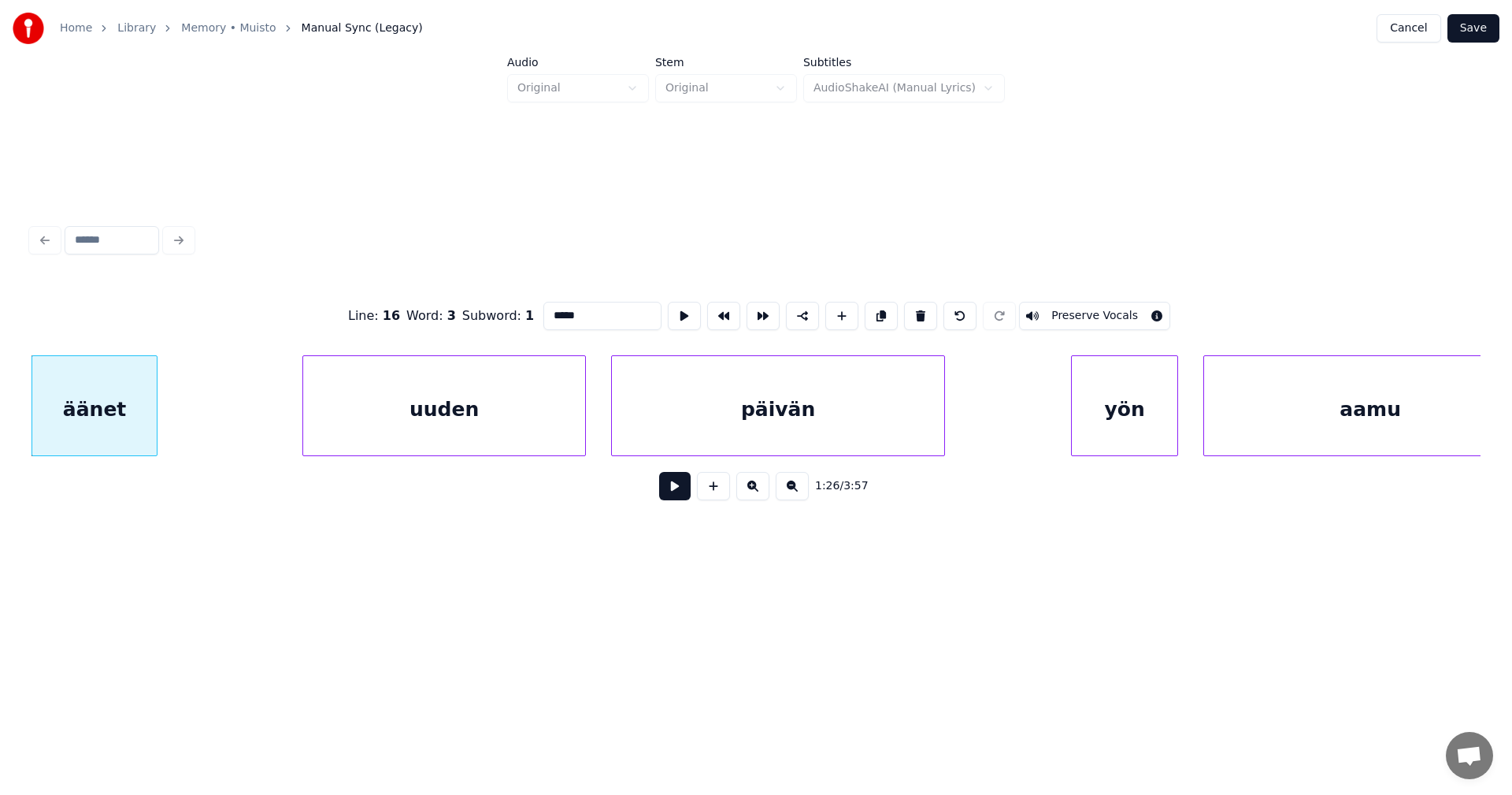
click at [671, 493] on button at bounding box center [675, 486] width 32 height 28
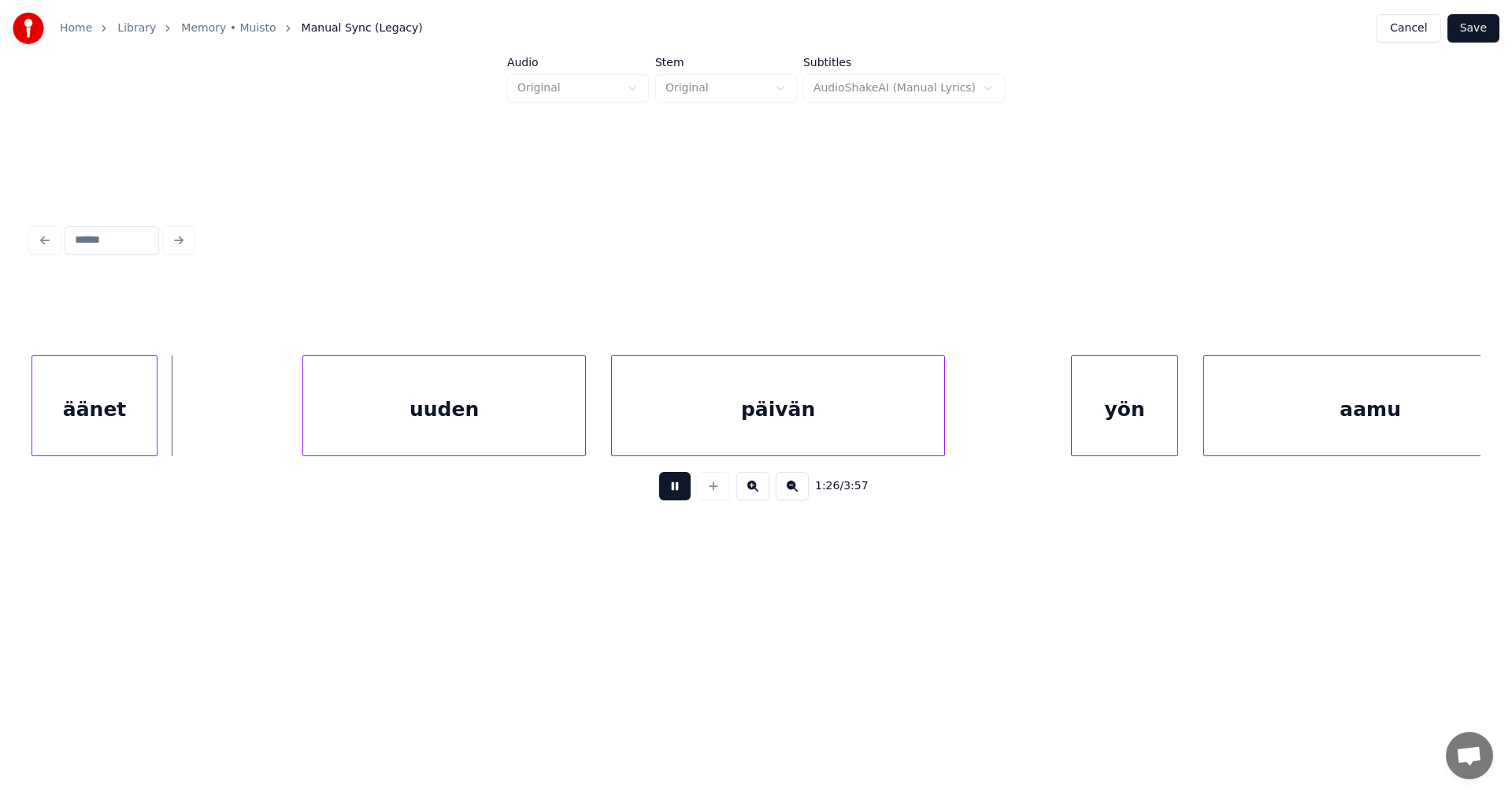
click at [671, 493] on button at bounding box center [675, 486] width 32 height 28
click at [395, 451] on div "äänet uuden päivän yön aamu" at bounding box center [756, 405] width 1449 height 101
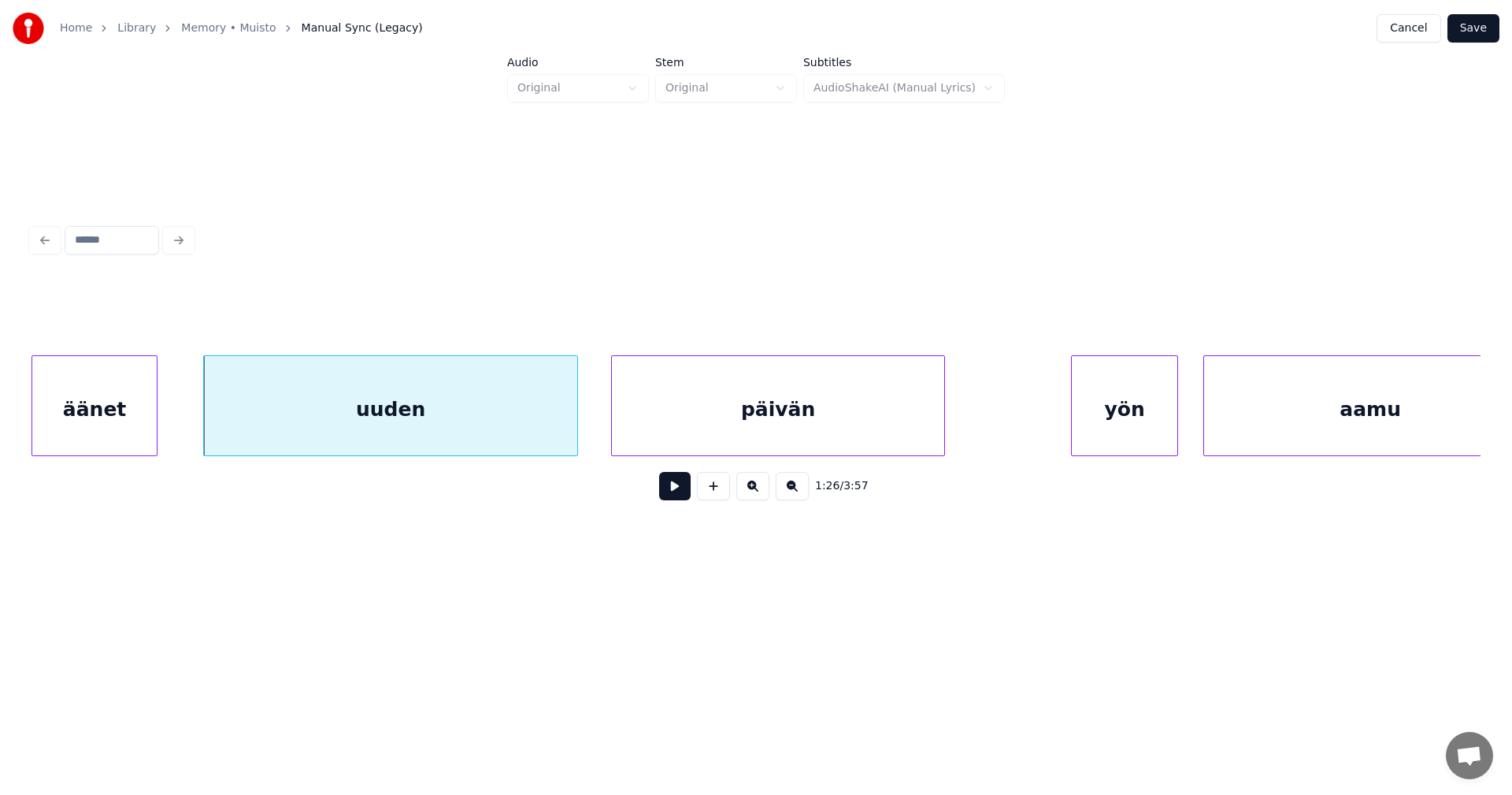
click at [577, 410] on div at bounding box center [575, 405] width 5 height 100
click at [675, 492] on button at bounding box center [675, 486] width 32 height 28
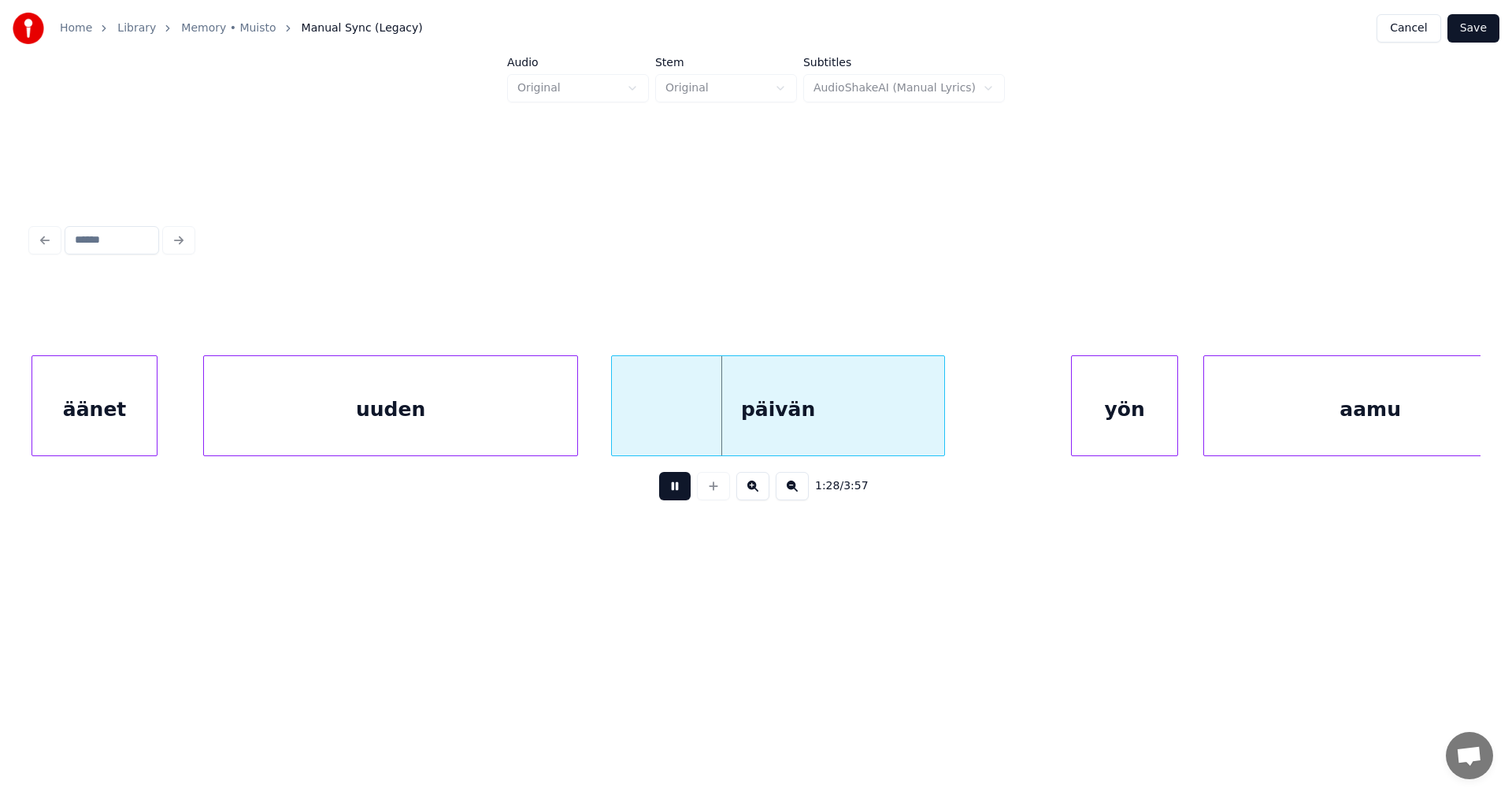
click at [675, 492] on button at bounding box center [675, 486] width 32 height 28
click at [198, 439] on div at bounding box center [198, 405] width 5 height 100
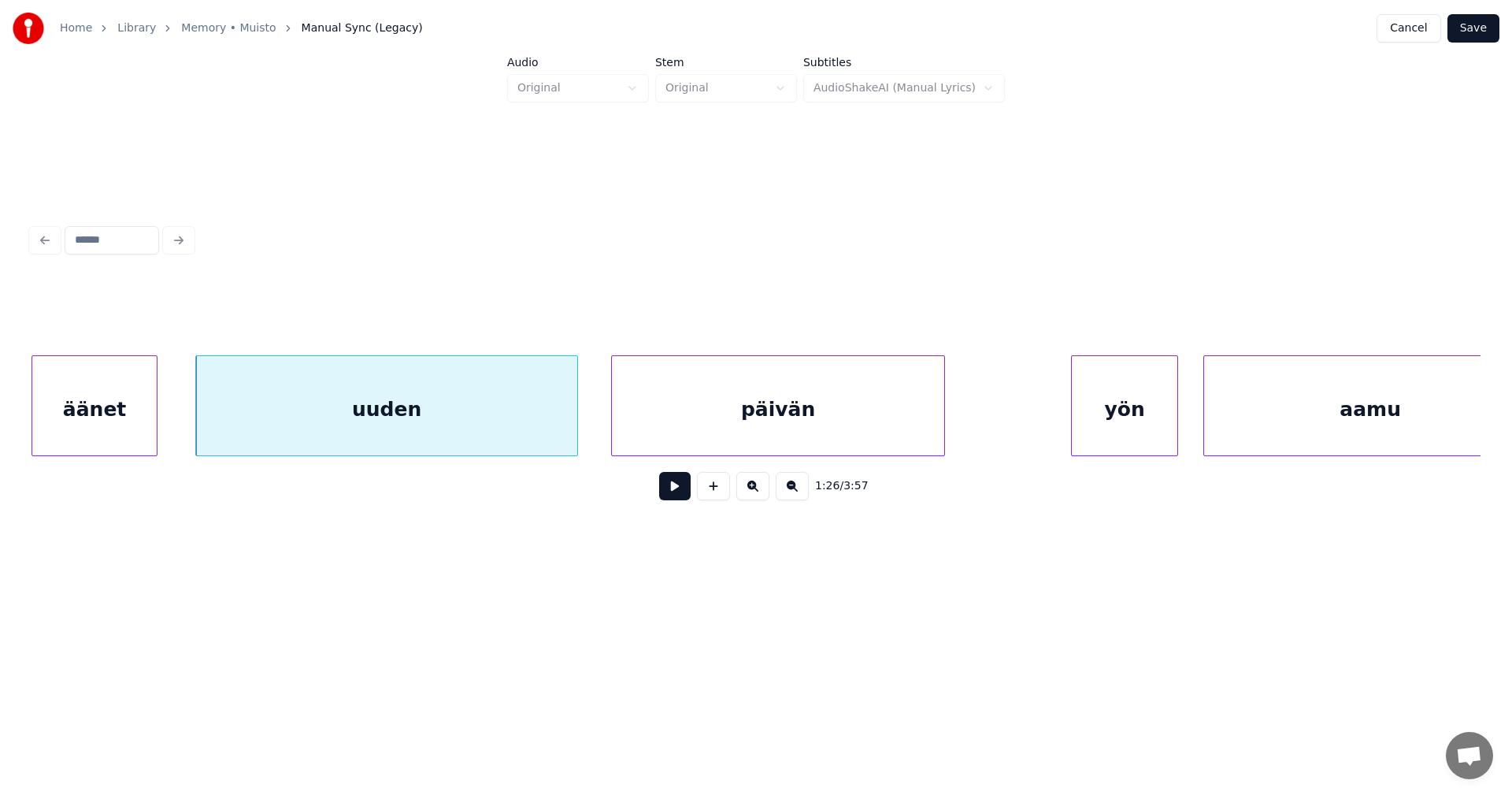
scroll to position [0, 25892]
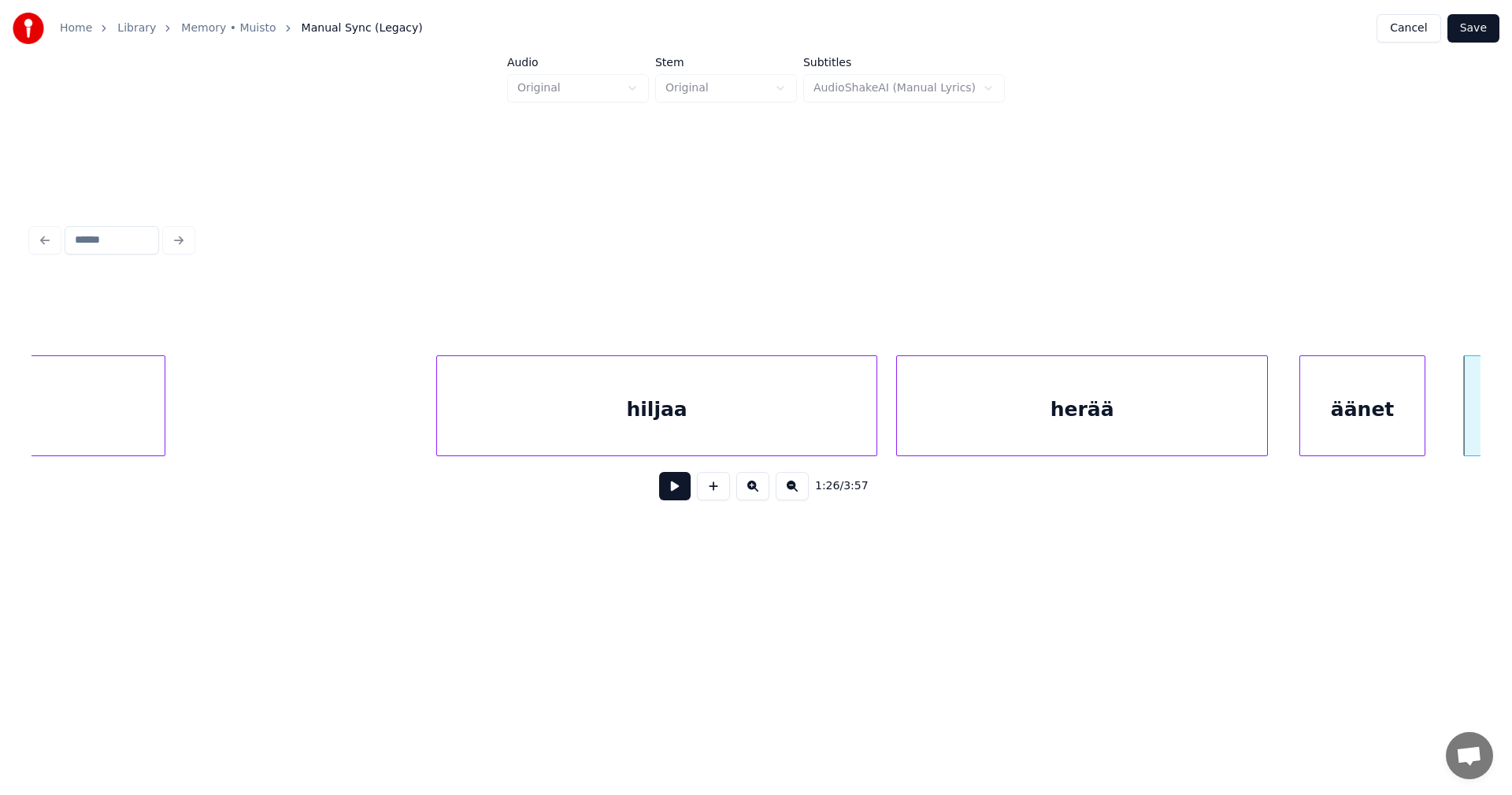
click at [946, 420] on div "herää" at bounding box center [1082, 410] width 370 height 107
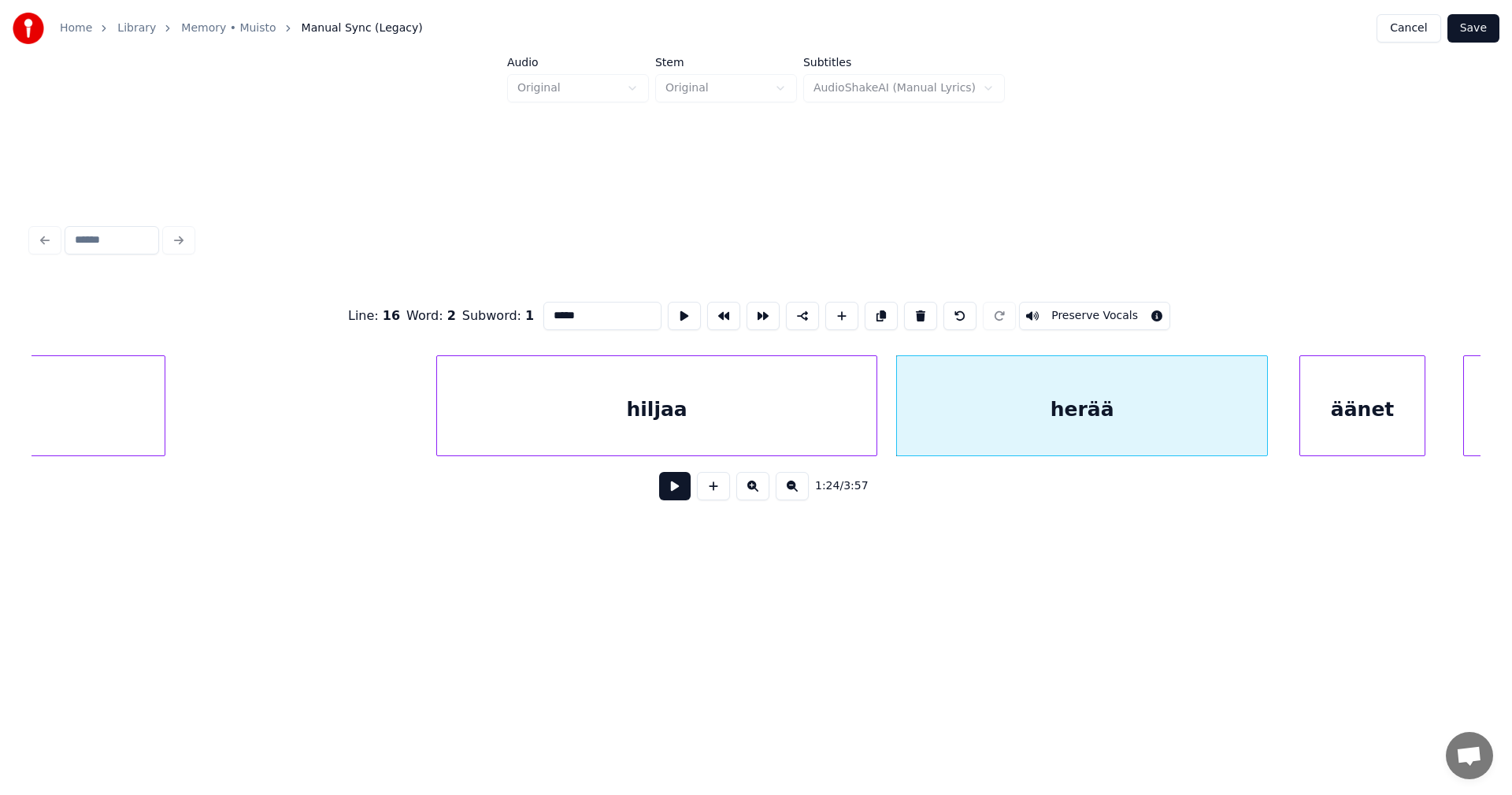
click at [678, 498] on button at bounding box center [675, 486] width 32 height 28
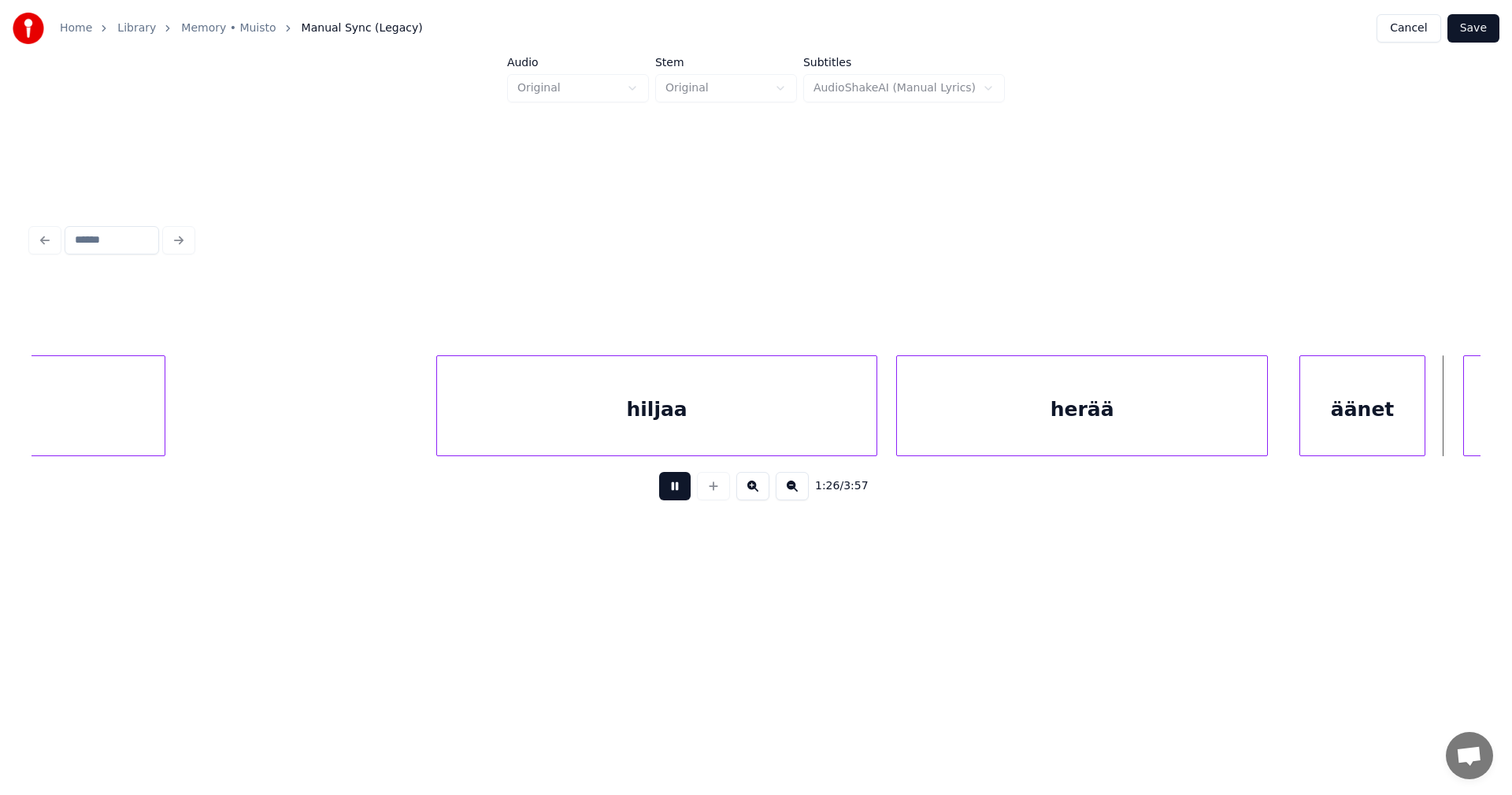
click at [678, 498] on button at bounding box center [675, 486] width 32 height 28
click at [1349, 410] on div "äänet" at bounding box center [1356, 410] width 125 height 107
click at [674, 500] on button at bounding box center [675, 486] width 32 height 28
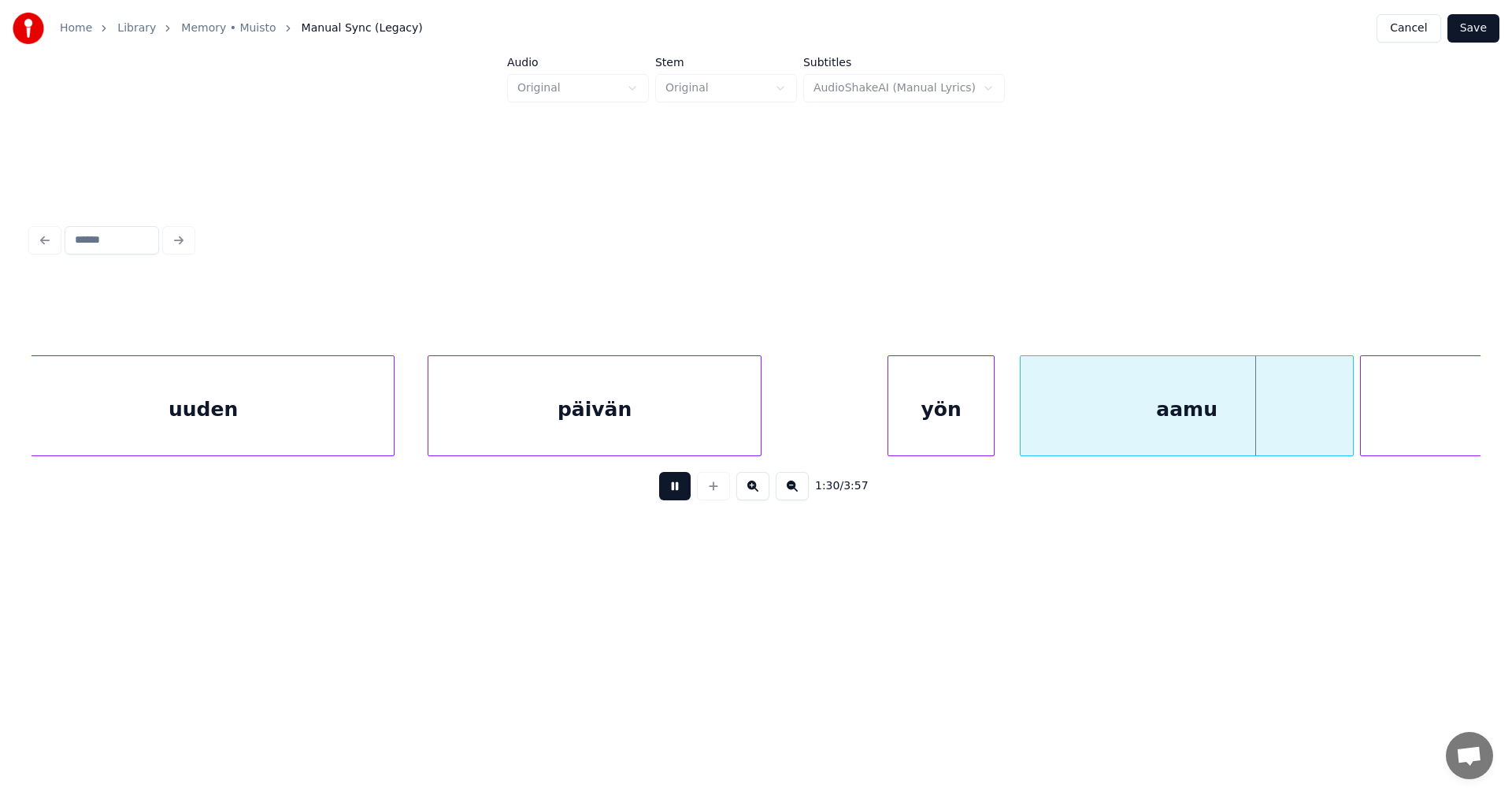
click at [676, 500] on button at bounding box center [675, 486] width 32 height 28
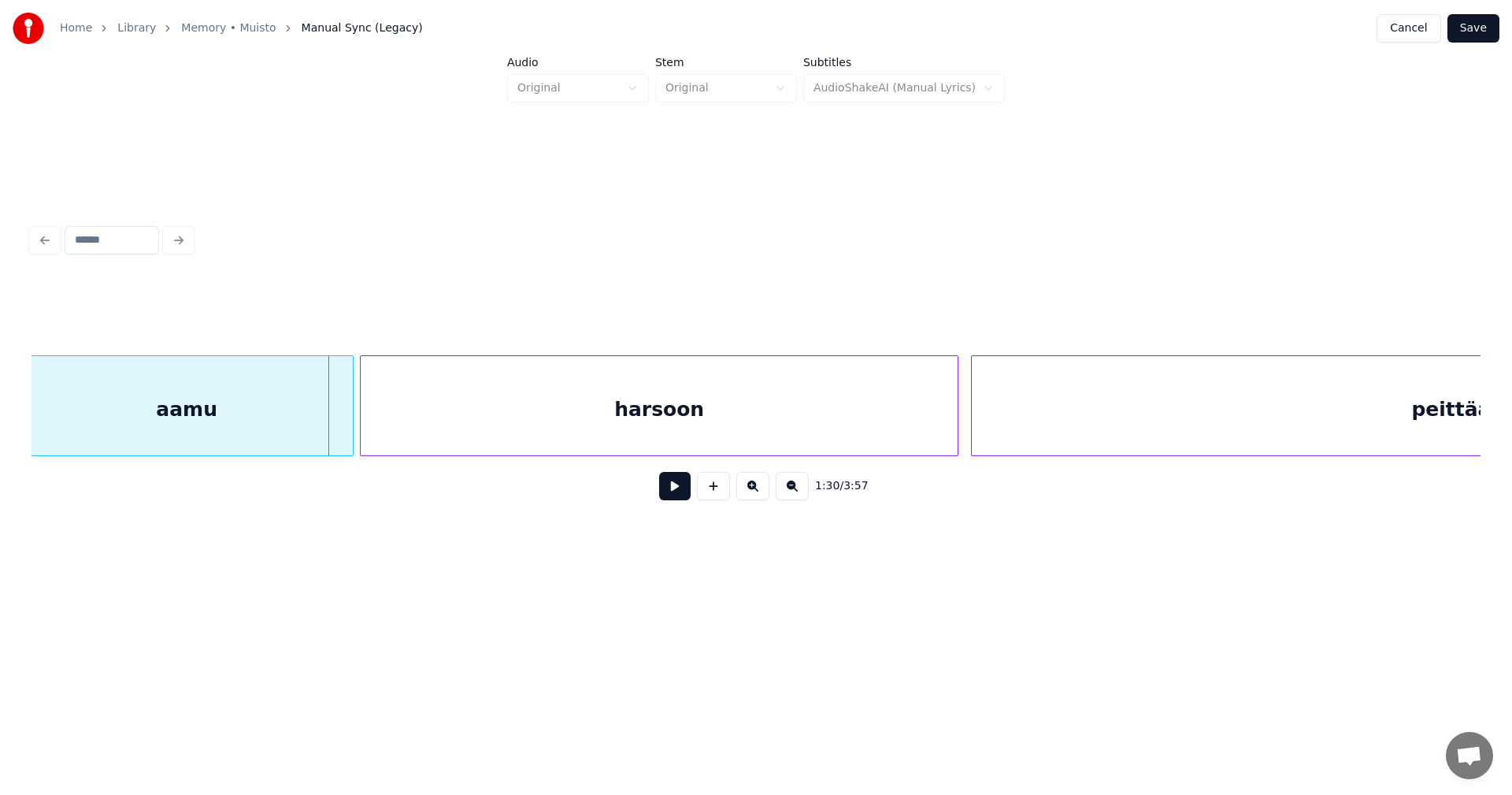
scroll to position [0, 28351]
click at [330, 426] on div at bounding box center [331, 405] width 5 height 100
click at [679, 494] on button at bounding box center [675, 486] width 32 height 28
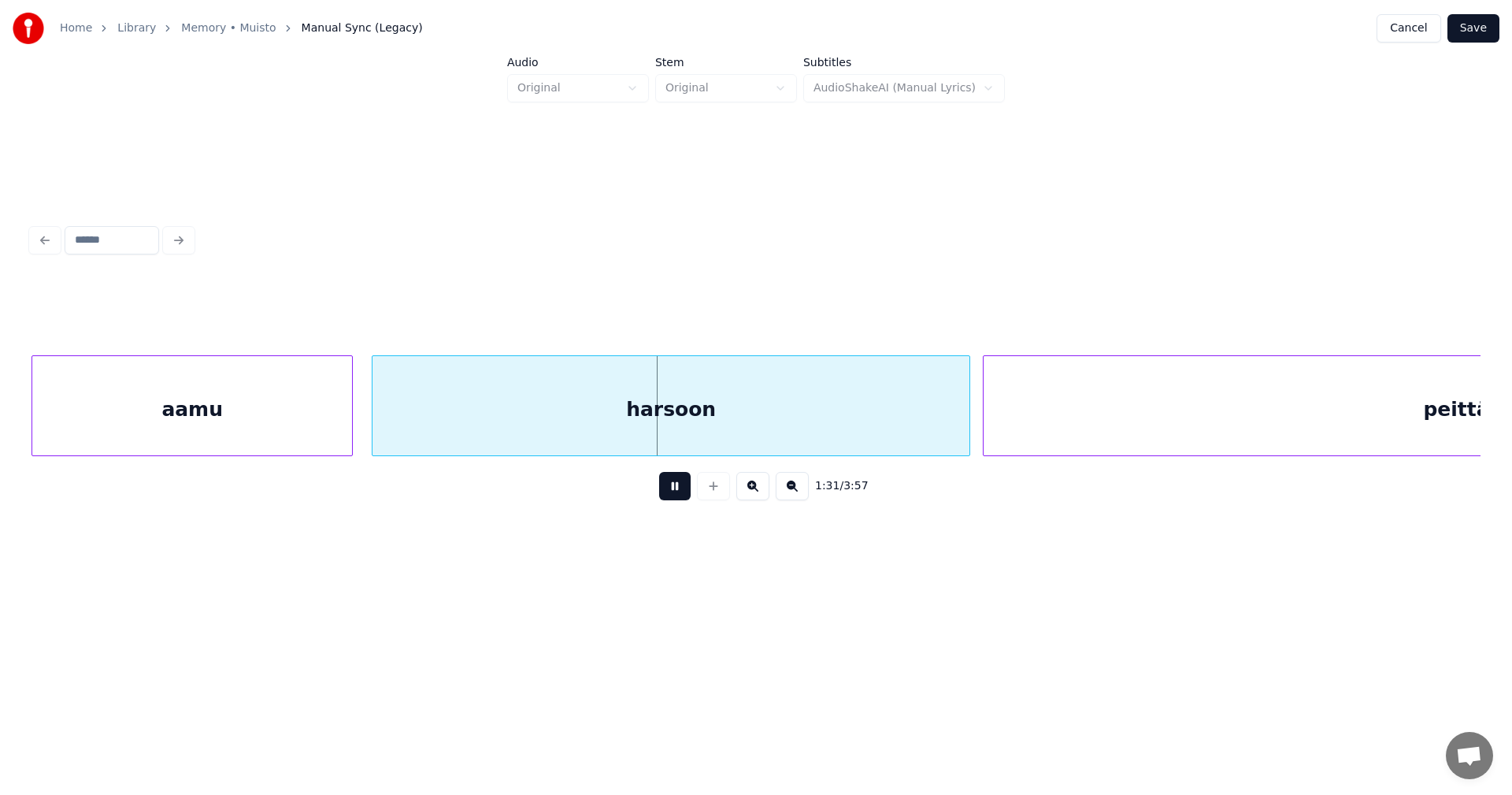
drag, startPoint x: 677, startPoint y: 493, endPoint x: 658, endPoint y: 472, distance: 28.3
click at [666, 479] on button at bounding box center [675, 486] width 32 height 28
click at [619, 401] on div "harsoon" at bounding box center [671, 410] width 597 height 107
click at [671, 486] on button at bounding box center [675, 486] width 32 height 28
click at [671, 492] on button at bounding box center [675, 486] width 32 height 28
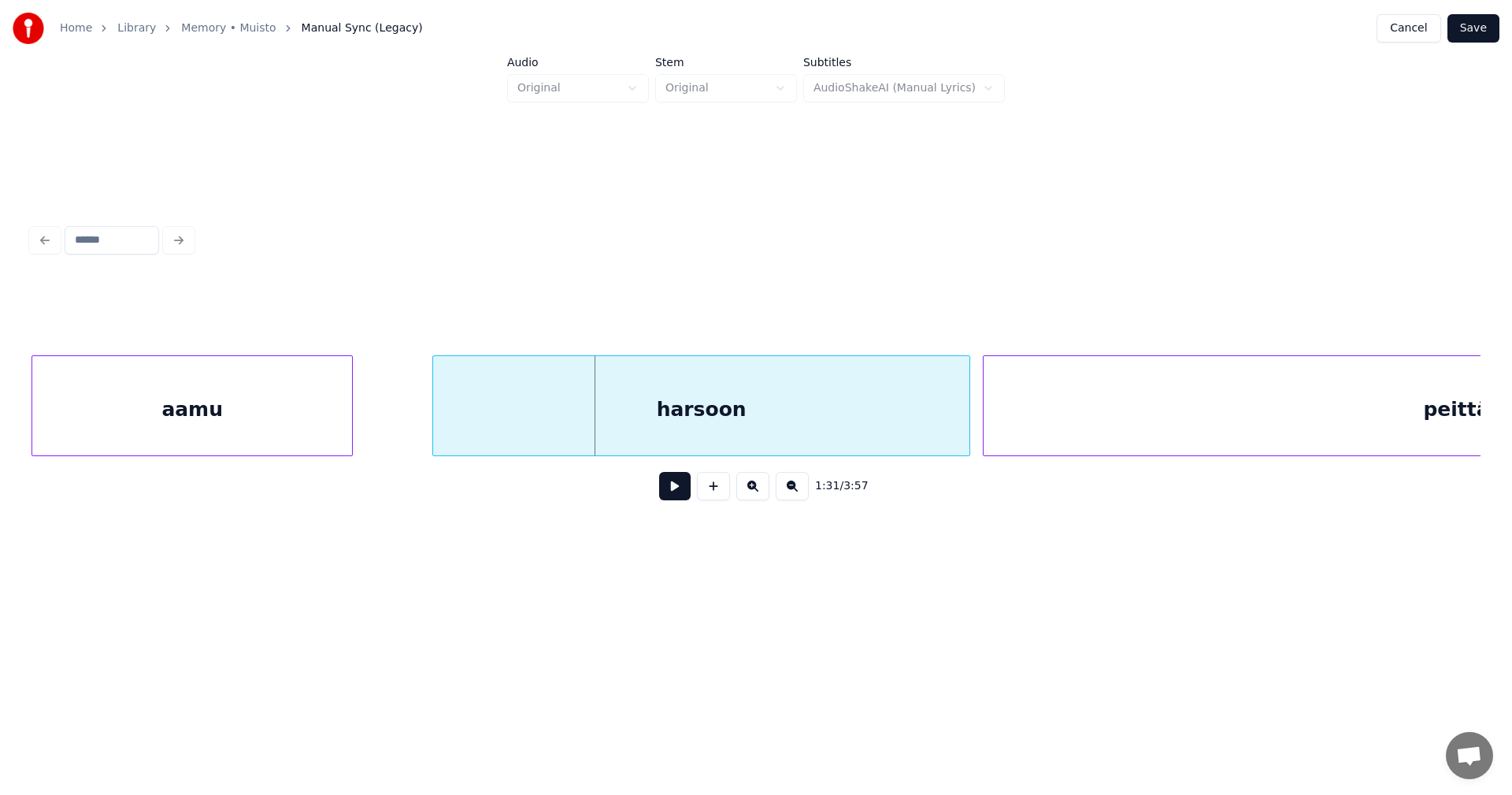
click at [436, 405] on div at bounding box center [435, 405] width 5 height 100
click at [401, 410] on div at bounding box center [399, 405] width 5 height 100
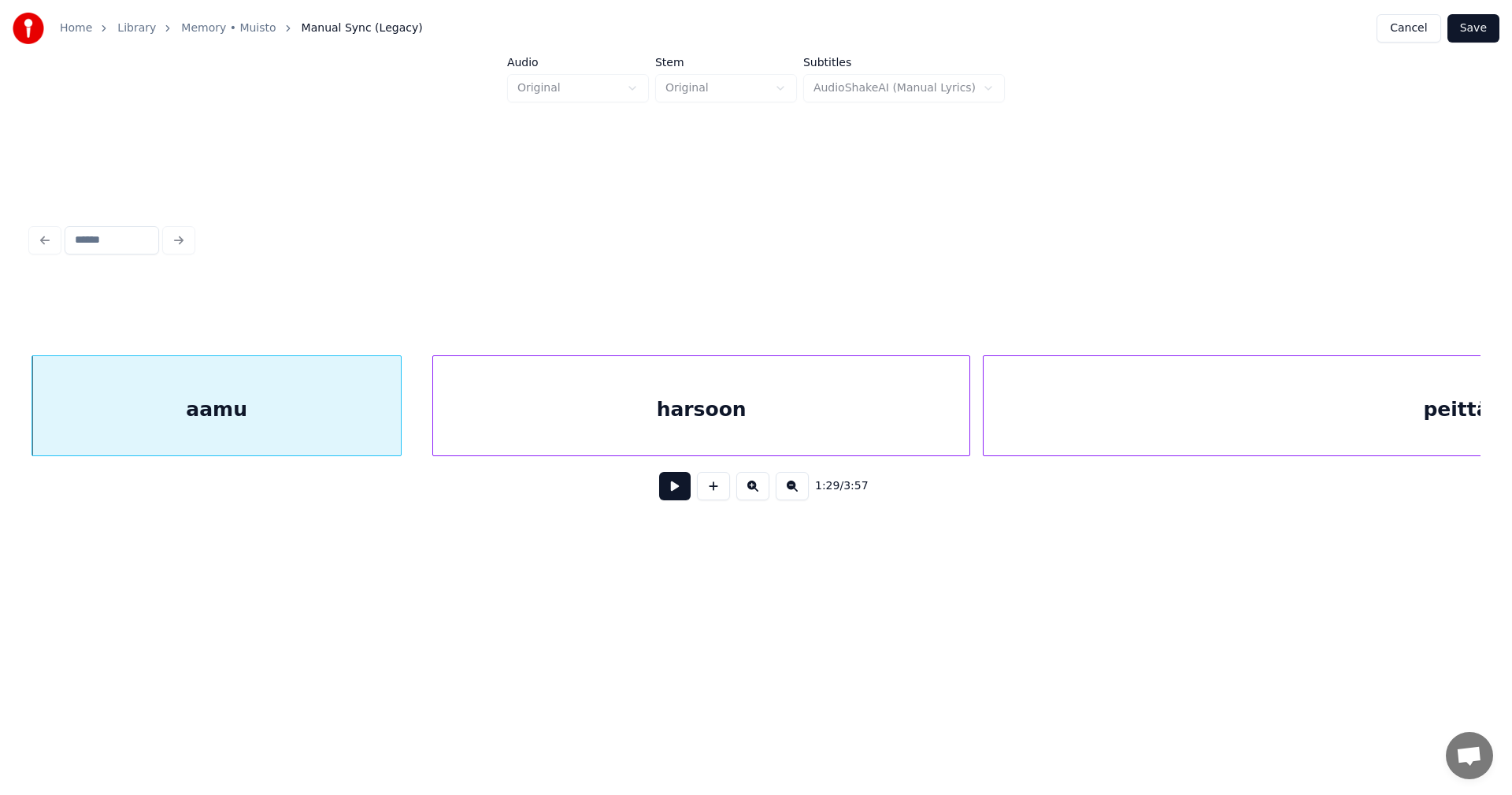
click at [514, 426] on div "harsoon" at bounding box center [701, 410] width 537 height 107
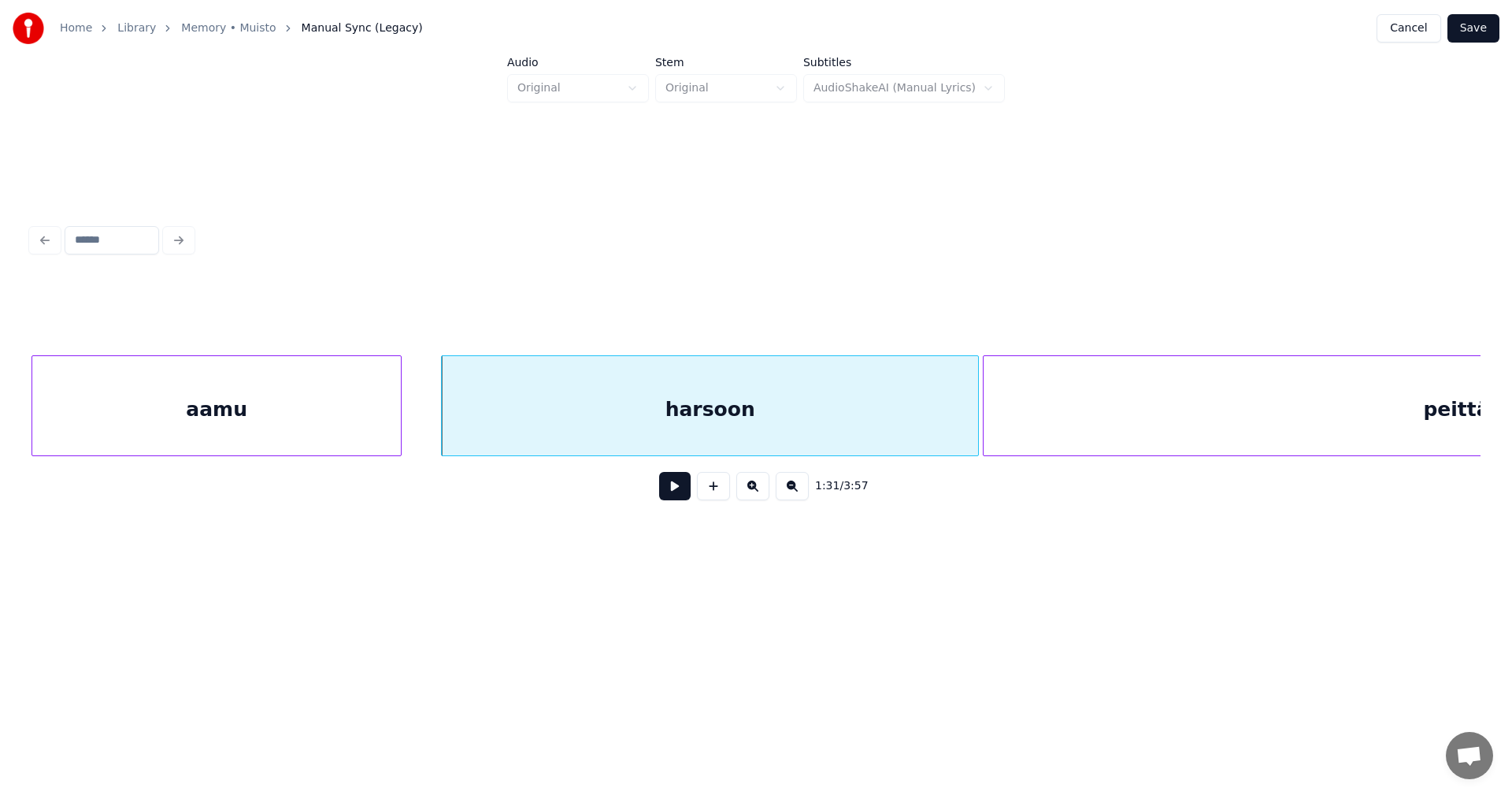
click at [676, 496] on button at bounding box center [675, 486] width 32 height 28
drag, startPoint x: 675, startPoint y: 494, endPoint x: 680, endPoint y: 457, distance: 37.3
click at [674, 493] on button at bounding box center [675, 486] width 32 height 28
click at [942, 425] on div at bounding box center [943, 405] width 5 height 100
click at [515, 418] on div at bounding box center [515, 405] width 5 height 100
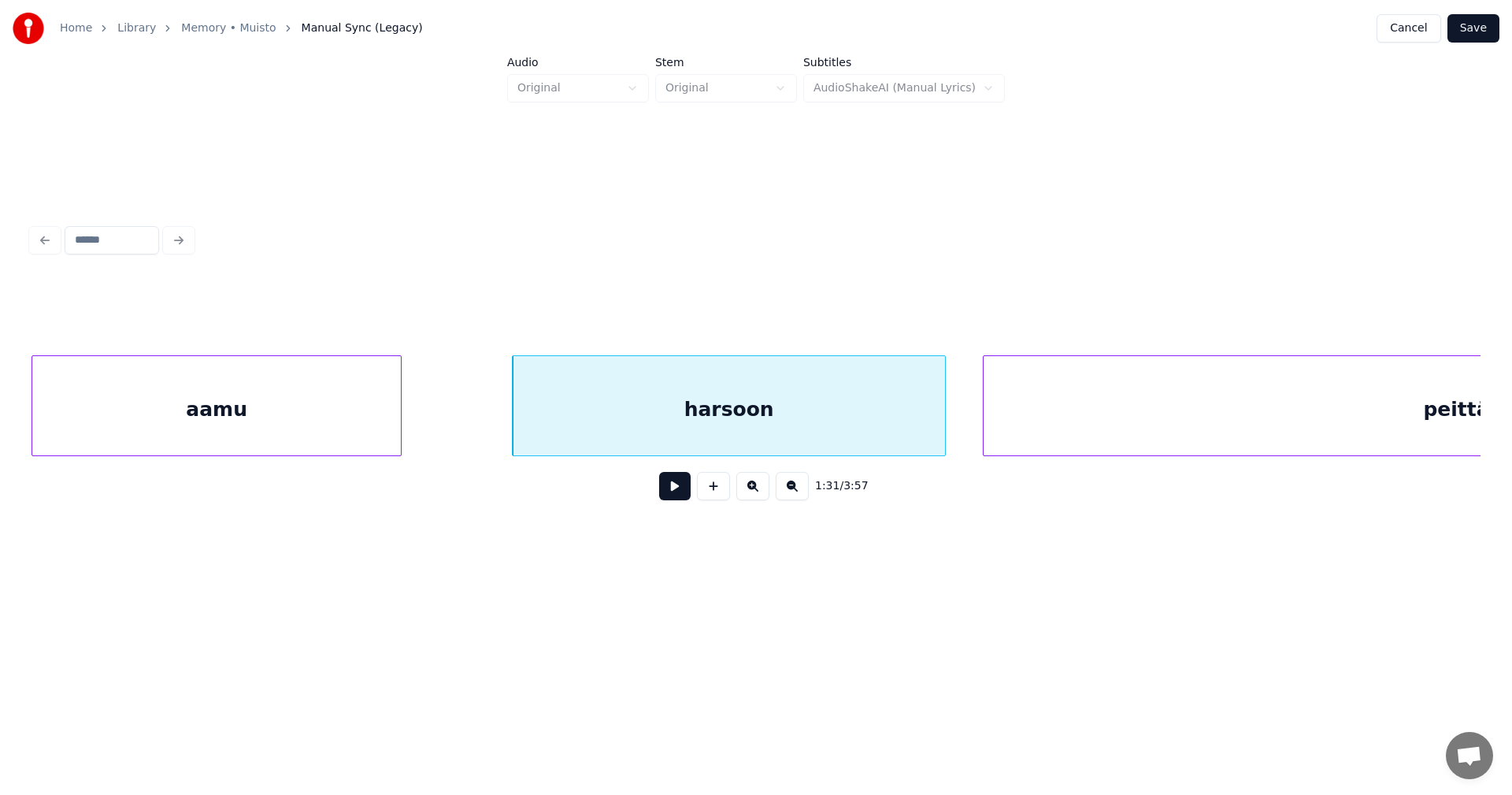
click at [666, 493] on button at bounding box center [675, 486] width 32 height 28
drag, startPoint x: 666, startPoint y: 493, endPoint x: 578, endPoint y: 491, distance: 88.0
click at [666, 493] on button at bounding box center [675, 486] width 32 height 28
click at [469, 418] on div at bounding box center [471, 405] width 5 height 100
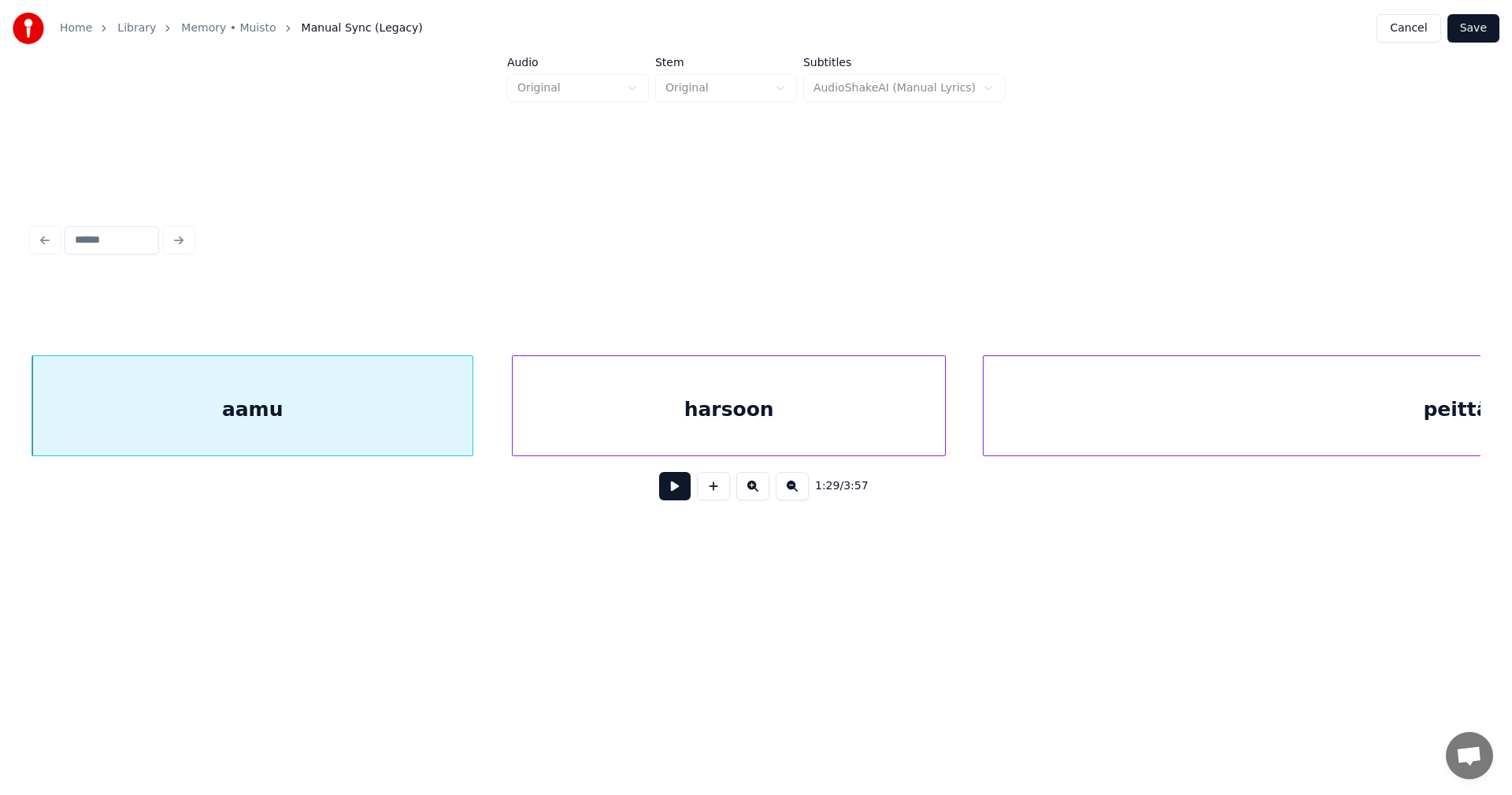
click at [666, 490] on button at bounding box center [675, 486] width 32 height 28
click at [670, 492] on button at bounding box center [675, 486] width 32 height 28
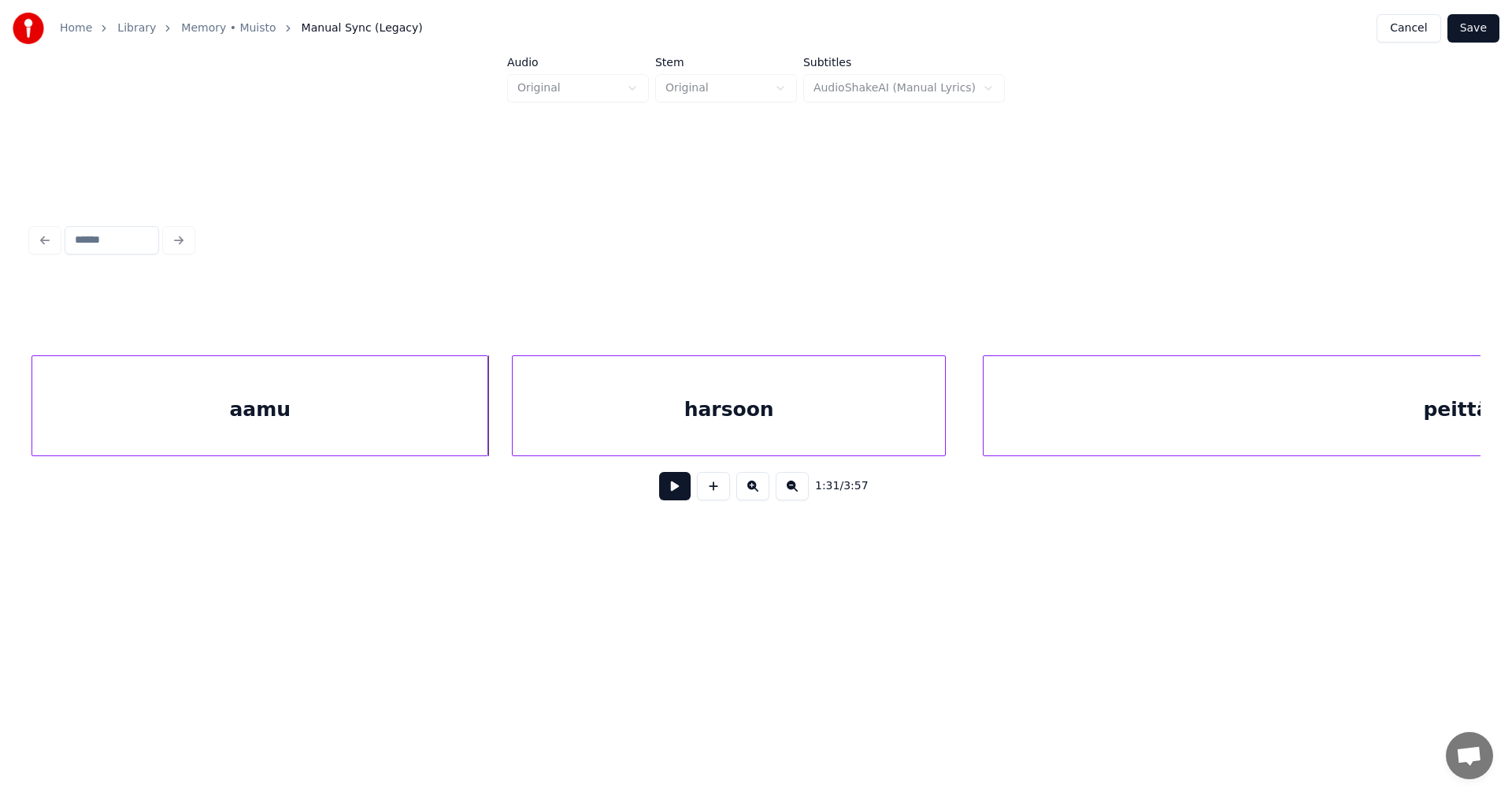
click at [484, 423] on div at bounding box center [486, 405] width 5 height 100
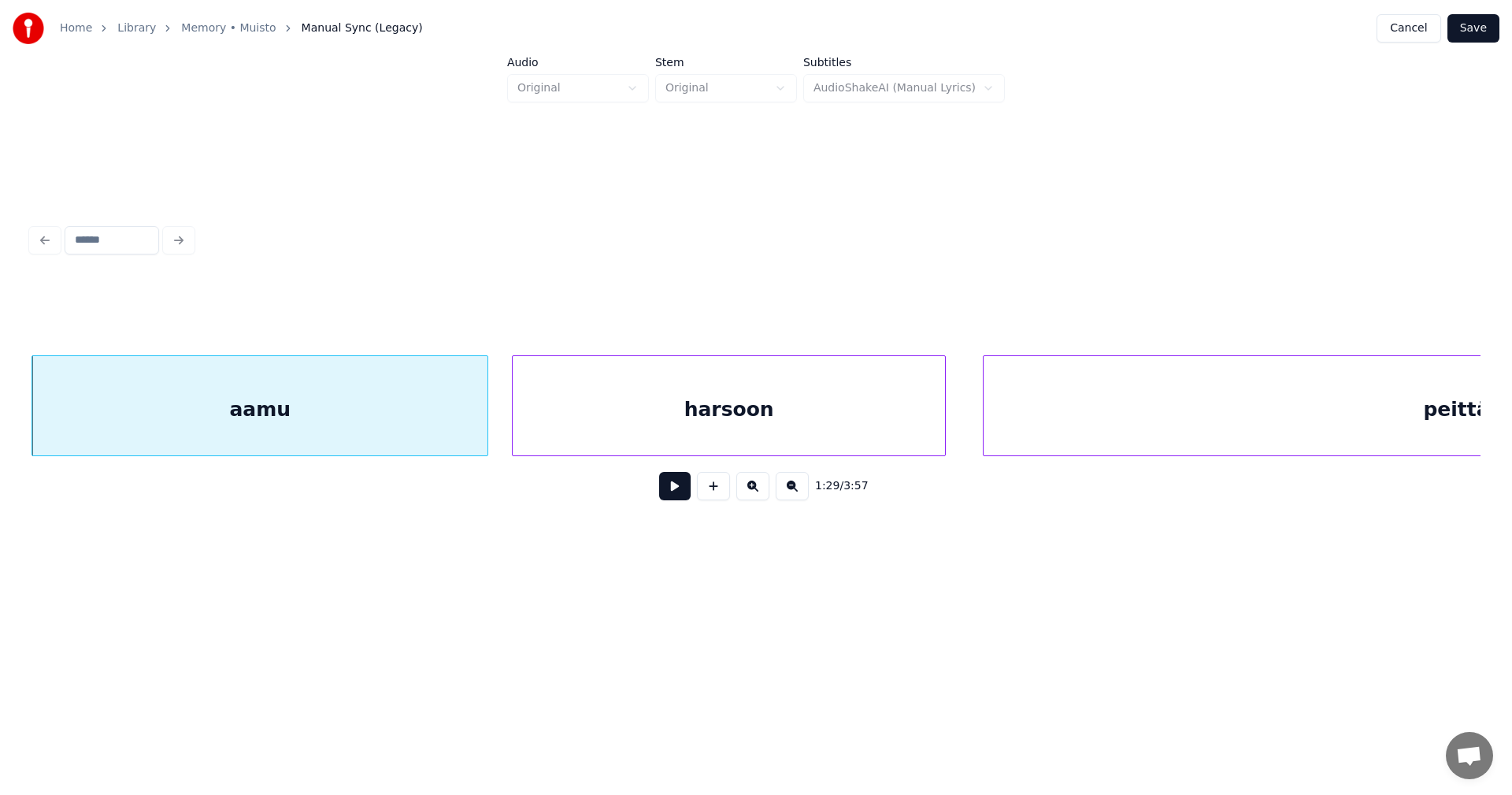
click at [669, 494] on button at bounding box center [675, 486] width 32 height 28
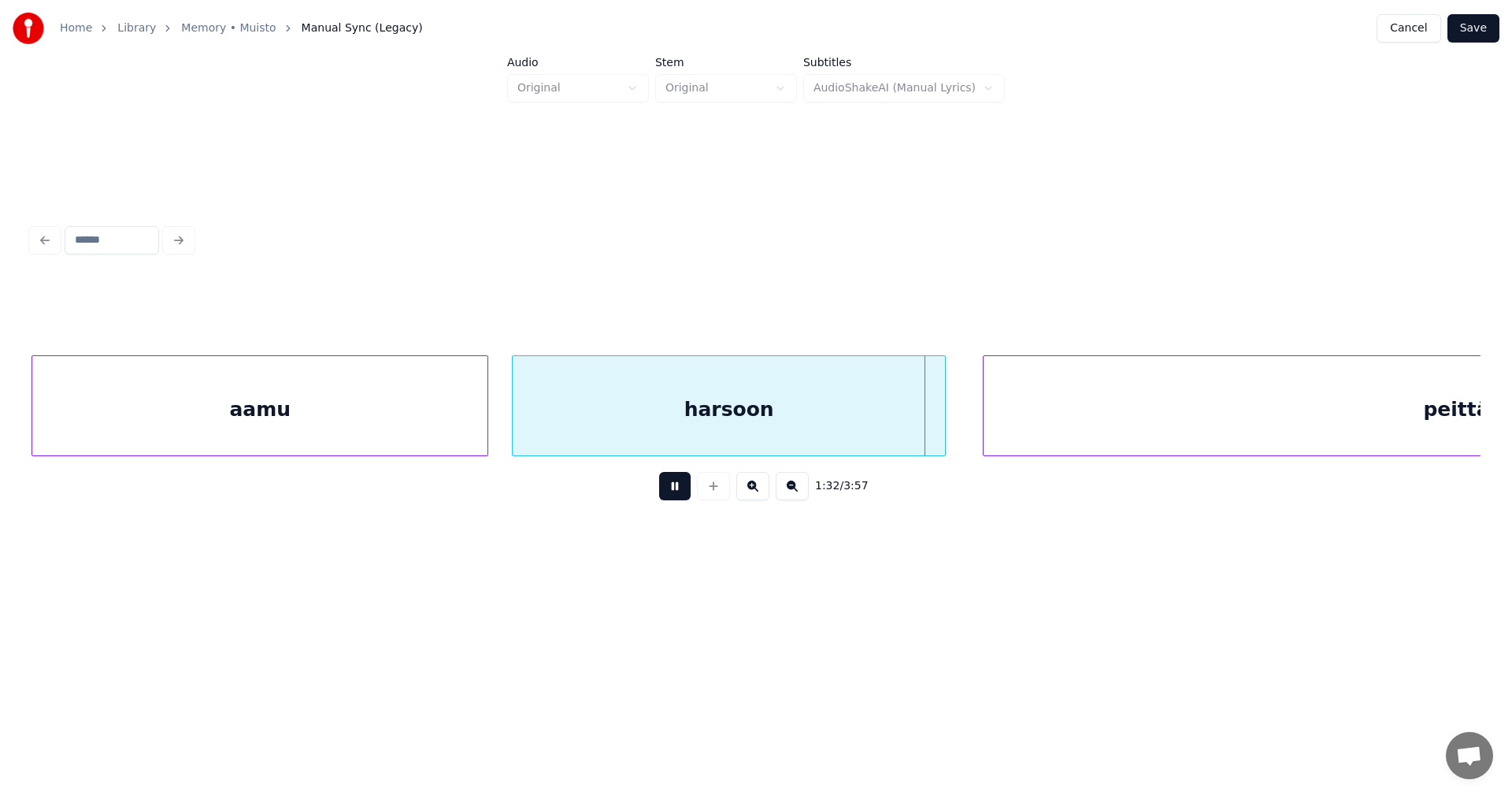
drag, startPoint x: 672, startPoint y: 495, endPoint x: 681, endPoint y: 496, distance: 9.1
click at [673, 495] on button at bounding box center [675, 486] width 32 height 28
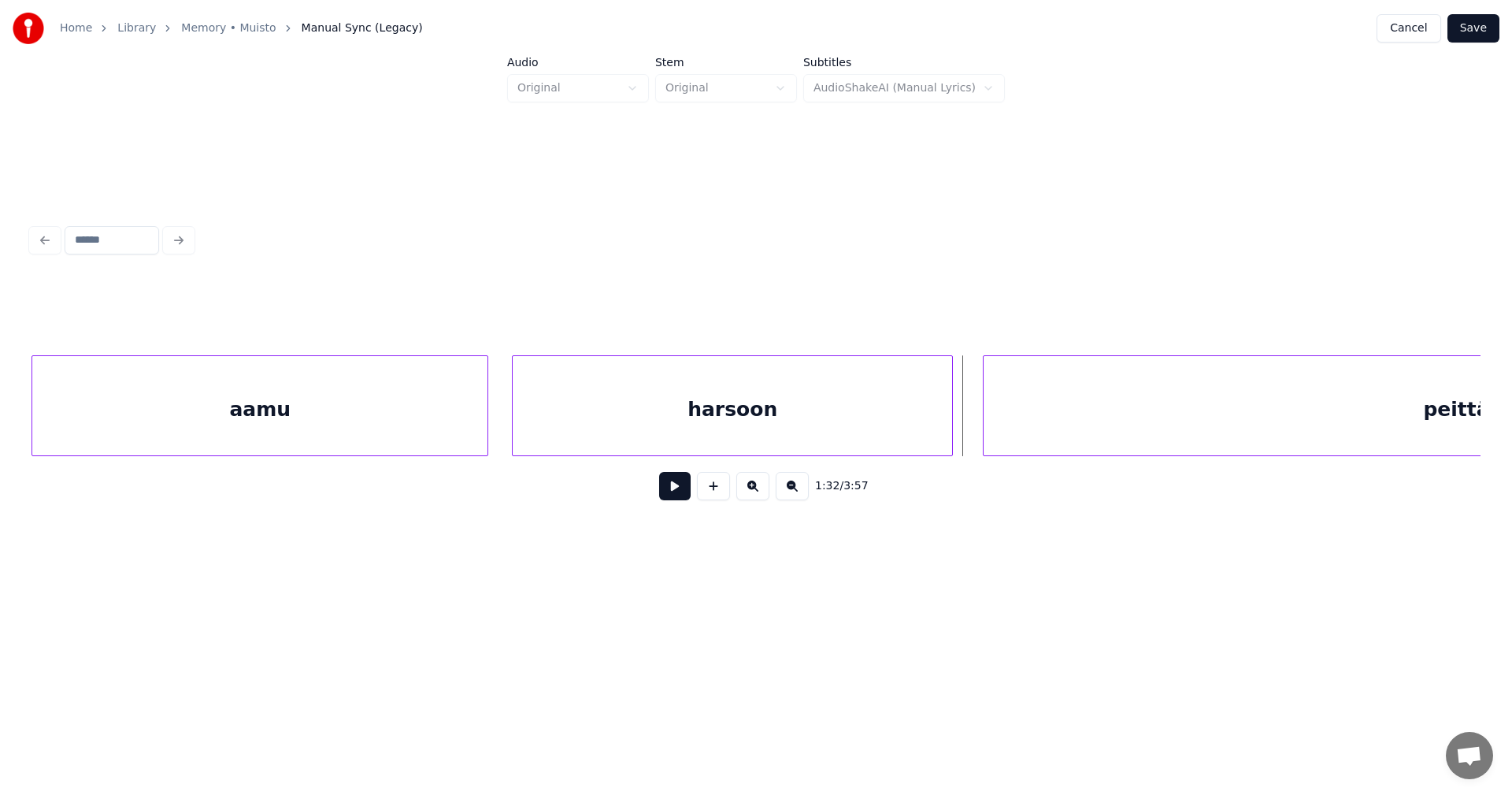
click at [949, 405] on div at bounding box center [950, 405] width 5 height 100
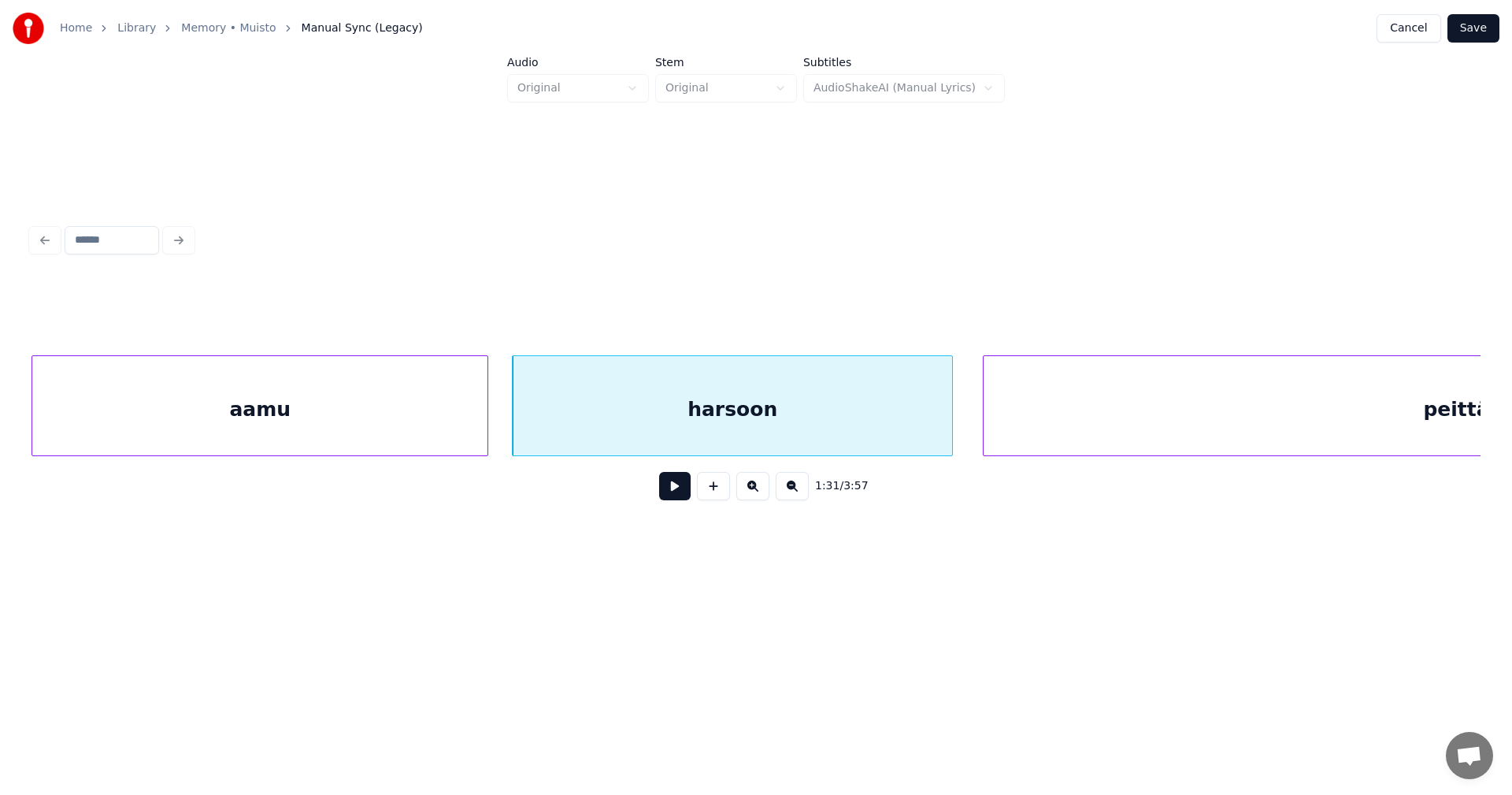
click at [1008, 414] on div "peittää..." at bounding box center [1474, 410] width 981 height 107
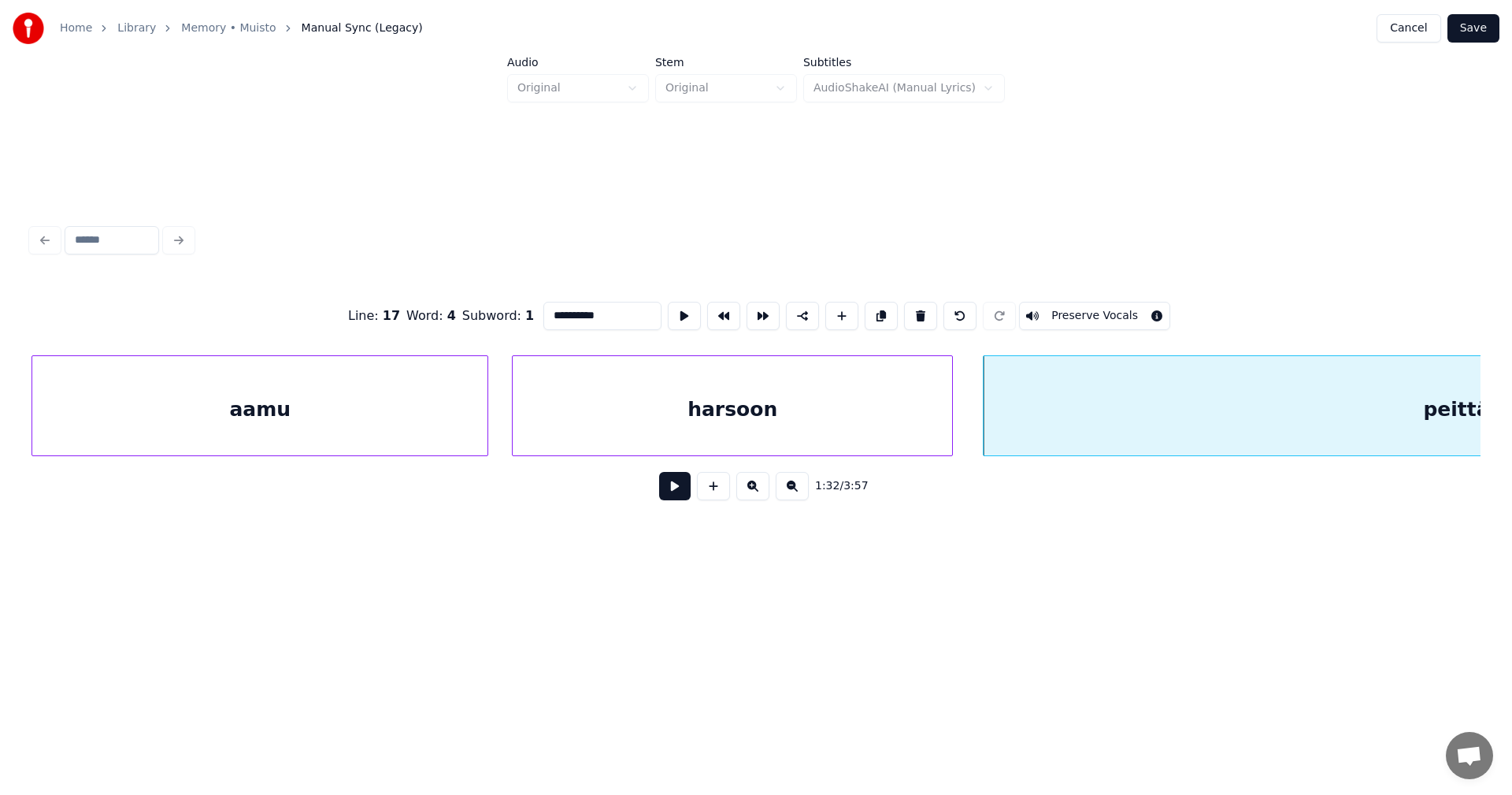
click at [676, 487] on button at bounding box center [675, 486] width 32 height 28
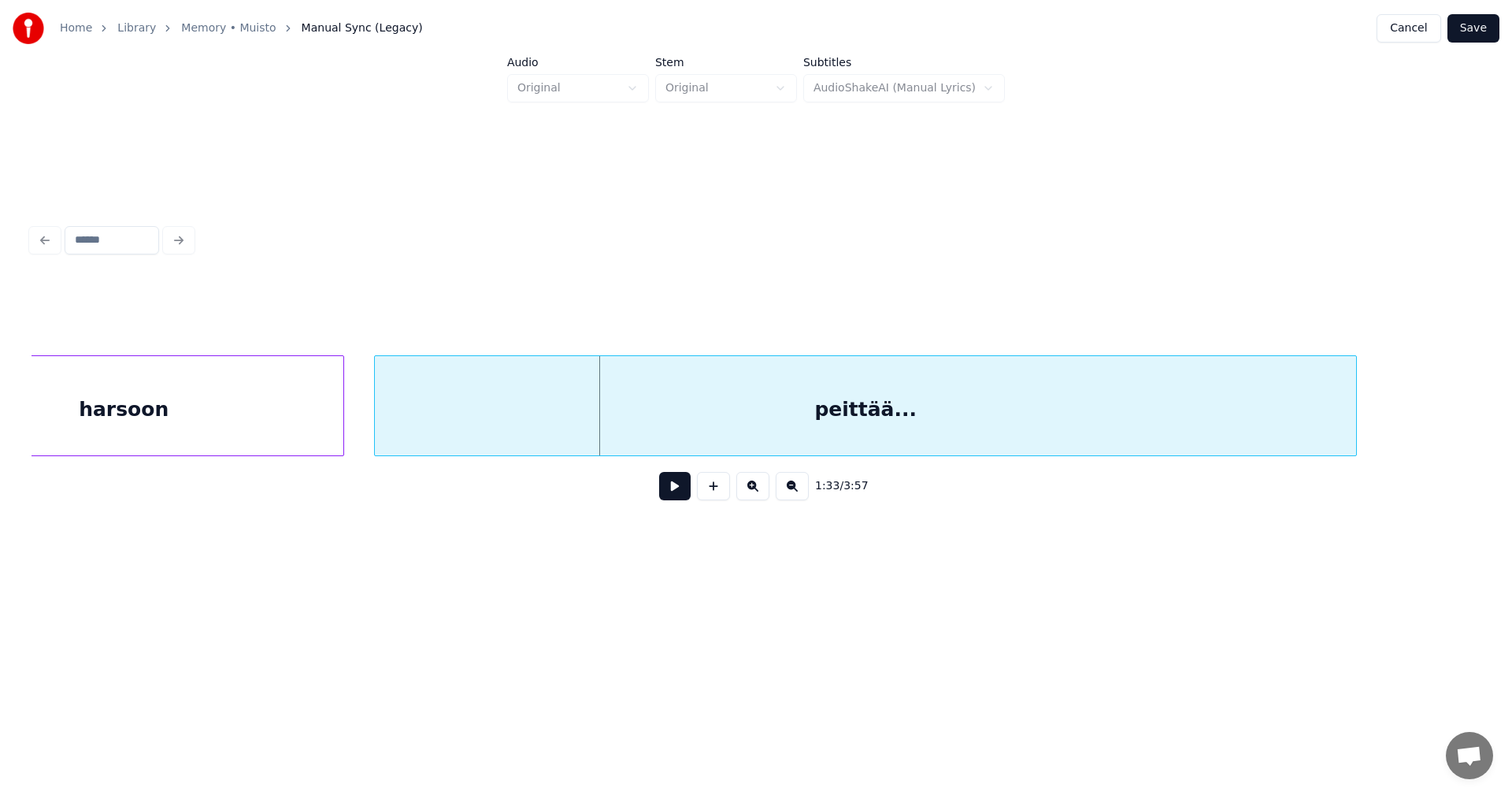
scroll to position [0, 28962]
click at [502, 418] on div "peittää..." at bounding box center [844, 410] width 981 height 107
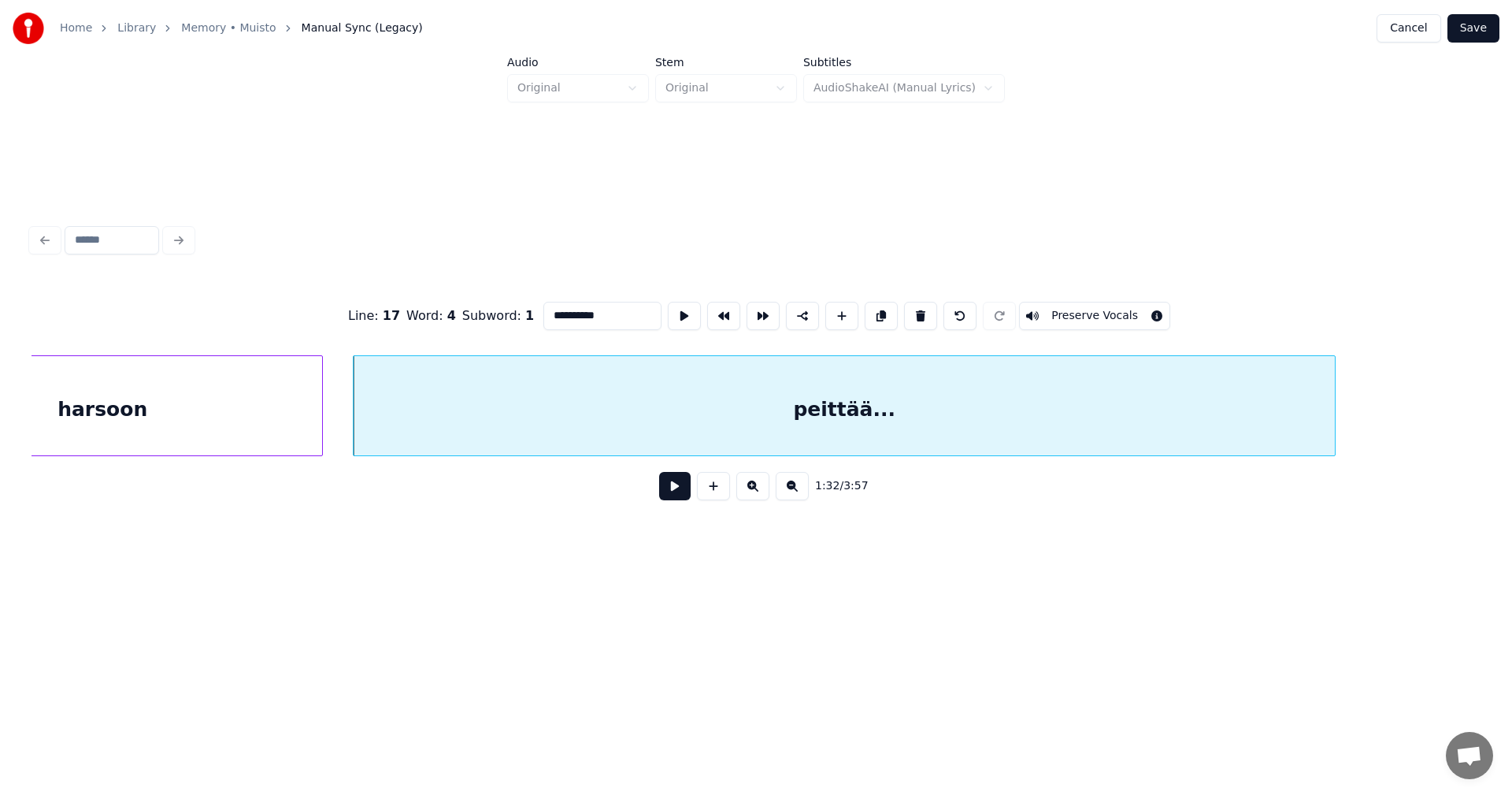
click at [668, 495] on button at bounding box center [675, 486] width 32 height 28
drag, startPoint x: 669, startPoint y: 493, endPoint x: 527, endPoint y: 483, distance: 142.4
click at [669, 492] on button at bounding box center [675, 486] width 32 height 28
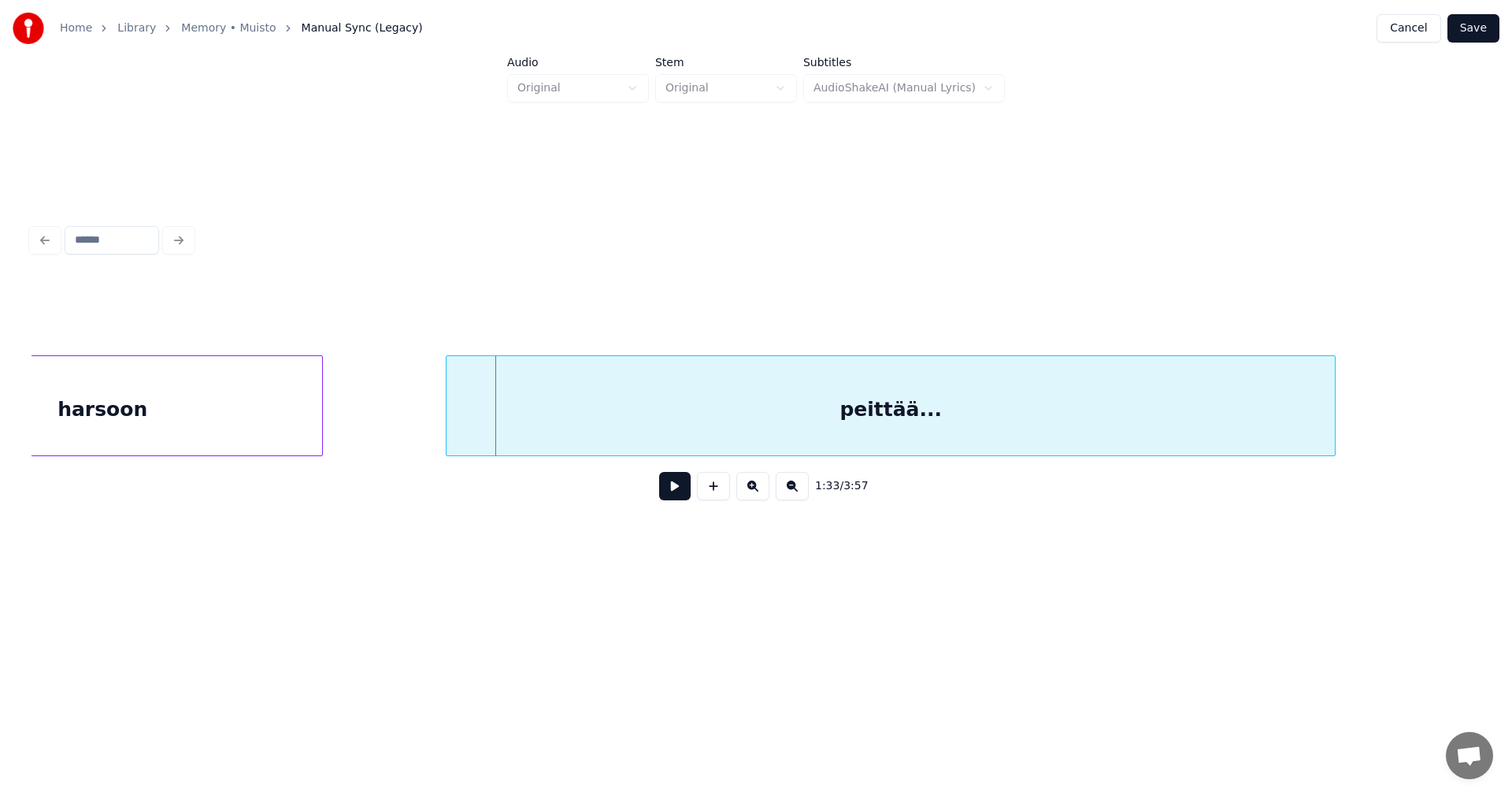
click at [449, 406] on div at bounding box center [449, 405] width 5 height 100
click at [671, 494] on button at bounding box center [675, 486] width 32 height 28
drag, startPoint x: 671, startPoint y: 493, endPoint x: 453, endPoint y: 496, distance: 218.0
click at [663, 490] on button at bounding box center [675, 486] width 32 height 28
click at [391, 421] on div at bounding box center [393, 405] width 5 height 100
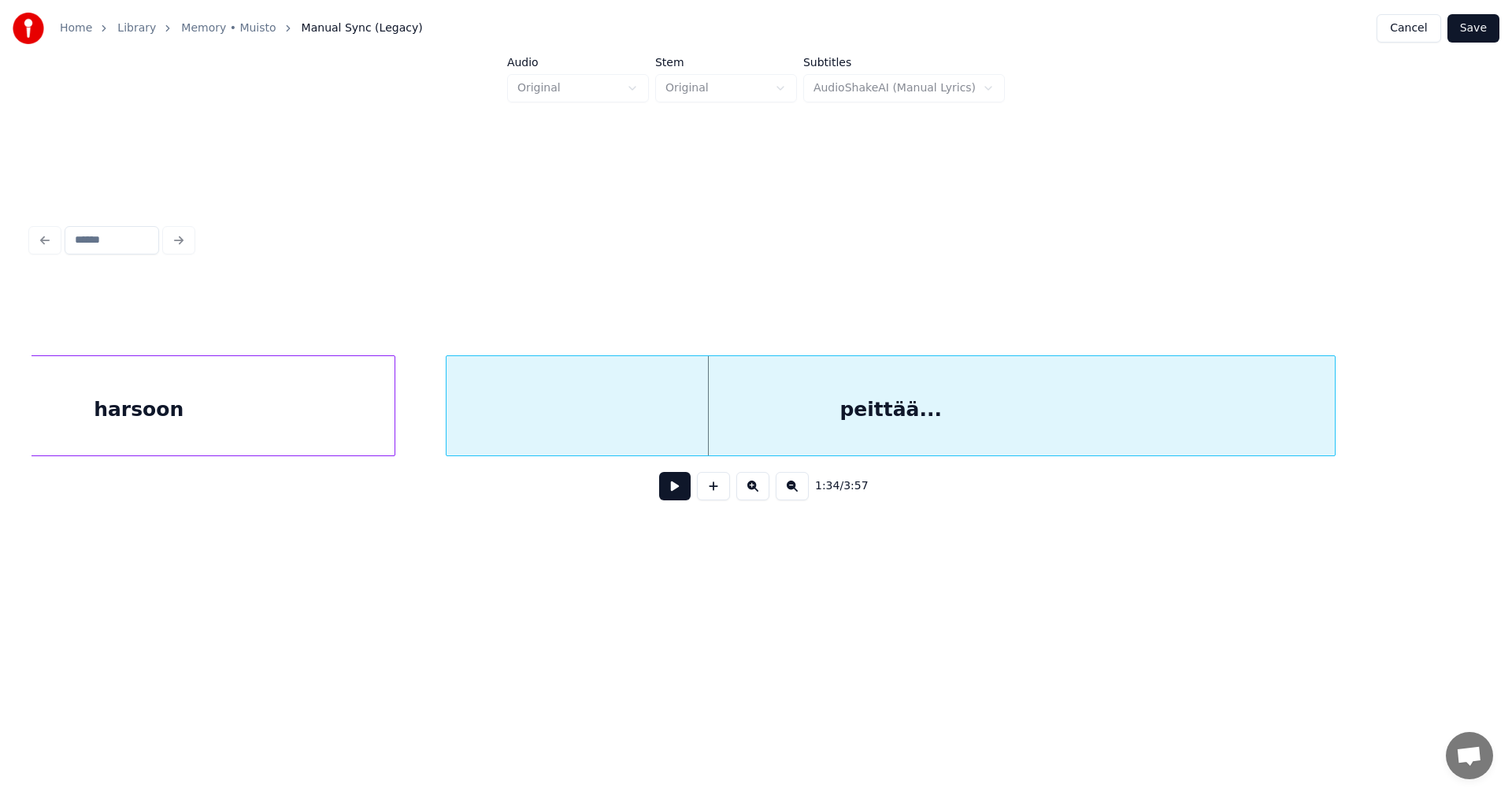
scroll to position [0, 28812]
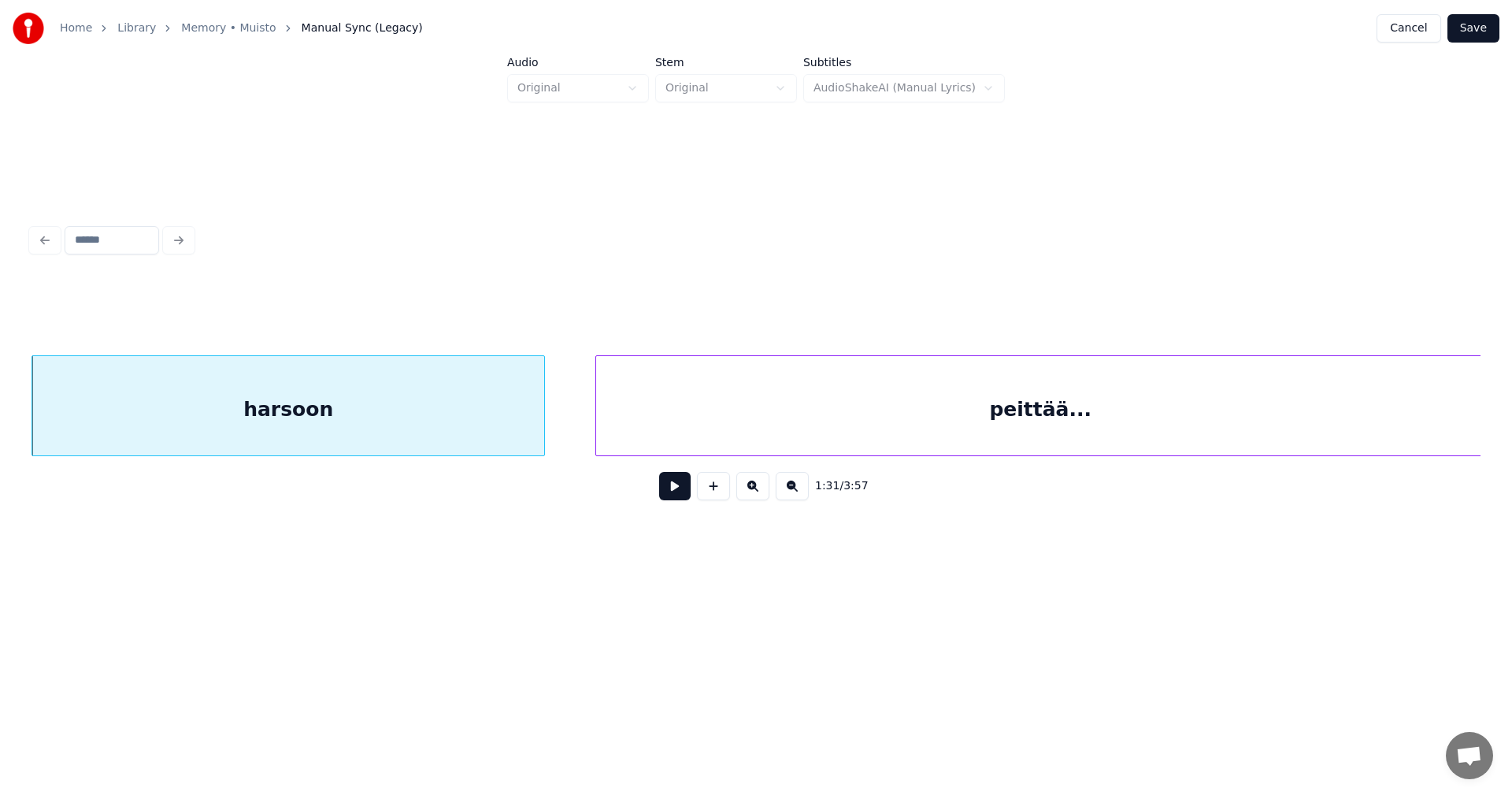
click at [384, 423] on div "harsoon" at bounding box center [288, 410] width 512 height 107
click at [675, 490] on button at bounding box center [675, 486] width 32 height 28
click at [675, 489] on button at bounding box center [675, 486] width 32 height 28
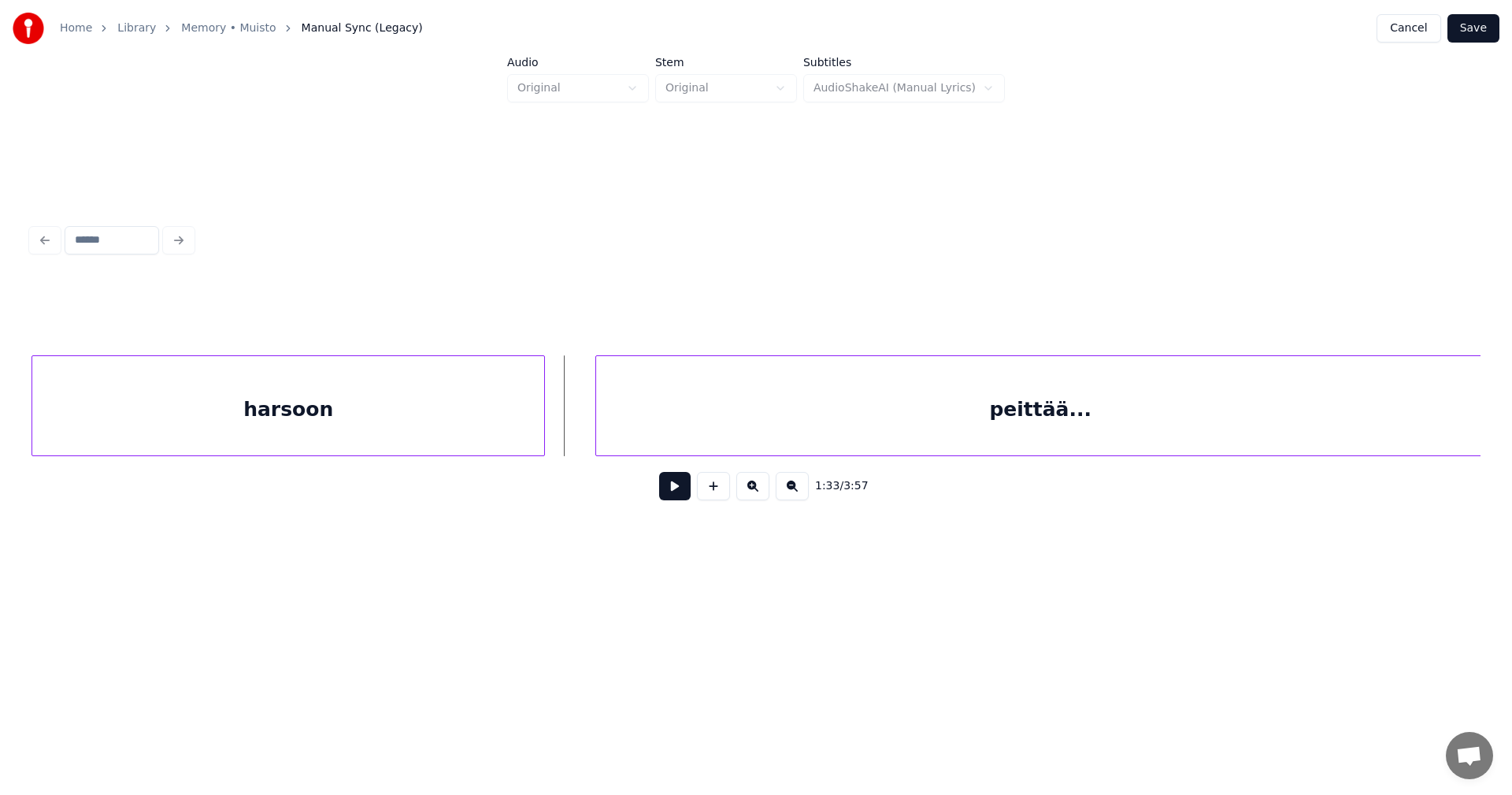
scroll to position [0, 28813]
click at [617, 428] on div "peittää..." at bounding box center [1013, 410] width 888 height 107
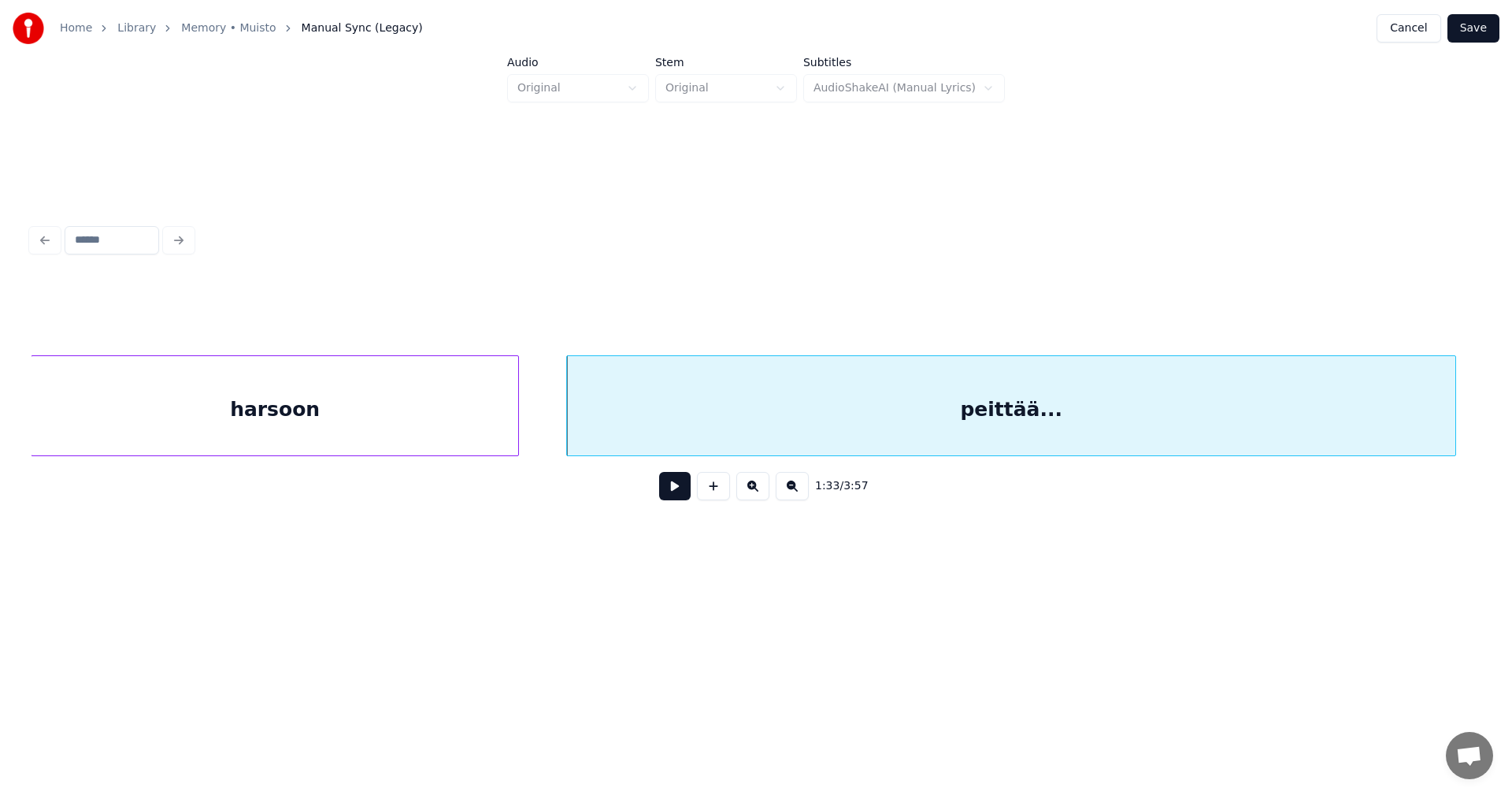
click at [516, 433] on div at bounding box center [516, 405] width 5 height 100
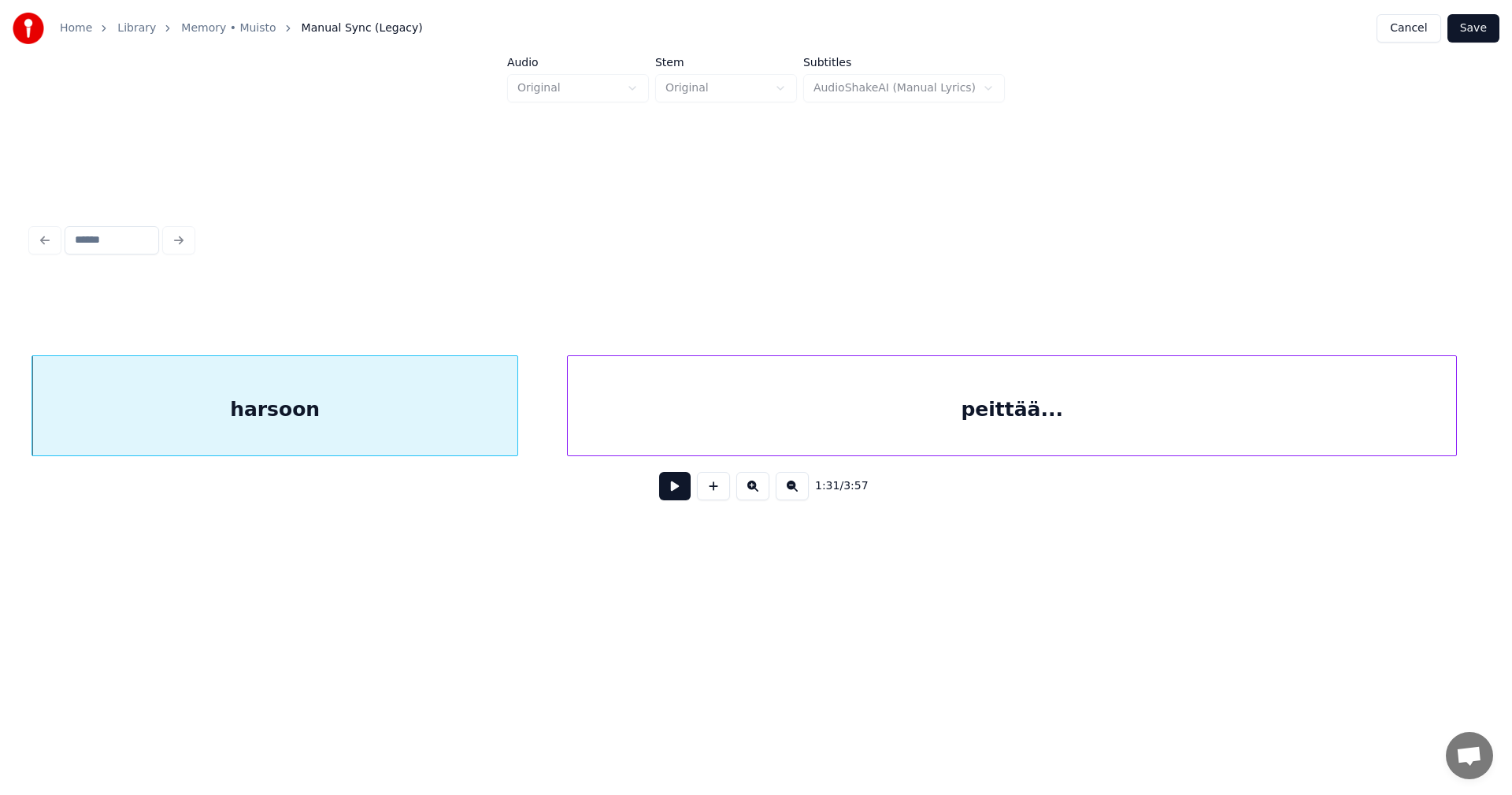
click at [423, 445] on div "harsoon" at bounding box center [275, 410] width 485 height 107
click at [665, 498] on button at bounding box center [675, 486] width 32 height 28
drag, startPoint x: 666, startPoint y: 497, endPoint x: 630, endPoint y: 494, distance: 36.1
click at [641, 492] on div "1:32 / 3:57" at bounding box center [756, 486] width 1424 height 34
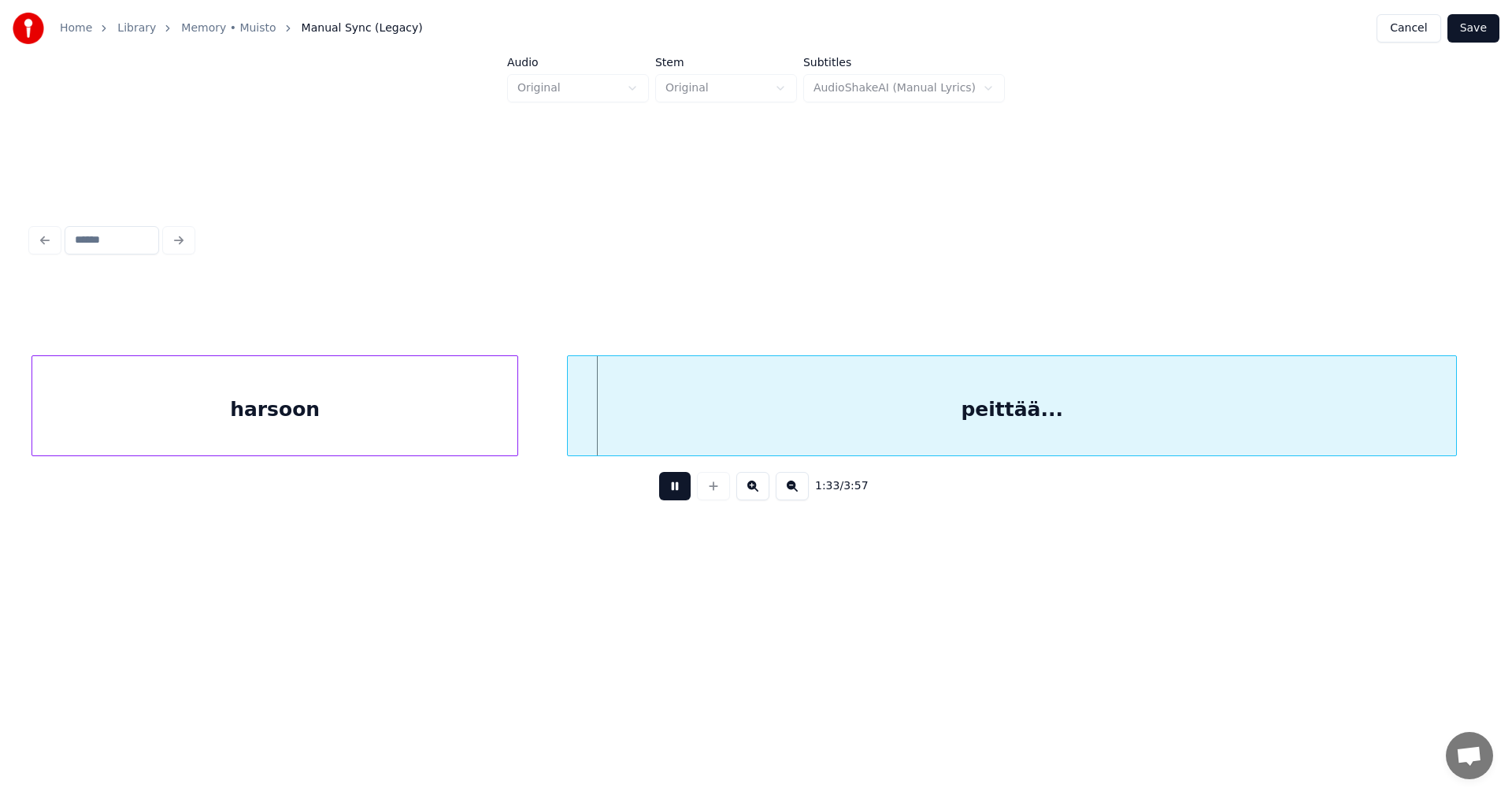
drag, startPoint x: 679, startPoint y: 487, endPoint x: 606, endPoint y: 489, distance: 73.0
click at [671, 484] on button at bounding box center [675, 486] width 32 height 28
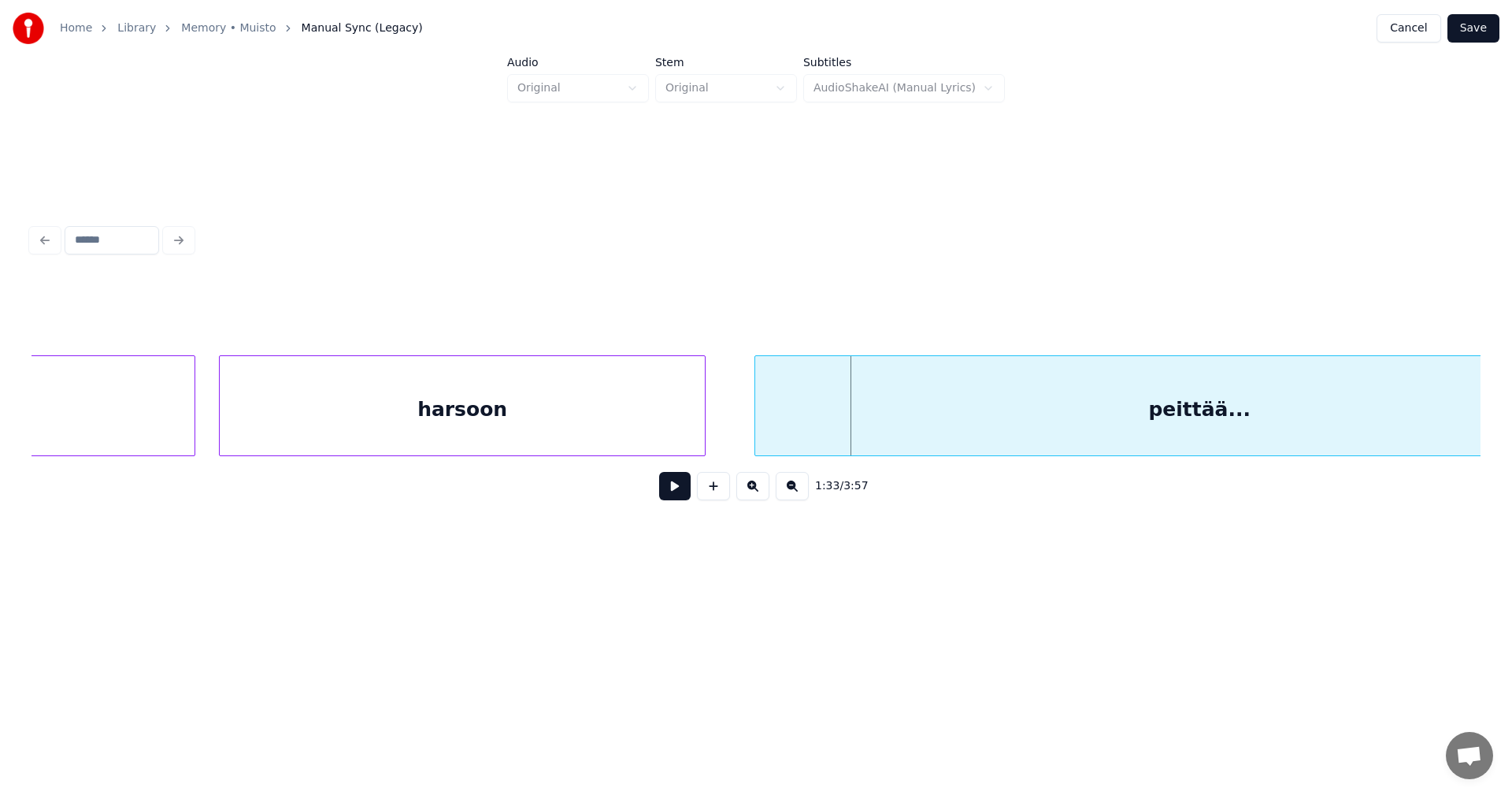
scroll to position [0, 28623]
click at [187, 417] on div at bounding box center [188, 405] width 5 height 100
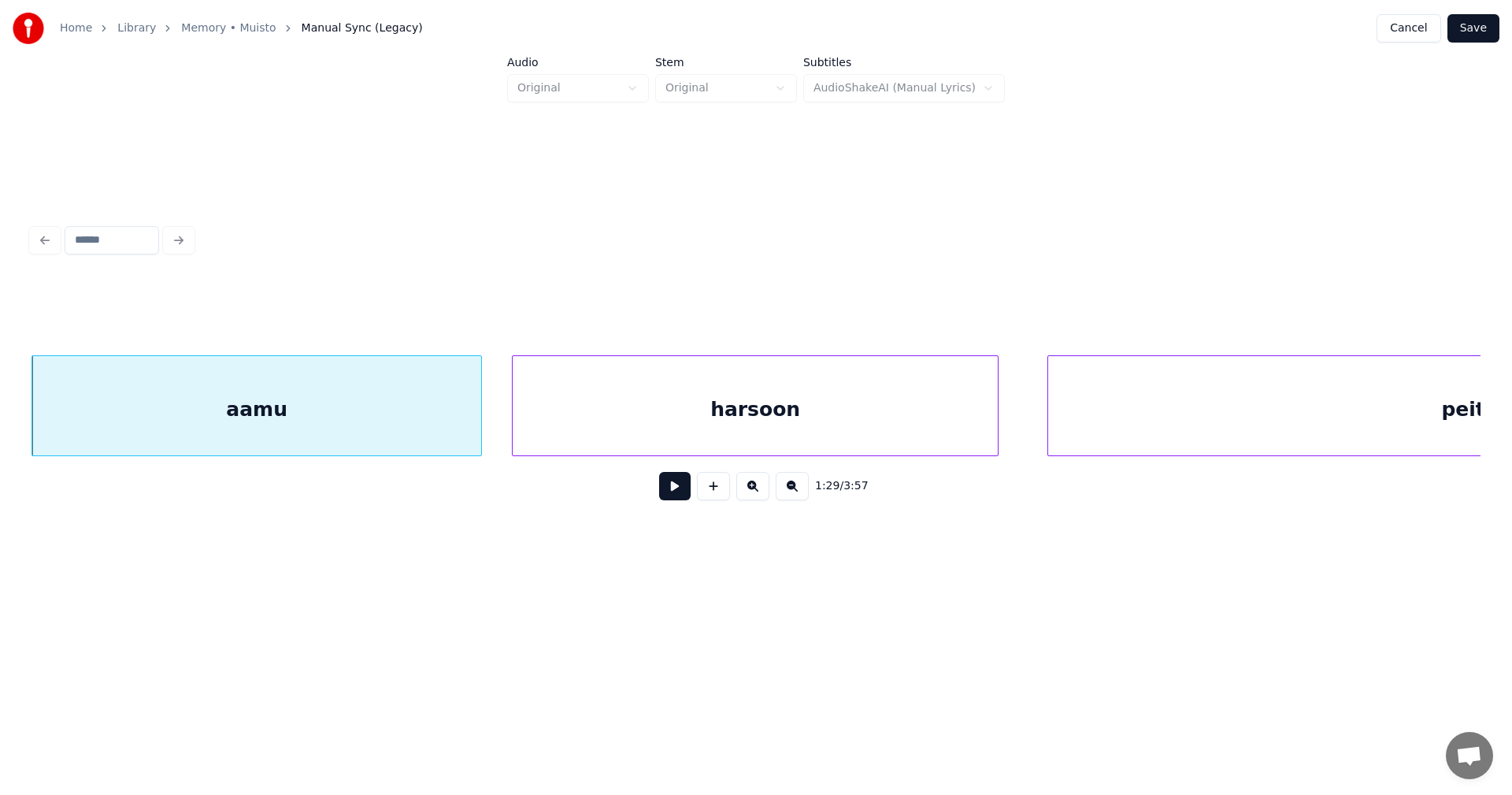
click at [167, 423] on div "aamu" at bounding box center [257, 410] width 449 height 107
click at [670, 493] on button at bounding box center [675, 486] width 32 height 28
click at [663, 489] on button at bounding box center [675, 486] width 32 height 28
click at [467, 432] on div at bounding box center [470, 405] width 5 height 100
click at [558, 410] on div "harsoon" at bounding box center [748, 410] width 485 height 107
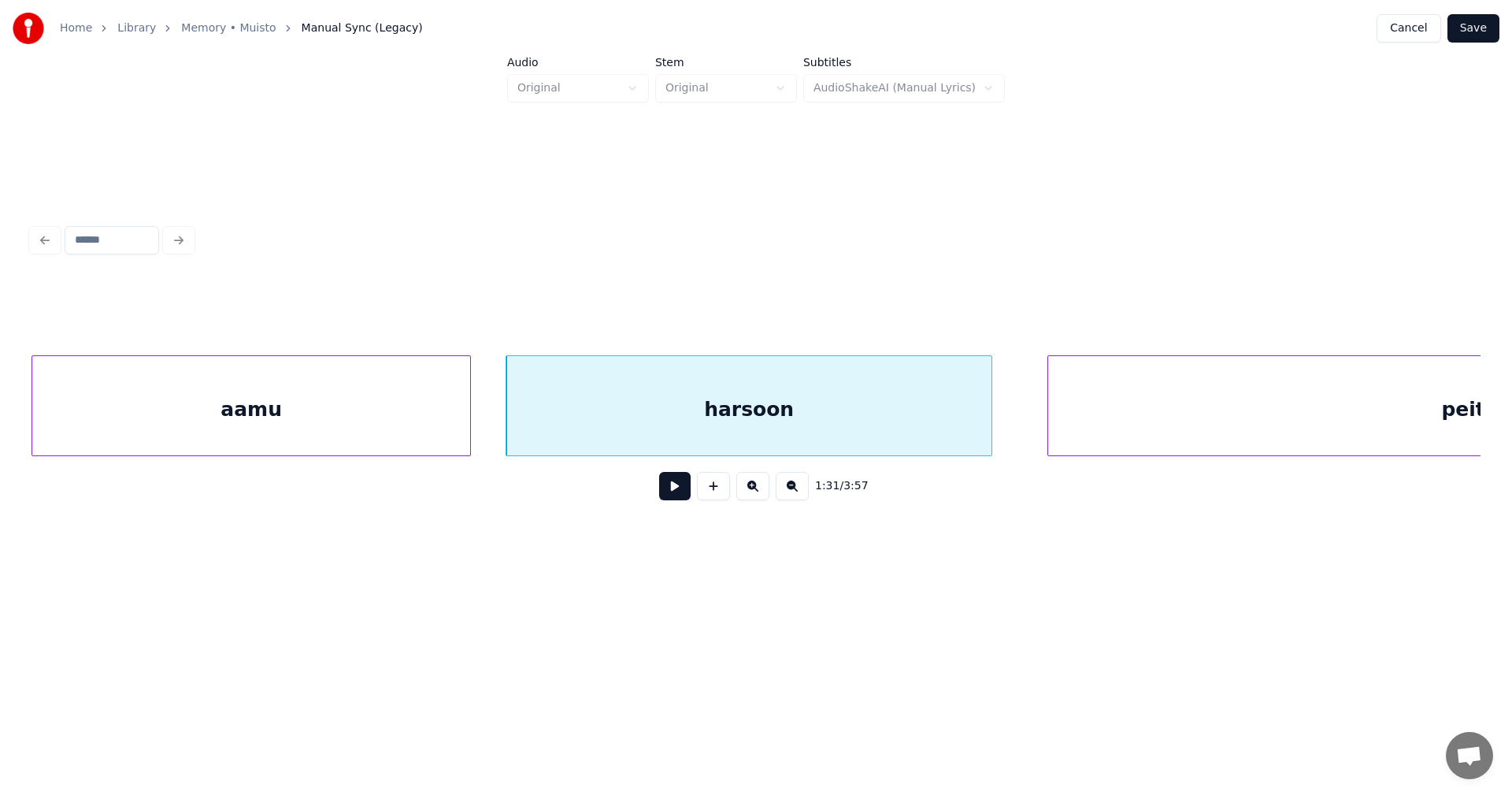
click at [672, 488] on button at bounding box center [675, 486] width 32 height 28
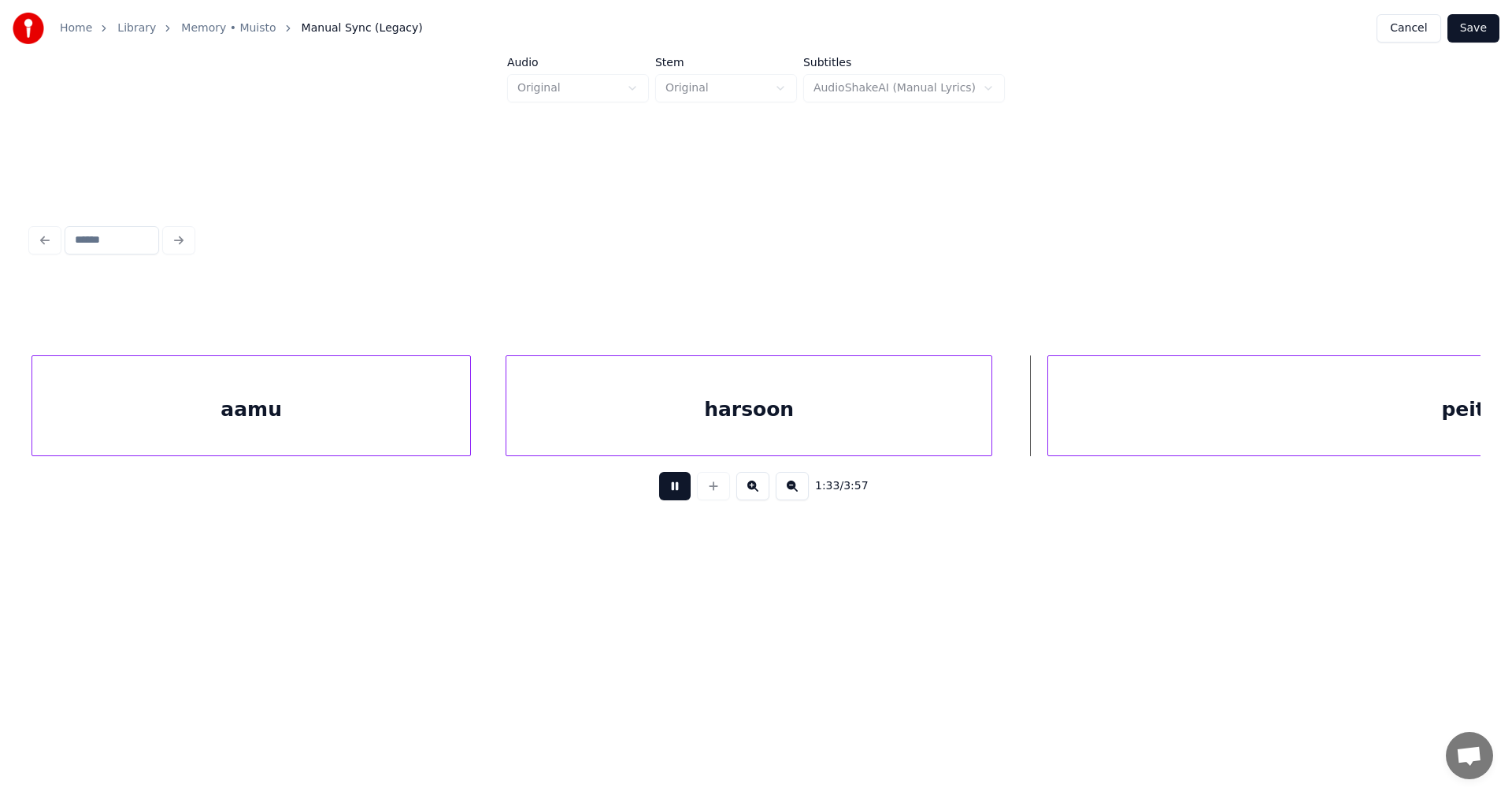
click at [672, 487] on button at bounding box center [675, 486] width 32 height 28
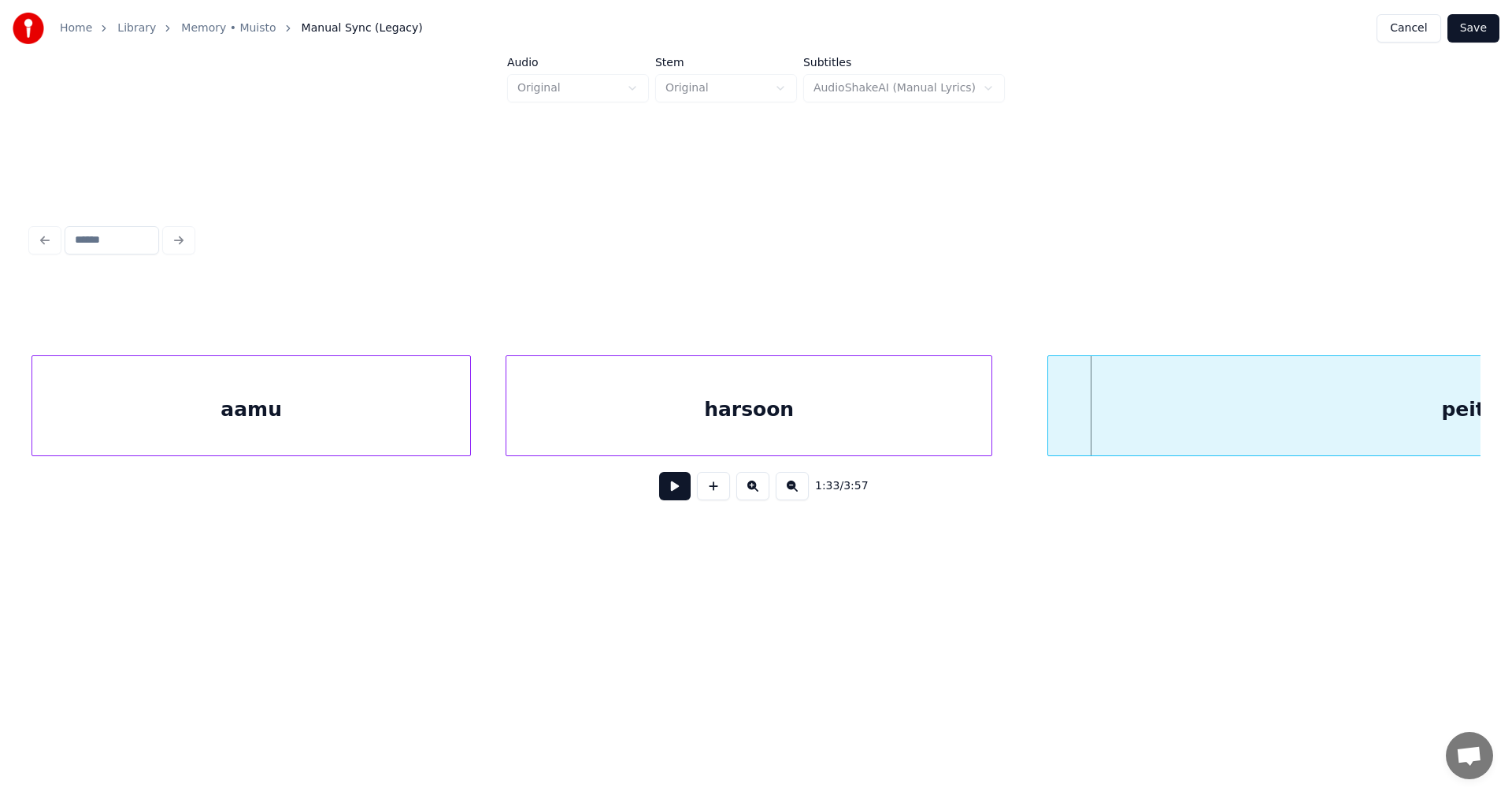
scroll to position [0, 28784]
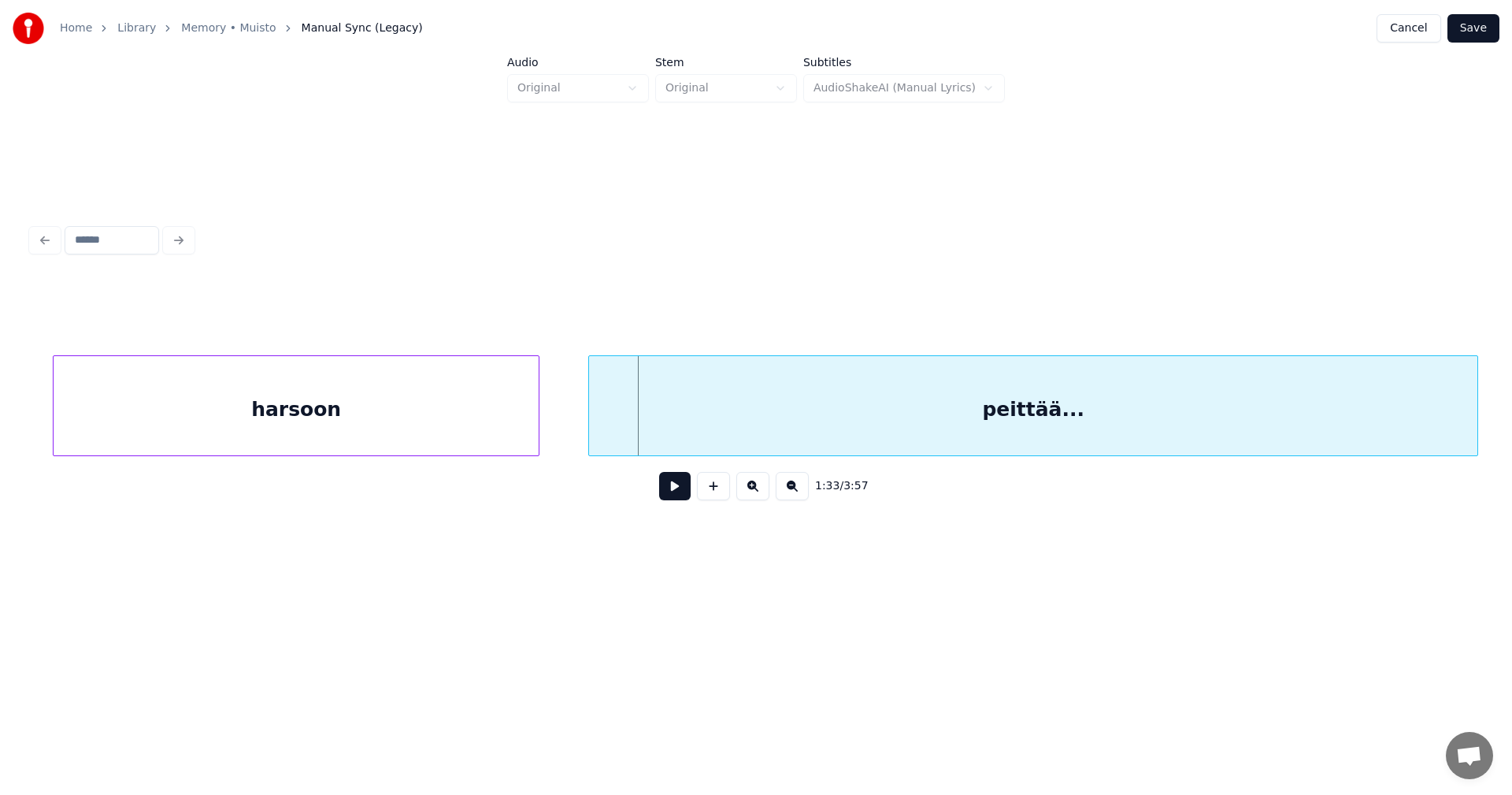
click at [1093, 413] on div "peittää..." at bounding box center [1033, 410] width 888 height 107
click at [670, 494] on button at bounding box center [675, 486] width 32 height 28
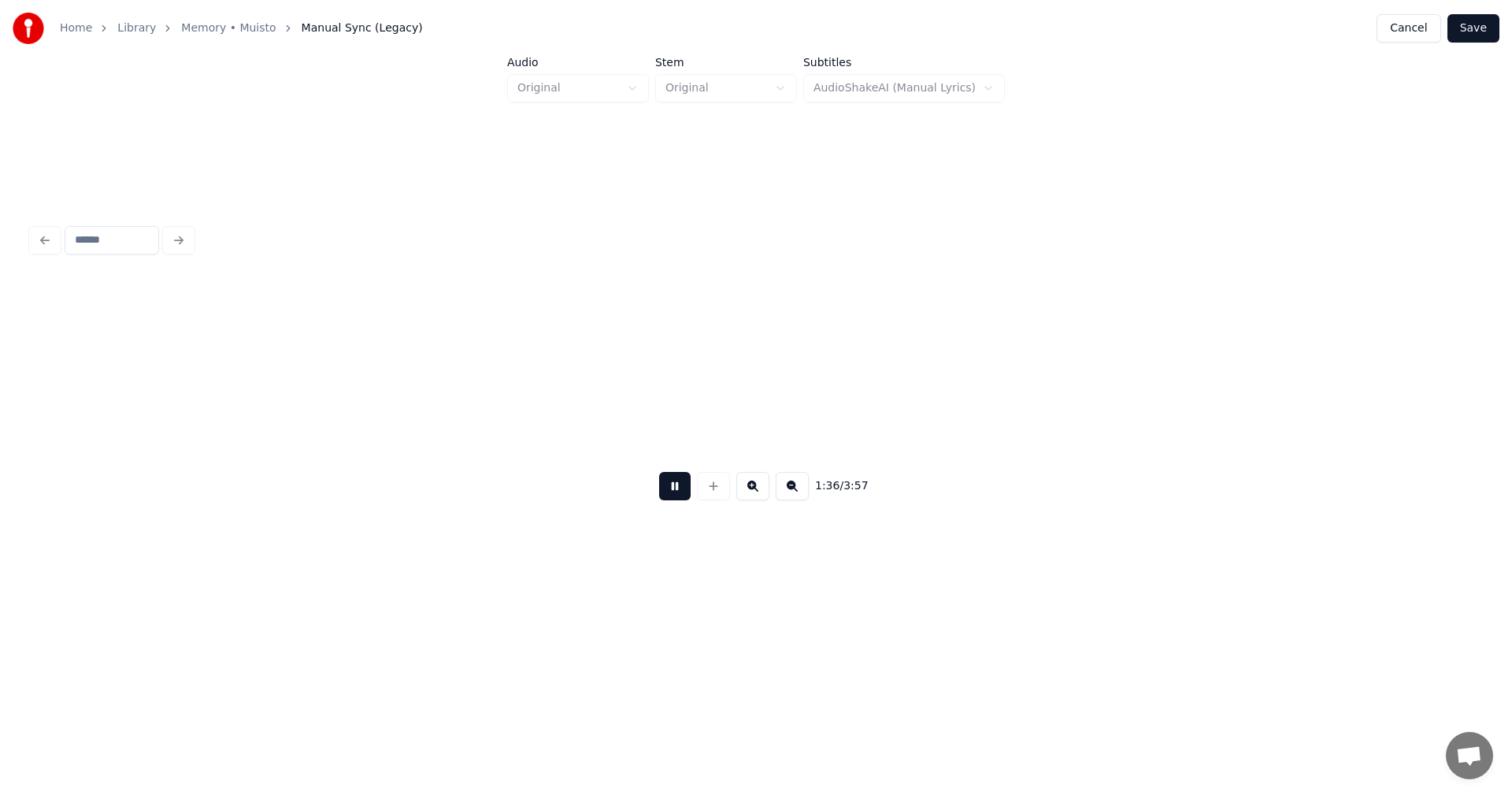
scroll to position [0, 30237]
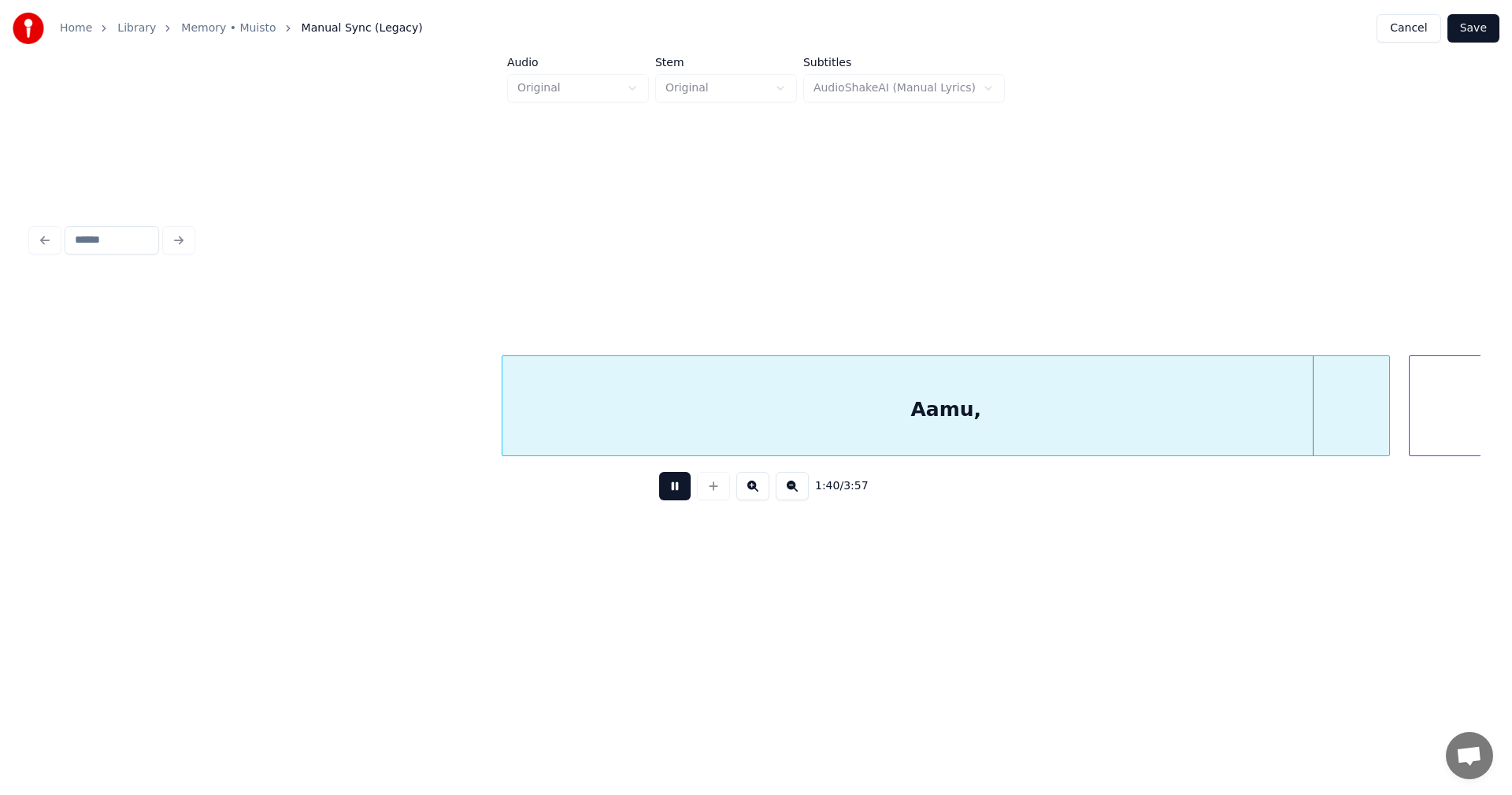
click at [671, 496] on button at bounding box center [675, 486] width 32 height 28
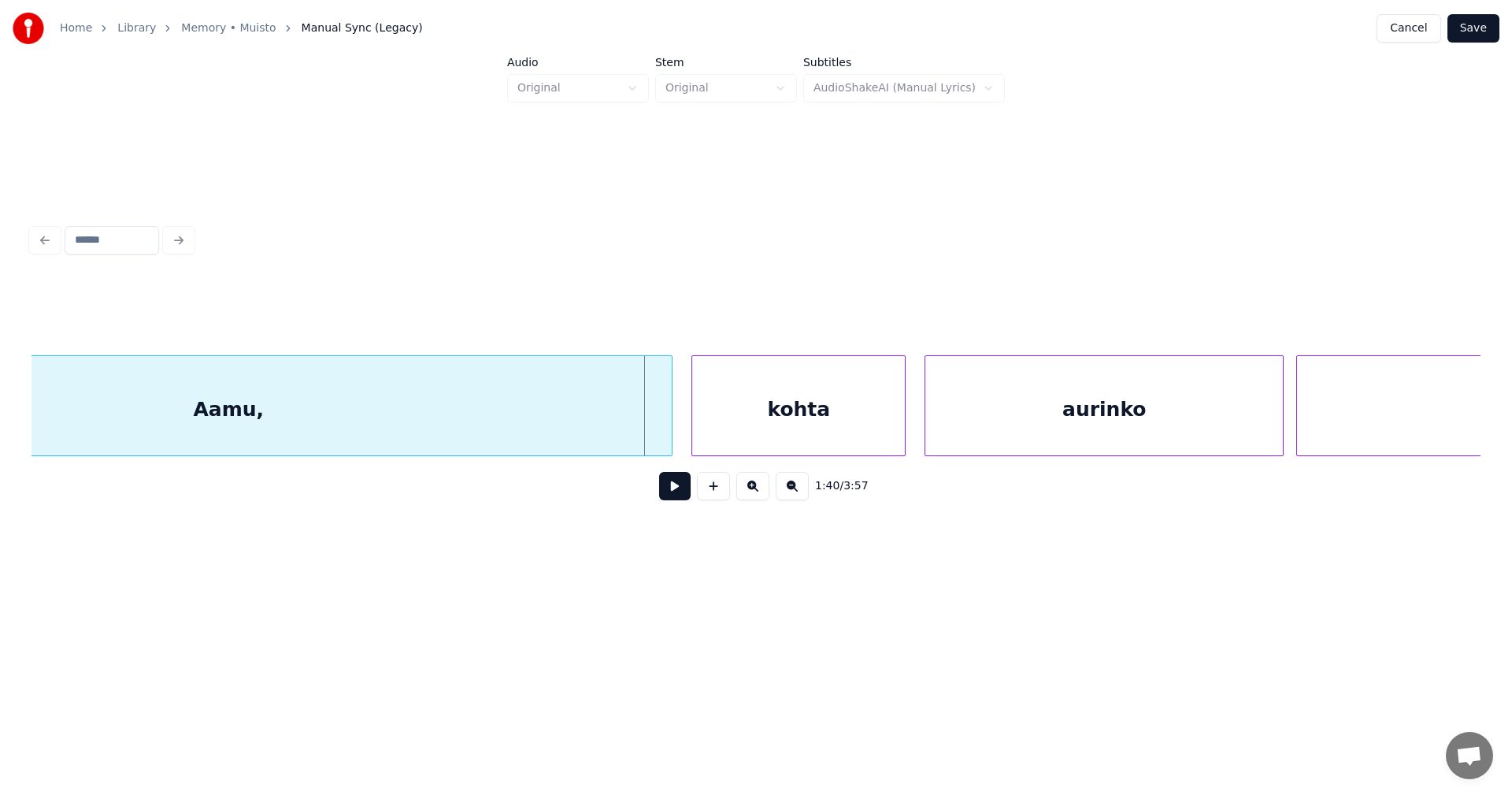
scroll to position [0, 30961]
click at [642, 430] on div at bounding box center [645, 405] width 5 height 100
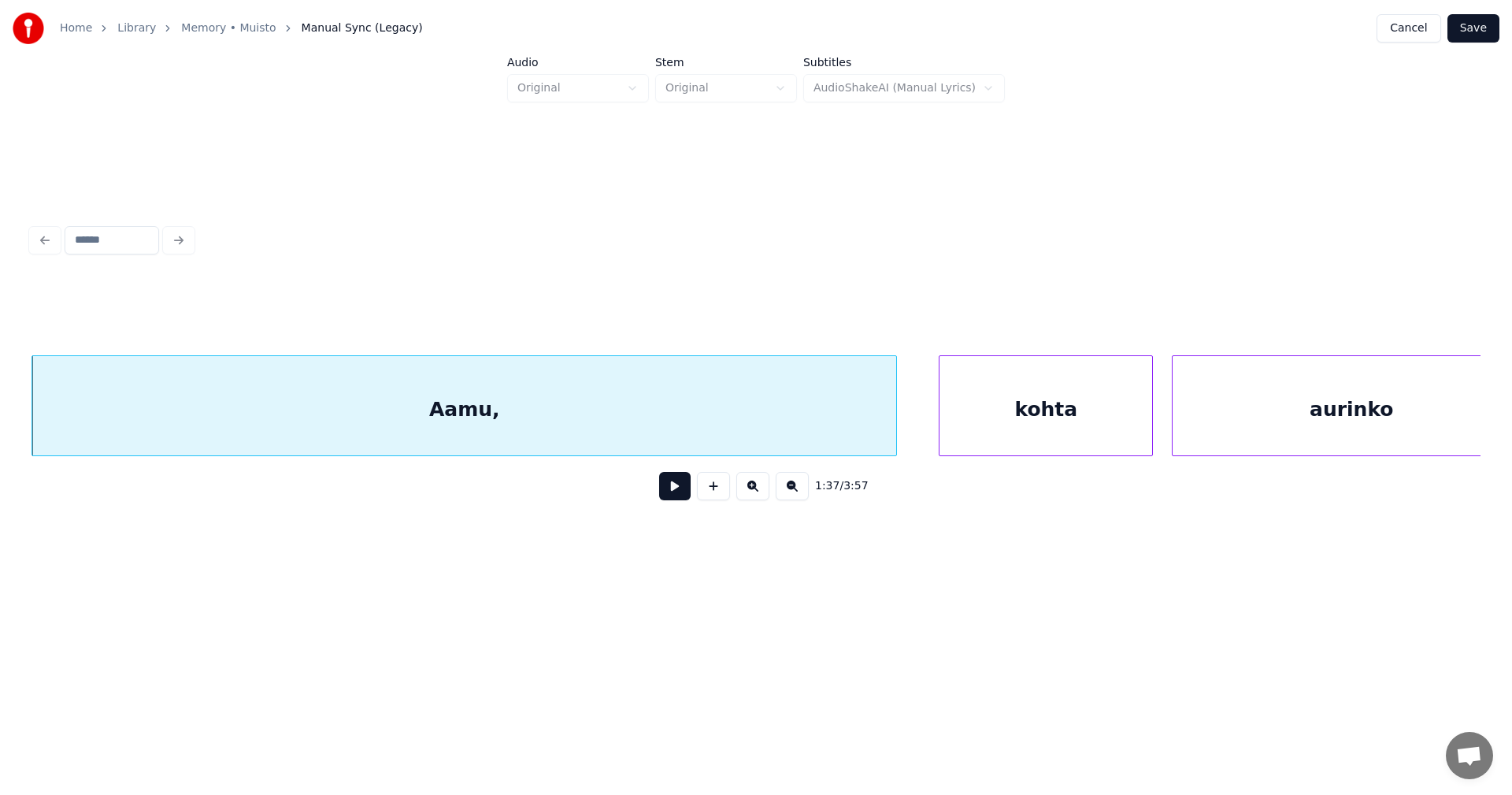
click at [985, 415] on div "kohta" at bounding box center [1046, 410] width 213 height 107
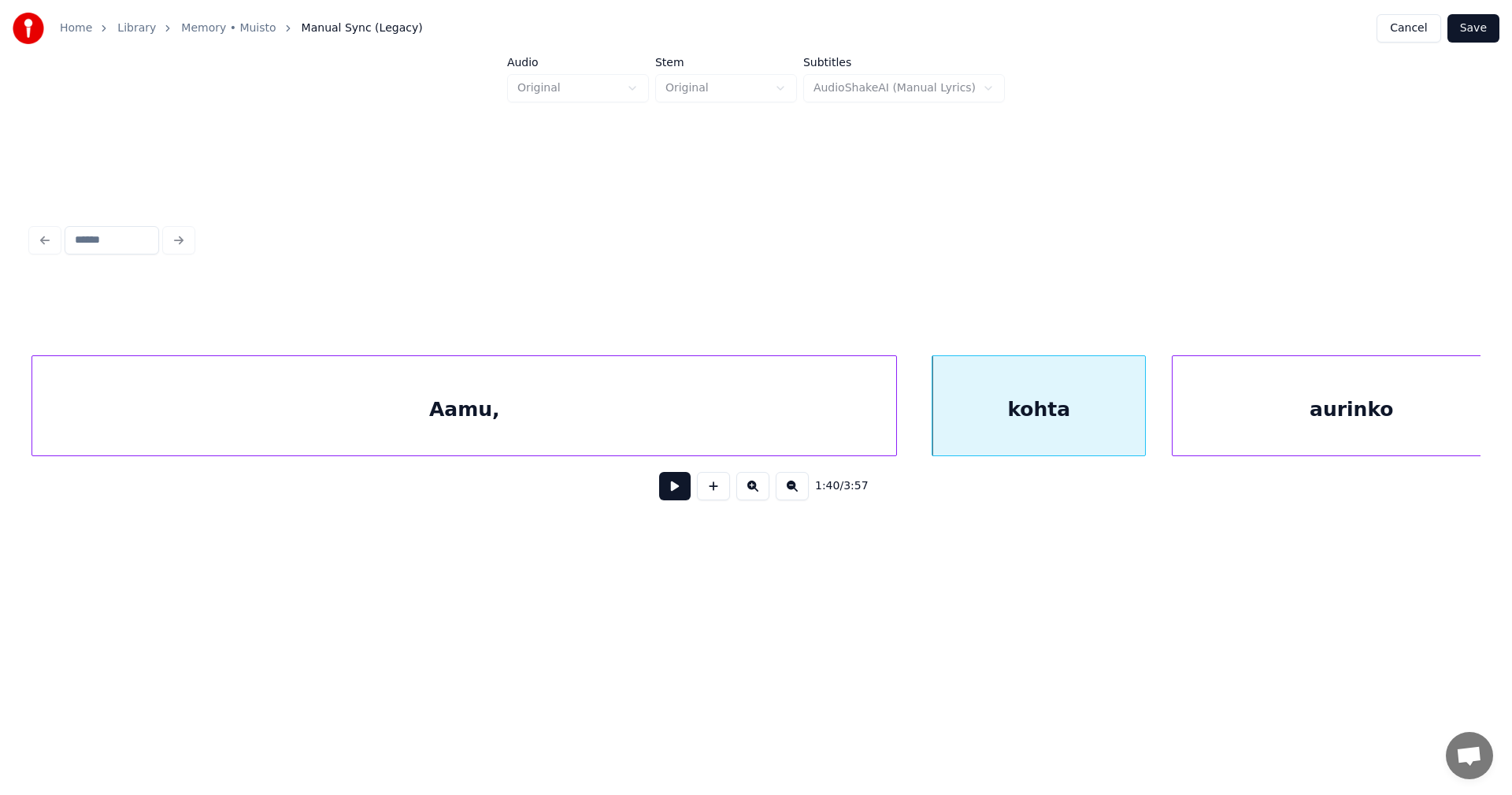
click at [665, 498] on button at bounding box center [675, 486] width 32 height 28
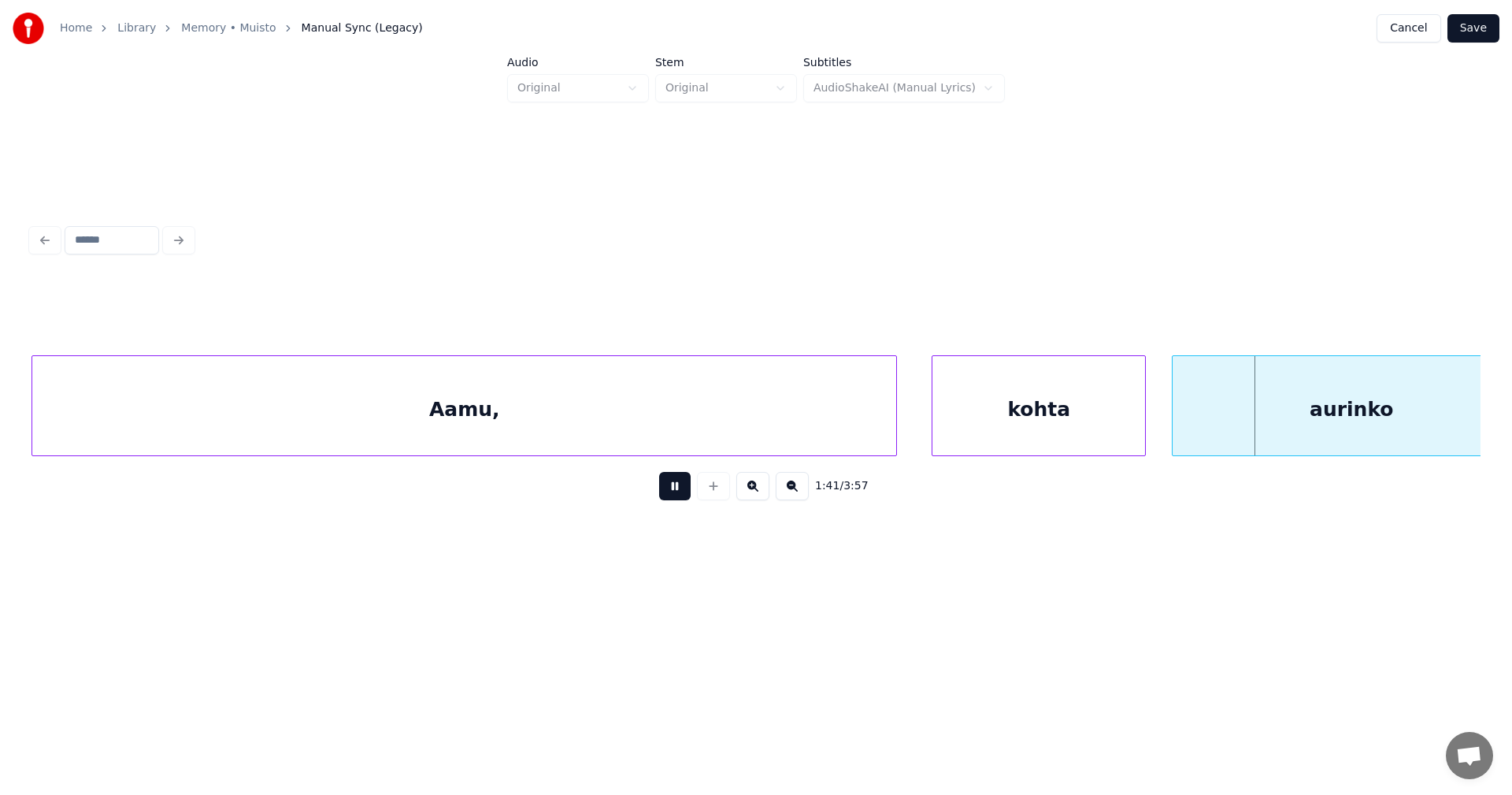
click at [668, 496] on button at bounding box center [675, 486] width 32 height 28
click at [1108, 416] on div "kohta" at bounding box center [1039, 410] width 213 height 107
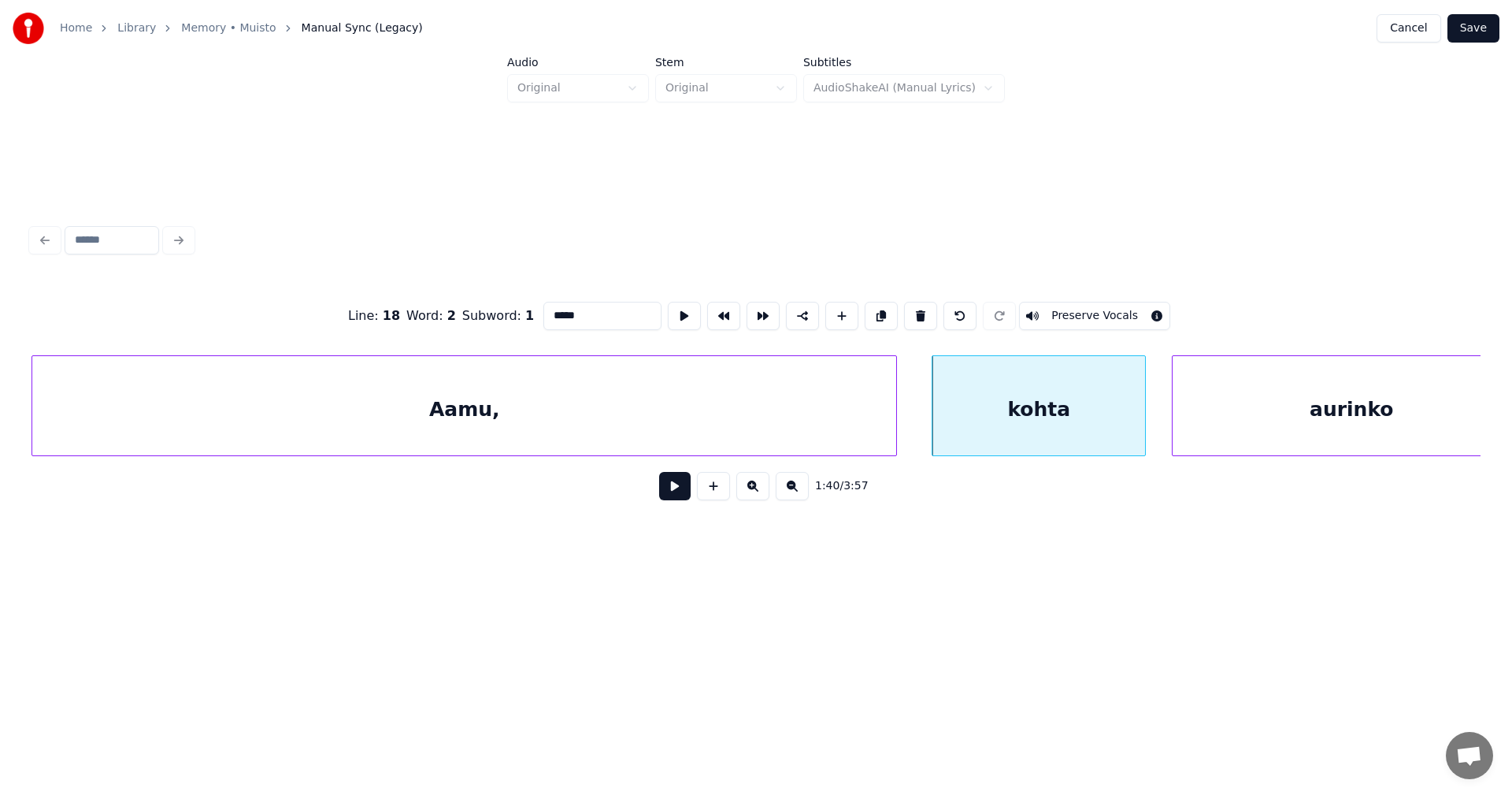
click at [667, 495] on button at bounding box center [675, 486] width 32 height 28
click at [671, 492] on button at bounding box center [675, 486] width 32 height 28
click at [1478, 457] on div "1:40 / 3:57" at bounding box center [756, 366] width 1462 height 312
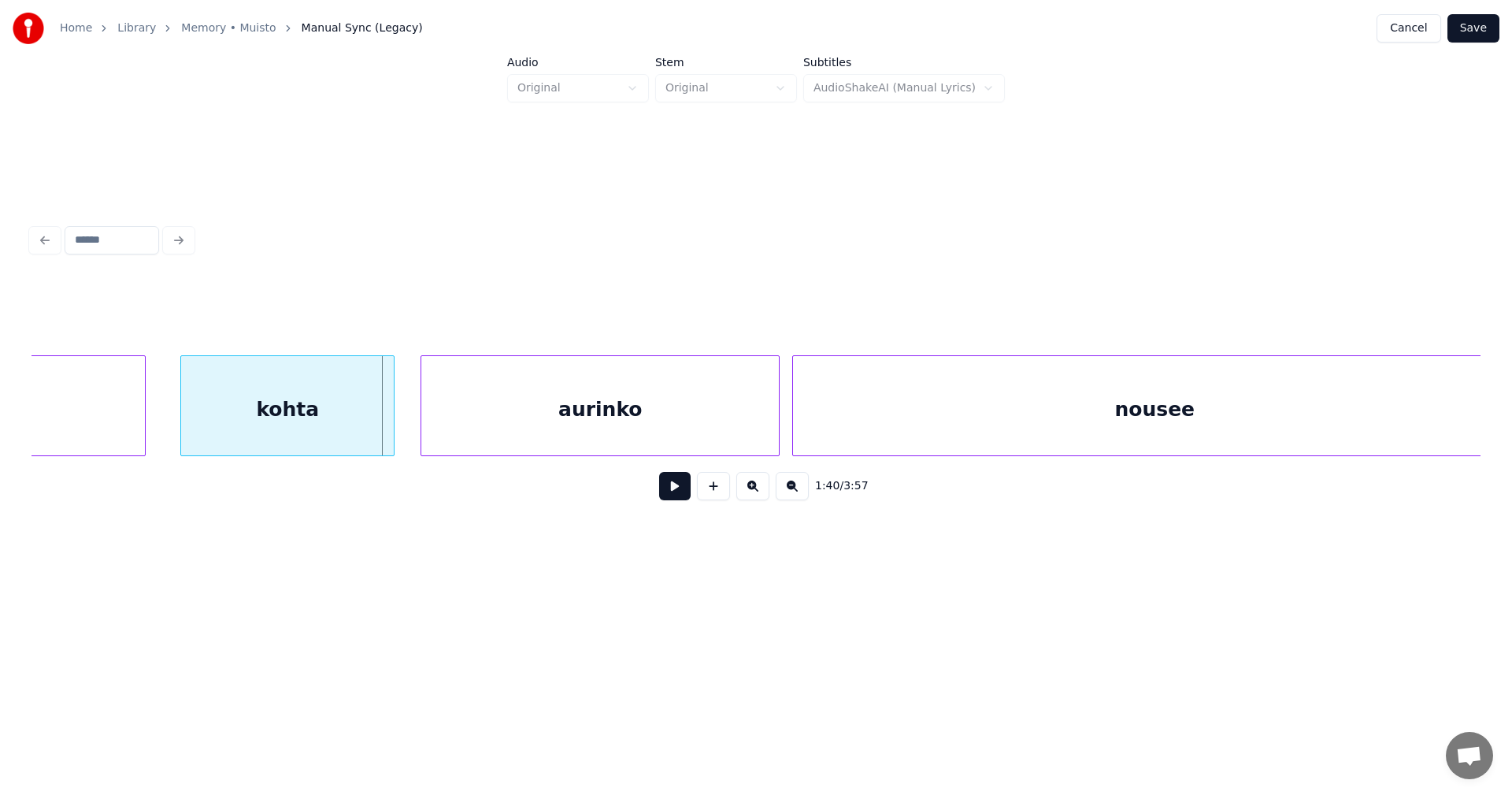
scroll to position [0, 31462]
click at [668, 431] on div "aurinko" at bounding box center [587, 410] width 357 height 107
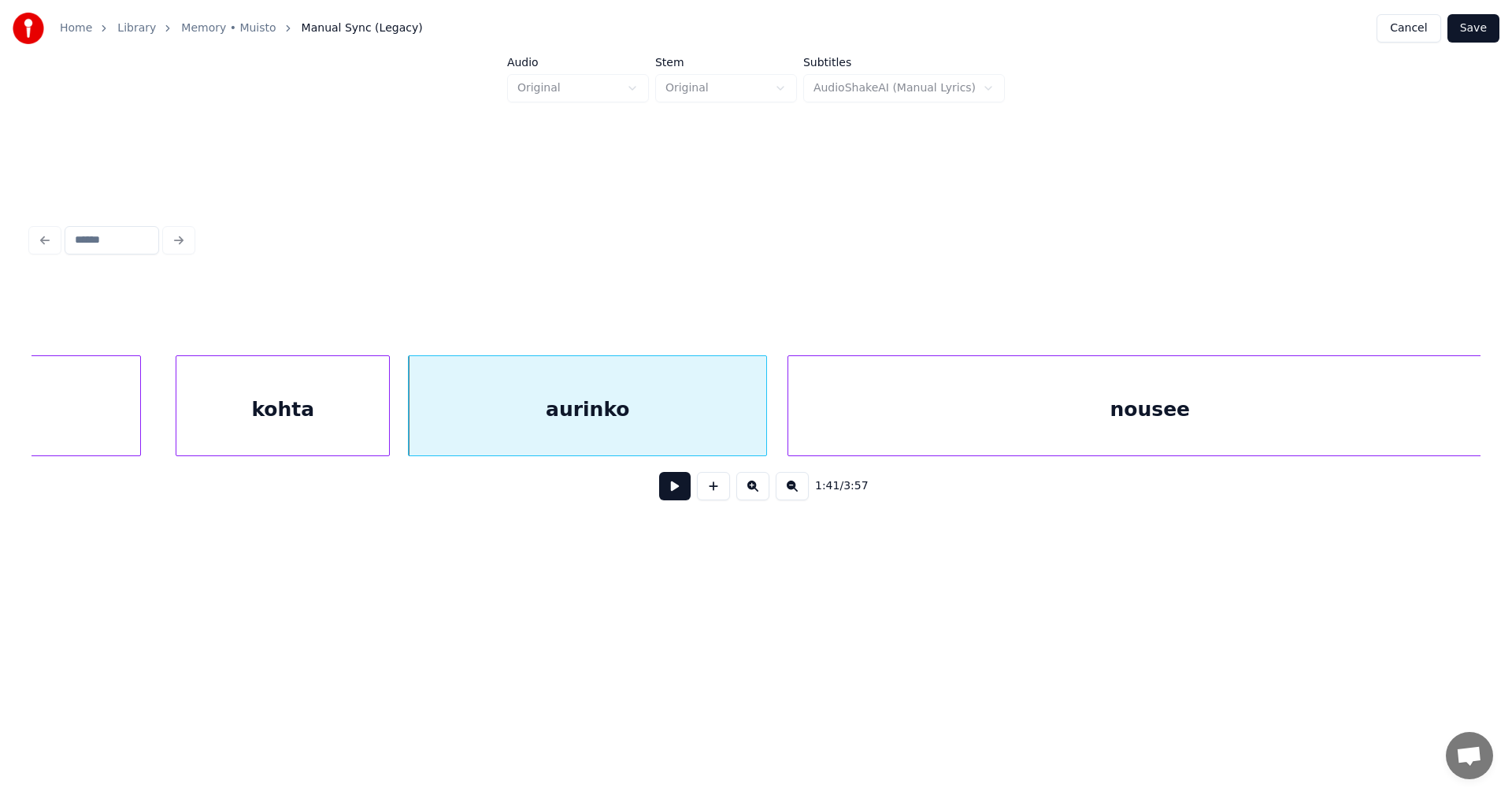
click at [664, 498] on button at bounding box center [675, 486] width 32 height 28
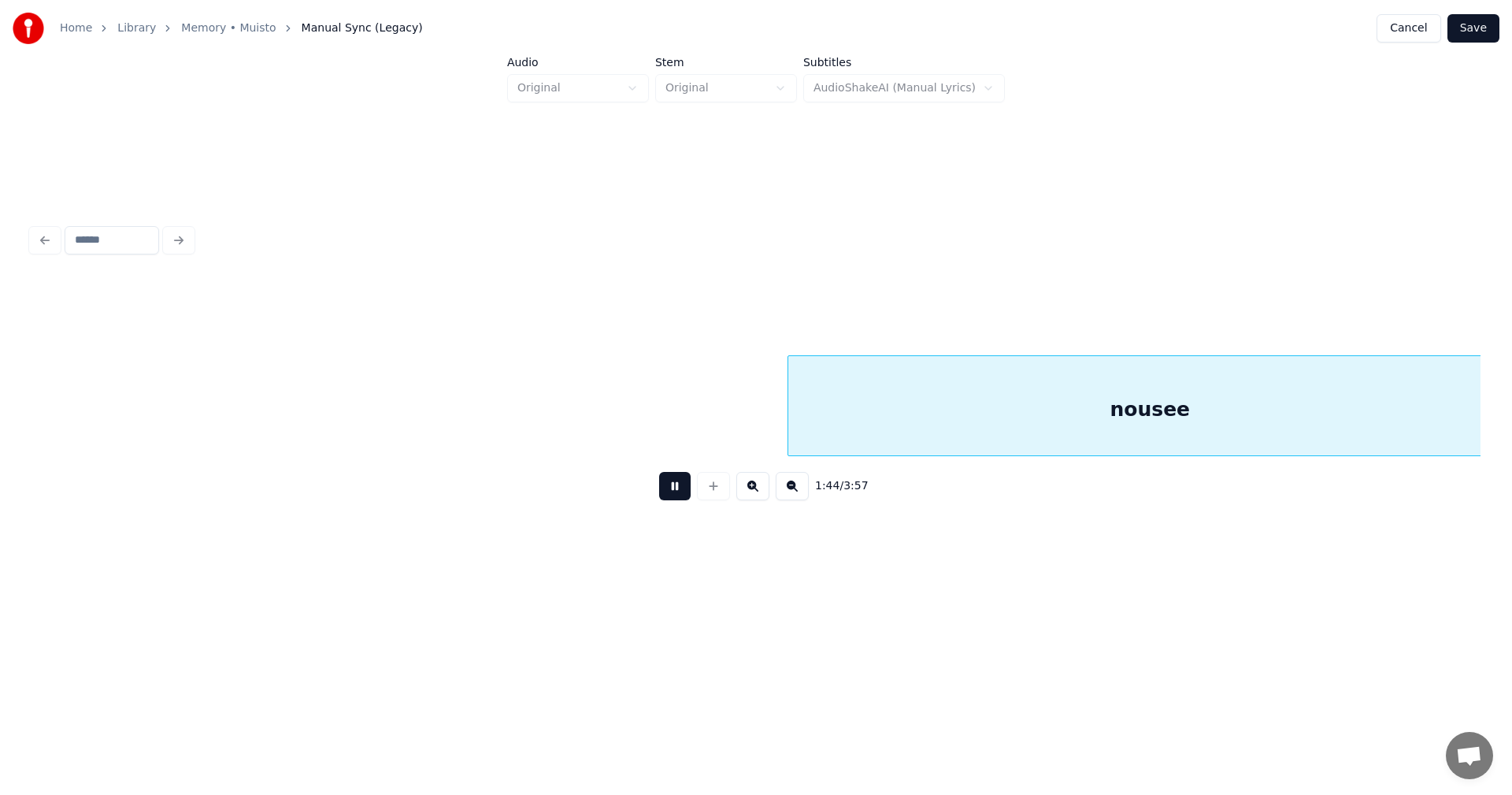
scroll to position [0, 32913]
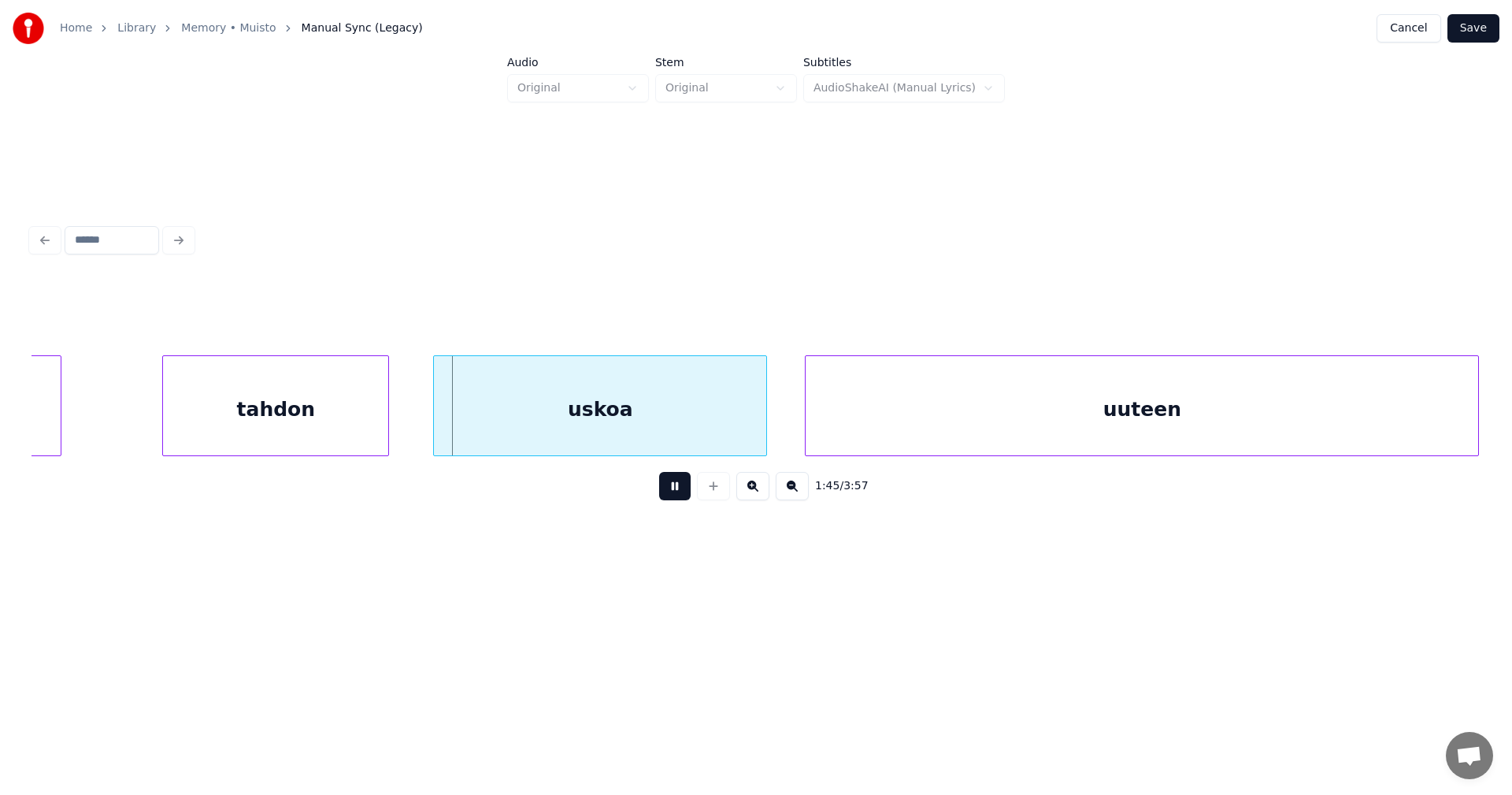
drag, startPoint x: 667, startPoint y: 495, endPoint x: 661, endPoint y: 485, distance: 11.7
click at [666, 493] on button at bounding box center [675, 486] width 32 height 28
click at [643, 429] on div "uskoa" at bounding box center [589, 410] width 332 height 107
click at [660, 494] on button at bounding box center [675, 486] width 32 height 28
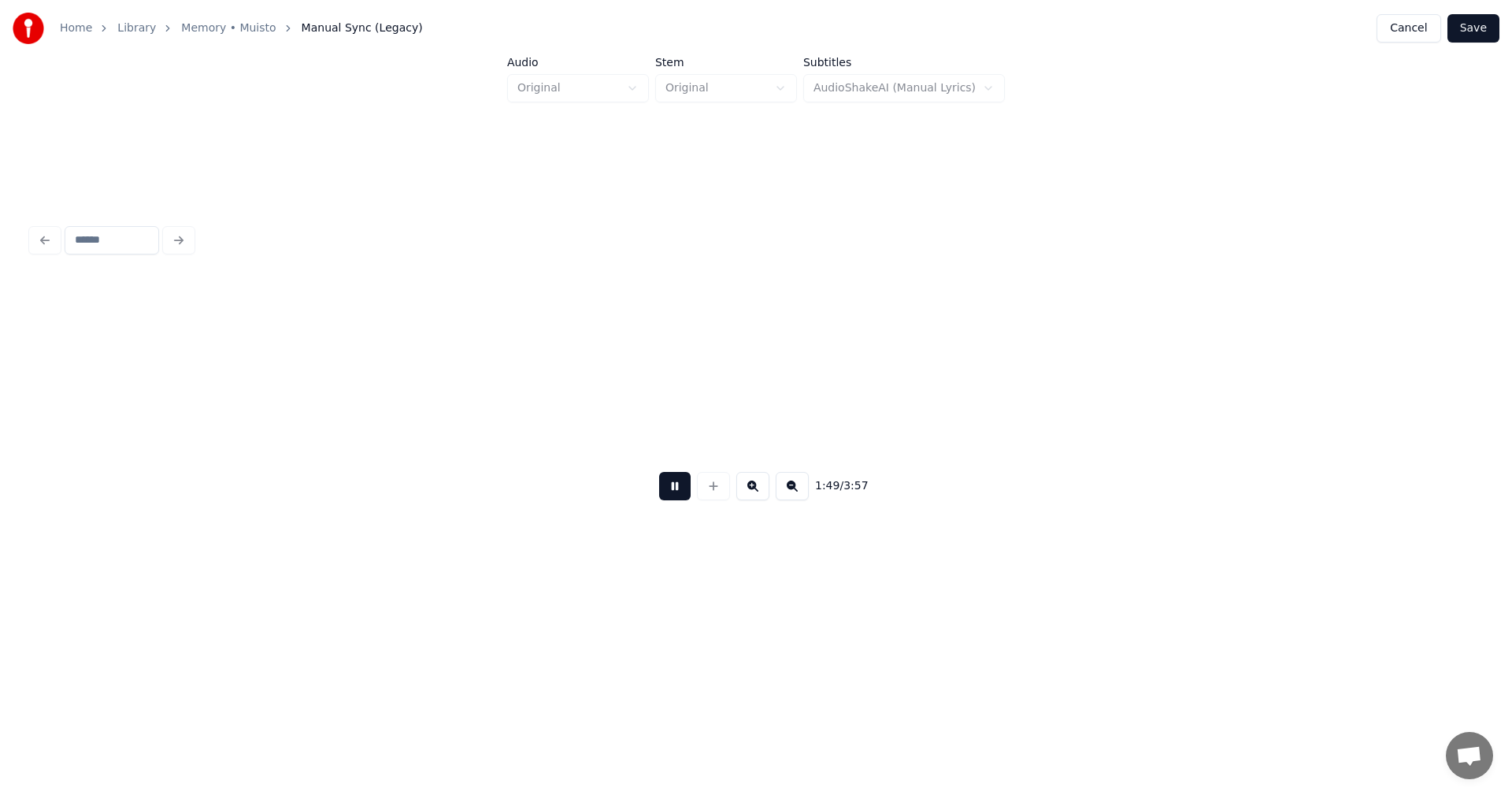
scroll to position [0, 34364]
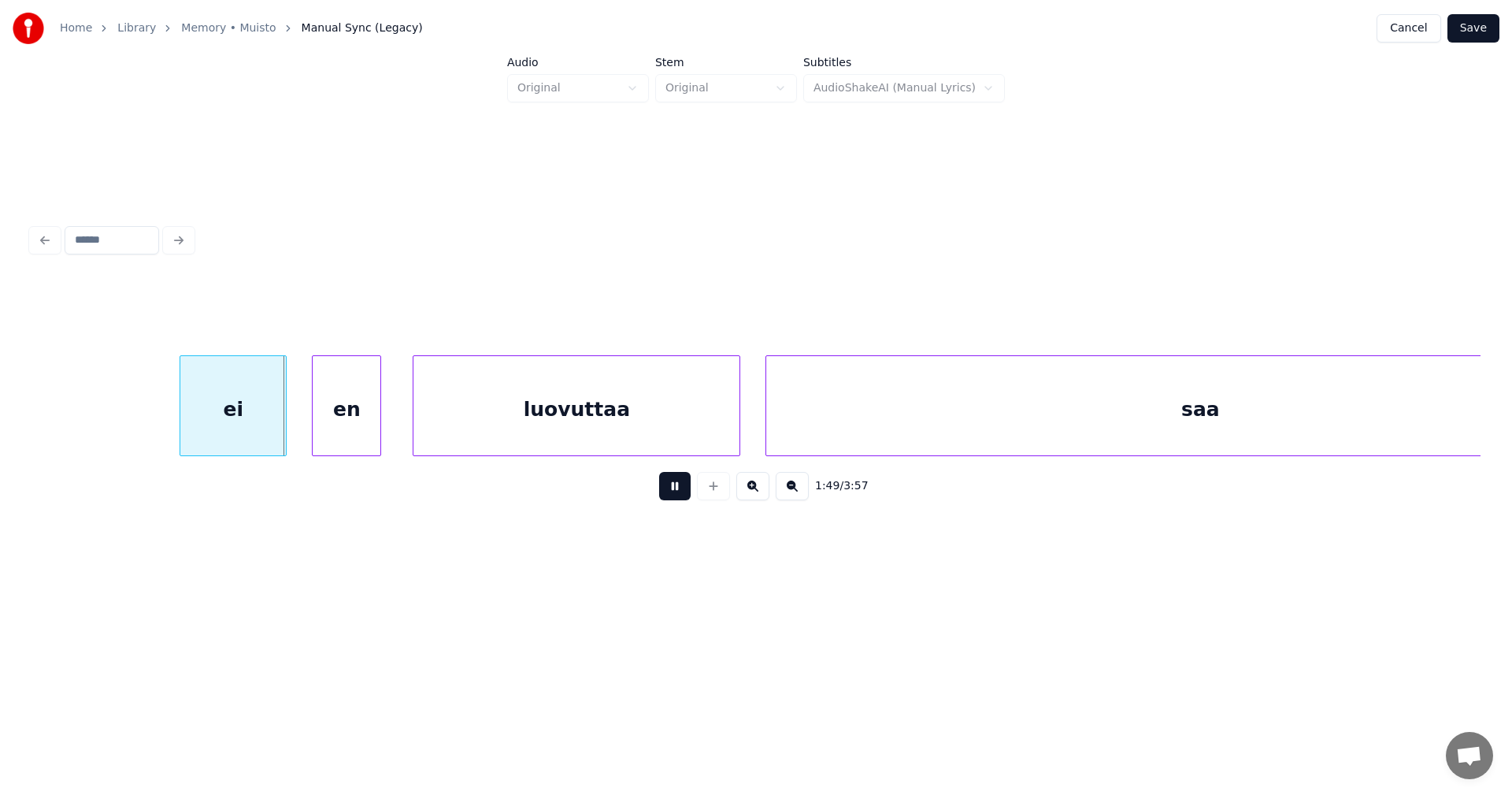
click at [670, 495] on button at bounding box center [675, 486] width 32 height 28
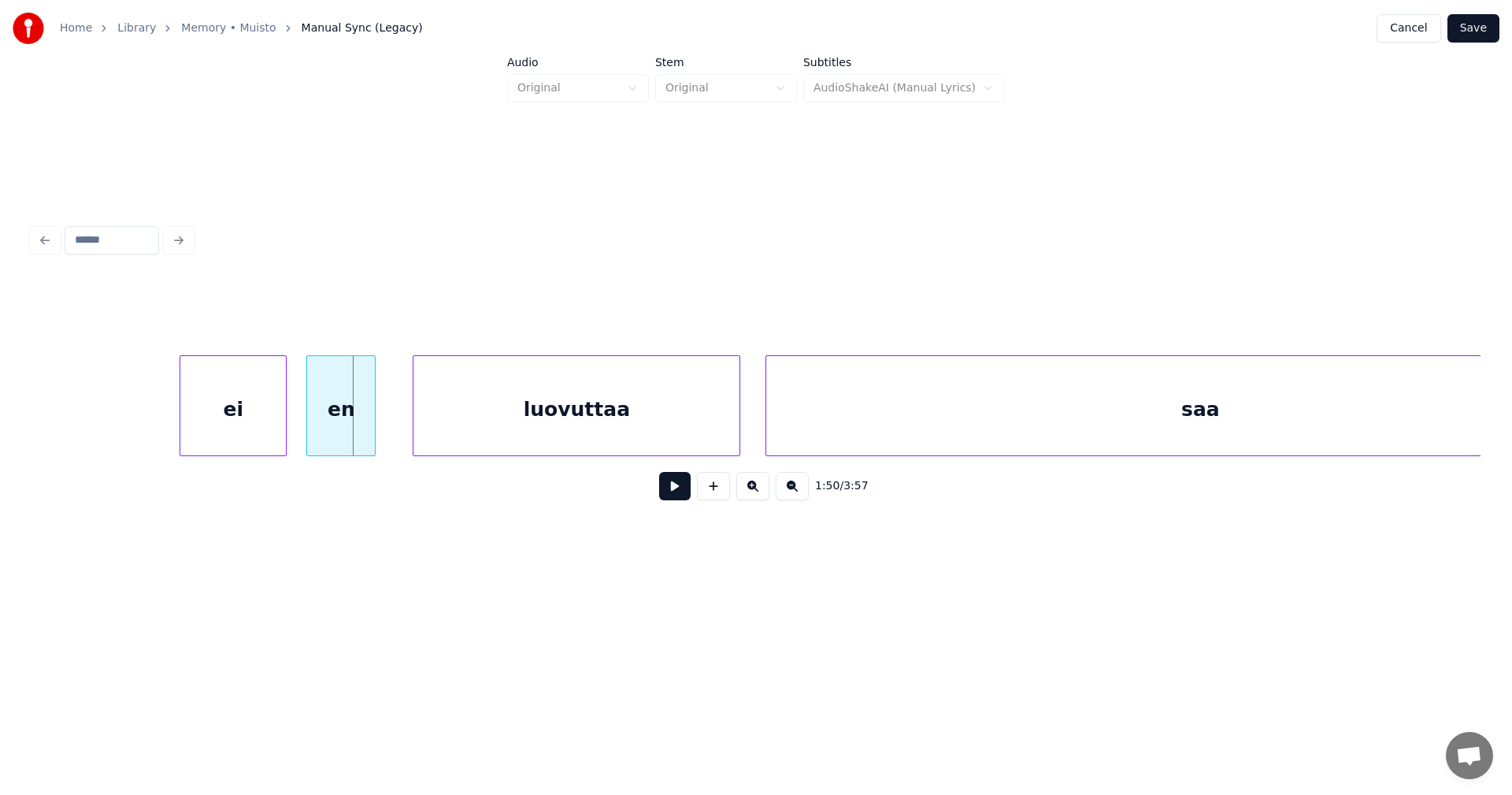
click at [357, 424] on div "en" at bounding box center [341, 410] width 68 height 107
click at [268, 433] on div "ei" at bounding box center [228, 410] width 105 height 107
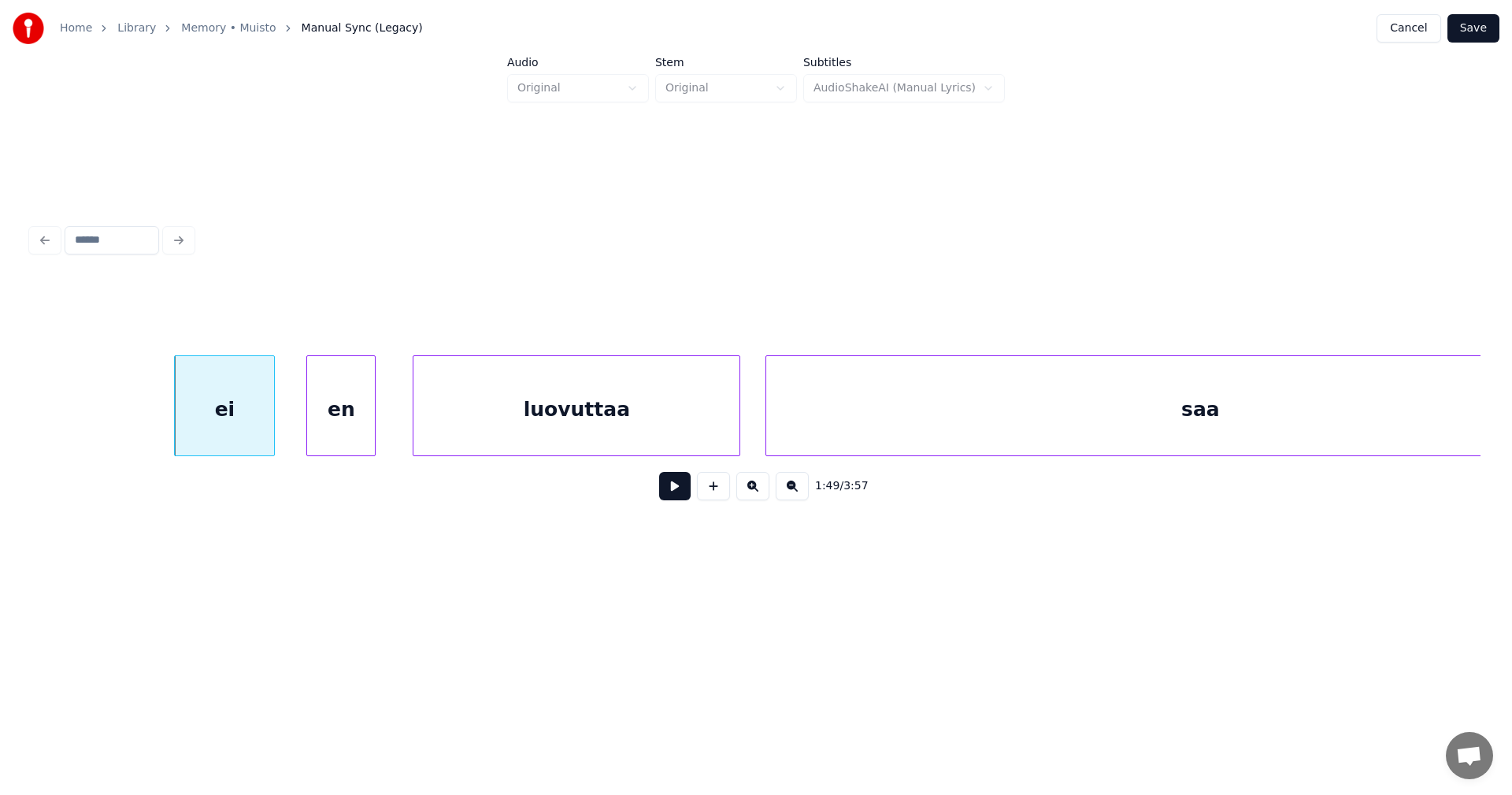
click at [271, 436] on div at bounding box center [272, 405] width 5 height 100
click at [673, 499] on button at bounding box center [675, 486] width 32 height 28
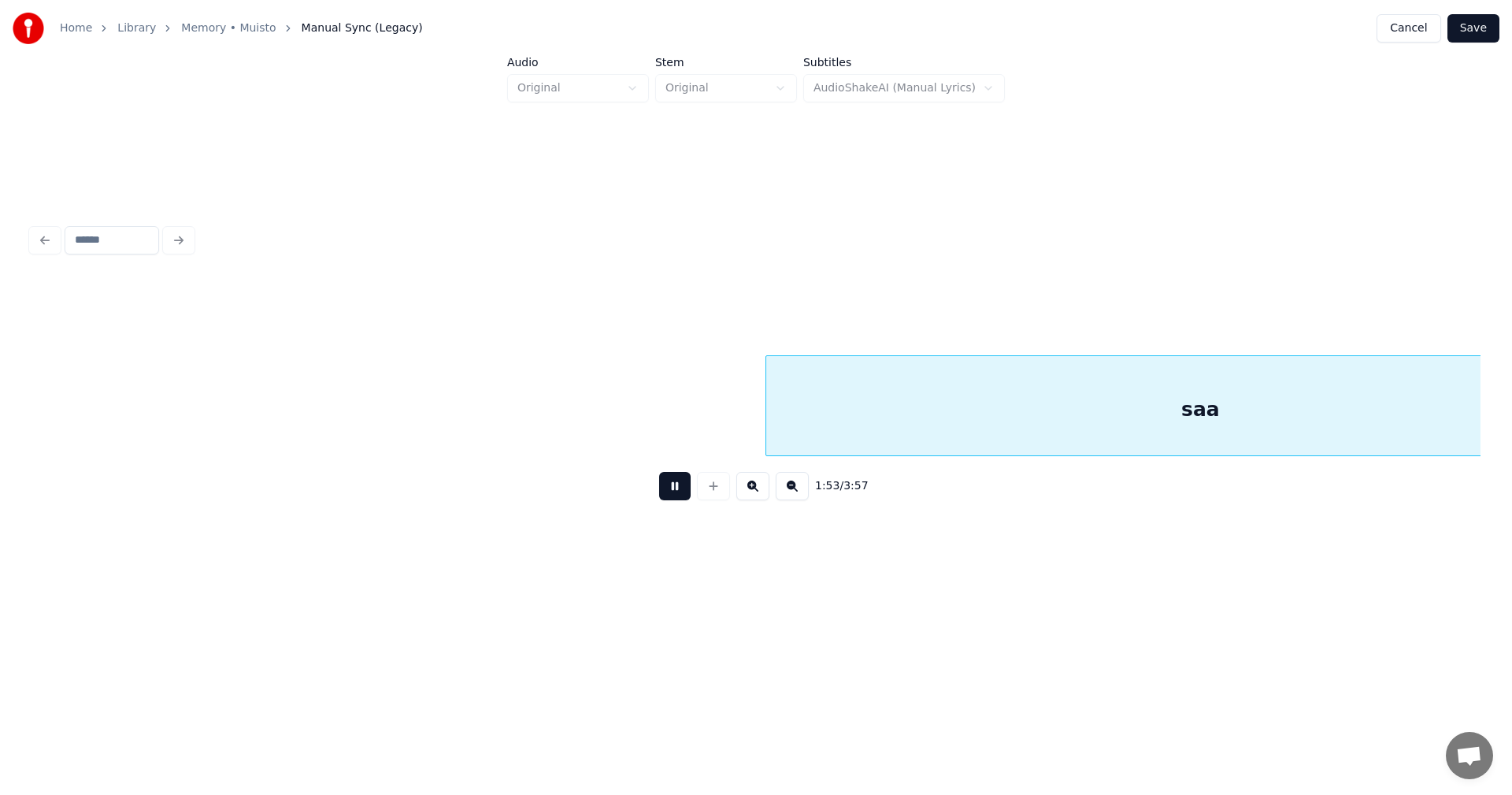
scroll to position [0, 35814]
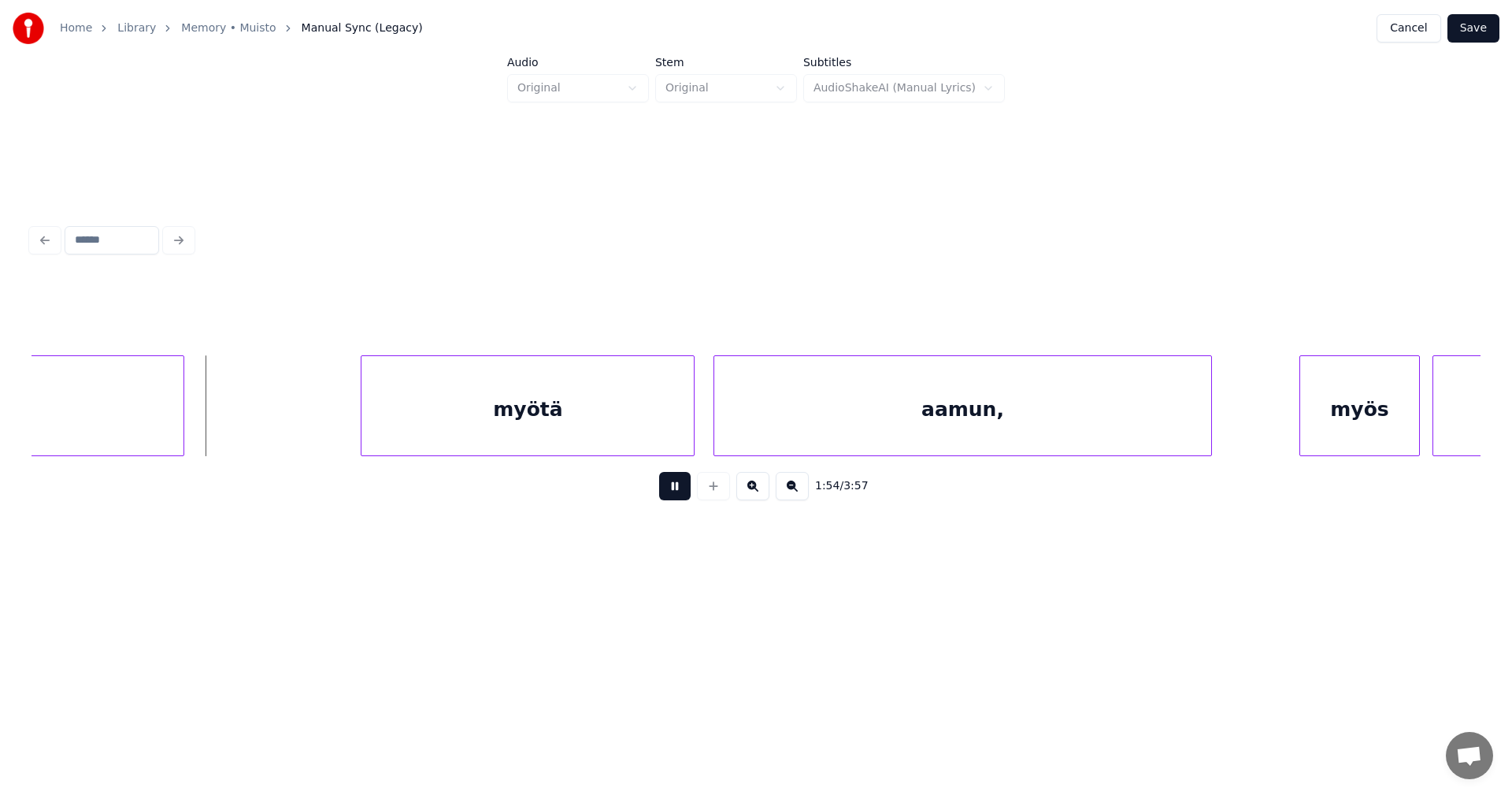
drag, startPoint x: 676, startPoint y: 498, endPoint x: 558, endPoint y: 531, distance: 122.5
click at [676, 495] on button at bounding box center [675, 486] width 32 height 28
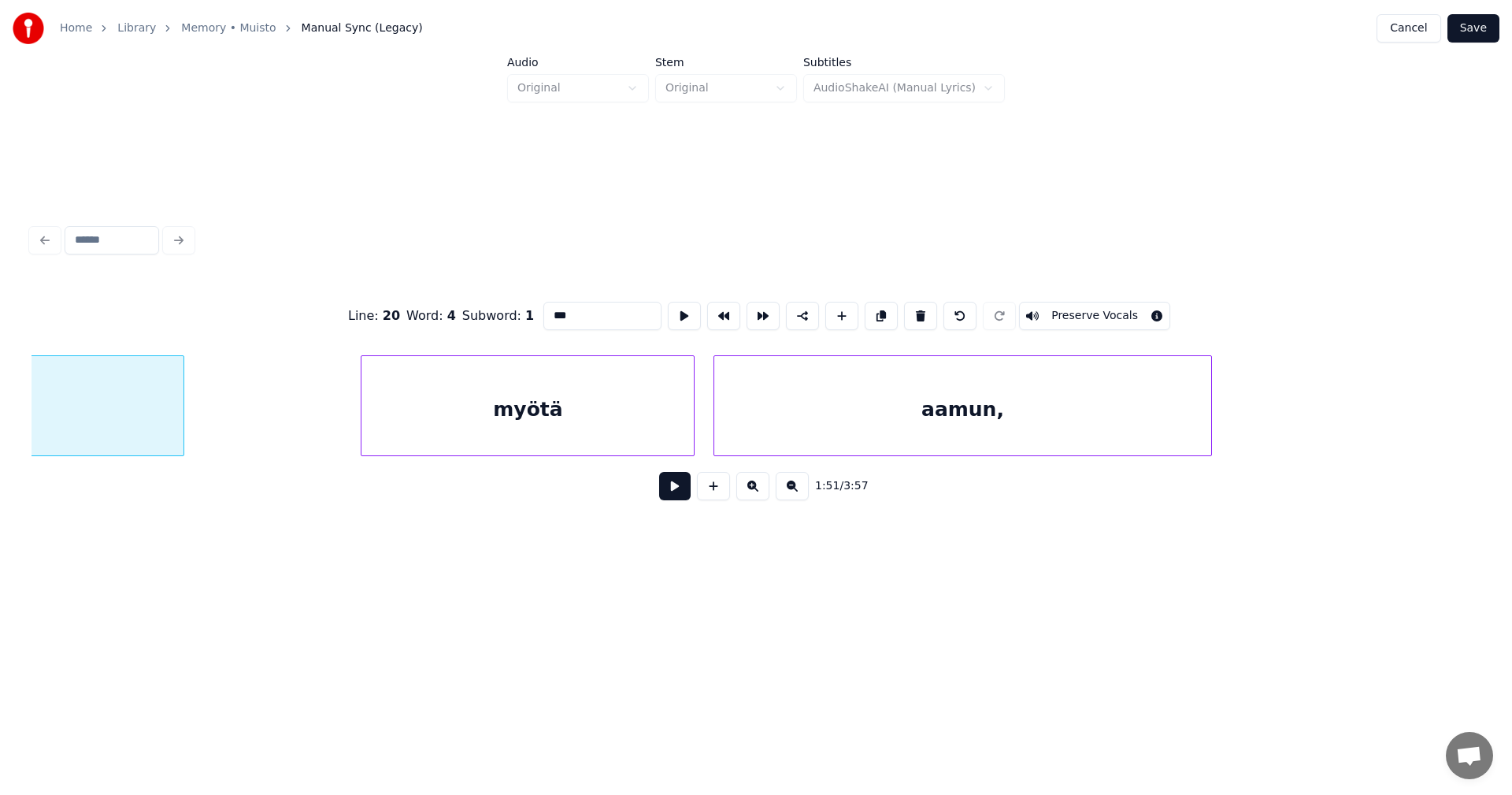
scroll to position [0, 35097]
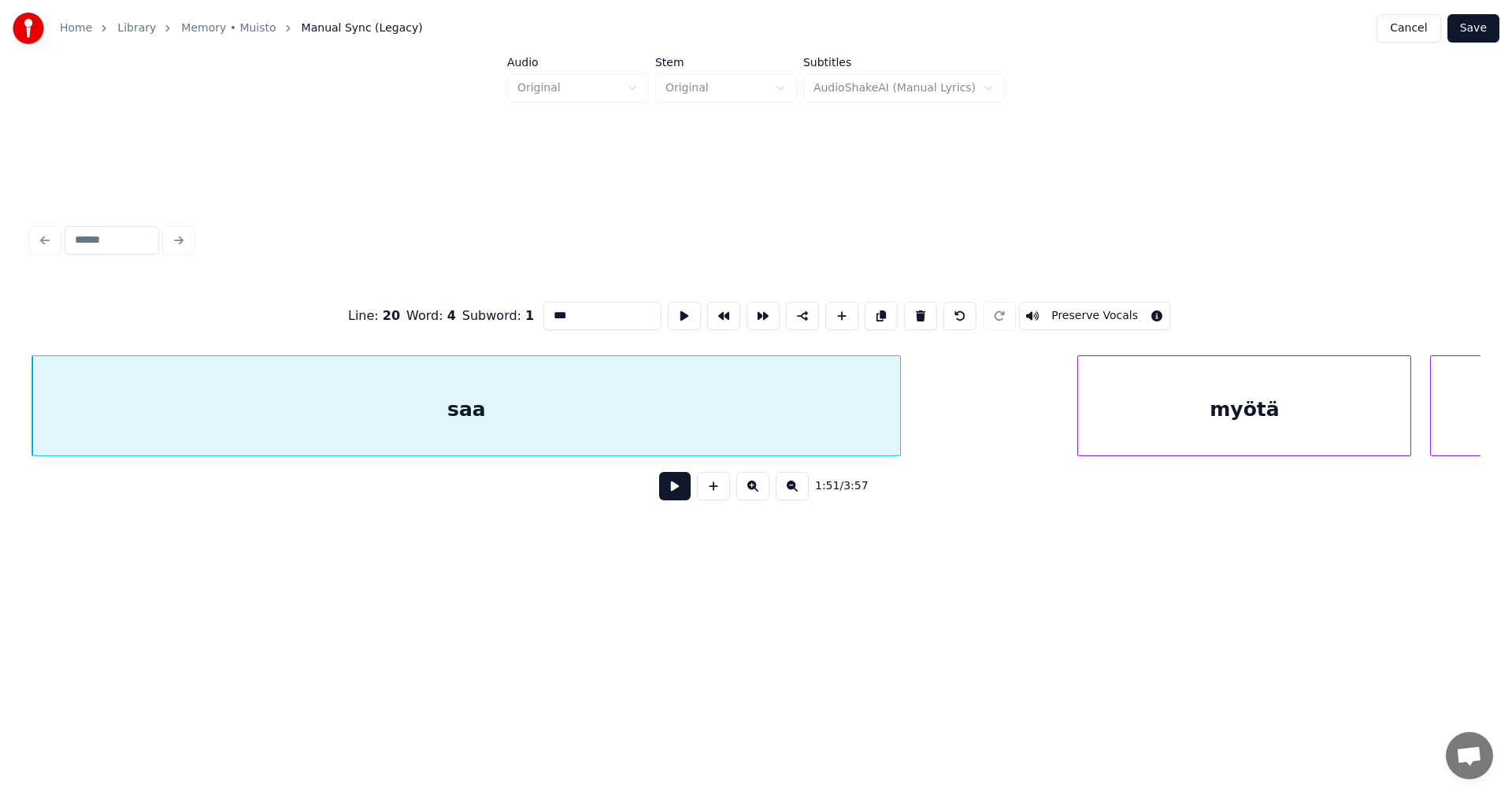
click at [589, 312] on input "***" at bounding box center [602, 316] width 118 height 28
click at [1155, 426] on div "myötä" at bounding box center [1236, 410] width 332 height 107
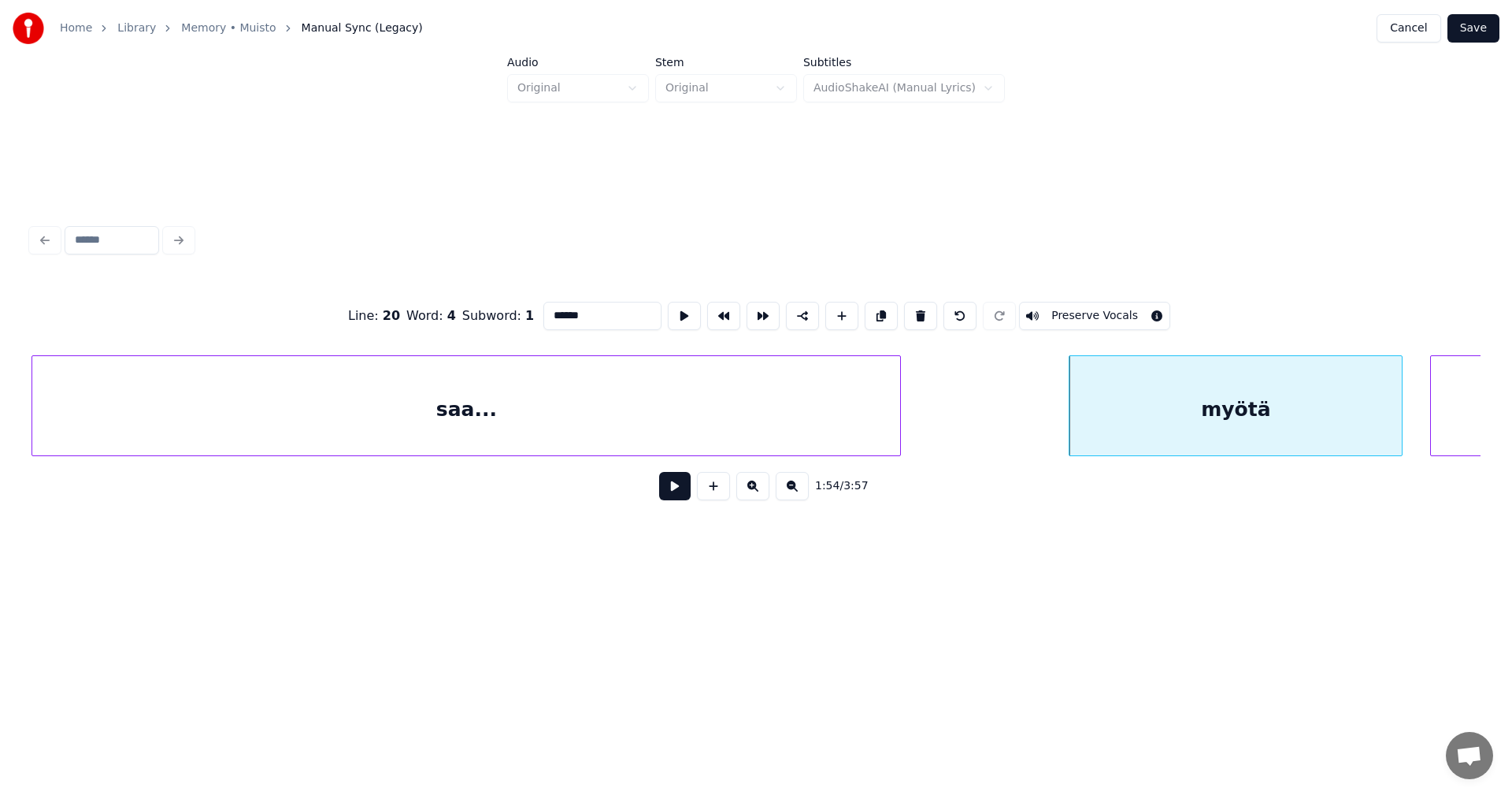
type input "******"
click at [676, 493] on button at bounding box center [675, 486] width 32 height 28
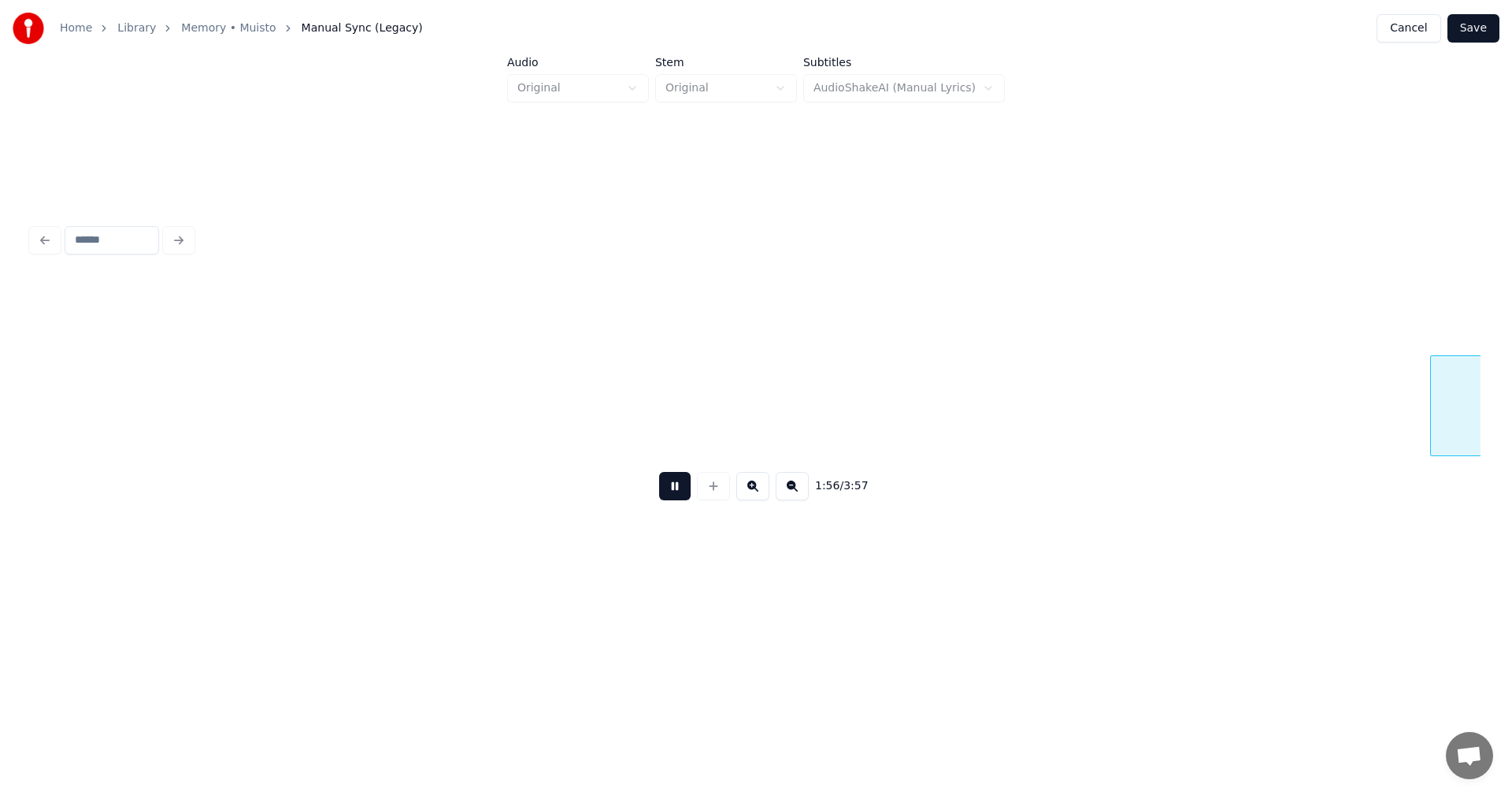
scroll to position [0, 36547]
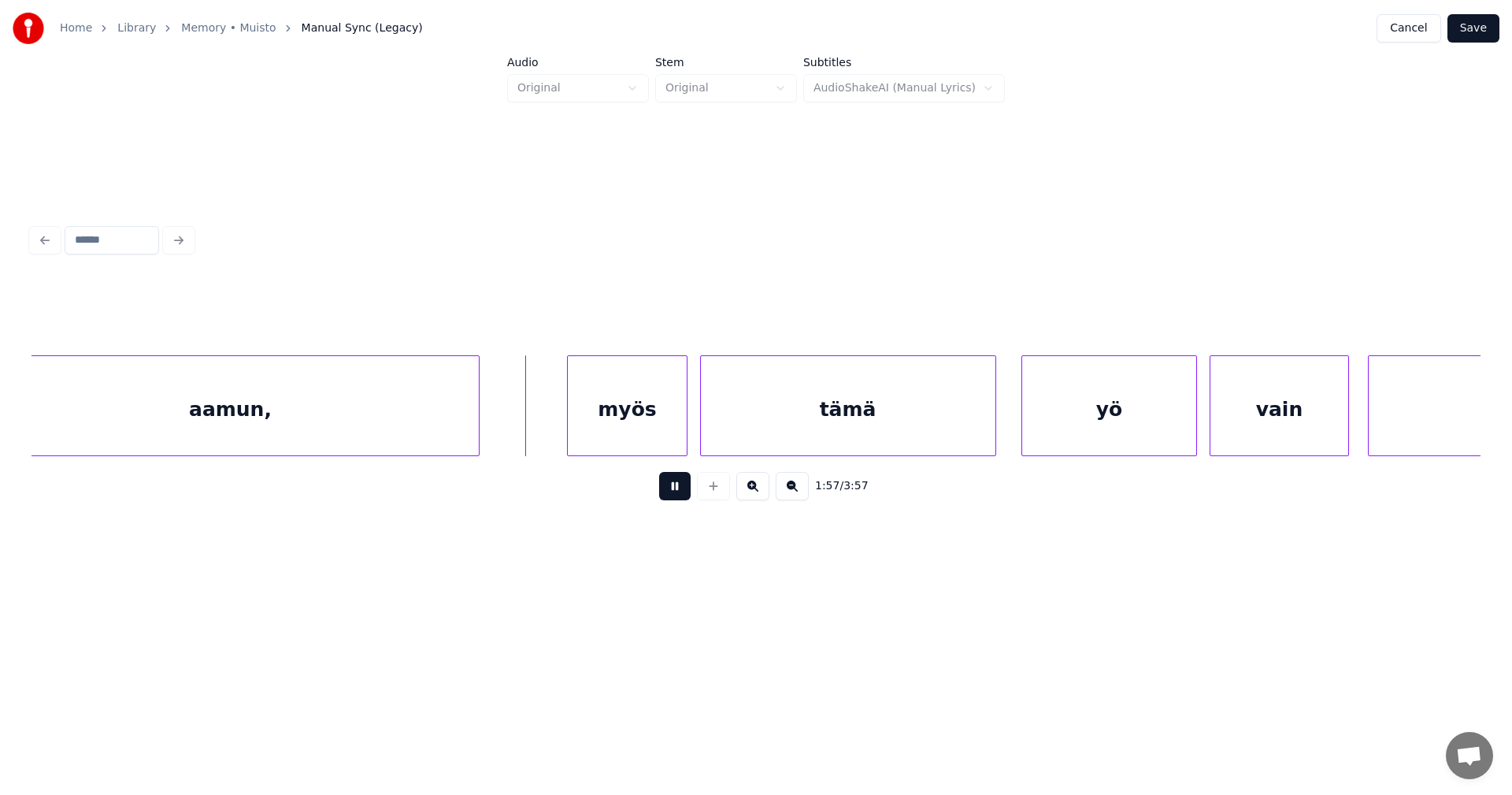
drag, startPoint x: 676, startPoint y: 495, endPoint x: 669, endPoint y: 484, distance: 13.0
click at [675, 493] on button at bounding box center [675, 486] width 32 height 28
click at [635, 435] on div "myös" at bounding box center [611, 410] width 118 height 107
click at [666, 493] on button at bounding box center [675, 486] width 32 height 28
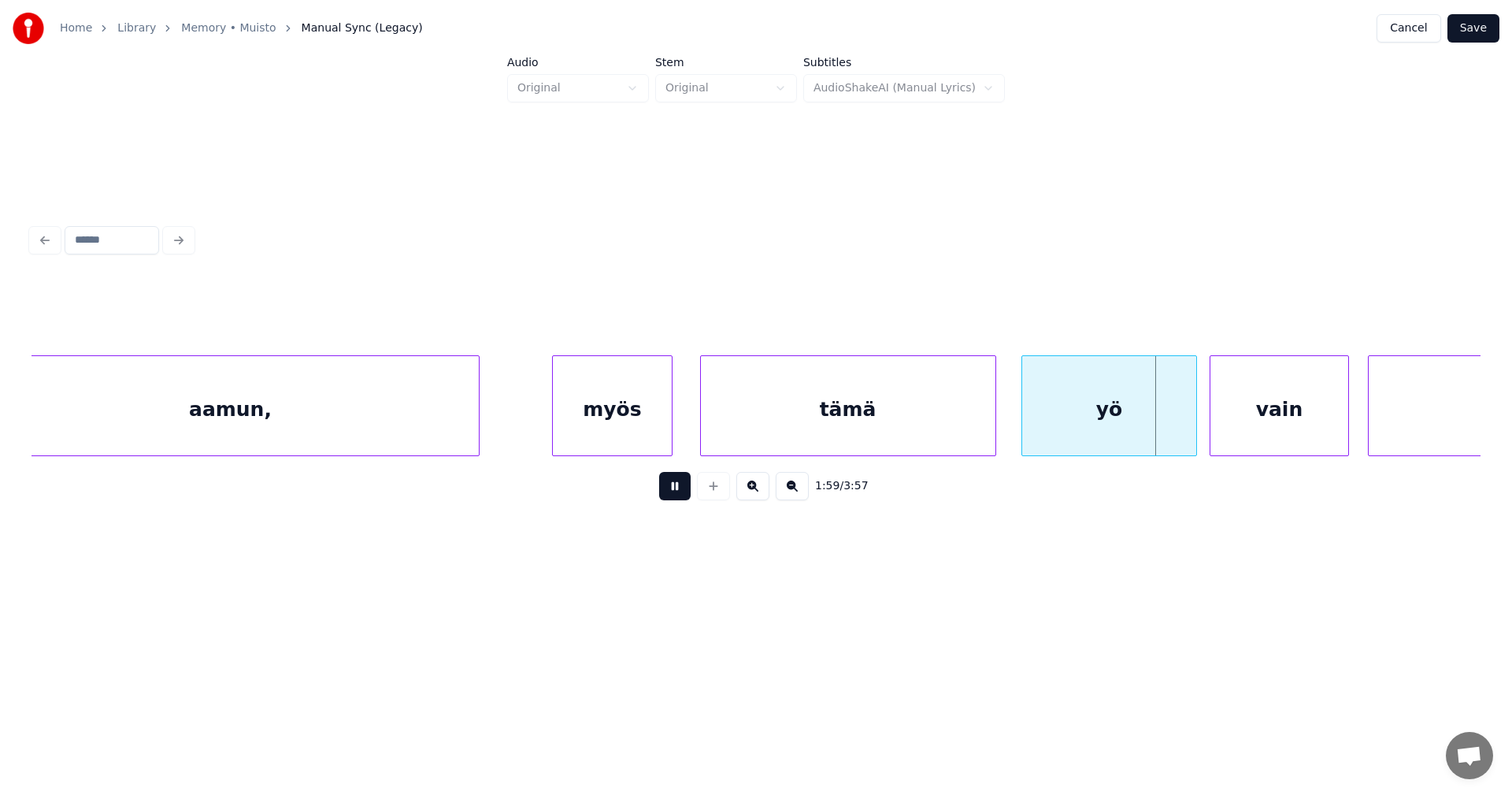
click at [671, 490] on button at bounding box center [675, 486] width 32 height 28
click at [1187, 421] on div at bounding box center [1190, 405] width 5 height 100
click at [1238, 411] on div "vain" at bounding box center [1274, 410] width 137 height 107
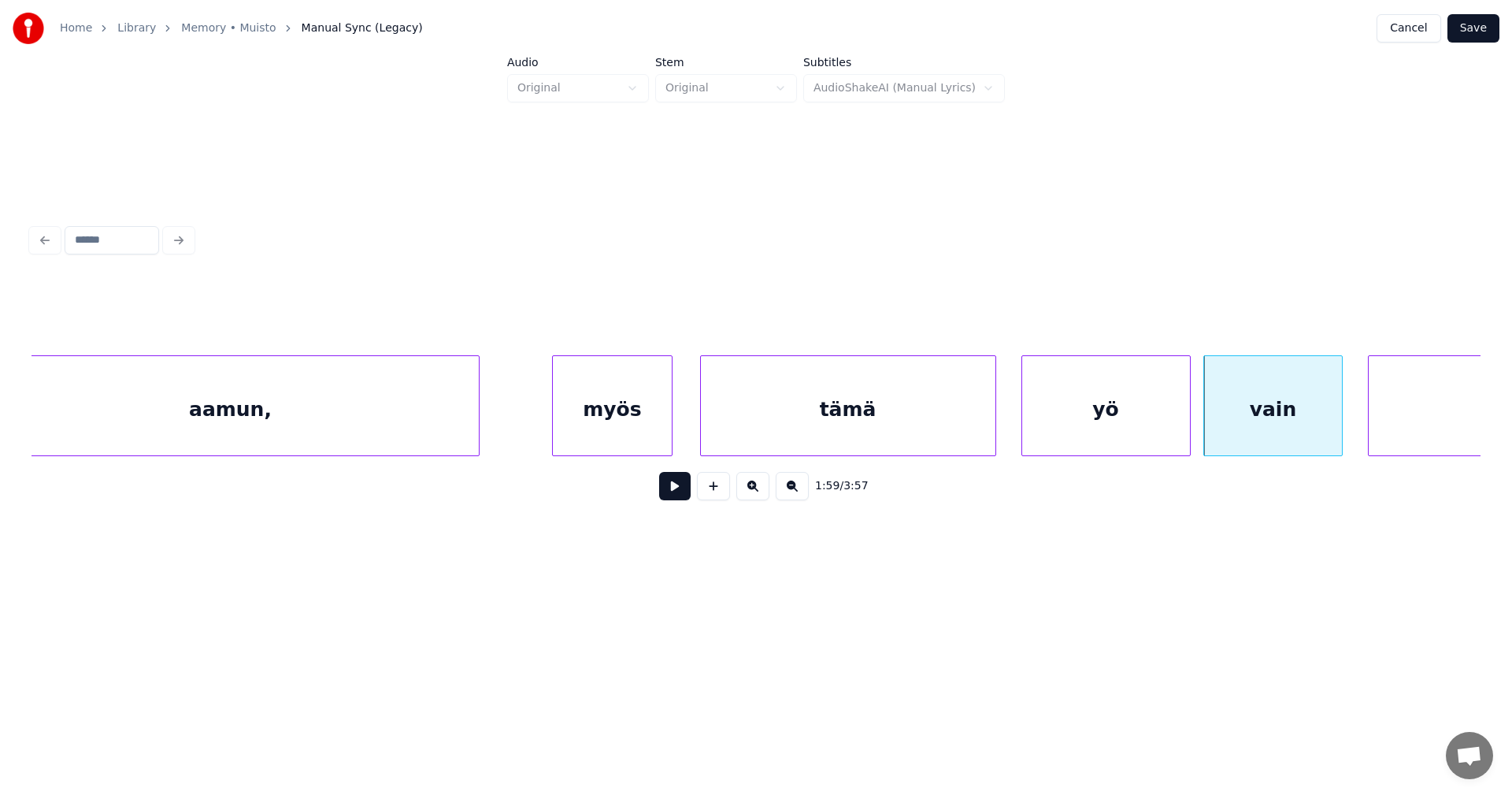
click at [672, 498] on button at bounding box center [675, 486] width 32 height 28
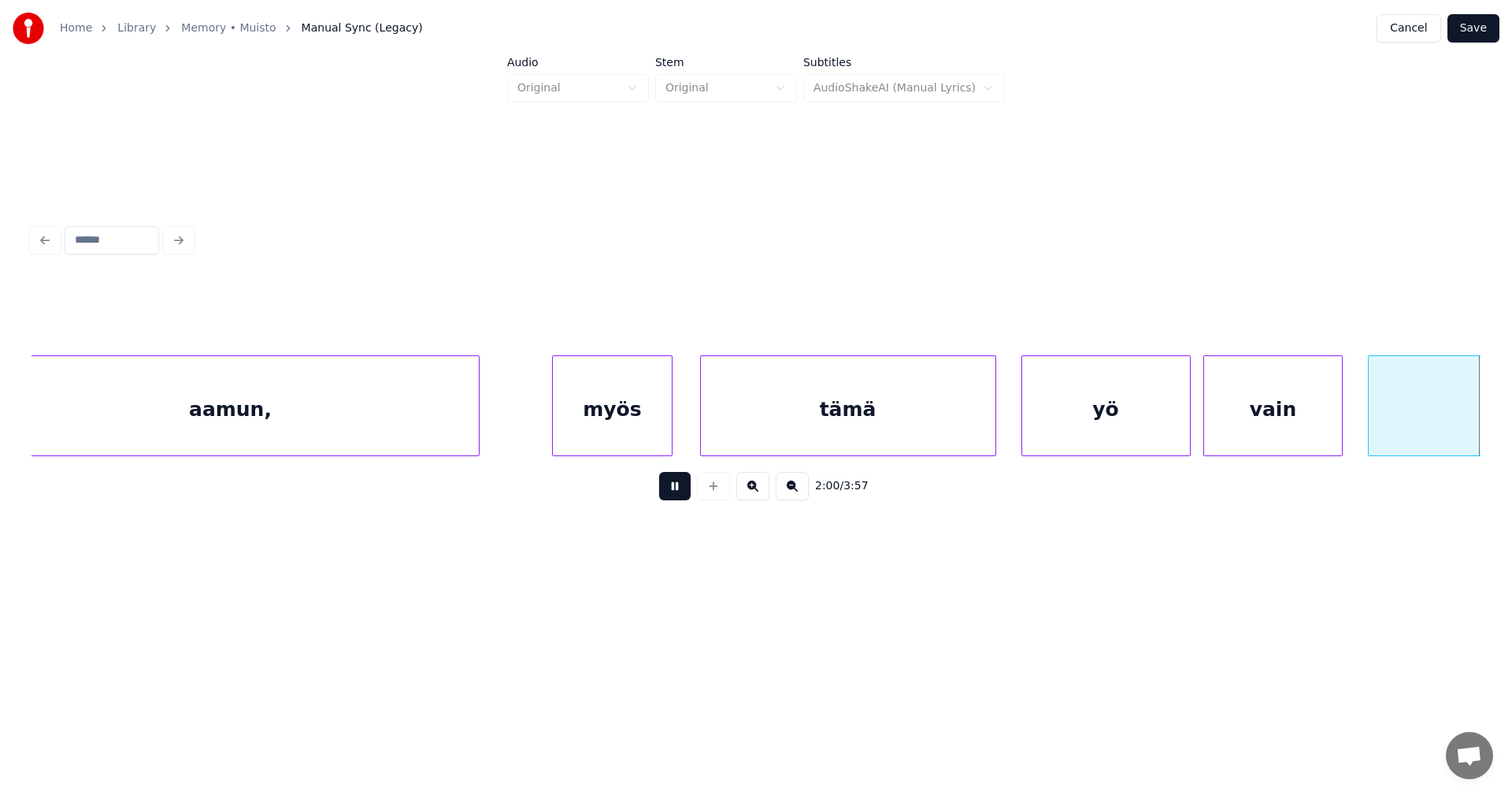
scroll to position [0, 37999]
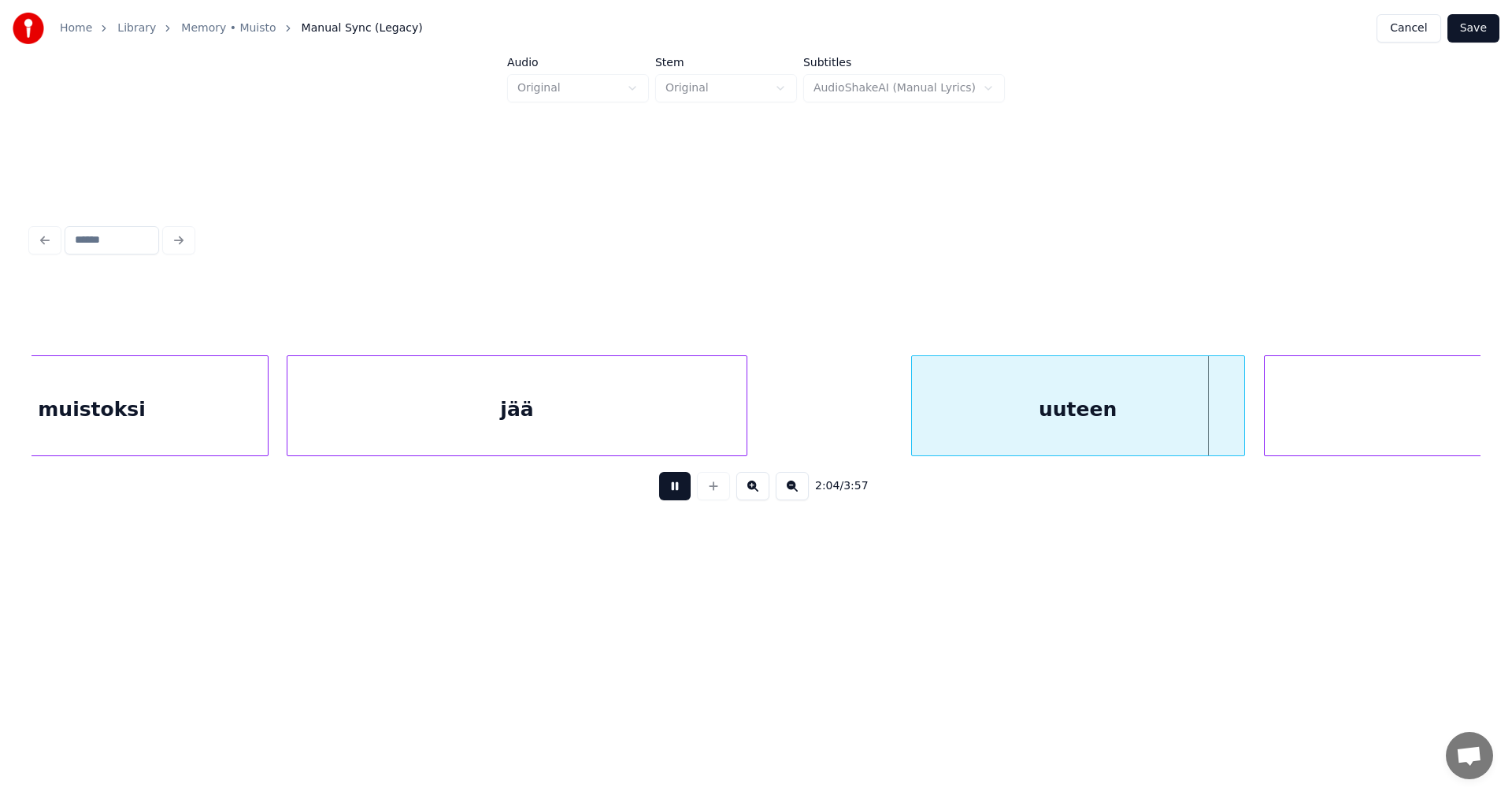
click at [672, 498] on button at bounding box center [675, 486] width 32 height 28
click at [978, 414] on div "uuteen" at bounding box center [1067, 410] width 332 height 107
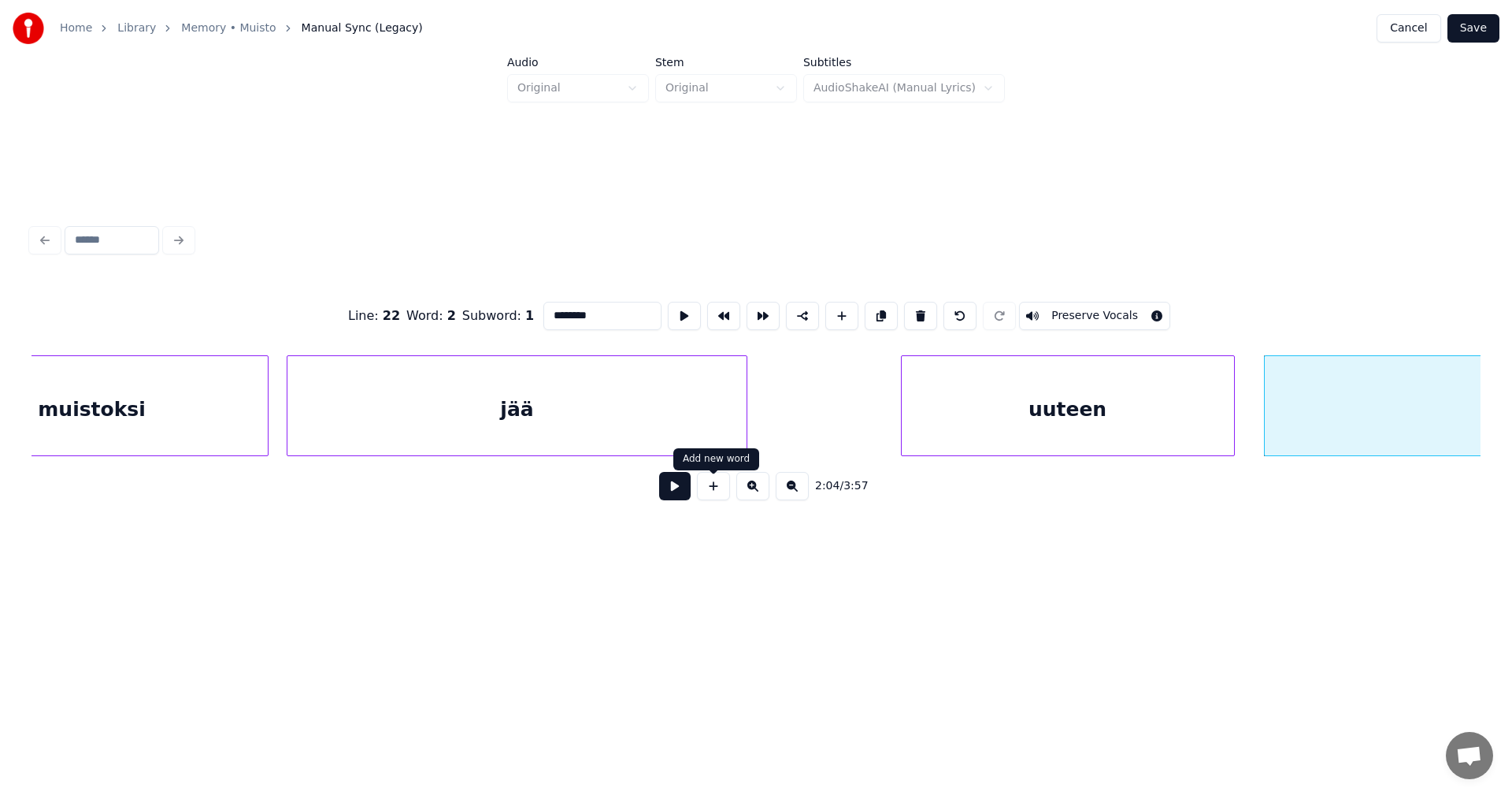
click at [688, 500] on button at bounding box center [675, 486] width 32 height 28
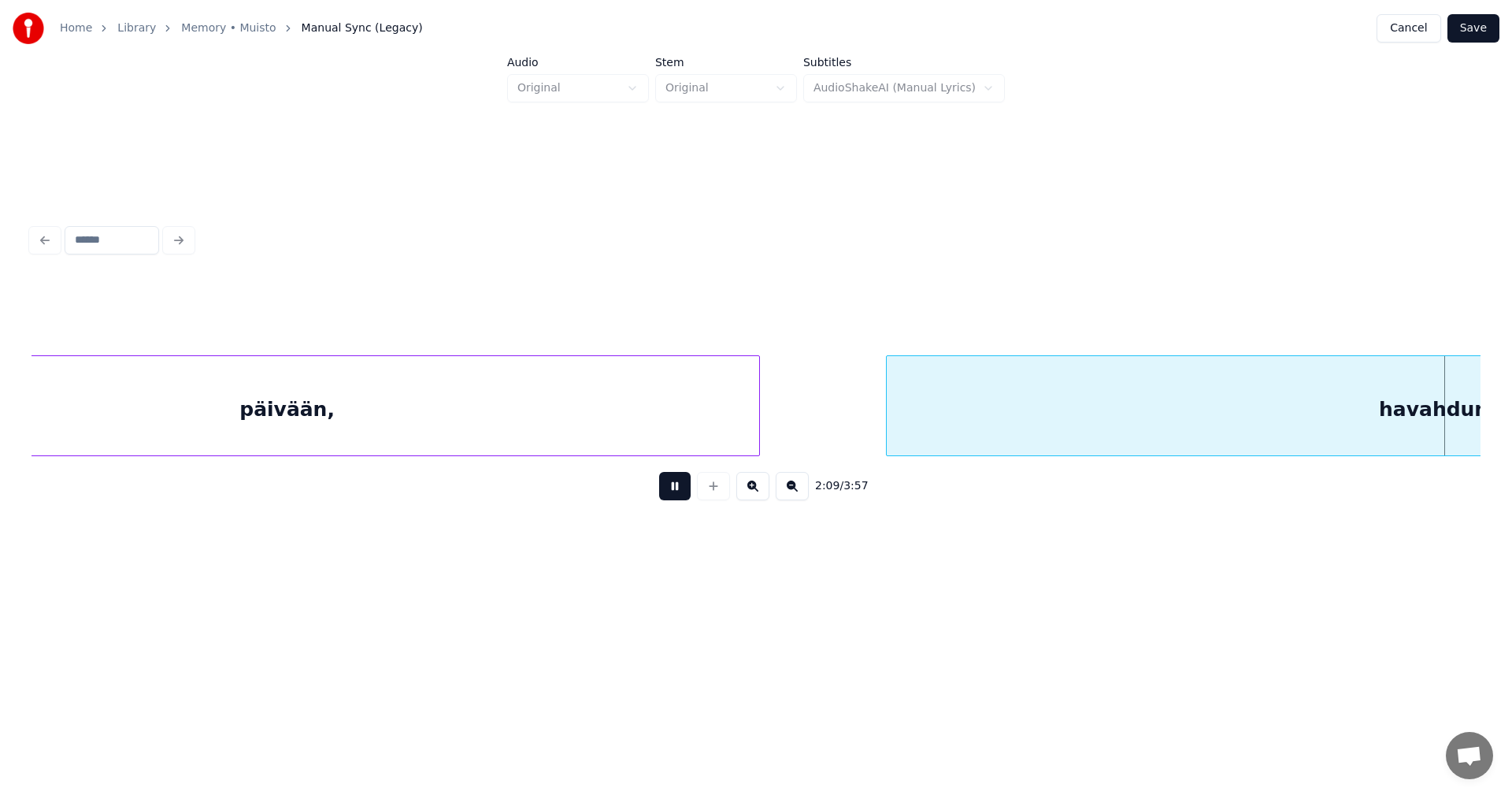
scroll to position [0, 40897]
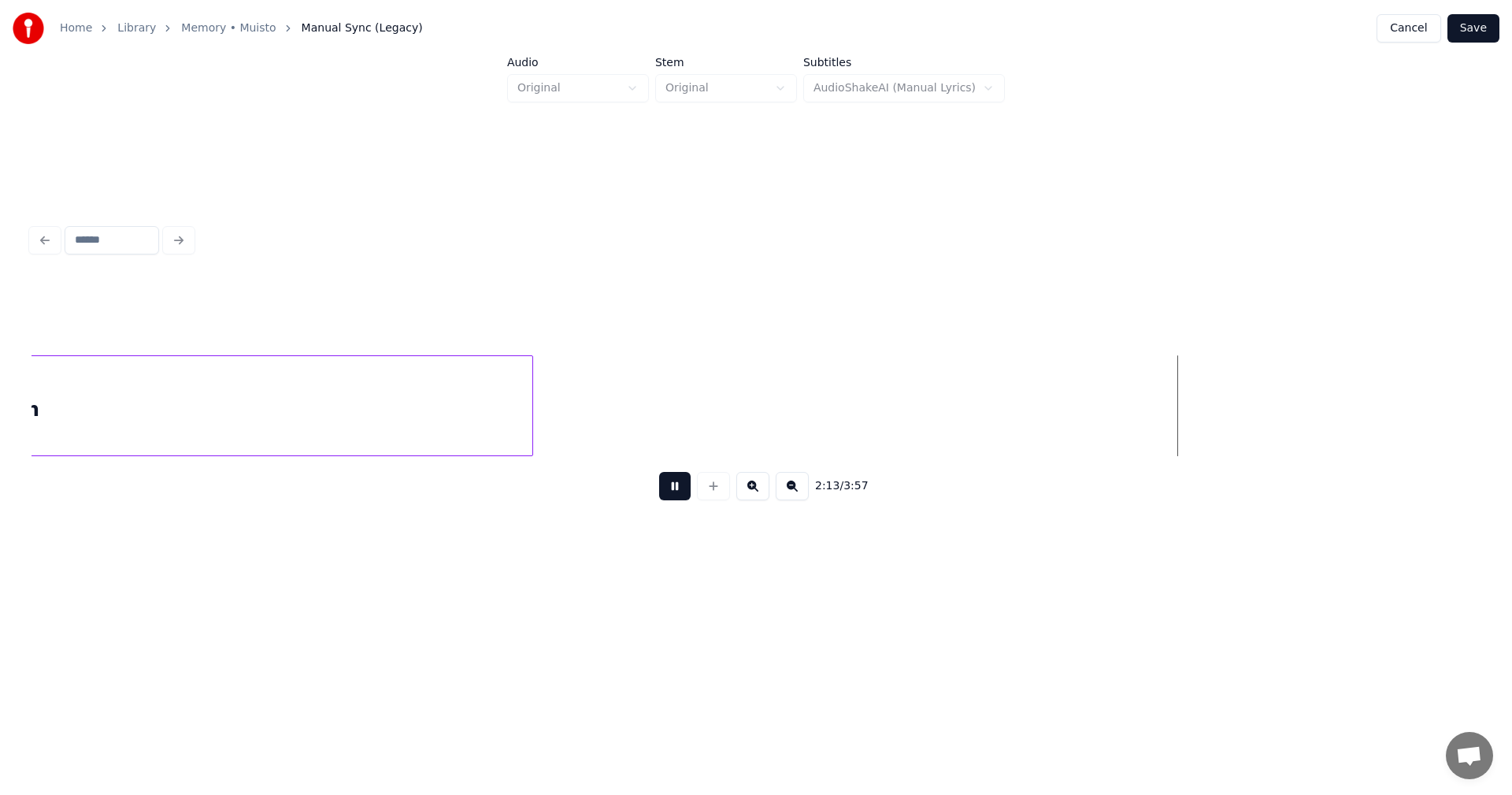
click at [682, 500] on button at bounding box center [675, 486] width 32 height 28
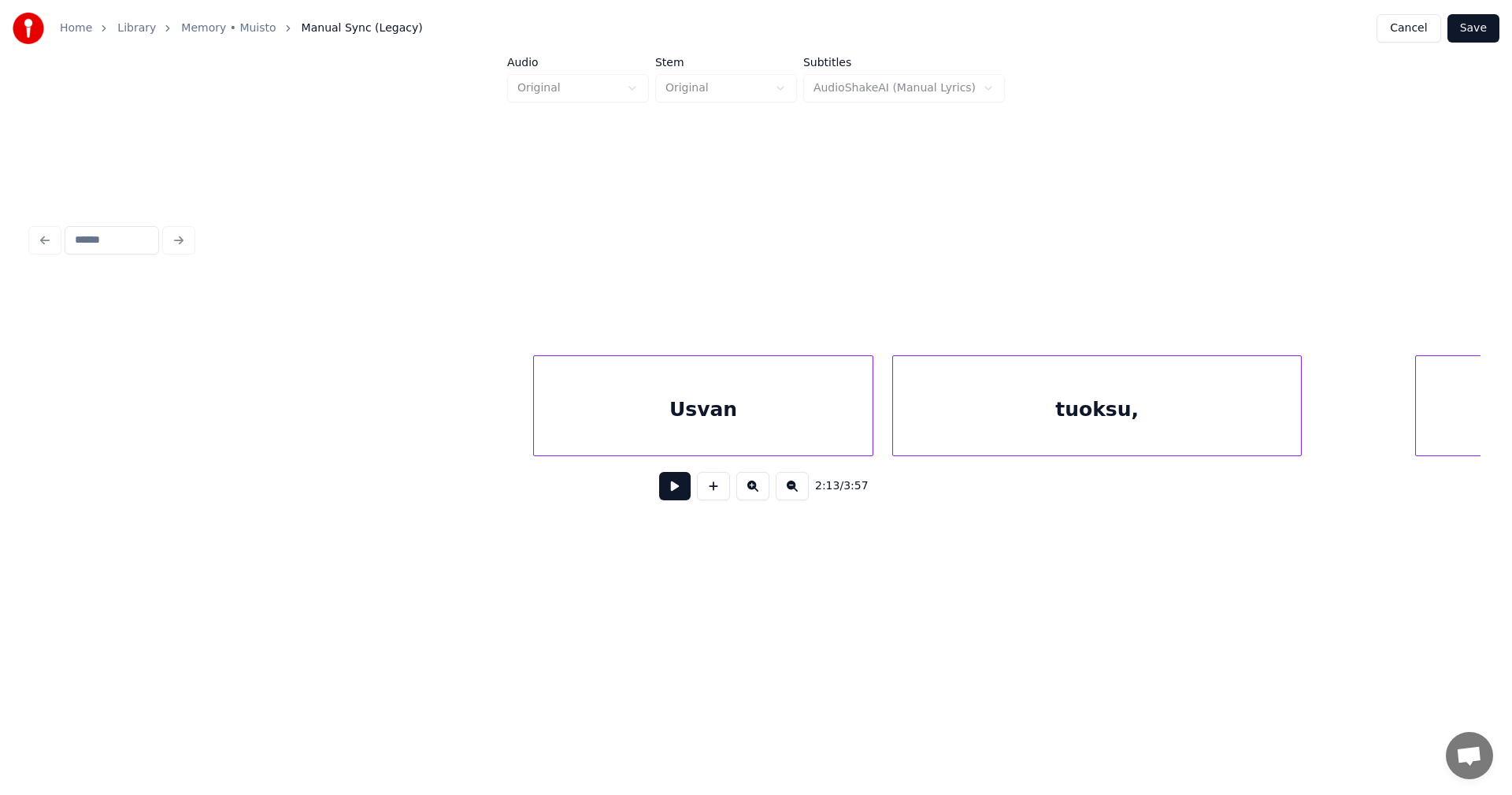
scroll to position [0, 51447]
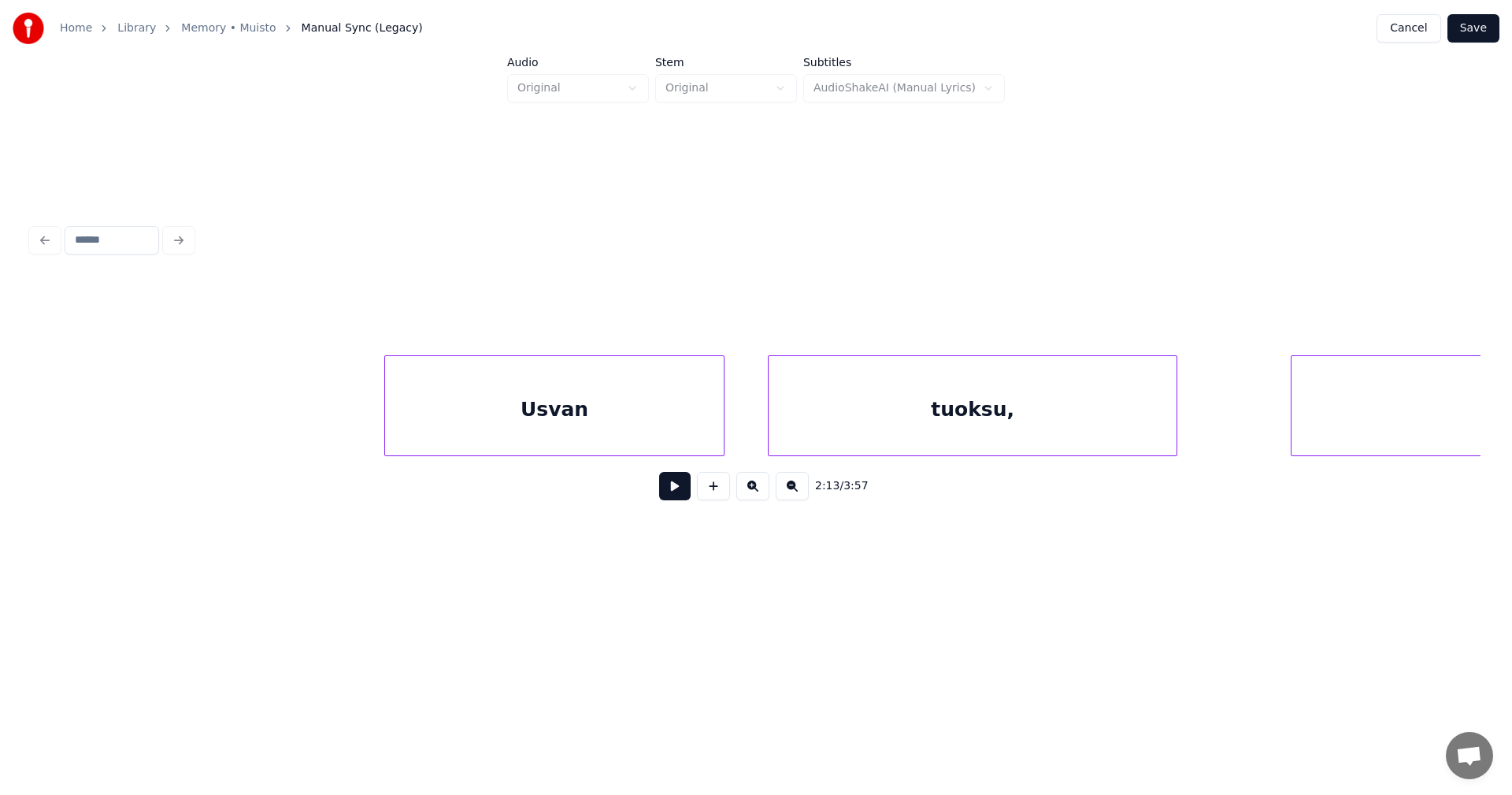
click at [620, 452] on div "Usvan tuoksu, nuutunut" at bounding box center [756, 405] width 1449 height 101
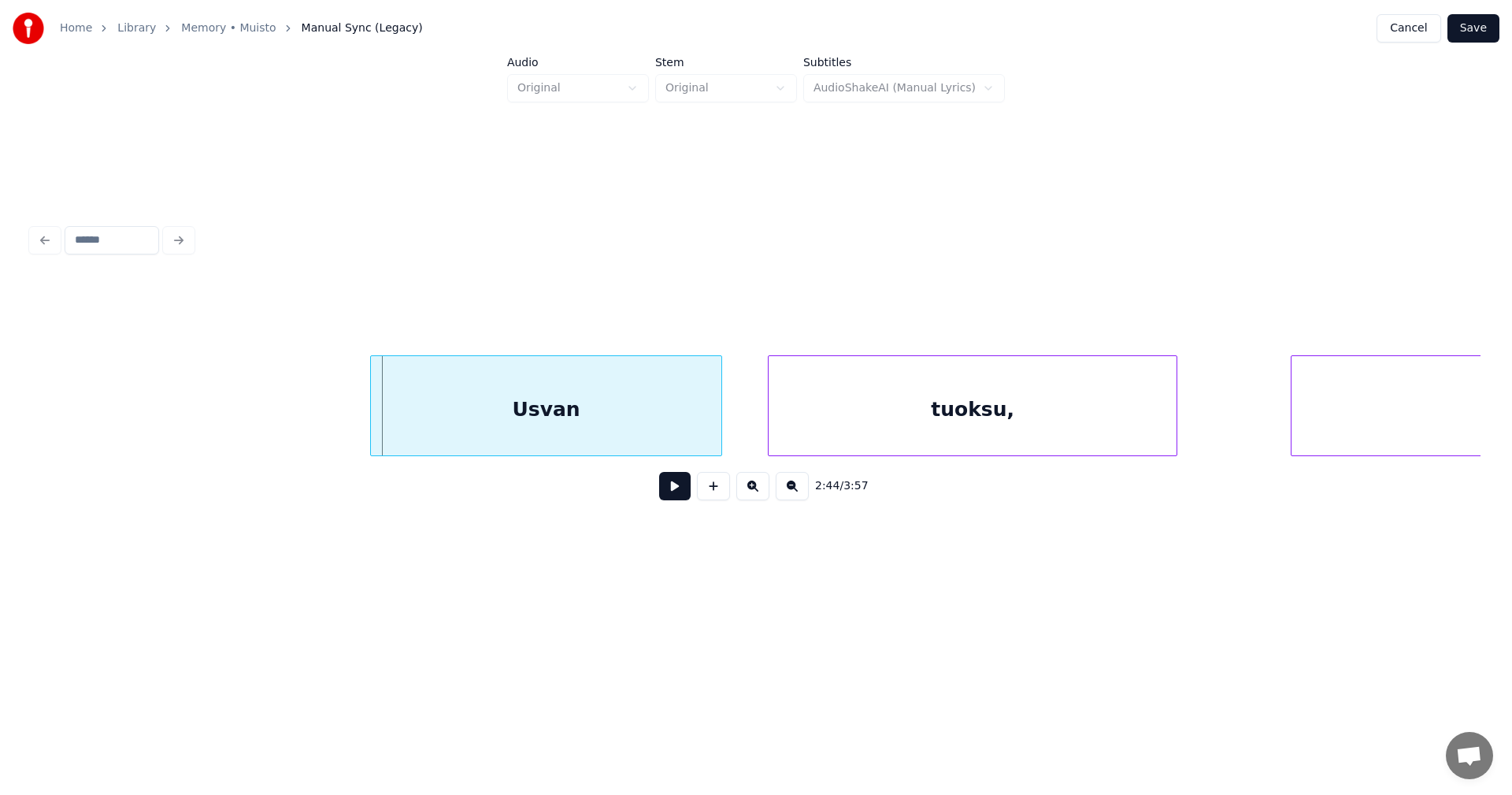
click at [371, 426] on div at bounding box center [373, 405] width 5 height 100
click at [675, 495] on button at bounding box center [675, 486] width 32 height 28
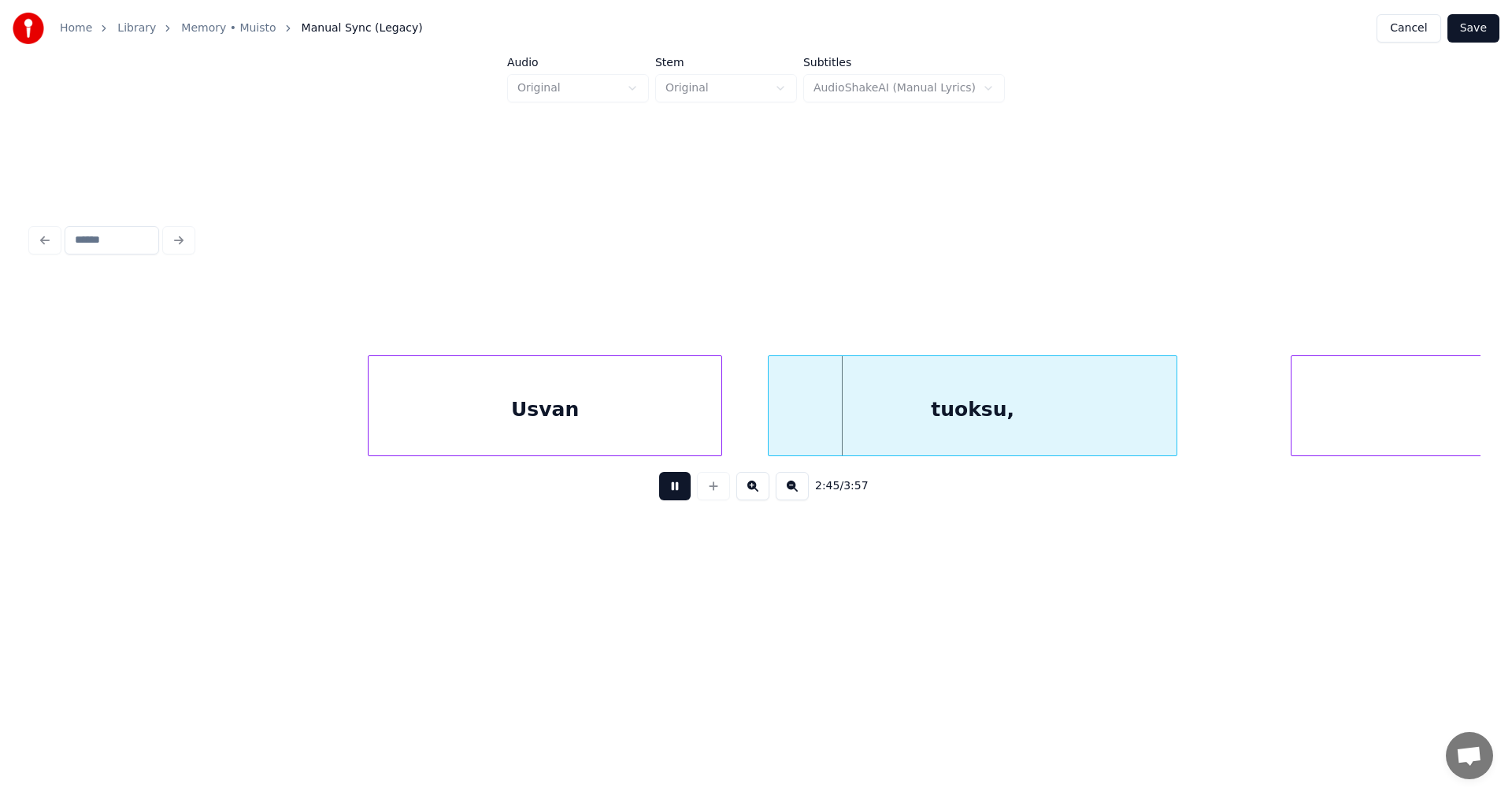
drag, startPoint x: 675, startPoint y: 497, endPoint x: 666, endPoint y: 487, distance: 13.5
click at [672, 493] on button at bounding box center [675, 486] width 32 height 28
click at [360, 435] on div at bounding box center [361, 405] width 5 height 100
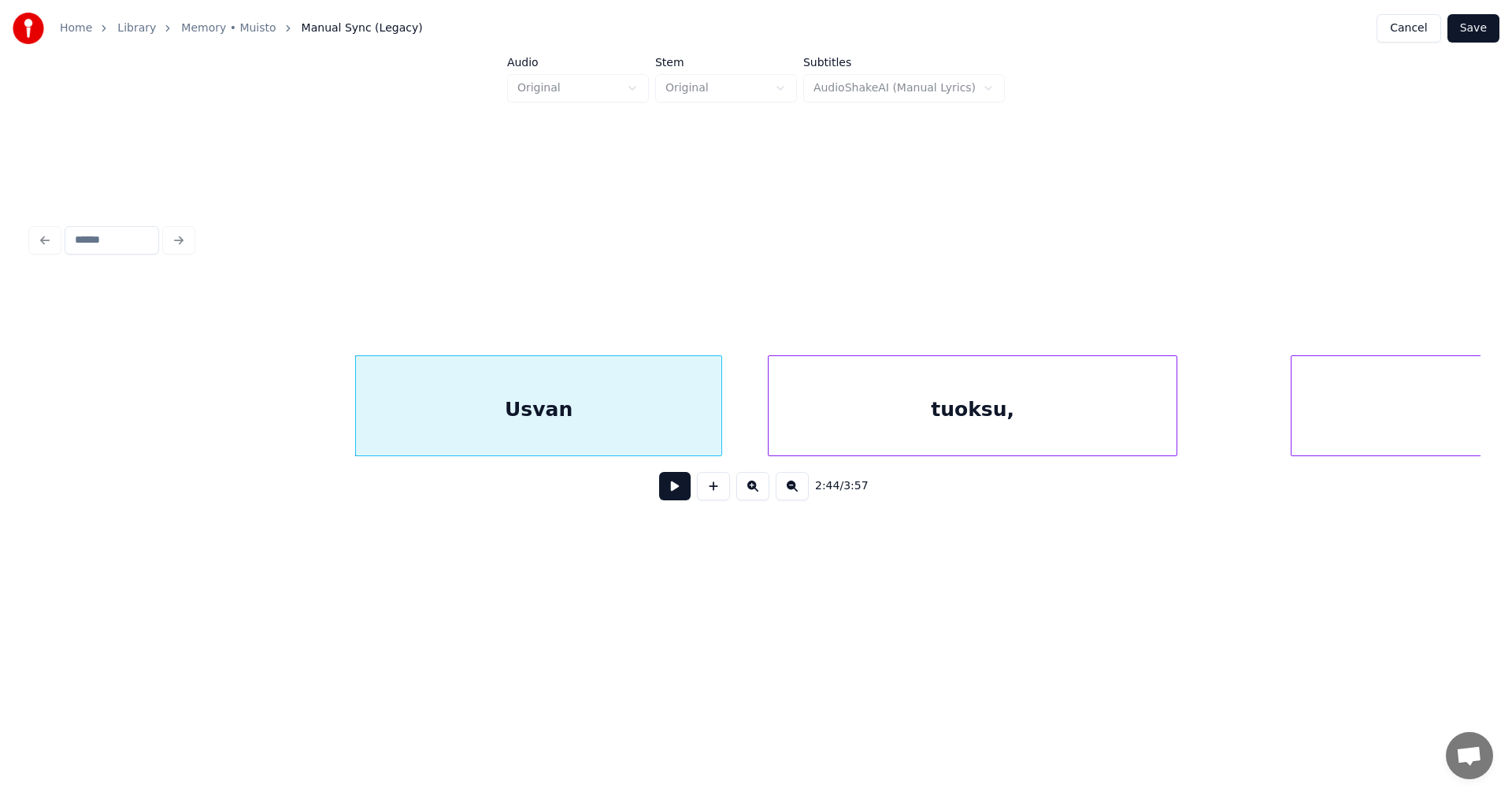
click at [679, 497] on button at bounding box center [675, 486] width 32 height 28
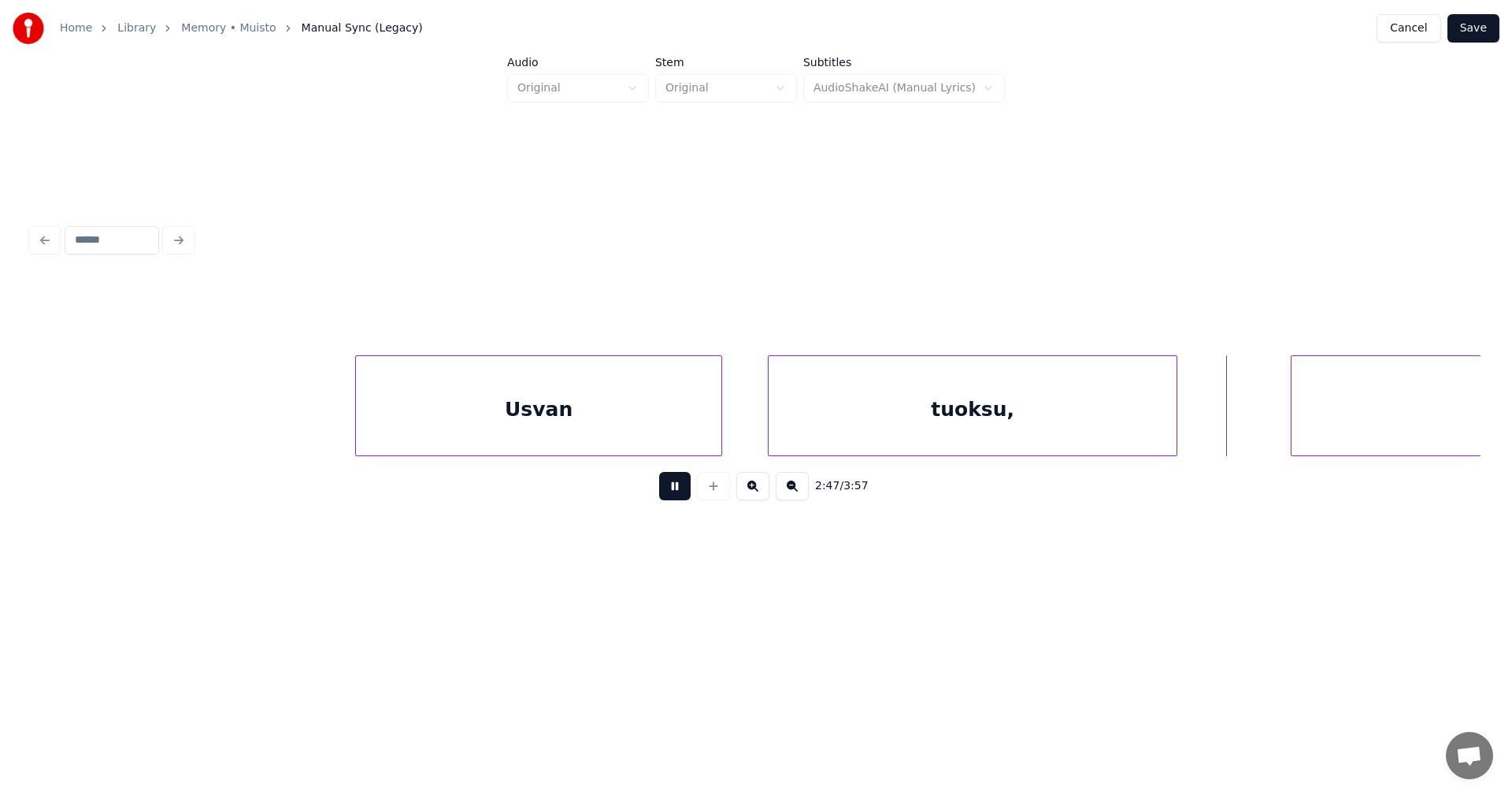
click at [674, 496] on button at bounding box center [675, 486] width 32 height 28
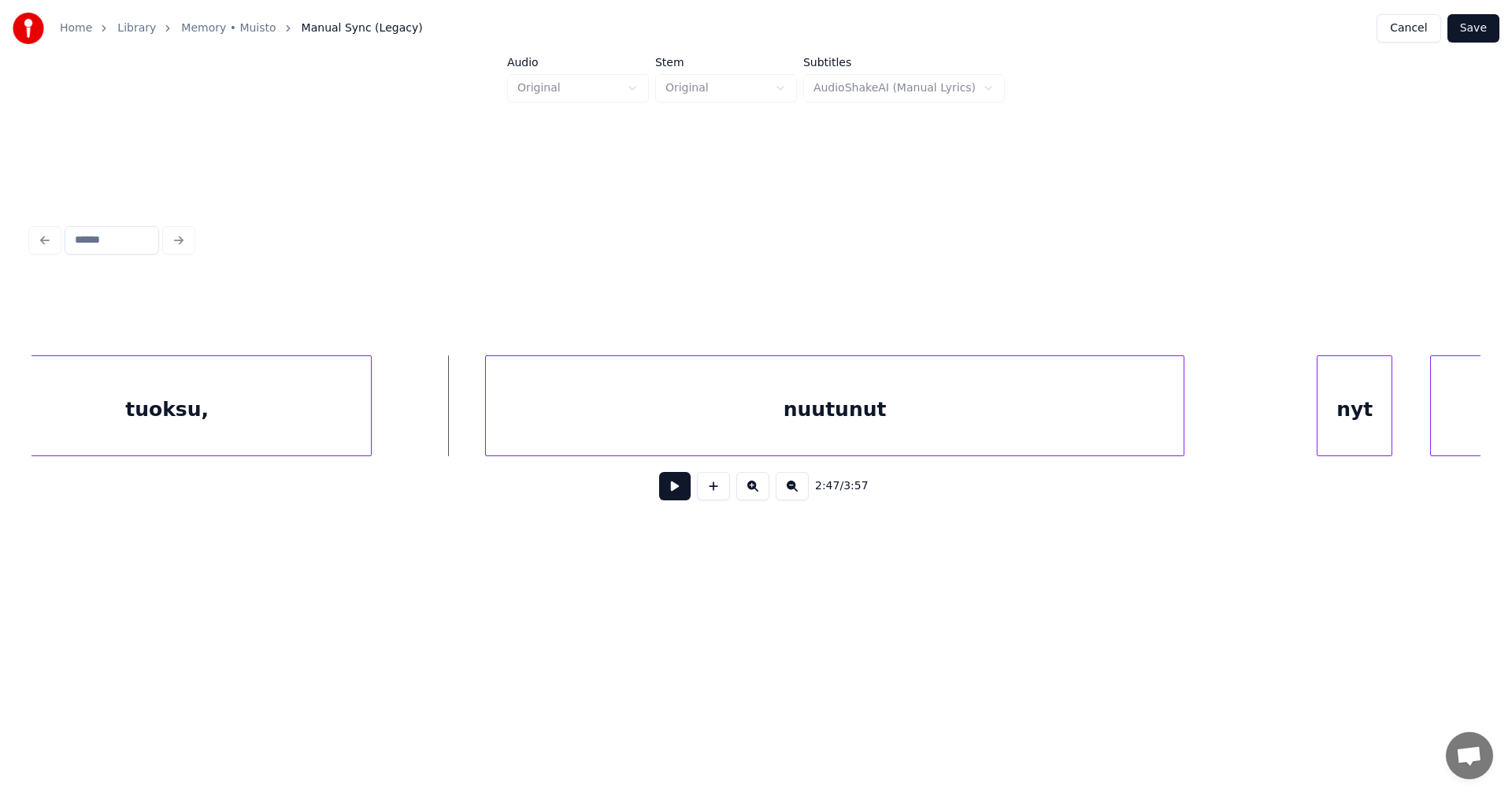
scroll to position [0, 52267]
click at [954, 457] on div "tuoksu, nuutunut nyt aamun" at bounding box center [756, 405] width 1449 height 101
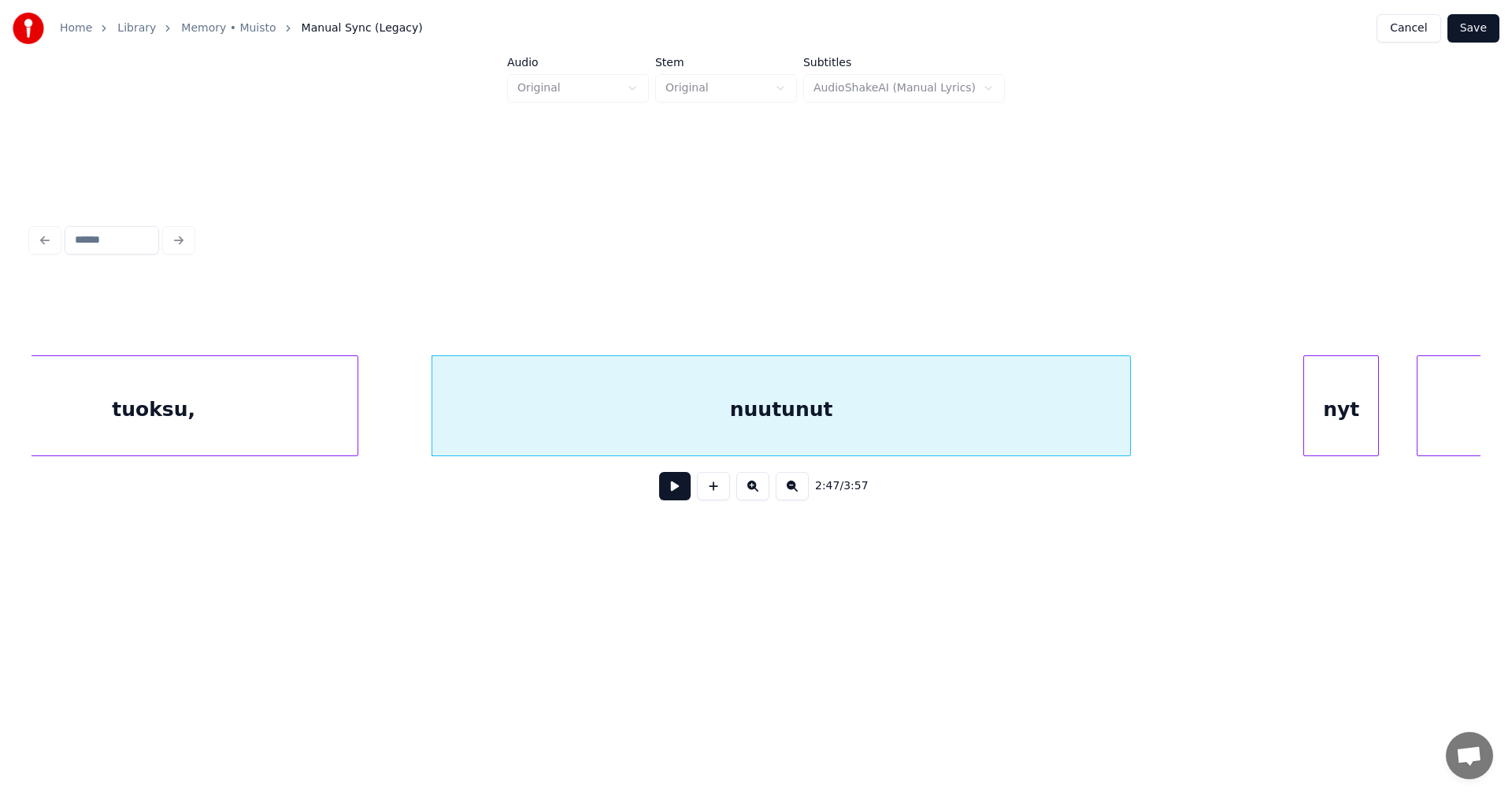
click at [669, 489] on button at bounding box center [675, 486] width 32 height 28
drag, startPoint x: 670, startPoint y: 494, endPoint x: 687, endPoint y: 503, distance: 19.2
click at [670, 495] on button at bounding box center [675, 486] width 32 height 28
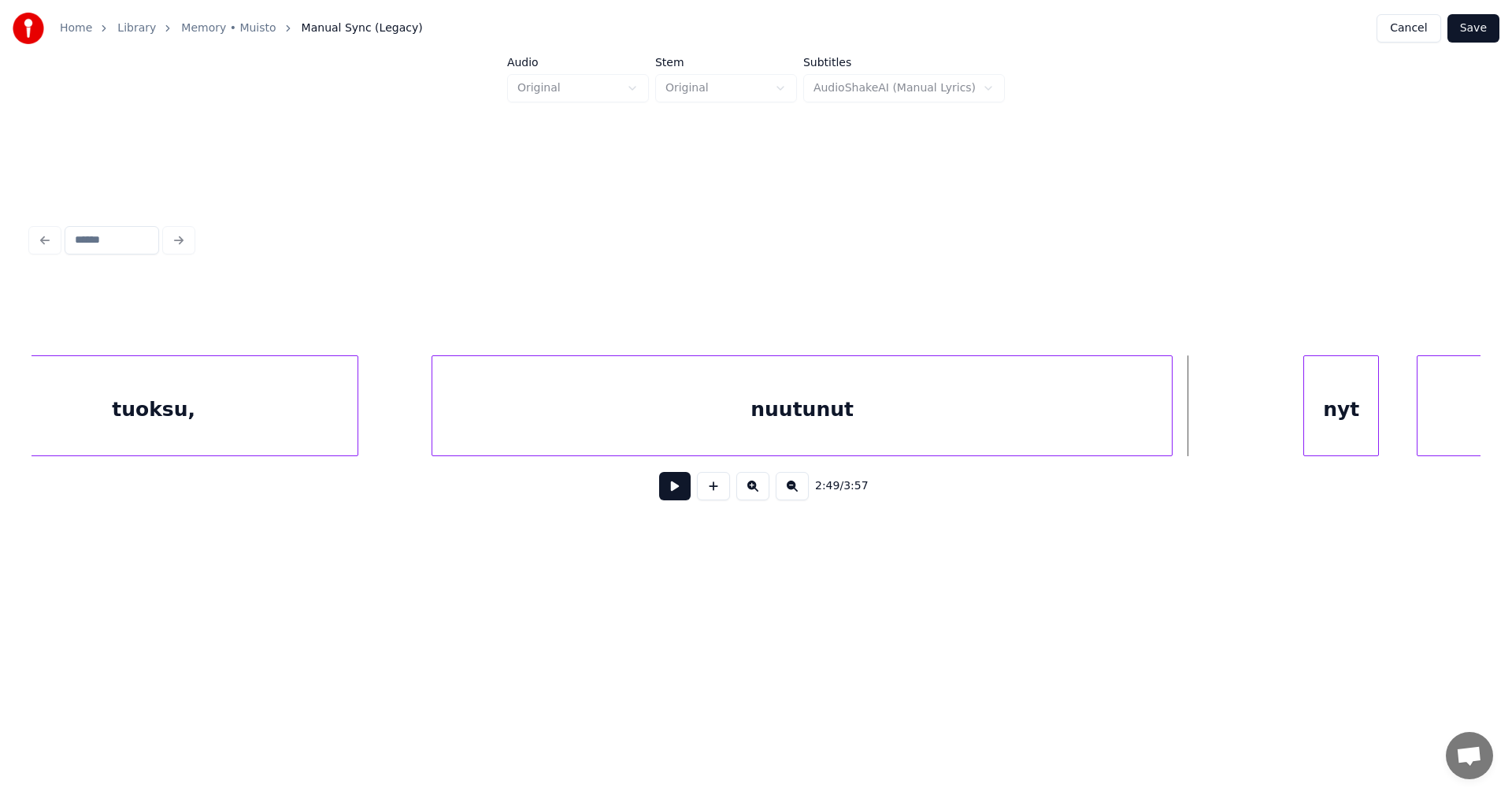
click at [1172, 403] on div at bounding box center [1170, 405] width 5 height 100
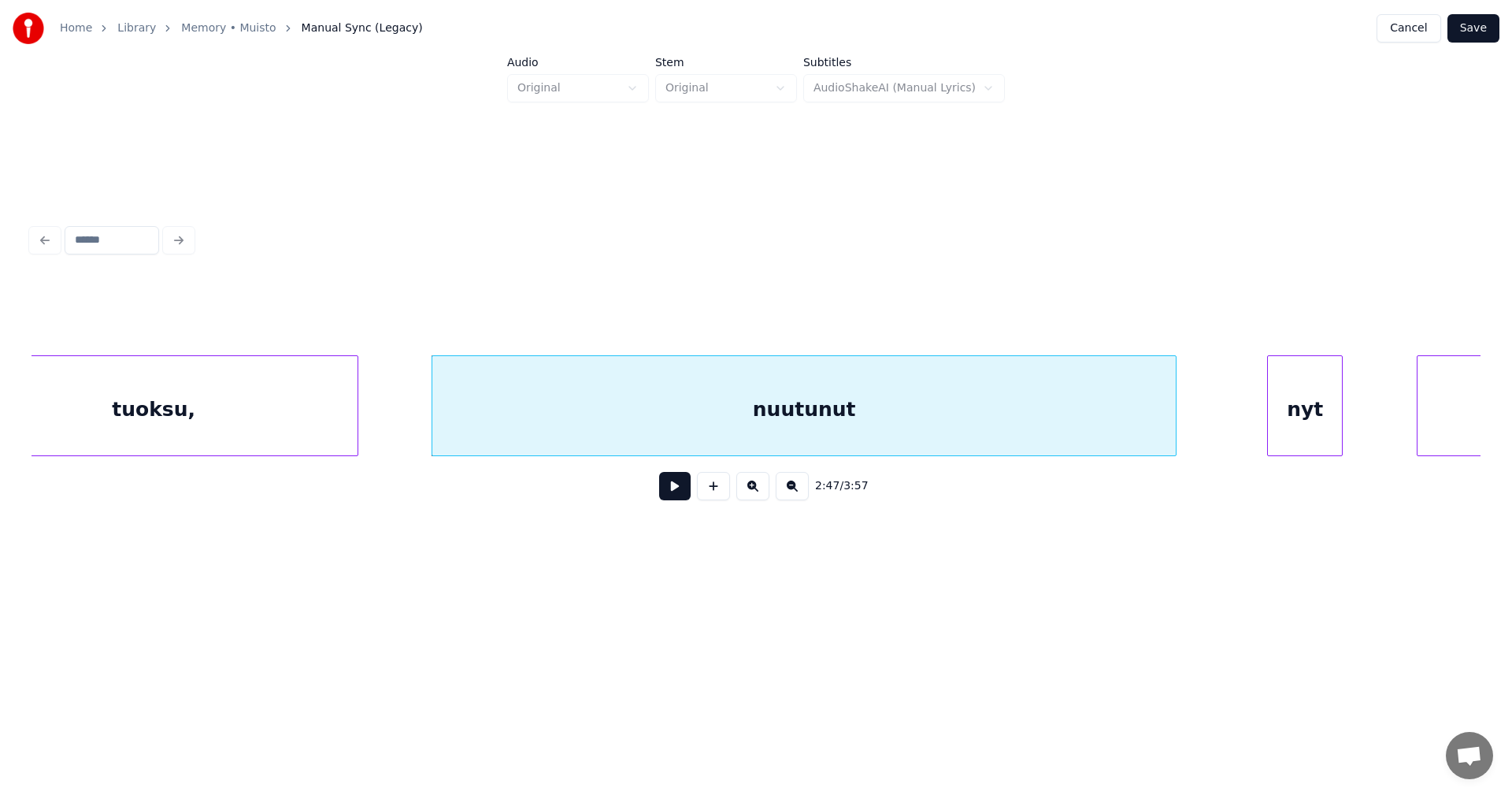
click at [1312, 421] on div "nyt" at bounding box center [1304, 410] width 74 height 107
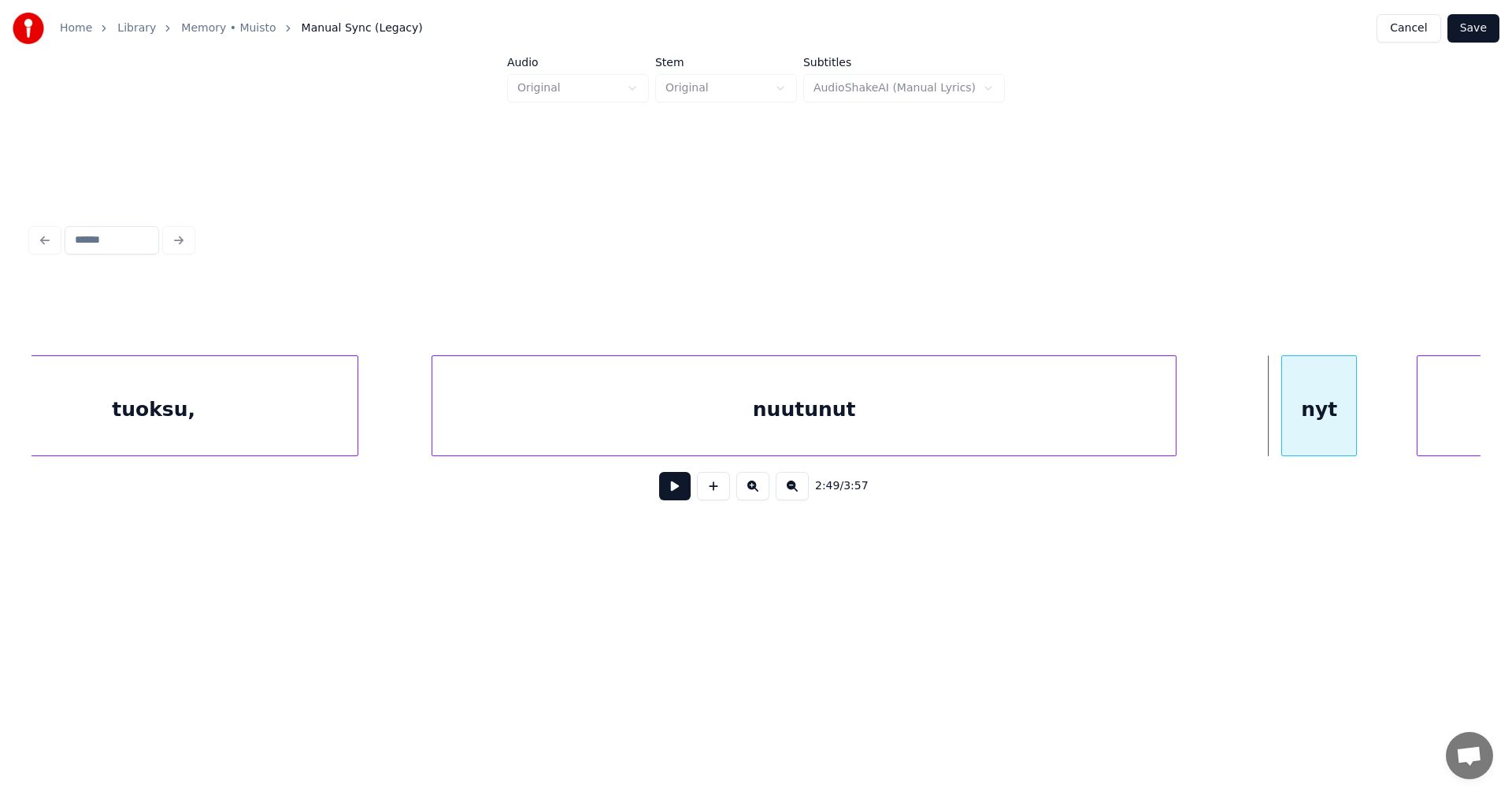
click at [1357, 410] on div "nyt" at bounding box center [1319, 405] width 75 height 101
click at [1276, 431] on div at bounding box center [1276, 405] width 5 height 100
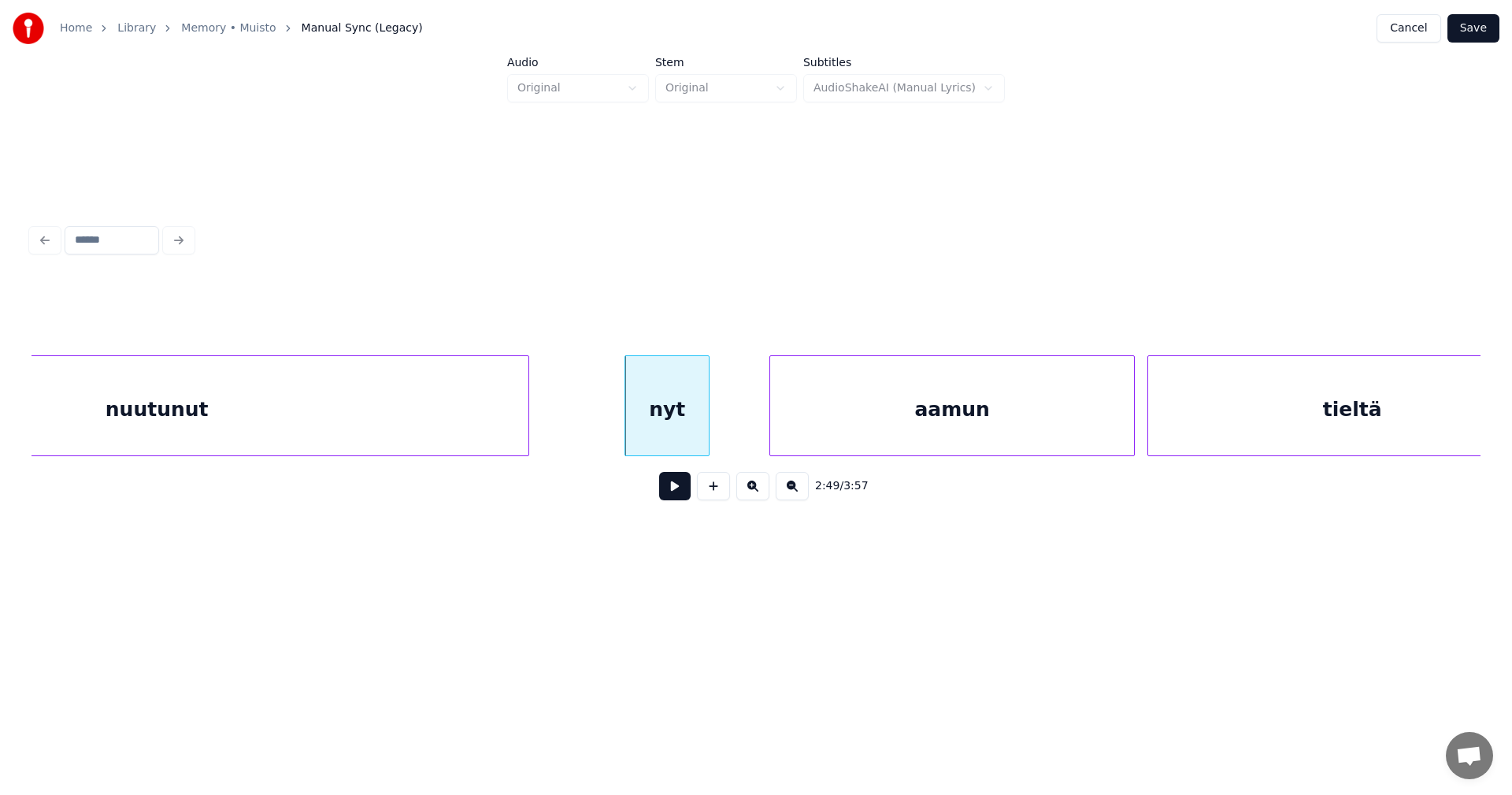
scroll to position [0, 52928]
click at [962, 448] on div "aamun" at bounding box center [922, 410] width 364 height 107
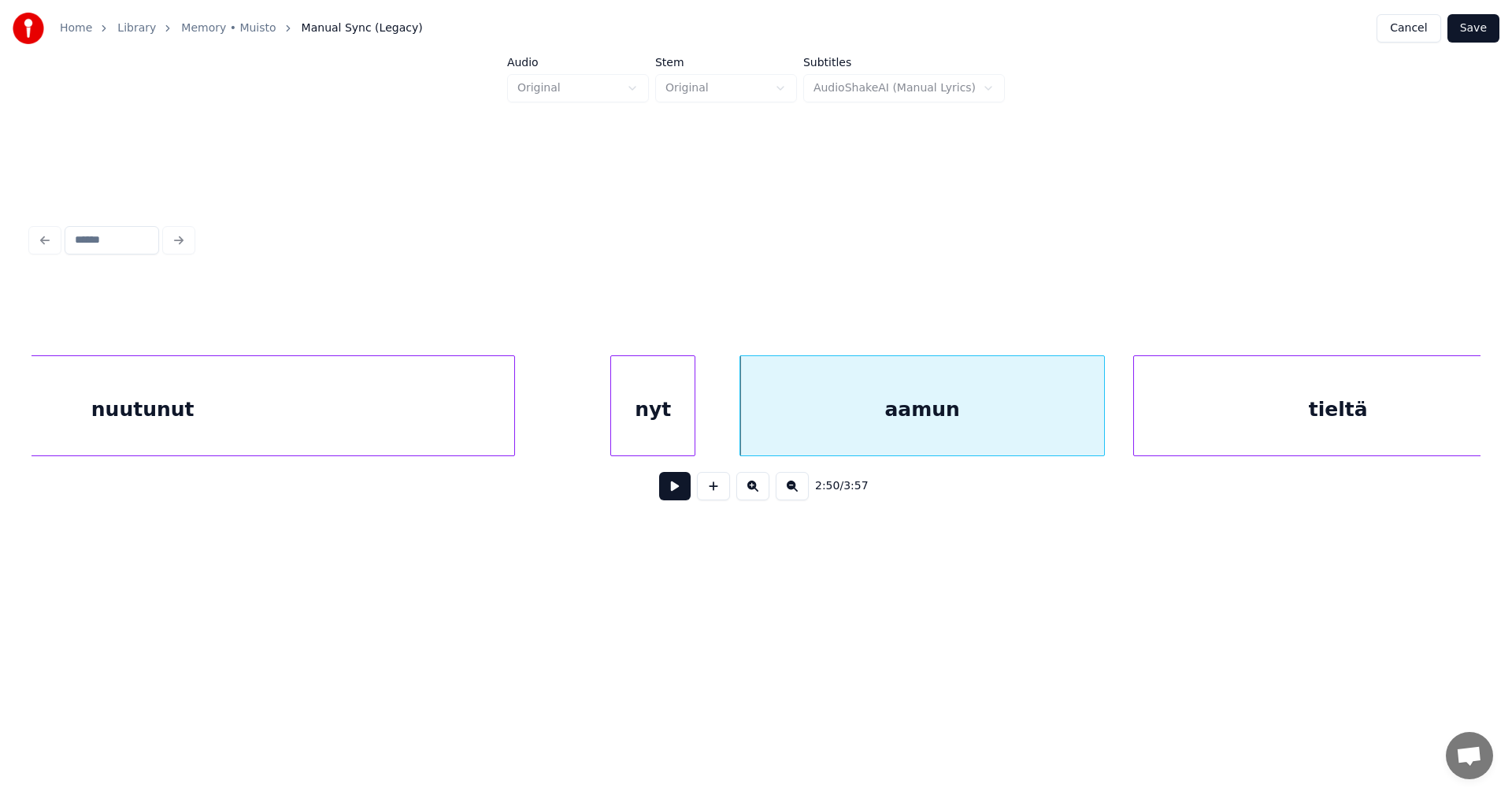
click at [674, 495] on button at bounding box center [675, 486] width 32 height 28
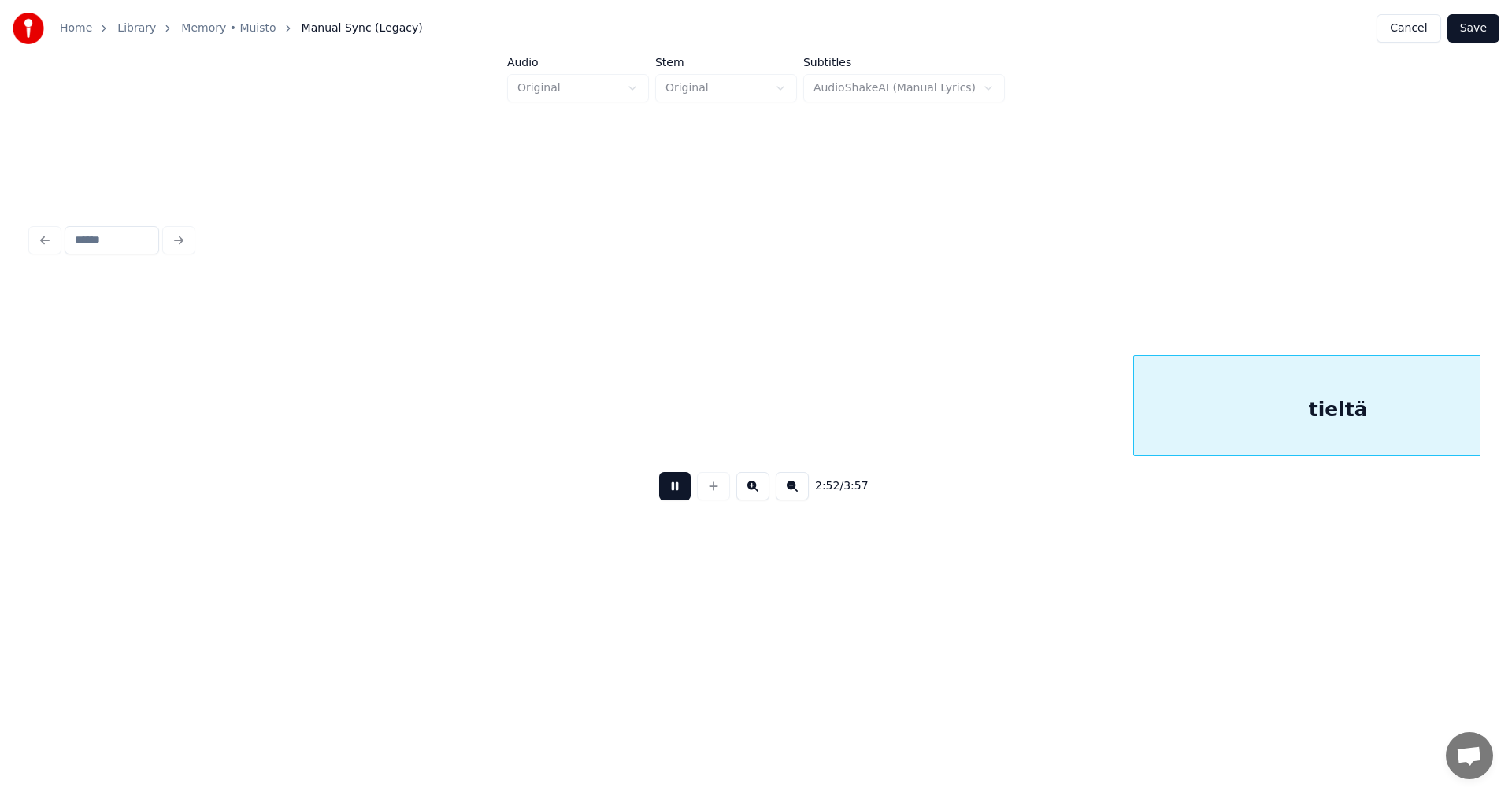
scroll to position [0, 54378]
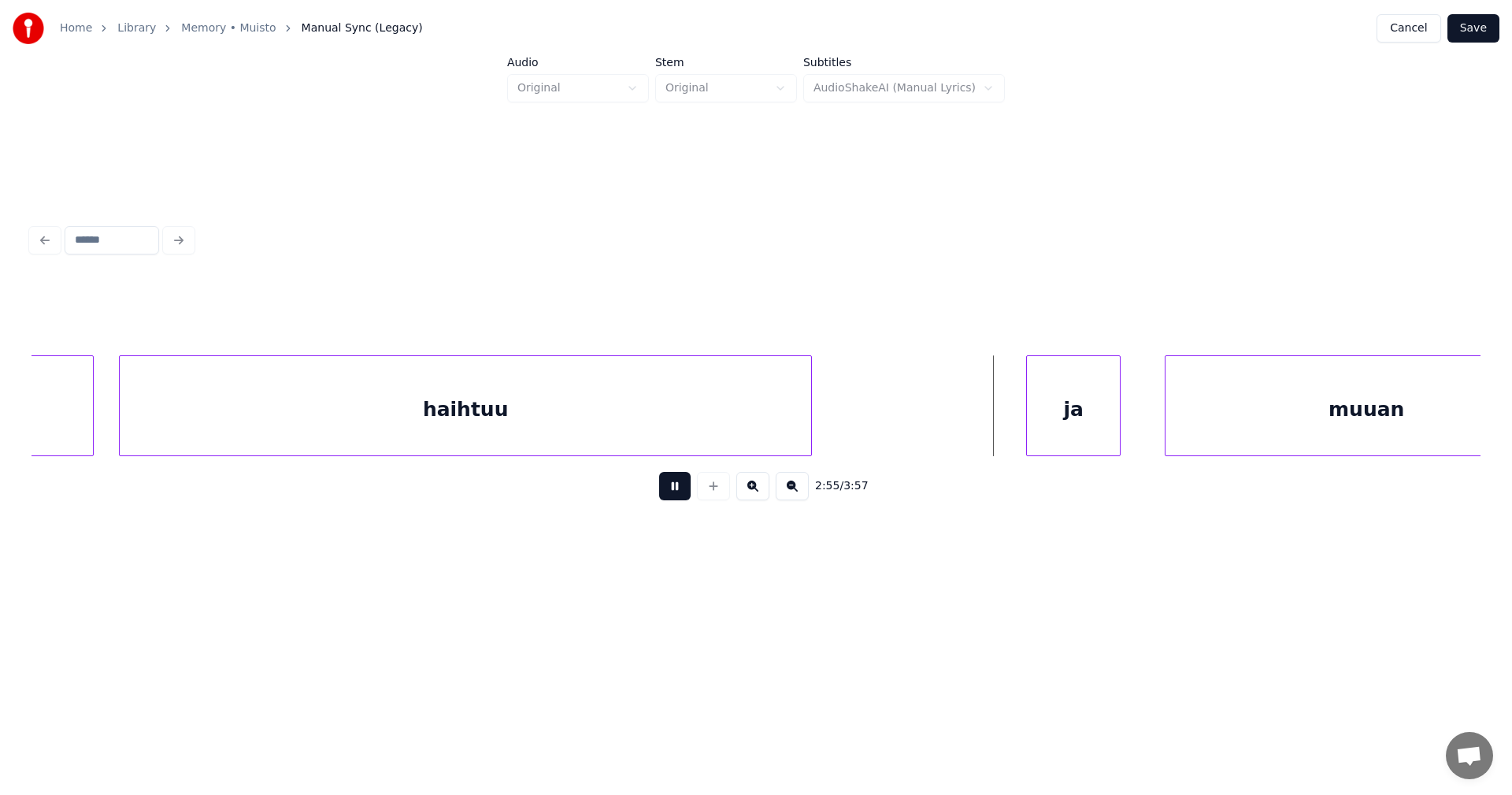
click at [676, 495] on button at bounding box center [675, 486] width 32 height 28
click at [1007, 424] on div "ja" at bounding box center [1042, 410] width 93 height 107
click at [1119, 408] on div at bounding box center [1120, 405] width 5 height 100
click at [673, 500] on button at bounding box center [675, 486] width 32 height 28
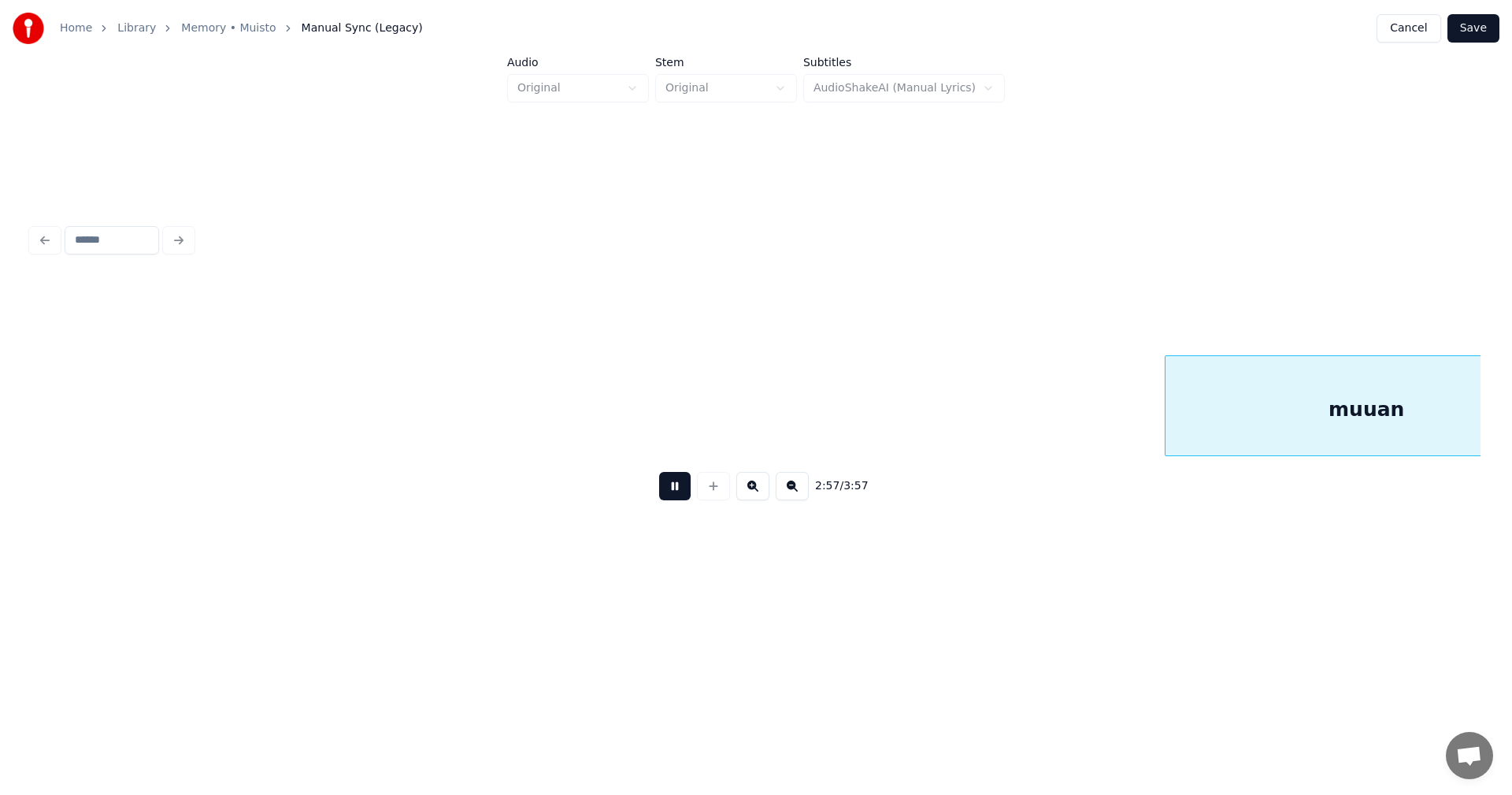
scroll to position [0, 55828]
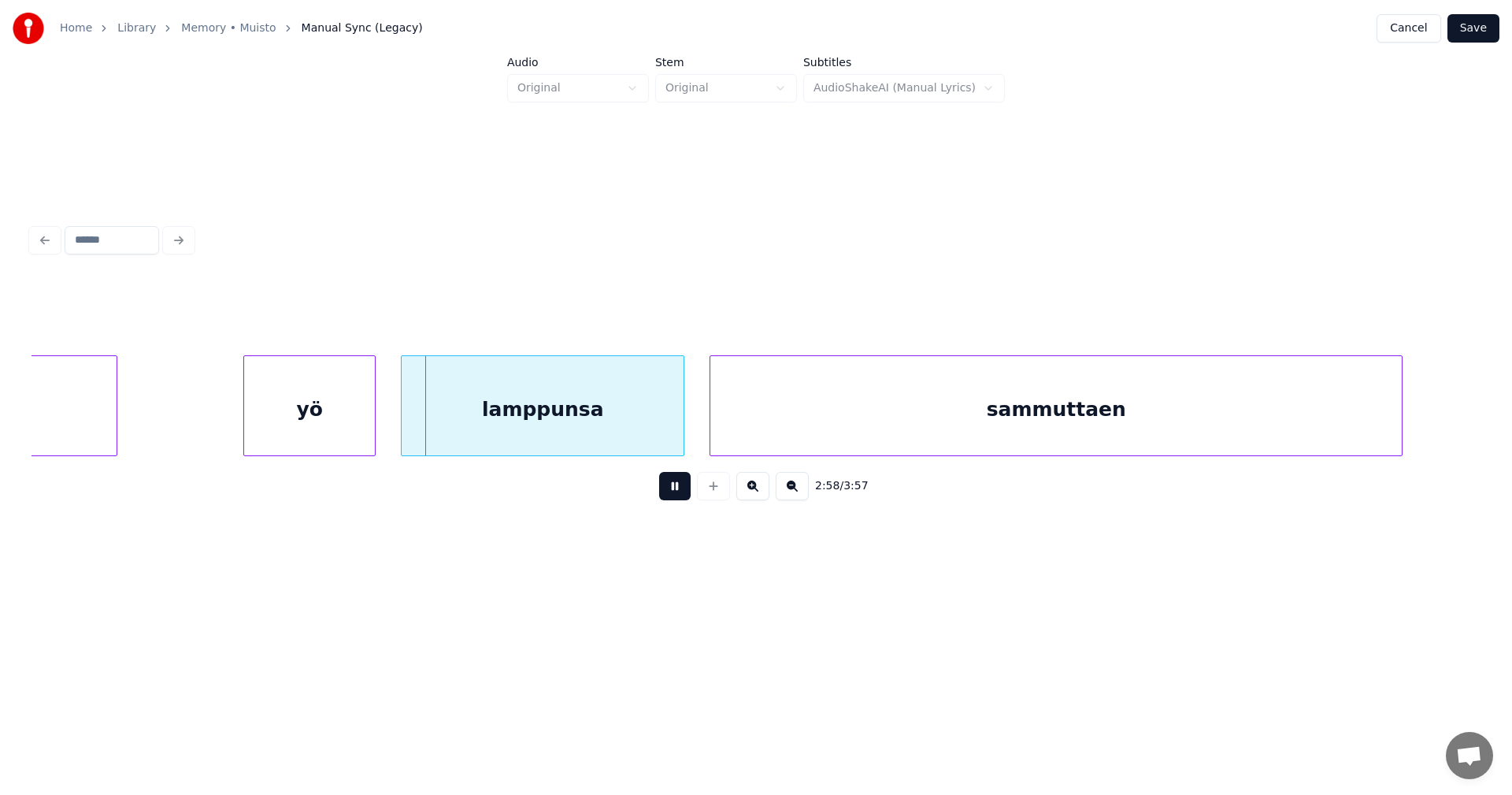
drag, startPoint x: 676, startPoint y: 498, endPoint x: 645, endPoint y: 504, distance: 31.6
click at [675, 498] on button at bounding box center [675, 486] width 32 height 28
click at [357, 442] on div "yö" at bounding box center [310, 410] width 131 height 107
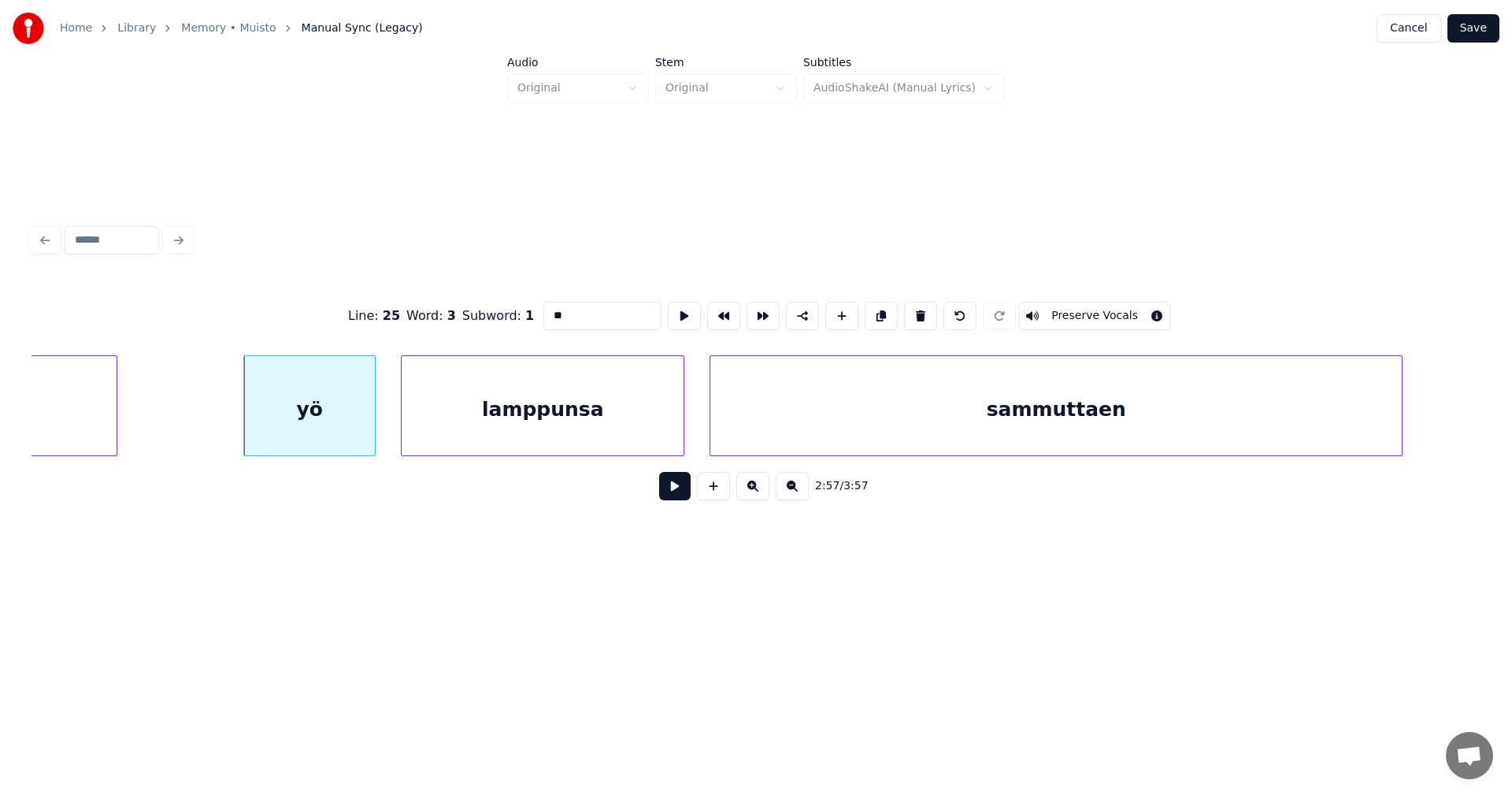
click at [676, 483] on button at bounding box center [675, 486] width 32 height 28
click at [676, 487] on button at bounding box center [675, 486] width 32 height 28
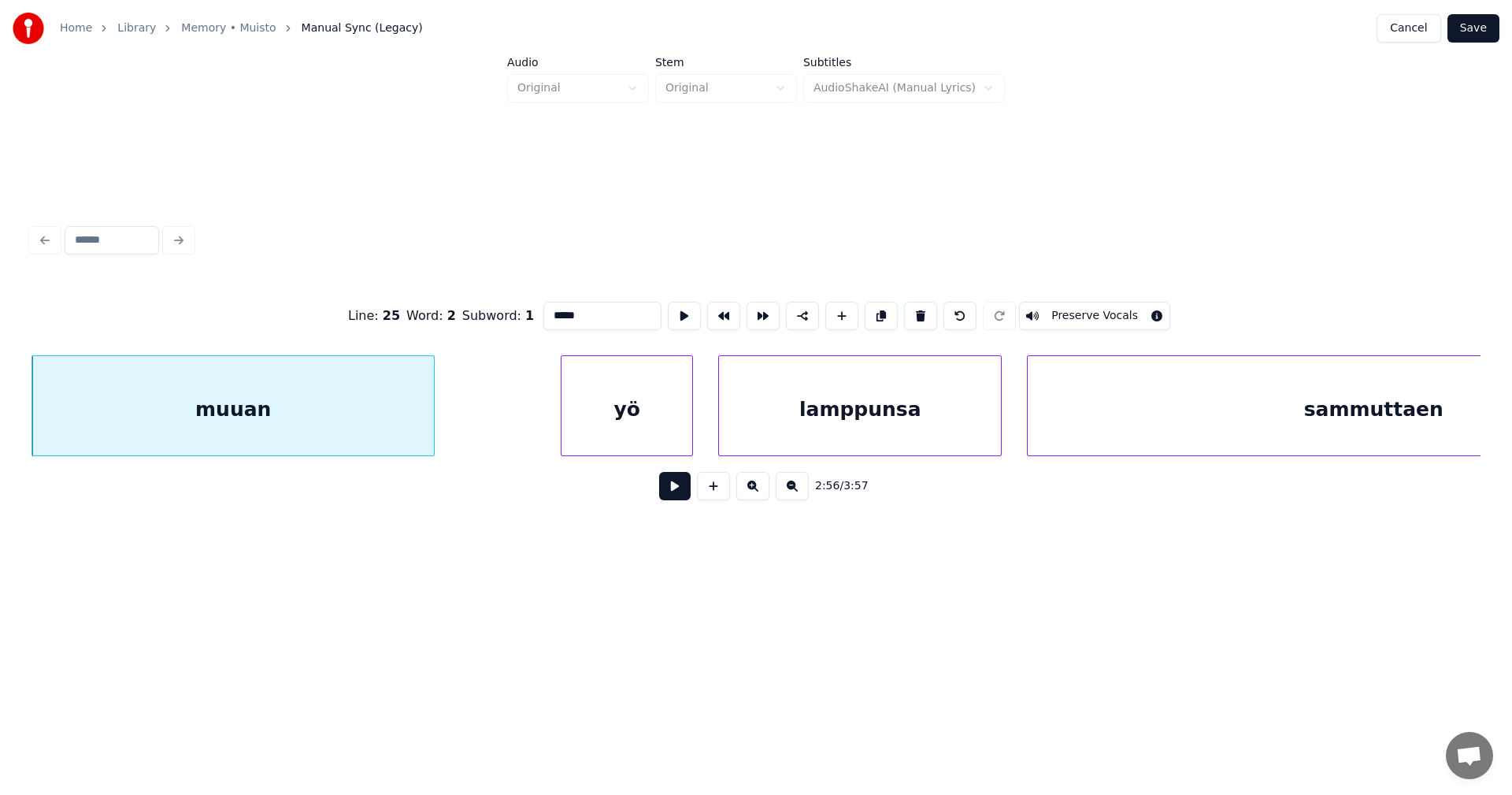
click at [666, 497] on button at bounding box center [675, 486] width 32 height 28
click at [672, 489] on button at bounding box center [675, 486] width 32 height 28
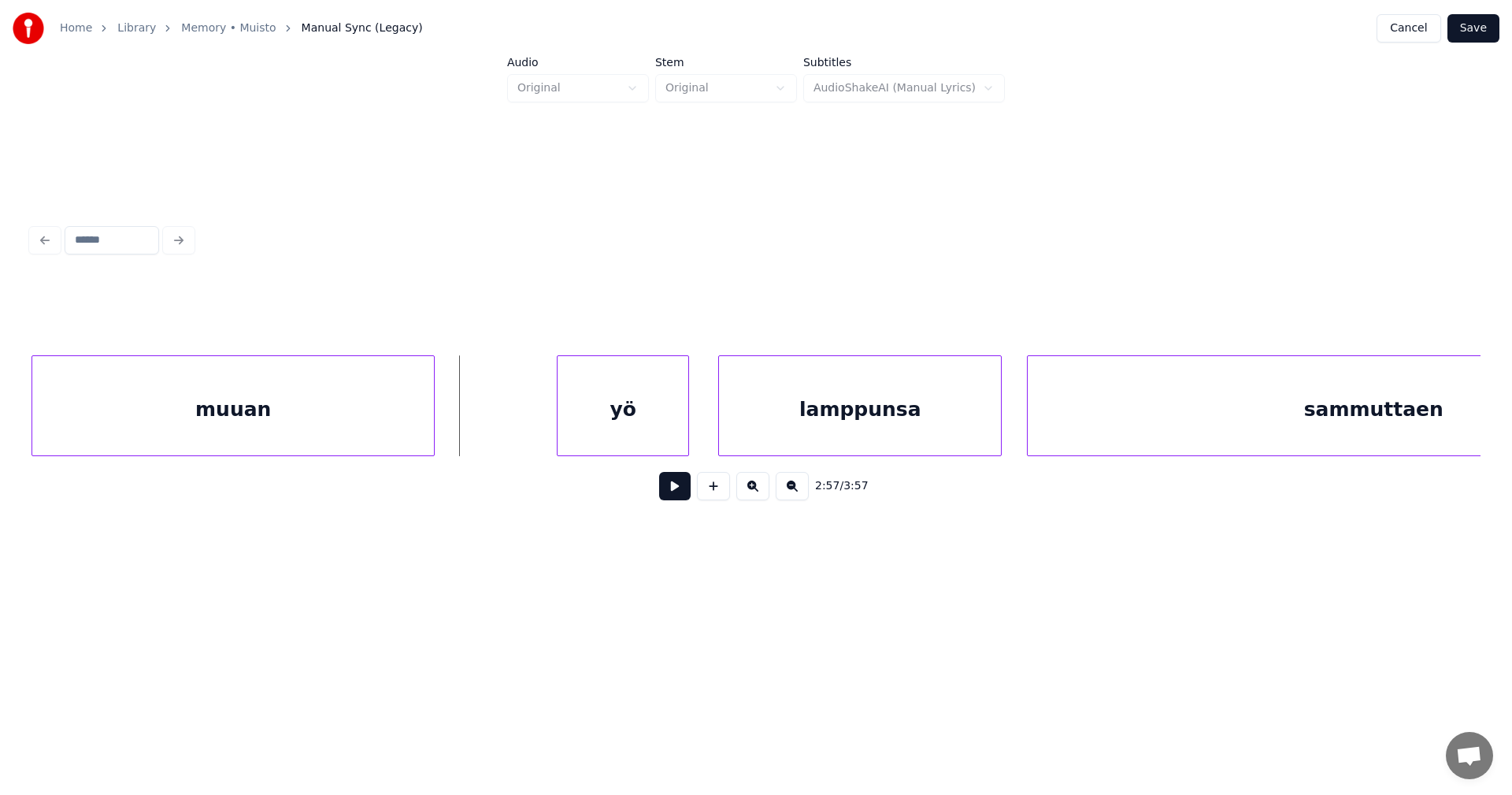
click at [615, 434] on div "yö" at bounding box center [623, 410] width 131 height 107
click at [541, 438] on div at bounding box center [542, 405] width 5 height 100
click at [676, 496] on button at bounding box center [675, 486] width 32 height 28
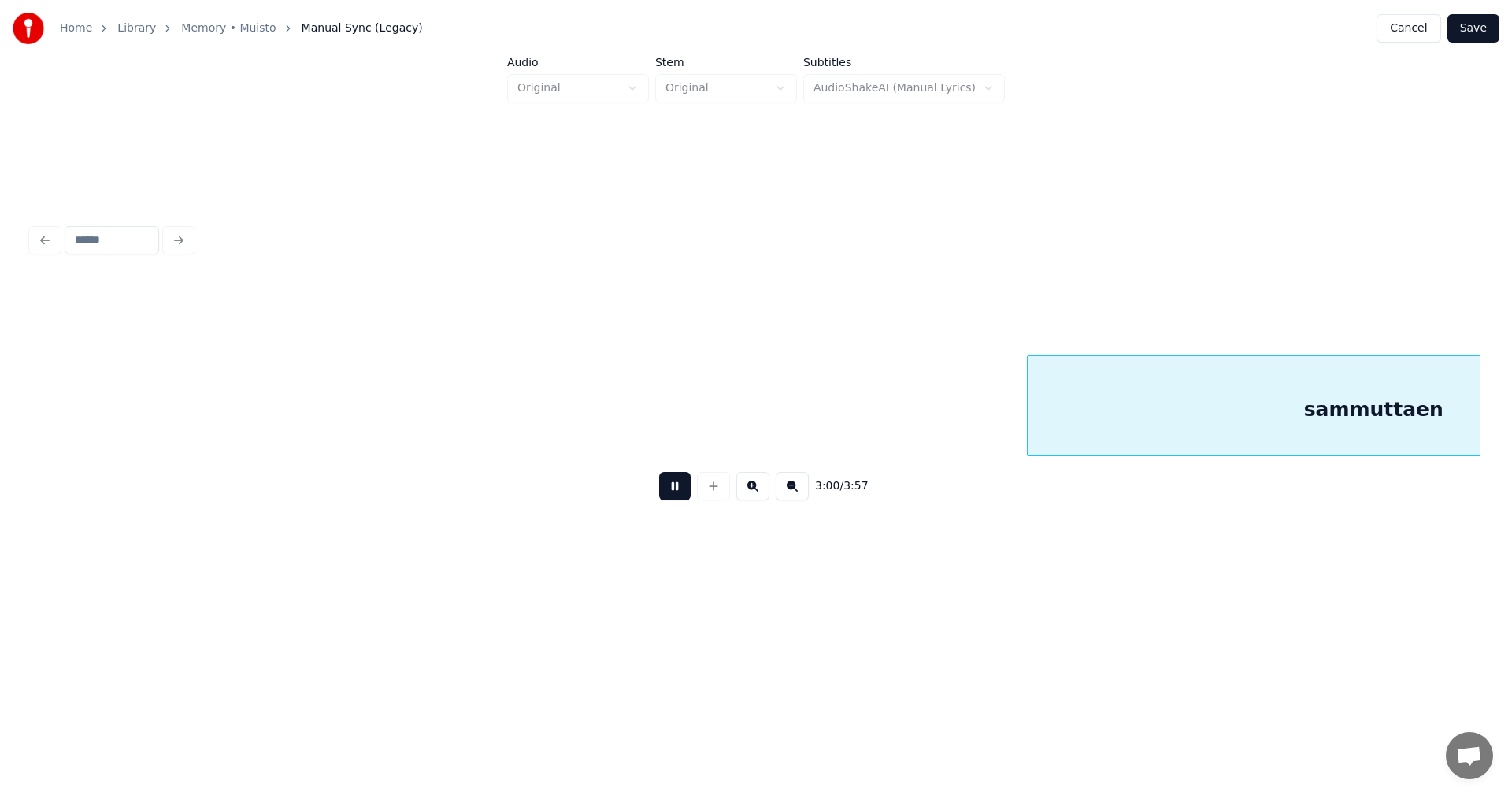
scroll to position [0, 56963]
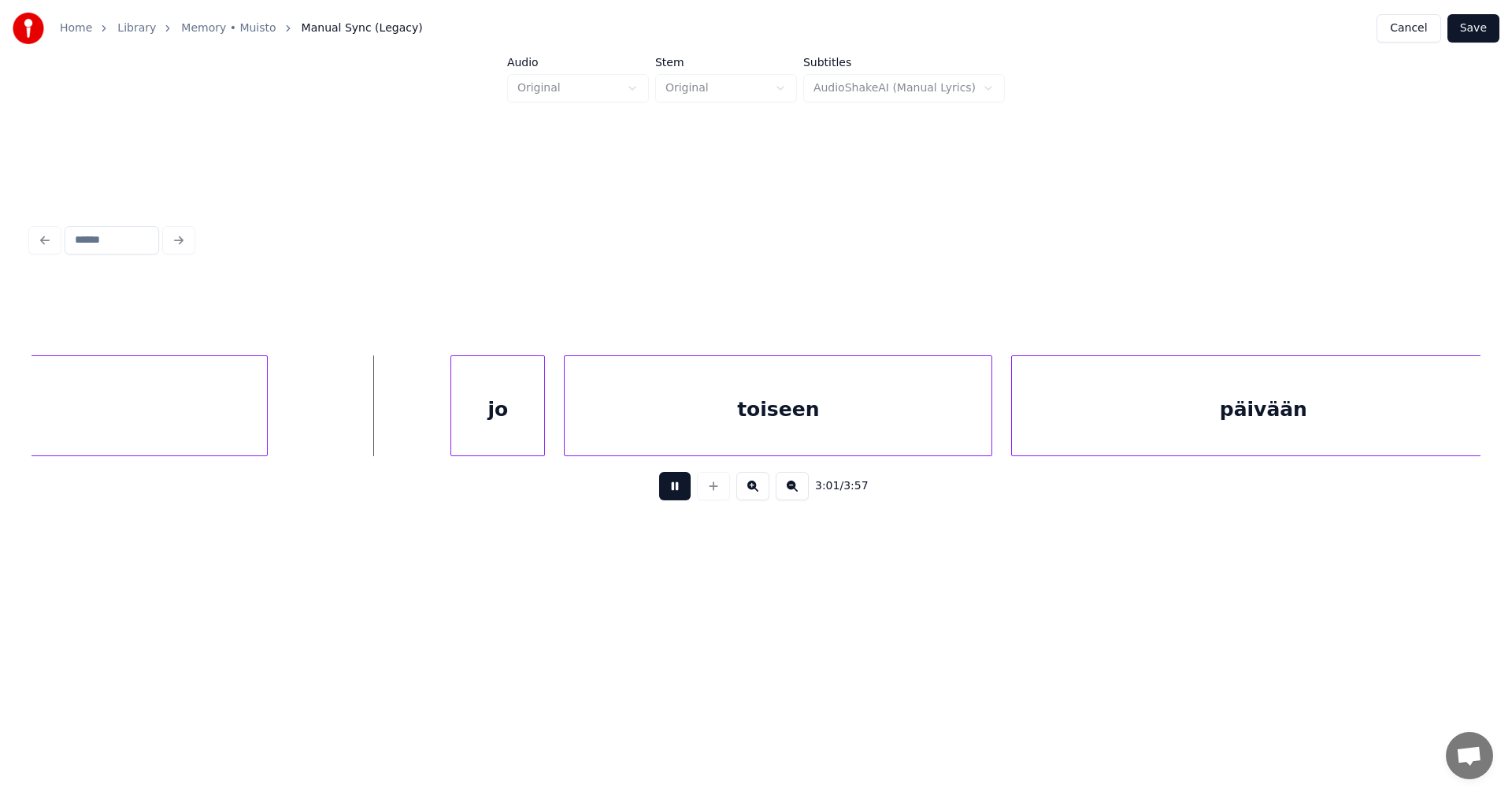
click at [677, 489] on button at bounding box center [675, 486] width 32 height 28
click at [497, 434] on div "jo" at bounding box center [481, 410] width 93 height 107
click at [407, 452] on div "sammuttaen jo toiseen päivään" at bounding box center [756, 405] width 1449 height 101
click at [667, 488] on button at bounding box center [675, 486] width 32 height 28
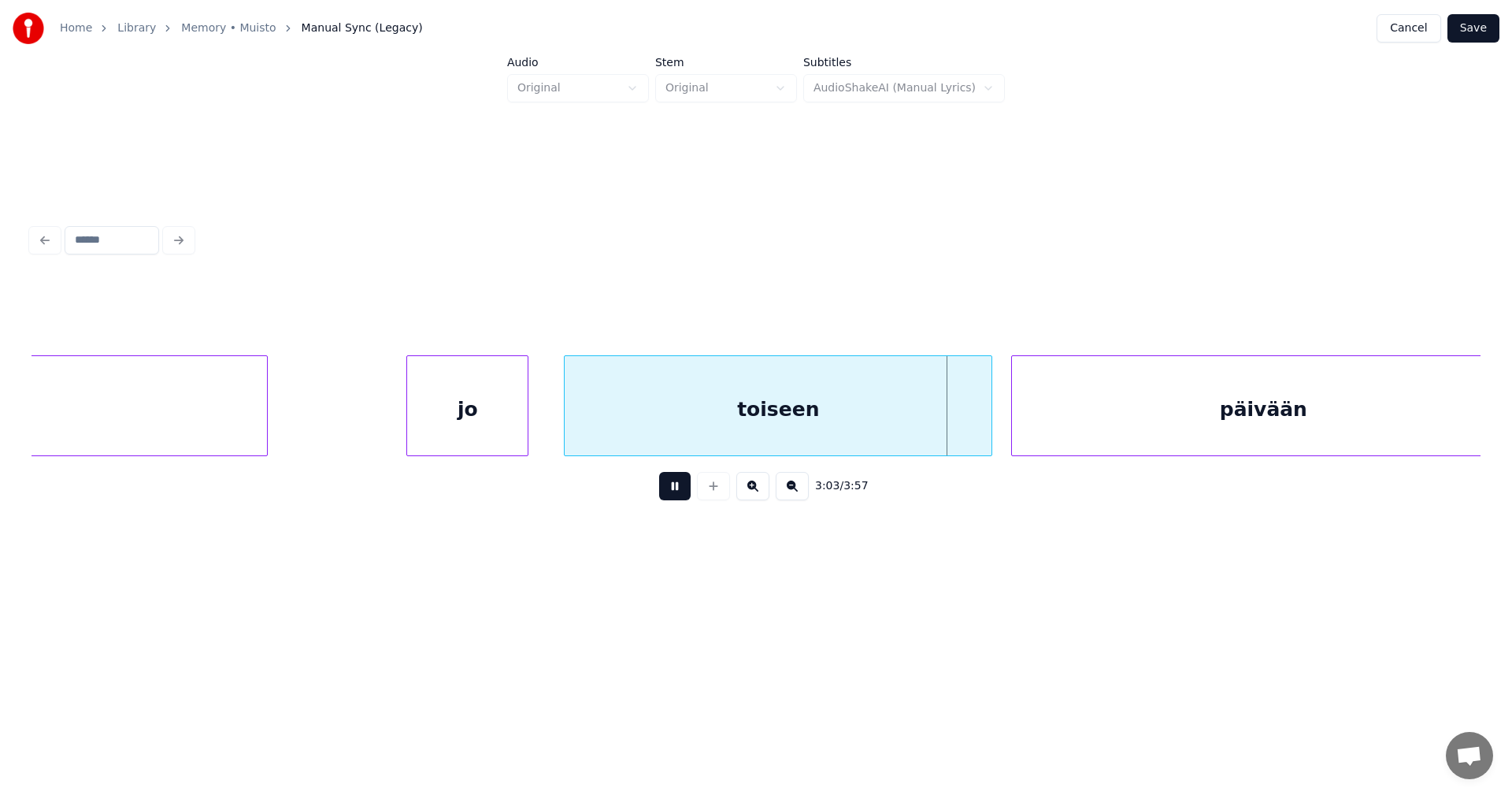
drag, startPoint x: 677, startPoint y: 493, endPoint x: 755, endPoint y: 488, distance: 78.2
click at [677, 493] on button at bounding box center [675, 486] width 32 height 28
click at [980, 430] on div at bounding box center [981, 405] width 5 height 100
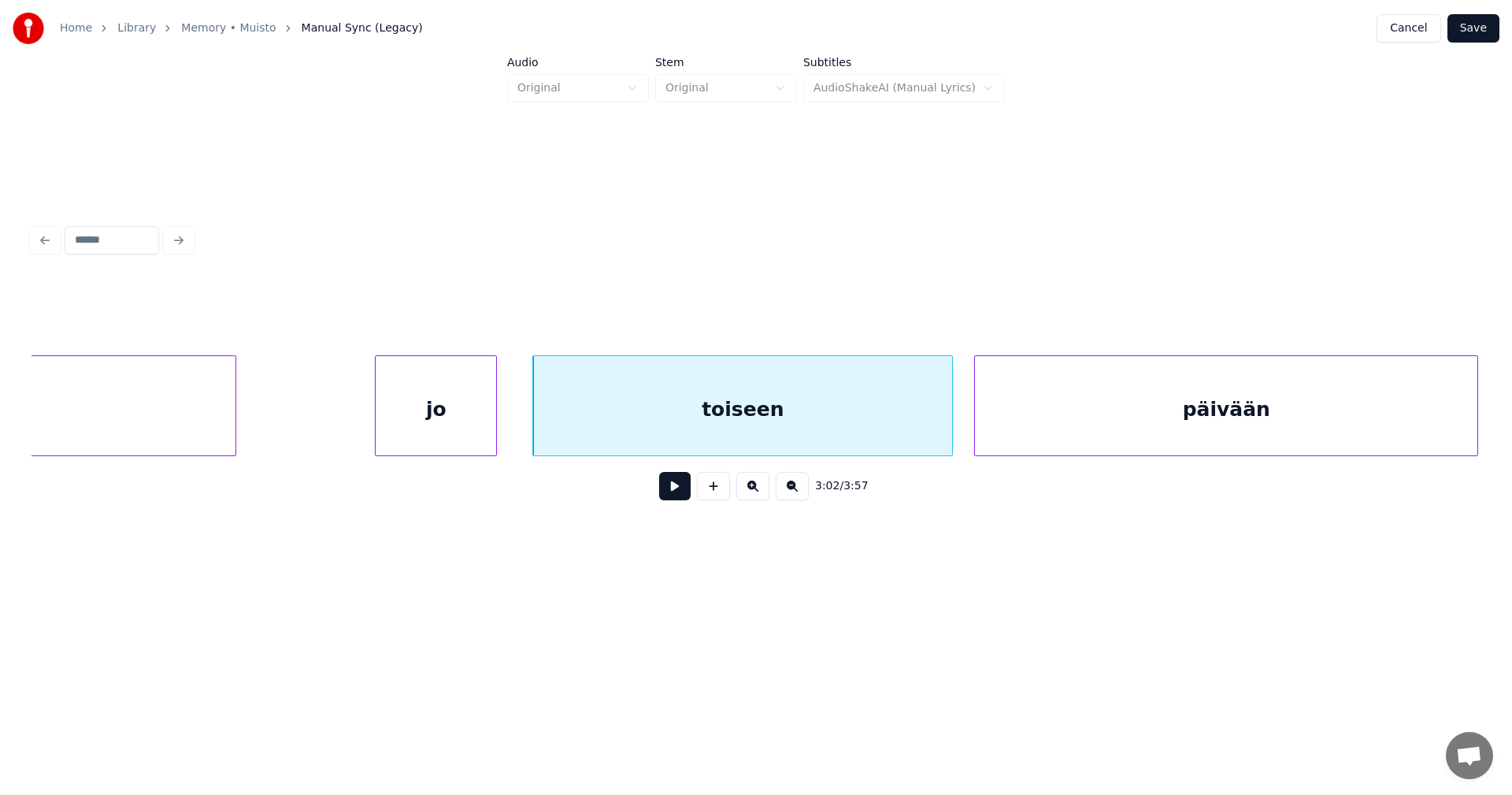
click at [1096, 391] on div "päivään" at bounding box center [1226, 410] width 502 height 107
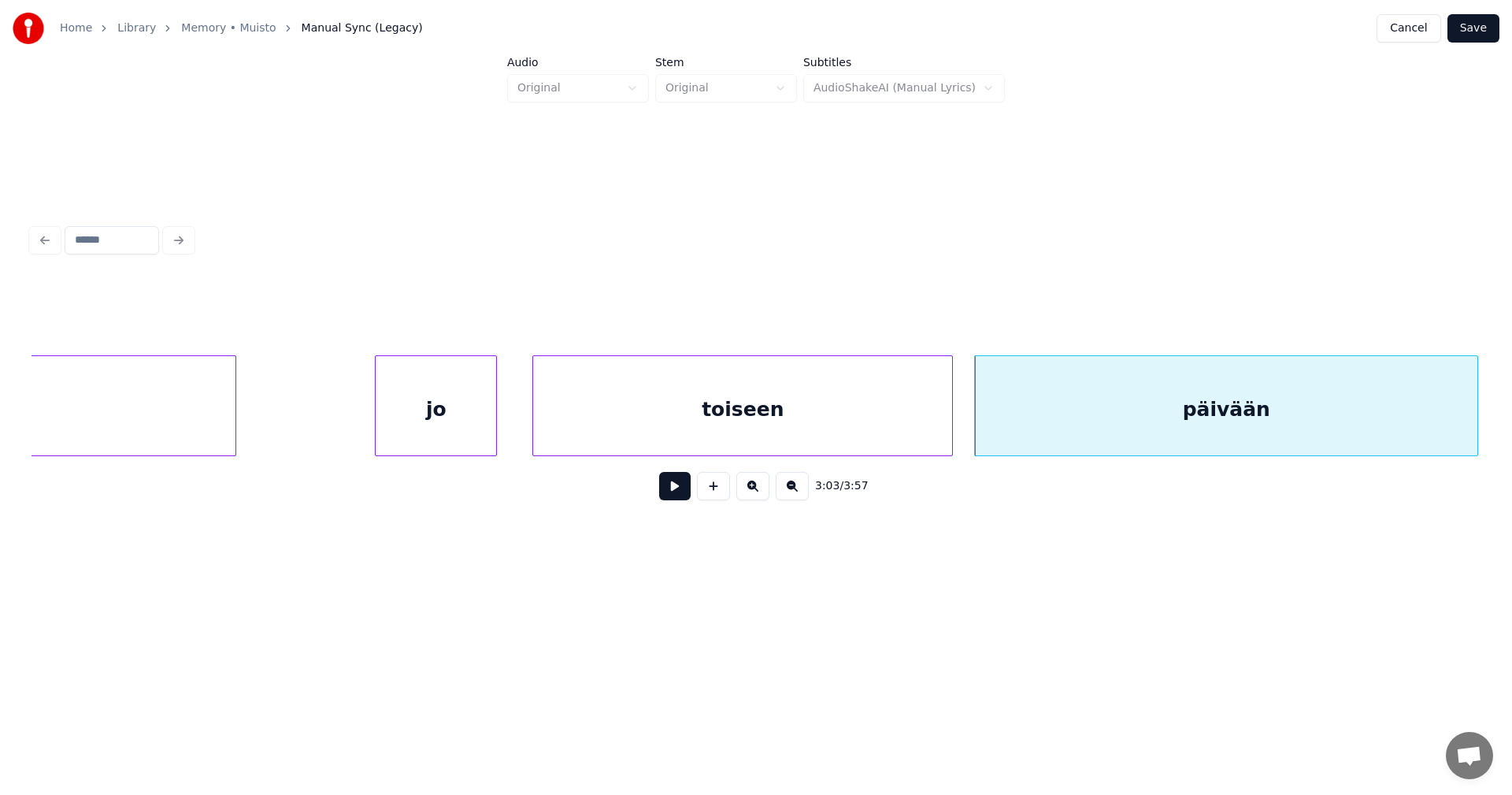
click at [667, 495] on button at bounding box center [675, 486] width 32 height 28
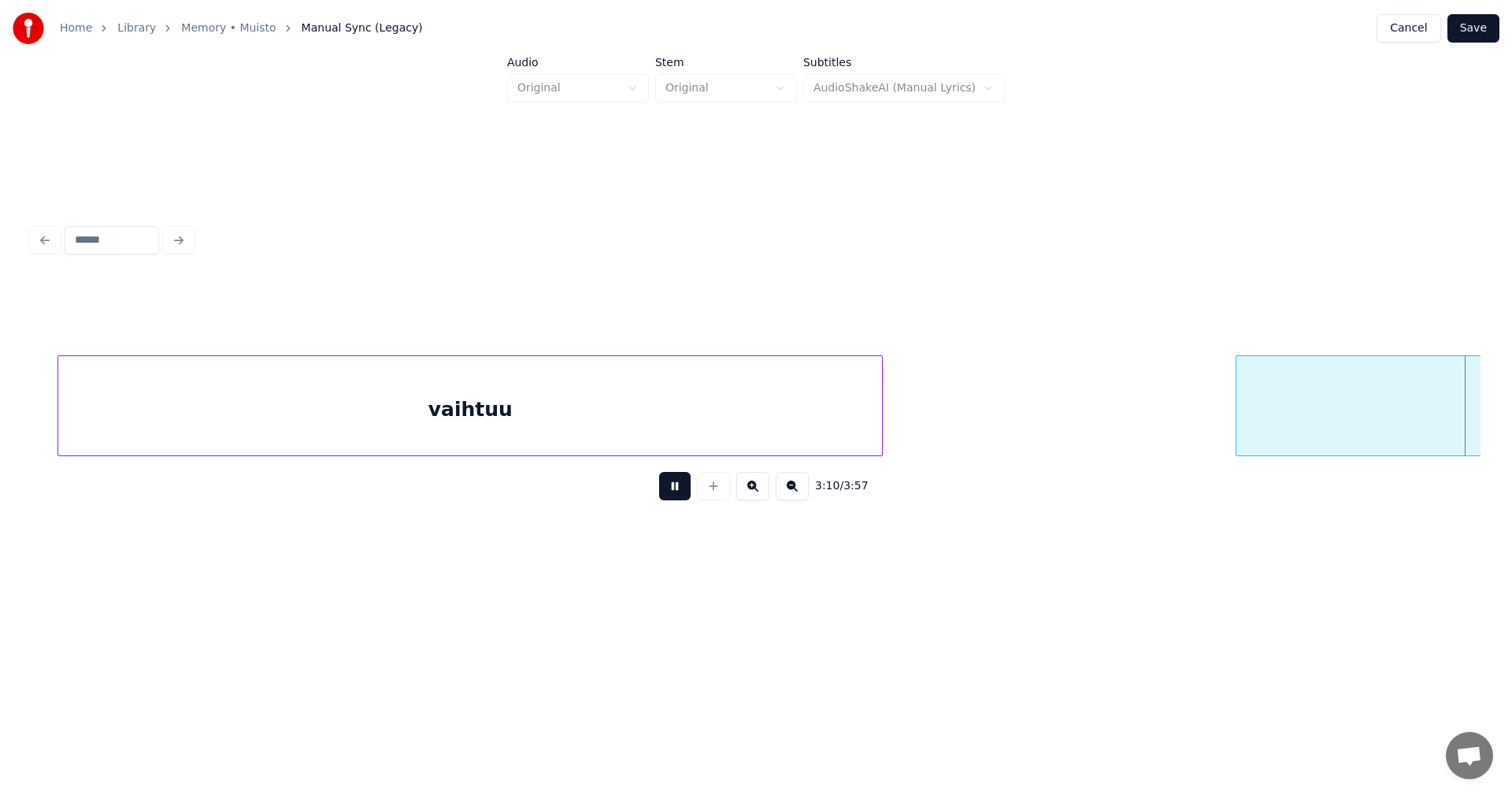
scroll to position [0, 59894]
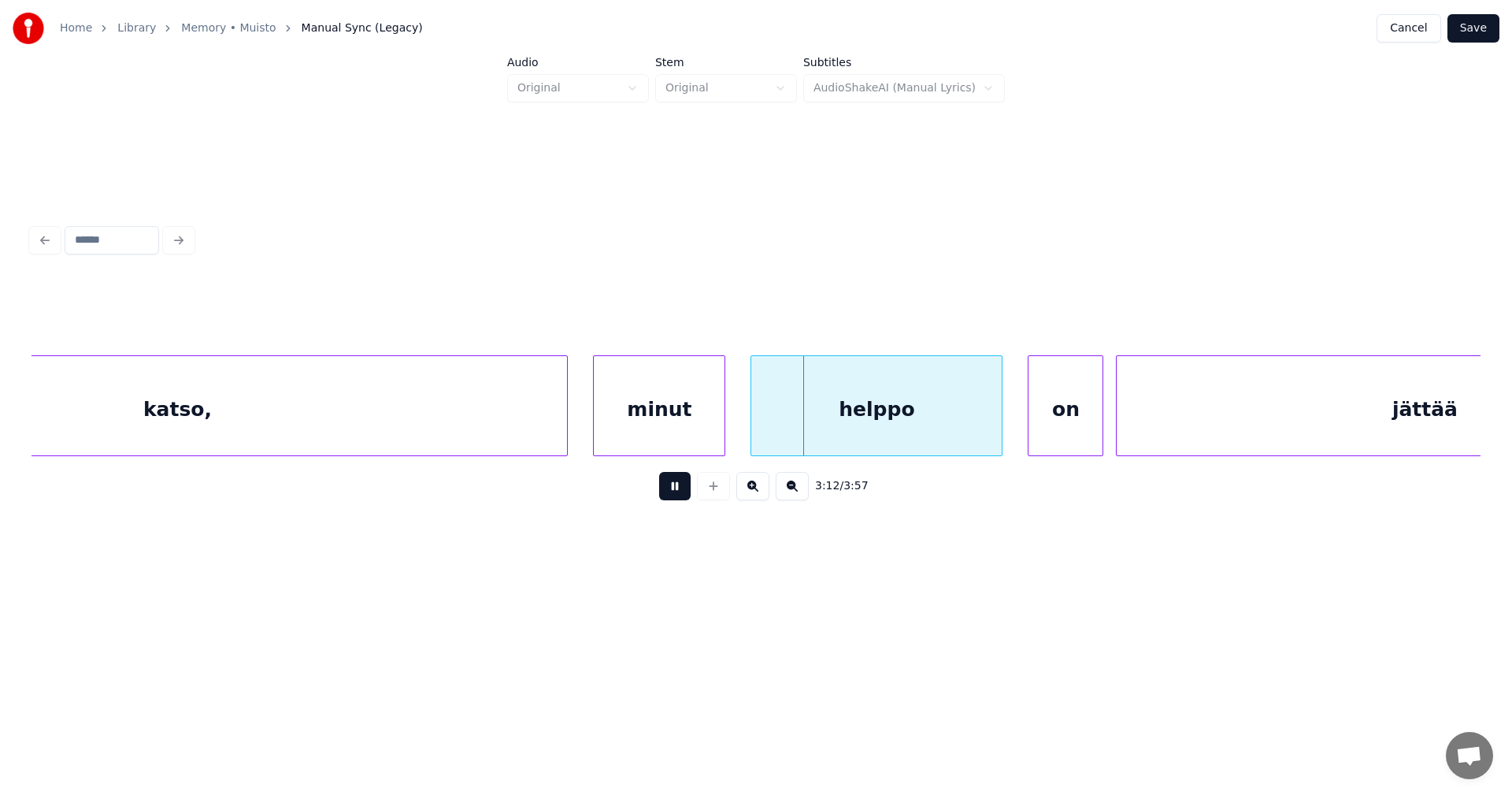
click at [671, 497] on button at bounding box center [675, 486] width 32 height 28
click at [517, 434] on div "katso," at bounding box center [177, 410] width 779 height 107
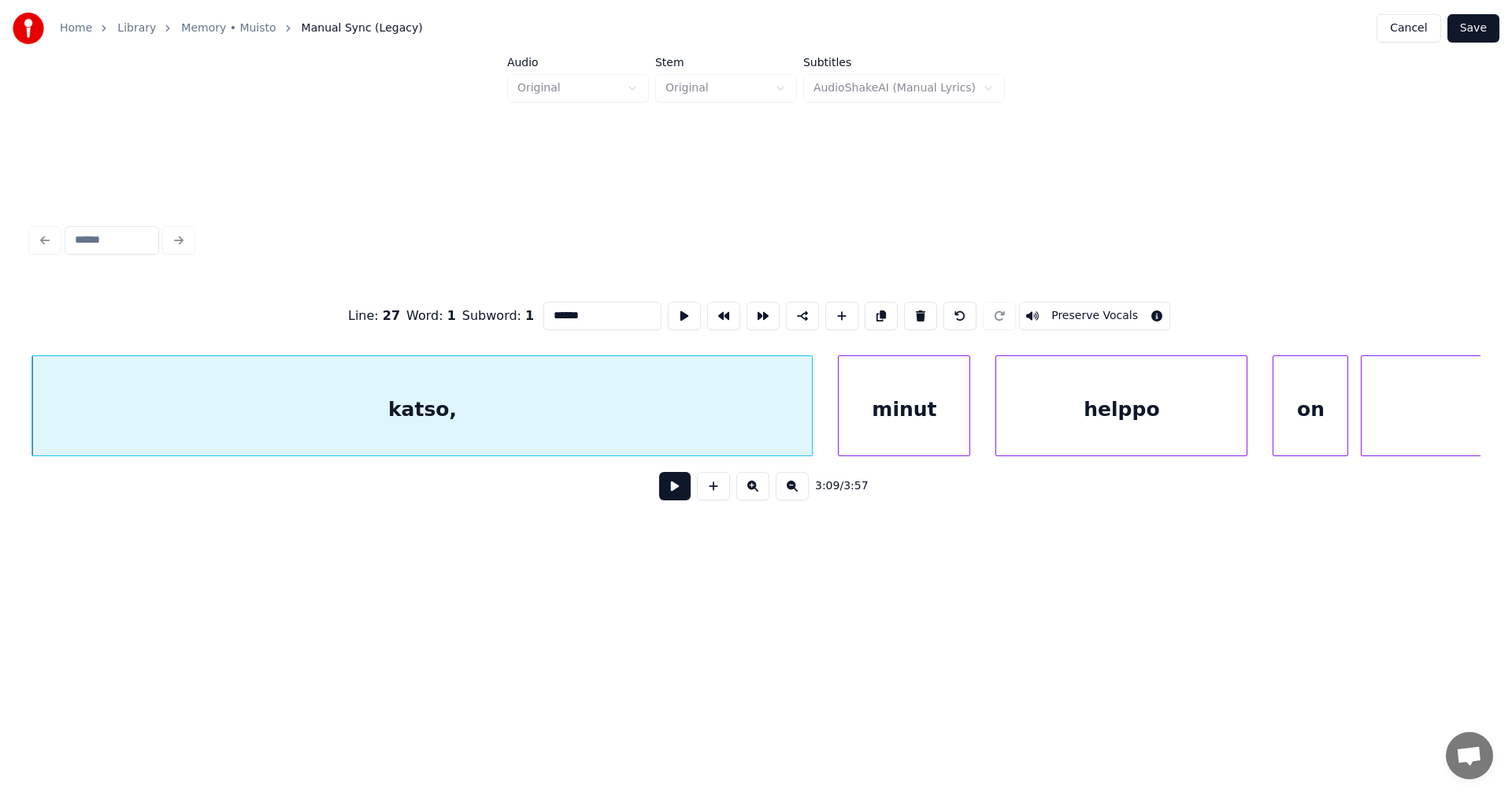
click at [671, 496] on button at bounding box center [675, 486] width 32 height 28
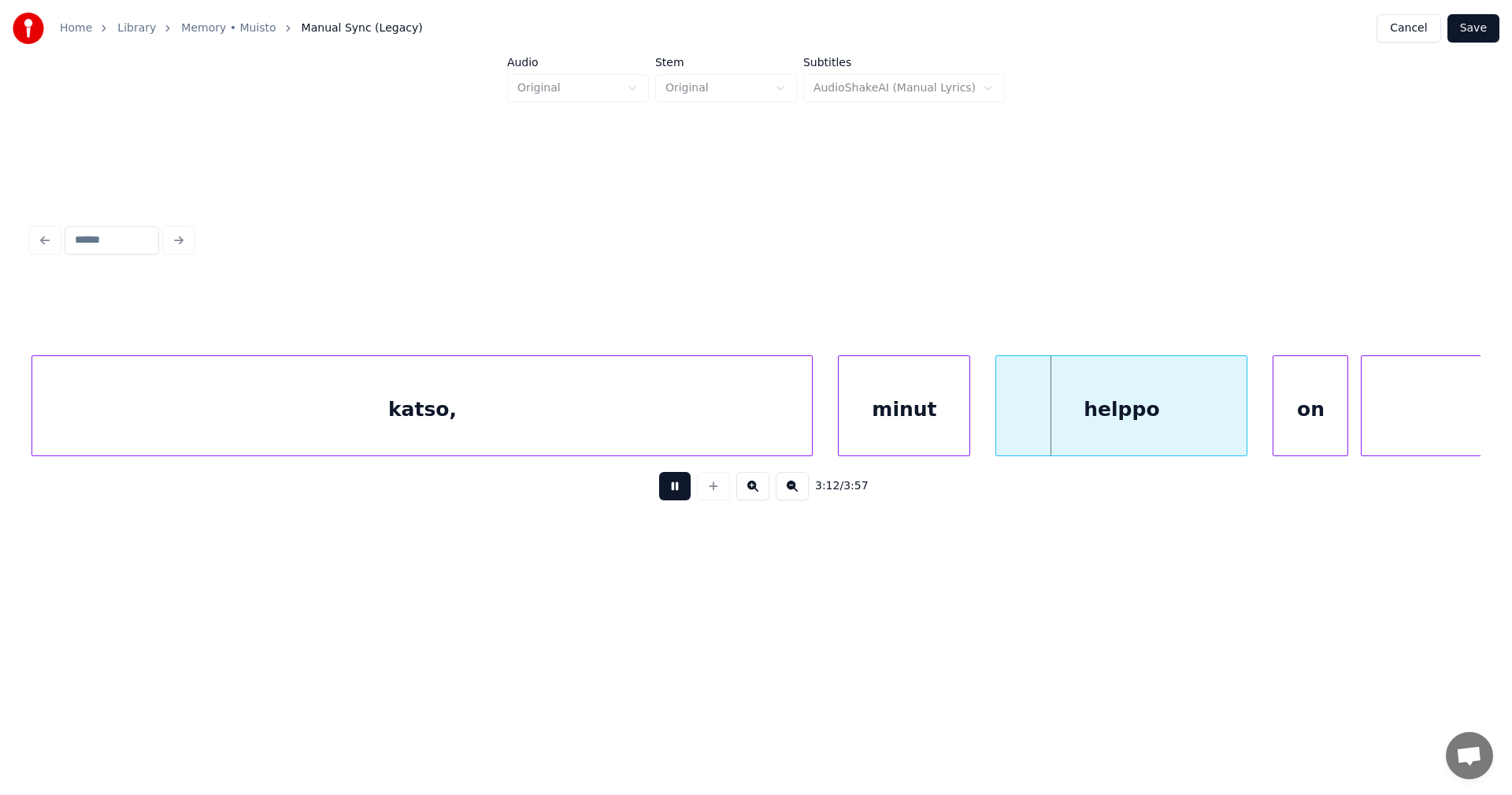
click at [671, 496] on button at bounding box center [675, 486] width 32 height 28
click at [697, 422] on div "katso," at bounding box center [422, 410] width 779 height 107
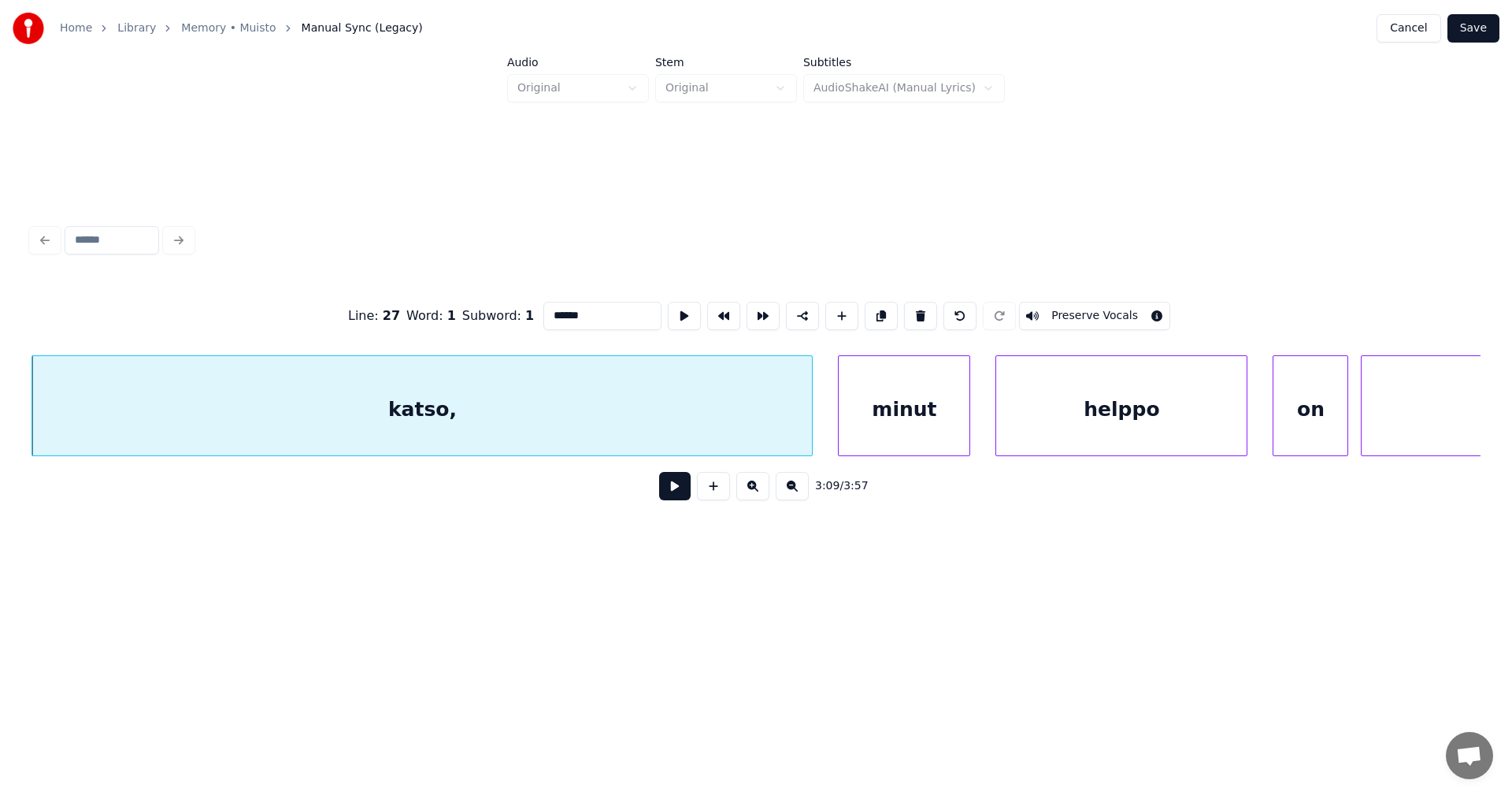
click at [668, 500] on button at bounding box center [675, 486] width 32 height 28
click at [673, 494] on button at bounding box center [675, 486] width 32 height 28
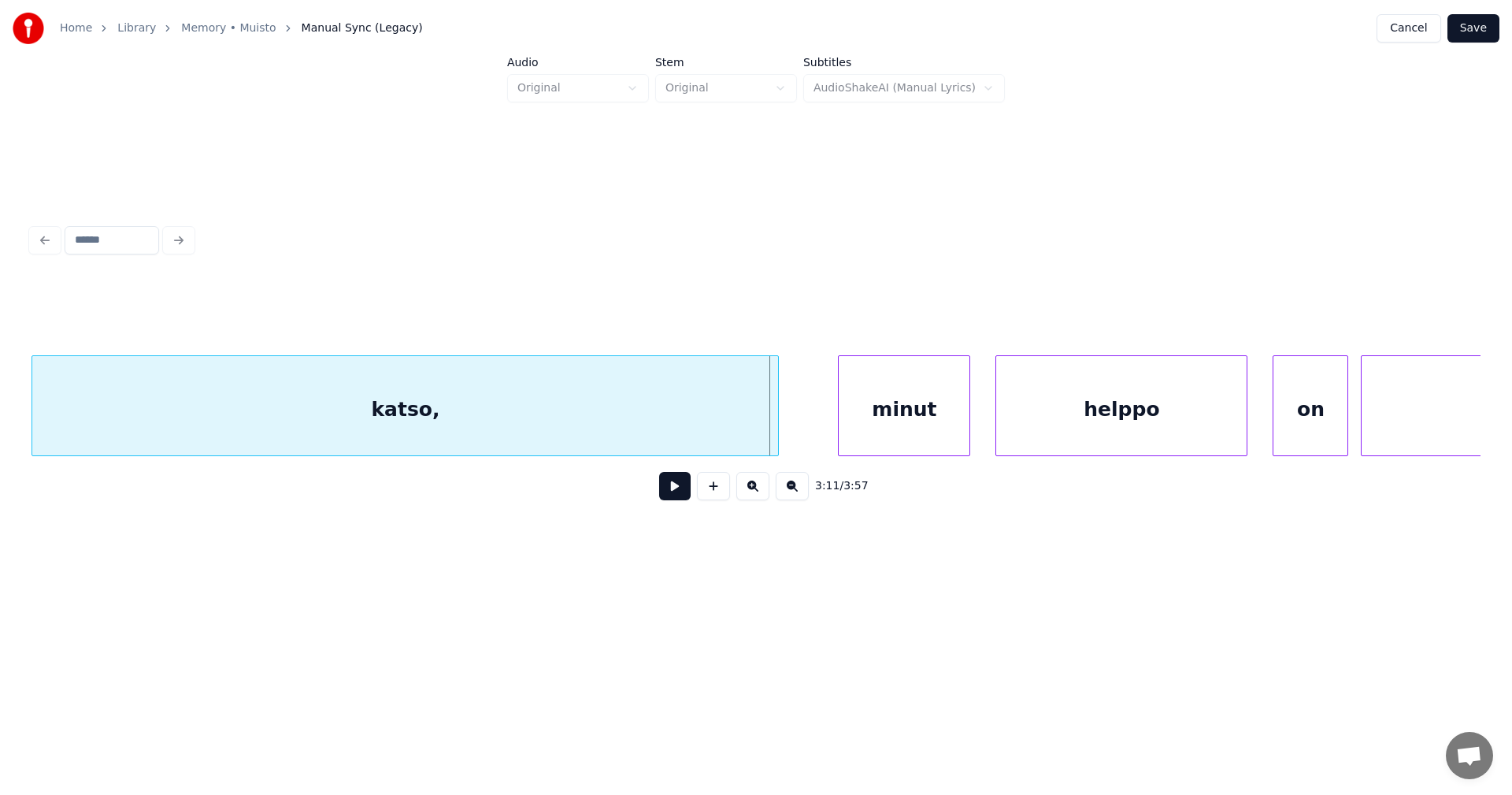
click at [776, 438] on div at bounding box center [776, 405] width 5 height 100
click at [731, 442] on div "katso," at bounding box center [405, 410] width 745 height 107
click at [682, 498] on button at bounding box center [675, 486] width 32 height 28
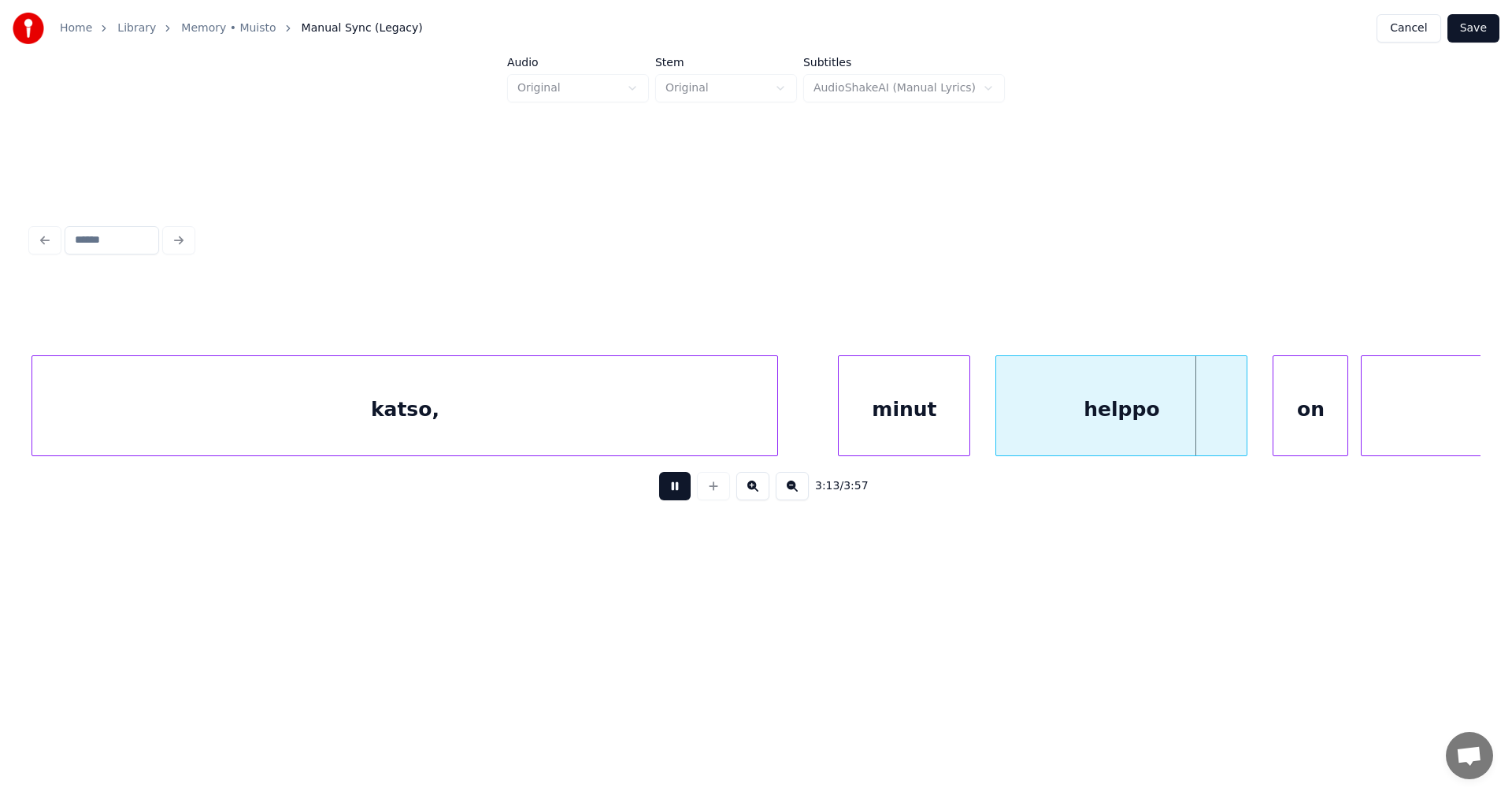
click at [683, 495] on button at bounding box center [675, 486] width 32 height 28
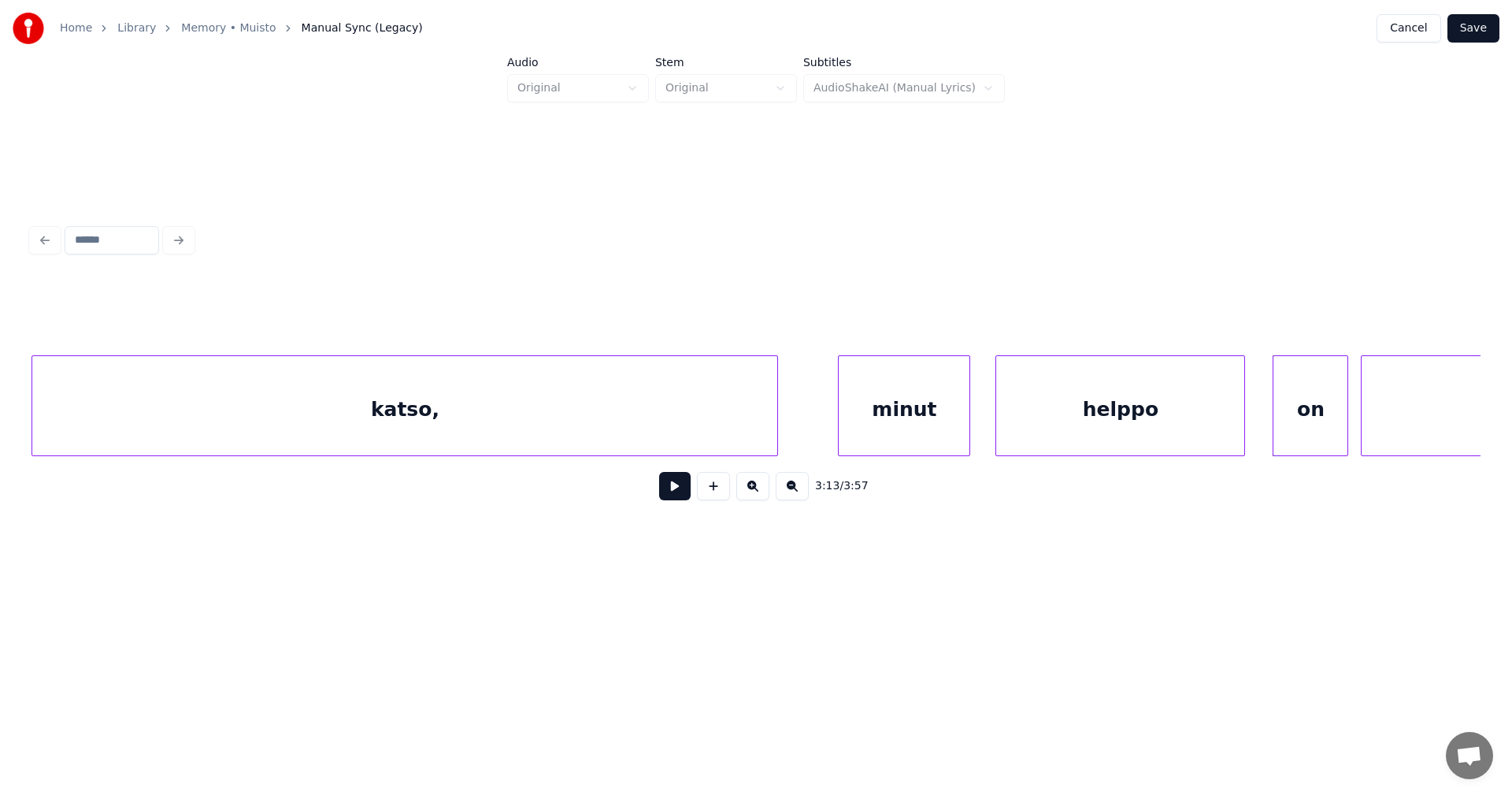
click at [1241, 418] on div at bounding box center [1242, 405] width 5 height 100
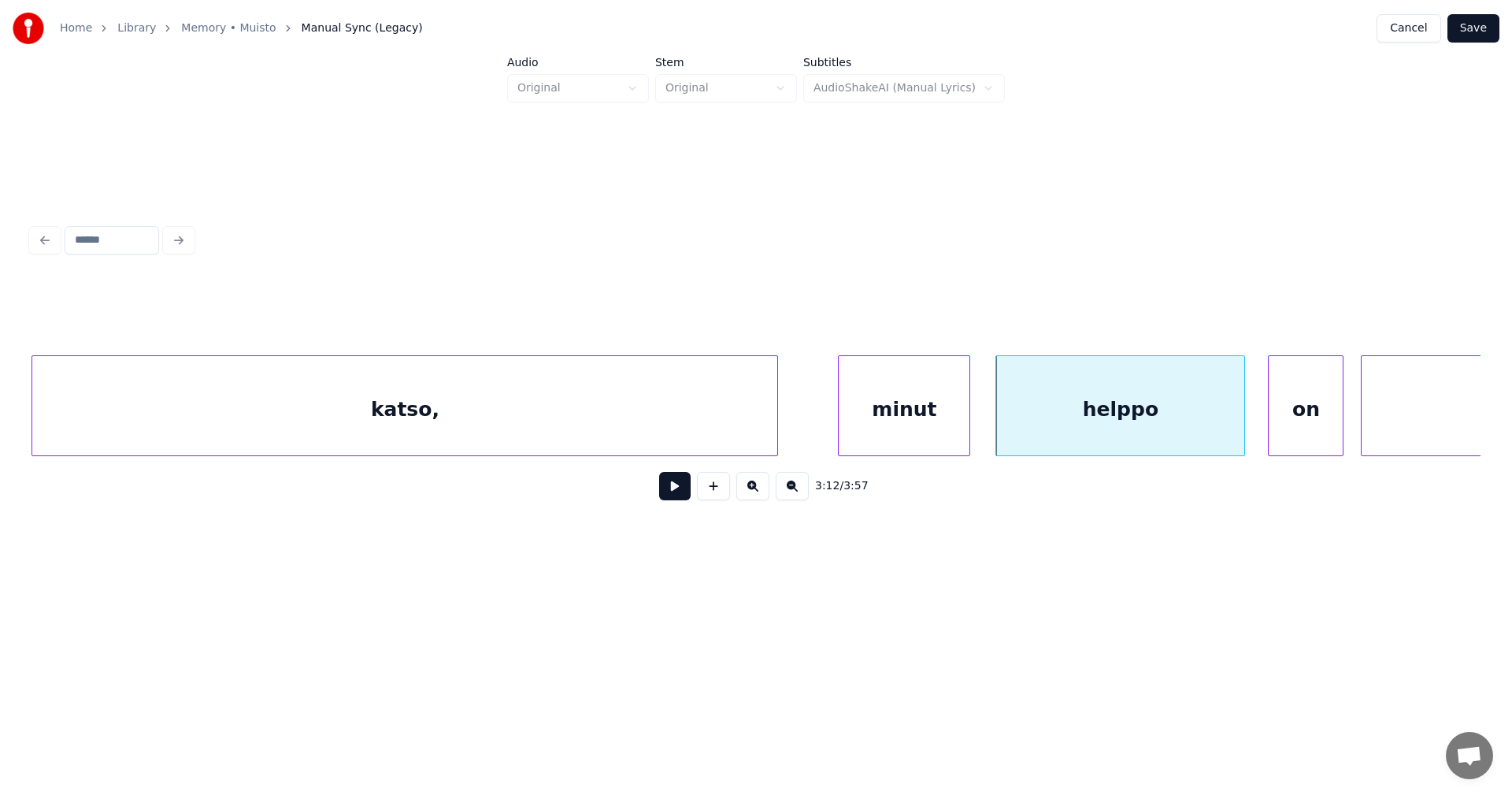
click at [1308, 400] on div "on" at bounding box center [1305, 410] width 74 height 107
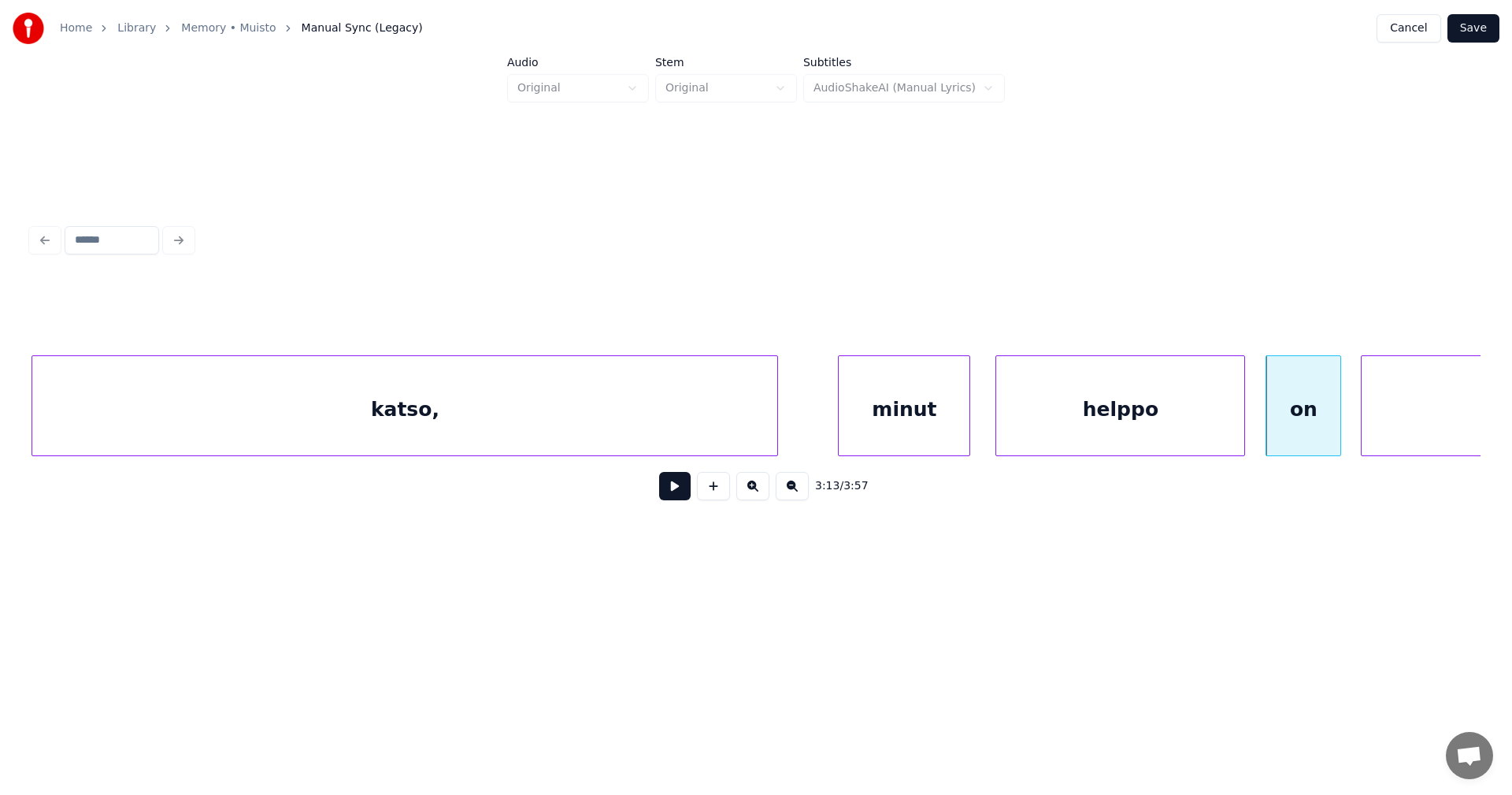
click at [664, 489] on button at bounding box center [675, 486] width 32 height 28
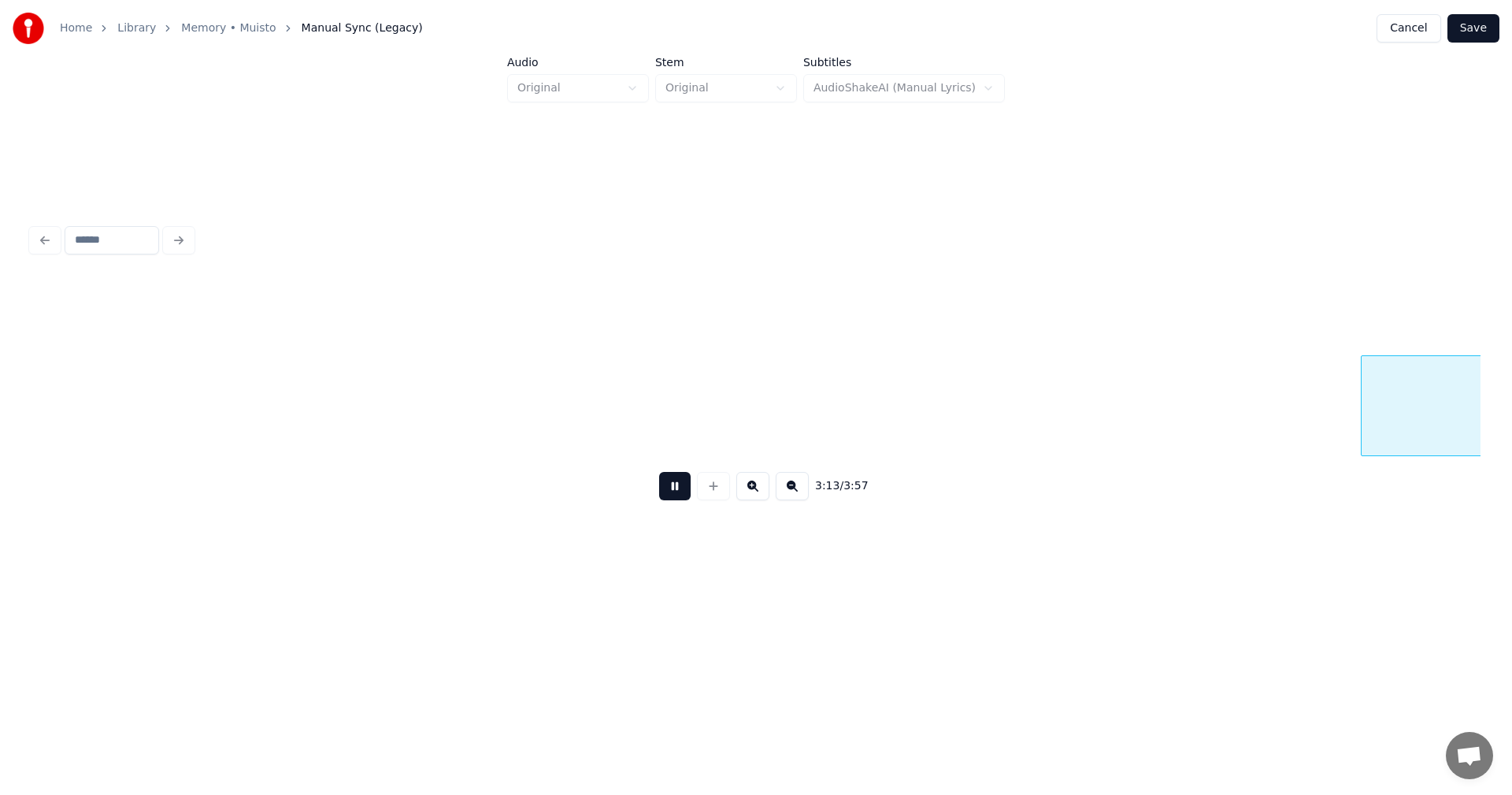
scroll to position [0, 61101]
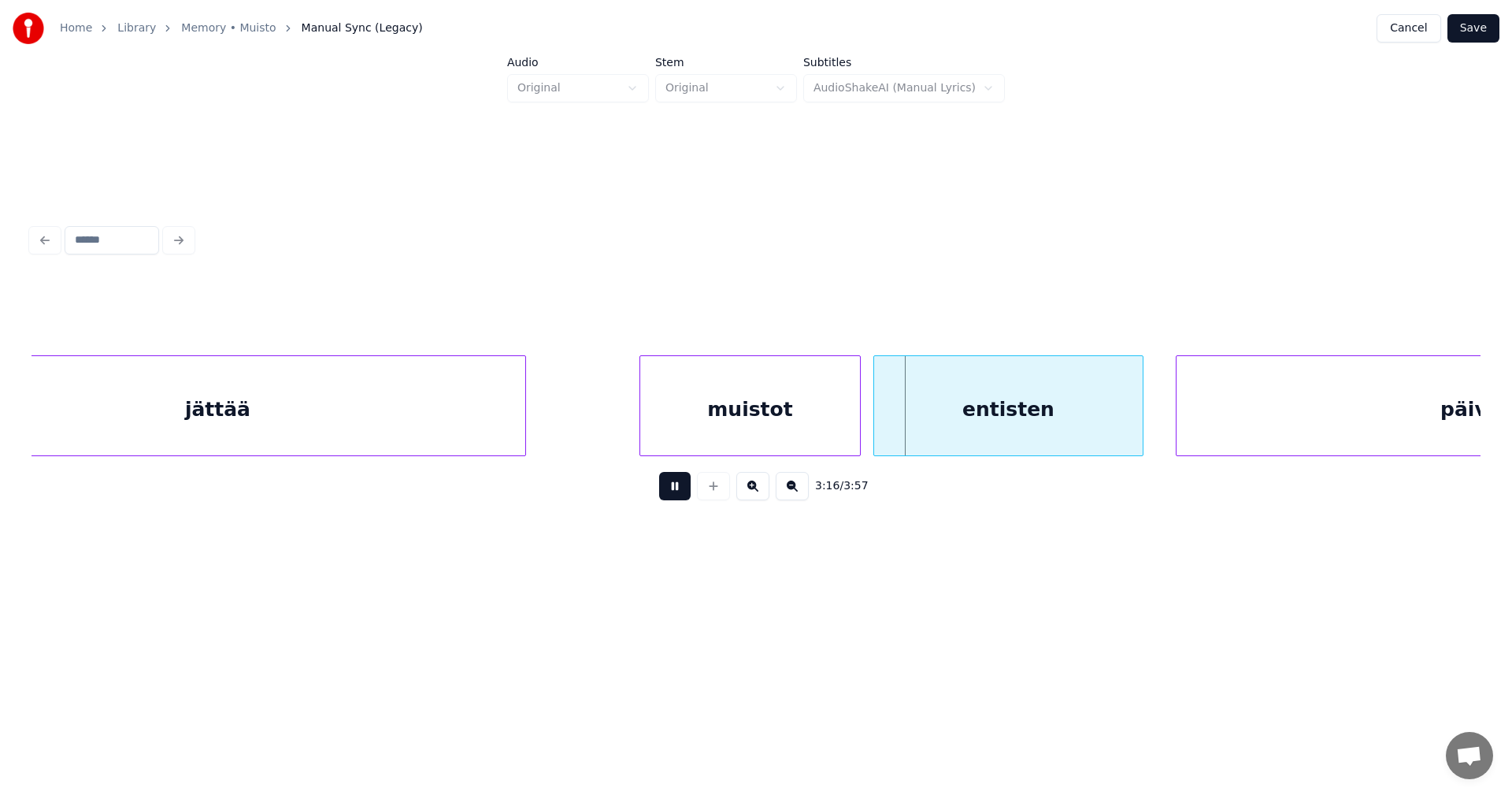
click at [670, 493] on button at bounding box center [675, 486] width 32 height 28
click at [749, 425] on div "muistot" at bounding box center [749, 410] width 219 height 107
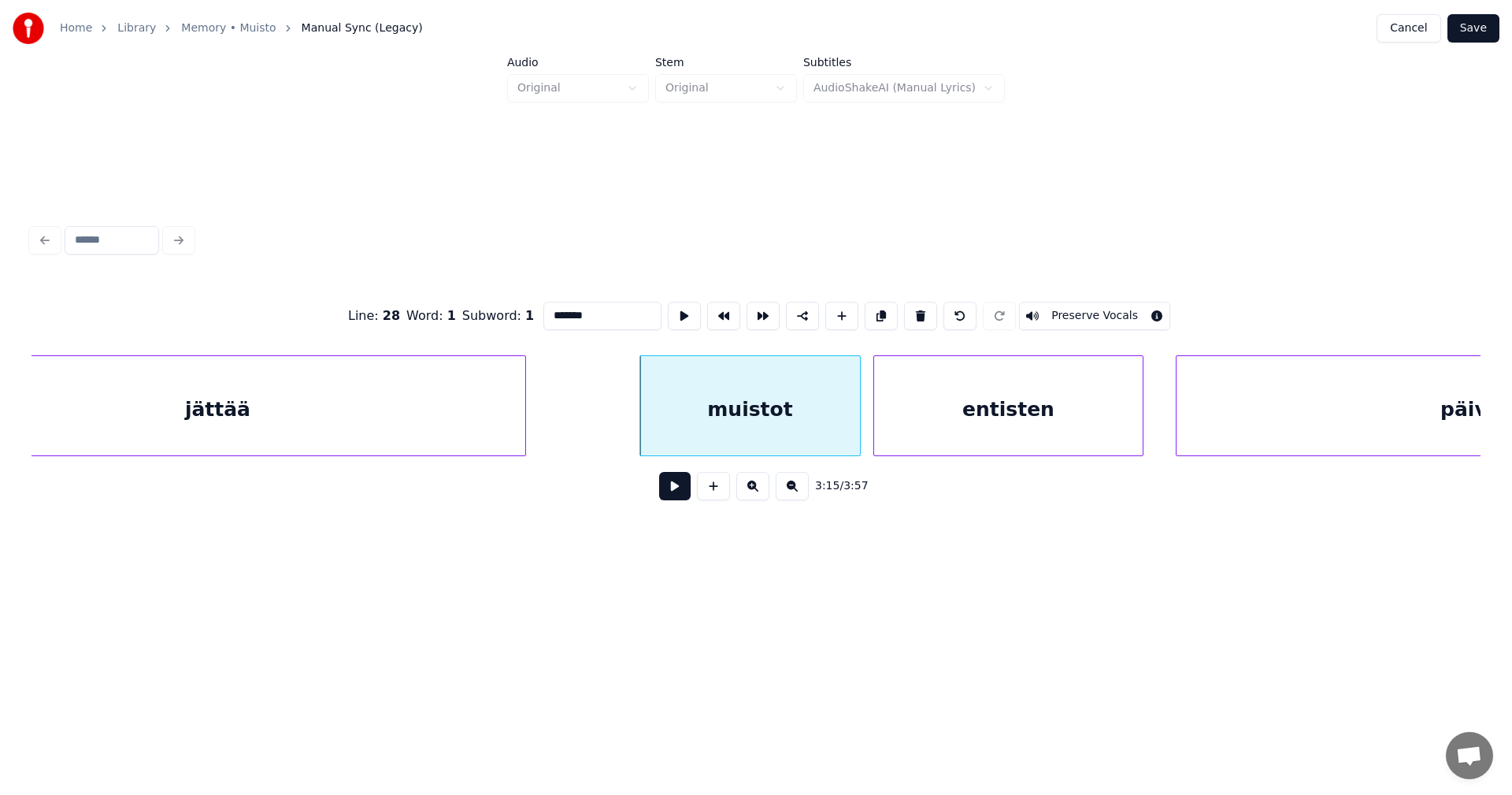
click at [666, 500] on button at bounding box center [675, 486] width 32 height 28
click at [670, 497] on button at bounding box center [675, 486] width 32 height 28
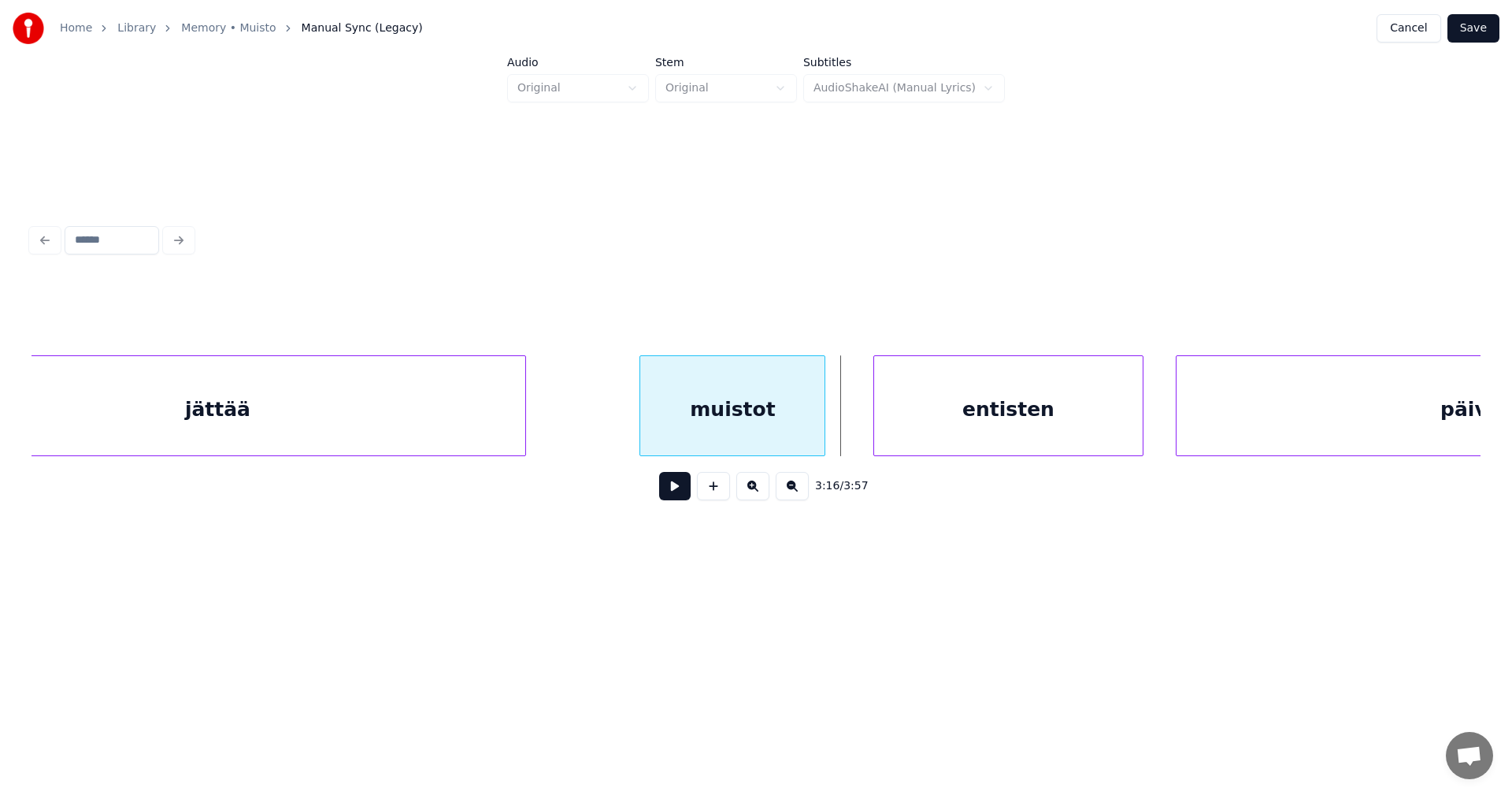
click at [825, 435] on div at bounding box center [822, 405] width 5 height 100
click at [918, 416] on div "entisten" at bounding box center [993, 410] width 270 height 107
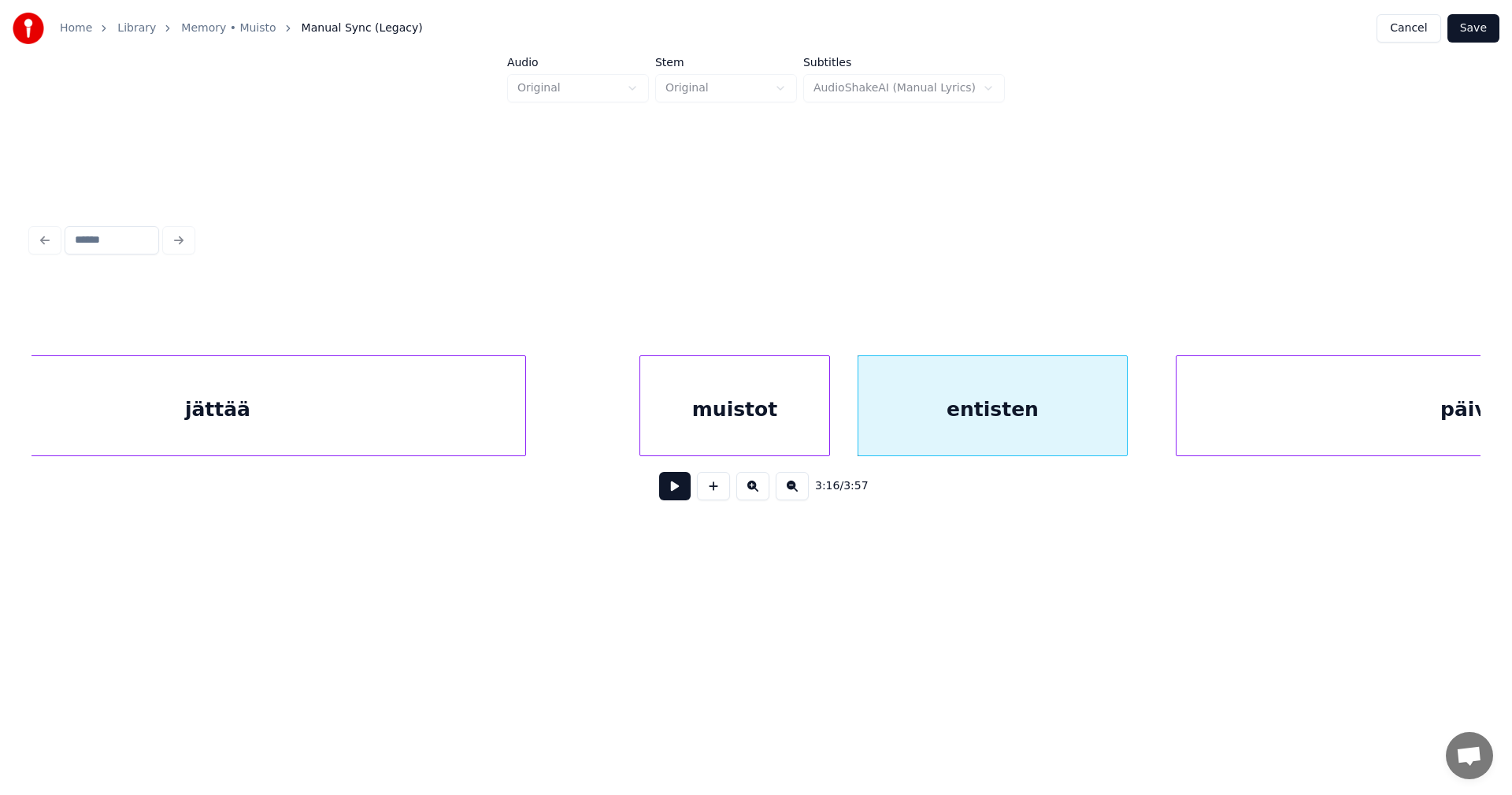
click at [671, 500] on button at bounding box center [675, 486] width 32 height 28
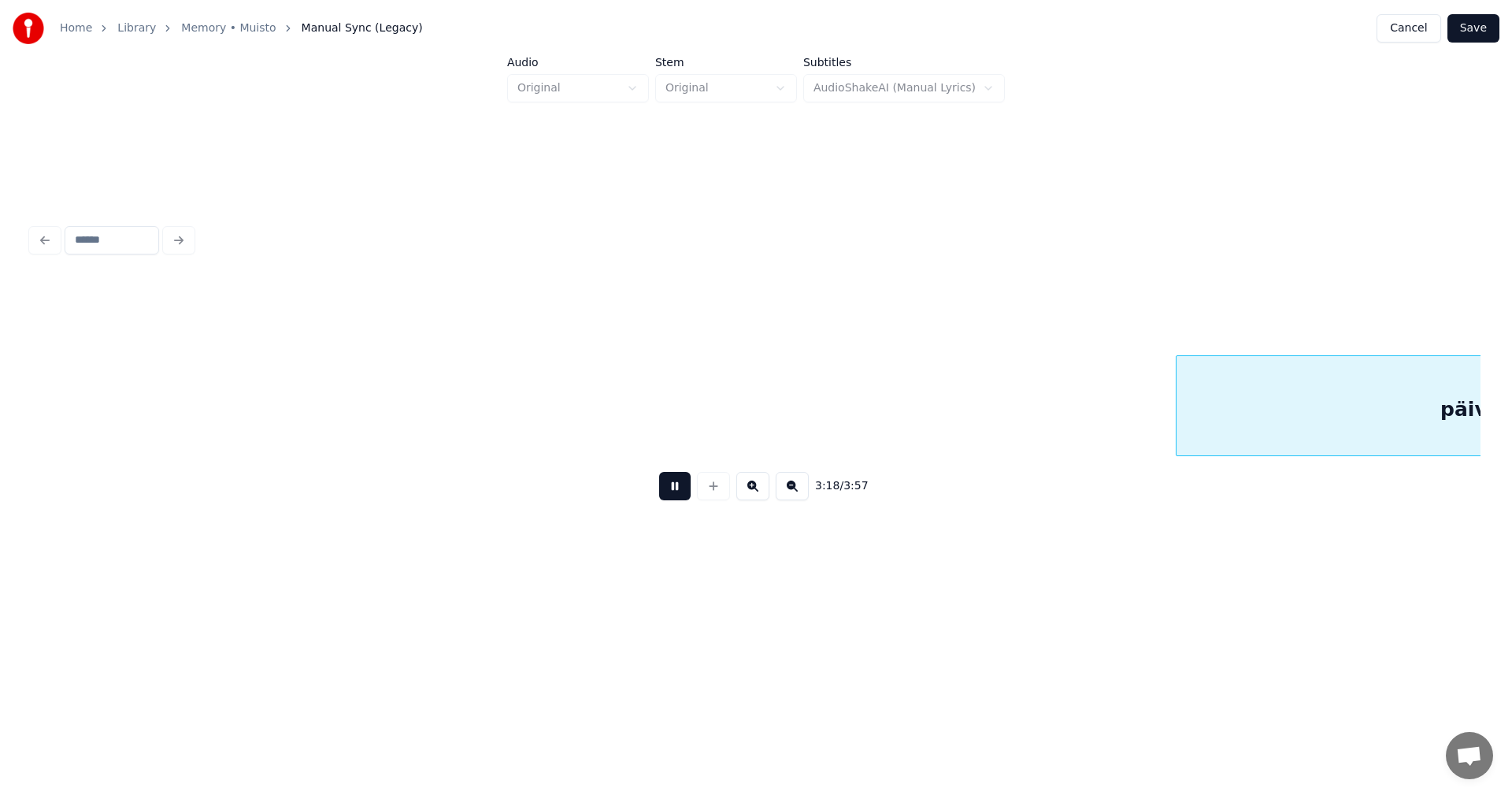
scroll to position [0, 62550]
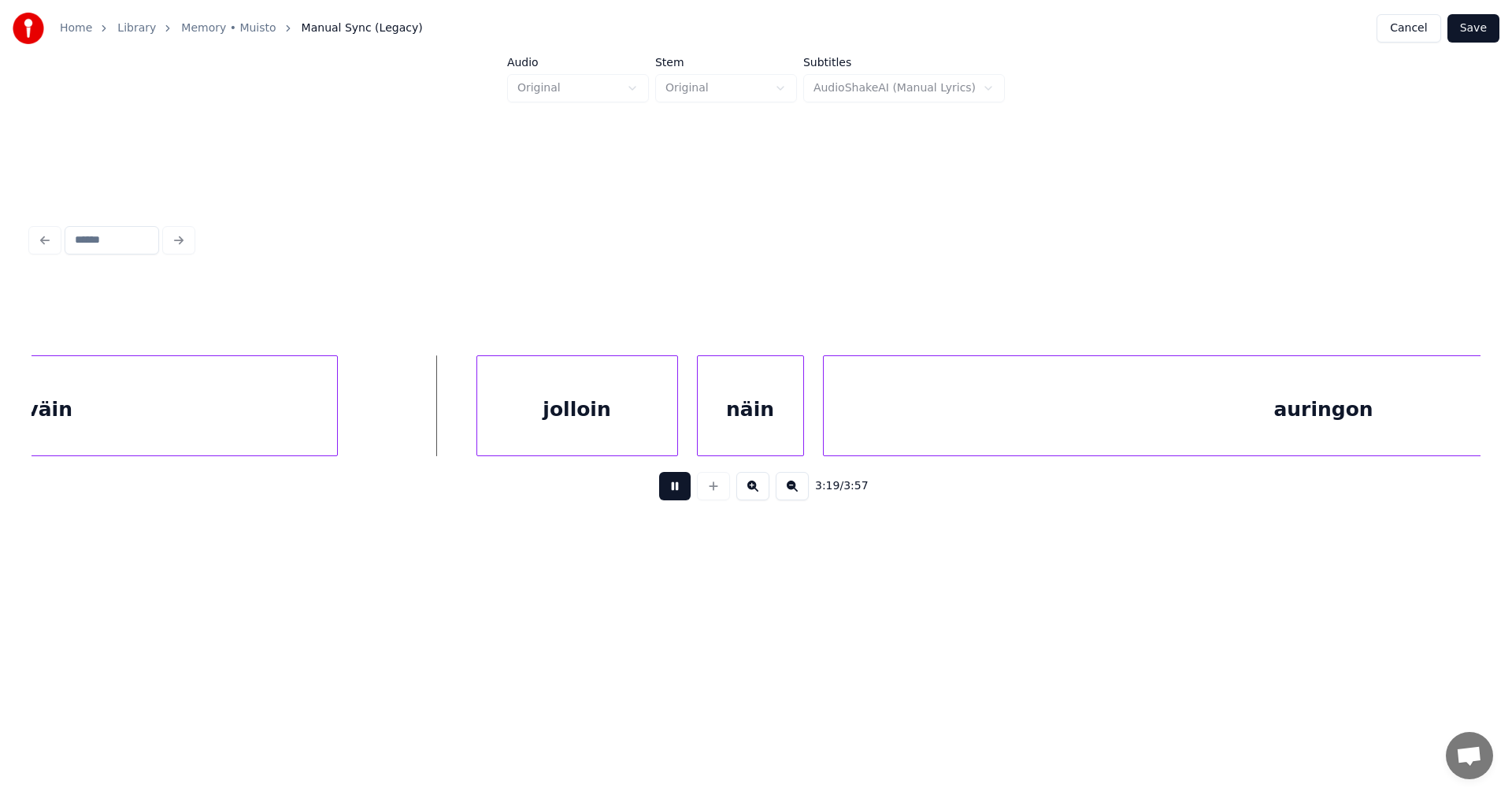
click at [680, 494] on button at bounding box center [675, 486] width 32 height 28
click at [579, 438] on div "jolloin" at bounding box center [544, 410] width 200 height 107
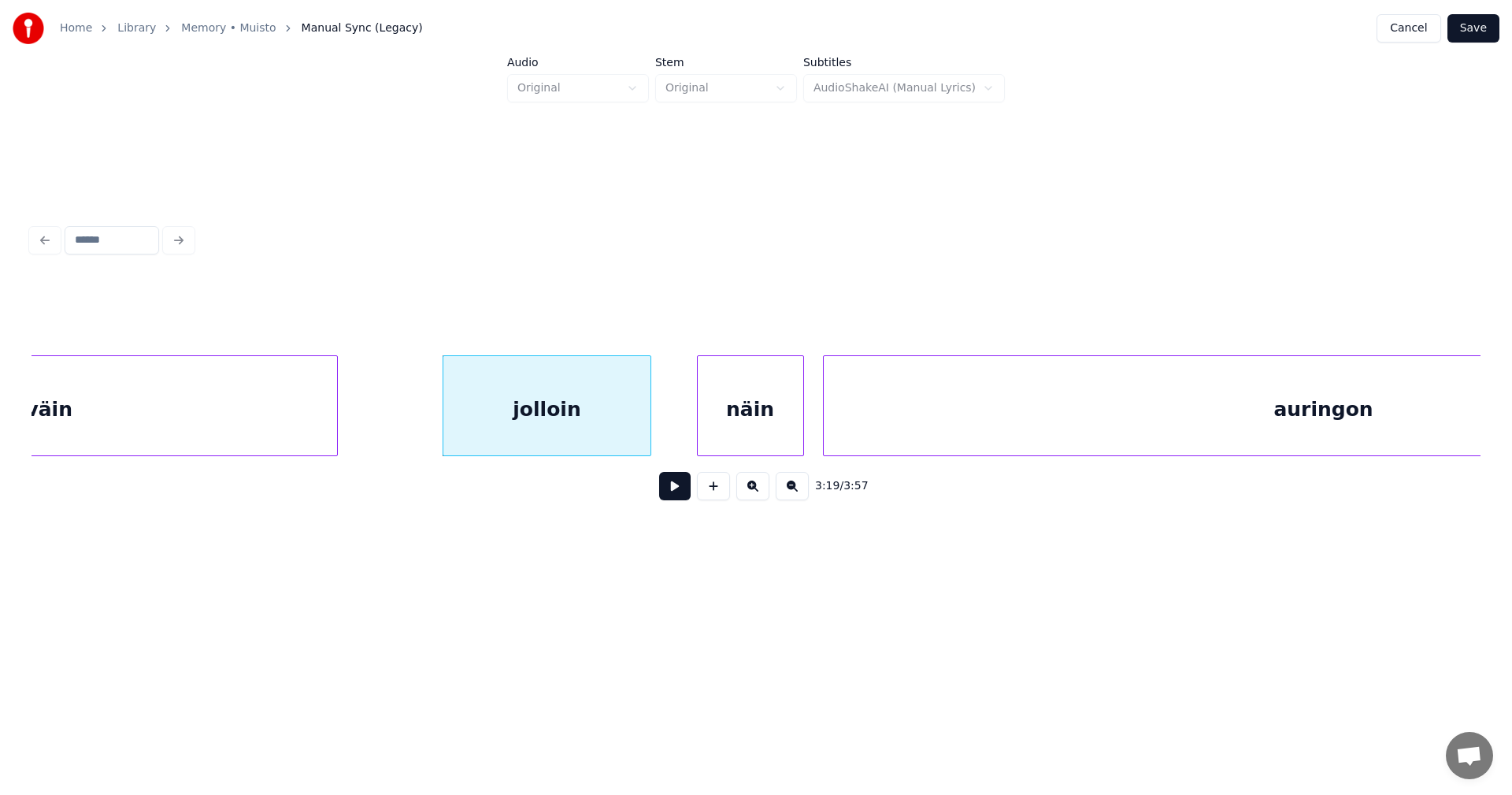
click at [648, 426] on div at bounding box center [648, 405] width 5 height 100
click at [736, 426] on div "näin" at bounding box center [743, 410] width 105 height 107
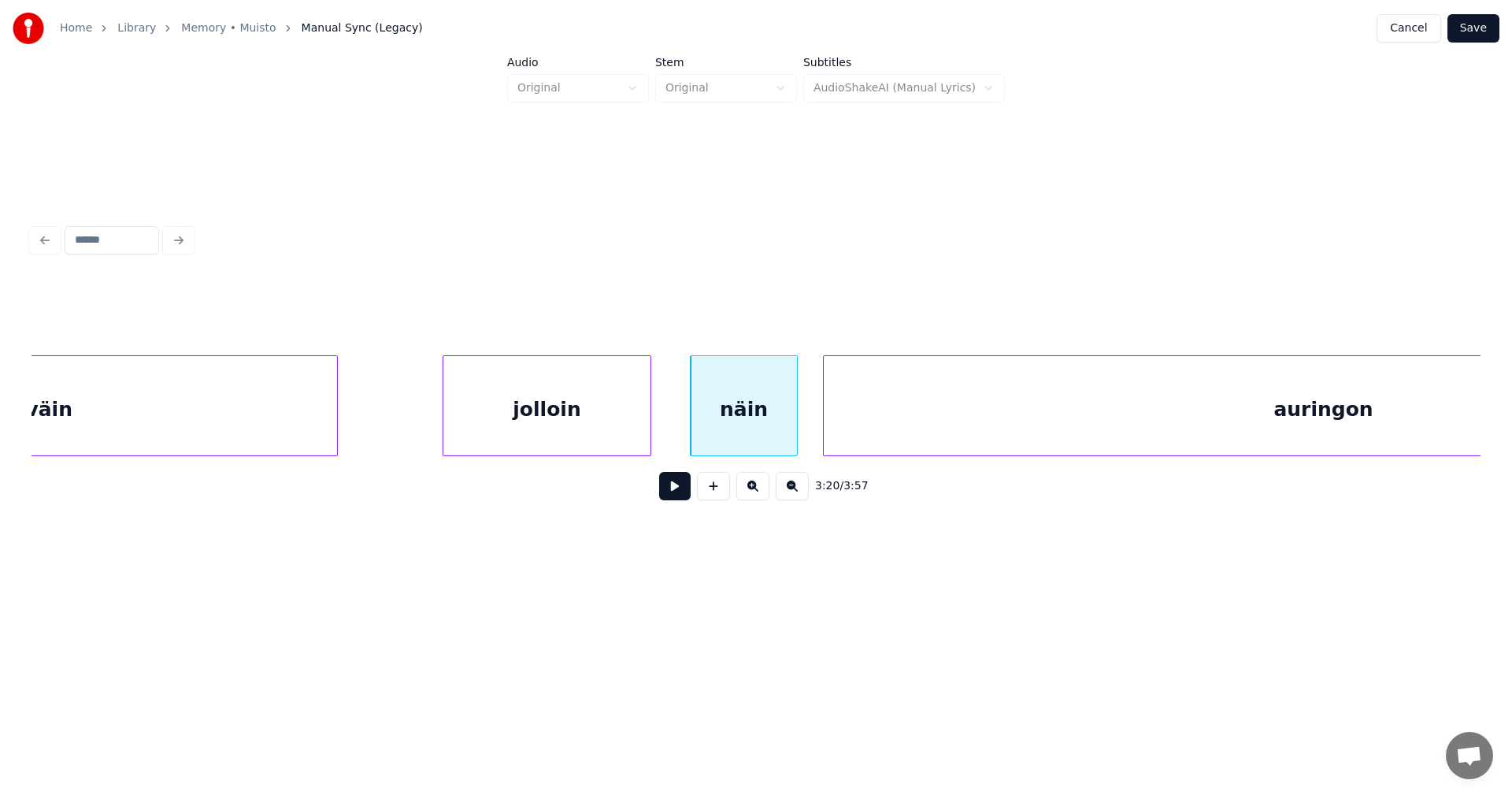
click at [631, 442] on div "jolloin" at bounding box center [548, 410] width 208 height 107
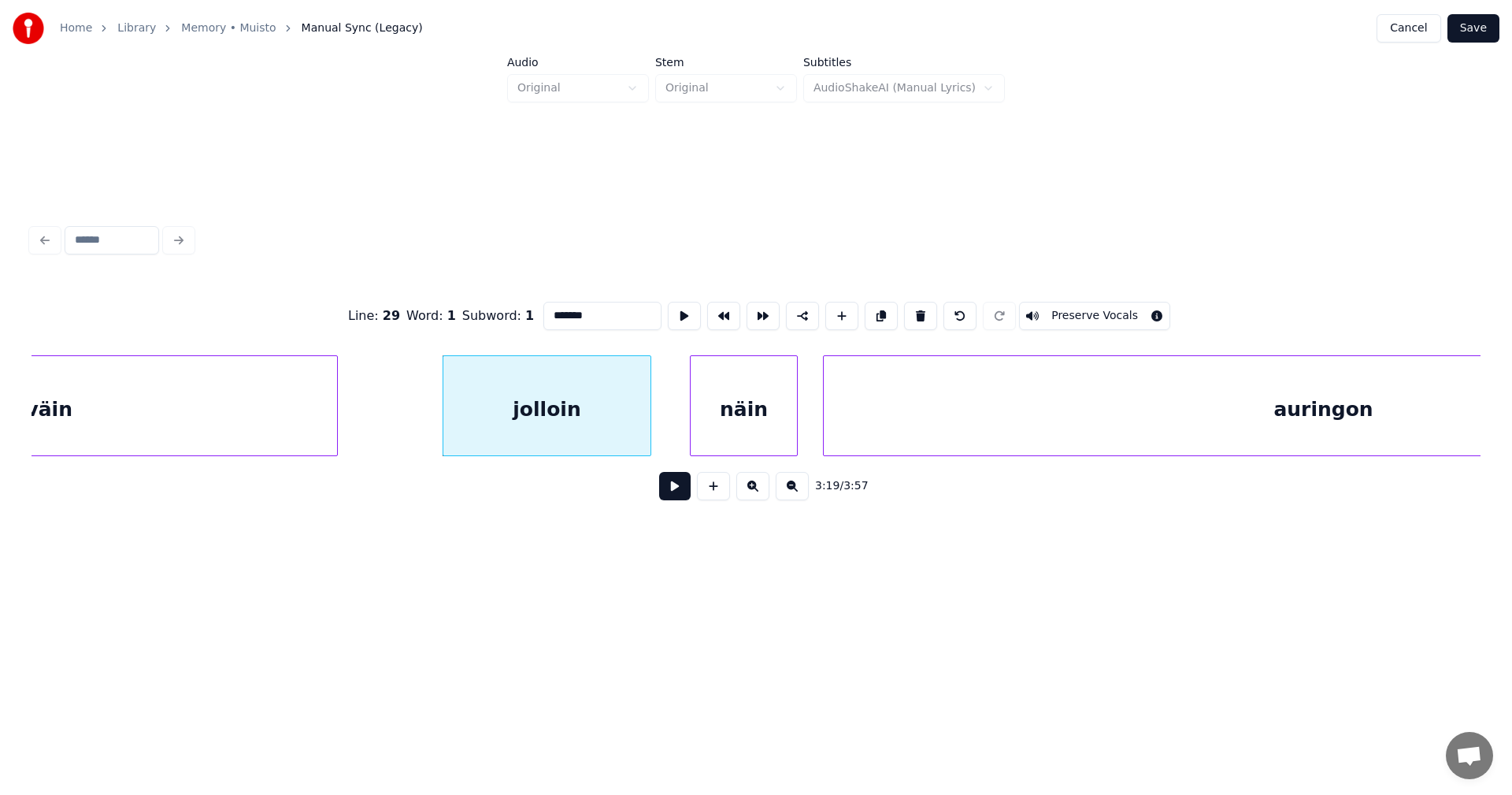
click at [671, 491] on button at bounding box center [675, 486] width 32 height 28
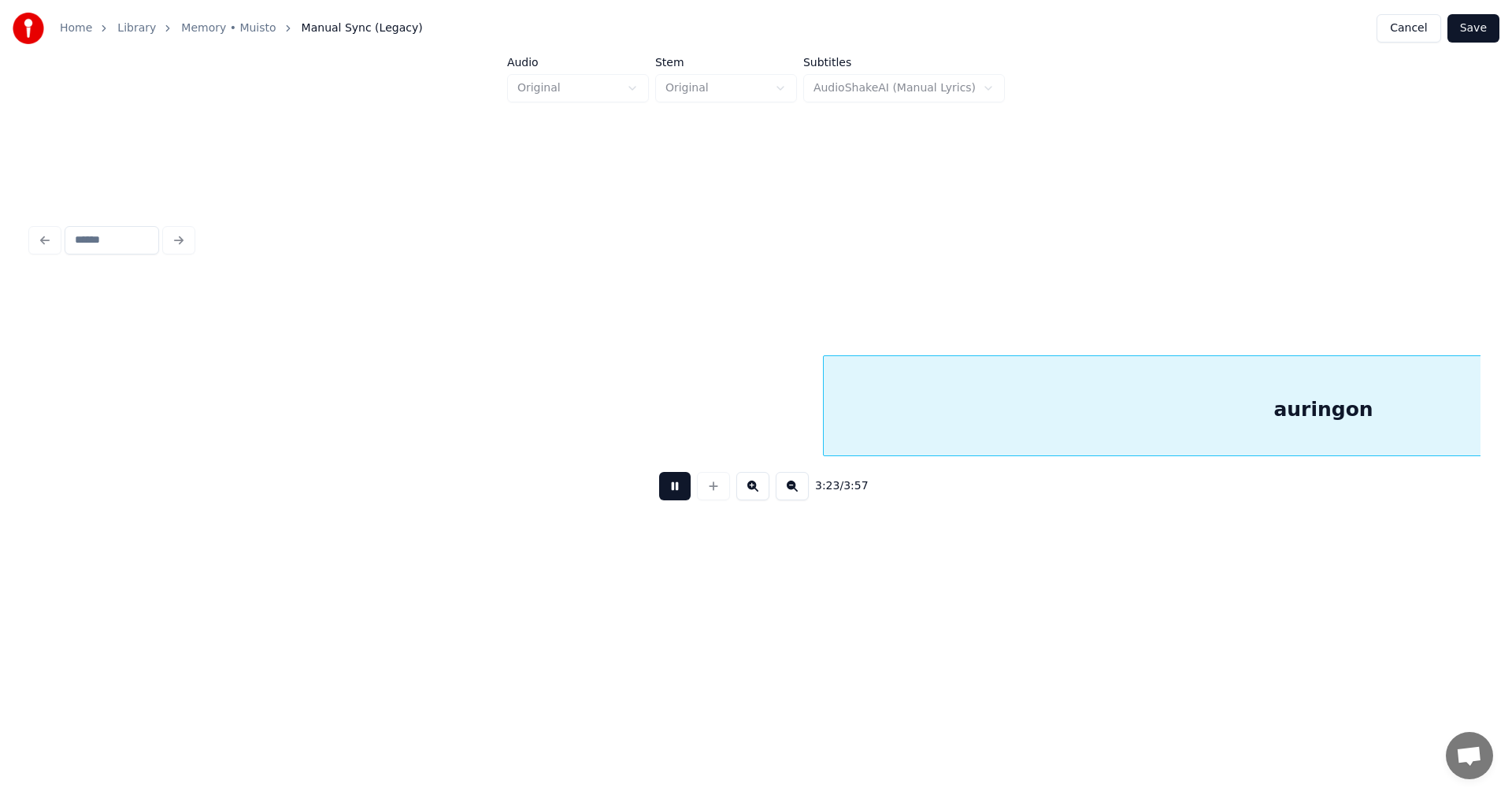
scroll to position [0, 64001]
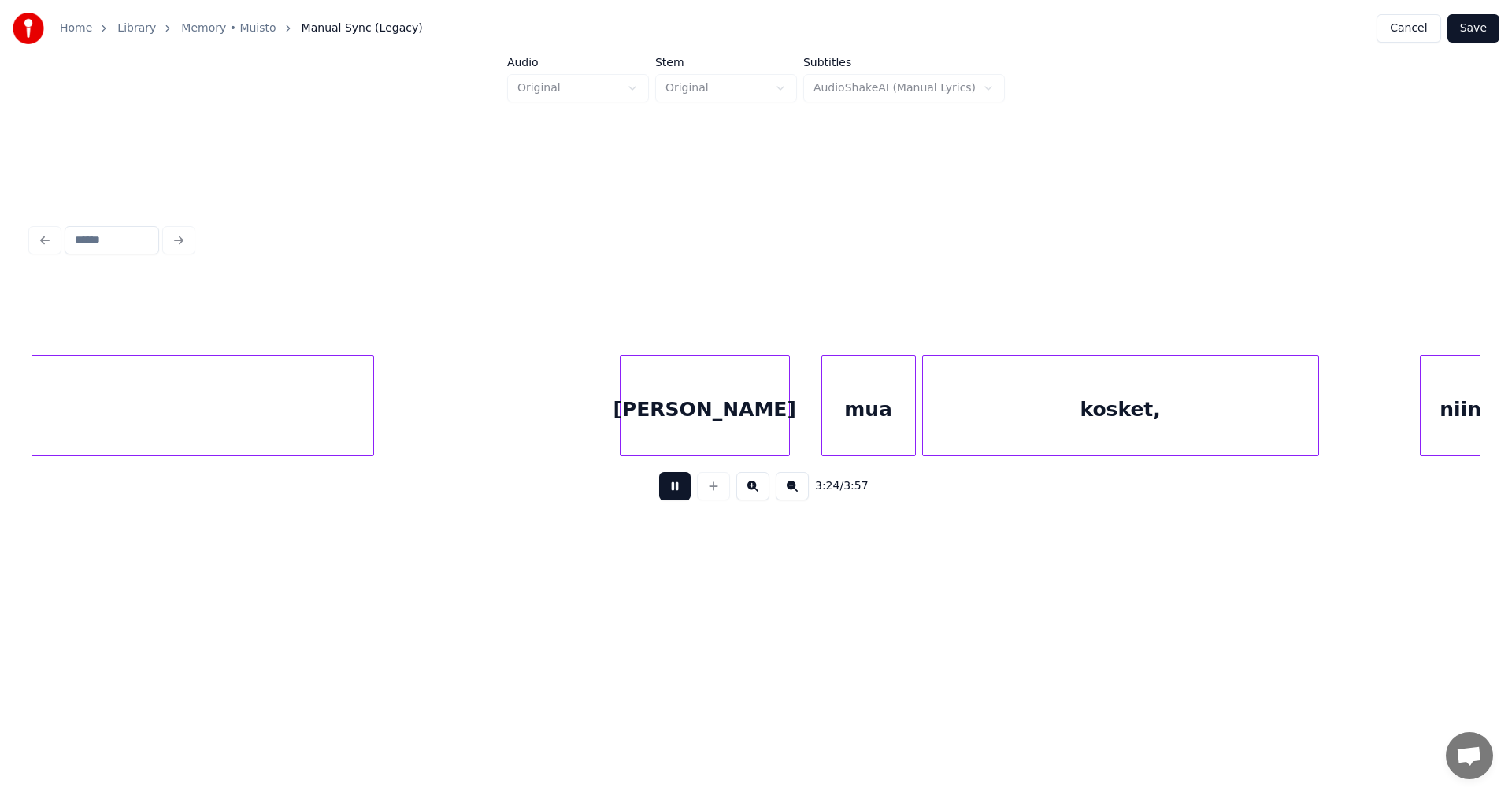
click at [674, 490] on button at bounding box center [675, 486] width 32 height 28
click at [676, 431] on div "jos" at bounding box center [659, 410] width 168 height 107
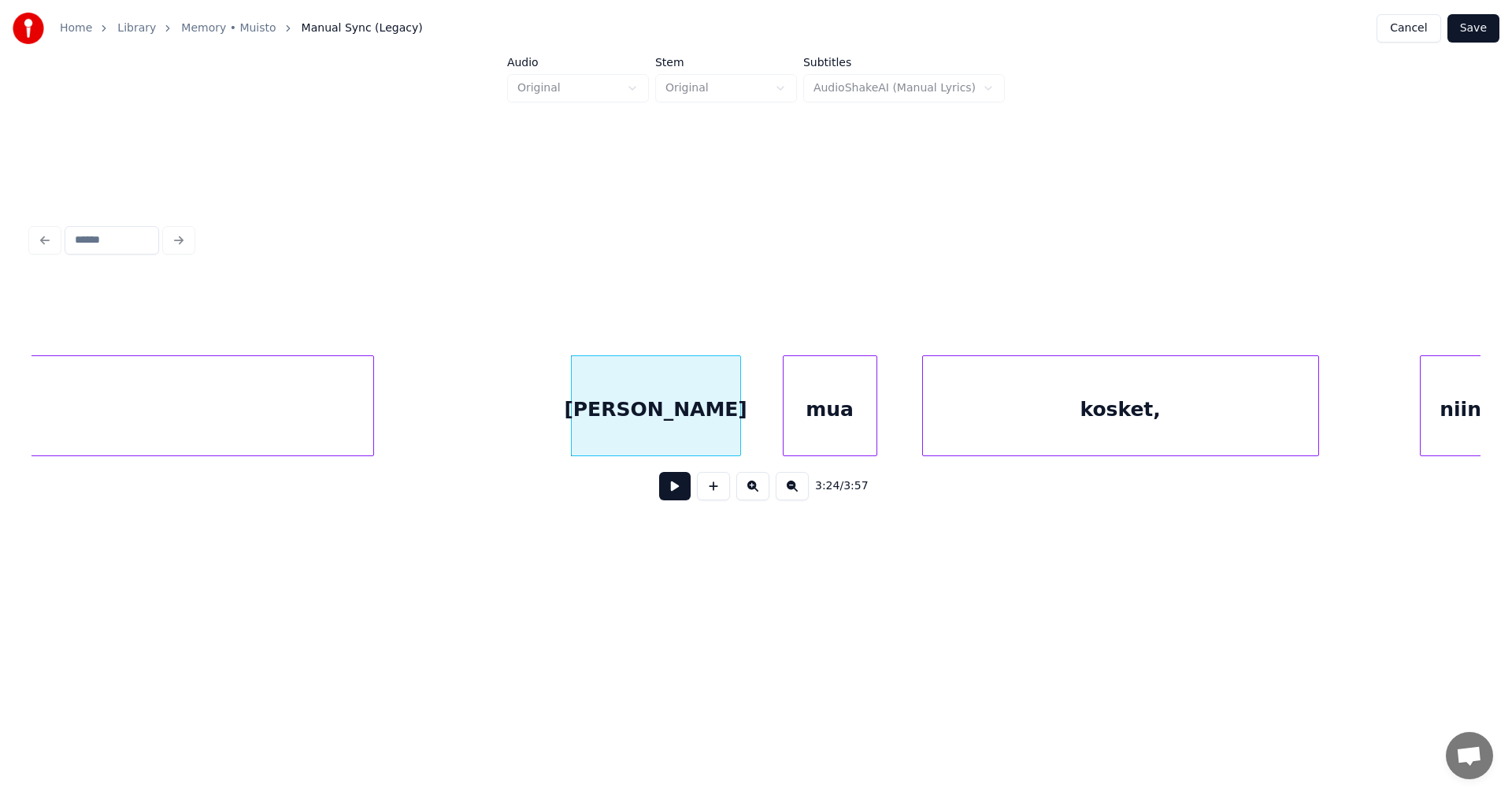
click at [816, 423] on div "mua" at bounding box center [830, 410] width 93 height 107
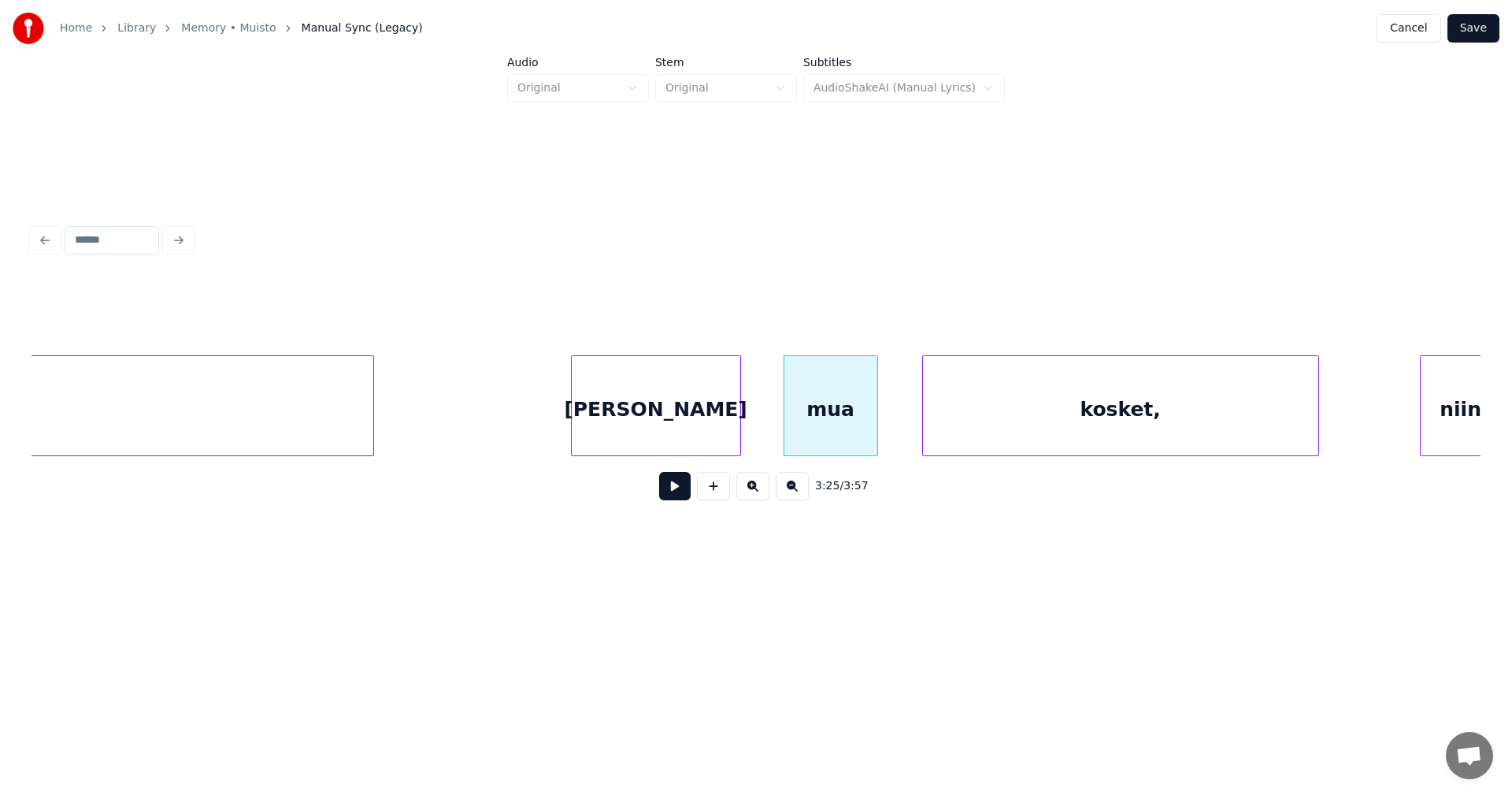
click at [700, 441] on div "jos" at bounding box center [656, 410] width 168 height 107
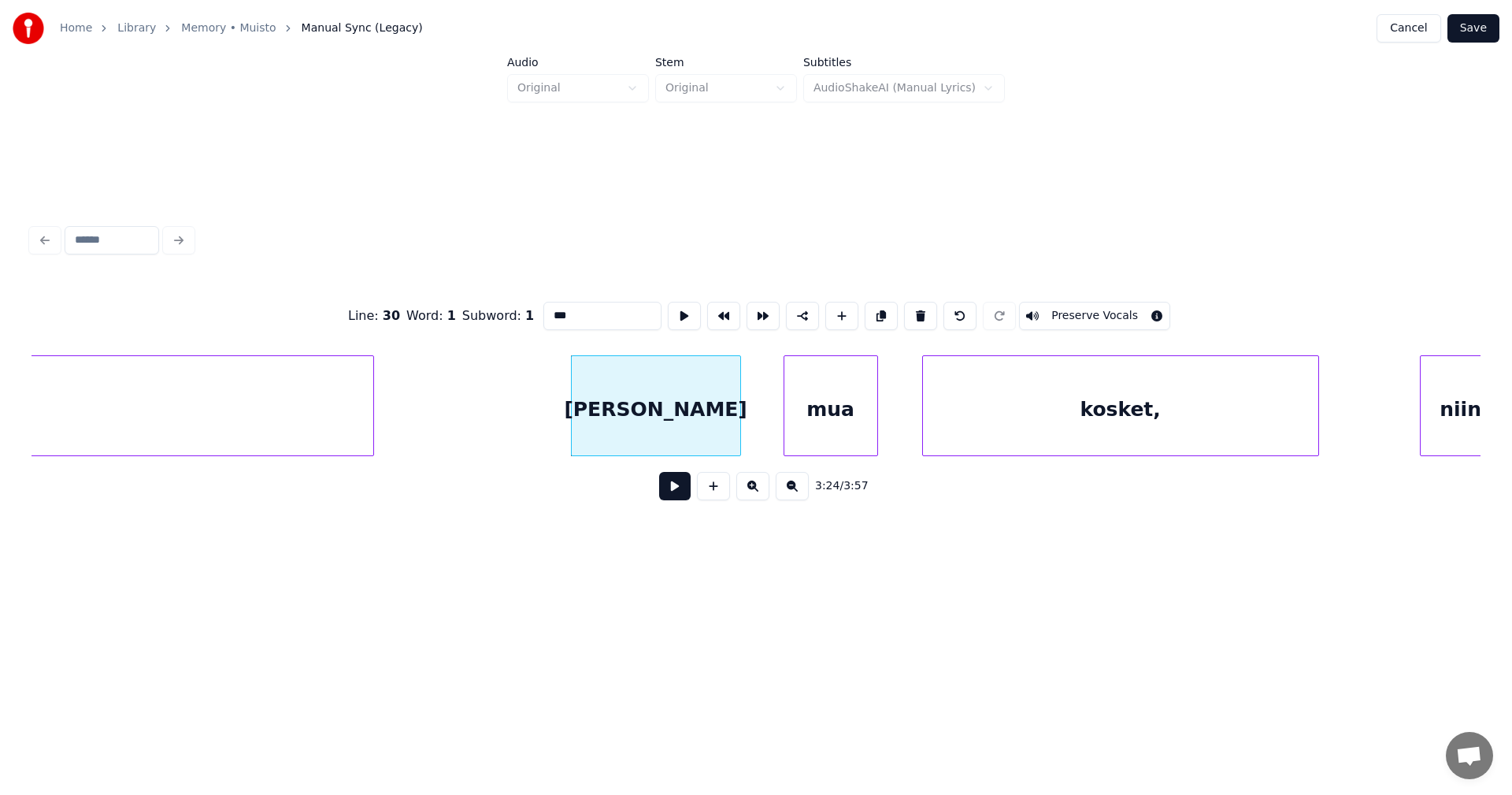
click at [681, 494] on button at bounding box center [675, 486] width 32 height 28
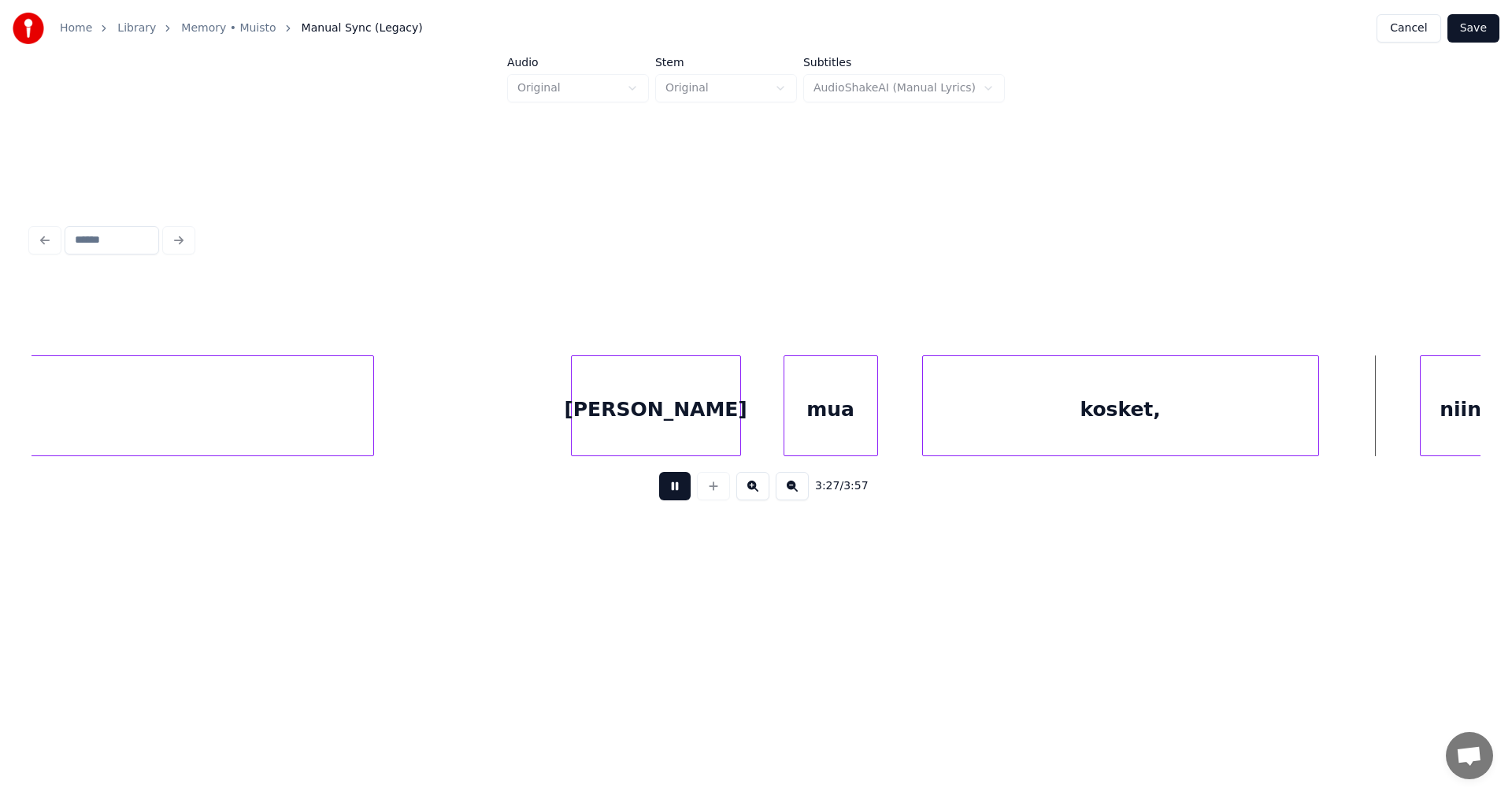
click at [681, 492] on button at bounding box center [675, 486] width 32 height 28
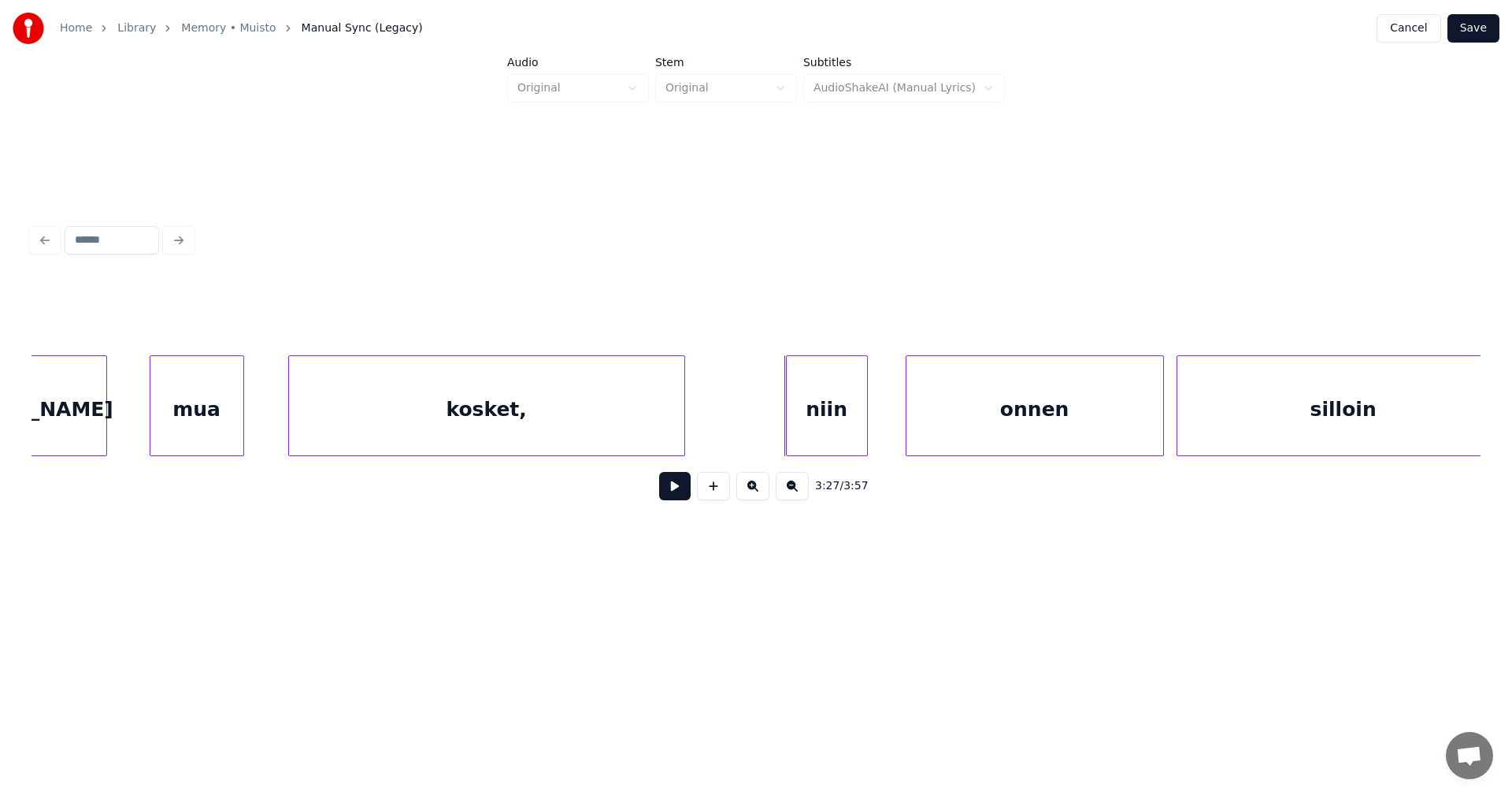
scroll to position [0, 64663]
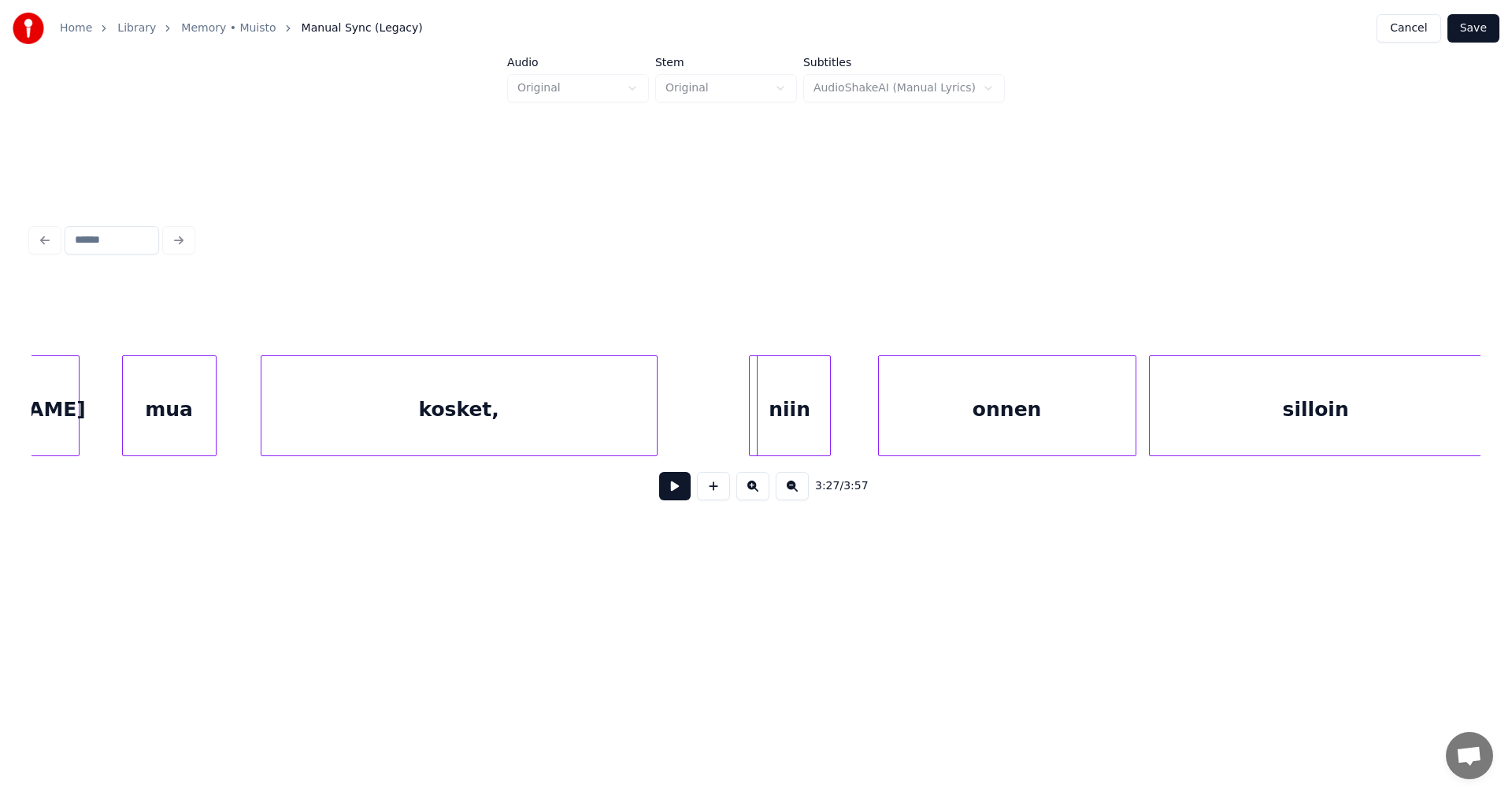
click at [801, 446] on div "niin" at bounding box center [789, 410] width 80 height 107
click at [743, 446] on div at bounding box center [746, 405] width 5 height 100
click at [921, 421] on div "onnen" at bounding box center [994, 410] width 257 height 107
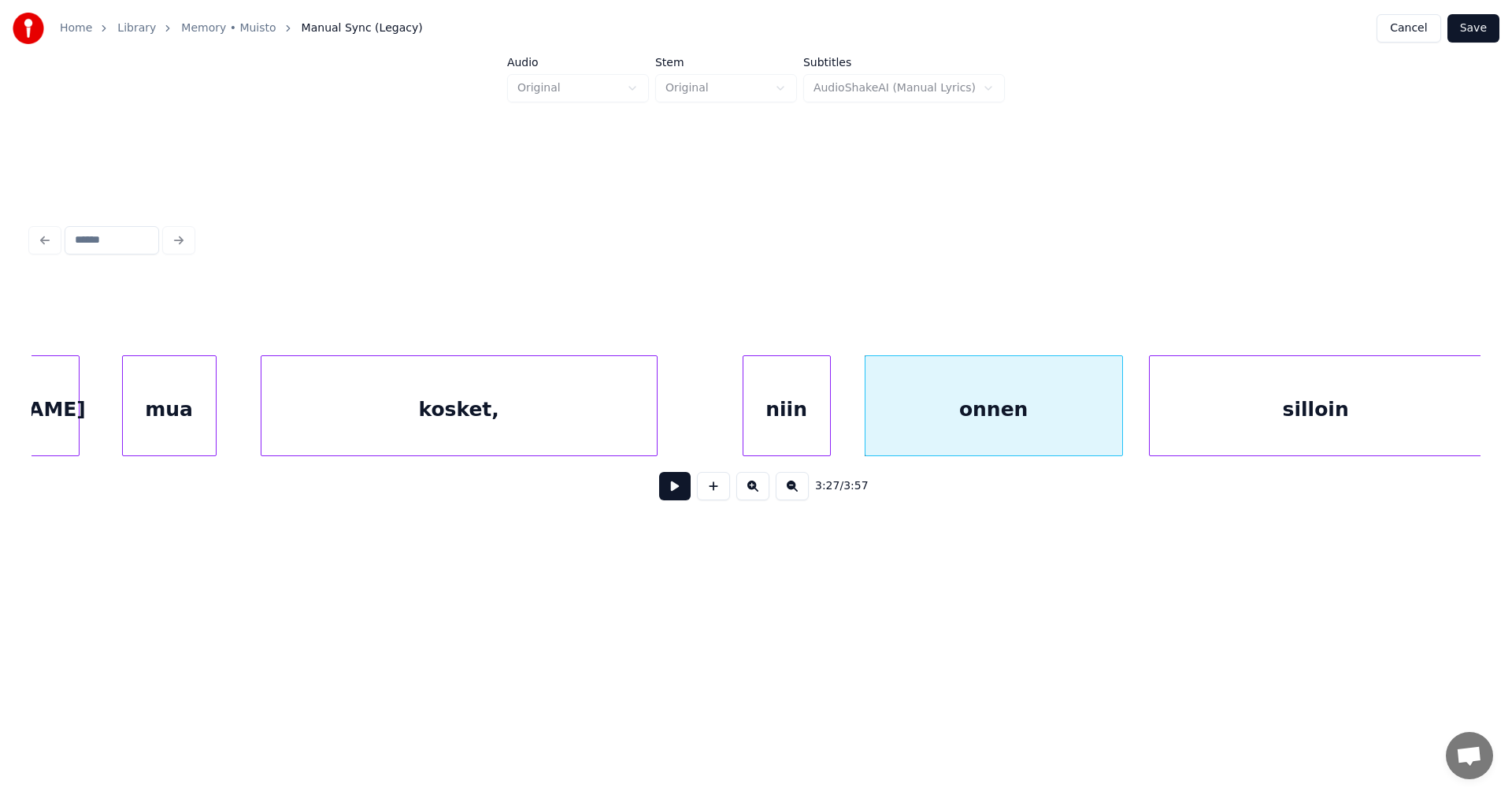
click at [681, 498] on button at bounding box center [675, 486] width 32 height 28
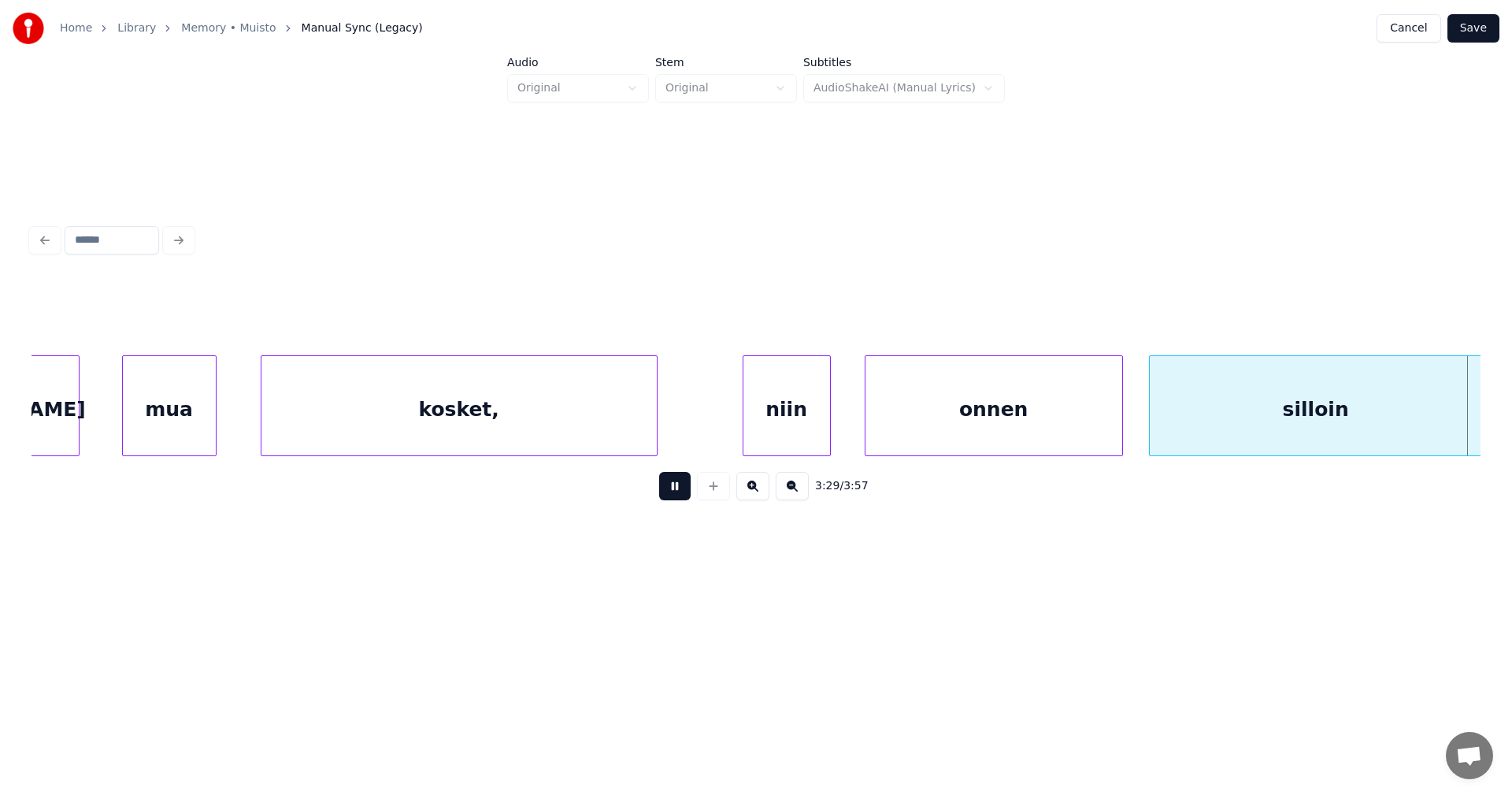
scroll to position [0, 66114]
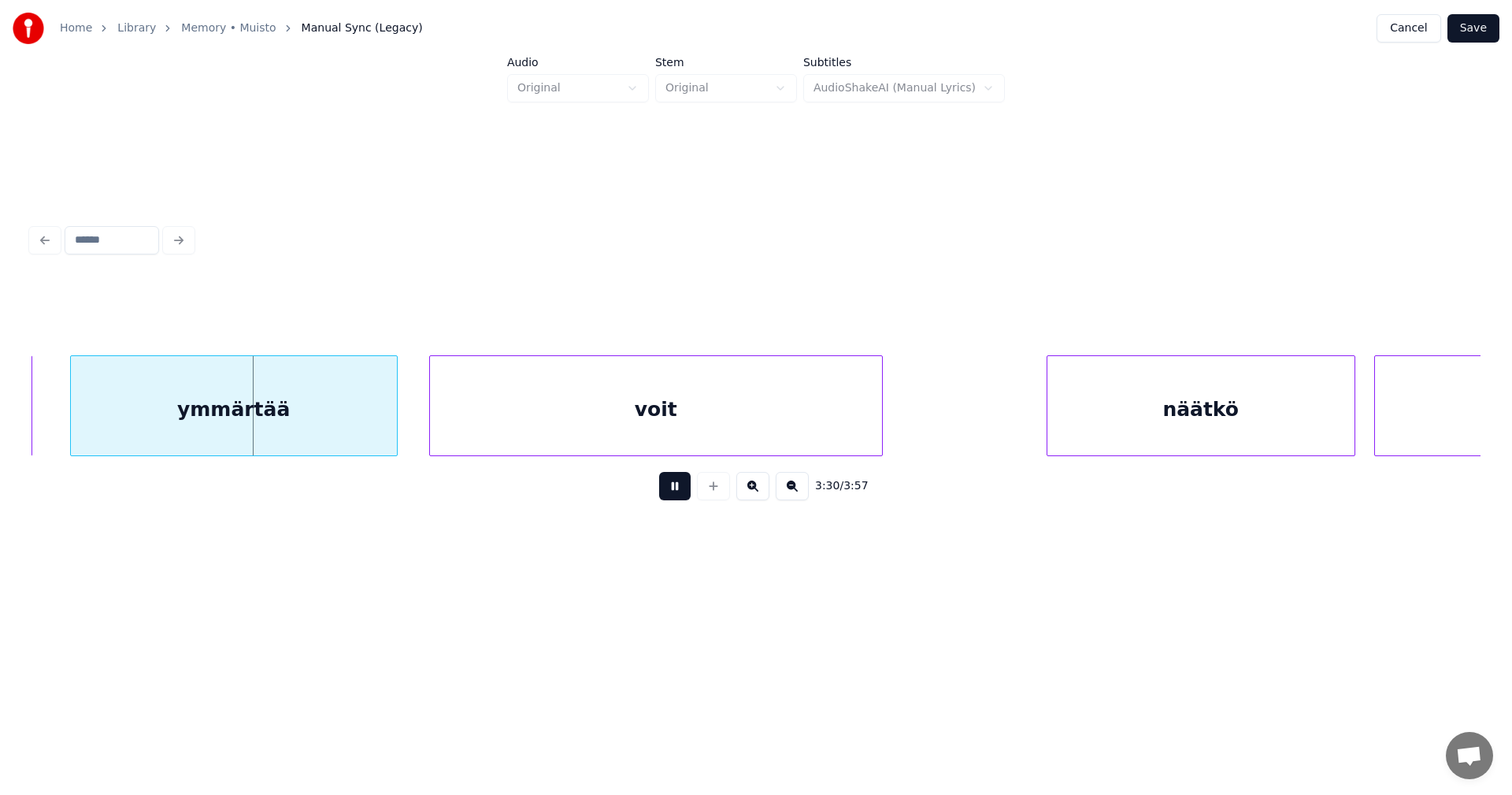
click at [681, 498] on button at bounding box center [675, 486] width 32 height 28
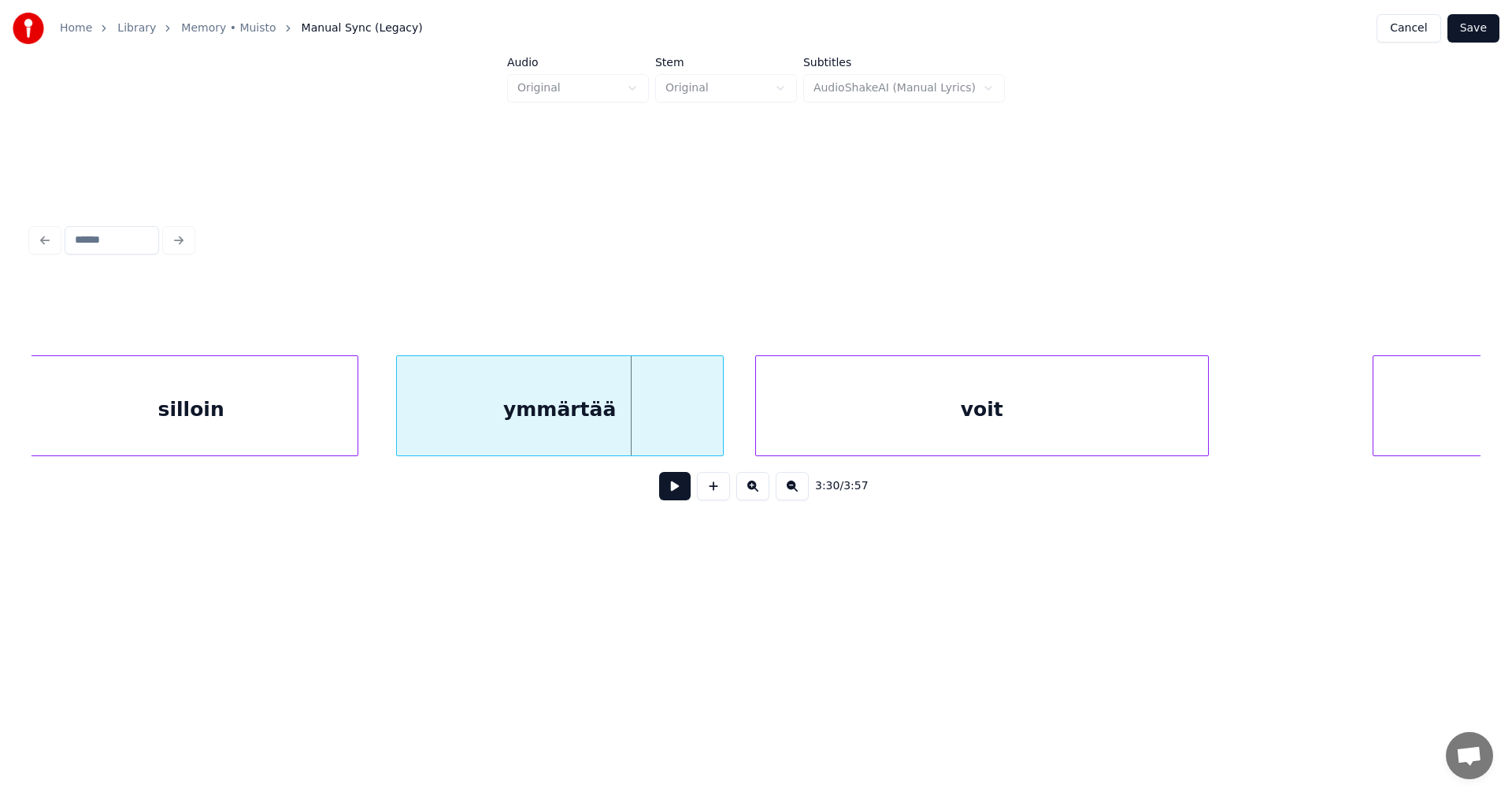
scroll to position [0, 65767]
click at [198, 418] on div "silloin" at bounding box center [212, 410] width 332 height 107
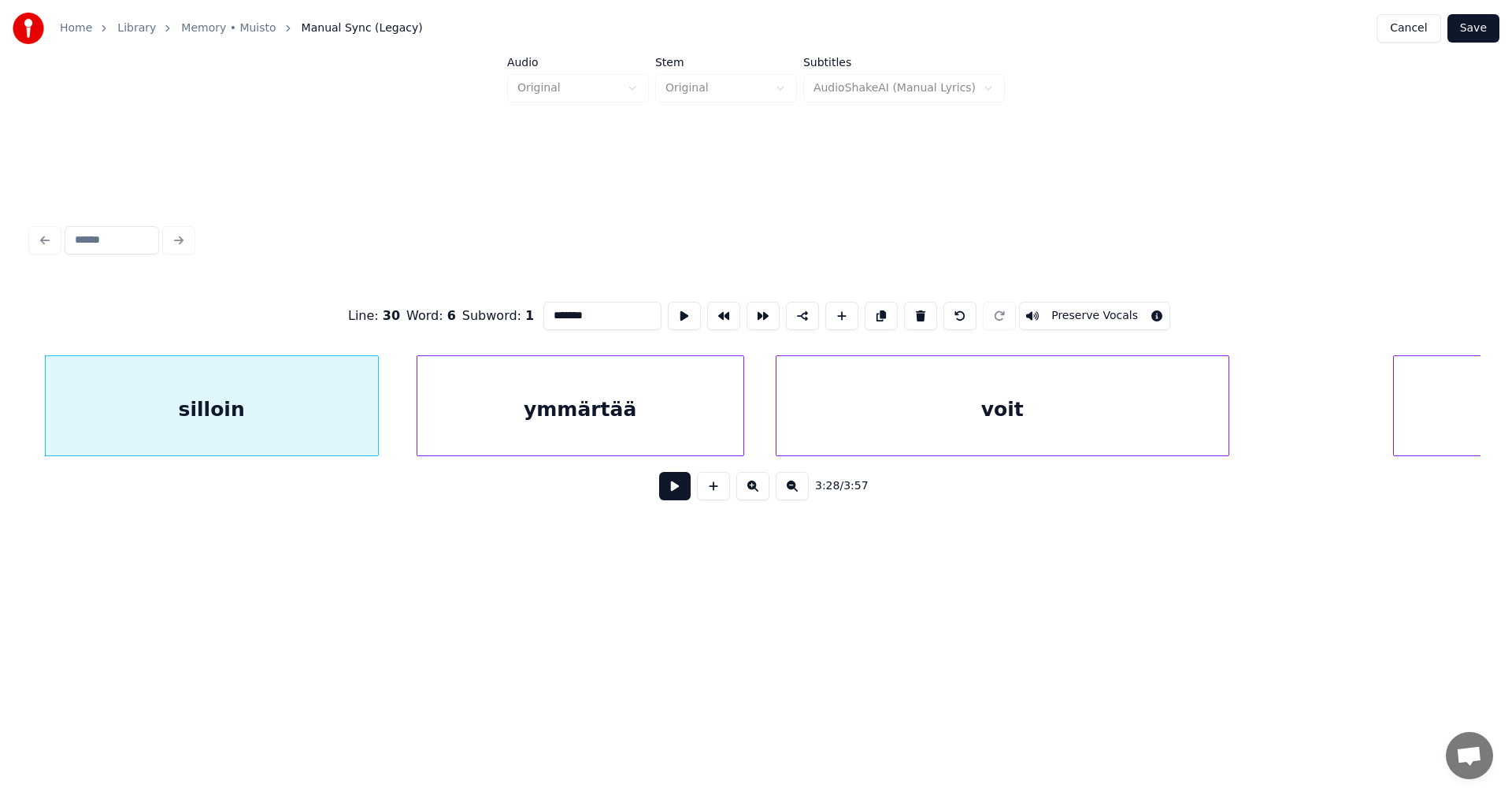
click at [681, 486] on button at bounding box center [675, 486] width 32 height 28
drag, startPoint x: 671, startPoint y: 494, endPoint x: 656, endPoint y: 488, distance: 16.2
click at [663, 490] on button at bounding box center [675, 486] width 32 height 28
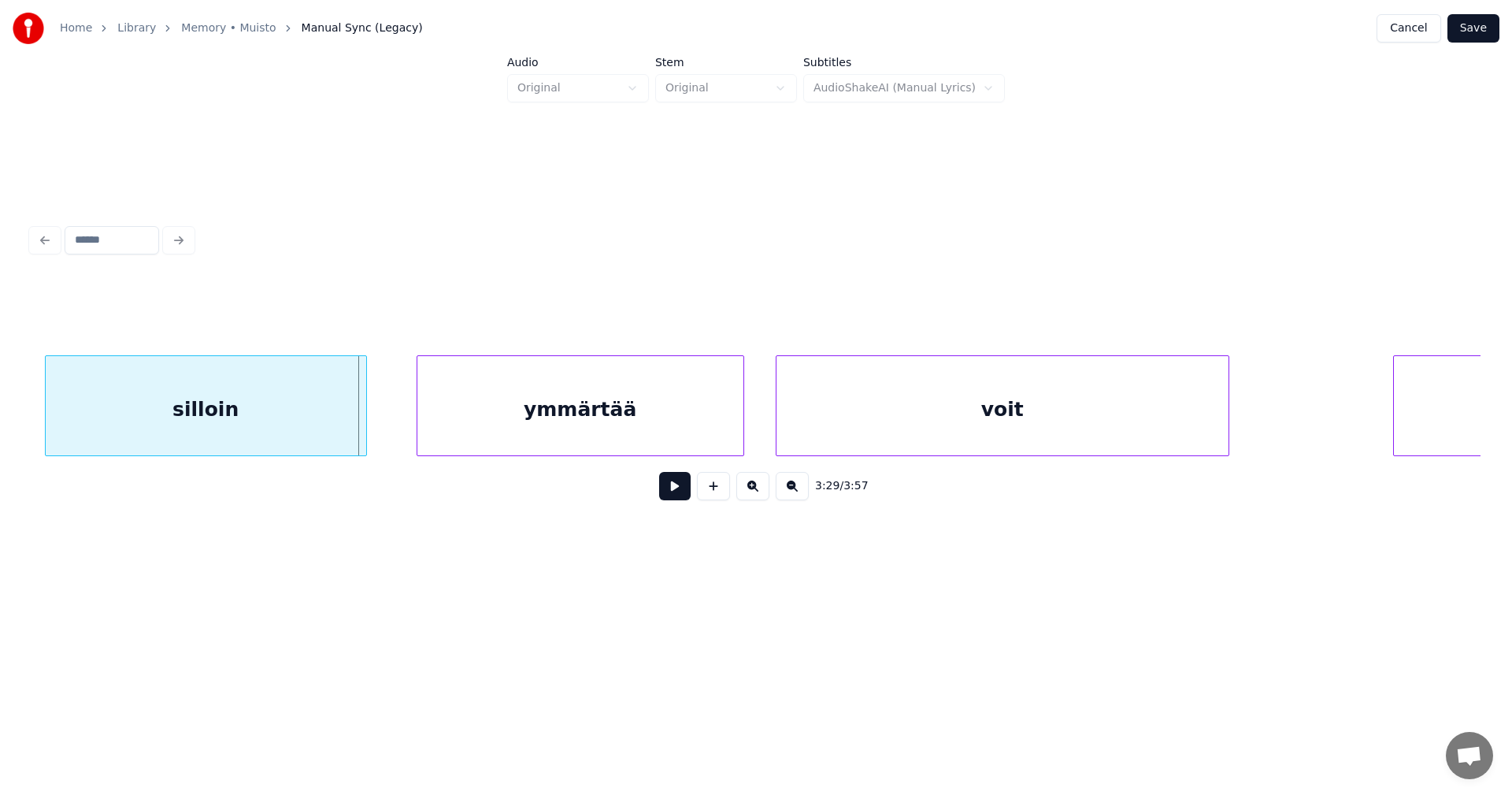
click at [362, 439] on div at bounding box center [364, 405] width 5 height 100
click at [456, 429] on div "ymmärtää" at bounding box center [552, 410] width 326 height 107
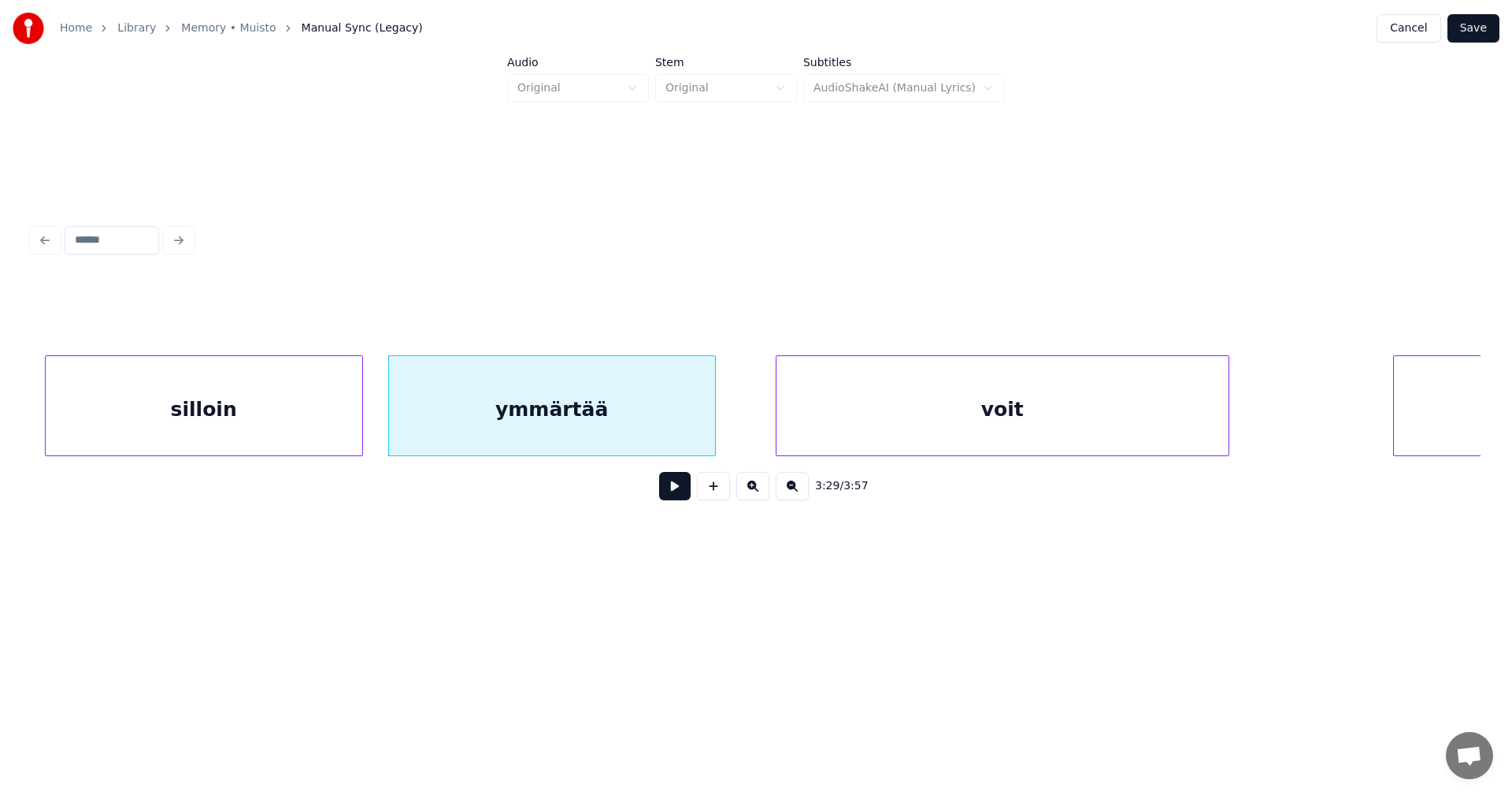
click at [670, 487] on button at bounding box center [675, 486] width 32 height 28
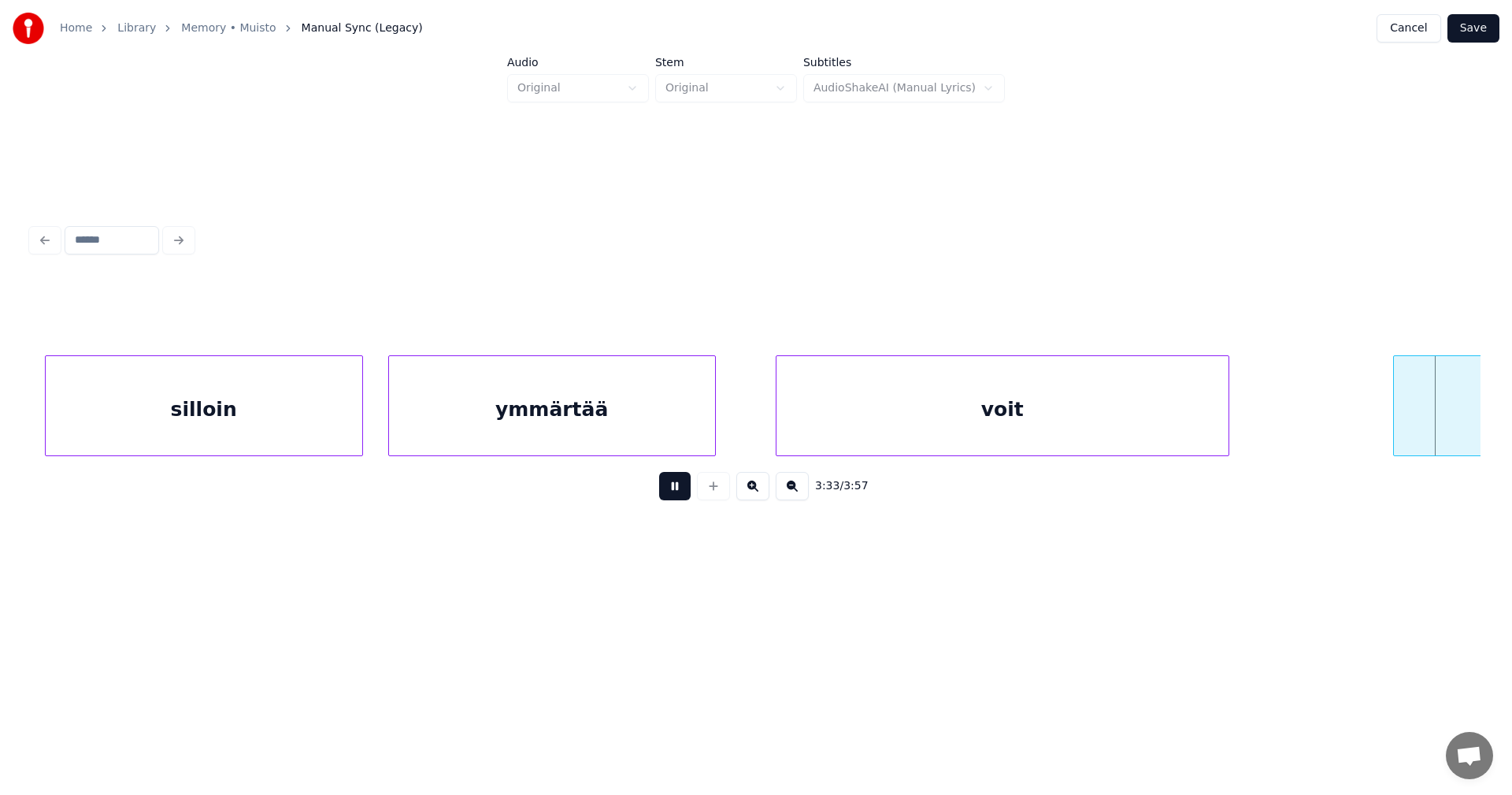
click at [676, 491] on button at bounding box center [675, 486] width 32 height 28
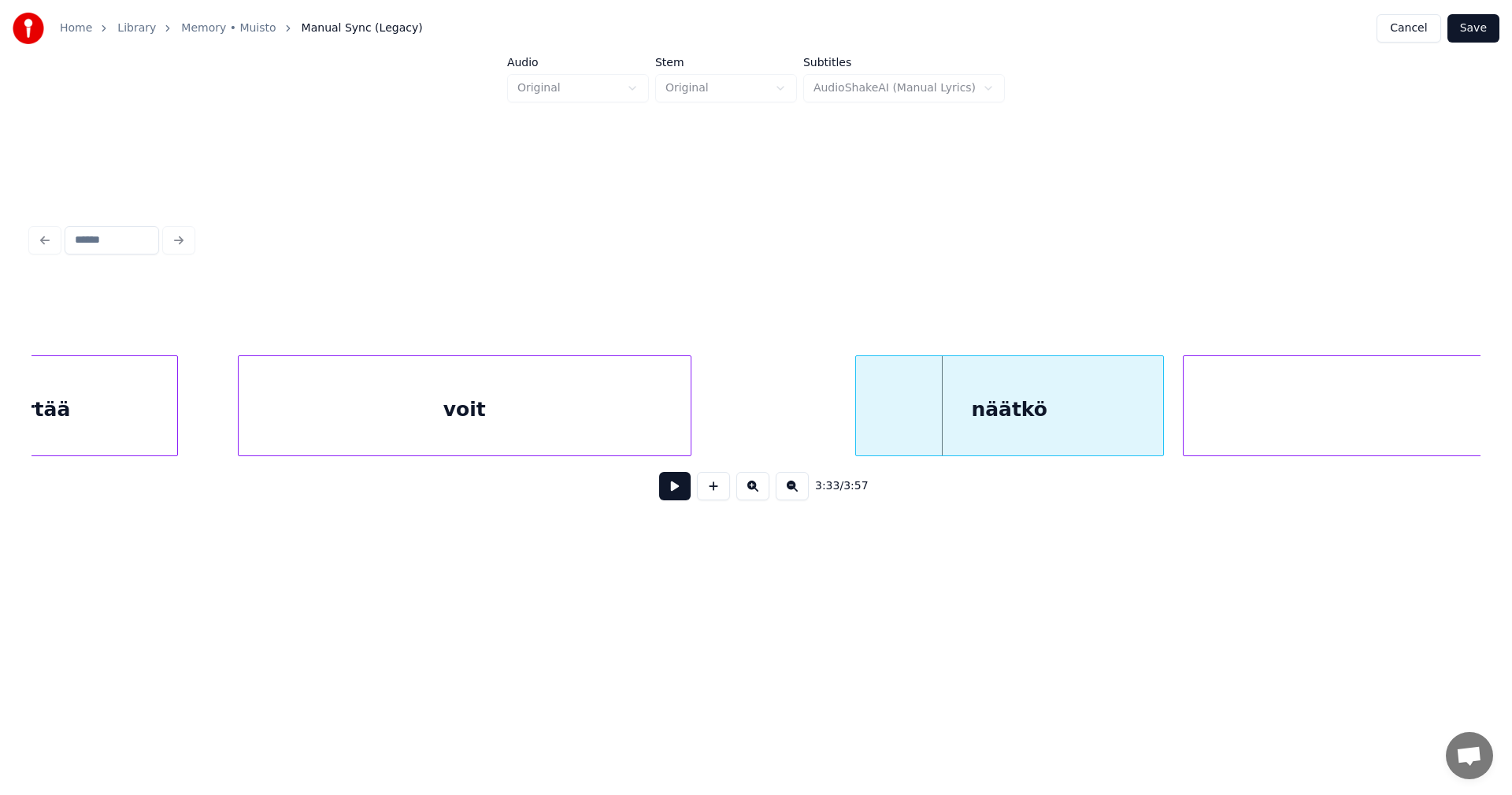
scroll to position [0, 66334]
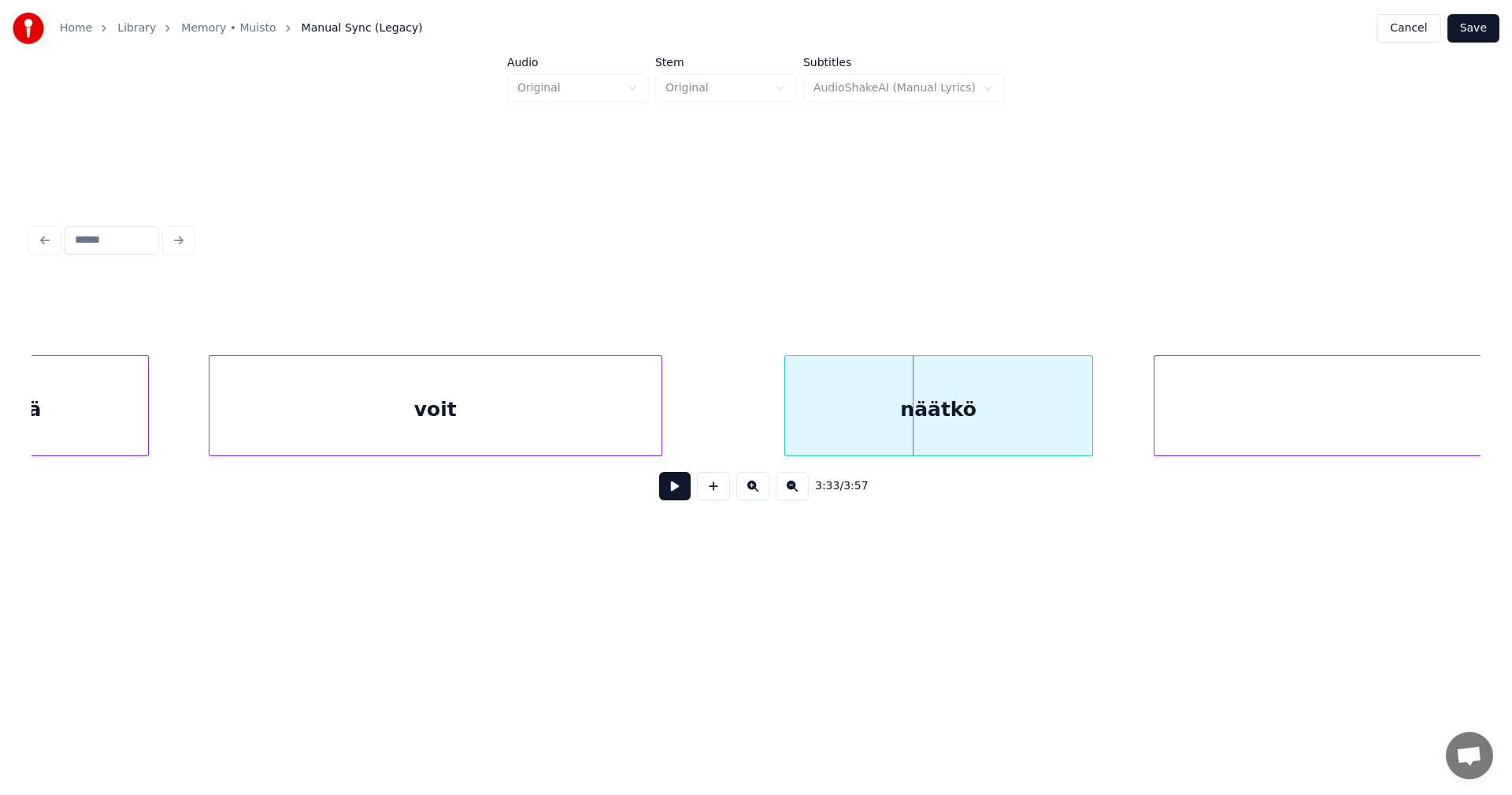
click at [979, 449] on div "näätkö" at bounding box center [939, 410] width 307 height 107
click at [1096, 436] on div at bounding box center [1098, 405] width 5 height 100
click at [681, 498] on button at bounding box center [675, 486] width 32 height 28
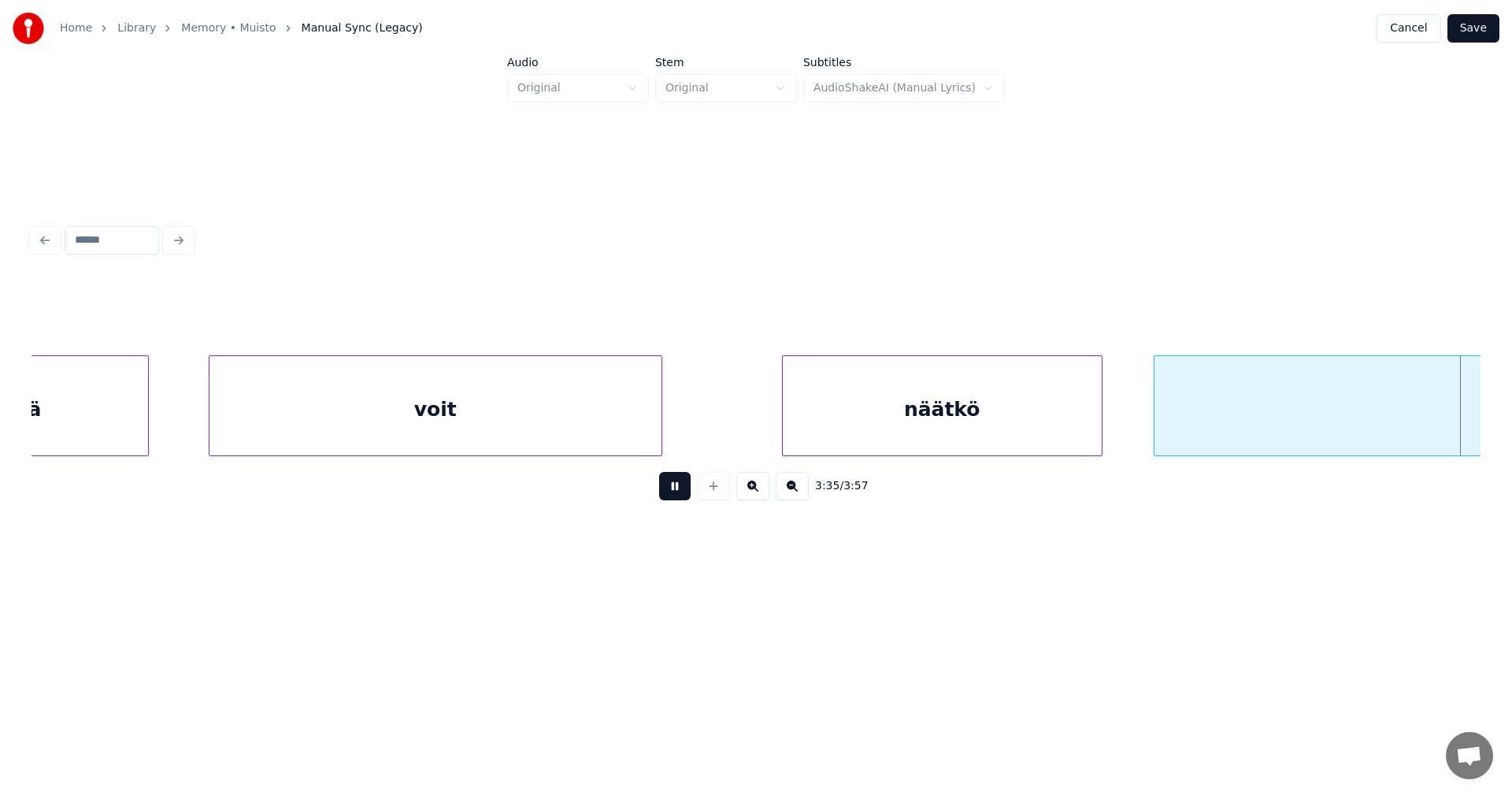
scroll to position [0, 67783]
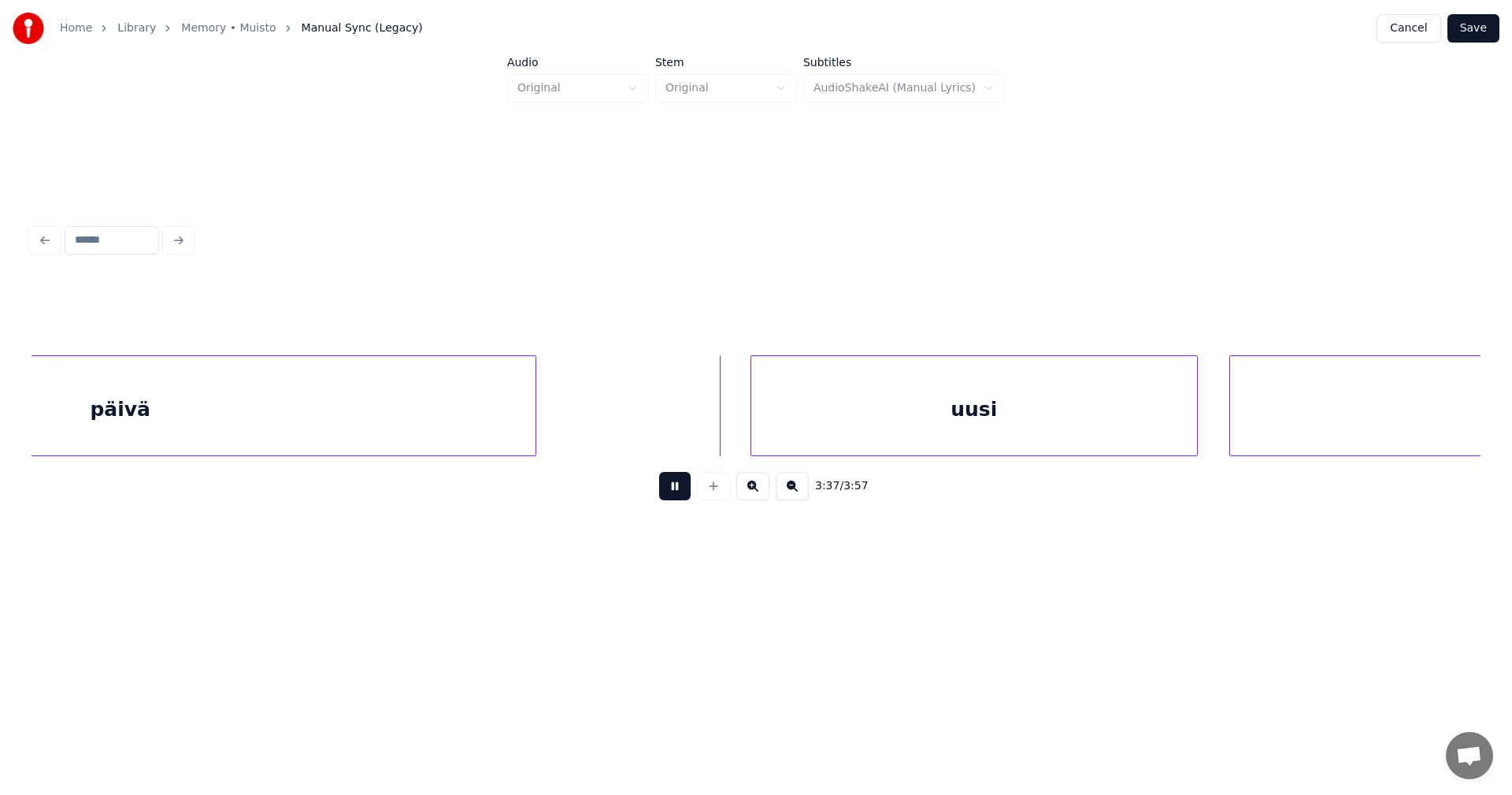
click at [681, 500] on button at bounding box center [675, 486] width 32 height 28
click at [843, 436] on div "uusi" at bounding box center [963, 410] width 445 height 107
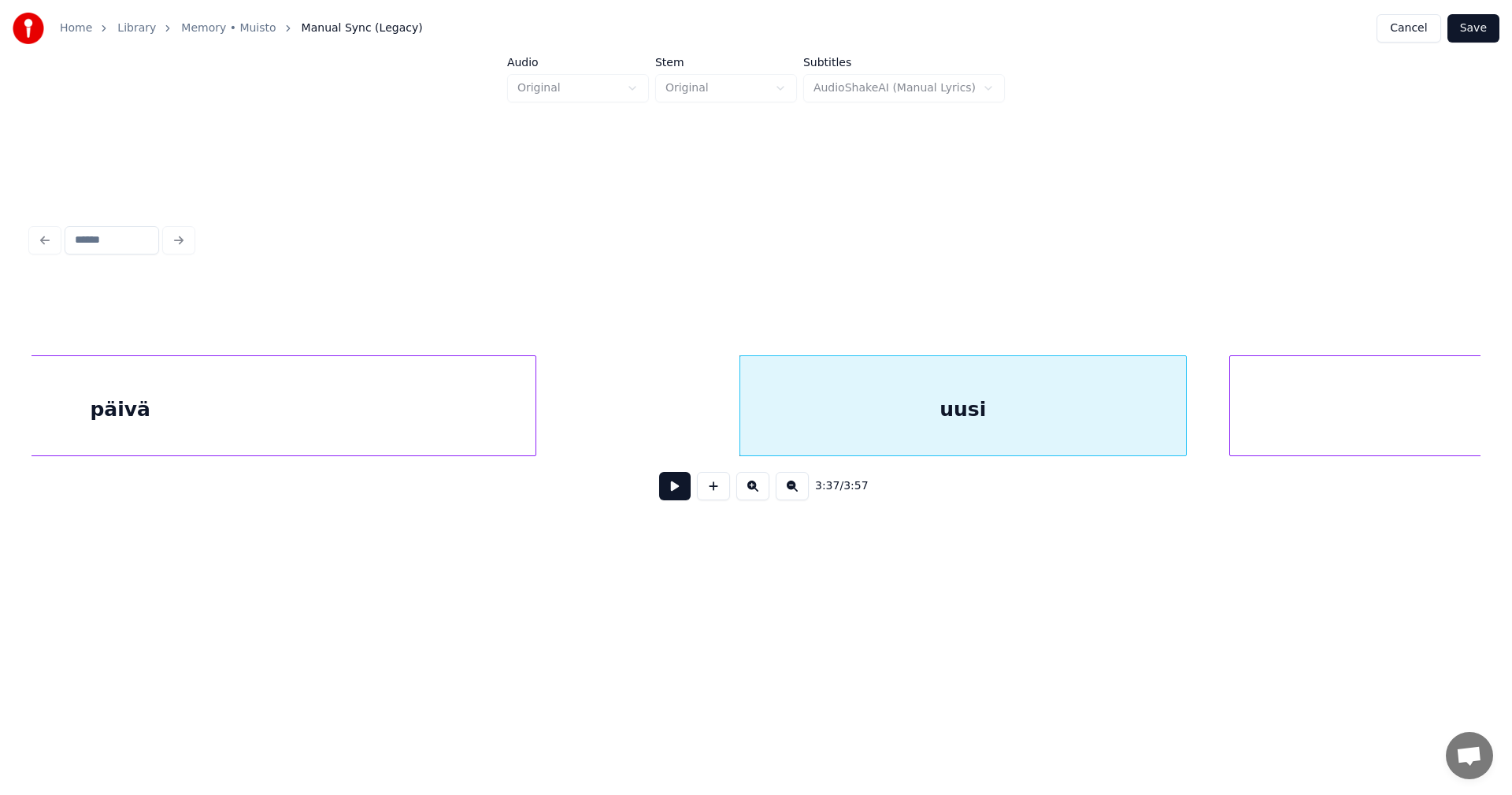
click at [680, 499] on button at bounding box center [675, 486] width 32 height 28
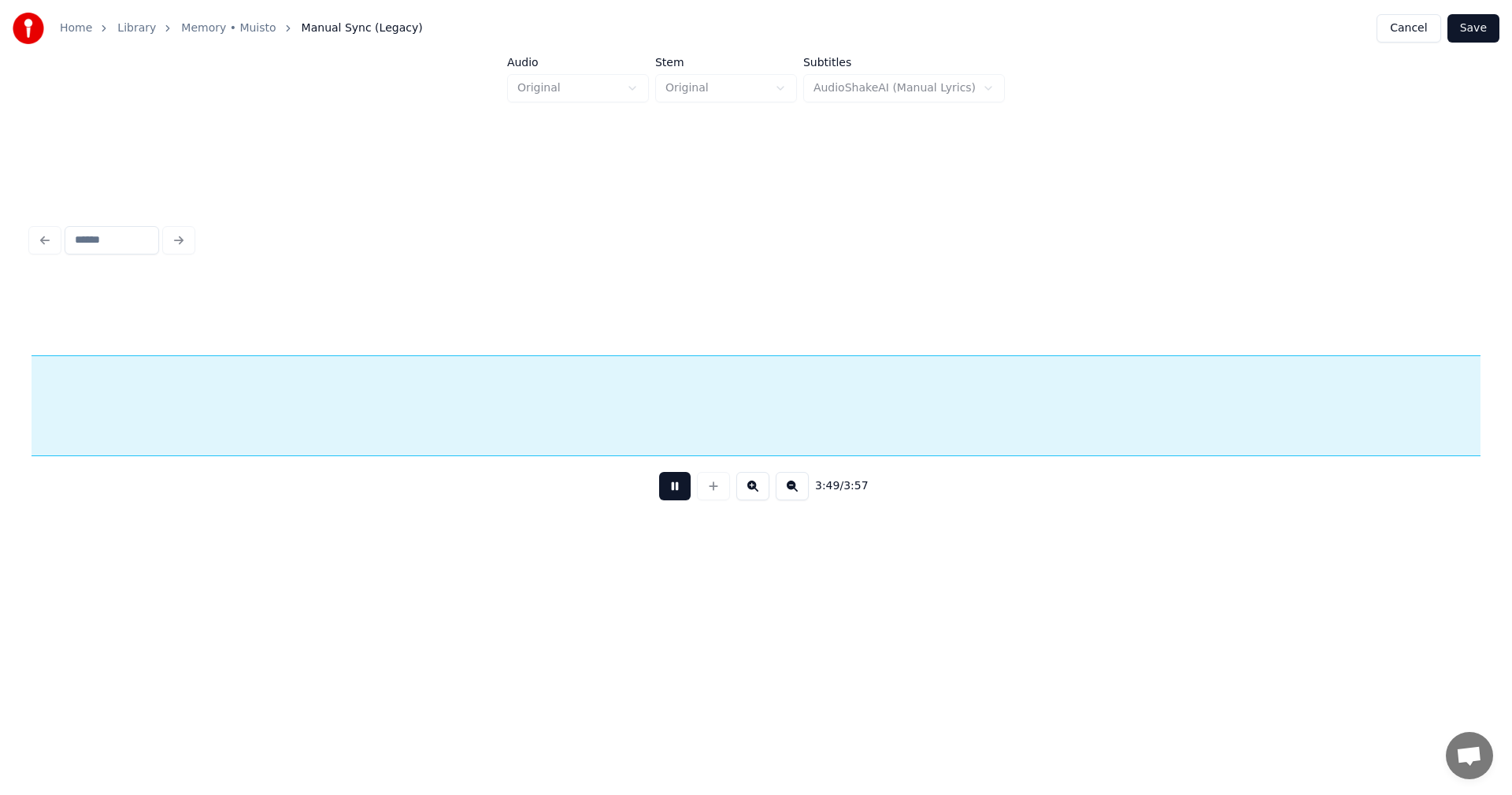
scroll to position [0, 72130]
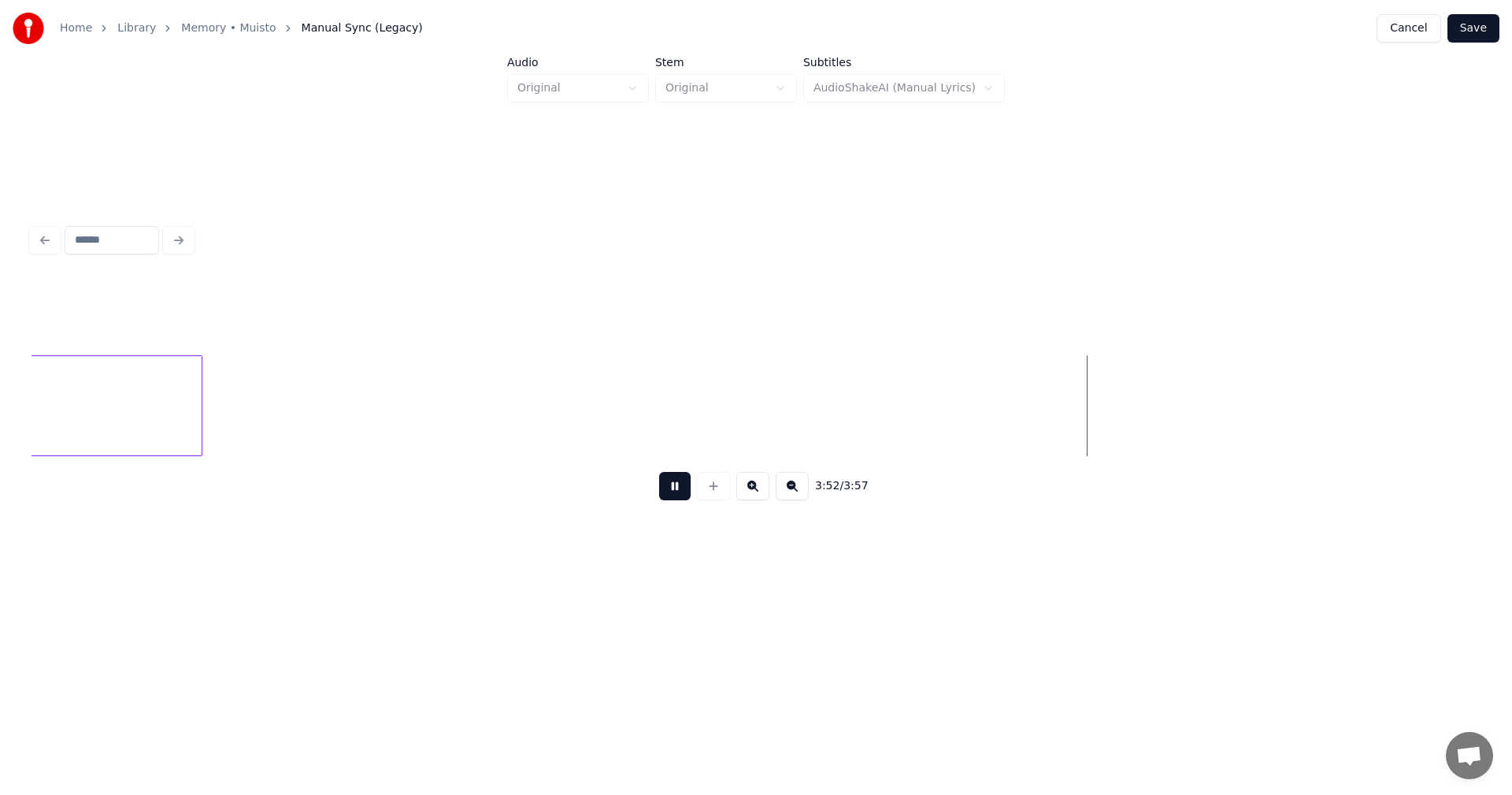
click at [683, 498] on button at bounding box center [675, 486] width 32 height 28
click at [1492, 21] on button "Save" at bounding box center [1473, 28] width 52 height 28
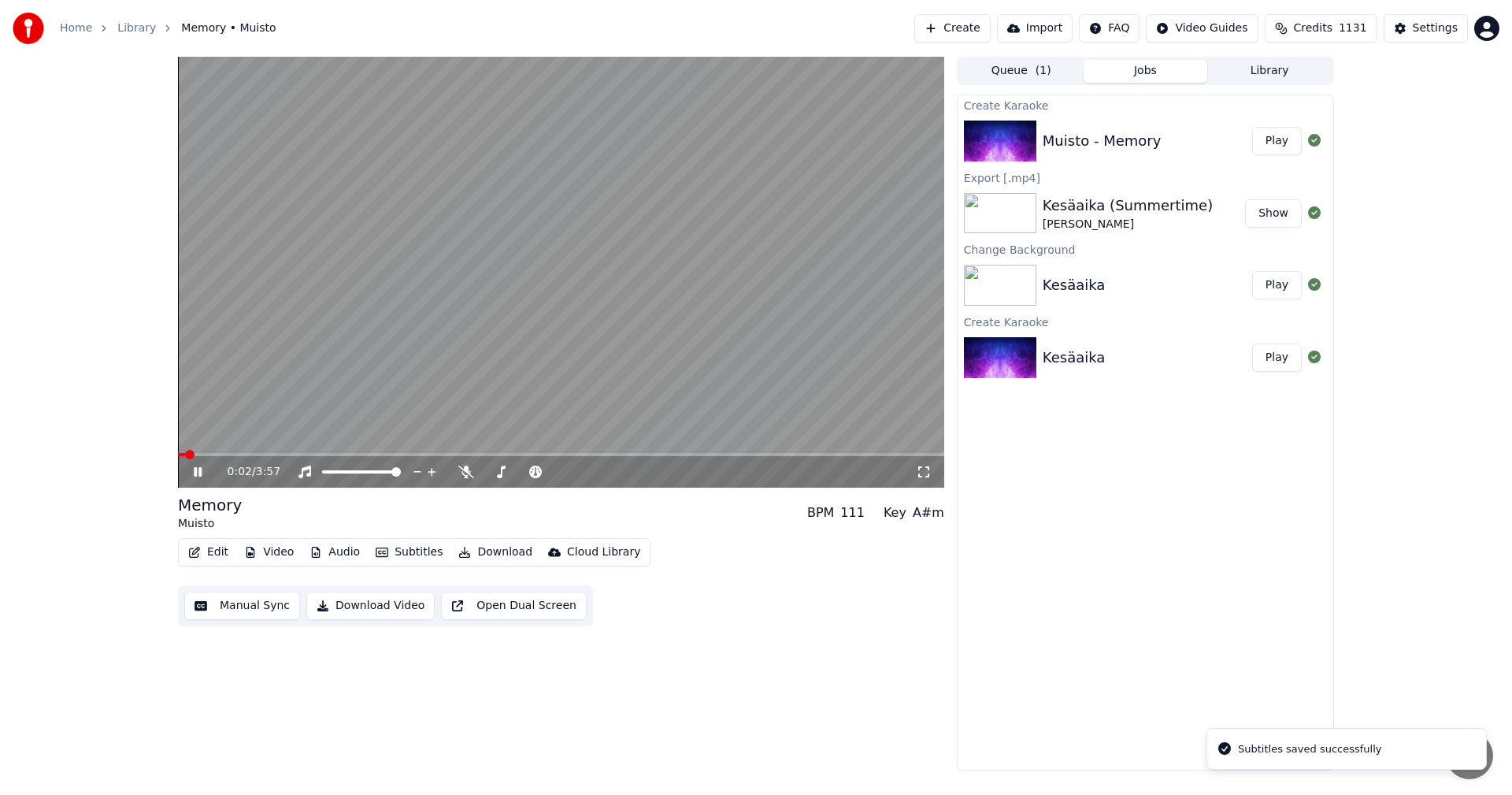
click at [204, 471] on icon at bounding box center [209, 472] width 37 height 13
click at [223, 555] on button "Edit" at bounding box center [208, 552] width 53 height 22
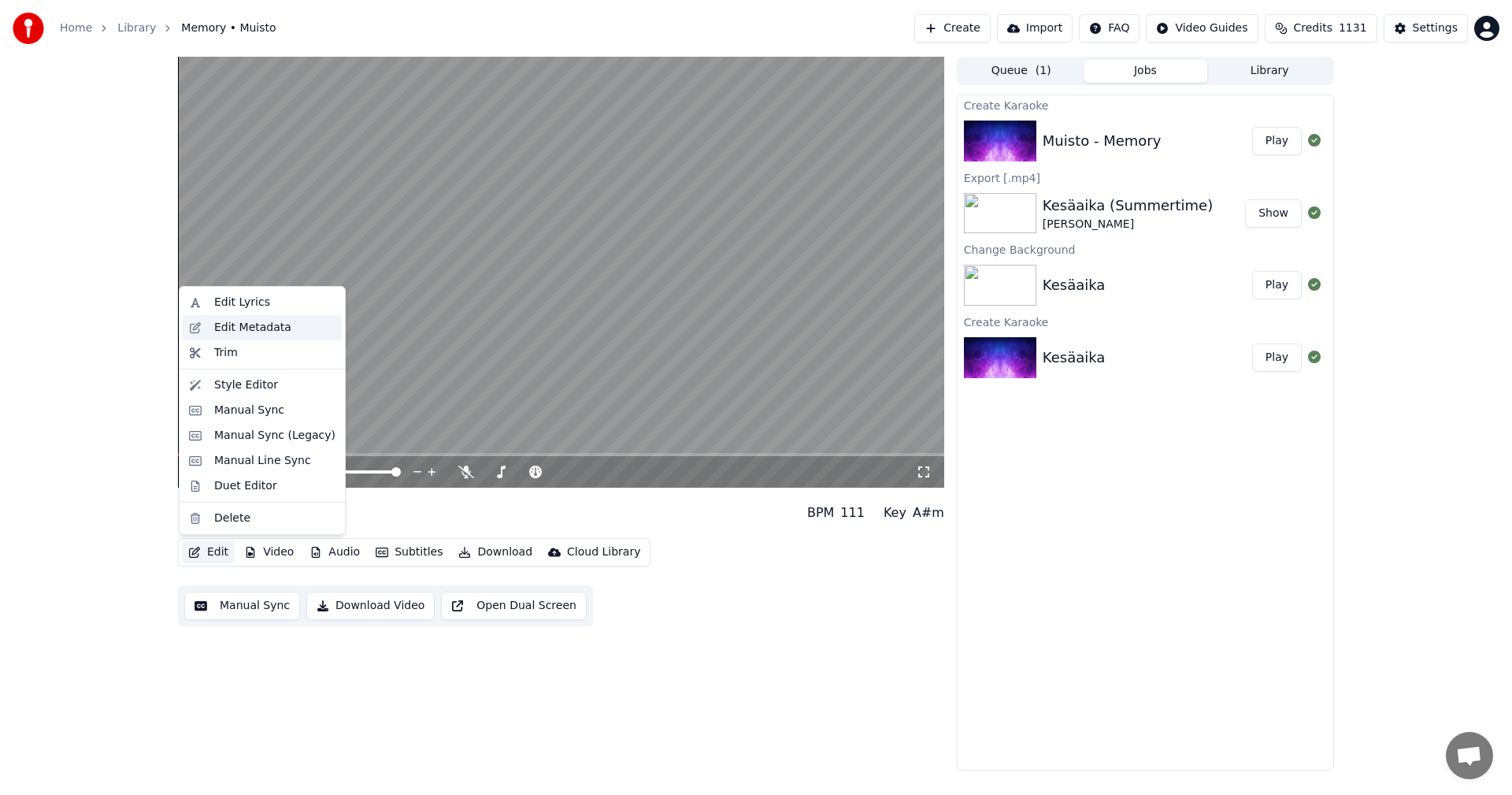
click at [273, 330] on div "Edit Metadata" at bounding box center [253, 328] width 77 height 16
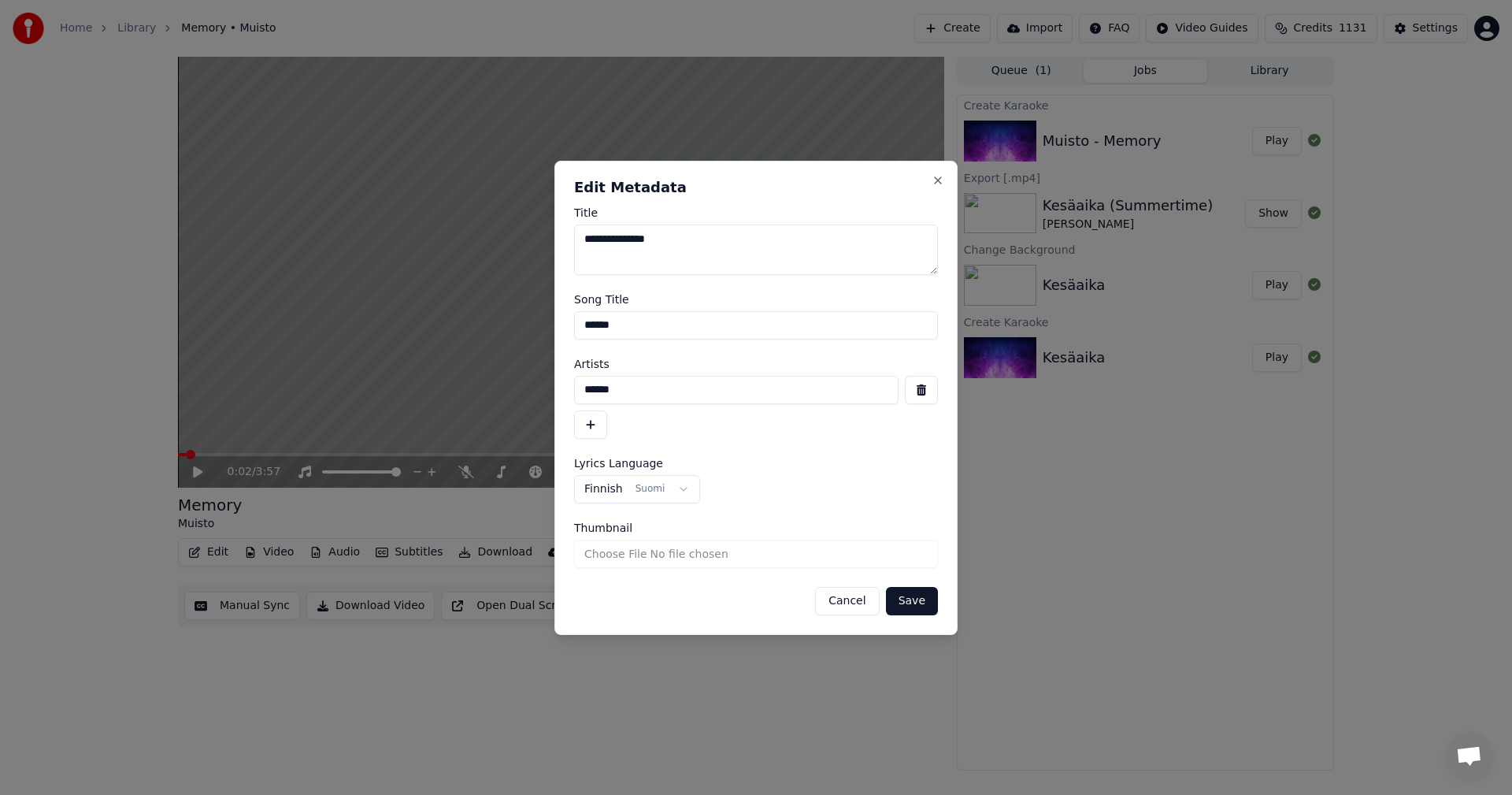
click at [584, 324] on input "******" at bounding box center [756, 326] width 364 height 28
click at [666, 324] on input "**********" at bounding box center [756, 326] width 364 height 28
type input "**********"
drag, startPoint x: 625, startPoint y: 390, endPoint x: 570, endPoint y: 478, distance: 103.8
click at [575, 409] on div "******" at bounding box center [756, 407] width 364 height 63
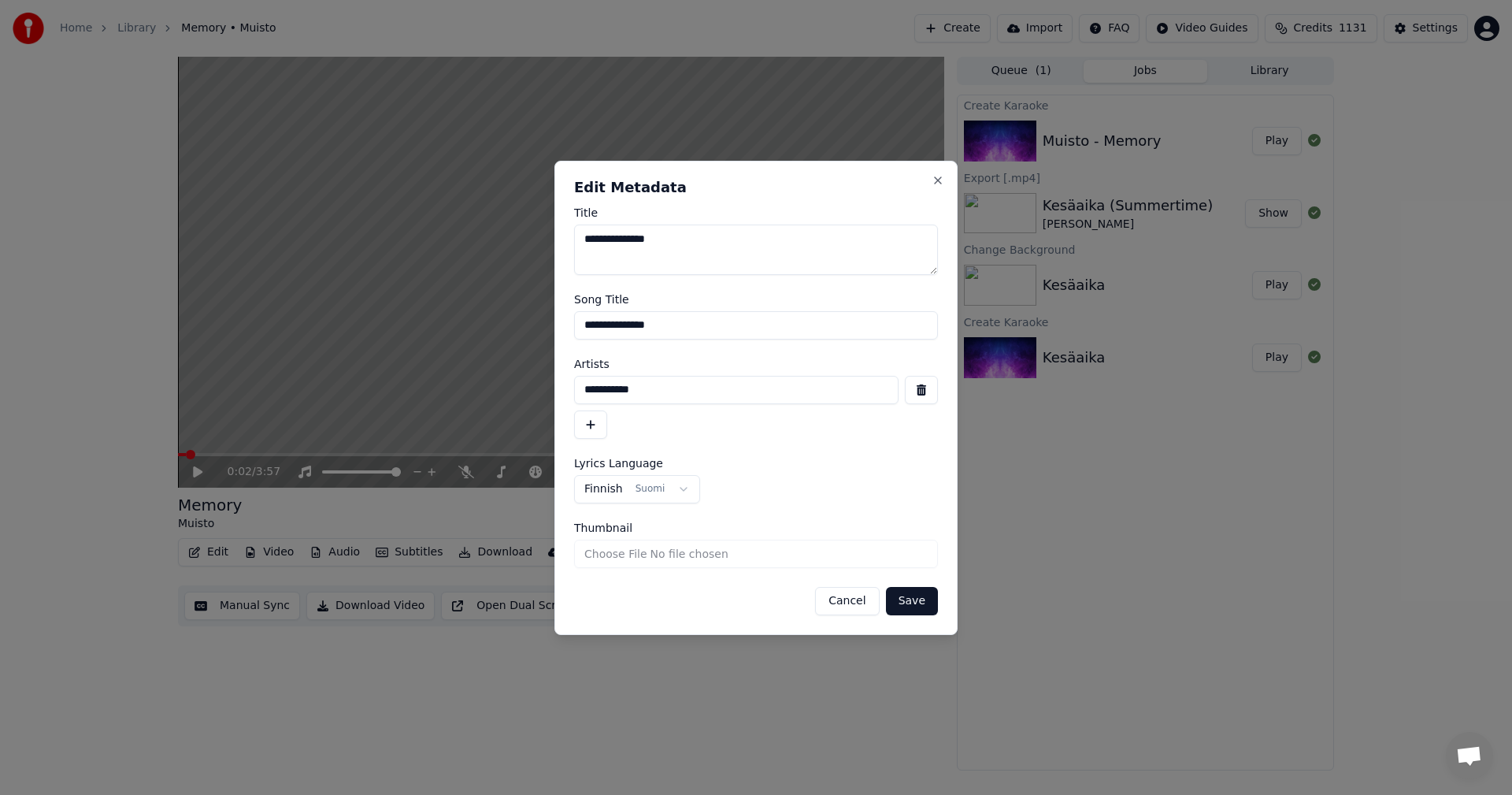
type input "**********"
click at [915, 606] on button "Save" at bounding box center [912, 601] width 52 height 28
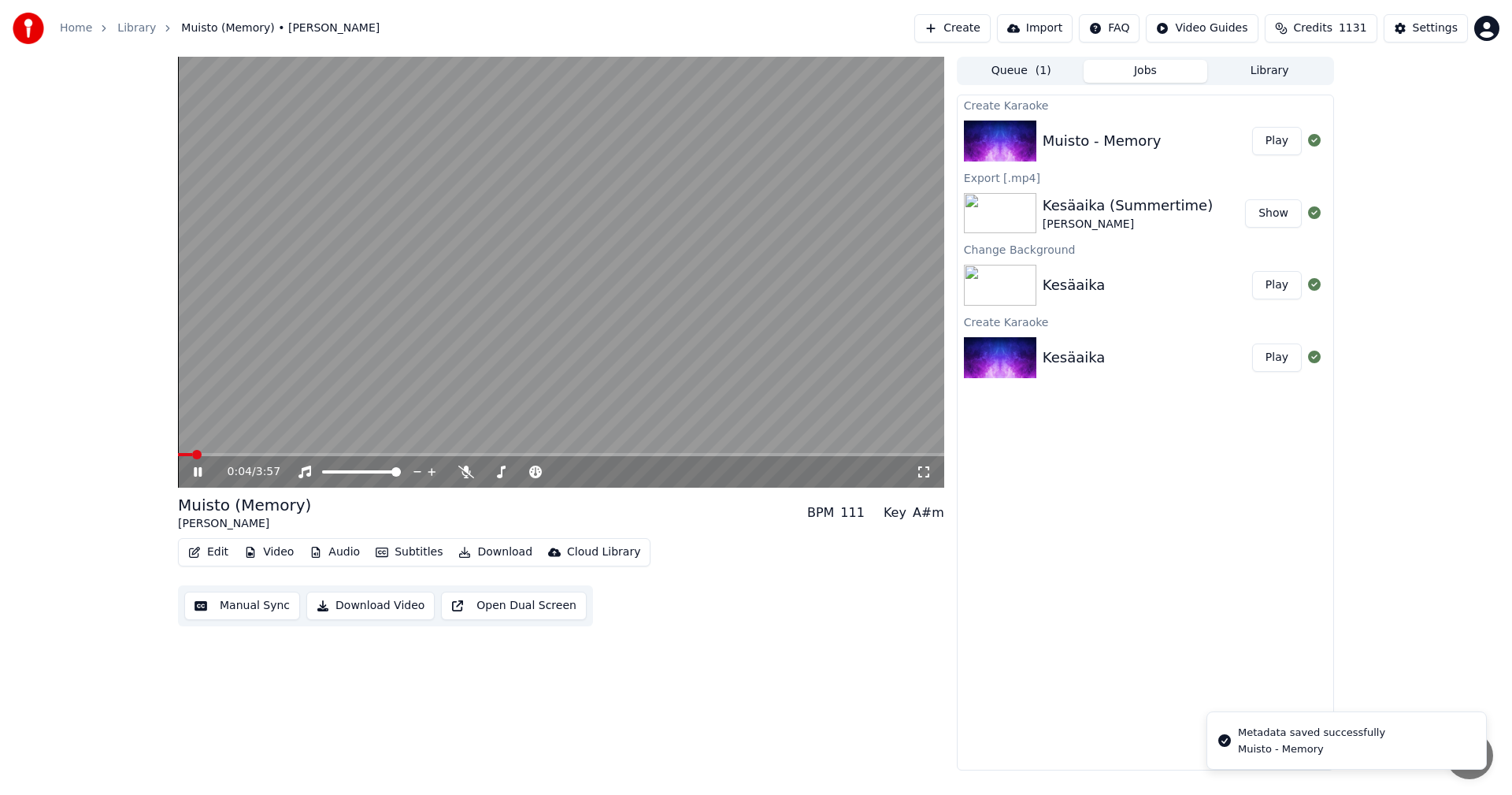
click at [197, 473] on icon at bounding box center [197, 472] width 8 height 9
click at [278, 552] on button "Video" at bounding box center [269, 552] width 62 height 22
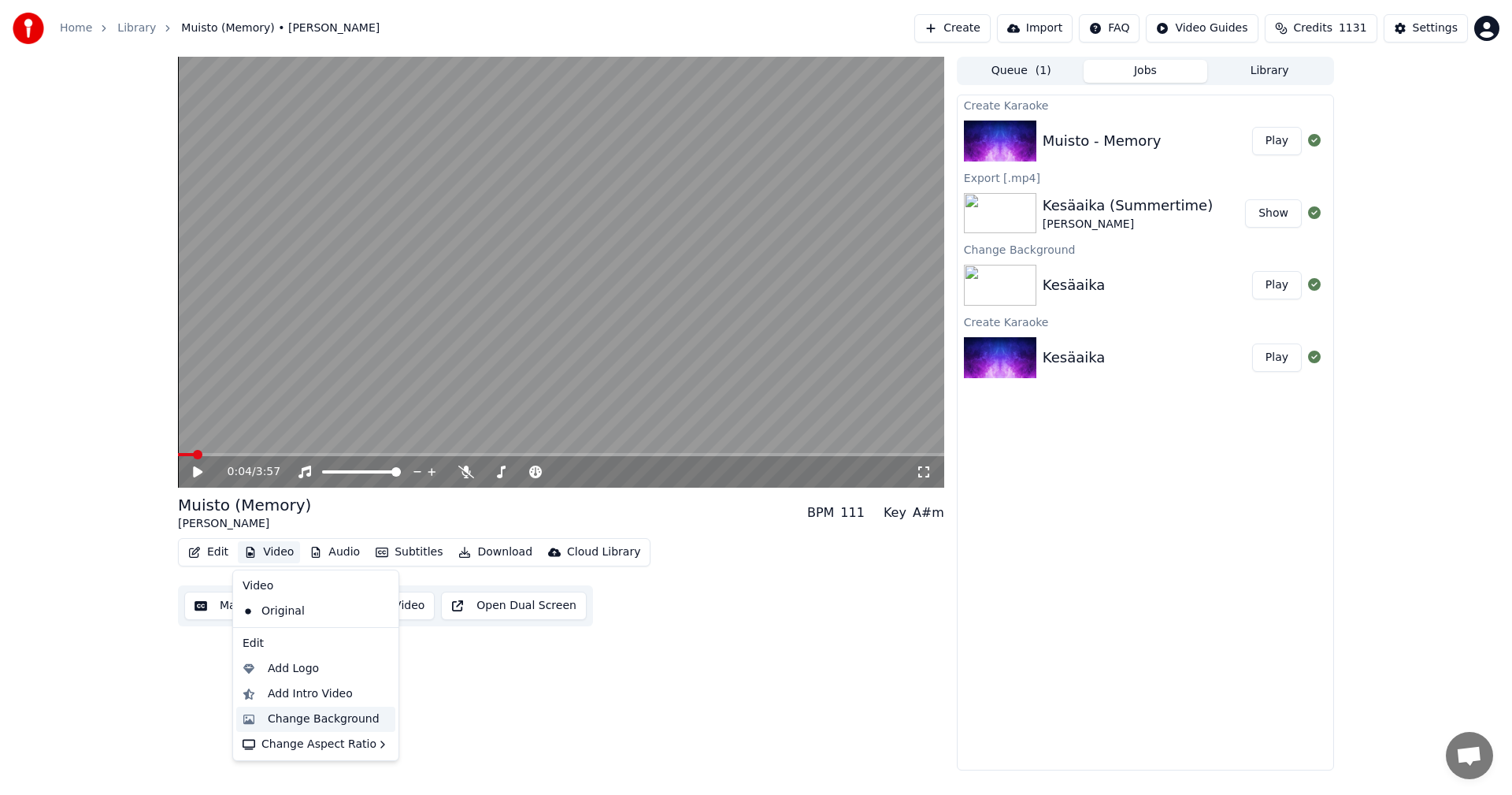
click at [313, 715] on div "Change Background" at bounding box center [324, 719] width 112 height 16
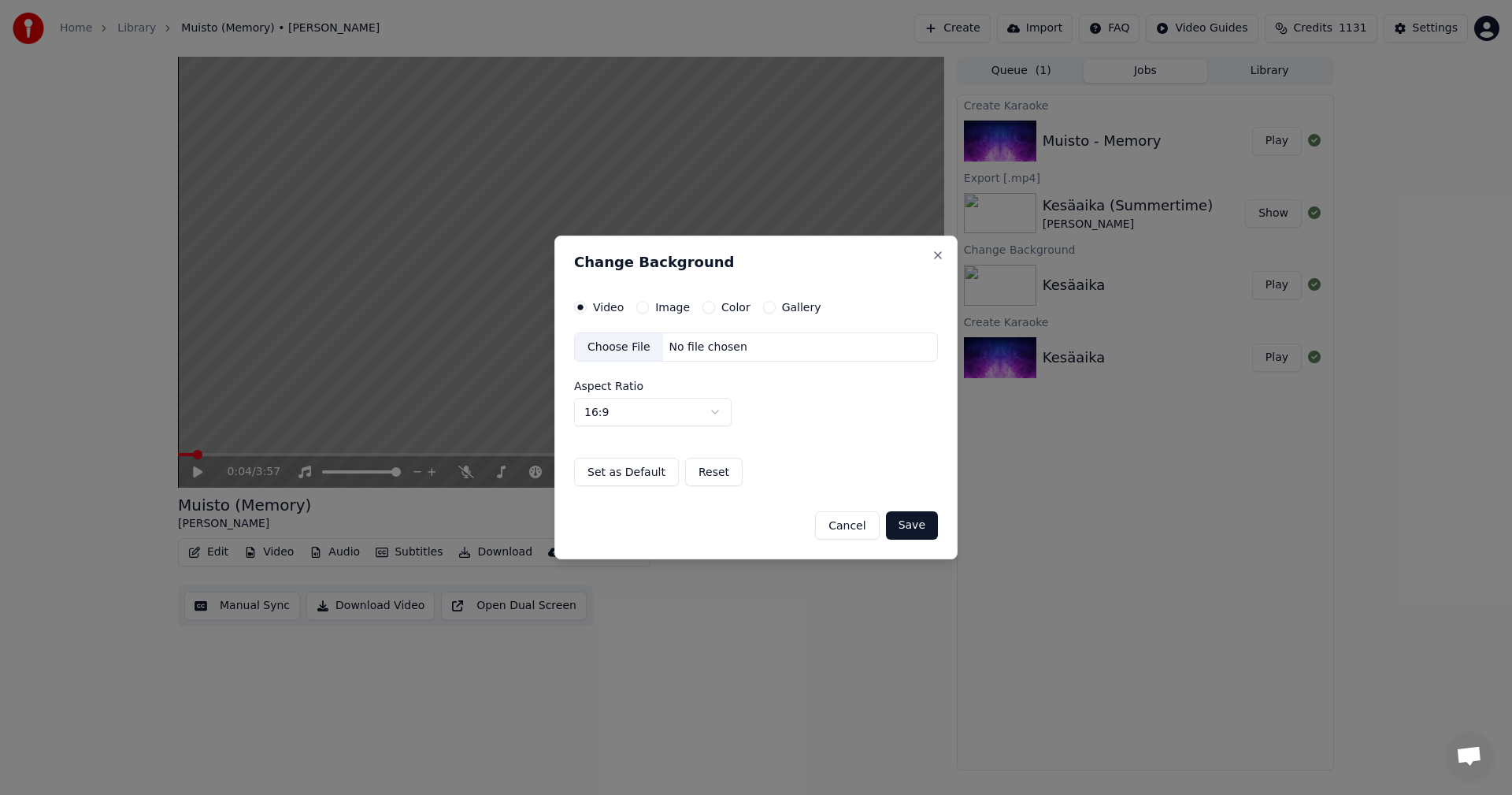
click at [645, 305] on button "Image" at bounding box center [642, 307] width 13 height 13
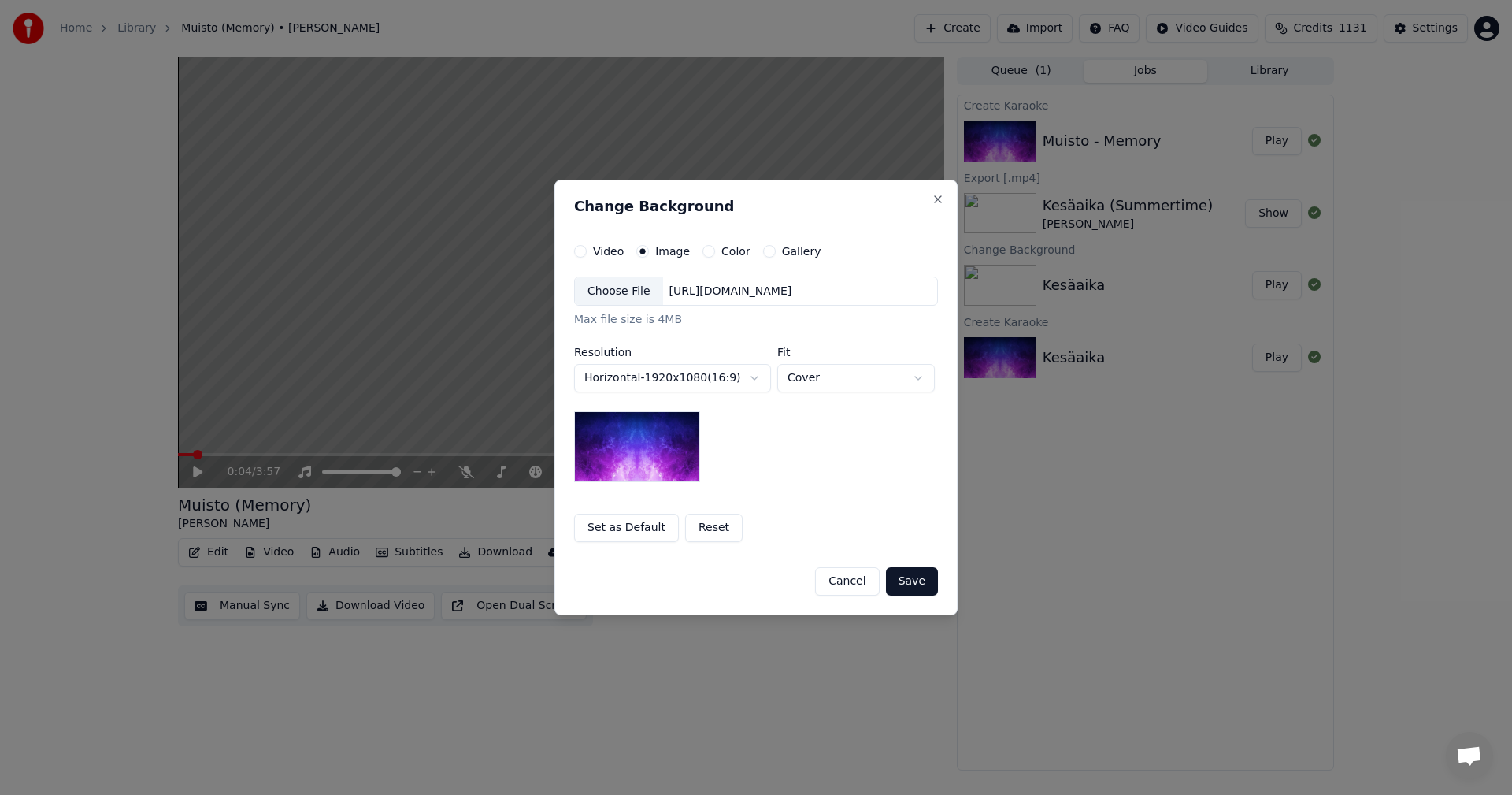
click at [636, 300] on div "Choose File" at bounding box center [619, 292] width 88 height 28
click at [921, 579] on button "Save" at bounding box center [912, 581] width 52 height 28
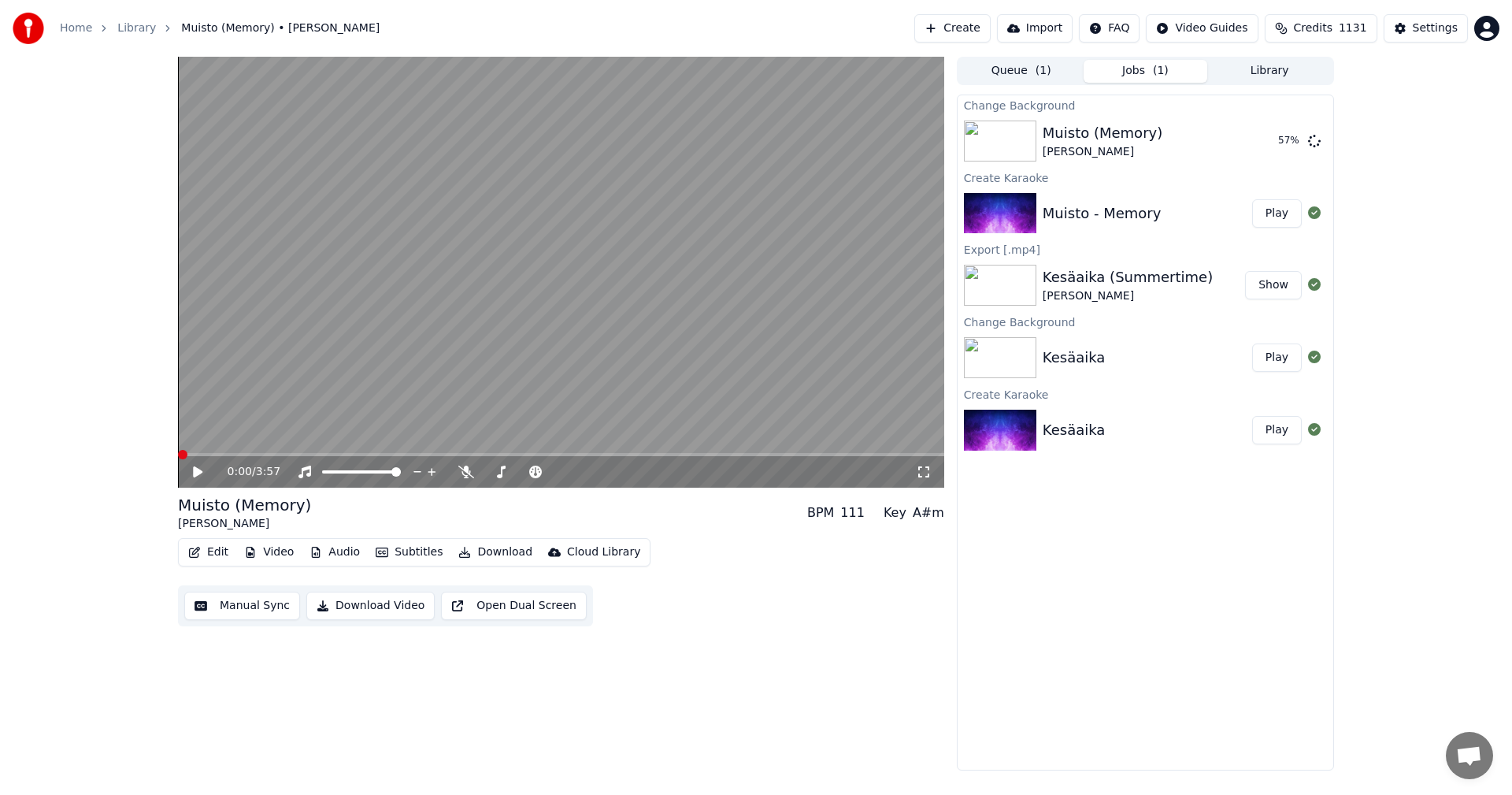
click at [178, 459] on span at bounding box center [183, 454] width 9 height 9
click at [202, 472] on icon at bounding box center [197, 472] width 9 height 11
click at [469, 472] on icon at bounding box center [465, 472] width 16 height 13
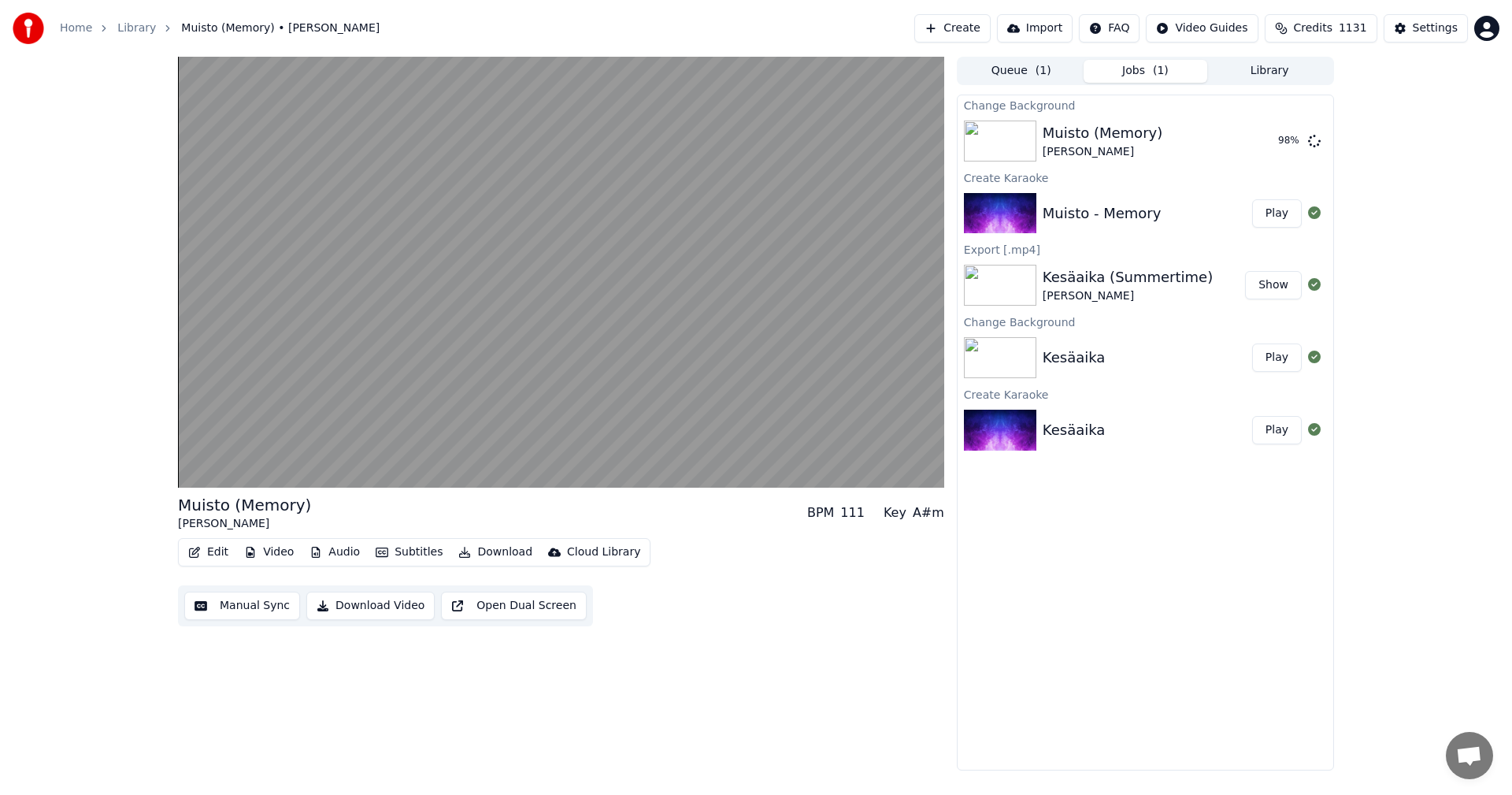
click at [206, 550] on button "Edit" at bounding box center [208, 552] width 53 height 22
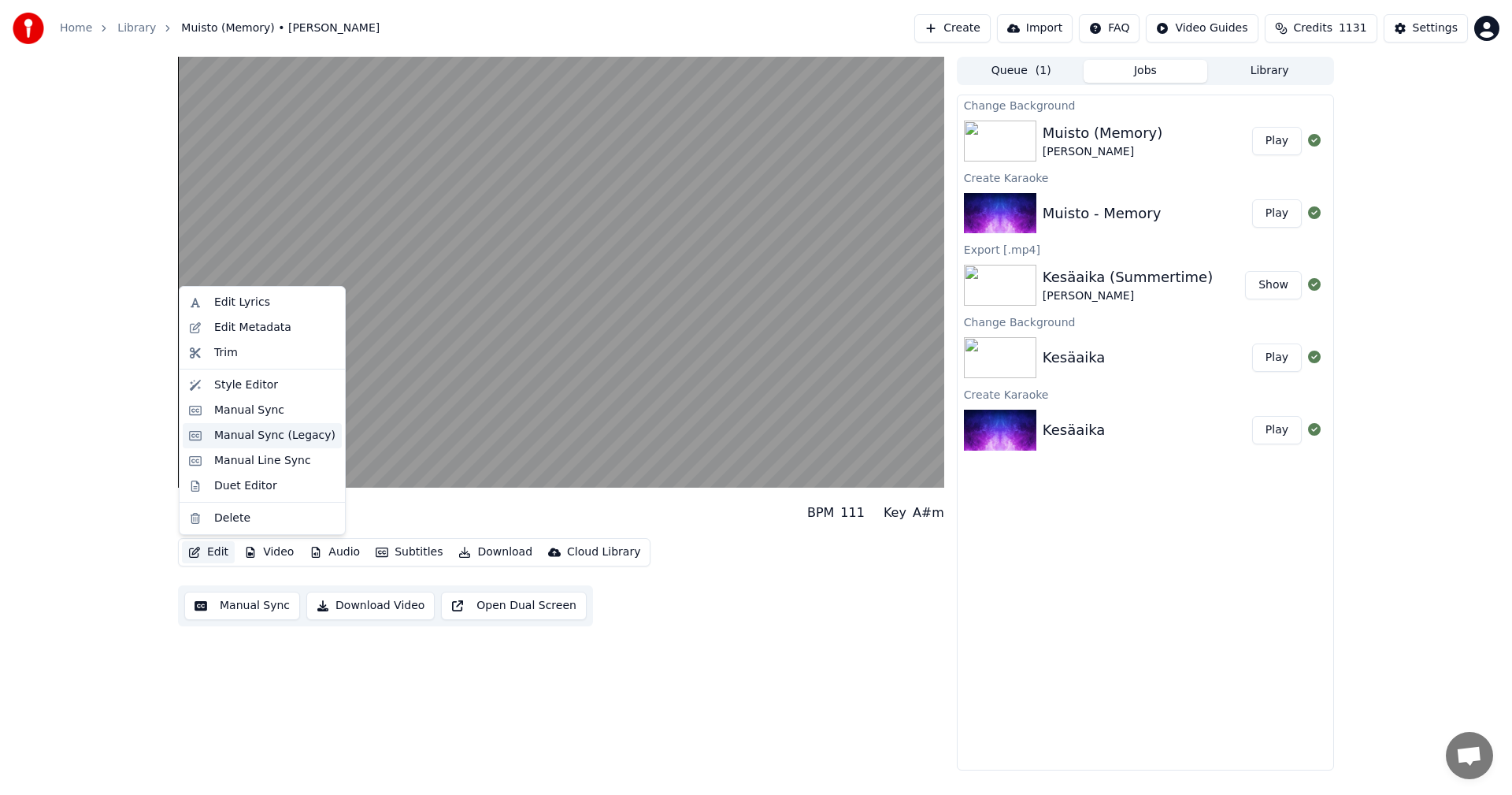
click at [254, 435] on div "Manual Sync (Legacy)" at bounding box center [275, 436] width 121 height 16
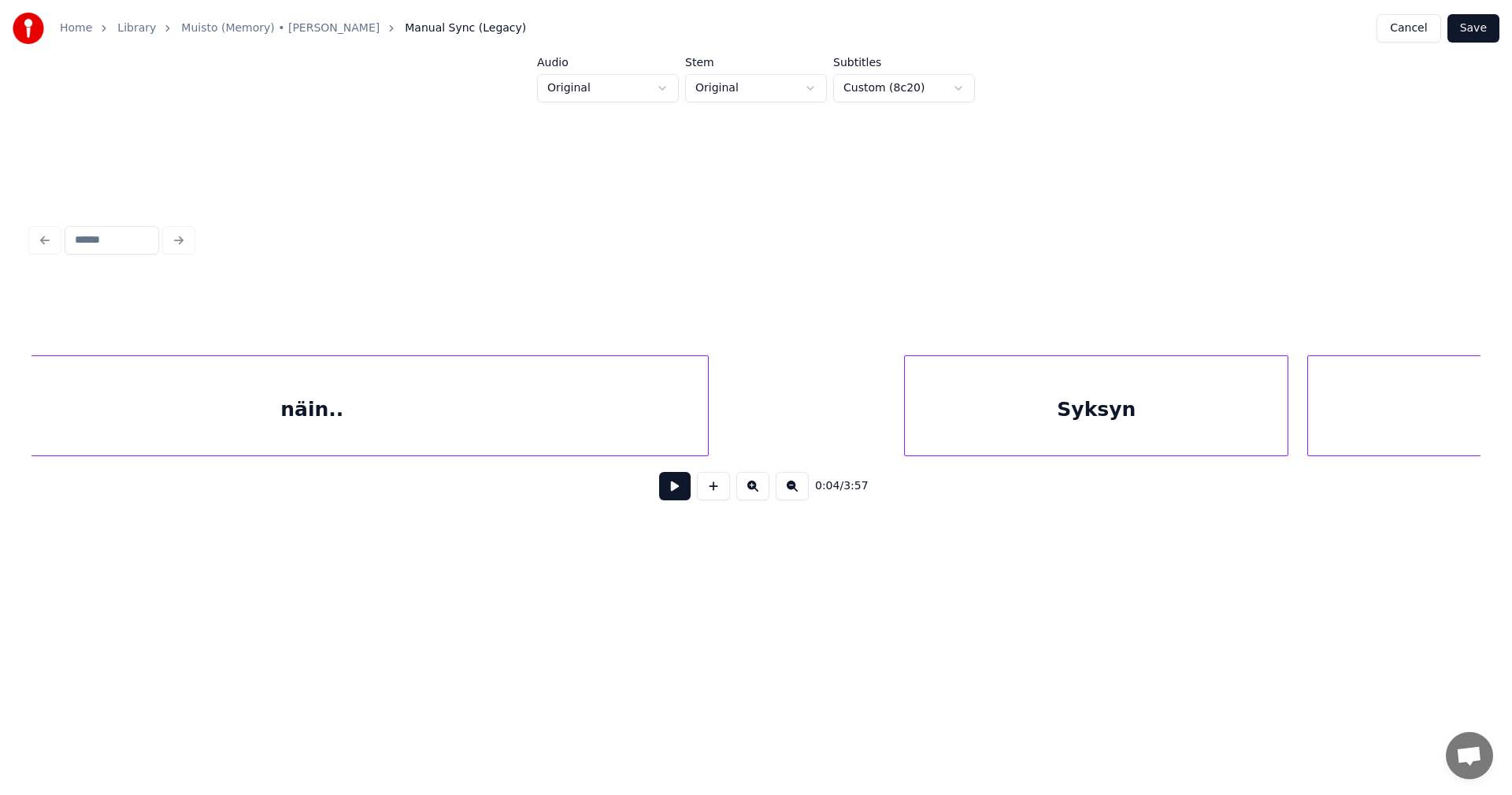
scroll to position [0, 5725]
click at [373, 385] on div "näin.." at bounding box center [354, 410] width 792 height 107
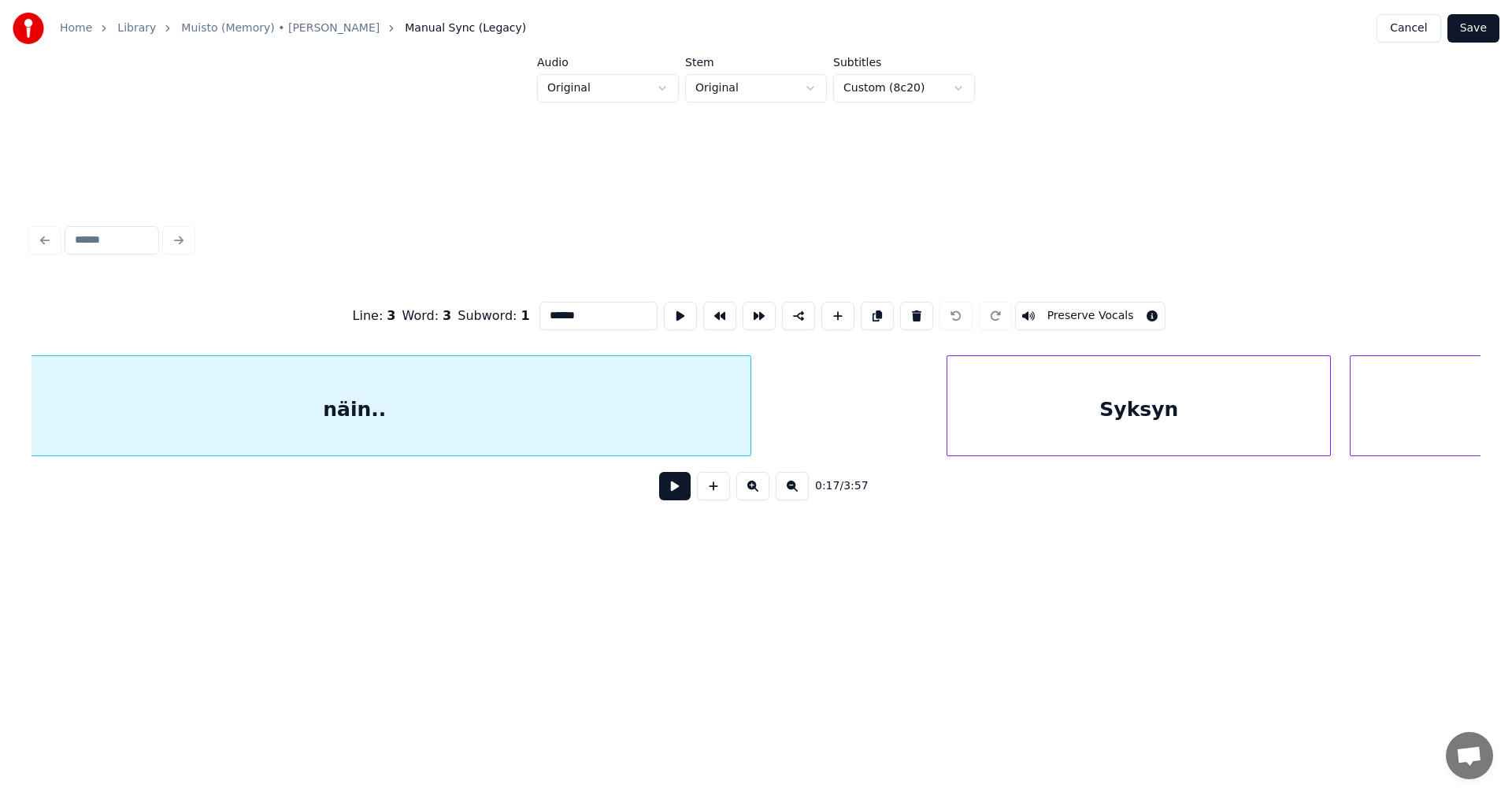
scroll to position [0, 5651]
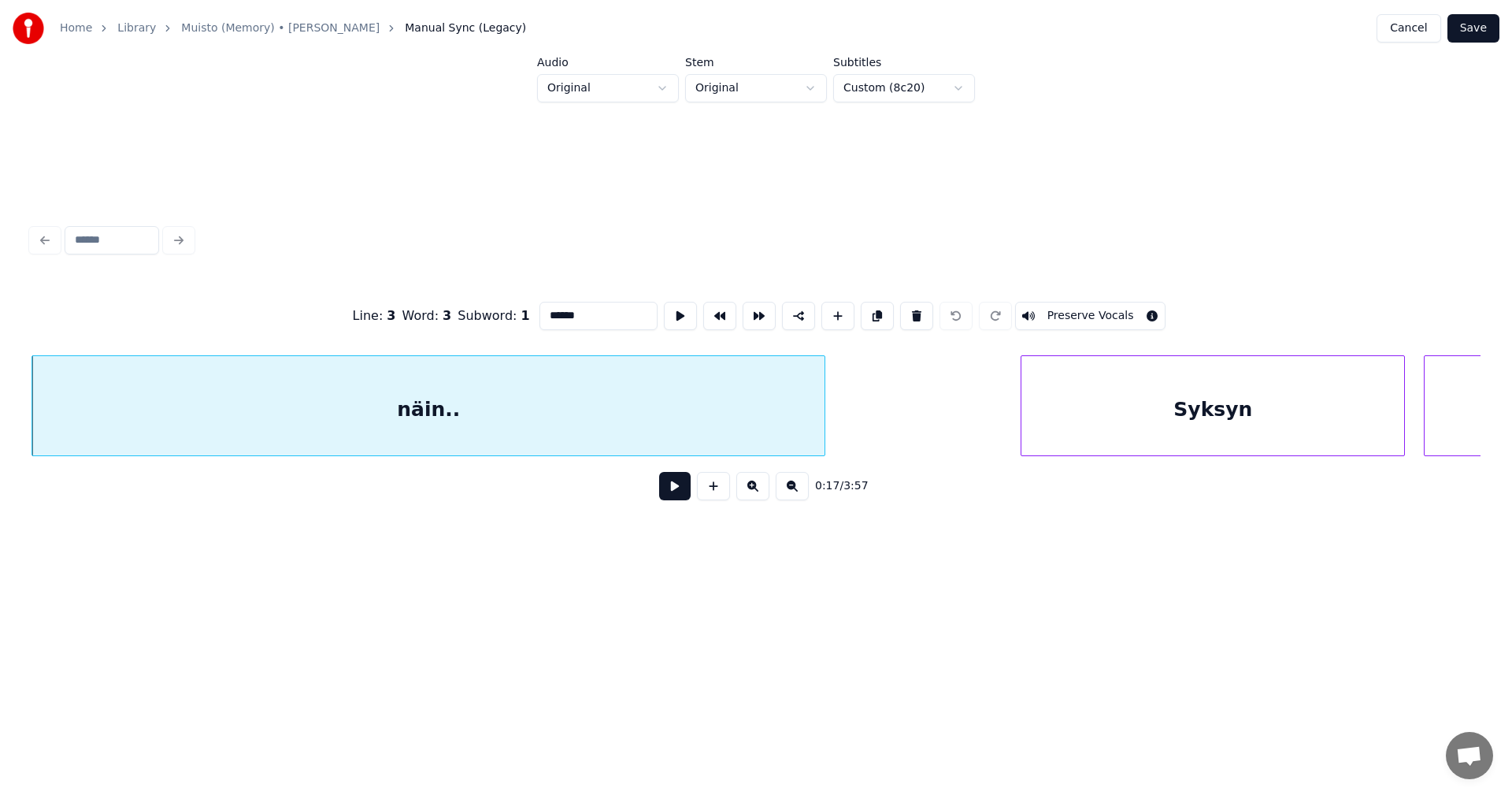
click at [577, 312] on input "******" at bounding box center [598, 316] width 118 height 28
type input "*******"
click at [1481, 28] on button "Save" at bounding box center [1473, 28] width 52 height 28
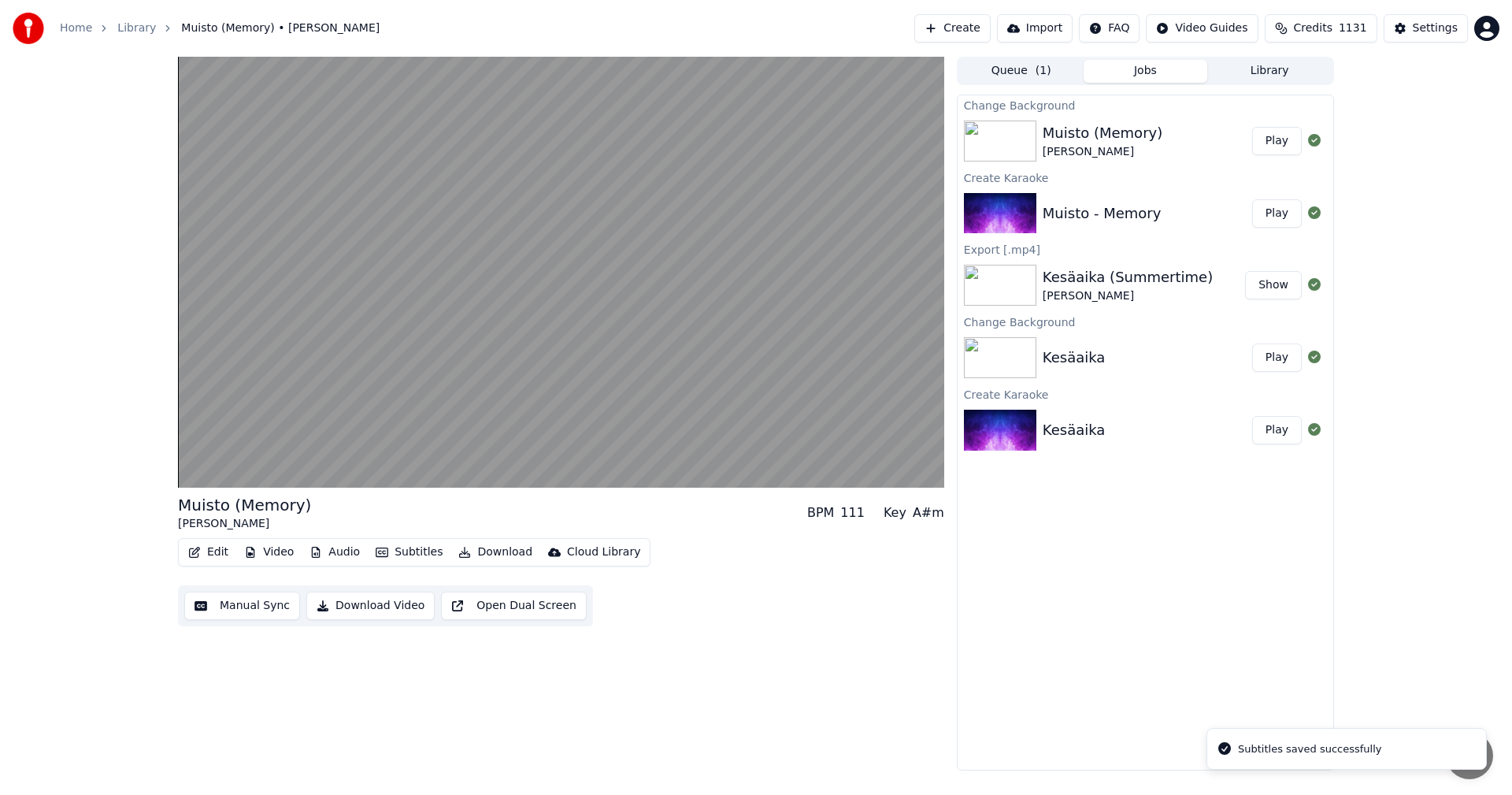
click at [1271, 143] on button "Play" at bounding box center [1277, 141] width 49 height 28
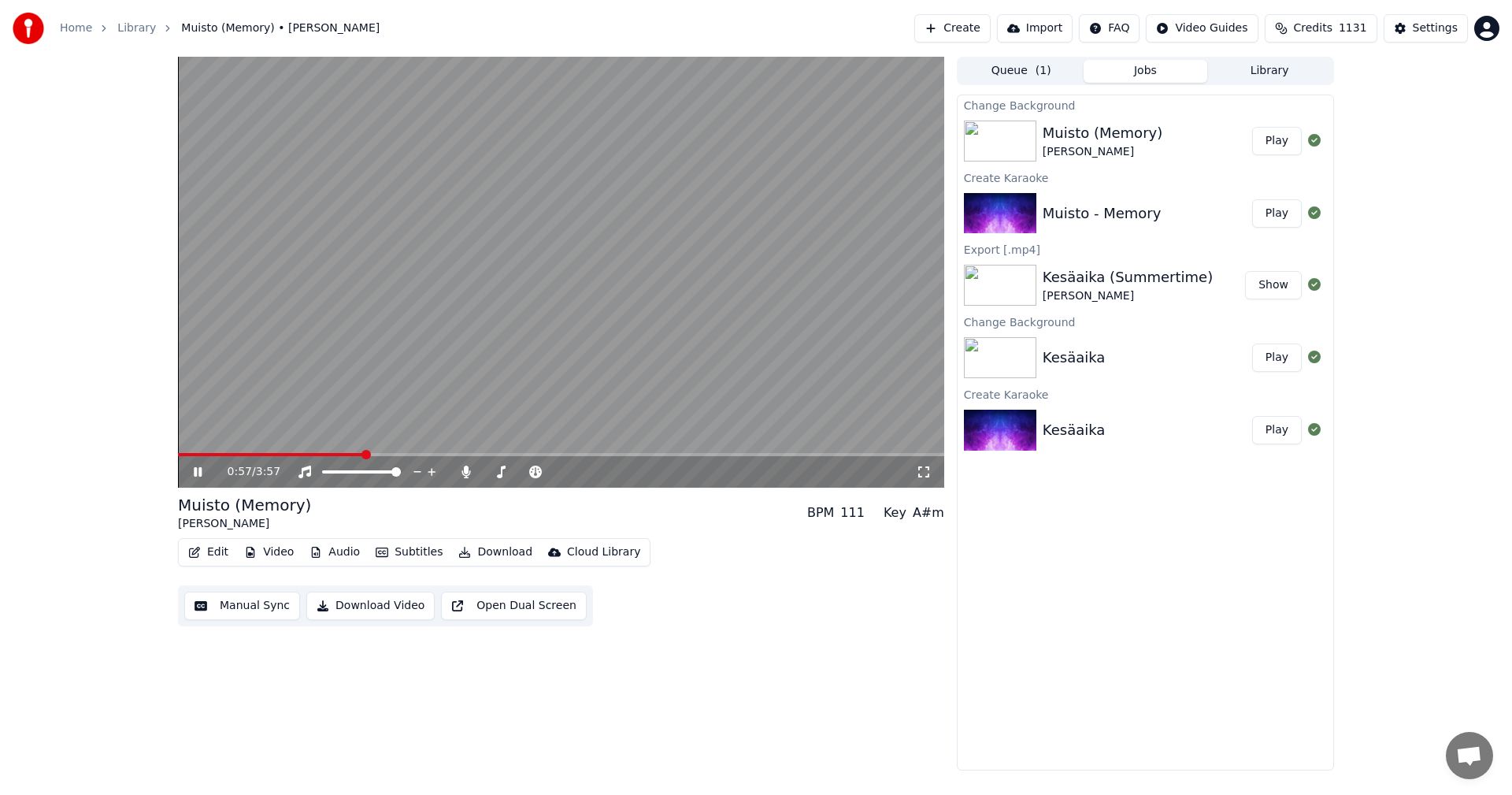
click at [260, 454] on span at bounding box center [271, 455] width 186 height 3
click at [222, 453] on span at bounding box center [226, 455] width 95 height 3
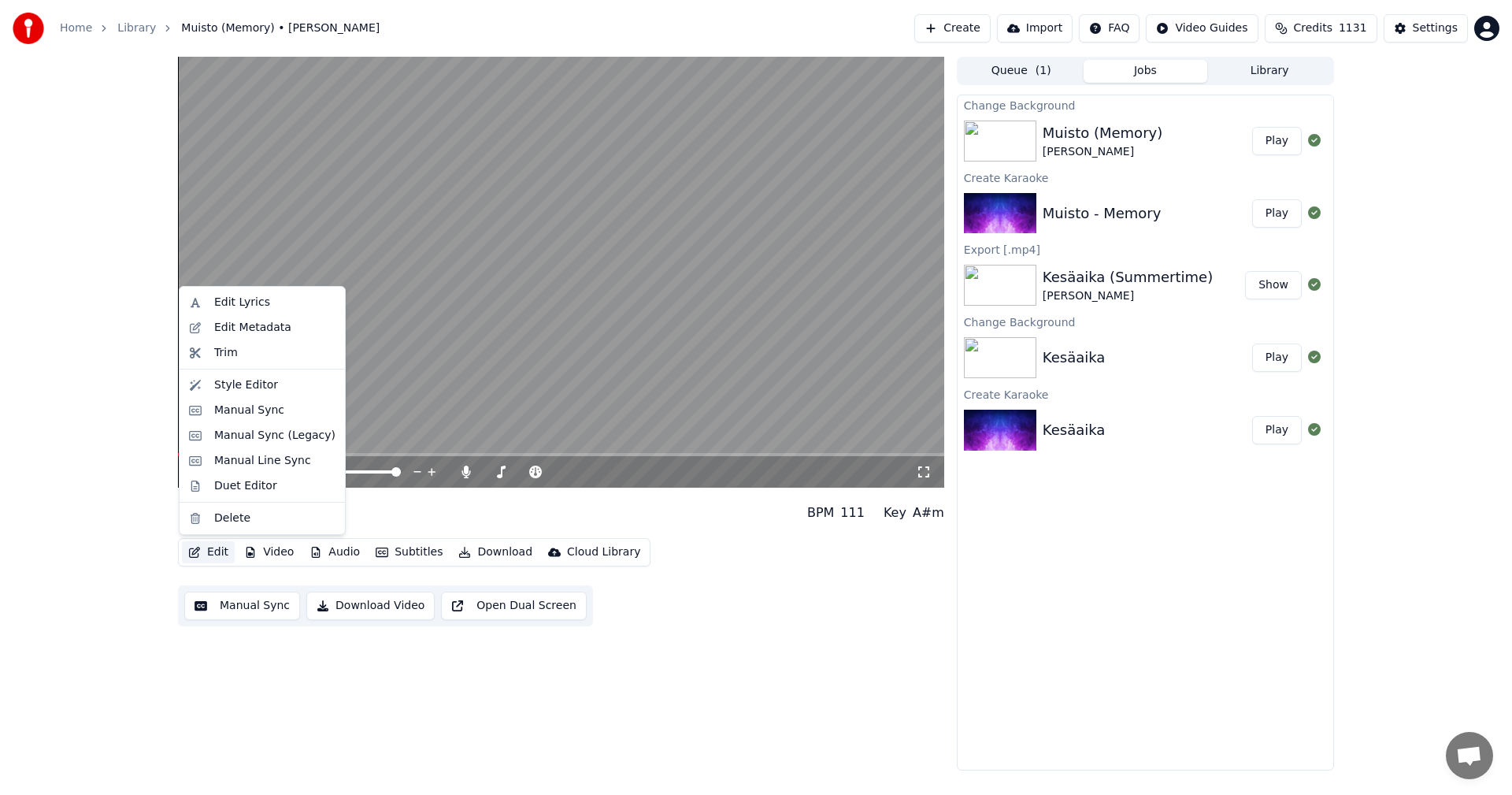
click at [216, 550] on button "Edit" at bounding box center [208, 552] width 53 height 22
click at [260, 432] on div "Manual Sync (Legacy)" at bounding box center [275, 436] width 121 height 16
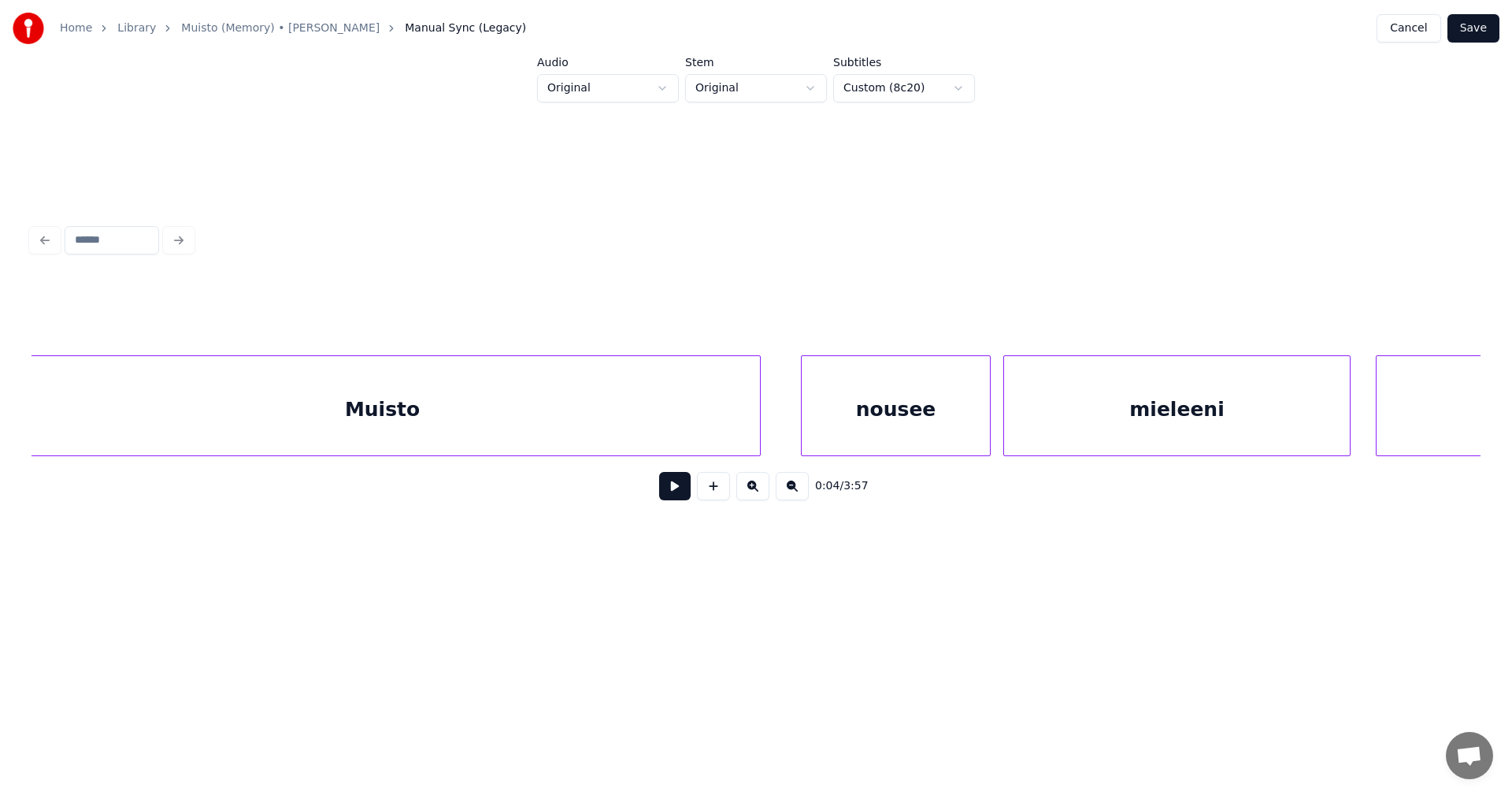
scroll to position [0, 11575]
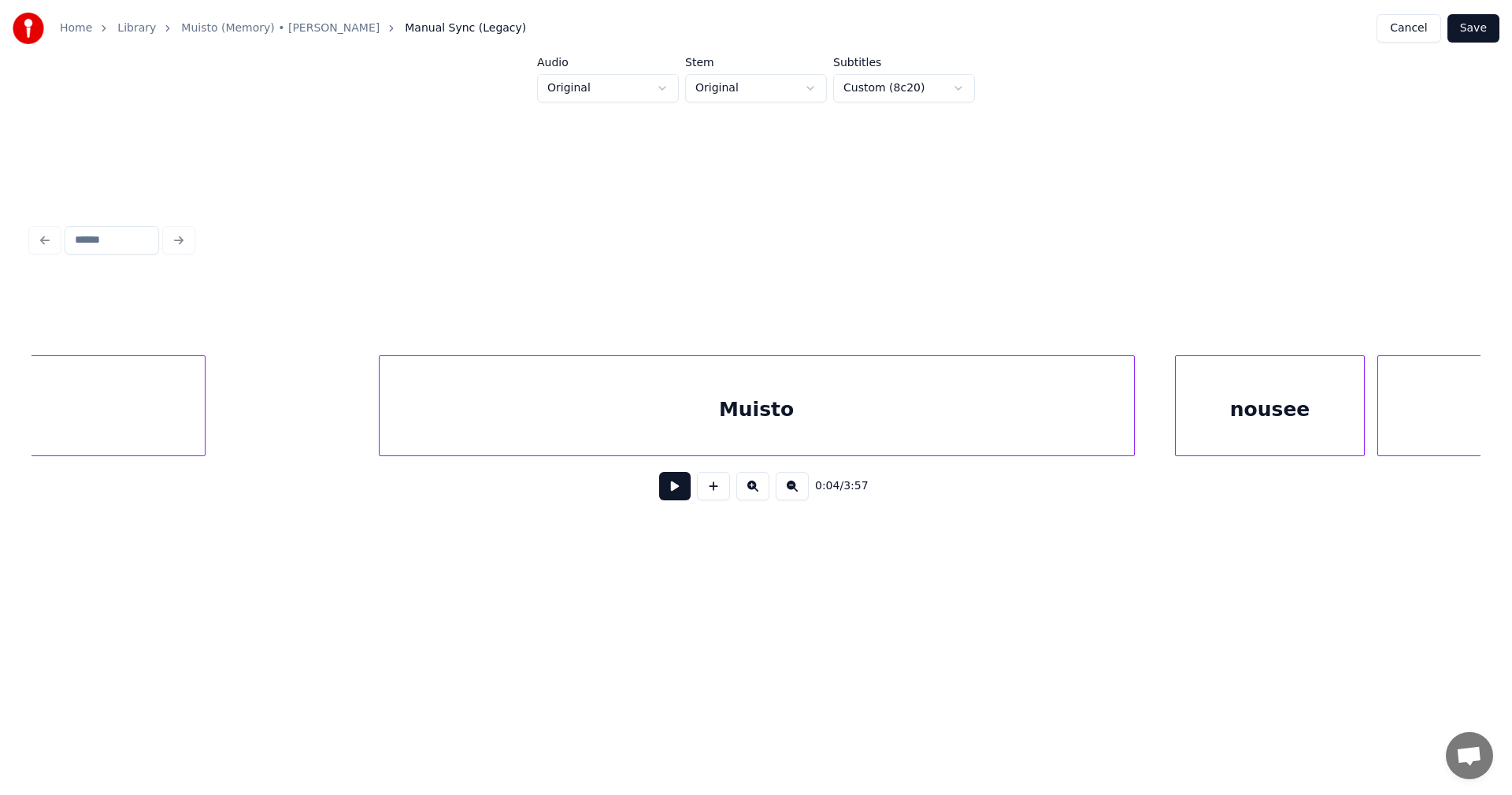
click at [611, 421] on div "Muisto" at bounding box center [756, 410] width 754 height 107
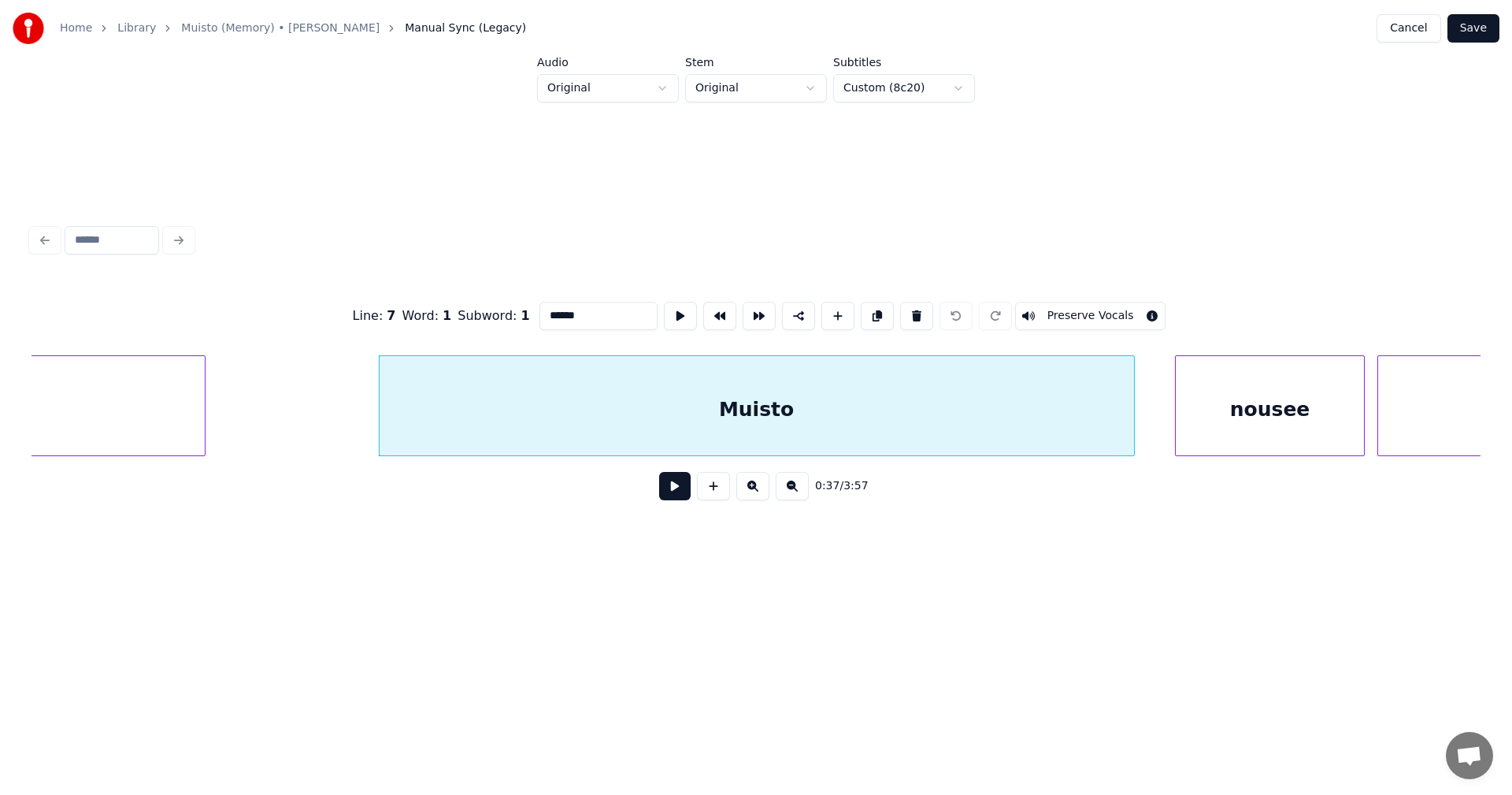
click at [587, 312] on input "******" at bounding box center [598, 316] width 118 height 28
type input "*********"
click at [1473, 37] on button "Save" at bounding box center [1473, 28] width 52 height 28
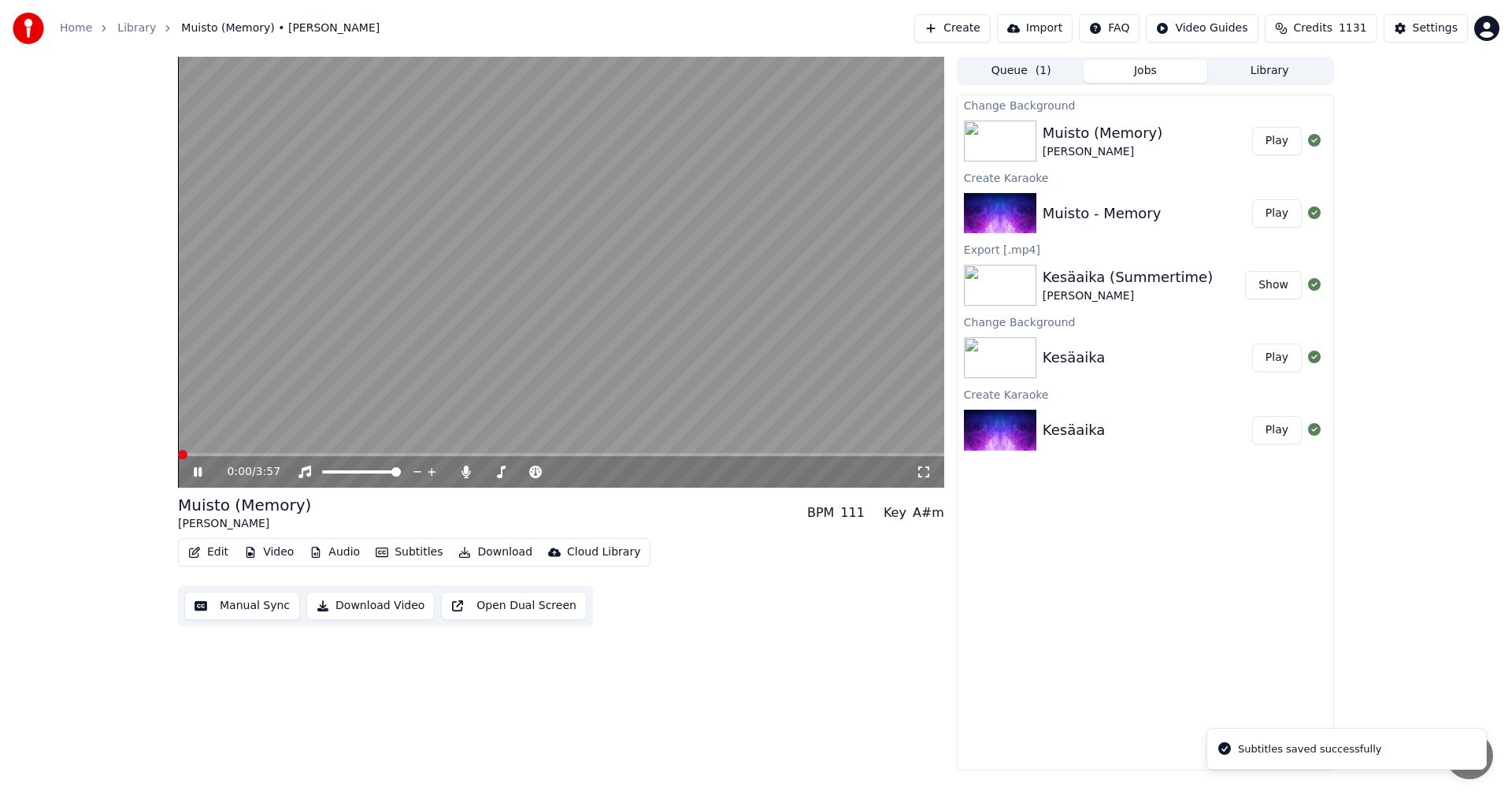
click at [305, 455] on span at bounding box center [561, 455] width 766 height 3
click at [283, 453] on span at bounding box center [231, 455] width 106 height 3
click at [304, 457] on span at bounding box center [241, 455] width 126 height 3
click at [285, 453] on span at bounding box center [246, 455] width 136 height 3
click at [467, 473] on icon at bounding box center [465, 472] width 8 height 13
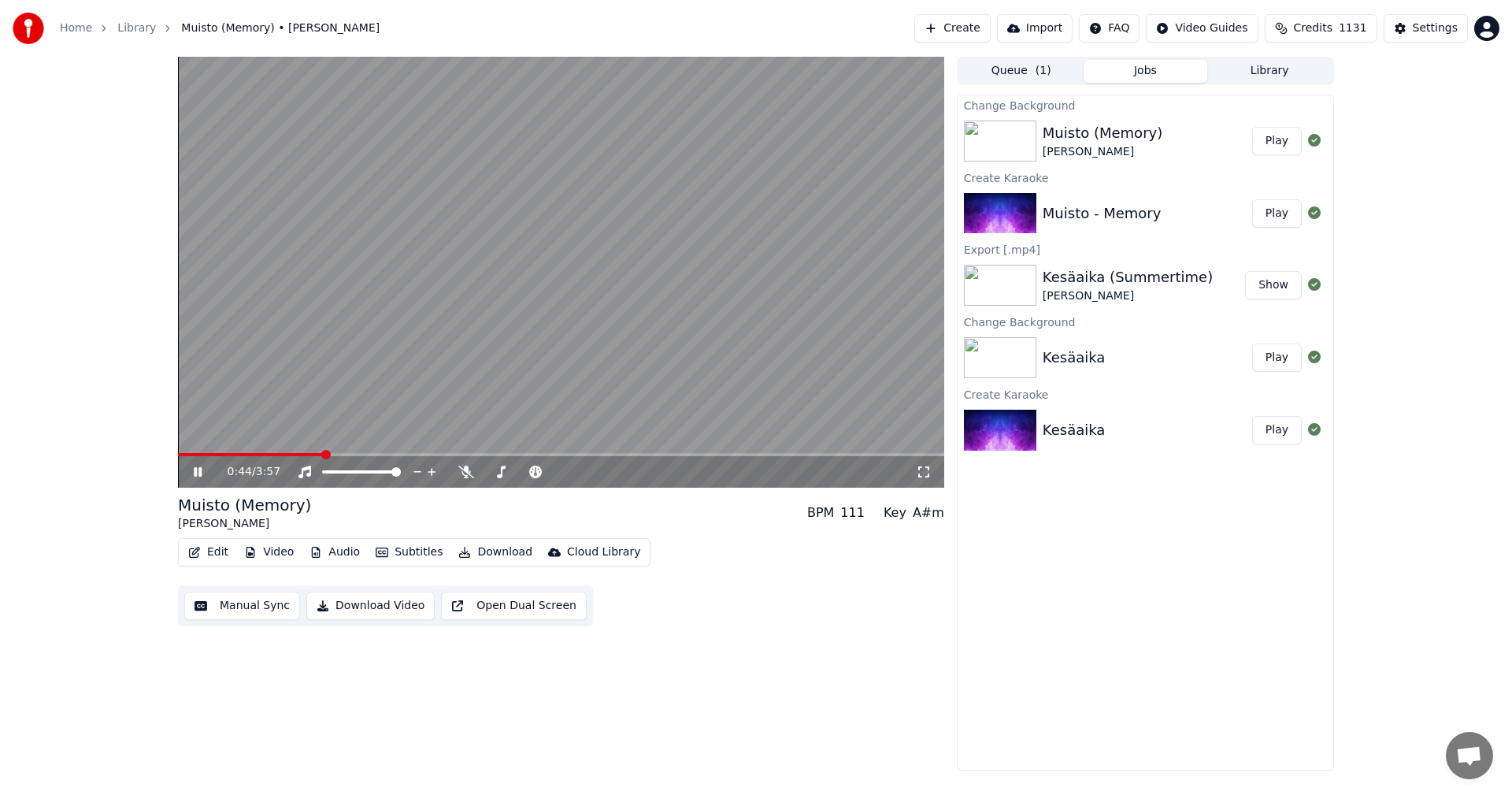
drag, startPoint x: 275, startPoint y: 452, endPoint x: 342, endPoint y: 466, distance: 68.4
click at [275, 452] on video at bounding box center [561, 272] width 766 height 431
click at [272, 457] on div "0:45 / 3:57" at bounding box center [561, 472] width 766 height 32
click at [277, 454] on span at bounding box center [228, 455] width 100 height 3
click at [198, 471] on icon at bounding box center [197, 472] width 9 height 11
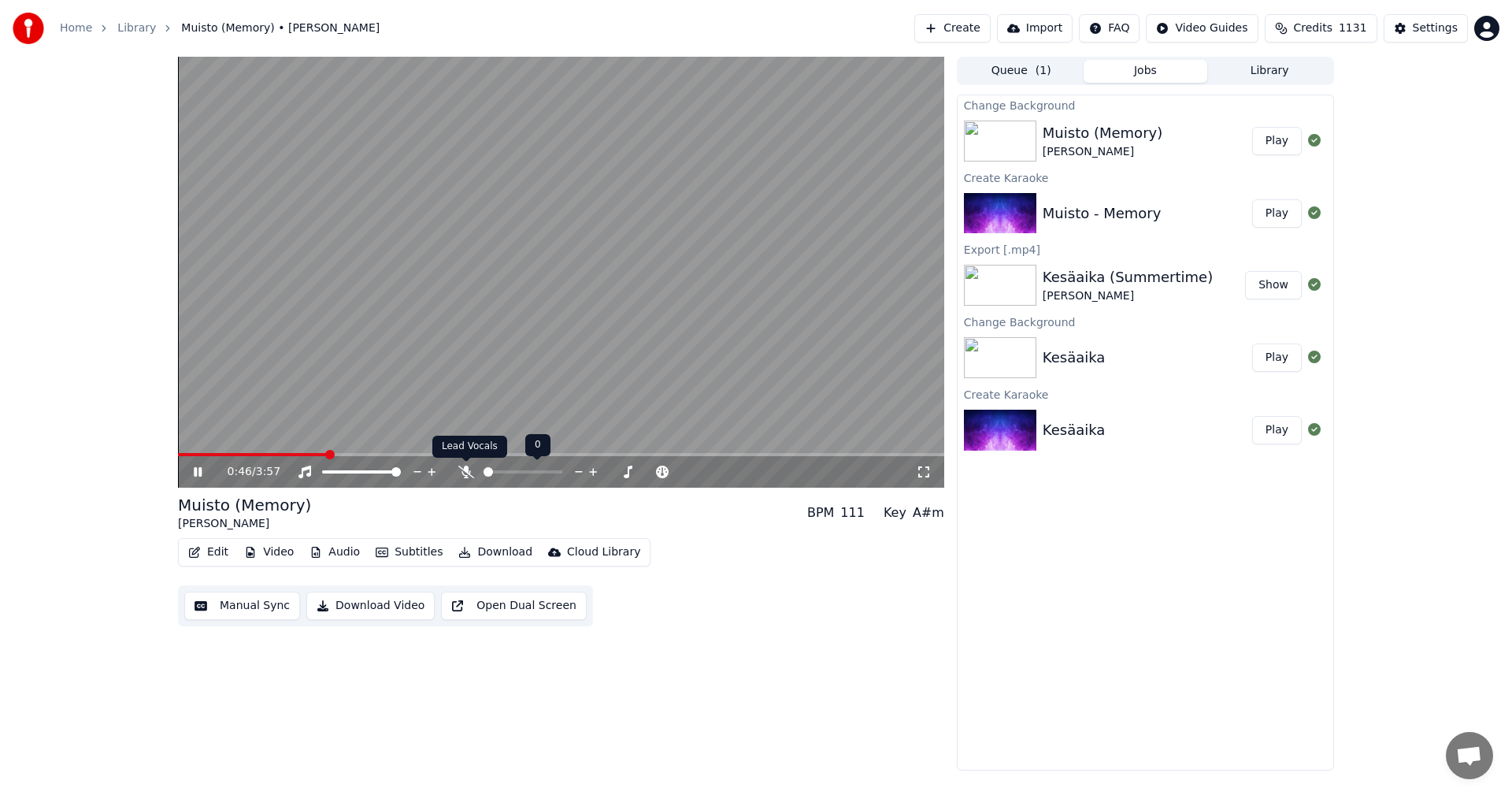
click at [467, 476] on icon at bounding box center [465, 472] width 16 height 13
click at [706, 455] on span at bounding box center [561, 455] width 766 height 3
click at [676, 453] on span at bounding box center [428, 455] width 499 height 3
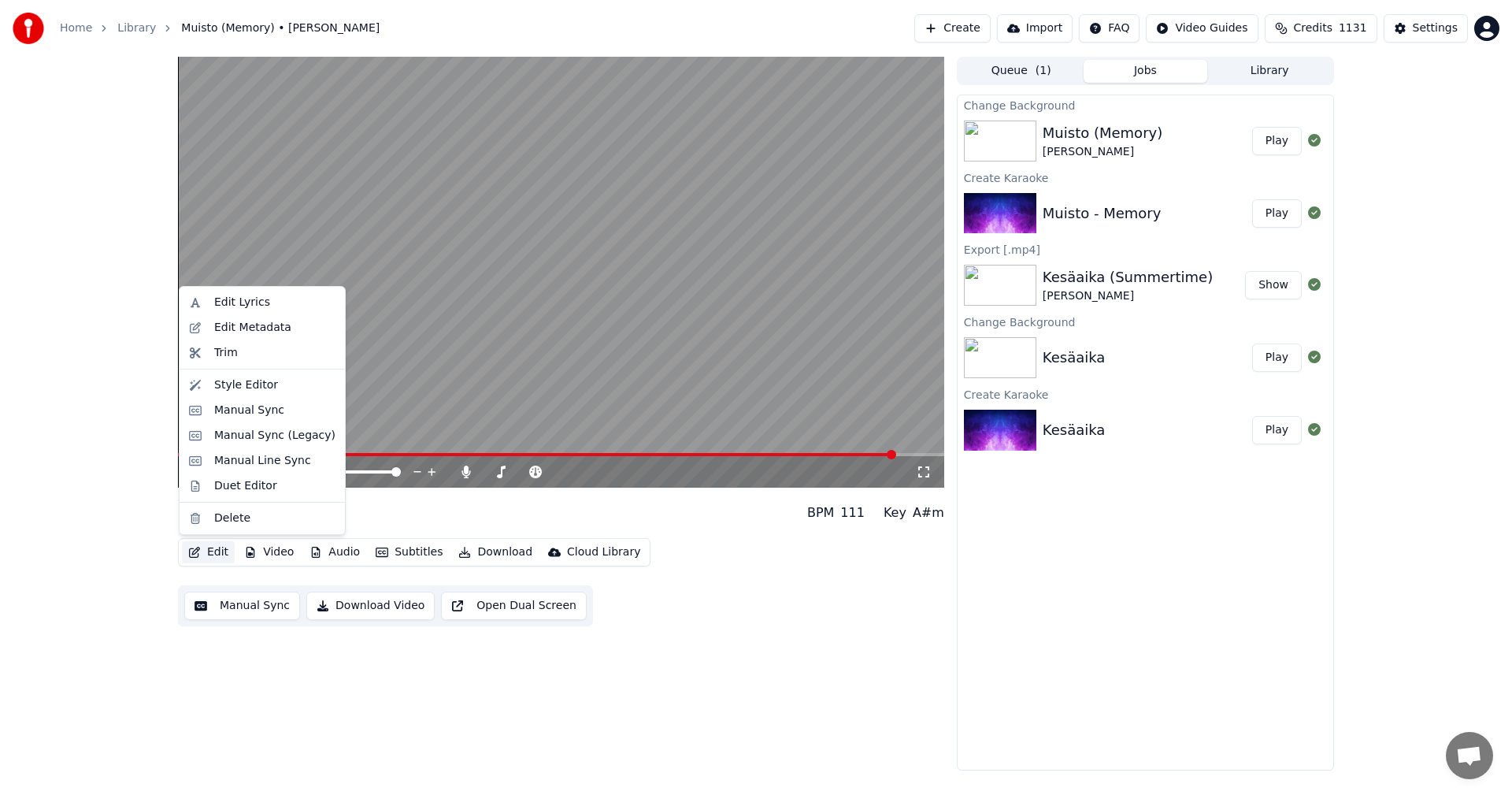
click at [223, 550] on button "Edit" at bounding box center [208, 552] width 53 height 22
click at [252, 444] on div "Manual Sync (Legacy)" at bounding box center [262, 436] width 159 height 25
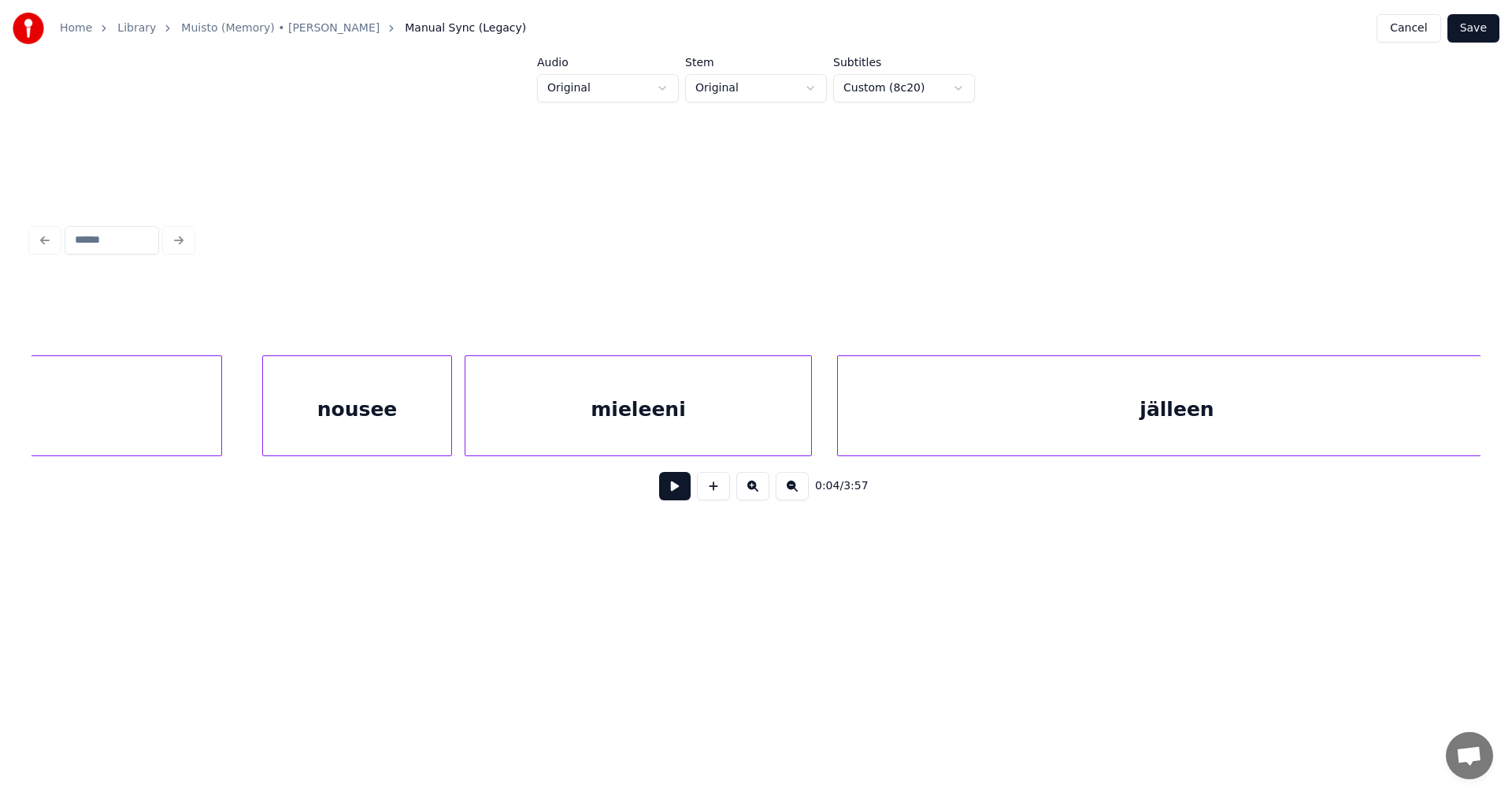
scroll to position [0, 12114]
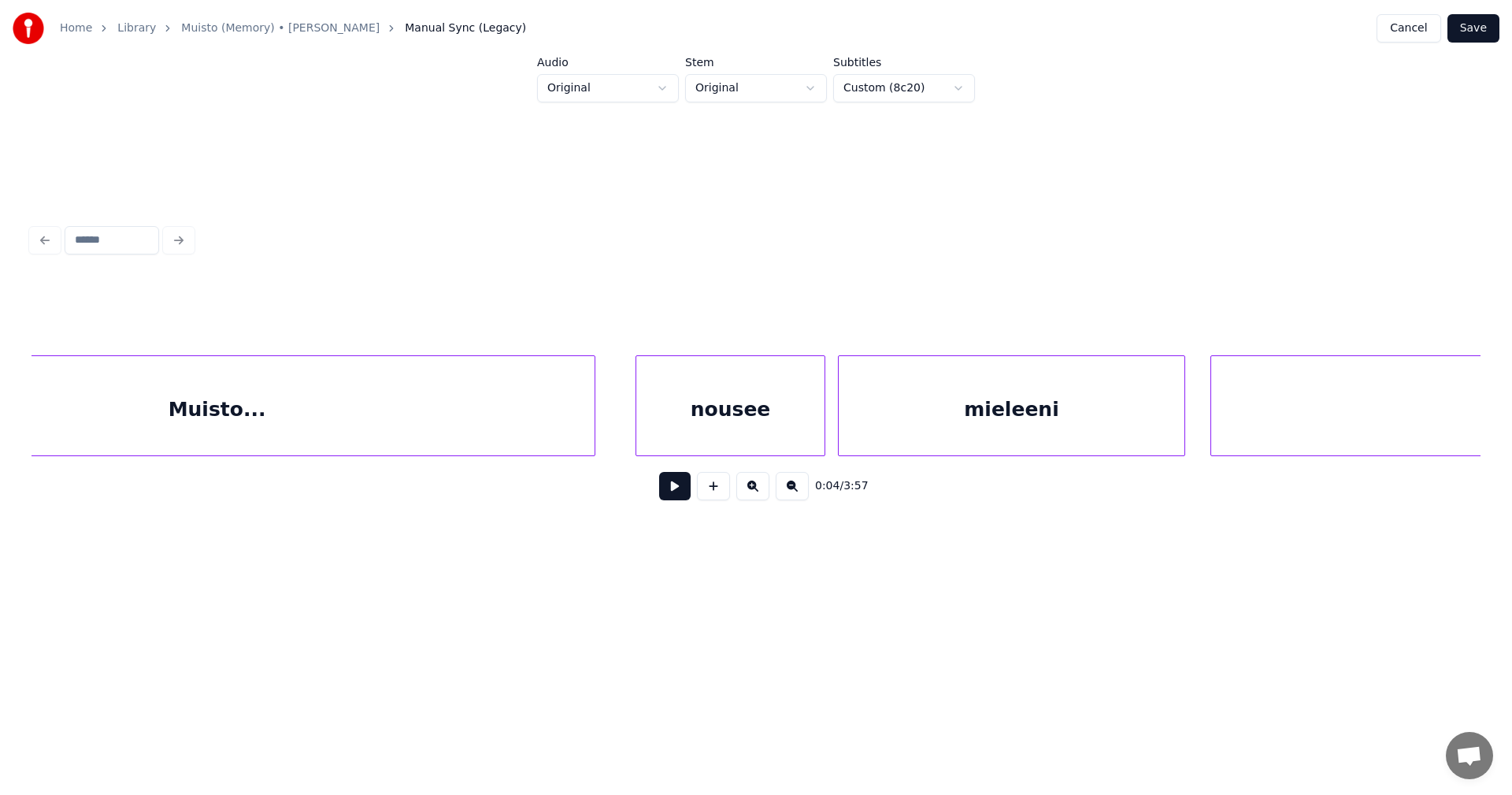
click at [290, 529] on div "0:04 / 3:57" at bounding box center [756, 365] width 1462 height 477
click at [301, 429] on div "Muisto..." at bounding box center [217, 410] width 754 height 107
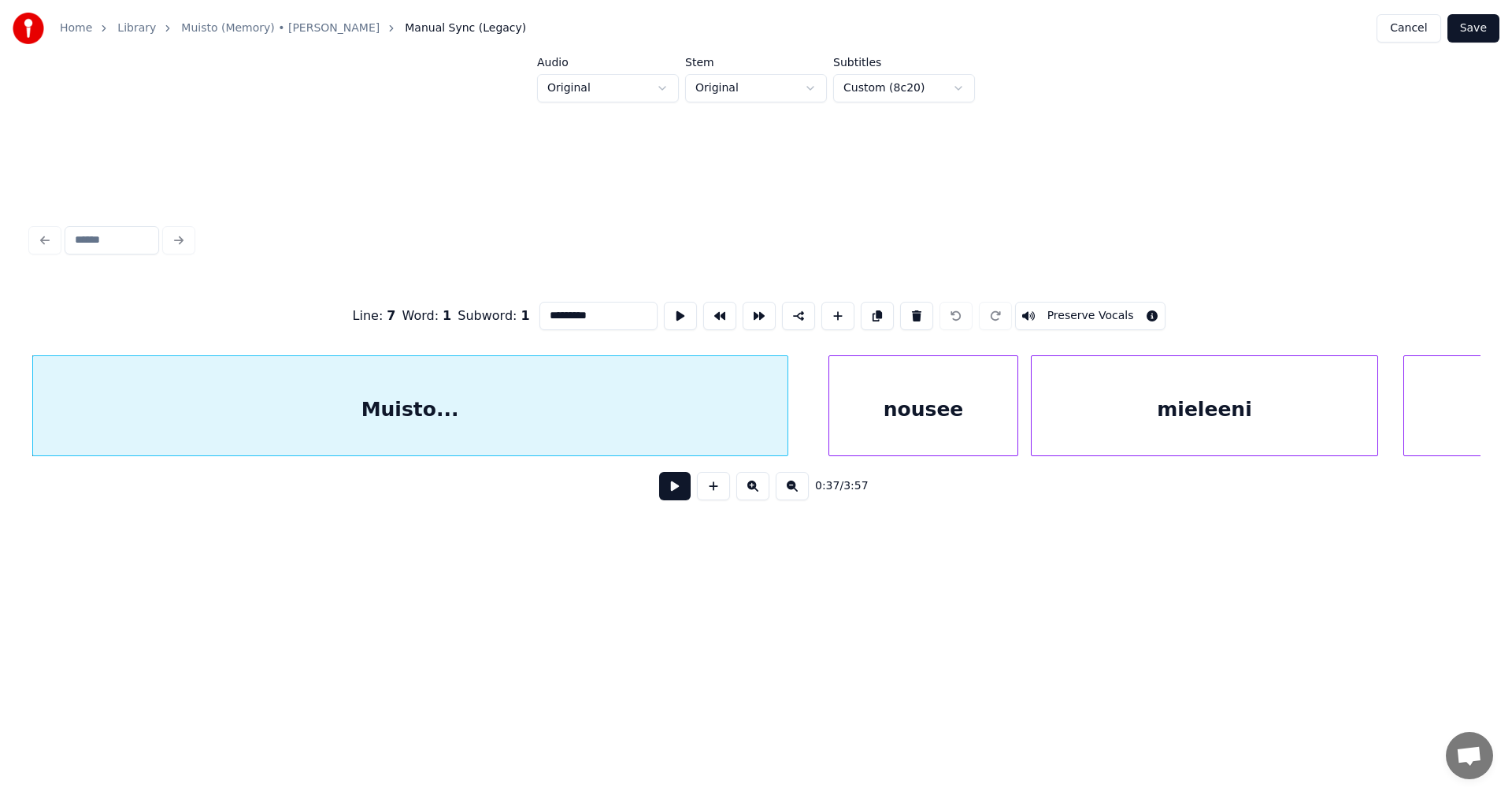
drag, startPoint x: 597, startPoint y: 312, endPoint x: 579, endPoint y: 320, distance: 19.7
click at [579, 317] on input "*********" at bounding box center [598, 316] width 118 height 28
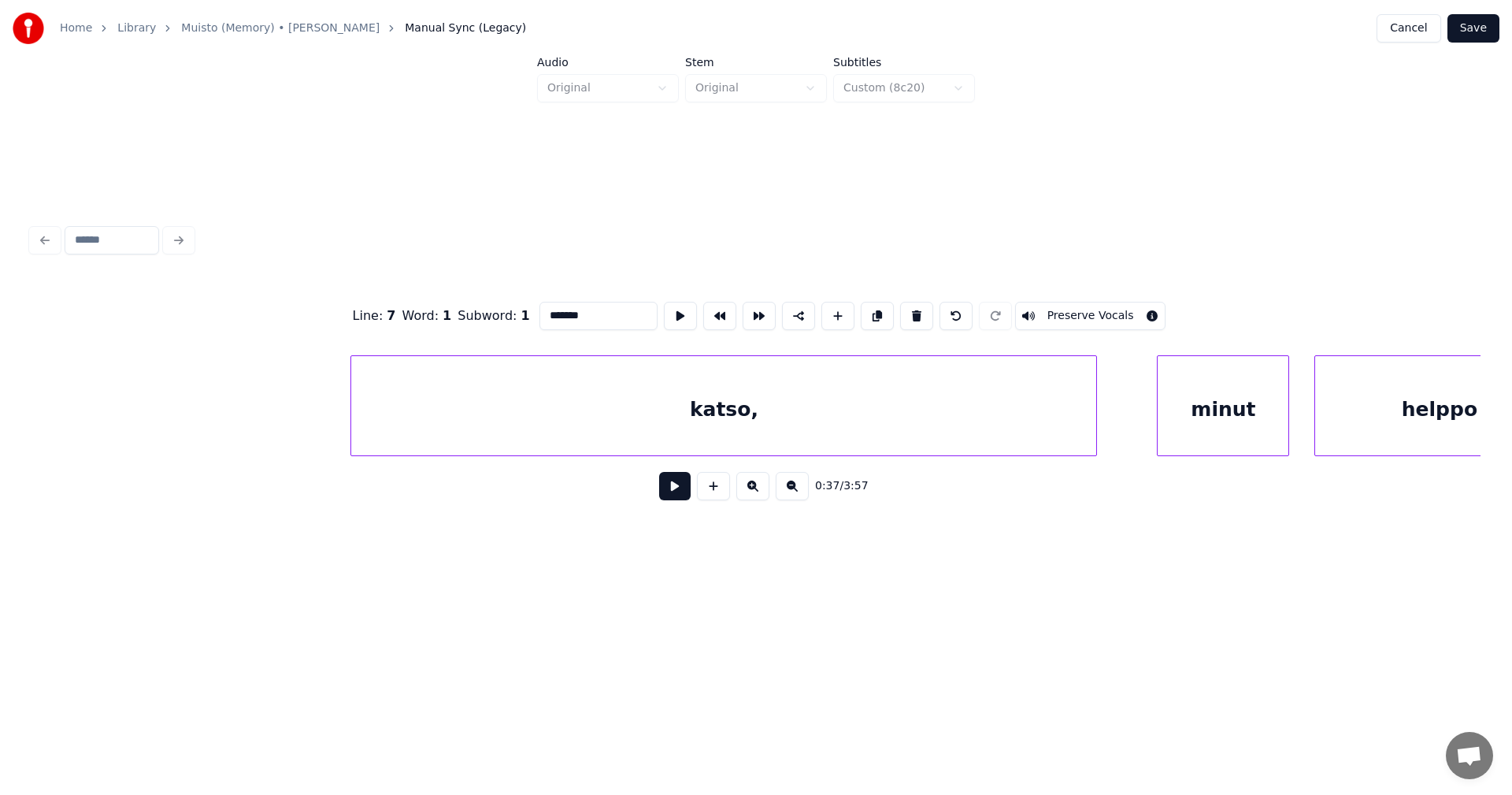
scroll to position [0, 59248]
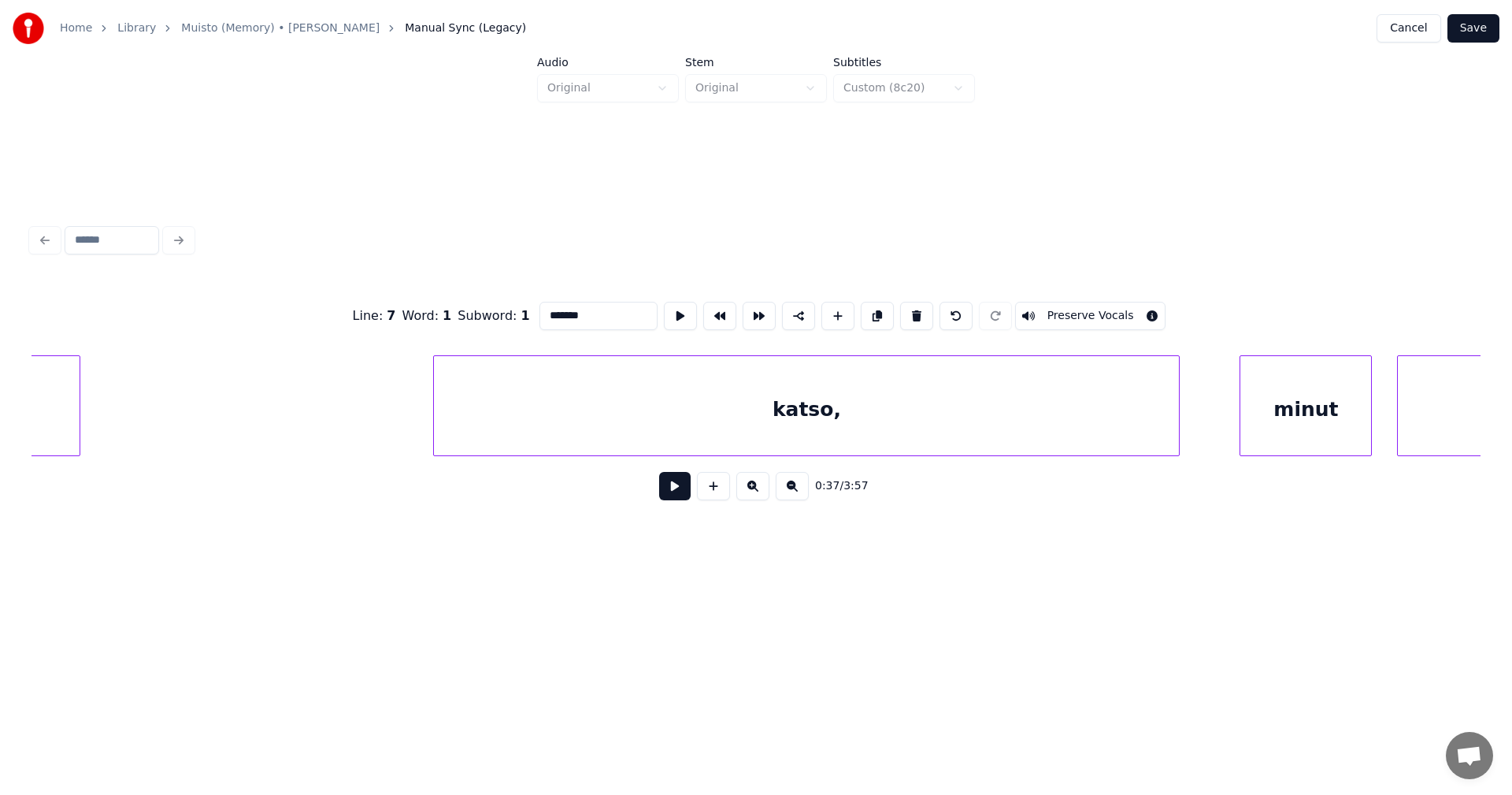
click at [820, 405] on div "katso," at bounding box center [806, 410] width 745 height 107
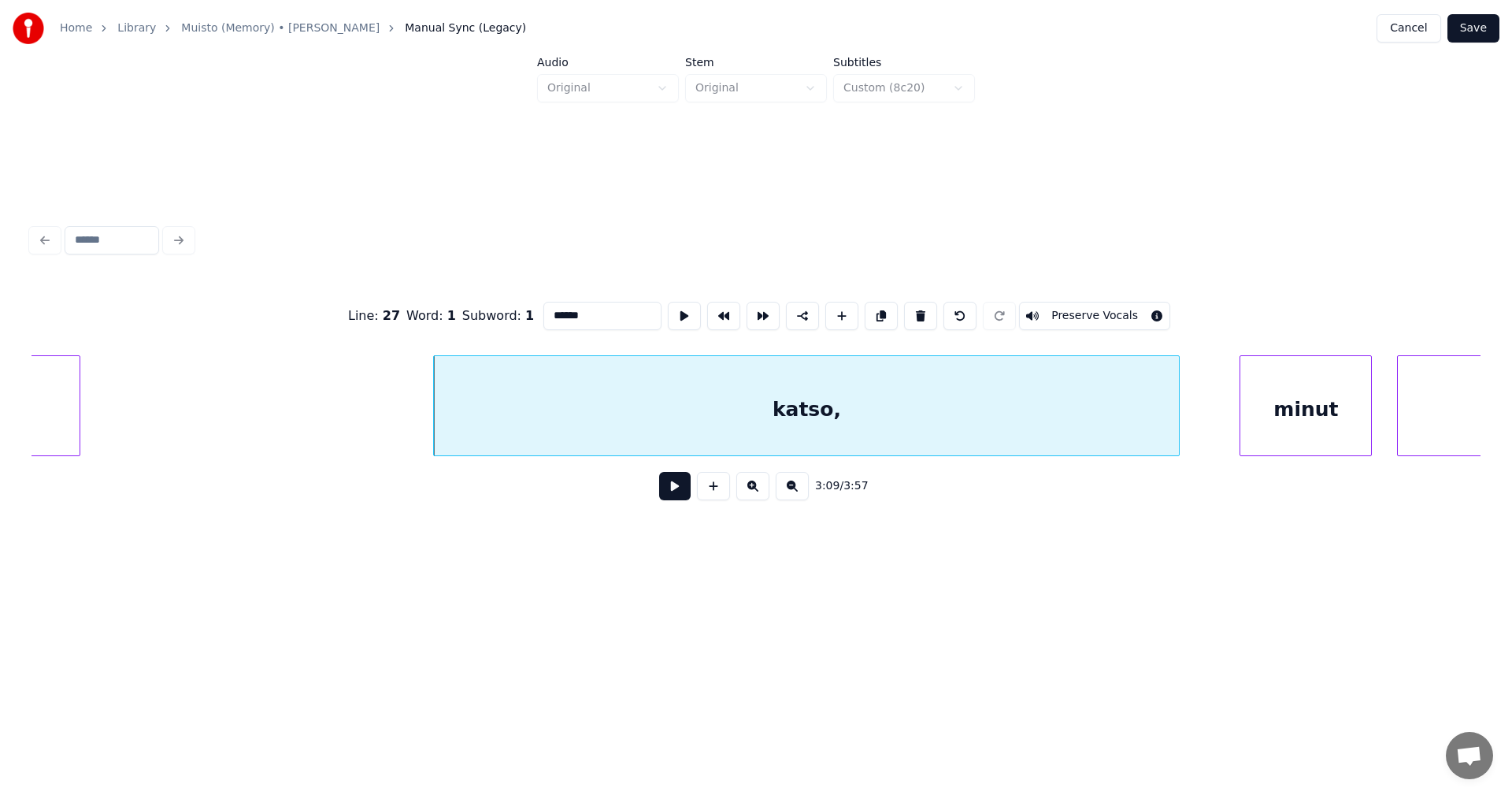
type input "******"
click at [674, 484] on button at bounding box center [675, 486] width 32 height 28
drag, startPoint x: 680, startPoint y: 484, endPoint x: 693, endPoint y: 445, distance: 41.1
click at [681, 484] on button at bounding box center [675, 486] width 32 height 28
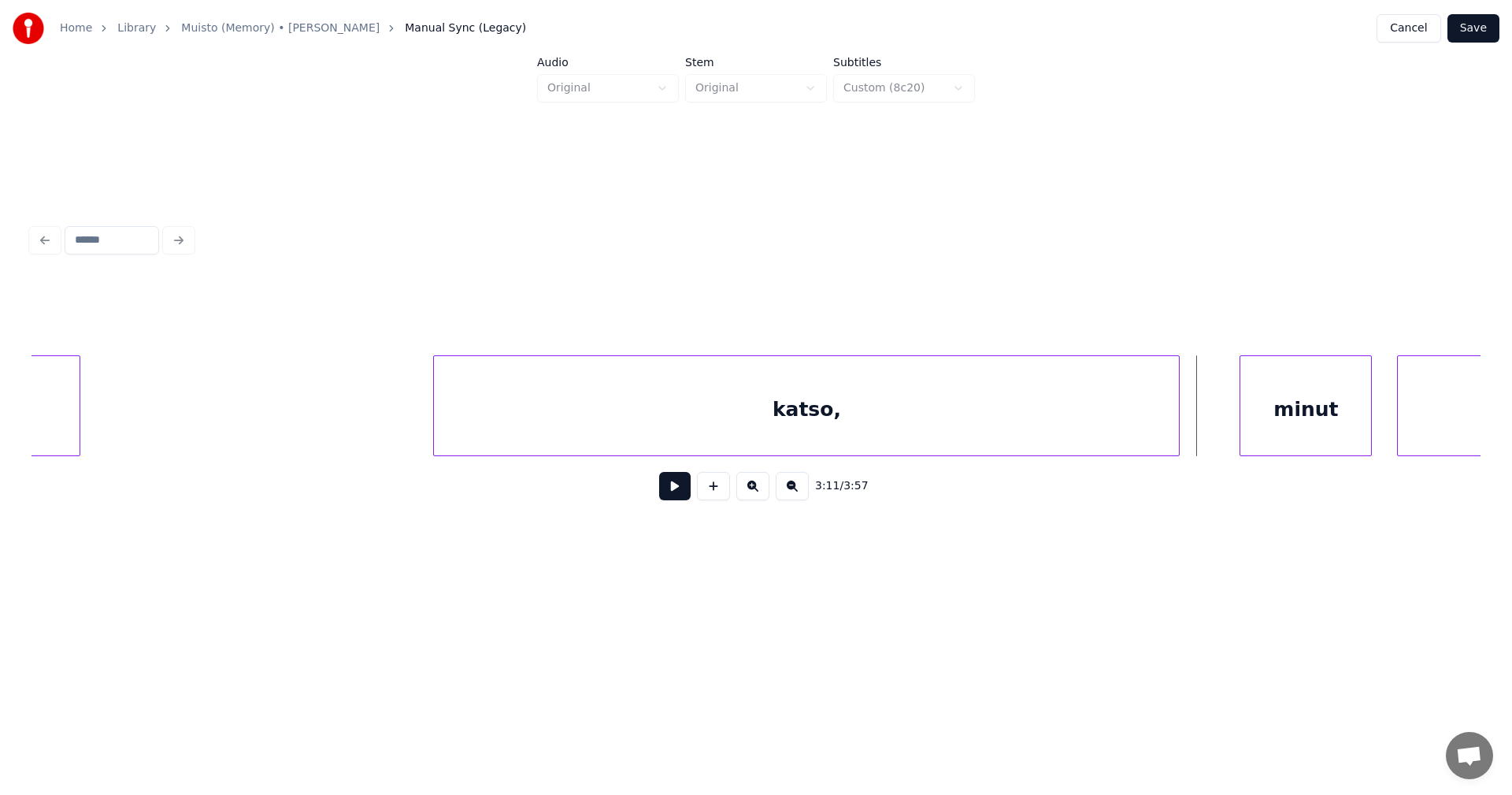
click at [698, 422] on div "katso," at bounding box center [806, 410] width 745 height 107
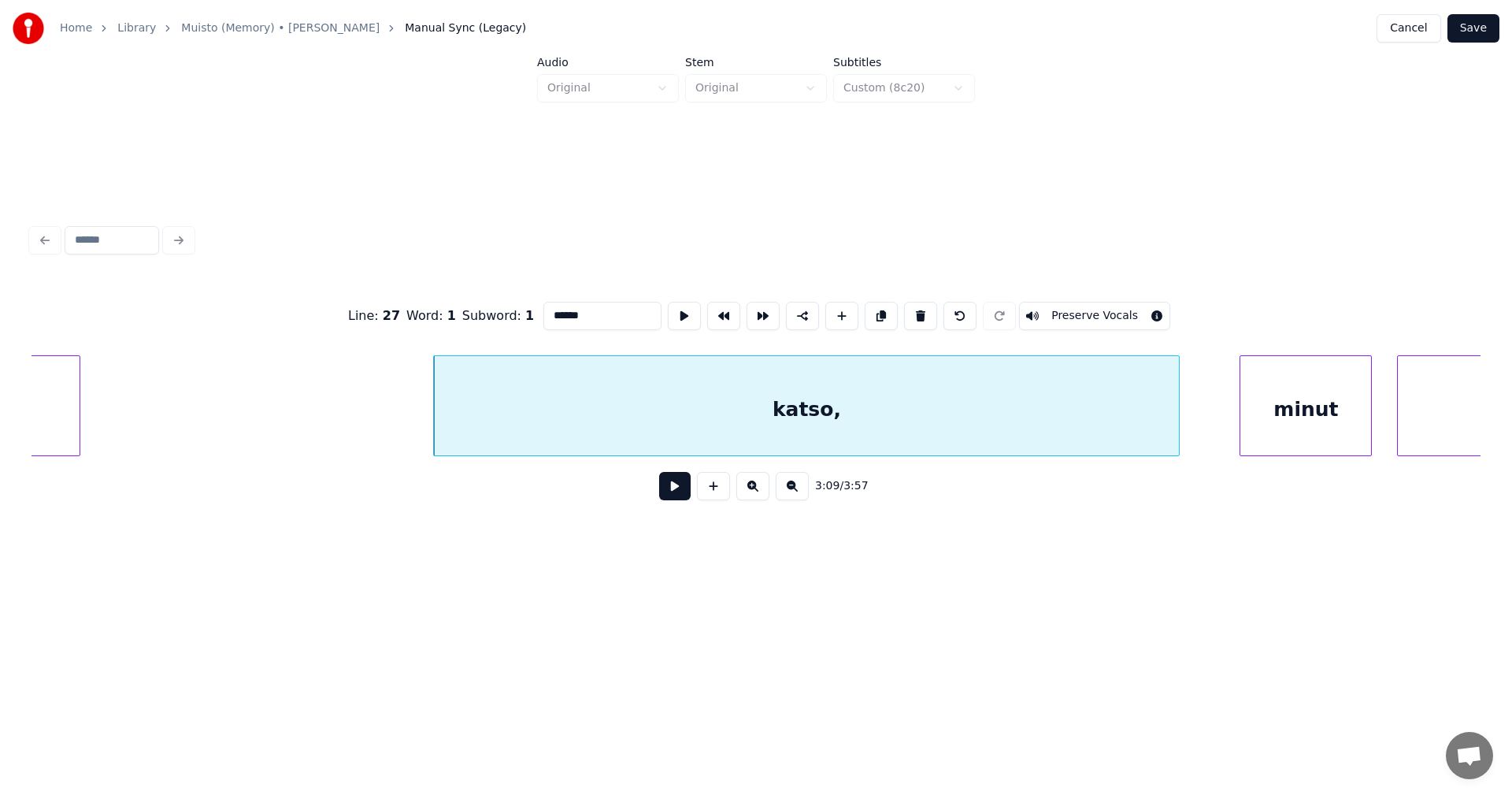
click at [680, 484] on button at bounding box center [675, 486] width 32 height 28
click at [712, 427] on div "katso," at bounding box center [806, 410] width 745 height 107
click at [674, 489] on button at bounding box center [675, 486] width 32 height 28
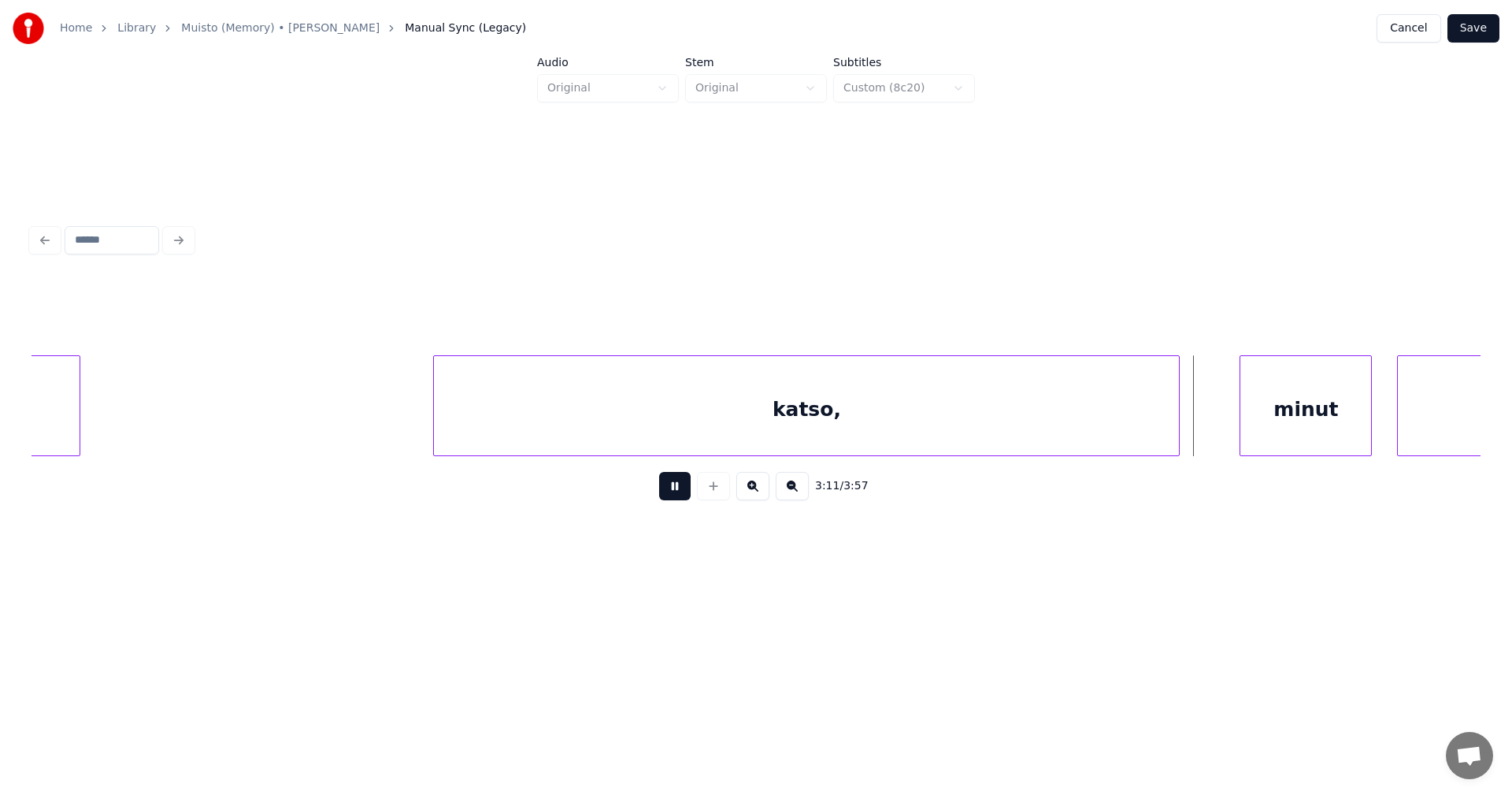
drag, startPoint x: 674, startPoint y: 489, endPoint x: 683, endPoint y: 467, distance: 23.8
click at [676, 489] on button at bounding box center [675, 486] width 32 height 28
click at [694, 436] on div "katso," at bounding box center [806, 410] width 745 height 107
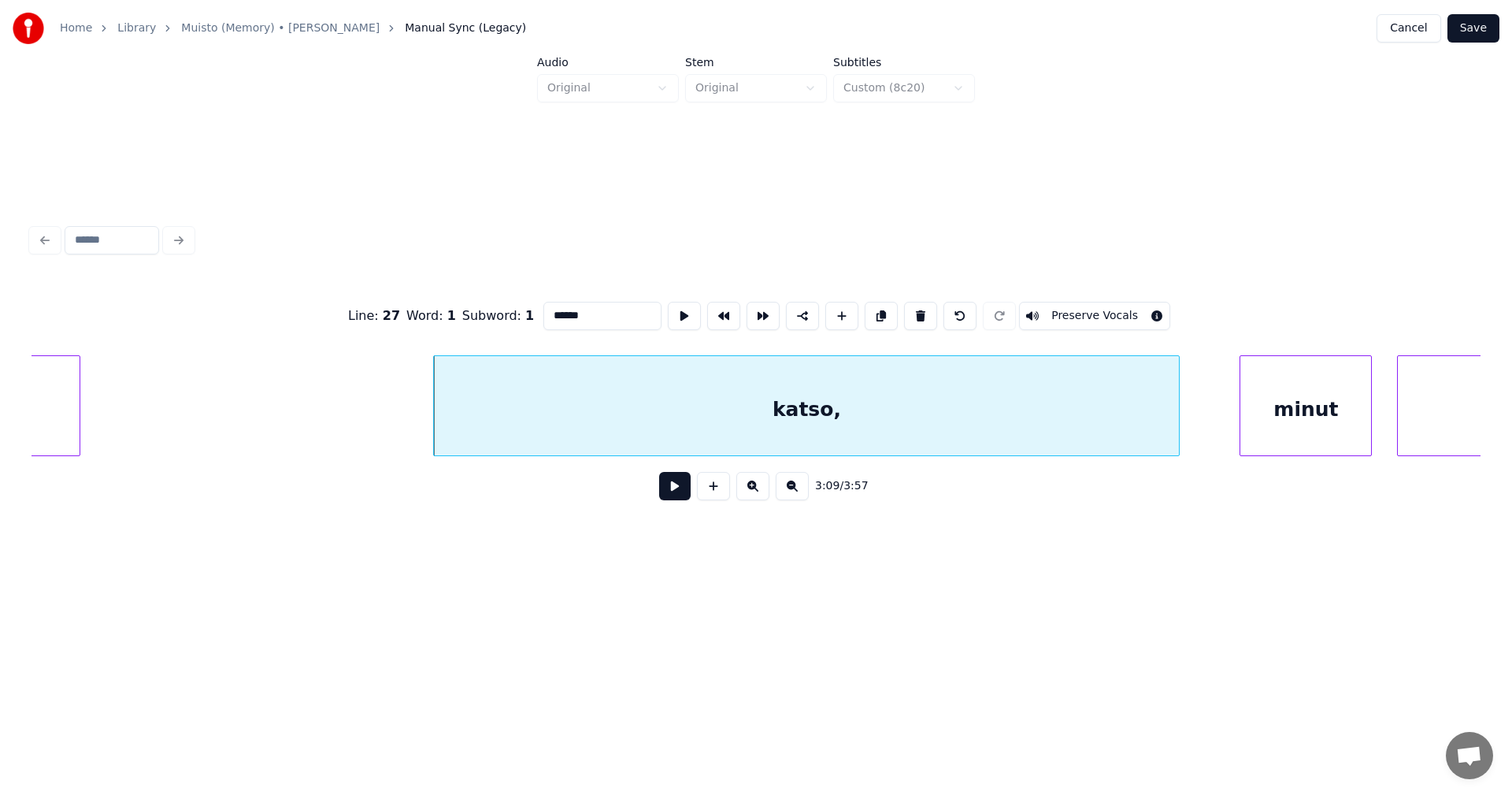
click at [677, 500] on button at bounding box center [675, 486] width 32 height 28
click at [678, 498] on button at bounding box center [675, 486] width 32 height 28
click at [705, 429] on div "katso," at bounding box center [806, 410] width 745 height 107
click at [673, 493] on button at bounding box center [675, 486] width 32 height 28
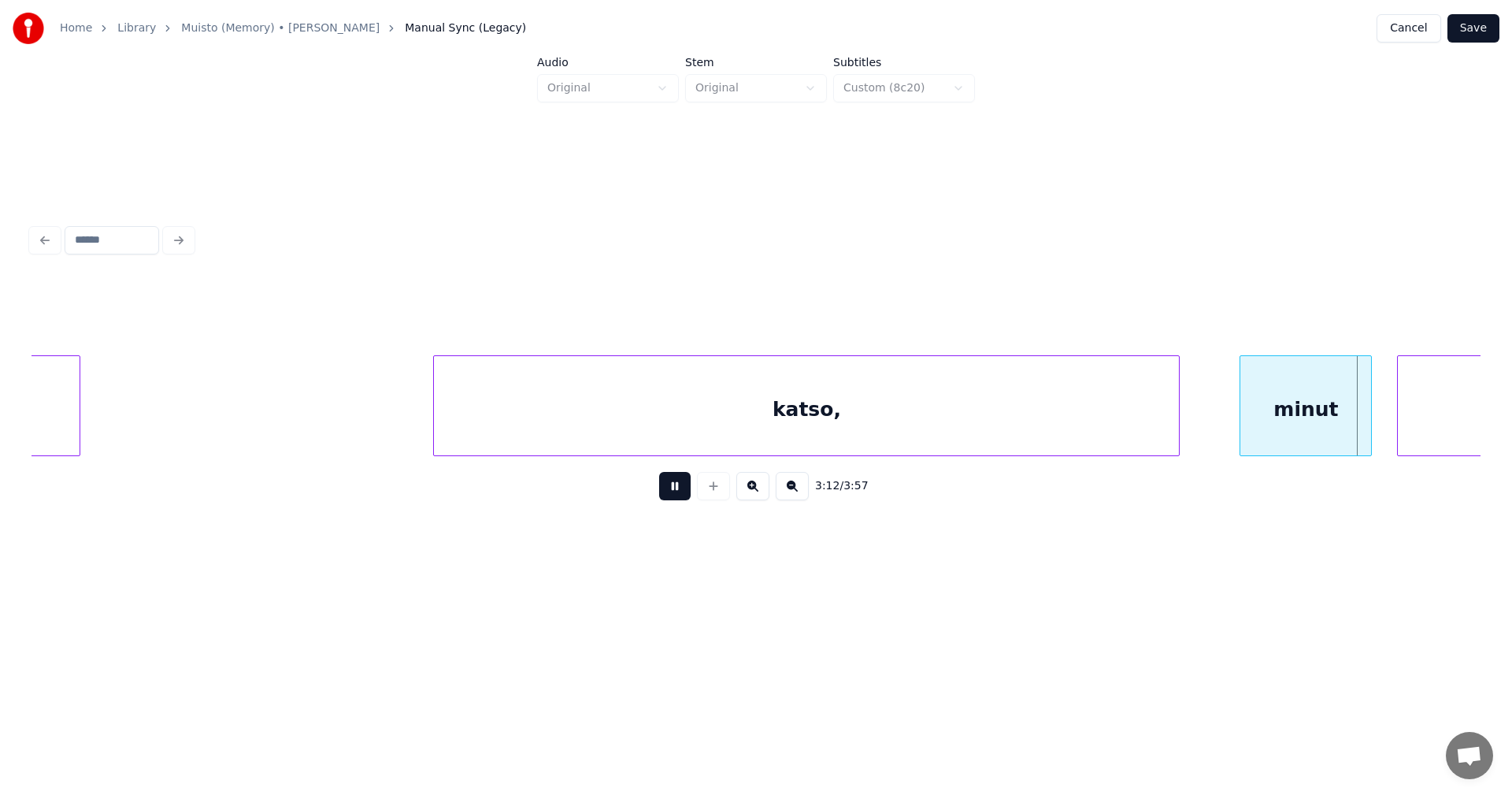
drag, startPoint x: 673, startPoint y: 492, endPoint x: 696, endPoint y: 462, distance: 37.8
click at [674, 490] on button at bounding box center [675, 486] width 32 height 28
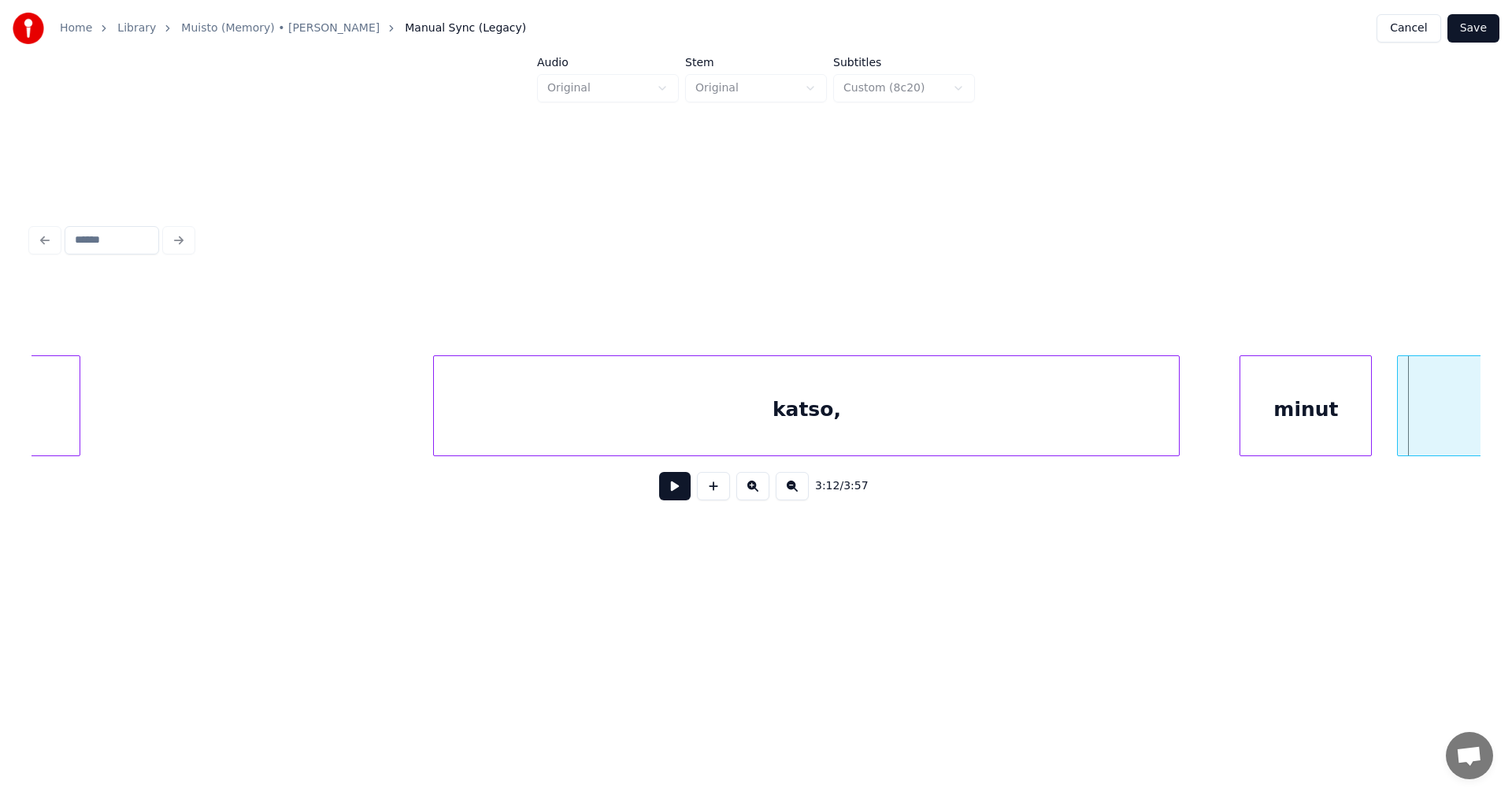
click at [707, 431] on div "katso," at bounding box center [806, 410] width 745 height 107
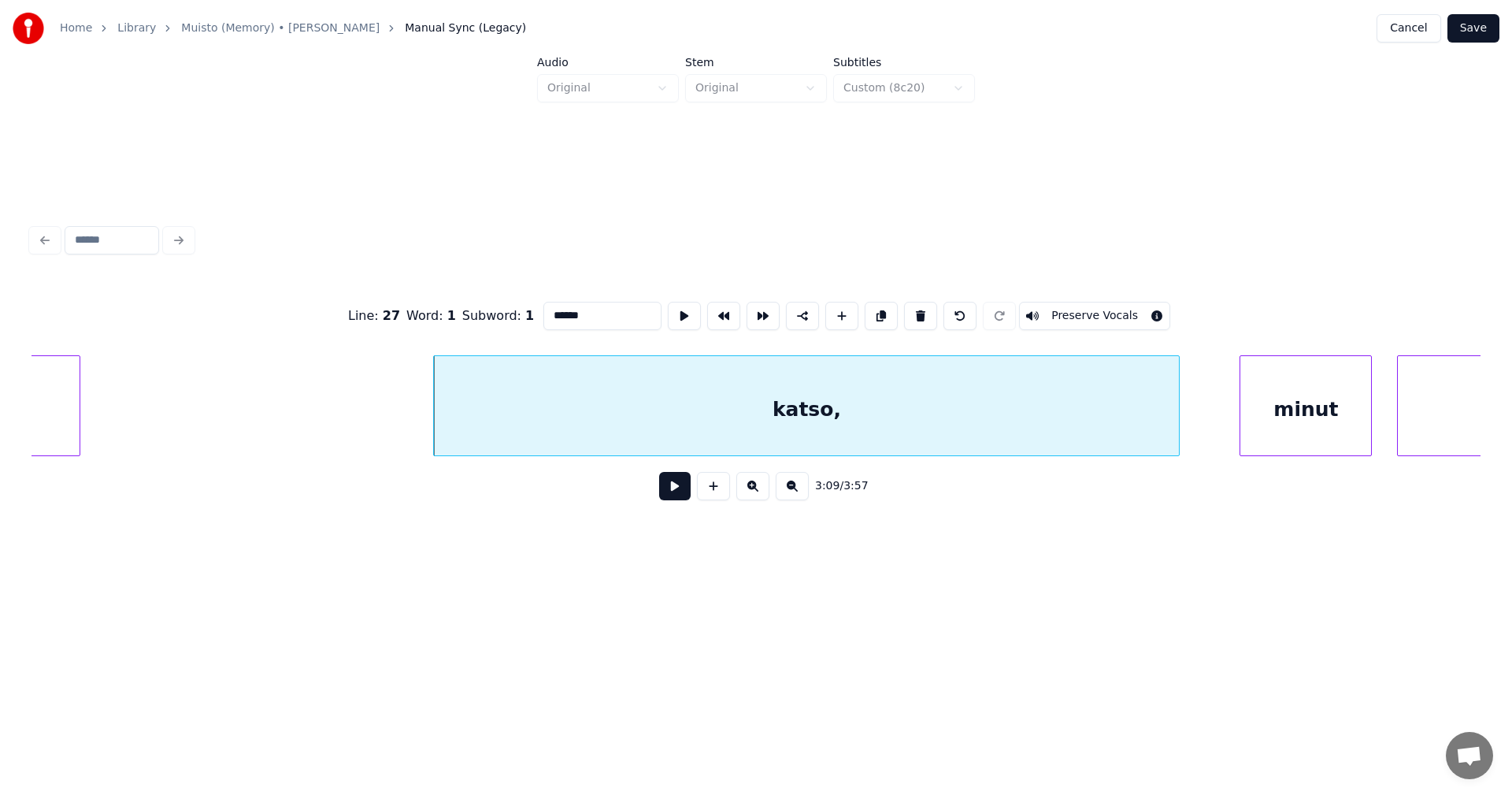
click at [686, 488] on button at bounding box center [675, 486] width 32 height 28
click at [684, 484] on button at bounding box center [675, 486] width 32 height 28
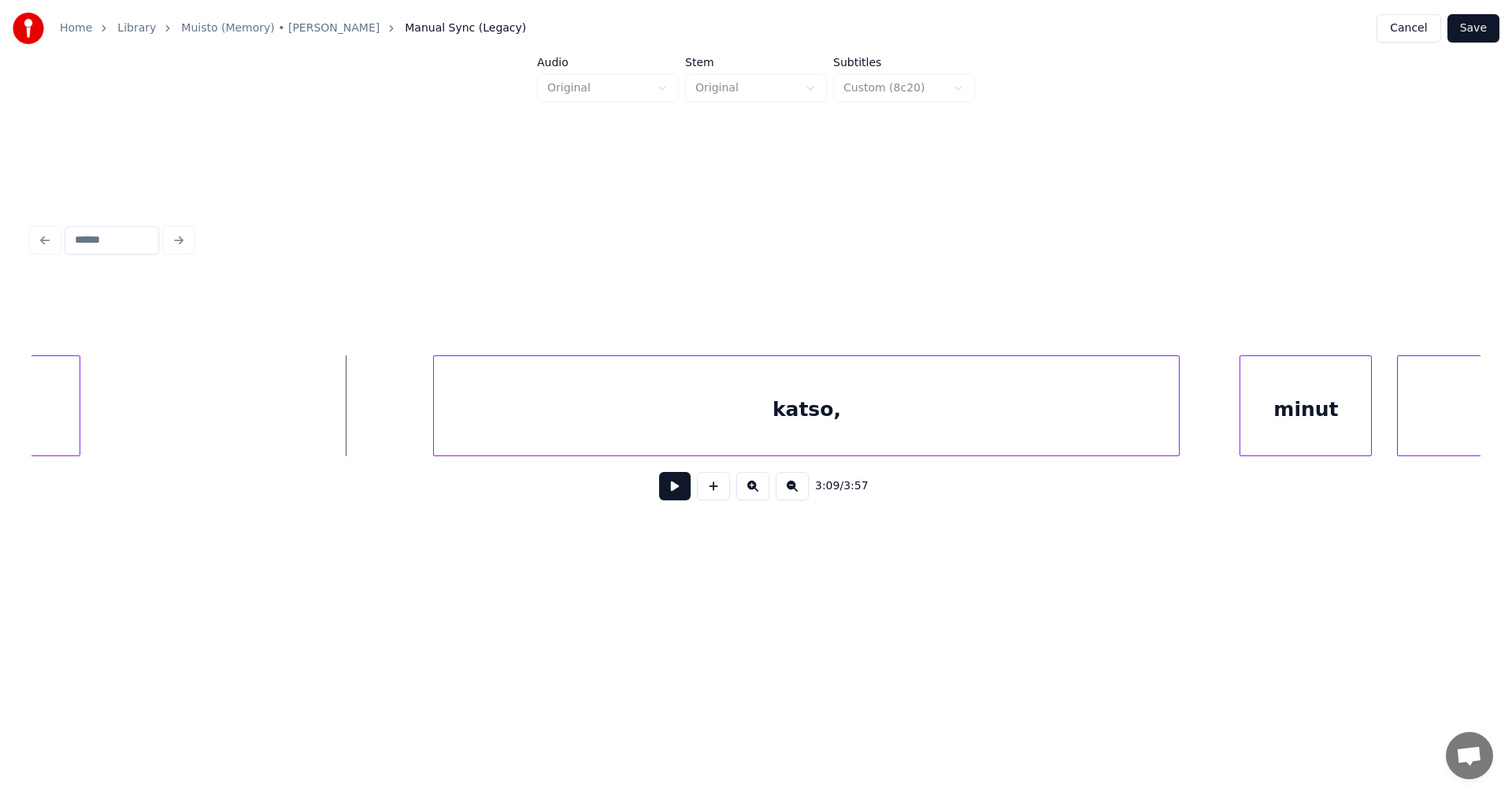
click at [670, 493] on button at bounding box center [675, 486] width 32 height 28
click at [672, 493] on button at bounding box center [675, 486] width 32 height 28
click at [716, 440] on div "katso," at bounding box center [806, 410] width 745 height 107
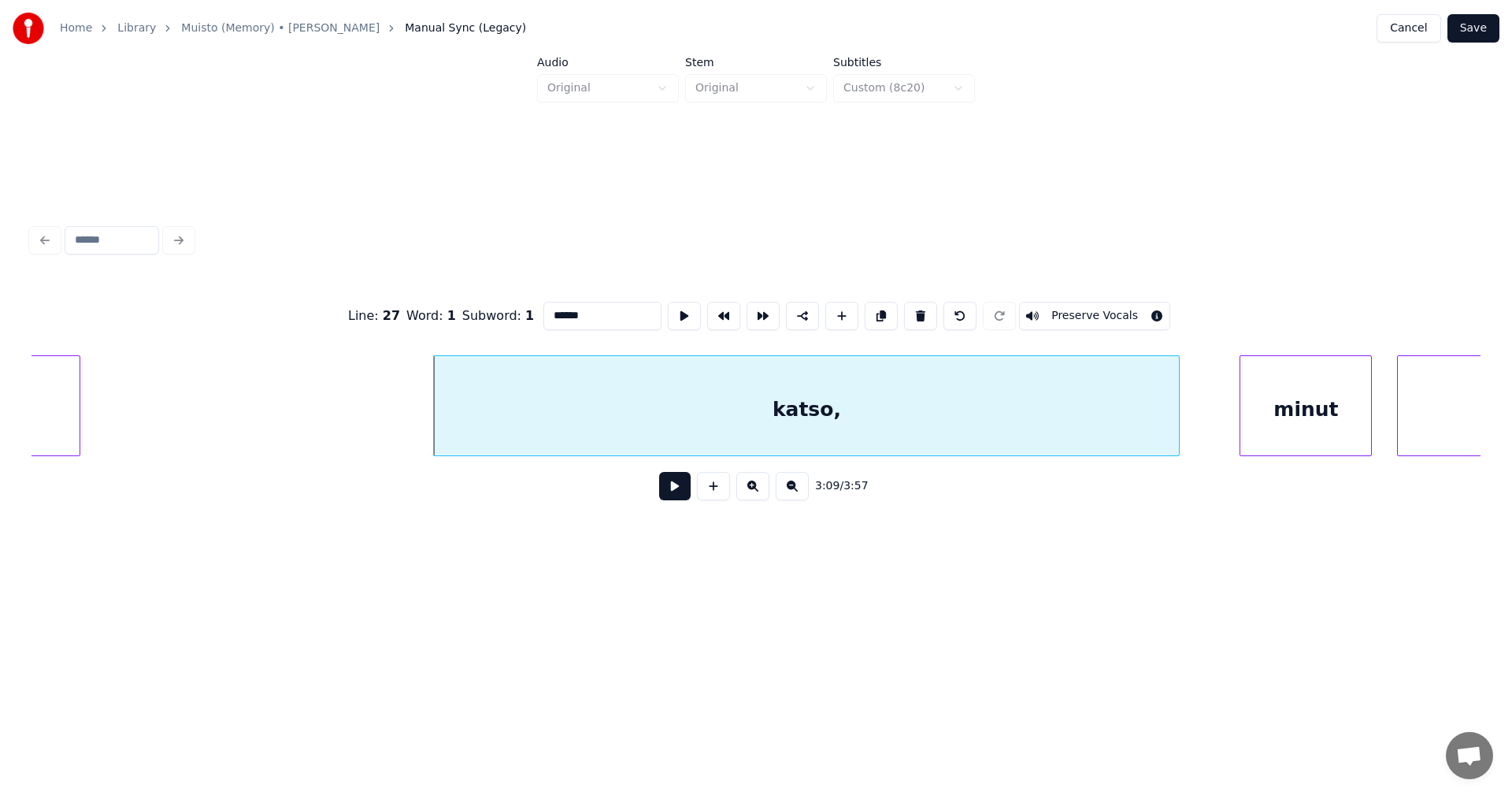
click at [681, 495] on button at bounding box center [675, 486] width 32 height 28
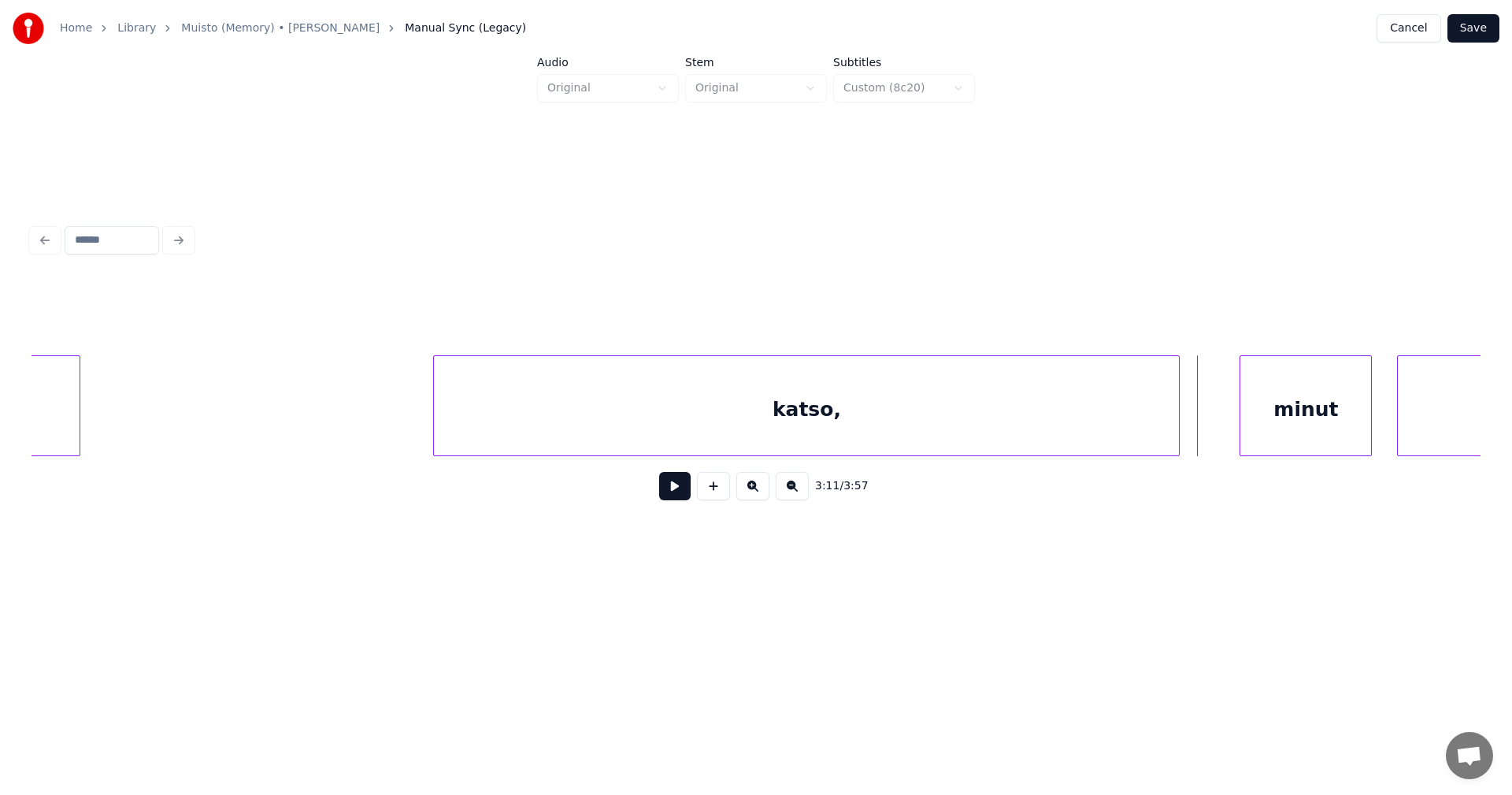
click at [702, 432] on div "katso," at bounding box center [806, 410] width 745 height 107
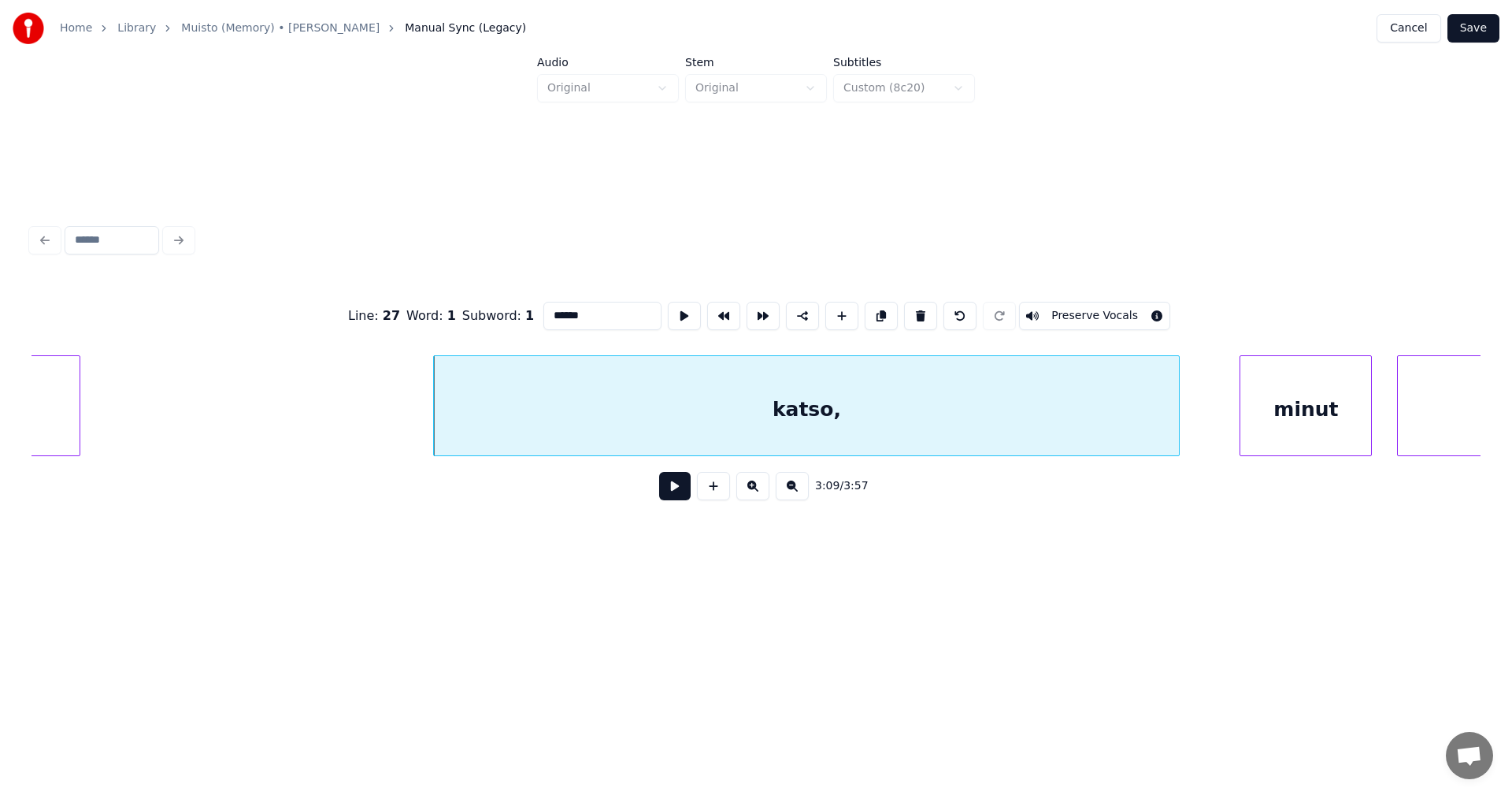
click at [683, 490] on button at bounding box center [675, 486] width 32 height 28
click at [683, 489] on button at bounding box center [675, 486] width 32 height 28
click at [707, 432] on div "katso," at bounding box center [806, 410] width 745 height 107
click at [685, 491] on button at bounding box center [675, 486] width 32 height 28
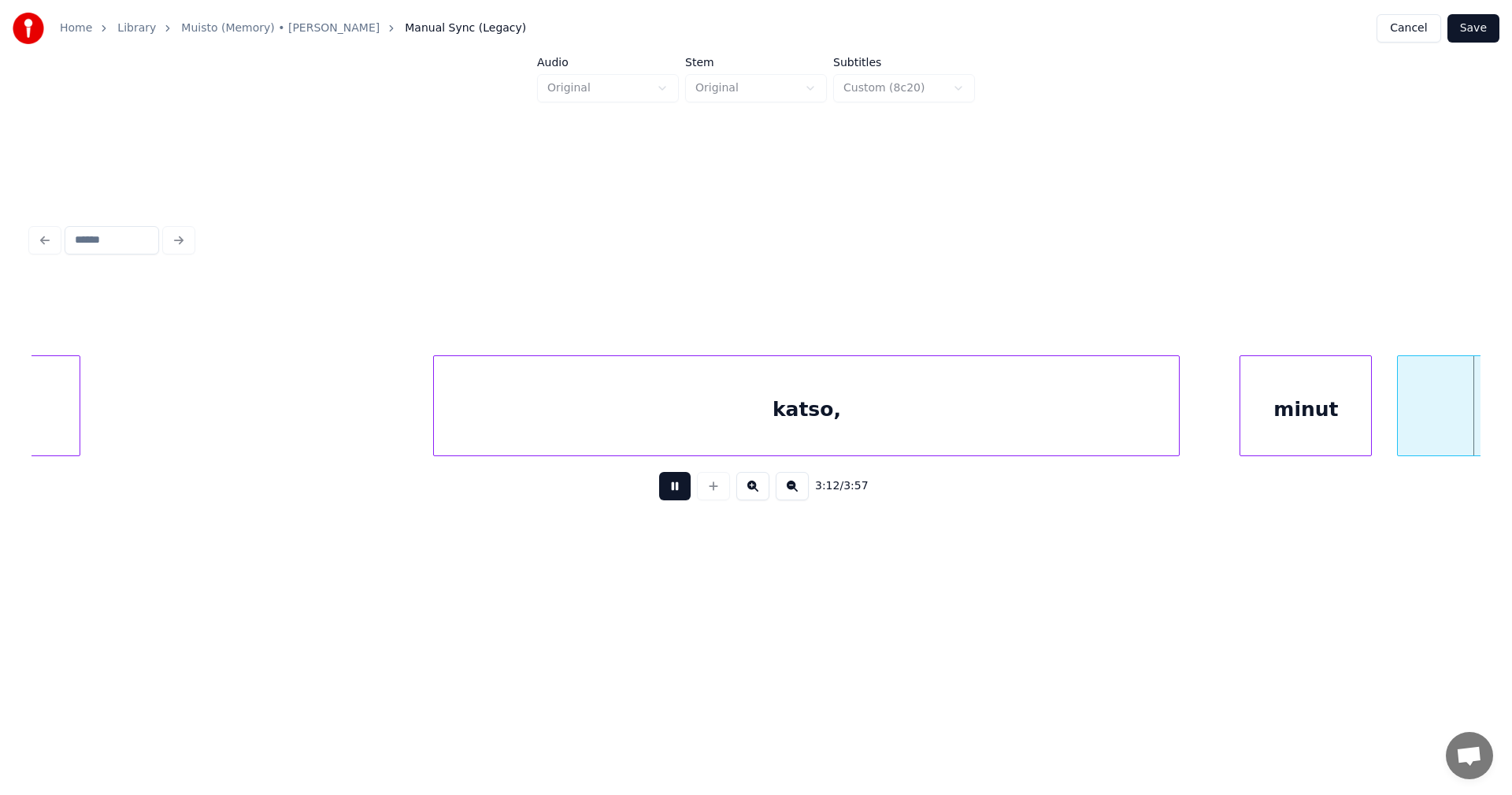
scroll to position [0, 60700]
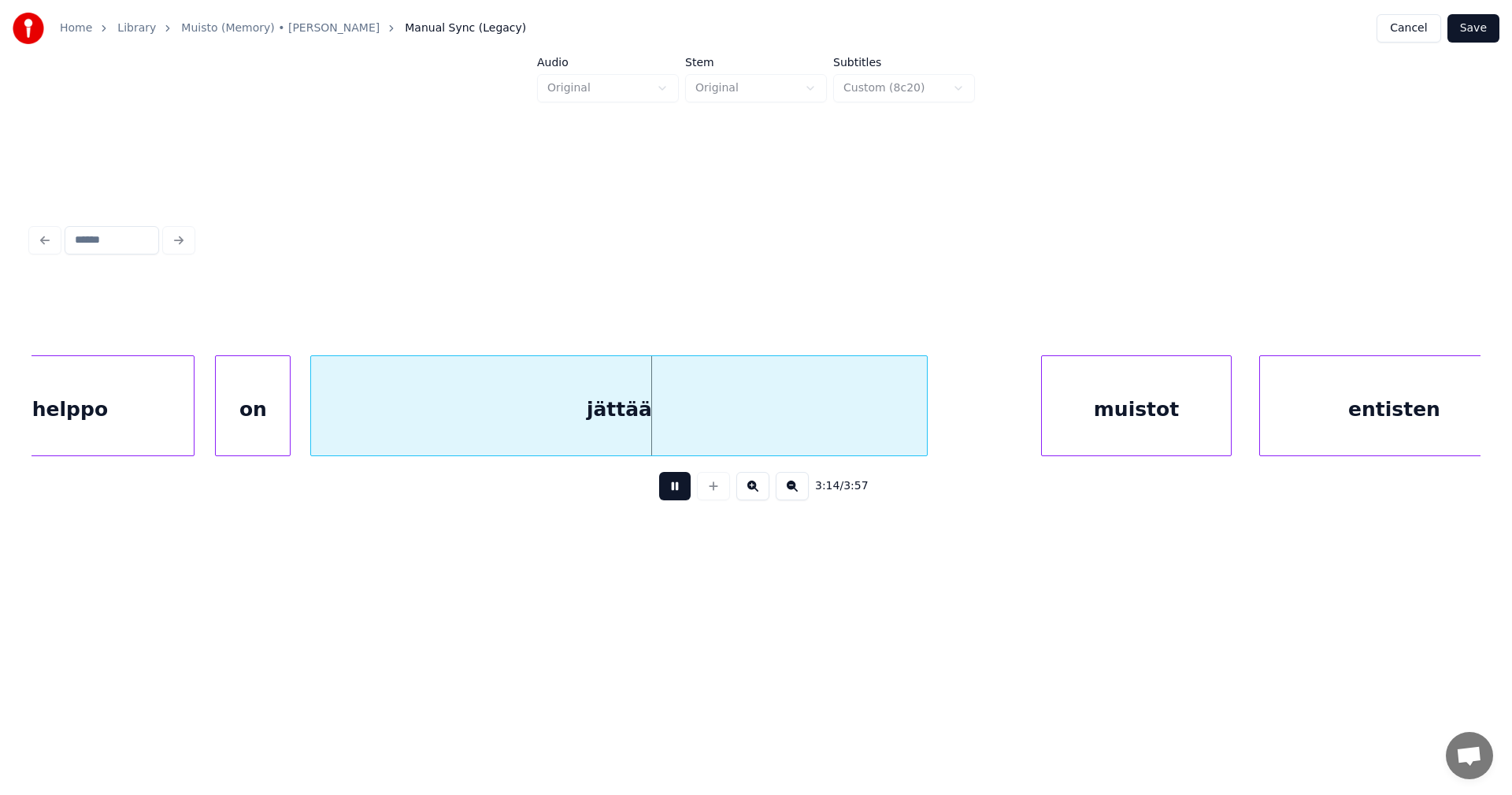
click at [685, 491] on button at bounding box center [675, 486] width 32 height 28
click at [1481, 26] on button "Save" at bounding box center [1473, 28] width 52 height 28
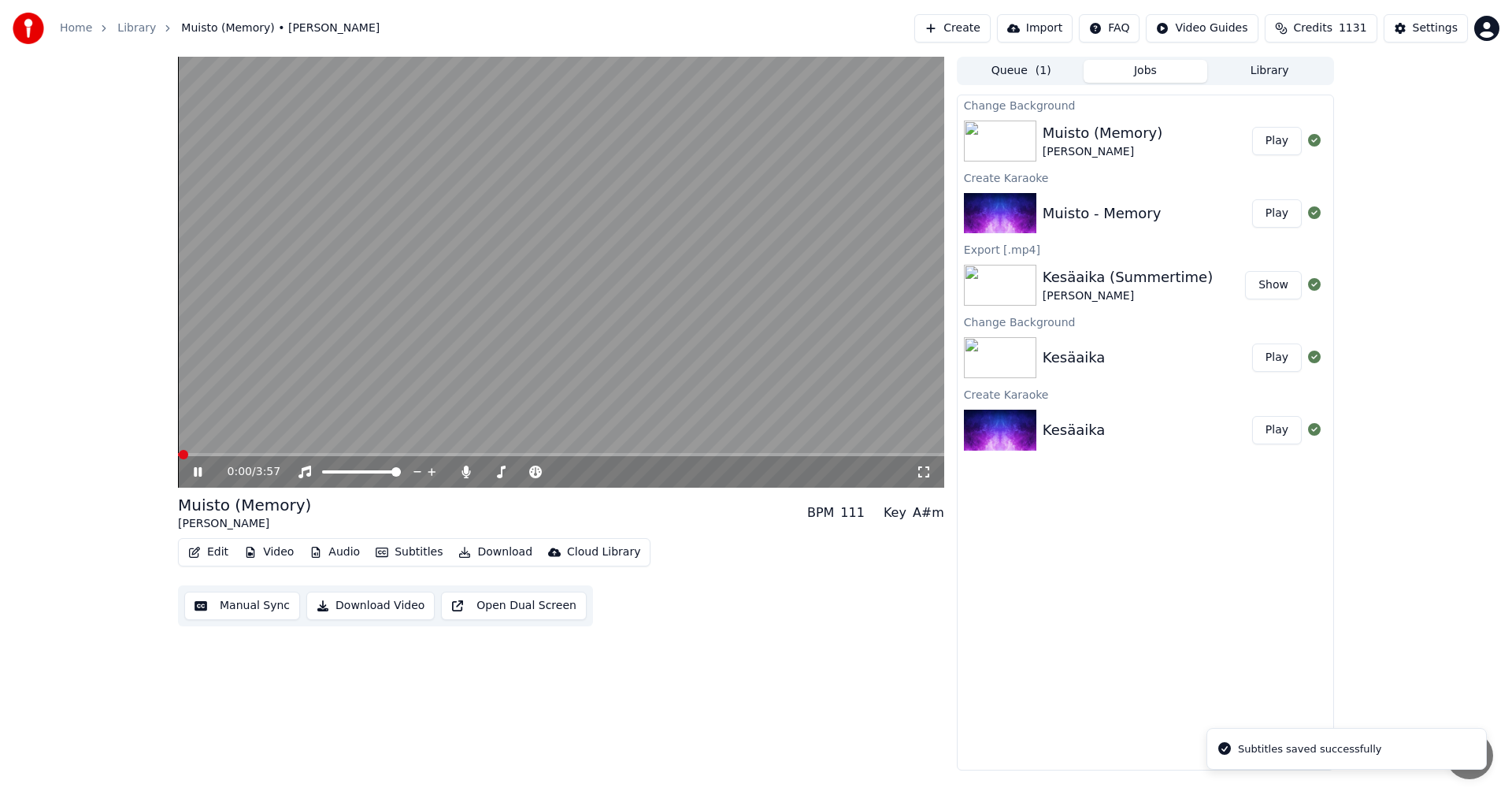
click at [666, 451] on video at bounding box center [561, 272] width 766 height 431
click at [672, 453] on span at bounding box center [561, 455] width 766 height 3
click at [243, 456] on span at bounding box center [426, 455] width 496 height 3
click at [202, 470] on icon at bounding box center [209, 472] width 37 height 13
click at [193, 472] on icon at bounding box center [209, 472] width 37 height 13
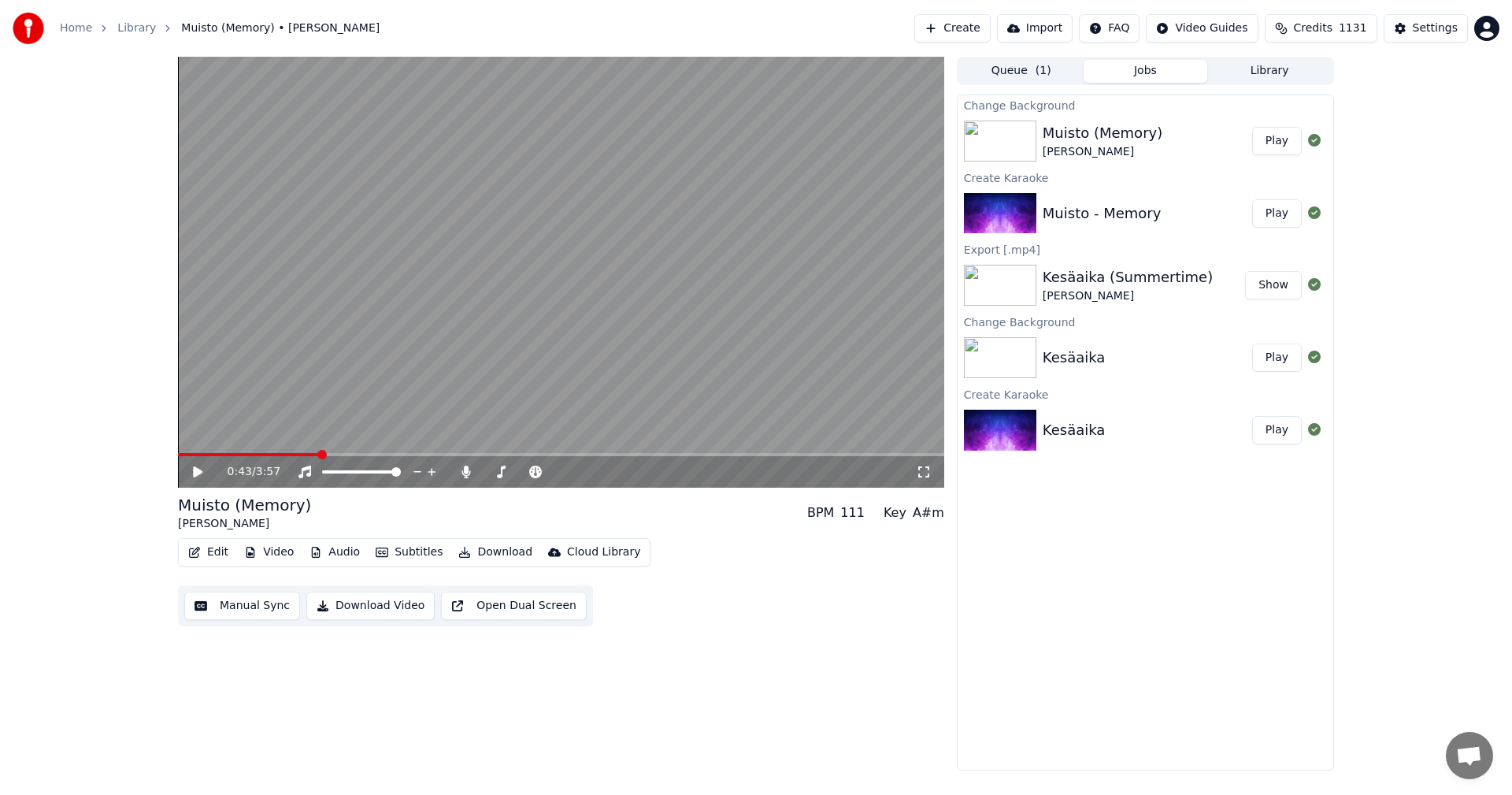
click at [745, 456] on span at bounding box center [561, 455] width 766 height 3
click at [194, 476] on icon at bounding box center [197, 472] width 9 height 11
click at [776, 452] on video at bounding box center [561, 272] width 766 height 431
click at [776, 457] on span at bounding box center [491, 455] width 626 height 3
click at [188, 471] on div "3:06 / 3:57" at bounding box center [561, 472] width 753 height 16
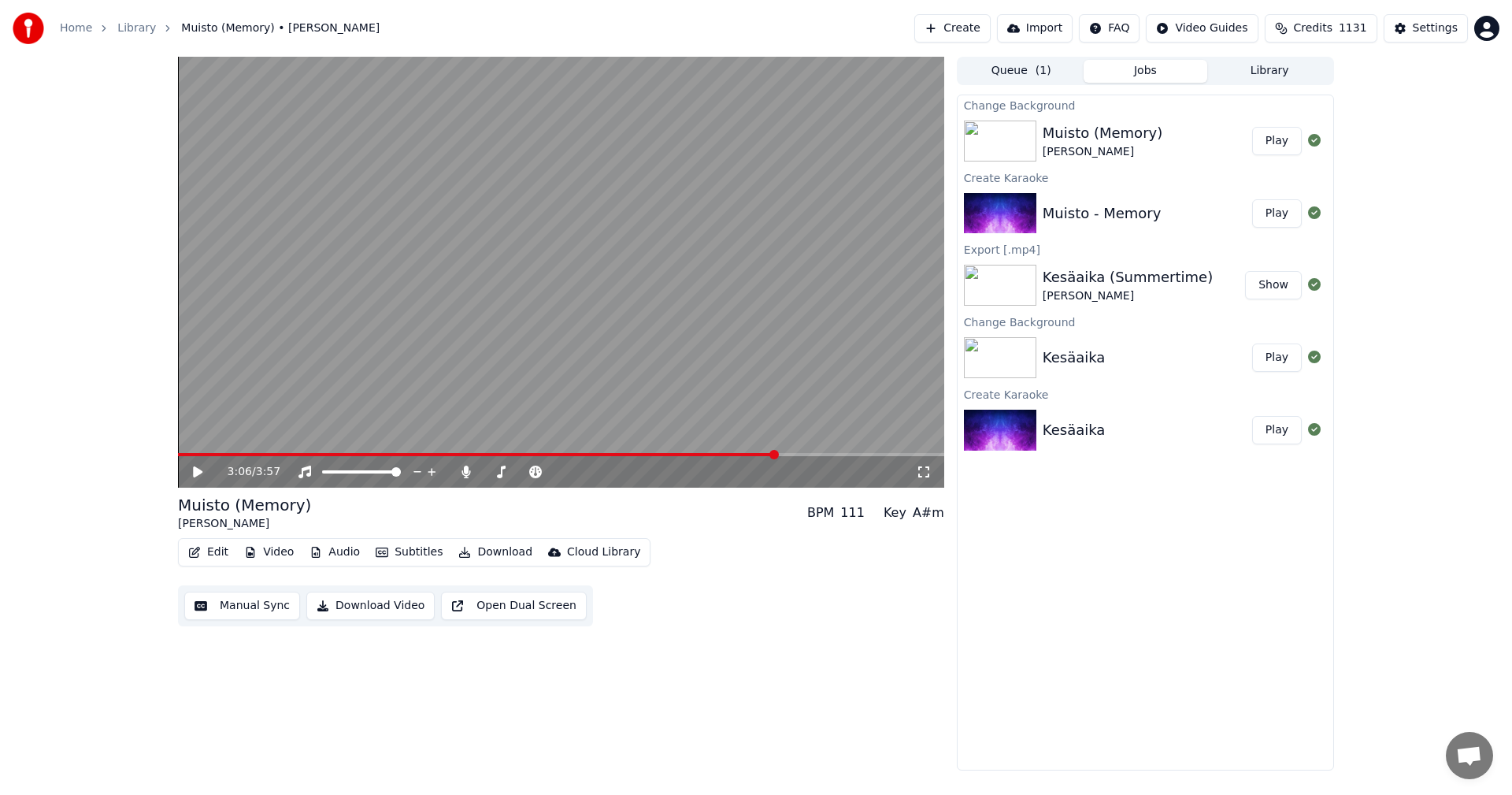
click at [189, 471] on div "3:06 / 3:57" at bounding box center [561, 472] width 753 height 16
click at [195, 471] on icon at bounding box center [197, 472] width 9 height 11
click at [782, 455] on span at bounding box center [492, 455] width 628 height 3
click at [771, 454] on span at bounding box center [475, 455] width 593 height 3
click at [200, 477] on icon at bounding box center [197, 472] width 8 height 9
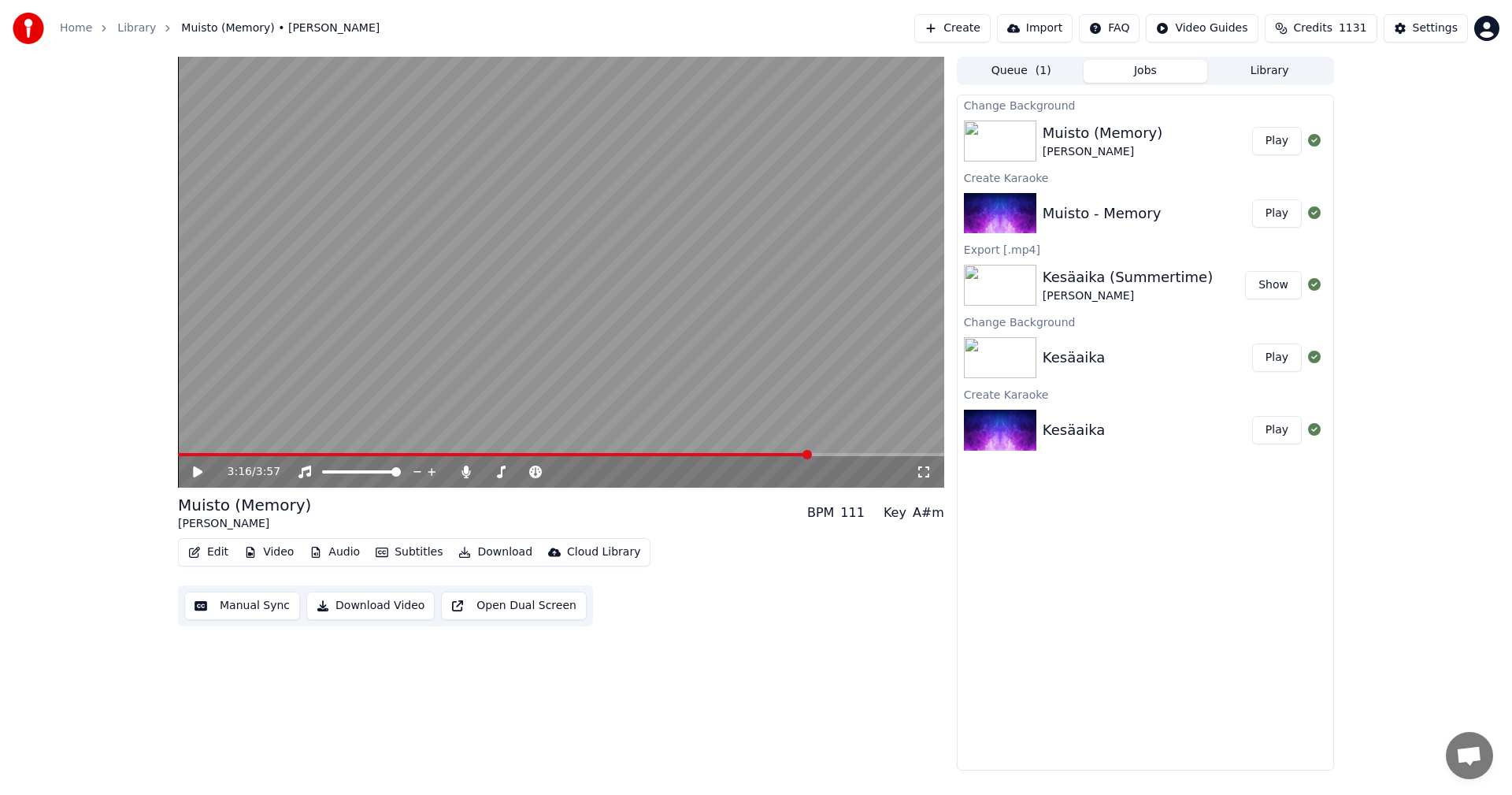
click at [774, 452] on video at bounding box center [561, 272] width 766 height 431
click at [759, 455] on span at bounding box center [496, 455] width 636 height 3
click at [777, 453] on span at bounding box center [499, 455] width 641 height 3
click at [463, 469] on icon at bounding box center [465, 472] width 16 height 13
click at [199, 467] on icon at bounding box center [209, 472] width 37 height 13
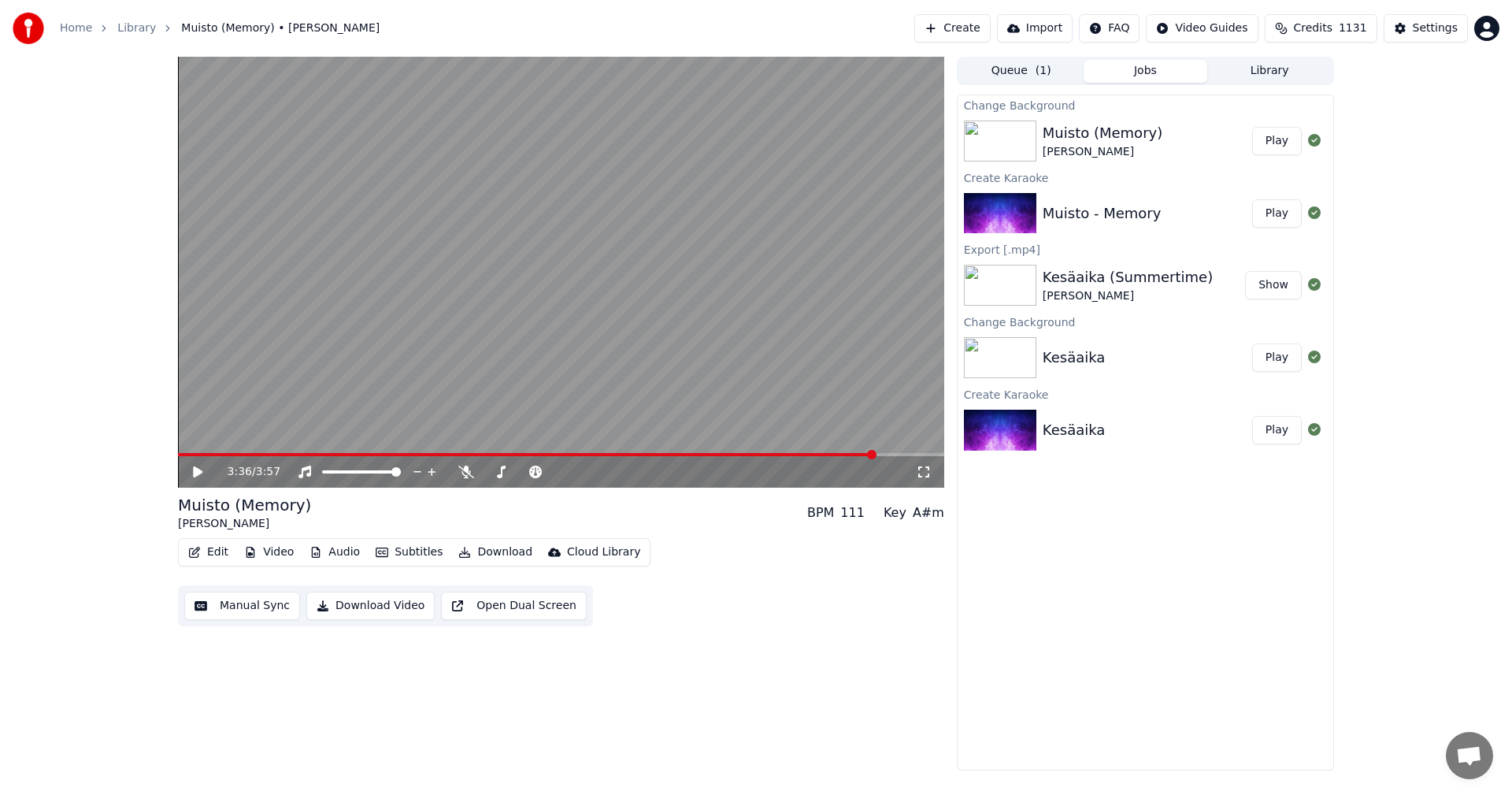
click at [509, 546] on button "Download" at bounding box center [495, 552] width 86 height 22
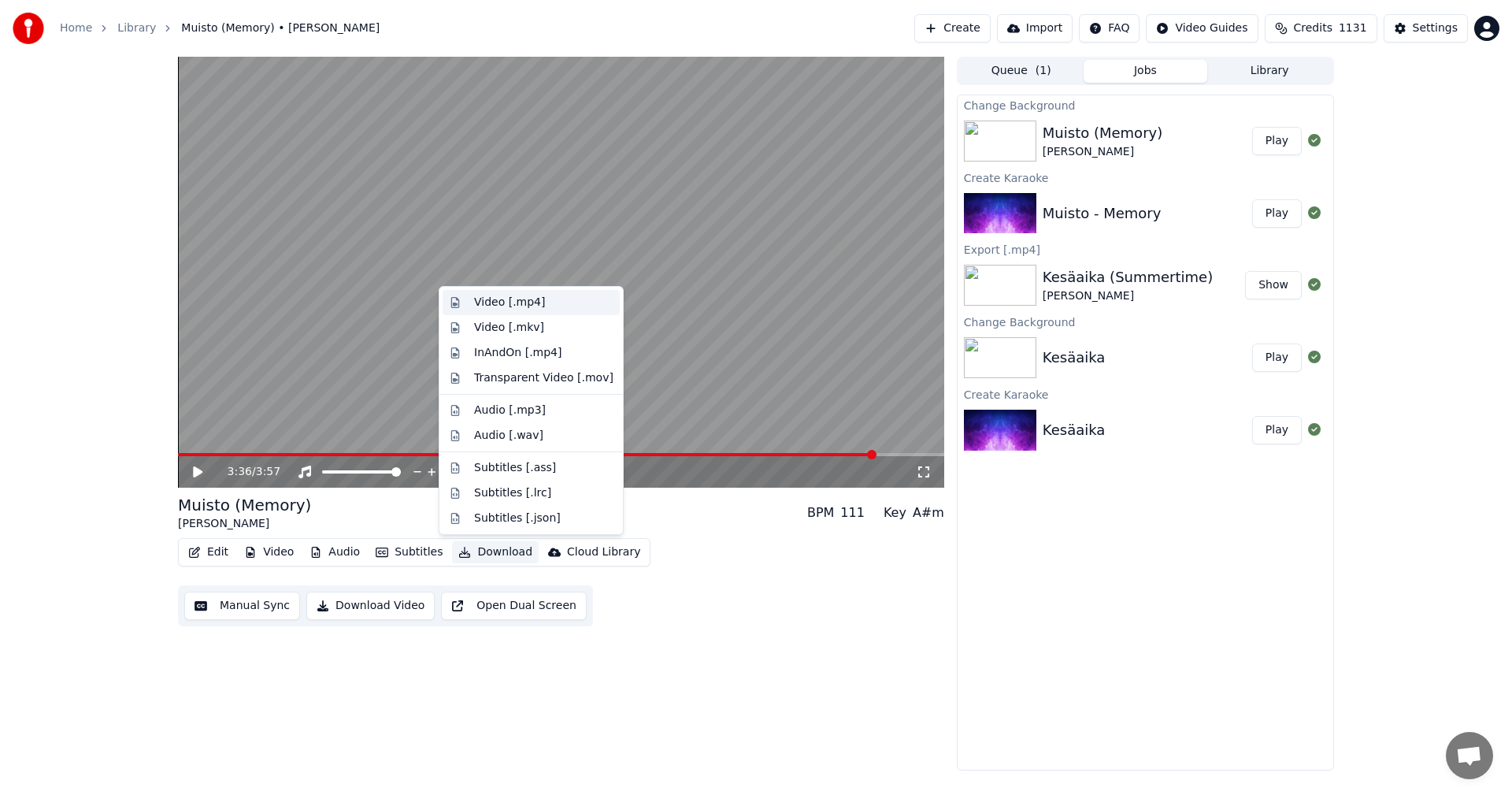
click at [528, 302] on div "Video [.mp4]" at bounding box center [509, 302] width 71 height 16
